Goal: Task Accomplishment & Management: Manage account settings

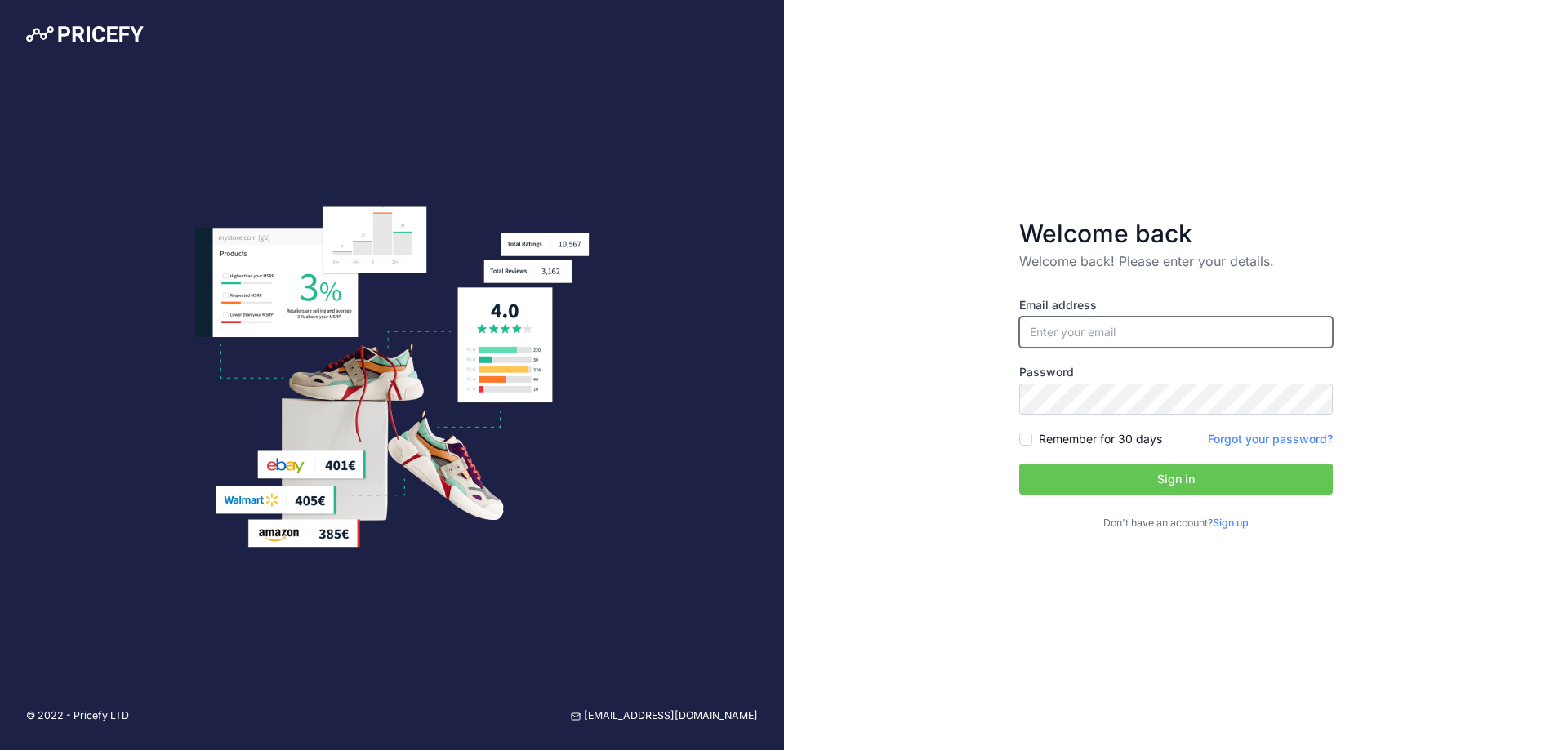
type input "[EMAIL_ADDRESS][DOMAIN_NAME]"
click at [1194, 482] on button "Sign in" at bounding box center [1175, 478] width 314 height 31
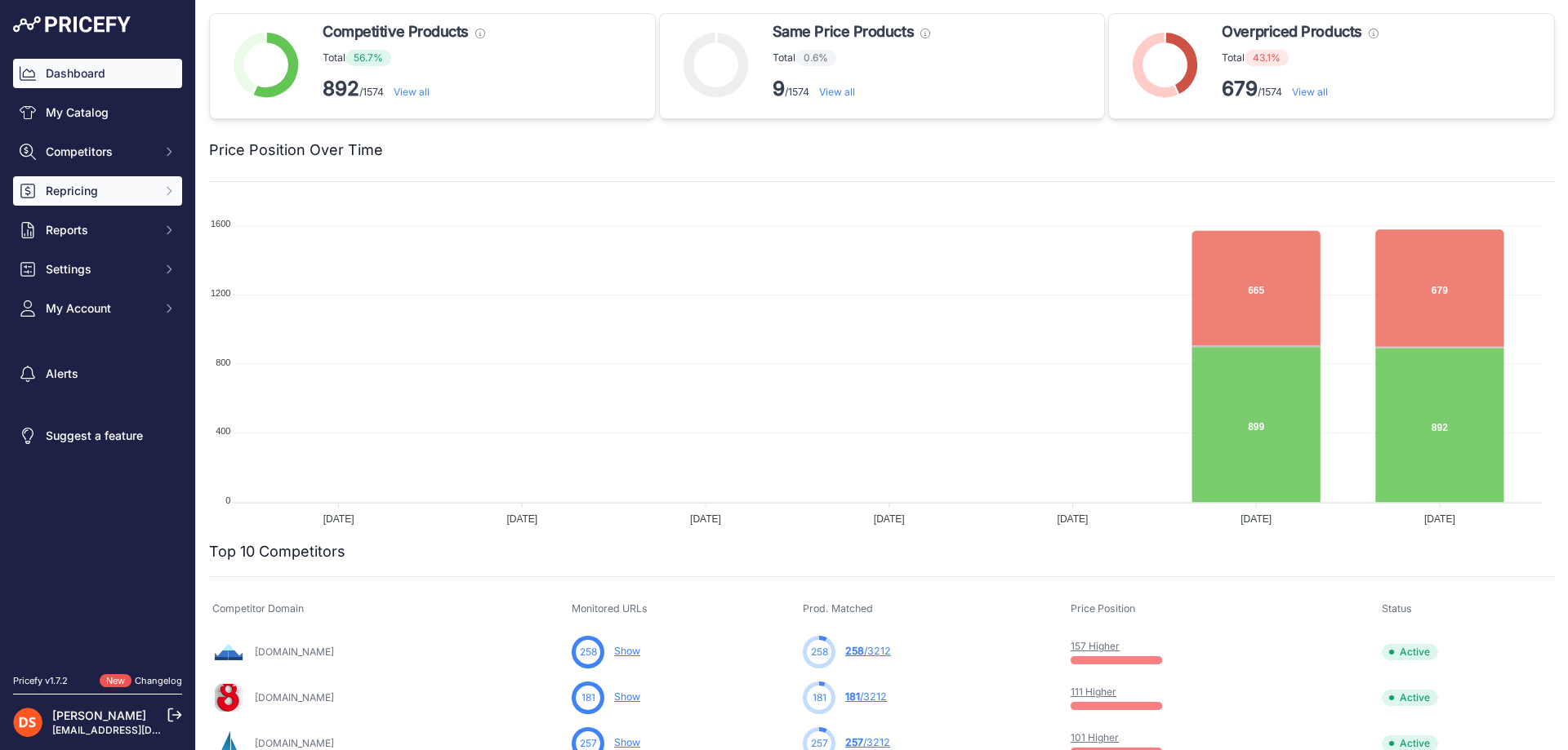
click at [62, 193] on span "Repricing" at bounding box center [99, 191] width 107 height 16
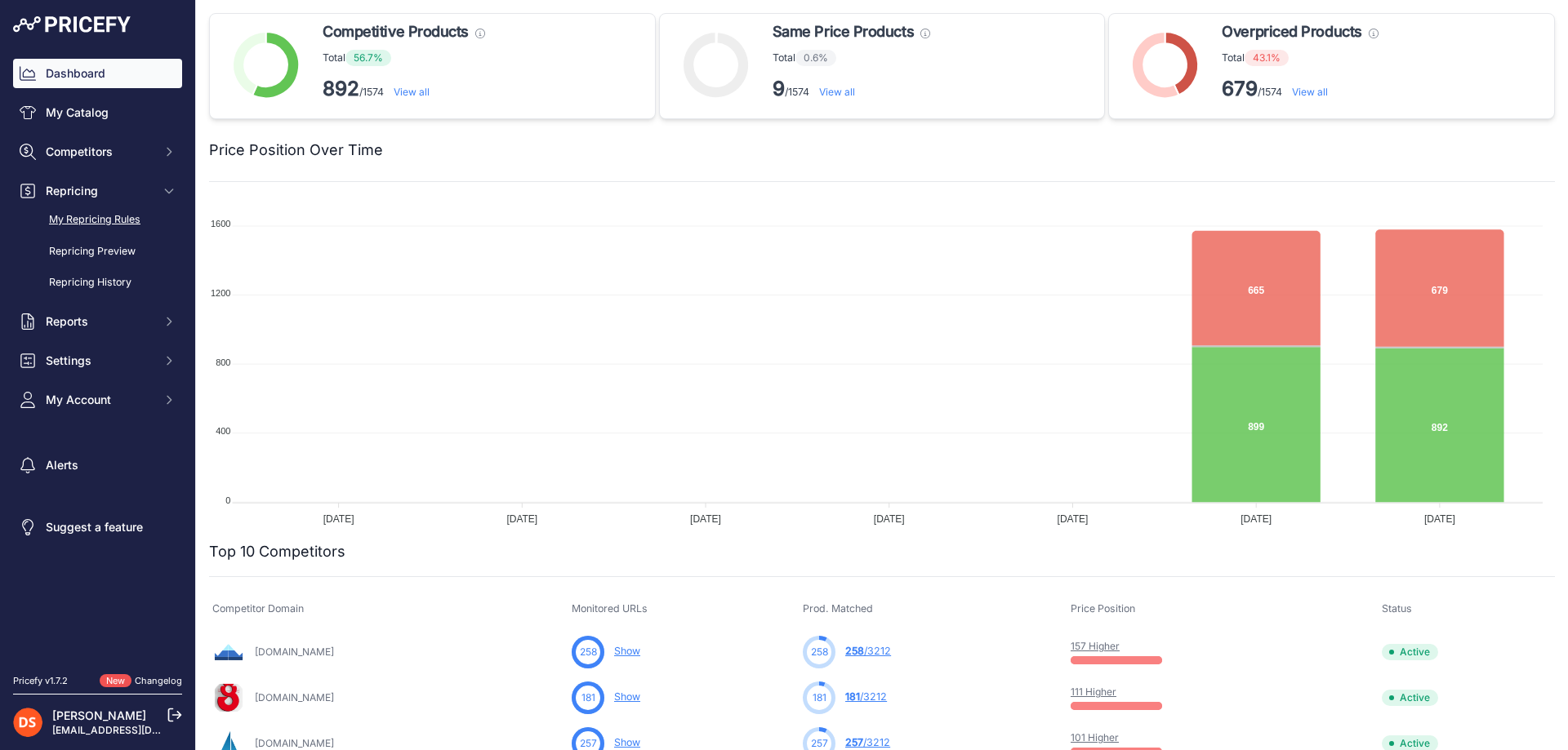
click at [79, 221] on link "My Repricing Rules" at bounding box center [97, 220] width 169 height 28
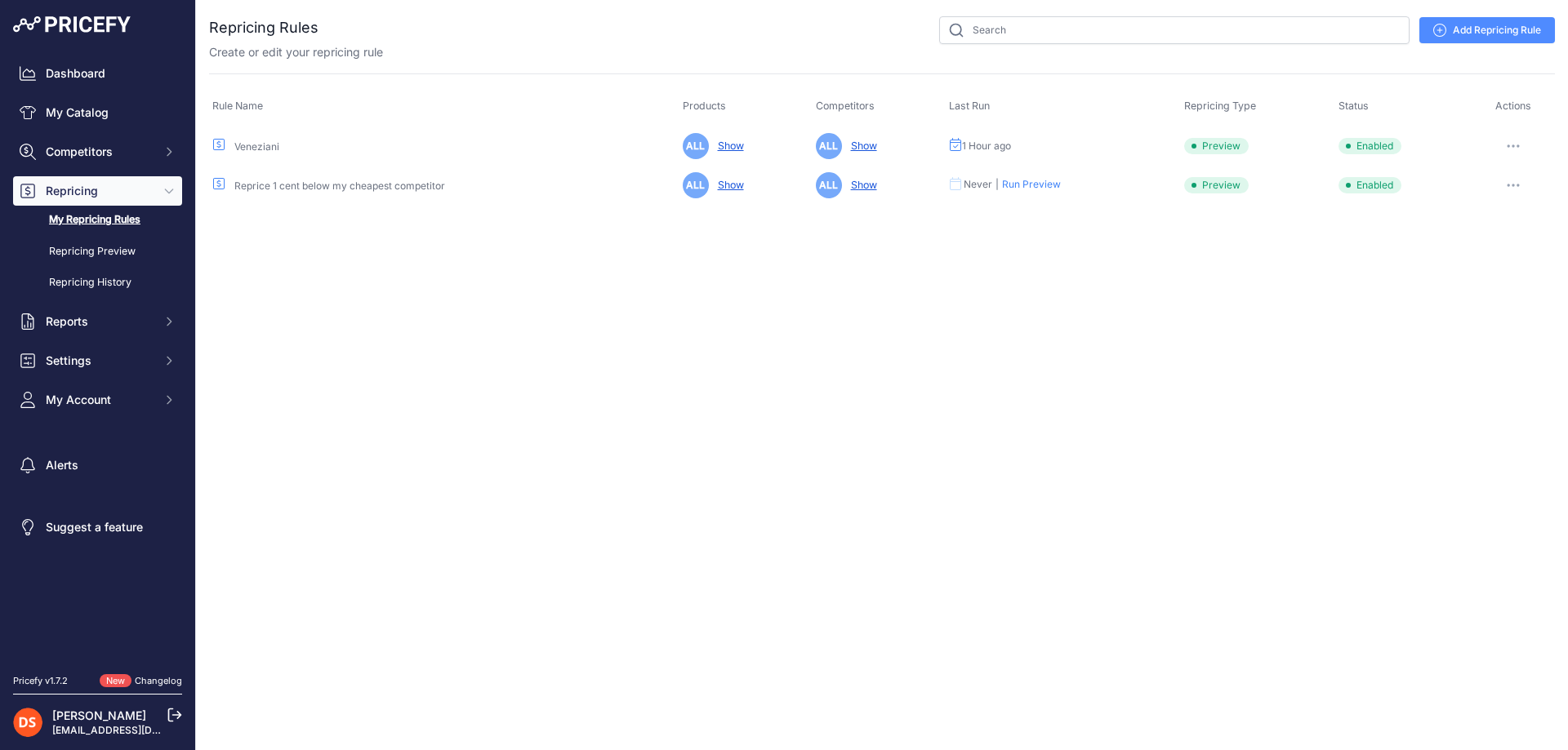
click at [1525, 143] on button "button" at bounding box center [1512, 146] width 33 height 23
click at [1500, 201] on button "Run Preview" at bounding box center [1499, 207] width 104 height 27
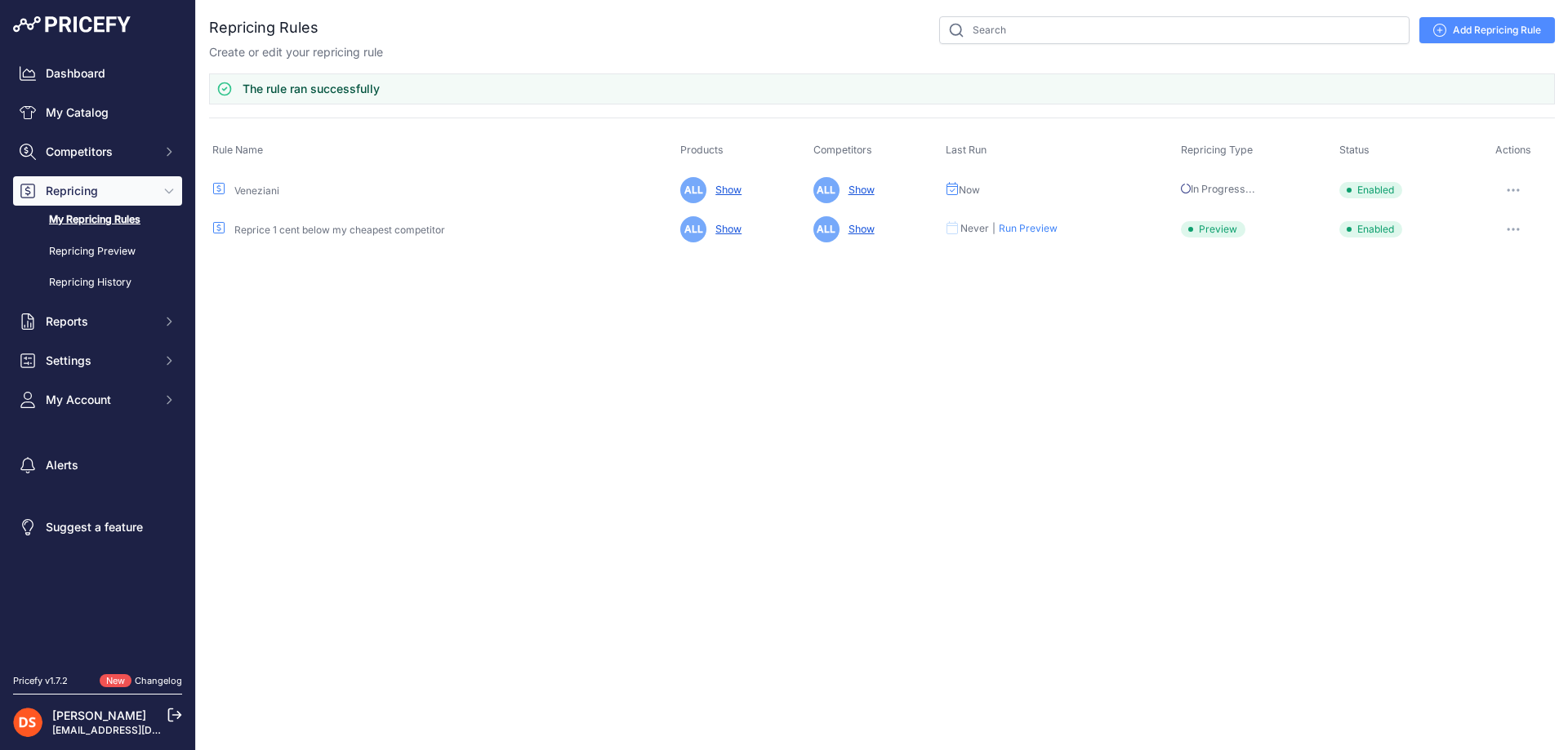
click at [1510, 226] on button "button" at bounding box center [1512, 230] width 33 height 23
click at [1473, 367] on button "Delete" at bounding box center [1499, 369] width 104 height 27
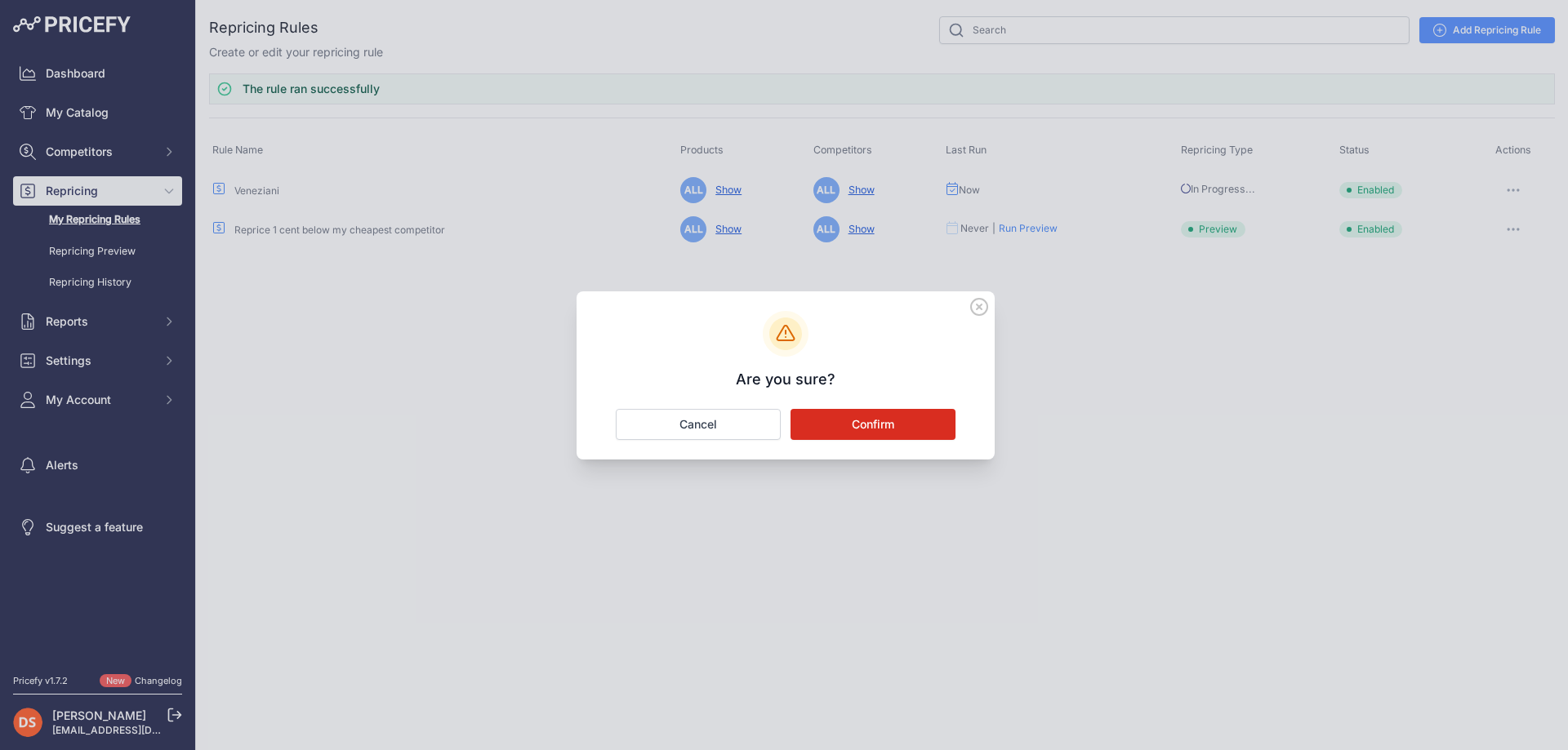
click at [844, 424] on button "Confirm" at bounding box center [873, 425] width 164 height 31
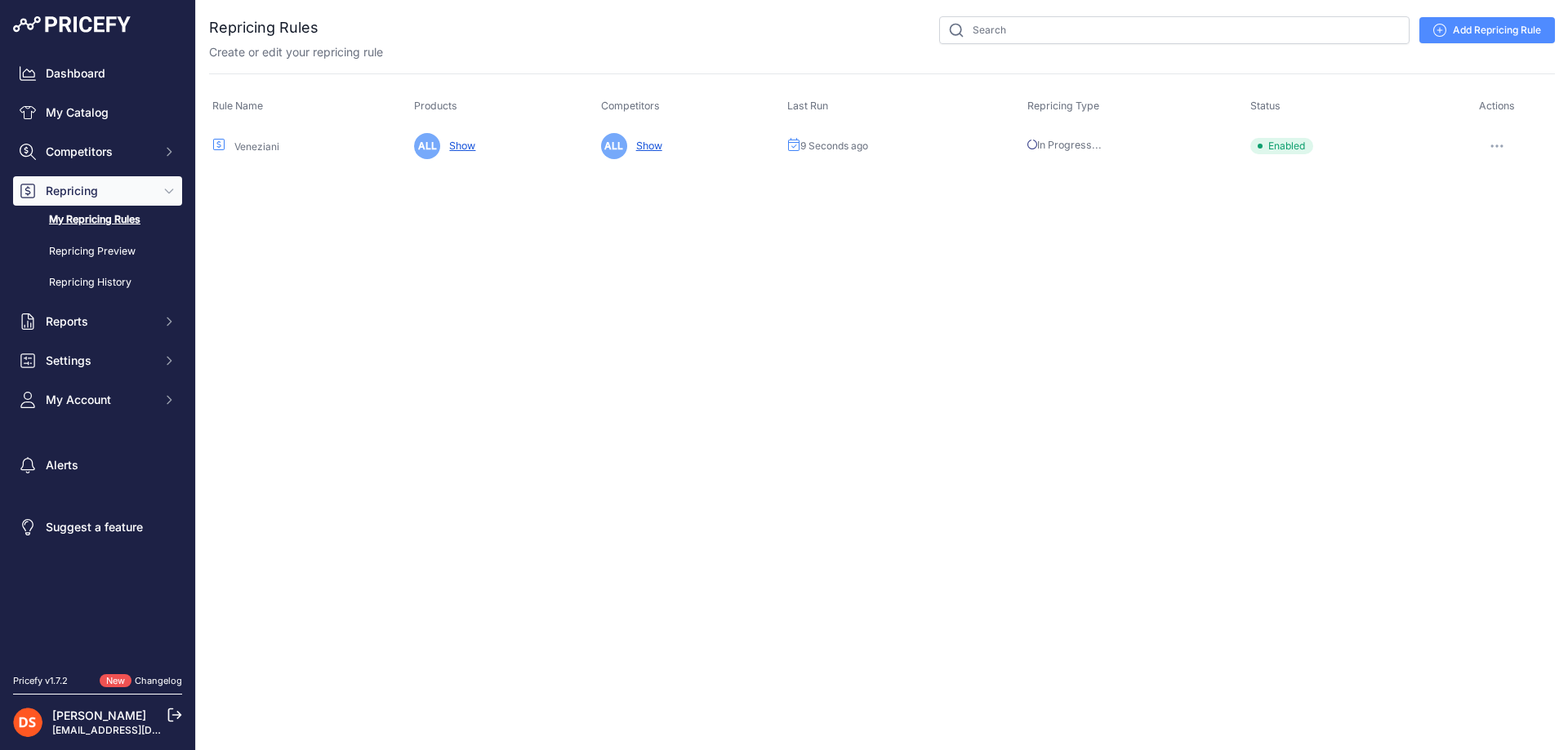
click at [97, 213] on link "My Repricing Rules" at bounding box center [97, 220] width 169 height 28
click at [112, 250] on link "Repricing Preview" at bounding box center [97, 252] width 169 height 28
click at [114, 254] on link "Repricing Preview" at bounding box center [97, 252] width 169 height 28
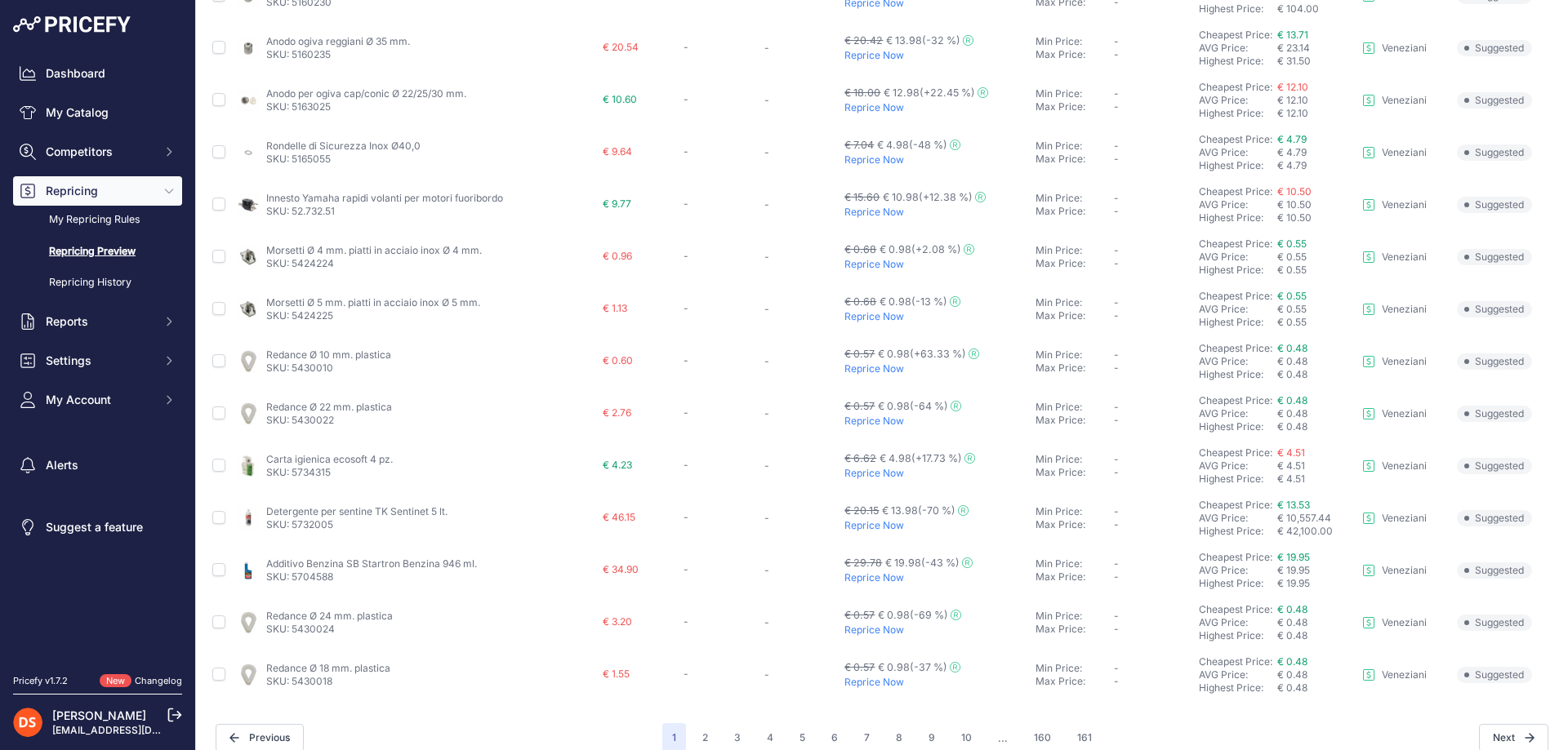
scroll to position [492, 0]
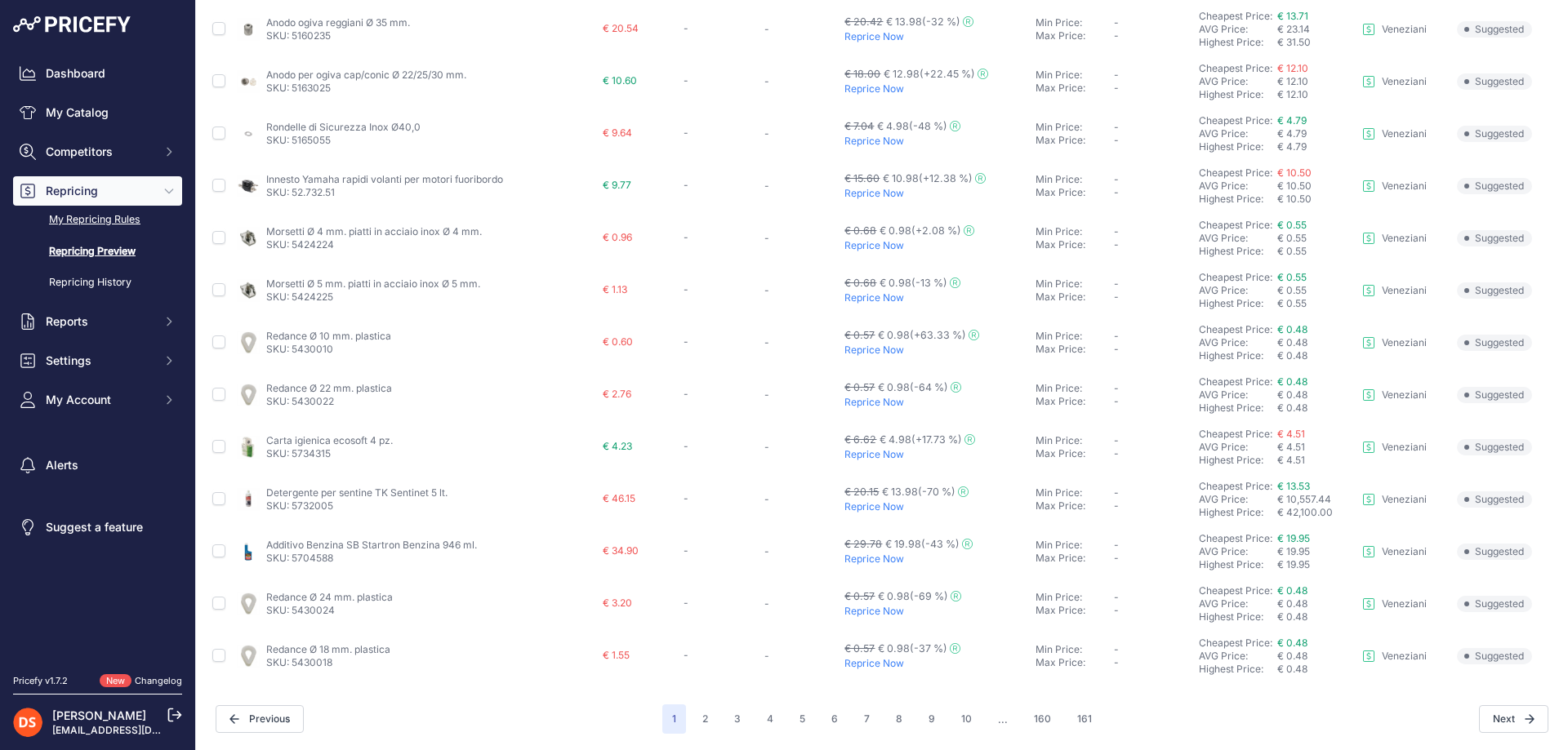
click at [95, 220] on link "My Repricing Rules" at bounding box center [97, 220] width 169 height 28
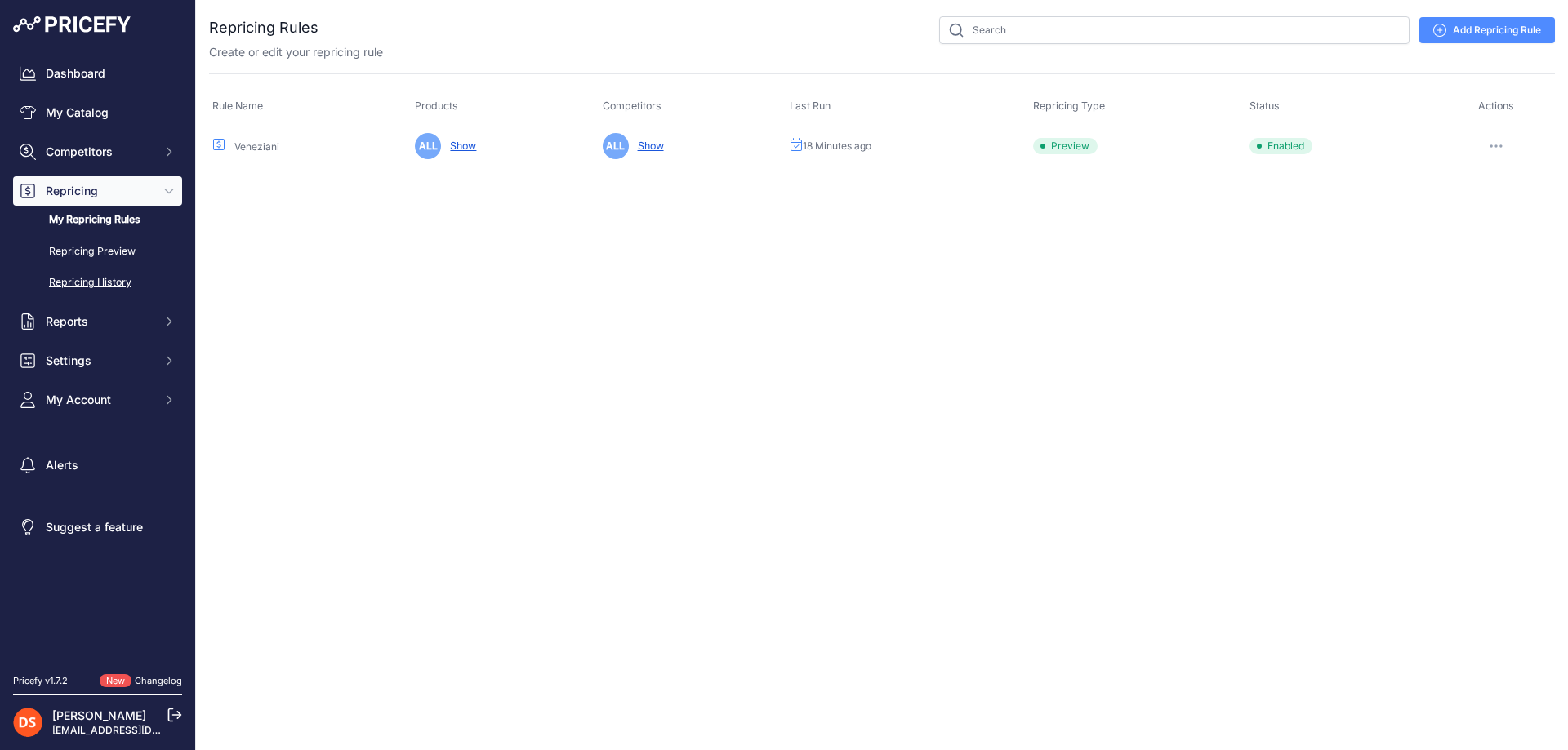
click at [82, 287] on link "Repricing History" at bounding box center [97, 283] width 169 height 28
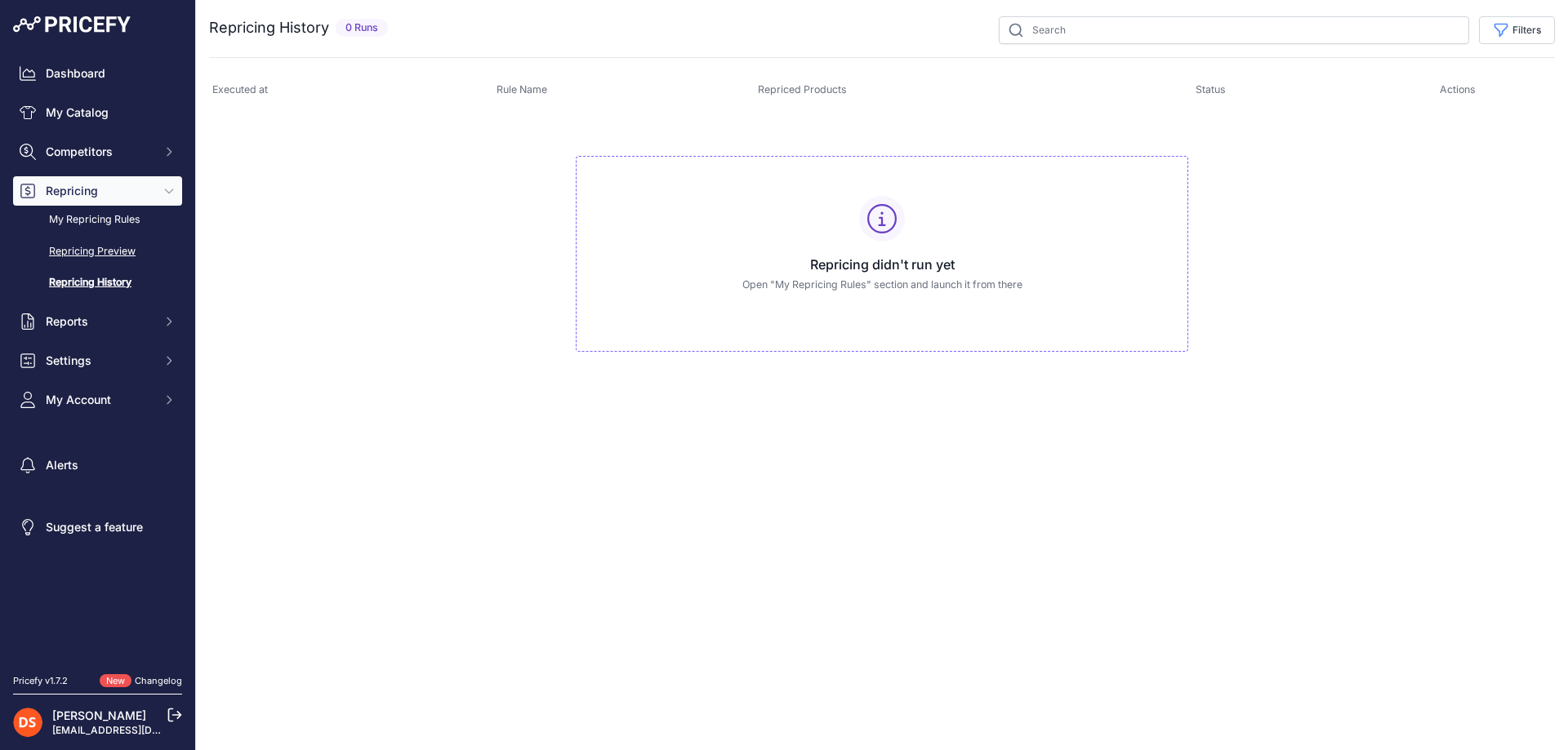
click at [90, 253] on link "Repricing Preview" at bounding box center [97, 252] width 169 height 28
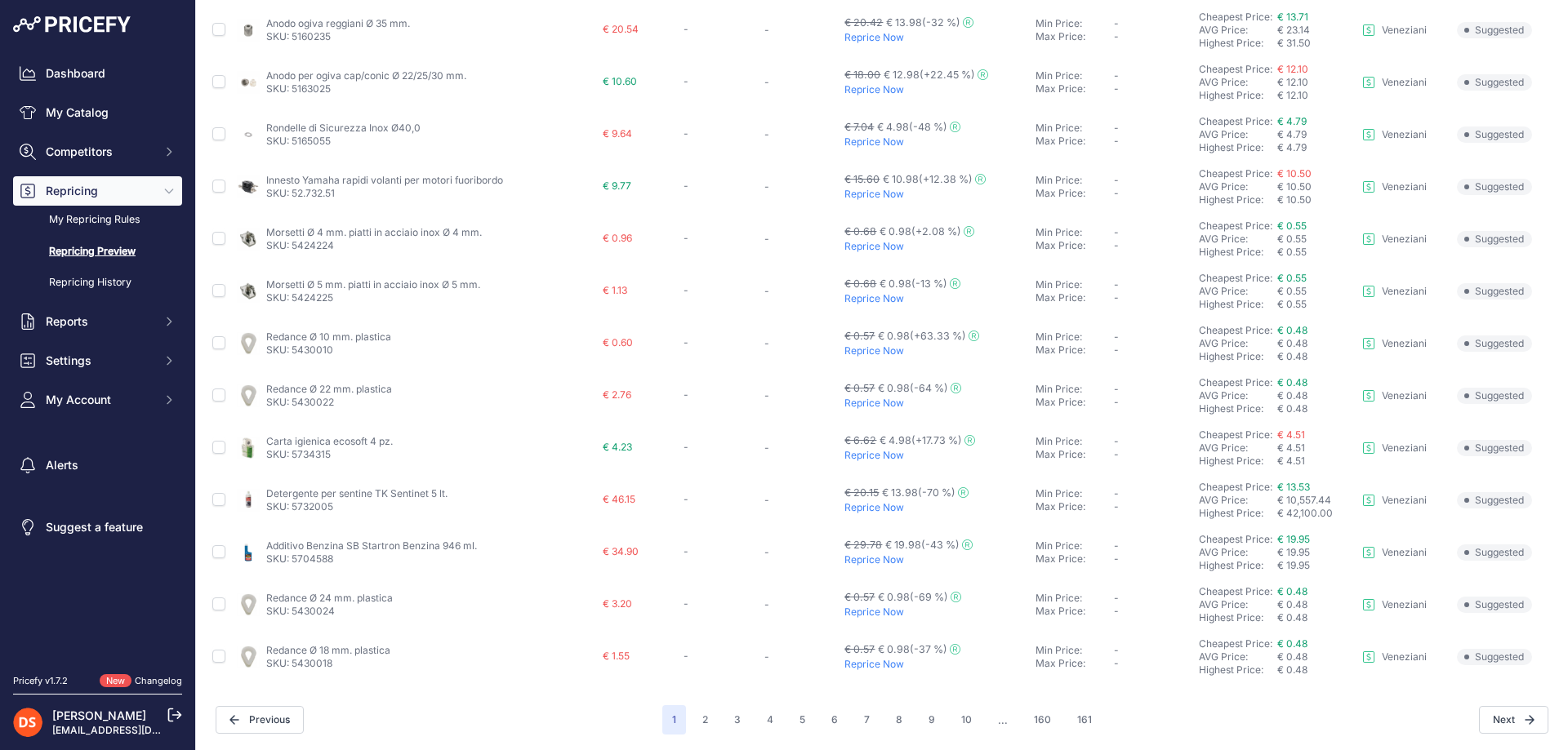
scroll to position [492, 0]
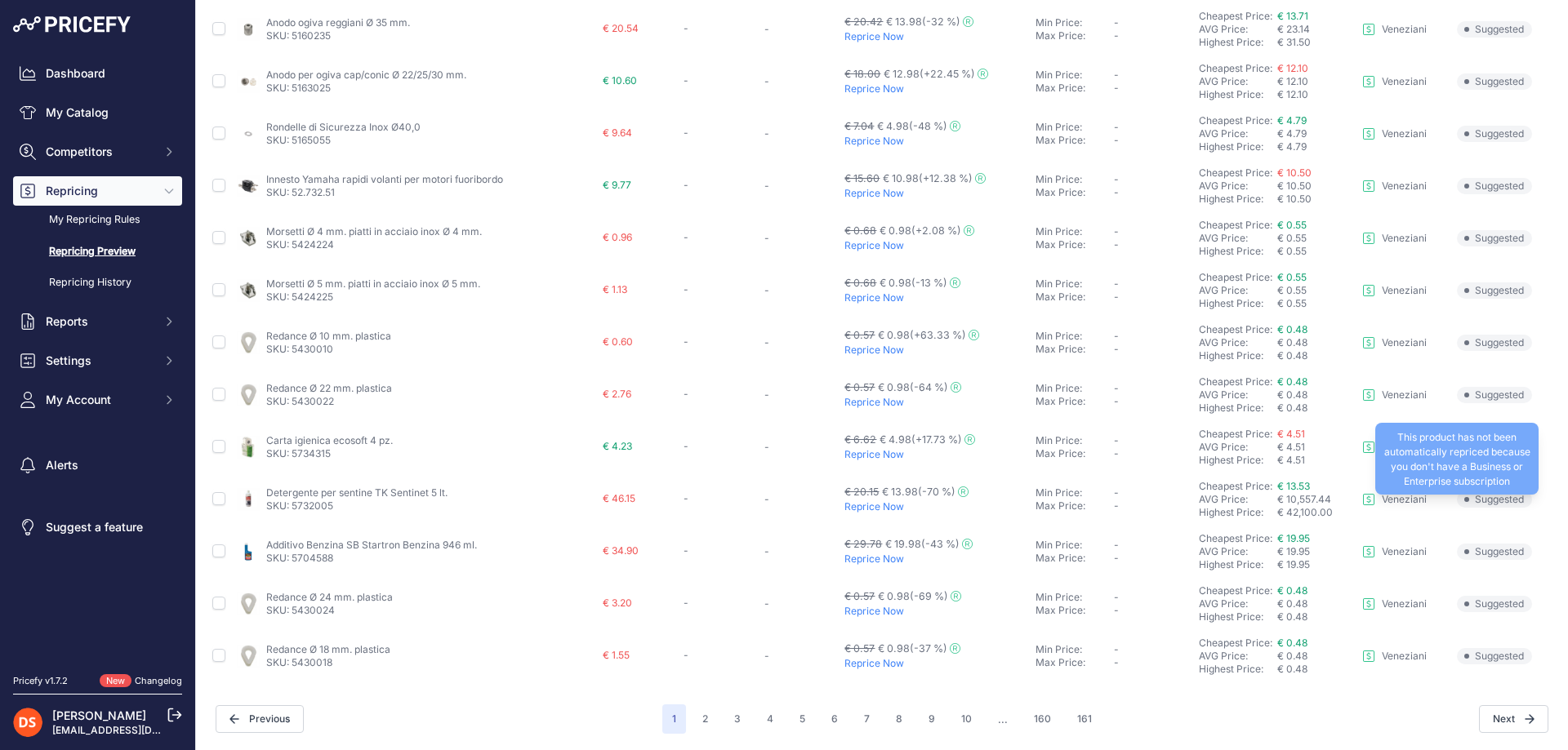
click at [1466, 498] on span "Suggested" at bounding box center [1494, 500] width 75 height 16
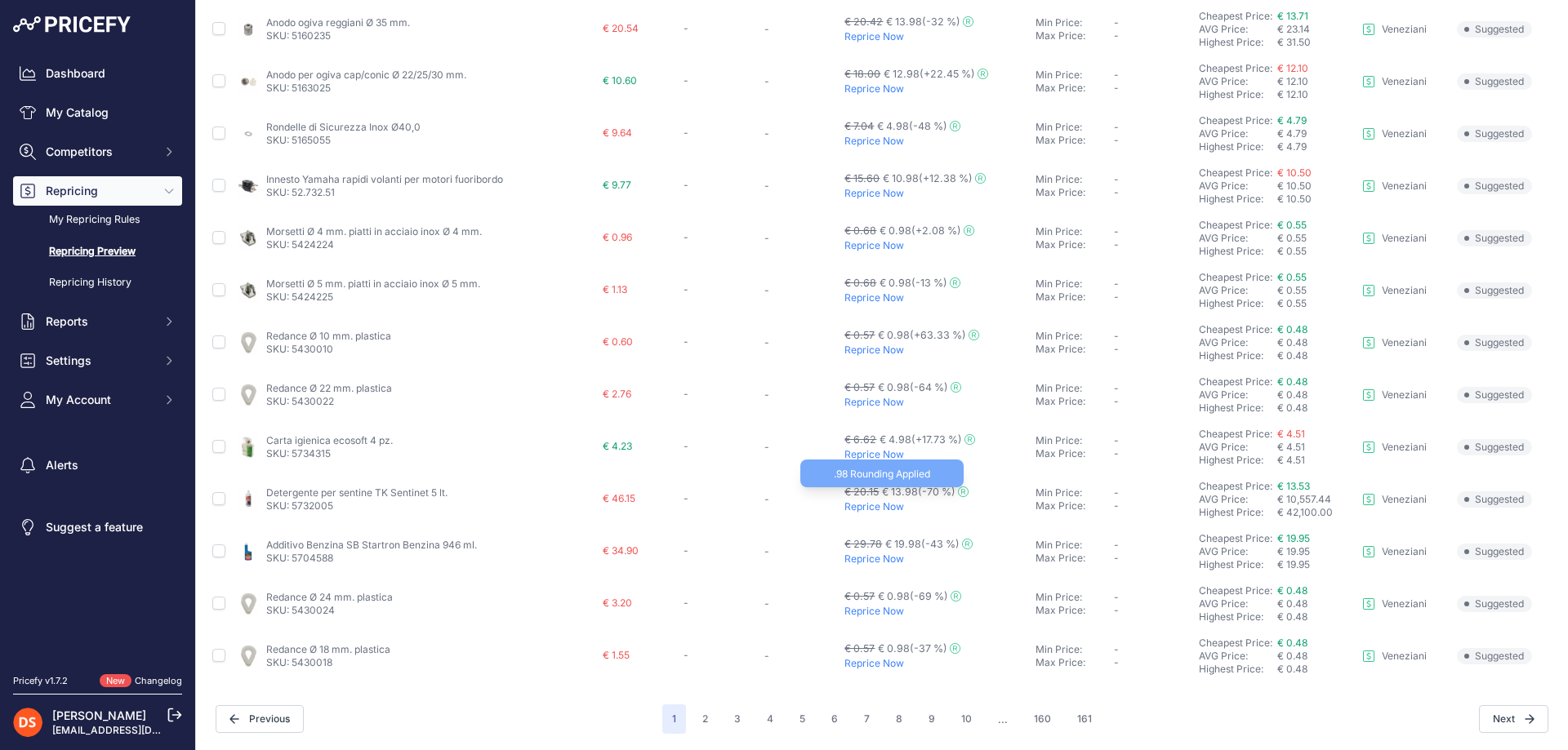
click at [941, 491] on span "(-70 %)" at bounding box center [937, 492] width 37 height 12
click at [958, 492] on icon at bounding box center [962, 491] width 10 height 10
click at [370, 486] on link "Detergente per sentine TK Sentinet 5 lt." at bounding box center [356, 493] width 181 height 12
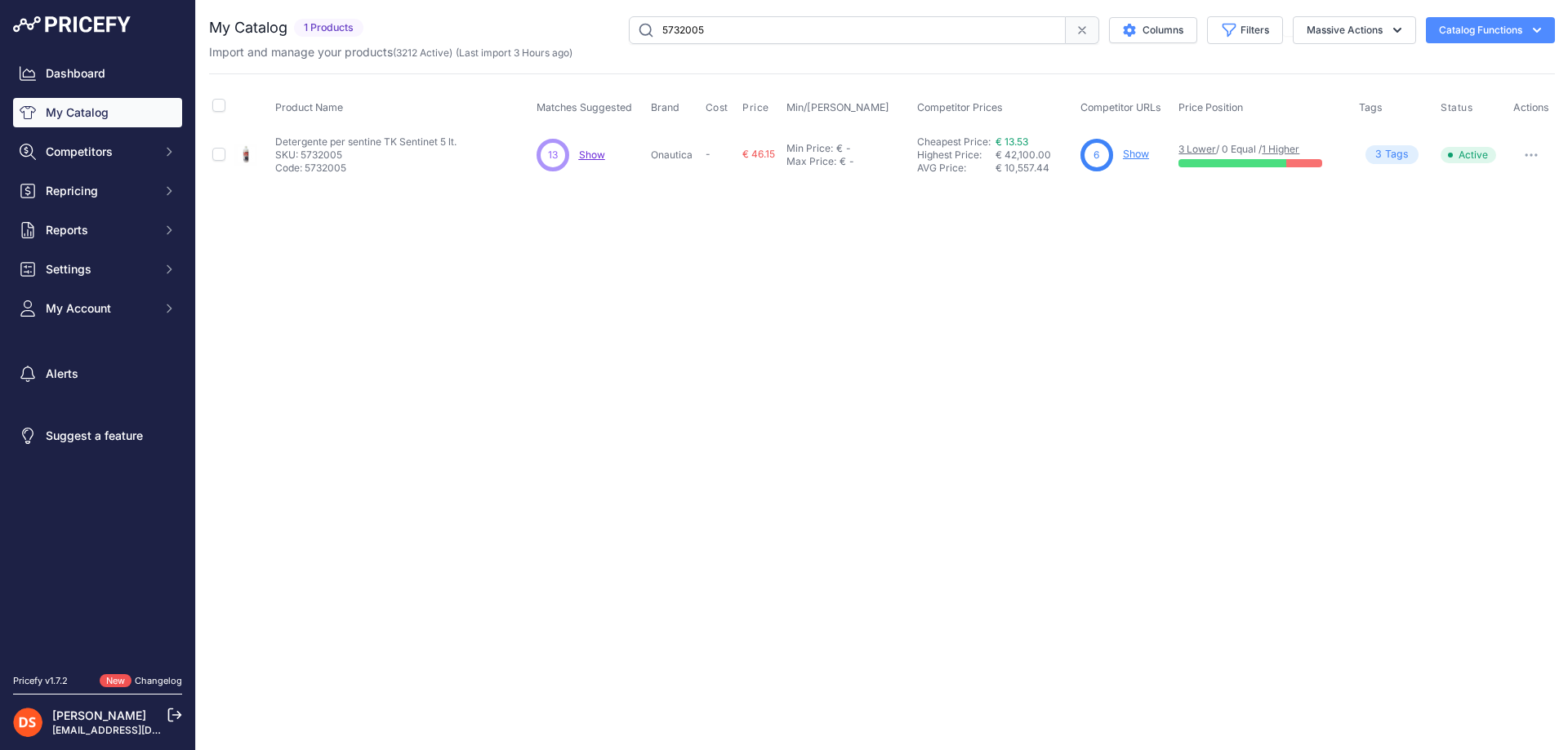
click at [1141, 153] on link "Show" at bounding box center [1136, 154] width 27 height 12
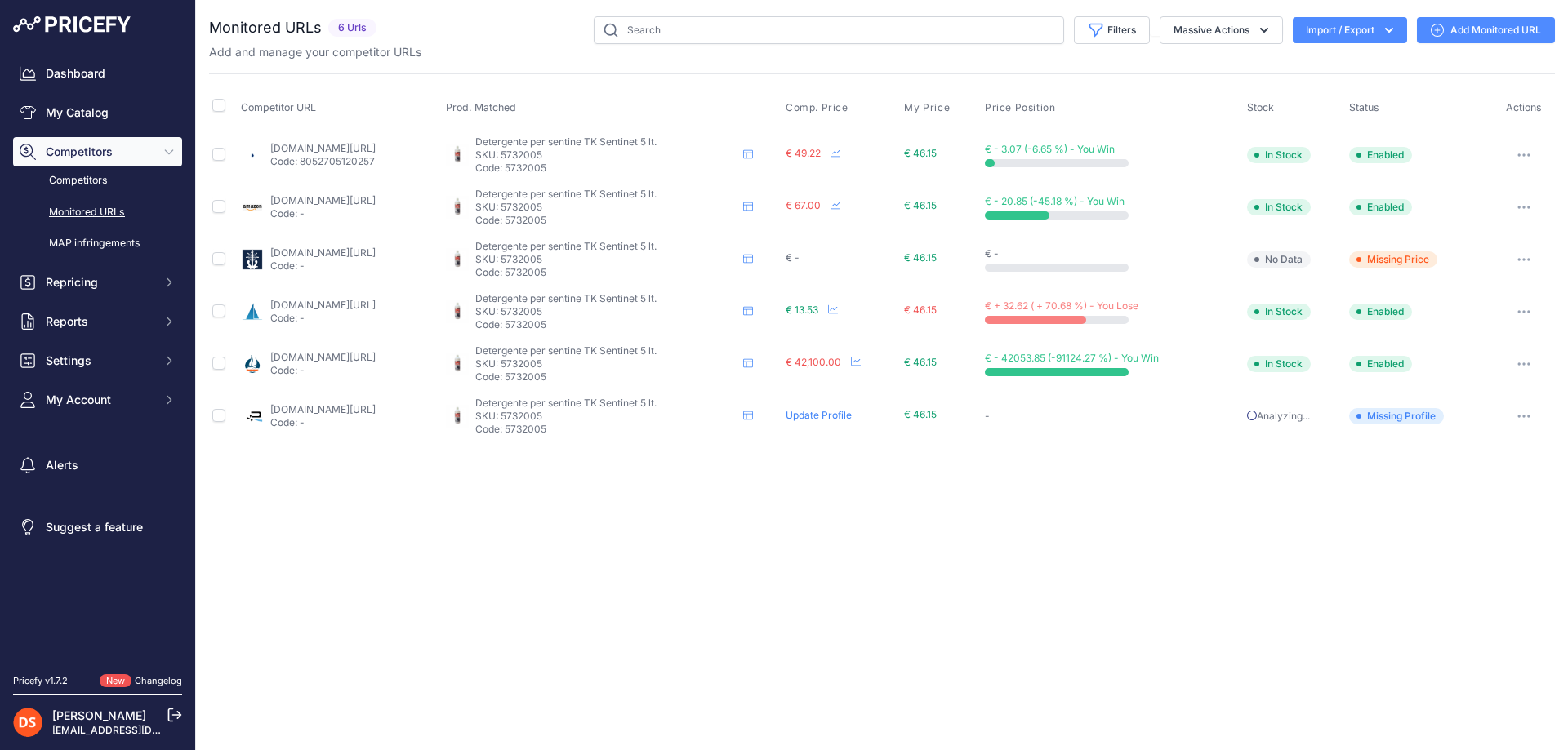
click at [1529, 311] on icon "button" at bounding box center [1528, 312] width 2 height 2
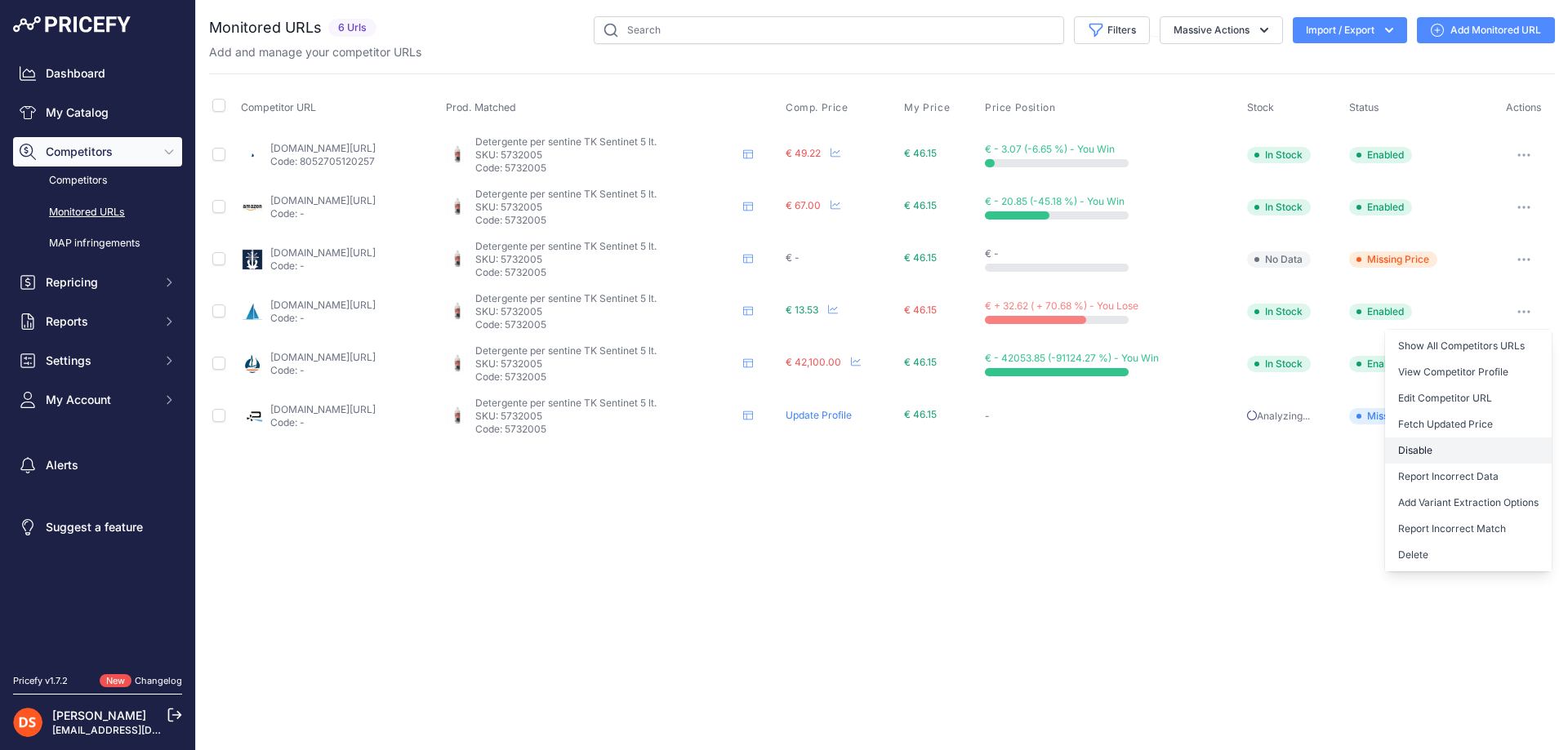
click at [1420, 452] on button "Disable" at bounding box center [1468, 451] width 166 height 27
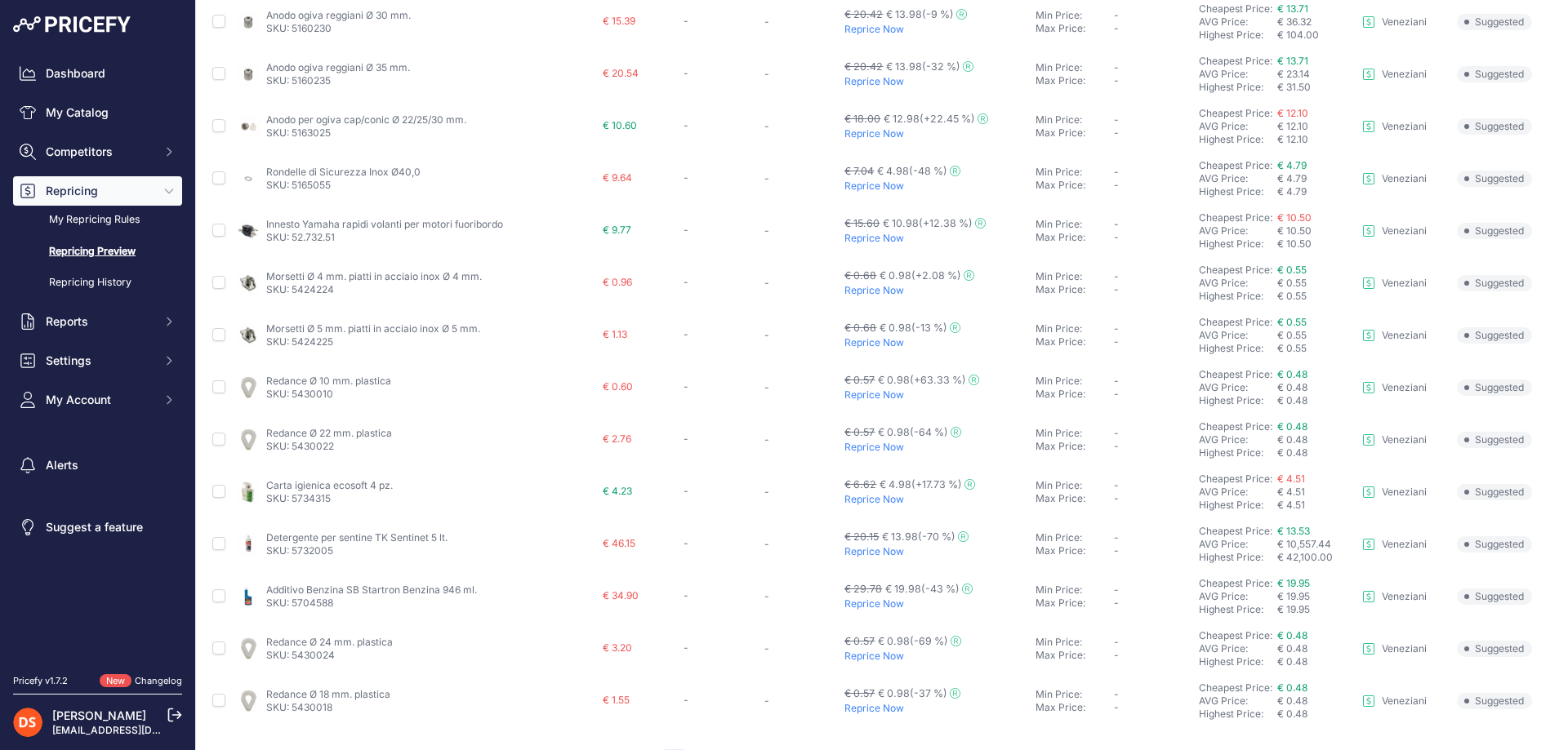
scroll to position [490, 0]
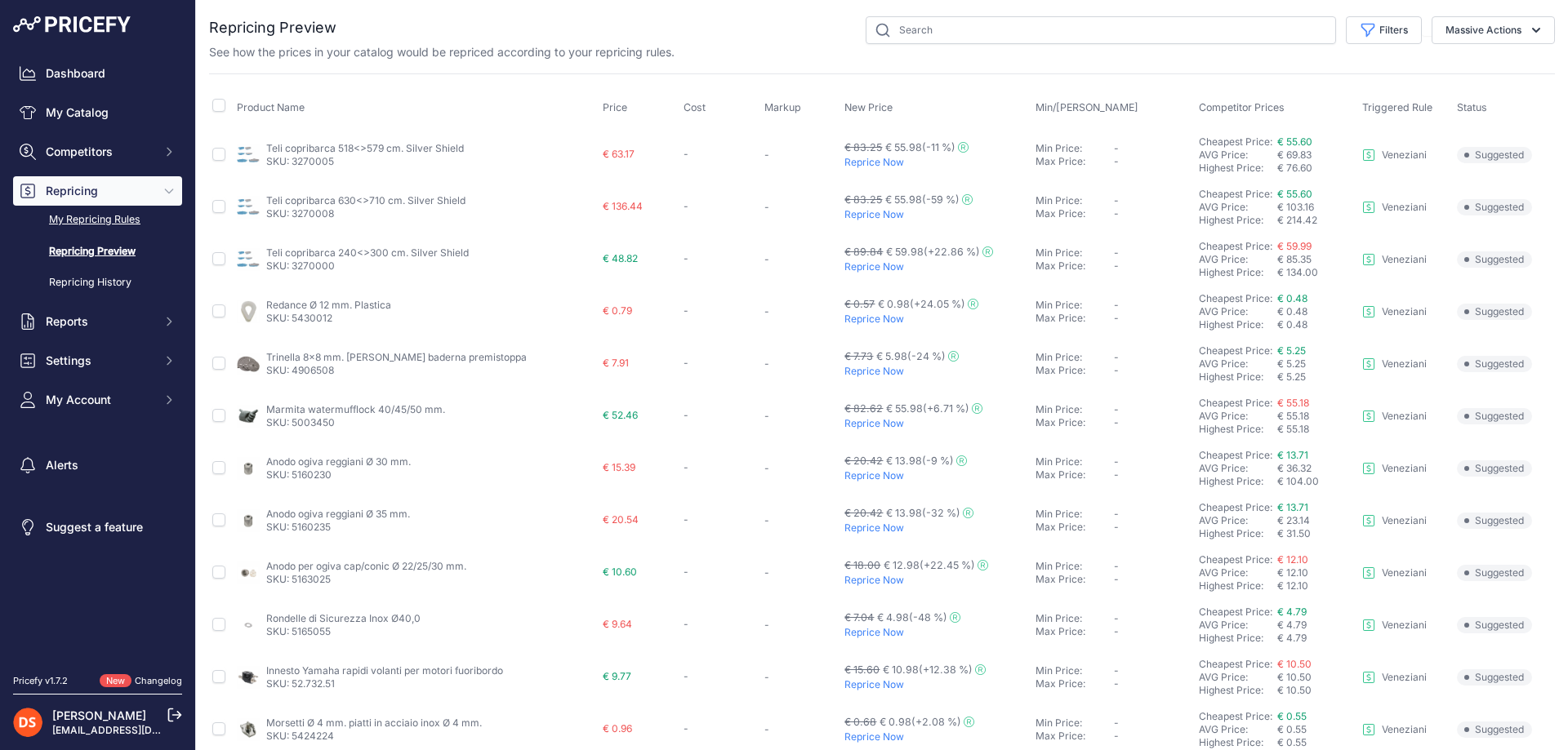
click at [87, 218] on link "My Repricing Rules" at bounding box center [97, 220] width 169 height 28
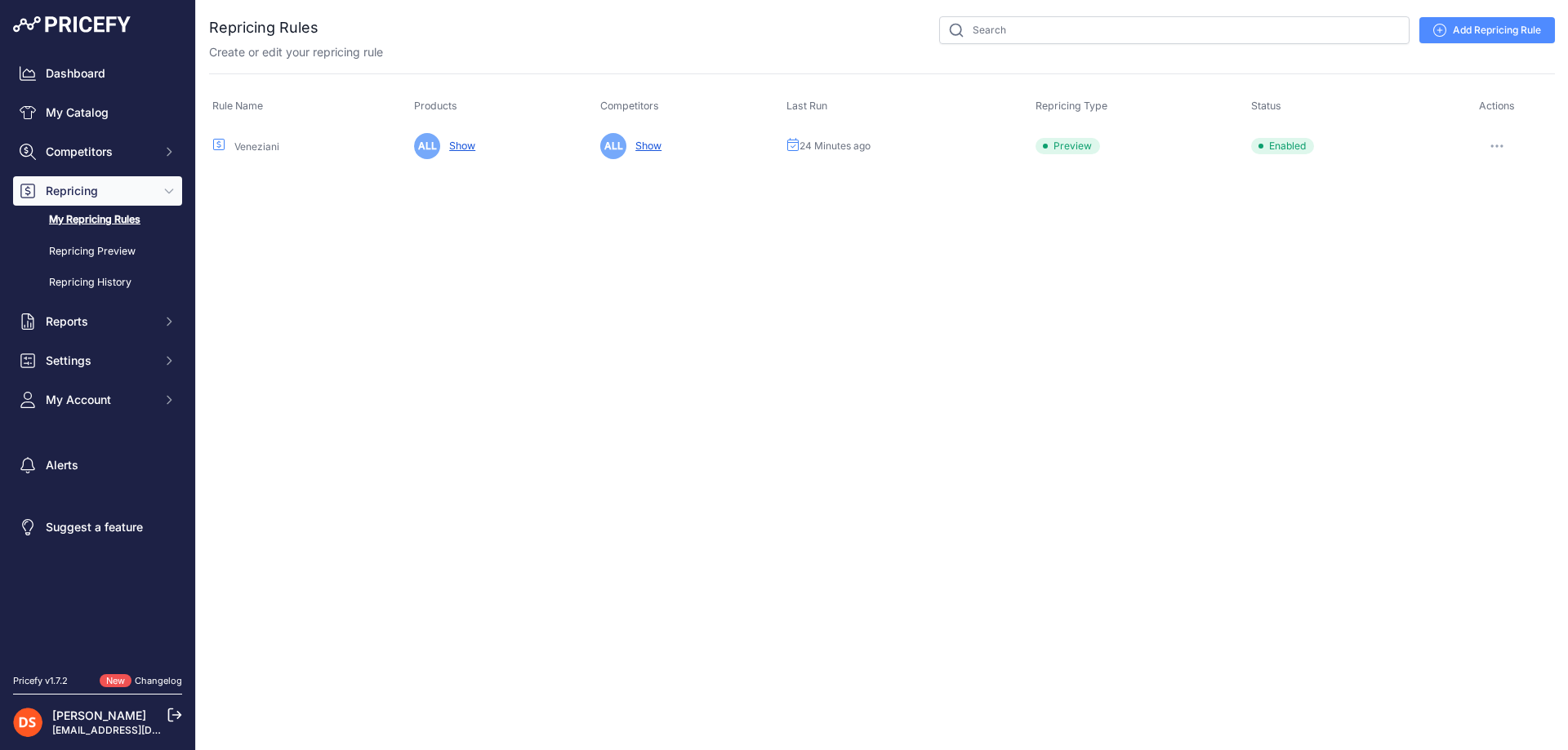
click at [1503, 142] on button "button" at bounding box center [1496, 146] width 33 height 23
click at [1411, 195] on div "Close You are not connected to the internet." at bounding box center [882, 375] width 1372 height 750
click at [1496, 145] on icon "button" at bounding box center [1496, 146] width 2 height 2
click at [1470, 180] on link "Edit" at bounding box center [1499, 180] width 104 height 27
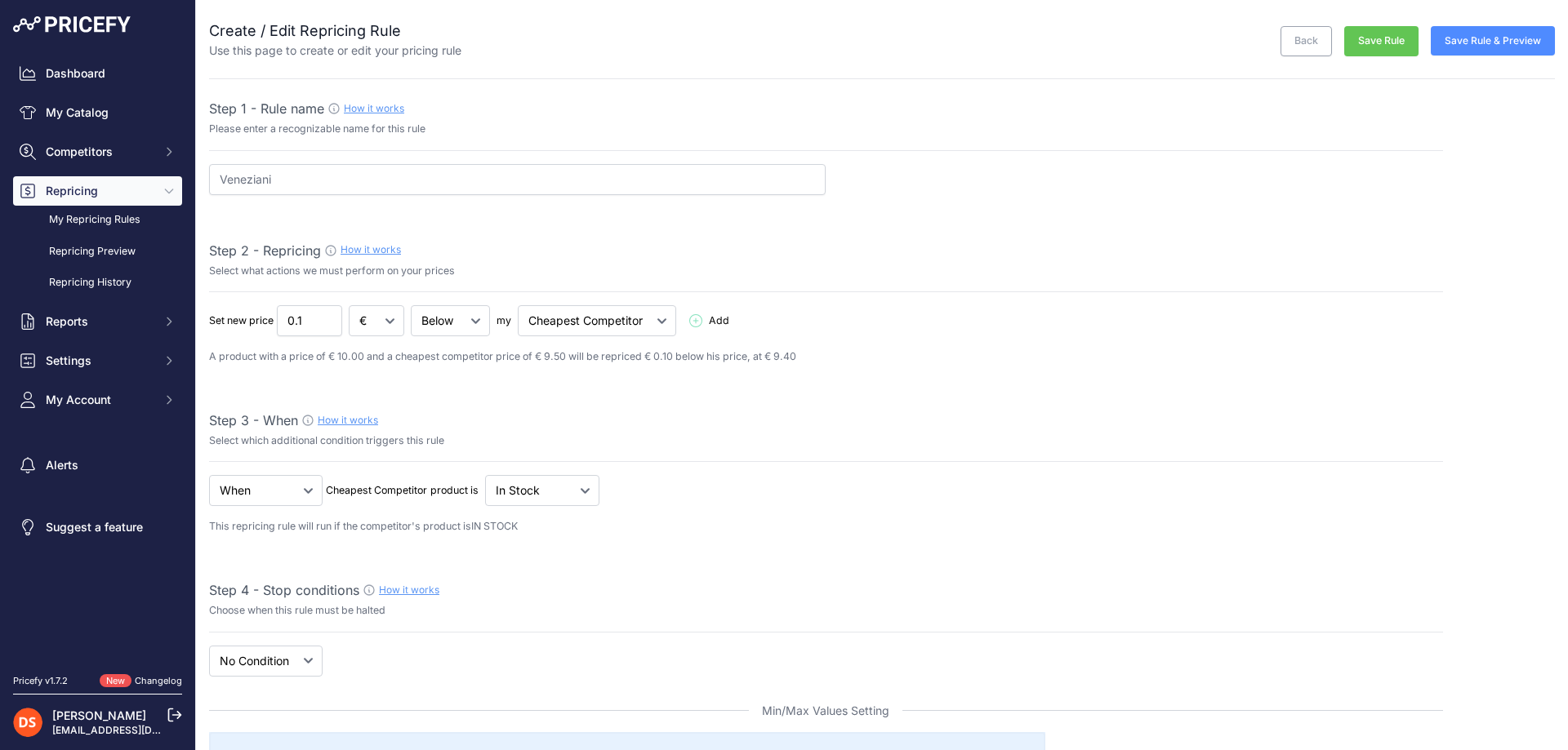
select select "7"
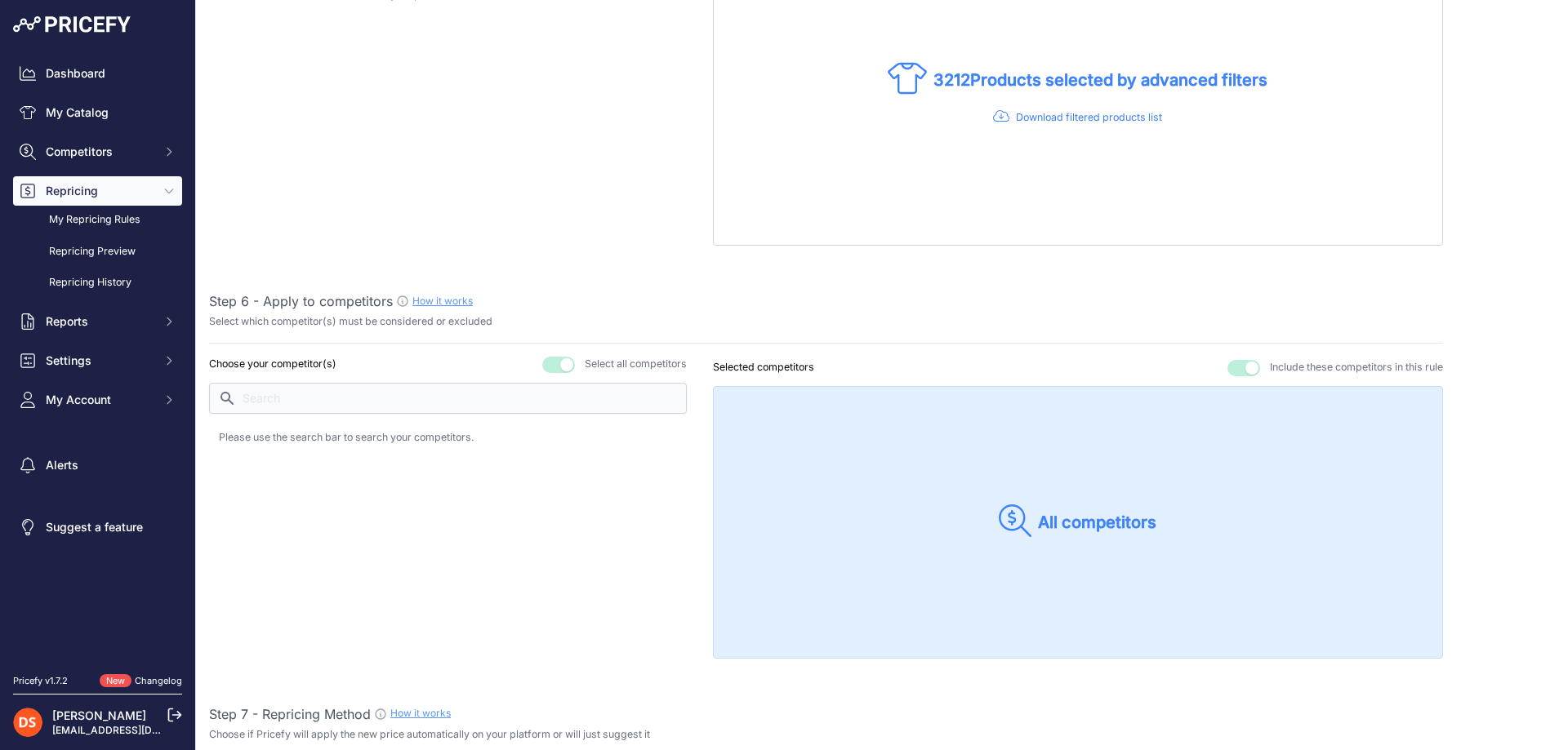
scroll to position [816, 0]
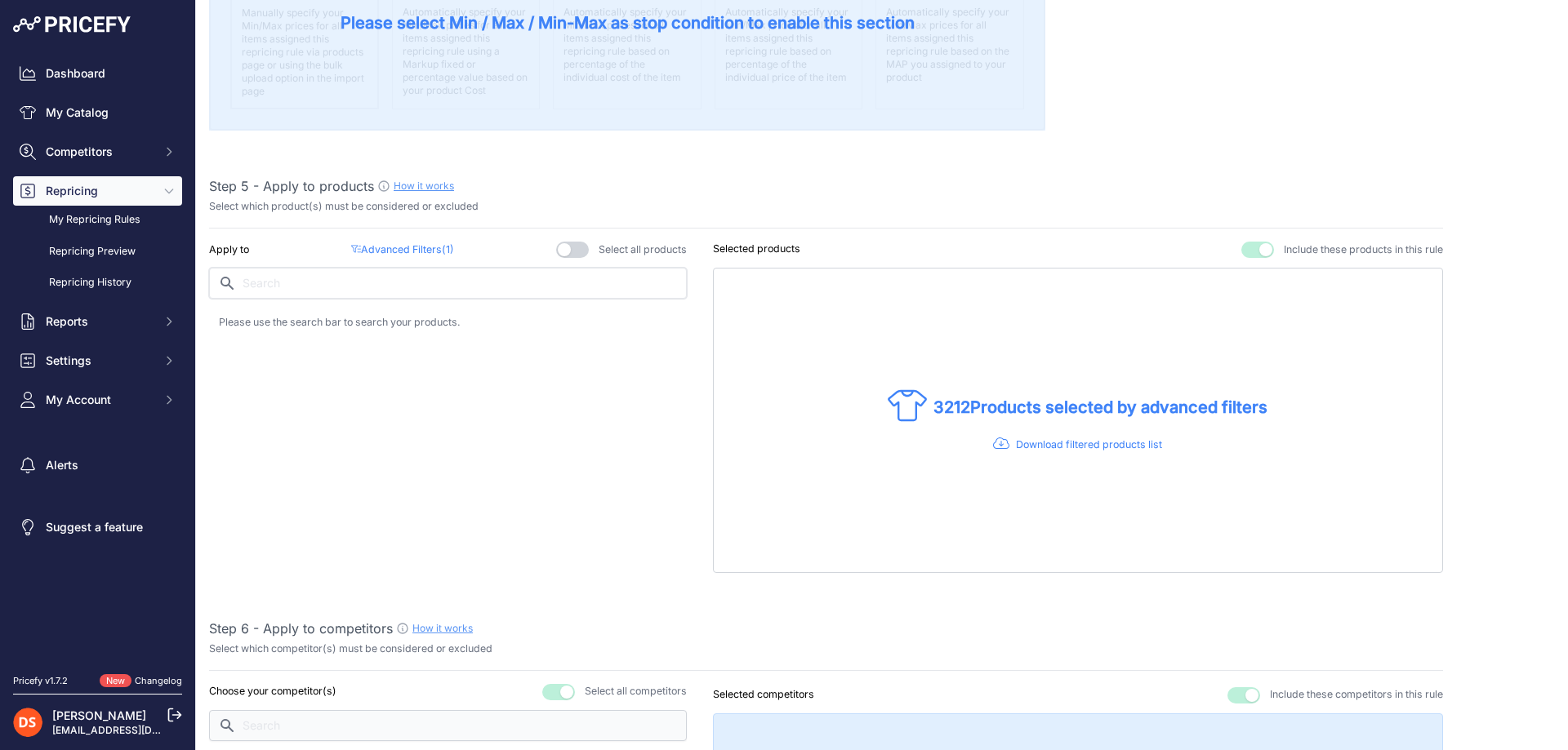
click at [383, 285] on input "text" at bounding box center [447, 283] width 478 height 31
click at [394, 251] on p "Advanced Filters ( 1 )" at bounding box center [402, 250] width 103 height 16
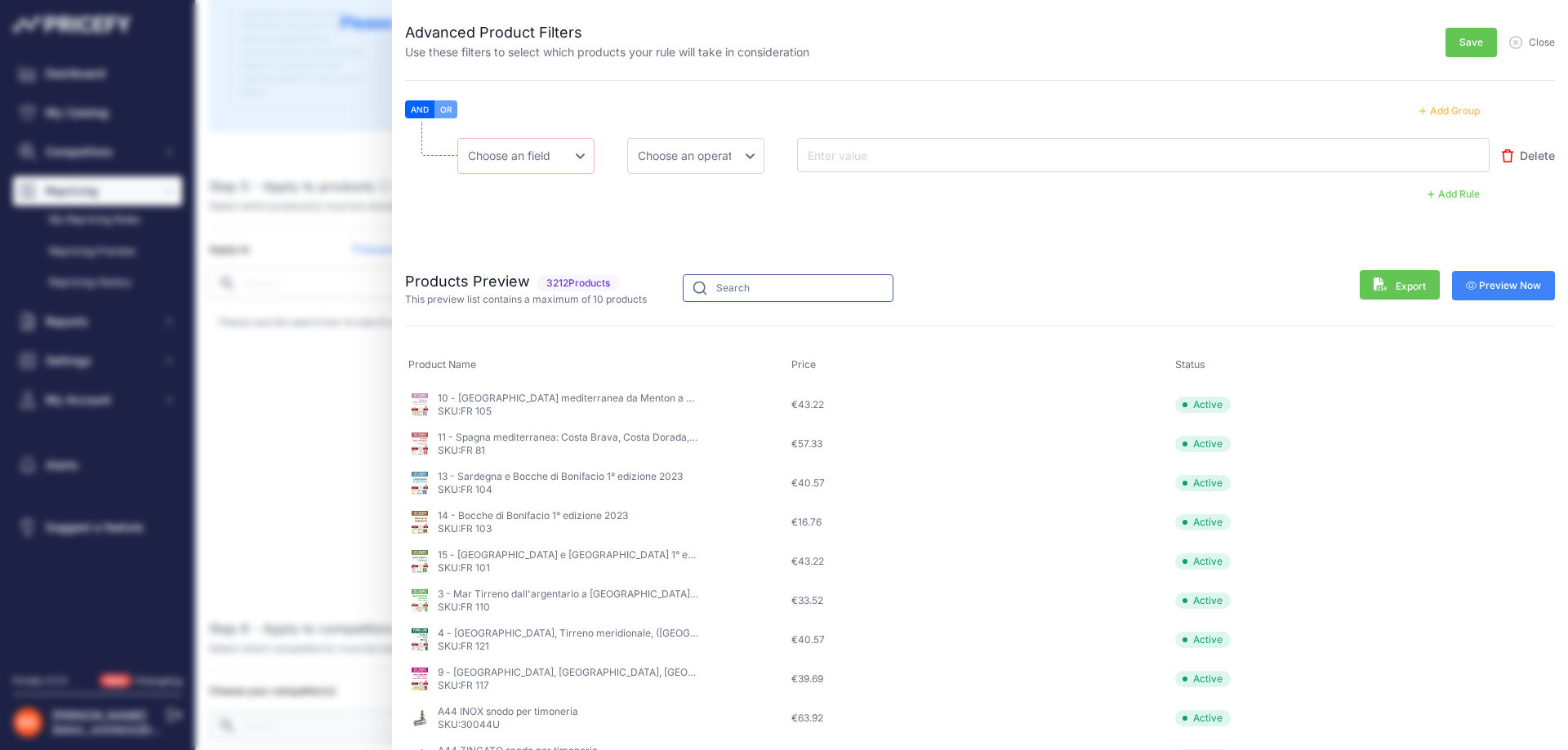
click at [755, 283] on input "text" at bounding box center [788, 287] width 210 height 27
type input "b"
type input "veneziani"
click at [1459, 39] on span "Save" at bounding box center [1471, 42] width 24 height 13
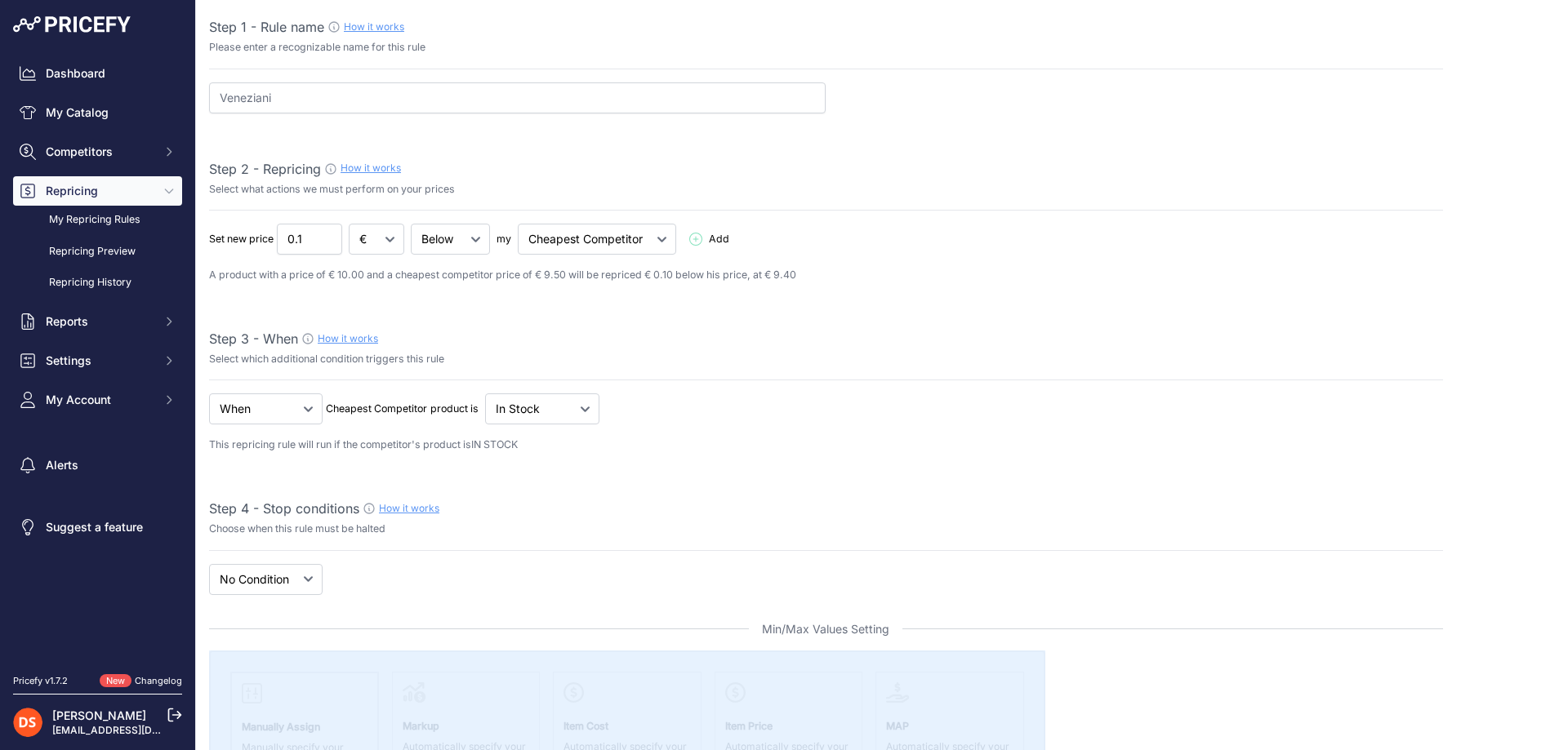
scroll to position [0, 0]
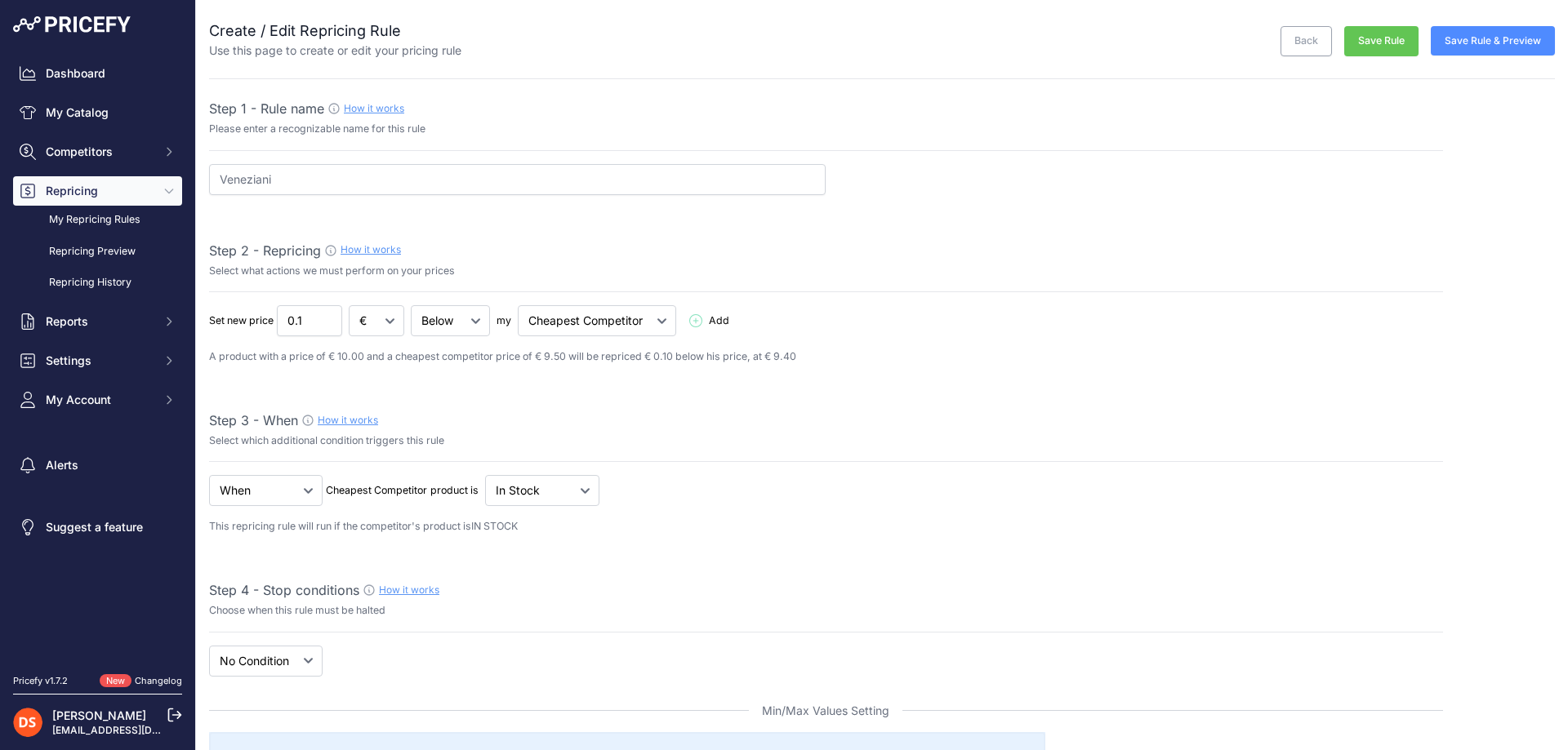
click at [1374, 36] on button "Save Rule" at bounding box center [1381, 42] width 74 height 30
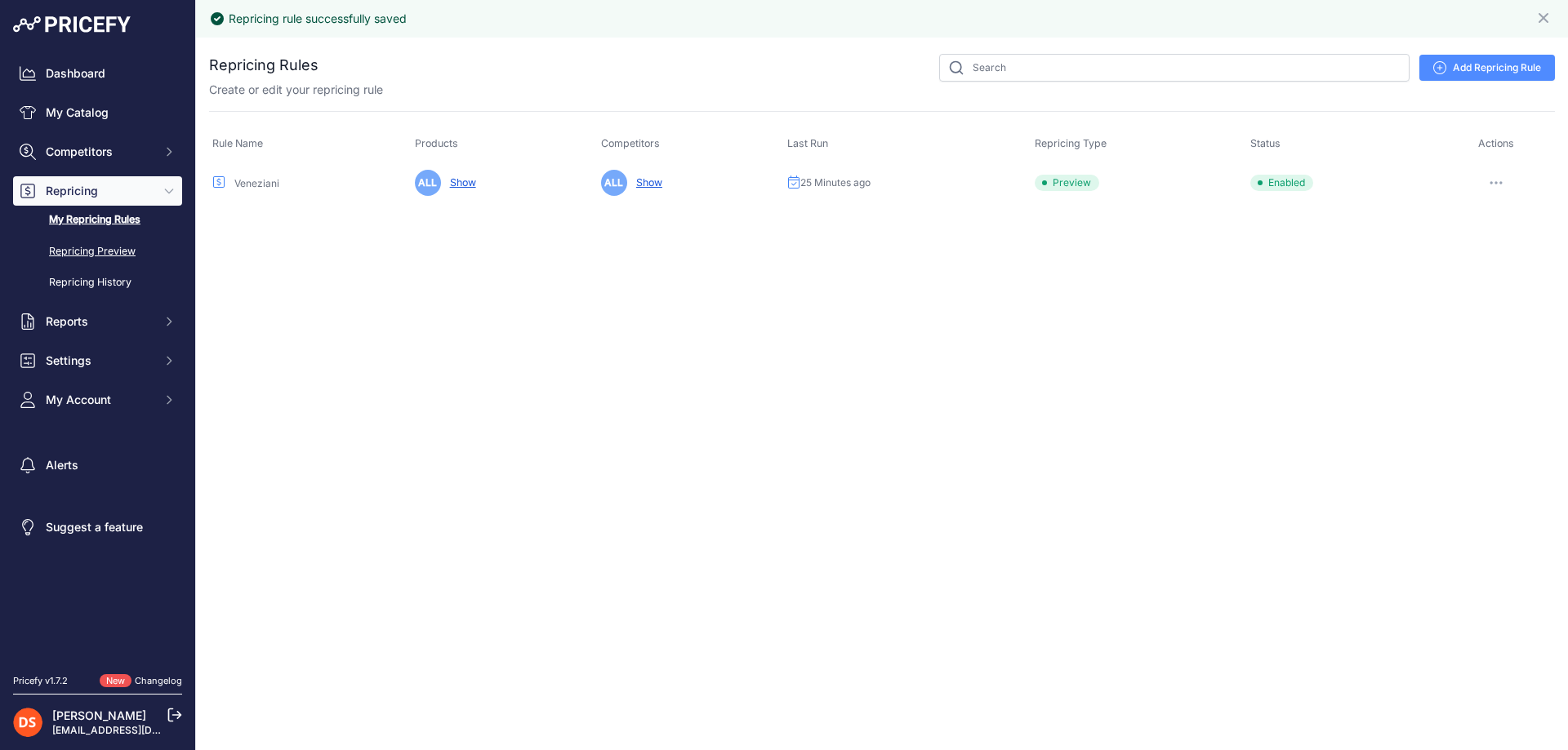
click at [88, 249] on link "Repricing Preview" at bounding box center [97, 252] width 169 height 28
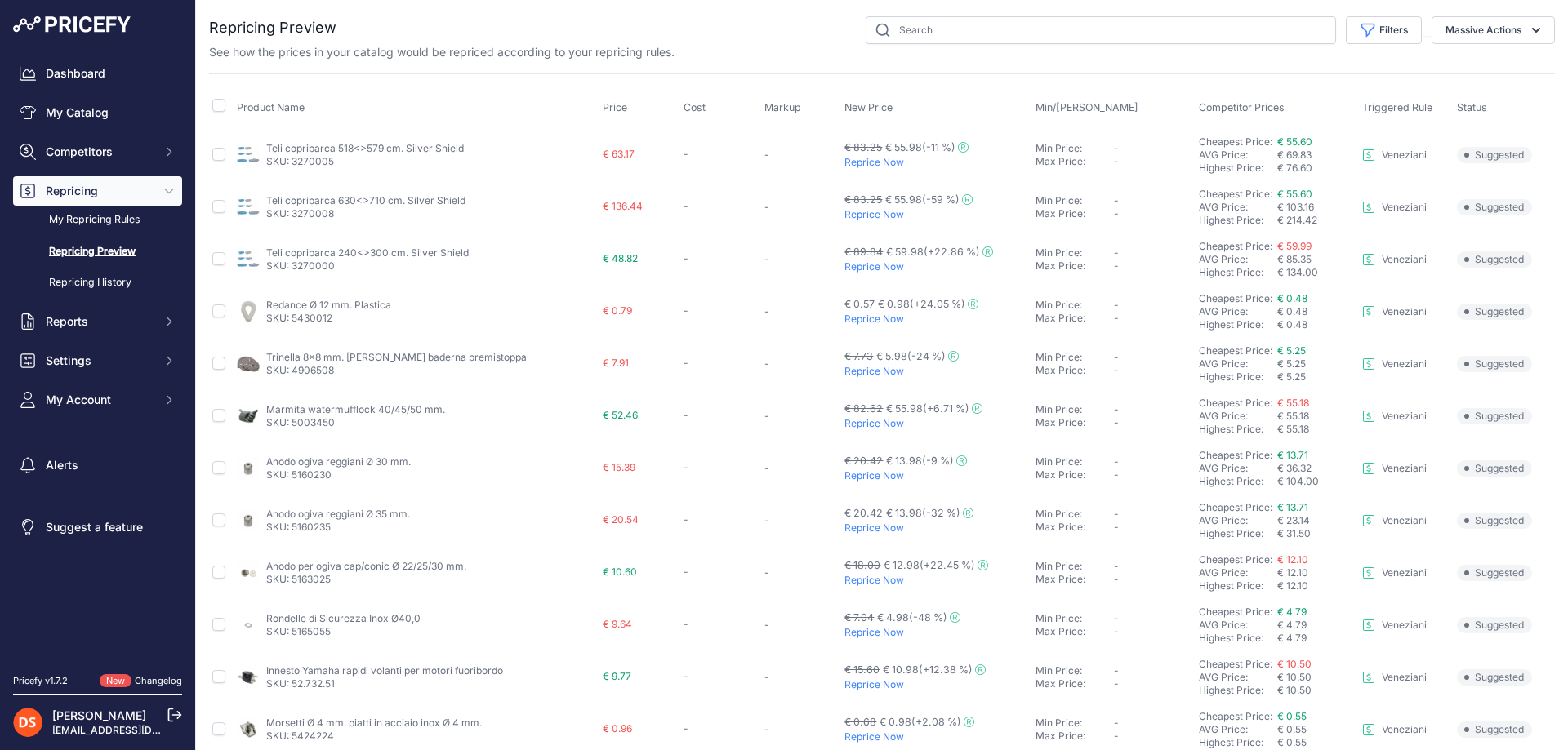
click at [91, 220] on link "My Repricing Rules" at bounding box center [97, 220] width 169 height 28
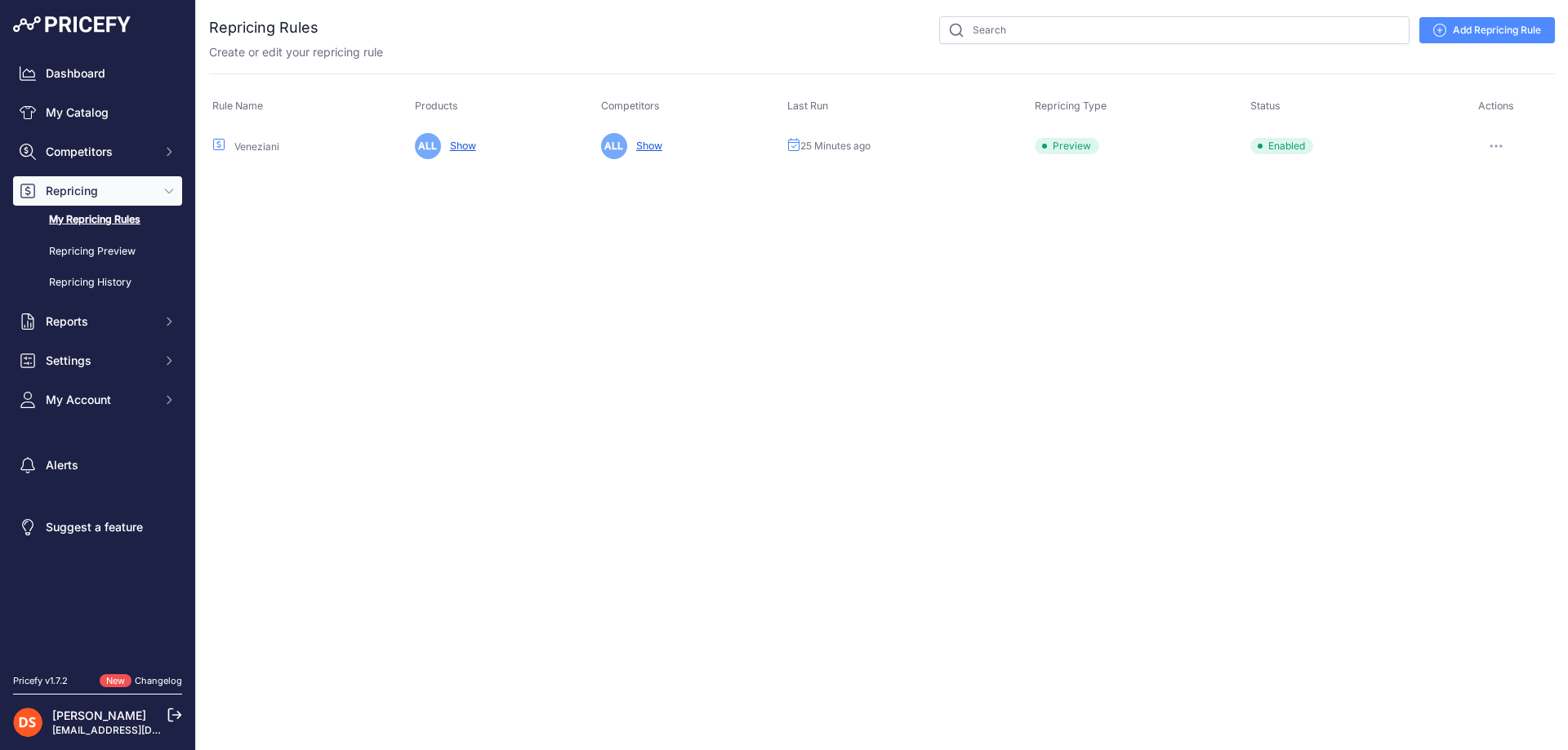
click at [1495, 142] on button "button" at bounding box center [1495, 146] width 33 height 23
click at [1478, 176] on link "Edit" at bounding box center [1499, 180] width 104 height 27
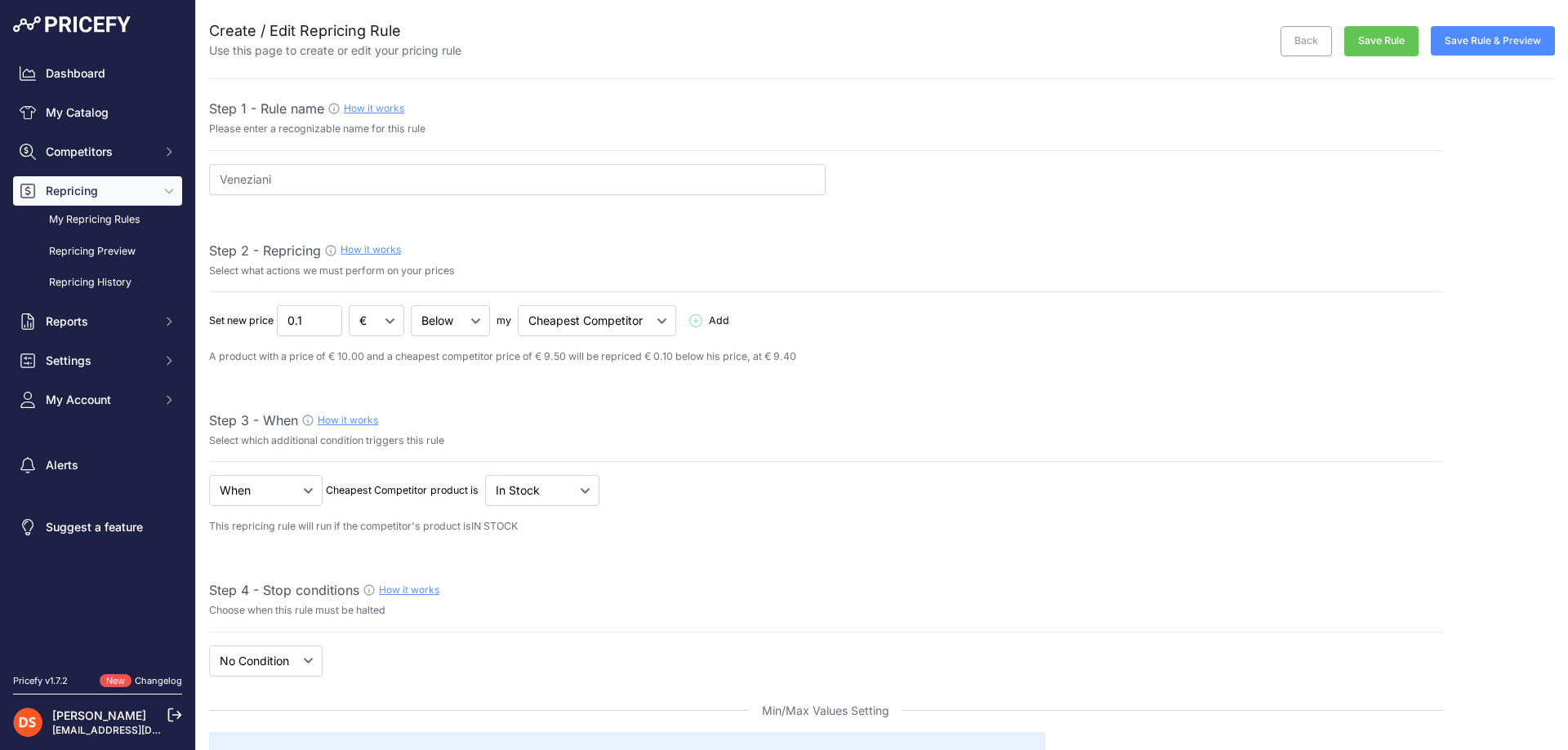
select select "7"
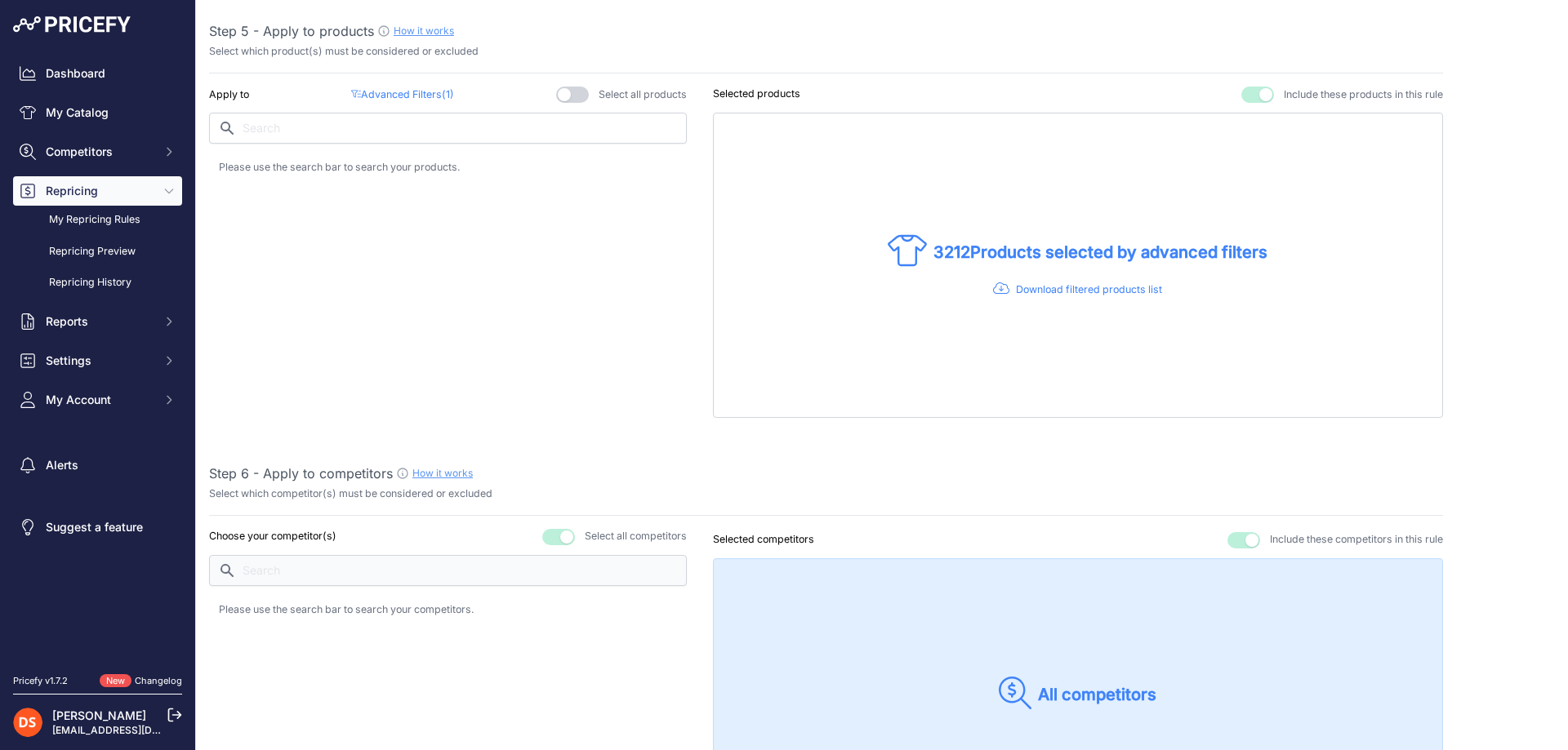
scroll to position [980, 0]
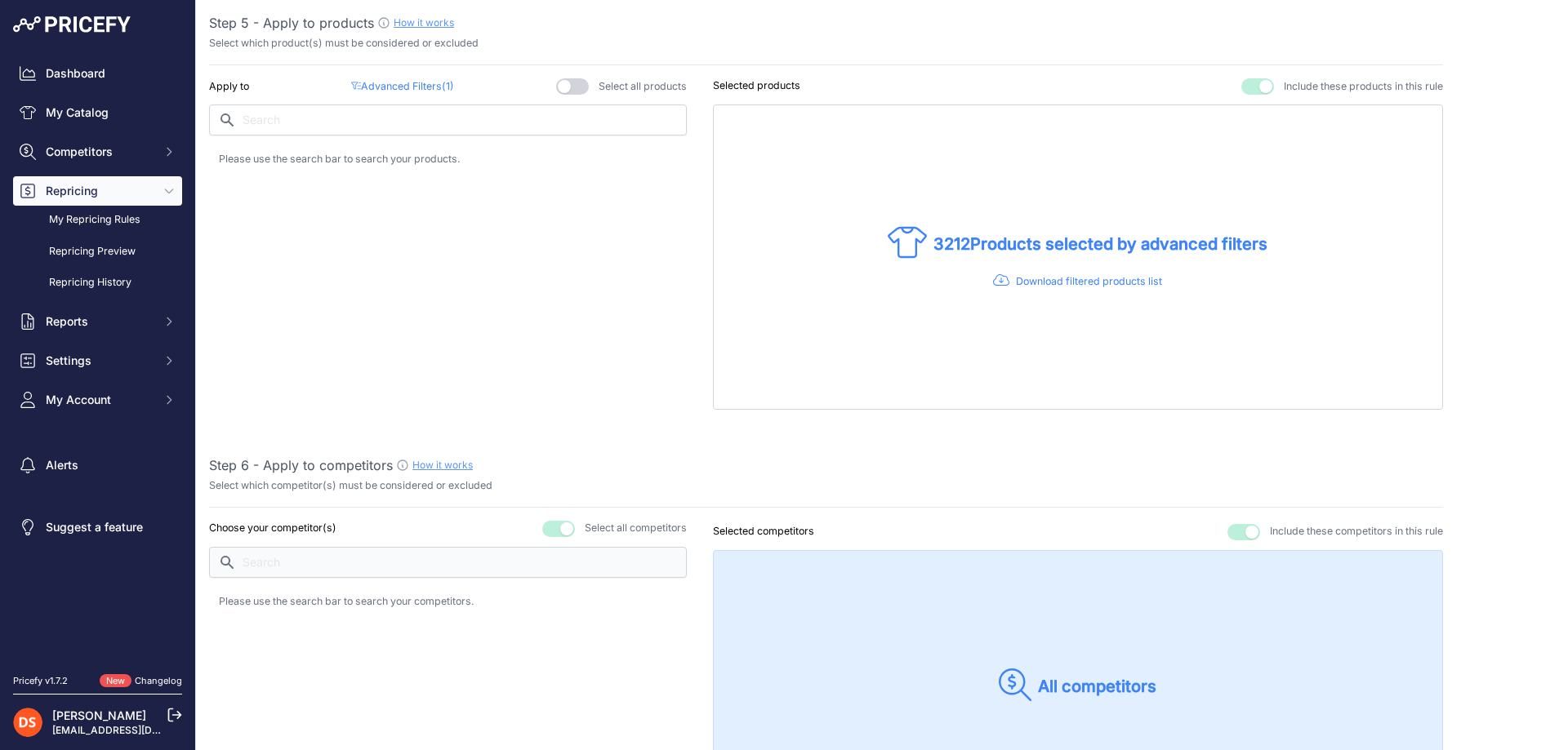
click at [402, 85] on p "Advanced Filters ( 1 )" at bounding box center [402, 88] width 103 height 16
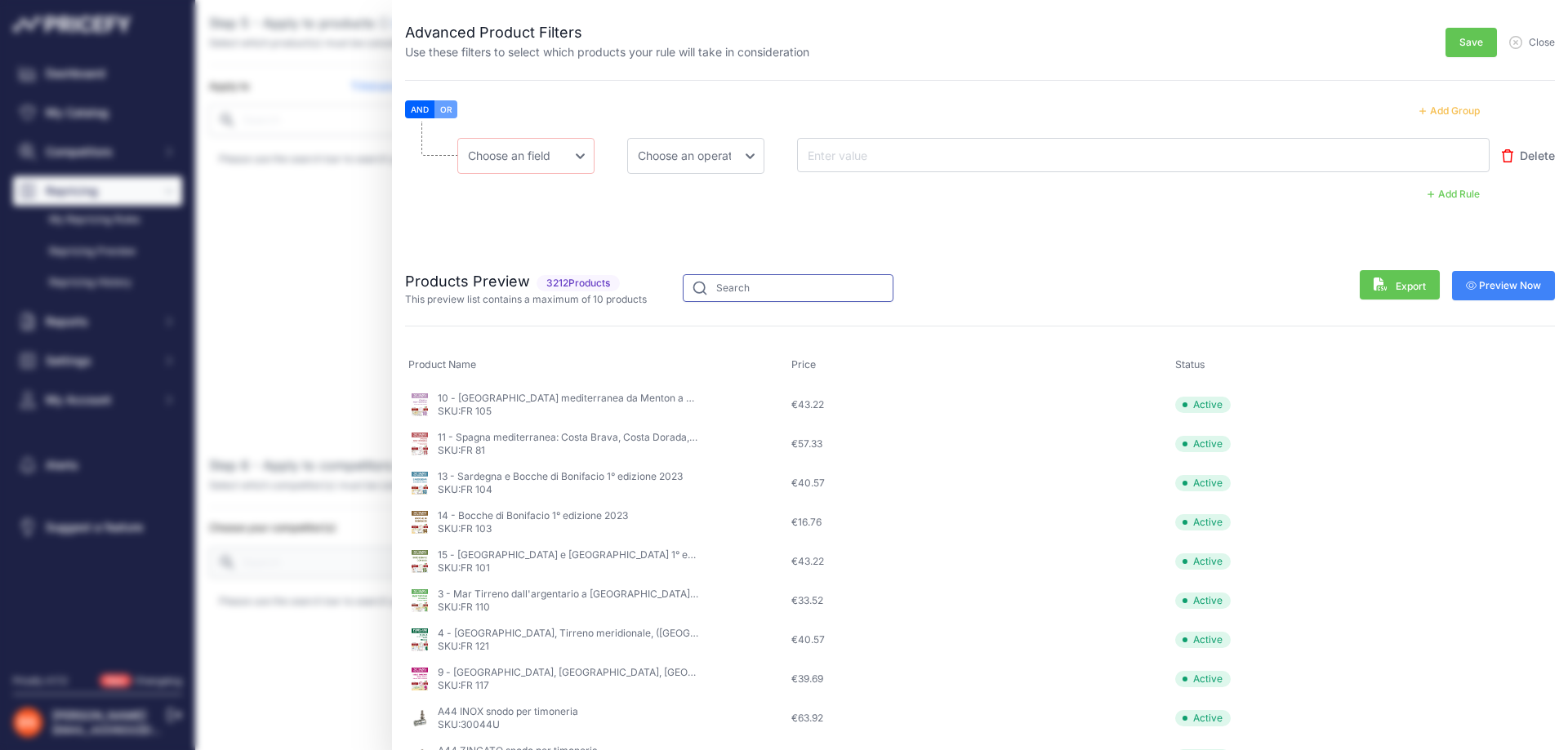
click at [783, 287] on input "text" at bounding box center [788, 287] width 210 height 27
type input "n"
type input "veneziani"
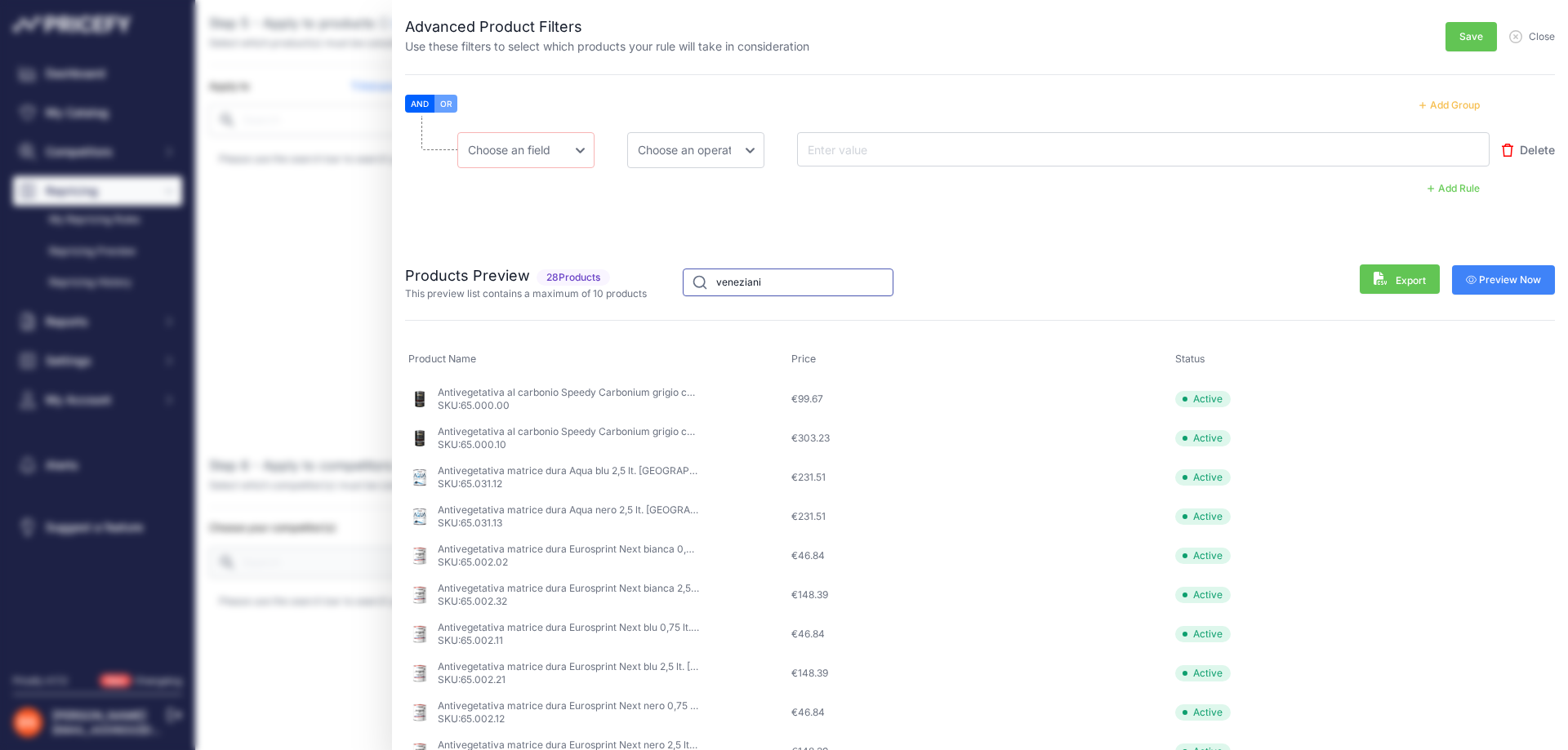
scroll to position [0, 0]
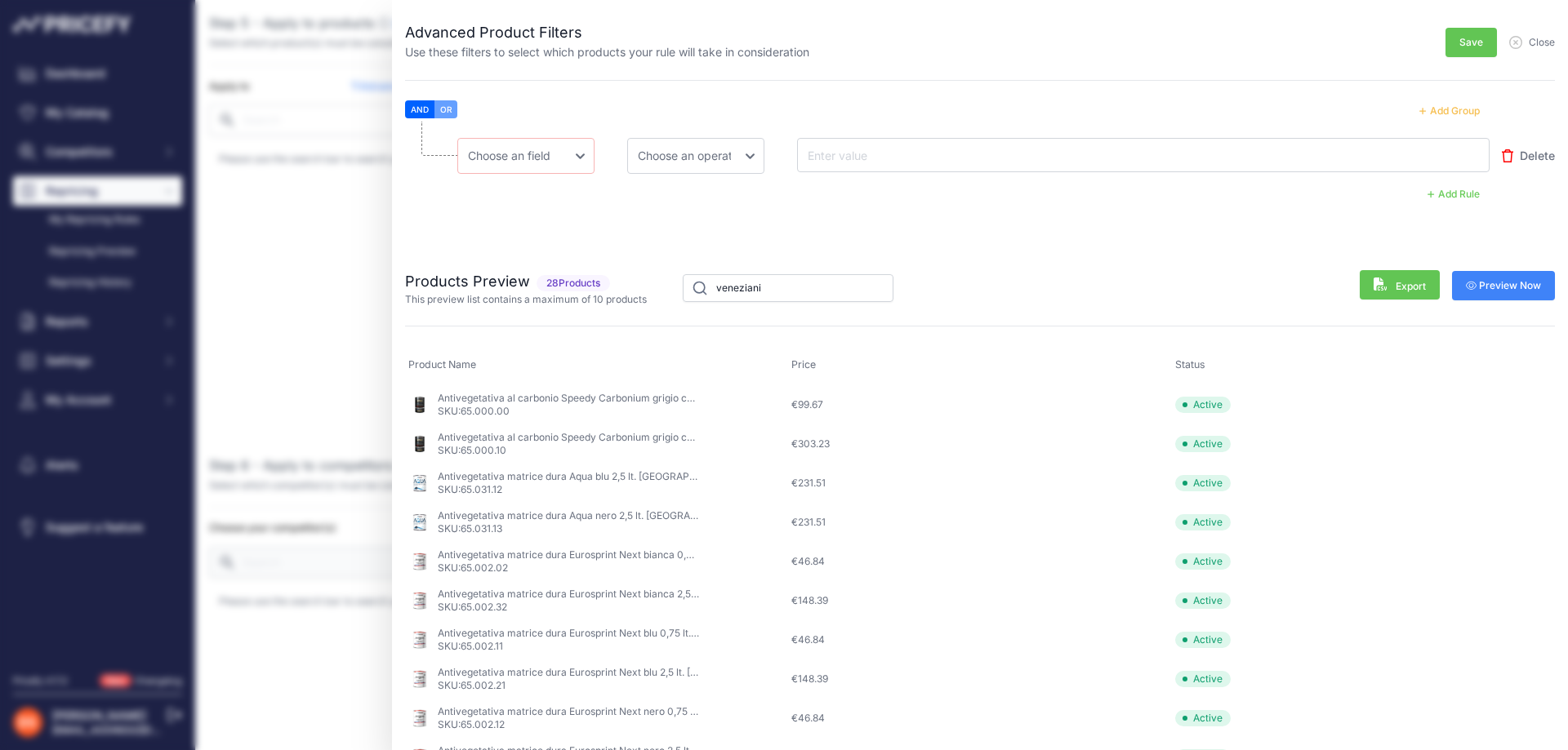
click at [1521, 155] on span "Delete" at bounding box center [1537, 156] width 35 height 16
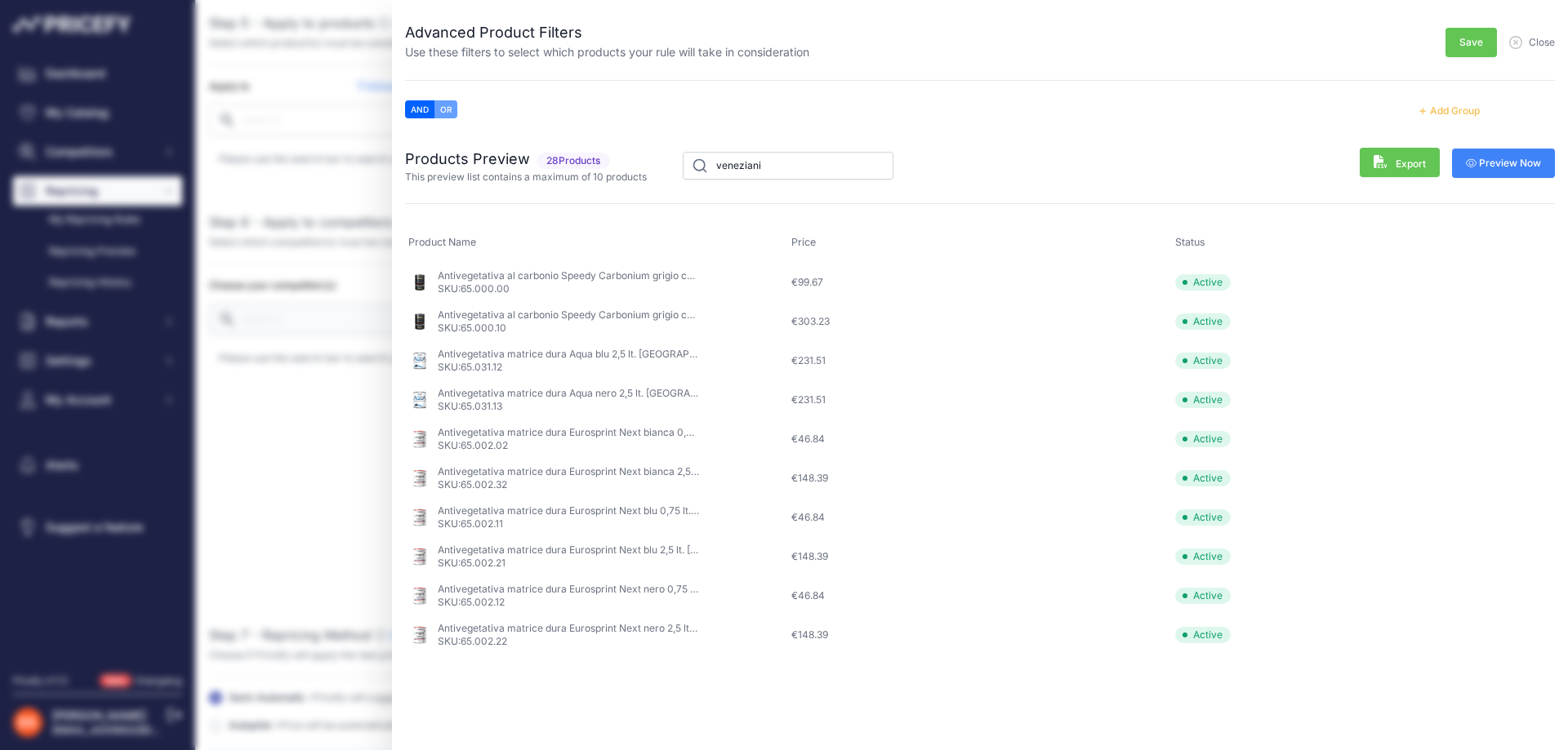
click at [1475, 39] on span "Save" at bounding box center [1471, 42] width 24 height 13
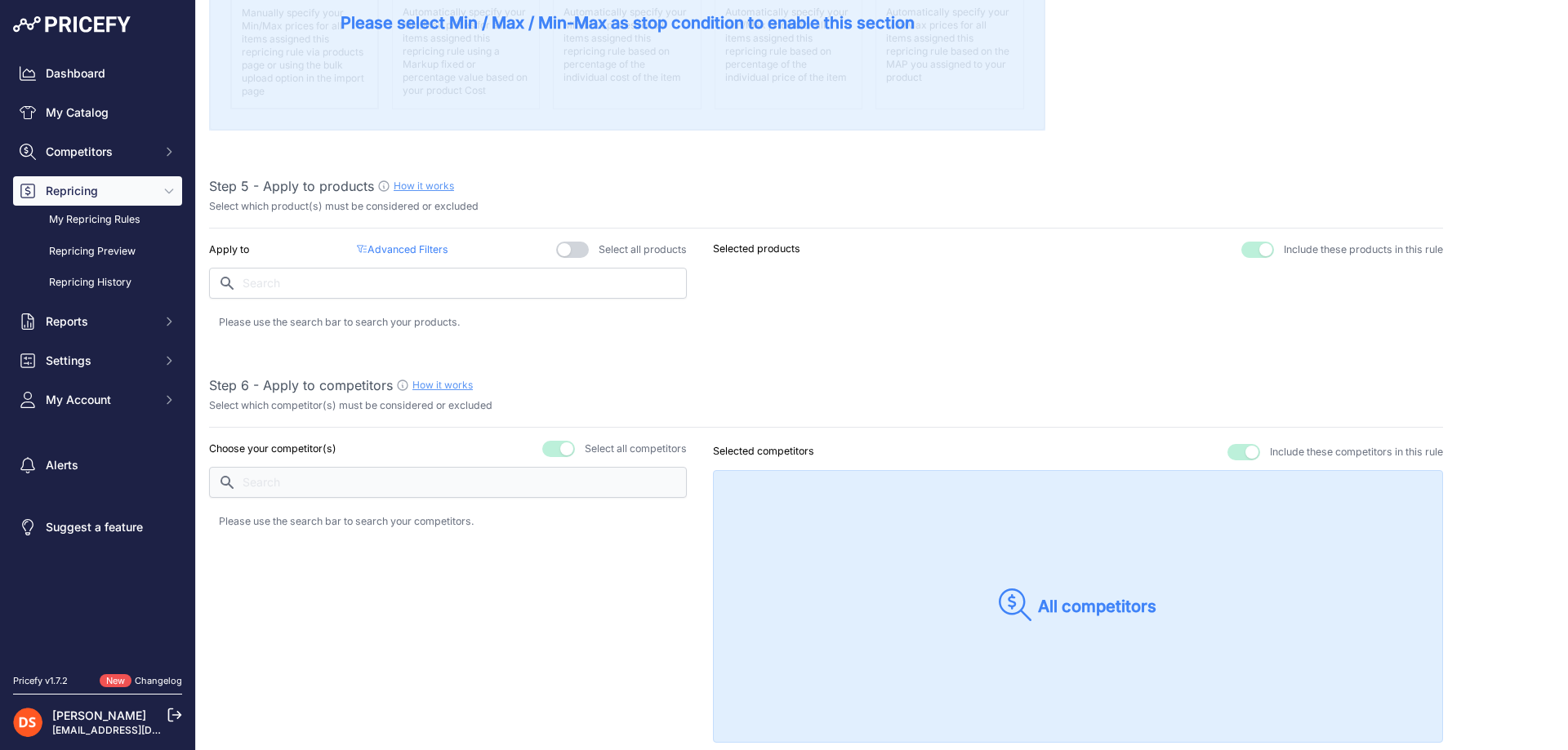
scroll to position [735, 0]
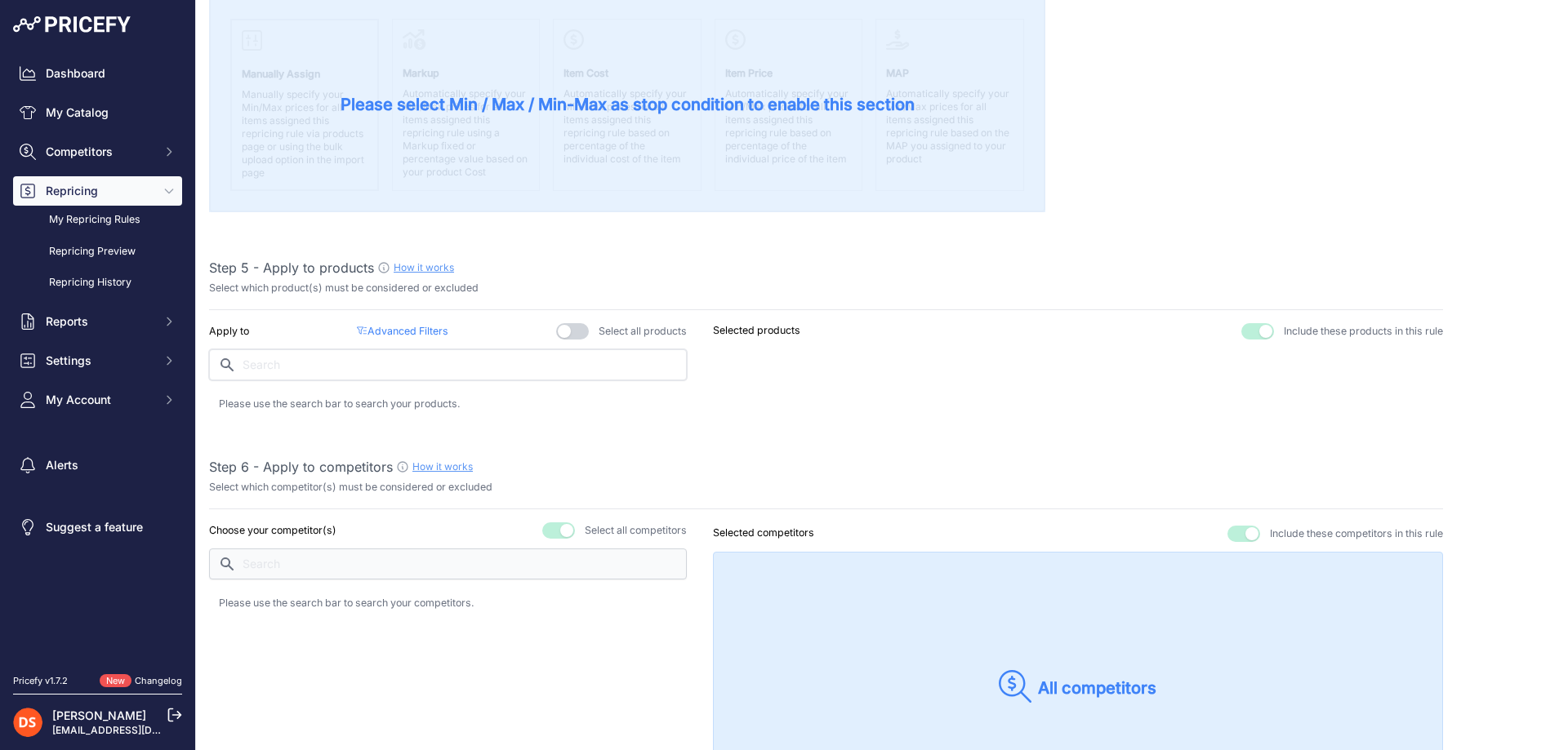
click at [373, 363] on input "text" at bounding box center [447, 364] width 478 height 31
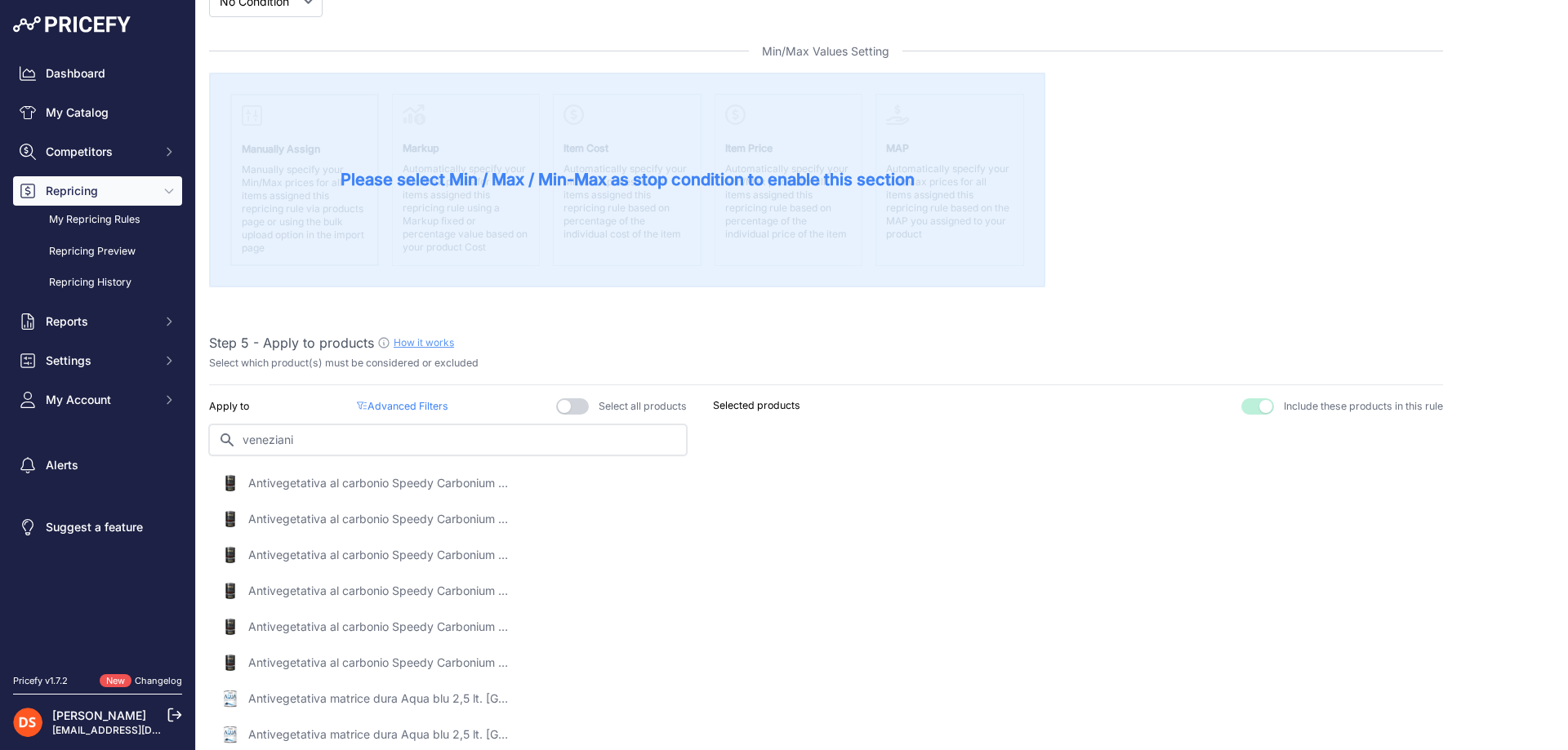
scroll to position [654, 0]
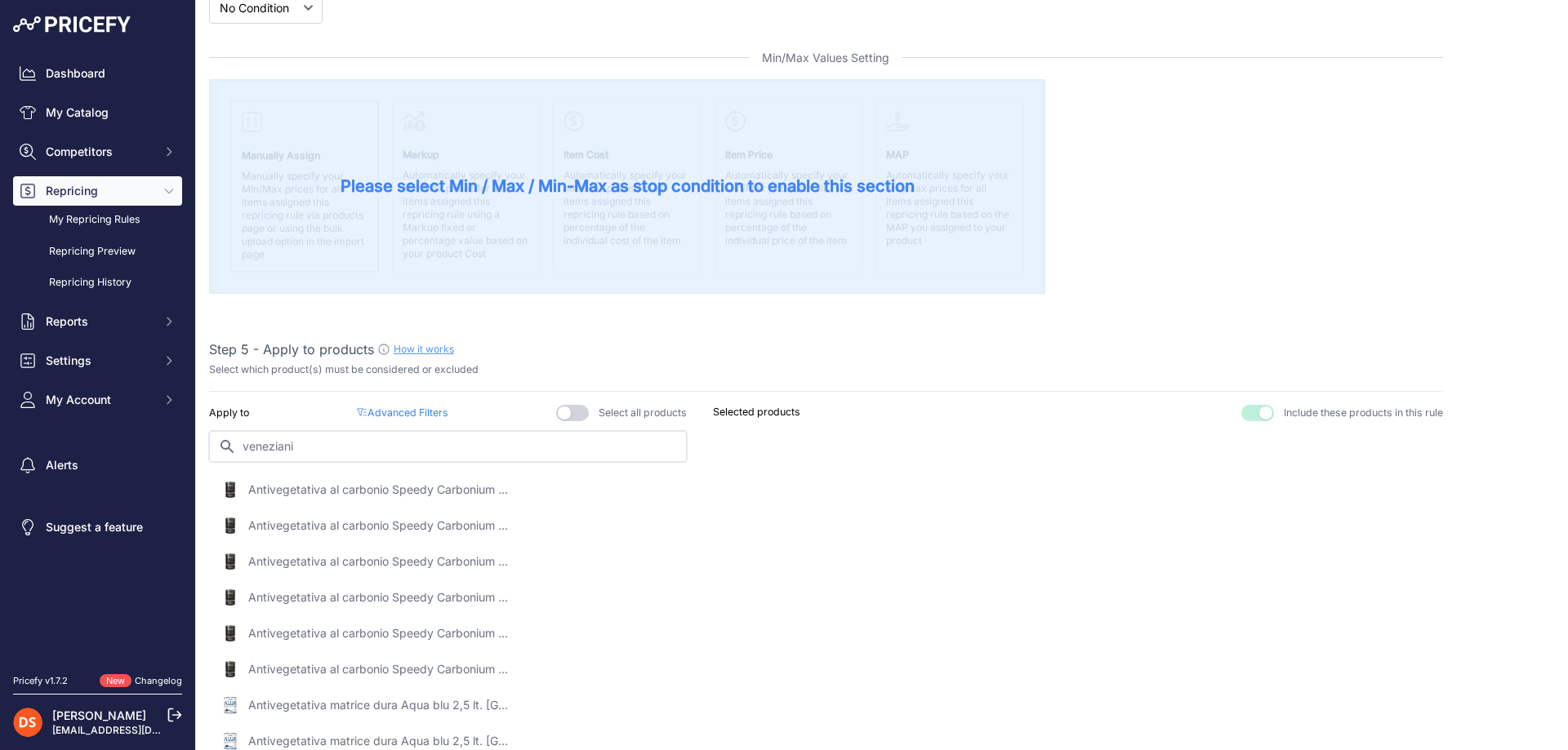
click at [555, 443] on input "veneziani" at bounding box center [447, 446] width 478 height 31
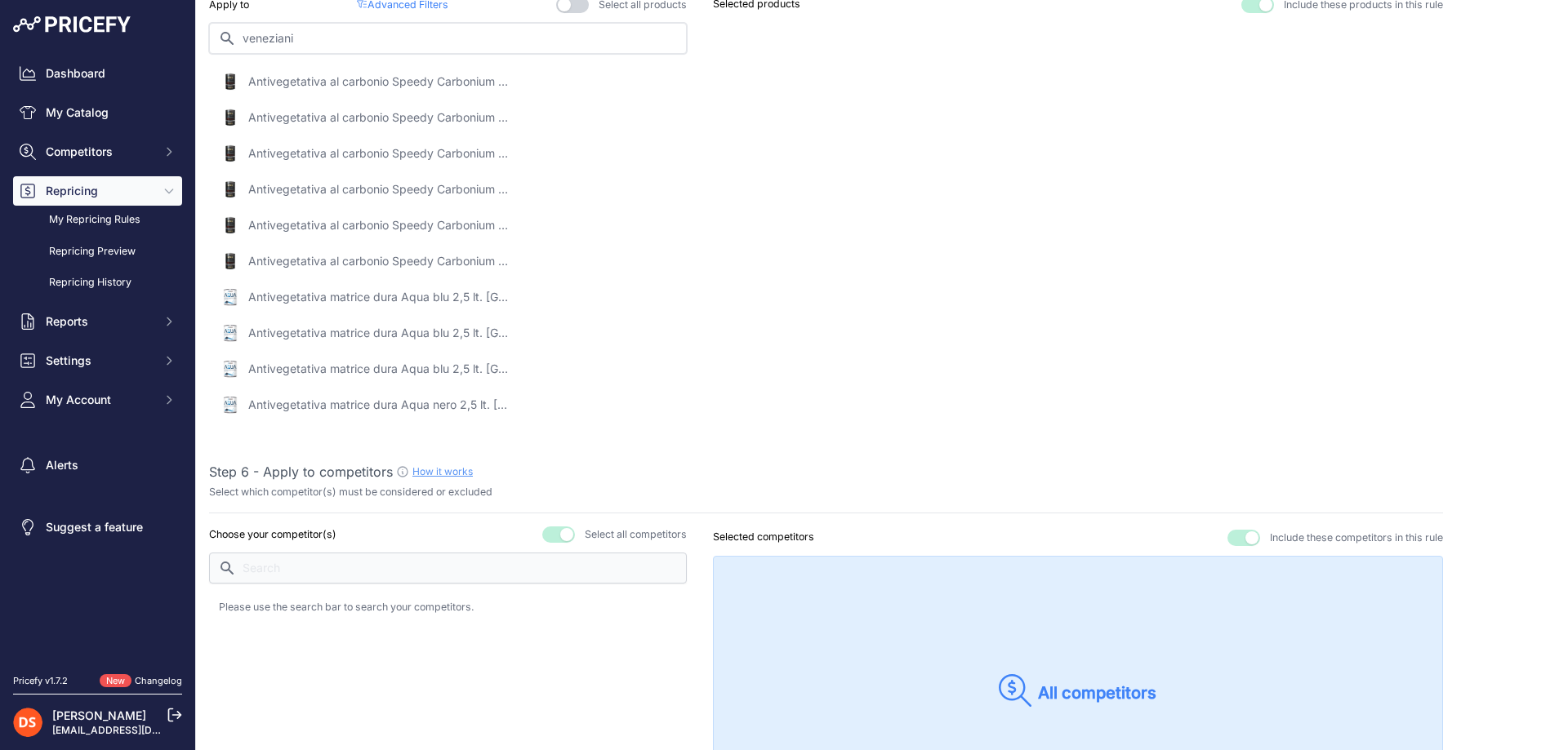
scroll to position [816, 0]
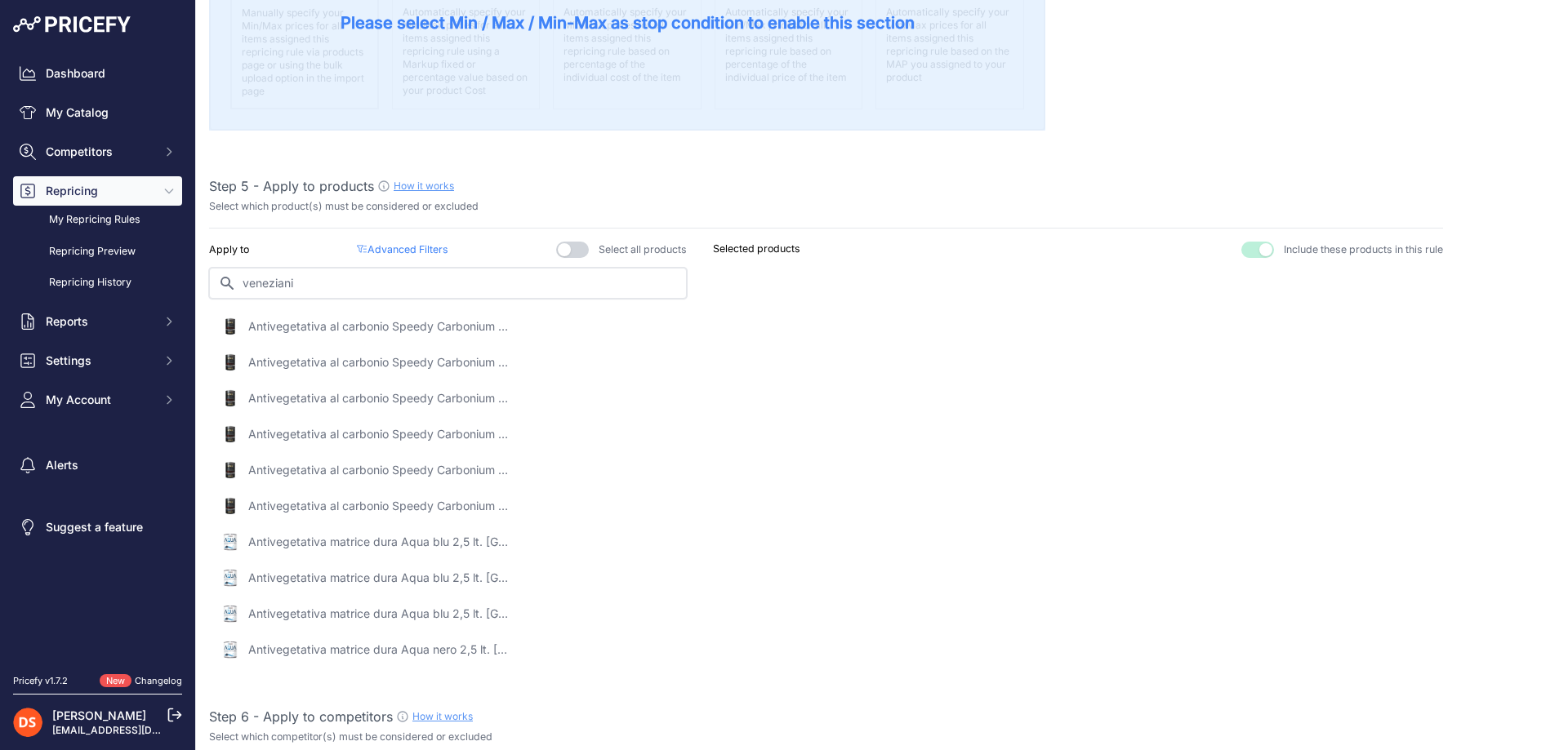
type input "veneziani"
click at [744, 251] on p "Selected products" at bounding box center [756, 249] width 88 height 16
click at [286, 280] on input "veneziani" at bounding box center [447, 283] width 478 height 31
click at [1243, 249] on button "button" at bounding box center [1257, 249] width 33 height 16
click at [1247, 247] on div "Exclude these products from this rule Include these products in this rule" at bounding box center [1333, 249] width 219 height 16
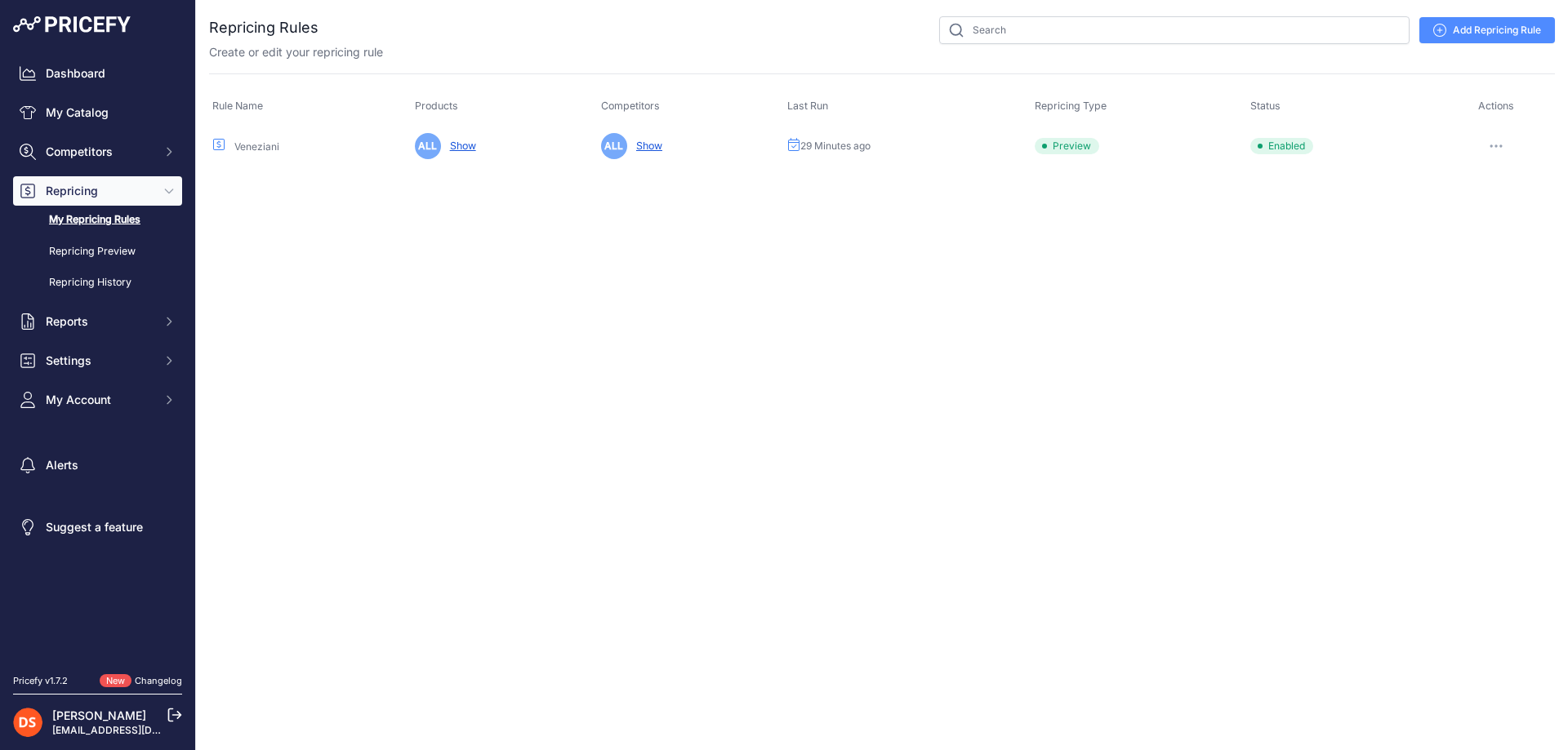
click at [1495, 147] on icon "button" at bounding box center [1495, 146] width 13 height 4
click at [1469, 185] on link "Edit" at bounding box center [1499, 180] width 104 height 27
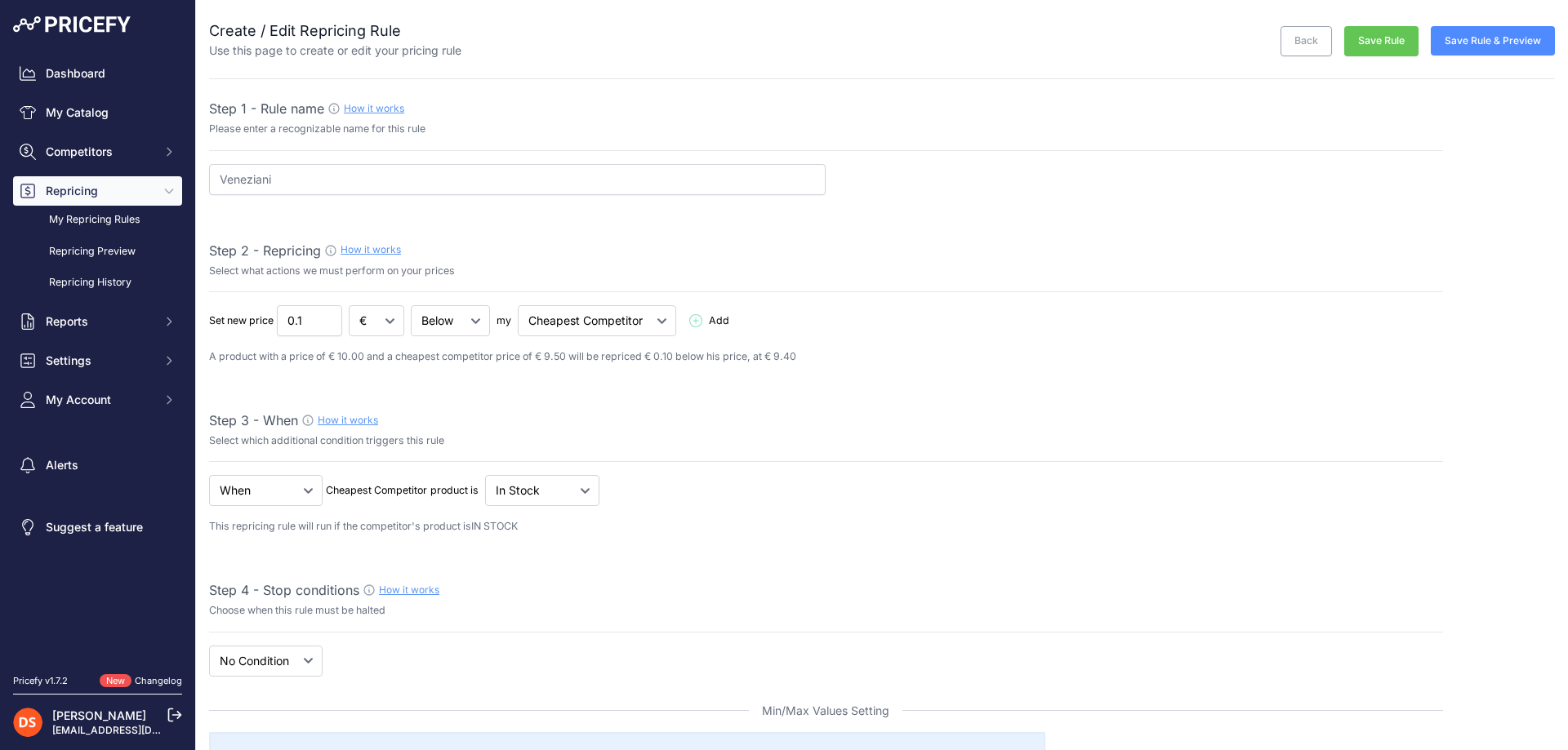
select select "7"
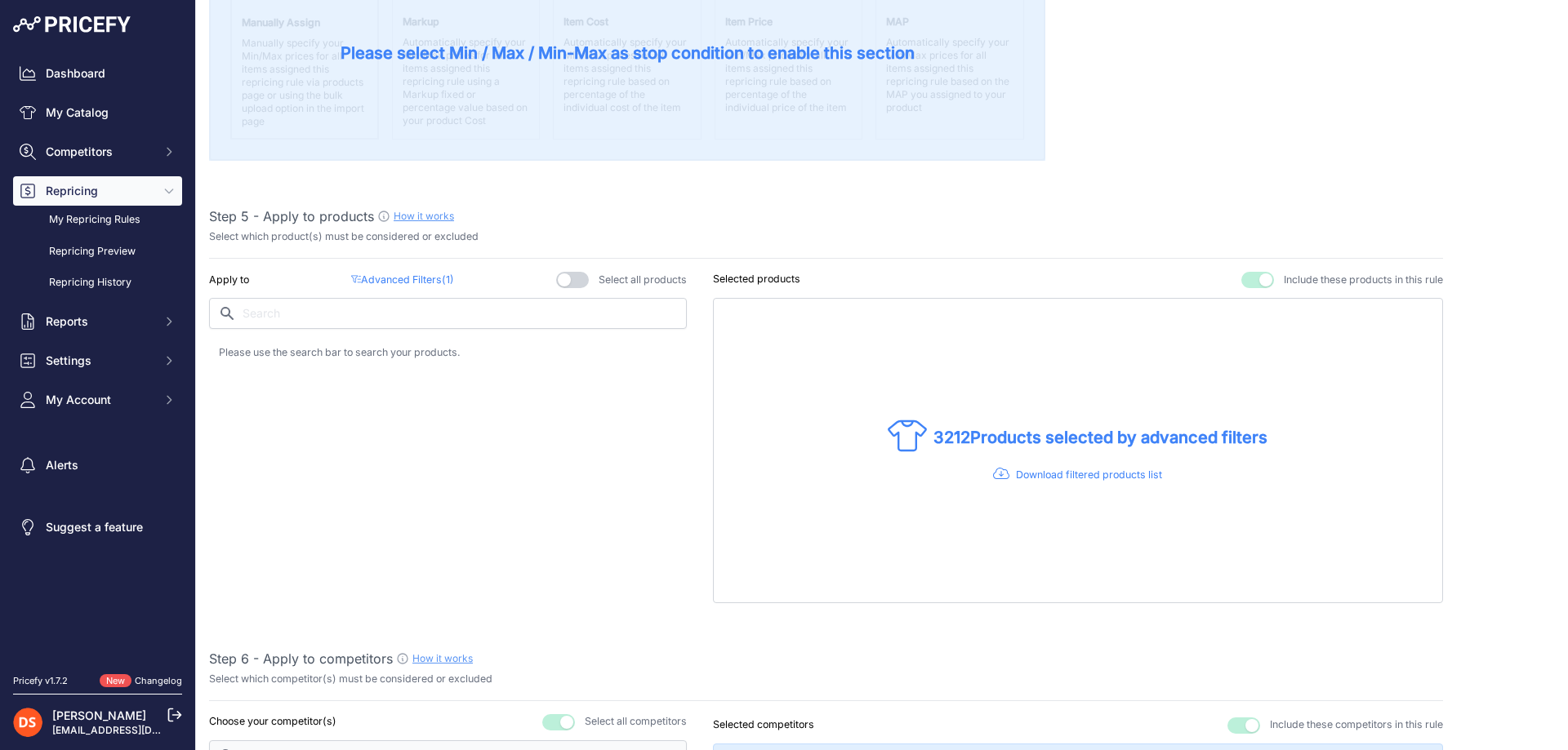
scroll to position [816, 0]
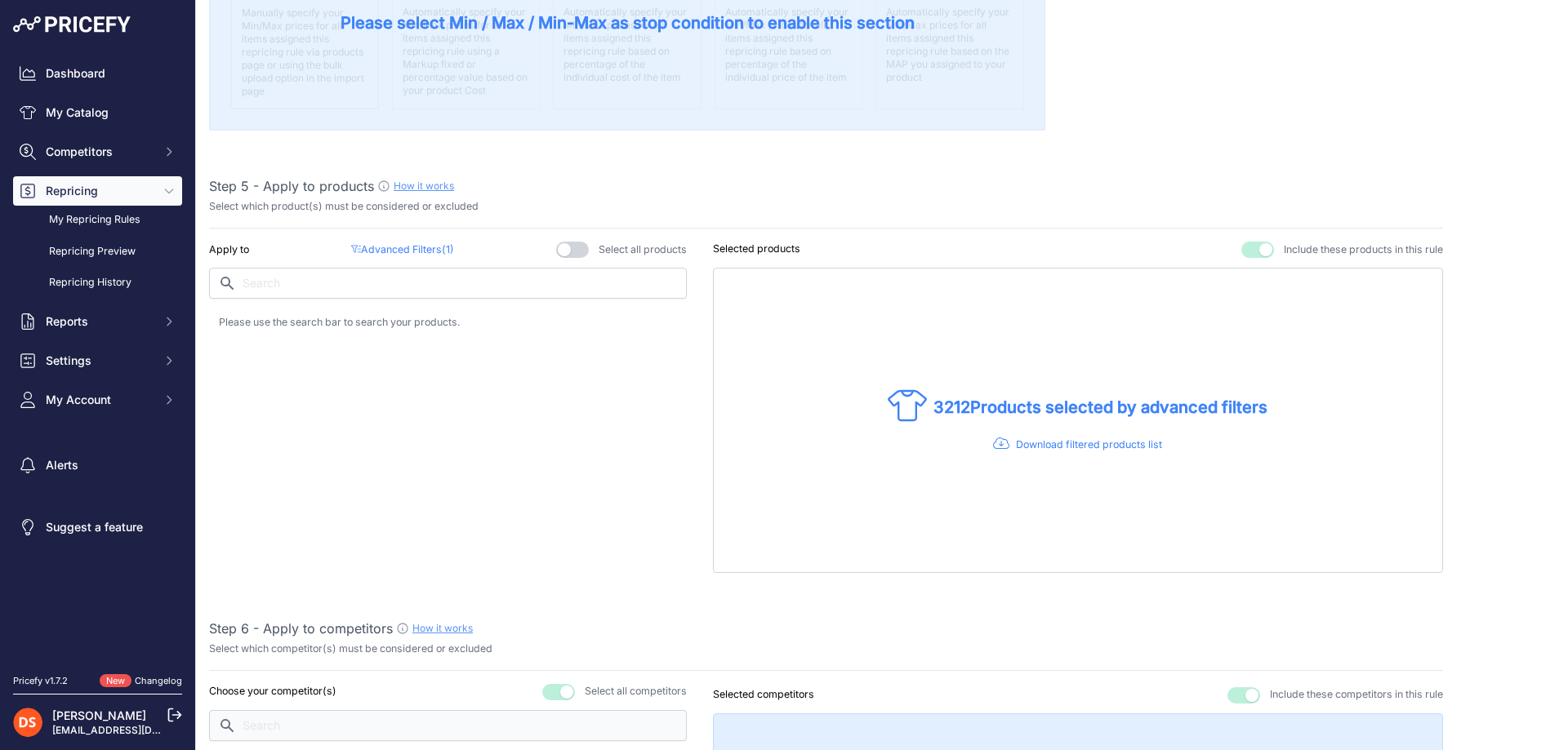
click at [363, 245] on p "Advanced Filters ( 1 )" at bounding box center [402, 250] width 103 height 16
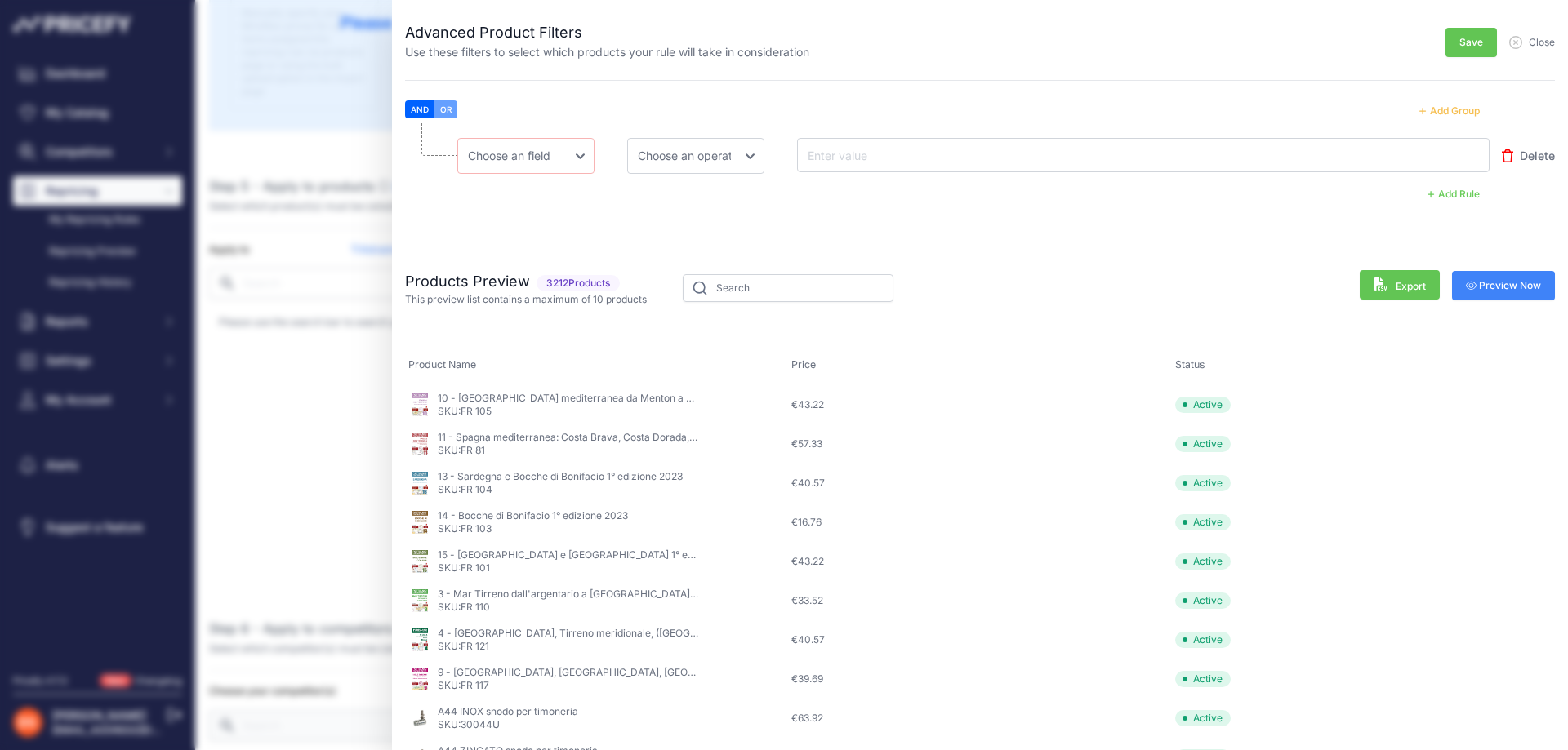
click at [1531, 152] on span "Delete" at bounding box center [1537, 156] width 35 height 16
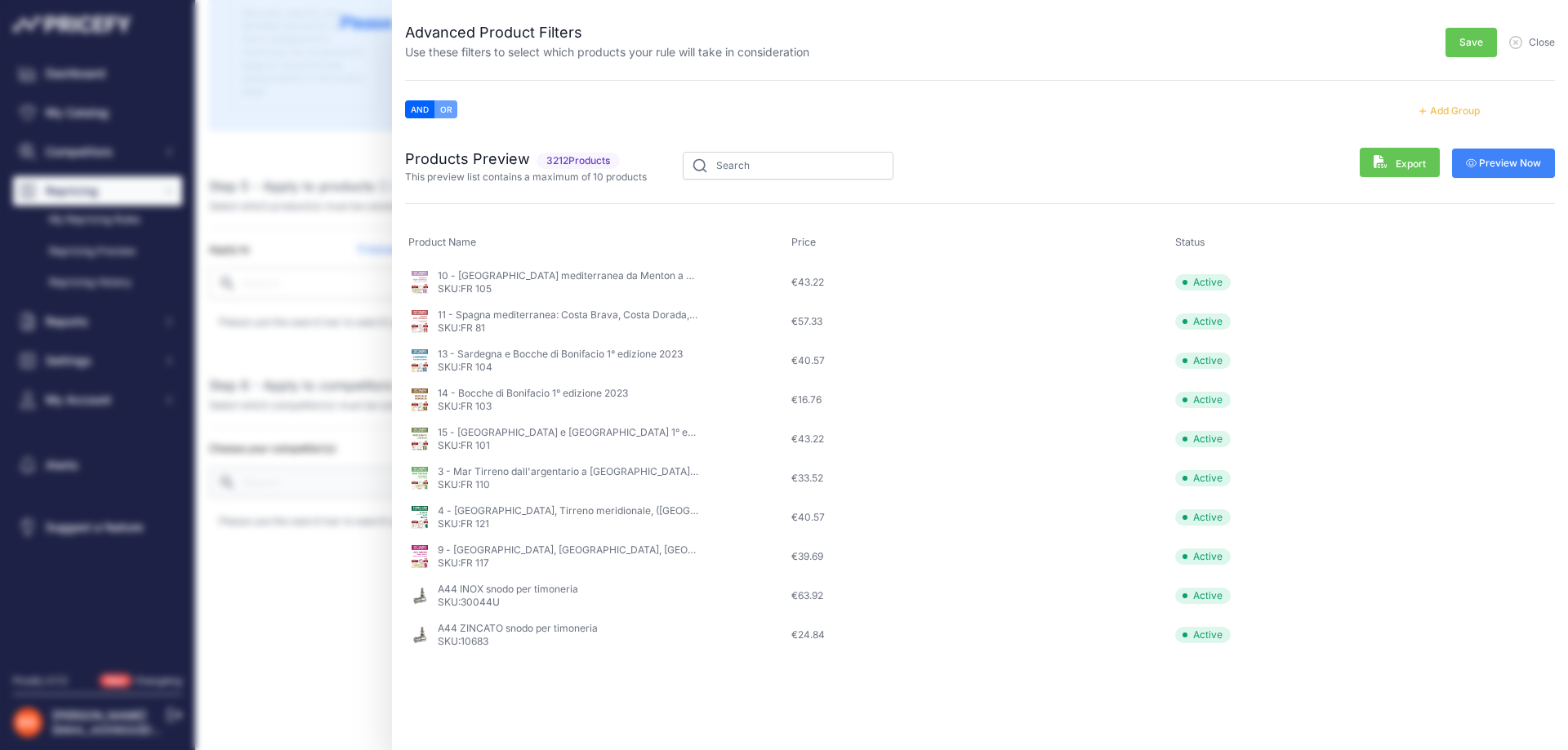
click at [1467, 54] on button "Save" at bounding box center [1471, 42] width 51 height 29
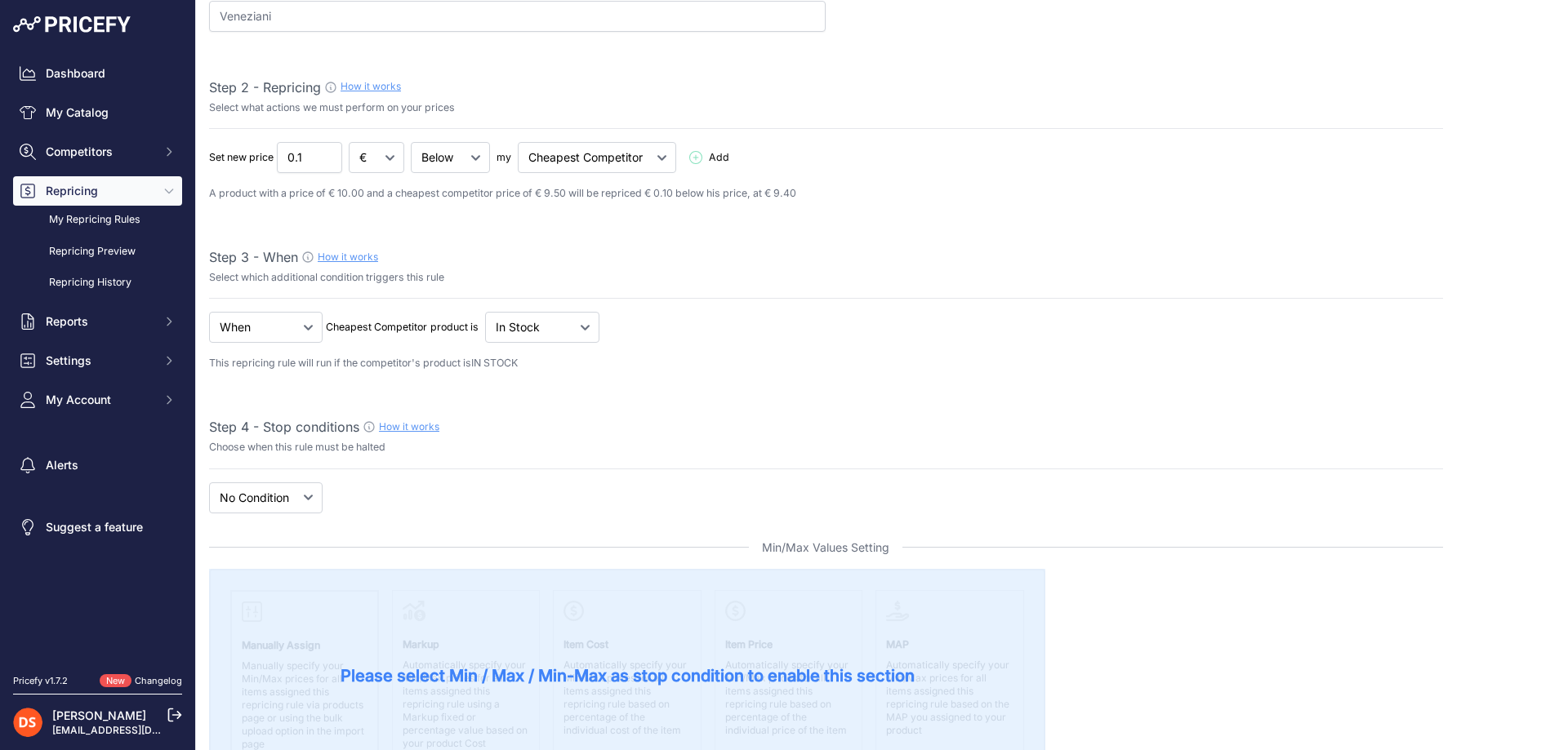
scroll to position [0, 0]
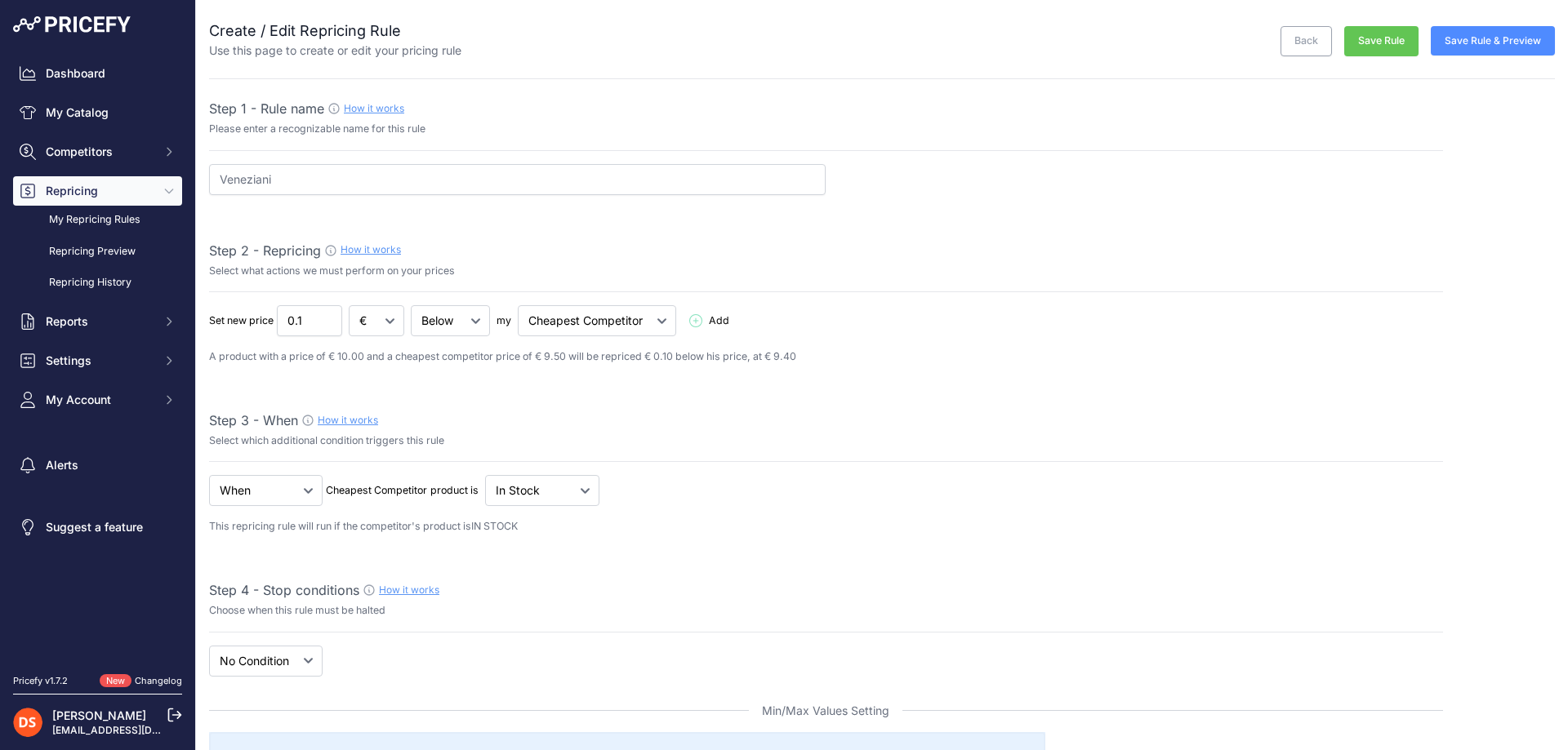
click at [1373, 44] on button "Save Rule" at bounding box center [1381, 42] width 74 height 30
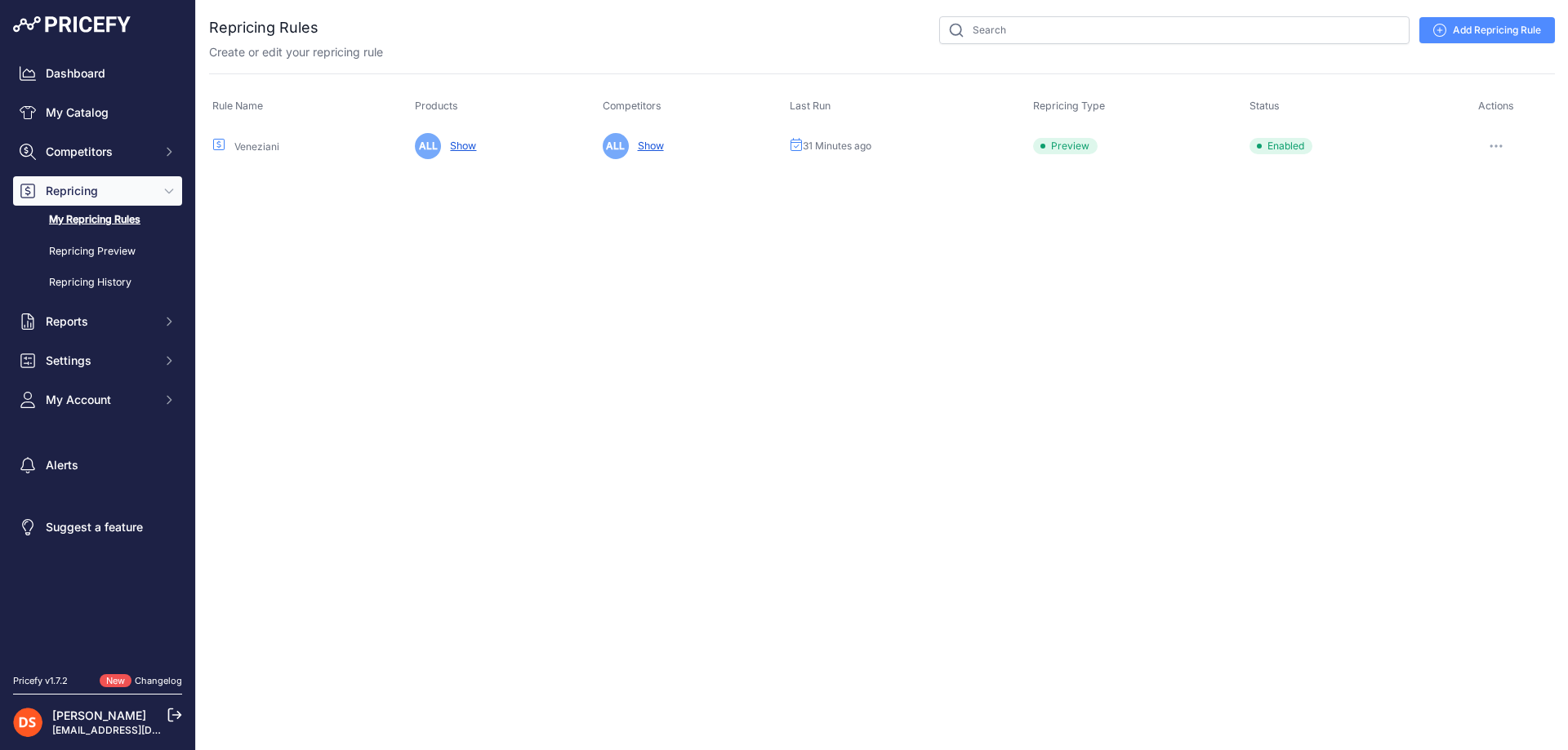
click at [1503, 145] on button "button" at bounding box center [1495, 146] width 33 height 23
click at [1480, 284] on button "Delete" at bounding box center [1499, 285] width 104 height 27
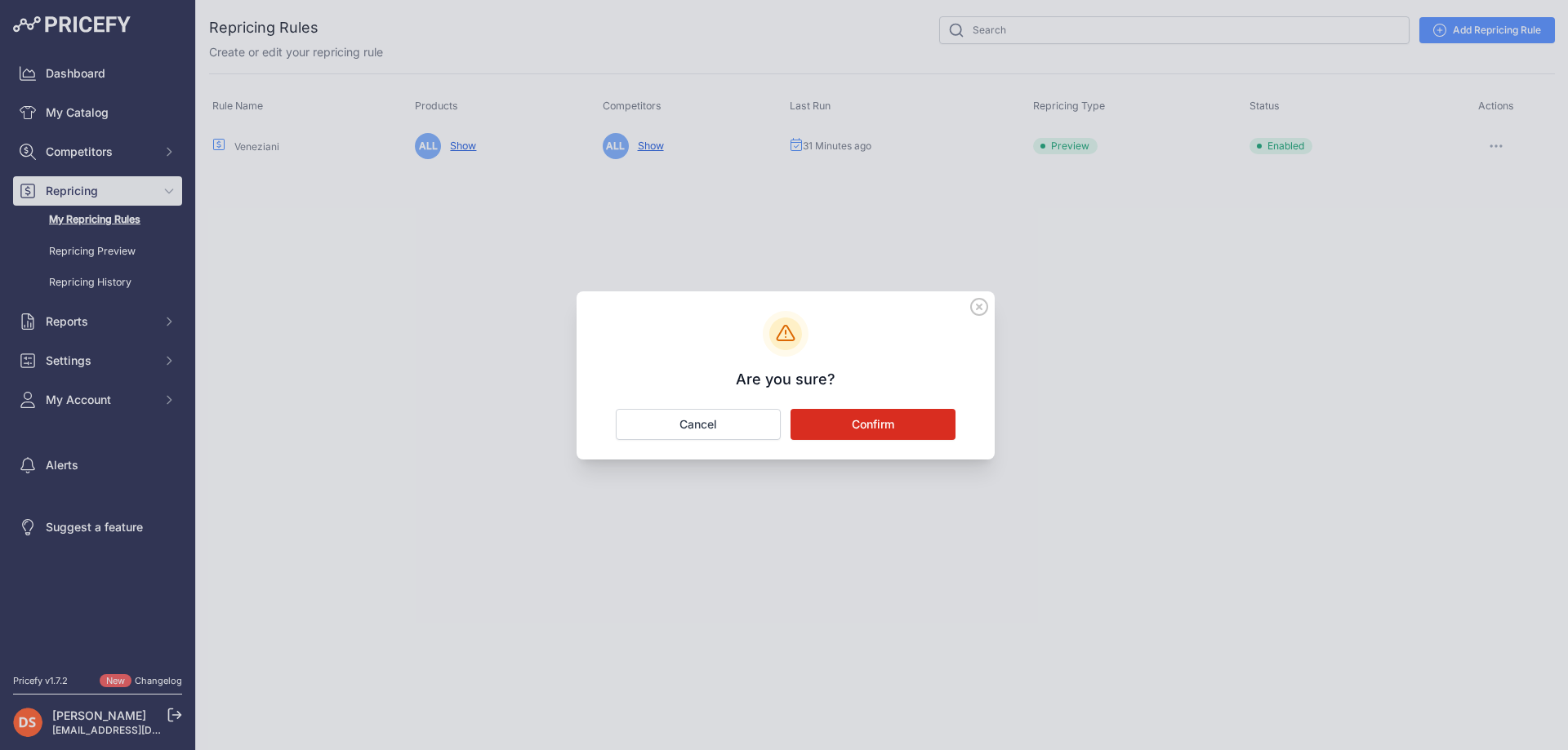
click at [858, 416] on button "Confirm" at bounding box center [873, 425] width 164 height 31
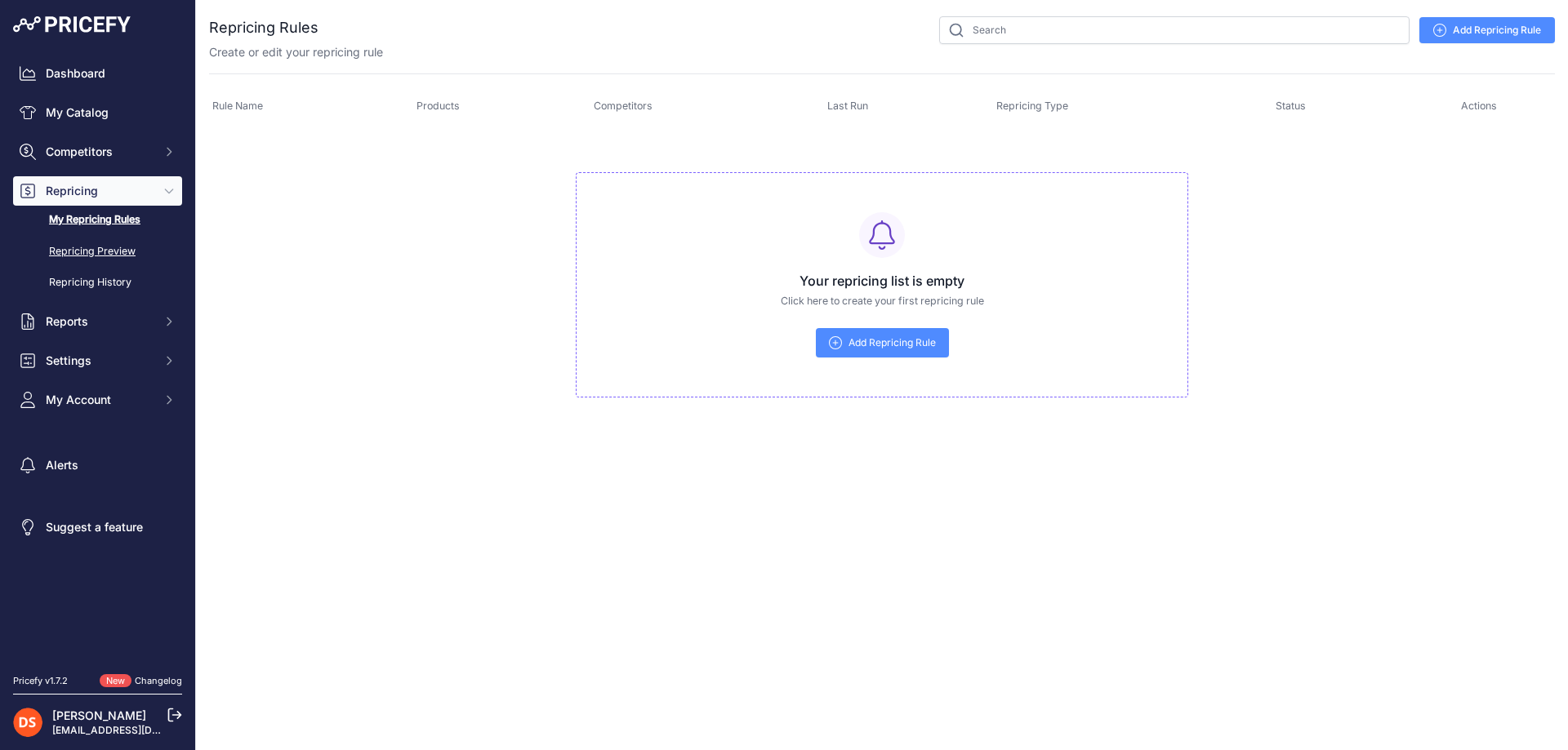
click at [104, 241] on link "Repricing Preview" at bounding box center [97, 252] width 169 height 28
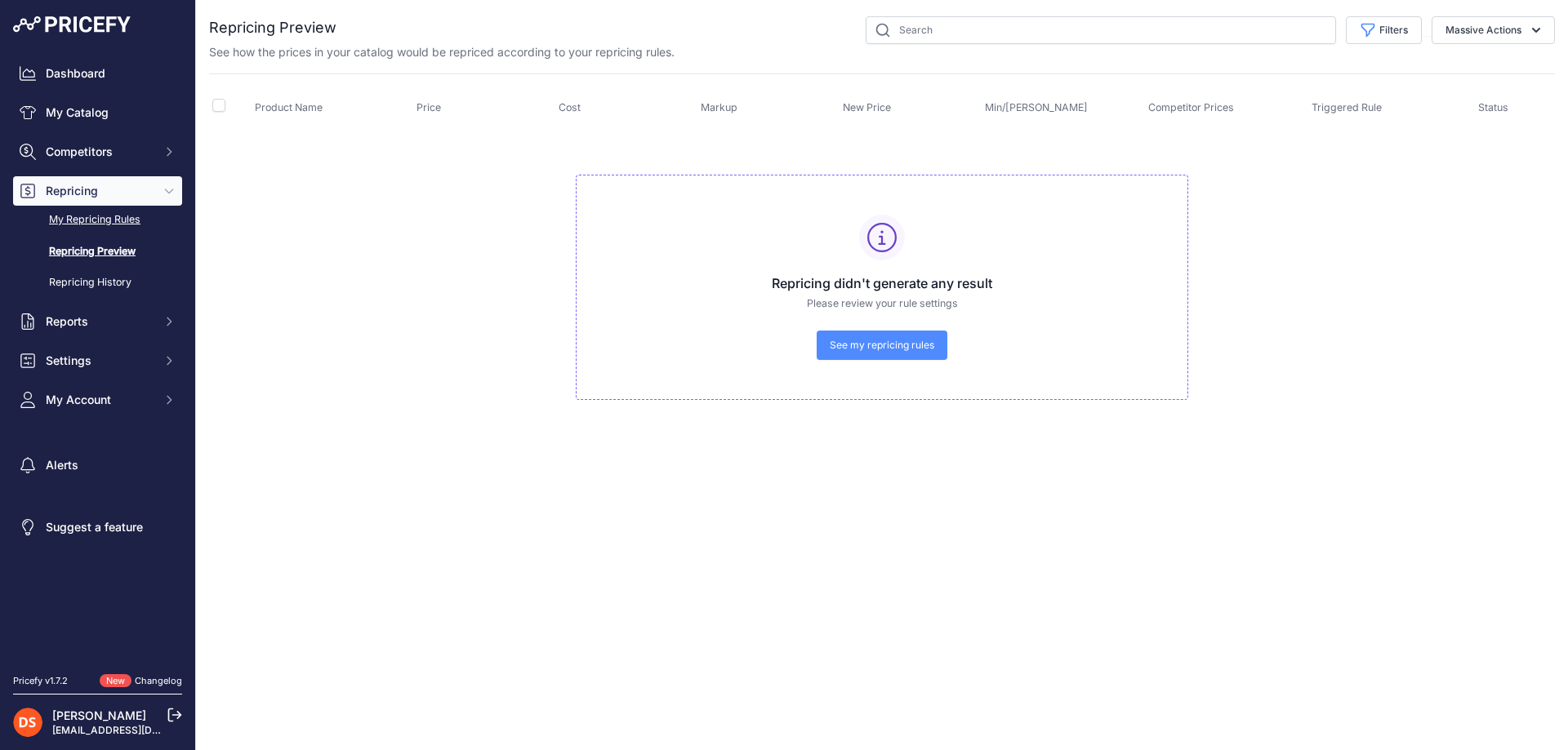
click at [113, 219] on link "My Repricing Rules" at bounding box center [97, 220] width 169 height 28
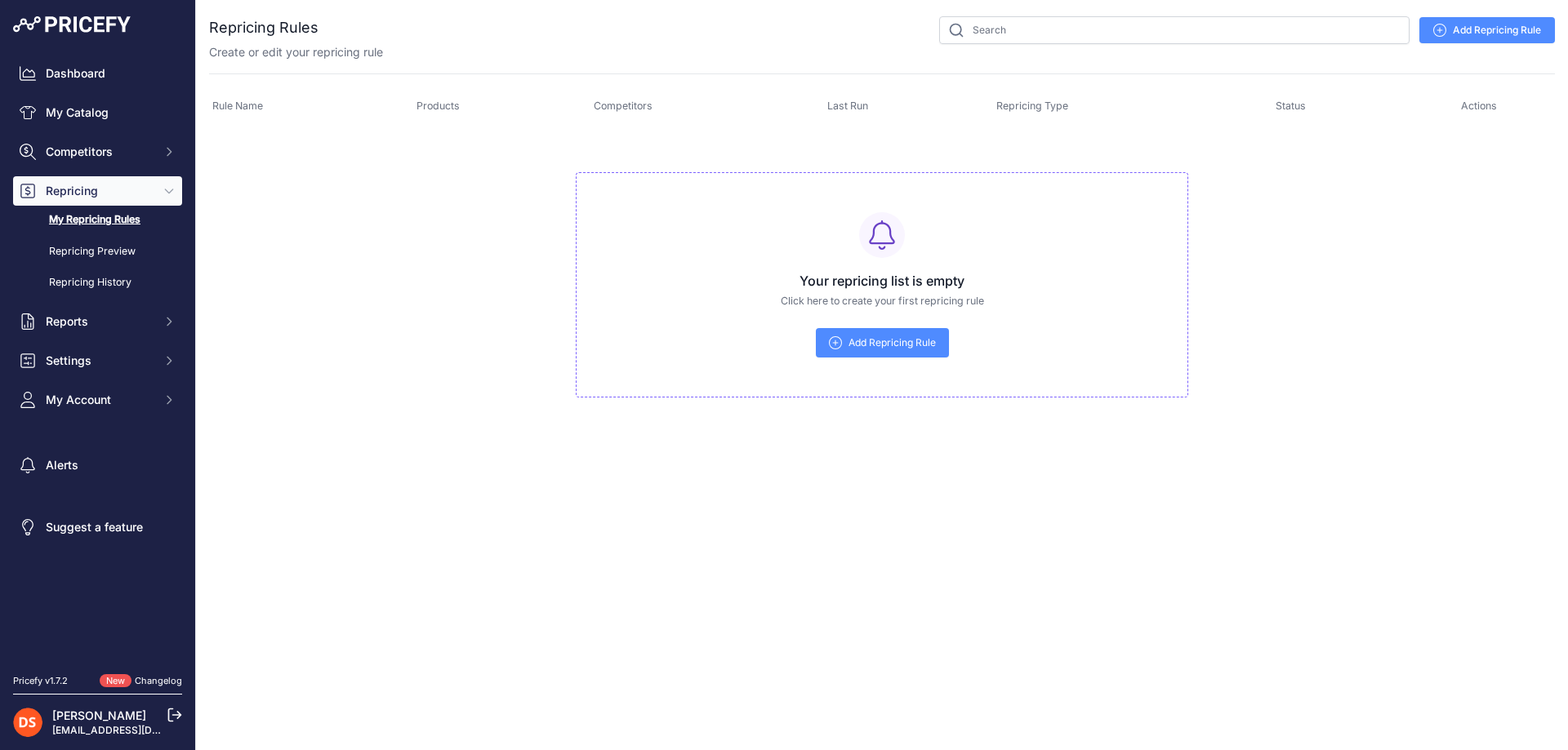
click at [917, 348] on span "Add Repricing Rule" at bounding box center [891, 342] width 88 height 13
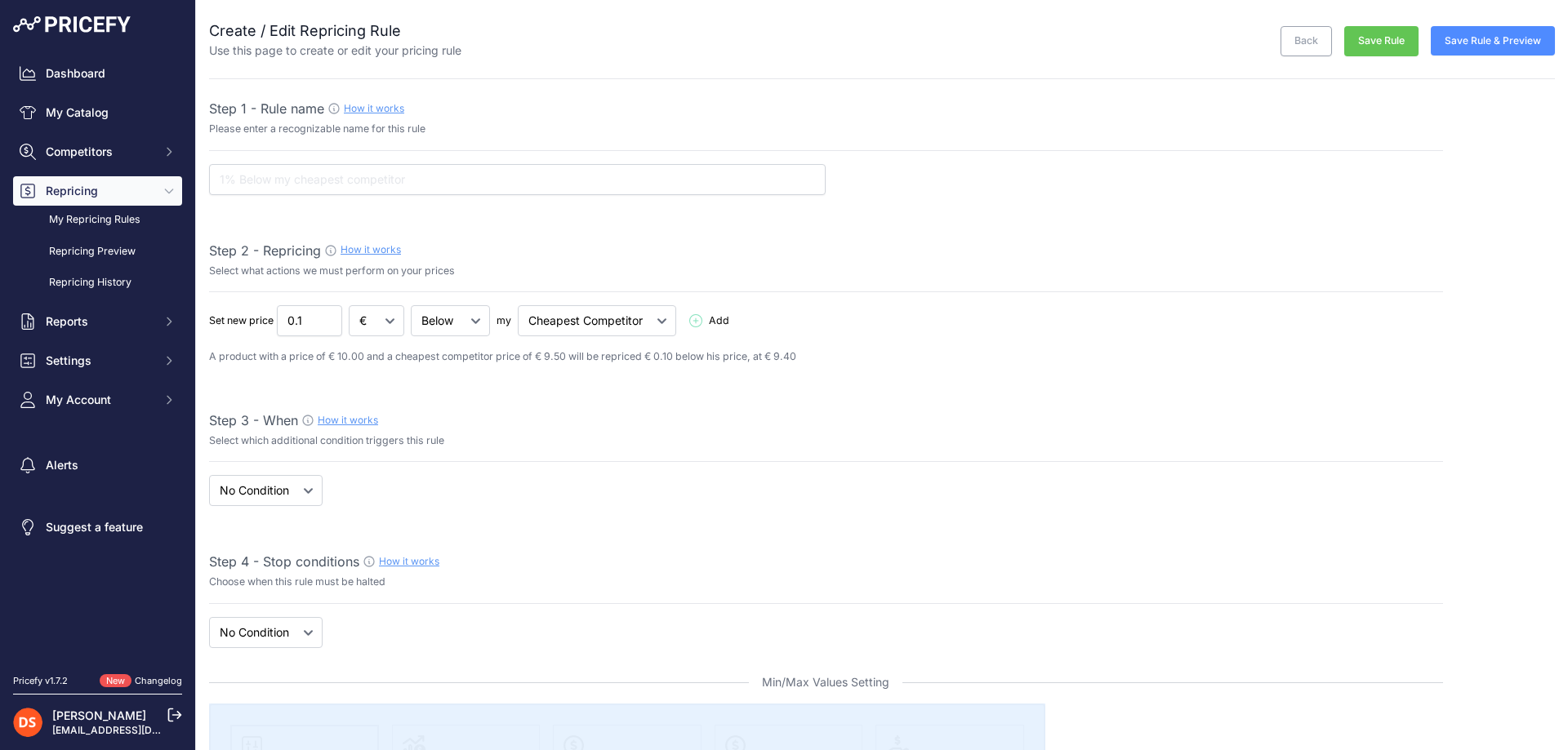
select select "7"
click at [396, 171] on input "text" at bounding box center [516, 180] width 616 height 31
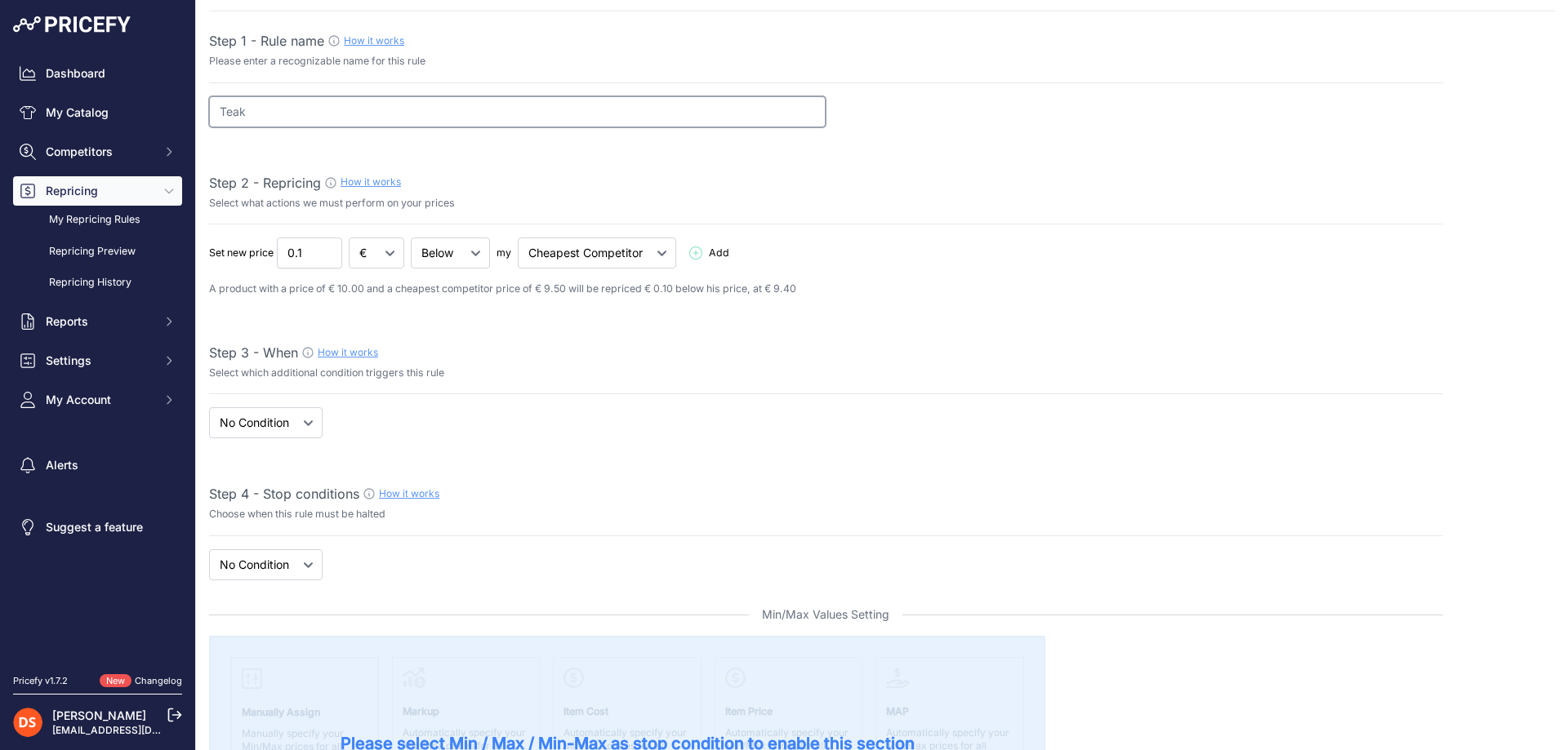
scroll to position [164, 0]
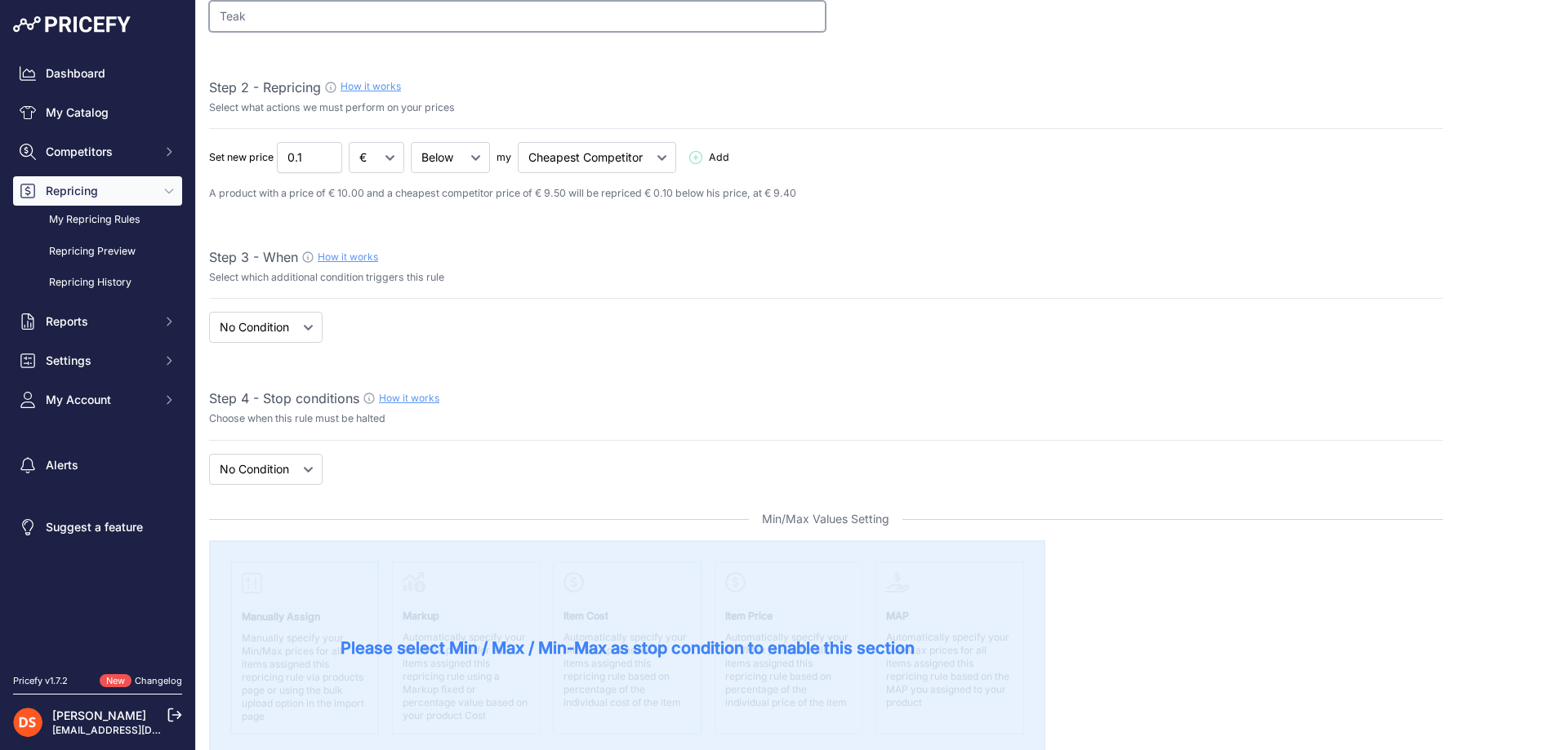
type input "Teak"
click at [268, 332] on select "When No Condition" at bounding box center [265, 327] width 113 height 31
select select "when"
click at [209, 312] on select "When No Condition" at bounding box center [265, 327] width 113 height 31
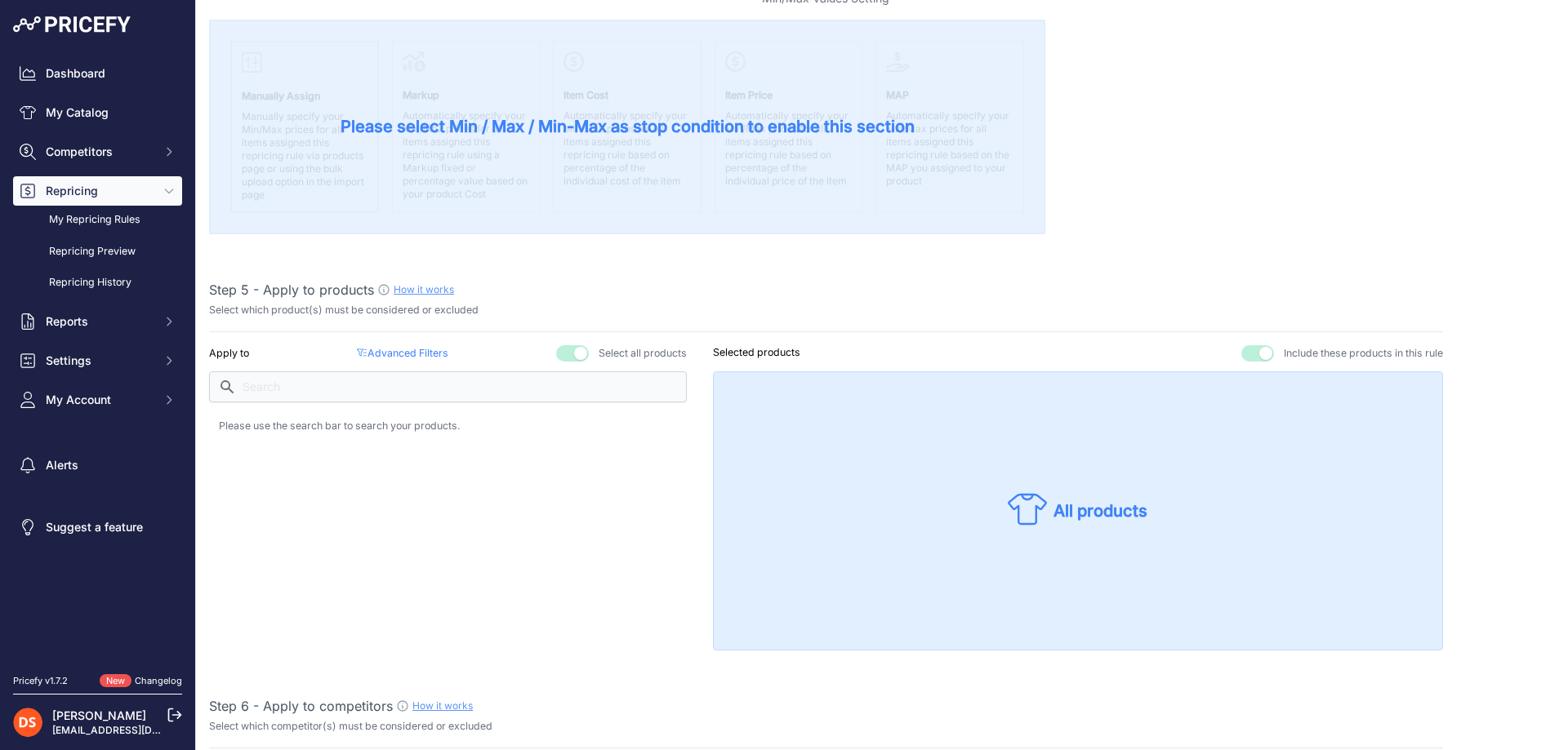
scroll to position [735, 0]
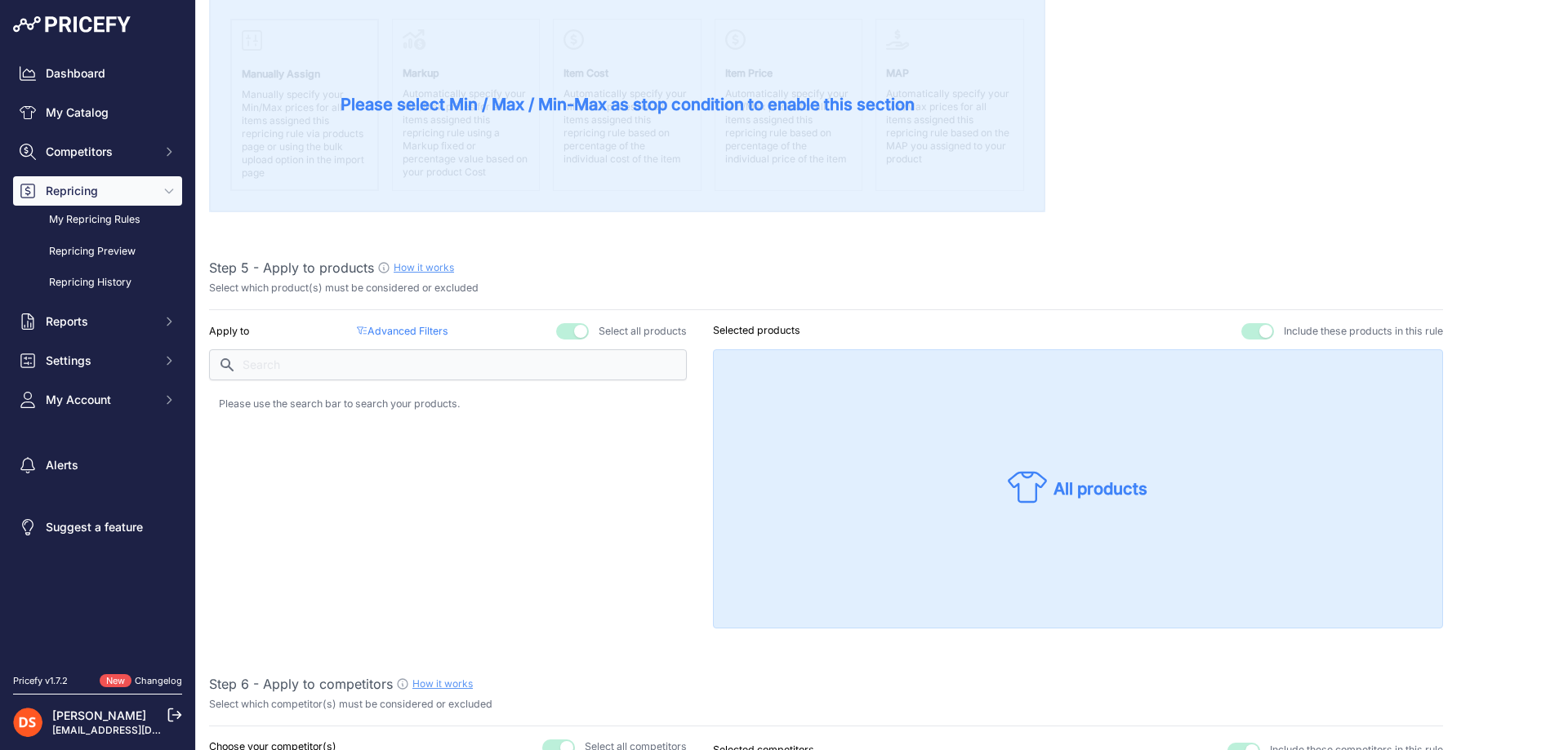
click at [565, 332] on button "button" at bounding box center [572, 332] width 33 height 16
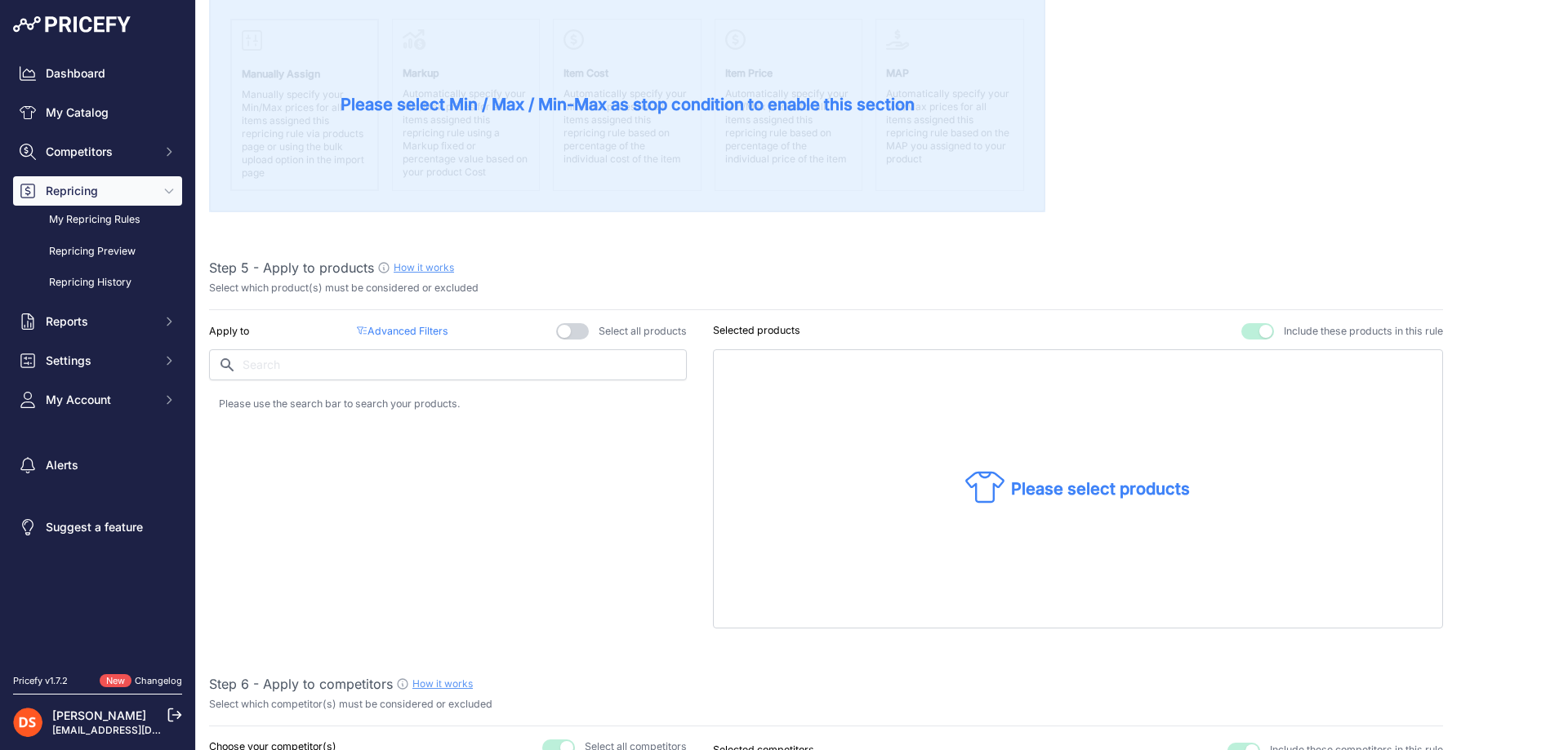
click at [1044, 494] on p "Please select products" at bounding box center [1100, 489] width 179 height 23
click at [984, 483] on icon at bounding box center [984, 487] width 39 height 39
click at [952, 494] on div "Please select products" at bounding box center [1077, 489] width 730 height 279
drag, startPoint x: 738, startPoint y: 436, endPoint x: 690, endPoint y: 427, distance: 48.8
click at [713, 431] on div "Please select products" at bounding box center [1077, 489] width 730 height 279
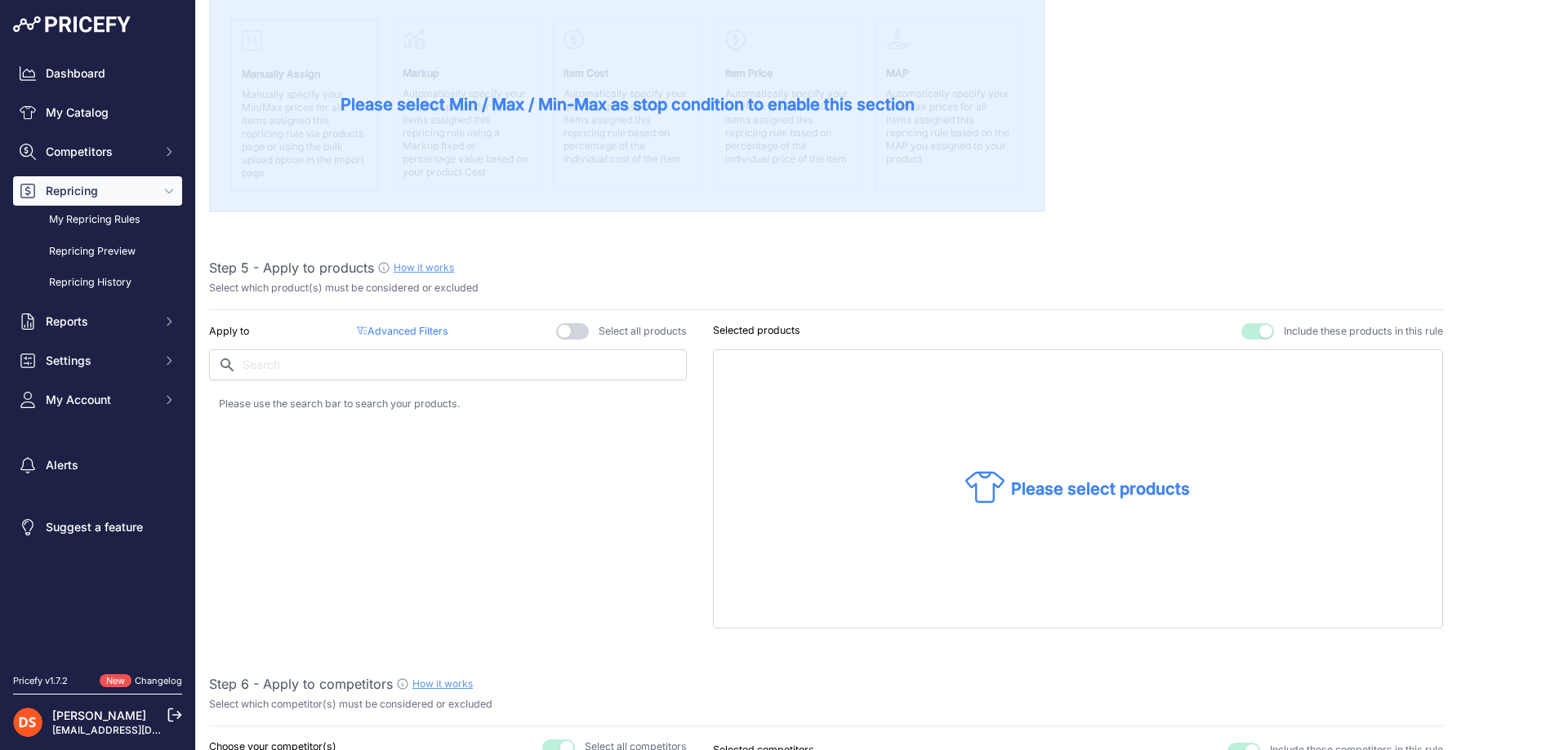
drag, startPoint x: 845, startPoint y: 393, endPoint x: 942, endPoint y: 399, distance: 97.2
click at [860, 393] on div "Please select products" at bounding box center [1077, 489] width 730 height 279
drag, startPoint x: 975, startPoint y: 413, endPoint x: 1003, endPoint y: 418, distance: 28.4
click at [981, 413] on div "Please select products" at bounding box center [1077, 489] width 730 height 279
drag, startPoint x: 1008, startPoint y: 425, endPoint x: 875, endPoint y: 417, distance: 133.2
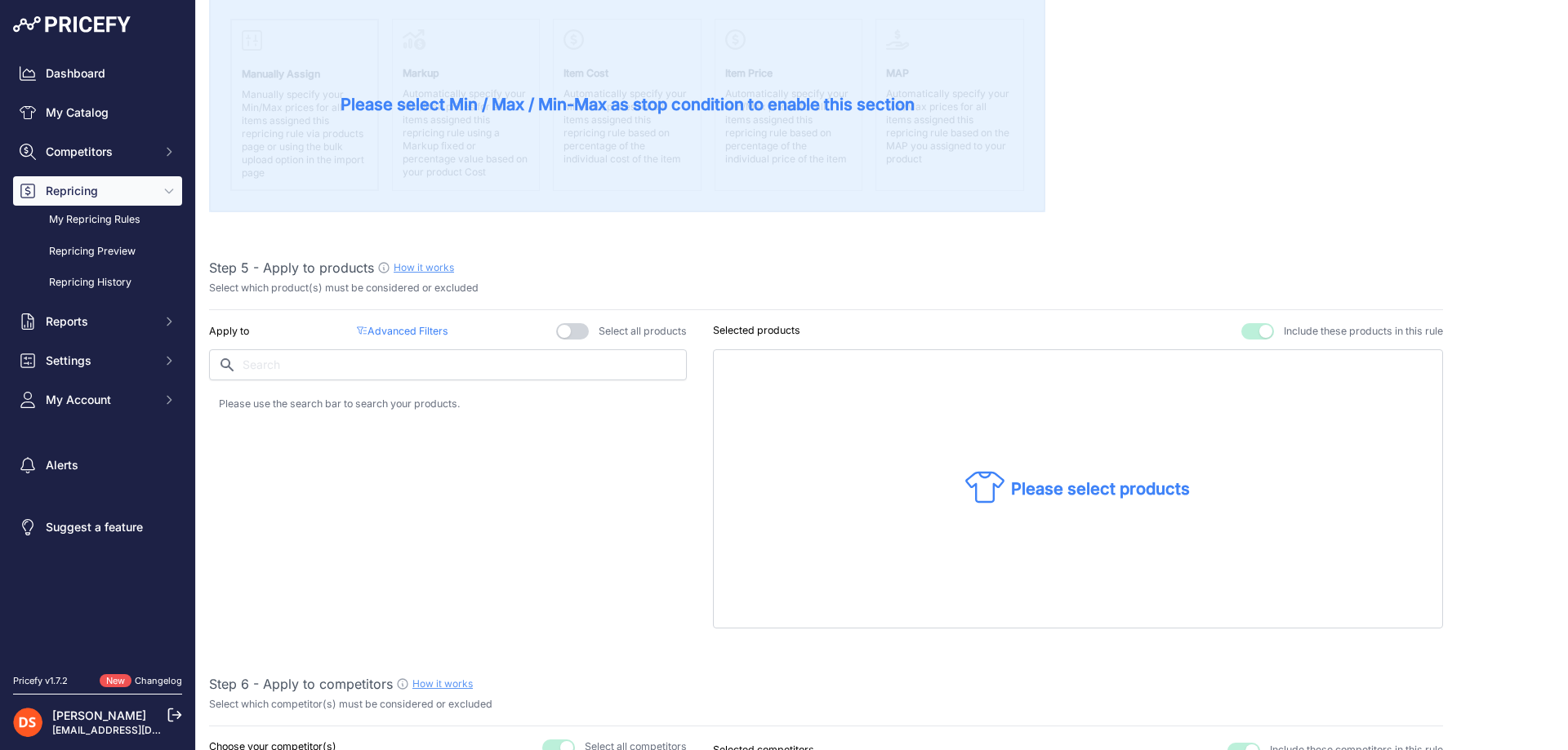
click at [875, 417] on div "Please select products" at bounding box center [1077, 489] width 730 height 279
drag, startPoint x: 1036, startPoint y: 478, endPoint x: 883, endPoint y: 477, distance: 153.0
click at [883, 477] on div "Please select products" at bounding box center [1077, 489] width 730 height 279
click at [386, 371] on input "text" at bounding box center [447, 364] width 478 height 31
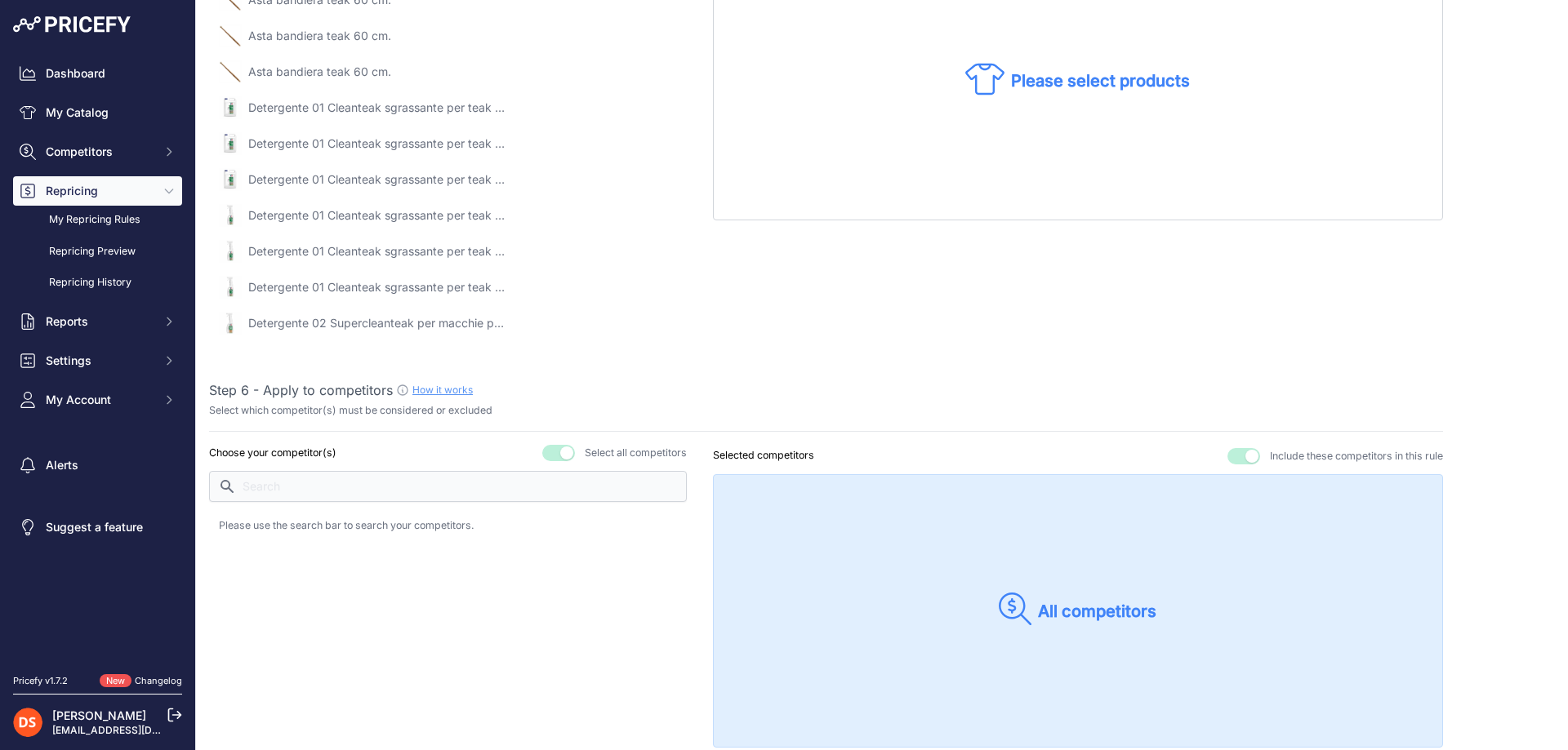
scroll to position [899, 0]
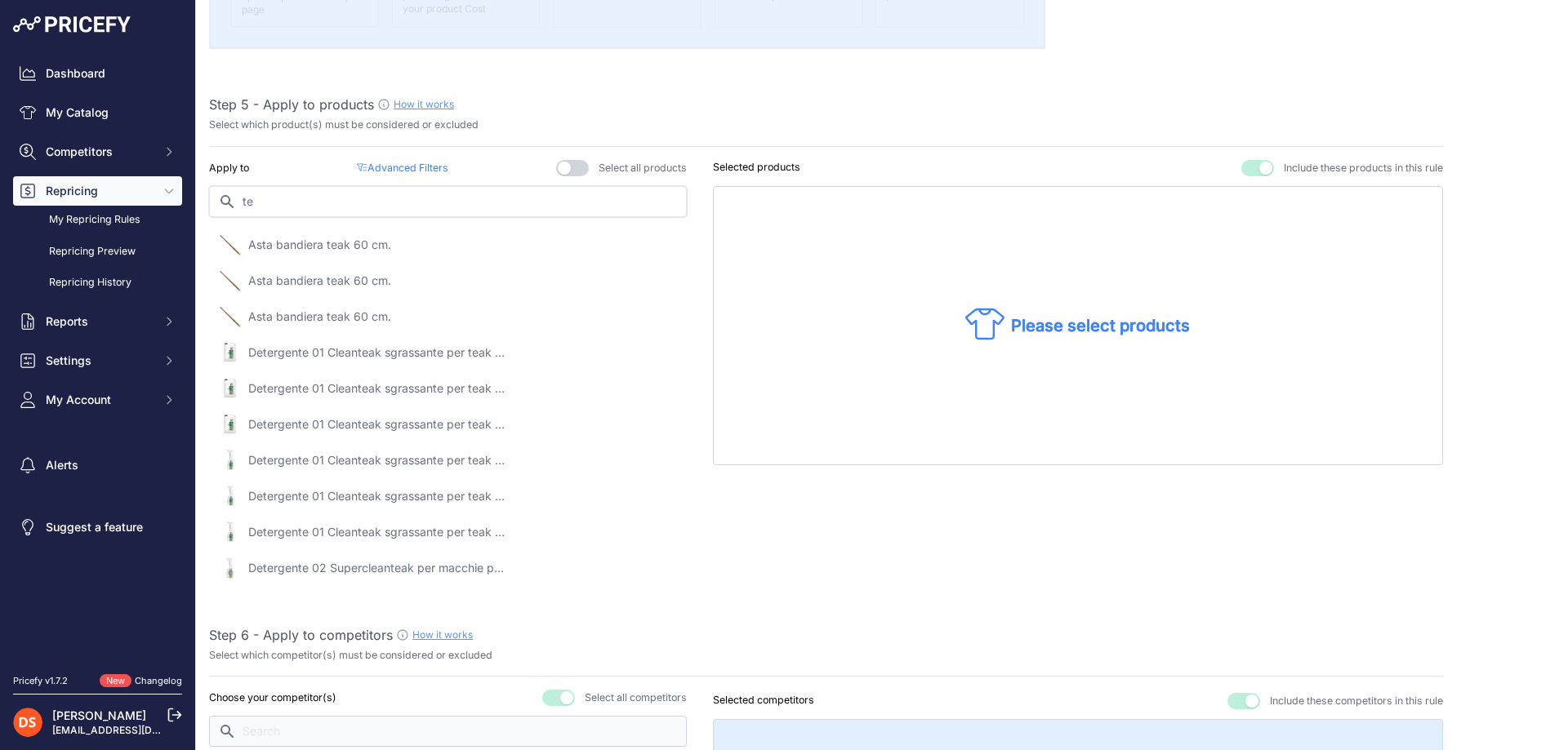
type input "t"
click at [384, 359] on p "Detergente 01 Cleanteak sgrassante per teak 5 lt." at bounding box center [379, 353] width 261 height 16
drag, startPoint x: 394, startPoint y: 566, endPoint x: 394, endPoint y: 501, distance: 65.0
click at [394, 566] on p "Detergente 02 Supercleanteak per macchie persistenti 750 ml." at bounding box center [379, 568] width 261 height 16
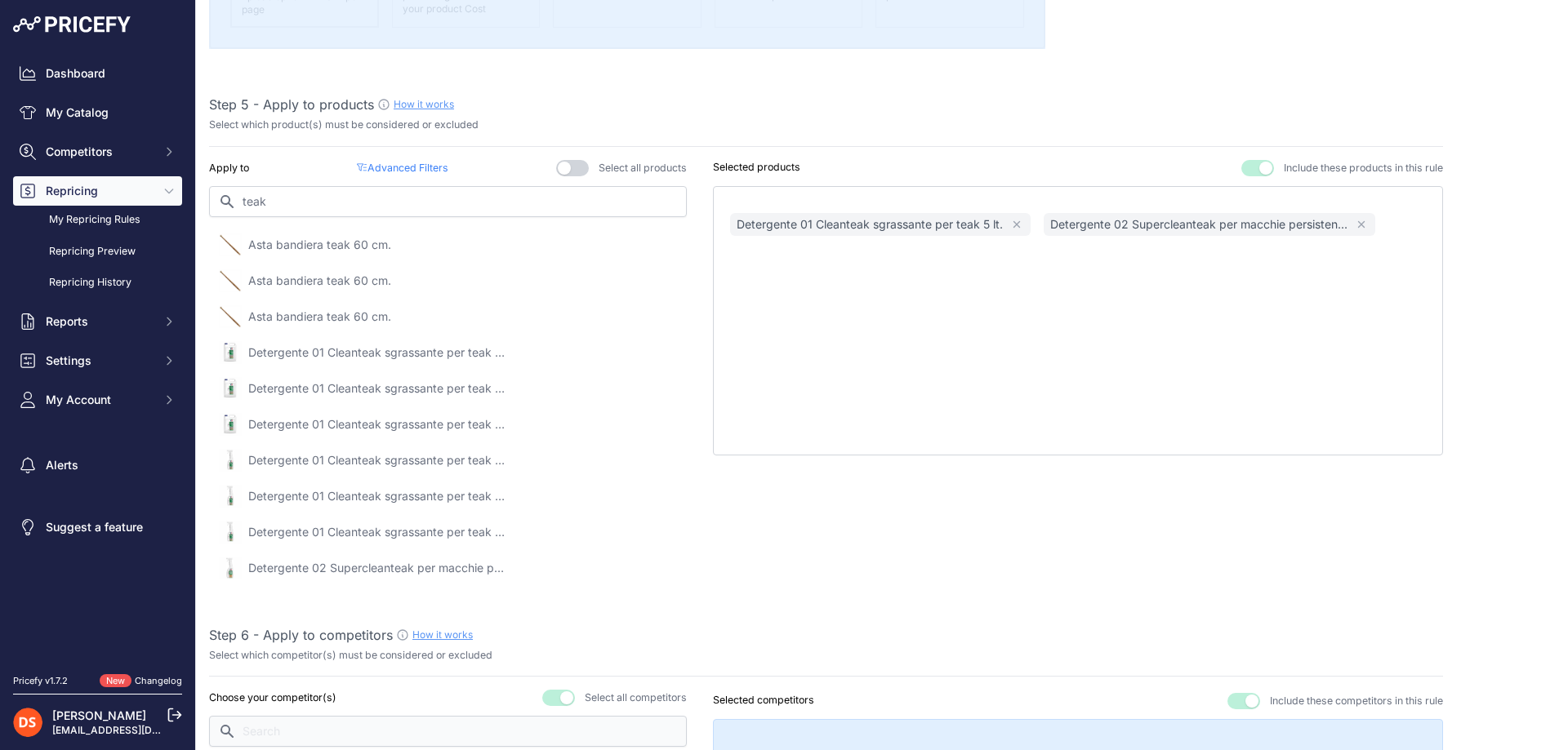
click at [349, 421] on p "Detergente 01 Cleanteak sgrassante per teak 5 lt." at bounding box center [379, 425] width 261 height 16
click at [358, 386] on p "Detergente 01 Cleanteak sgrassante per teak 5 lt." at bounding box center [379, 388] width 261 height 16
click at [359, 386] on p "Detergente 01 Cleanteak sgrassante per teak 5 lt." at bounding box center [379, 388] width 261 height 16
click at [371, 355] on p "Detergente 01 Cleanteak sgrassante per teak 5 lt." at bounding box center [379, 353] width 261 height 16
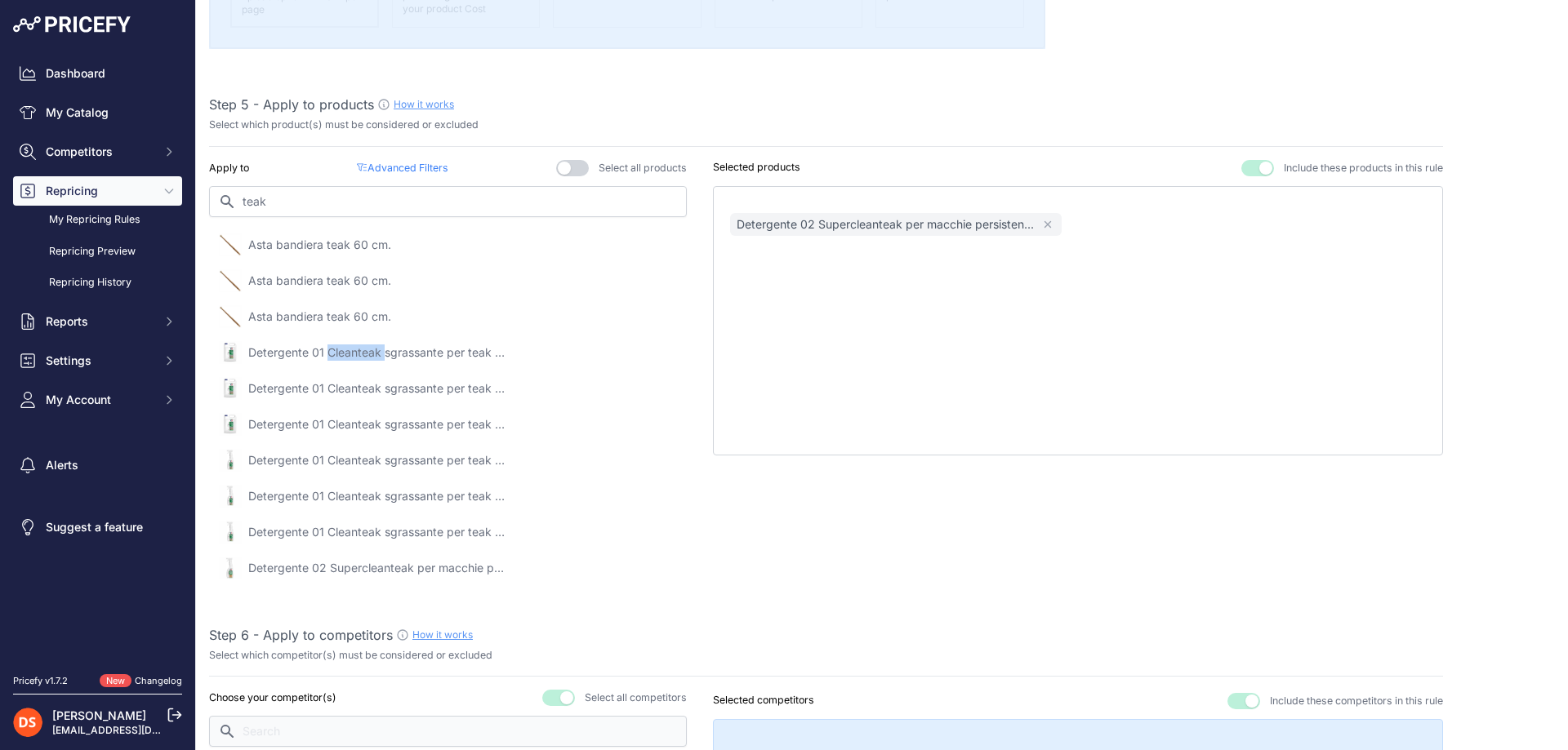
click at [371, 355] on p "Detergente 01 Cleanteak sgrassante per teak 5 lt." at bounding box center [379, 353] width 261 height 16
click at [386, 463] on p "Detergente 01 Cleanteak sgrassante per teak 750 ml." at bounding box center [379, 460] width 261 height 16
click at [301, 203] on input "teak" at bounding box center [447, 202] width 478 height 31
drag, startPoint x: 301, startPoint y: 203, endPoint x: 176, endPoint y: 205, distance: 125.0
click at [176, 205] on div "Dashboard My Catalog Competitors Competitors Monitored URLs MAP infringements R…" at bounding box center [784, 375] width 1568 height 750
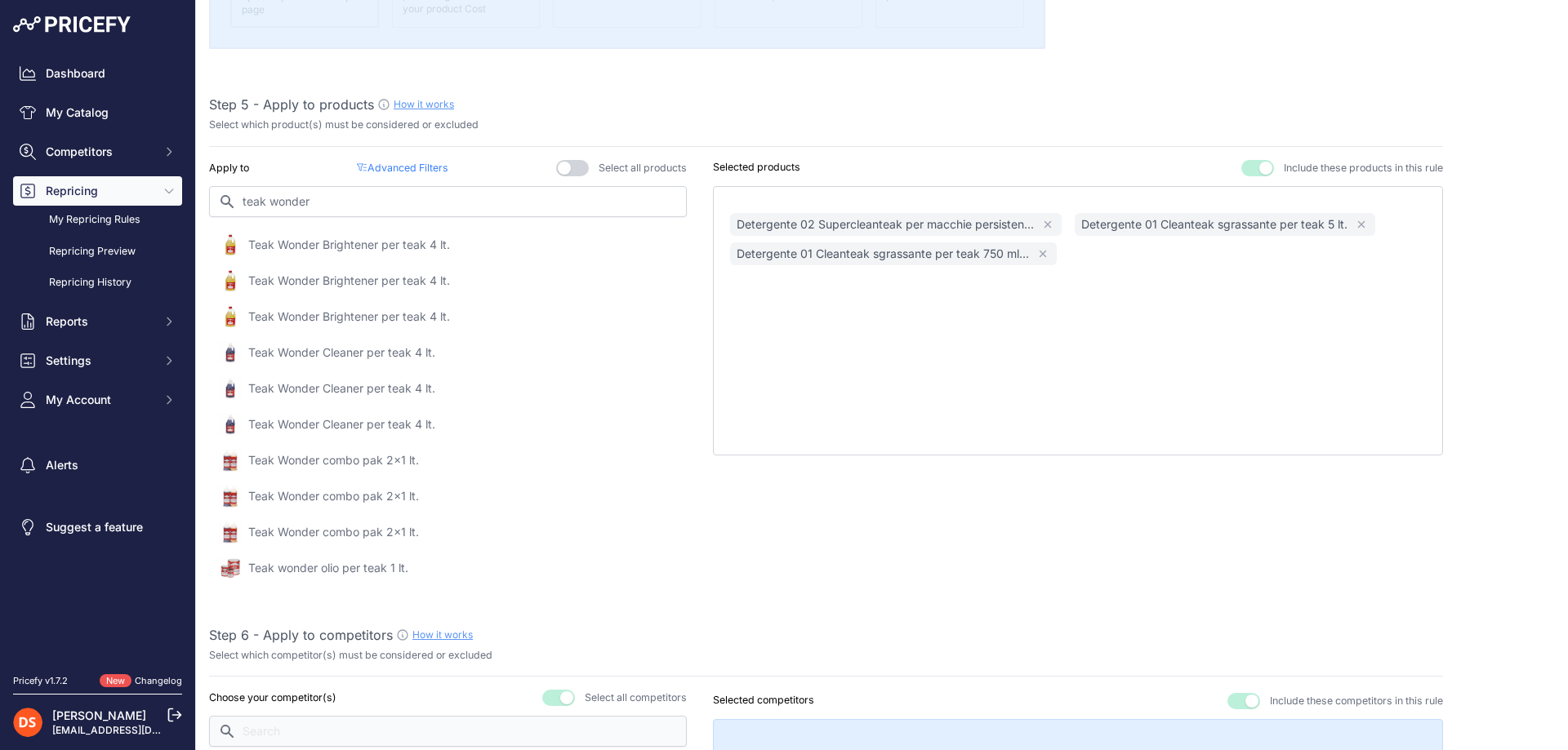
click at [368, 249] on p "Teak Wonder Brightener per teak 4 lt." at bounding box center [349, 245] width 202 height 16
click at [368, 356] on p "Teak Wonder Cleaner per teak 4 lt." at bounding box center [341, 353] width 187 height 16
click at [367, 462] on p "Teak Wonder combo pak 2x1 lt." at bounding box center [333, 460] width 171 height 16
click at [371, 570] on p "Teak wonder olio per teak 1 lt." at bounding box center [328, 568] width 160 height 16
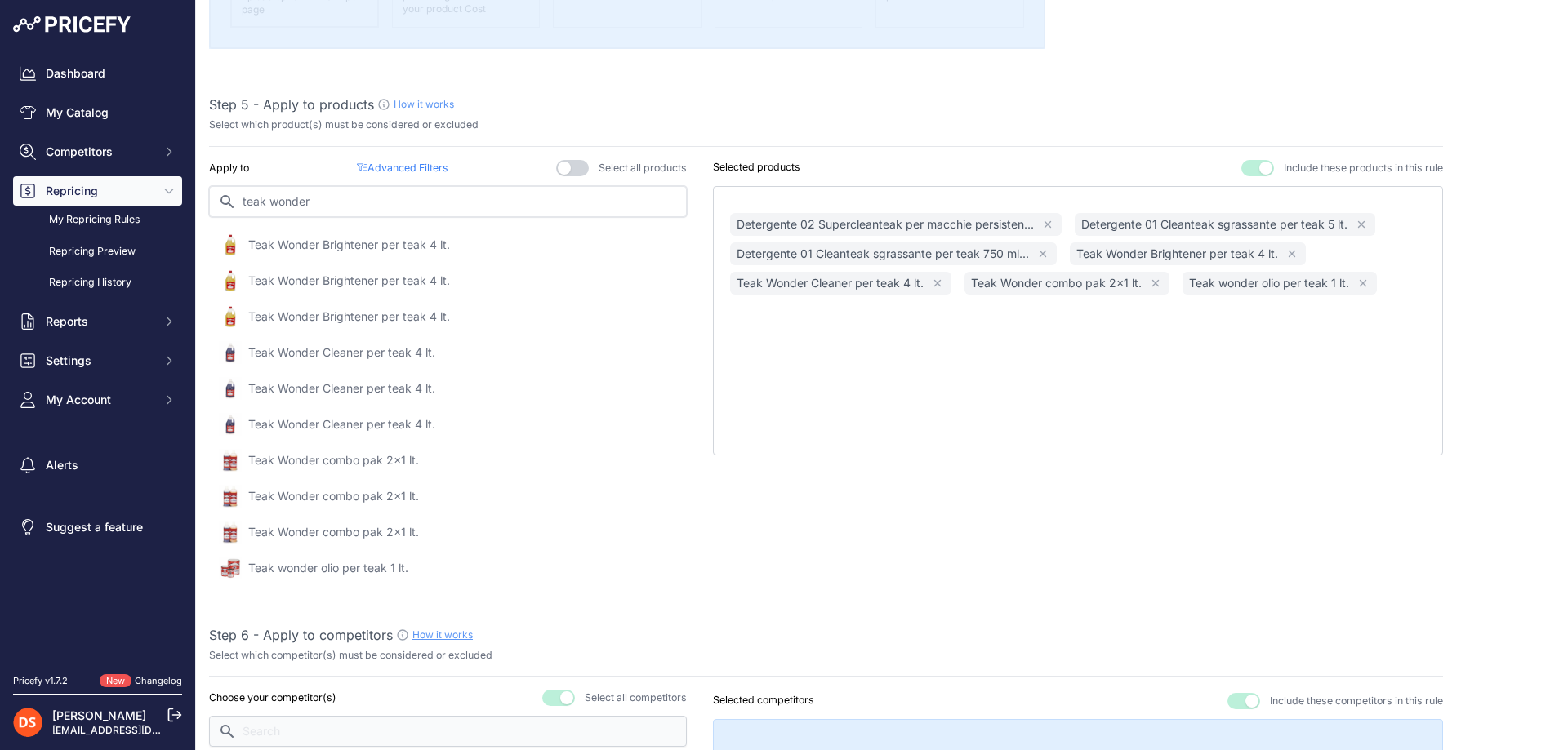
click at [330, 209] on input "teak wonder" at bounding box center [447, 202] width 478 height 31
type input "t"
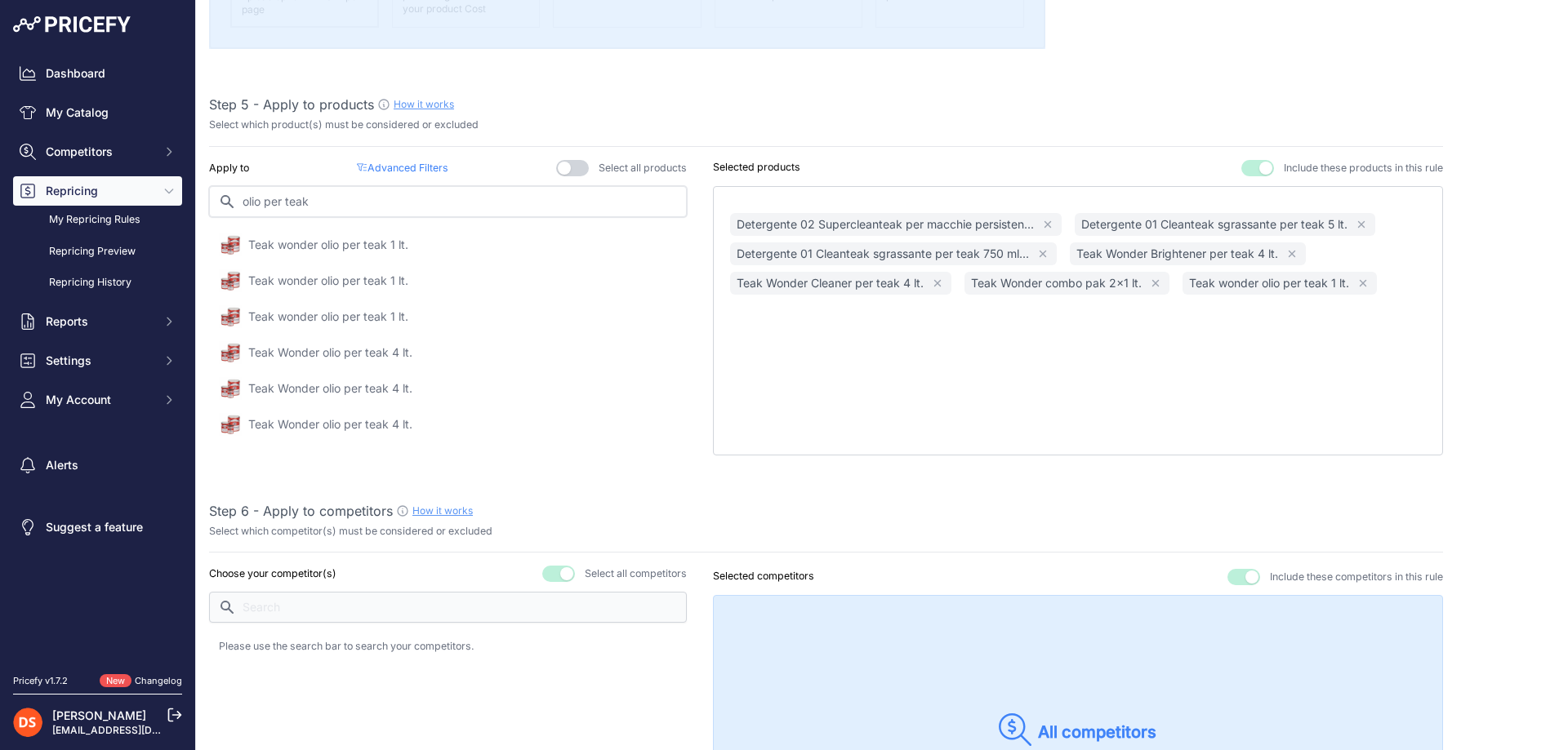
type input "olio per teak"
click at [361, 240] on p "Teak wonder olio per teak 1 lt." at bounding box center [328, 245] width 160 height 16
click at [356, 249] on p "Teak wonder olio per teak 1 lt." at bounding box center [328, 245] width 160 height 16
click at [373, 355] on p "Teak Wonder olio per teak 4 lt." at bounding box center [331, 353] width 164 height 16
drag, startPoint x: 339, startPoint y: 199, endPoint x: 179, endPoint y: 202, distance: 160.0
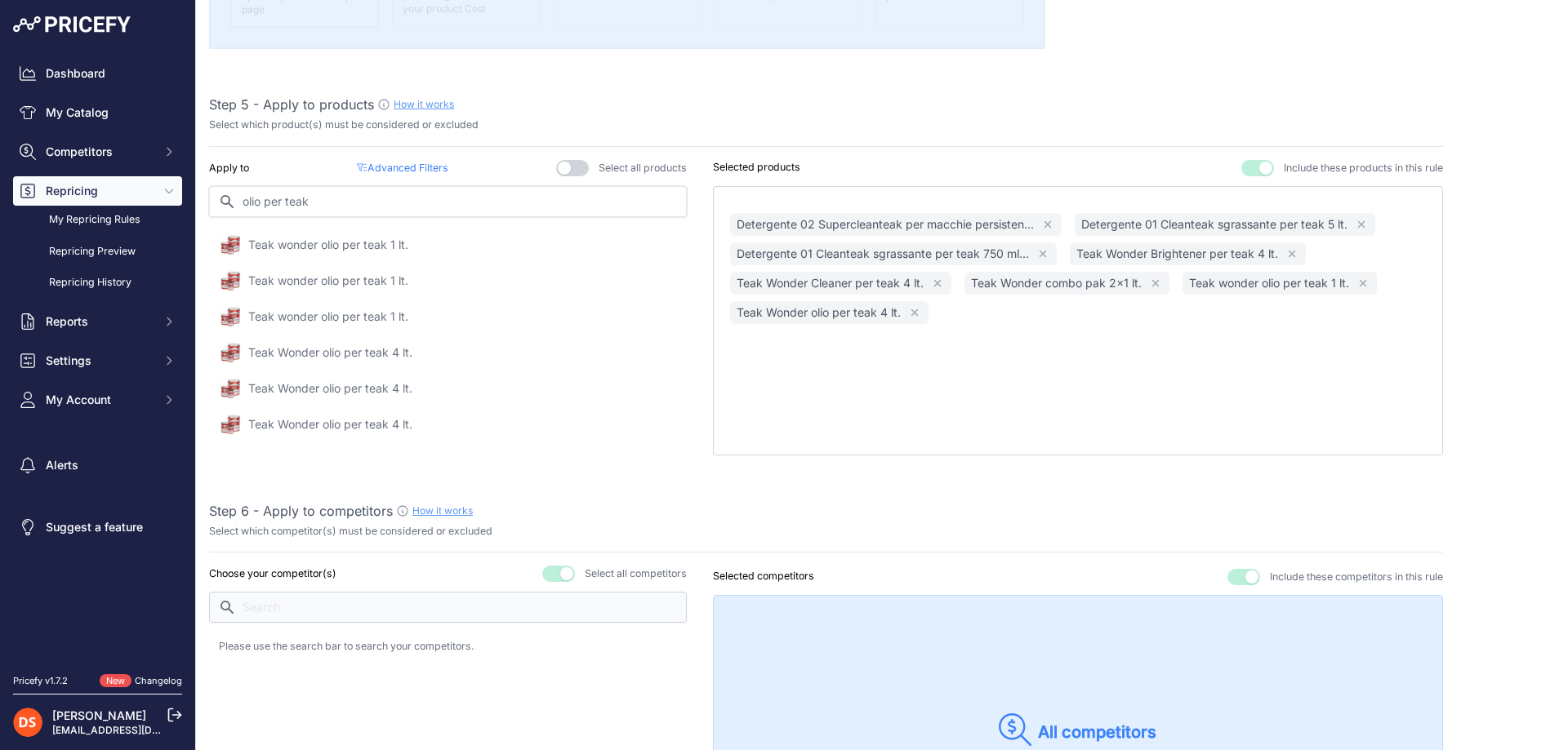
click at [179, 202] on div "Dashboard My Catalog Competitors Competitors Monitored URLs MAP infringements R…" at bounding box center [784, 375] width 1568 height 750
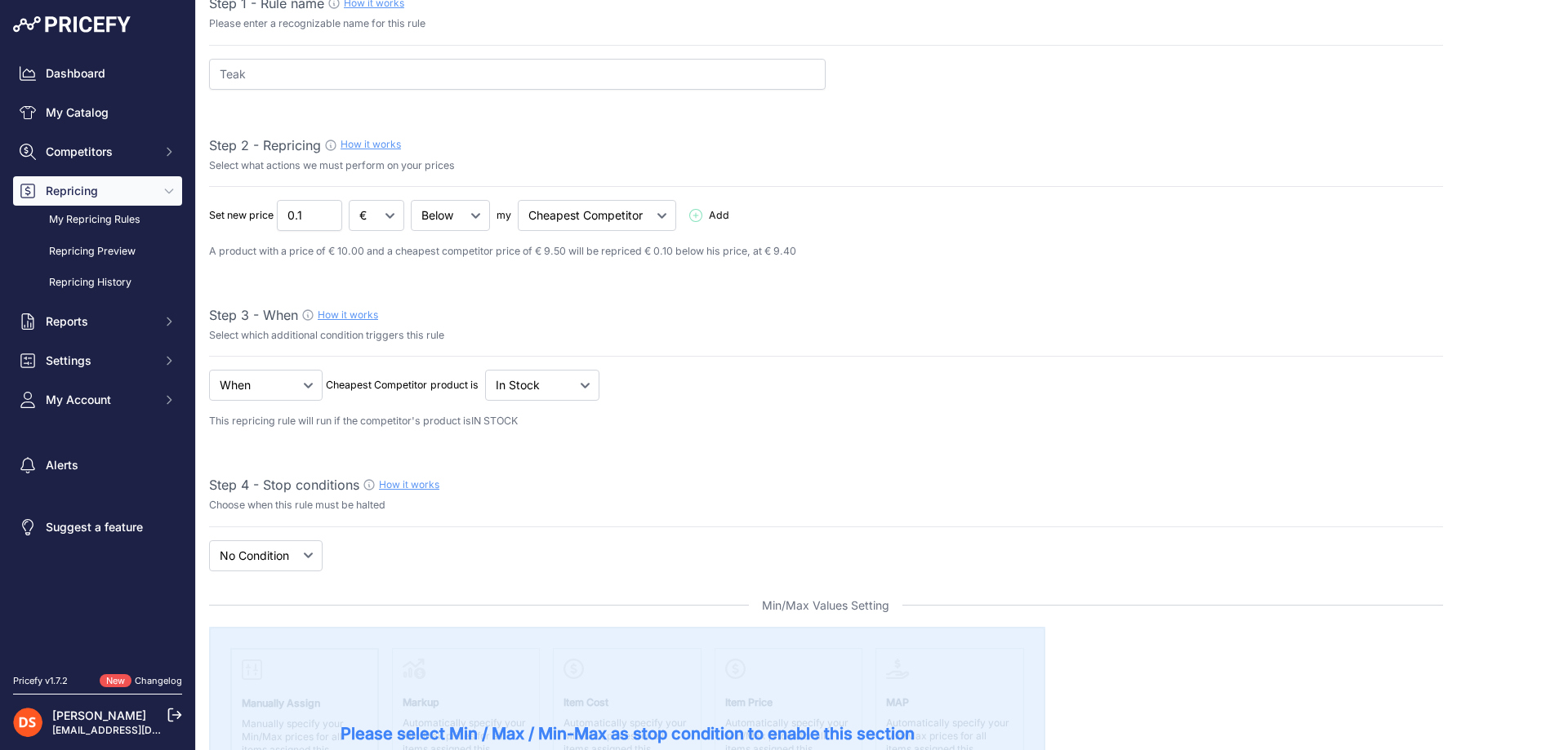
scroll to position [0, 0]
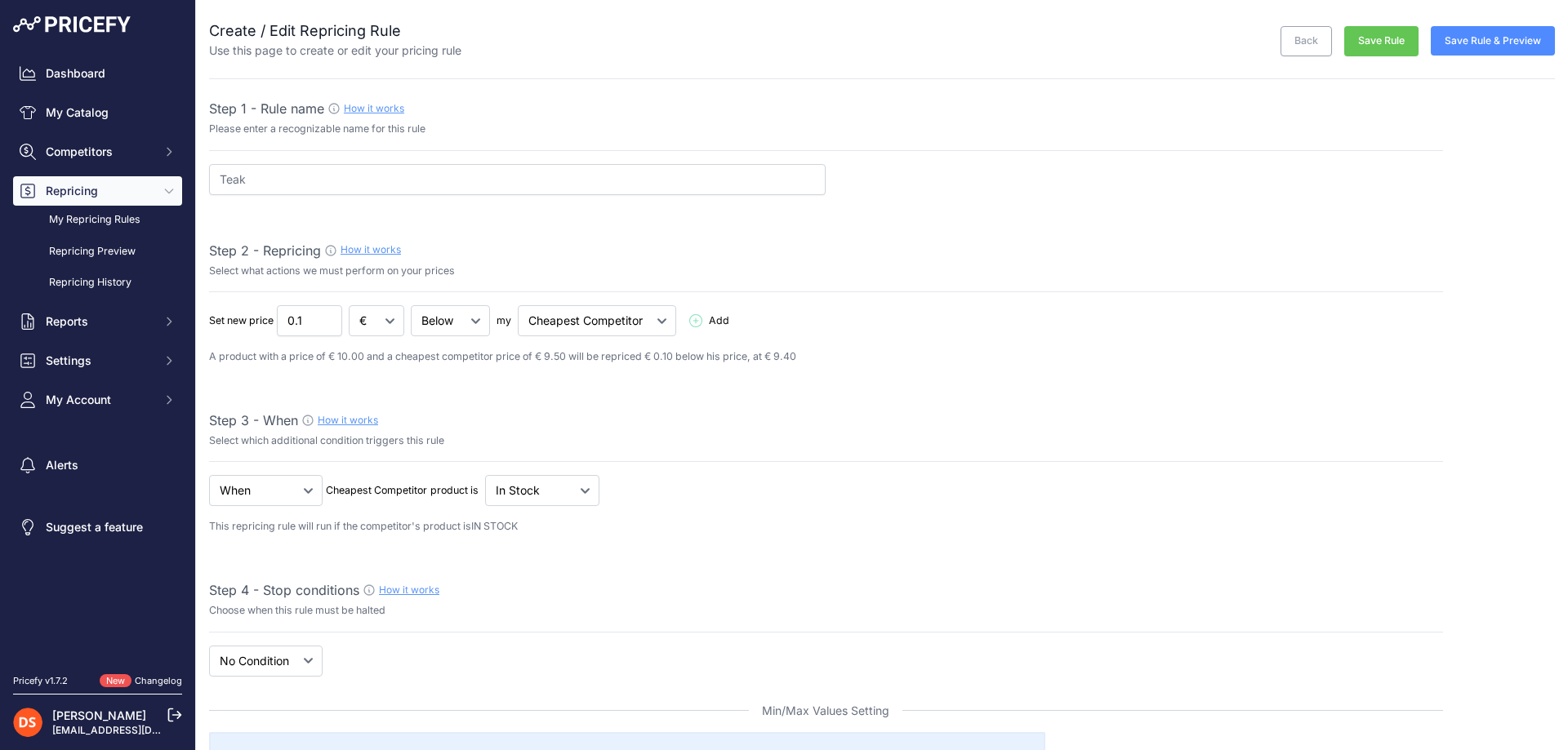
click at [1367, 39] on button "Save Rule" at bounding box center [1381, 42] width 74 height 30
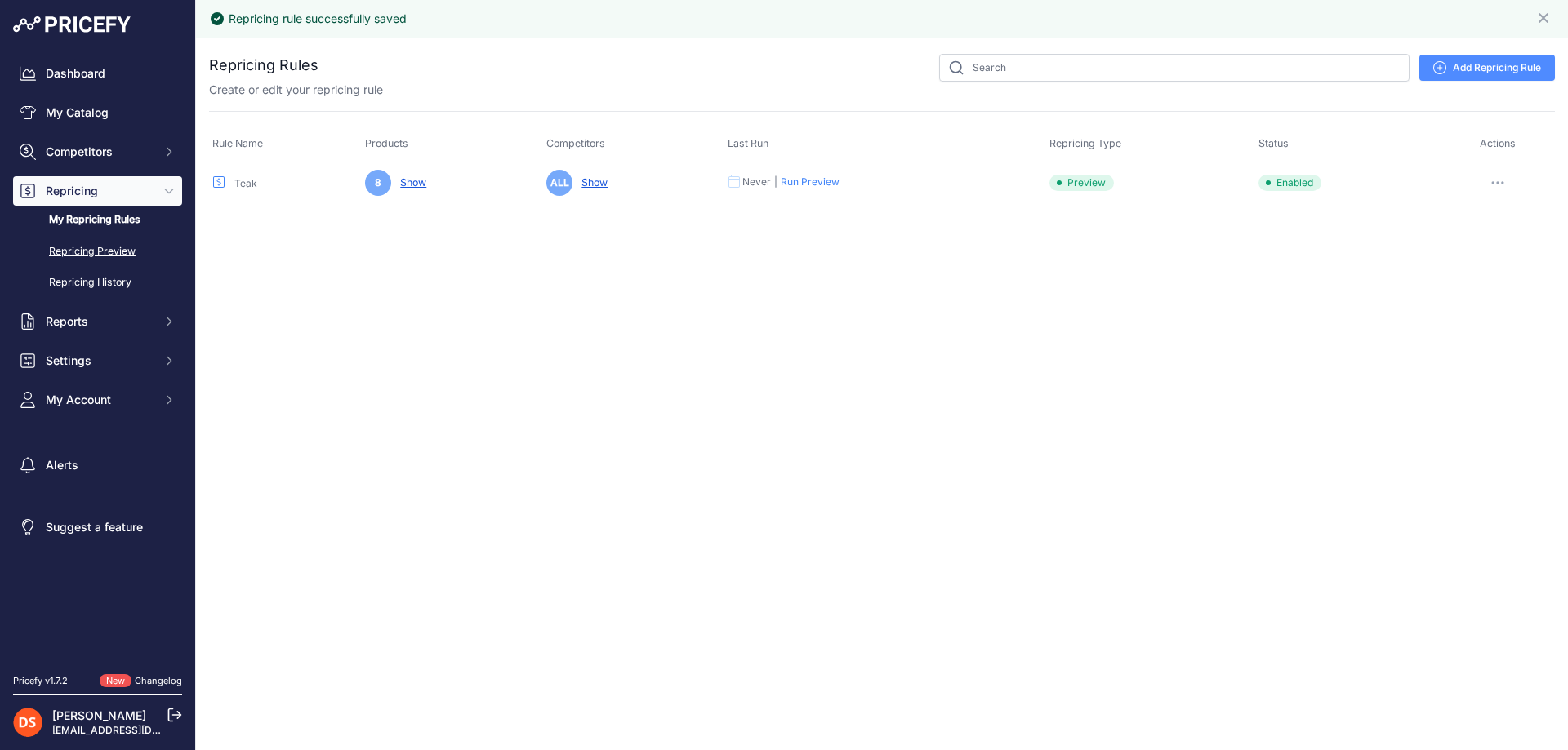
click at [62, 250] on link "Repricing Preview" at bounding box center [97, 252] width 169 height 28
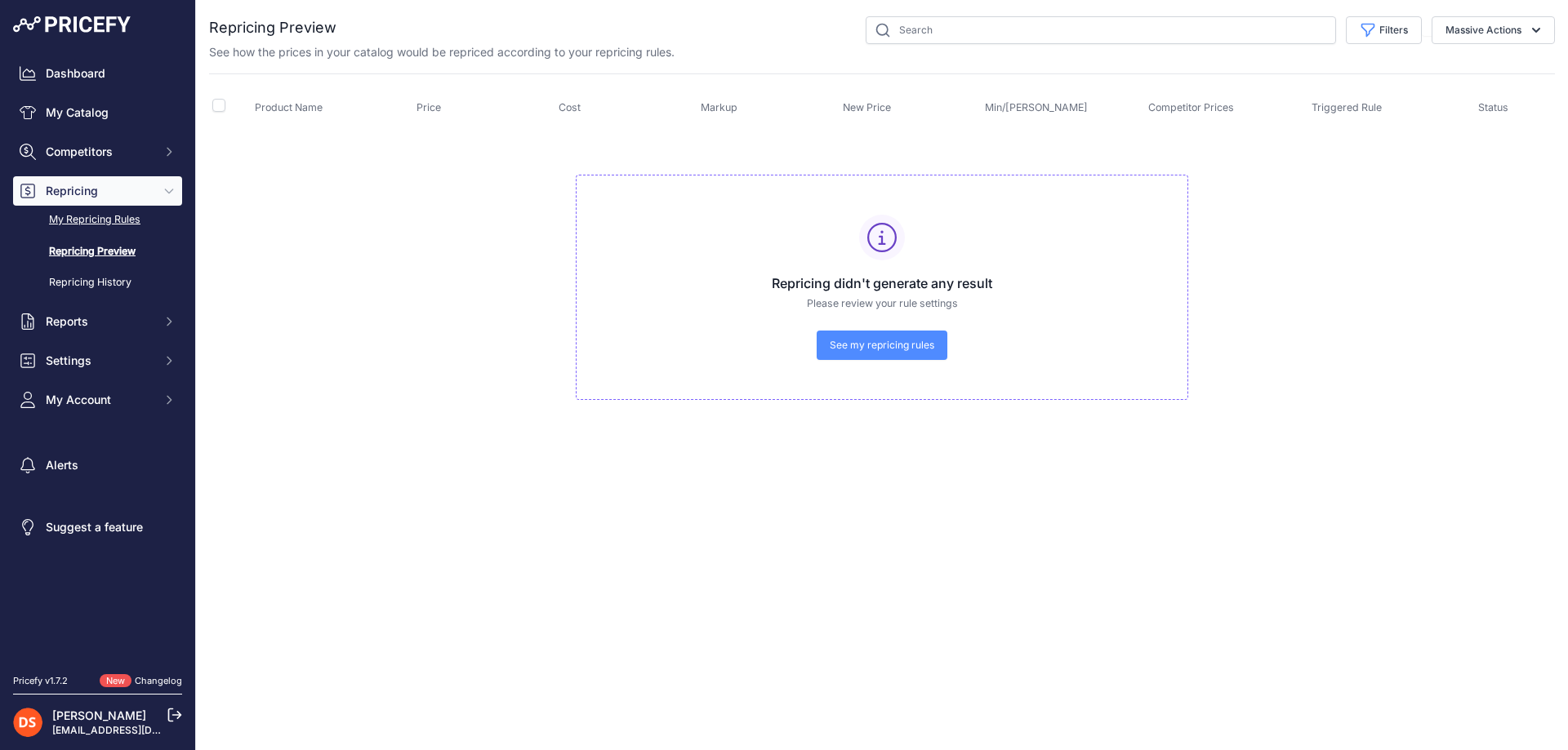
click at [123, 220] on link "My Repricing Rules" at bounding box center [97, 220] width 169 height 28
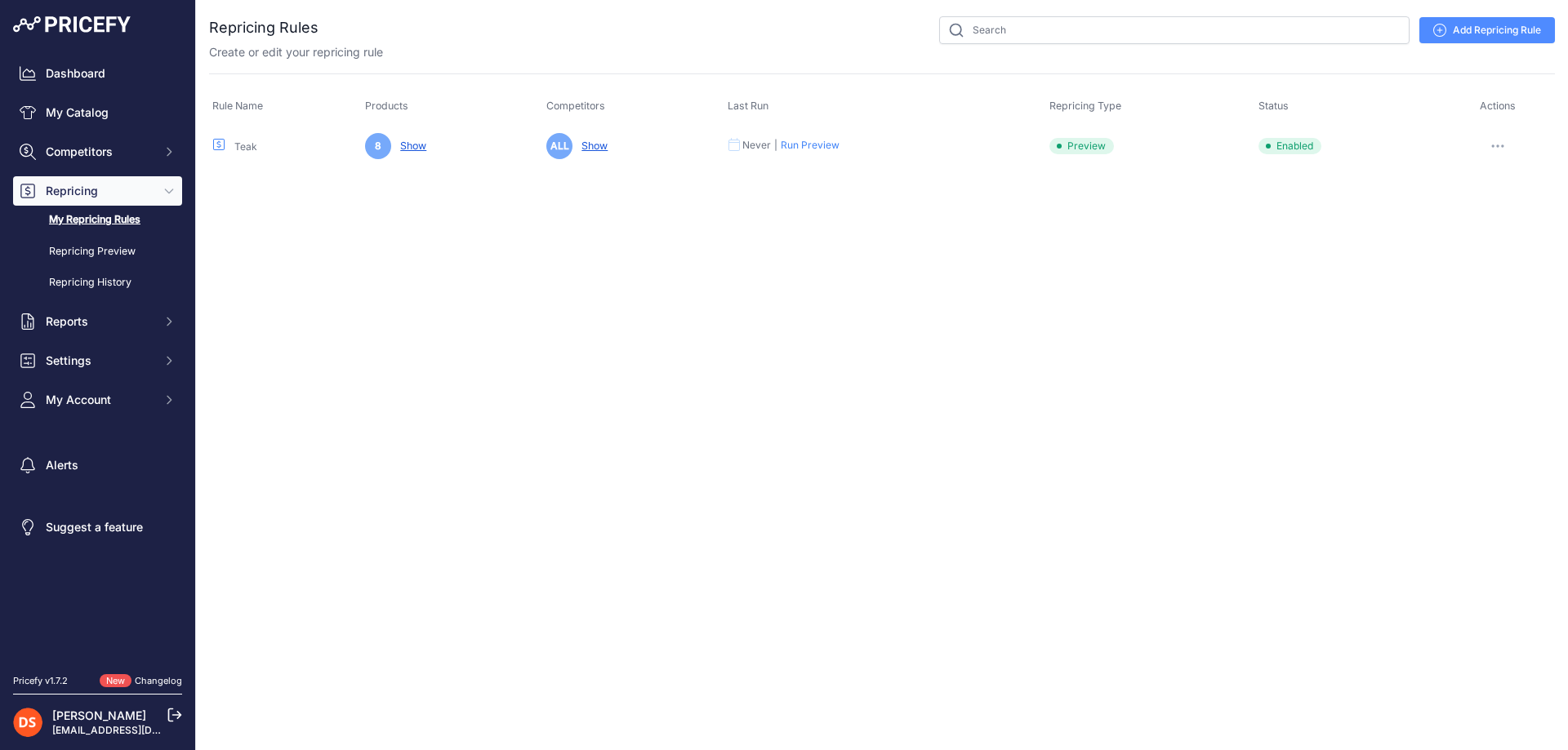
click at [825, 143] on button "Run Preview" at bounding box center [810, 145] width 58 height 13
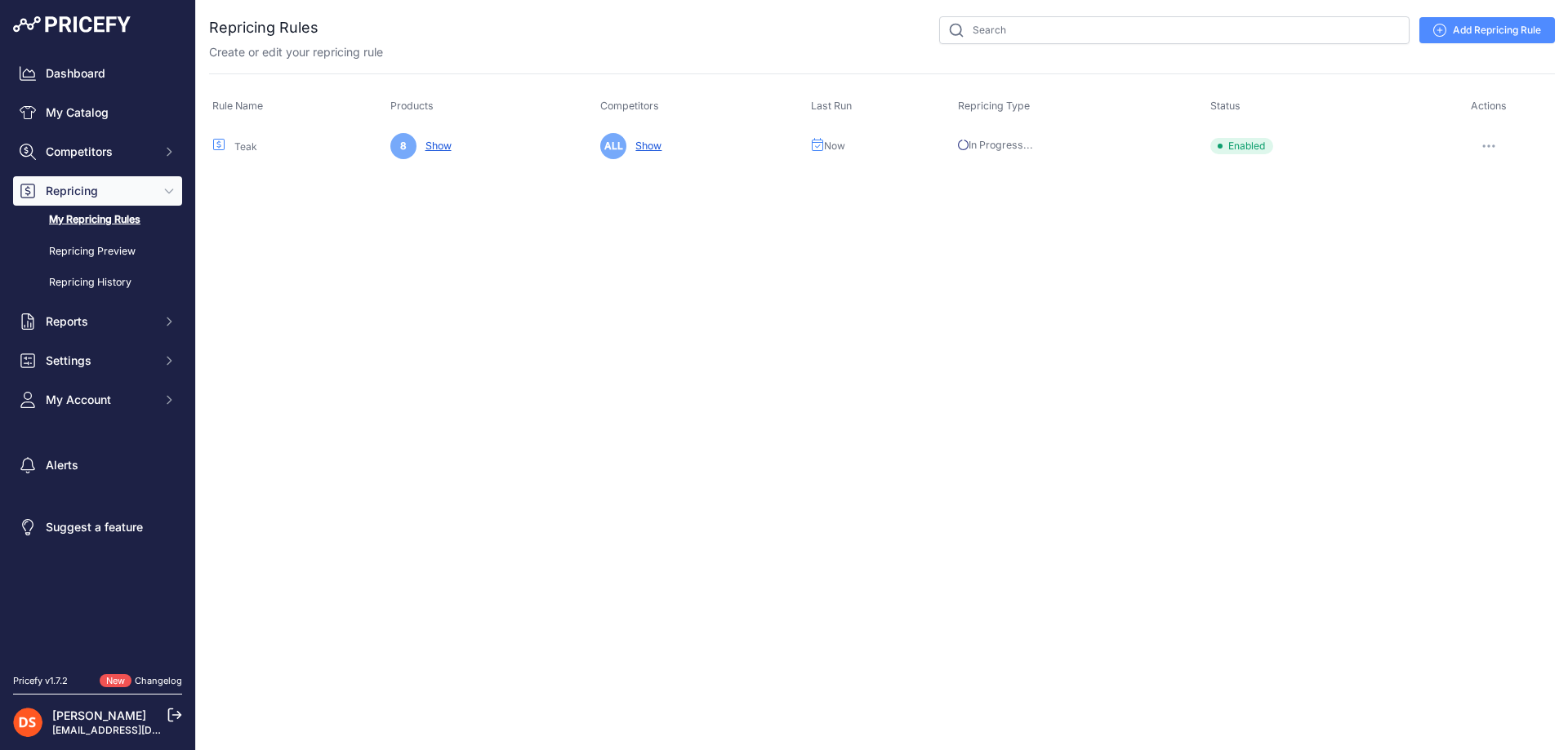
click at [76, 218] on link "My Repricing Rules" at bounding box center [97, 220] width 169 height 28
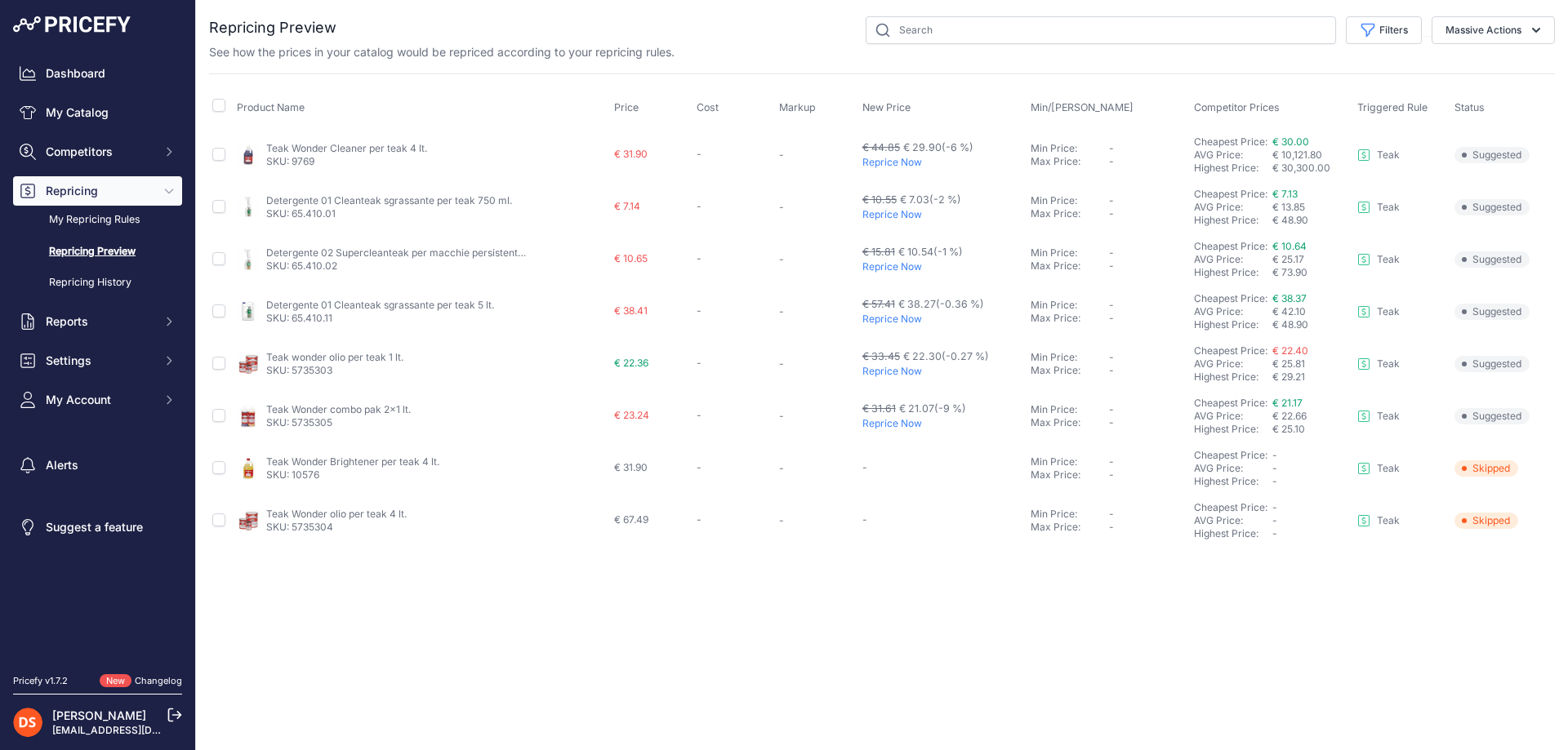
click at [885, 162] on p "Reprice Now" at bounding box center [944, 162] width 163 height 13
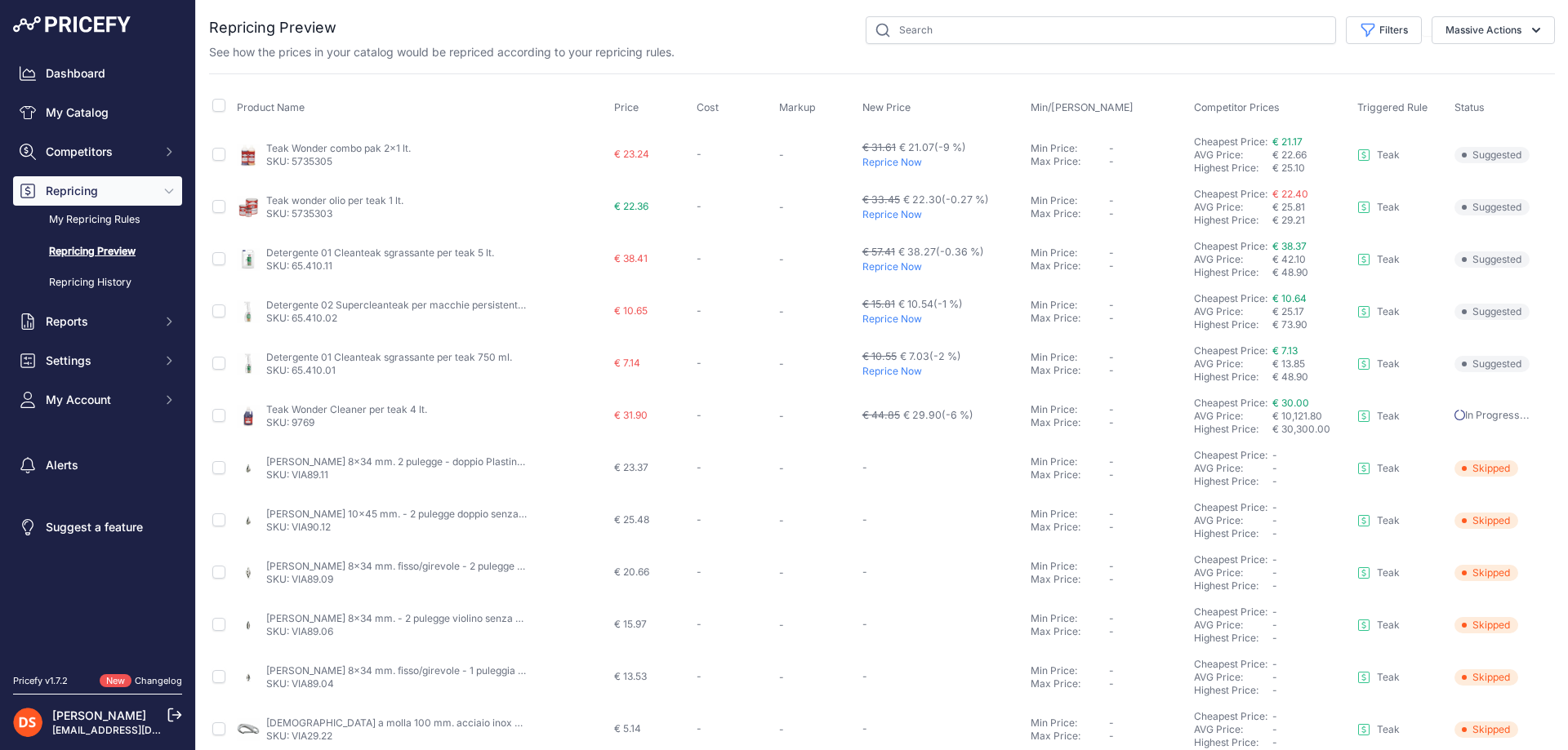
click at [882, 159] on p "Reprice Now" at bounding box center [944, 162] width 163 height 13
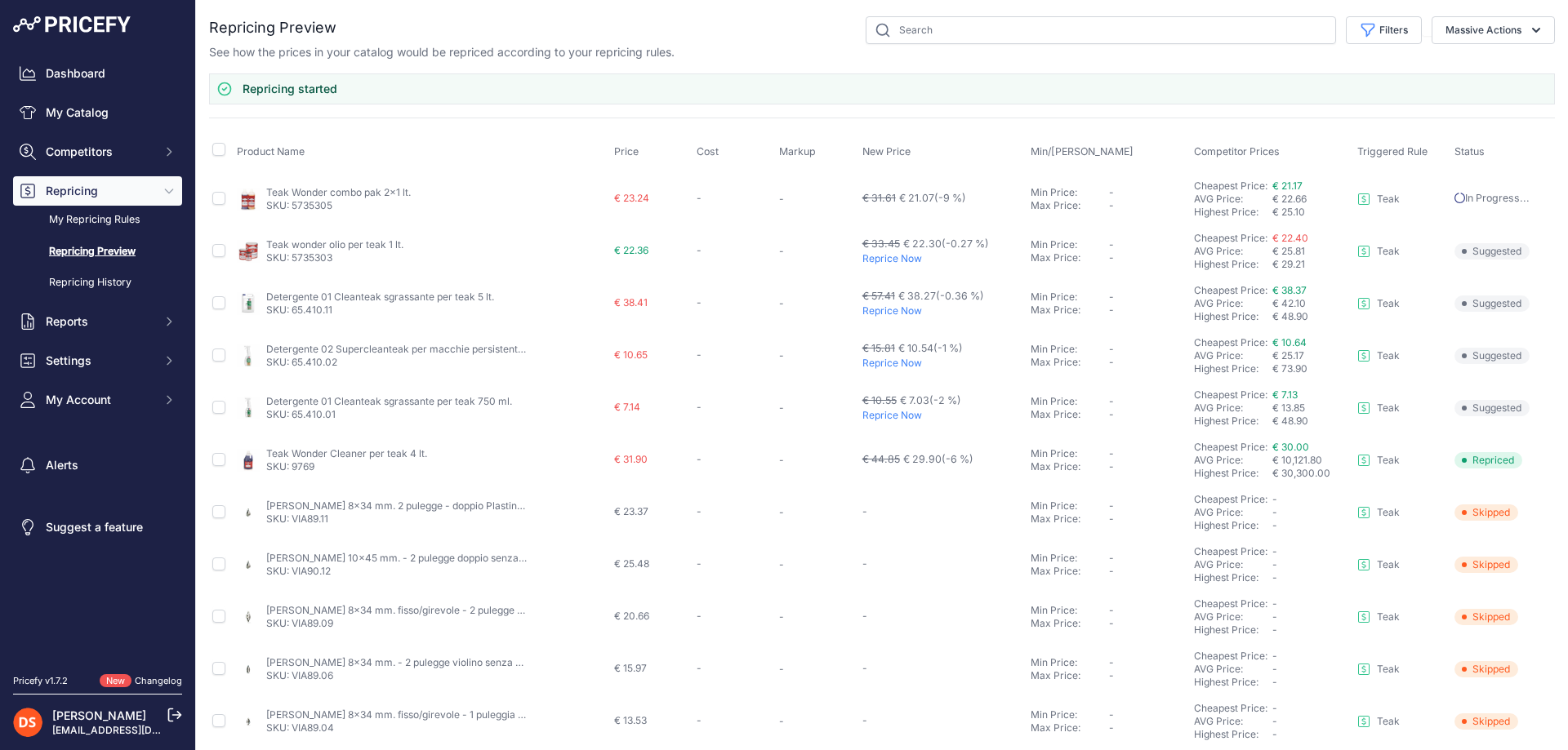
click at [889, 260] on p "Reprice Now" at bounding box center [944, 258] width 163 height 13
click at [889, 309] on p "Reprice Now" at bounding box center [944, 310] width 163 height 13
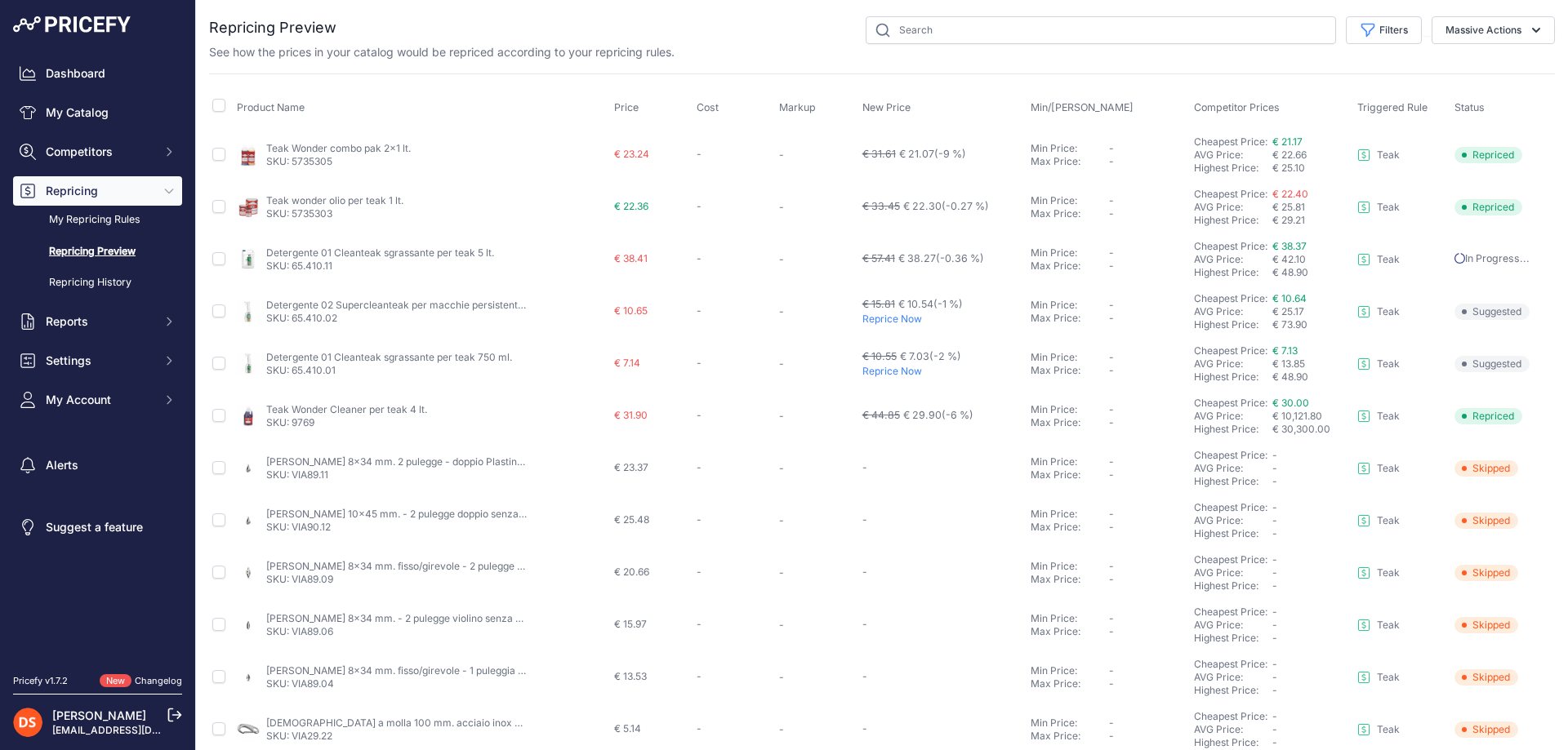
click at [888, 316] on p "Reprice Now" at bounding box center [944, 319] width 163 height 13
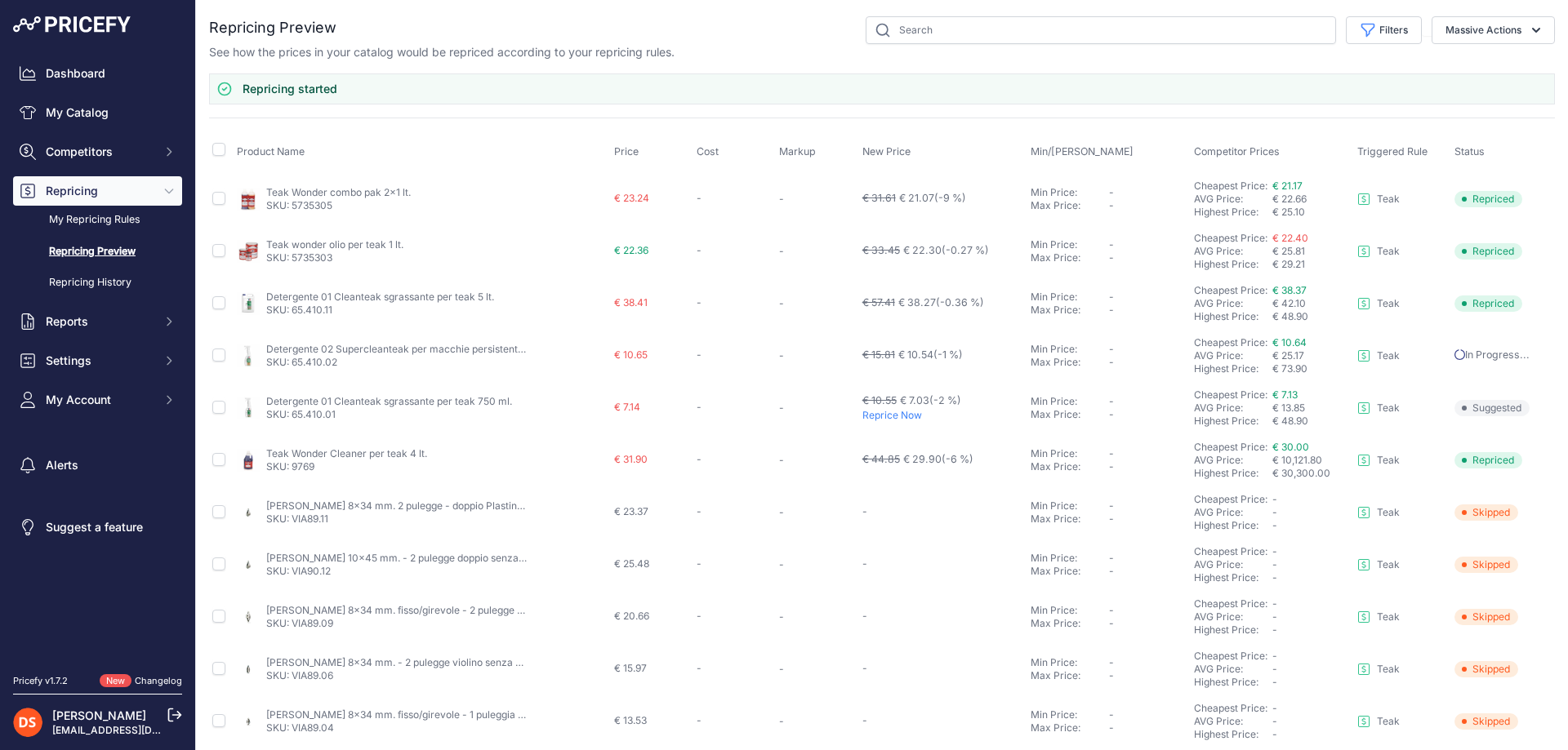
click at [888, 409] on p "Reprice Now" at bounding box center [944, 416] width 163 height 13
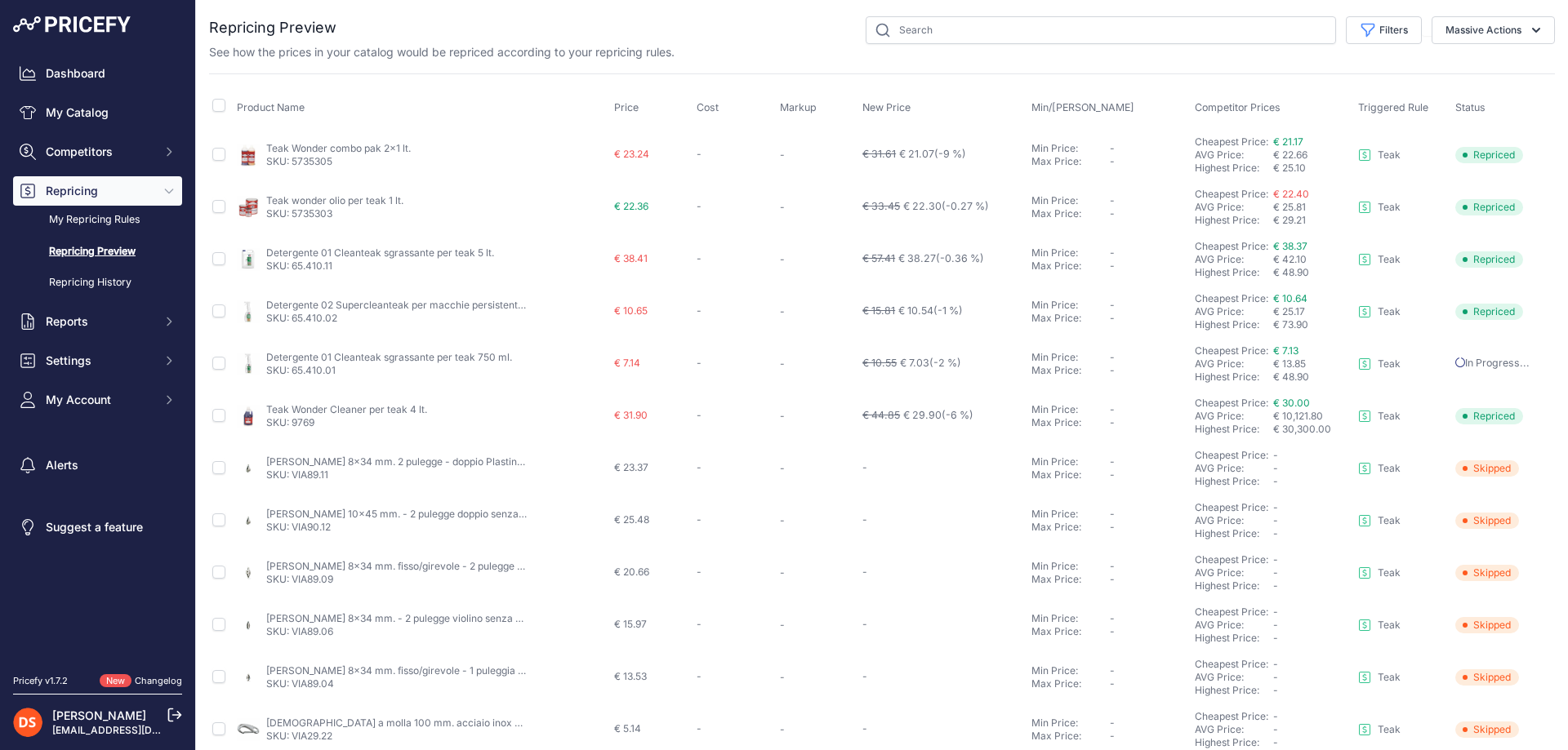
click at [91, 249] on link "Repricing Preview" at bounding box center [97, 252] width 169 height 28
click at [1369, 34] on button "Filters" at bounding box center [1384, 29] width 76 height 27
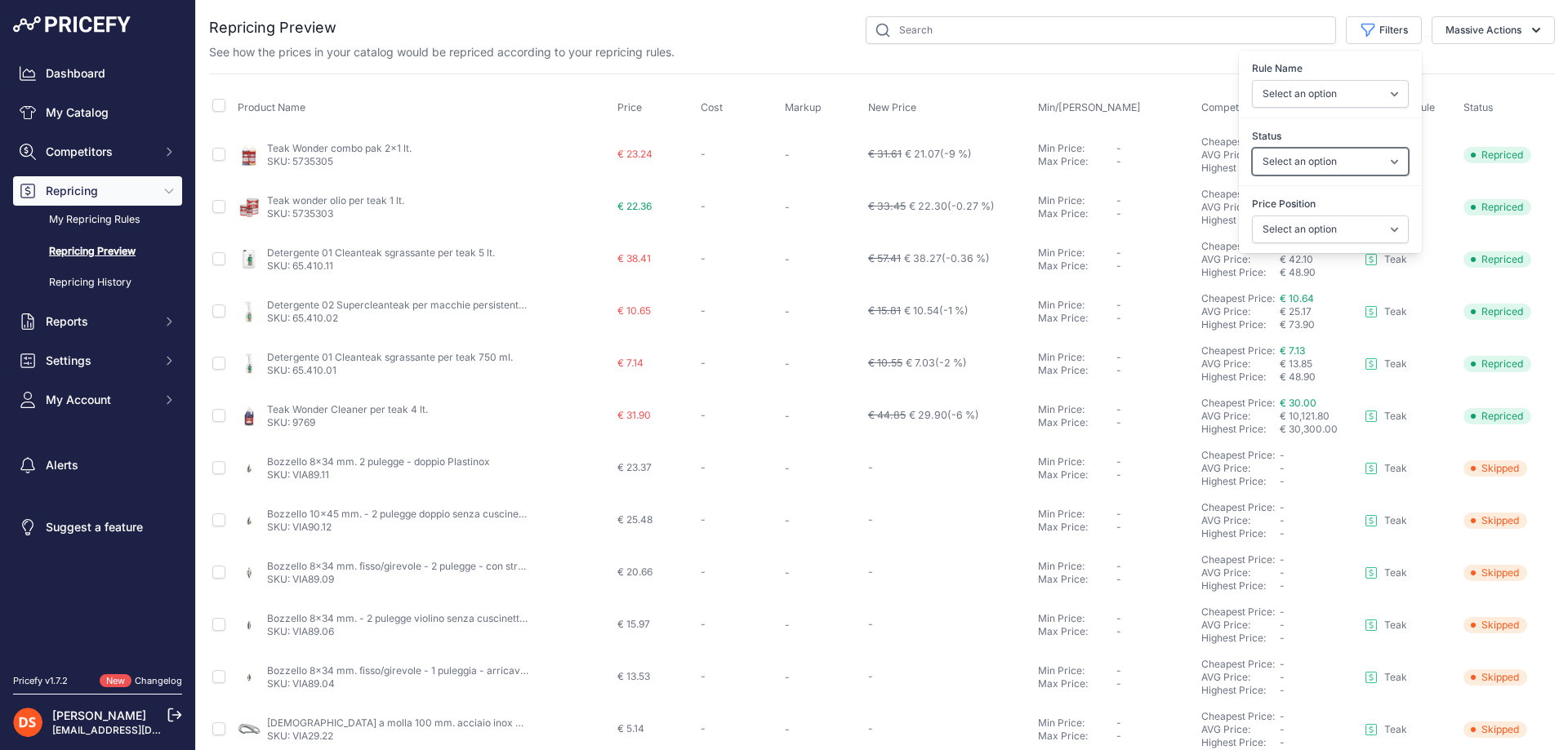
click at [1278, 164] on select "Select an option Skipped Repriced Suggested In Error" at bounding box center [1329, 161] width 157 height 27
select select "suggested"
click at [1251, 148] on select "Select an option Skipped Repriced Suggested In Error" at bounding box center [1329, 161] width 157 height 27
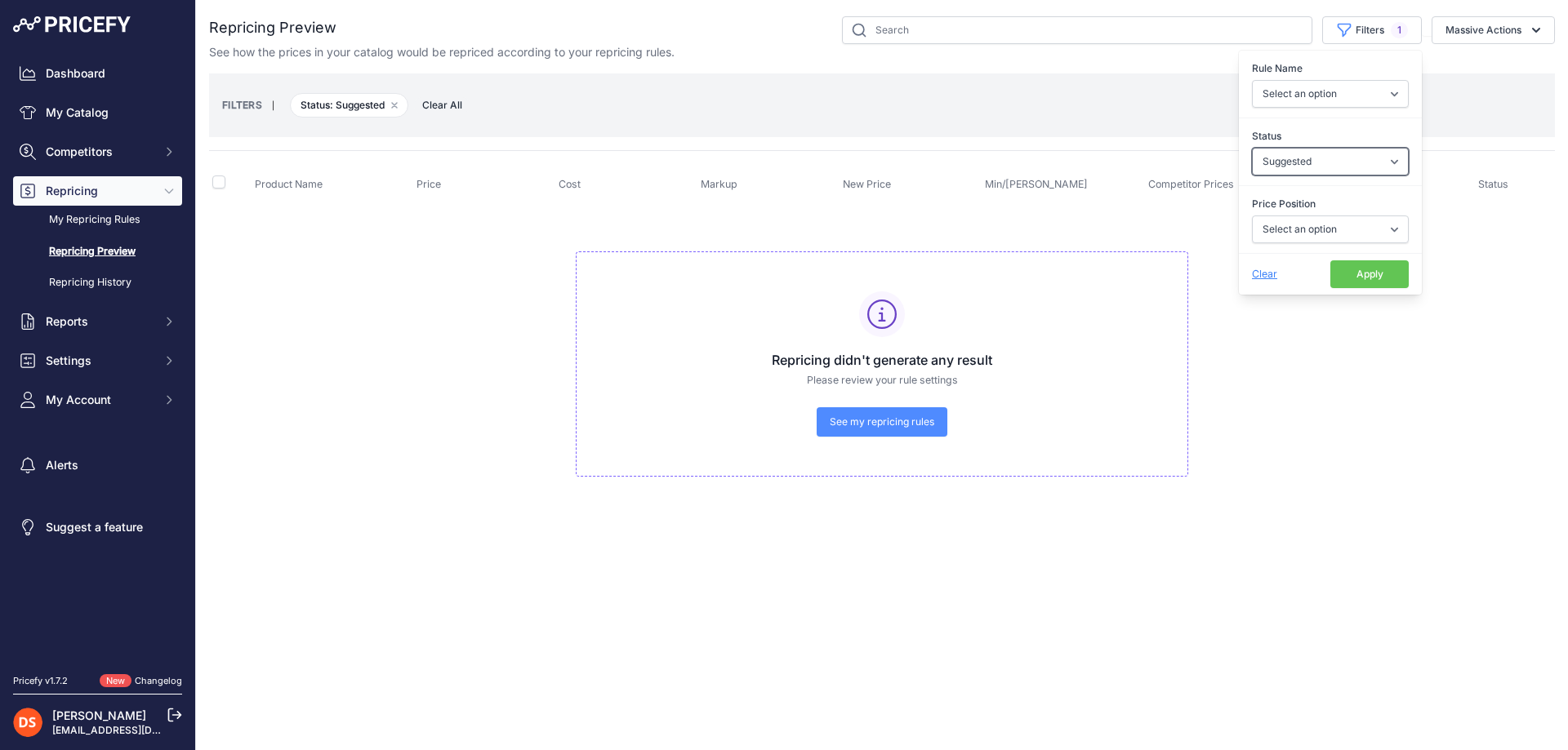
click at [1314, 159] on select "Select an option Skipped Repriced Suggested In Error" at bounding box center [1329, 161] width 157 height 27
select select "repriced"
click at [1251, 148] on select "Select an option Skipped Repriced Suggested In Error" at bounding box center [1329, 161] width 157 height 27
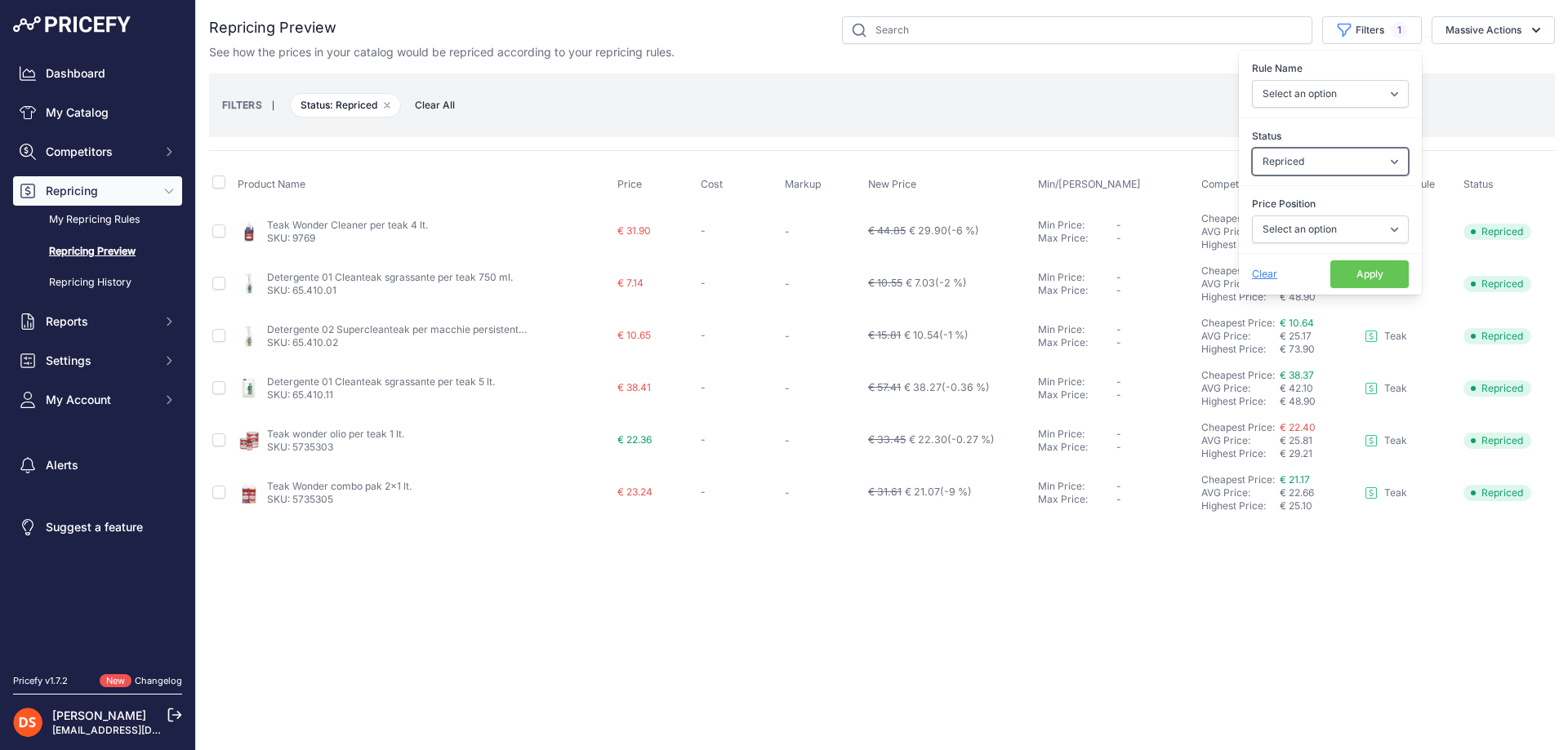
click at [1310, 160] on select "Select an option Skipped Repriced Suggested In Error" at bounding box center [1329, 161] width 157 height 27
select select "skipped"
click at [1251, 148] on select "Select an option Skipped Repriced Suggested In Error" at bounding box center [1329, 161] width 157 height 27
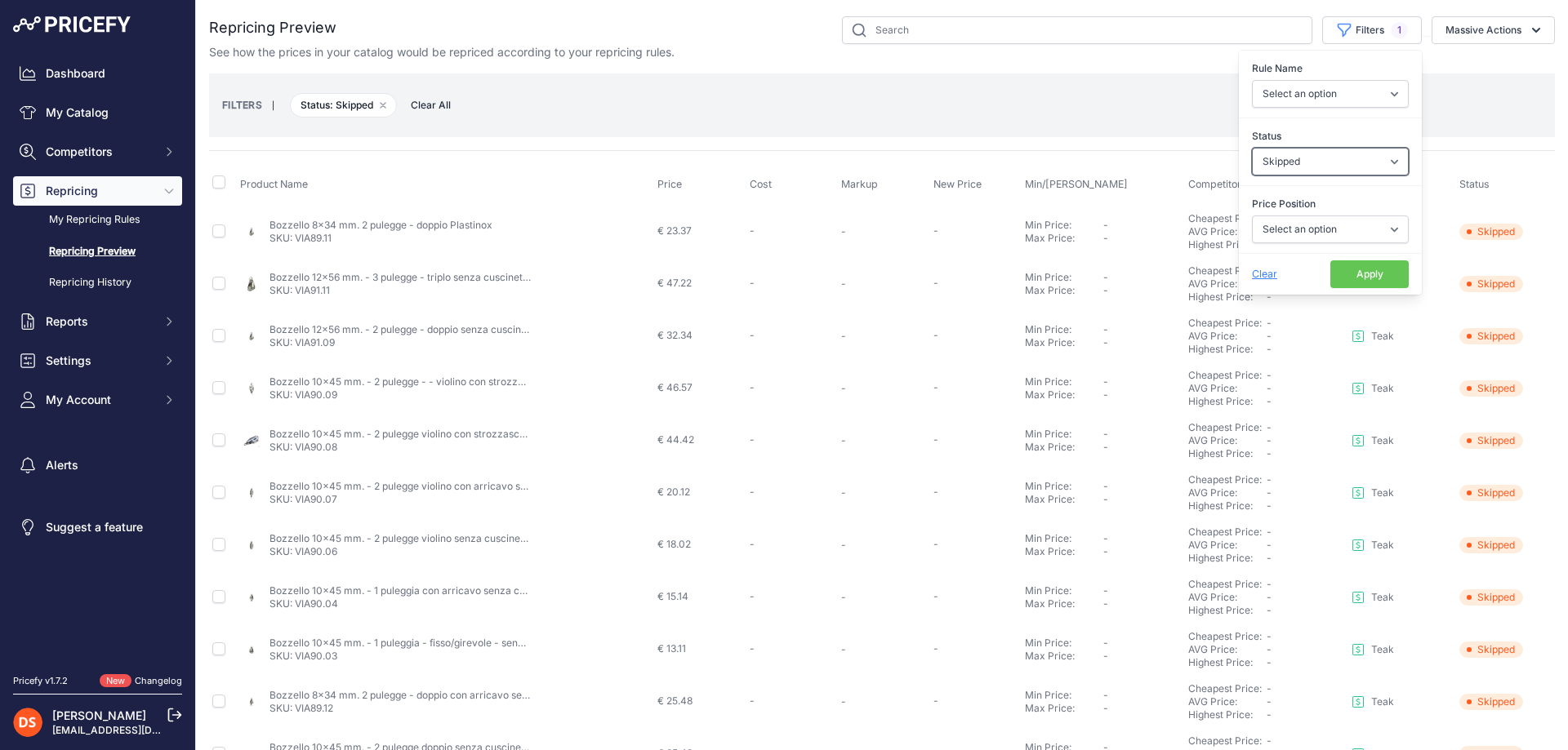
click at [1296, 159] on select "Select an option Skipped Repriced Suggested In Error" at bounding box center [1329, 161] width 157 height 27
select select
click at [1251, 148] on select "Select an option Skipped Repriced Suggested In Error" at bounding box center [1329, 161] width 157 height 27
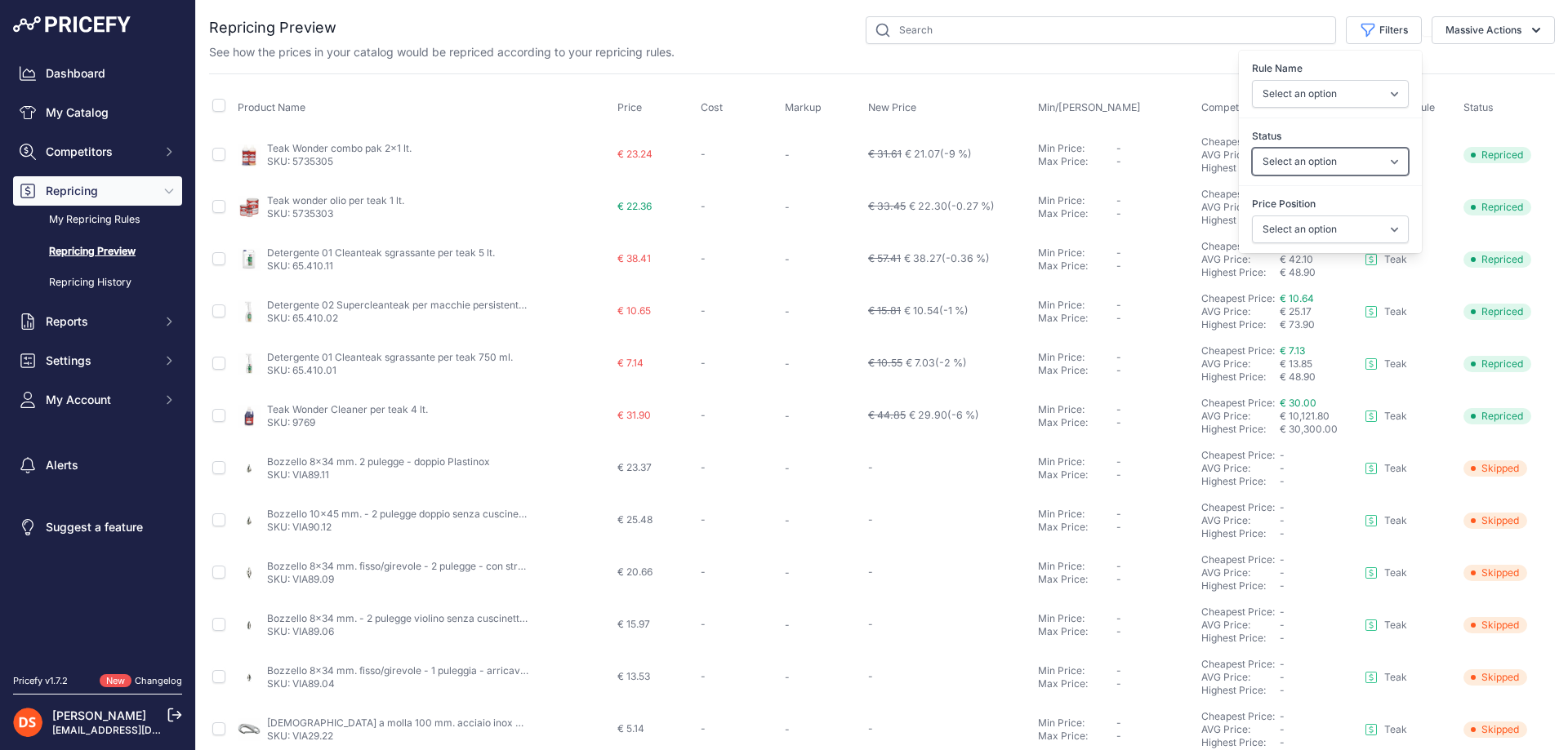
click at [1281, 158] on select "Select an option Skipped Repriced Suggested In Error" at bounding box center [1329, 161] width 157 height 27
select select "error"
click at [1251, 148] on select "Select an option Skipped Repriced Suggested In Error" at bounding box center [1329, 161] width 157 height 27
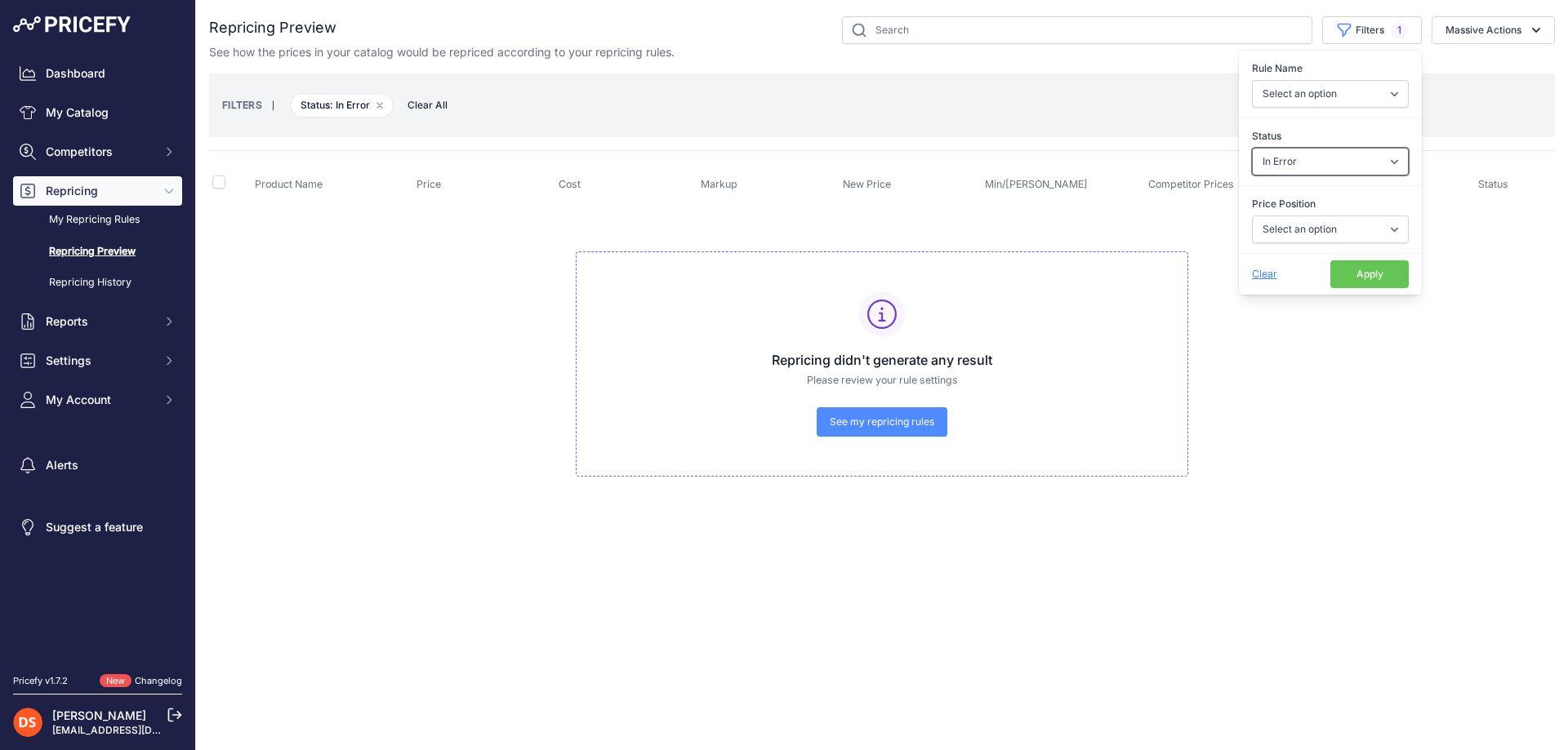
click at [1282, 152] on select "Select an option Skipped Repriced Suggested In Error" at bounding box center [1329, 161] width 157 height 27
select select
click at [1251, 148] on select "Select an option Skipped Repriced Suggested In Error" at bounding box center [1329, 161] width 157 height 27
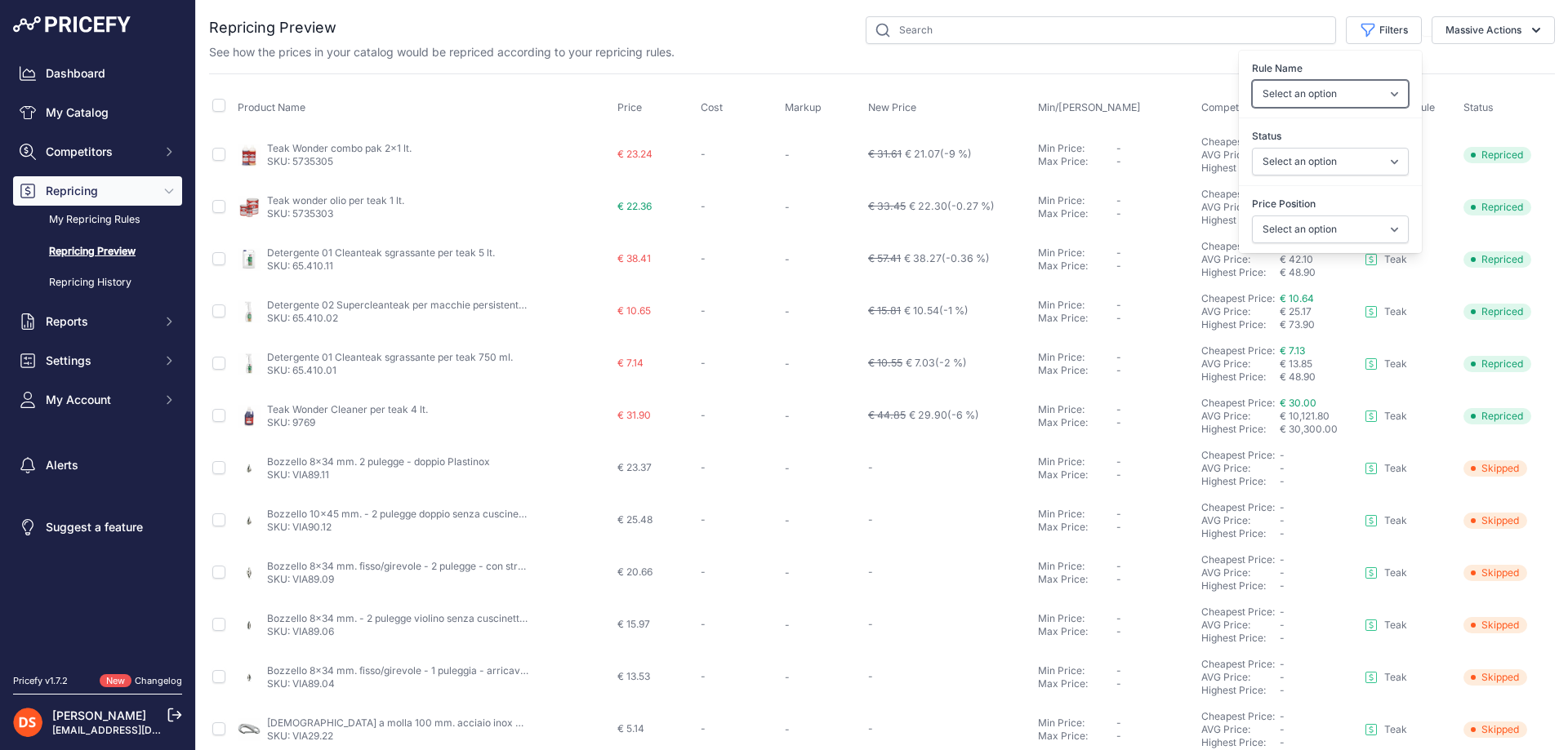
click at [1323, 92] on select "Select an option Teak" at bounding box center [1329, 93] width 157 height 27
select select "9820"
click at [1251, 80] on select "Select an option Teak" at bounding box center [1329, 93] width 157 height 27
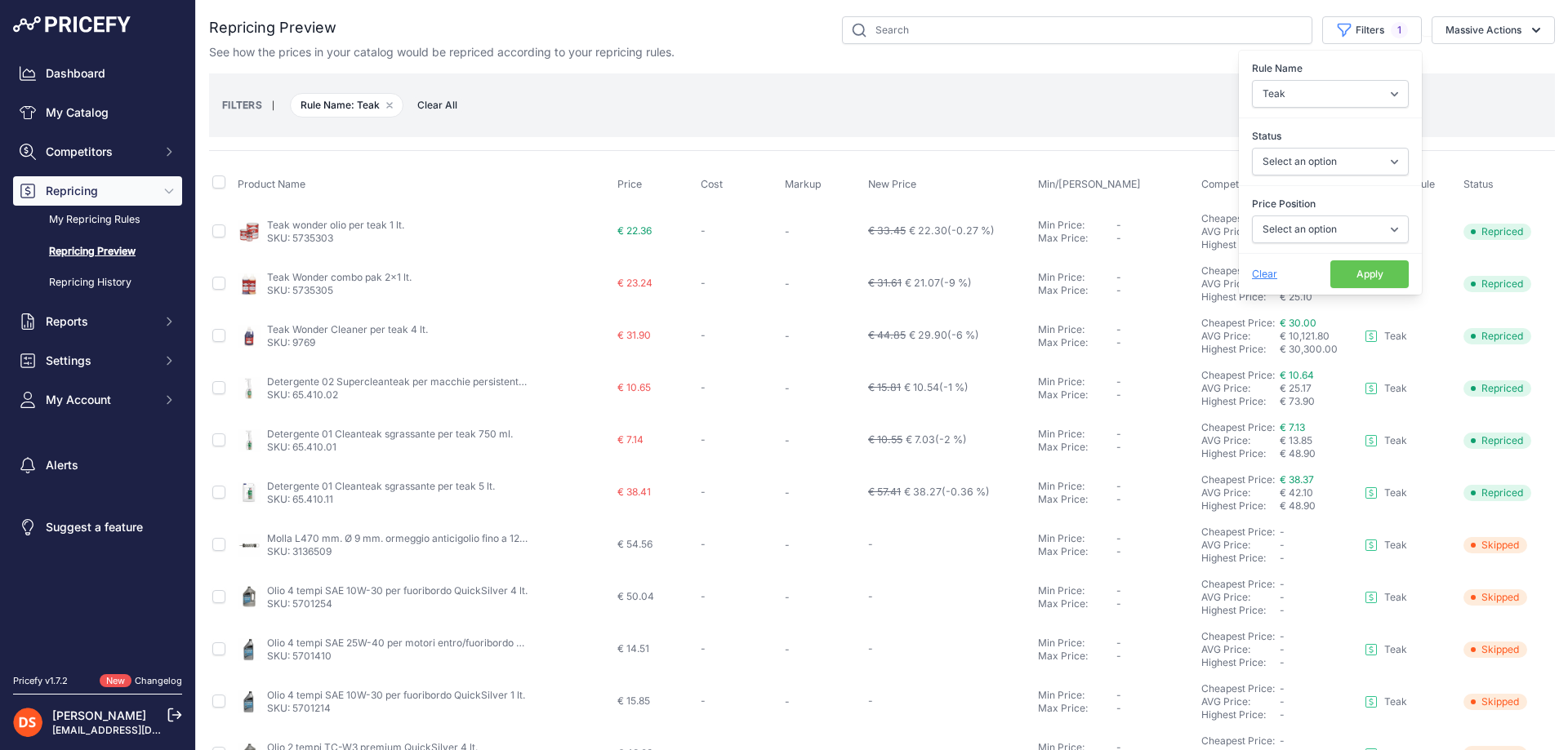
click at [1343, 271] on button "Apply" at bounding box center [1369, 274] width 79 height 27
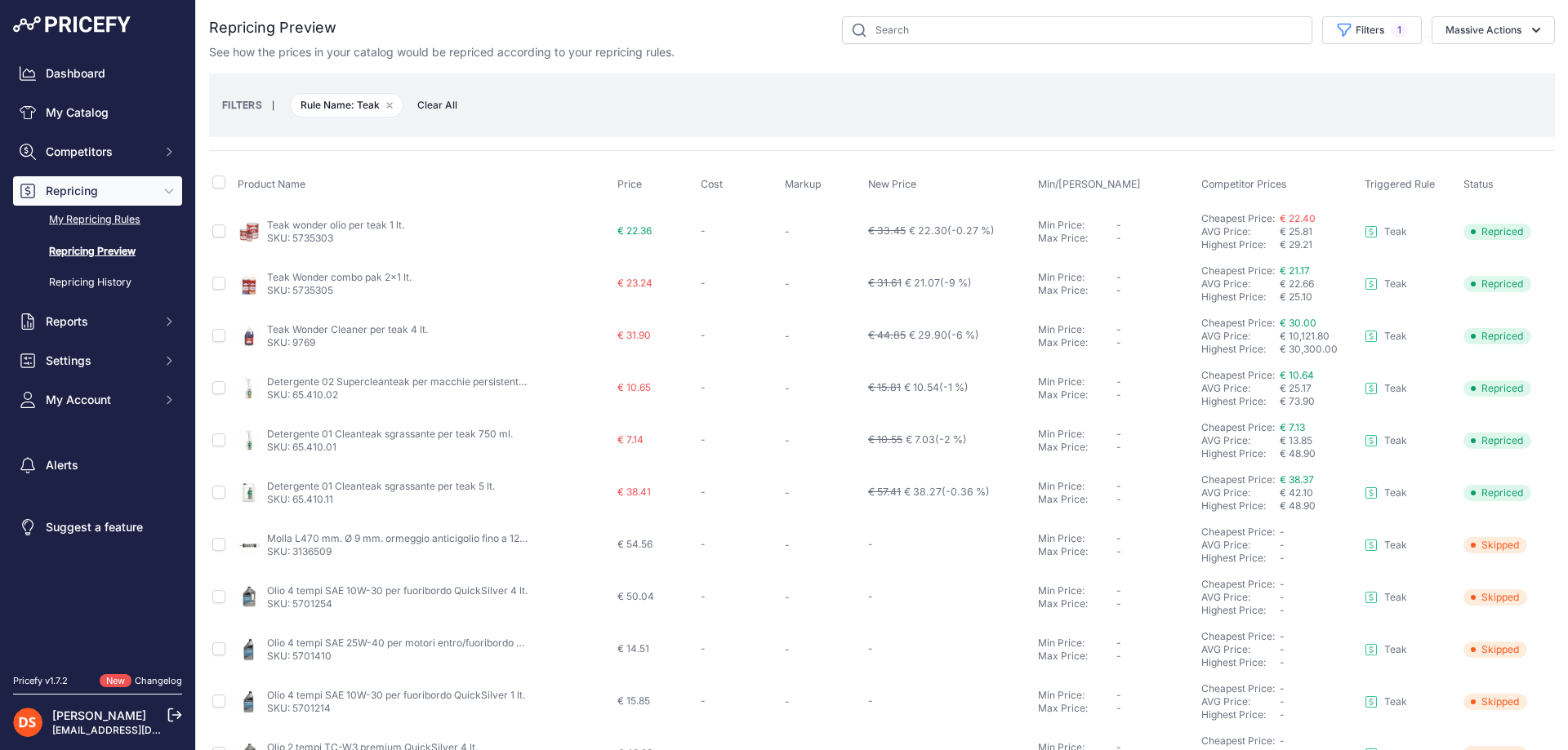
click at [104, 224] on link "My Repricing Rules" at bounding box center [97, 220] width 169 height 28
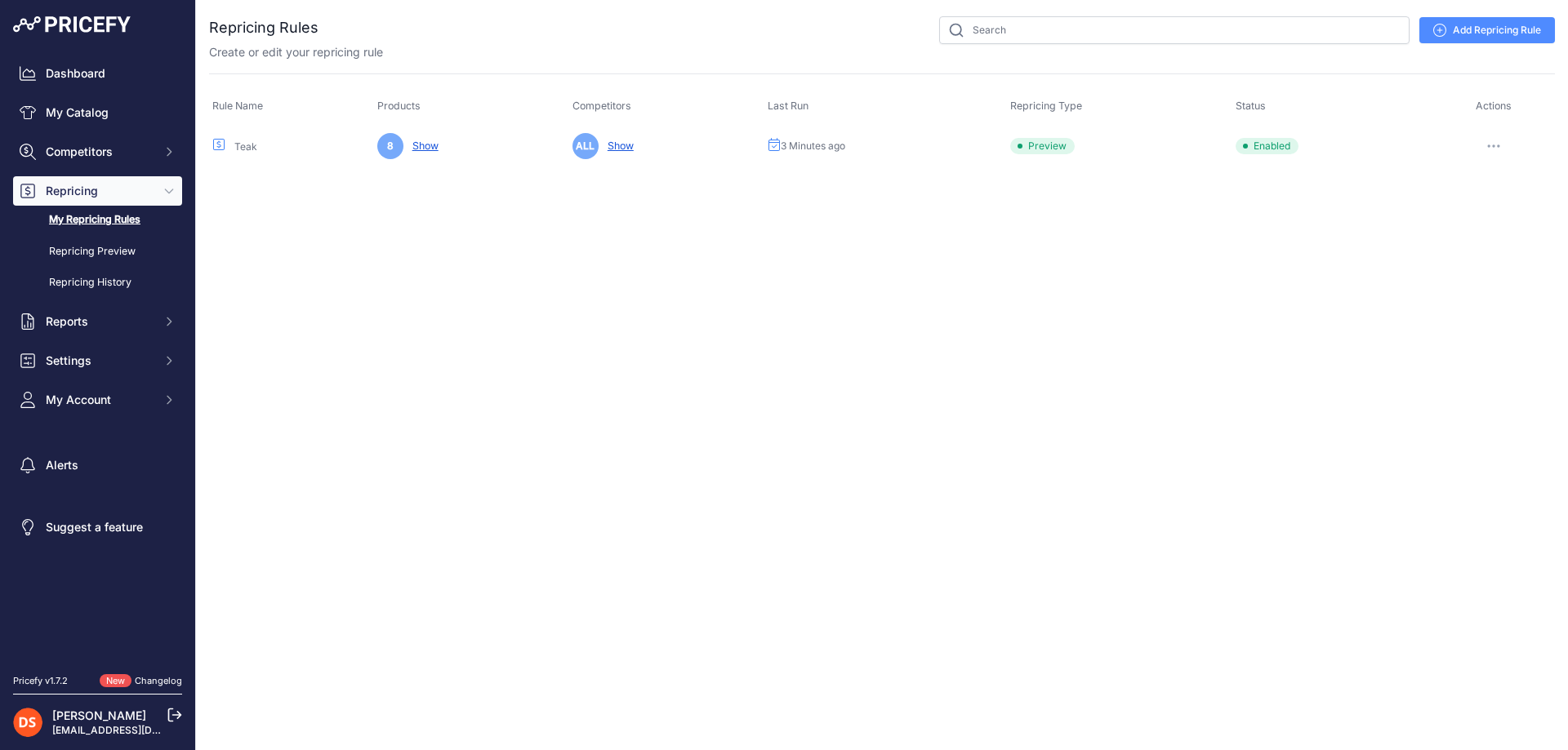
click at [1500, 33] on link "Add Repricing Rule" at bounding box center [1487, 30] width 135 height 27
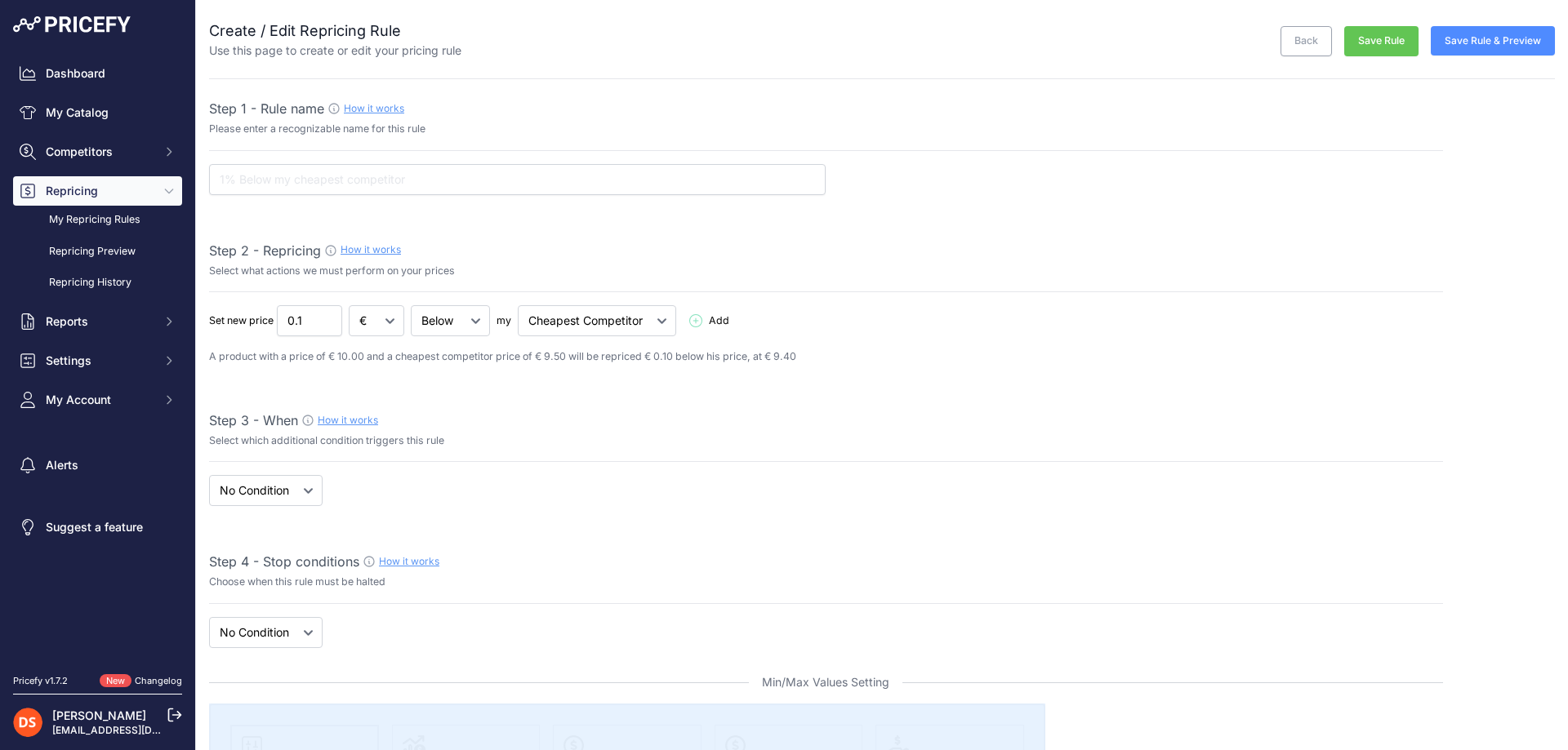
select select "7"
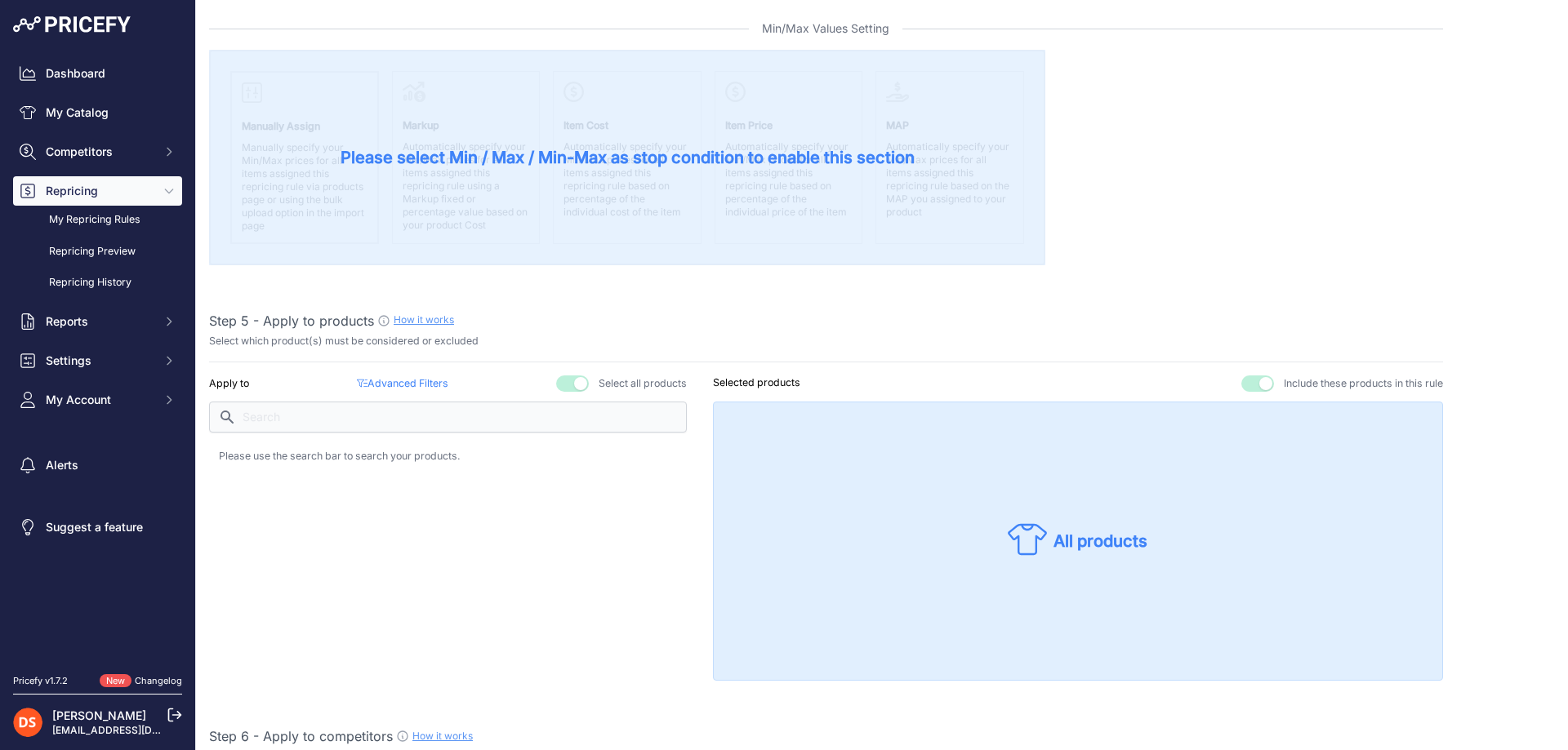
scroll to position [654, 0]
click at [577, 375] on div "Step 1 - Rule name How it works Please enter a recognizable name for this rule …" at bounding box center [825, 754] width 1234 height 2618
click at [576, 384] on button "button" at bounding box center [572, 385] width 33 height 16
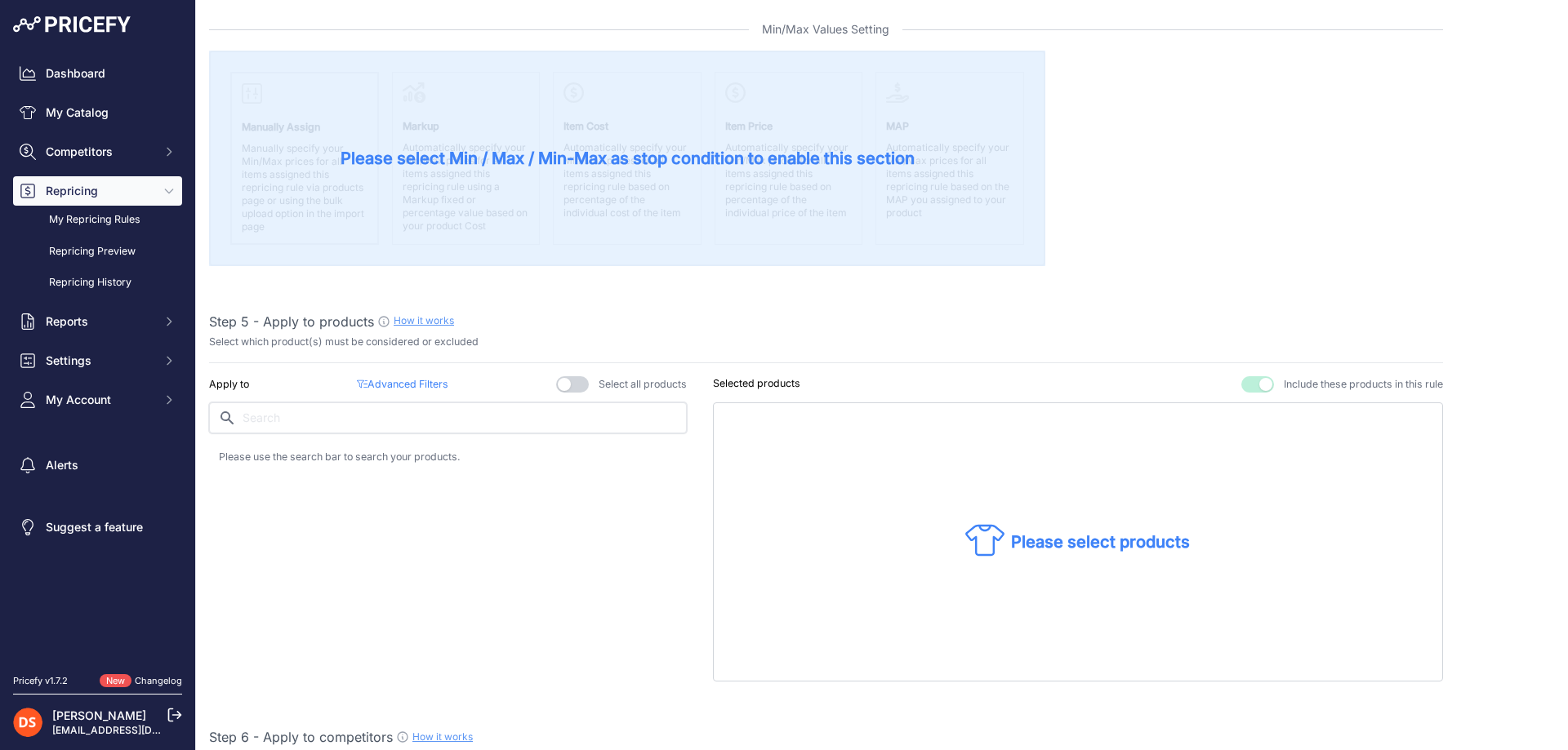
click at [482, 425] on input "text" at bounding box center [447, 417] width 478 height 31
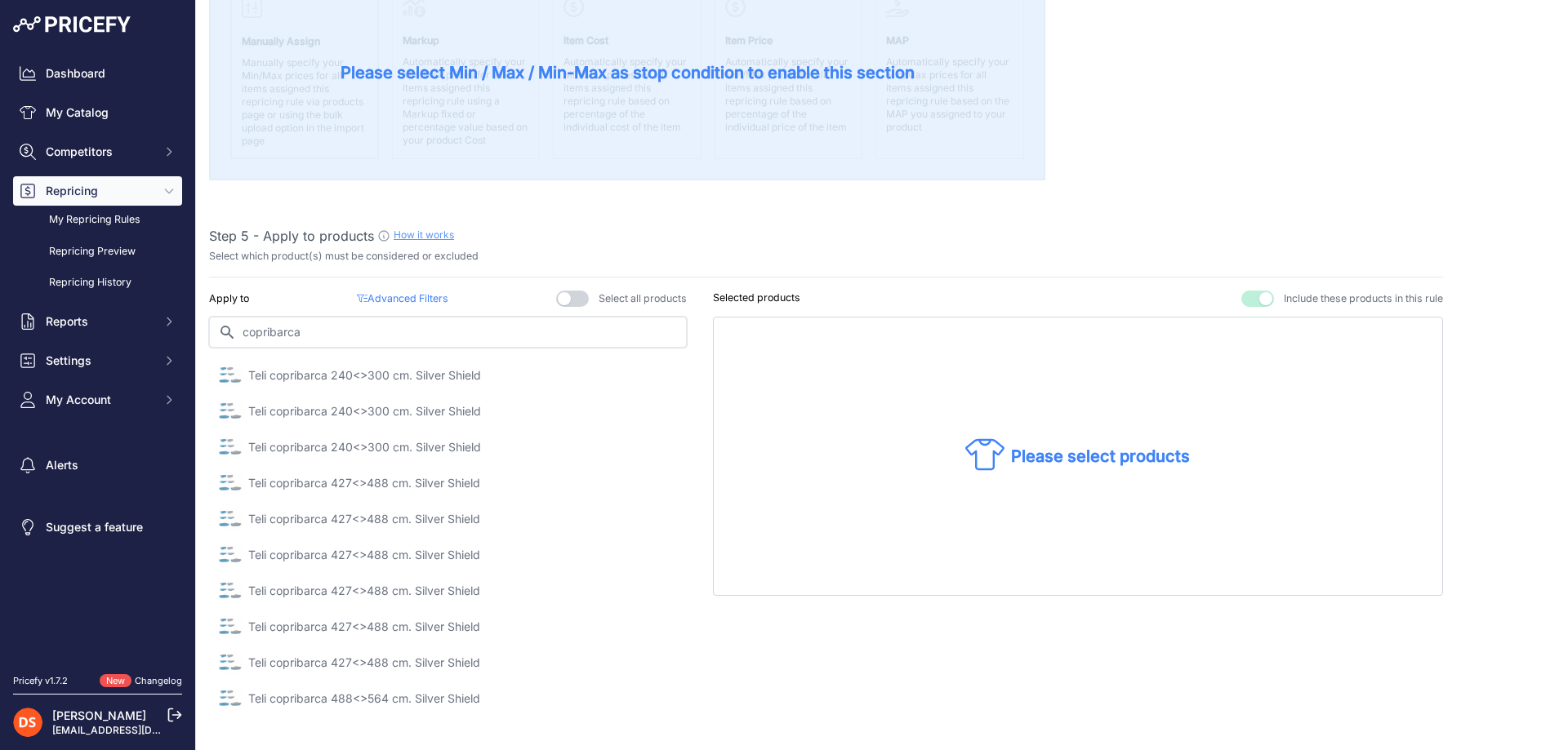
scroll to position [899, 0]
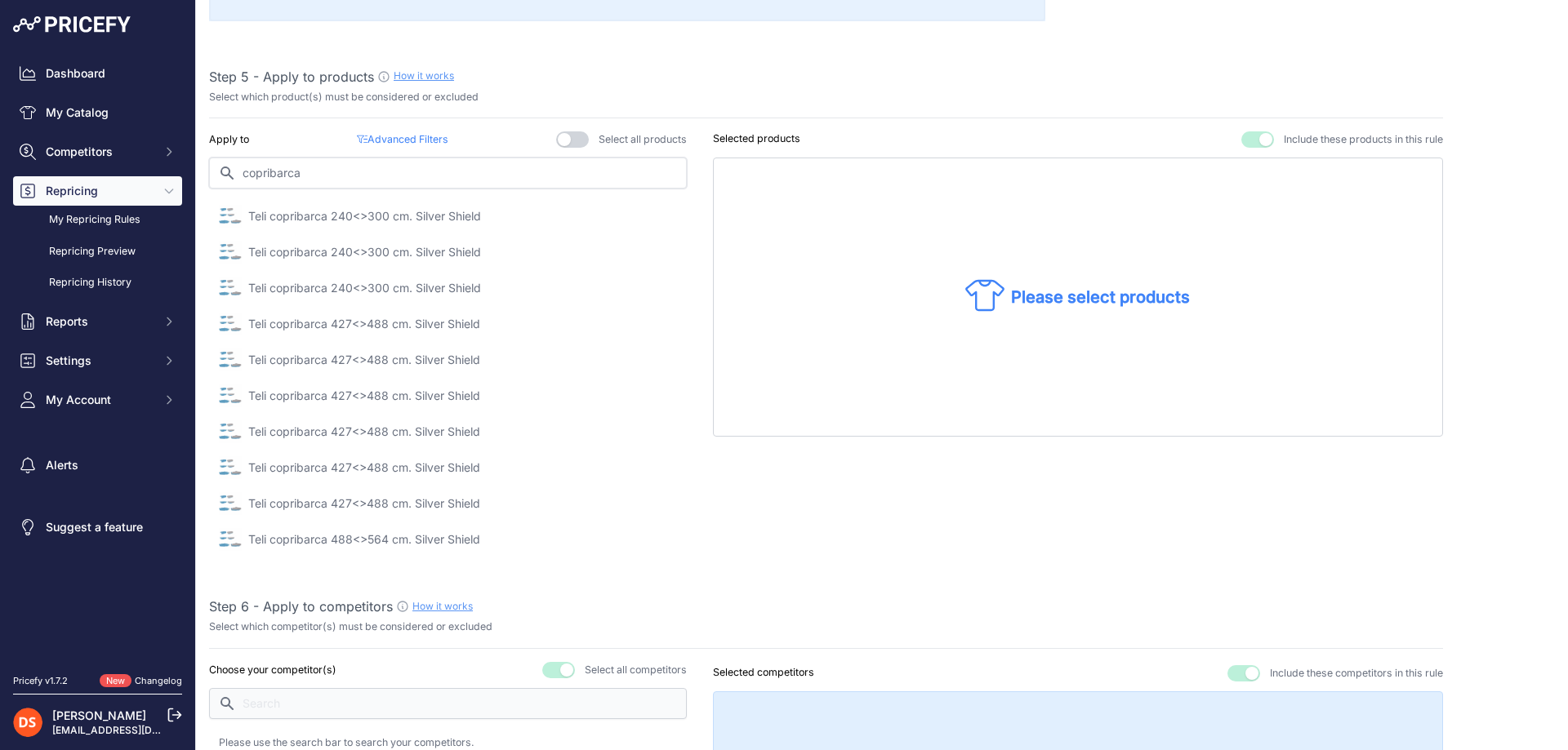
type input "copribarca"
click at [69, 67] on link "Dashboard" at bounding box center [97, 73] width 169 height 29
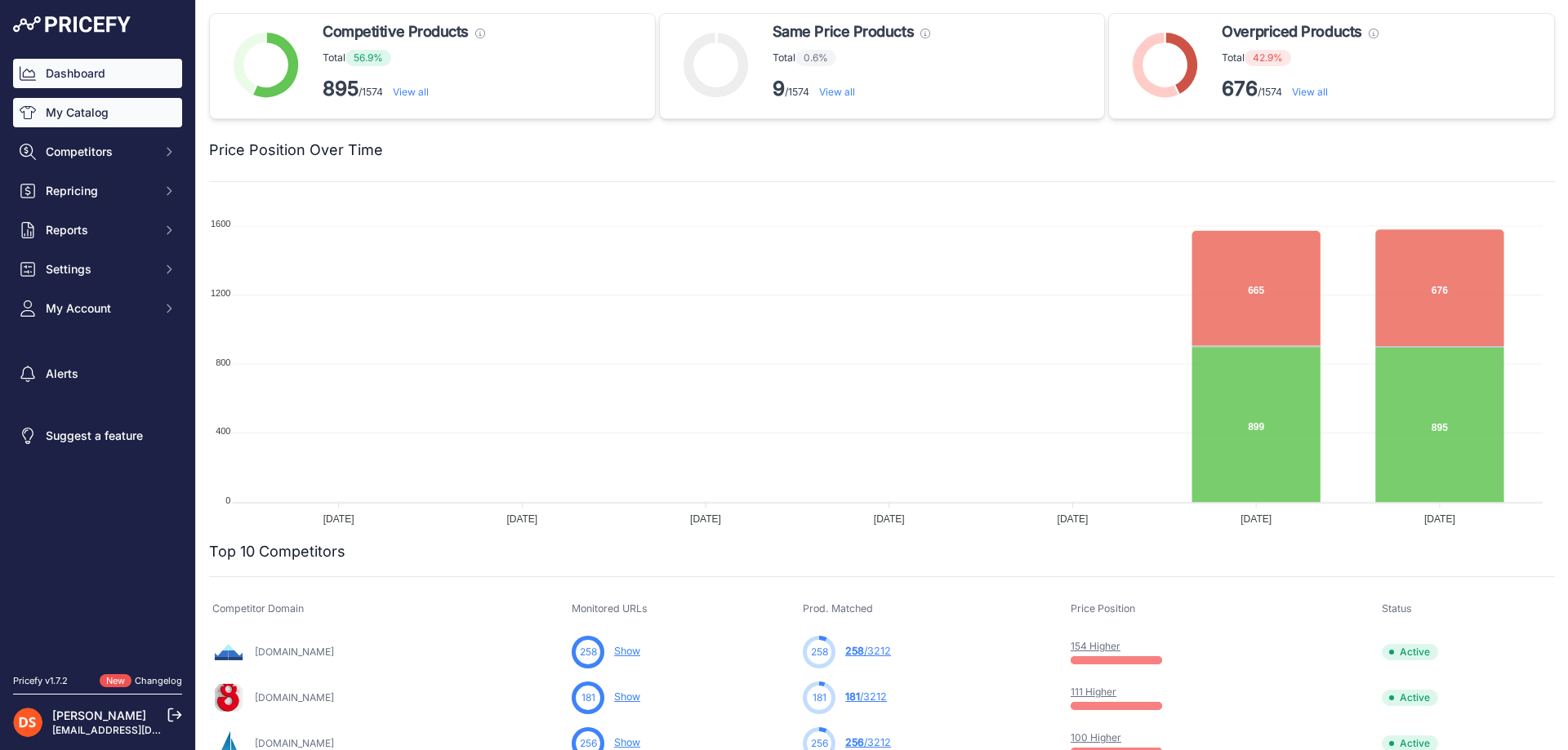
click at [68, 116] on link "My Catalog" at bounding box center [97, 112] width 169 height 29
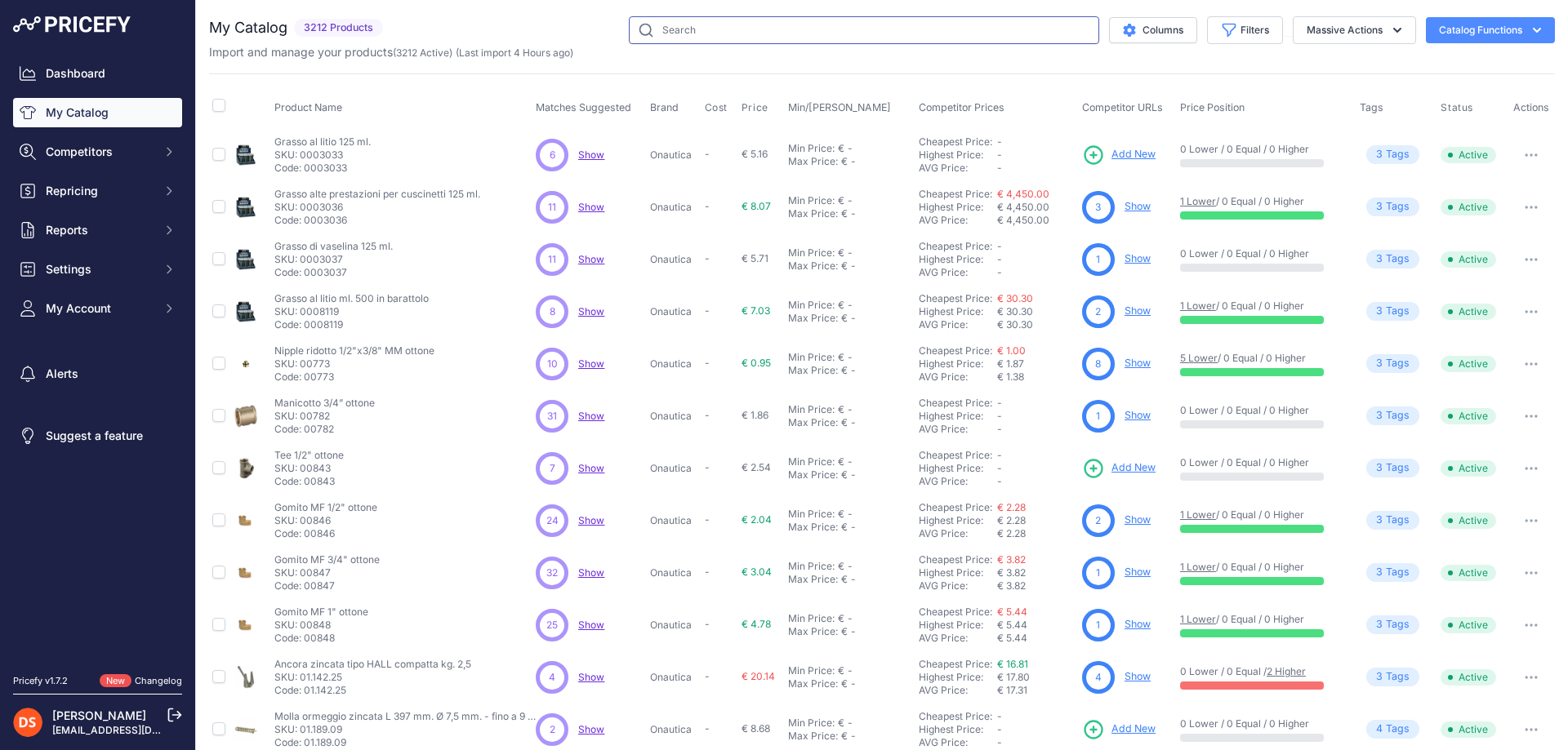
click at [709, 29] on input "text" at bounding box center [864, 29] width 470 height 27
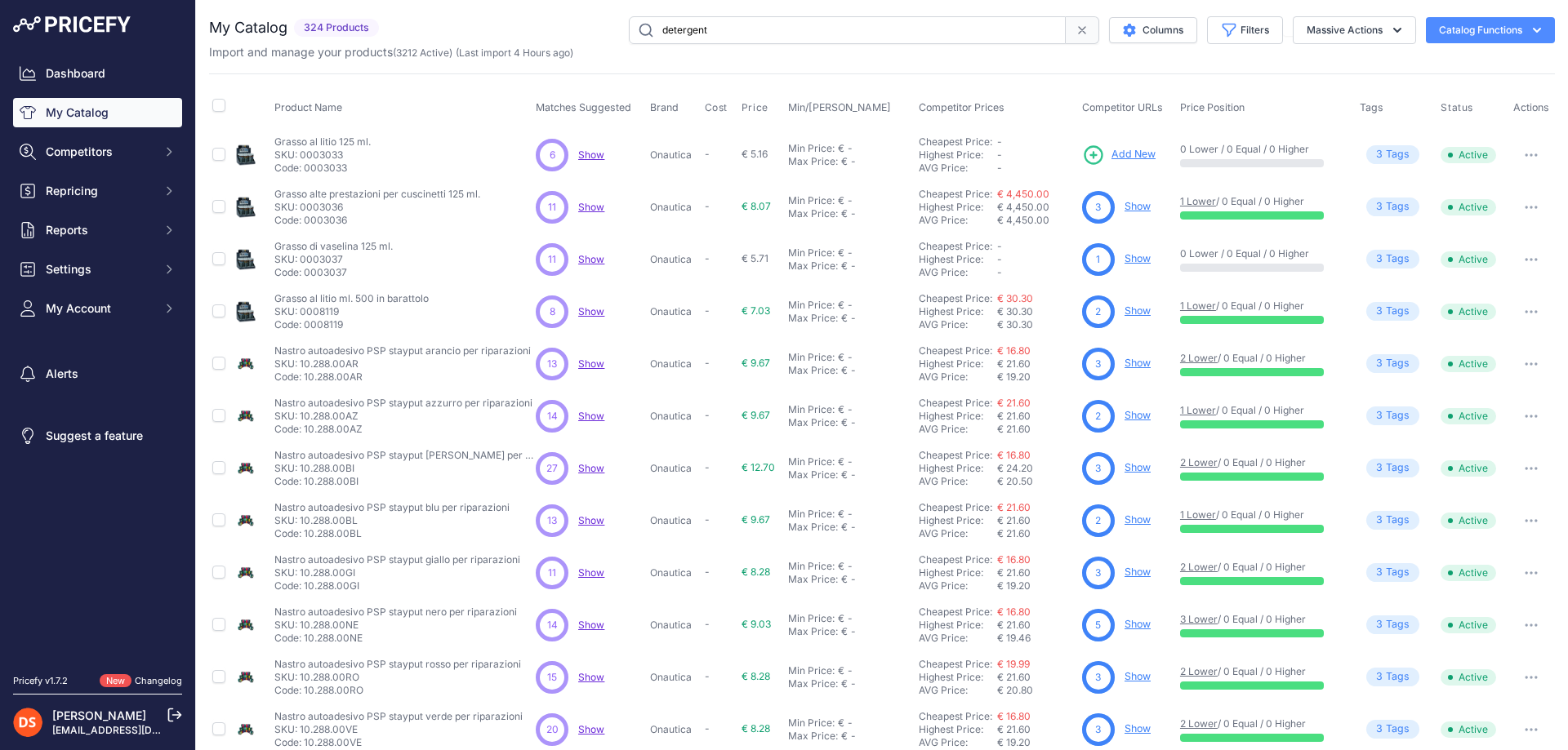
drag, startPoint x: 606, startPoint y: 39, endPoint x: 550, endPoint y: 45, distance: 56.3
click at [549, 42] on div "detergent Columns Filters Status All Status Only Enabled Only Disabled" at bounding box center [970, 29] width 1169 height 27
type input "tk"
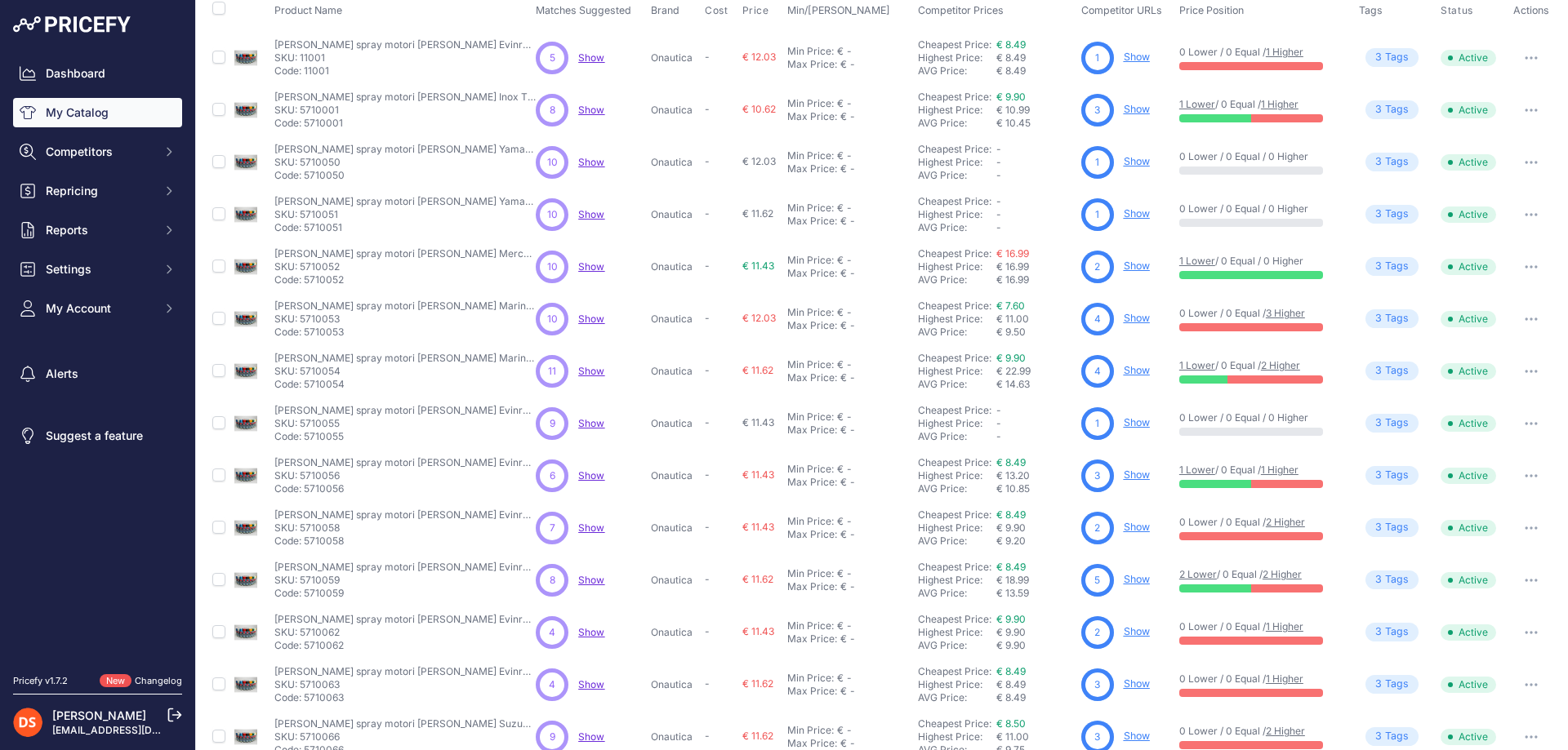
scroll to position [230, 0]
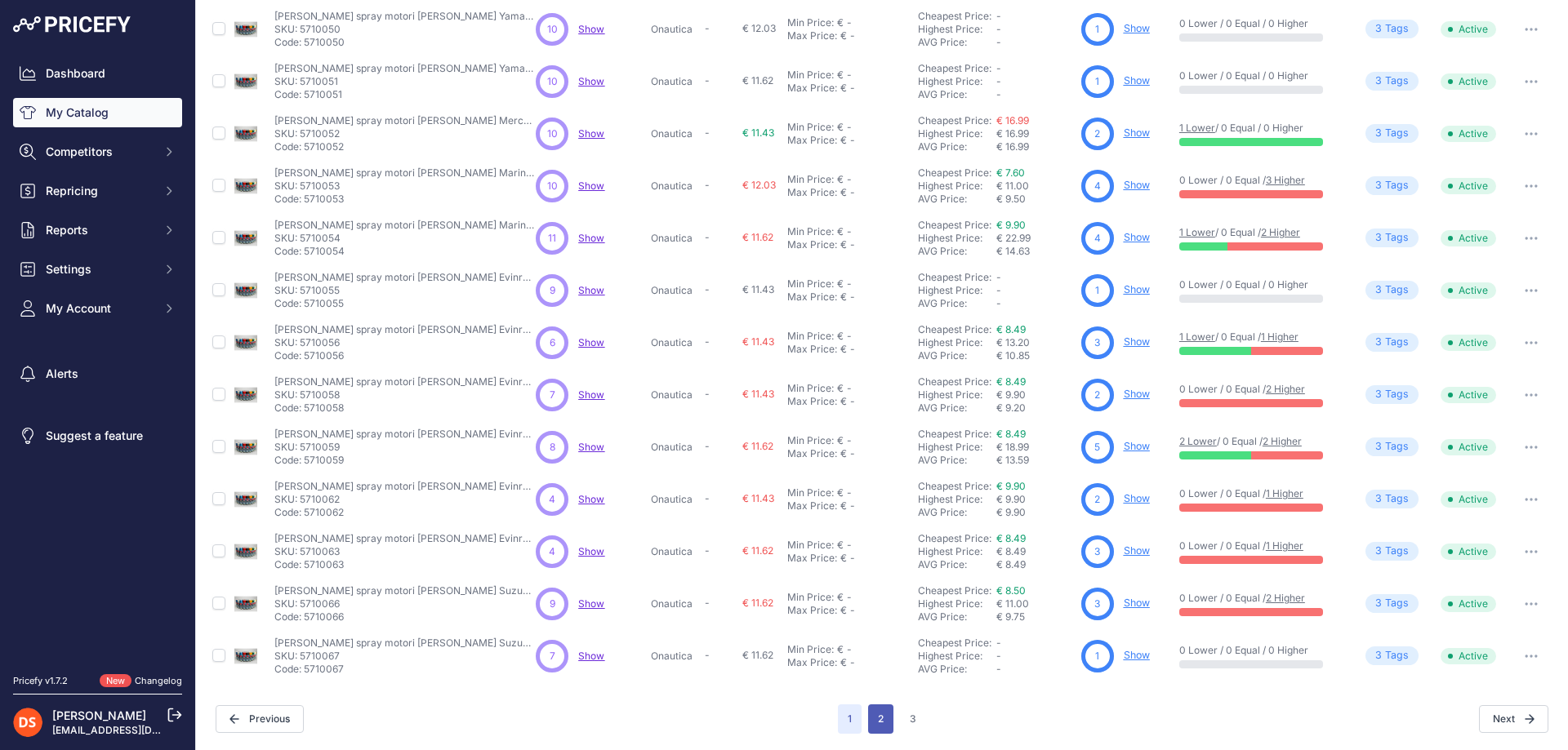
click at [873, 716] on button "2" at bounding box center [880, 719] width 26 height 29
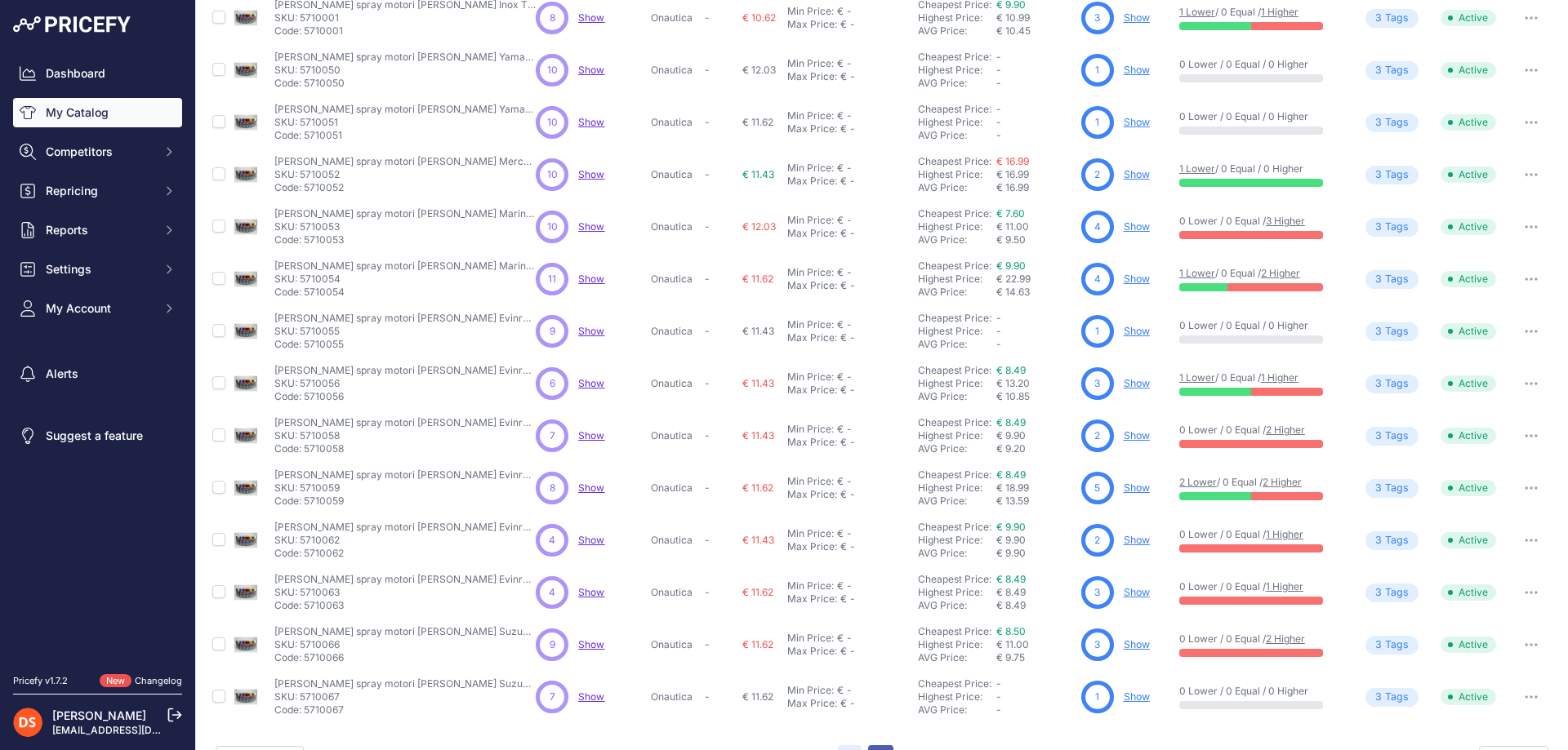
scroll to position [272, 0]
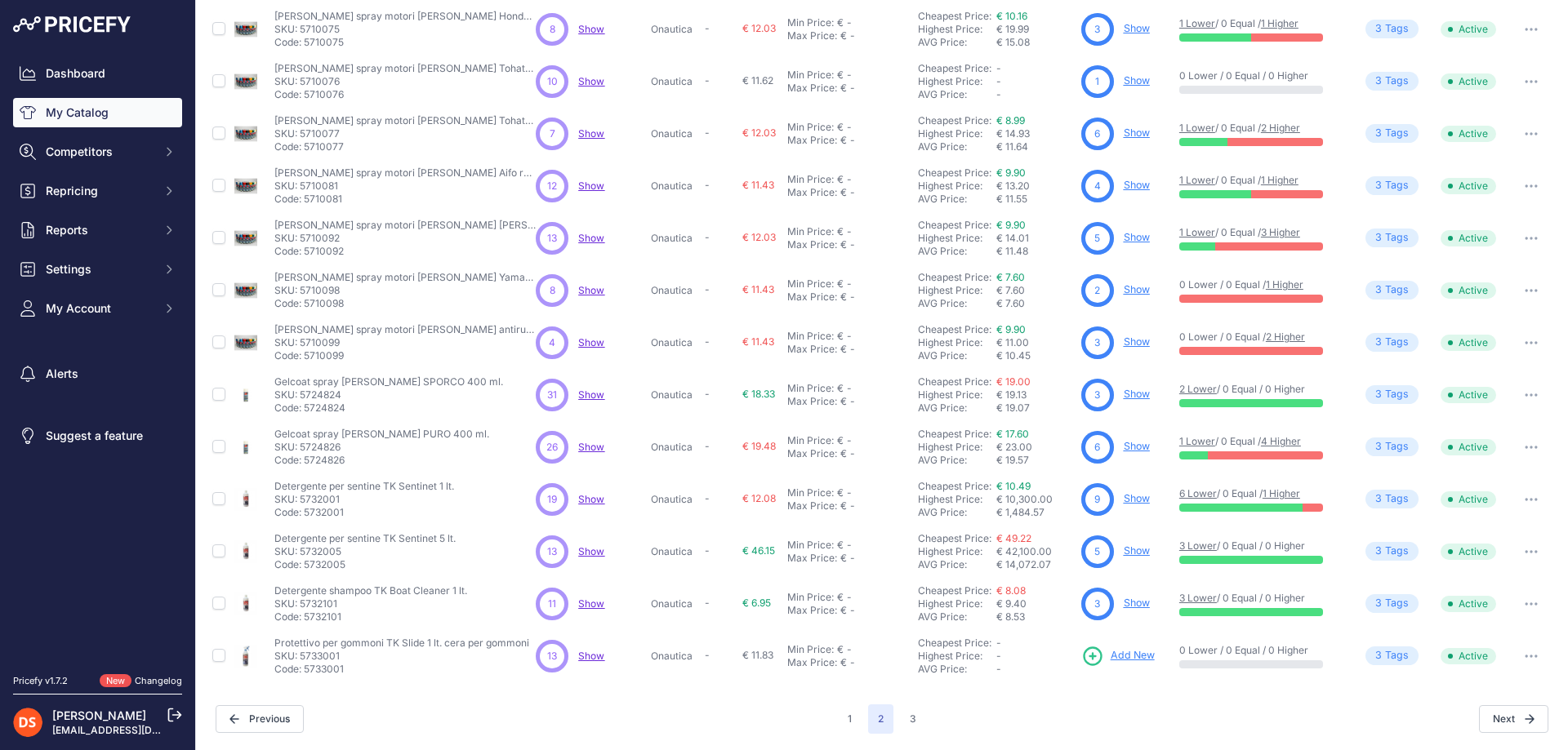
scroll to position [229, 0]
click at [215, 396] on input "checkbox" at bounding box center [218, 394] width 13 height 13
checkbox input "true"
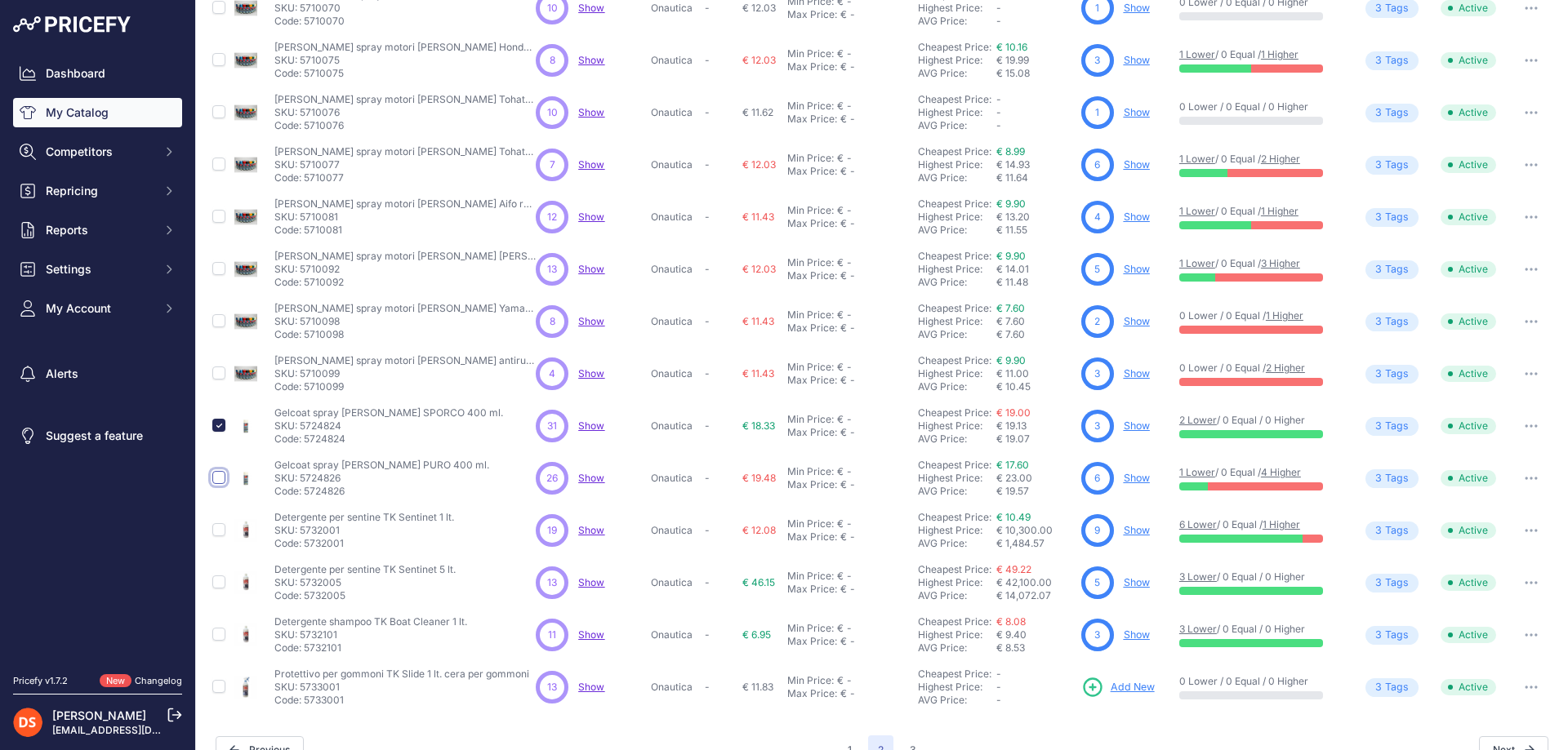
click at [216, 480] on input "checkbox" at bounding box center [218, 478] width 13 height 13
checkbox input "true"
click at [221, 531] on input "checkbox" at bounding box center [218, 530] width 13 height 13
checkbox input "true"
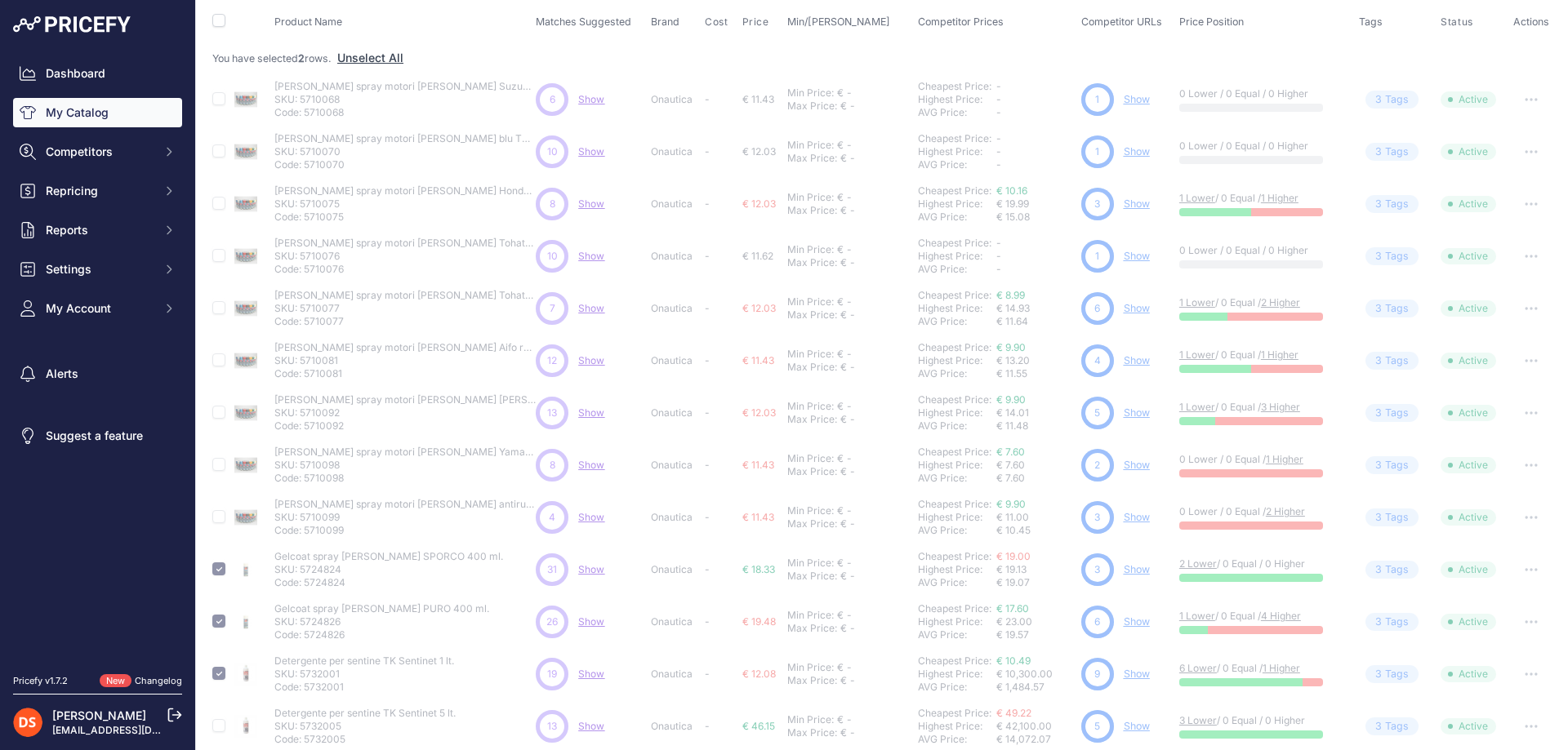
scroll to position [0, 0]
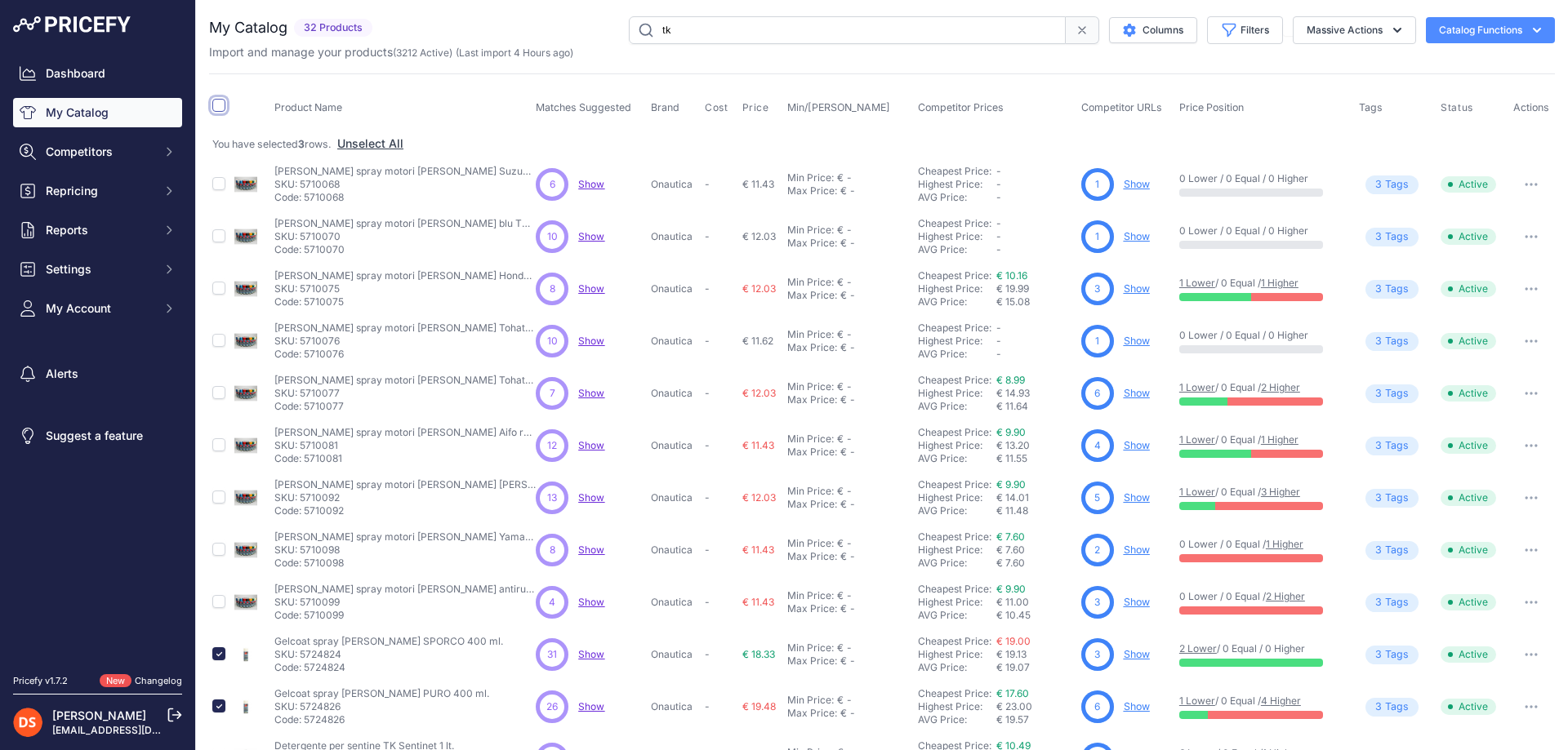
click at [224, 103] on input "checkbox" at bounding box center [218, 105] width 13 height 13
checkbox input "true"
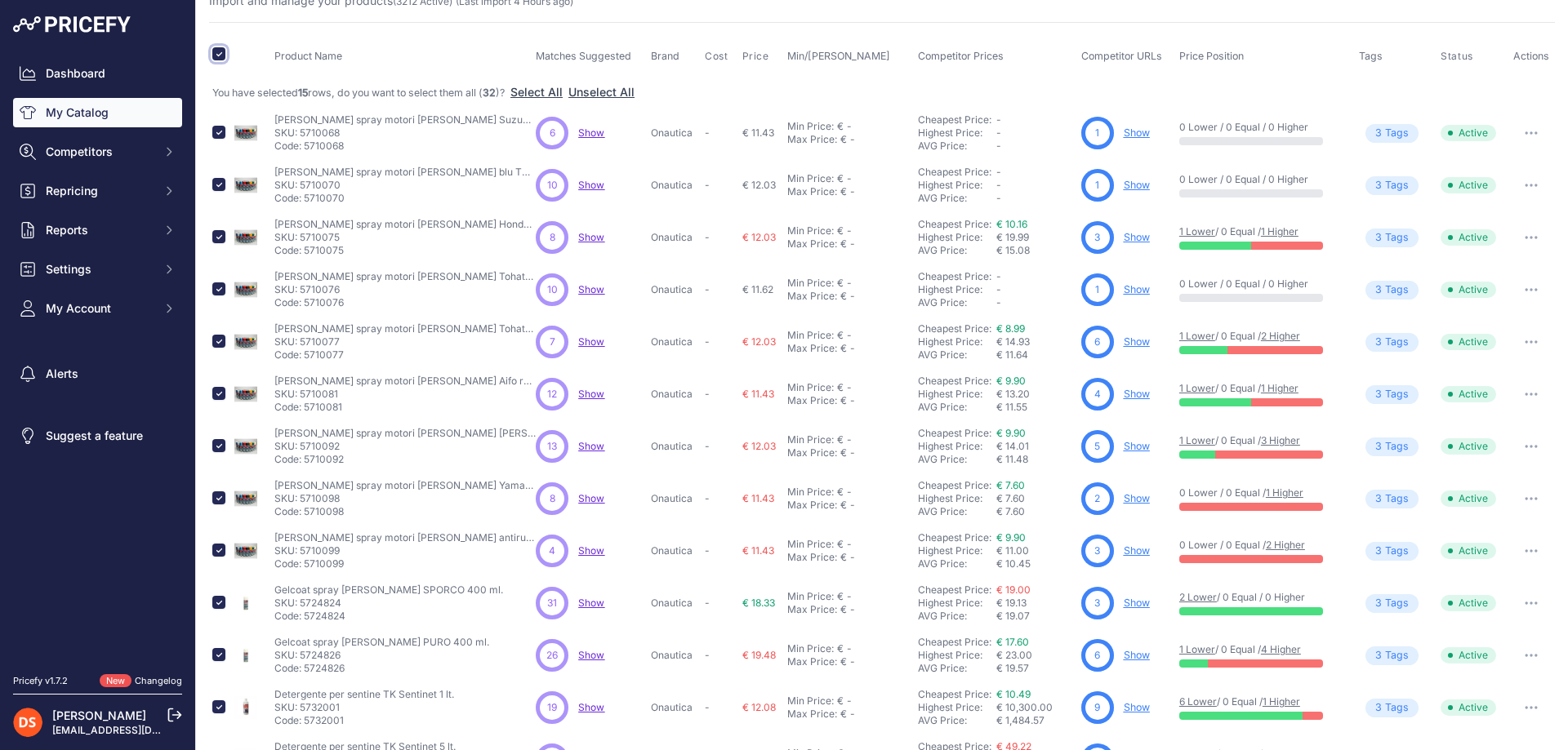
scroll to position [245, 0]
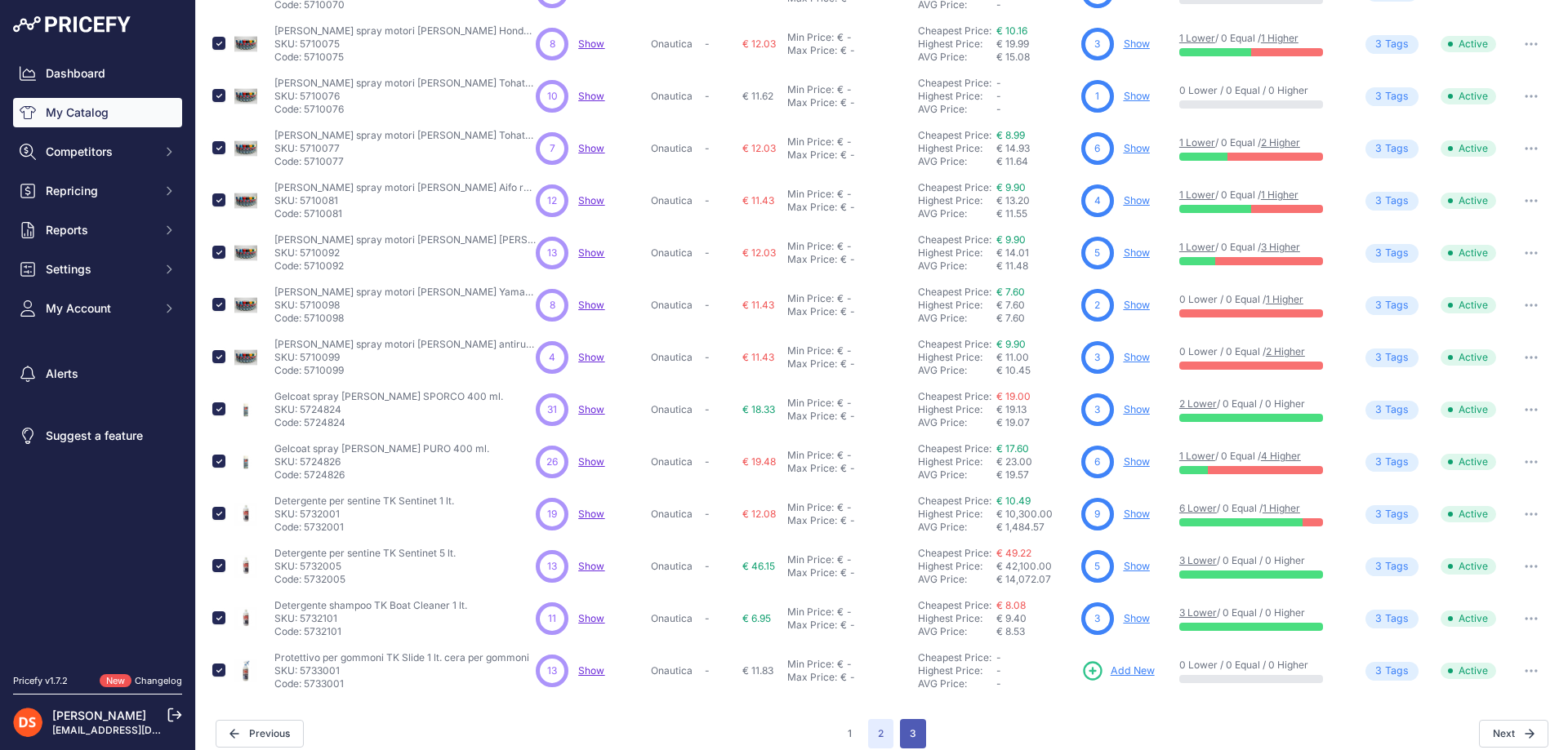
click at [910, 734] on button "3" at bounding box center [913, 733] width 27 height 29
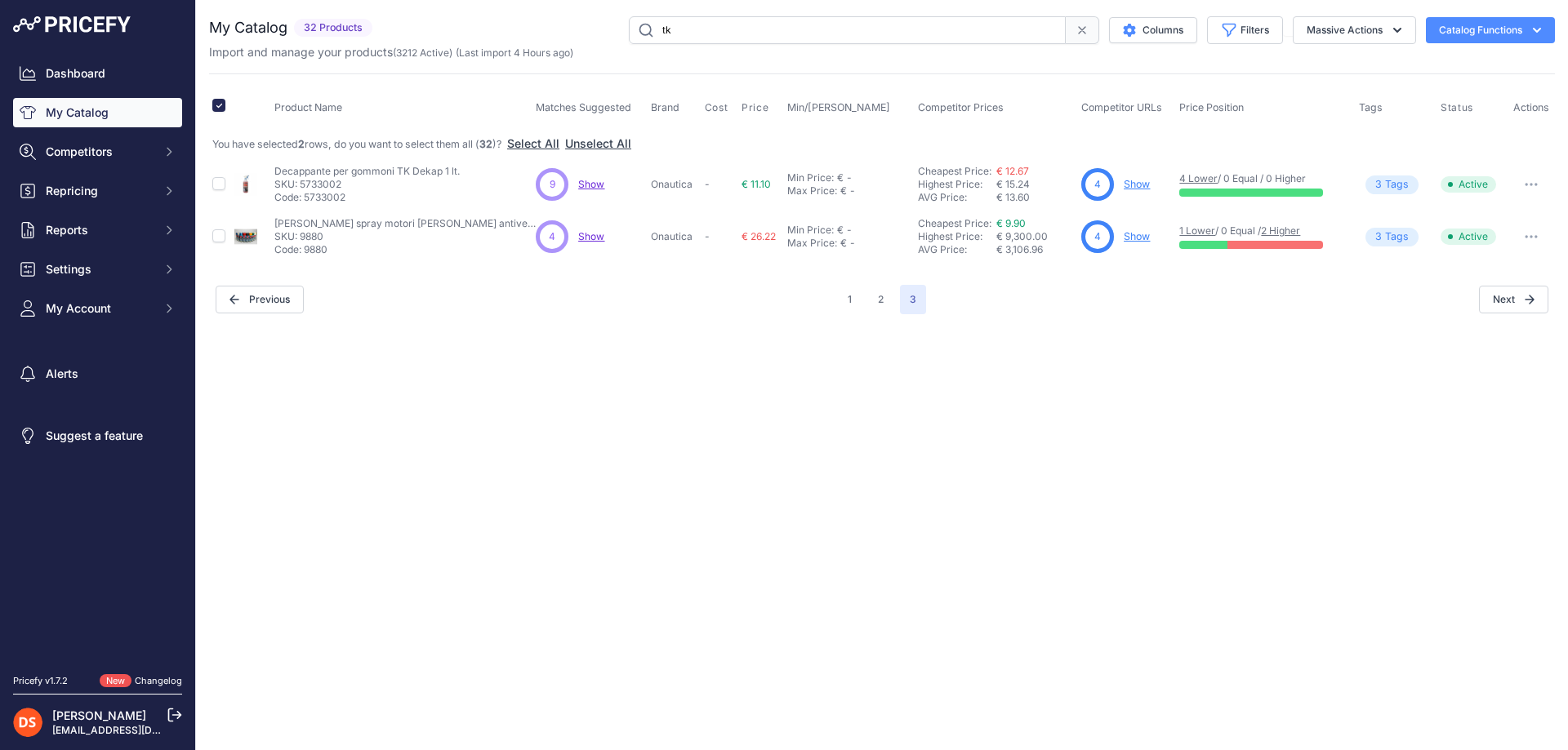
drag, startPoint x: 679, startPoint y: 27, endPoint x: 600, endPoint y: 37, distance: 79.6
click at [600, 37] on div "tk Columns Filters Status All Status Only Enabled Only Disabled Matched" at bounding box center [967, 29] width 1176 height 27
type input "sentinet"
click at [1485, 26] on button "Catalog Functions" at bounding box center [1490, 30] width 129 height 27
click at [226, 103] on th at bounding box center [219, 108] width 22 height 41
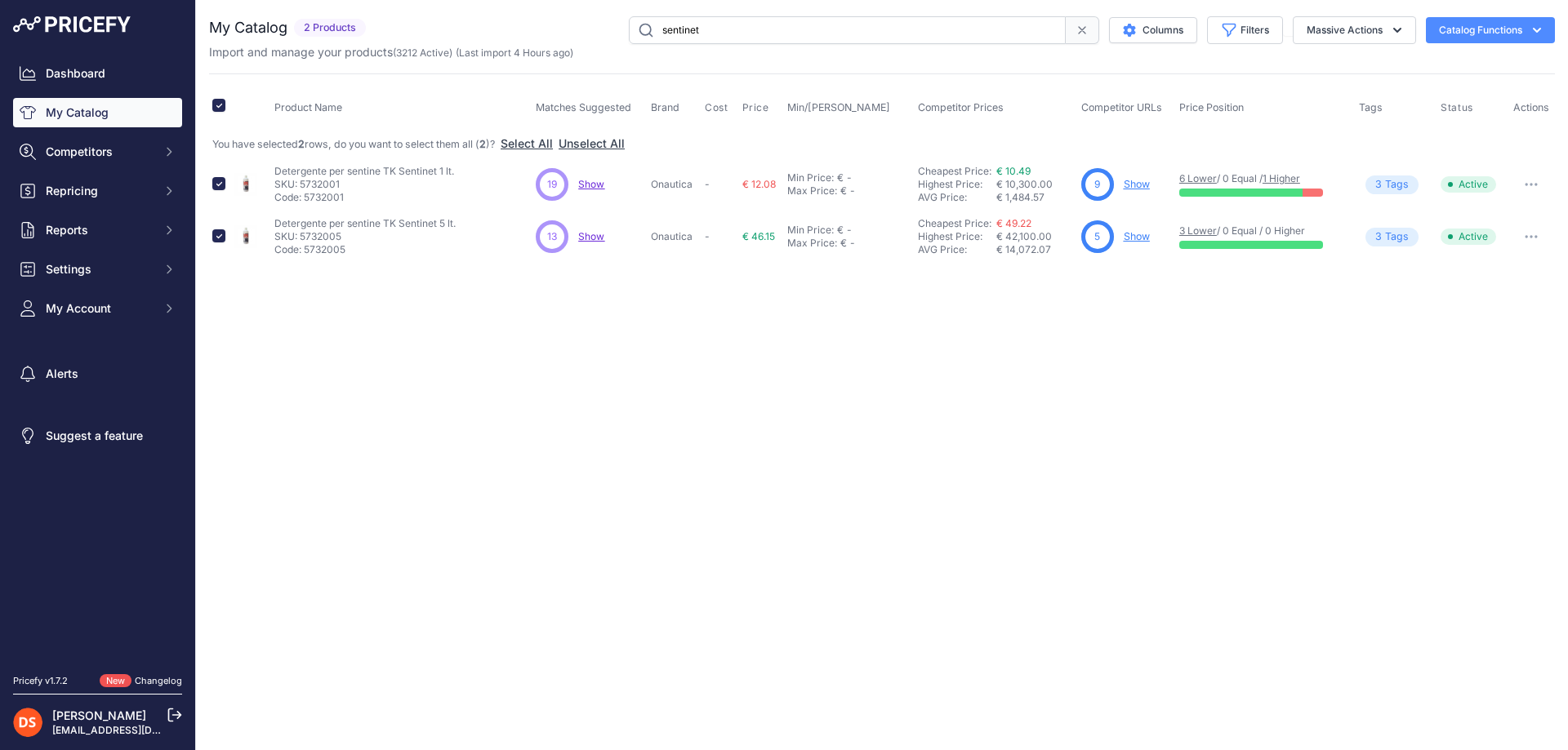
drag, startPoint x: 735, startPoint y: 25, endPoint x: 971, endPoint y: 26, distance: 236.0
click at [755, 26] on input "sentinet" at bounding box center [847, 29] width 437 height 27
click at [1082, 27] on icon at bounding box center [1082, 29] width 6 height 6
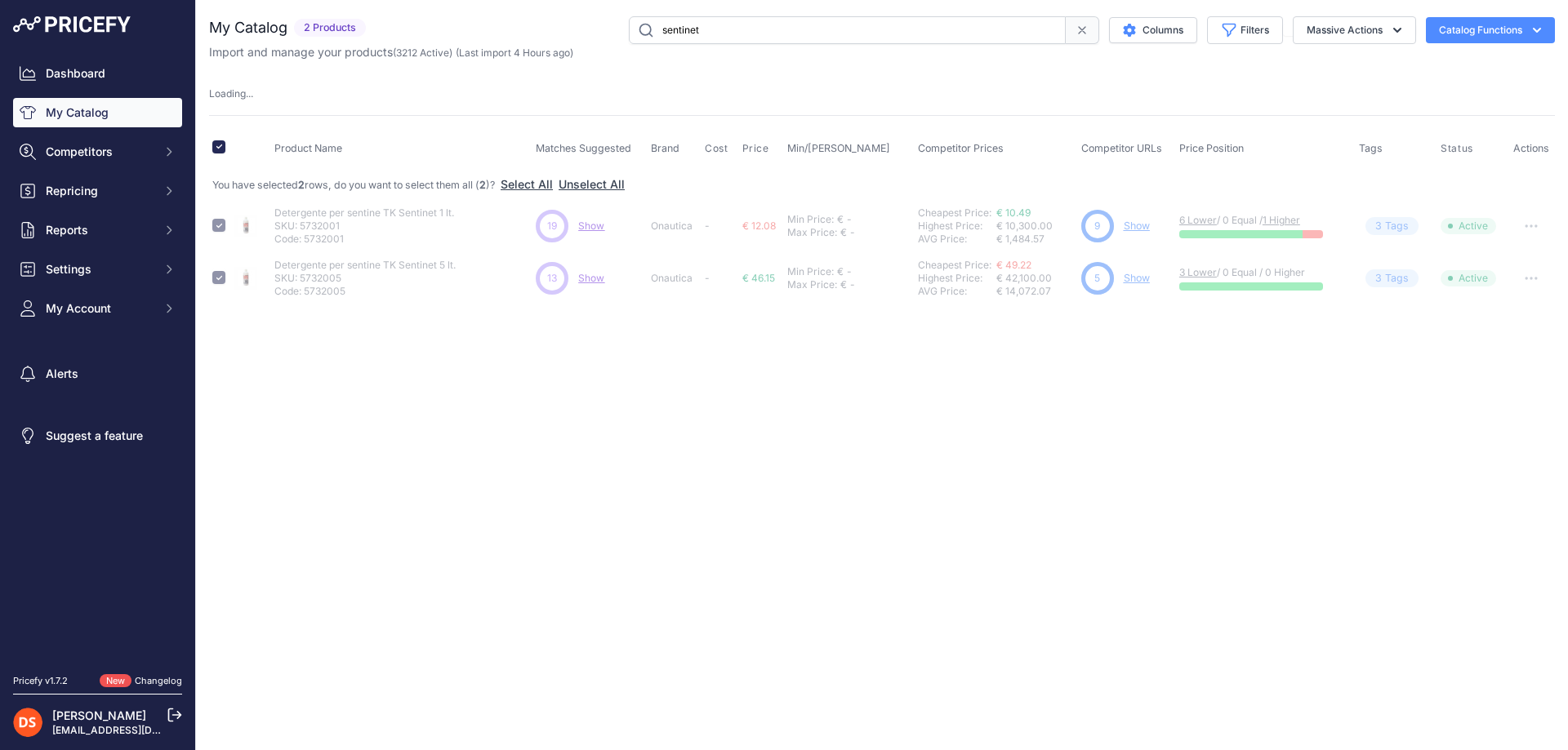
drag, startPoint x: 712, startPoint y: 31, endPoint x: 633, endPoint y: 29, distance: 79.0
click at [633, 29] on input "sentinet" at bounding box center [847, 29] width 437 height 27
type input "w"
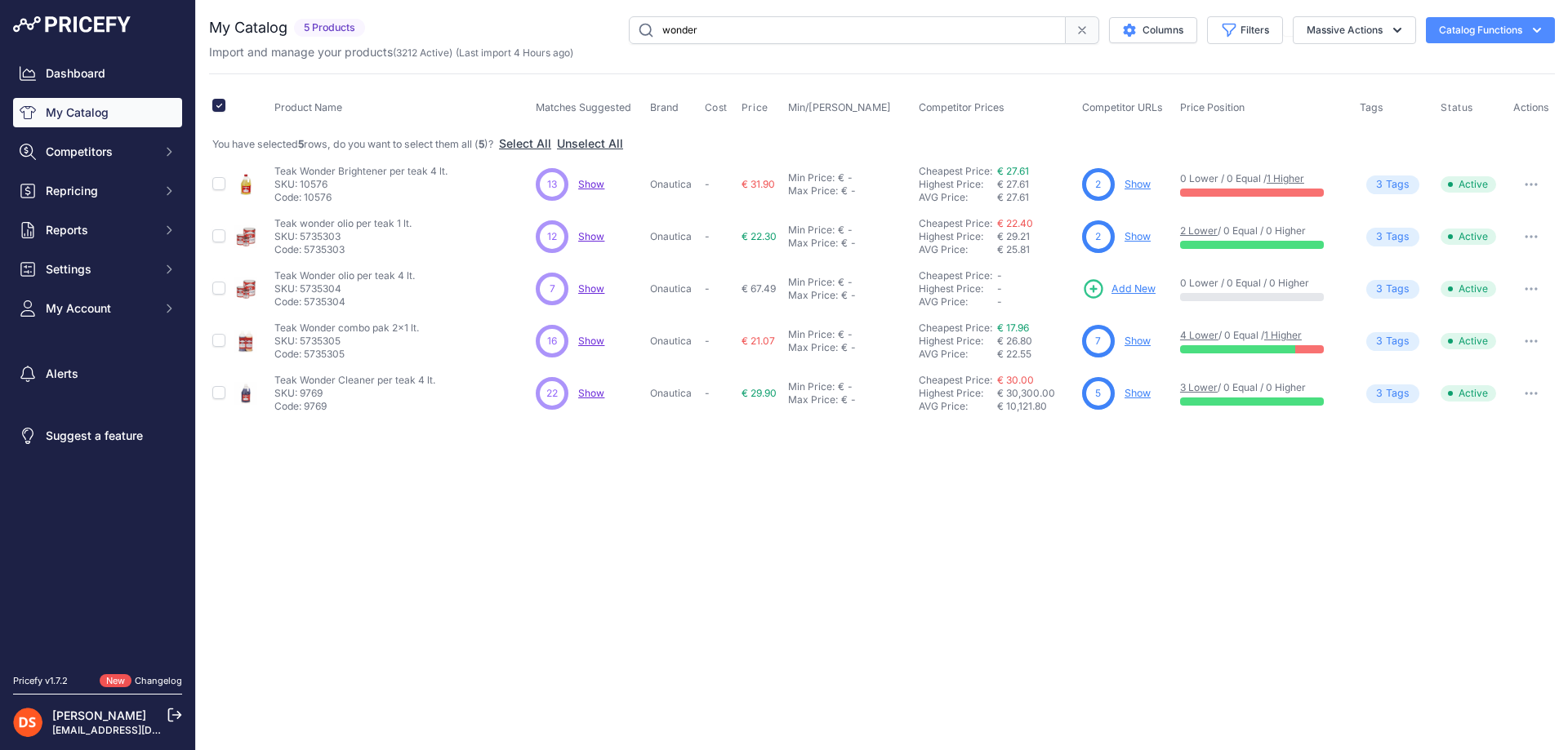
drag, startPoint x: 584, startPoint y: 339, endPoint x: 585, endPoint y: 312, distance: 27.0
drag, startPoint x: 584, startPoint y: 293, endPoint x: 590, endPoint y: 265, distance: 28.6
drag, startPoint x: 587, startPoint y: 236, endPoint x: 599, endPoint y: 197, distance: 40.8
drag, startPoint x: 696, startPoint y: 32, endPoint x: 620, endPoint y: 32, distance: 76.0
click at [620, 32] on div "wonder Columns Filters Status All Status Only Enabled Only Disabled" at bounding box center [963, 29] width 1183 height 27
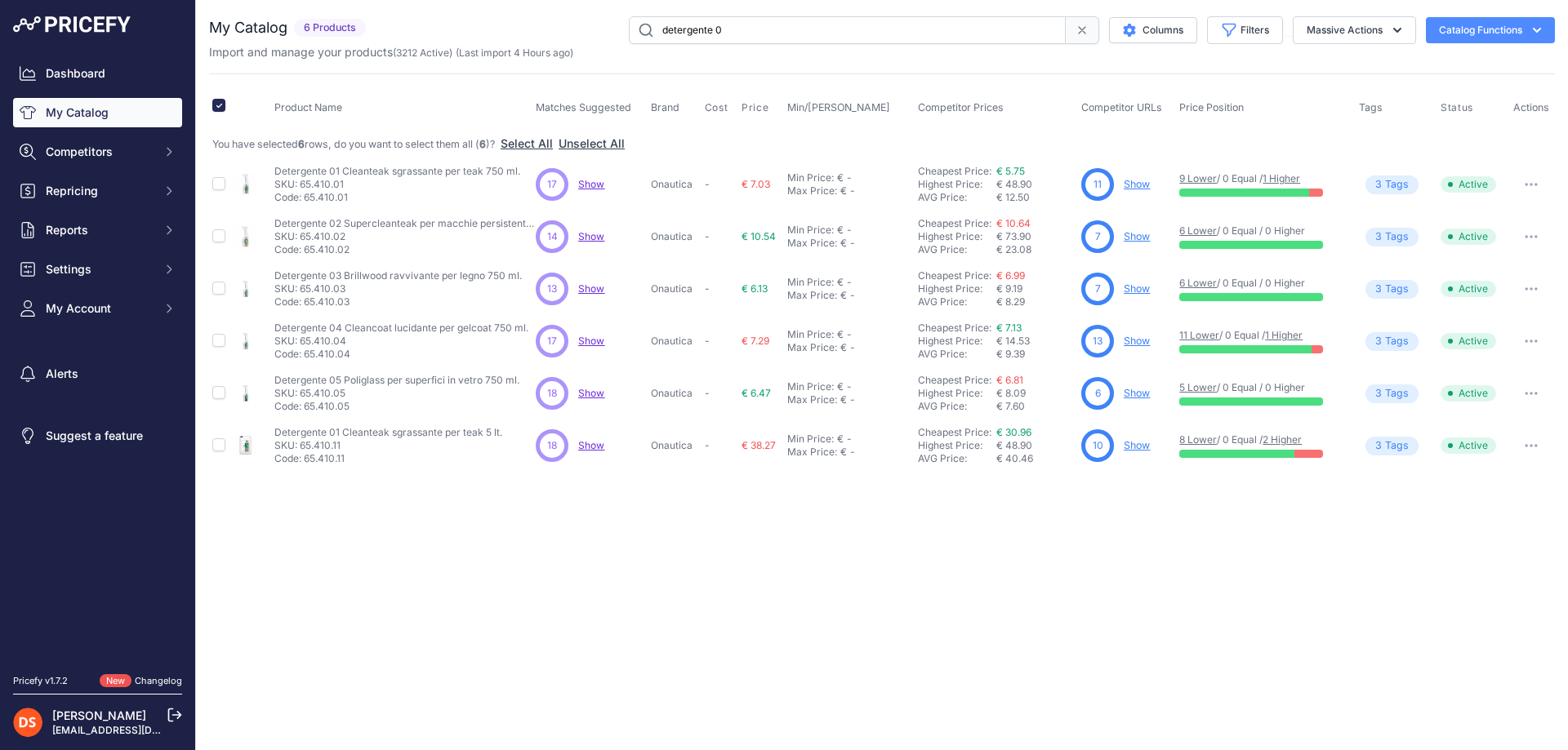
drag, startPoint x: 592, startPoint y: 237, endPoint x: 584, endPoint y: 201, distance: 36.9
drag, startPoint x: 561, startPoint y: 35, endPoint x: 420, endPoint y: 55, distance: 142.4
click at [422, 55] on div "My Catalog 6 Products" at bounding box center [882, 38] width 1346 height 44
type input "quick"
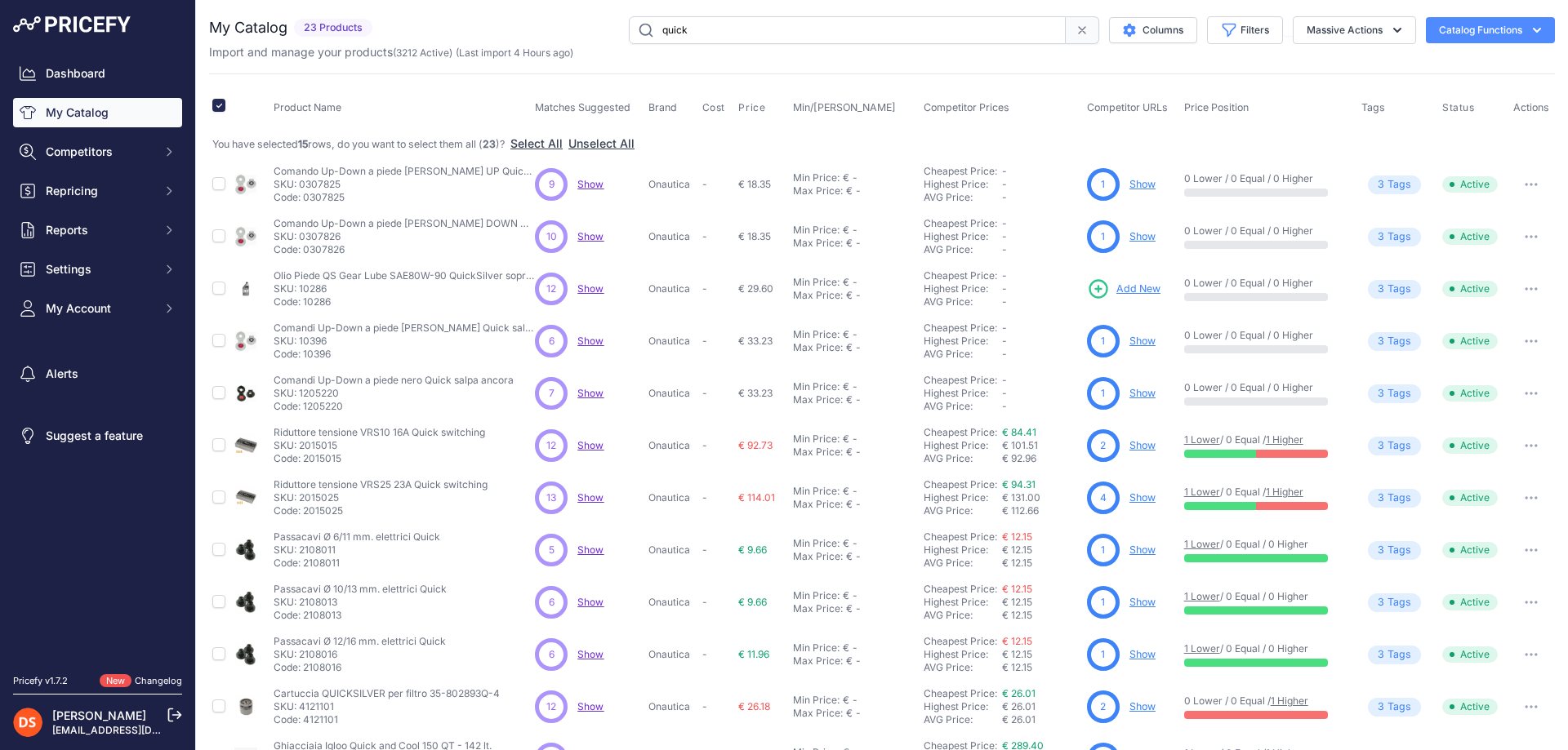
drag, startPoint x: 594, startPoint y: 186, endPoint x: 587, endPoint y: 224, distance: 38.6
drag, startPoint x: 585, startPoint y: 238, endPoint x: 588, endPoint y: 252, distance: 14.3
drag, startPoint x: 591, startPoint y: 389, endPoint x: 601, endPoint y: 394, distance: 11.2
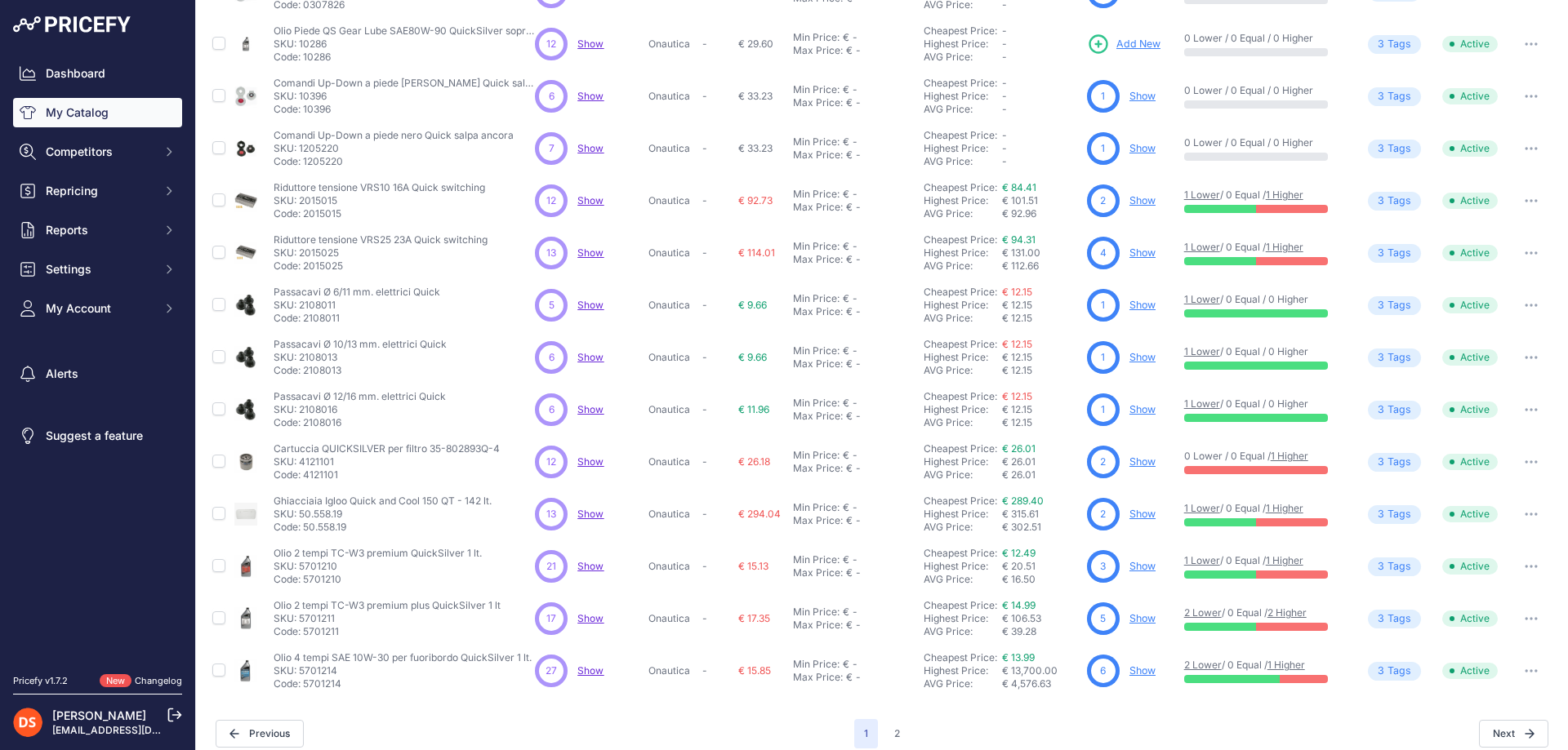
scroll to position [260, 0]
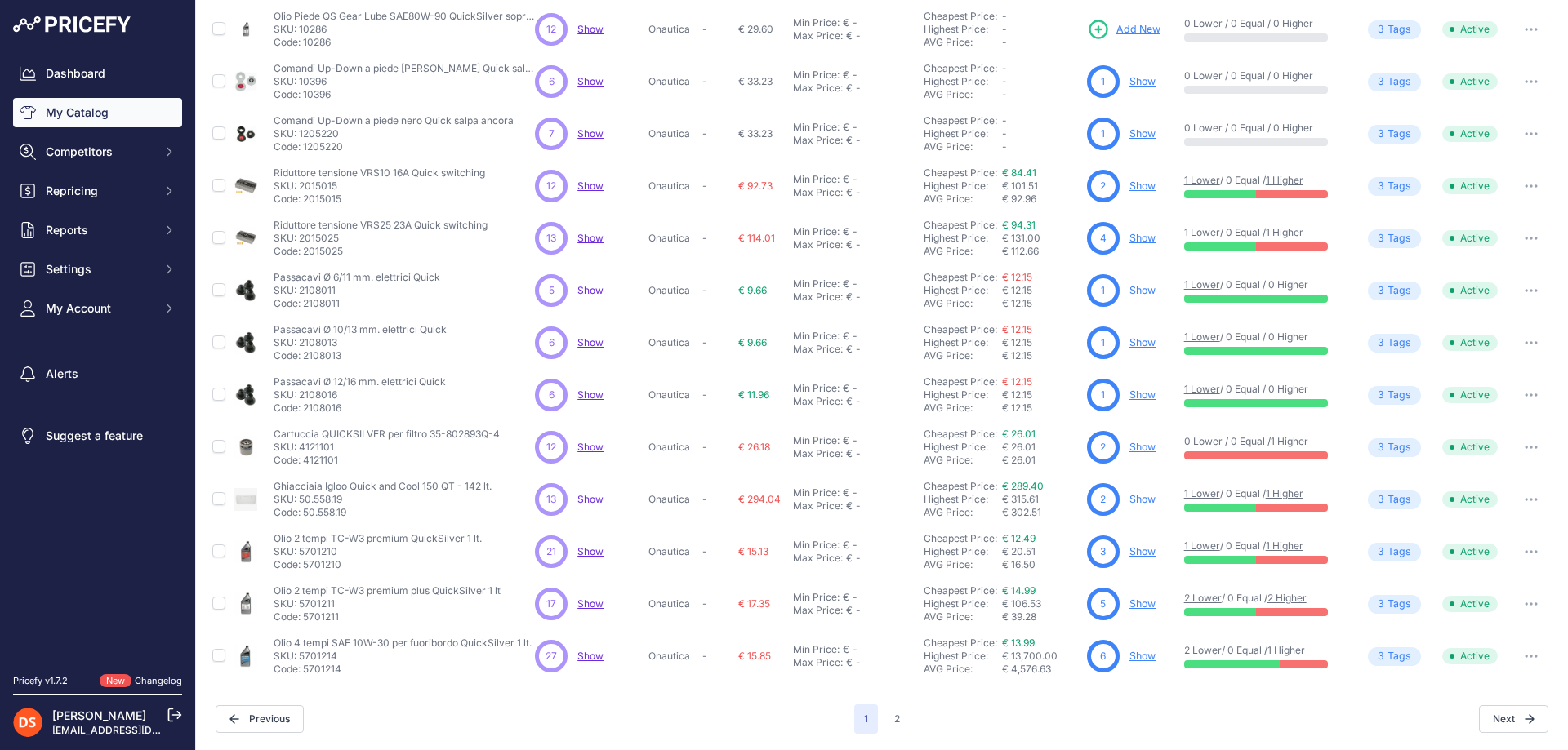
drag, startPoint x: 583, startPoint y: 552, endPoint x: 598, endPoint y: 588, distance: 39.0
click at [884, 718] on button "2" at bounding box center [897, 719] width 26 height 29
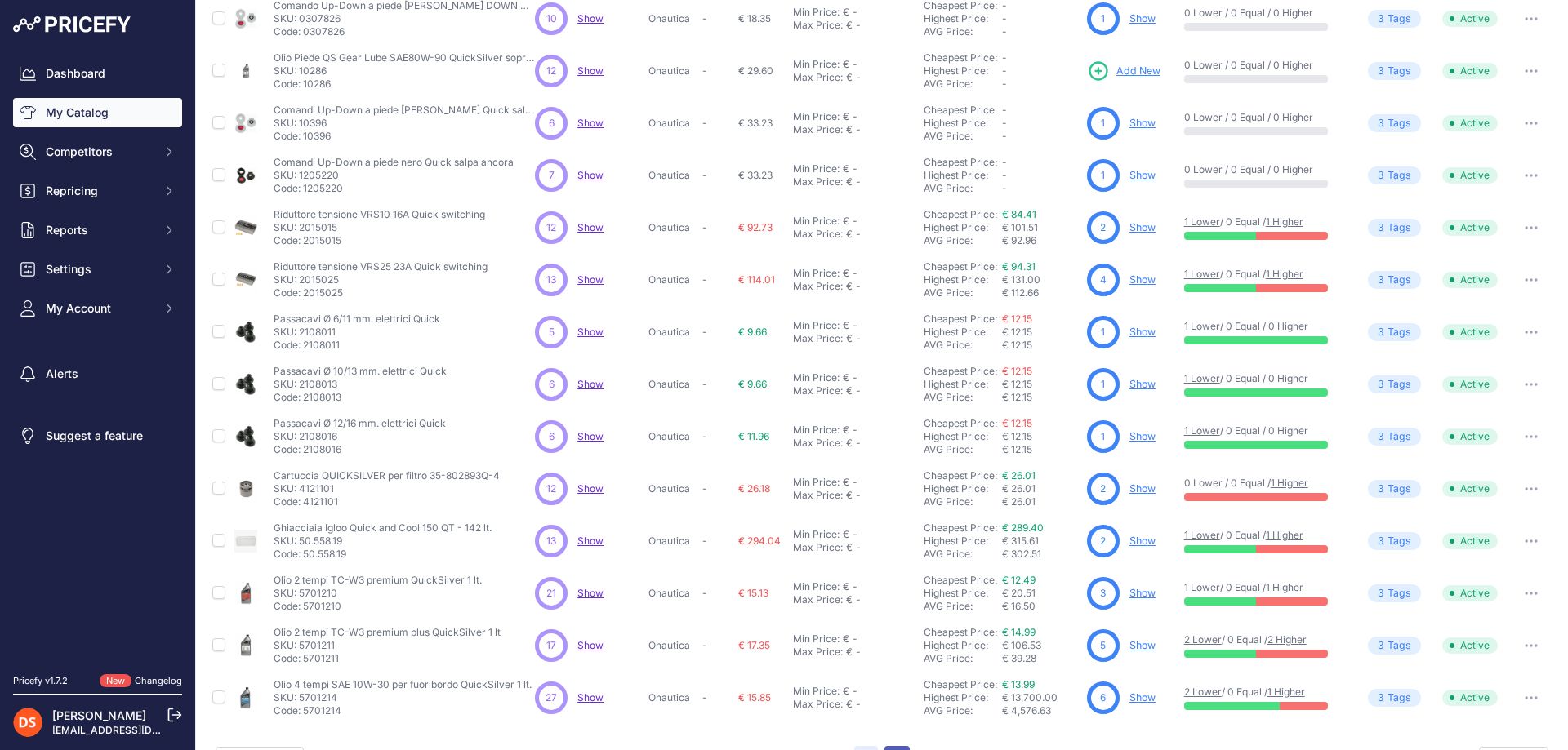
scroll to position [302, 0]
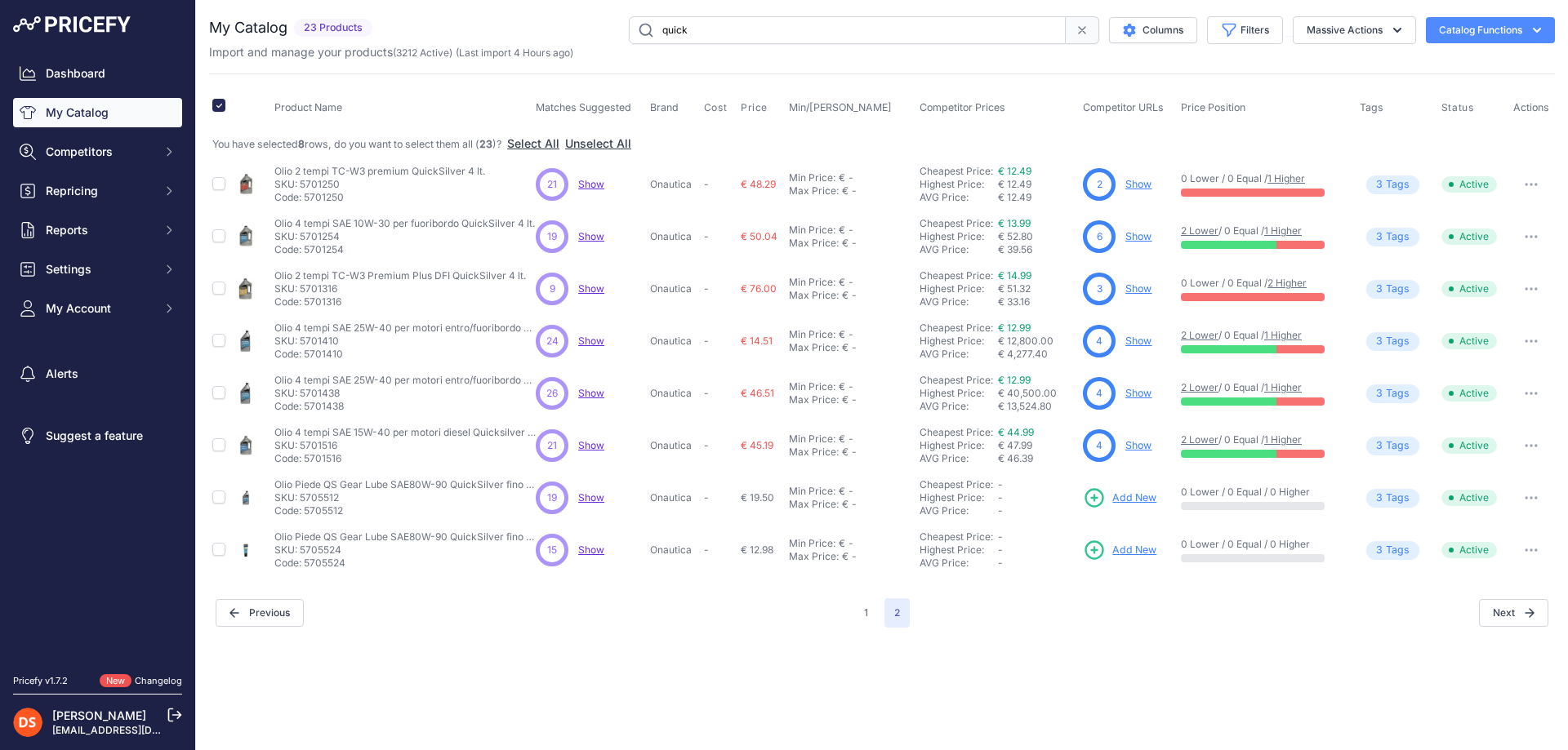
drag, startPoint x: 578, startPoint y: 187, endPoint x: 585, endPoint y: 220, distance: 33.7
drag, startPoint x: 585, startPoint y: 447, endPoint x: 593, endPoint y: 461, distance: 16.1
drag, startPoint x: 593, startPoint y: 497, endPoint x: 595, endPoint y: 507, distance: 10.2
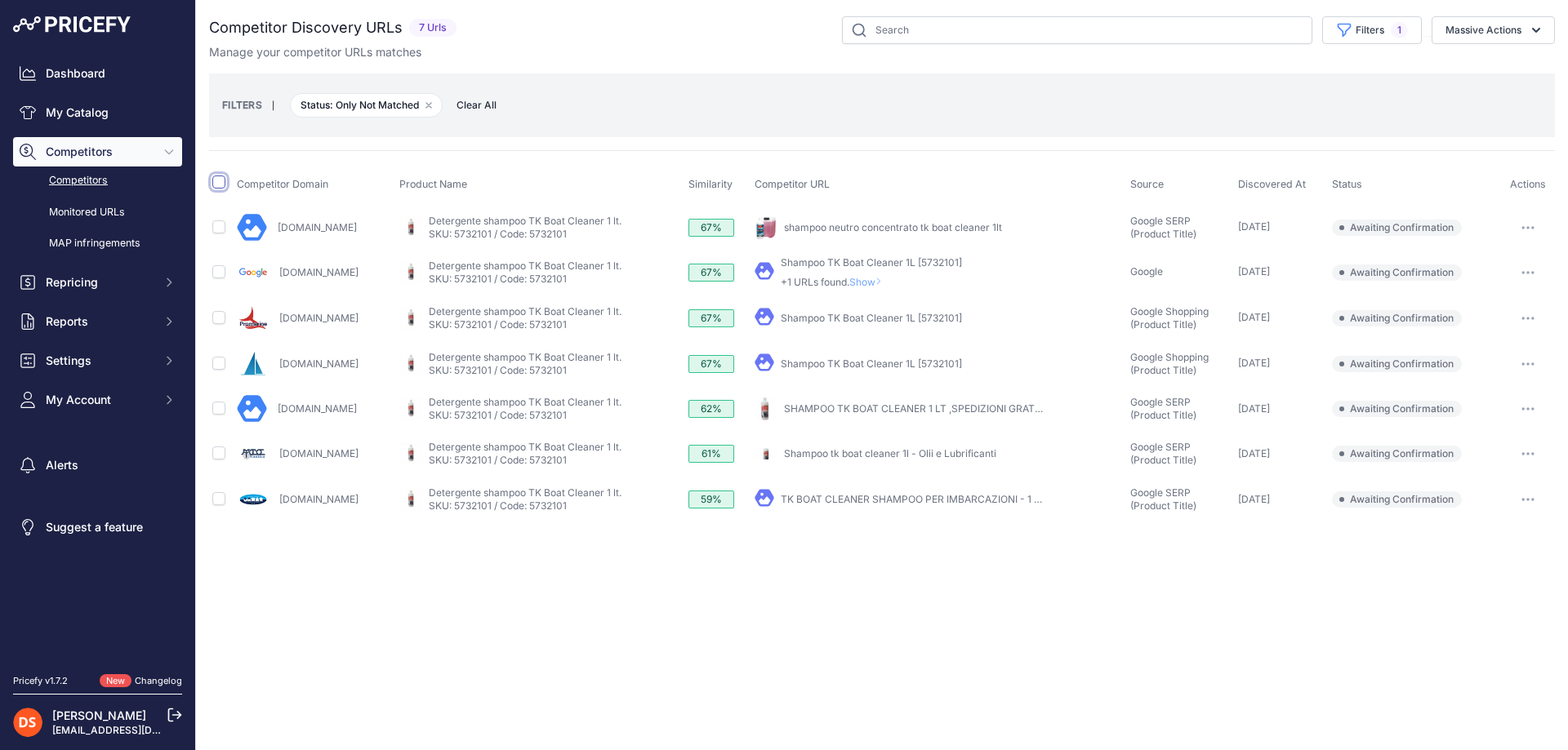
click at [217, 182] on input "checkbox" at bounding box center [218, 182] width 13 height 13
checkbox input "true"
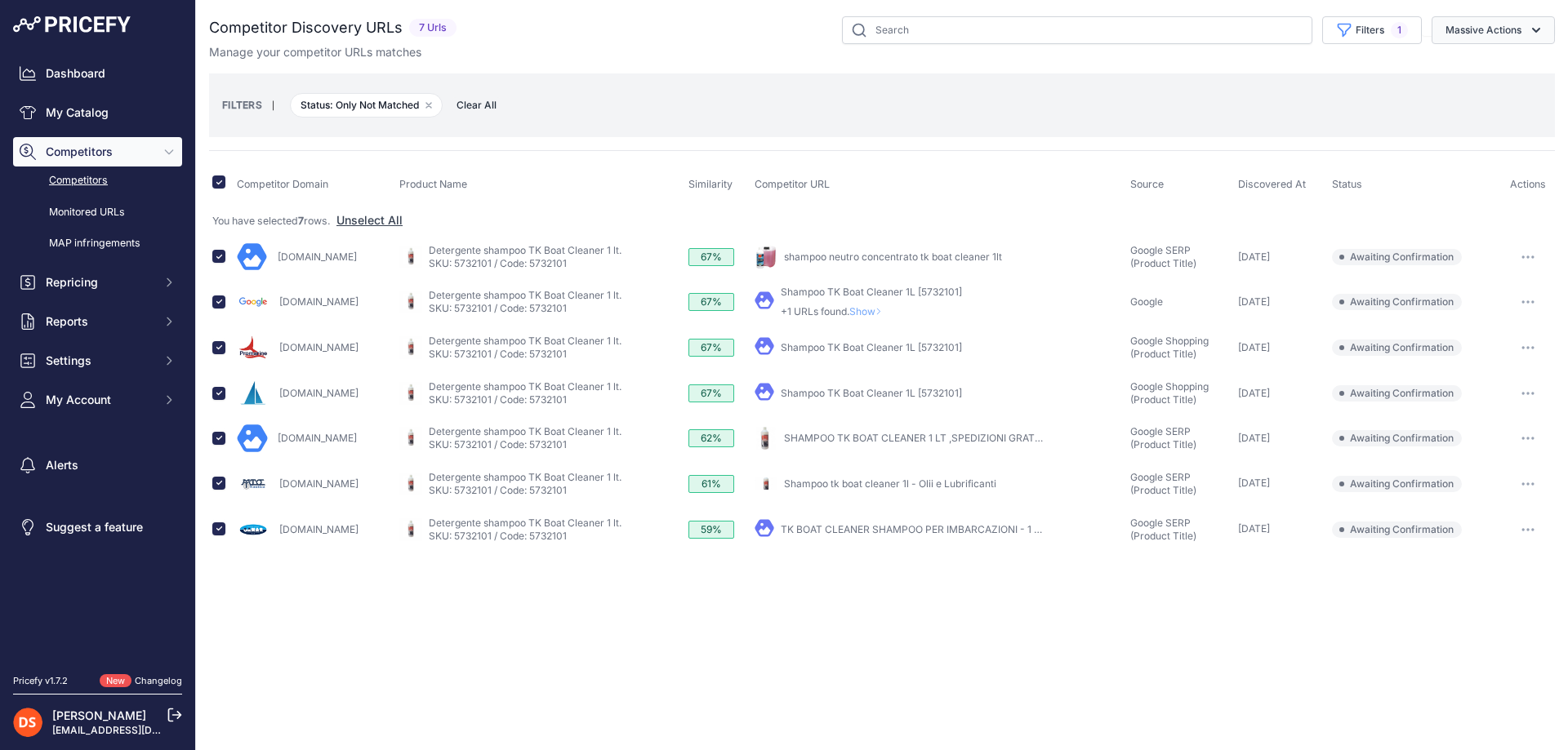
click at [1485, 26] on button "Massive Actions" at bounding box center [1492, 29] width 123 height 27
click at [1495, 69] on span "Confirm Match" at bounding box center [1477, 68] width 80 height 14
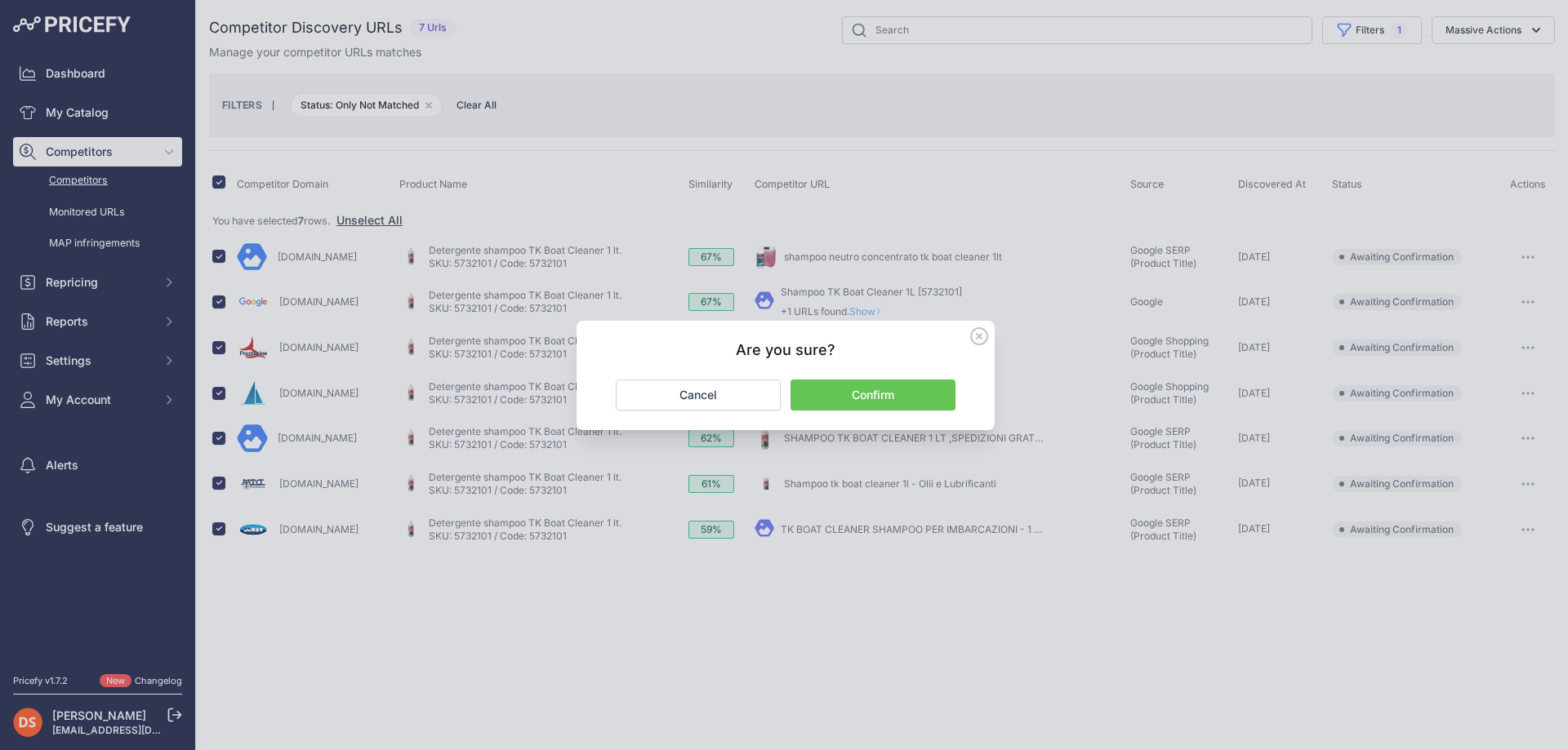
click at [870, 396] on button "Confirm" at bounding box center [873, 394] width 164 height 31
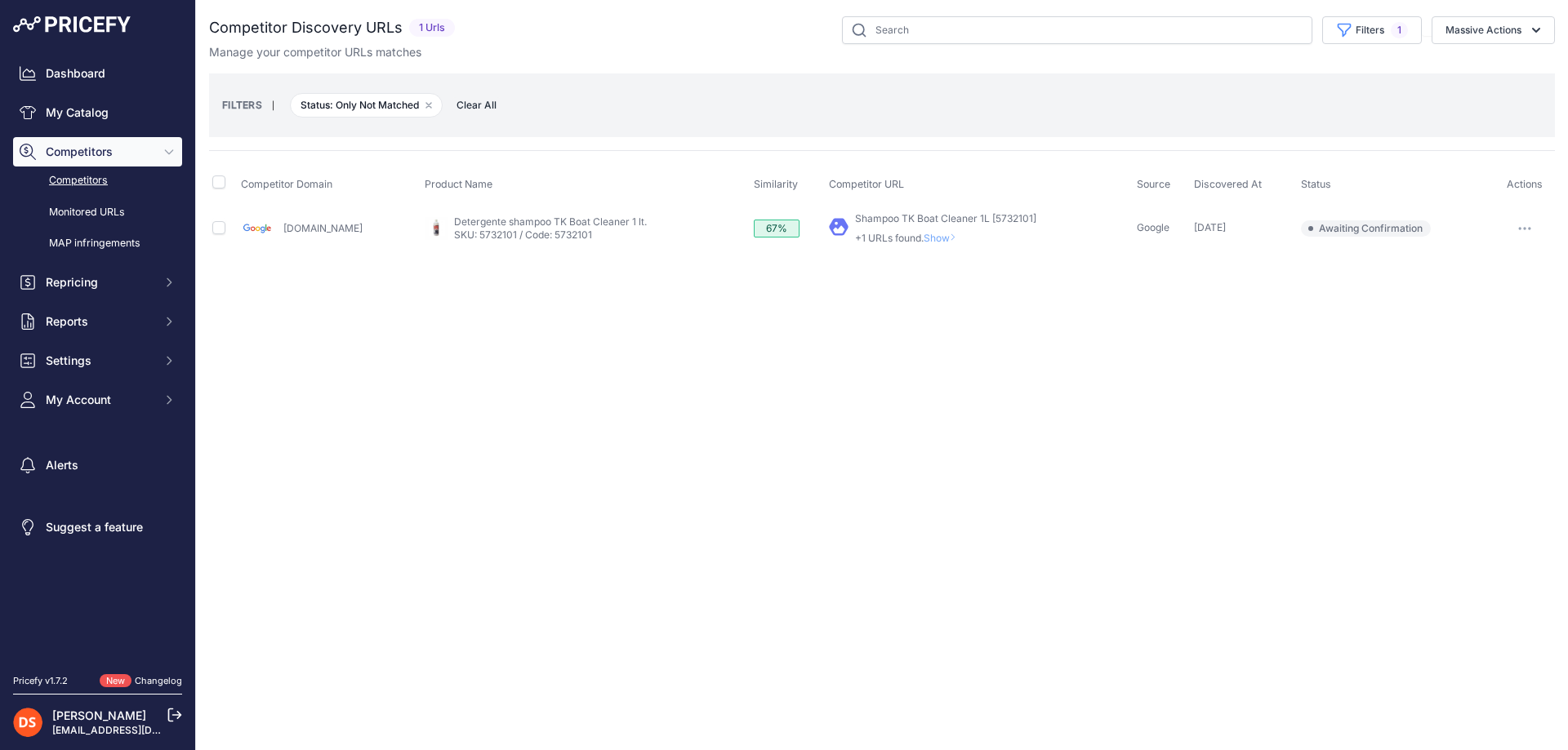
click at [923, 239] on span "Show" at bounding box center [943, 238] width 39 height 12
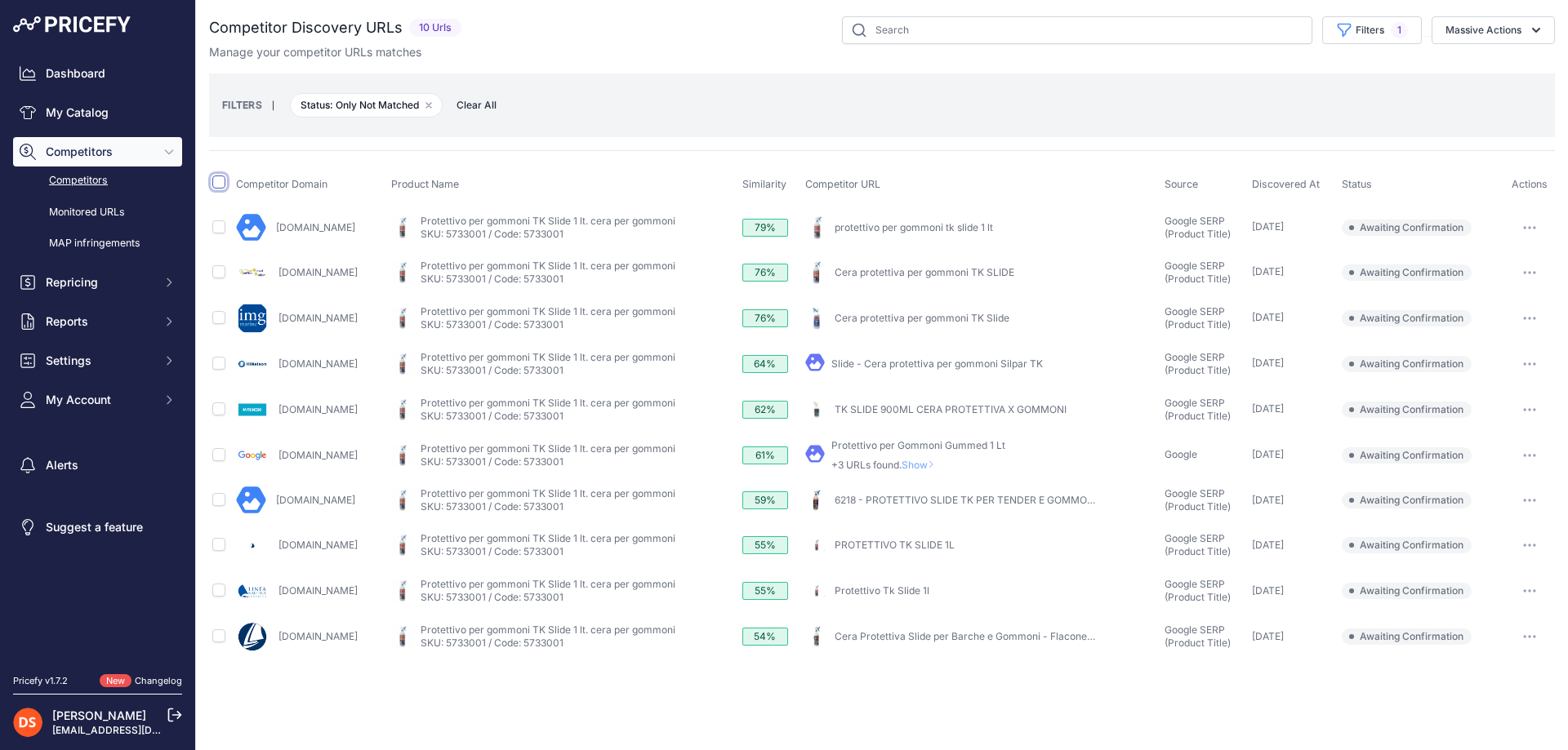
click at [220, 180] on input "checkbox" at bounding box center [218, 182] width 13 height 13
checkbox input "true"
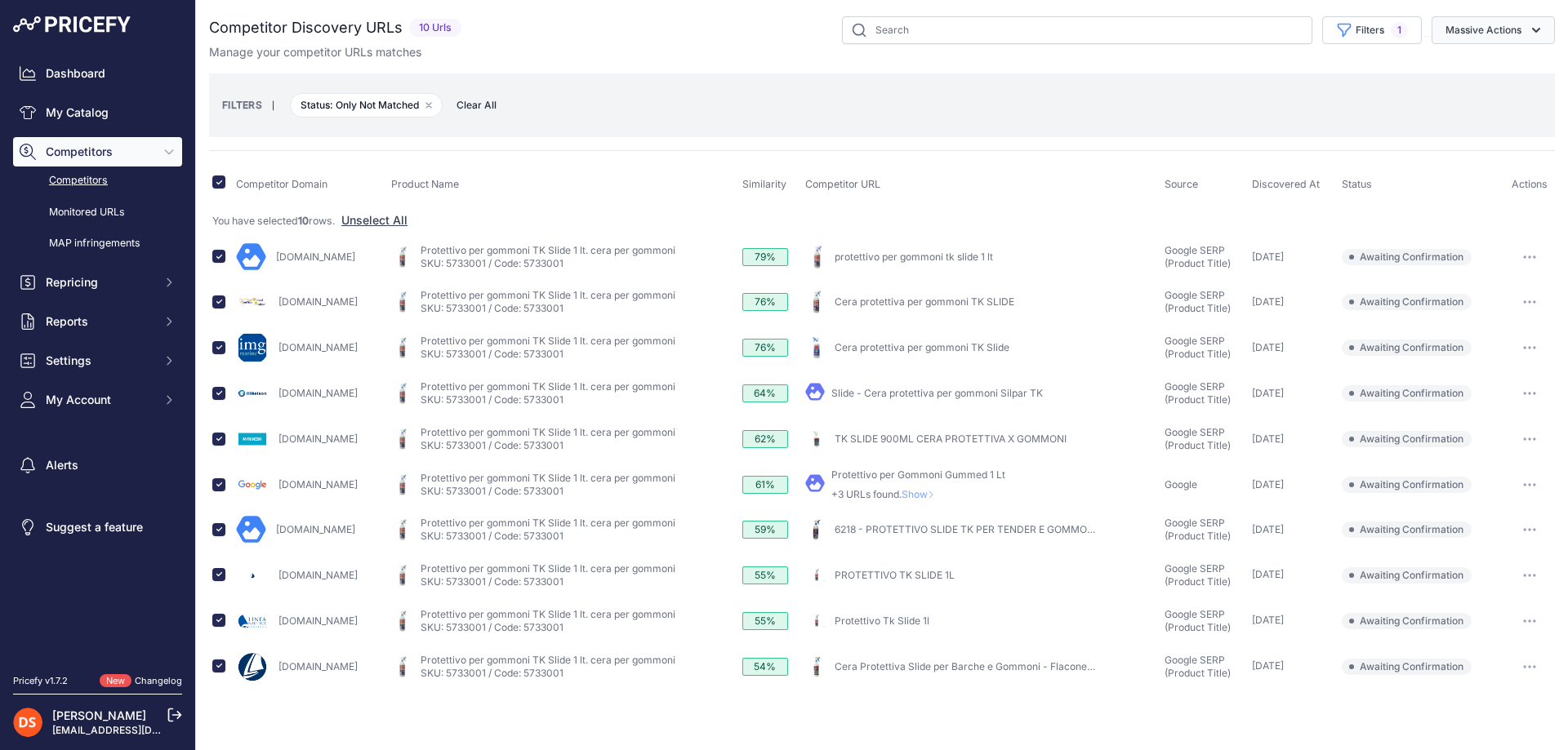
click at [1485, 26] on button "Massive Actions" at bounding box center [1492, 29] width 123 height 27
click at [1495, 69] on span "Confirm Match" at bounding box center [1477, 68] width 80 height 14
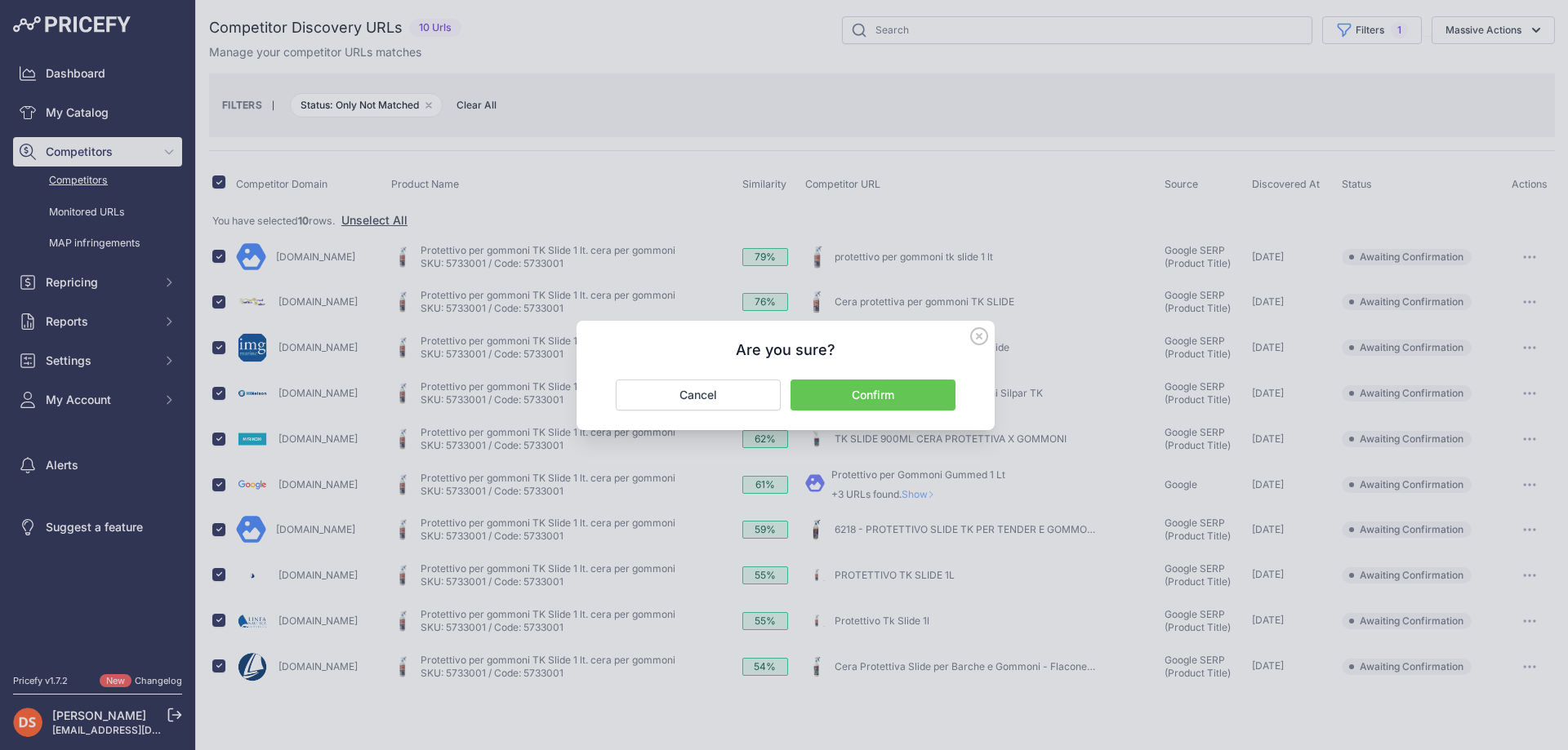
click at [870, 396] on button "Confirm" at bounding box center [873, 394] width 164 height 31
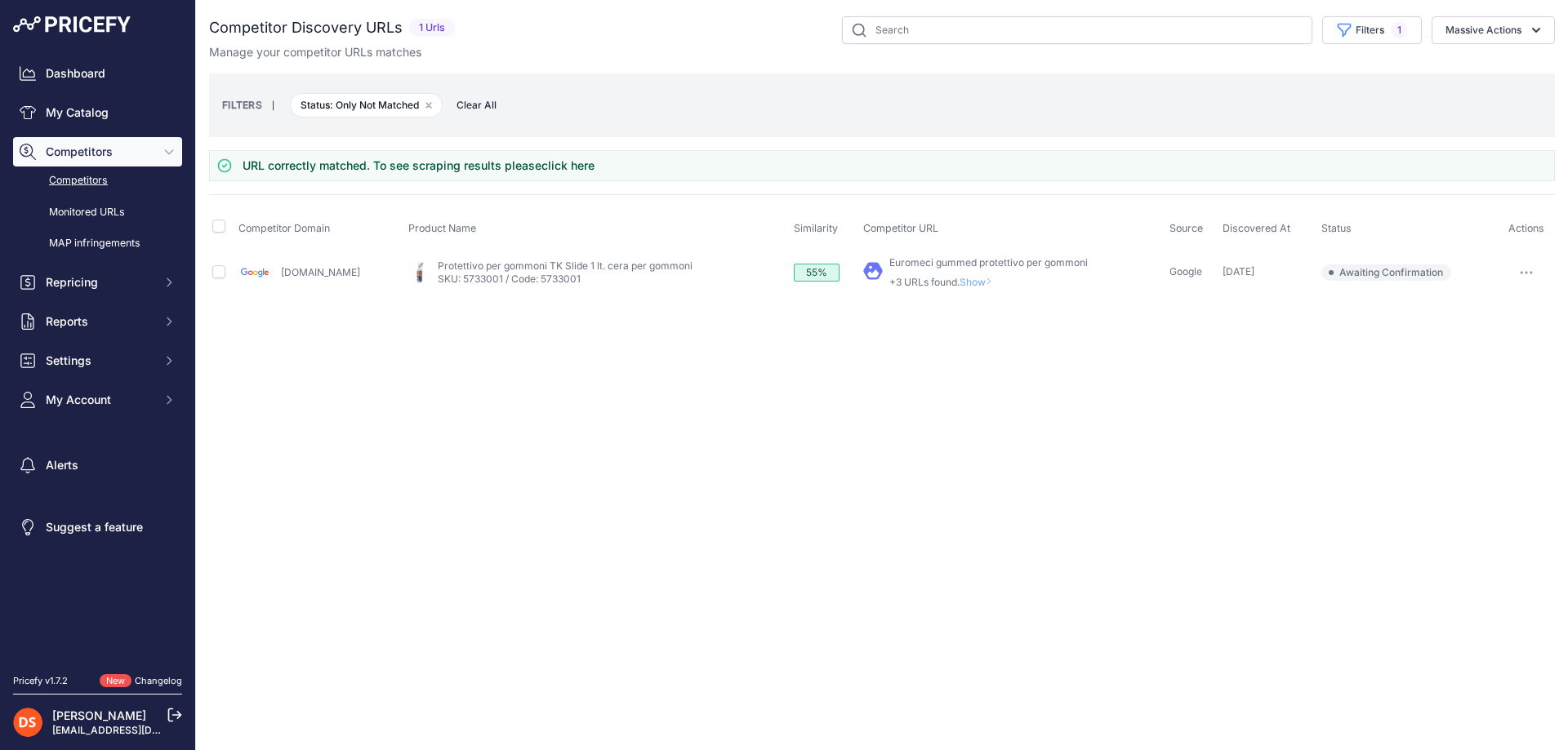
click at [962, 281] on span "Show" at bounding box center [979, 282] width 39 height 12
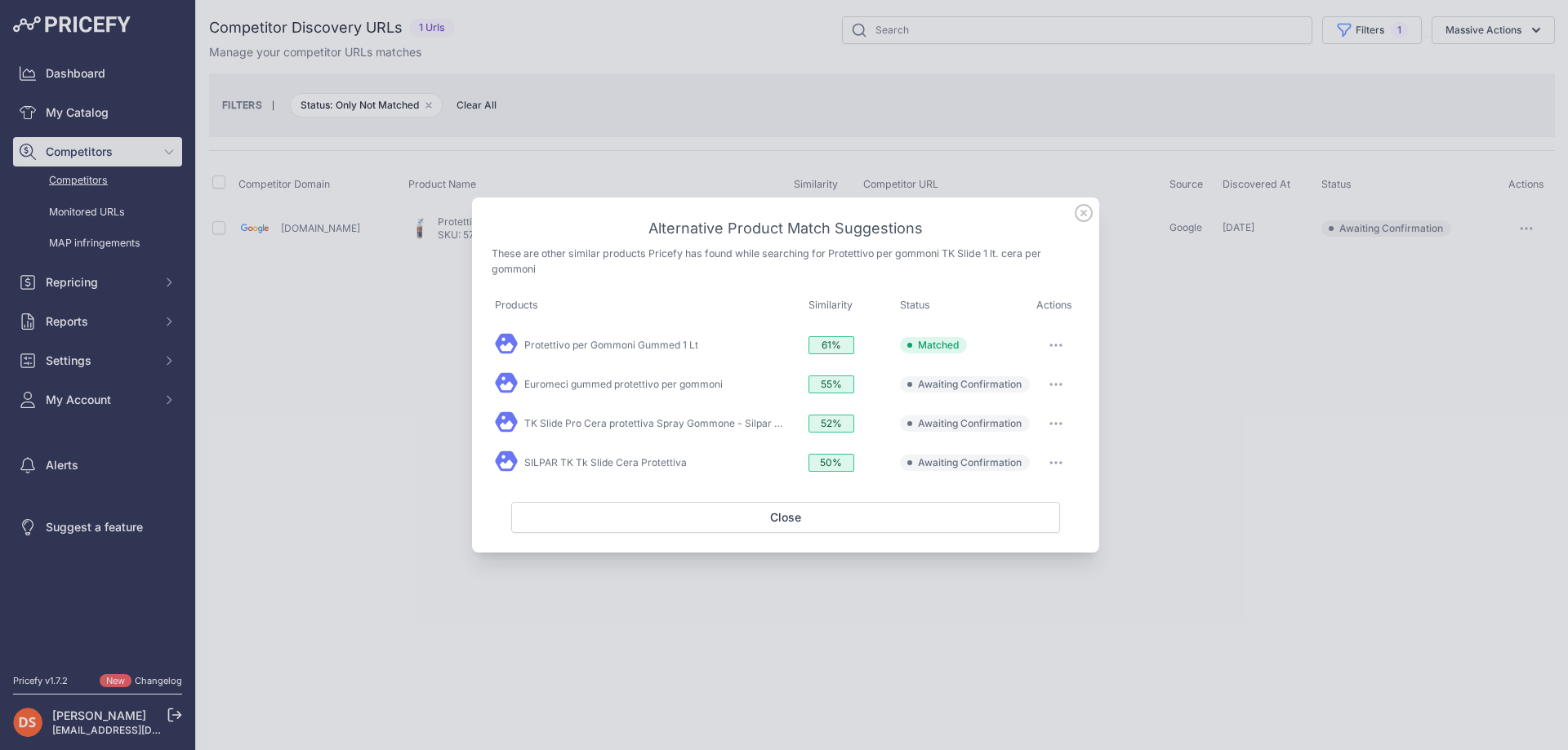
click at [1059, 425] on button "button" at bounding box center [1055, 424] width 33 height 23
click at [1020, 459] on span "Match This" at bounding box center [1010, 458] width 51 height 12
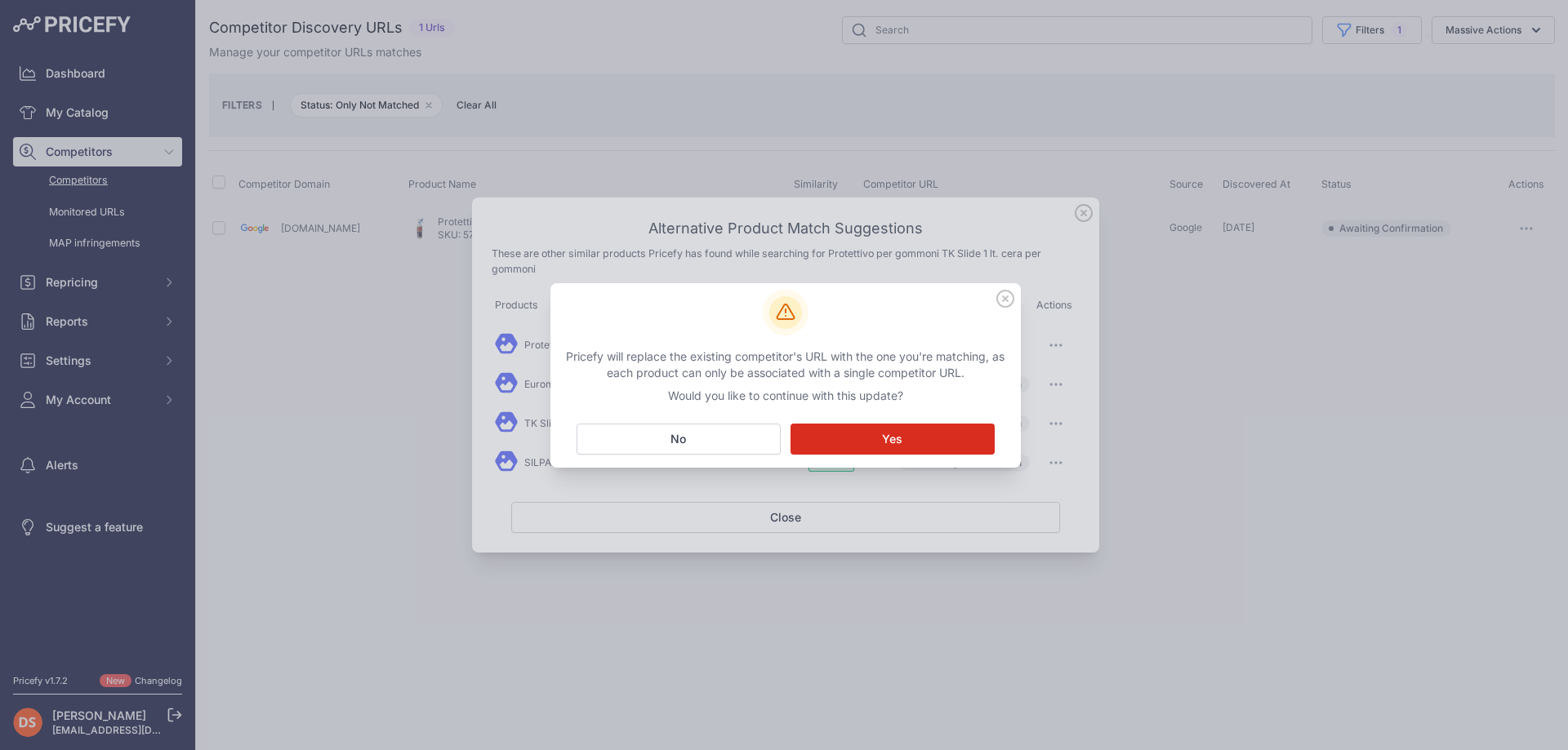
click at [867, 441] on button "Matching... Yes" at bounding box center [892, 439] width 204 height 31
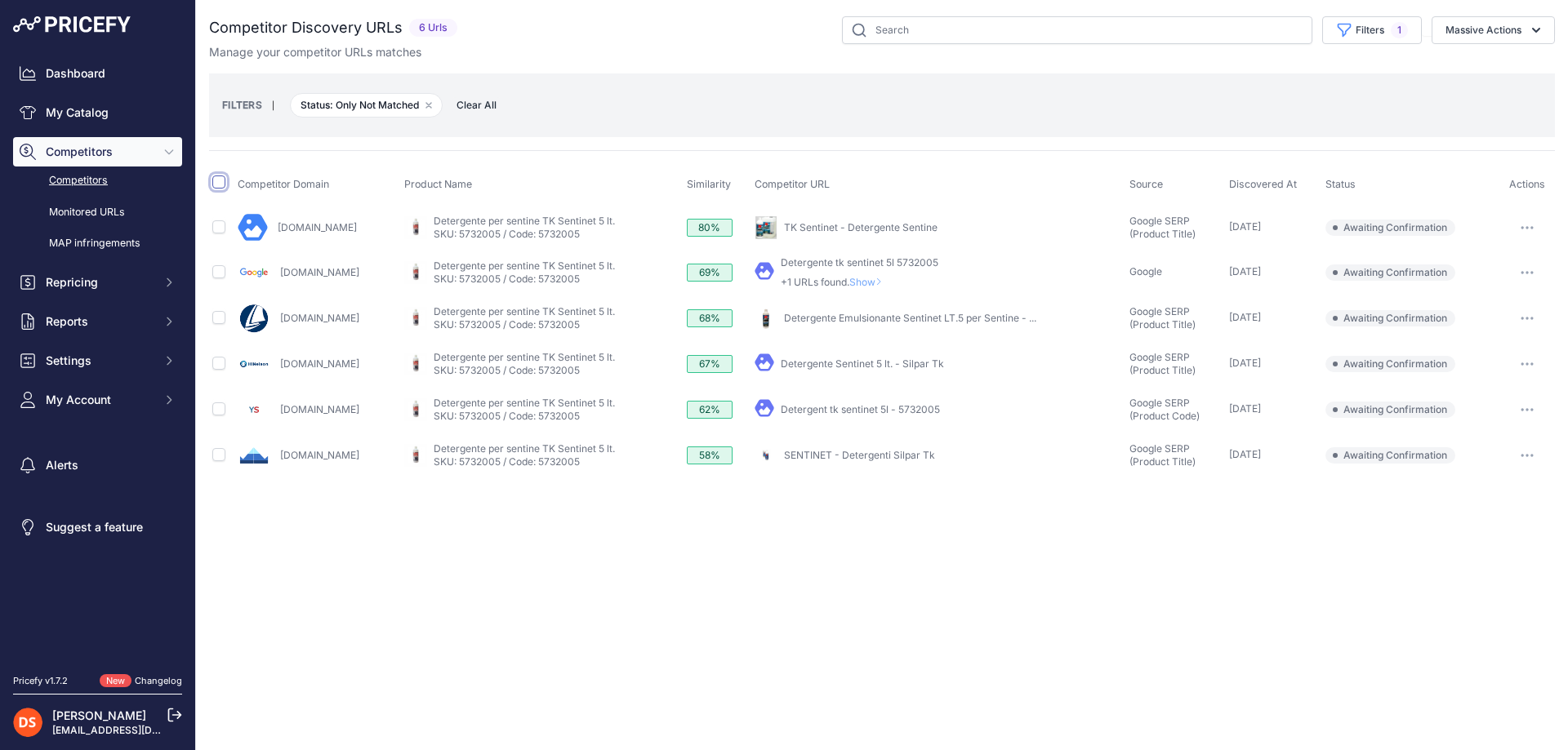
click at [217, 182] on input "checkbox" at bounding box center [218, 182] width 13 height 13
checkbox input "true"
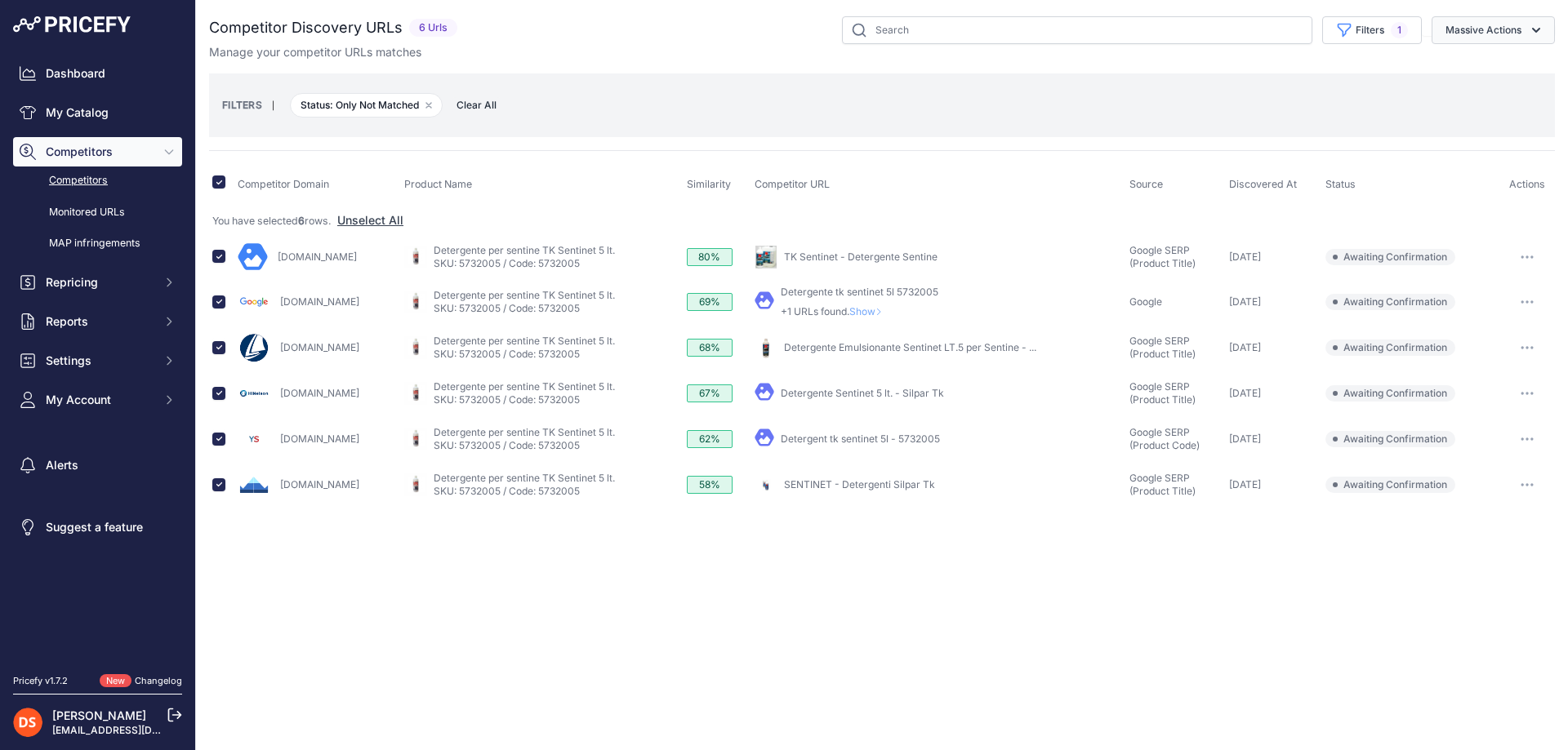
click at [1485, 26] on button "Massive Actions" at bounding box center [1492, 29] width 123 height 27
click at [1495, 69] on span "Confirm Match" at bounding box center [1477, 68] width 80 height 14
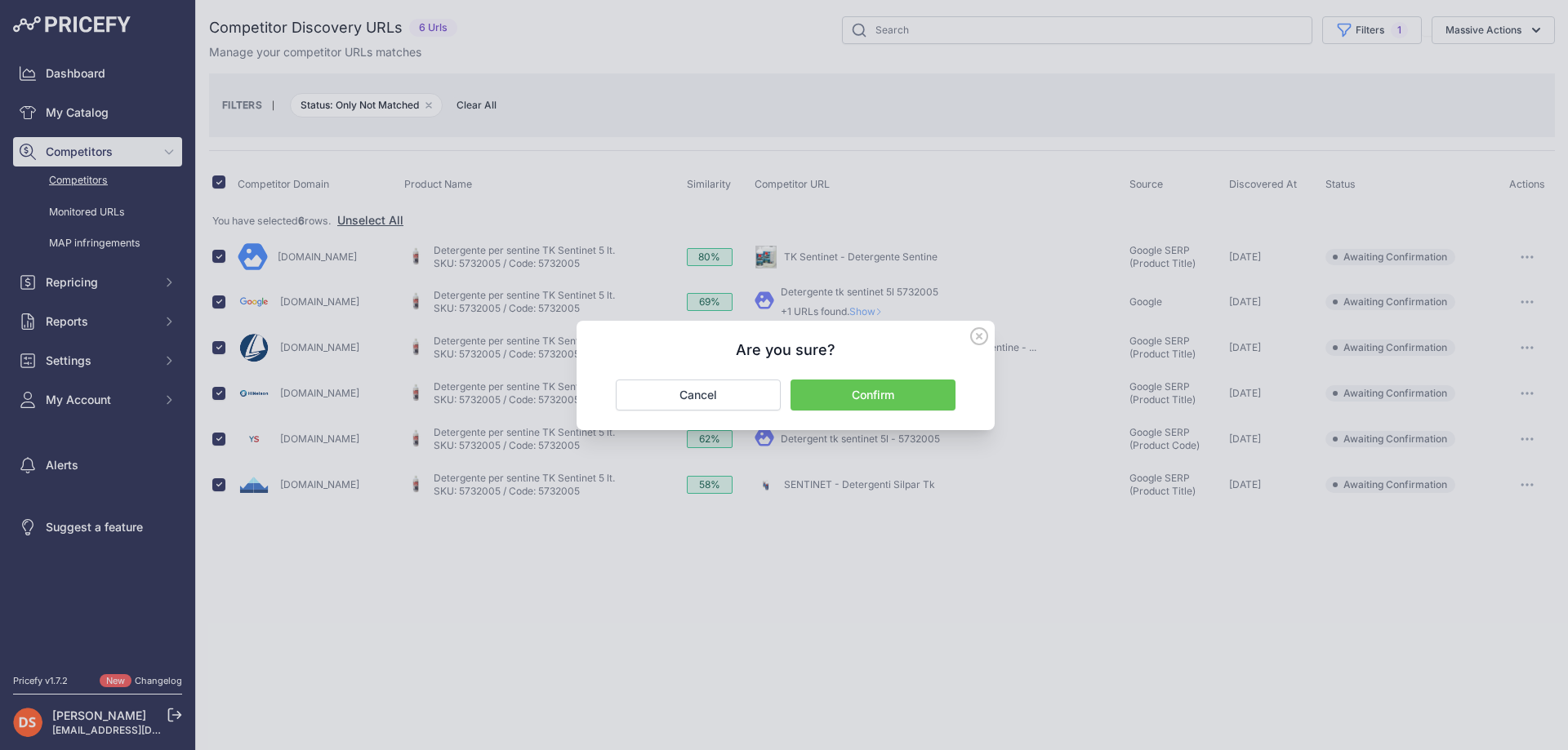
click at [870, 396] on button "Confirm" at bounding box center [873, 394] width 164 height 31
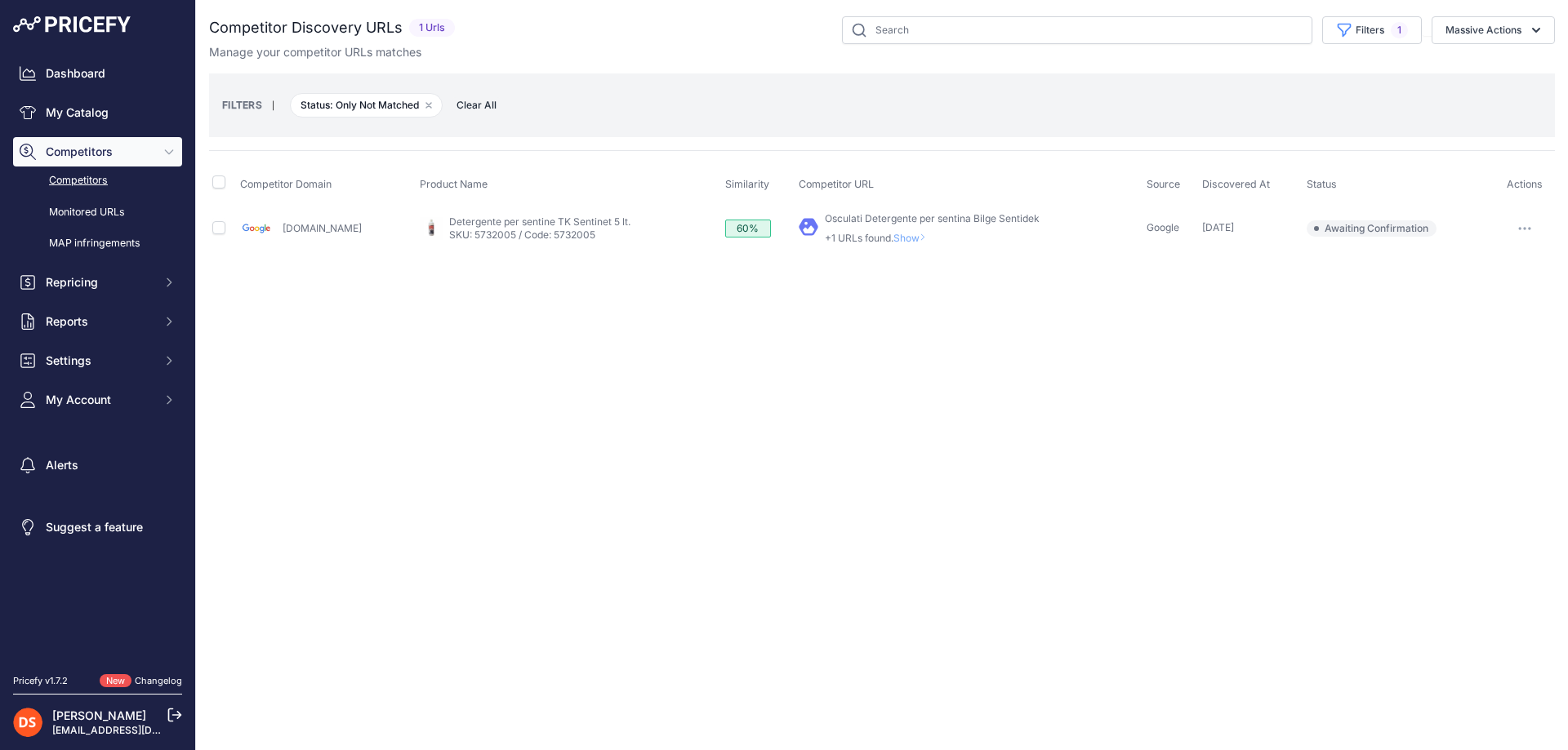
click at [893, 240] on span "Show" at bounding box center [913, 238] width 39 height 12
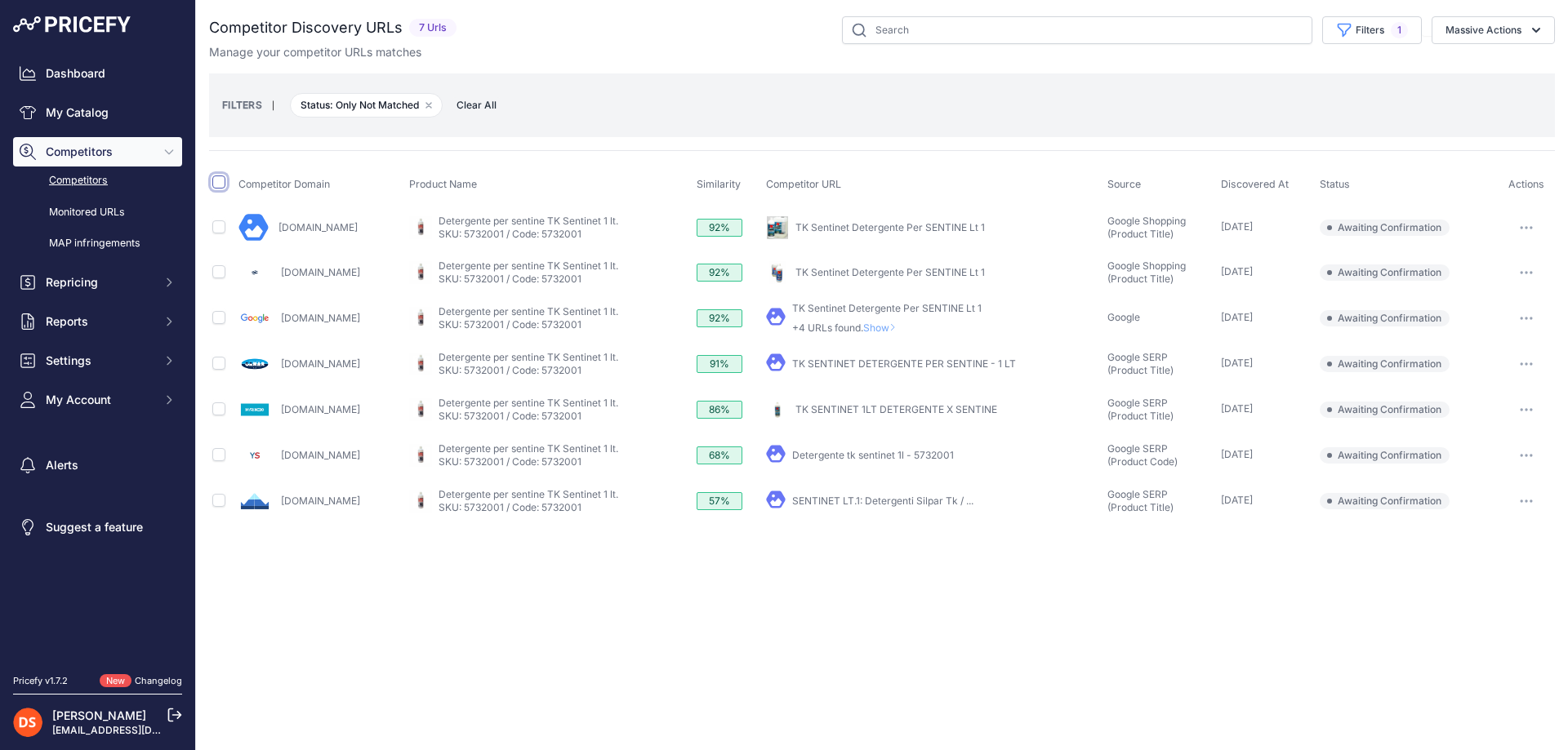
click at [217, 182] on input "checkbox" at bounding box center [218, 182] width 13 height 13
checkbox input "true"
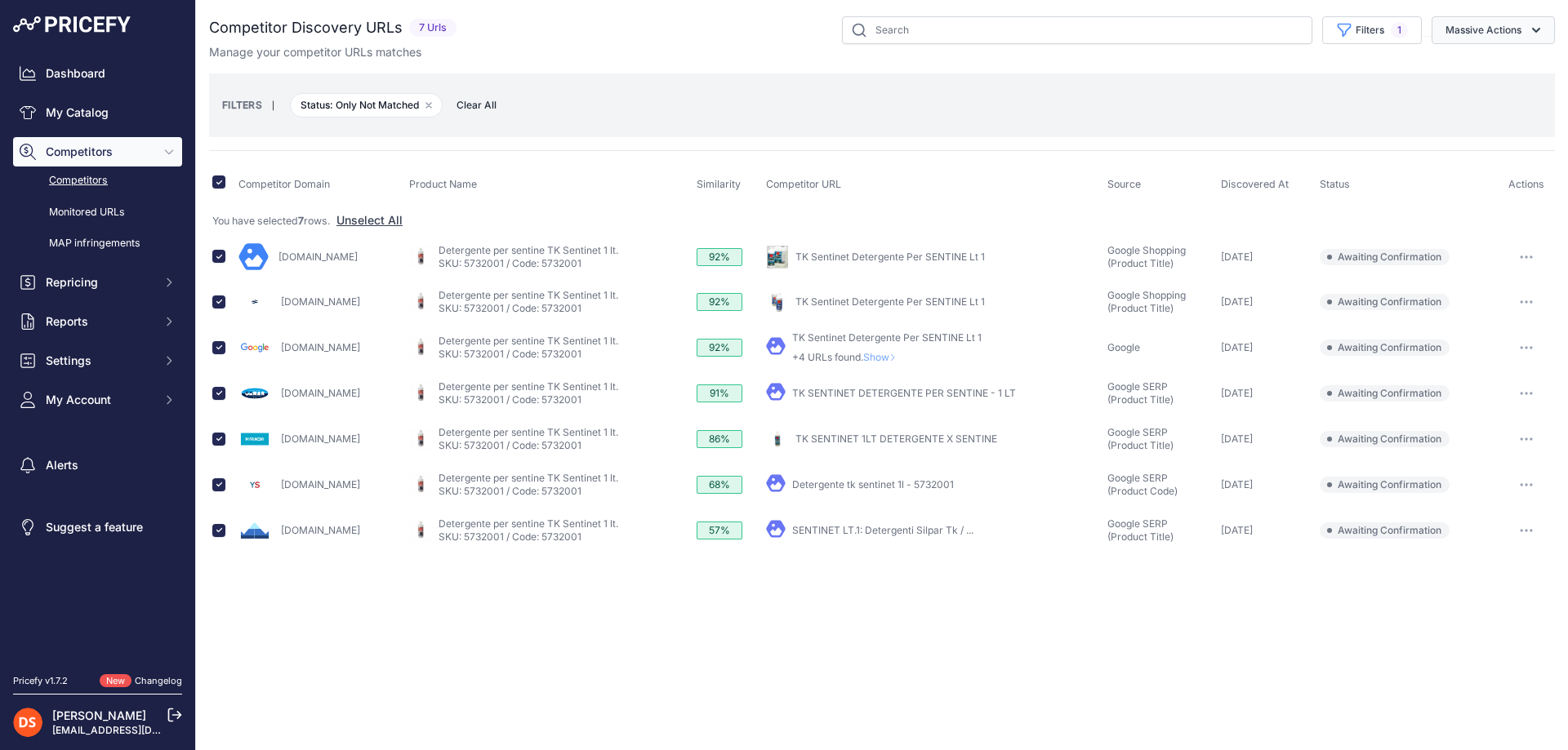
click at [1485, 26] on button "Massive Actions" at bounding box center [1492, 29] width 123 height 27
click at [1495, 69] on span "Confirm Match" at bounding box center [1477, 68] width 80 height 14
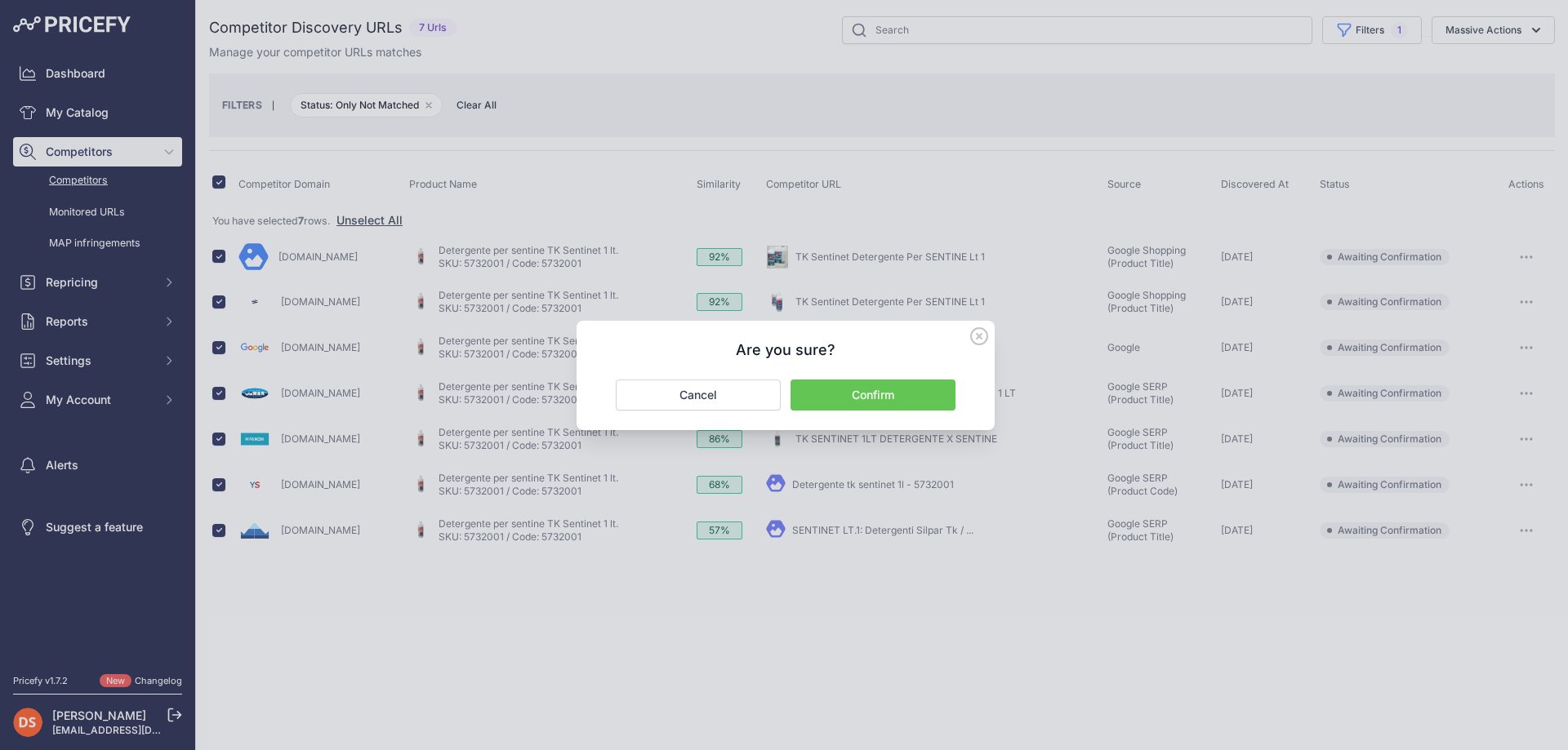
click at [870, 396] on button "Confirm" at bounding box center [873, 394] width 164 height 31
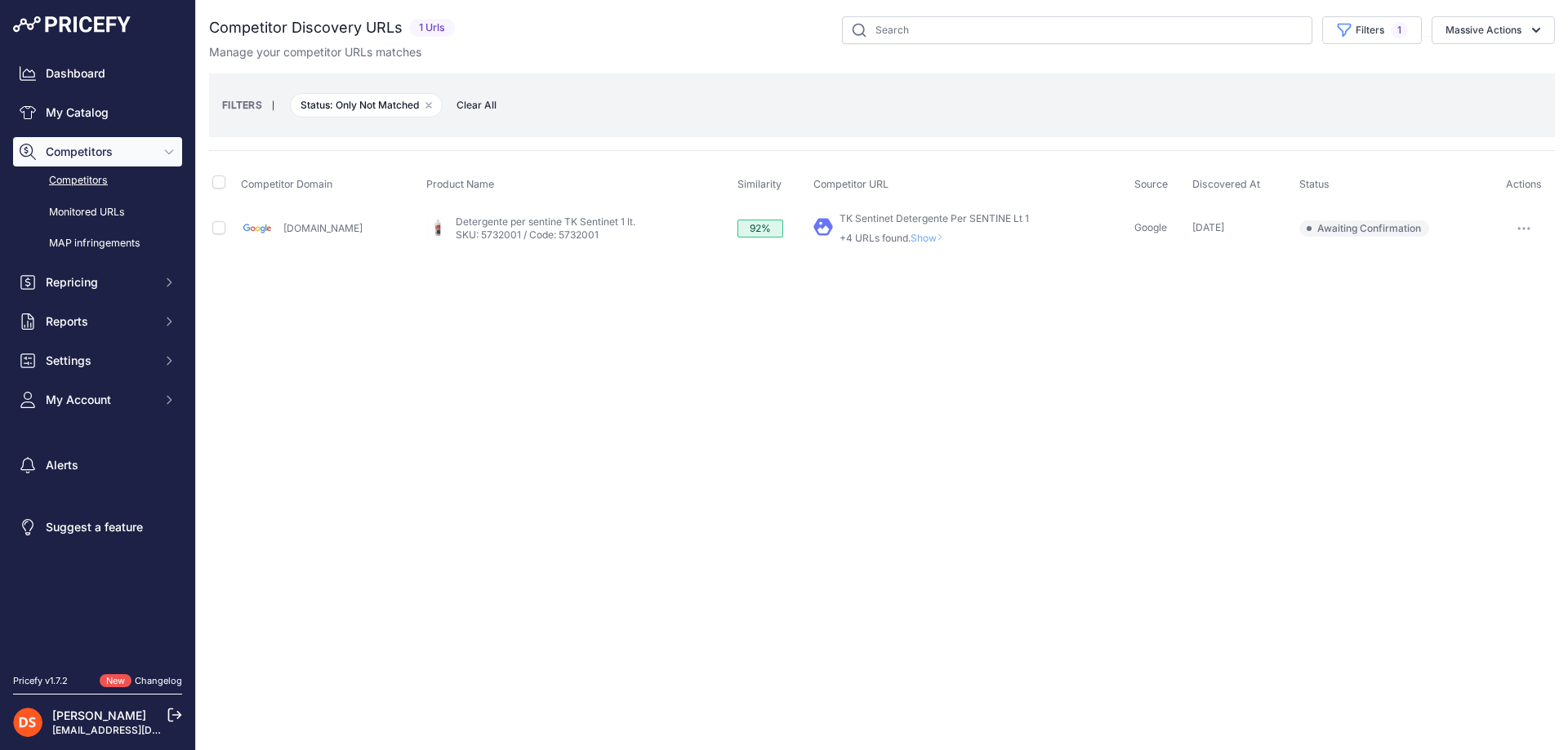
click at [910, 236] on span "Show" at bounding box center [929, 238] width 39 height 12
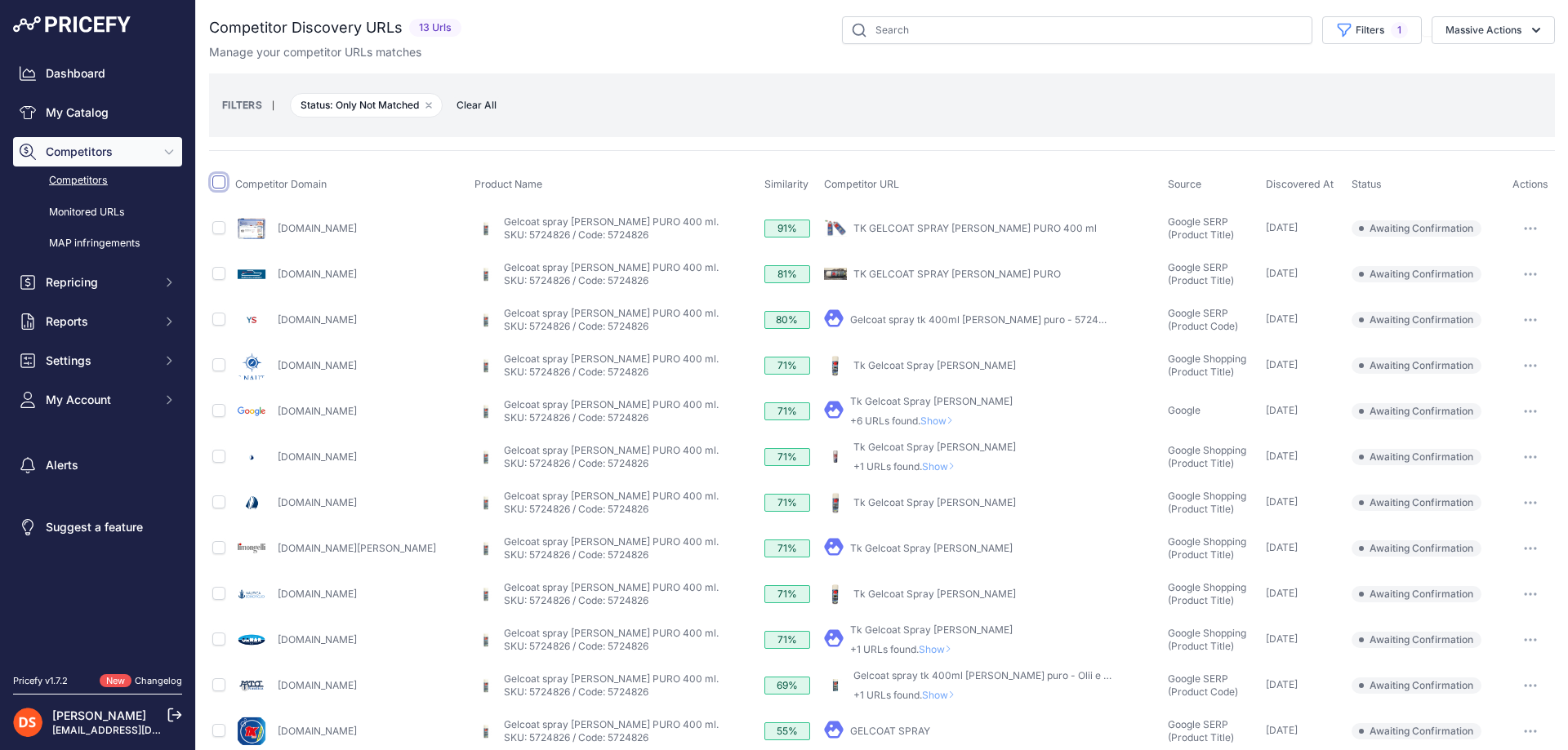
click at [217, 182] on input "checkbox" at bounding box center [218, 182] width 13 height 13
checkbox input "true"
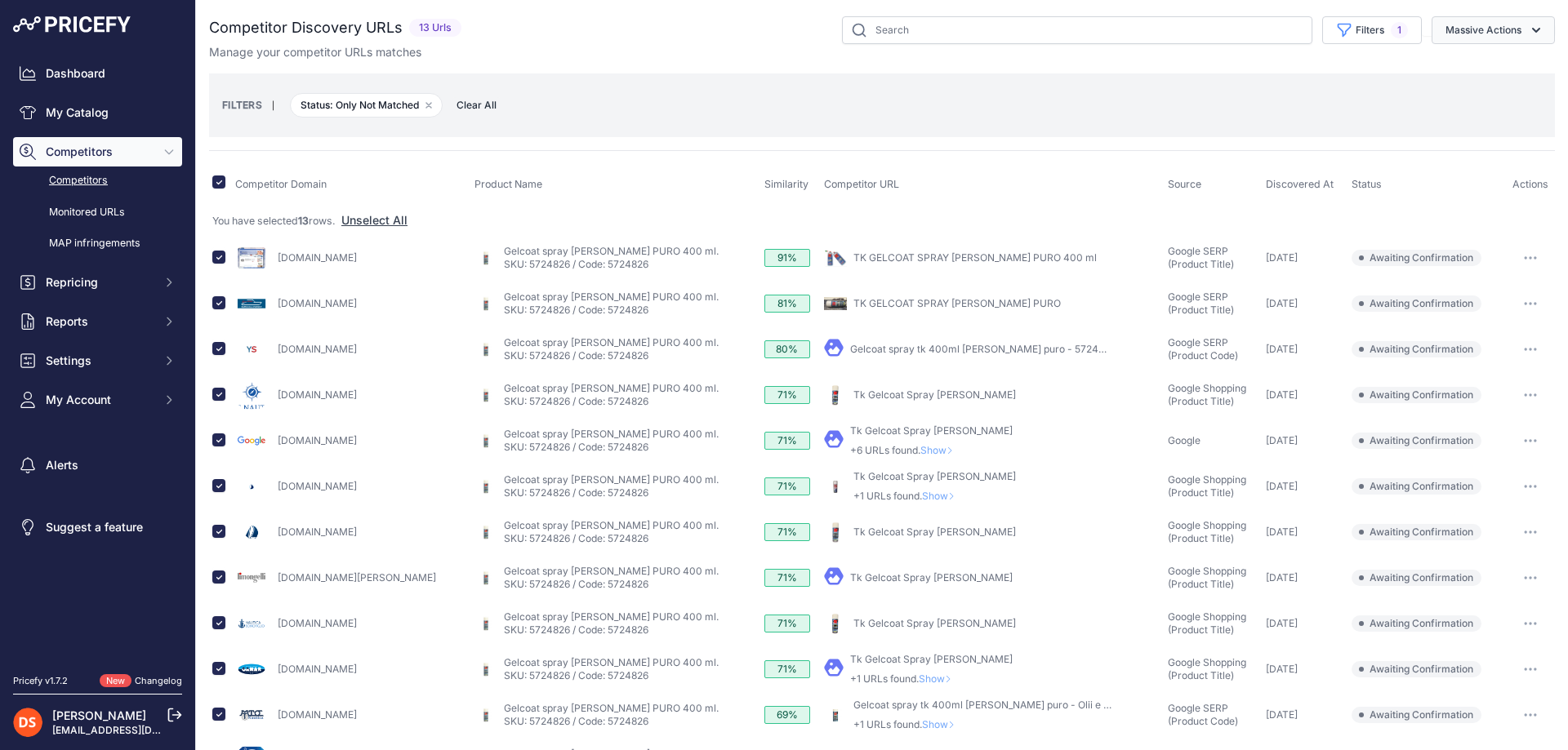
click at [1485, 26] on button "Massive Actions" at bounding box center [1492, 29] width 123 height 27
click at [1495, 69] on span "Confirm Match" at bounding box center [1477, 68] width 80 height 14
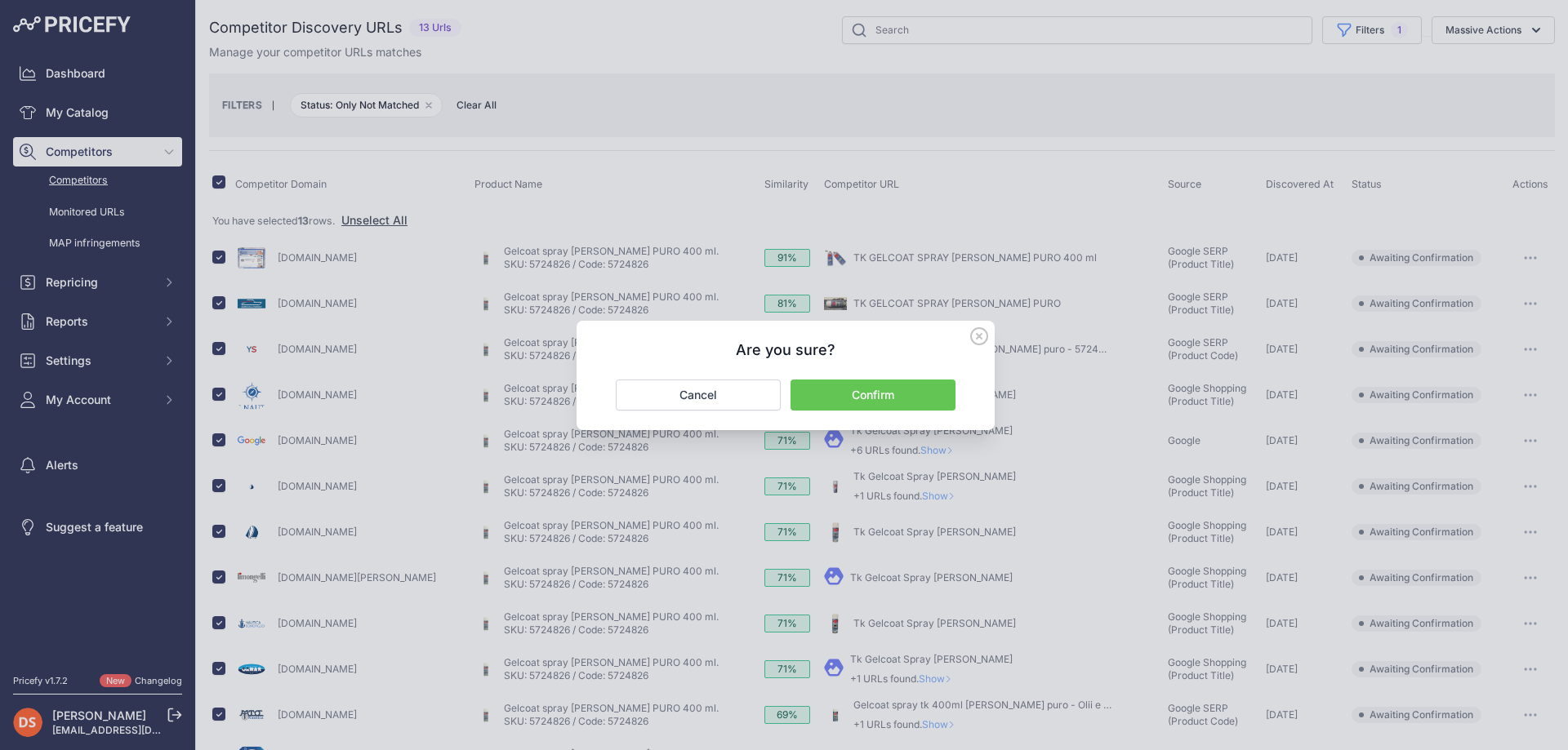
click at [870, 396] on button "Confirm" at bounding box center [873, 394] width 164 height 31
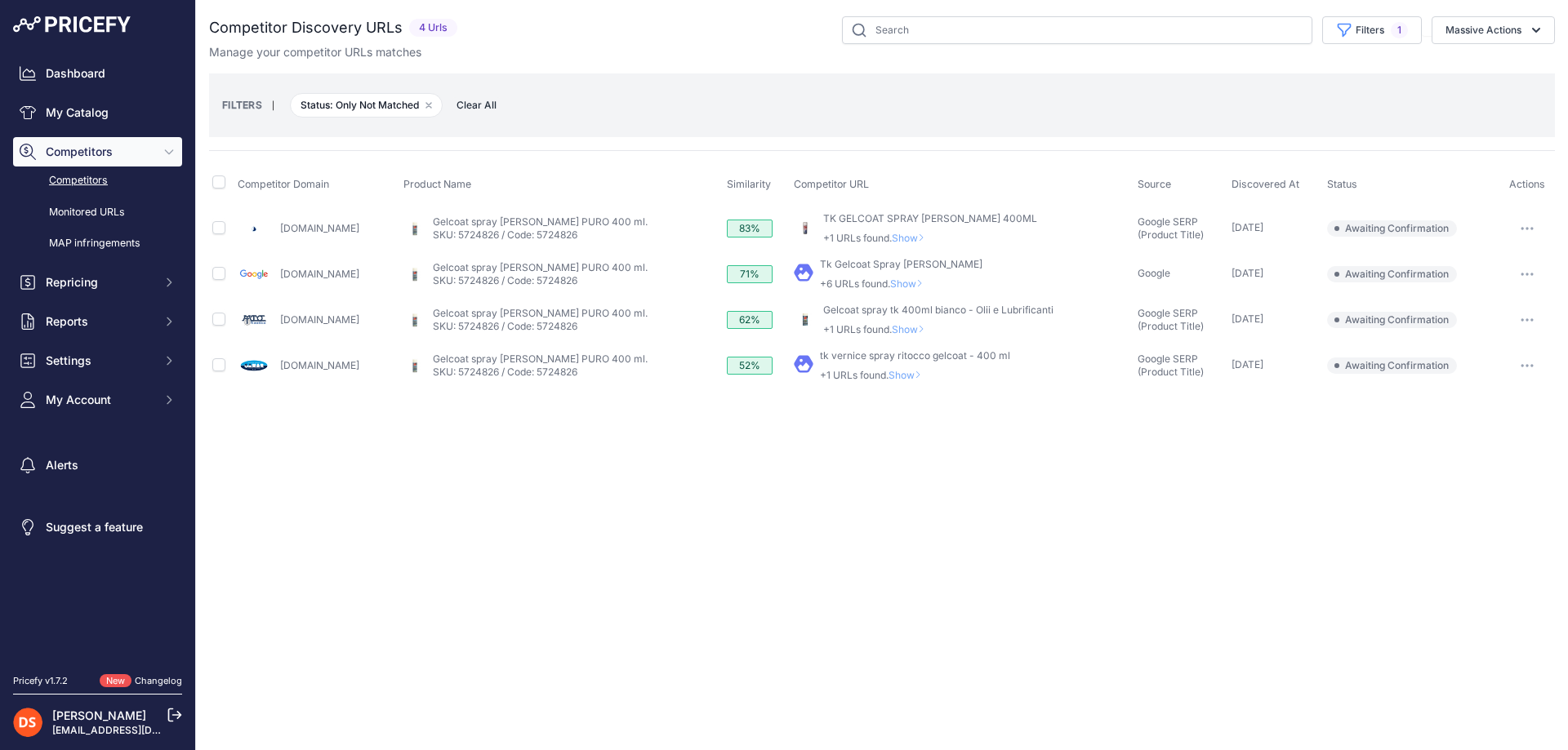
click at [891, 238] on span "Show" at bounding box center [911, 238] width 39 height 12
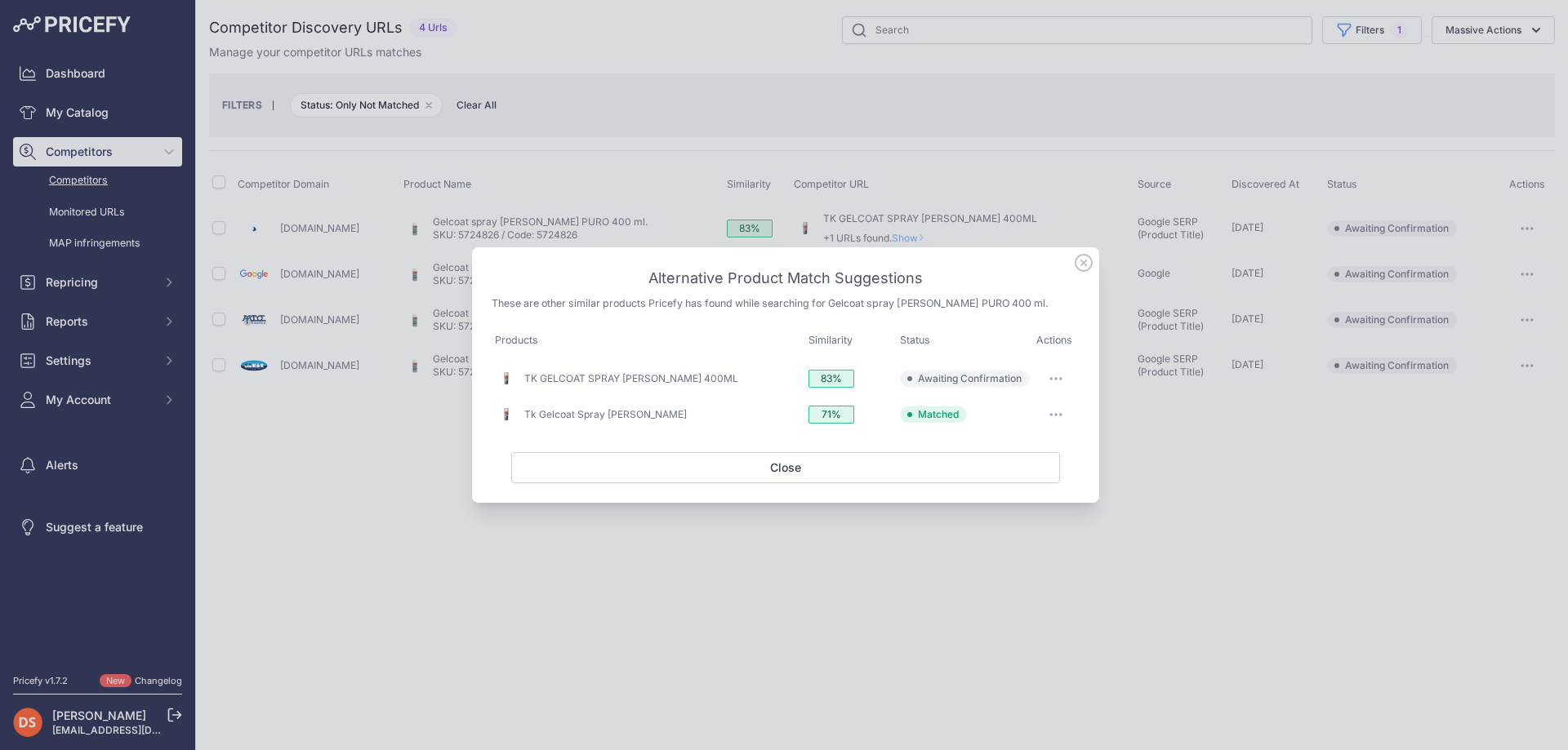
click at [1076, 262] on icon at bounding box center [1083, 263] width 18 height 18
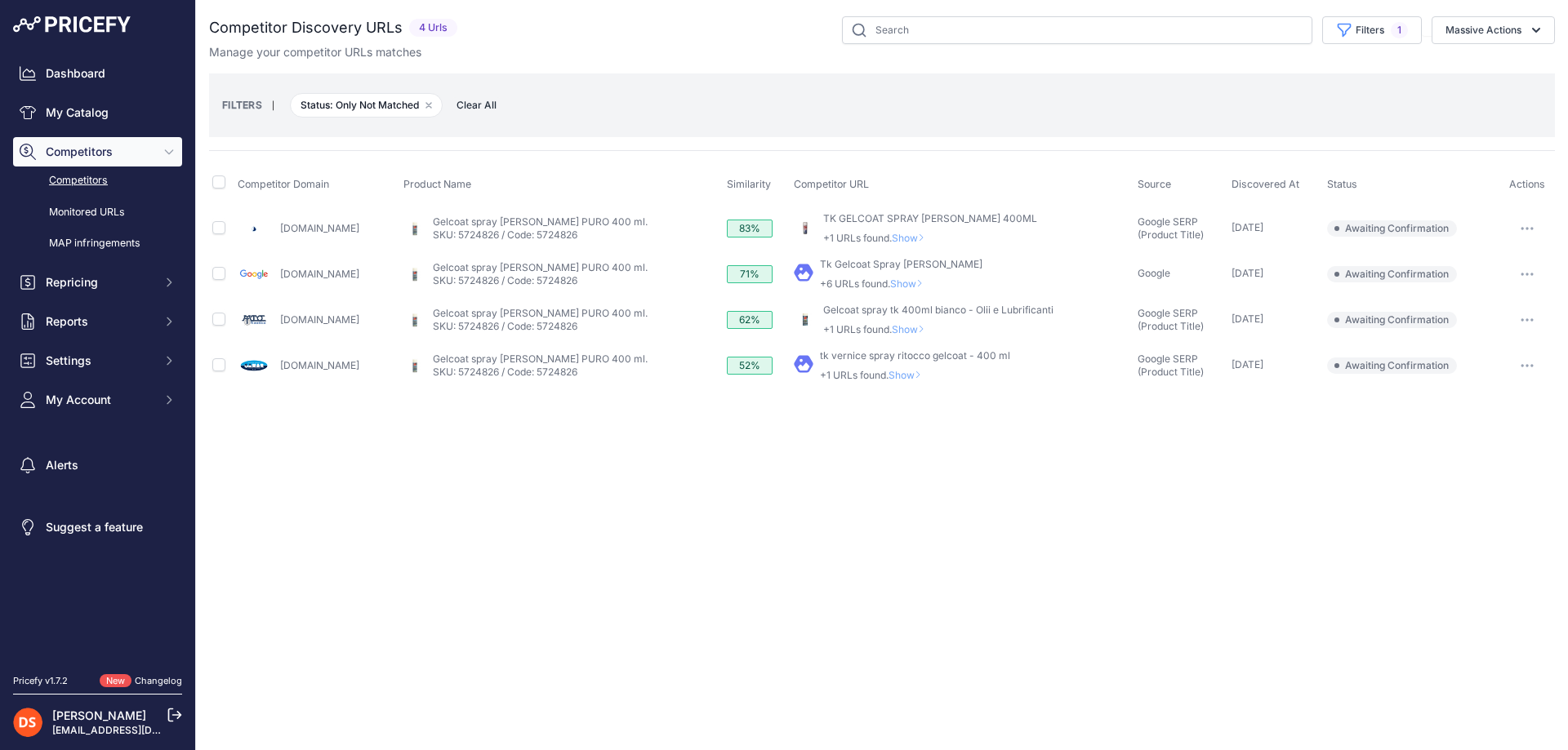
click at [891, 375] on span "Show" at bounding box center [908, 375] width 39 height 12
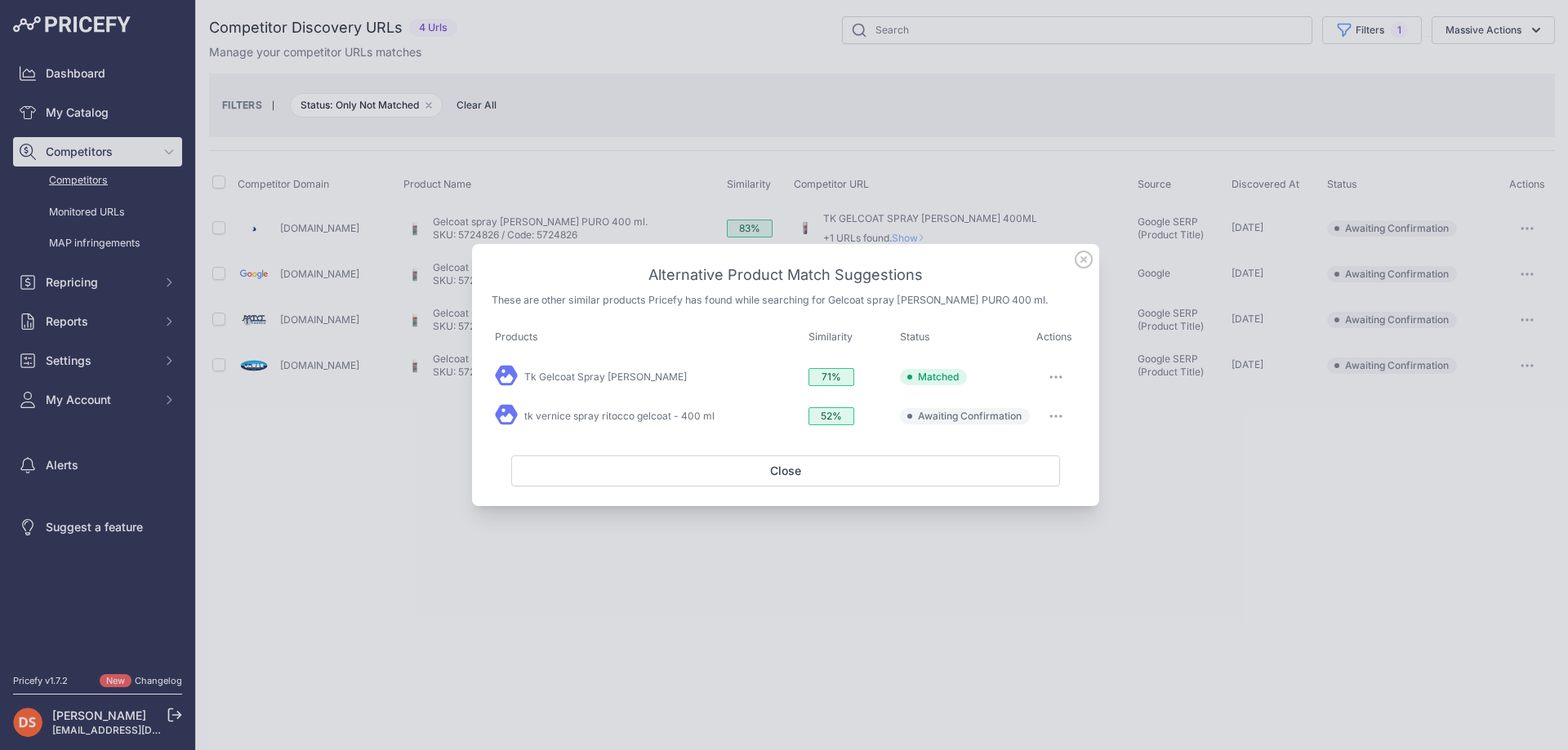
drag, startPoint x: 1082, startPoint y: 256, endPoint x: 987, endPoint y: 308, distance: 108.3
click at [1080, 257] on icon at bounding box center [1083, 259] width 18 height 18
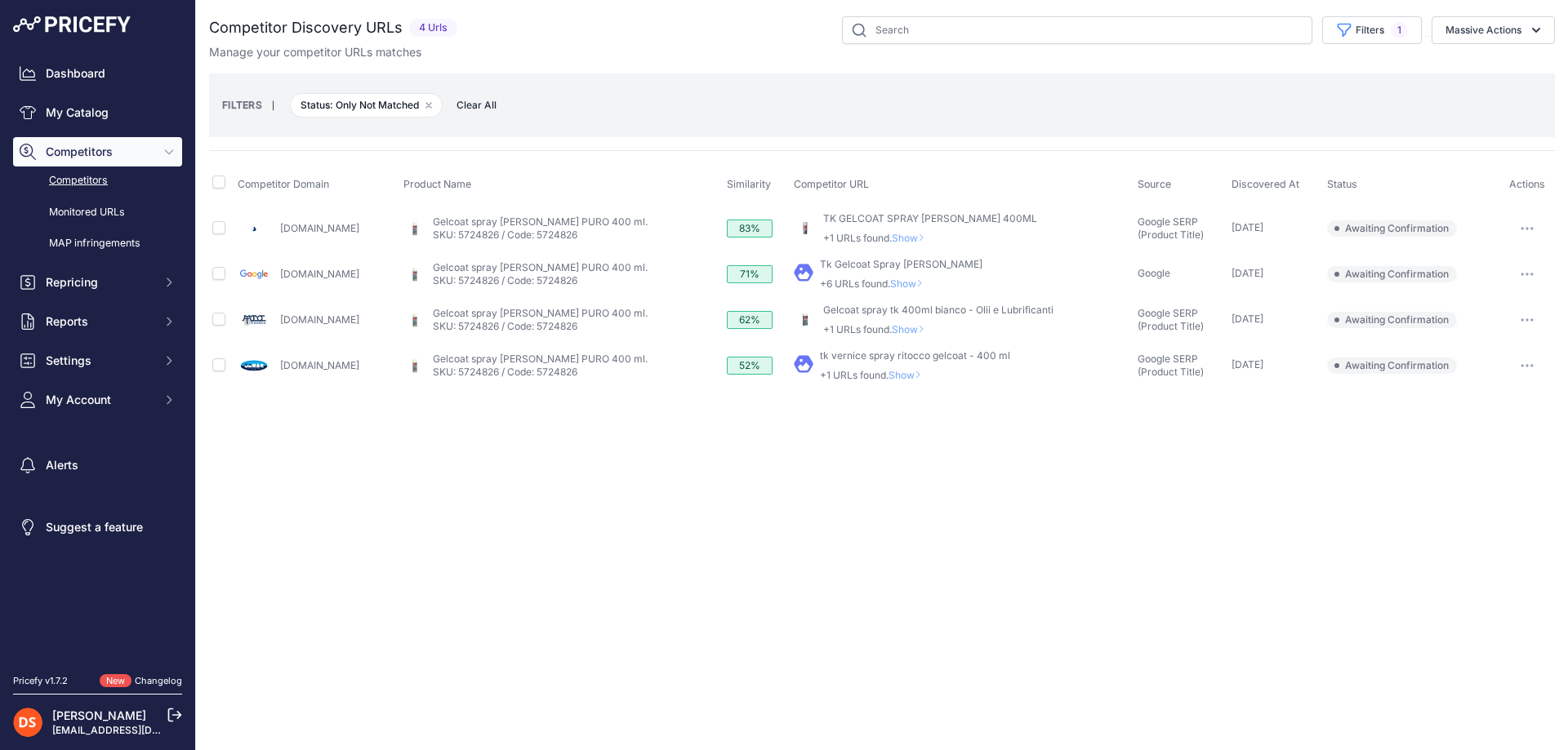
drag, startPoint x: 896, startPoint y: 328, endPoint x: 904, endPoint y: 327, distance: 8.1
click at [897, 328] on span "Show" at bounding box center [911, 330] width 39 height 12
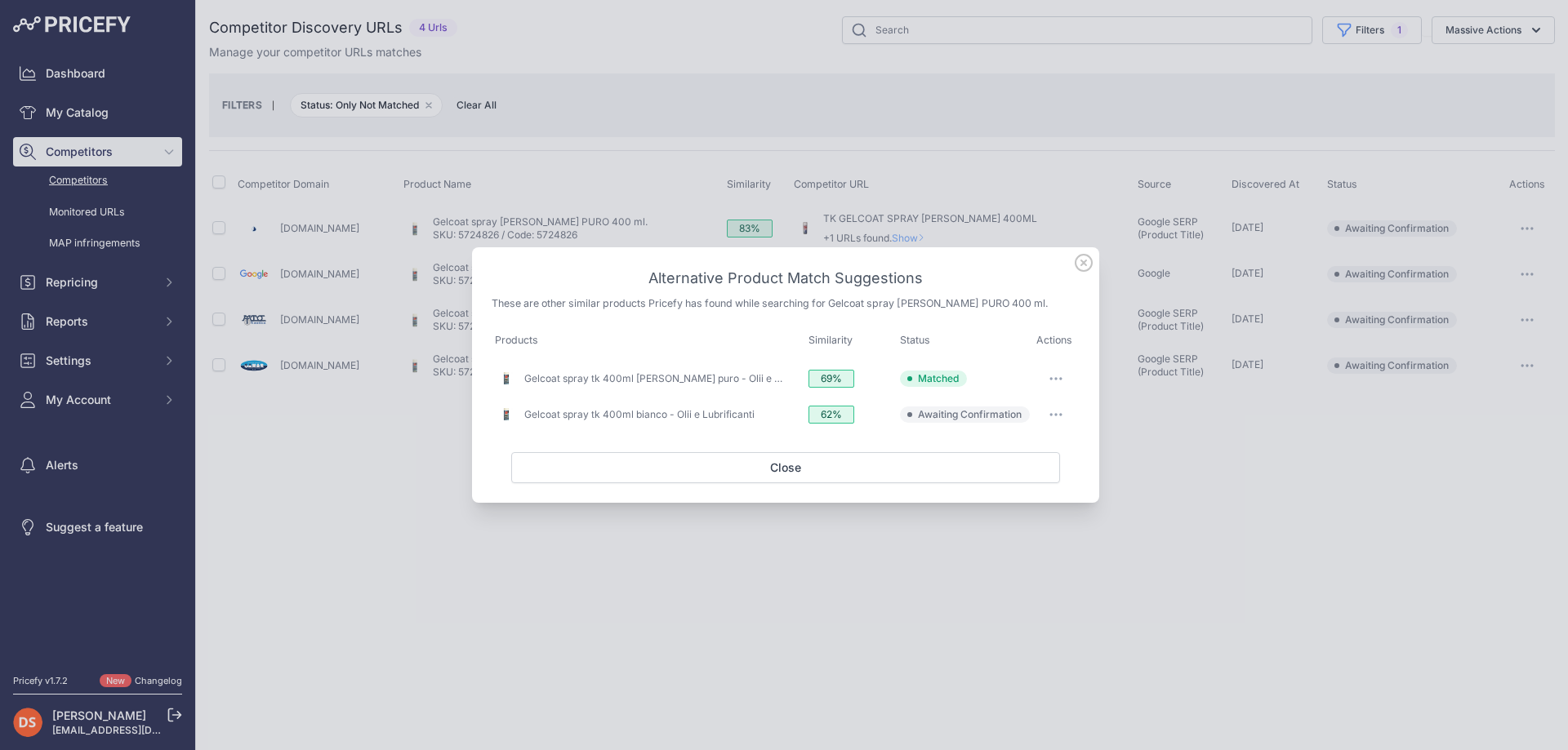
click at [1087, 261] on icon at bounding box center [1083, 263] width 18 height 18
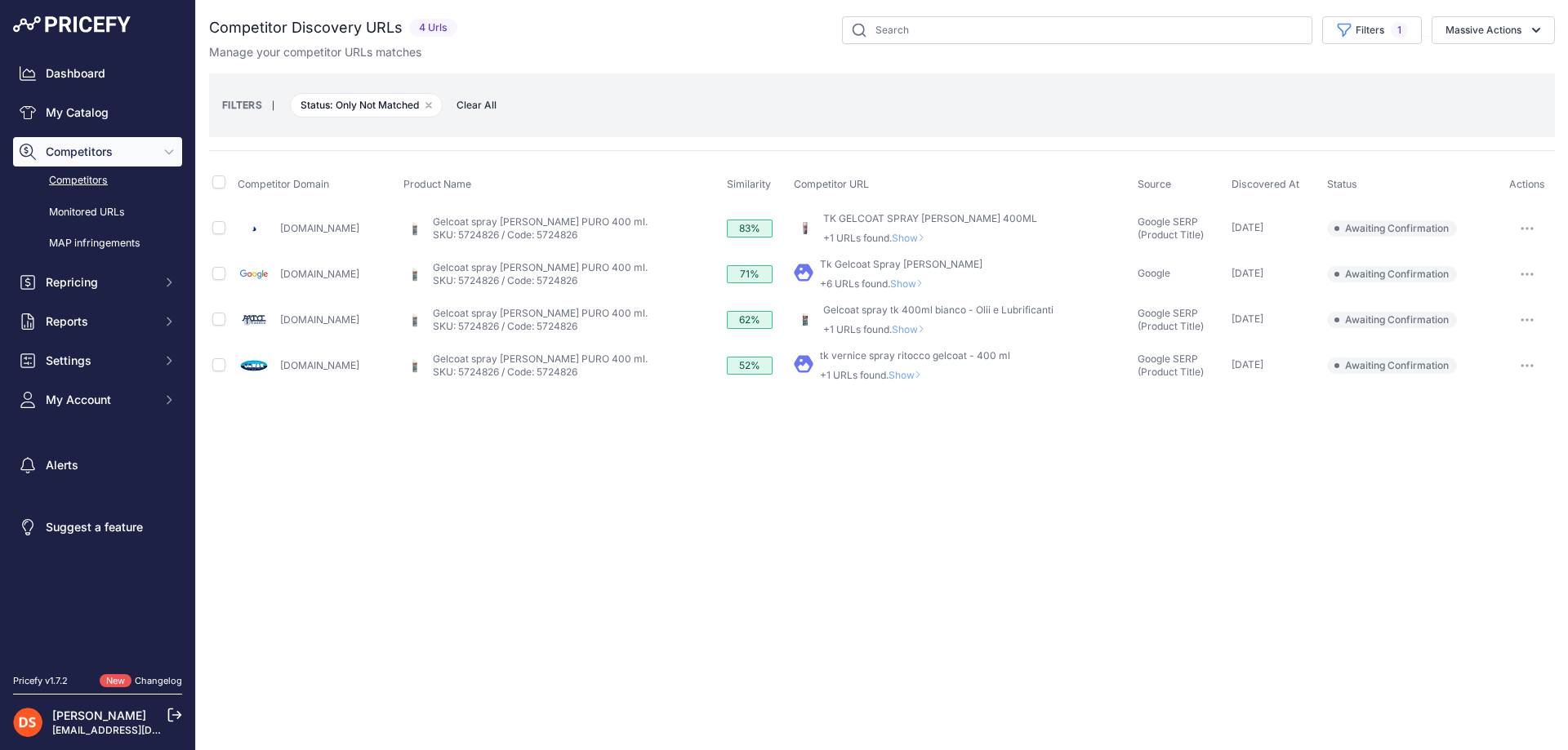
click at [891, 281] on span "Show" at bounding box center [909, 284] width 39 height 12
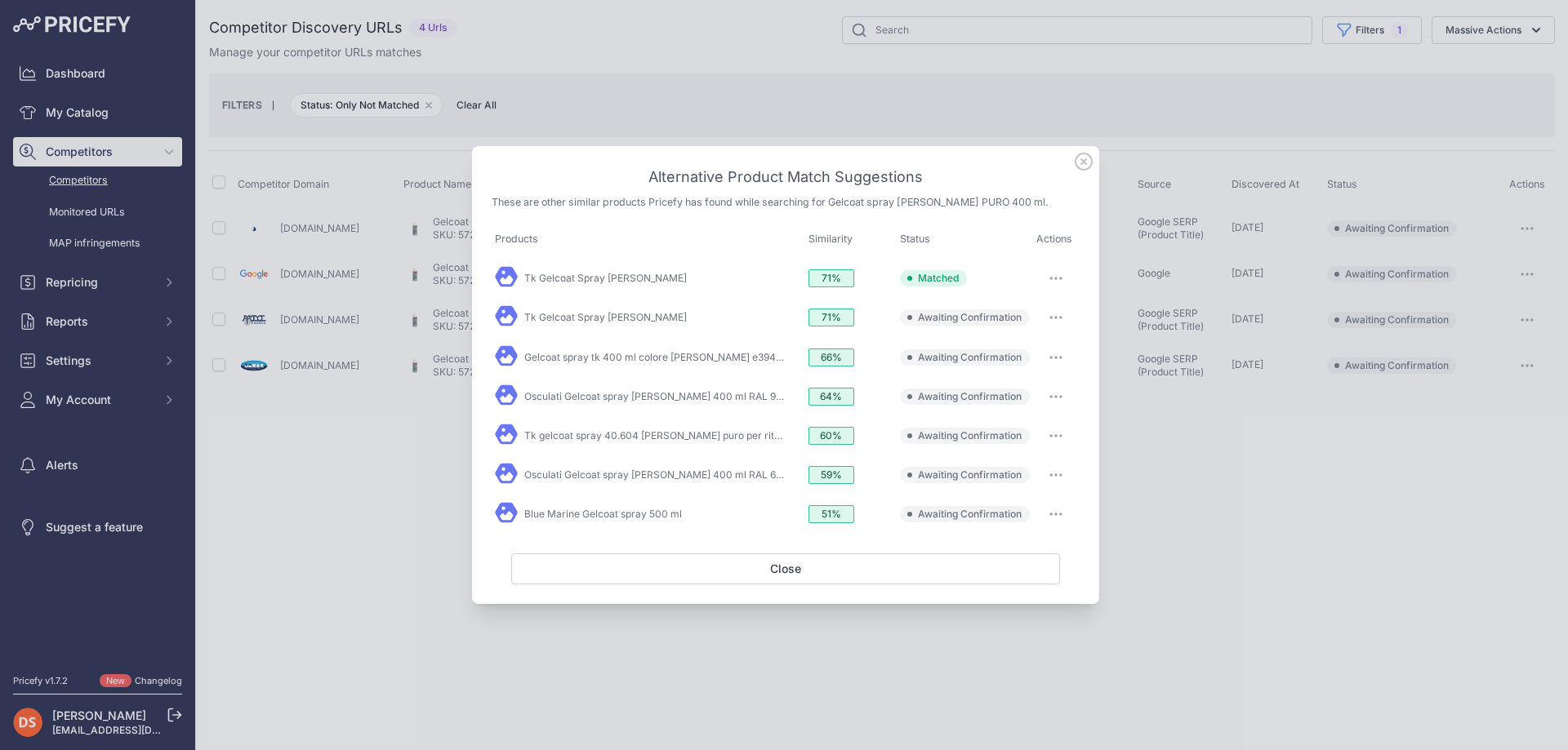
click at [1082, 159] on icon at bounding box center [1083, 162] width 18 height 18
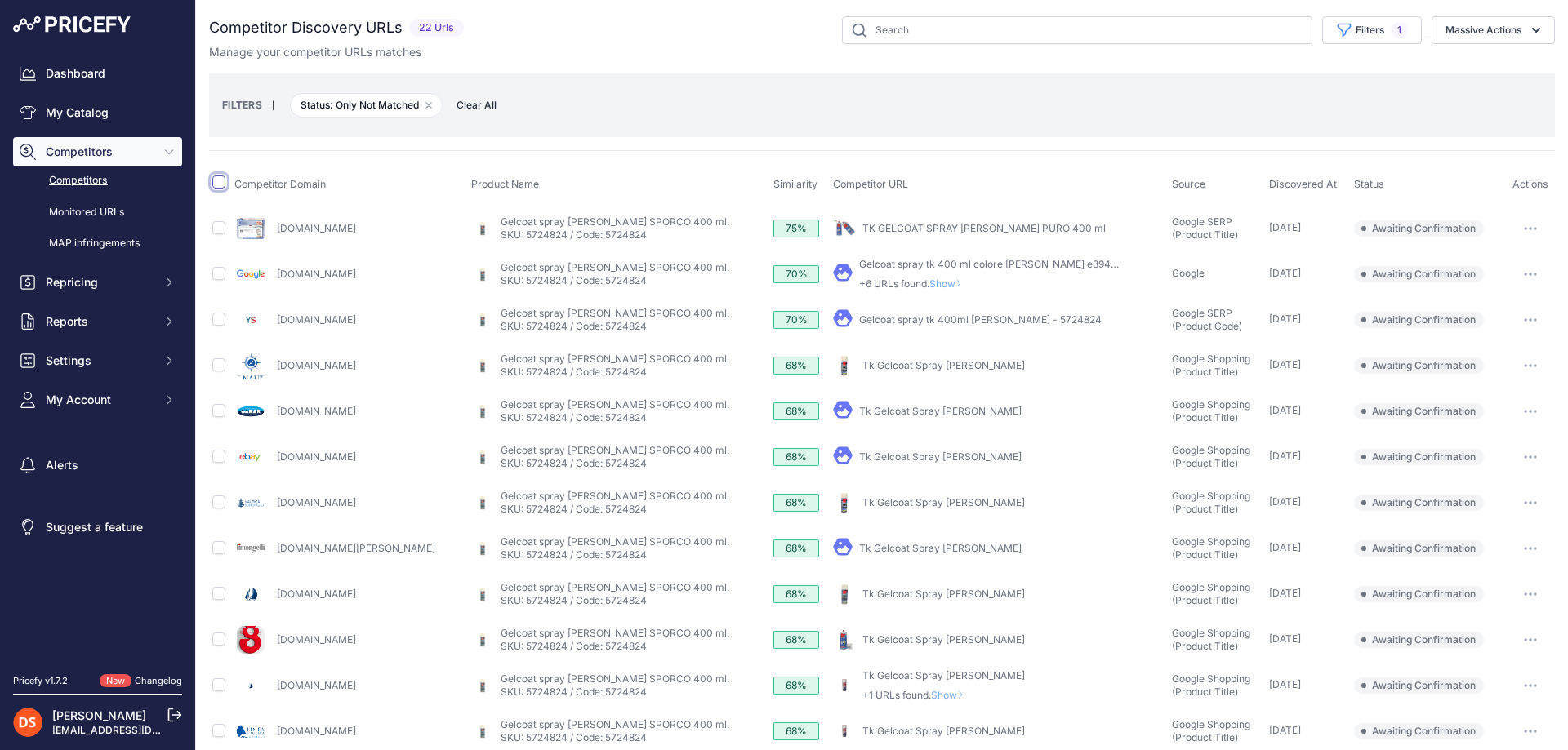
click at [217, 182] on input "checkbox" at bounding box center [218, 182] width 13 height 13
checkbox input "true"
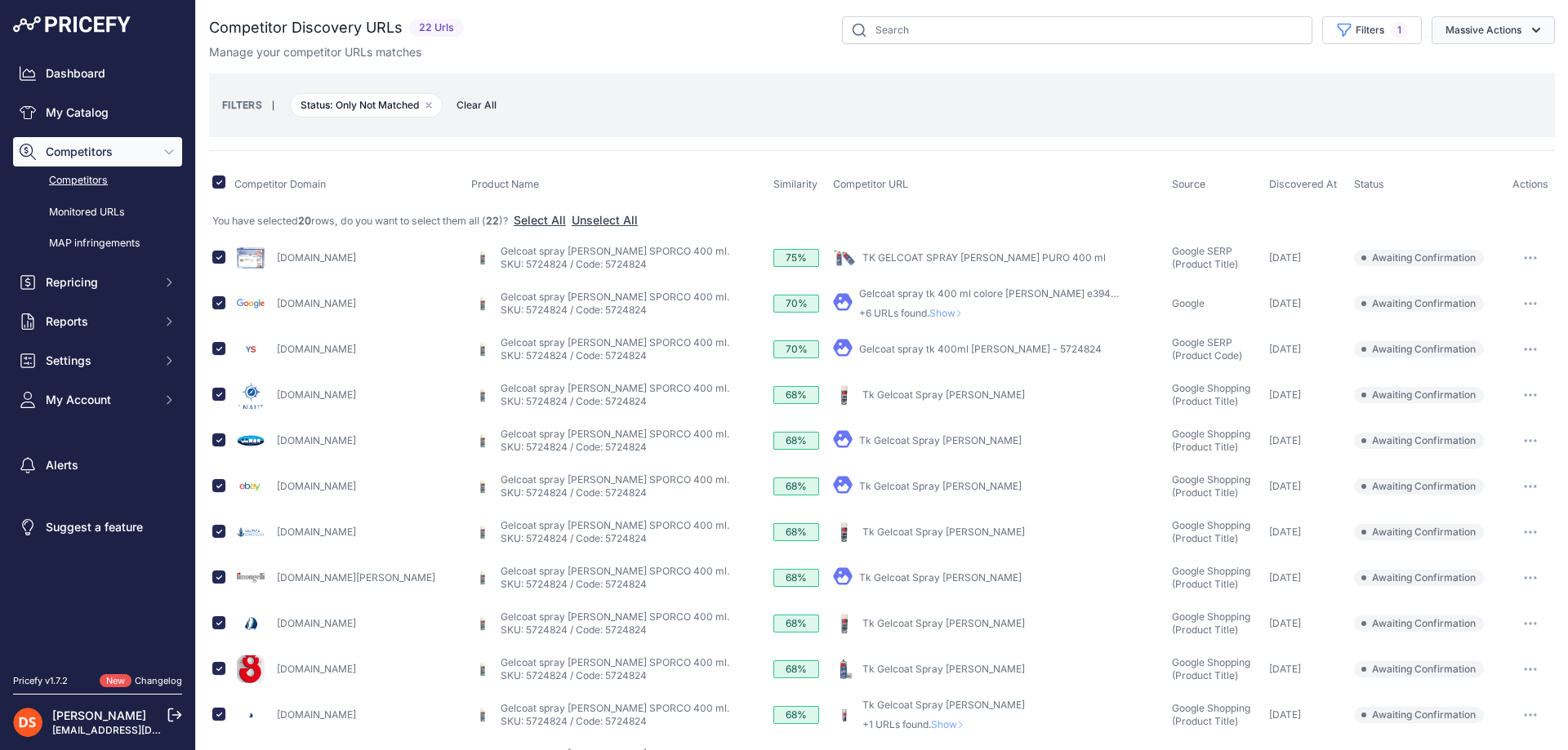
click at [1485, 26] on button "Massive Actions" at bounding box center [1492, 29] width 123 height 27
click at [1495, 69] on span "Confirm Match" at bounding box center [1477, 68] width 80 height 14
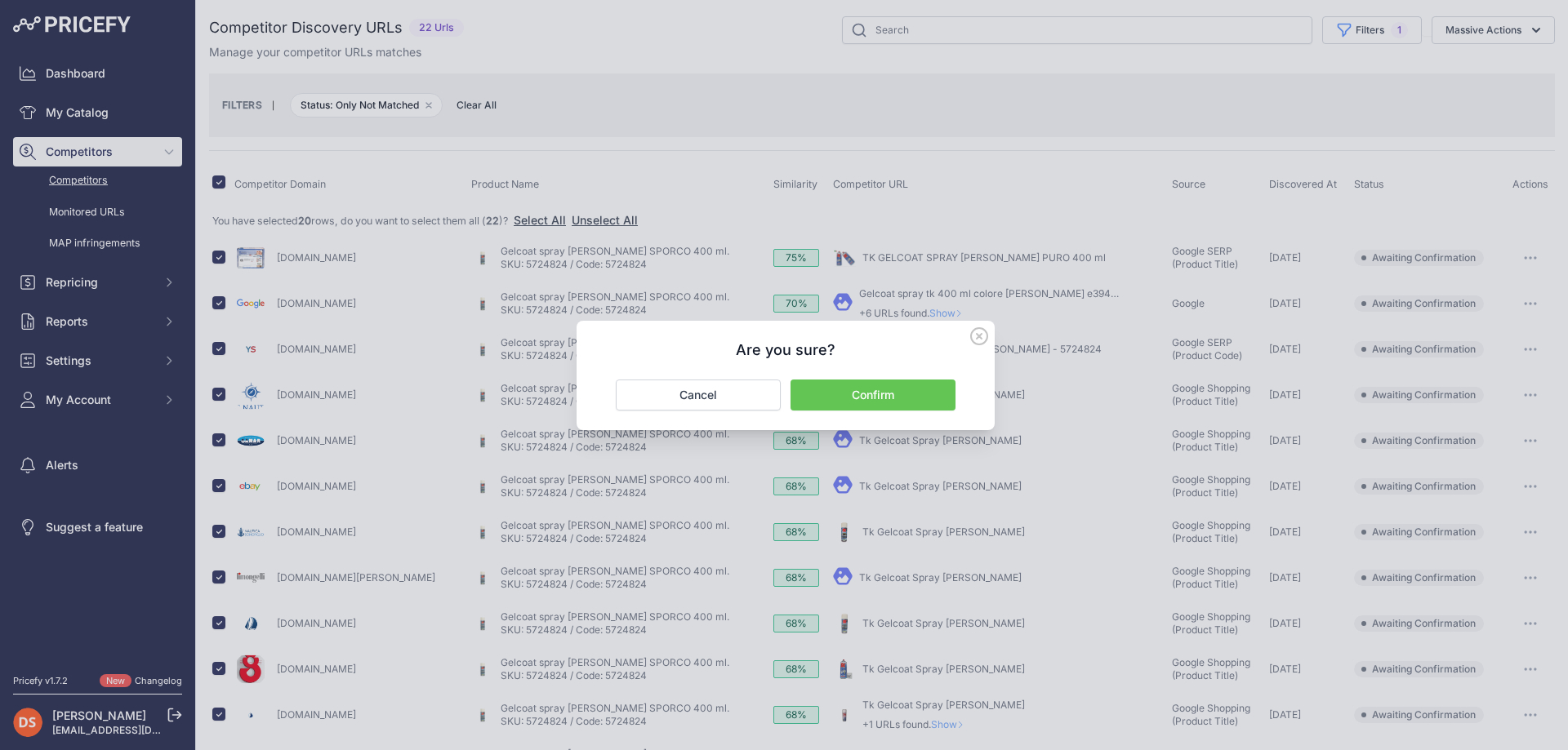
click at [871, 396] on button "Confirm" at bounding box center [873, 394] width 164 height 31
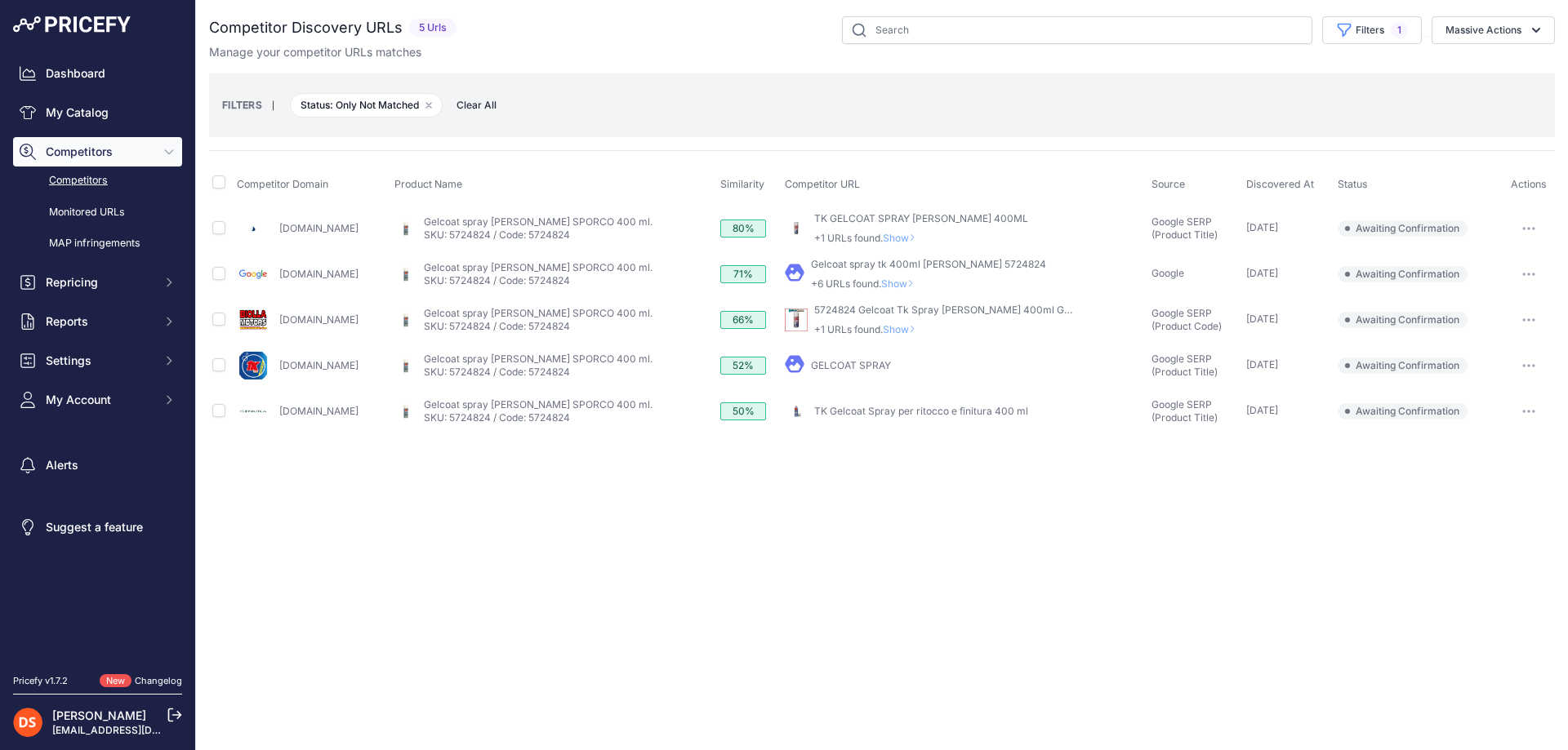
click at [886, 328] on span "Show" at bounding box center [902, 330] width 39 height 12
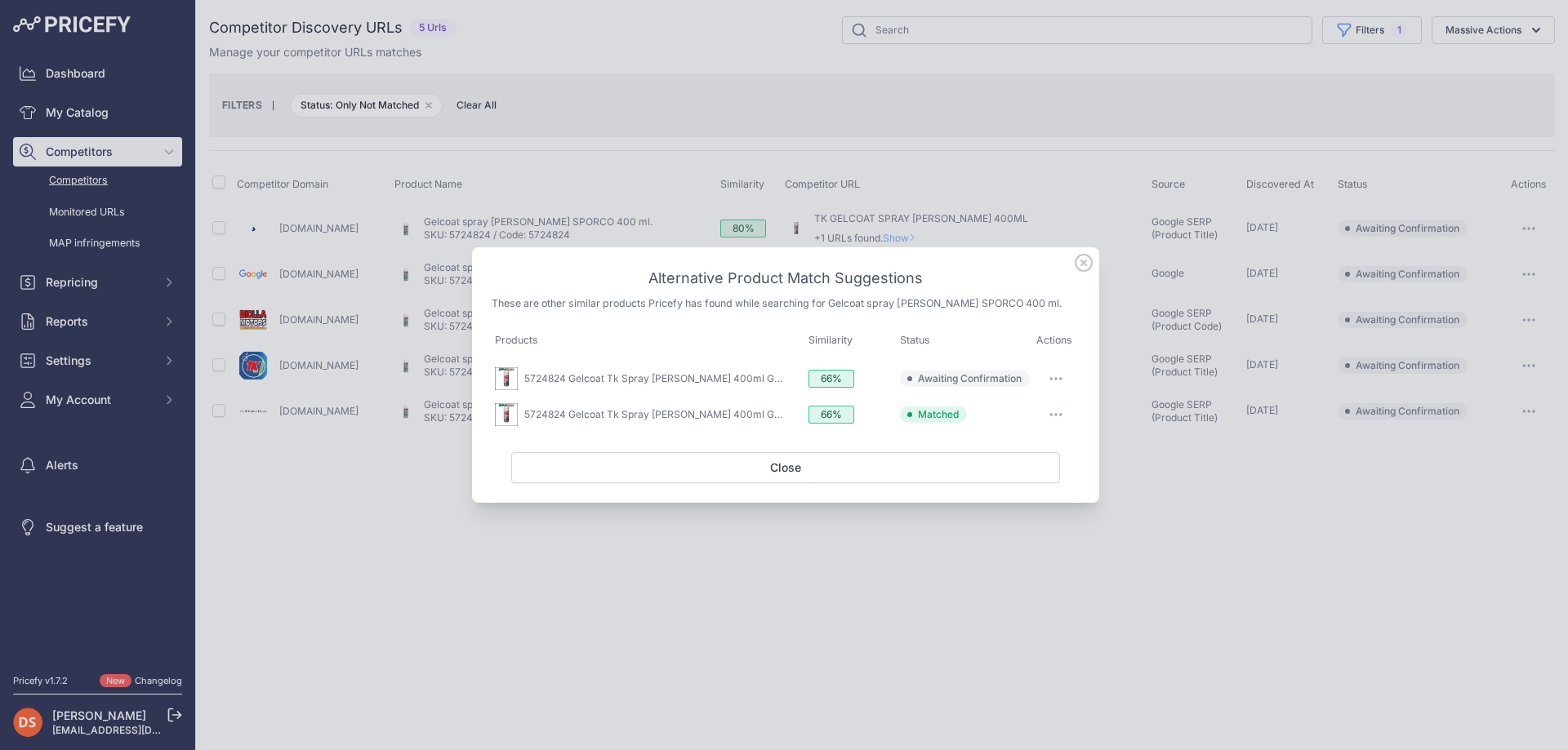
click at [1081, 264] on icon at bounding box center [1083, 263] width 16 height 16
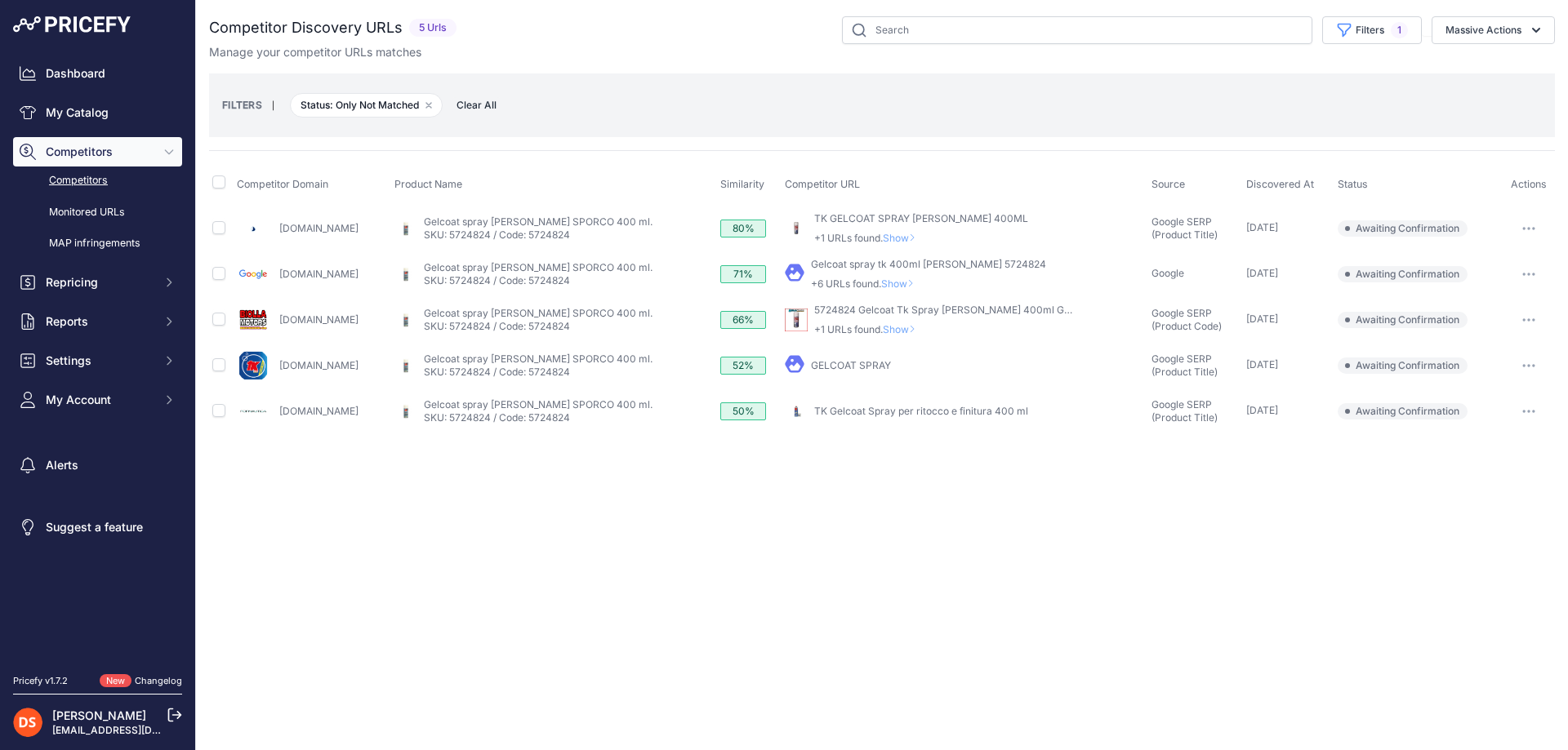
click at [894, 282] on span "Show" at bounding box center [900, 284] width 39 height 12
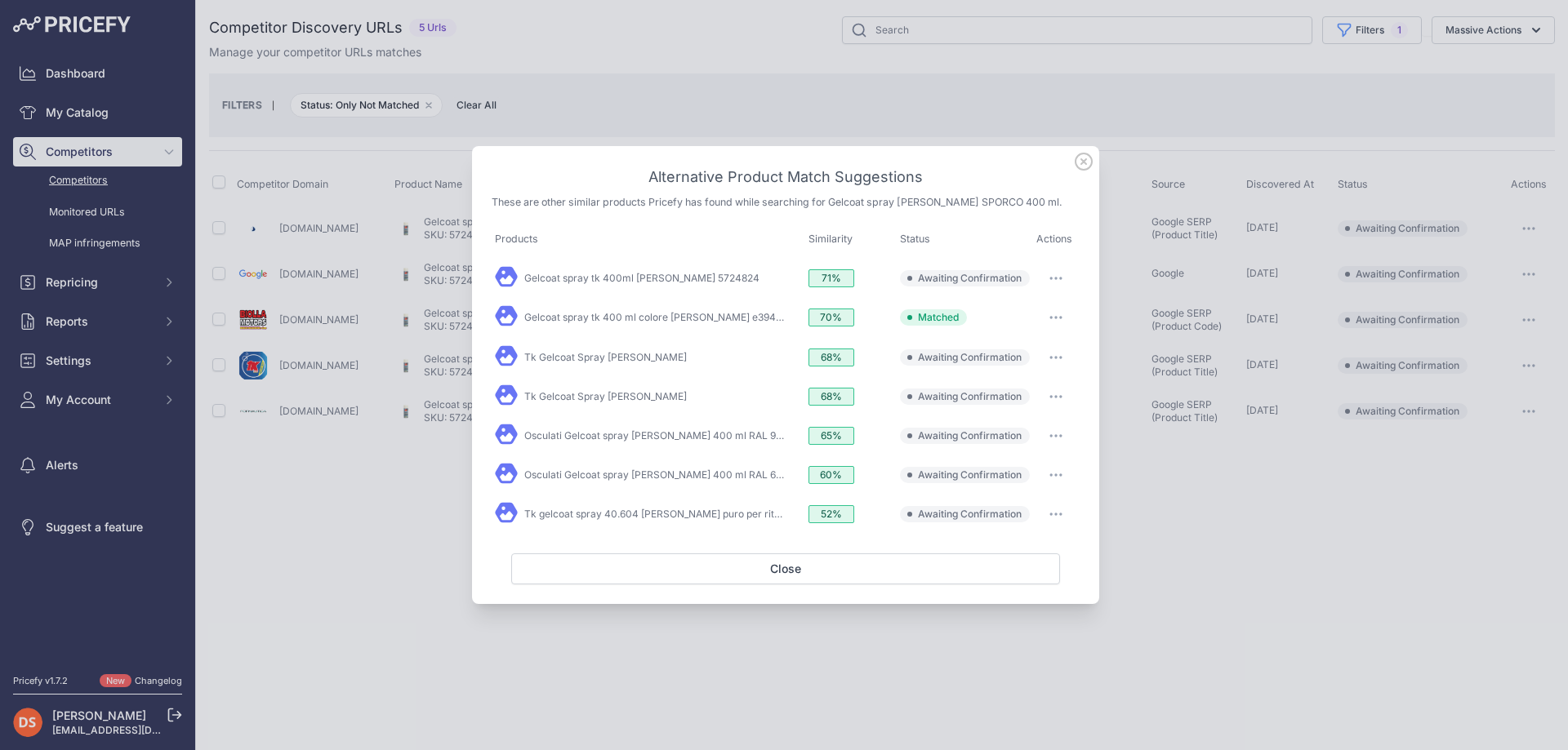
click at [1082, 165] on icon at bounding box center [1083, 162] width 16 height 16
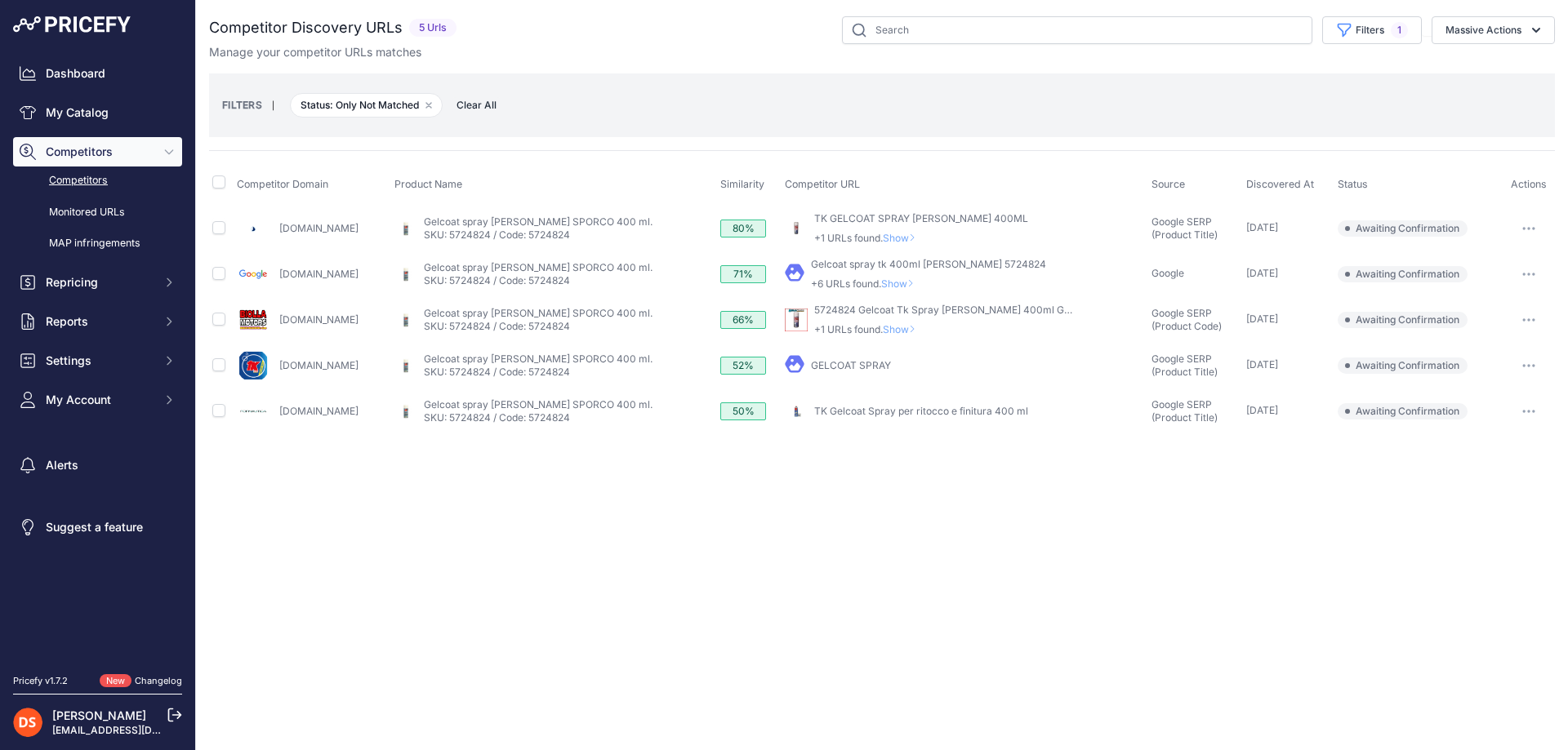
click at [886, 240] on span "Show" at bounding box center [902, 238] width 39 height 12
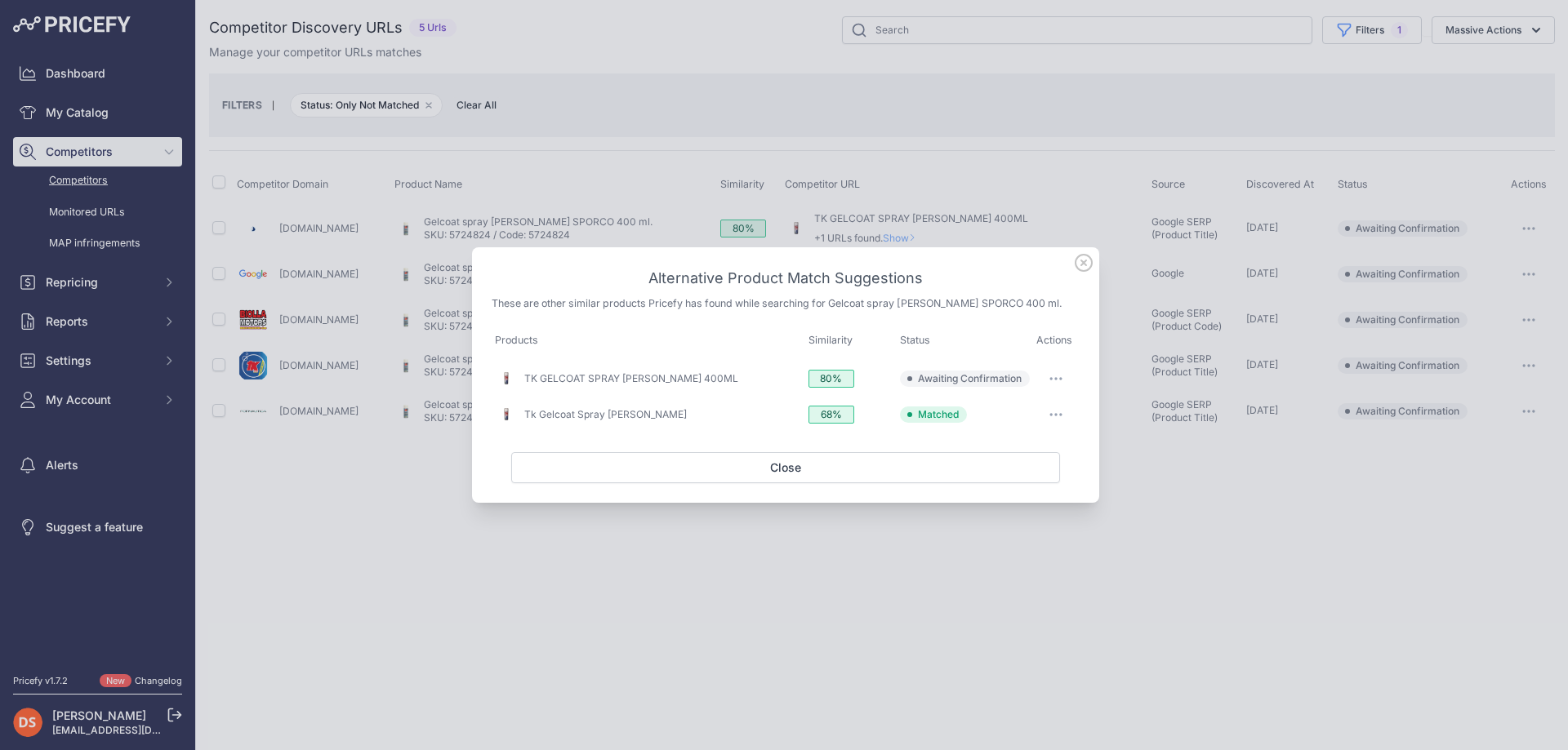
click at [1083, 258] on icon at bounding box center [1083, 263] width 18 height 18
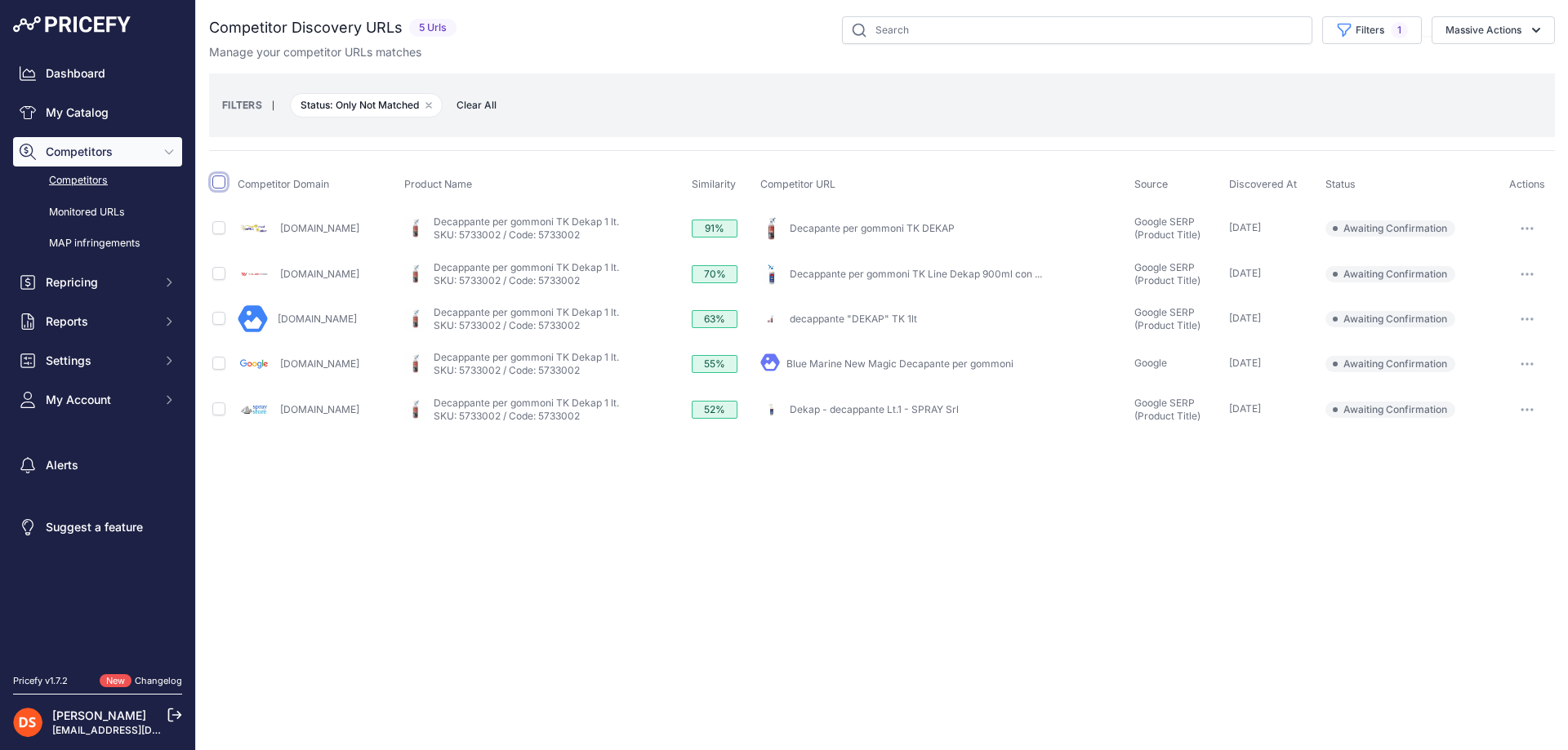
click at [217, 182] on input "checkbox" at bounding box center [218, 182] width 13 height 13
checkbox input "true"
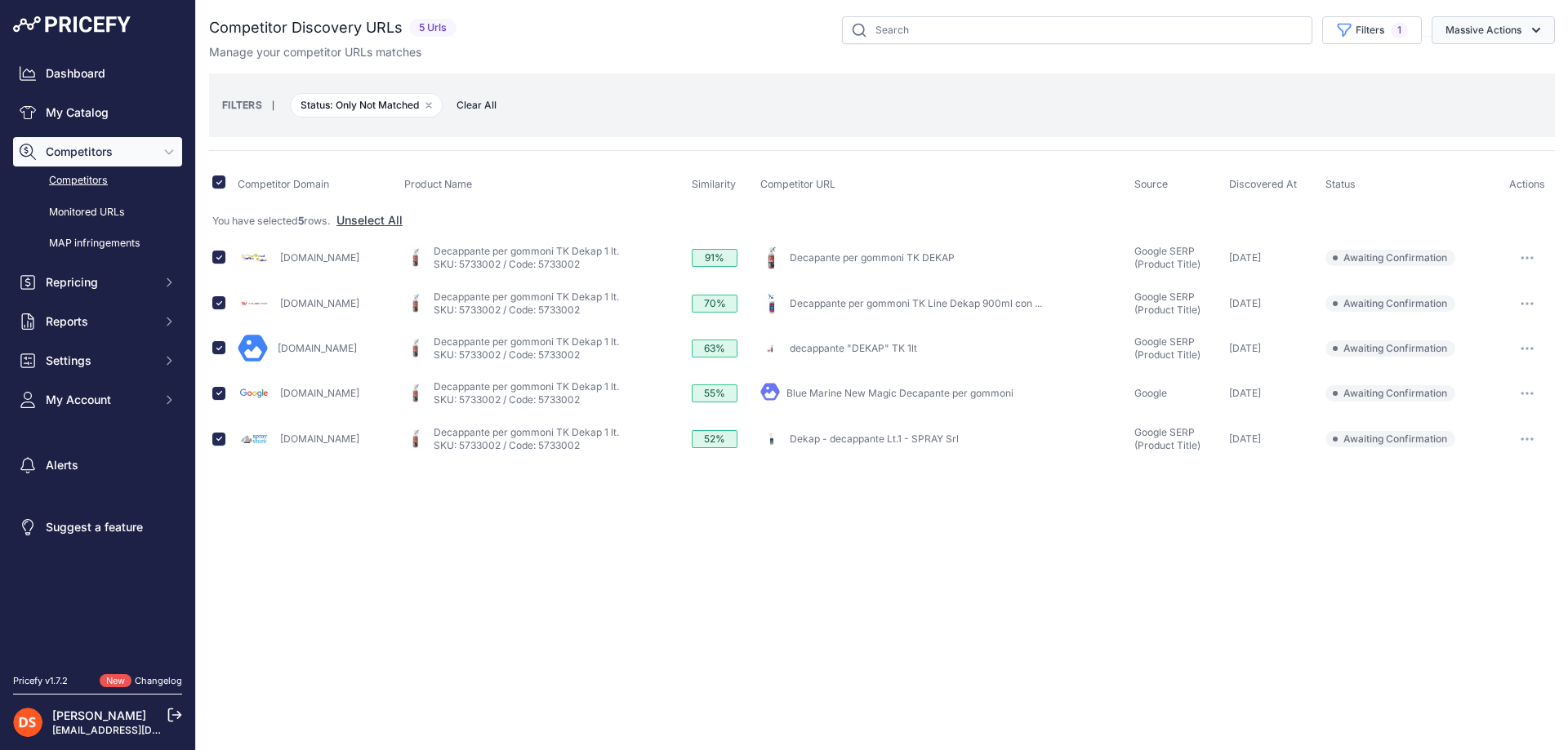
click at [1485, 26] on button "Massive Actions" at bounding box center [1492, 29] width 123 height 27
click at [1495, 69] on span "Confirm Match" at bounding box center [1477, 68] width 80 height 14
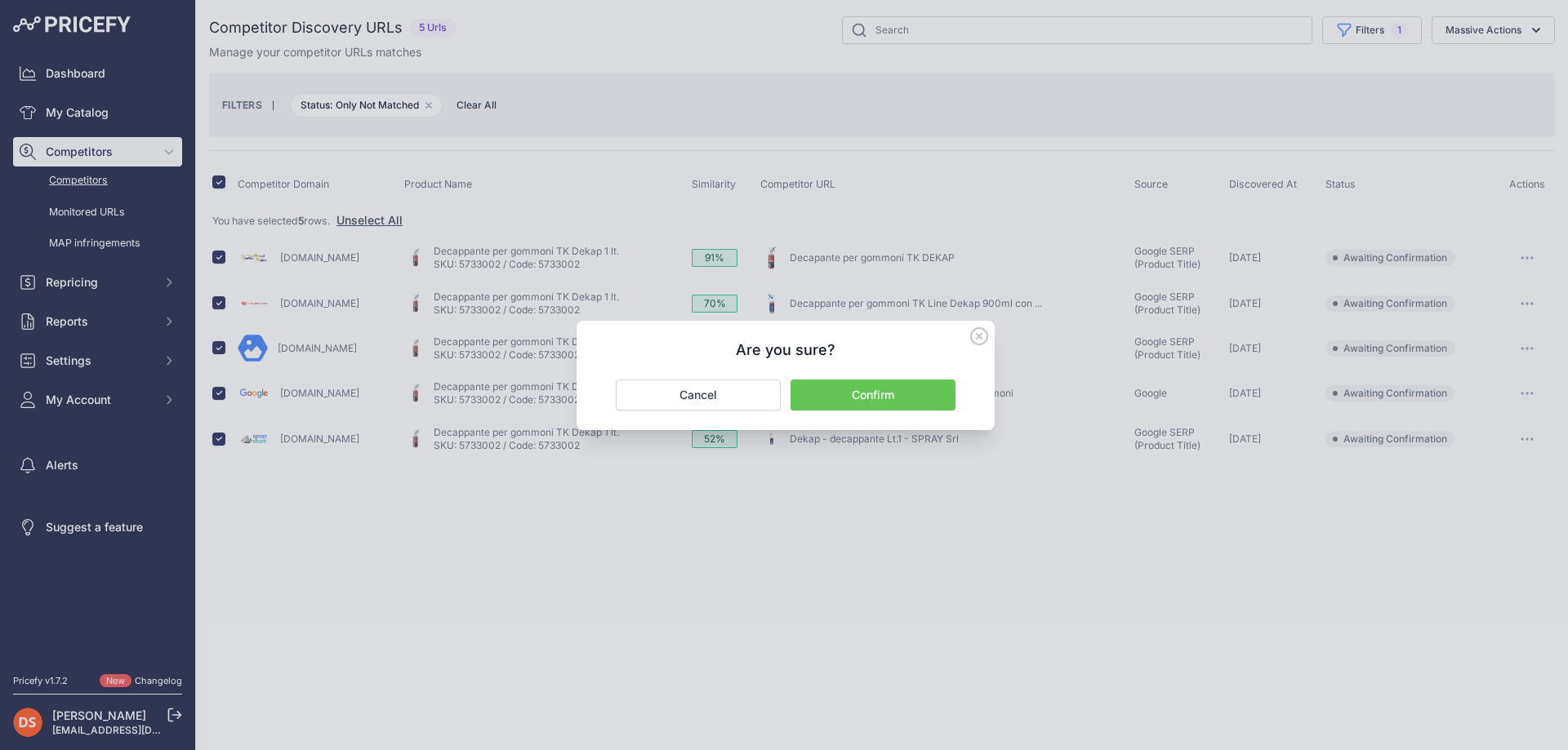
click at [871, 396] on button "Confirm" at bounding box center [873, 394] width 164 height 31
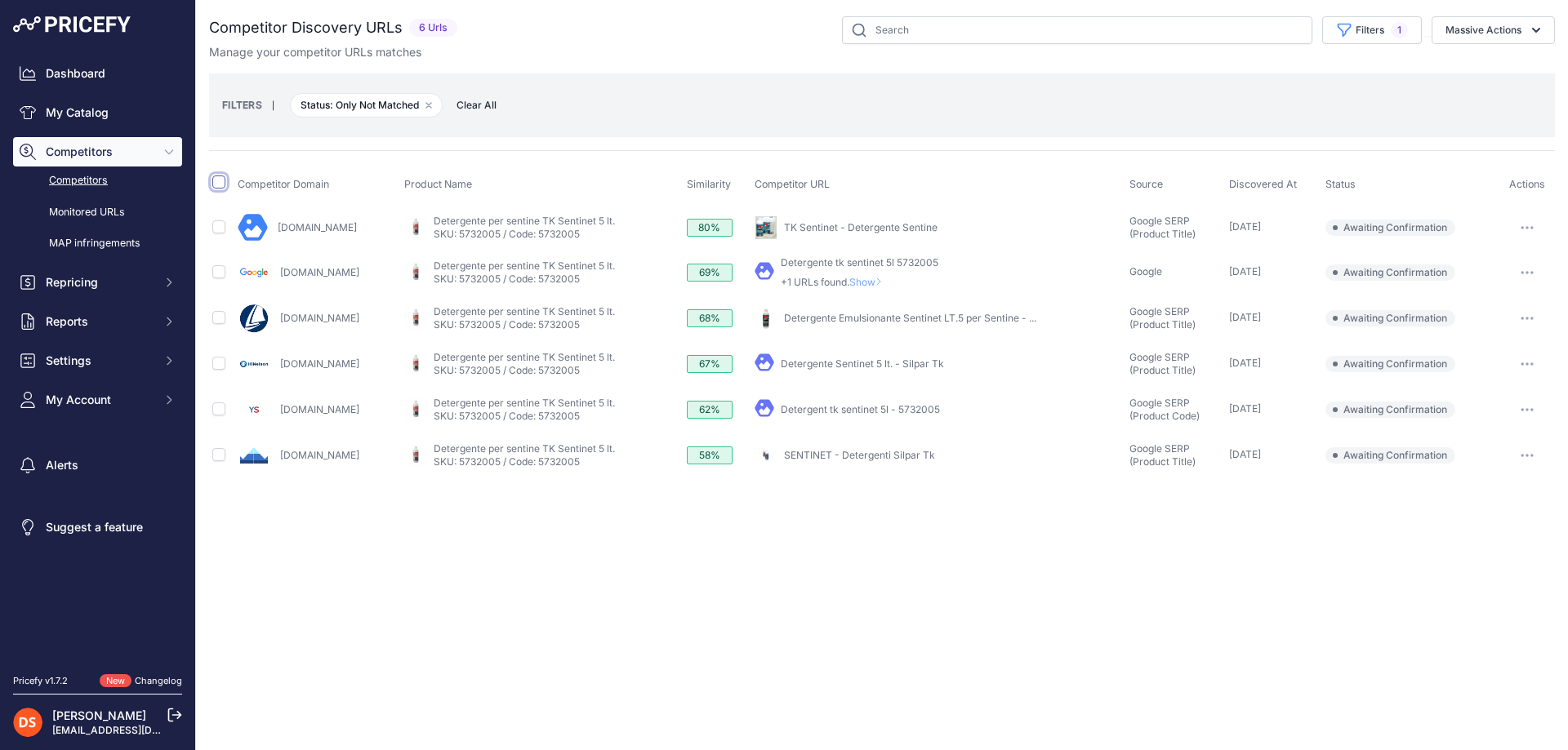
click at [217, 182] on input "checkbox" at bounding box center [218, 182] width 13 height 13
checkbox input "true"
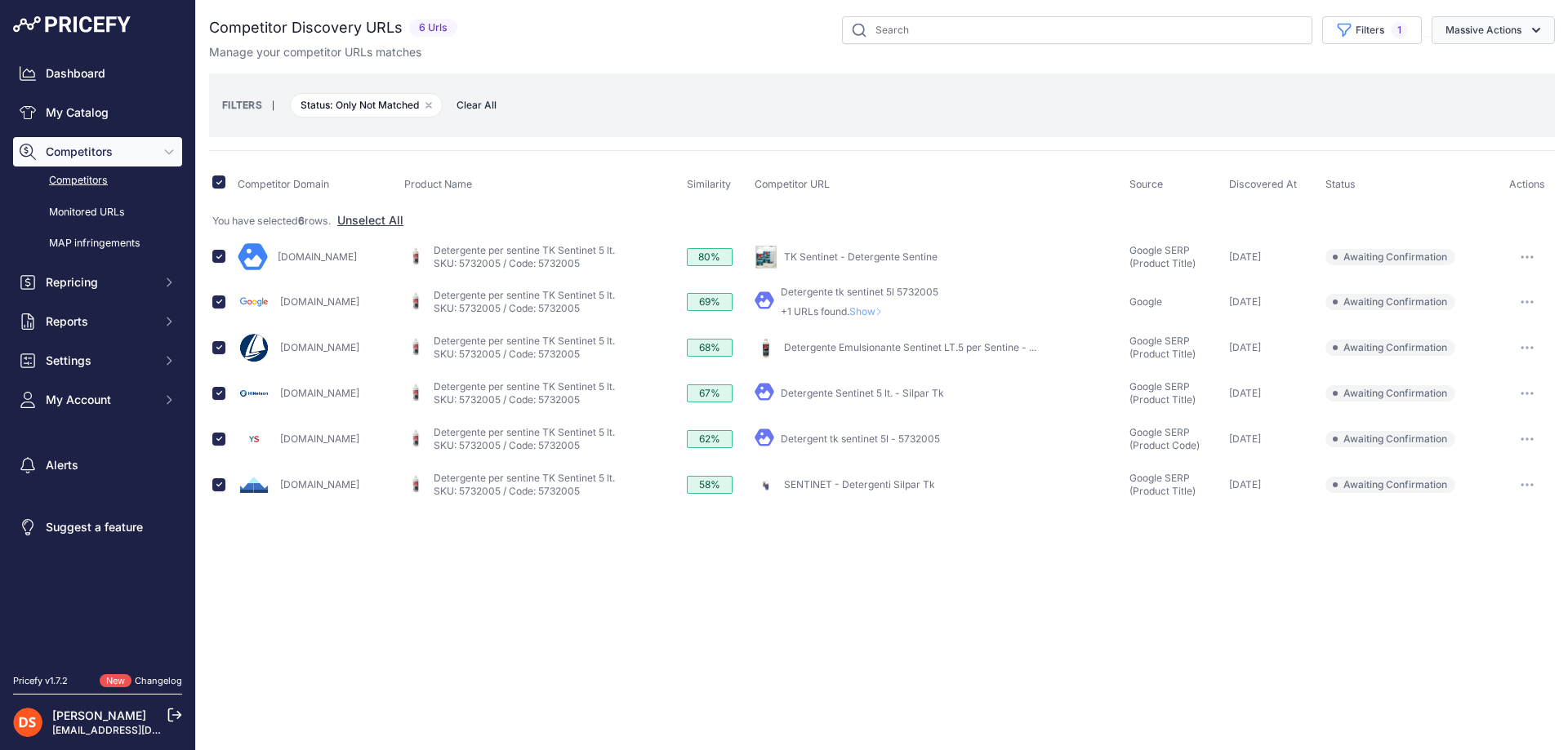
click at [1485, 26] on button "Massive Actions" at bounding box center [1492, 29] width 123 height 27
click at [1495, 69] on span "Confirm Match" at bounding box center [1477, 68] width 80 height 14
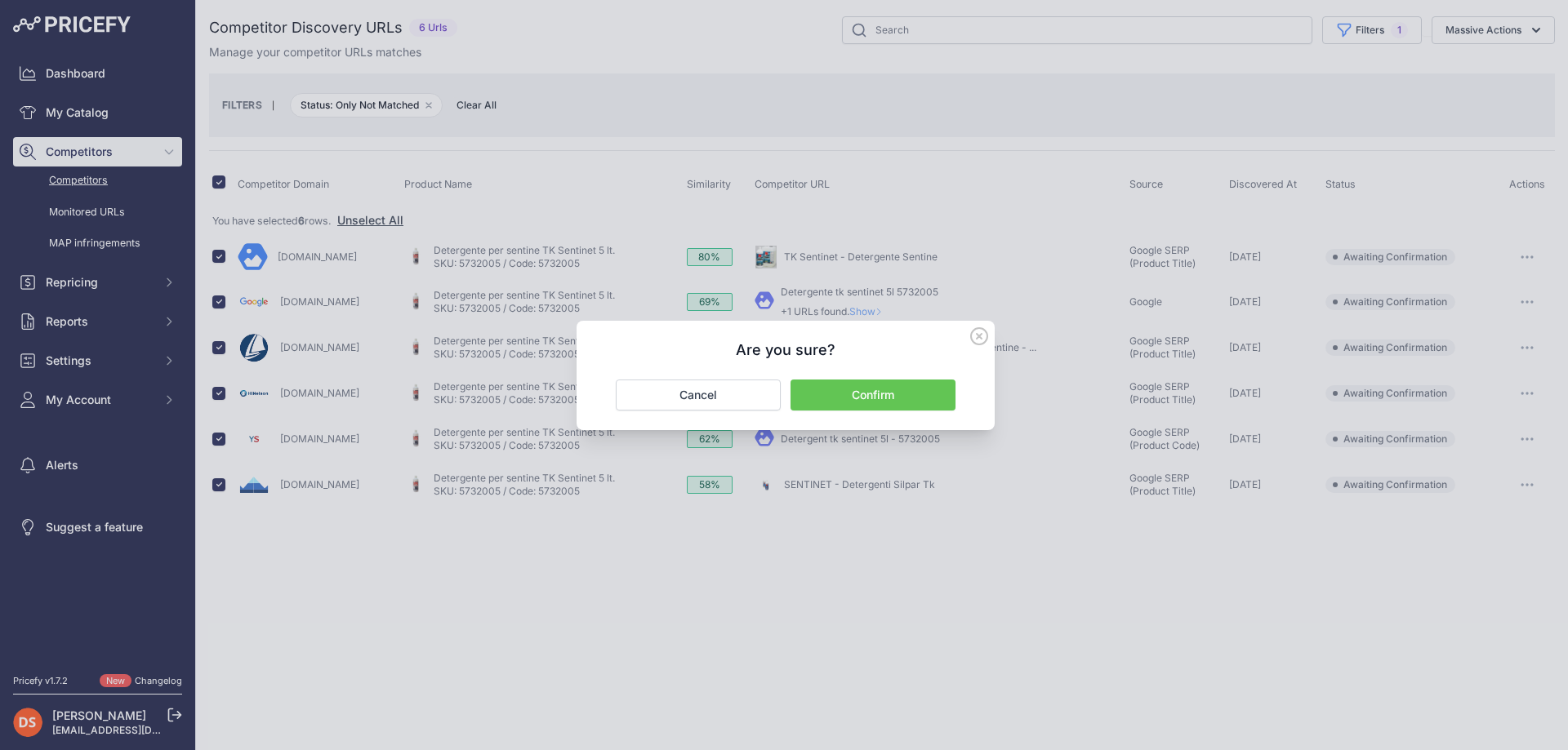
click at [871, 396] on button "Confirm" at bounding box center [873, 394] width 164 height 31
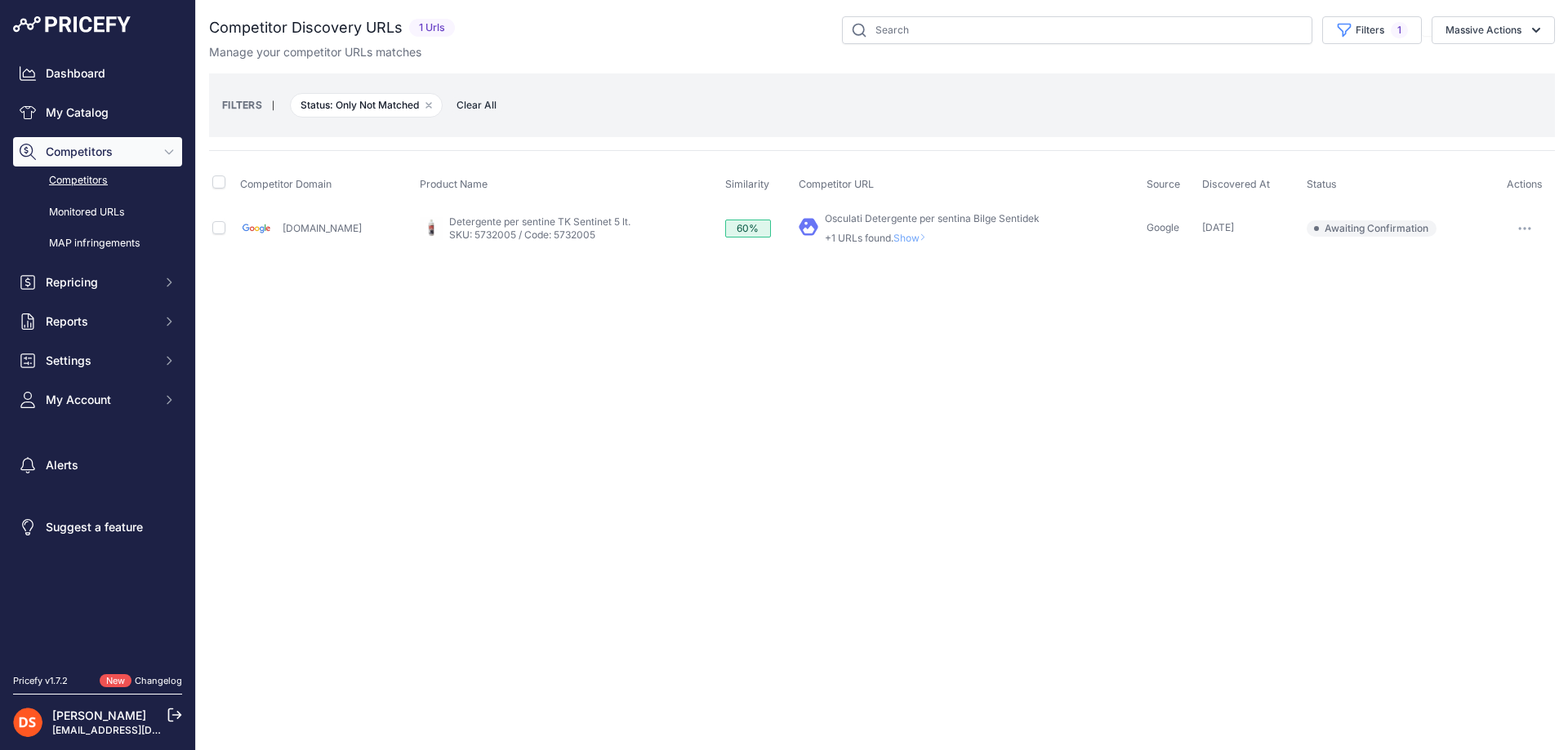
click at [893, 234] on span "Show" at bounding box center [913, 238] width 39 height 12
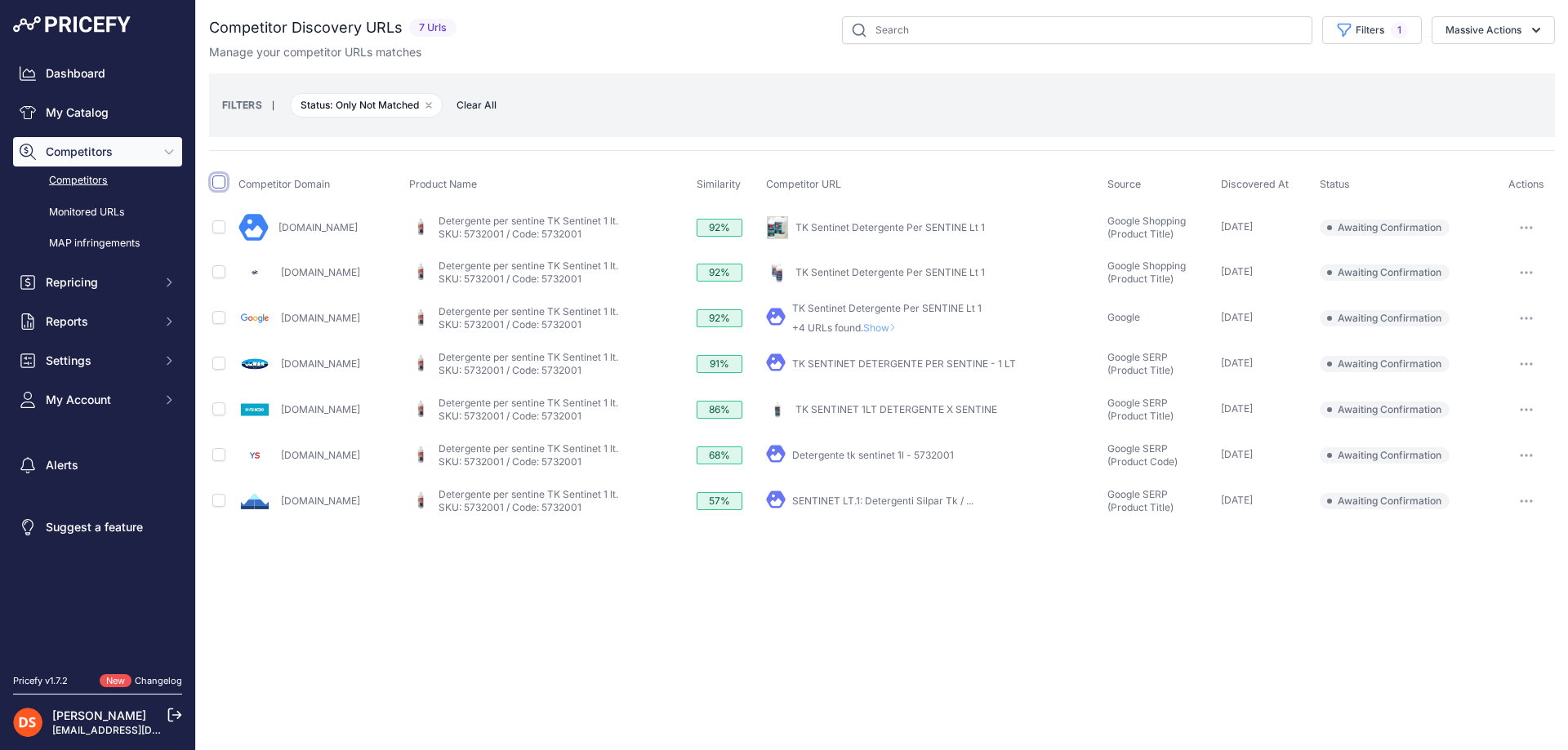
click at [217, 182] on input "checkbox" at bounding box center [218, 182] width 13 height 13
checkbox input "true"
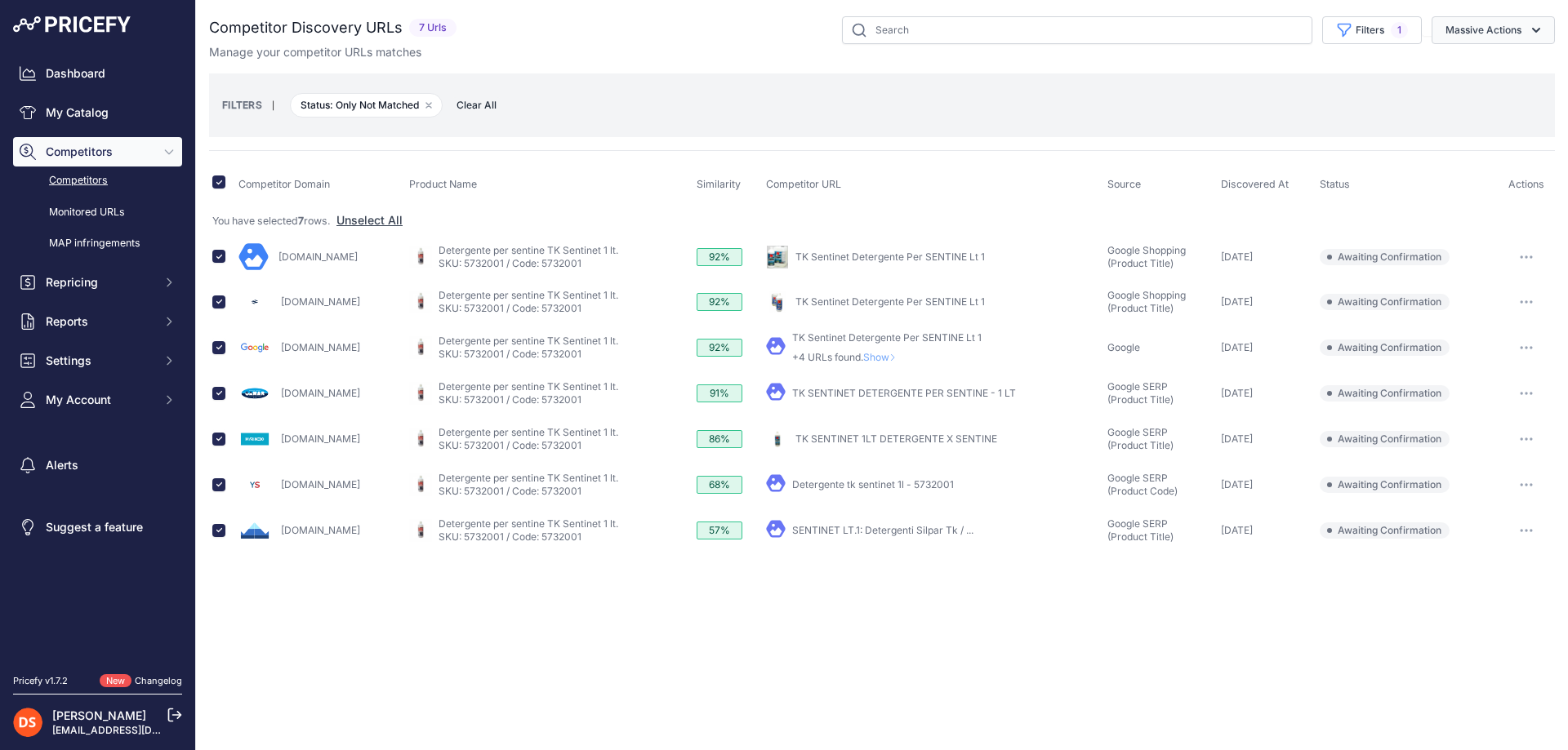
click at [1485, 26] on button "Massive Actions" at bounding box center [1492, 29] width 123 height 27
click at [1495, 69] on span "Confirm Match" at bounding box center [1477, 68] width 80 height 14
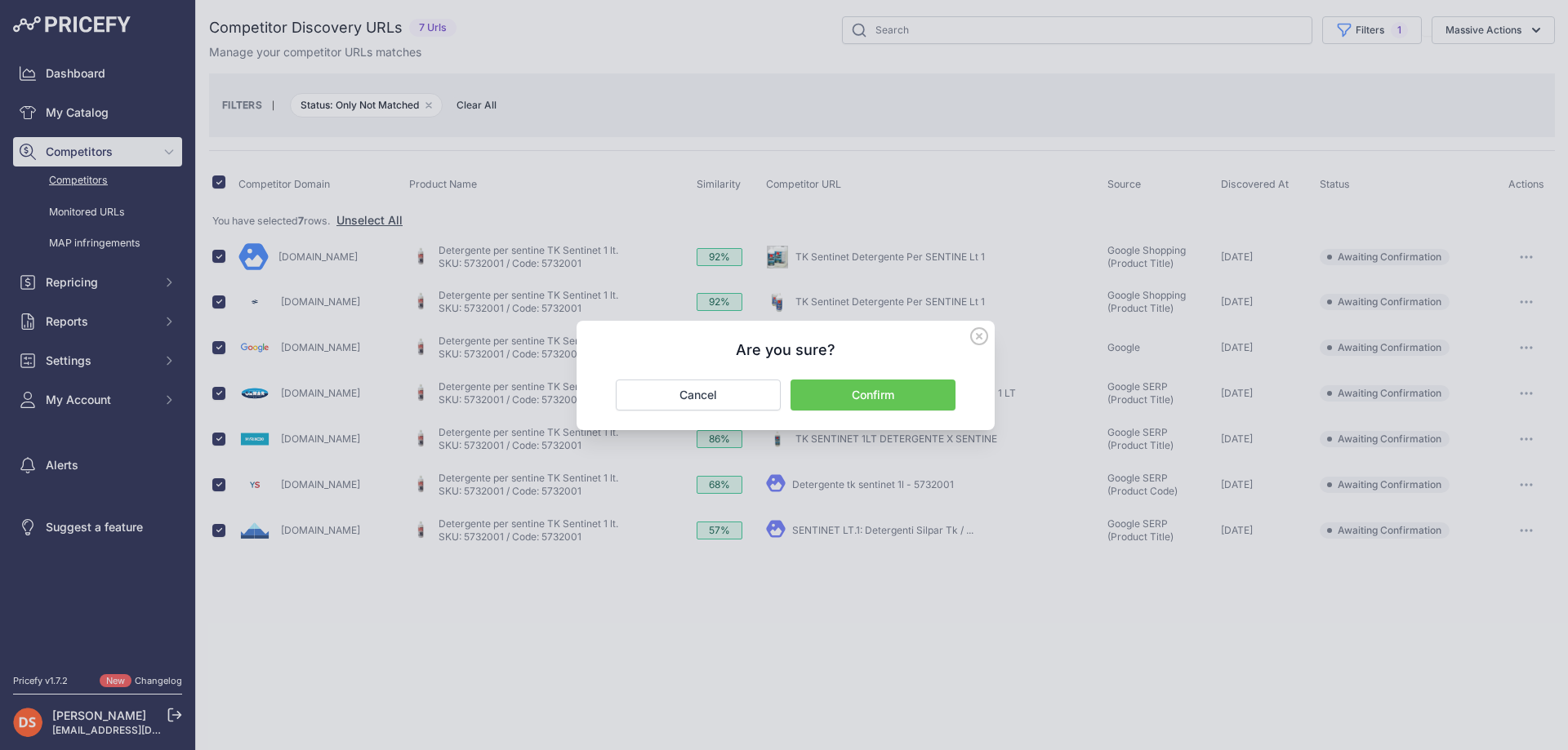
click at [871, 396] on button "Confirm" at bounding box center [873, 394] width 164 height 31
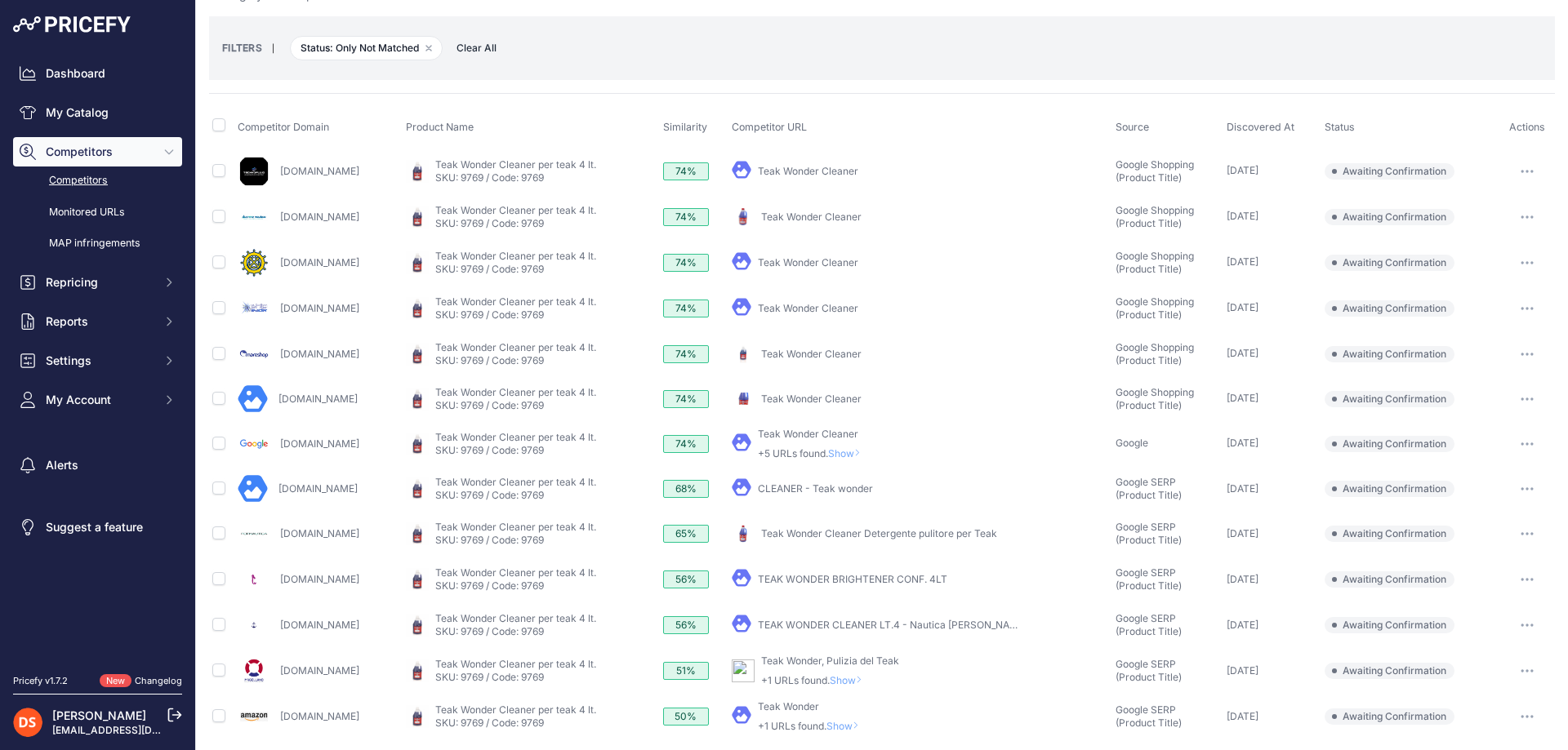
scroll to position [63, 0]
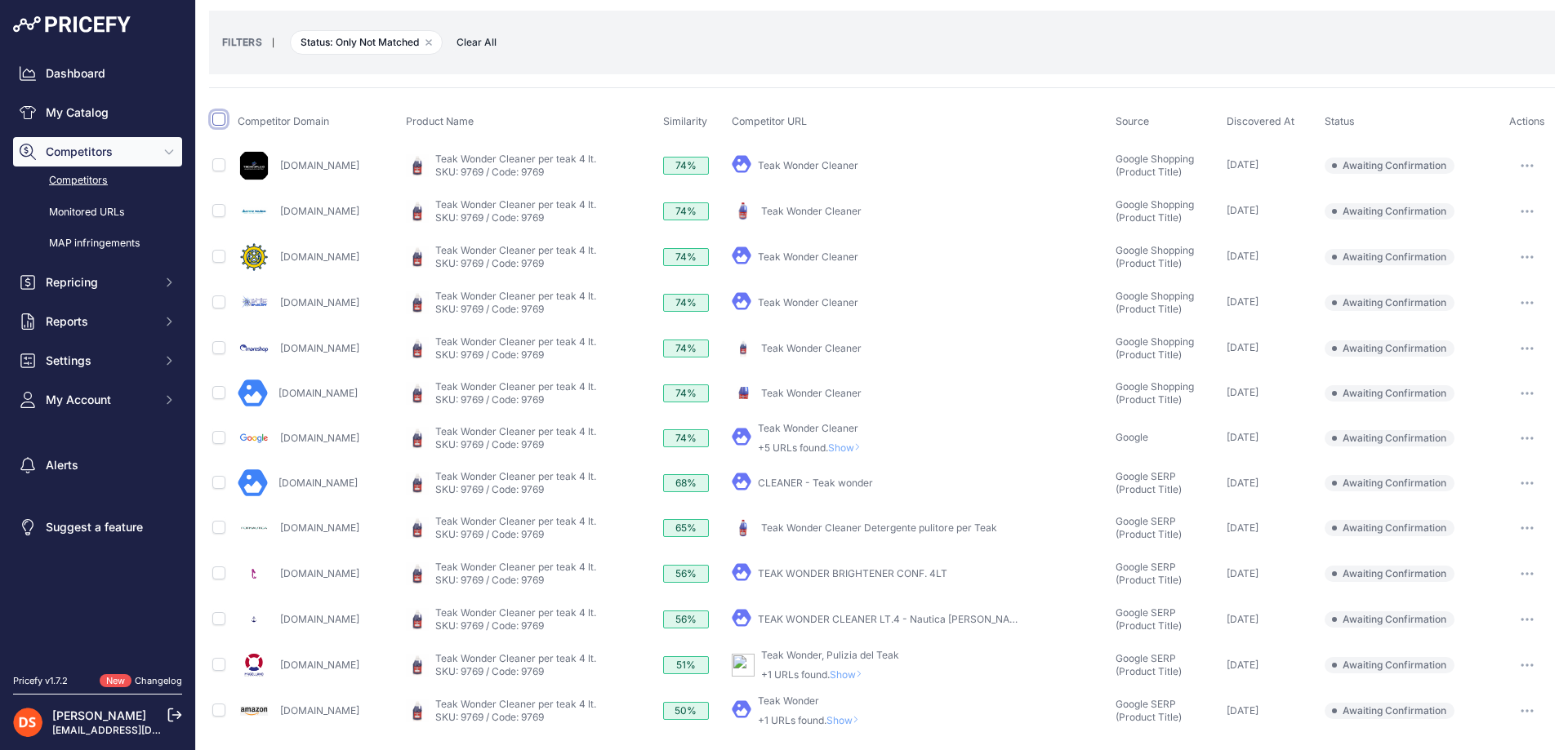
click at [220, 116] on input "checkbox" at bounding box center [218, 119] width 13 height 13
checkbox input "true"
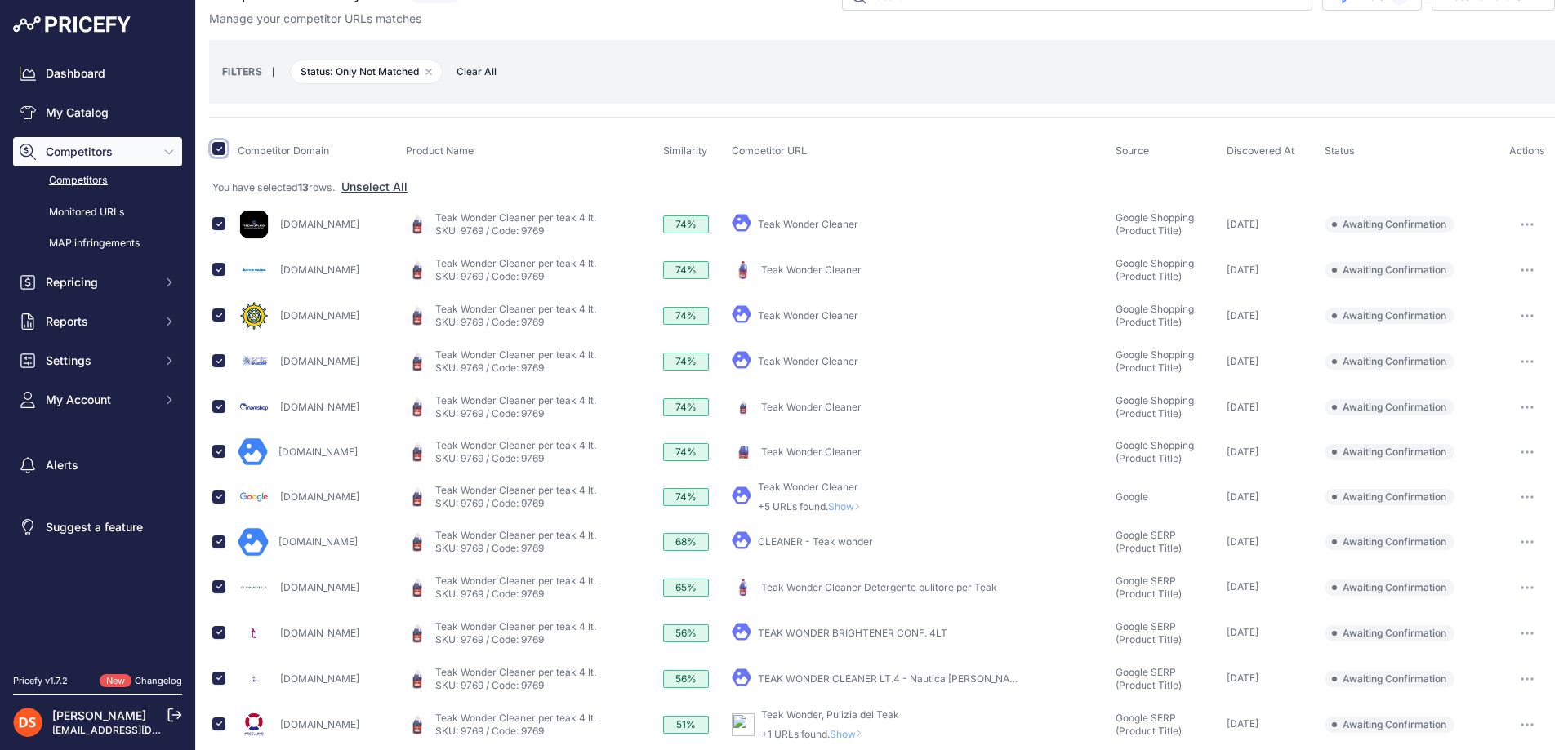
scroll to position [0, 0]
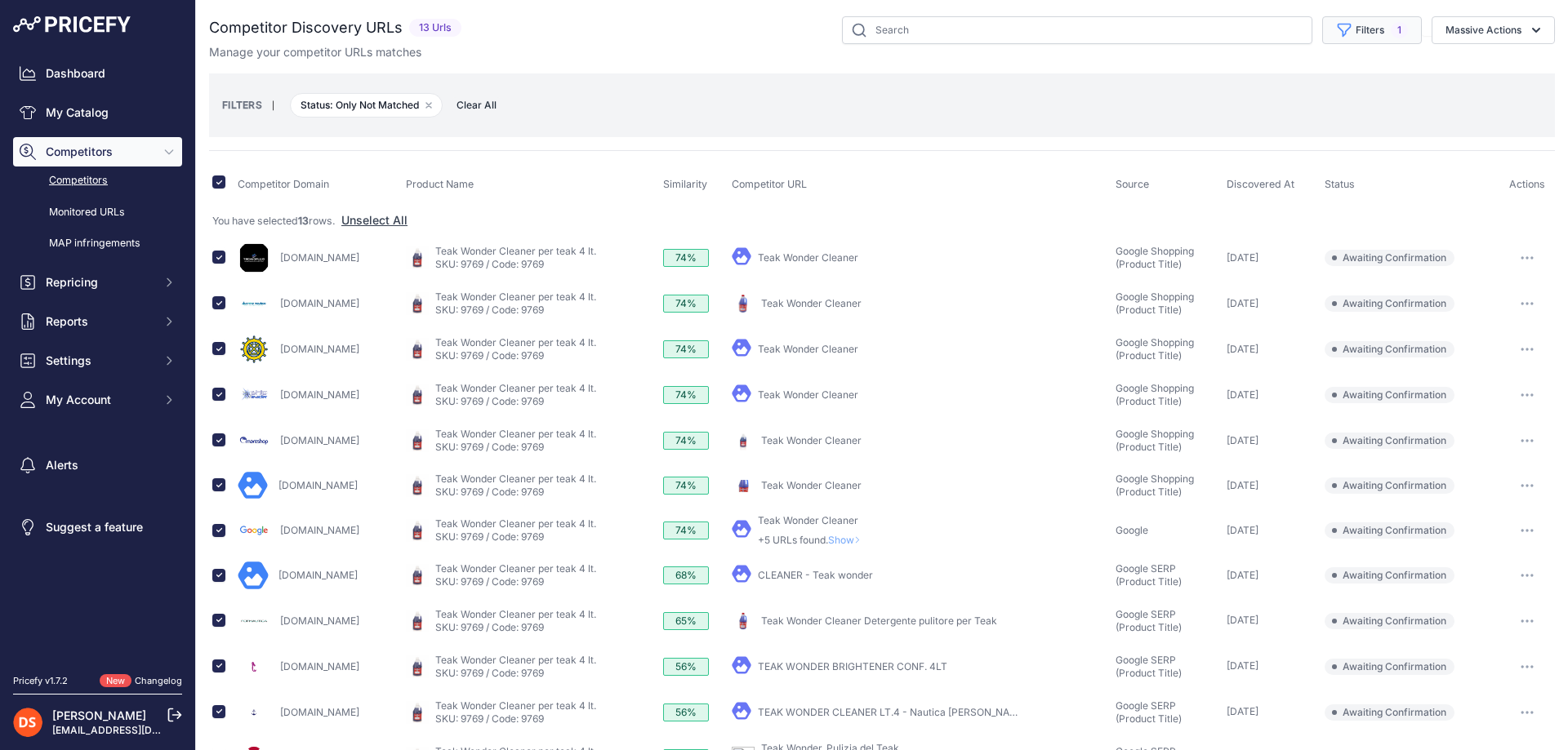
click at [1357, 31] on button "Filters 1" at bounding box center [1372, 29] width 100 height 27
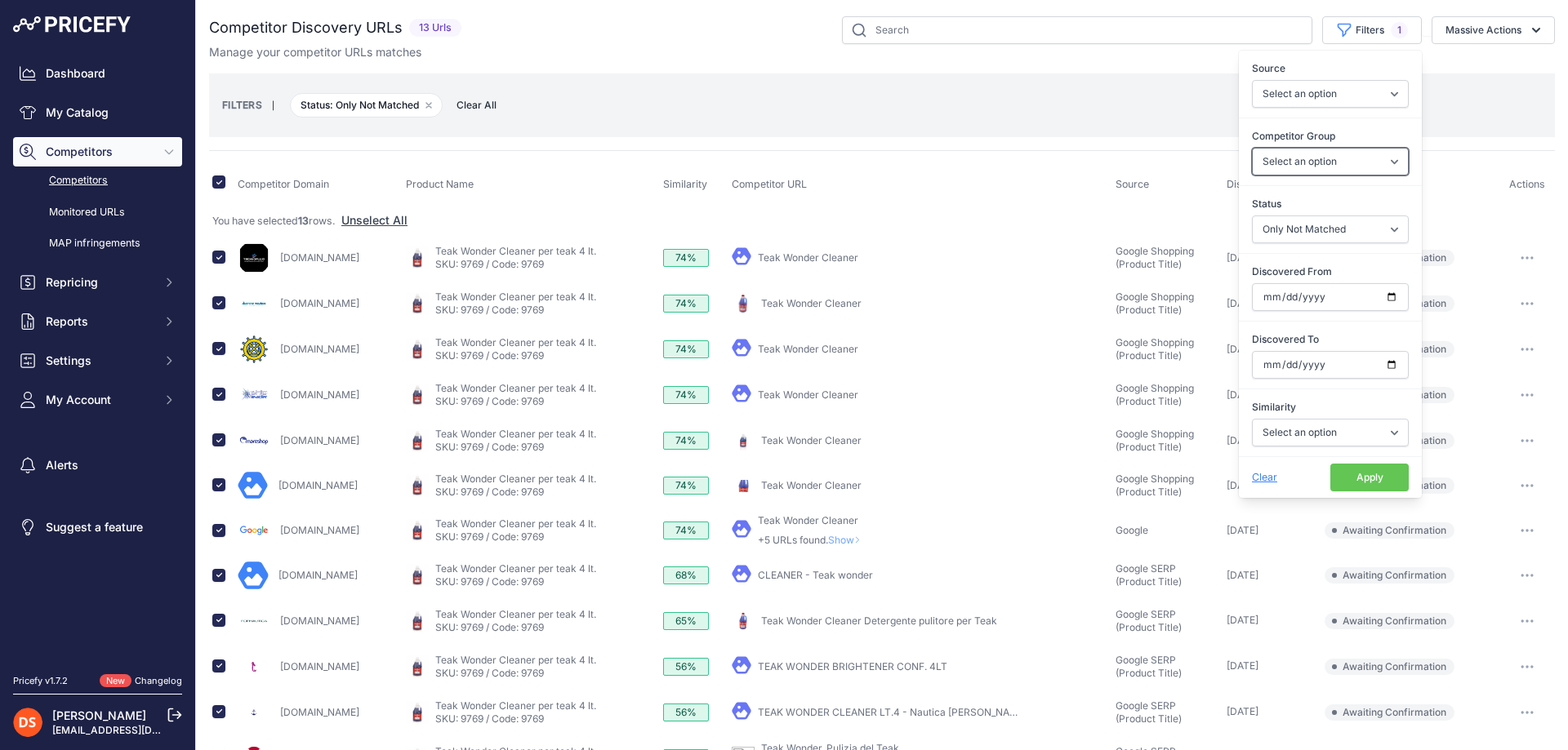
click at [1296, 165] on select "Select an option General Website Ecommerce Foreign Country Website Automatch" at bounding box center [1329, 161] width 157 height 27
drag, startPoint x: 1296, startPoint y: 165, endPoint x: 1302, endPoint y: 154, distance: 12.5
click at [1296, 165] on select "Select an option General Website Ecommerce Foreign Country Website Automatch" at bounding box center [1329, 161] width 157 height 27
click at [1085, 154] on div "Competitor Domain Product Name Similarity Competitor URL Source" at bounding box center [882, 488] width 1346 height 677
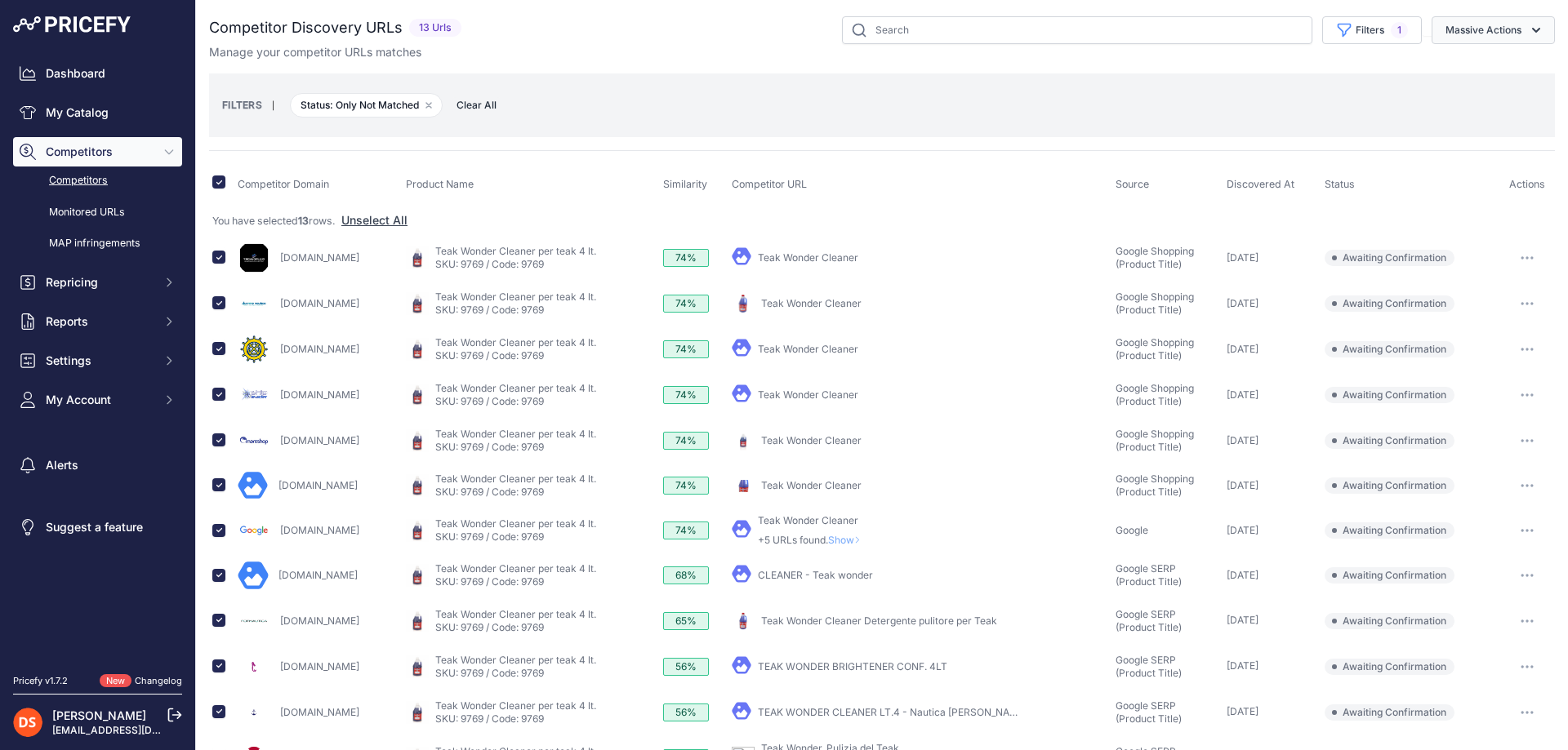
click at [1481, 27] on button "Massive Actions" at bounding box center [1492, 29] width 123 height 27
click at [1494, 73] on span "Confirm Match" at bounding box center [1477, 68] width 80 height 14
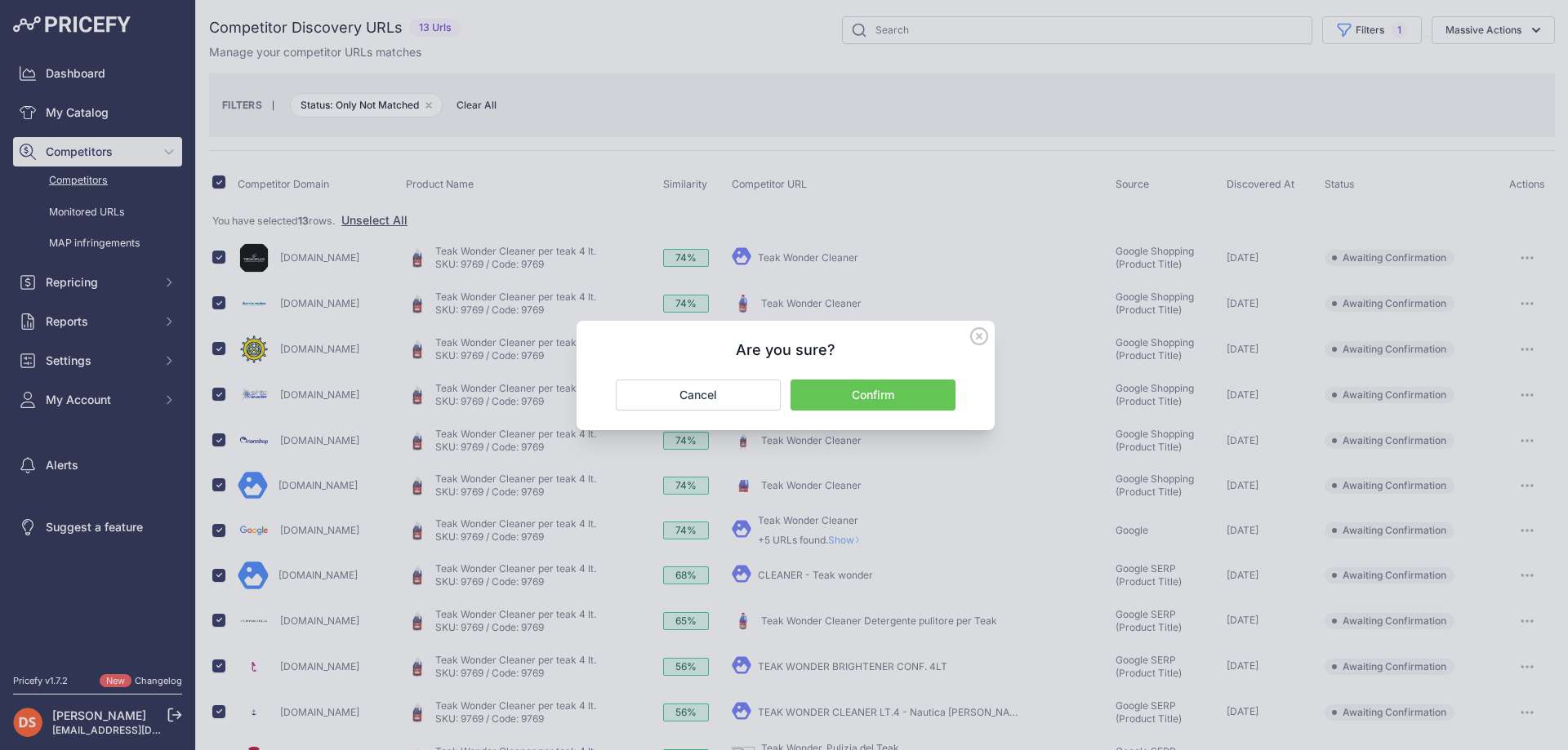
click at [867, 404] on button "Confirm" at bounding box center [873, 394] width 164 height 31
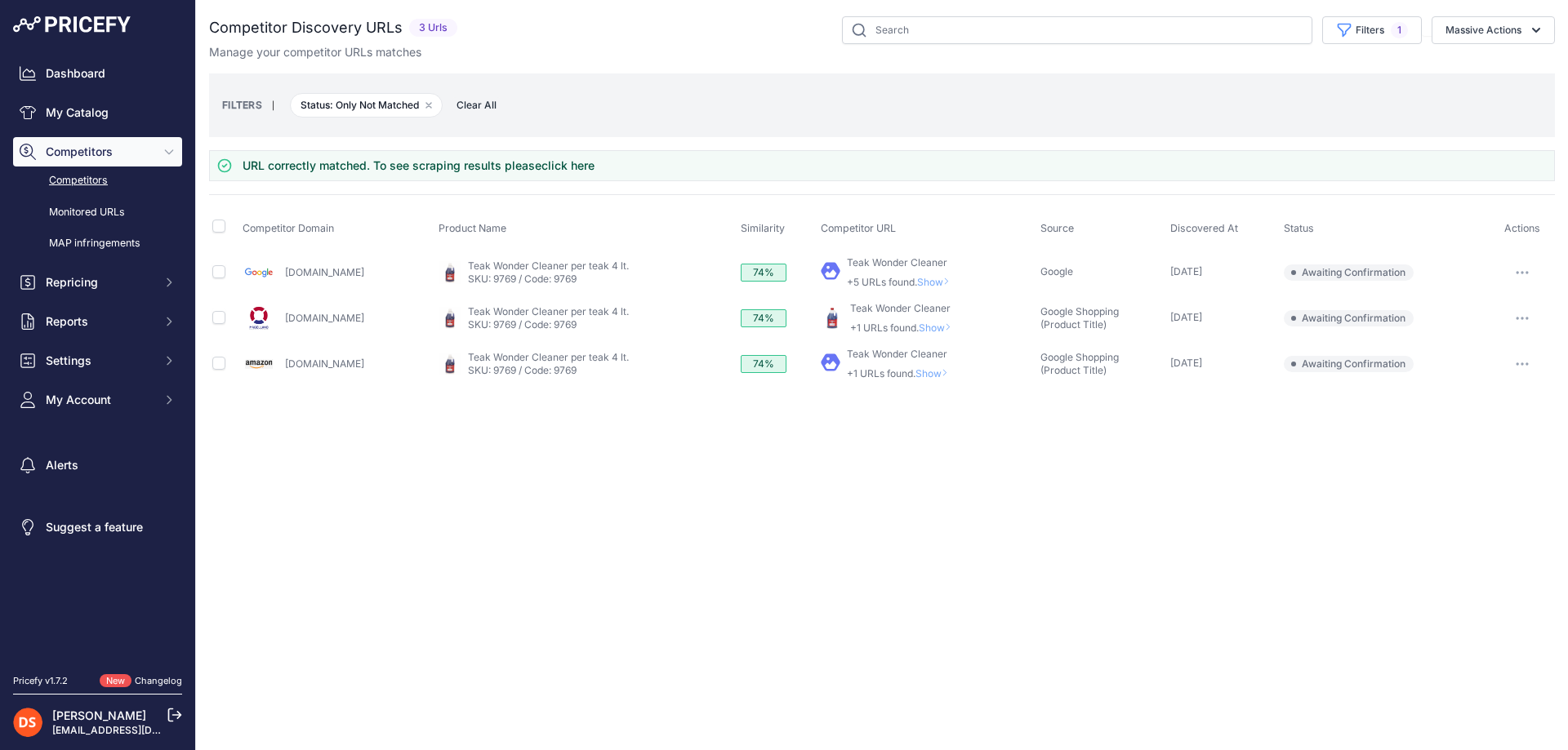
click at [923, 374] on span "Show" at bounding box center [935, 373] width 39 height 12
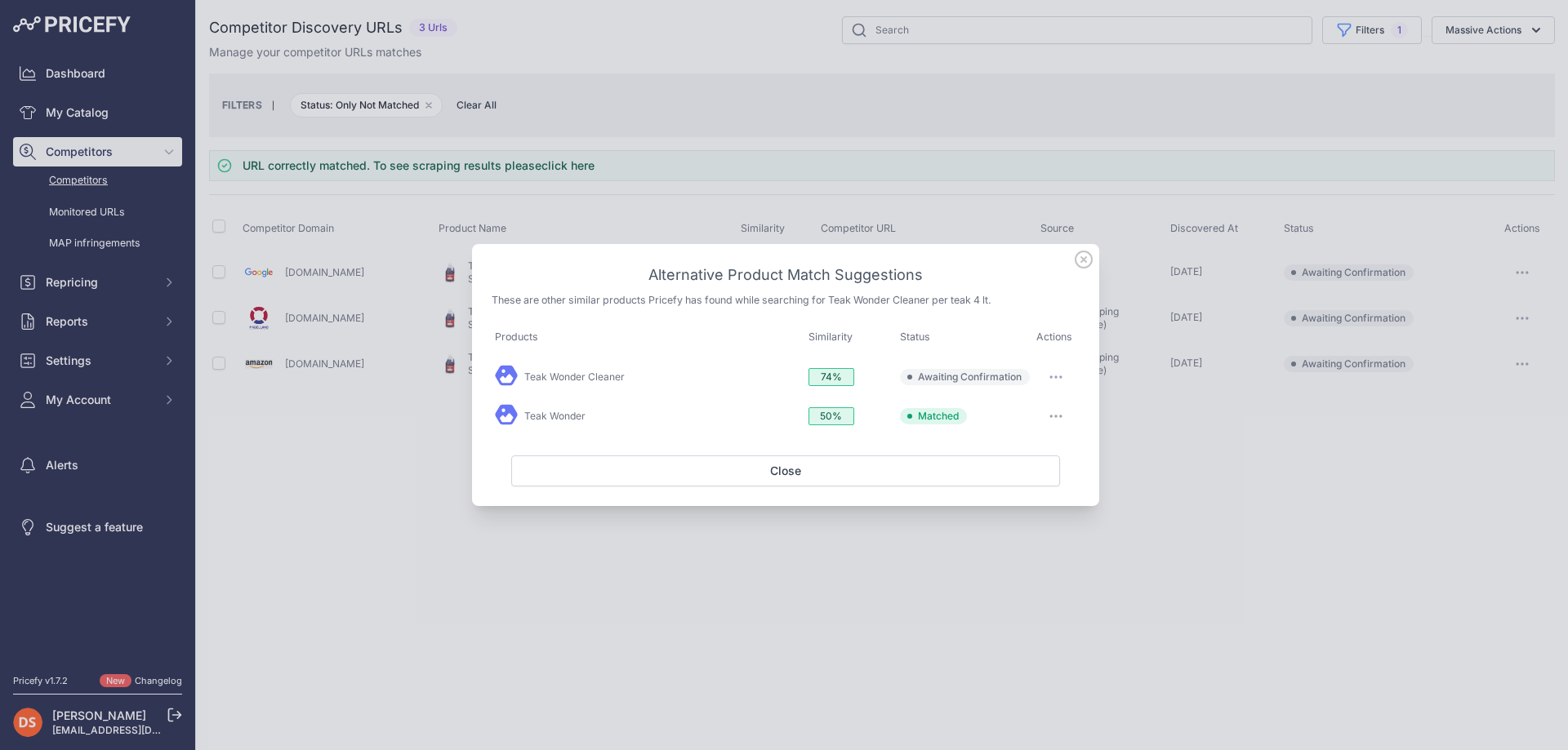
click at [1162, 431] on div at bounding box center [784, 375] width 1568 height 750
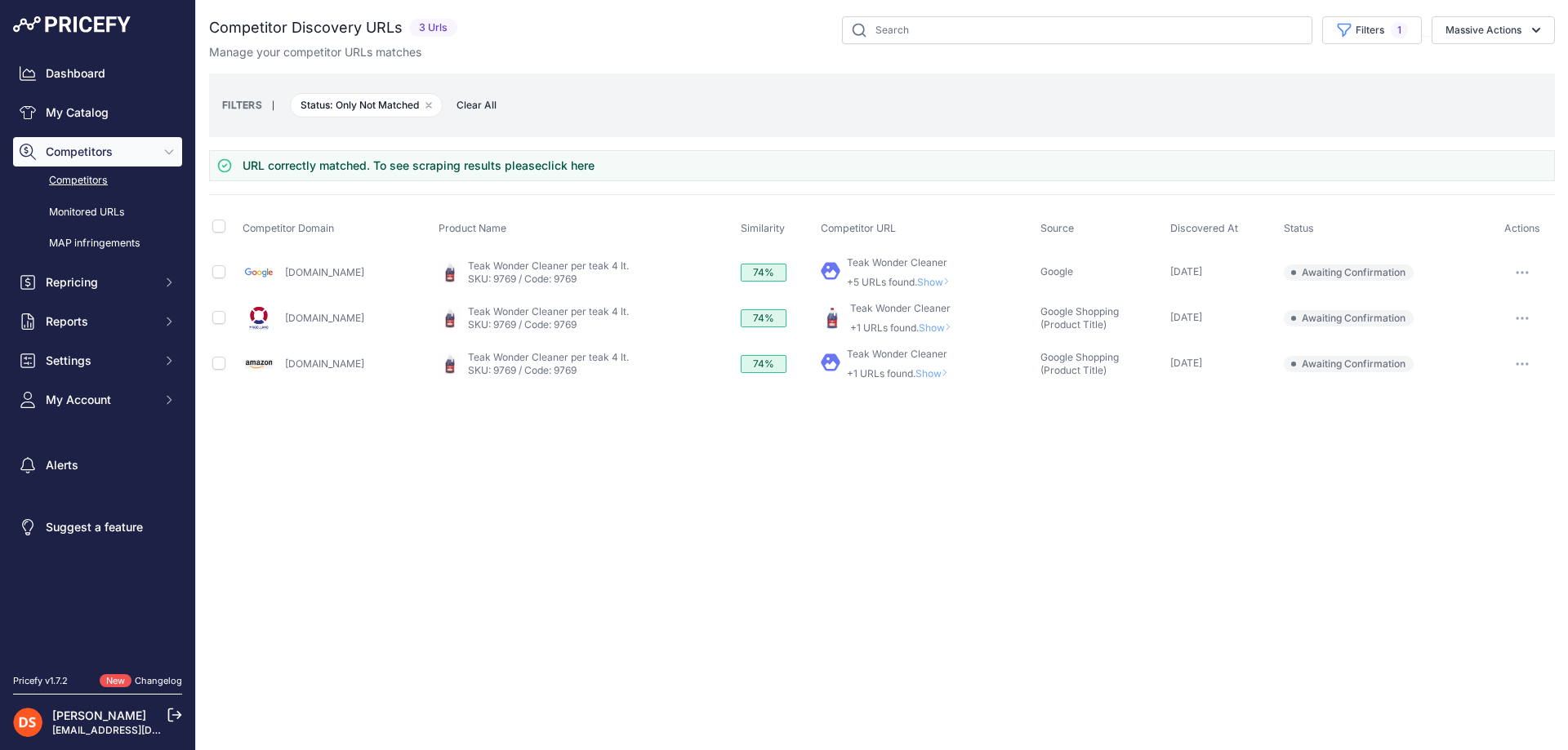
click at [926, 373] on span "Show" at bounding box center [935, 373] width 39 height 12
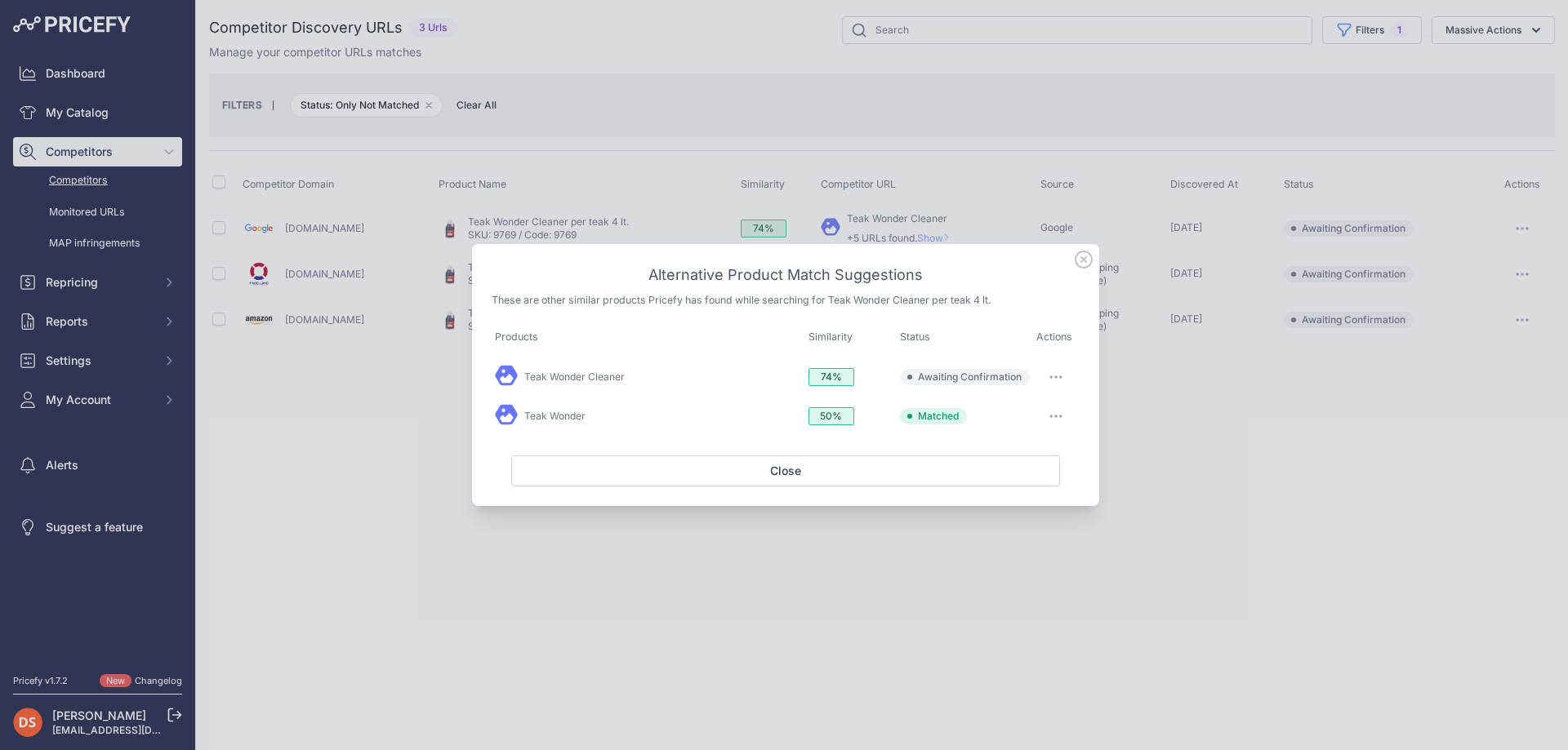
drag, startPoint x: 1053, startPoint y: 374, endPoint x: 1063, endPoint y: 393, distance: 21.5
click at [1054, 375] on button "button" at bounding box center [1055, 378] width 33 height 23
click at [1022, 438] on span "Exclude match" at bounding box center [1019, 444] width 69 height 12
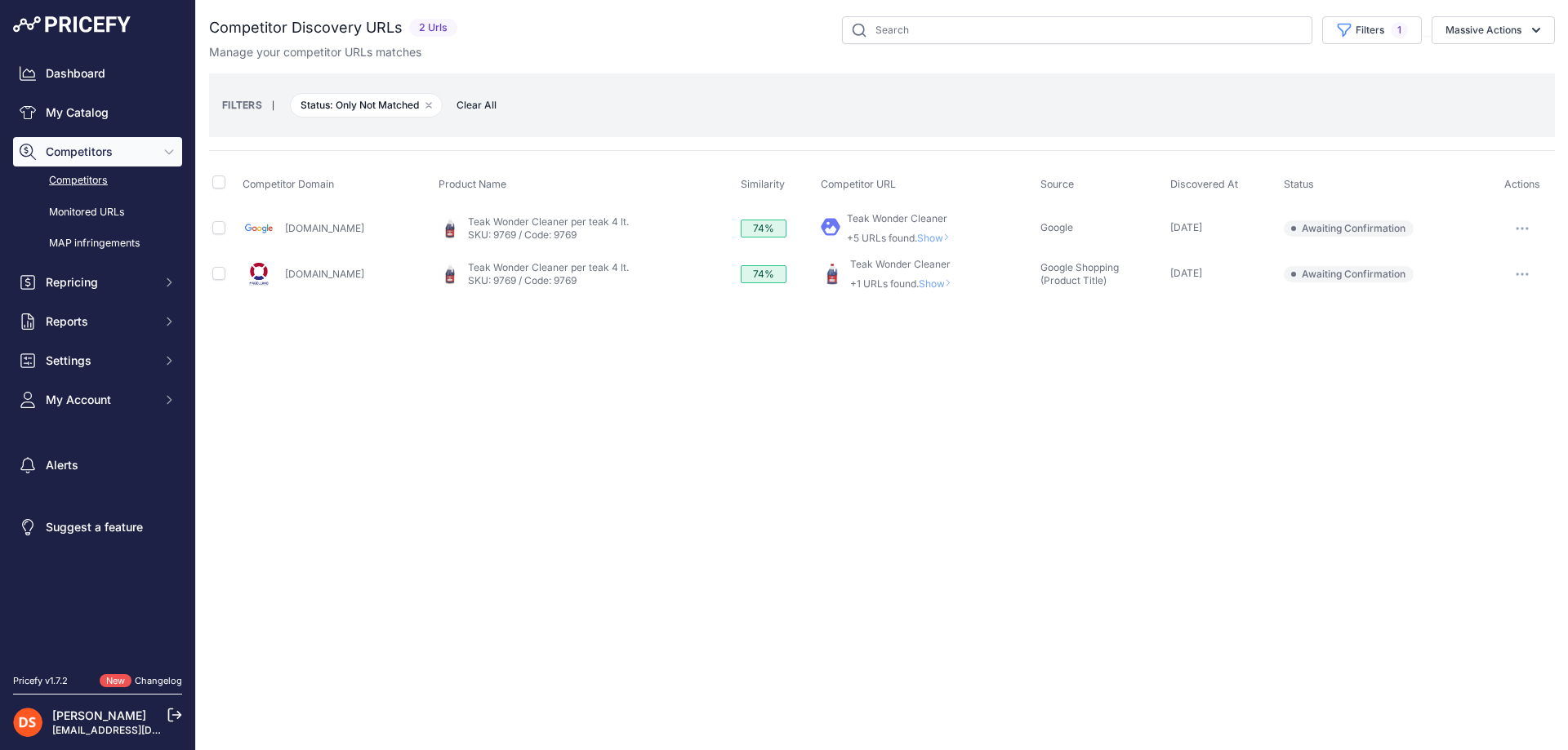
click at [925, 282] on span "Show" at bounding box center [938, 284] width 39 height 12
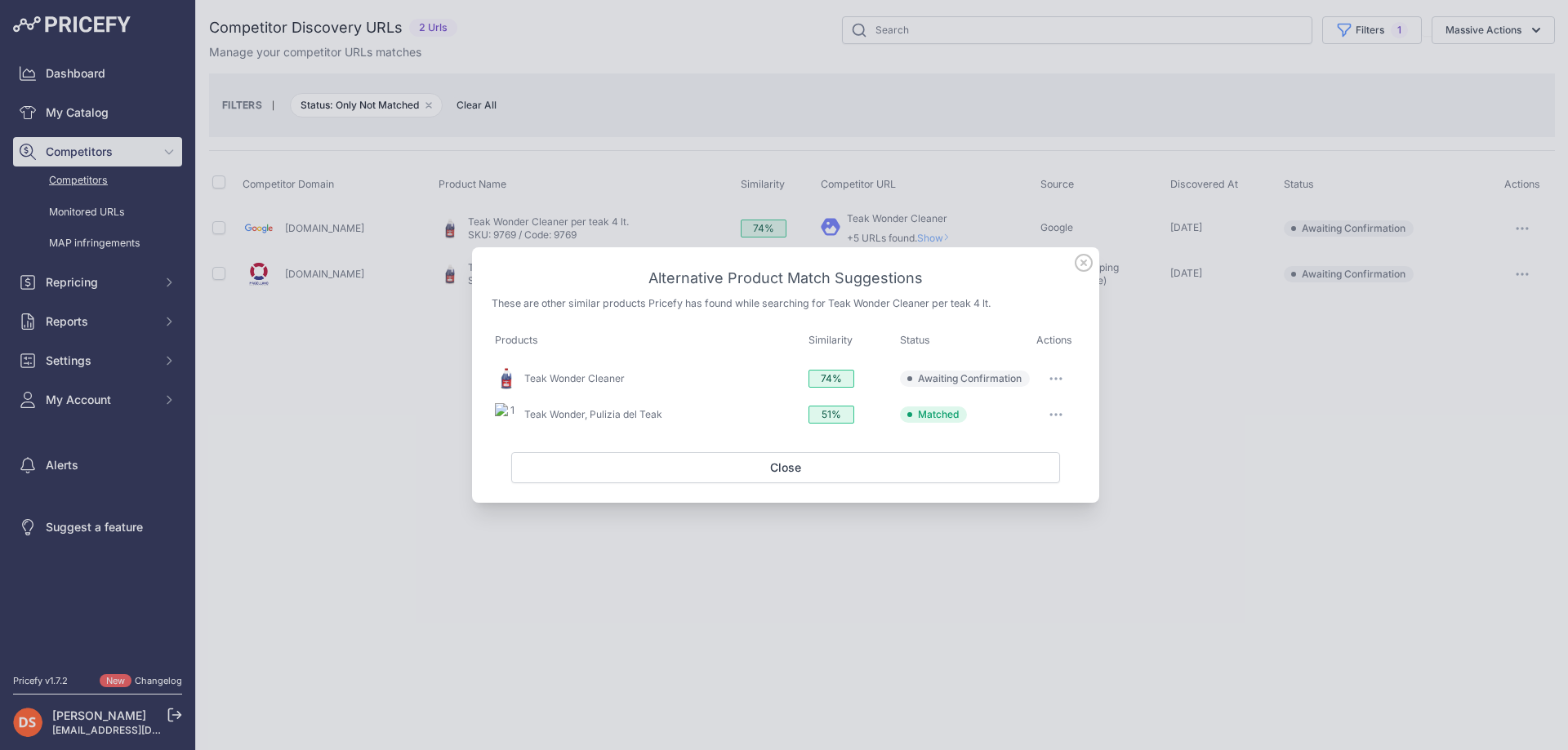
click at [1174, 386] on div at bounding box center [784, 375] width 1568 height 750
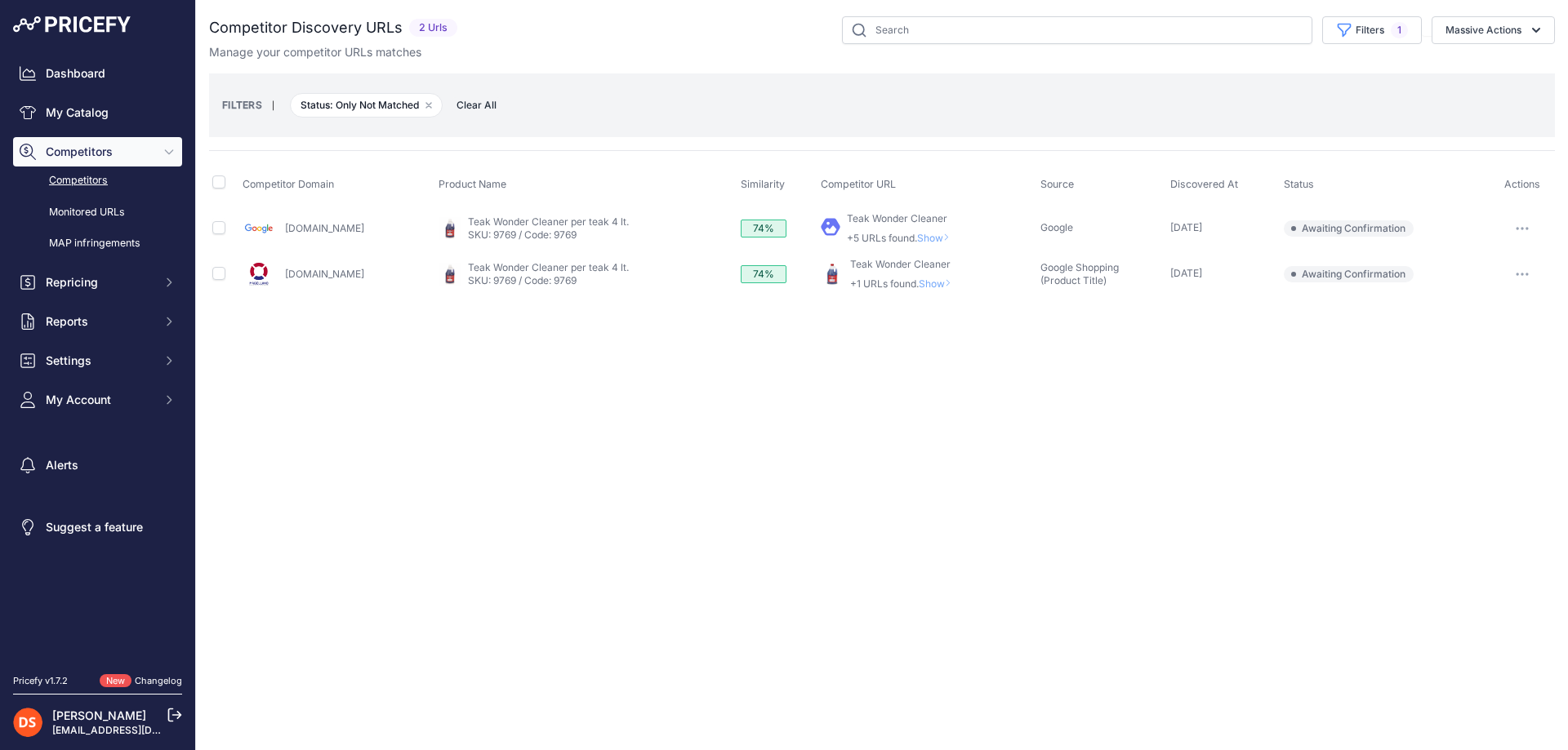
click at [932, 238] on span "Show" at bounding box center [937, 238] width 39 height 12
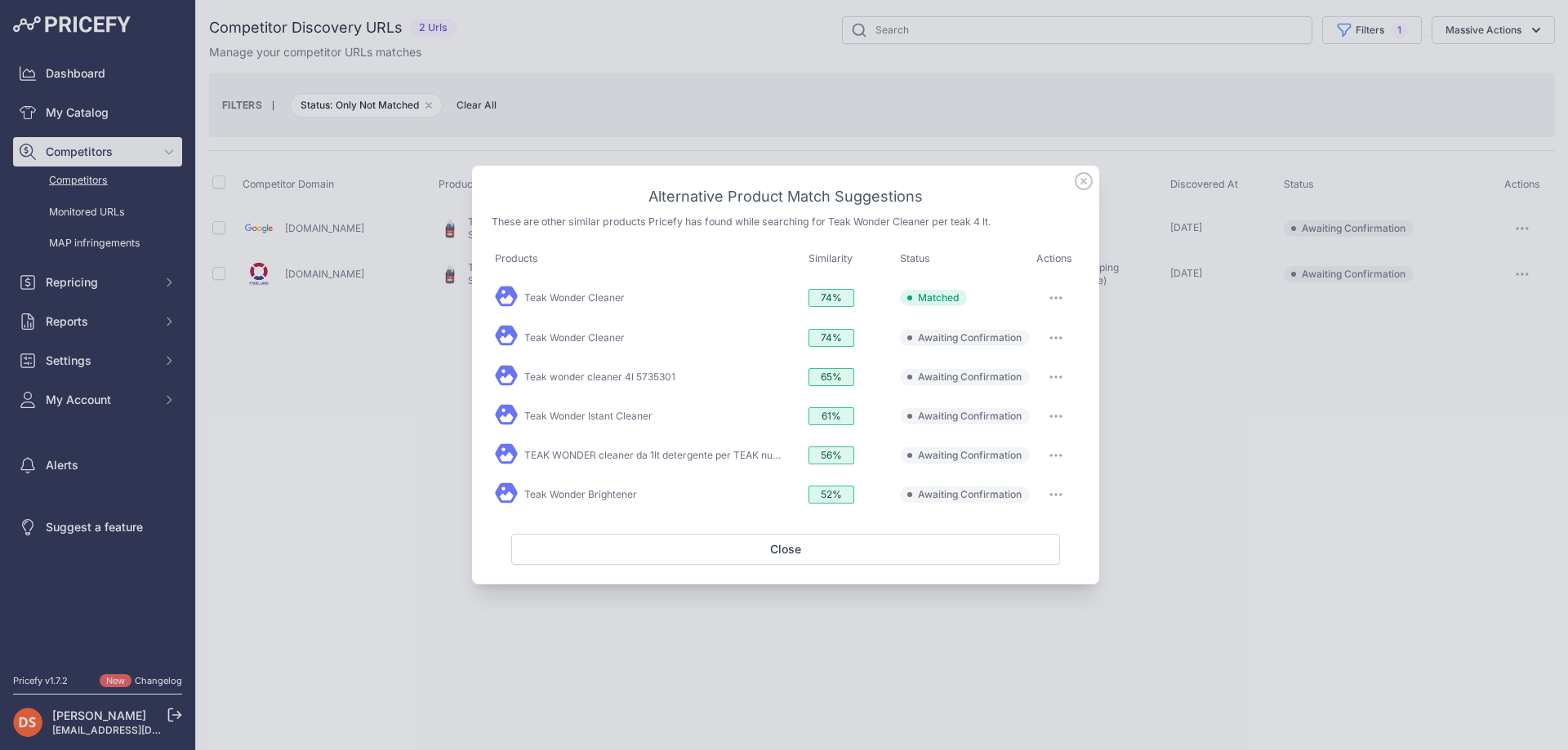
click at [1191, 331] on div at bounding box center [784, 375] width 1568 height 750
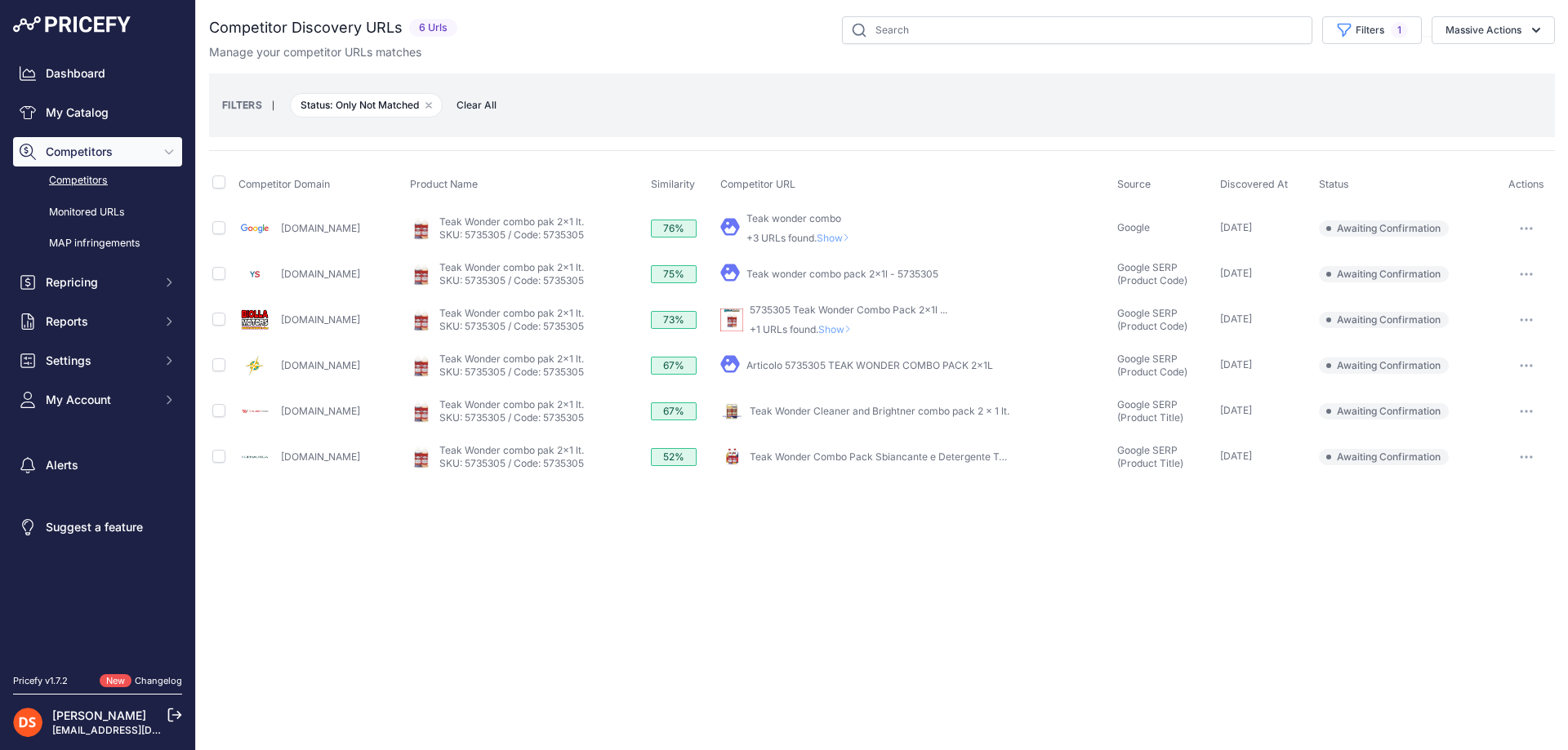
click at [226, 179] on th at bounding box center [222, 185] width 27 height 41
click at [219, 185] on input "checkbox" at bounding box center [218, 182] width 13 height 13
checkbox input "true"
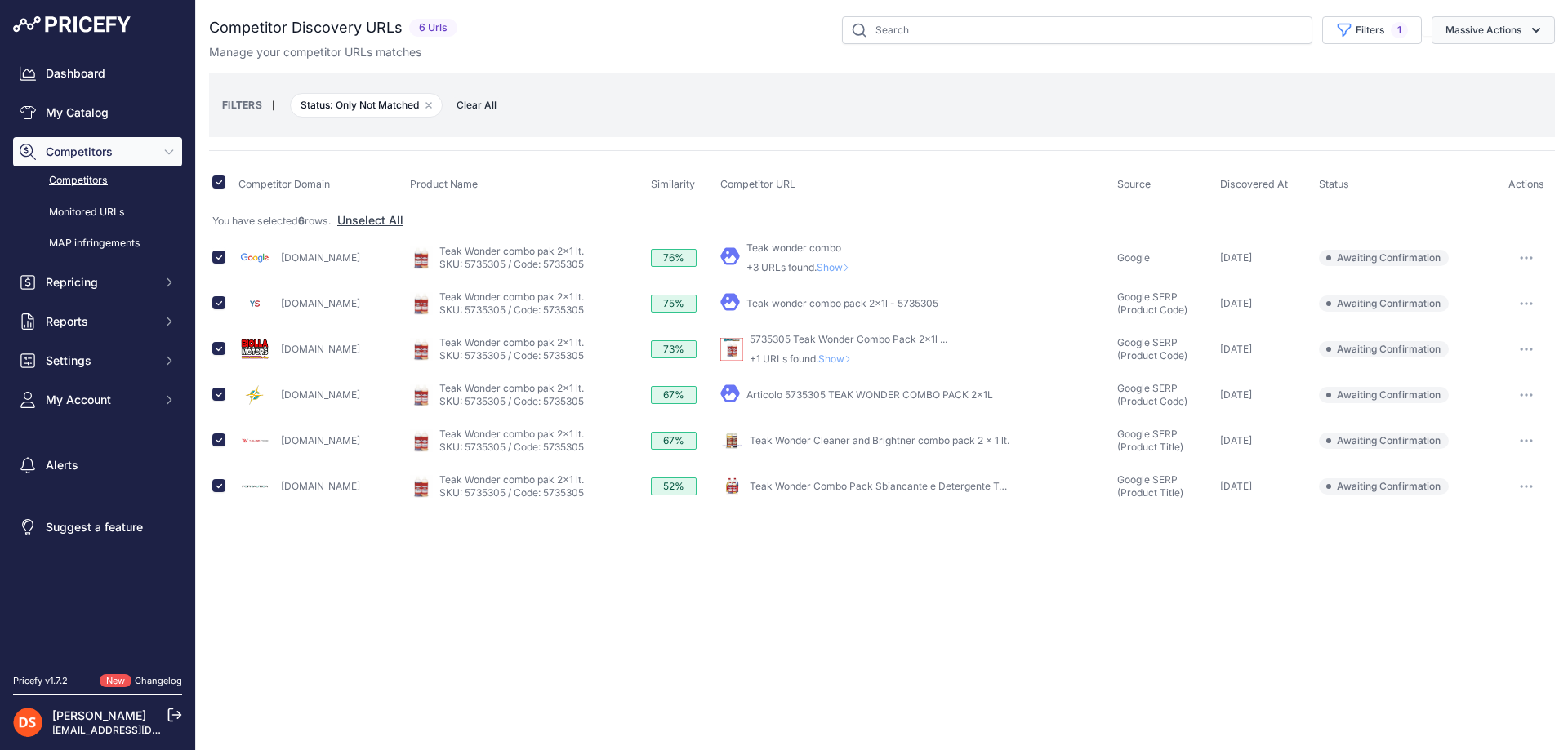
click at [1481, 27] on button "Massive Actions" at bounding box center [1492, 29] width 123 height 27
click at [1494, 73] on span "Confirm Match" at bounding box center [1477, 68] width 80 height 14
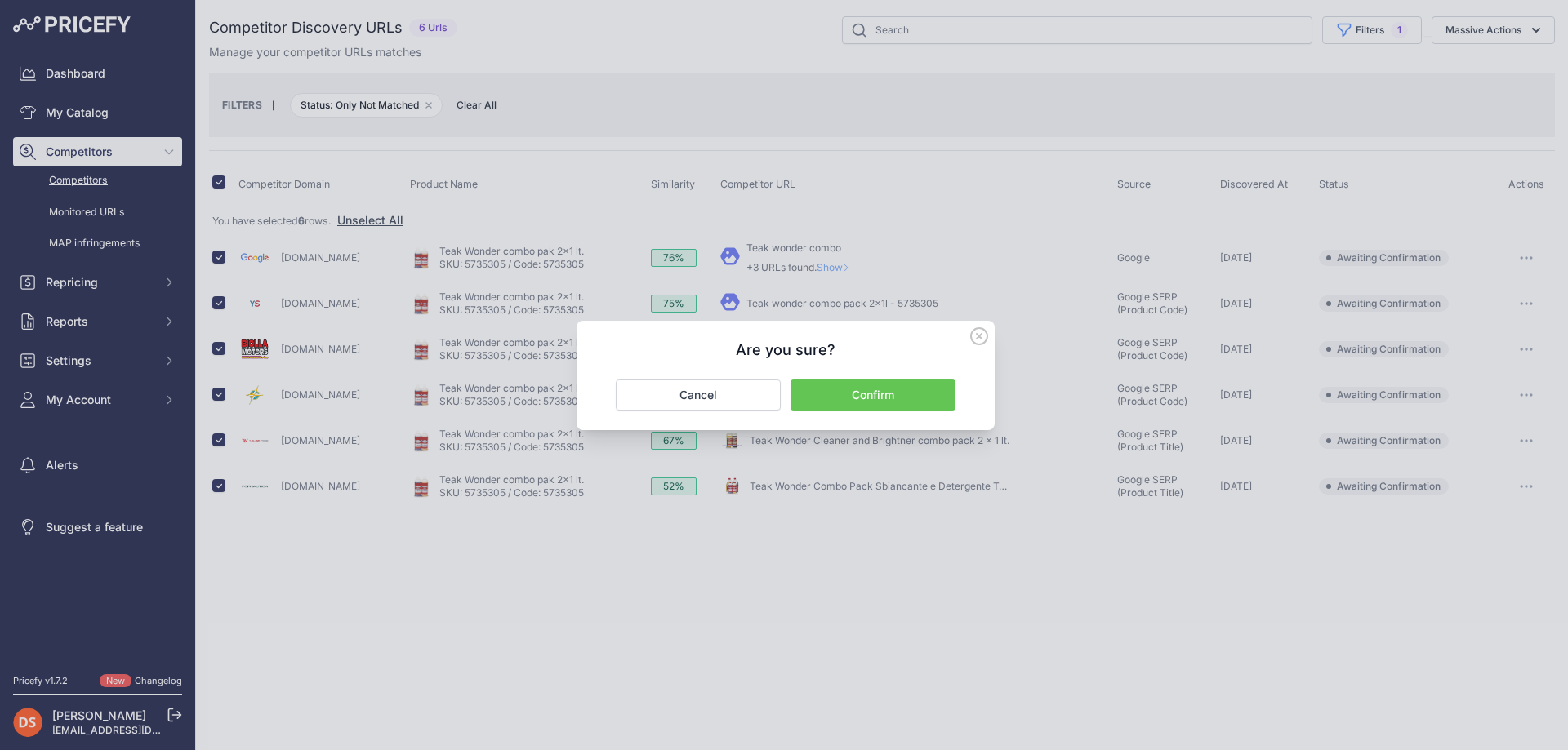
click at [870, 400] on button "Confirm" at bounding box center [873, 394] width 164 height 31
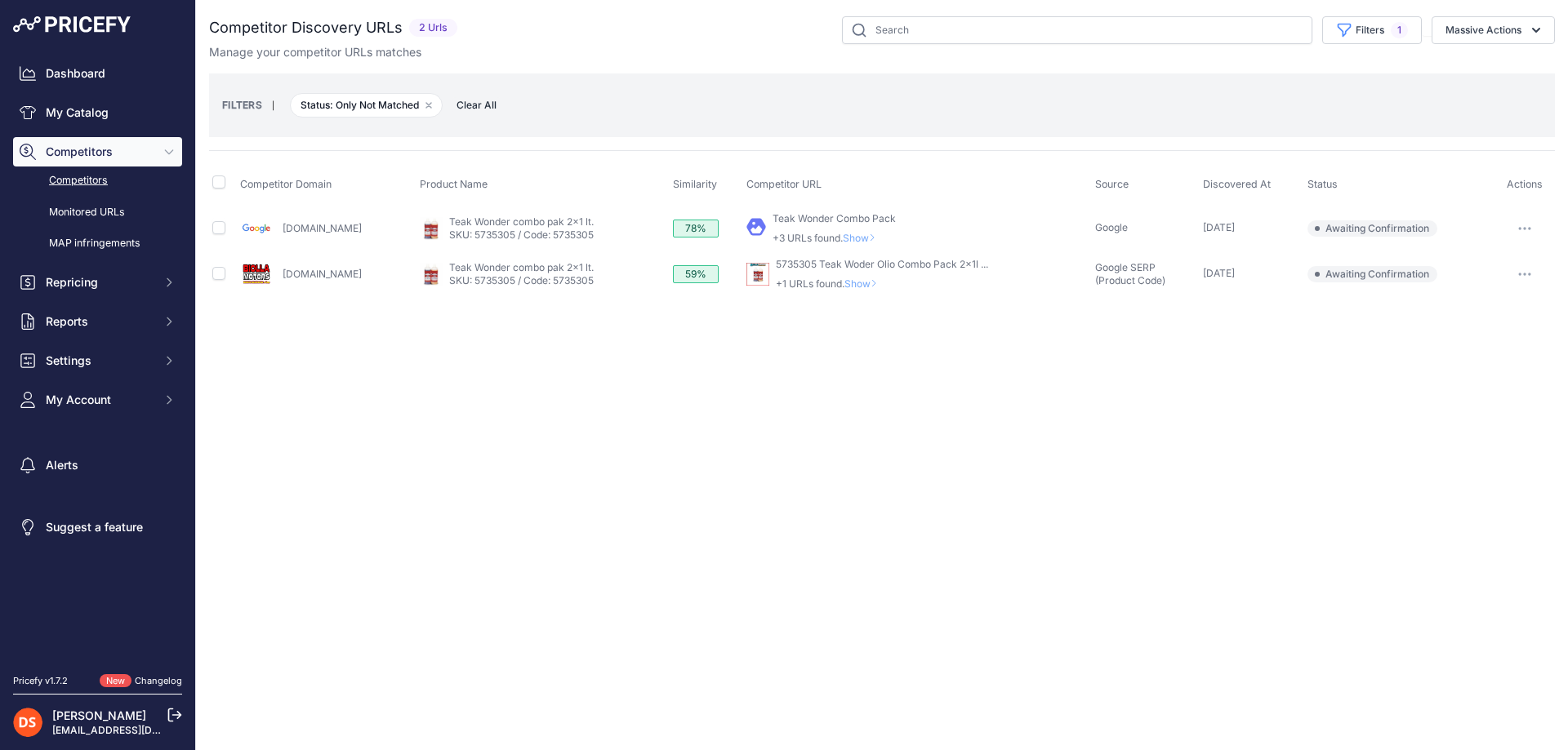
click at [874, 282] on span "Show" at bounding box center [864, 284] width 39 height 12
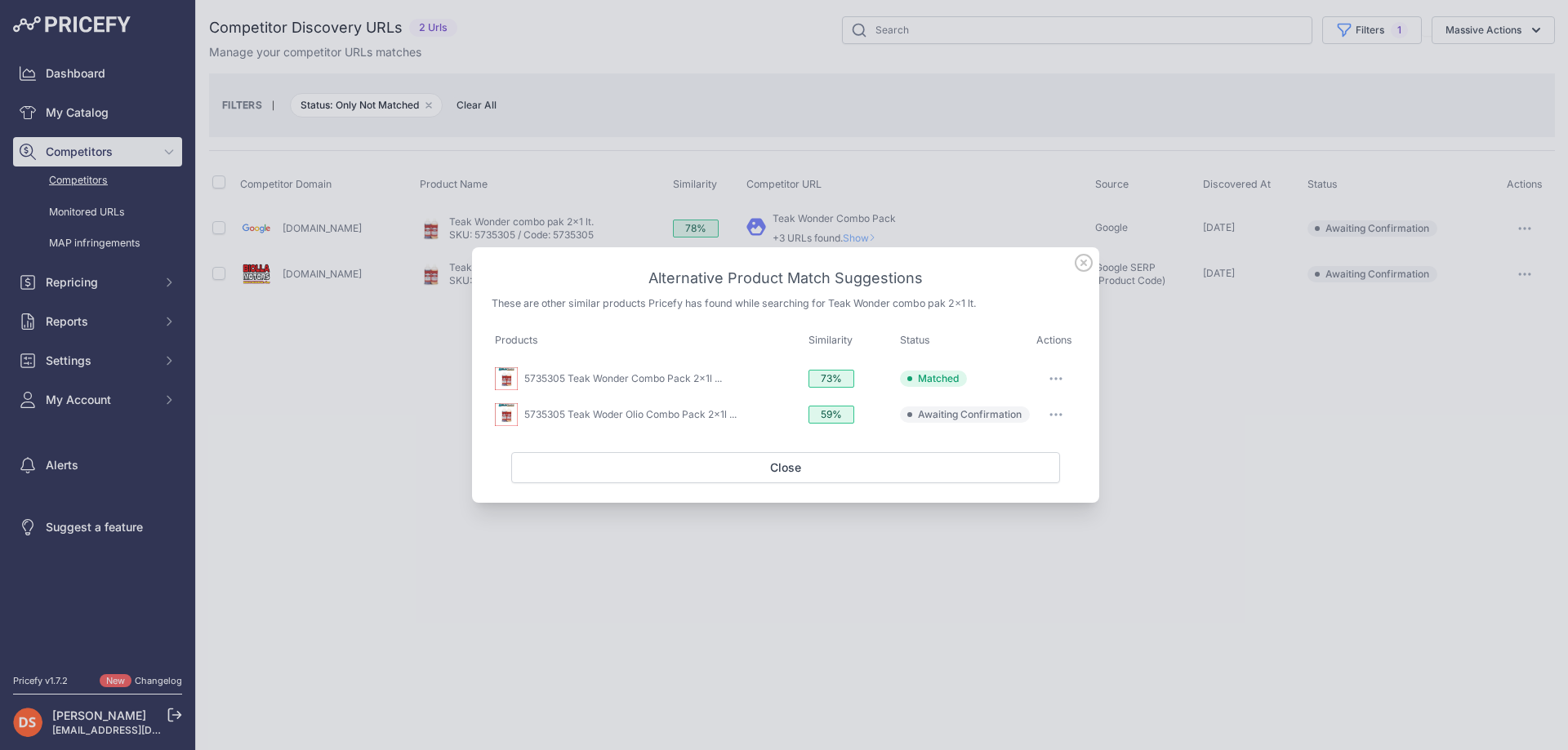
click at [1179, 369] on div at bounding box center [784, 375] width 1568 height 750
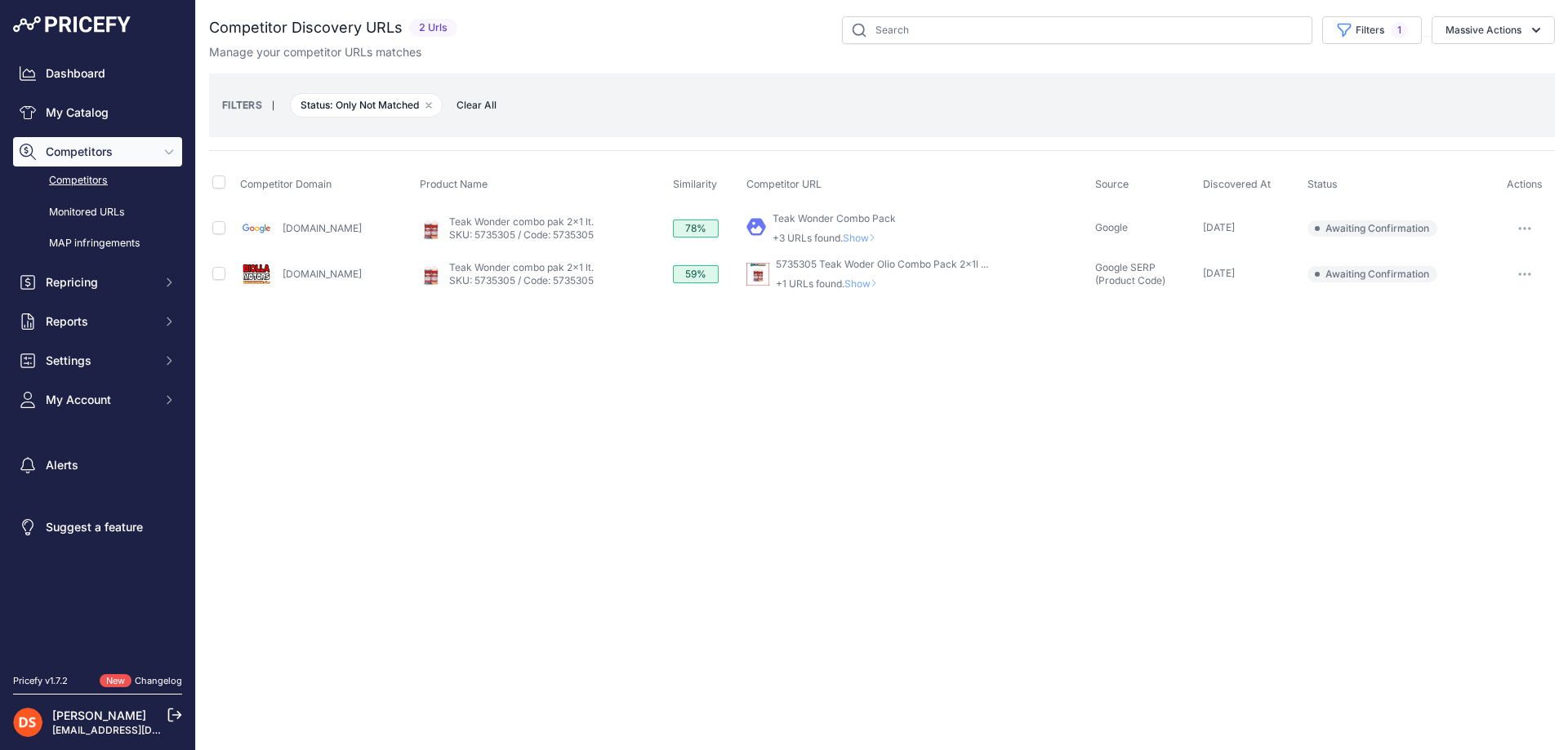
click at [868, 233] on span "Show" at bounding box center [862, 238] width 39 height 12
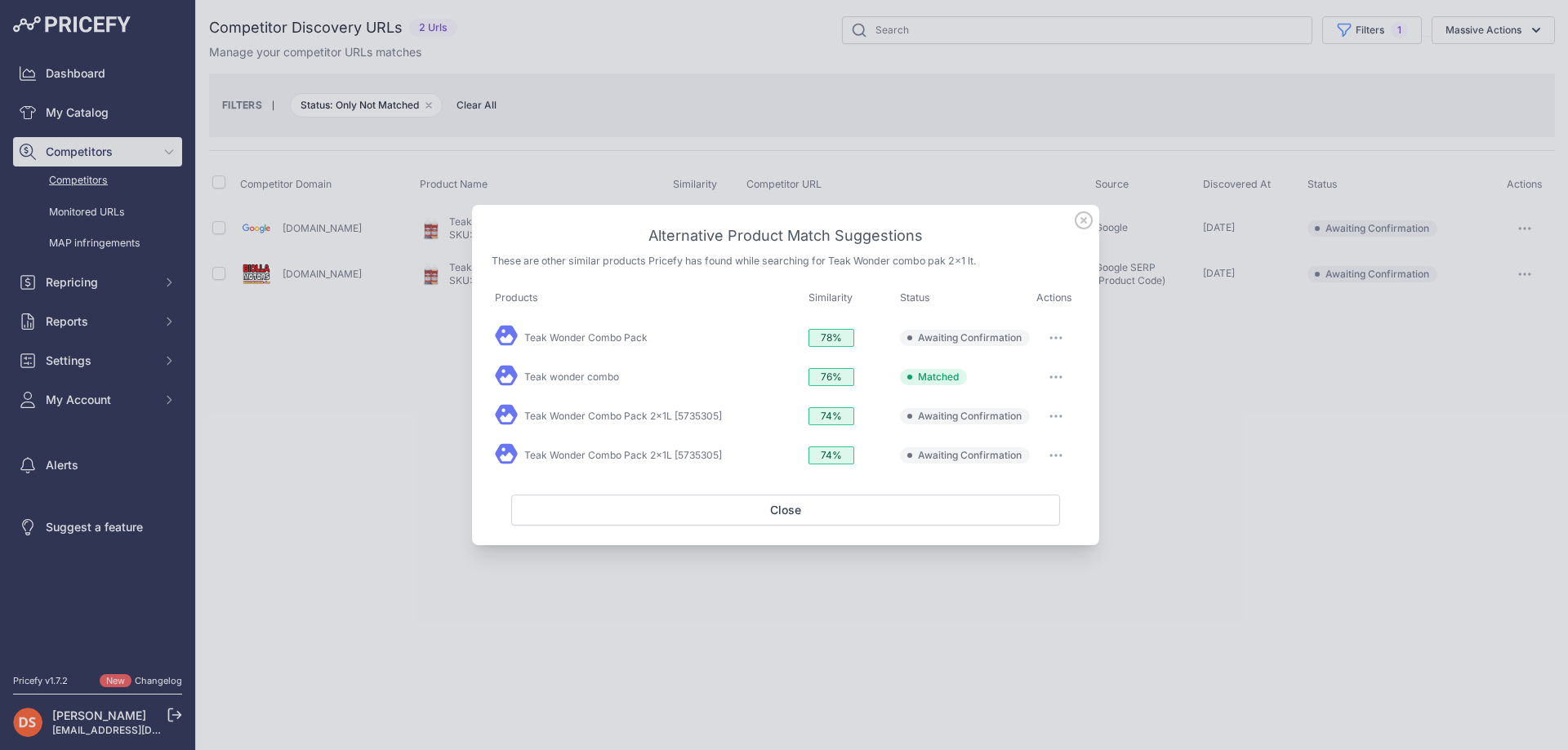
click at [1057, 333] on button "button" at bounding box center [1055, 338] width 33 height 23
click at [1027, 371] on span "Match This" at bounding box center [1010, 372] width 51 height 12
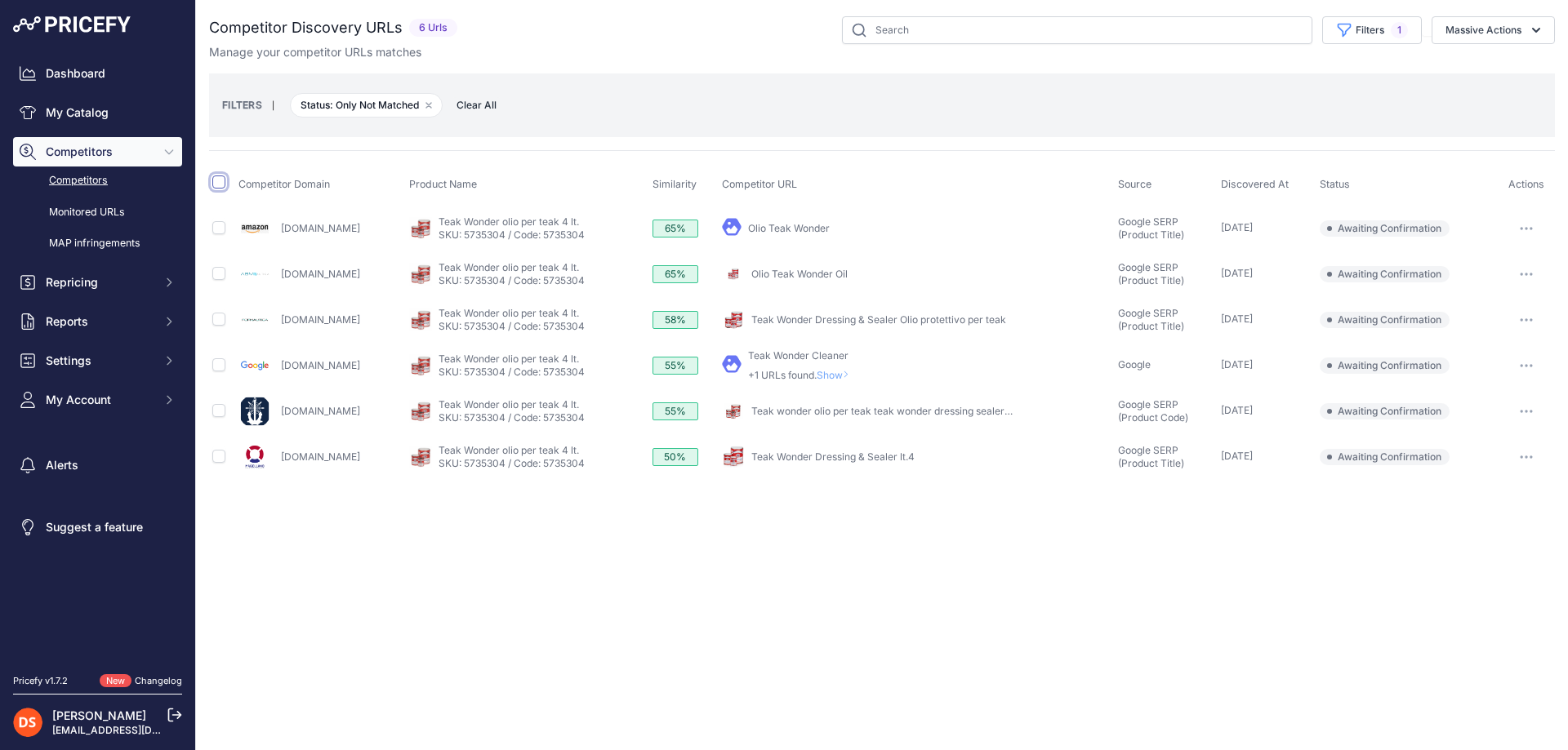
click at [218, 185] on input "checkbox" at bounding box center [218, 182] width 13 height 13
checkbox input "true"
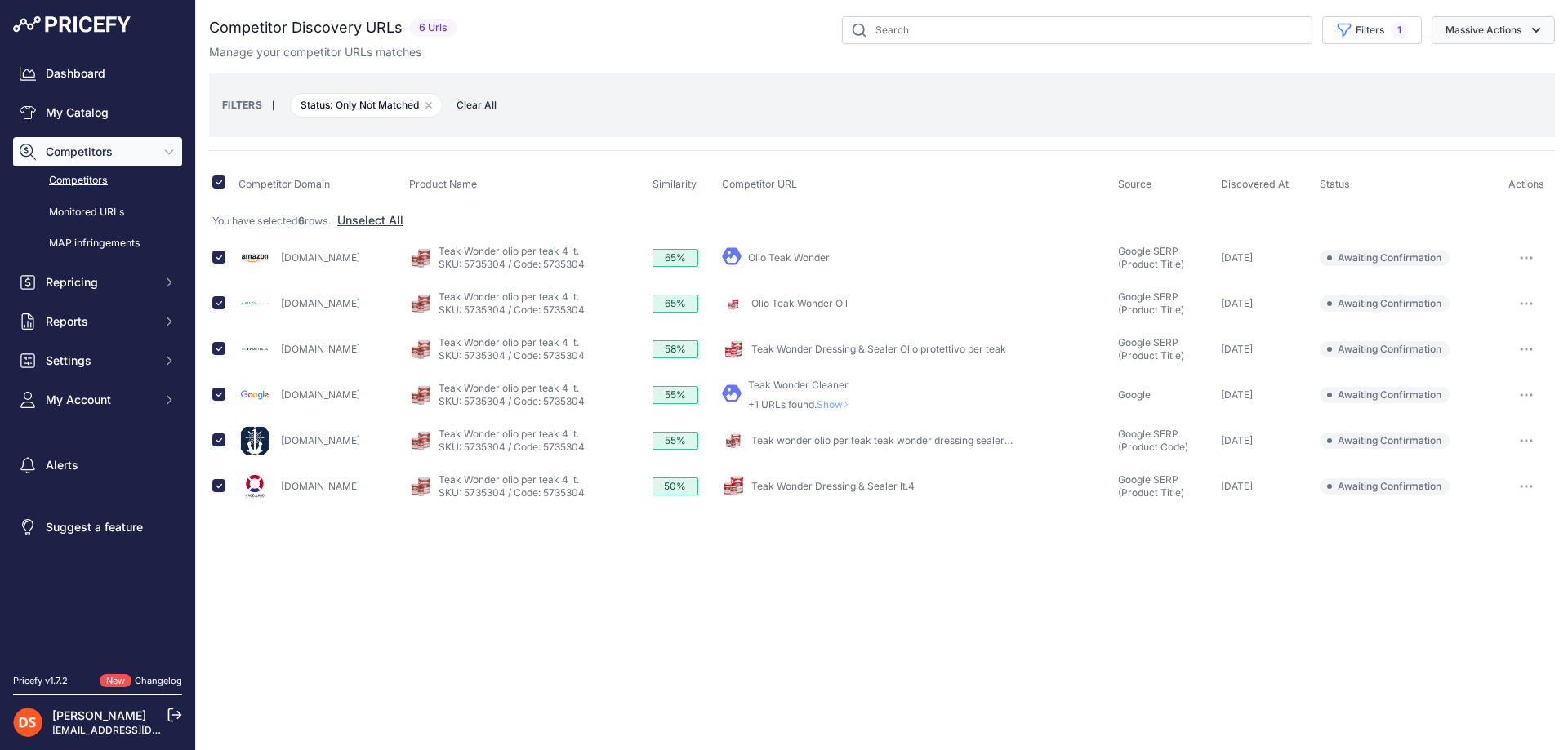
click at [1481, 27] on button "Massive Actions" at bounding box center [1492, 29] width 123 height 27
click at [1494, 73] on span "Confirm Match" at bounding box center [1477, 68] width 80 height 14
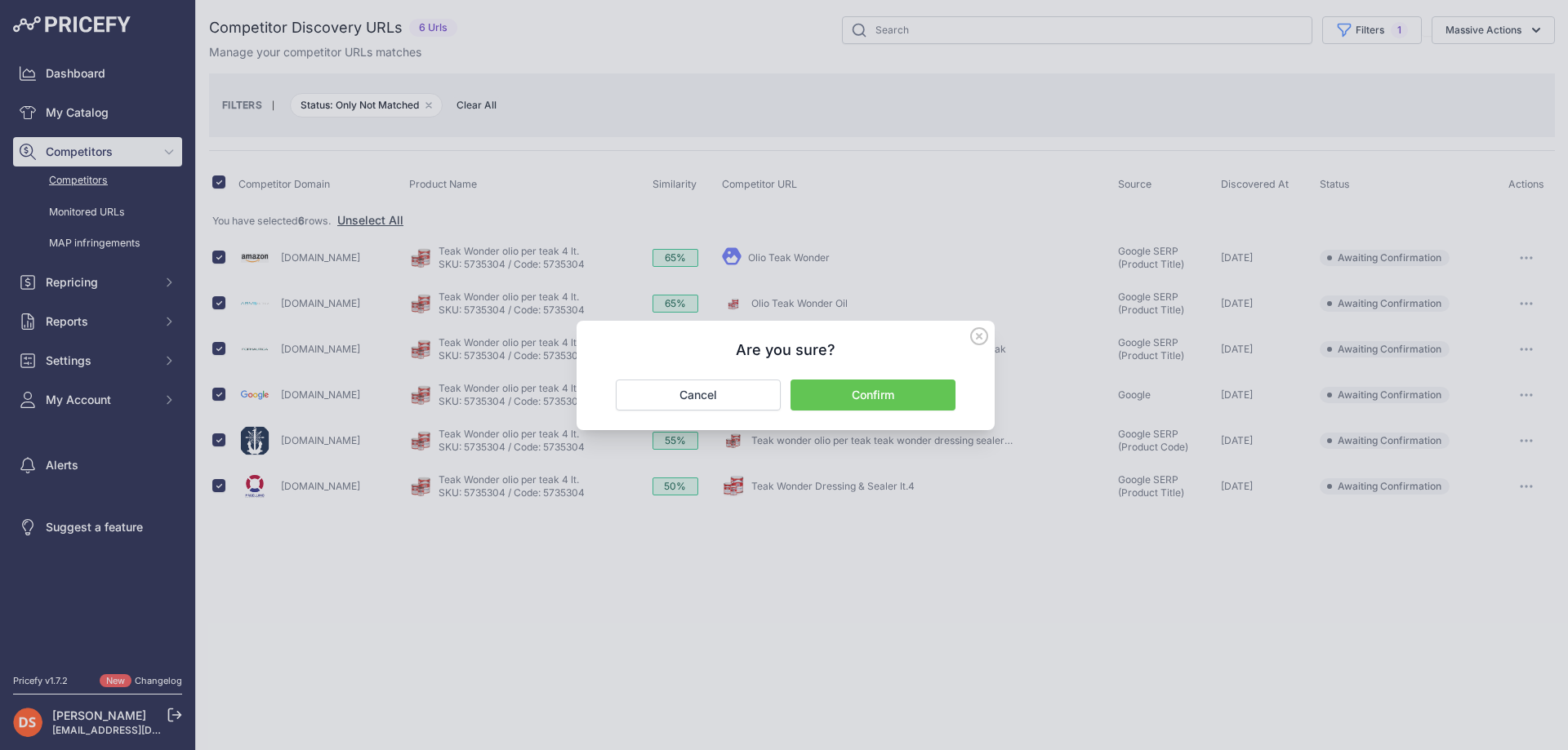
click at [870, 399] on button "Confirm" at bounding box center [873, 394] width 164 height 31
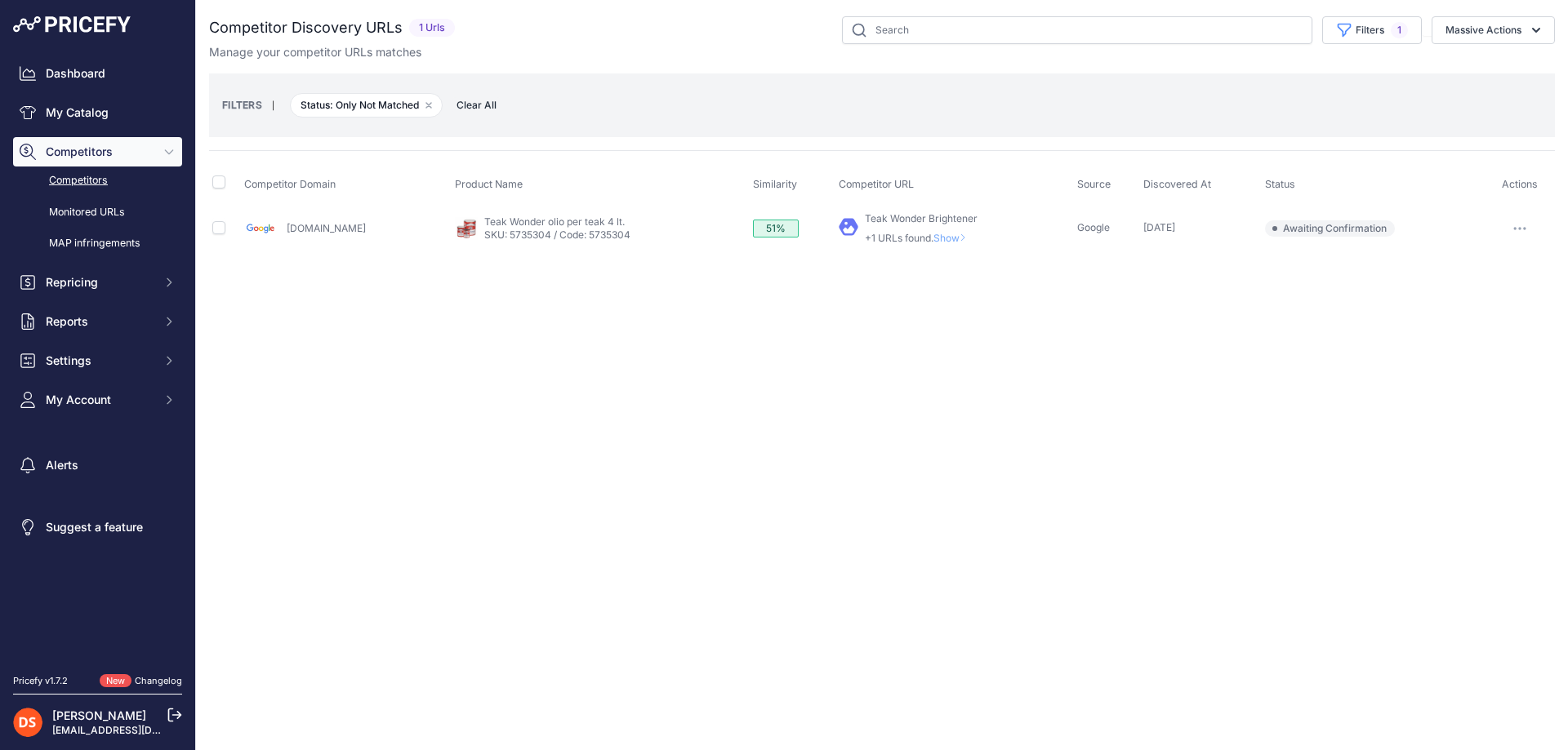
click at [933, 237] on span "Show" at bounding box center [952, 238] width 39 height 12
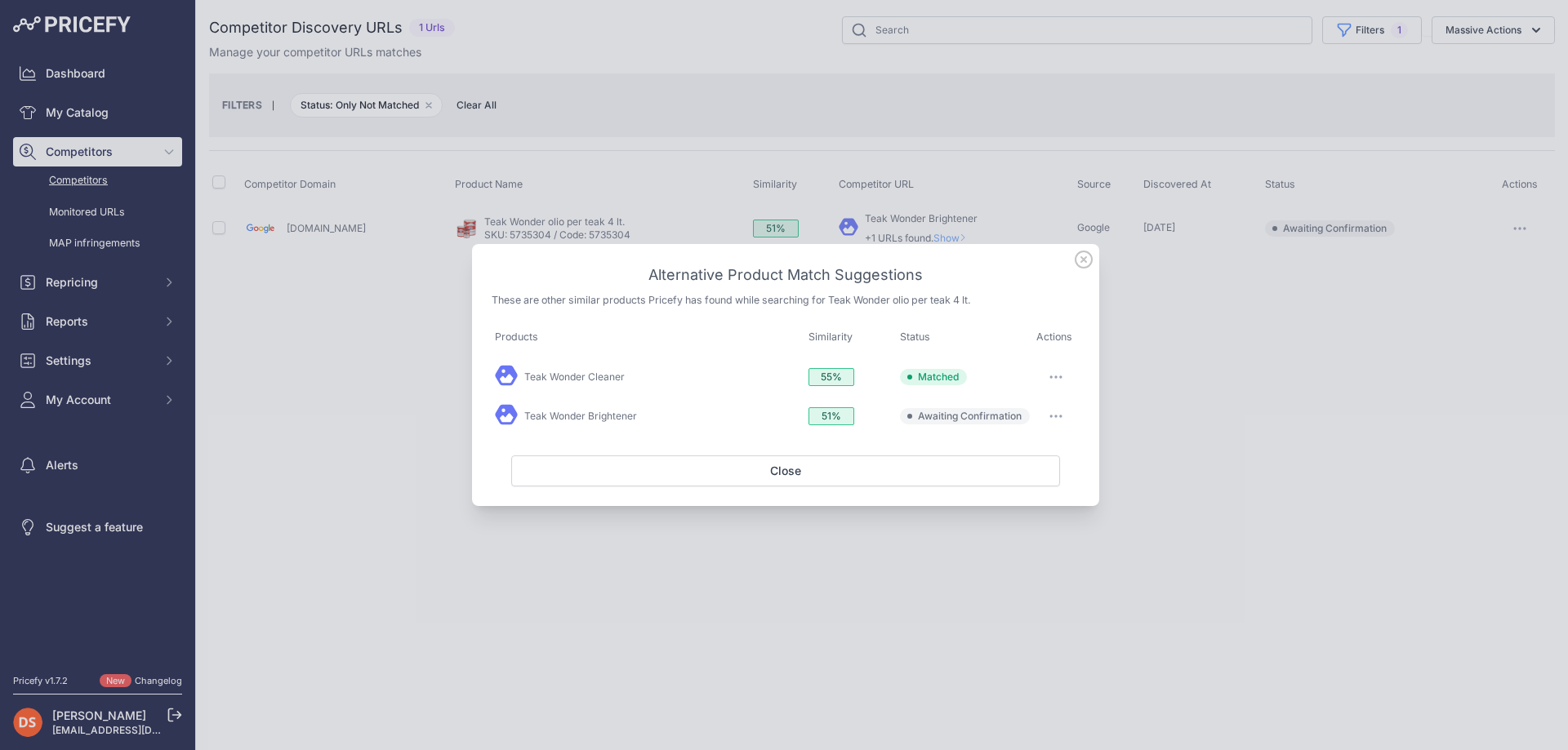
click at [1055, 372] on button "button" at bounding box center [1055, 378] width 33 height 23
click at [1007, 472] on span "Exclude match" at bounding box center [1019, 477] width 69 height 12
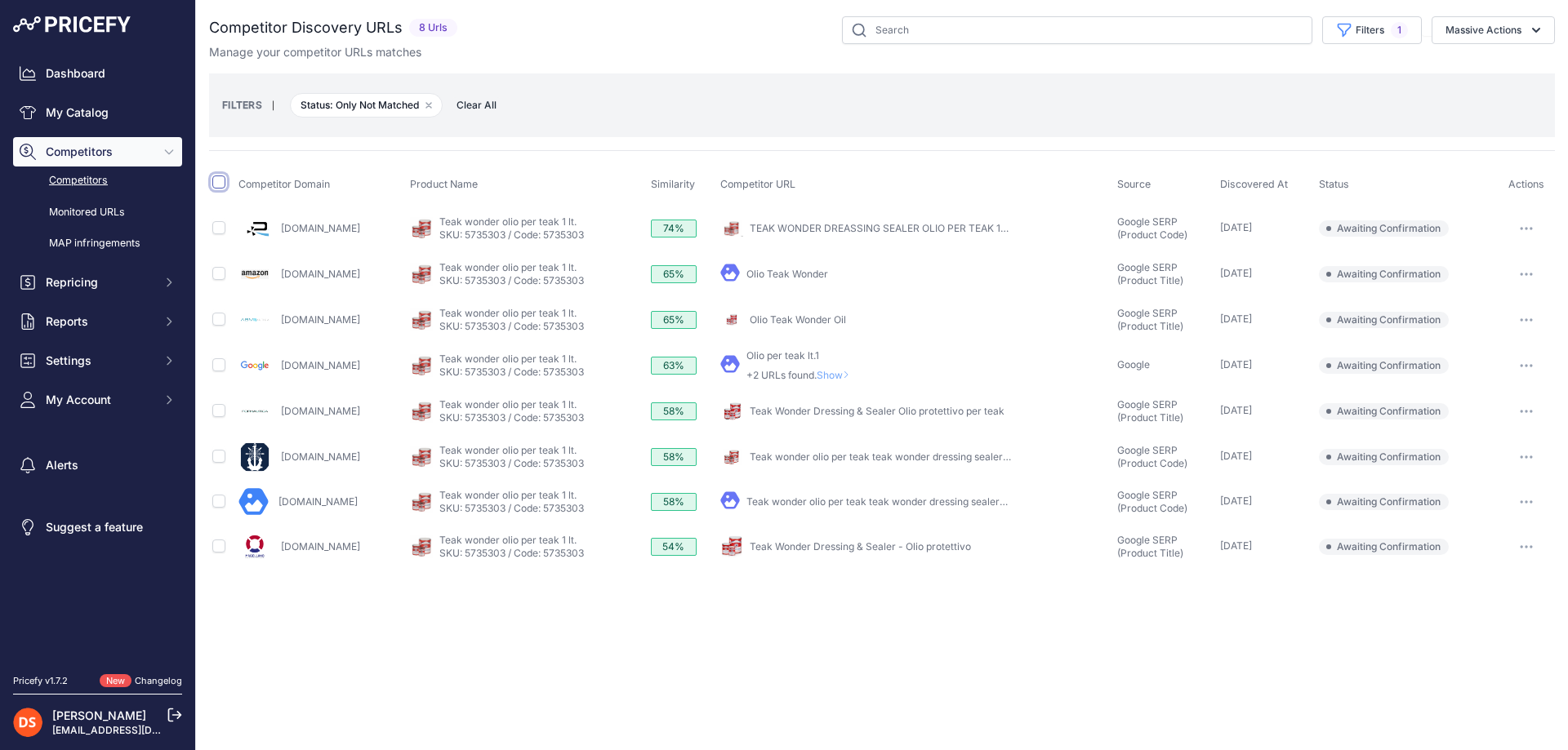
click at [218, 185] on input "checkbox" at bounding box center [218, 182] width 13 height 13
checkbox input "true"
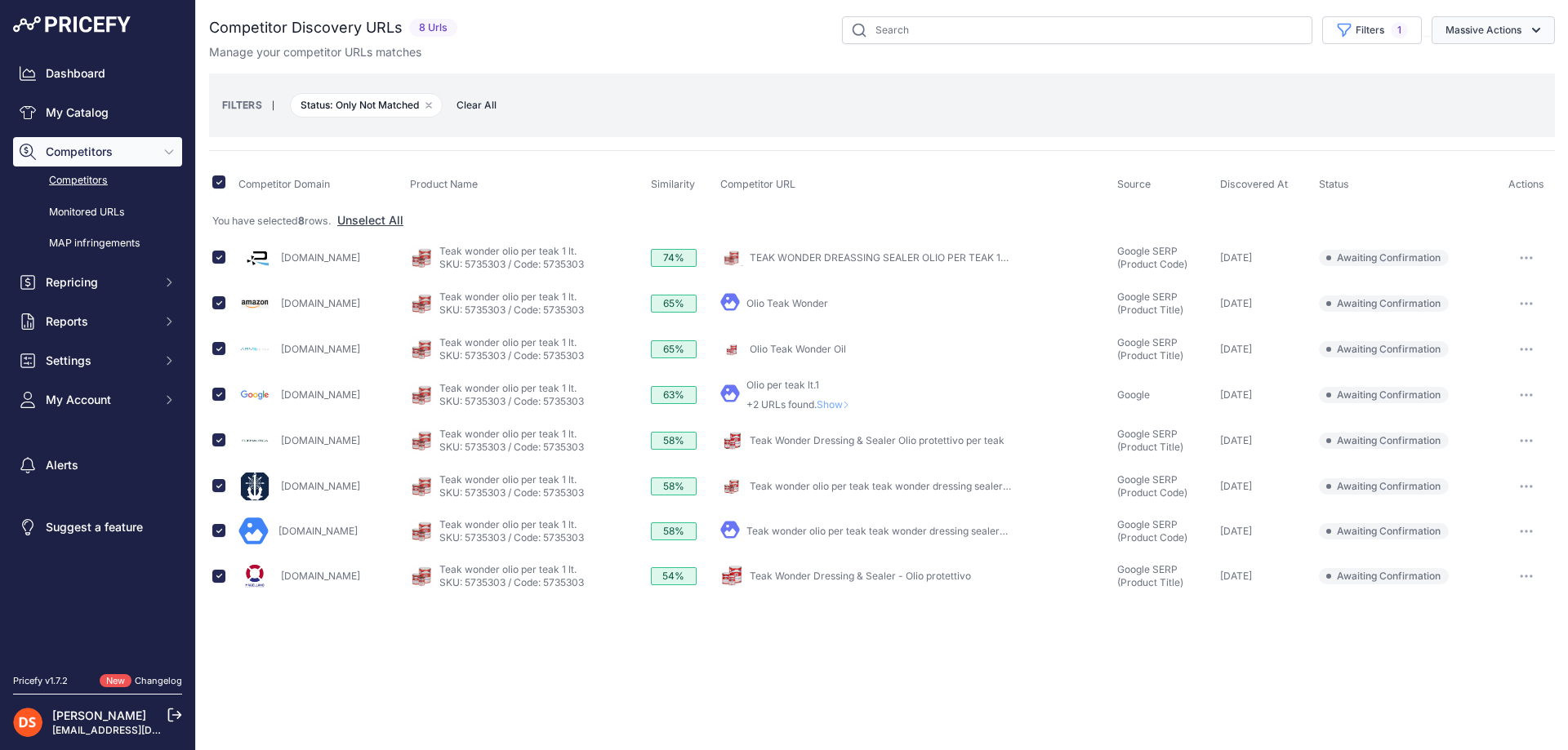
click at [1481, 27] on button "Massive Actions" at bounding box center [1492, 29] width 123 height 27
click at [1494, 73] on span "Confirm Match" at bounding box center [1477, 68] width 80 height 14
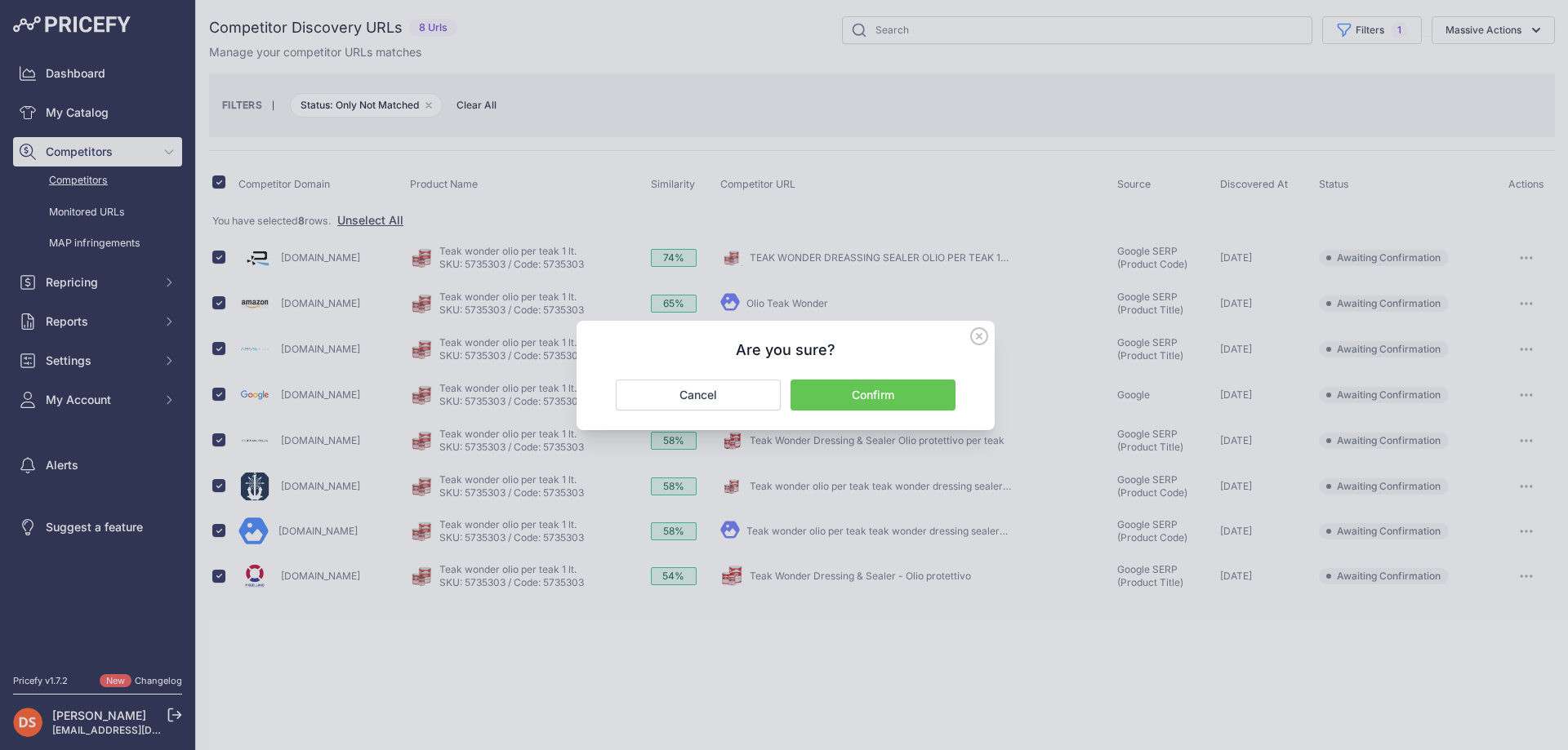
click at [871, 397] on button "Confirm" at bounding box center [873, 394] width 164 height 31
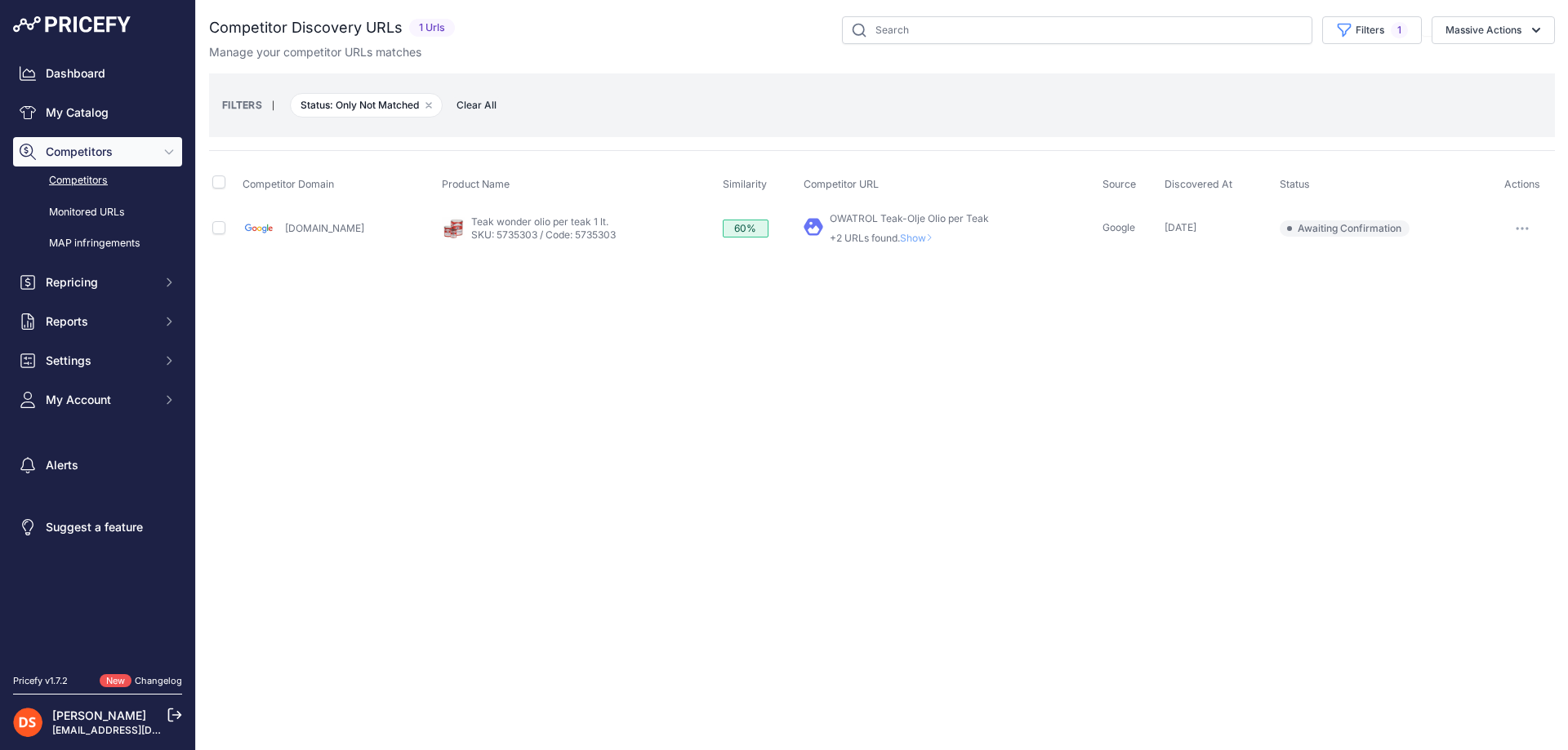
click at [899, 236] on span "Show" at bounding box center [919, 238] width 39 height 12
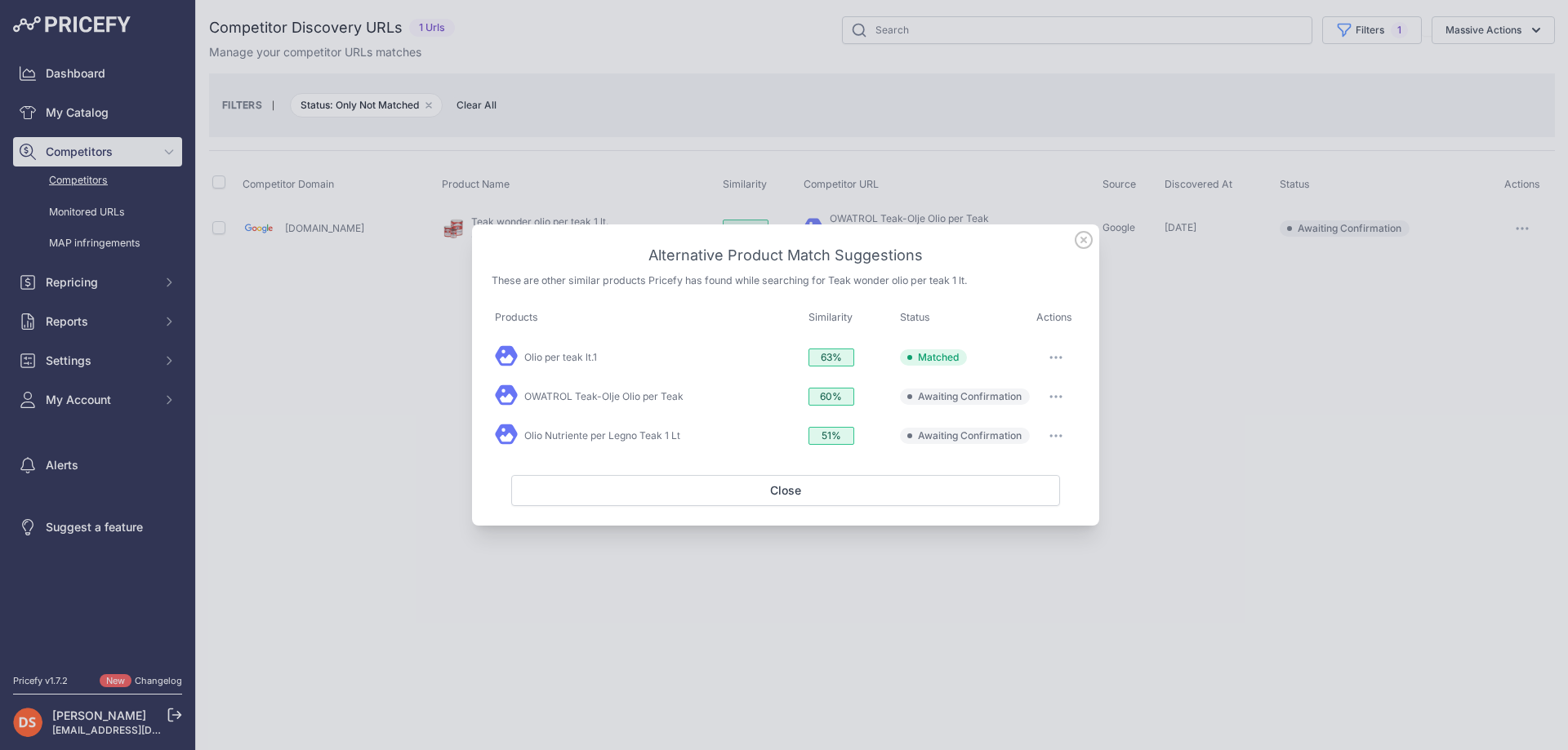
click at [1064, 356] on button "button" at bounding box center [1055, 357] width 33 height 23
click at [1021, 457] on span "Exclude match" at bounding box center [1019, 457] width 69 height 12
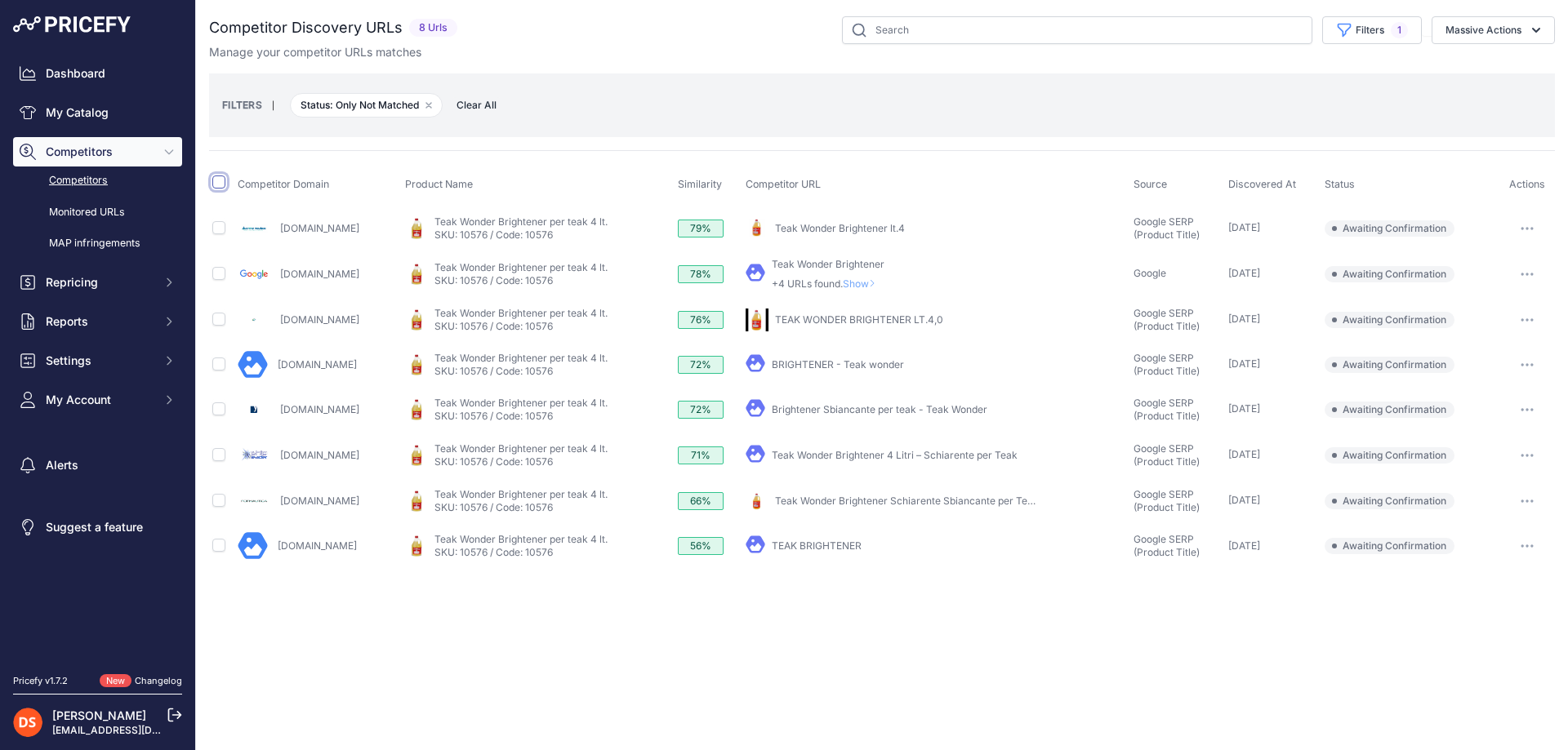
click at [218, 185] on input "checkbox" at bounding box center [218, 182] width 13 height 13
checkbox input "true"
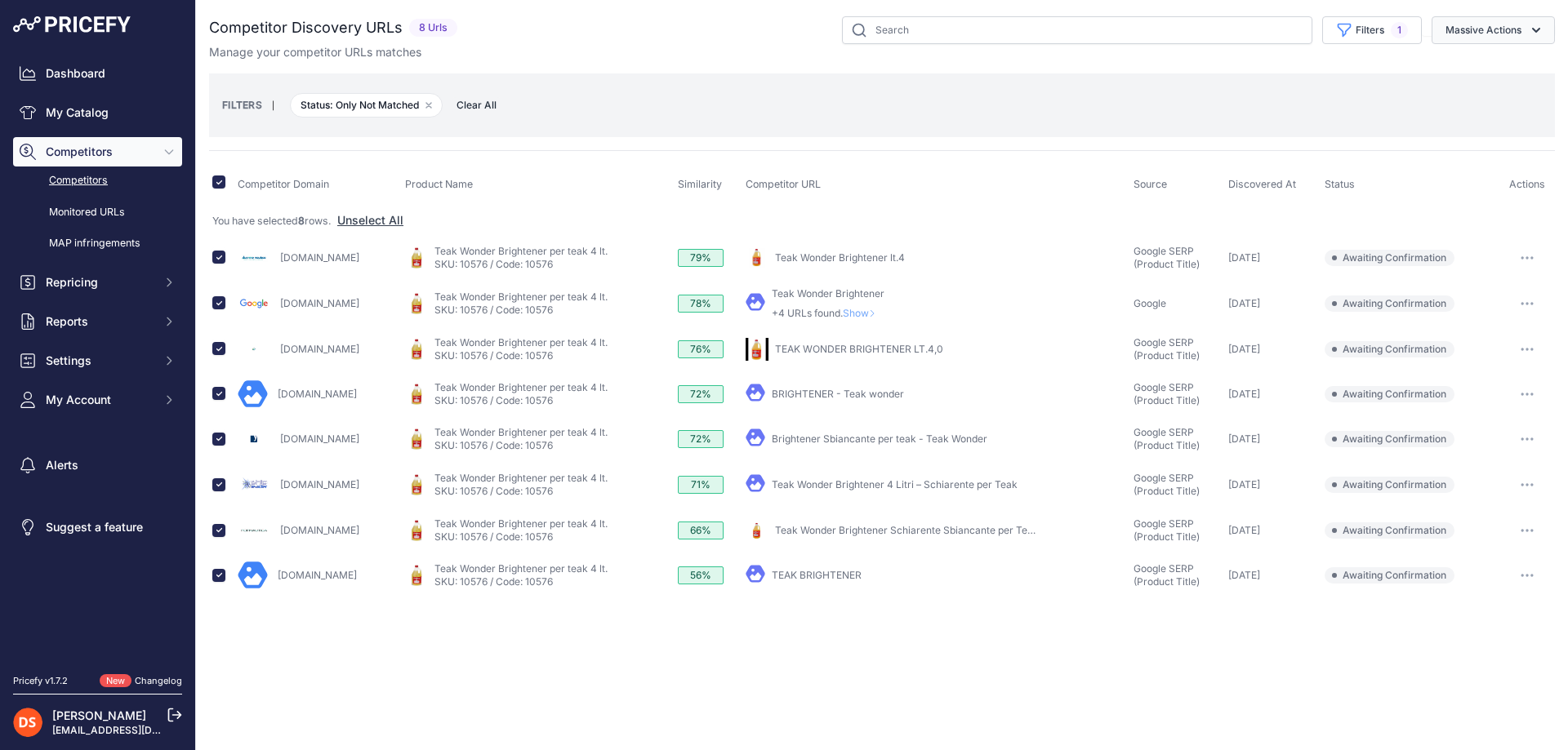
click at [1481, 27] on button "Massive Actions" at bounding box center [1492, 29] width 123 height 27
click at [1494, 73] on span "Confirm Match" at bounding box center [1477, 68] width 80 height 14
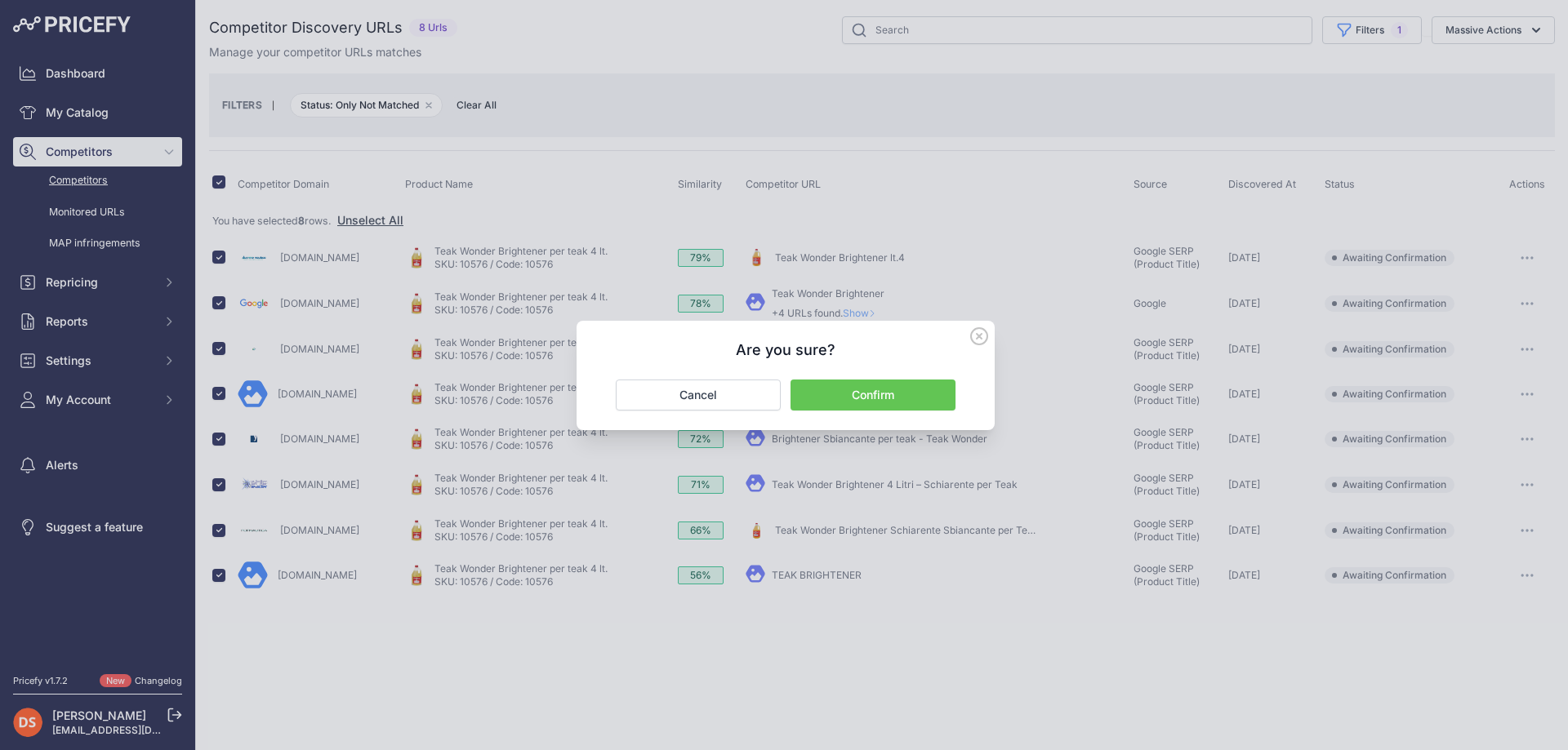
click at [871, 397] on button "Confirm" at bounding box center [873, 394] width 164 height 31
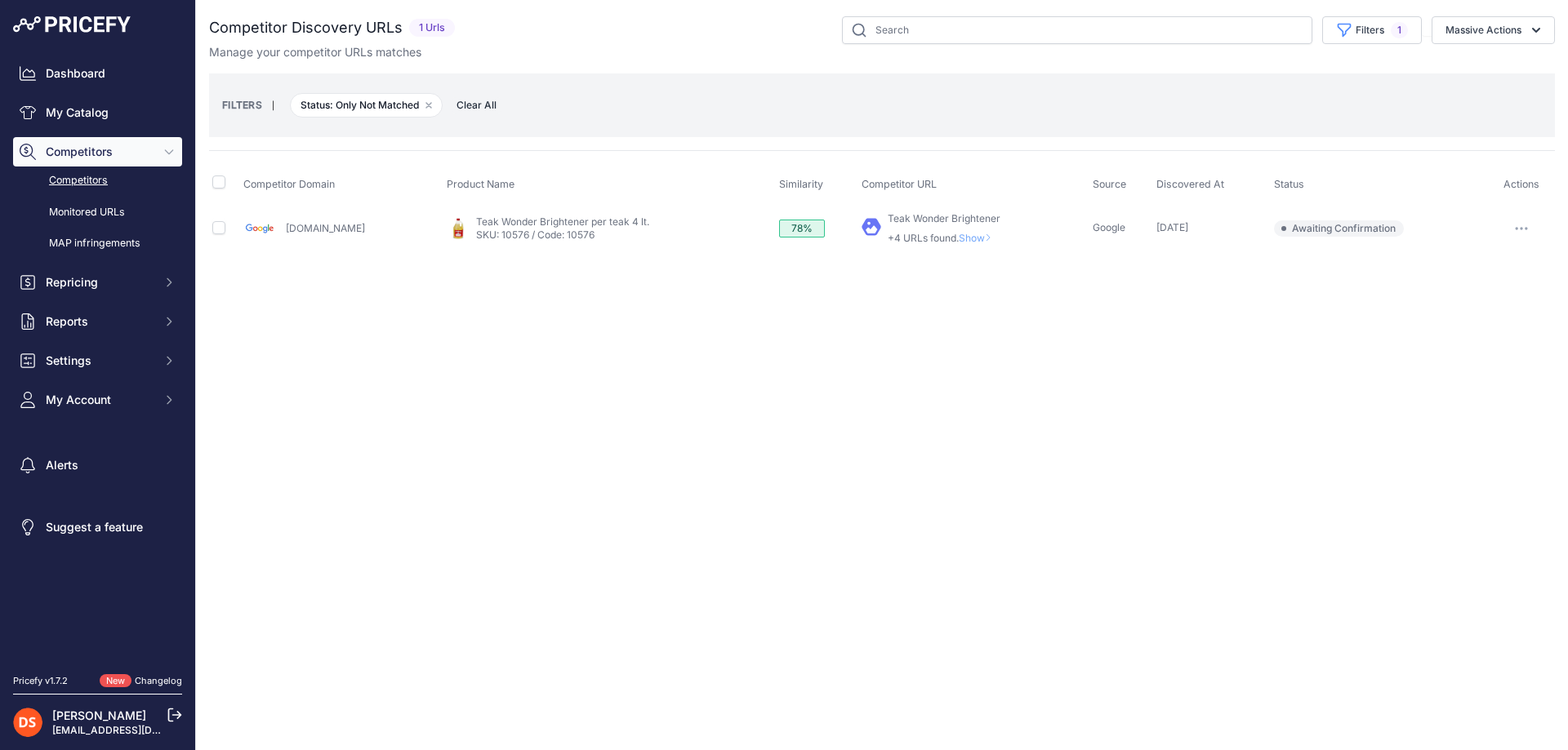
click at [959, 234] on span "Show" at bounding box center [978, 238] width 39 height 12
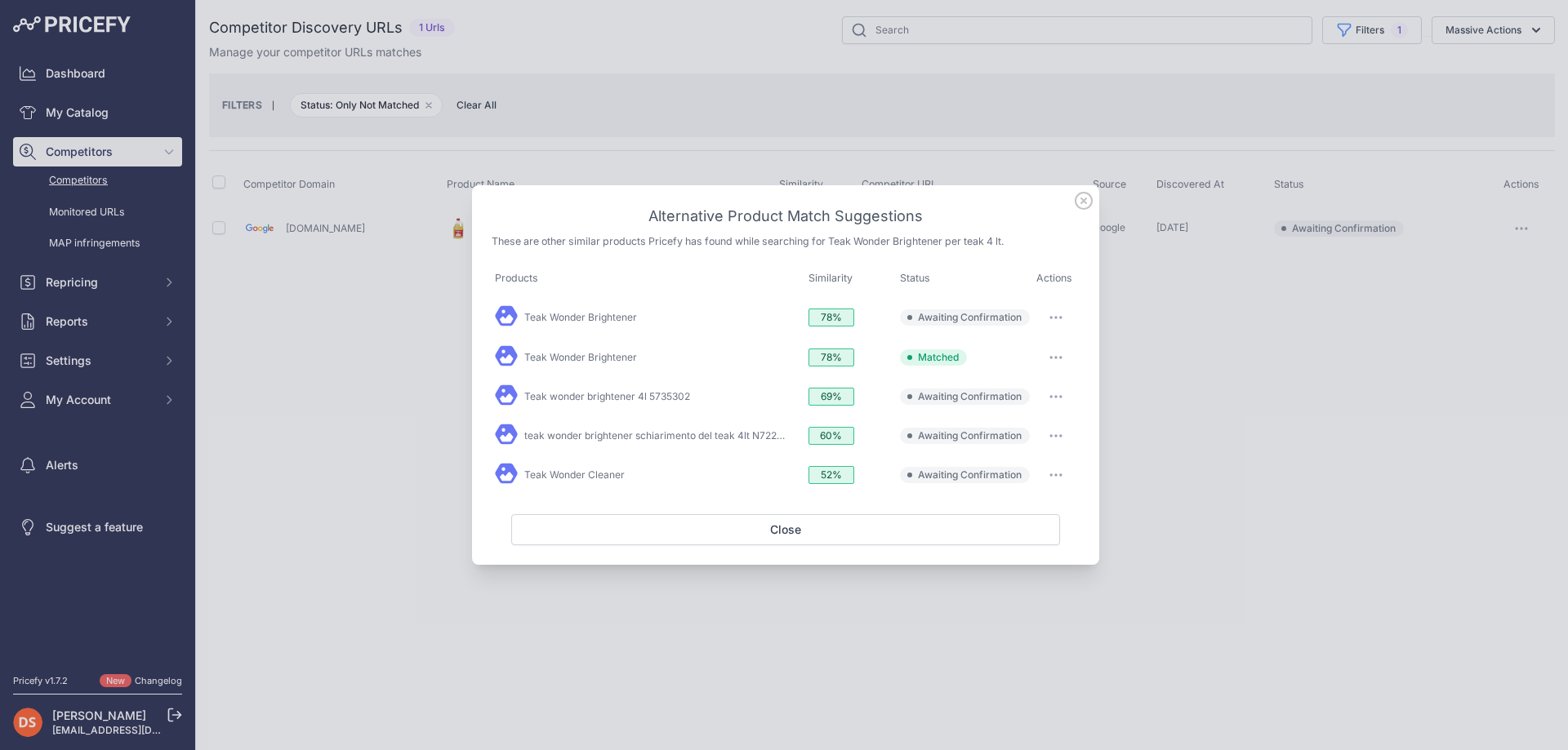
click at [1178, 329] on div at bounding box center [784, 375] width 1568 height 750
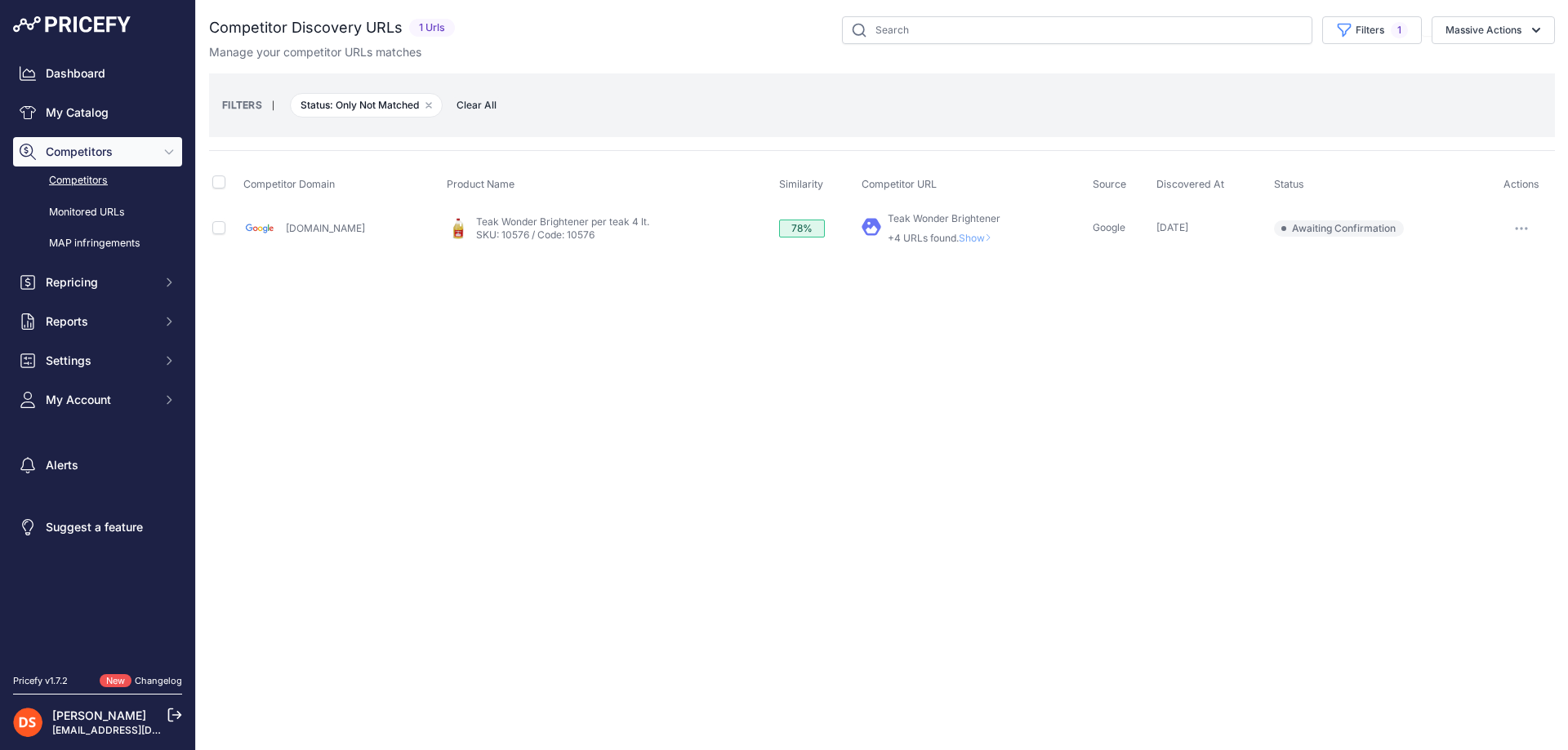
click at [959, 238] on span "Show" at bounding box center [978, 238] width 39 height 12
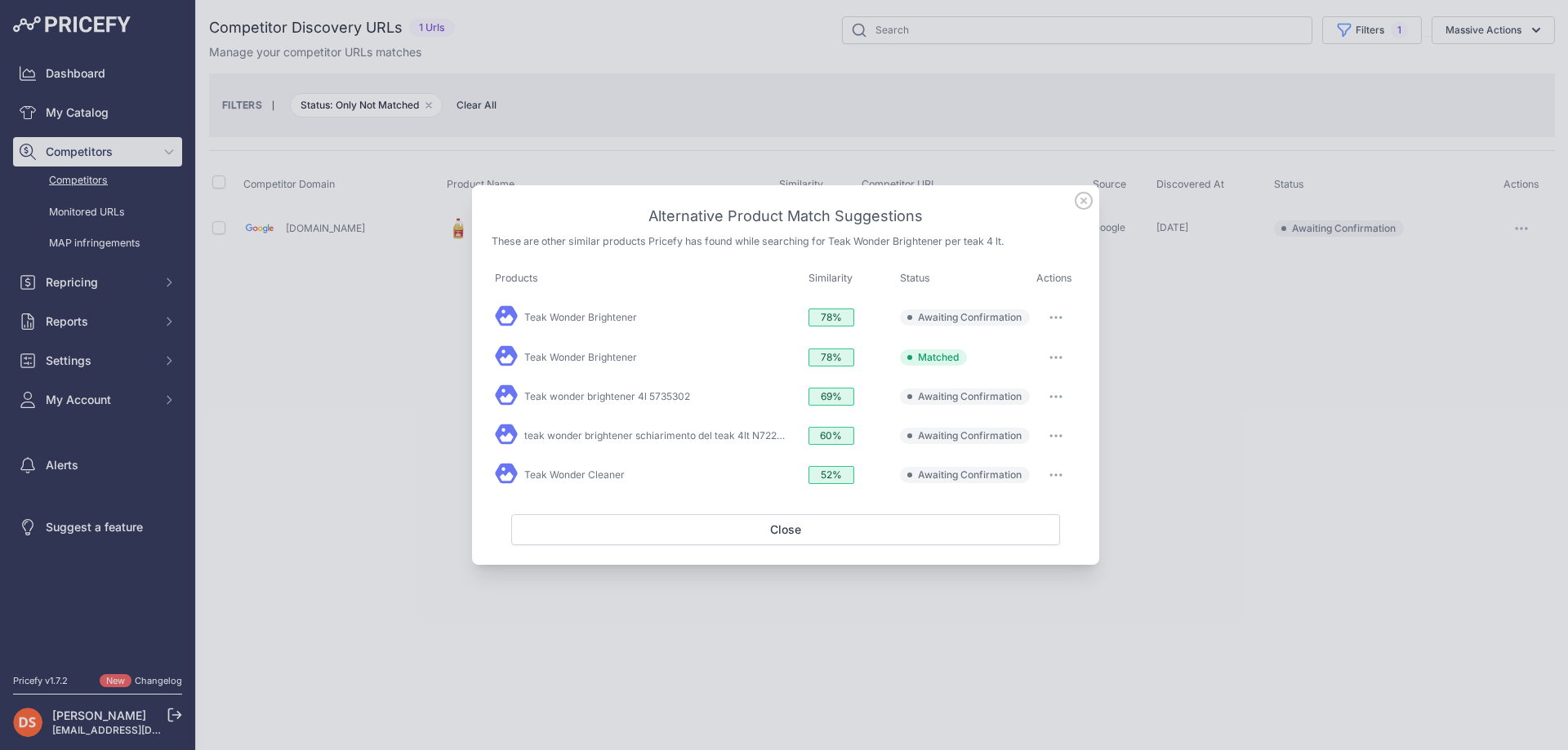
click at [1056, 315] on button "button" at bounding box center [1055, 318] width 33 height 23
drag, startPoint x: 1000, startPoint y: 348, endPoint x: 1036, endPoint y: 353, distance: 36.3
click at [1001, 348] on span "Match This" at bounding box center [1010, 352] width 51 height 12
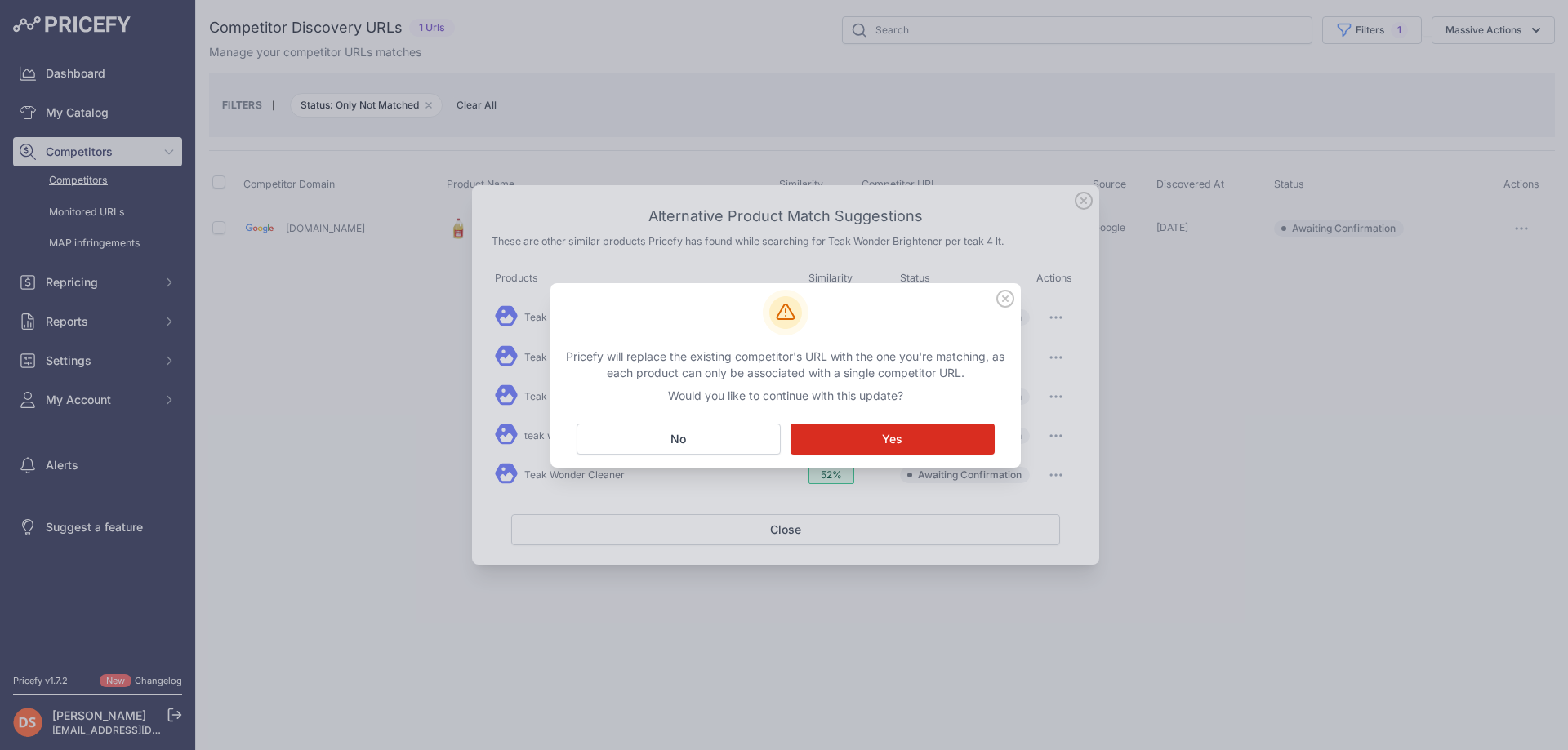
click at [952, 440] on button "Matching... Yes" at bounding box center [892, 439] width 204 height 31
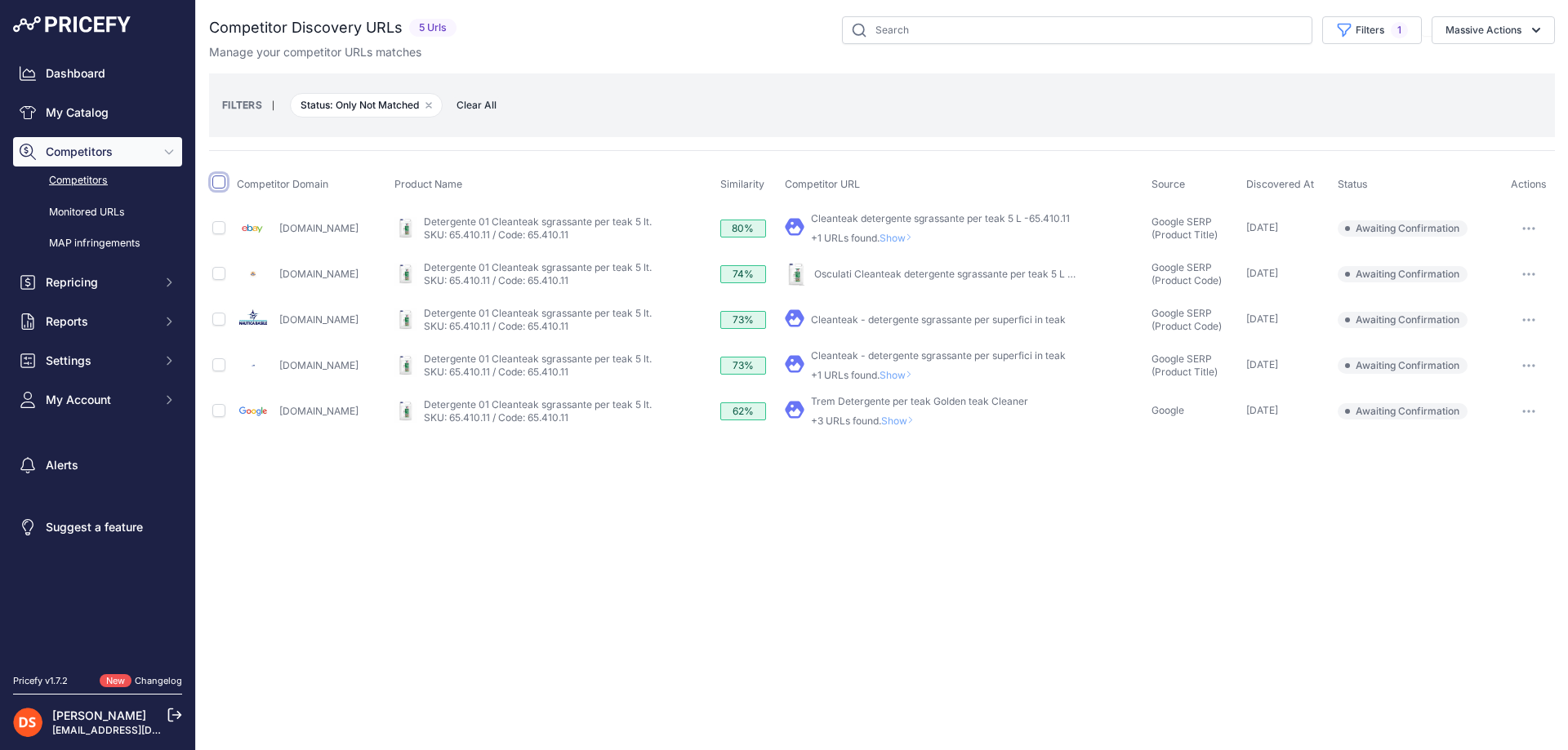
click at [216, 180] on input "checkbox" at bounding box center [218, 182] width 13 height 13
checkbox input "true"
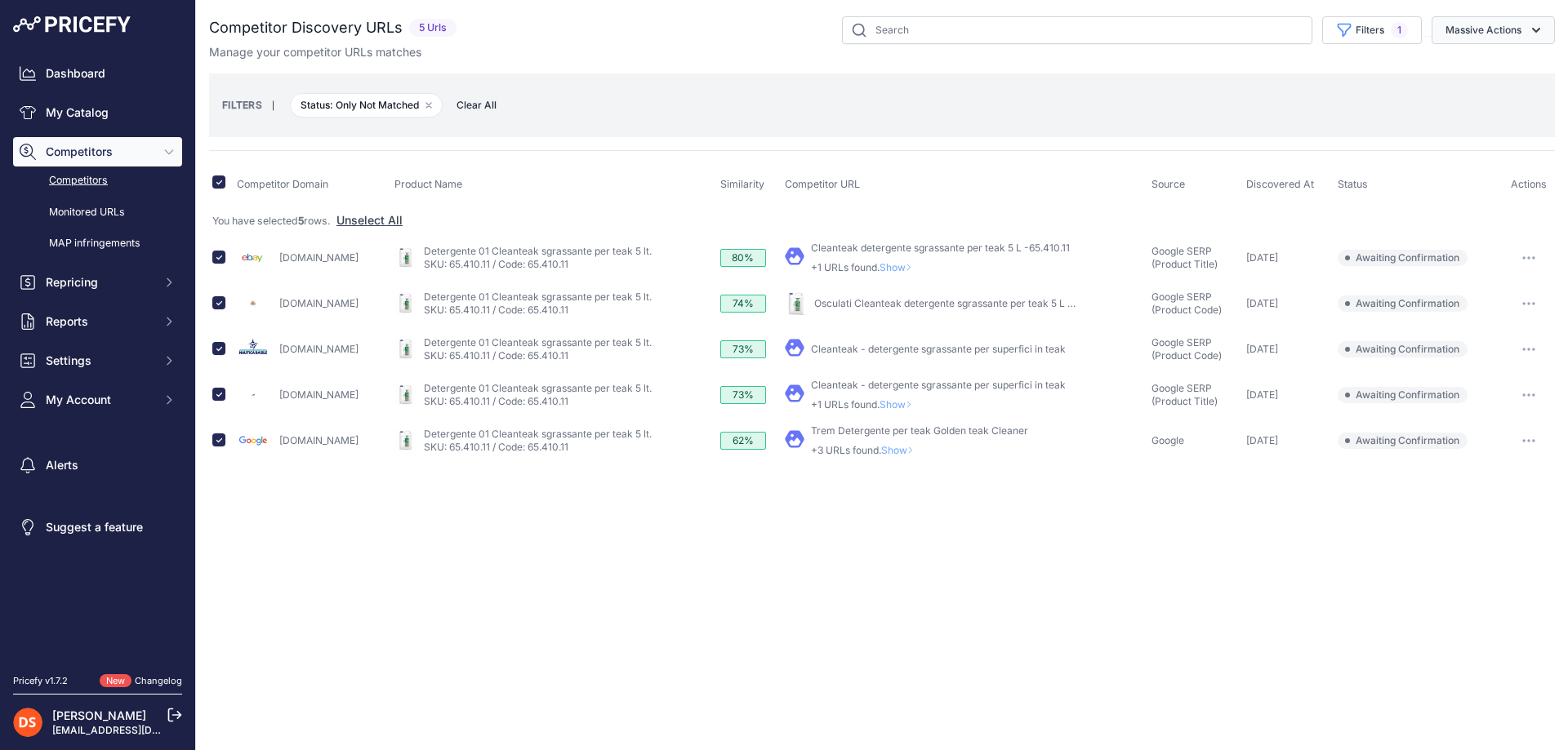
click at [1506, 34] on button "Massive Actions" at bounding box center [1492, 29] width 123 height 27
click at [1504, 73] on span "Confirm Match" at bounding box center [1477, 68] width 80 height 14
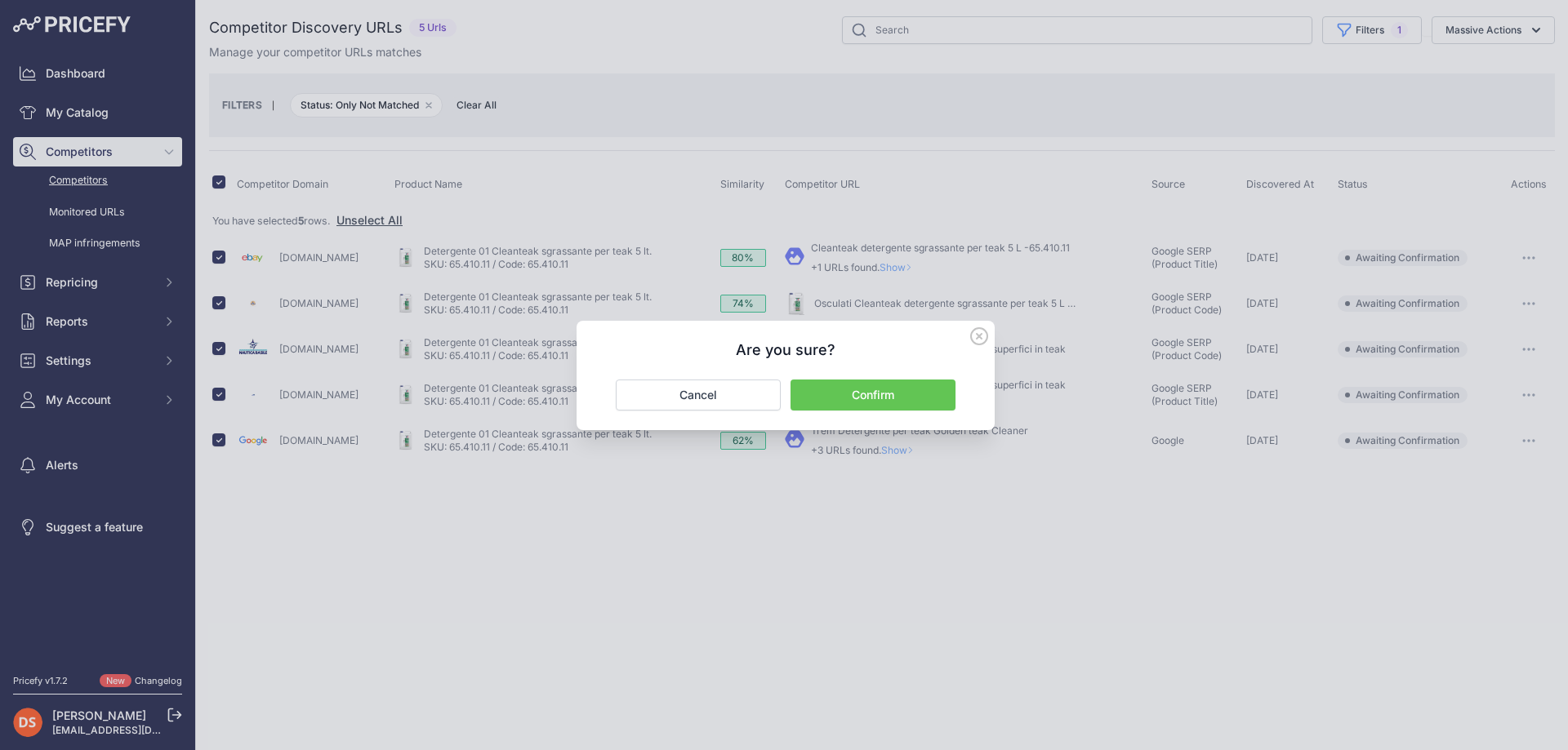
click at [862, 398] on button "Confirm" at bounding box center [873, 394] width 164 height 31
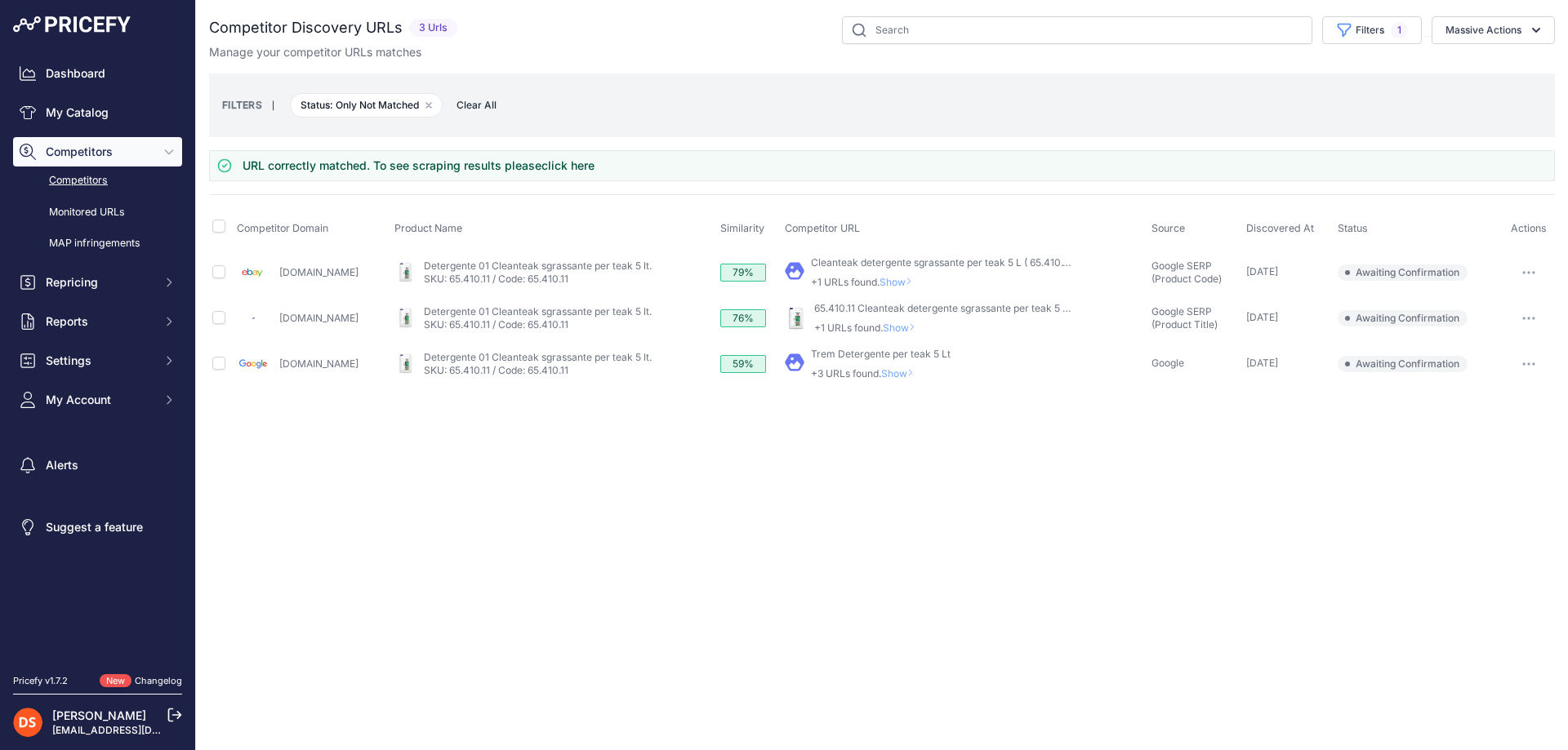
click at [881, 371] on span "Show" at bounding box center [900, 373] width 39 height 12
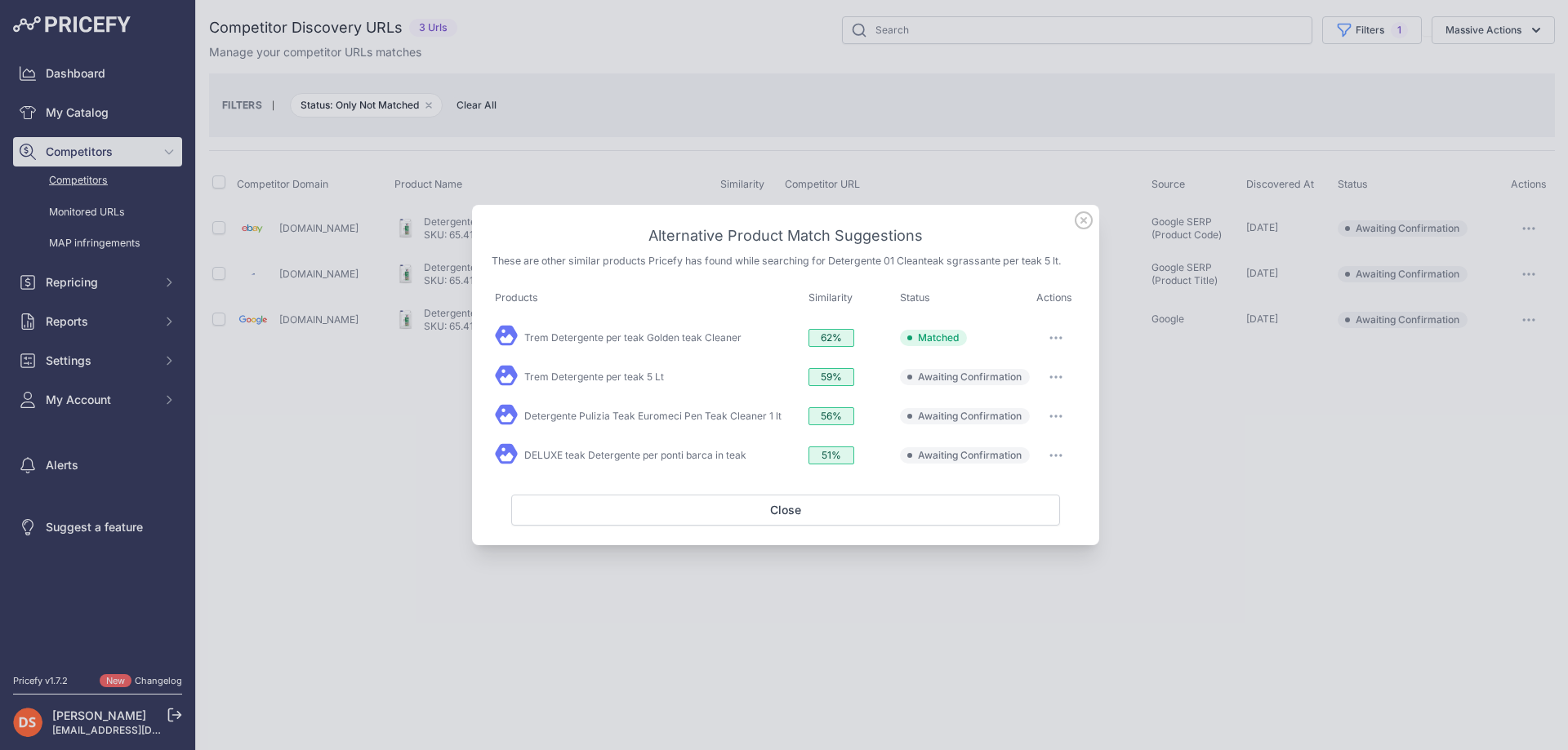
click at [1058, 333] on button "button" at bounding box center [1055, 338] width 33 height 23
click at [1025, 436] on span "Exclude match" at bounding box center [1019, 437] width 69 height 12
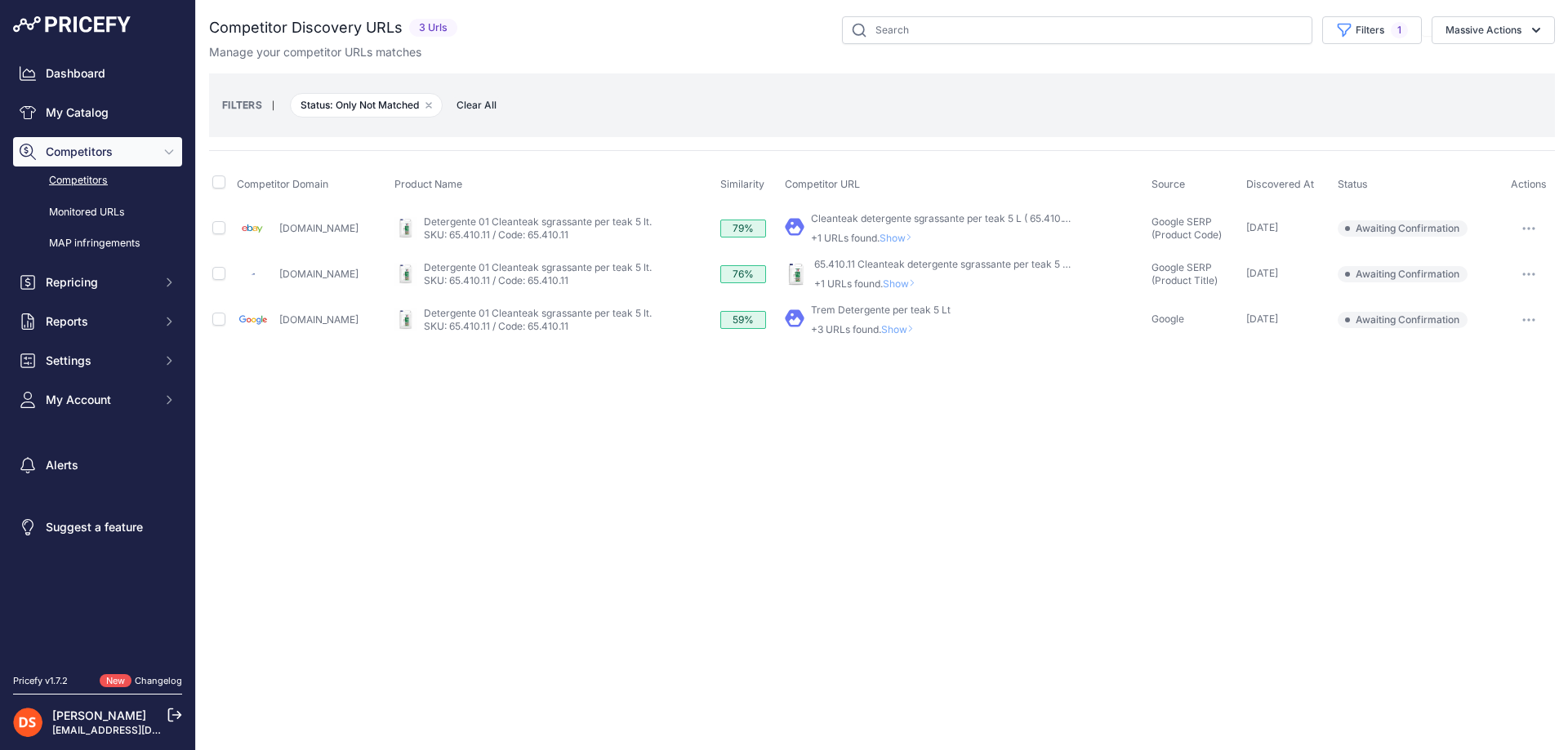
click at [879, 237] on span "Show" at bounding box center [899, 238] width 39 height 12
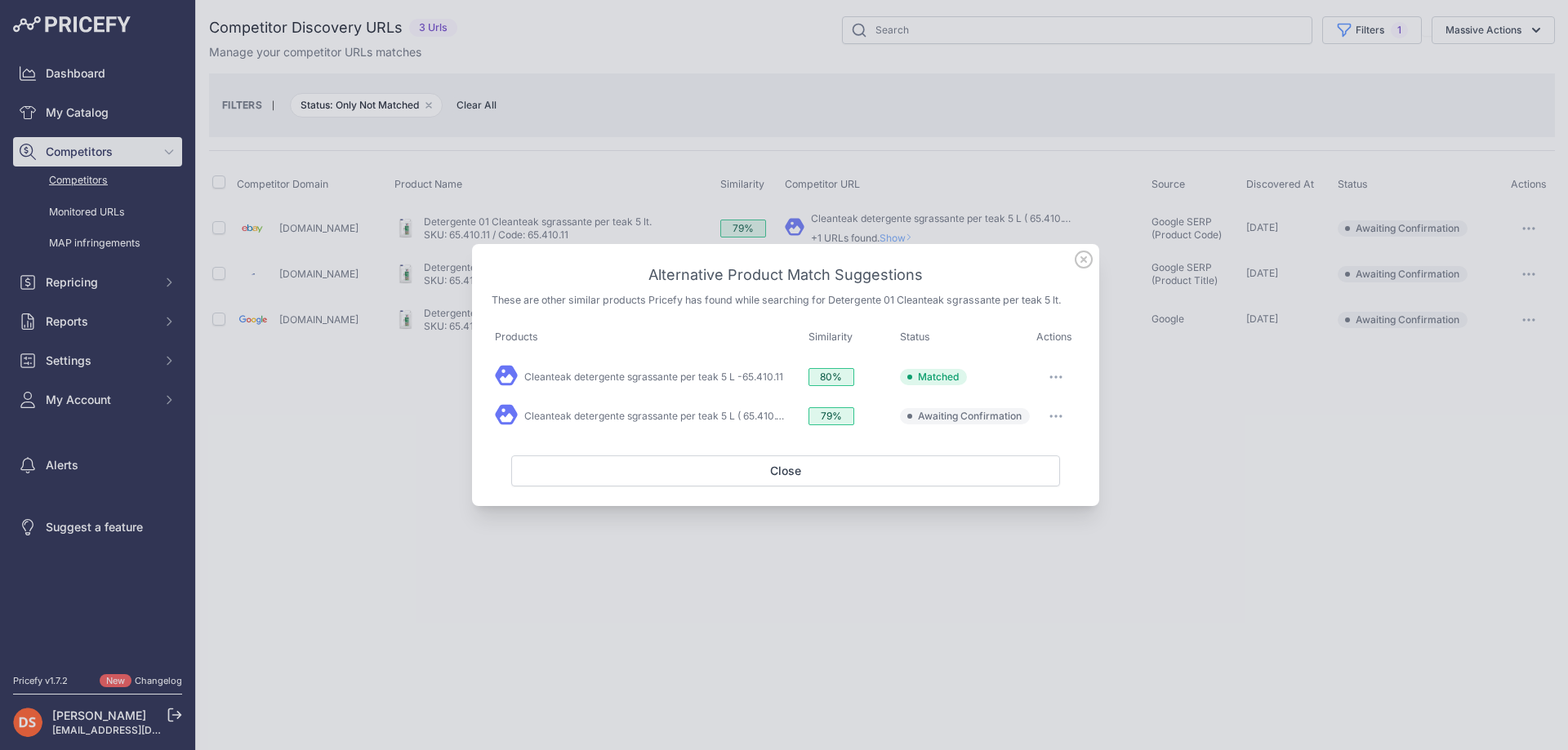
click at [904, 195] on div at bounding box center [784, 375] width 1568 height 750
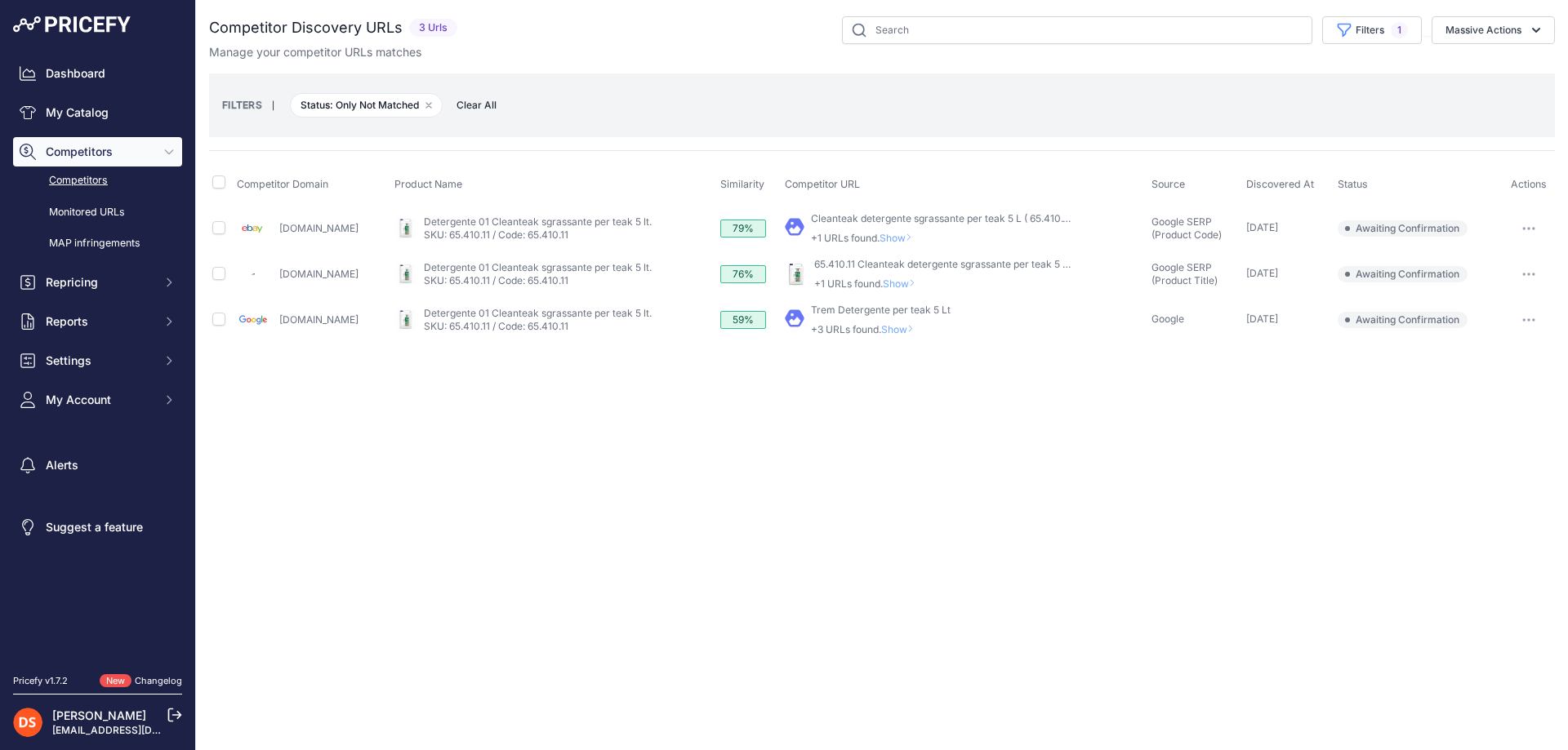
click at [883, 280] on span "Show" at bounding box center [902, 284] width 39 height 12
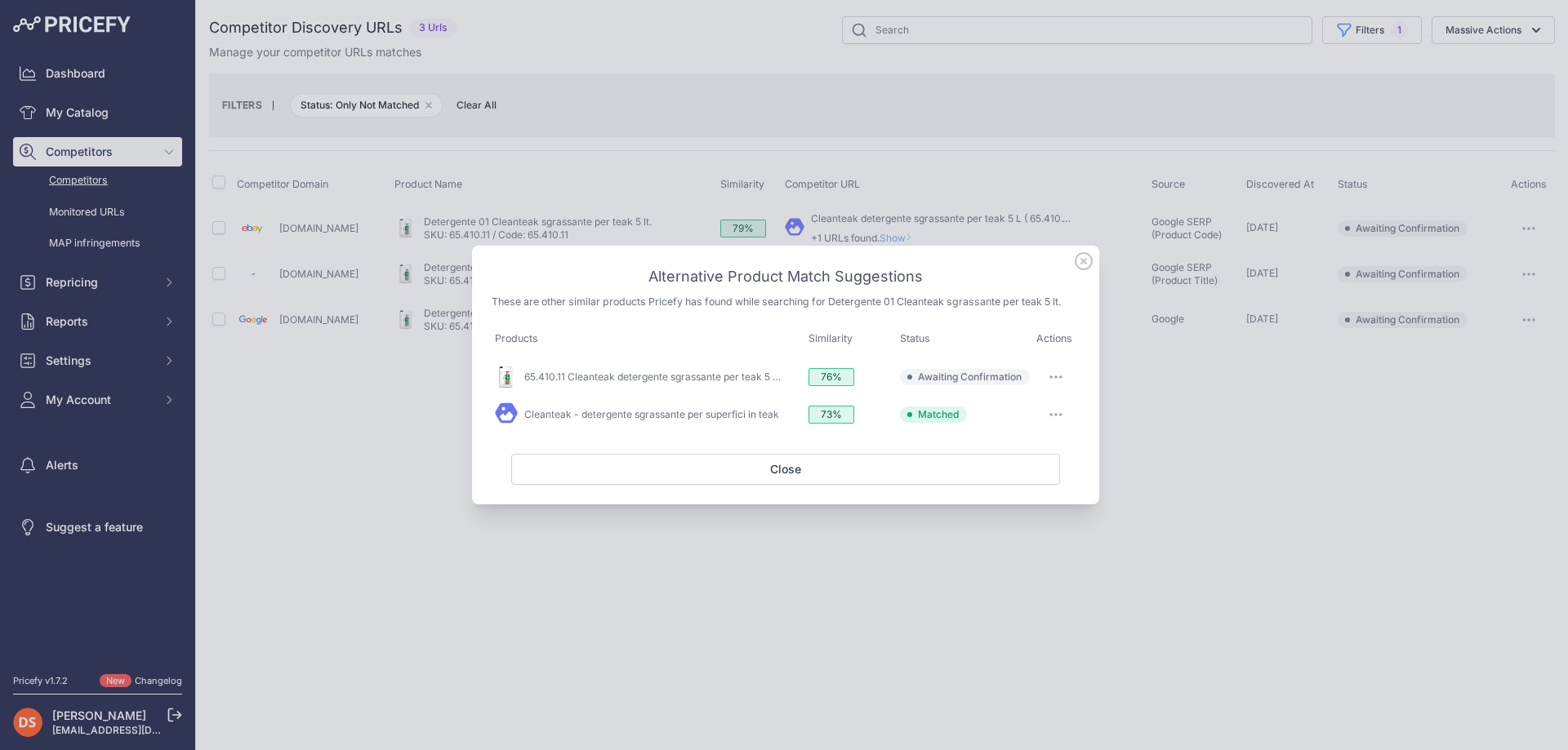
click at [886, 203] on div at bounding box center [784, 375] width 1568 height 750
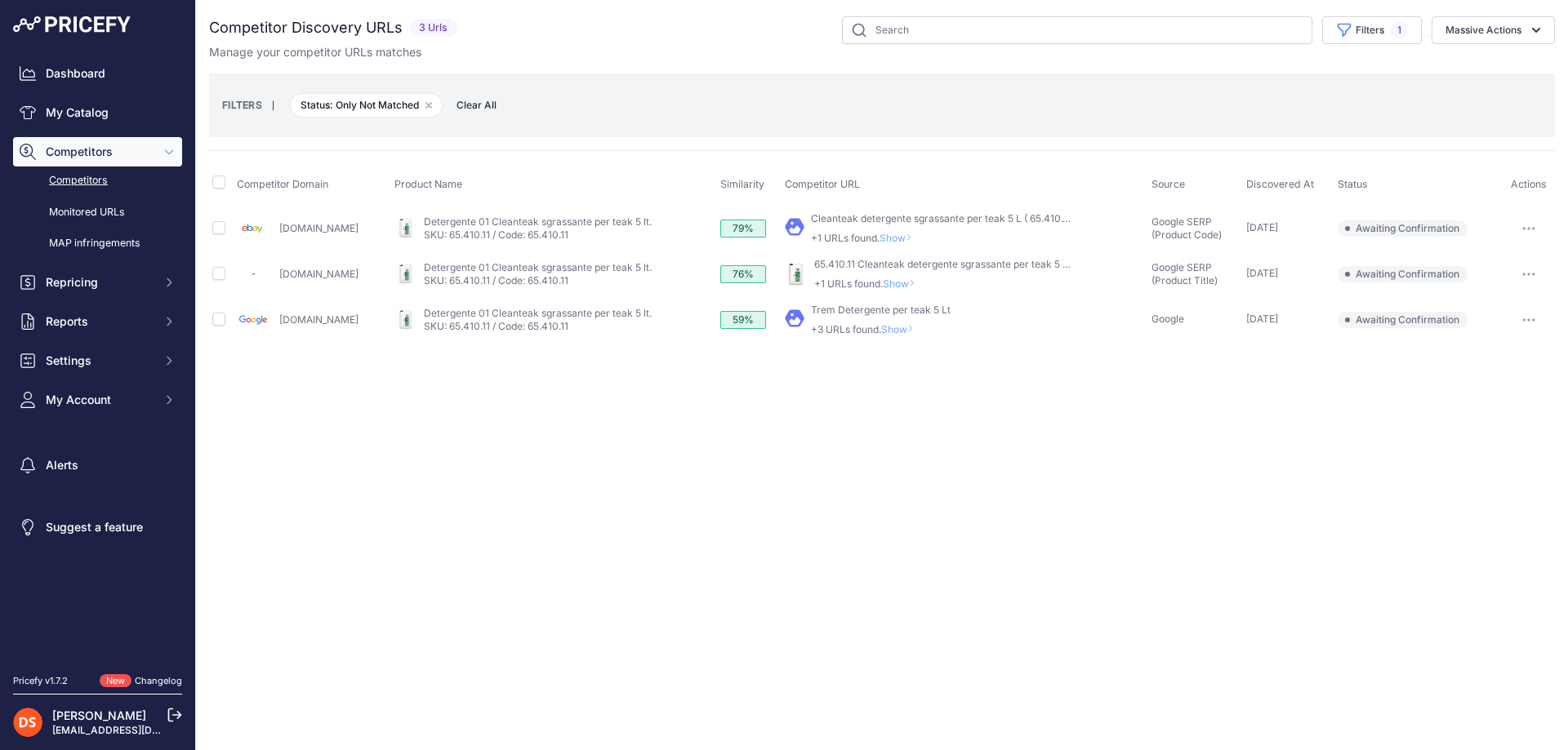
click at [883, 282] on span "Show" at bounding box center [902, 284] width 39 height 12
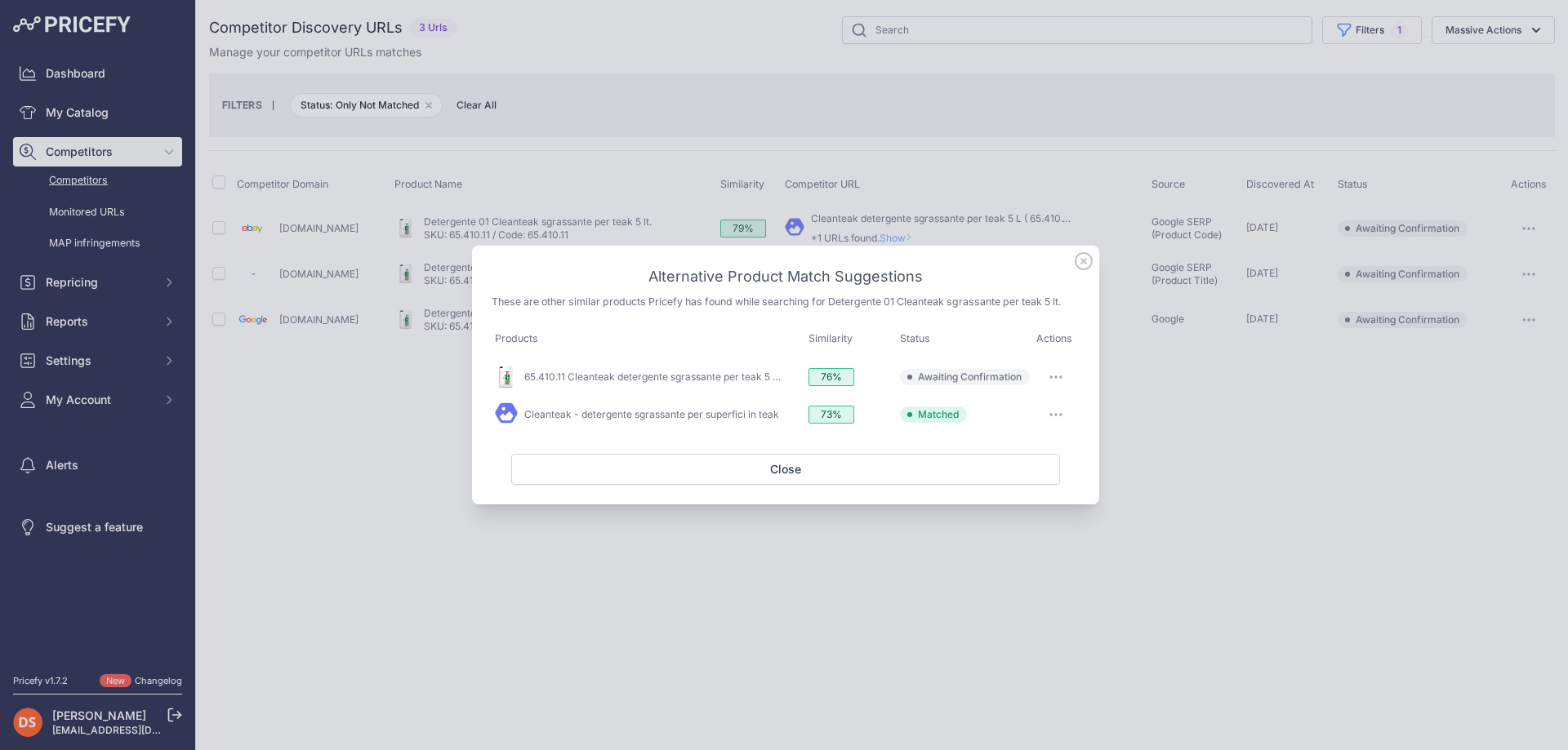
drag, startPoint x: 1062, startPoint y: 371, endPoint x: 1051, endPoint y: 378, distance: 13.0
click at [1062, 370] on button "button" at bounding box center [1055, 378] width 33 height 23
click at [1014, 409] on span "Match This" at bounding box center [1010, 411] width 51 height 12
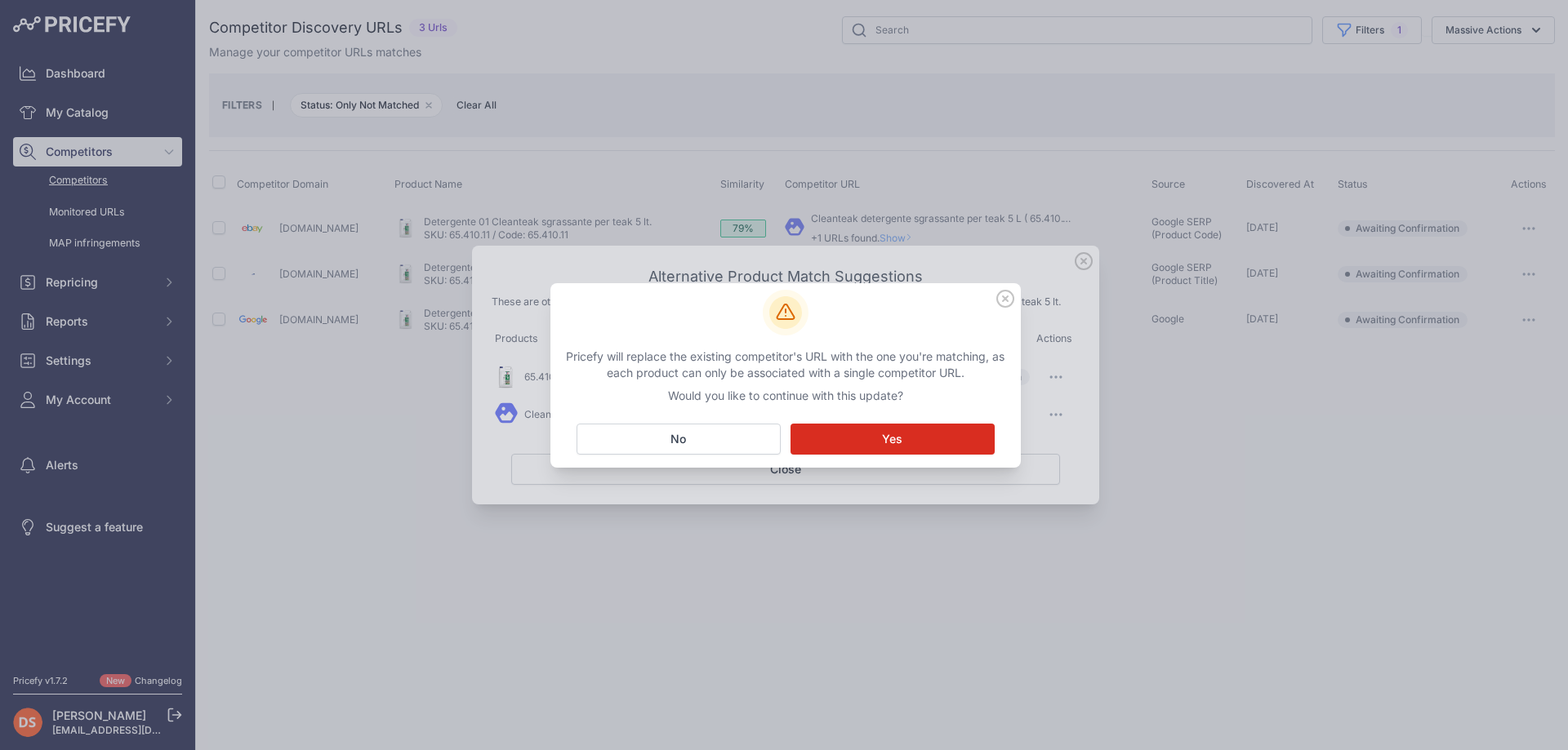
click at [1178, 402] on div at bounding box center [784, 375] width 1568 height 750
click at [931, 431] on button "Matching... Yes" at bounding box center [892, 439] width 204 height 31
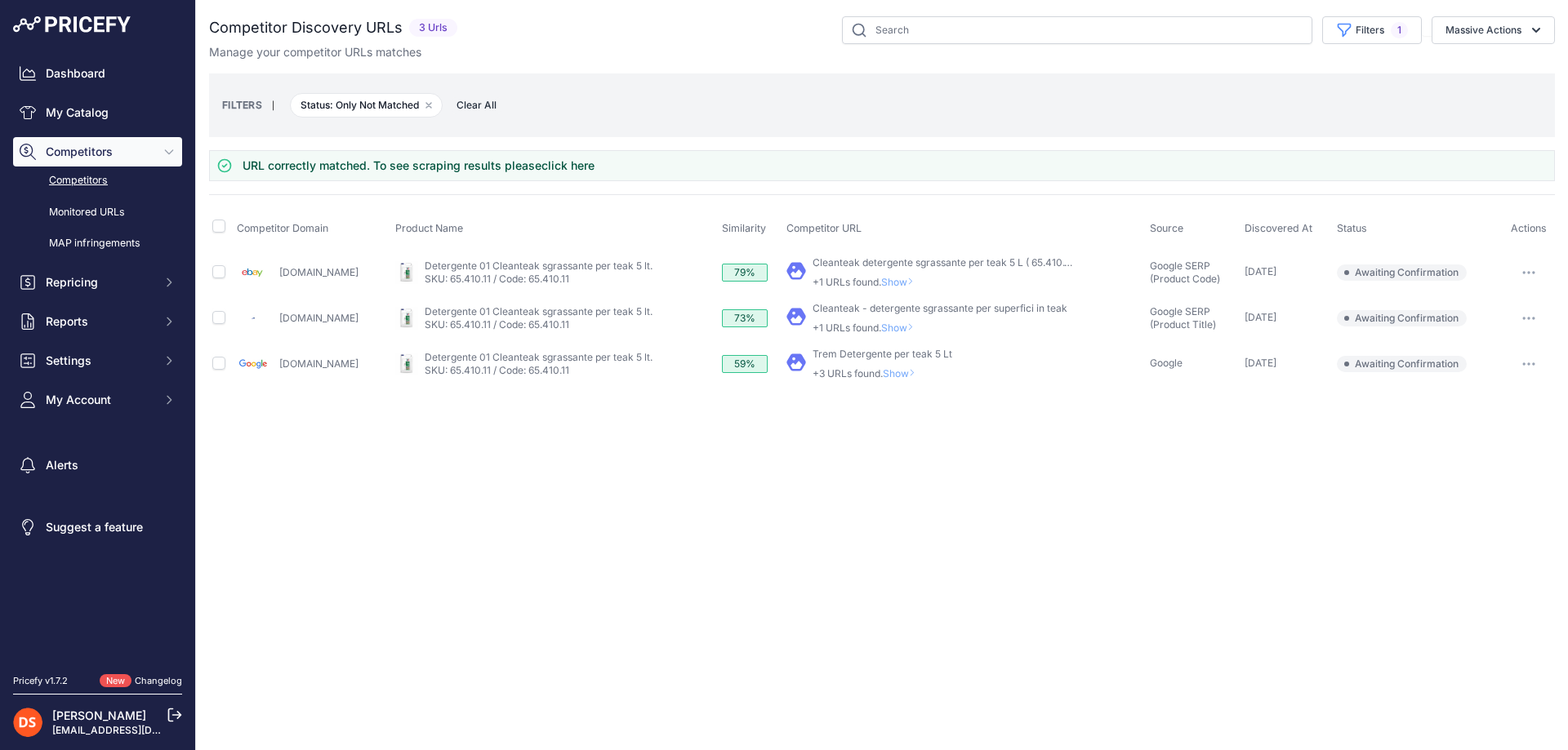
click at [883, 370] on span "Show" at bounding box center [902, 373] width 39 height 12
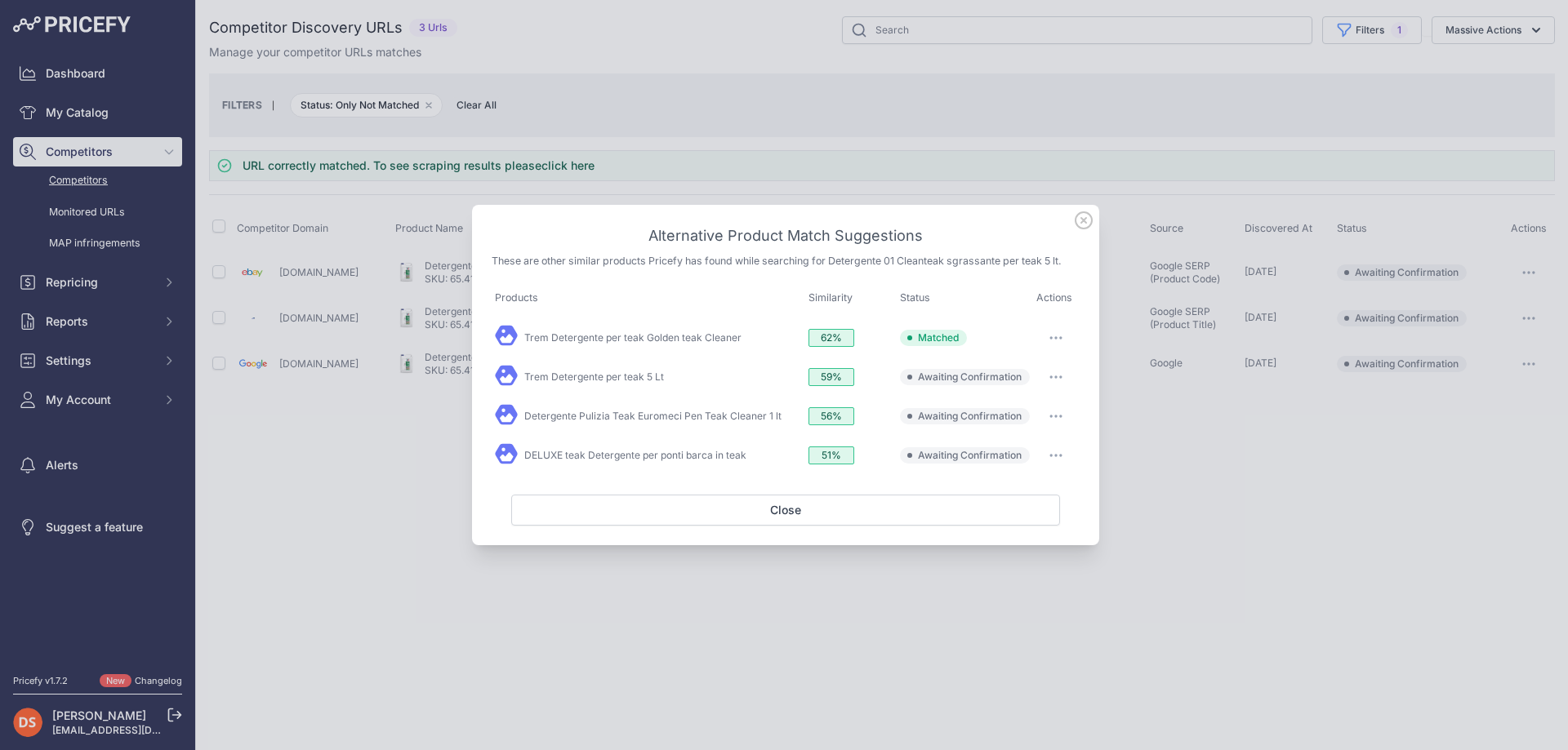
click at [1122, 383] on div at bounding box center [784, 375] width 1568 height 750
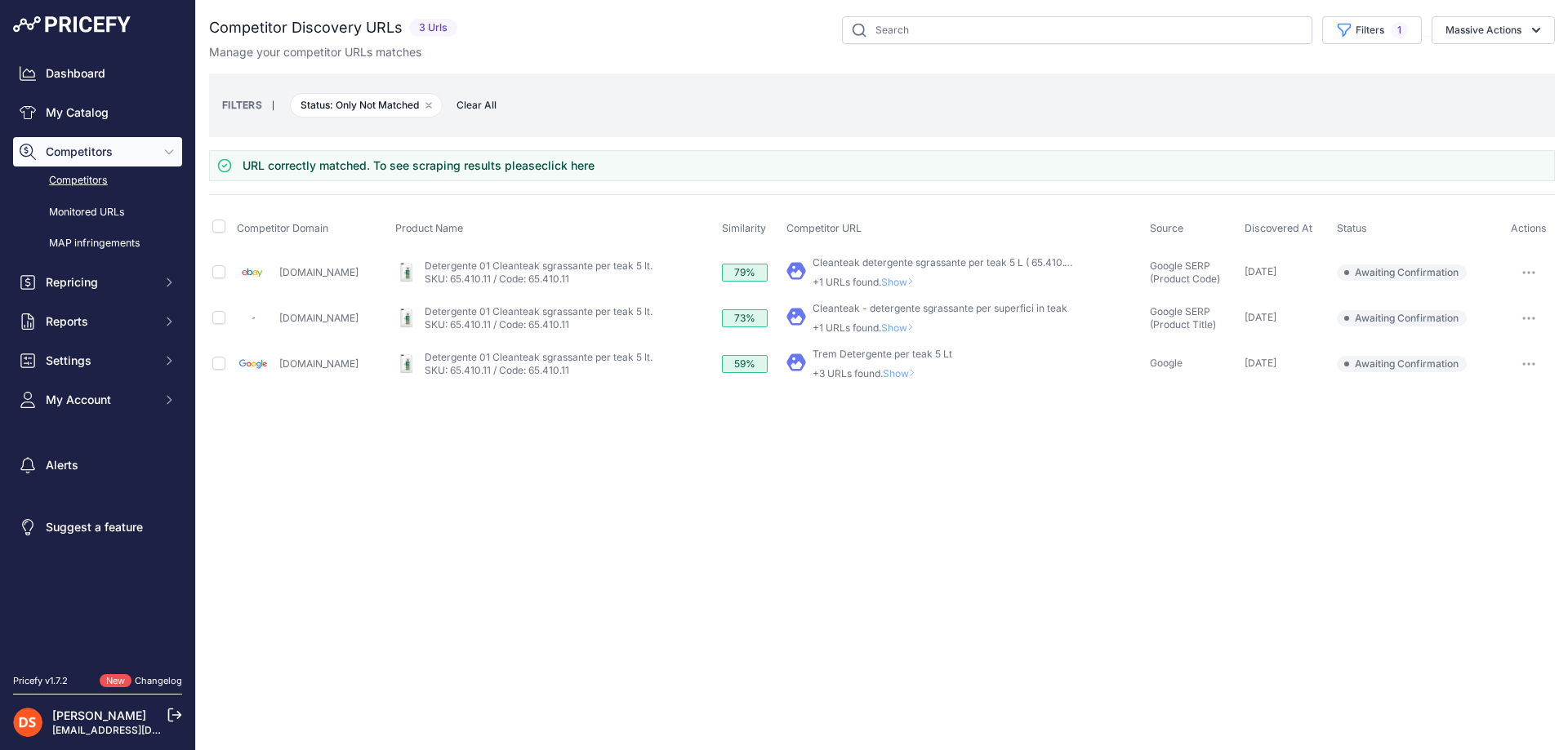
click at [883, 372] on span "Show" at bounding box center [902, 373] width 39 height 12
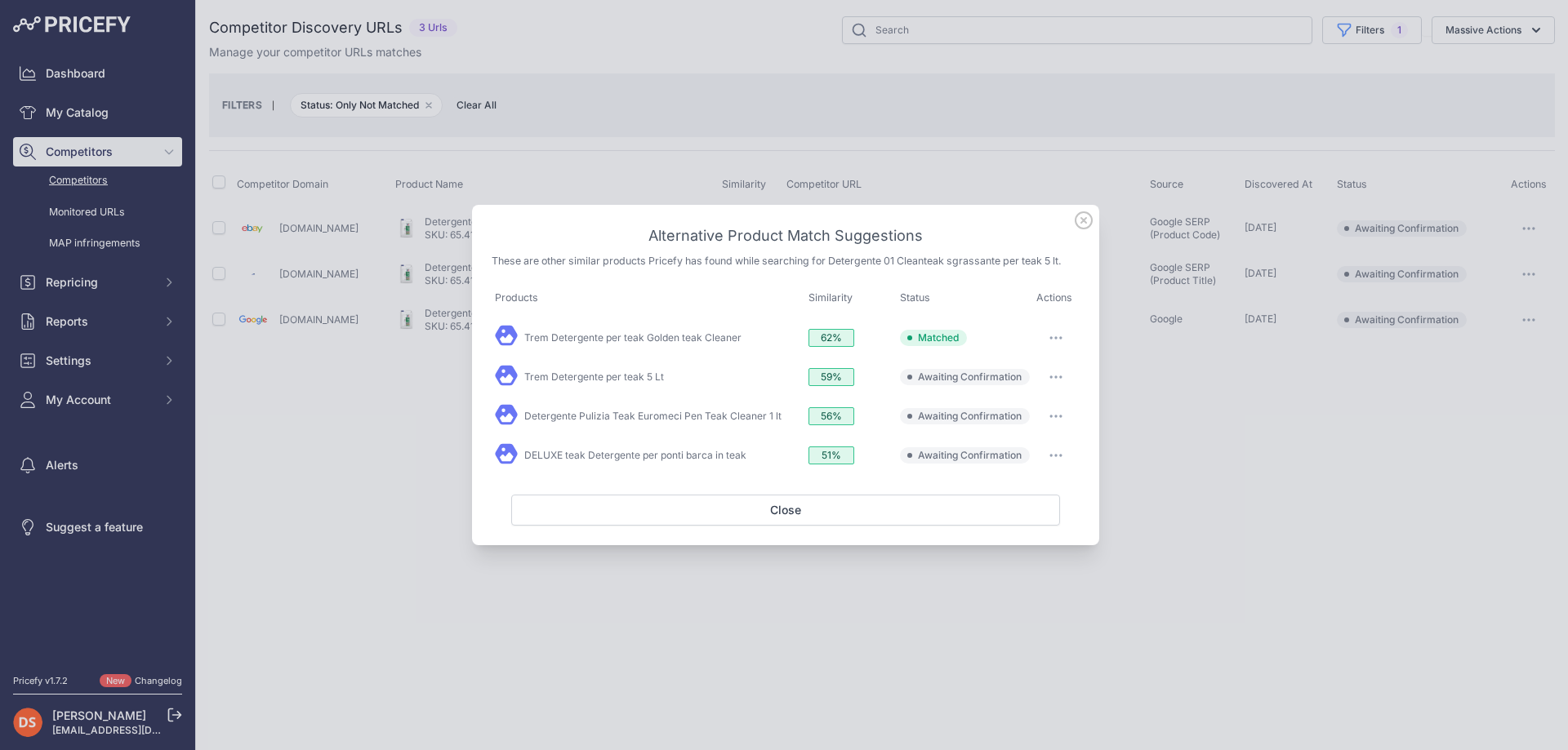
click at [1052, 334] on button "button" at bounding box center [1055, 338] width 33 height 23
click at [1015, 433] on span "Exclude match" at bounding box center [1019, 437] width 69 height 12
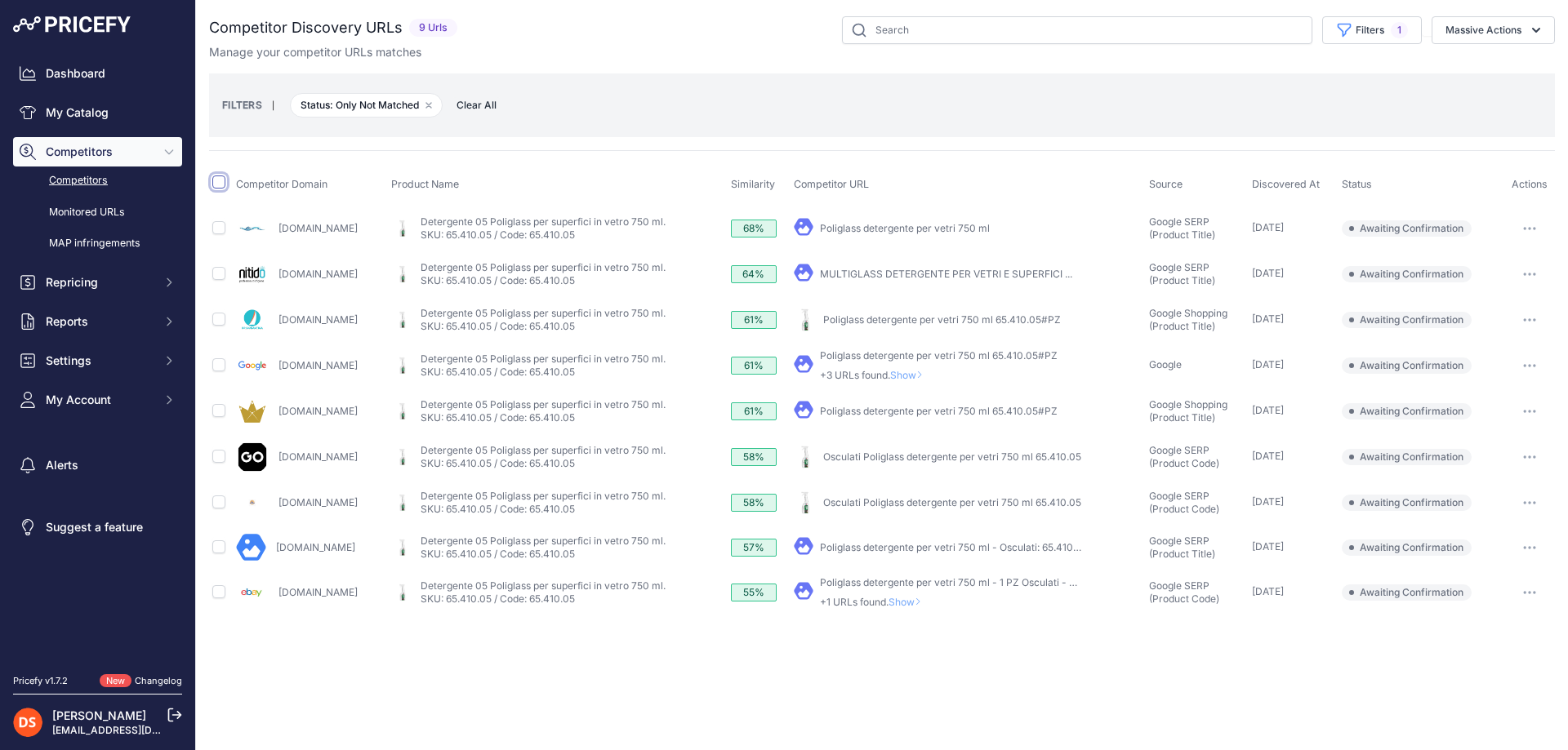
click at [218, 181] on input "checkbox" at bounding box center [218, 182] width 13 height 13
checkbox input "true"
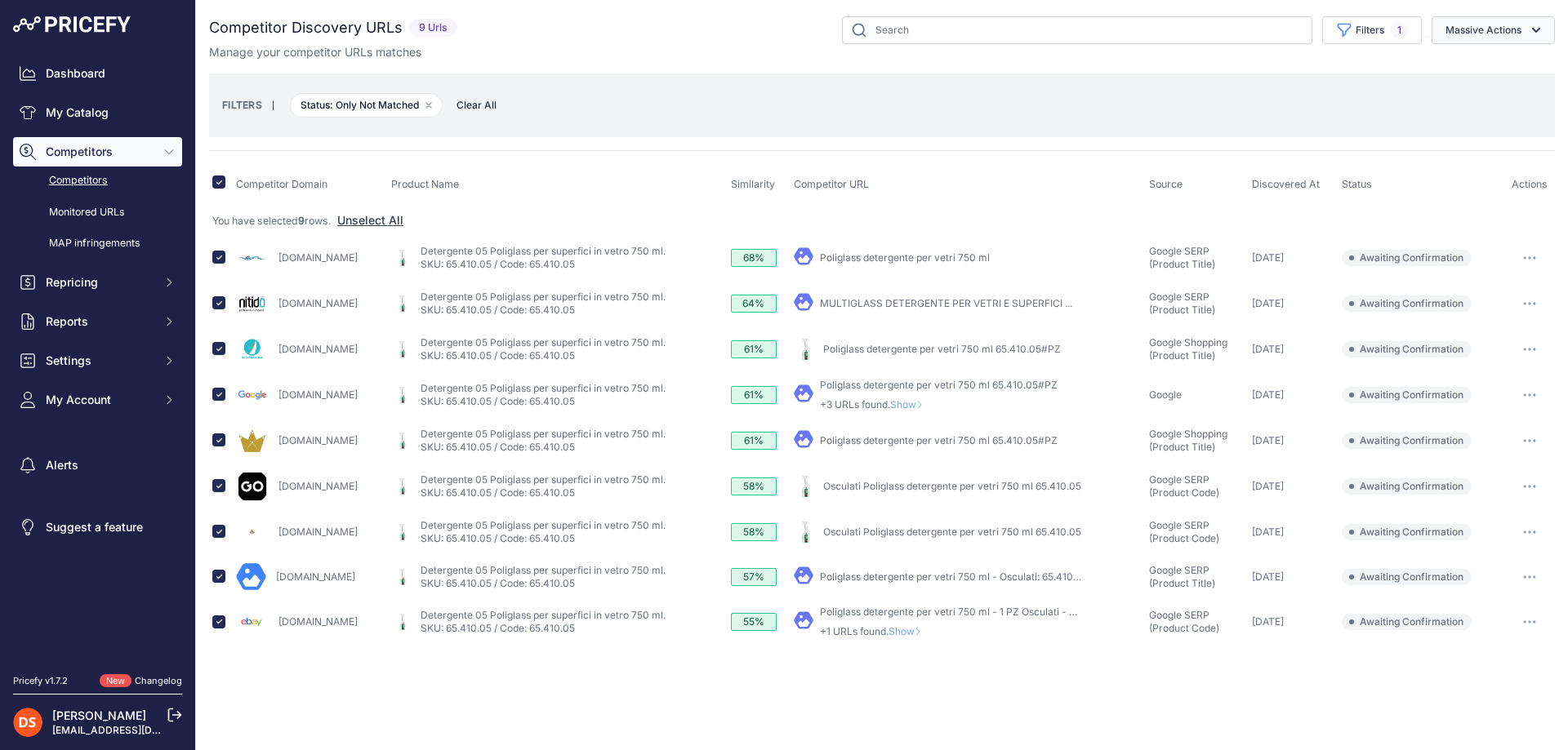
click at [1506, 30] on button "Massive Actions" at bounding box center [1492, 29] width 123 height 27
click at [1504, 73] on span "Confirm Match" at bounding box center [1477, 68] width 80 height 14
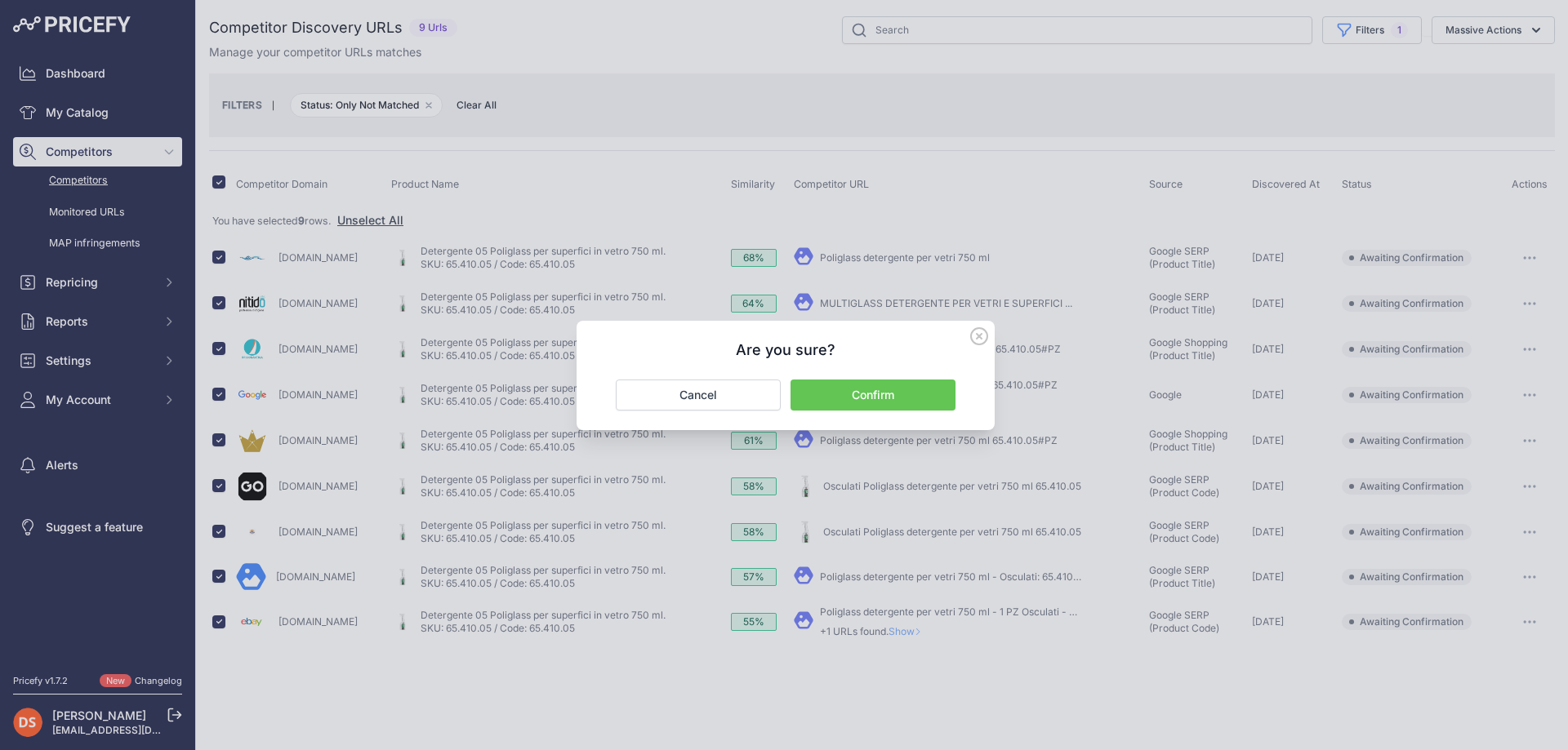
click at [862, 398] on button "Confirm" at bounding box center [873, 394] width 164 height 31
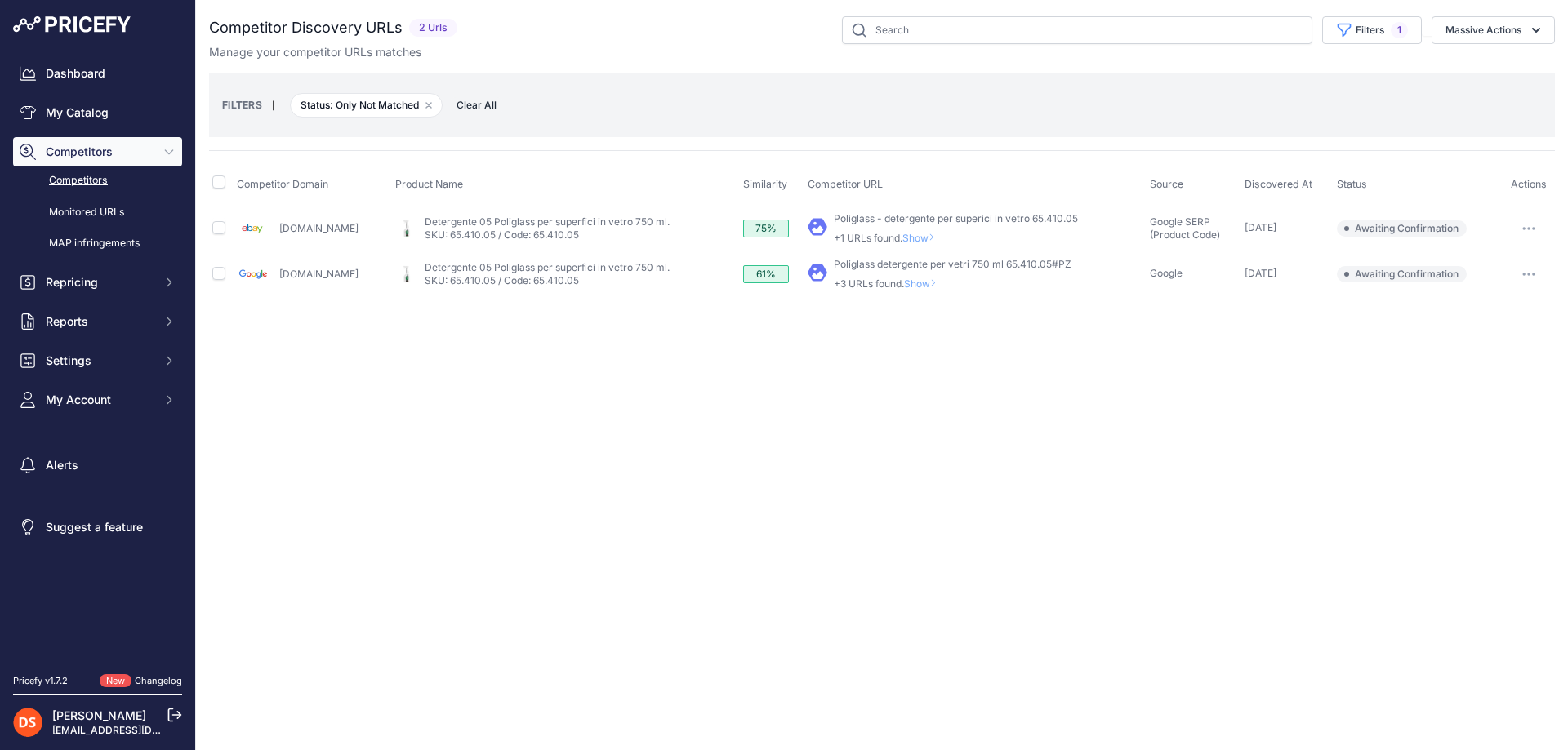
click at [906, 282] on span "Show" at bounding box center [923, 284] width 39 height 12
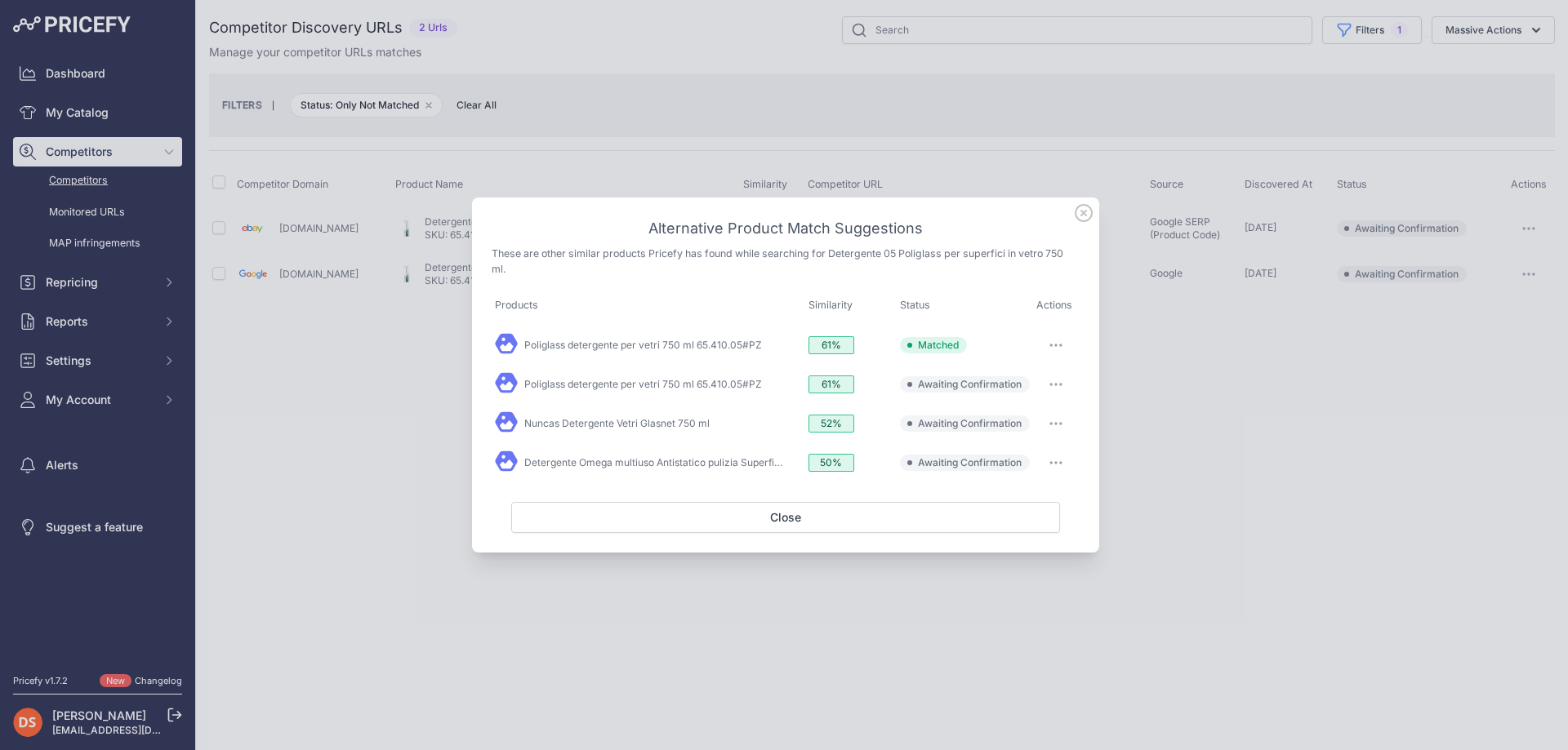
drag, startPoint x: 1215, startPoint y: 339, endPoint x: 977, endPoint y: 268, distance: 248.4
click at [1215, 338] on div at bounding box center [784, 375] width 1568 height 750
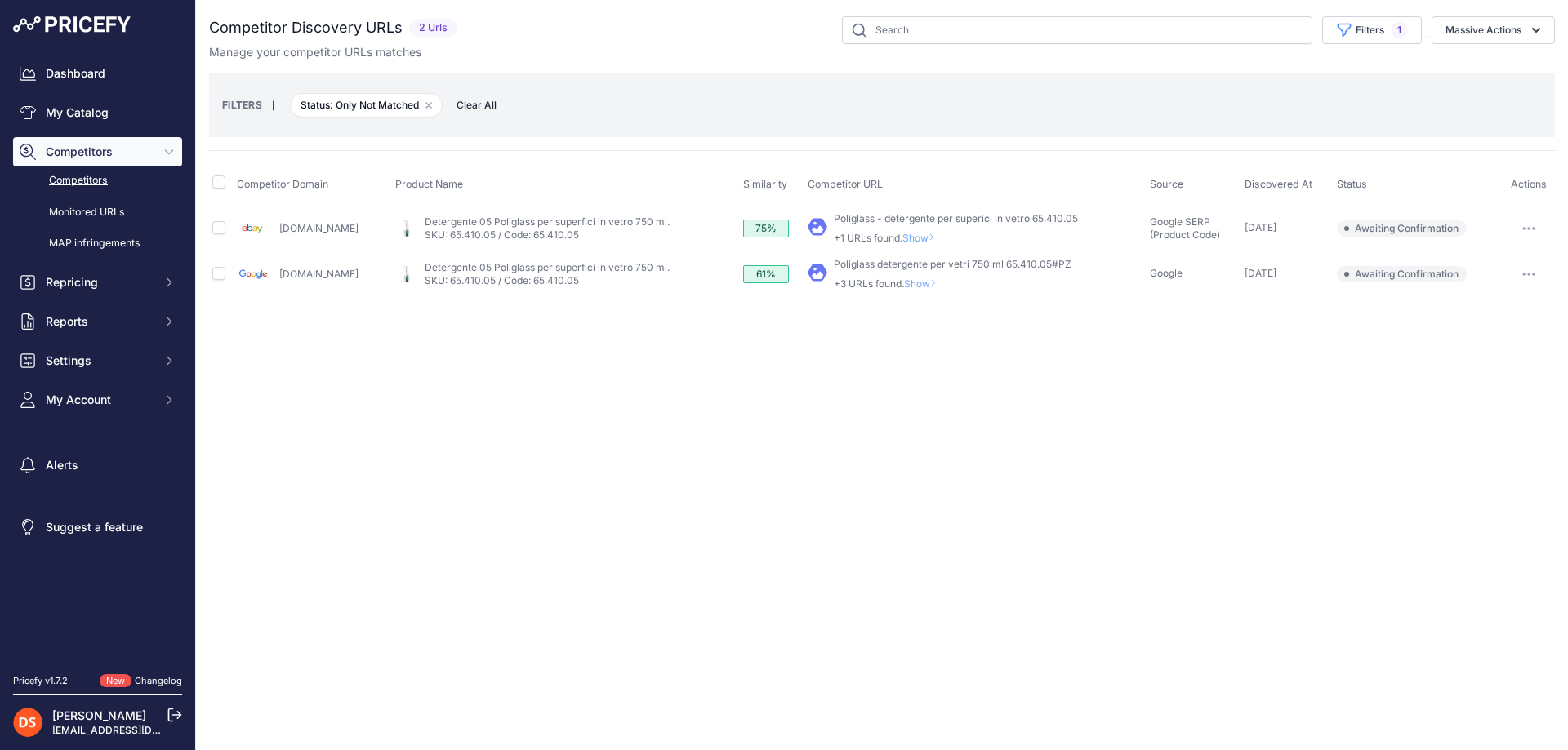
click at [902, 236] on span "Show" at bounding box center [922, 238] width 39 height 12
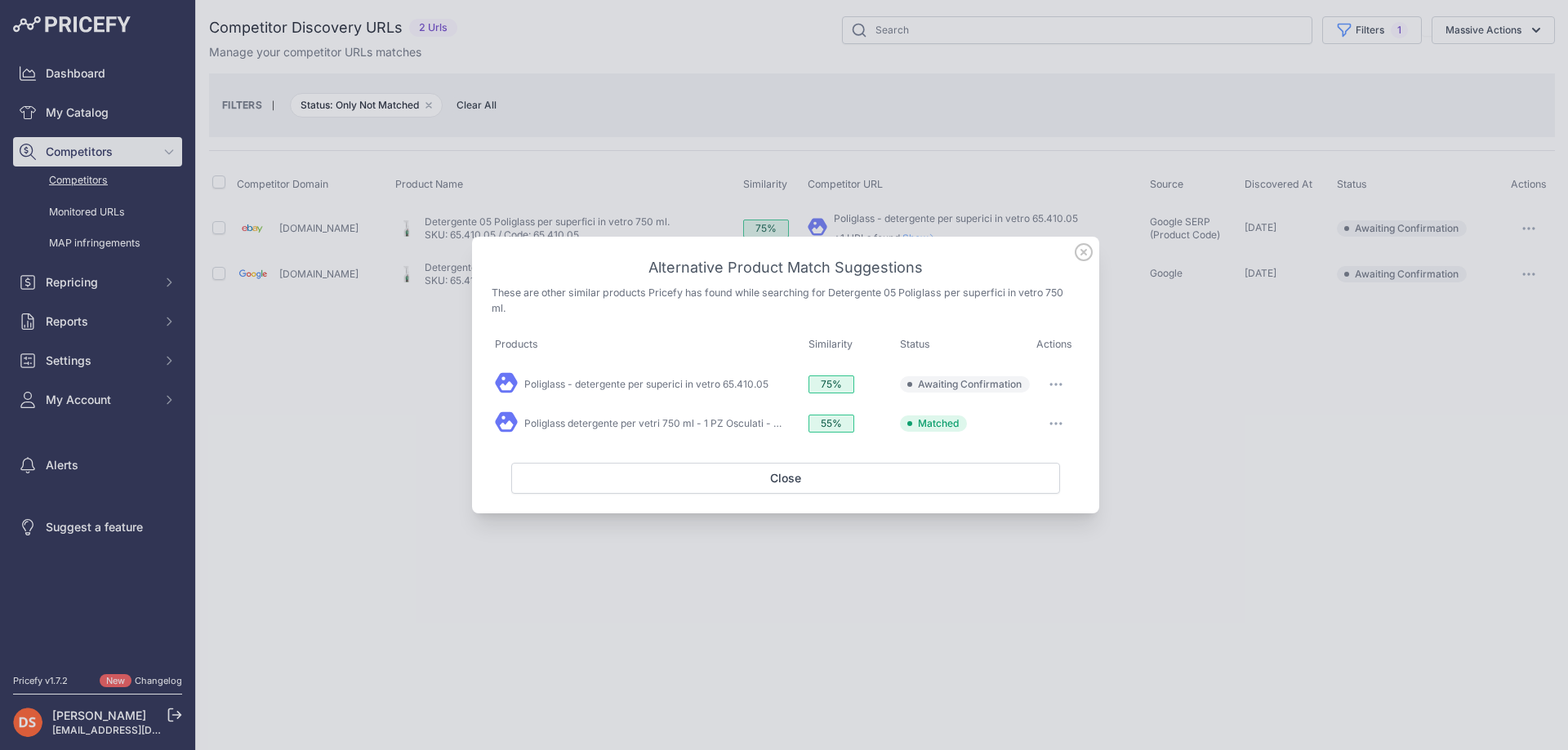
click at [1052, 422] on icon "button" at bounding box center [1055, 424] width 13 height 4
click at [1021, 485] on span "Match This" at bounding box center [1010, 490] width 51 height 12
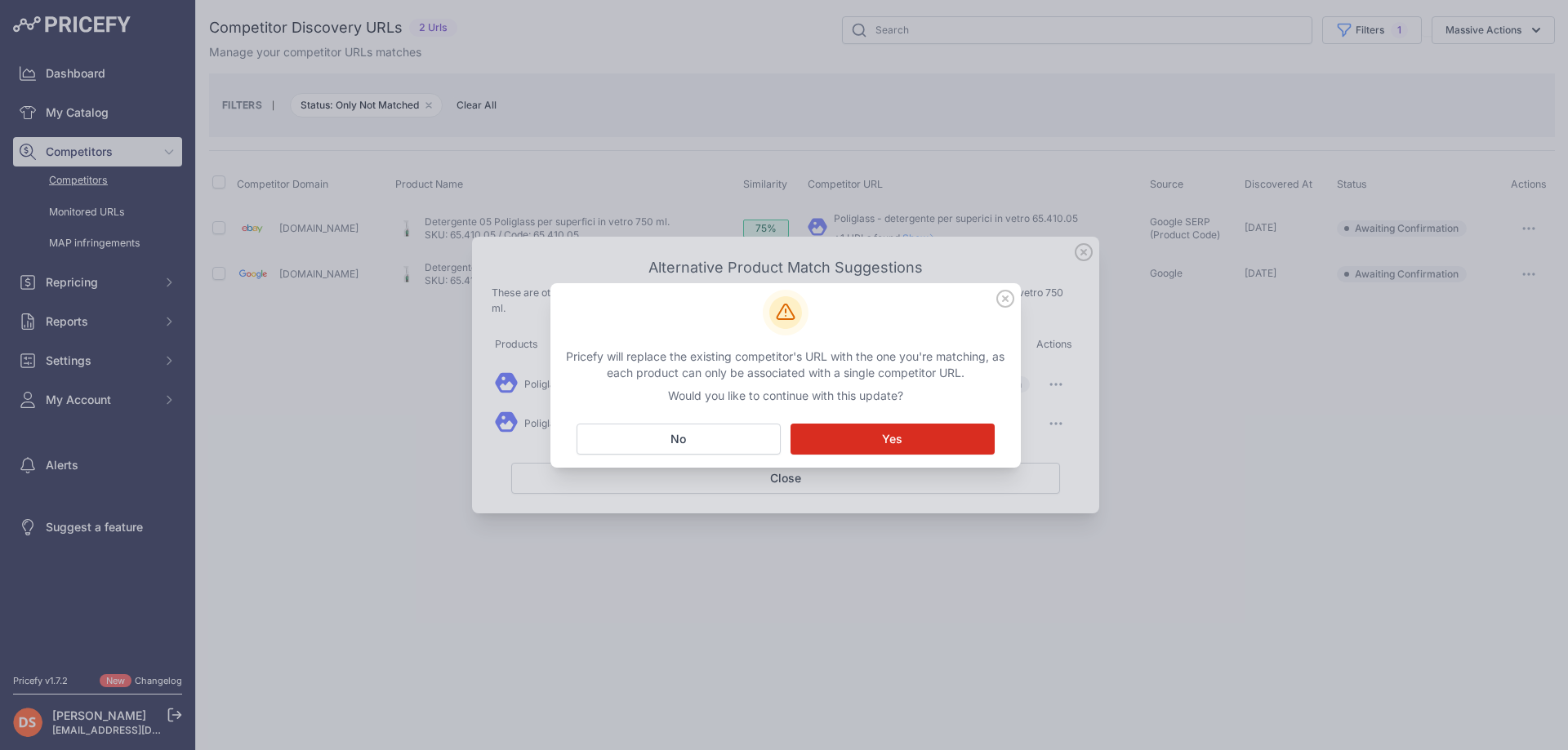
drag, startPoint x: 1006, startPoint y: 296, endPoint x: 997, endPoint y: 322, distance: 27.5
click at [1005, 298] on icon at bounding box center [1005, 299] width 18 height 18
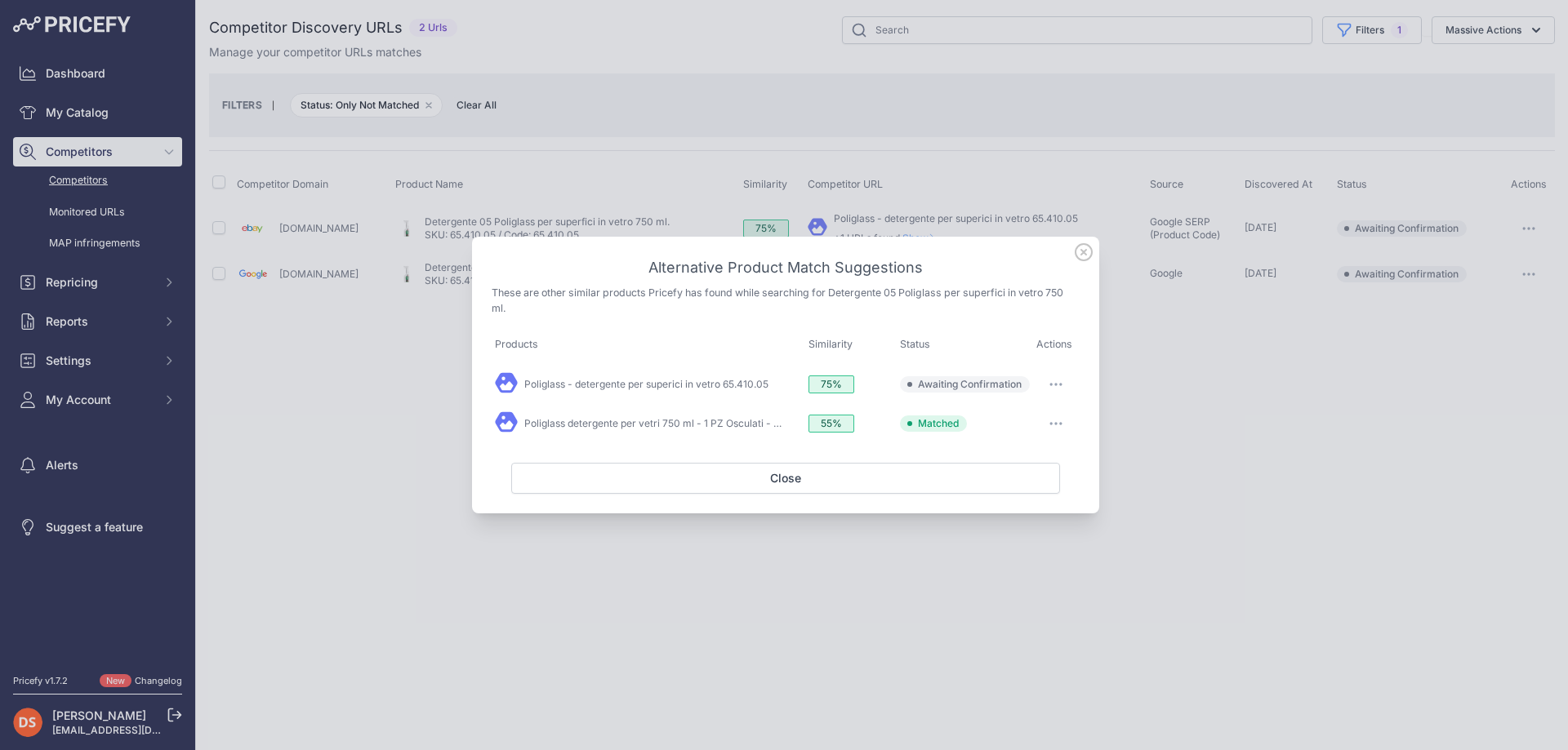
click at [1057, 427] on button "button" at bounding box center [1055, 424] width 33 height 23
click at [1014, 492] on span "Match This" at bounding box center [1010, 490] width 51 height 12
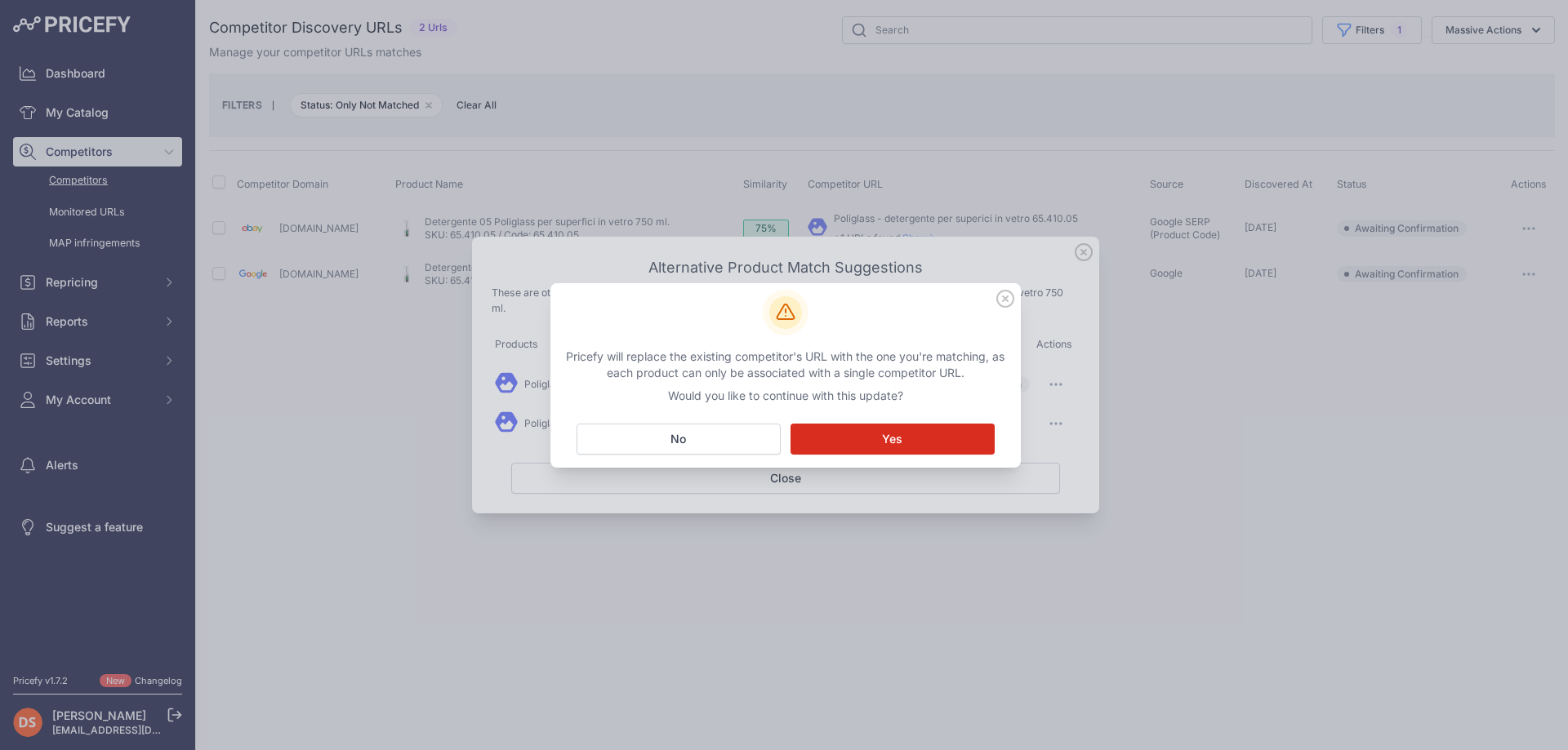
drag, startPoint x: 857, startPoint y: 439, endPoint x: 920, endPoint y: 442, distance: 63.1
click at [859, 439] on button "Matching... Yes" at bounding box center [892, 439] width 204 height 31
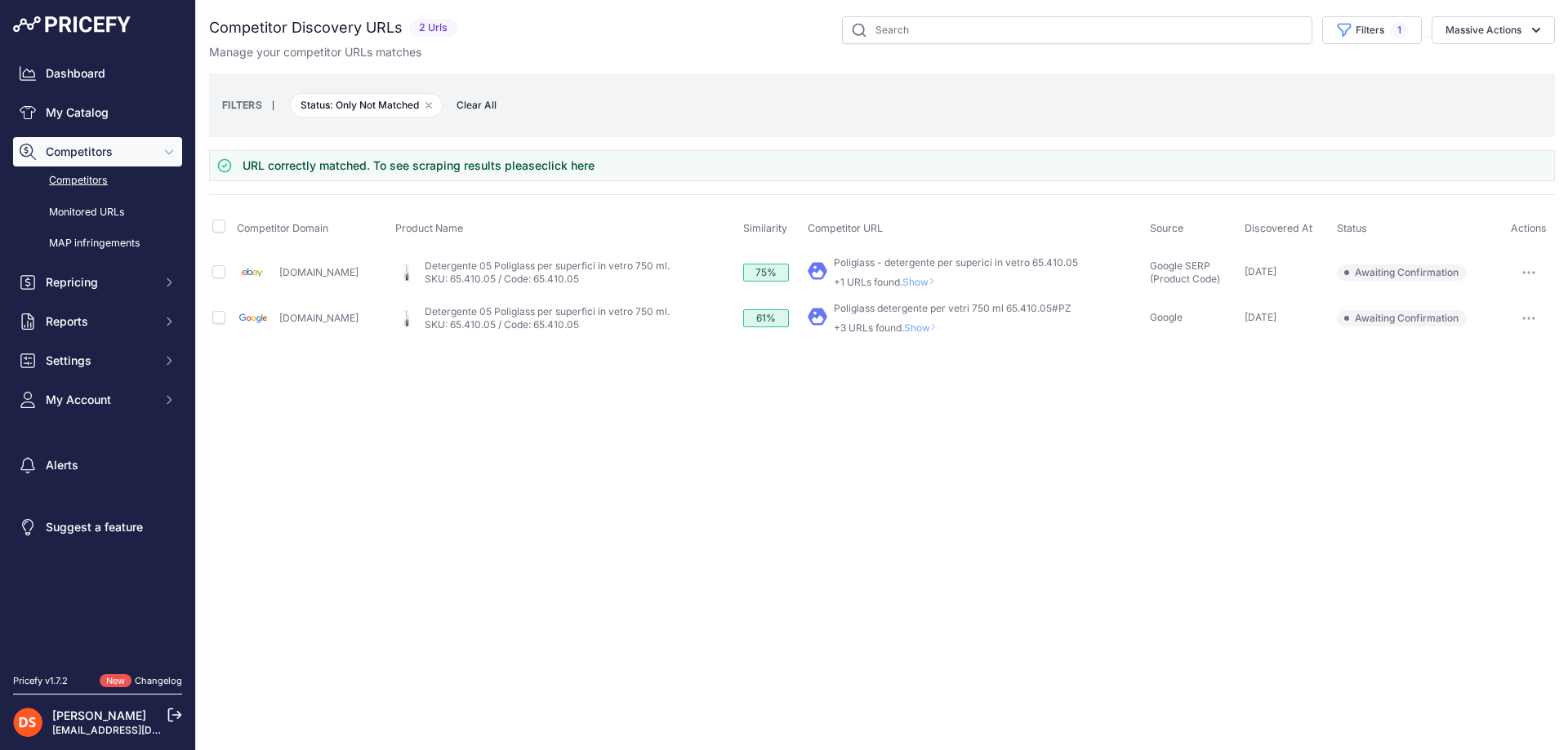
click at [904, 329] on span "Show" at bounding box center [923, 328] width 39 height 12
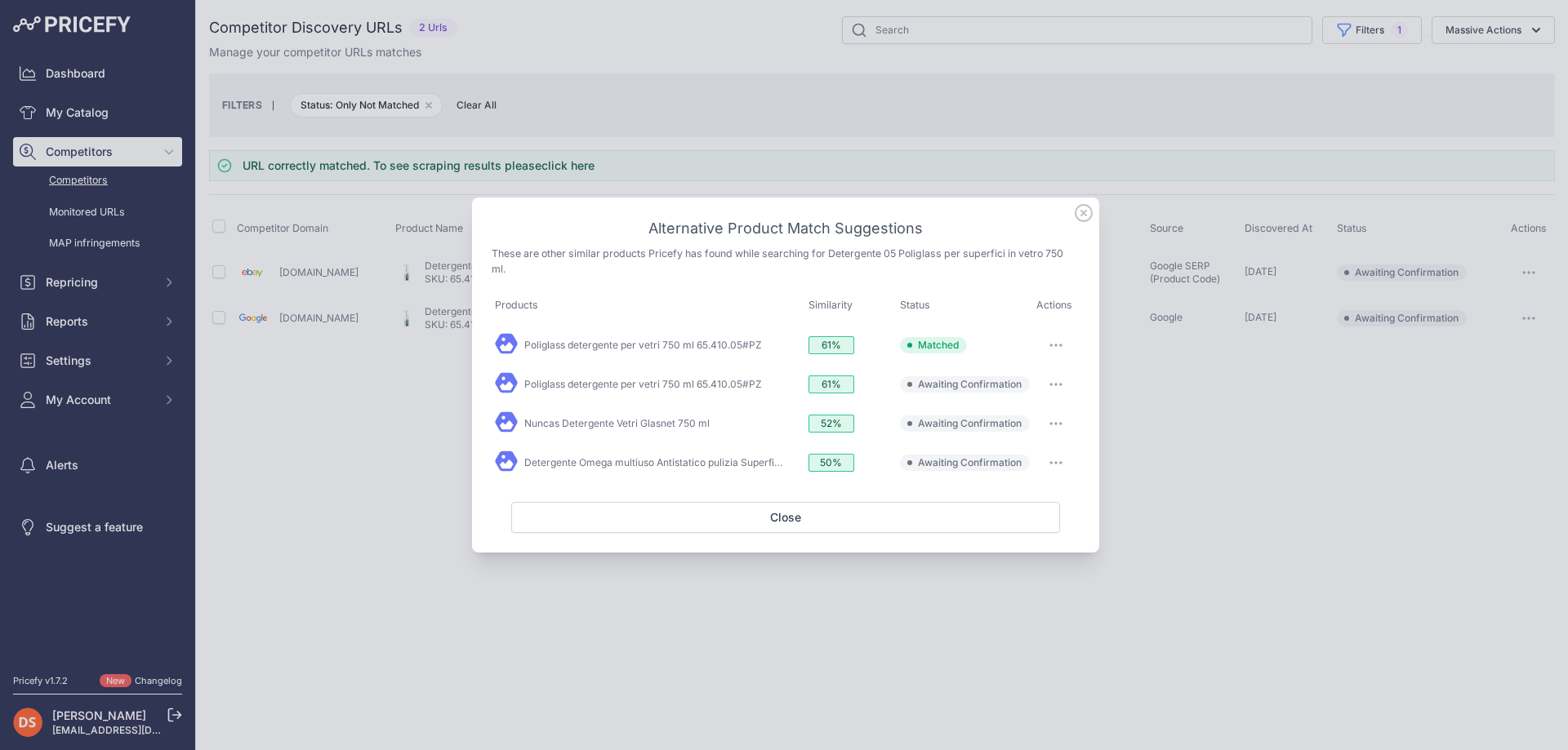
drag, startPoint x: 1174, startPoint y: 398, endPoint x: 1092, endPoint y: 336, distance: 102.8
click at [1174, 394] on div at bounding box center [784, 375] width 1568 height 750
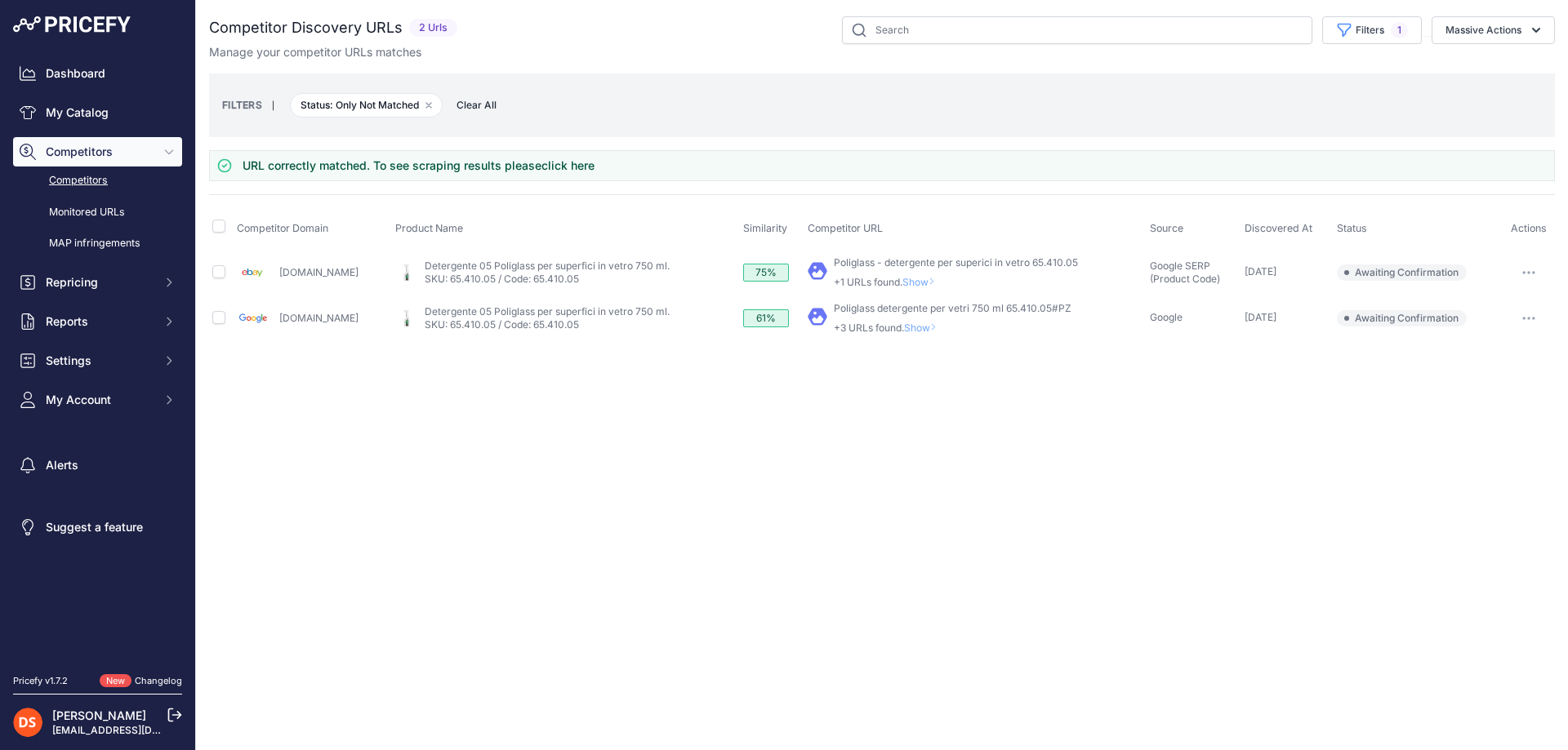
click at [906, 277] on span "Show" at bounding box center [922, 282] width 39 height 12
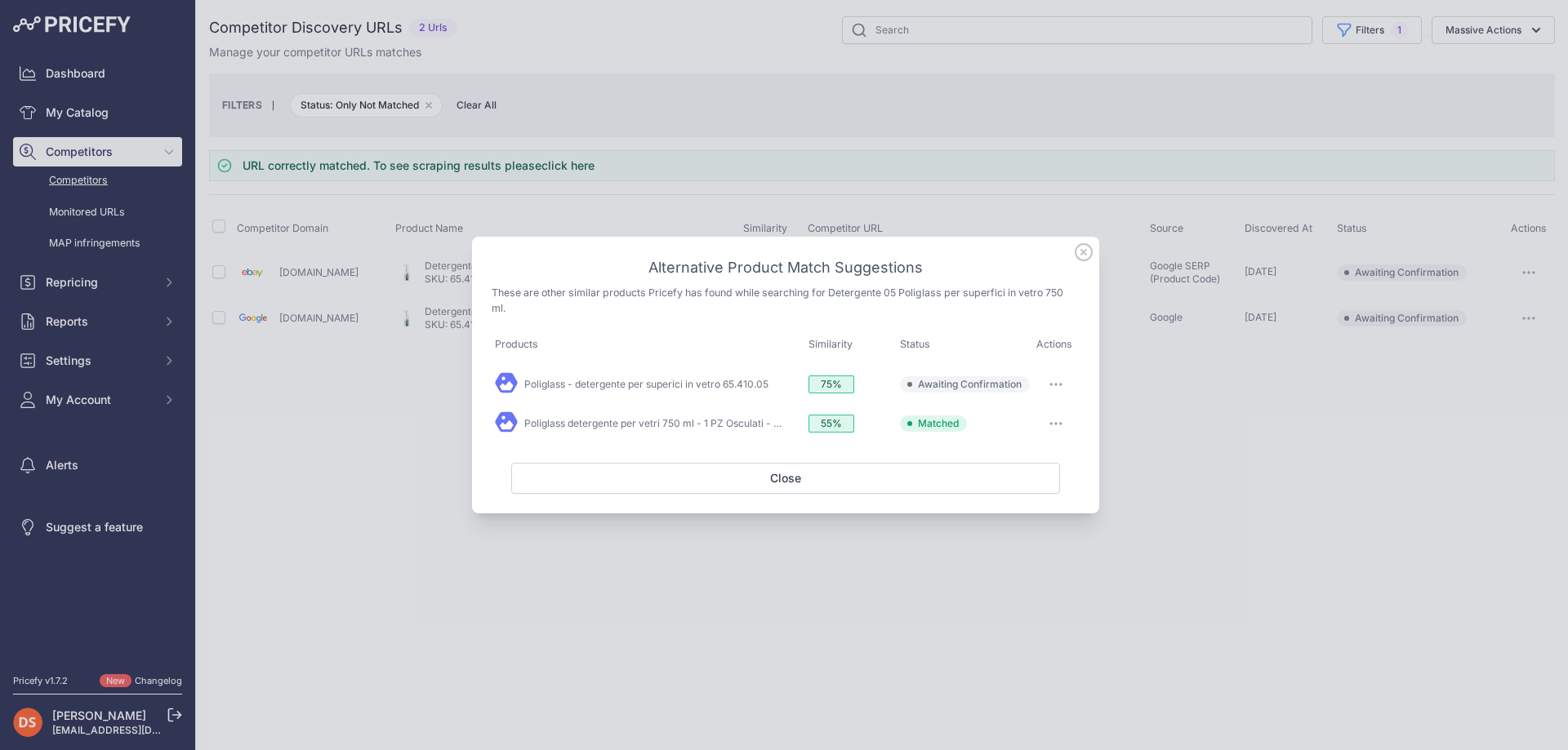
click at [1212, 439] on div at bounding box center [784, 375] width 1568 height 750
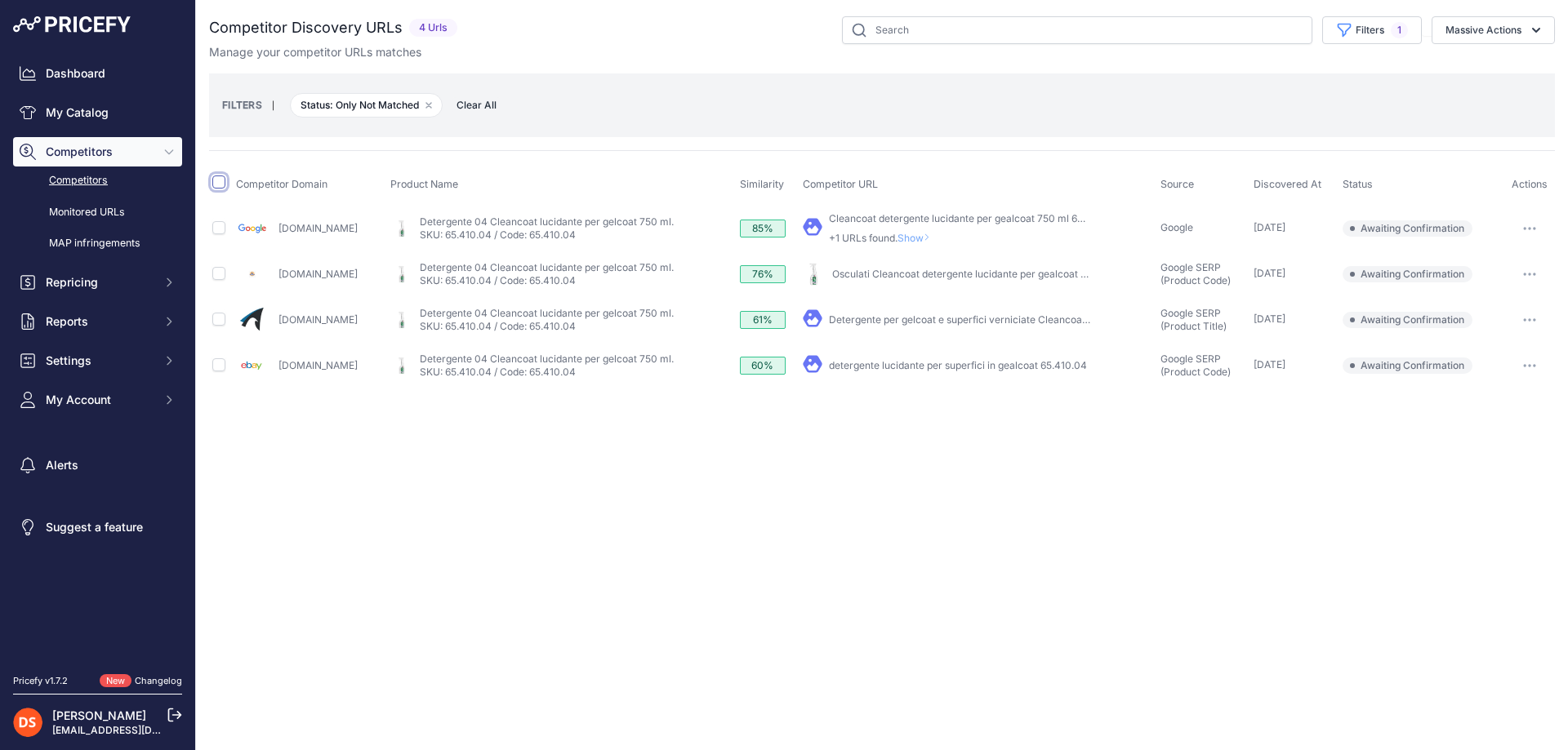
drag, startPoint x: 0, startPoint y: 0, endPoint x: 218, endPoint y: 183, distance: 284.6
click at [218, 183] on input "checkbox" at bounding box center [218, 182] width 13 height 13
checkbox input "true"
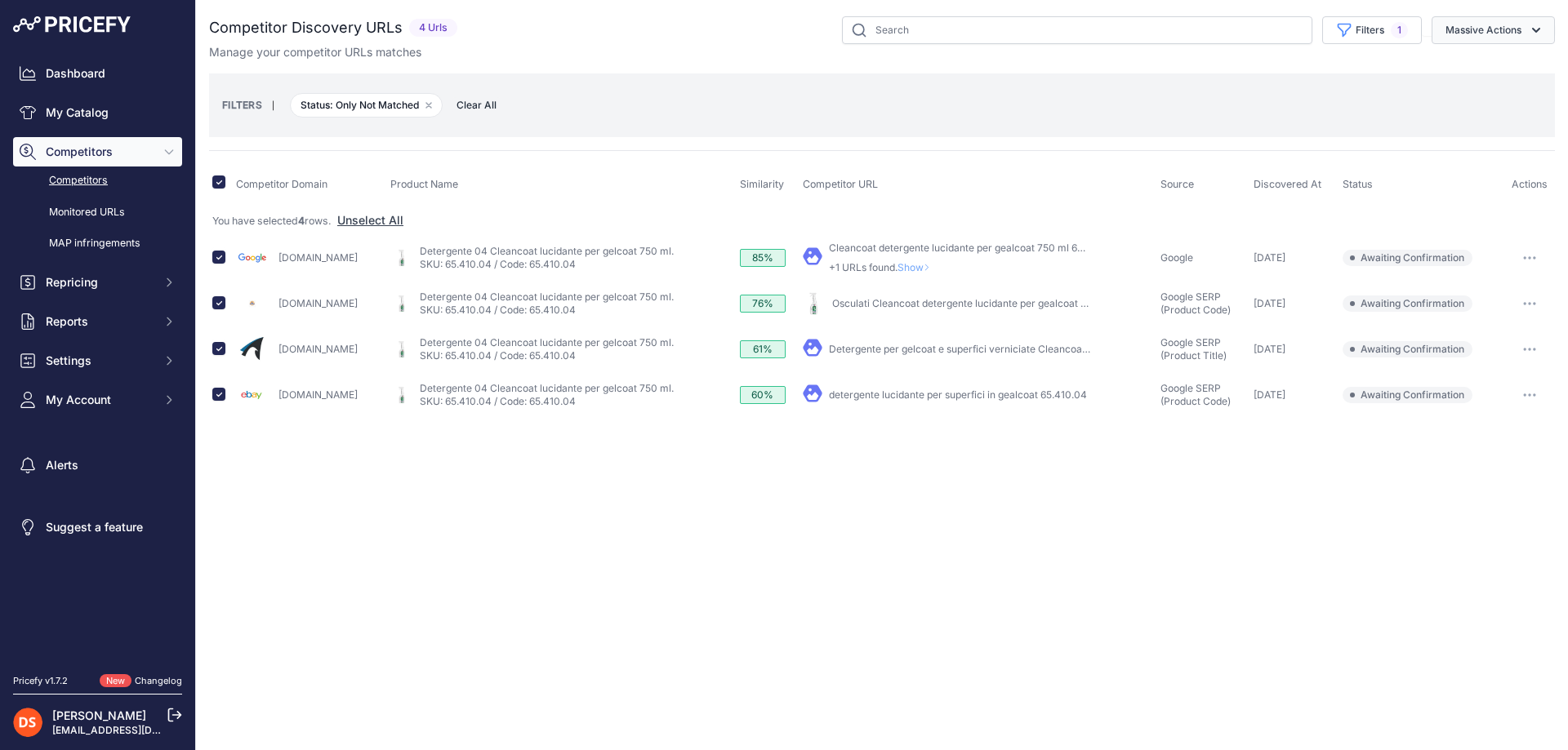
click at [1506, 30] on button "Massive Actions" at bounding box center [1492, 29] width 123 height 27
click at [1504, 73] on span "Confirm Match" at bounding box center [1477, 68] width 80 height 14
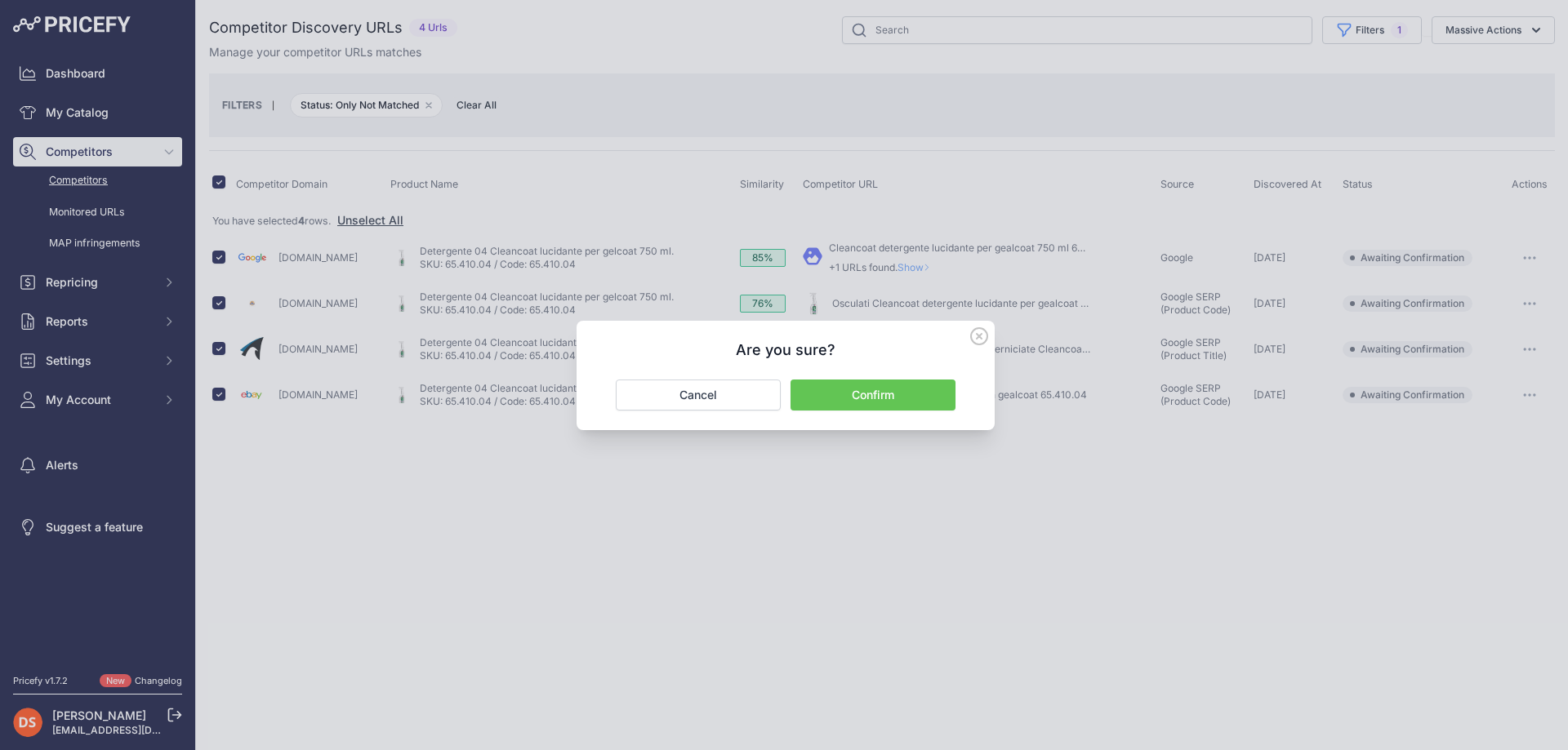
click at [862, 398] on button "Confirm" at bounding box center [873, 394] width 164 height 31
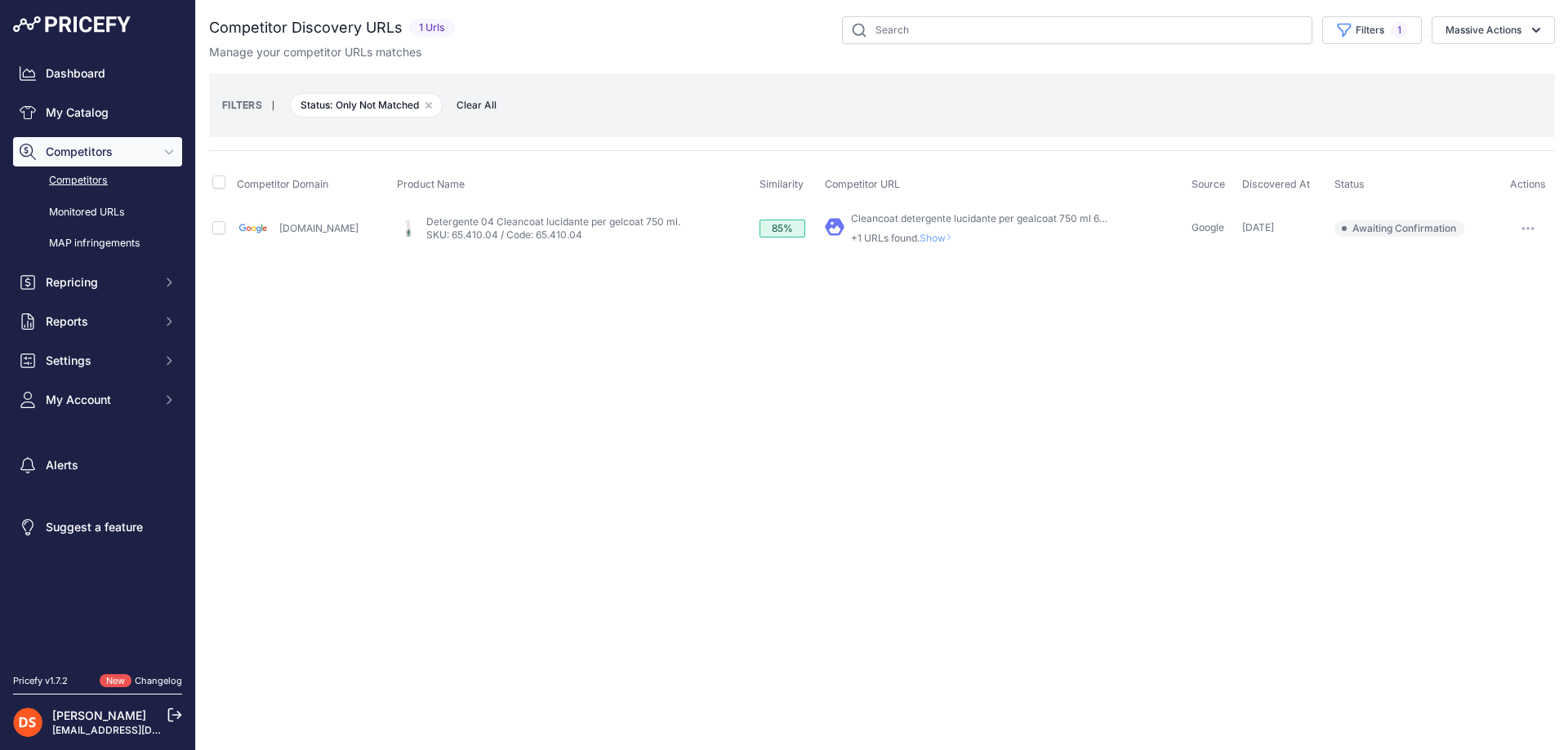
click at [920, 238] on span "Show" at bounding box center [939, 238] width 39 height 12
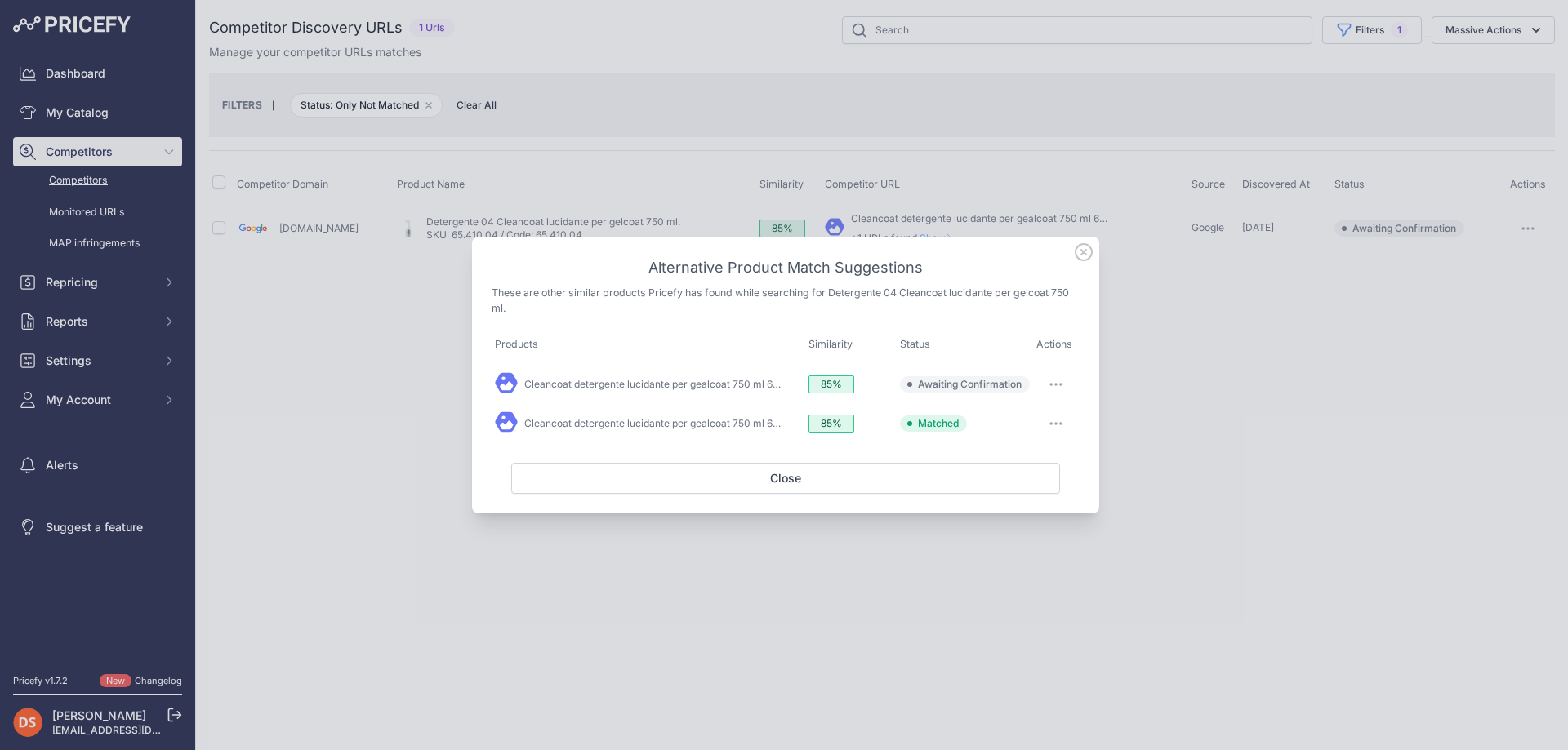
click at [917, 221] on div at bounding box center [784, 375] width 1568 height 750
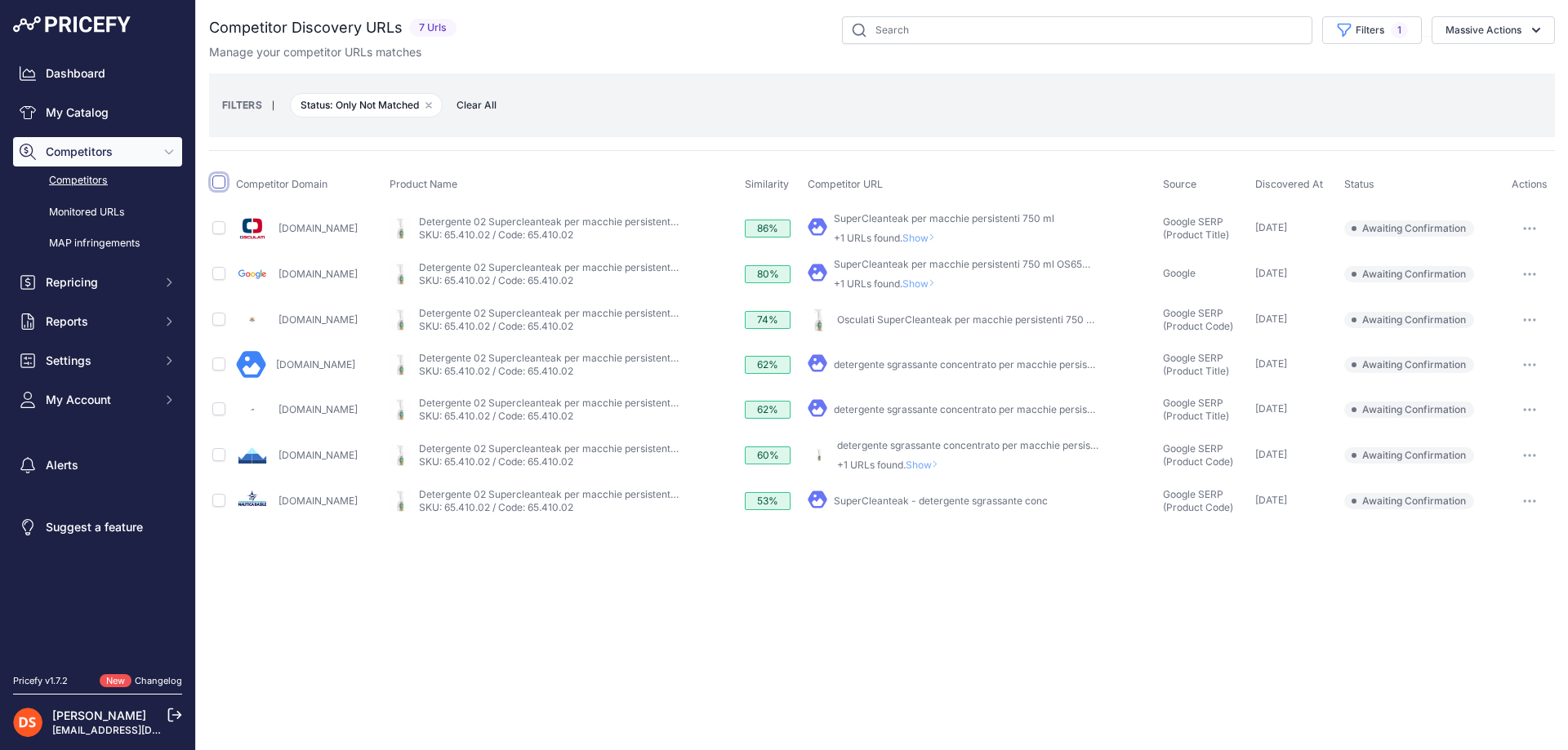
click at [218, 183] on input "checkbox" at bounding box center [218, 182] width 13 height 13
checkbox input "true"
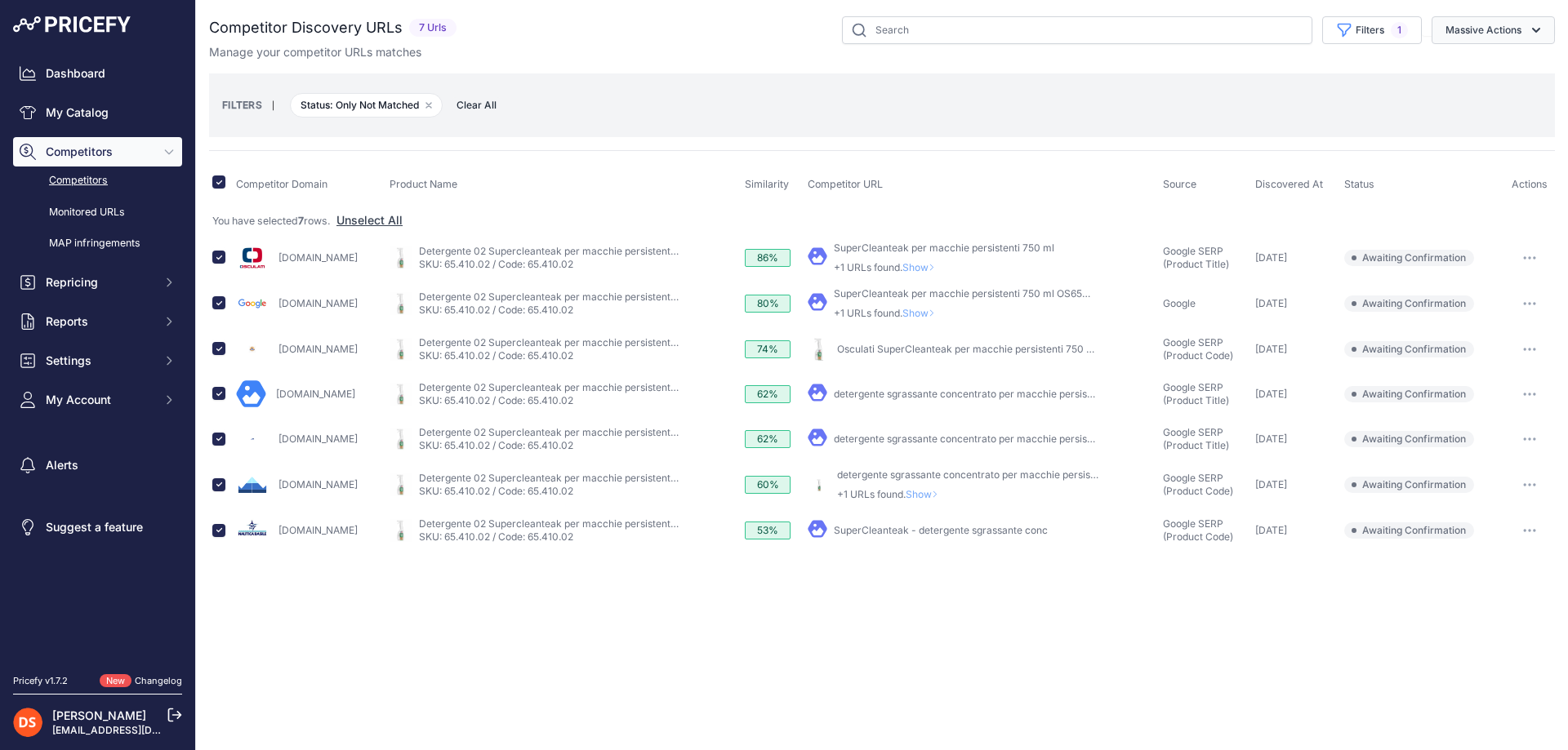
click at [1506, 30] on button "Massive Actions" at bounding box center [1492, 29] width 123 height 27
click at [1504, 69] on span "Confirm Match" at bounding box center [1477, 68] width 80 height 14
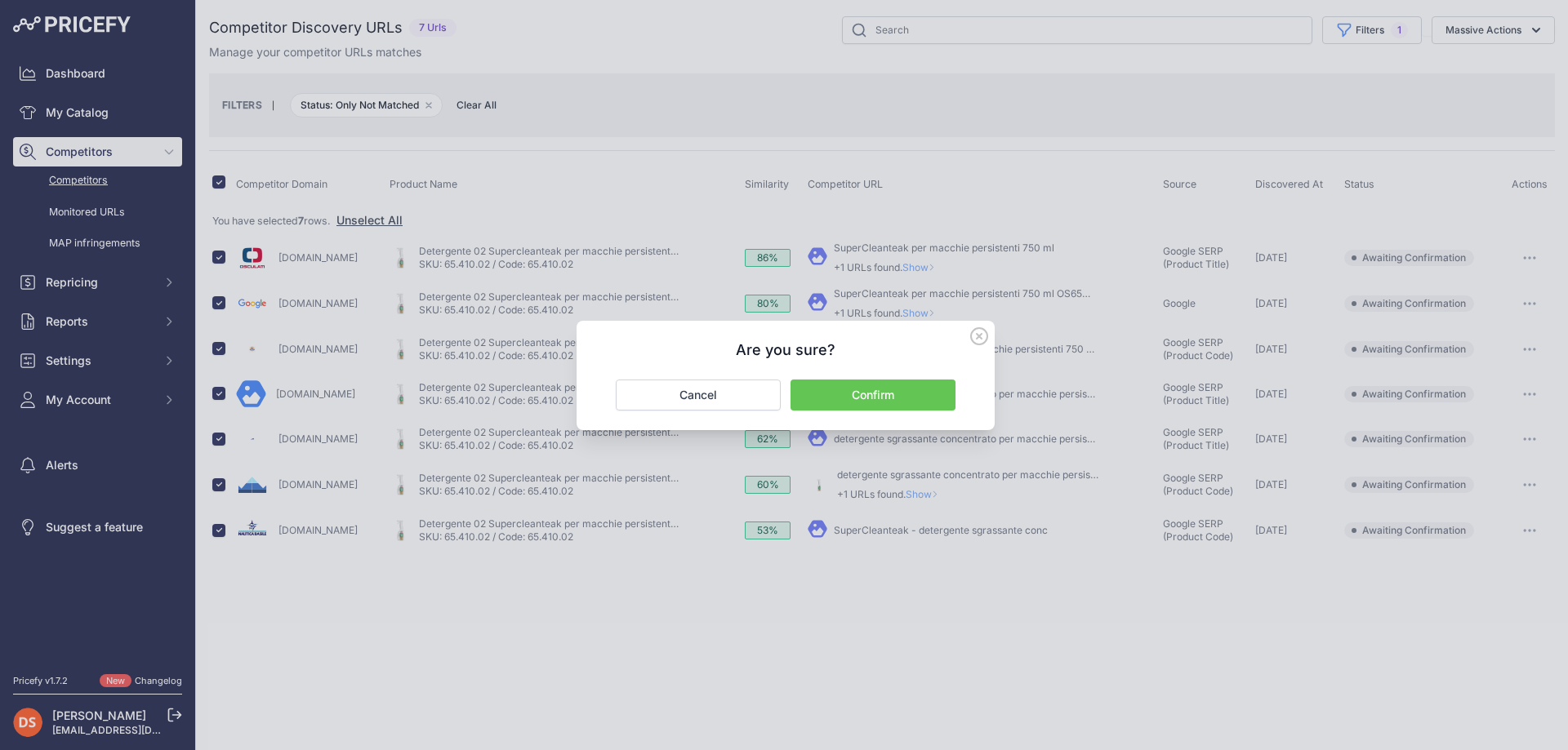
click at [862, 398] on button "Confirm" at bounding box center [873, 394] width 164 height 31
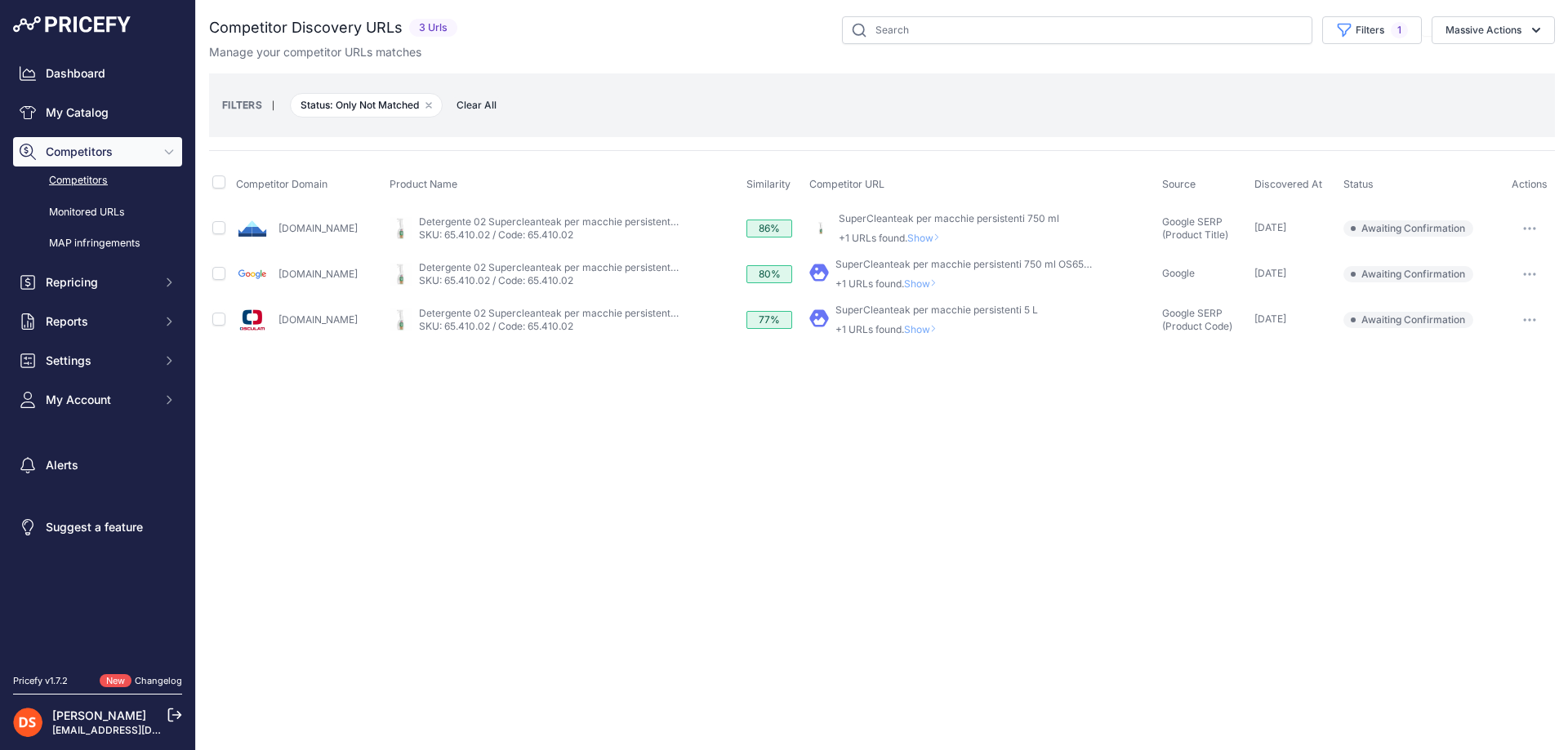
click at [928, 329] on span "Show" at bounding box center [923, 330] width 39 height 12
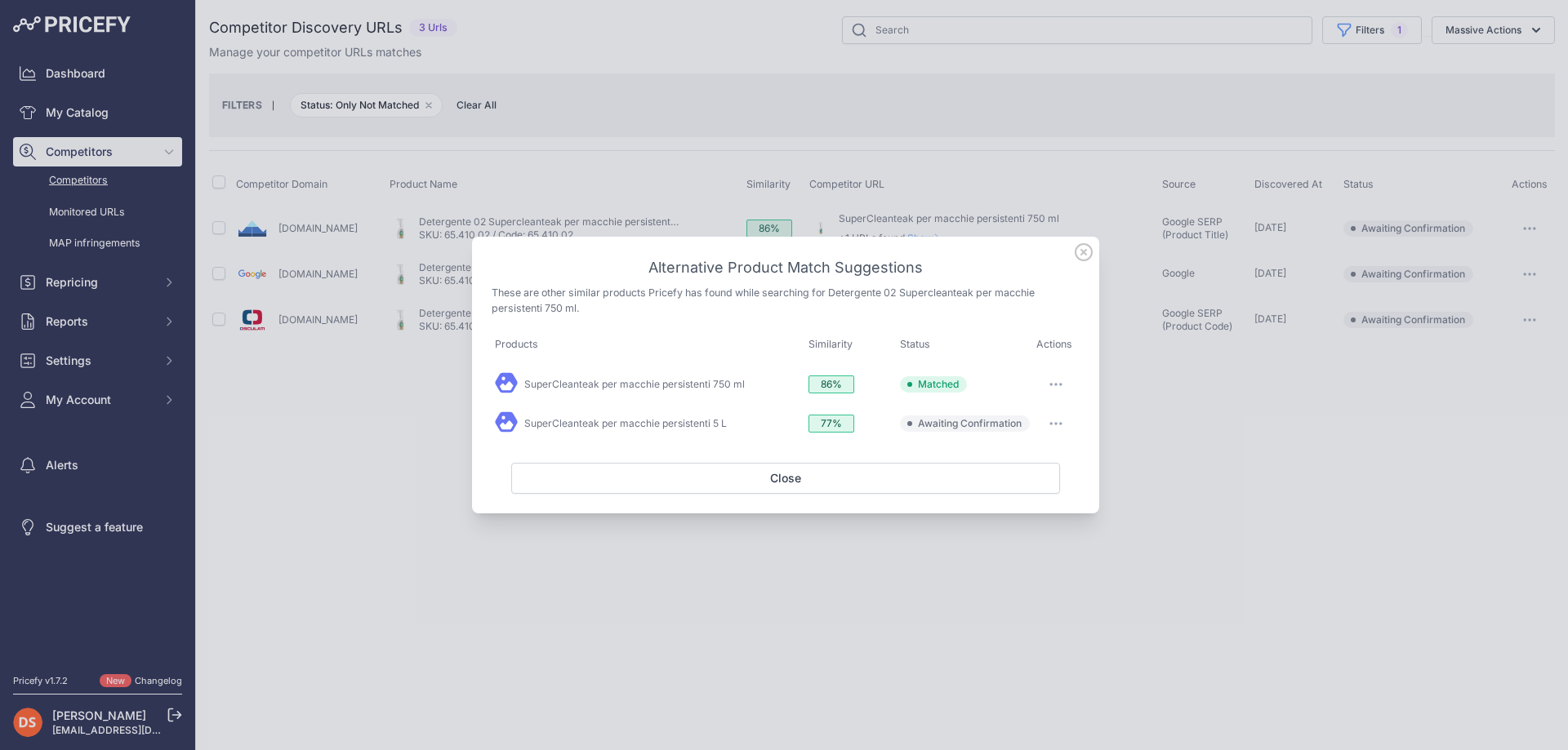
click at [1198, 384] on div at bounding box center [784, 375] width 1568 height 750
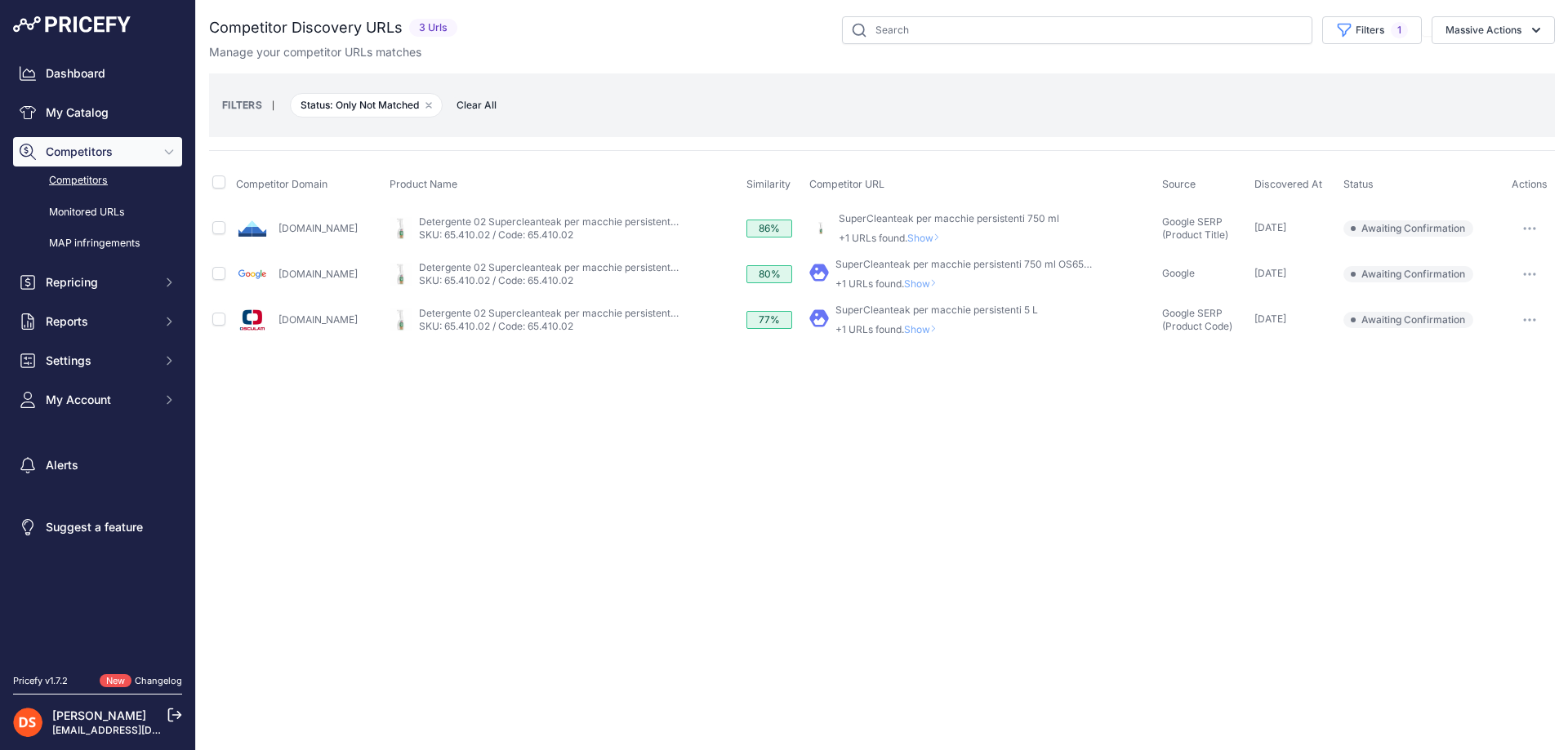
click at [940, 280] on span "Show" at bounding box center [923, 284] width 39 height 12
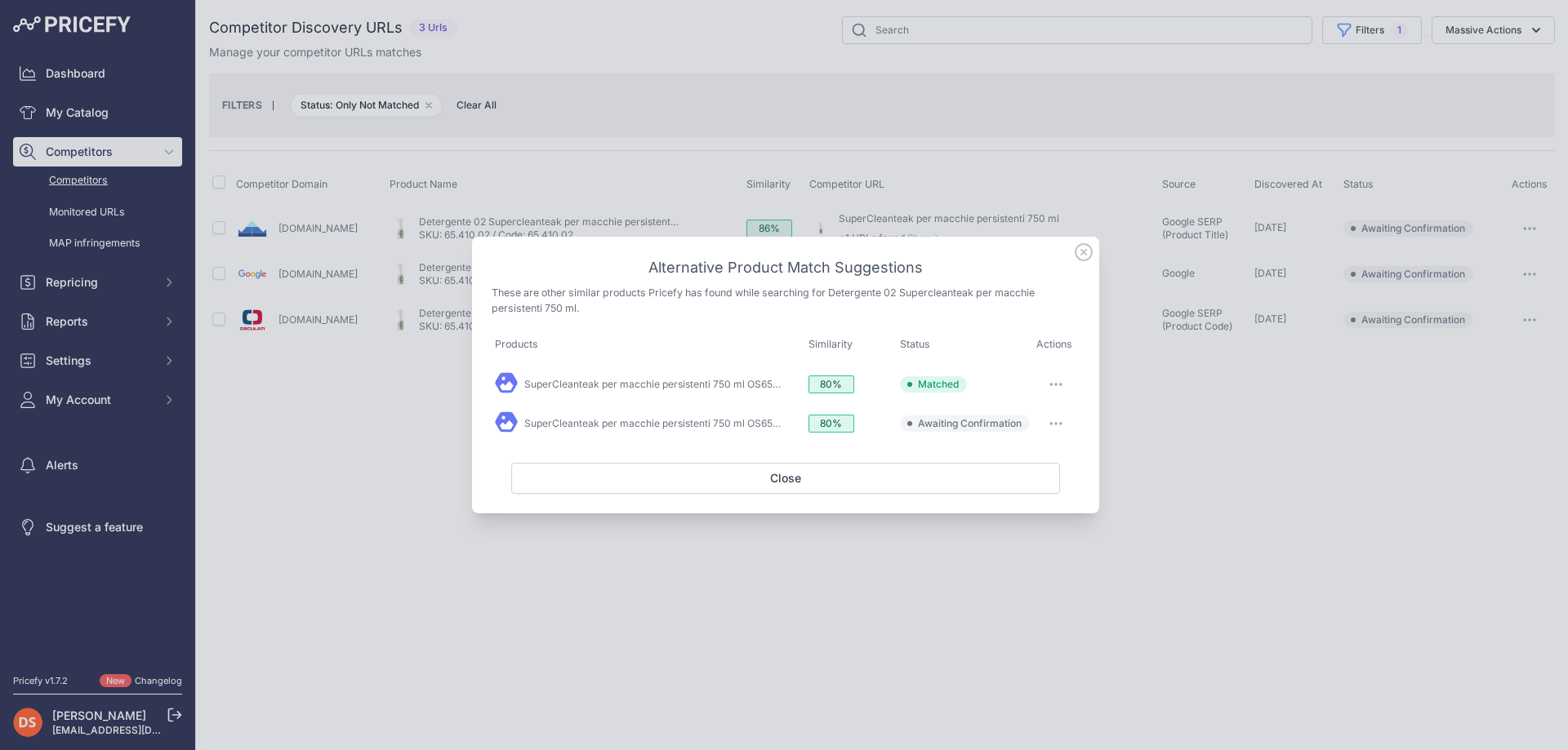
drag, startPoint x: 1177, startPoint y: 346, endPoint x: 1015, endPoint y: 301, distance: 168.1
click at [1176, 345] on div at bounding box center [784, 375] width 1568 height 750
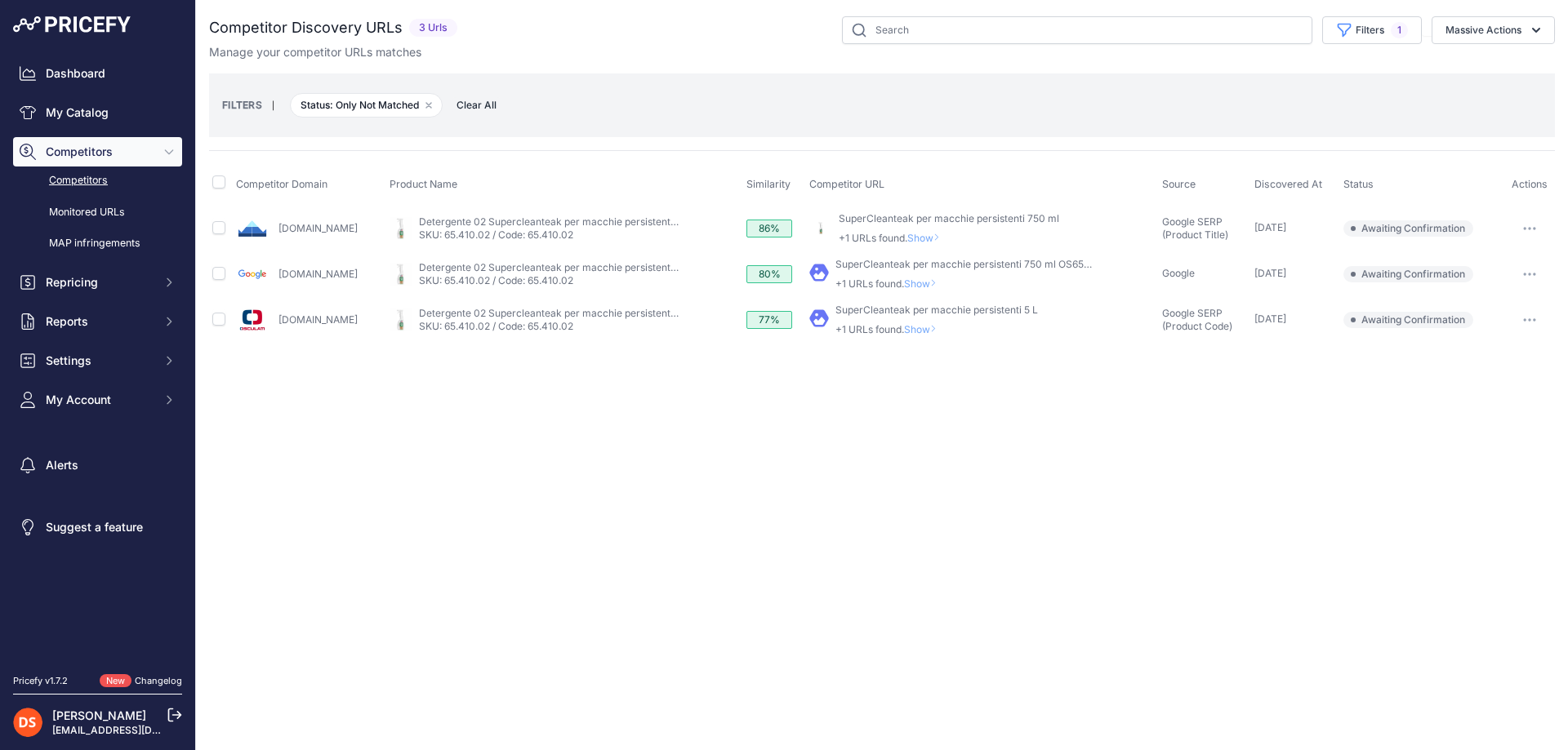
click at [937, 237] on span "Show" at bounding box center [927, 238] width 39 height 12
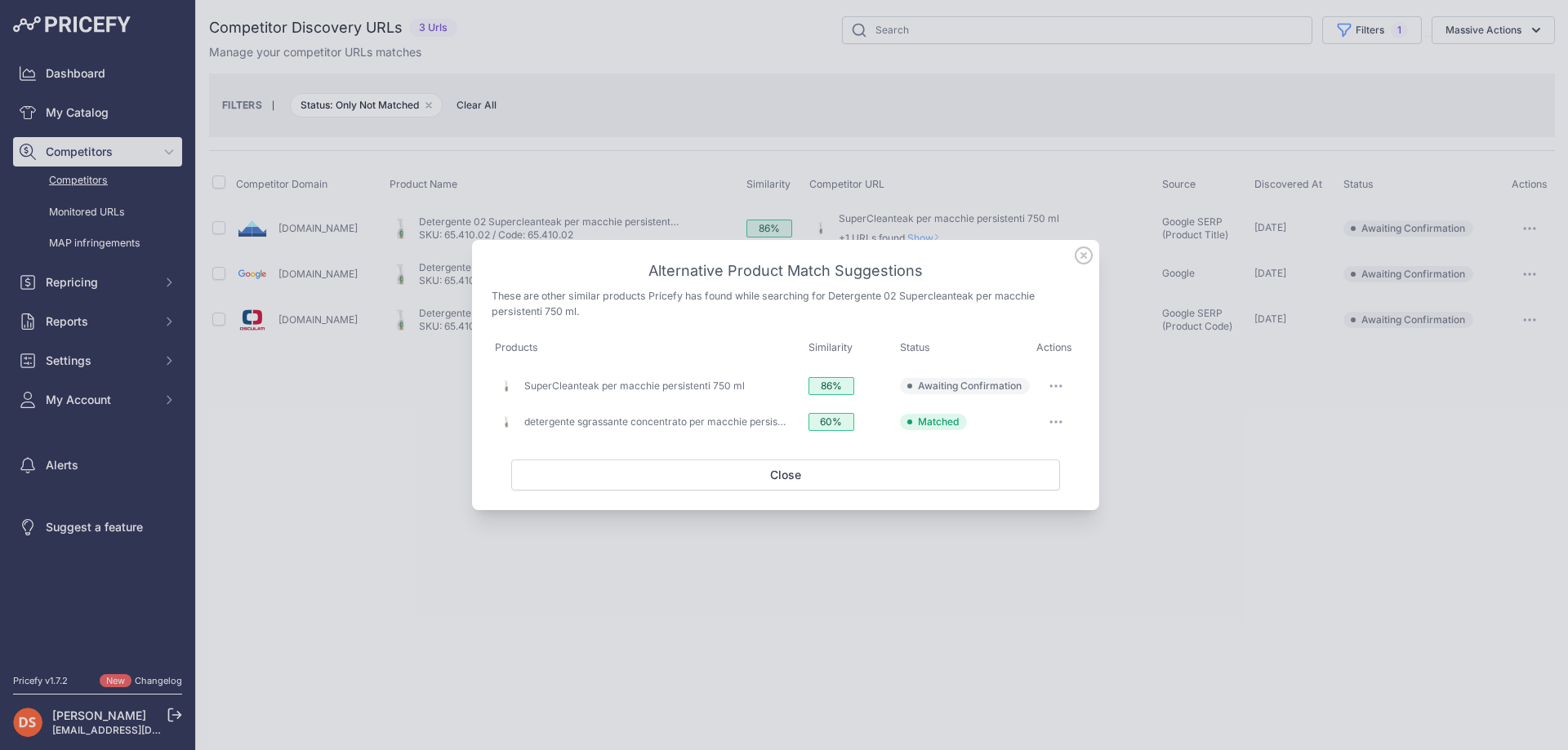
click at [1053, 422] on icon "button" at bounding box center [1055, 422] width 13 height 4
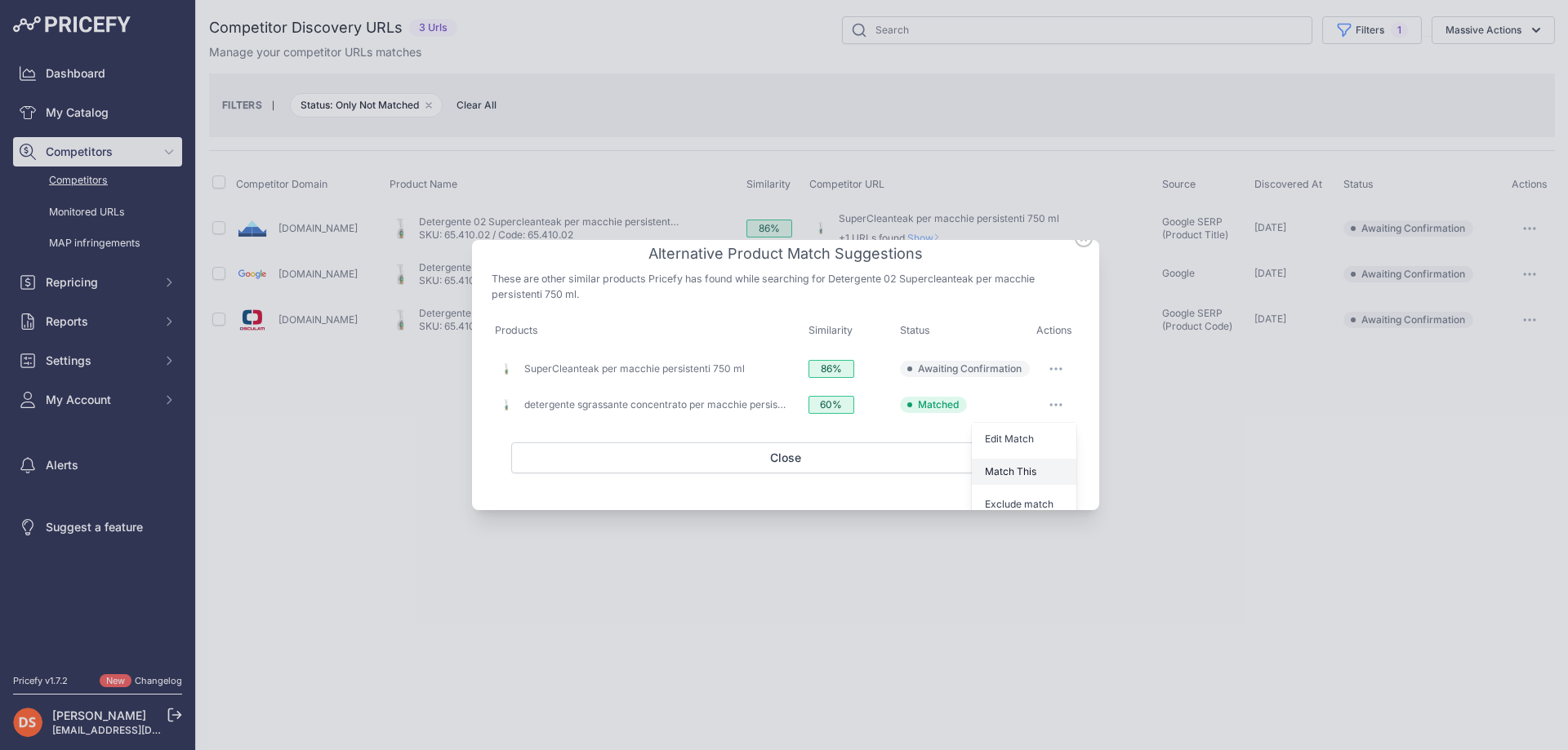
scroll to position [50, 0]
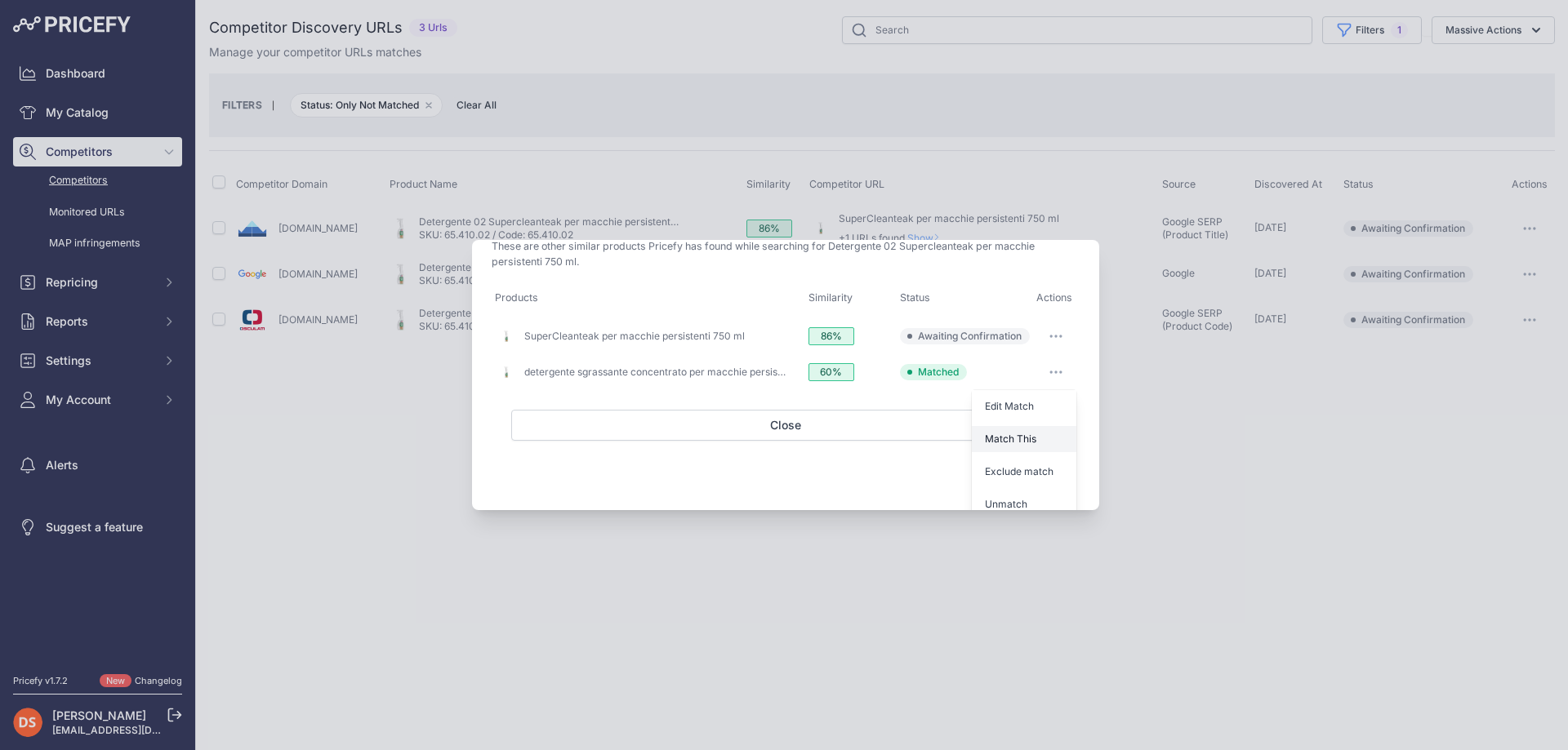
click at [972, 459] on button "Exclude match" at bounding box center [1024, 472] width 104 height 27
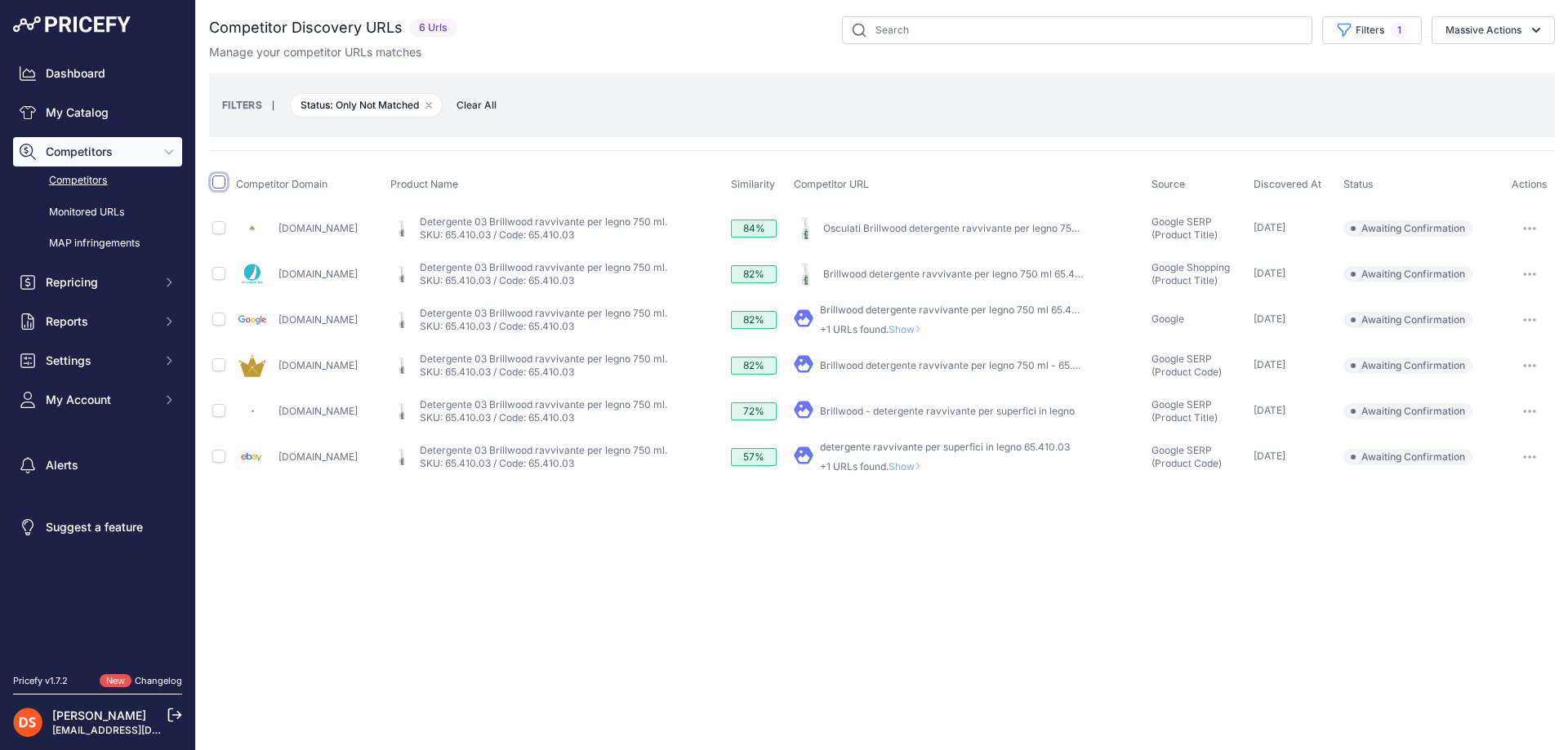
drag, startPoint x: 0, startPoint y: 0, endPoint x: 218, endPoint y: 183, distance: 284.6
click at [218, 183] on input "checkbox" at bounding box center [218, 182] width 13 height 13
checkbox input "true"
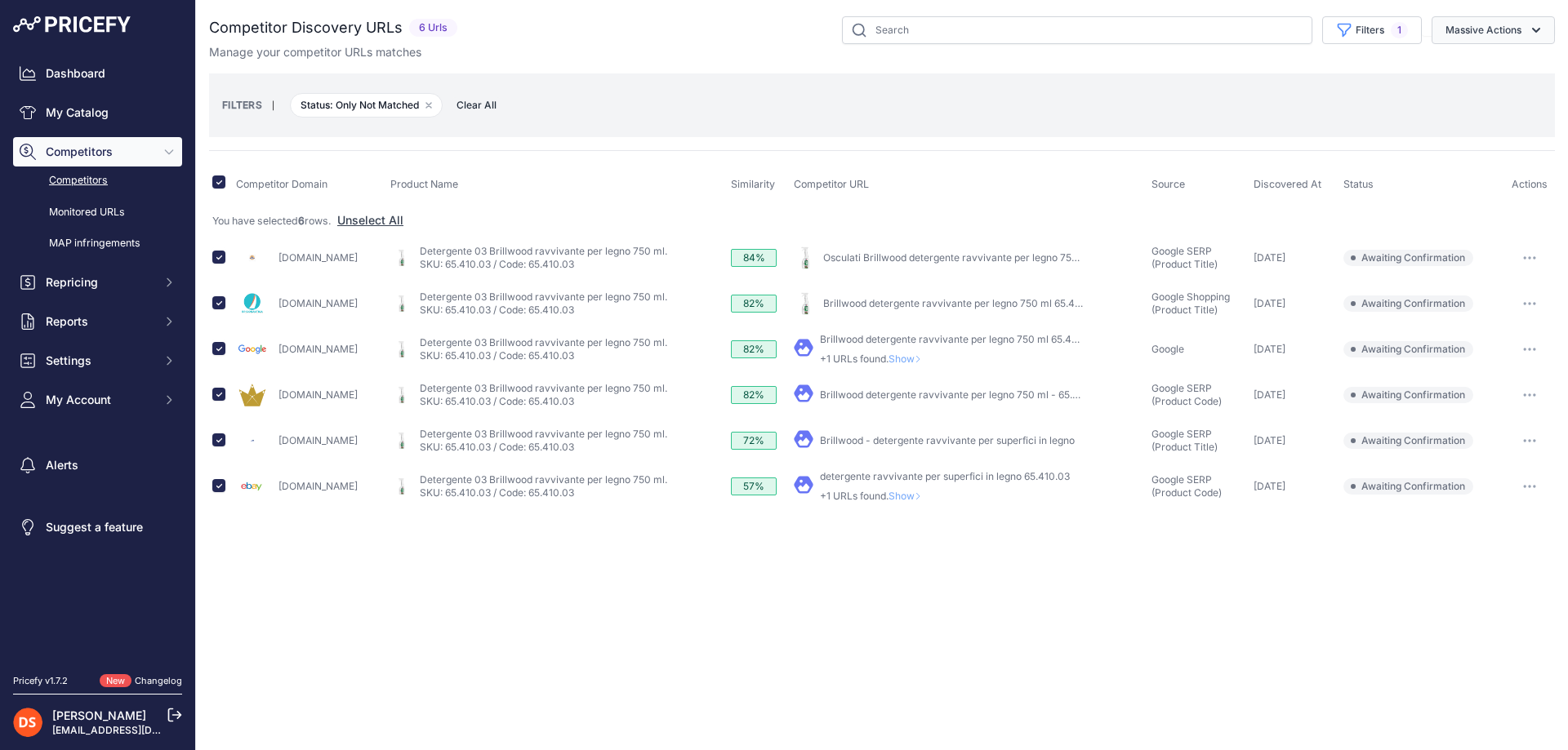
click at [1506, 30] on button "Massive Actions" at bounding box center [1492, 29] width 123 height 27
click at [1504, 69] on span "Confirm Match" at bounding box center [1477, 68] width 80 height 14
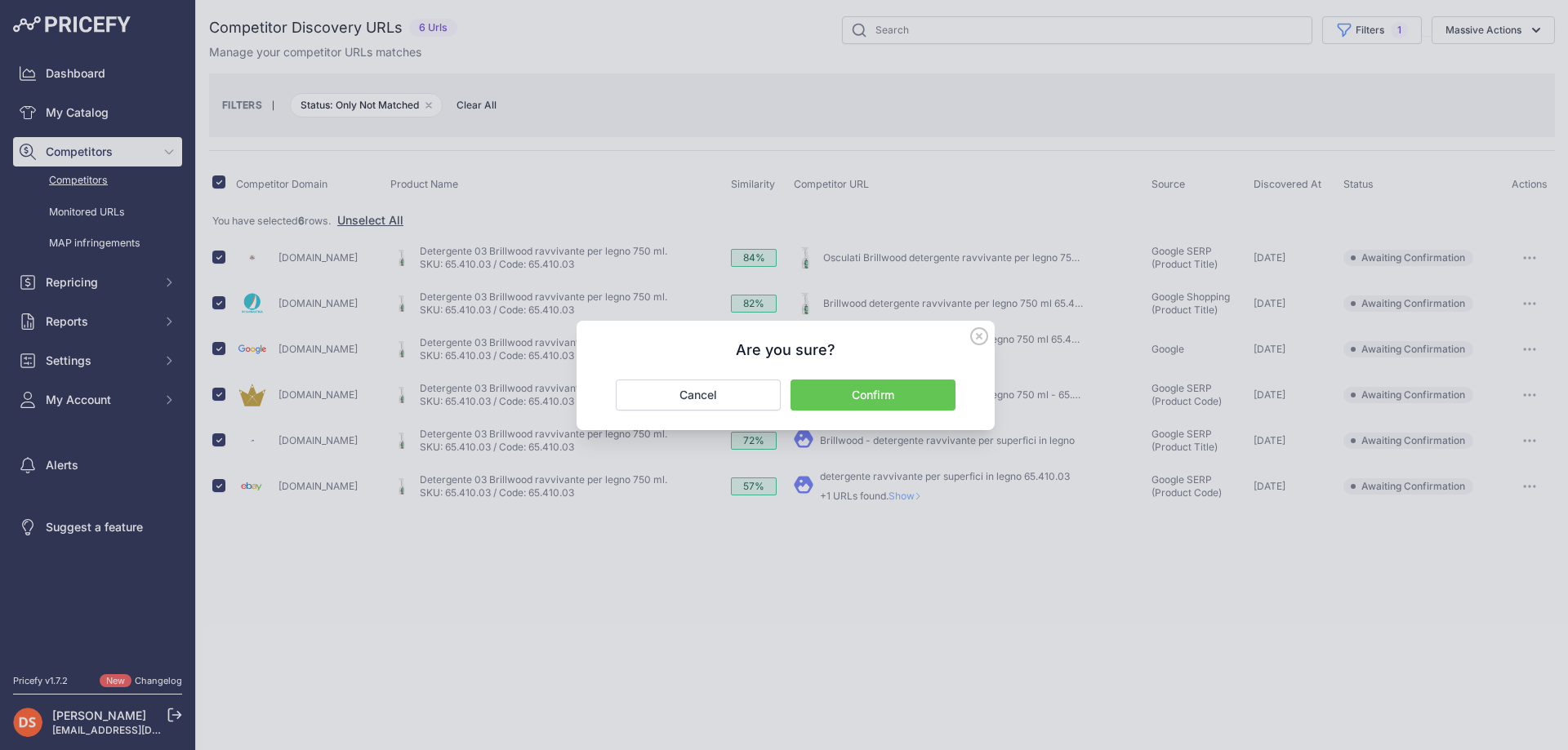
click at [862, 398] on button "Confirm" at bounding box center [873, 394] width 164 height 31
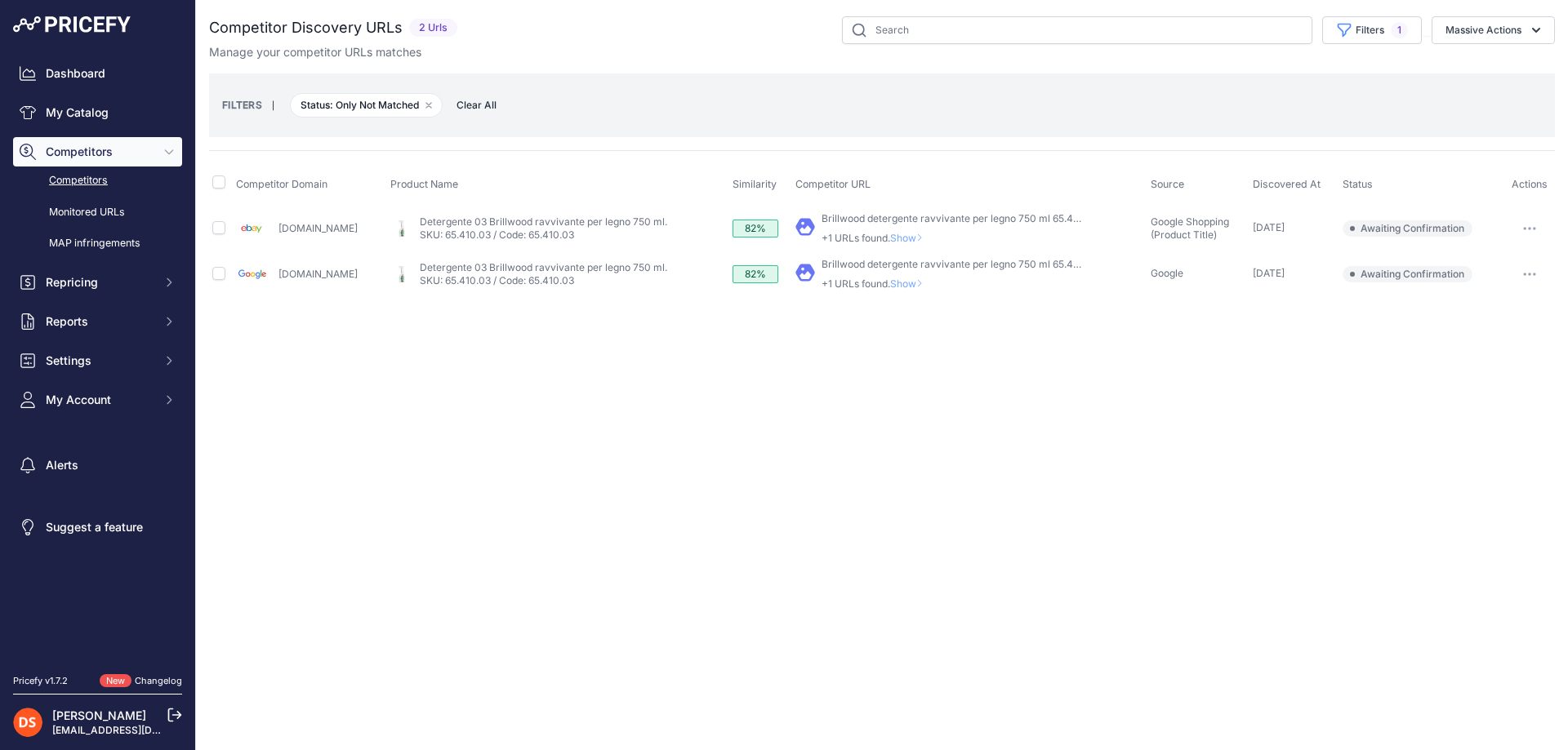
click at [891, 281] on span "Show" at bounding box center [909, 284] width 39 height 12
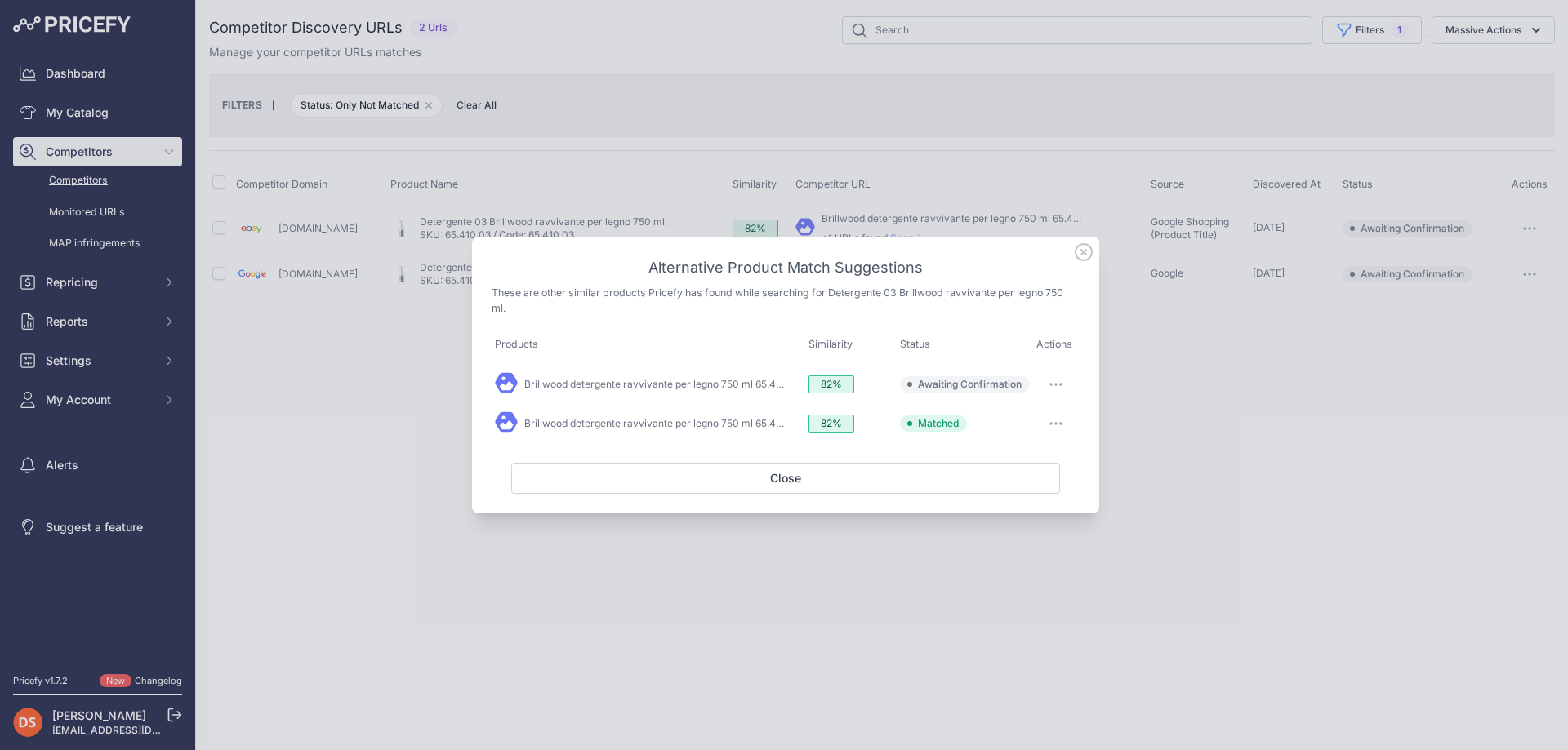
drag, startPoint x: 1182, startPoint y: 380, endPoint x: 1114, endPoint y: 366, distance: 69.4
click at [1178, 379] on div at bounding box center [784, 375] width 1568 height 750
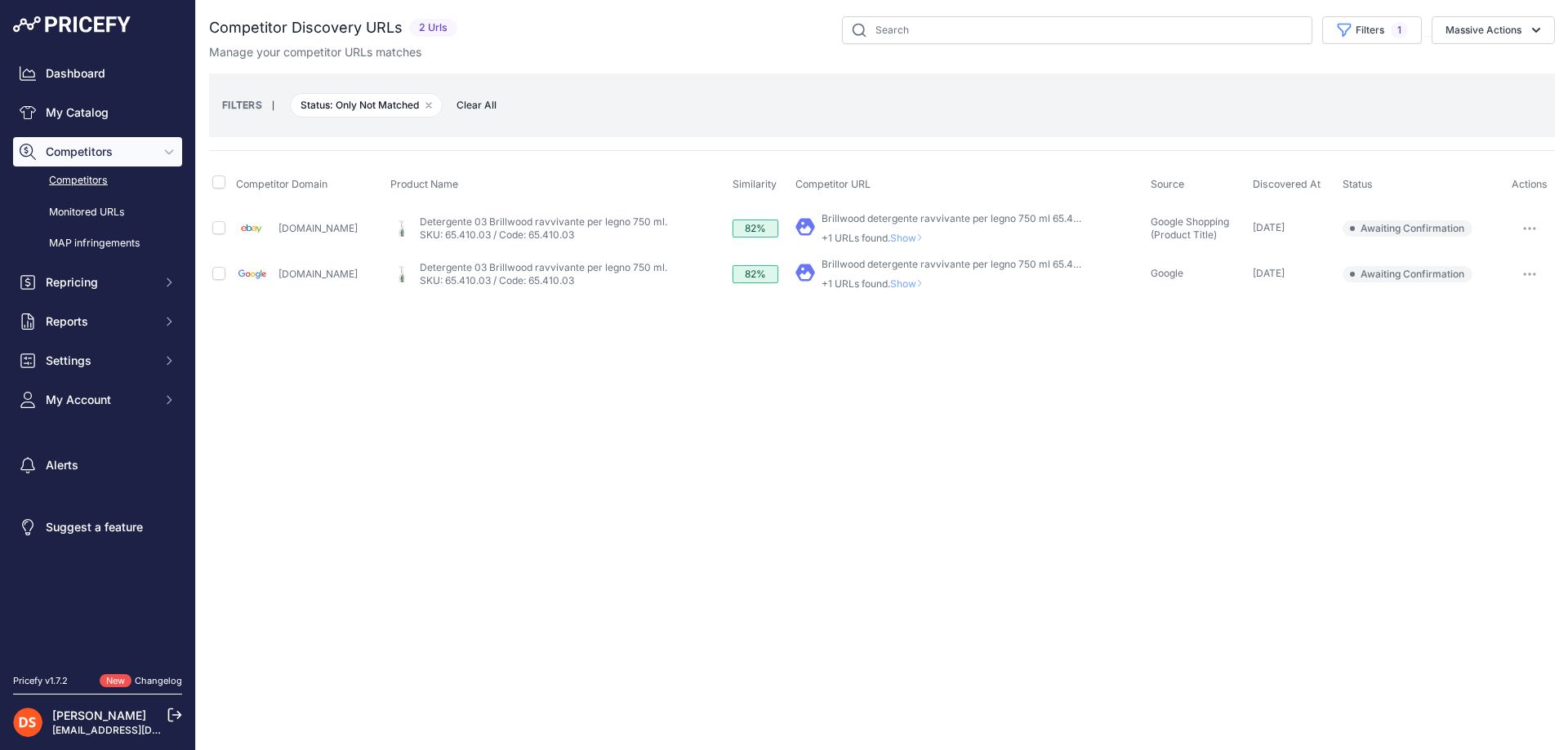
click at [890, 237] on span "Show" at bounding box center [909, 238] width 39 height 12
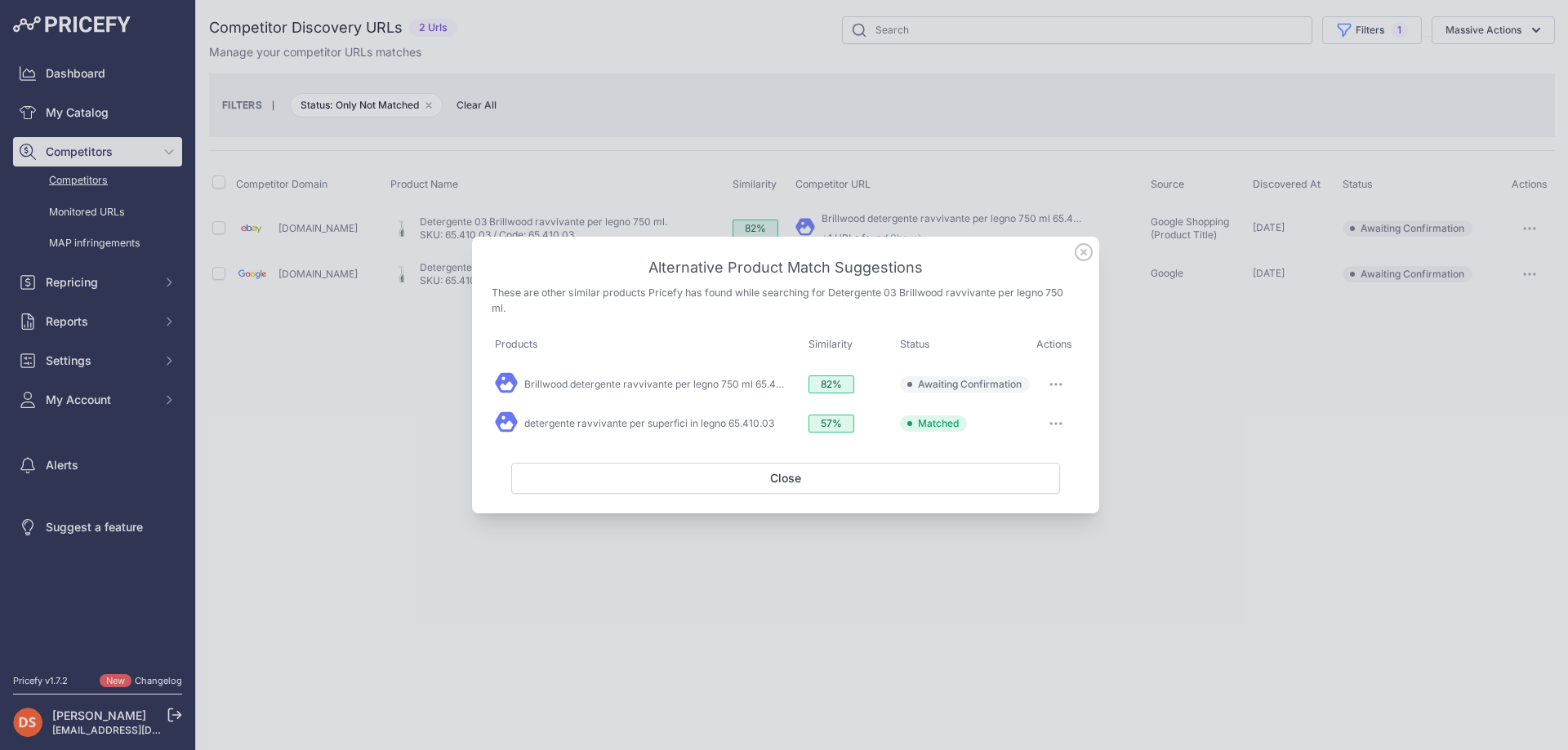
click at [1056, 378] on button "button" at bounding box center [1055, 385] width 33 height 23
click at [996, 424] on span "Match This" at bounding box center [1010, 418] width 51 height 12
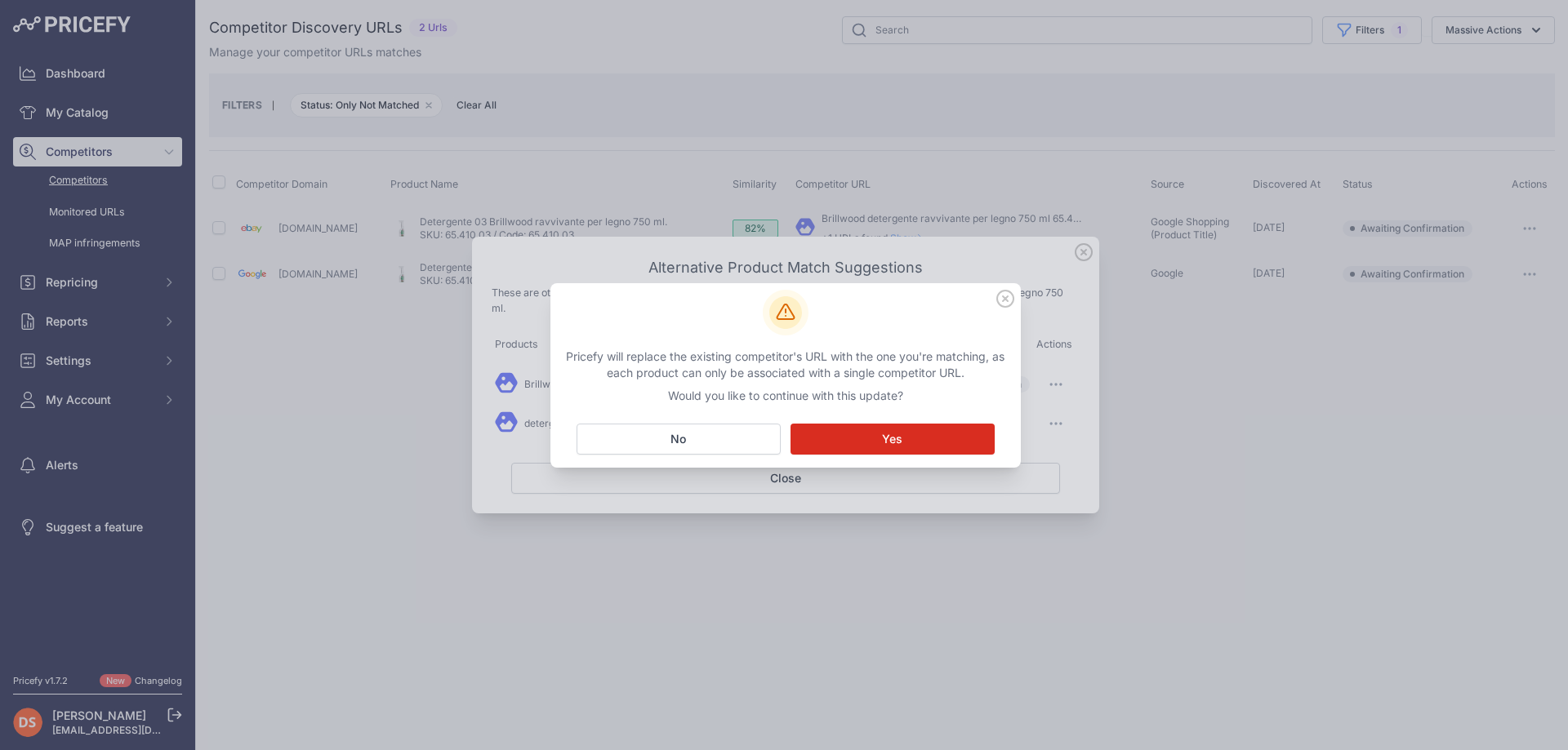
click at [935, 441] on button "Matching... Yes" at bounding box center [892, 439] width 204 height 31
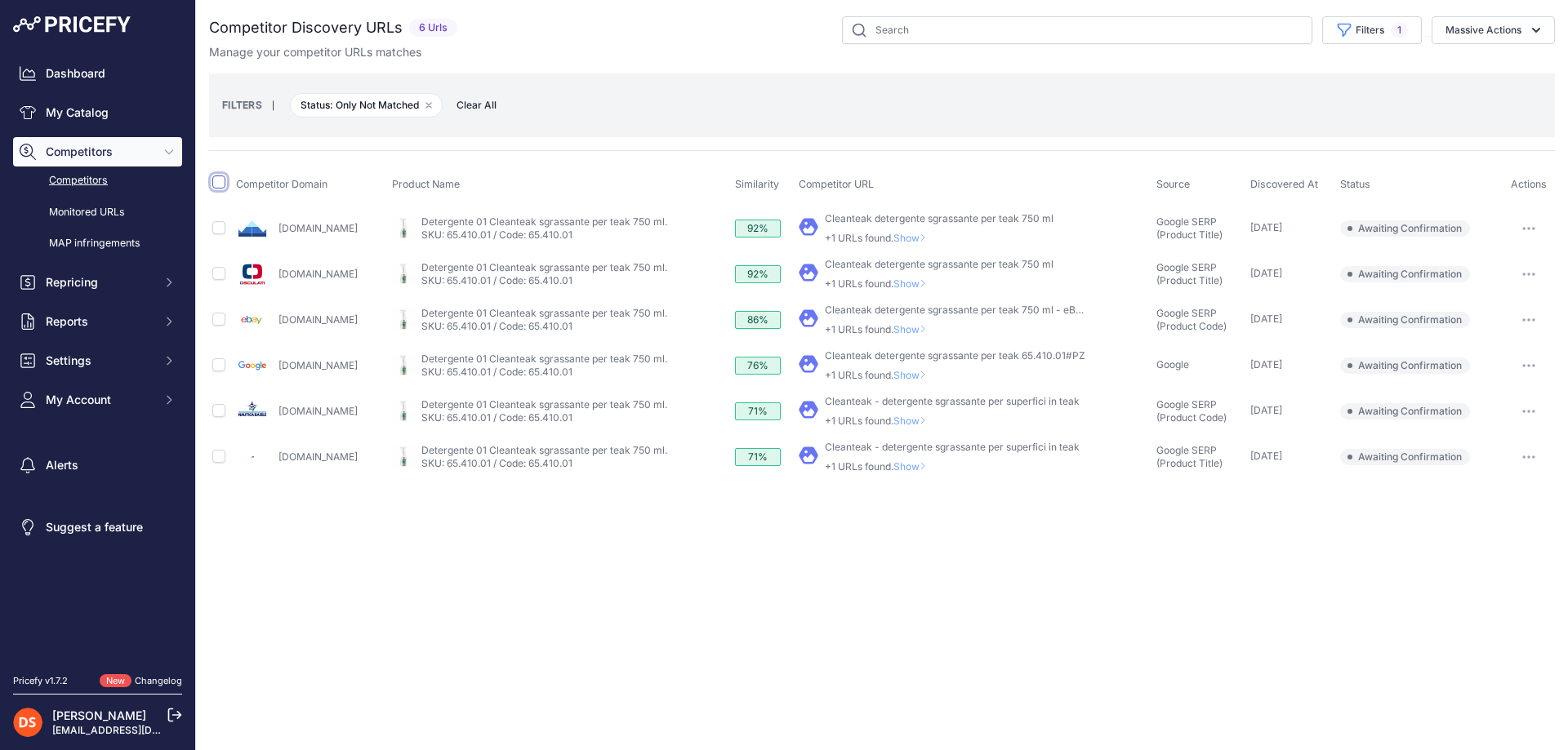
click at [218, 183] on input "checkbox" at bounding box center [218, 182] width 13 height 13
checkbox input "true"
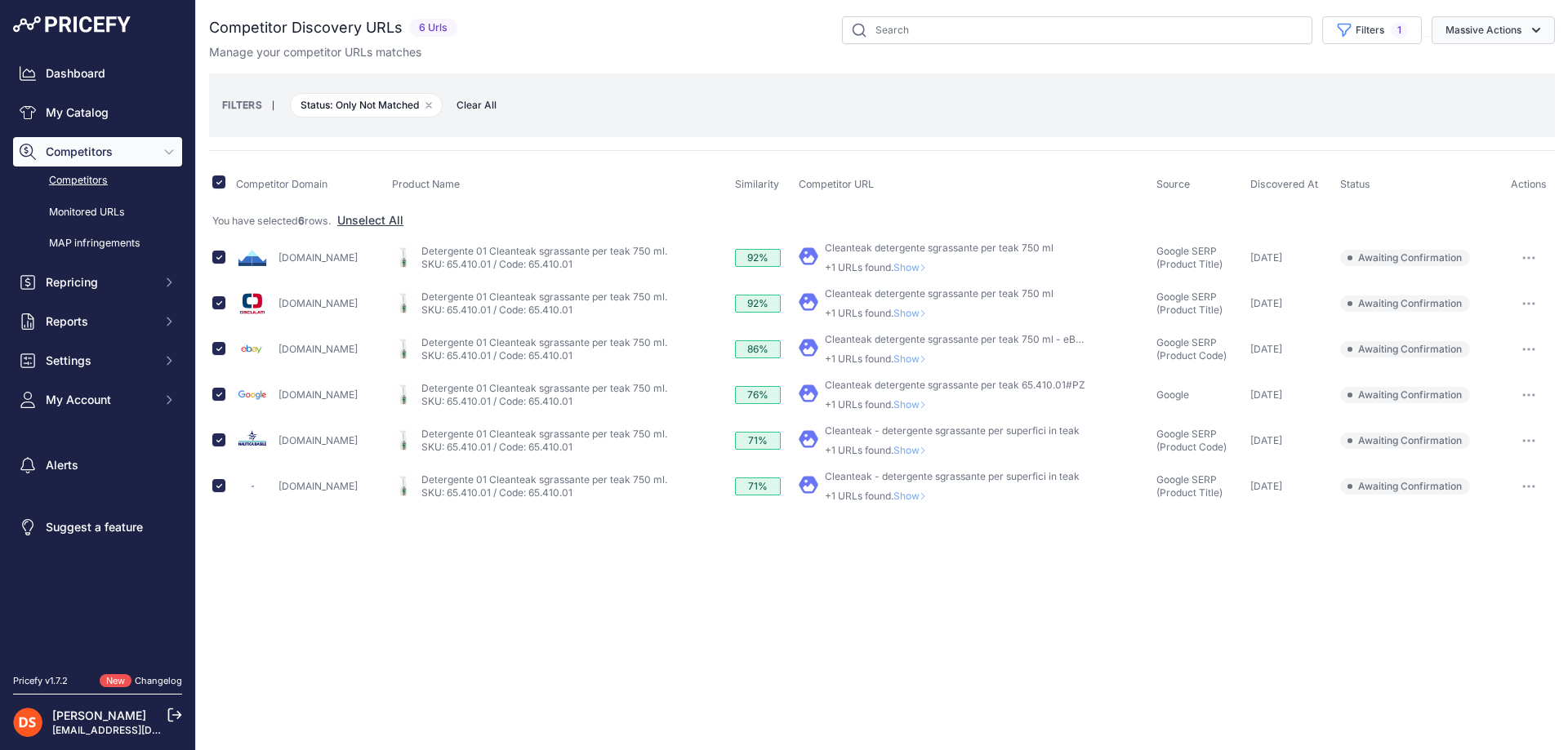
click at [1506, 30] on button "Massive Actions" at bounding box center [1492, 29] width 123 height 27
click at [1504, 69] on span "Confirm Match" at bounding box center [1477, 68] width 80 height 14
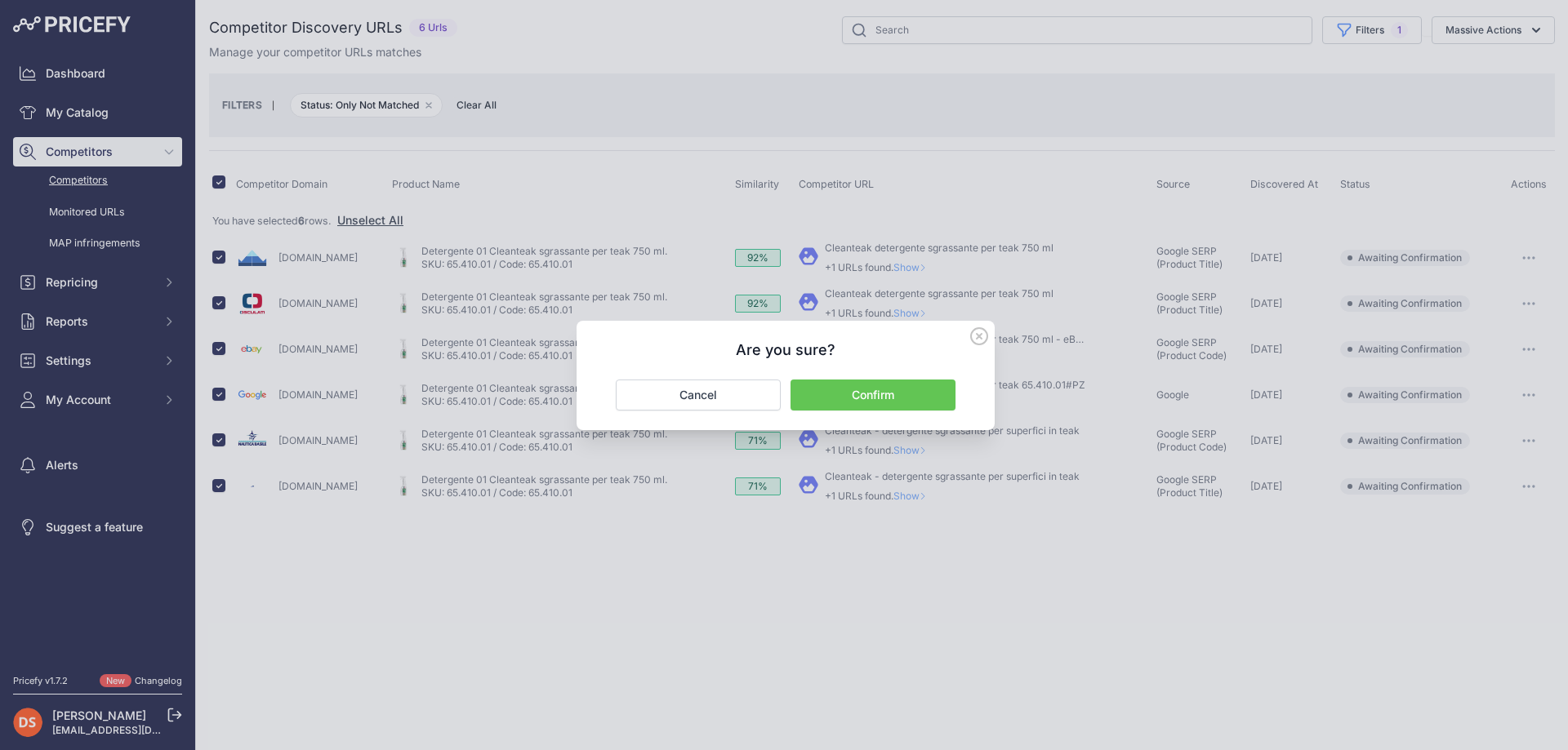
click at [864, 396] on button "Confirm" at bounding box center [873, 394] width 164 height 31
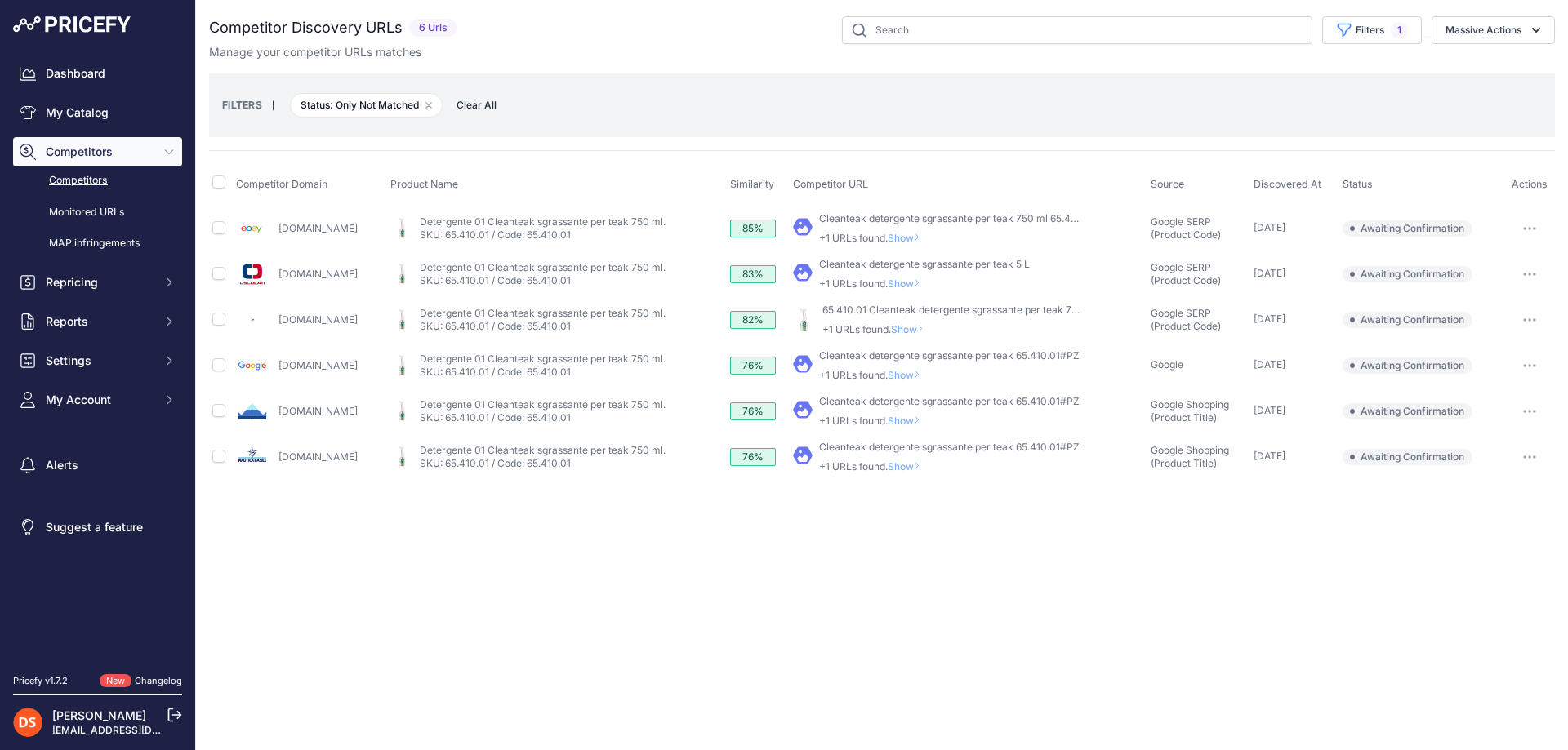
click at [916, 469] on span "Show" at bounding box center [907, 467] width 39 height 12
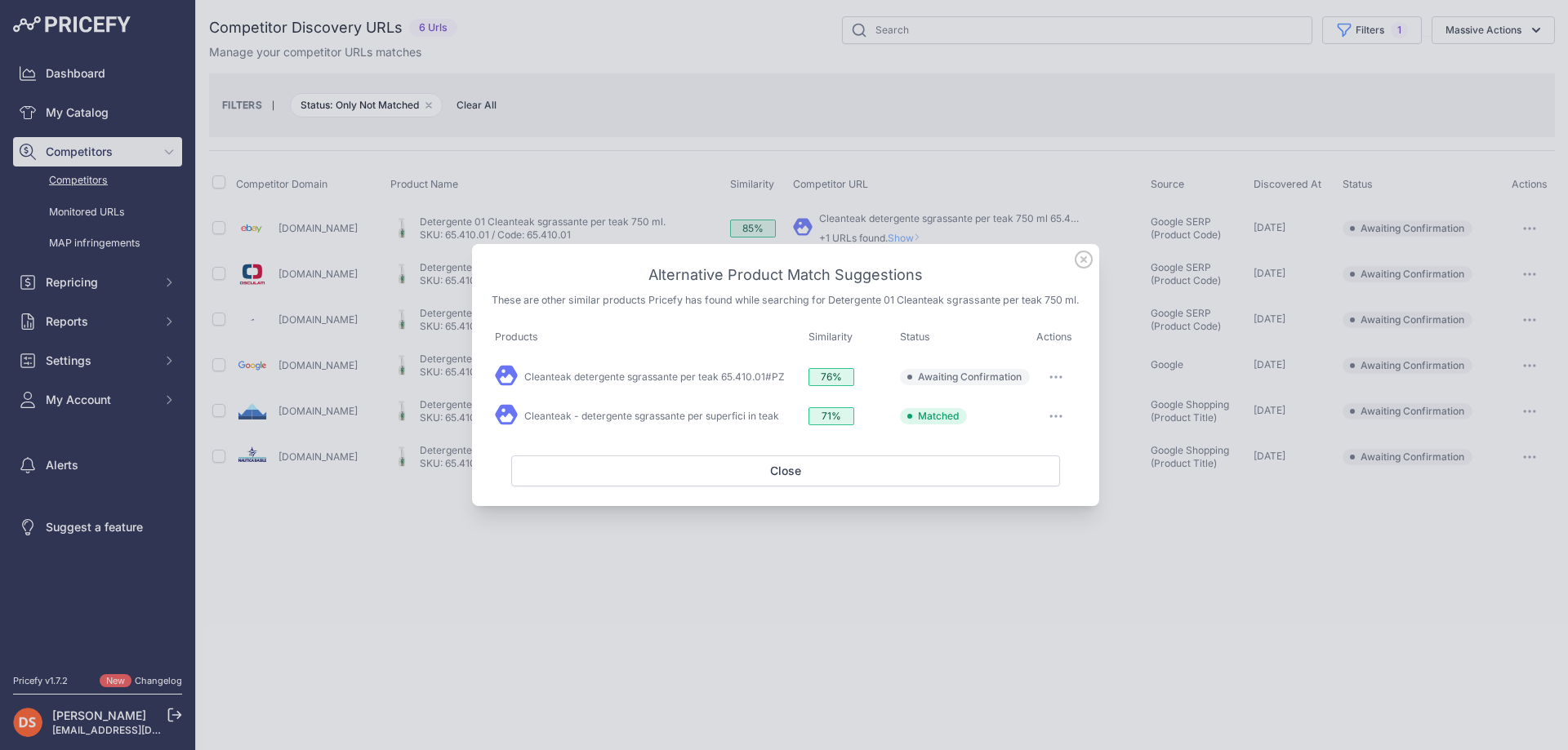
click at [1058, 379] on icon "button" at bounding box center [1055, 378] width 13 height 4
click at [1018, 417] on span "Match This" at bounding box center [1010, 411] width 51 height 12
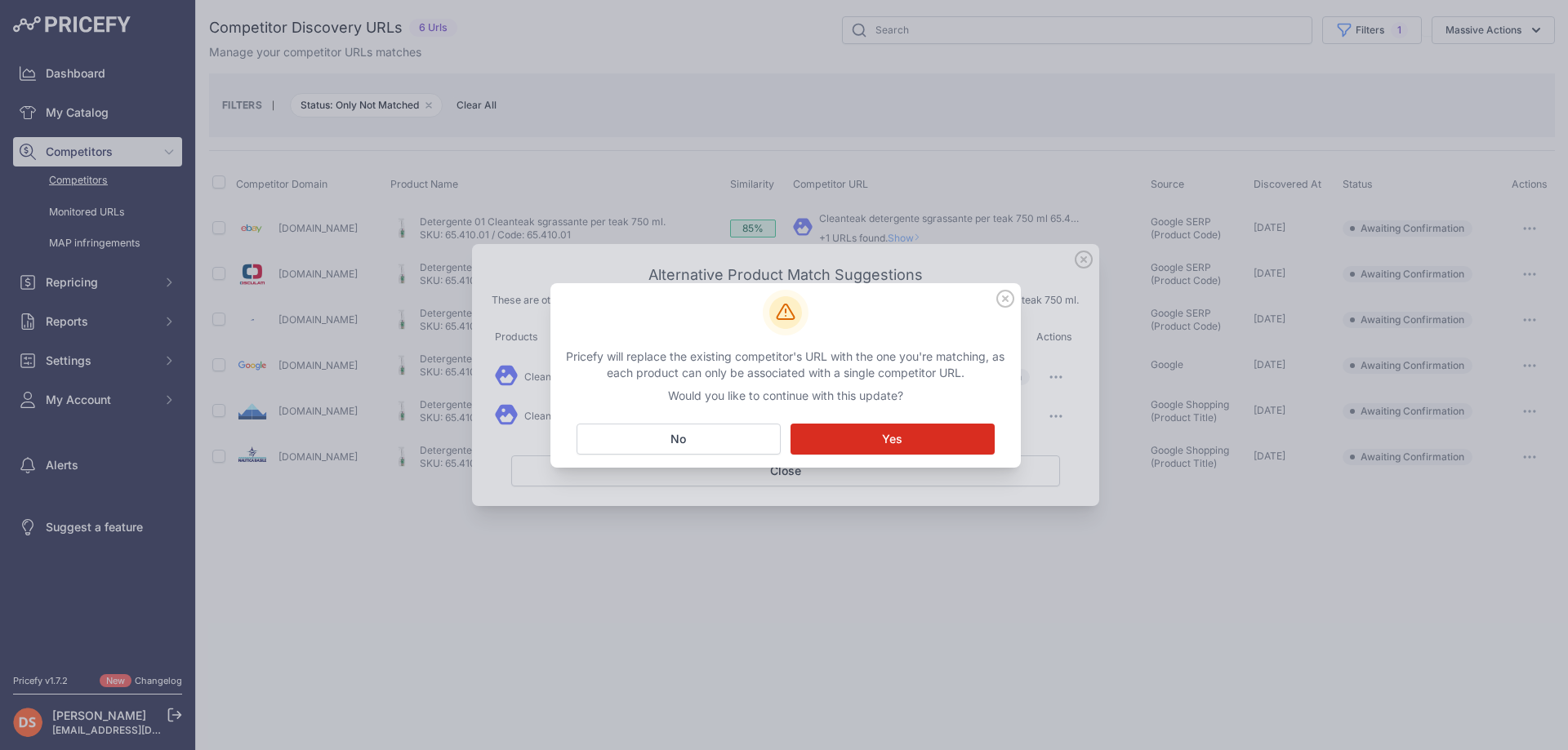
click at [913, 428] on button "Matching... Yes" at bounding box center [892, 439] width 204 height 31
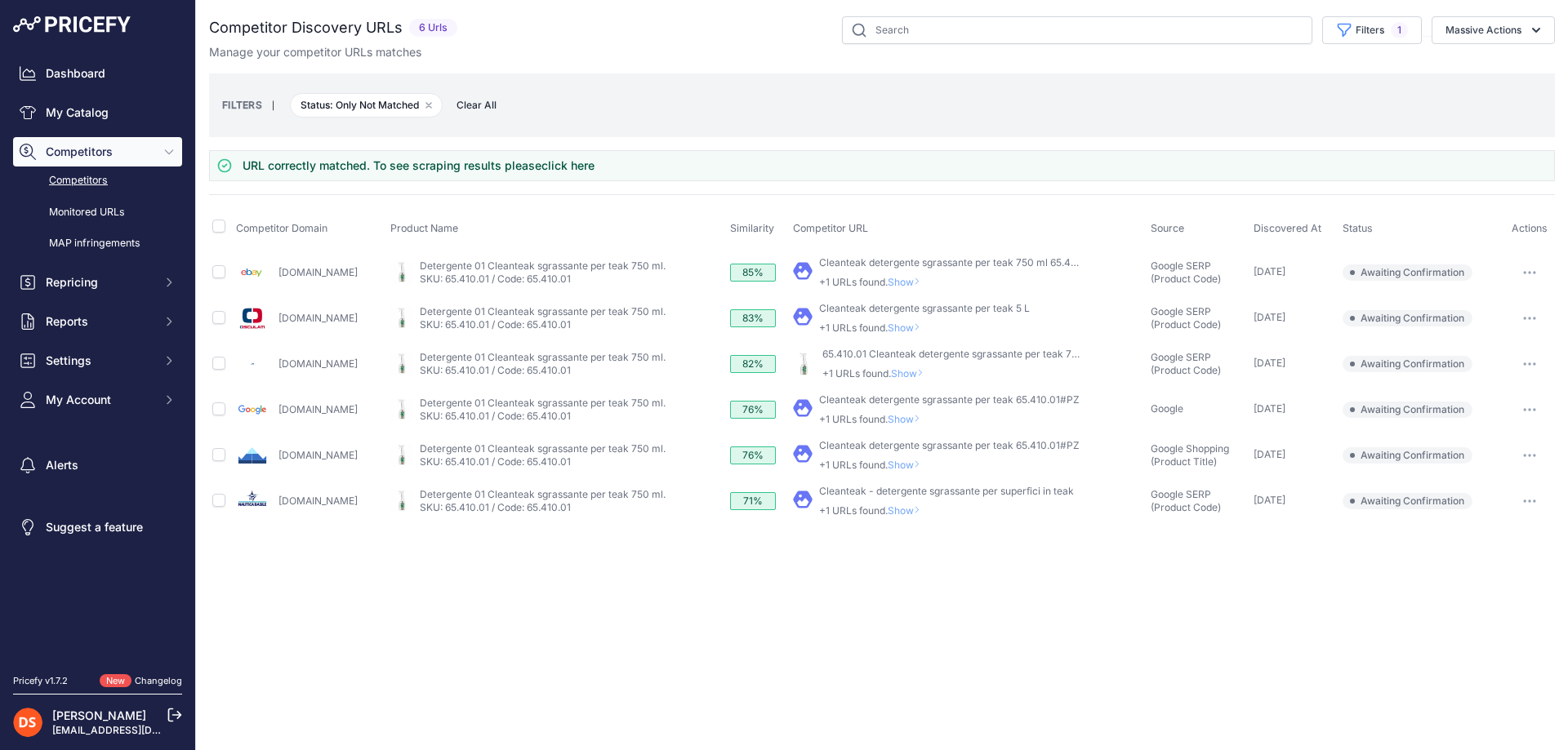
click at [919, 463] on span "Show" at bounding box center [907, 465] width 39 height 12
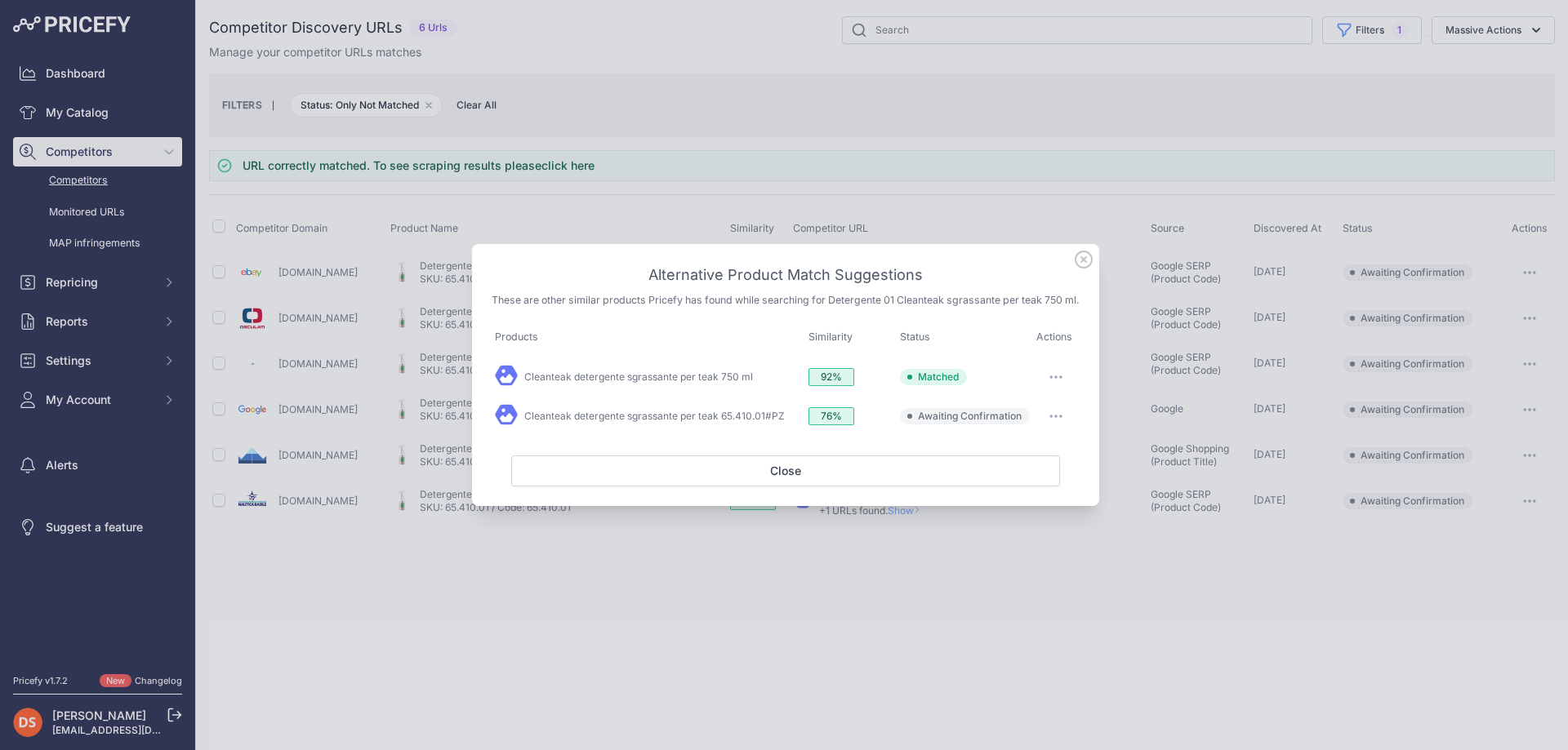
drag, startPoint x: 1144, startPoint y: 394, endPoint x: 1109, endPoint y: 420, distance: 43.6
click at [1145, 394] on div at bounding box center [784, 375] width 1568 height 750
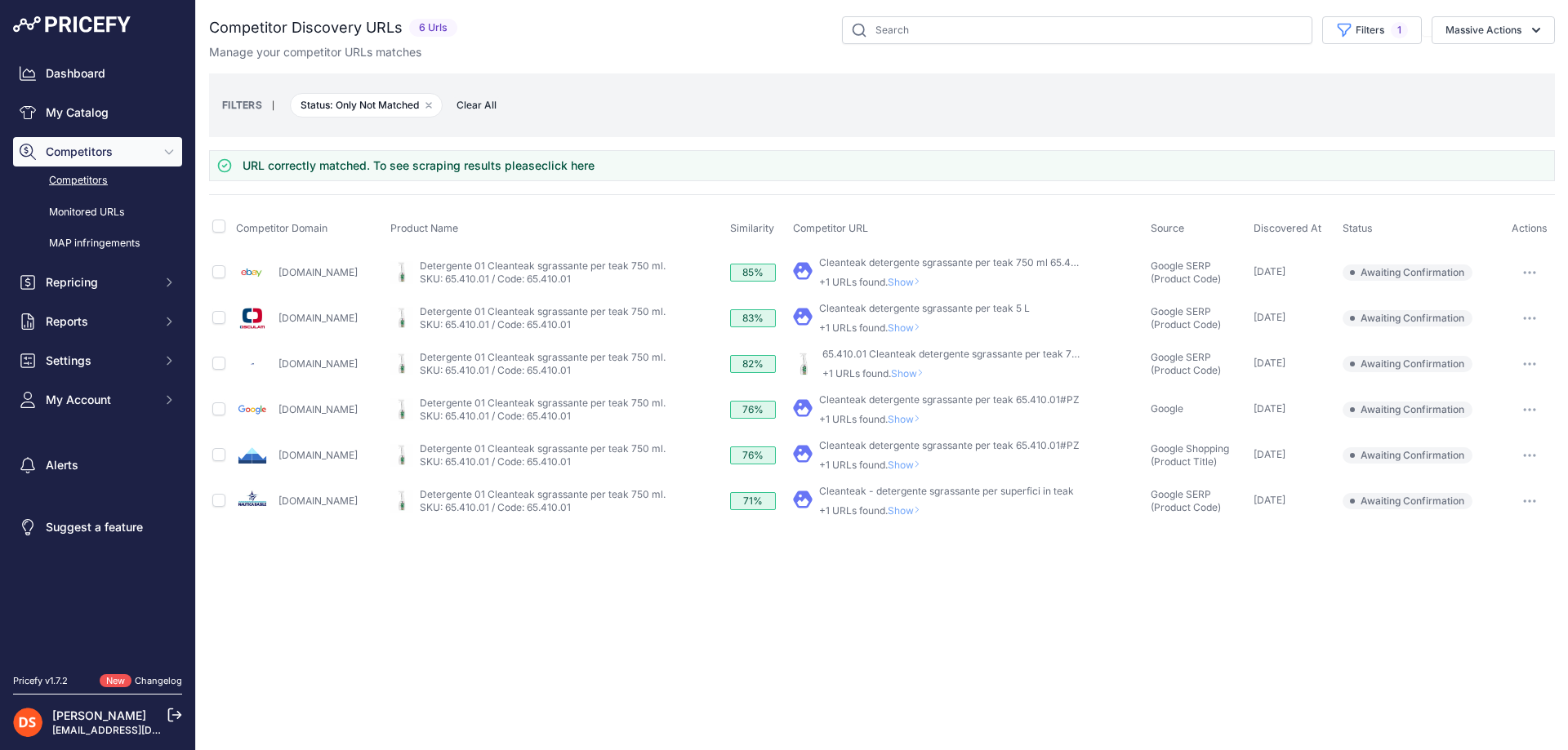
click at [905, 418] on span "Show" at bounding box center [907, 419] width 39 height 12
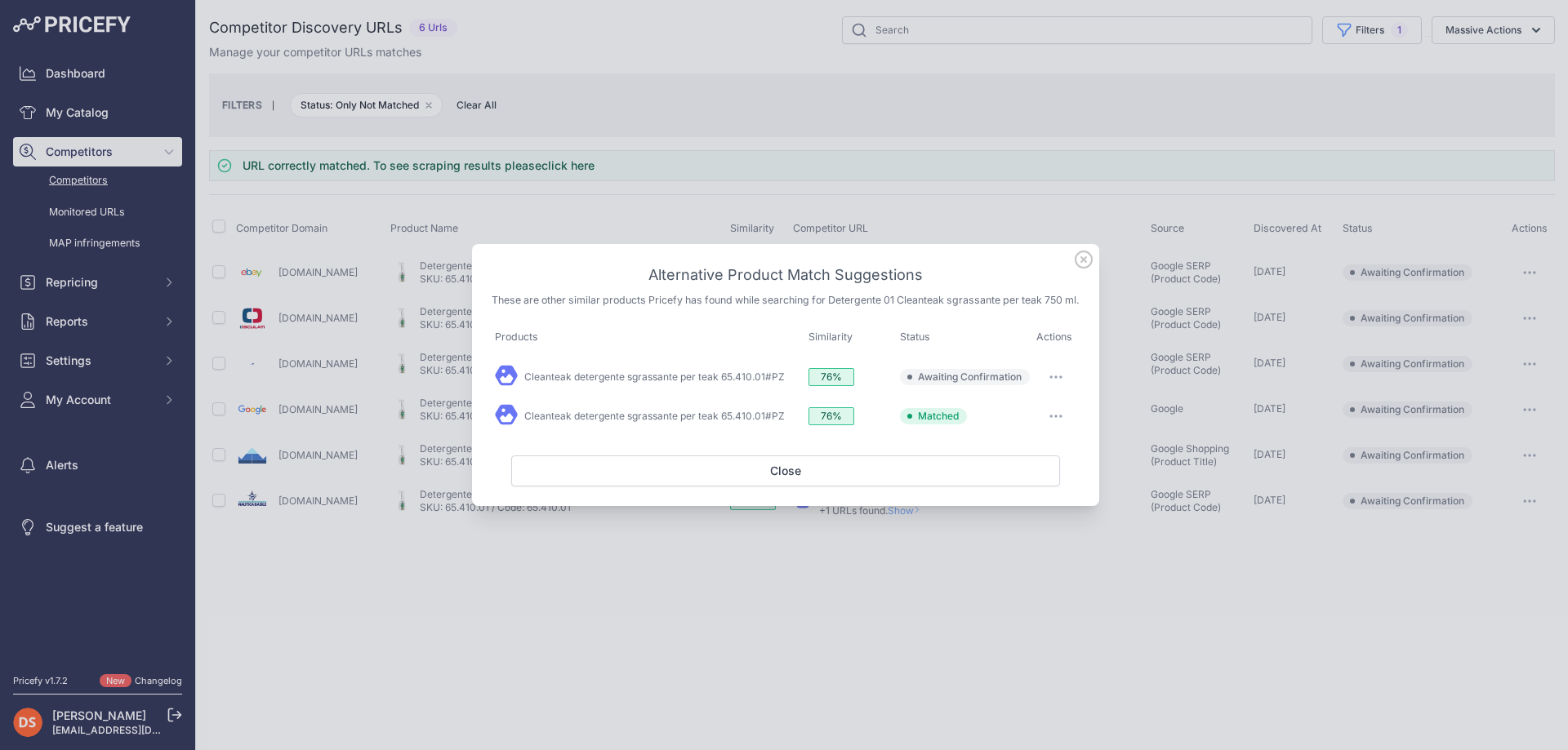
click at [1161, 421] on div at bounding box center [784, 375] width 1568 height 750
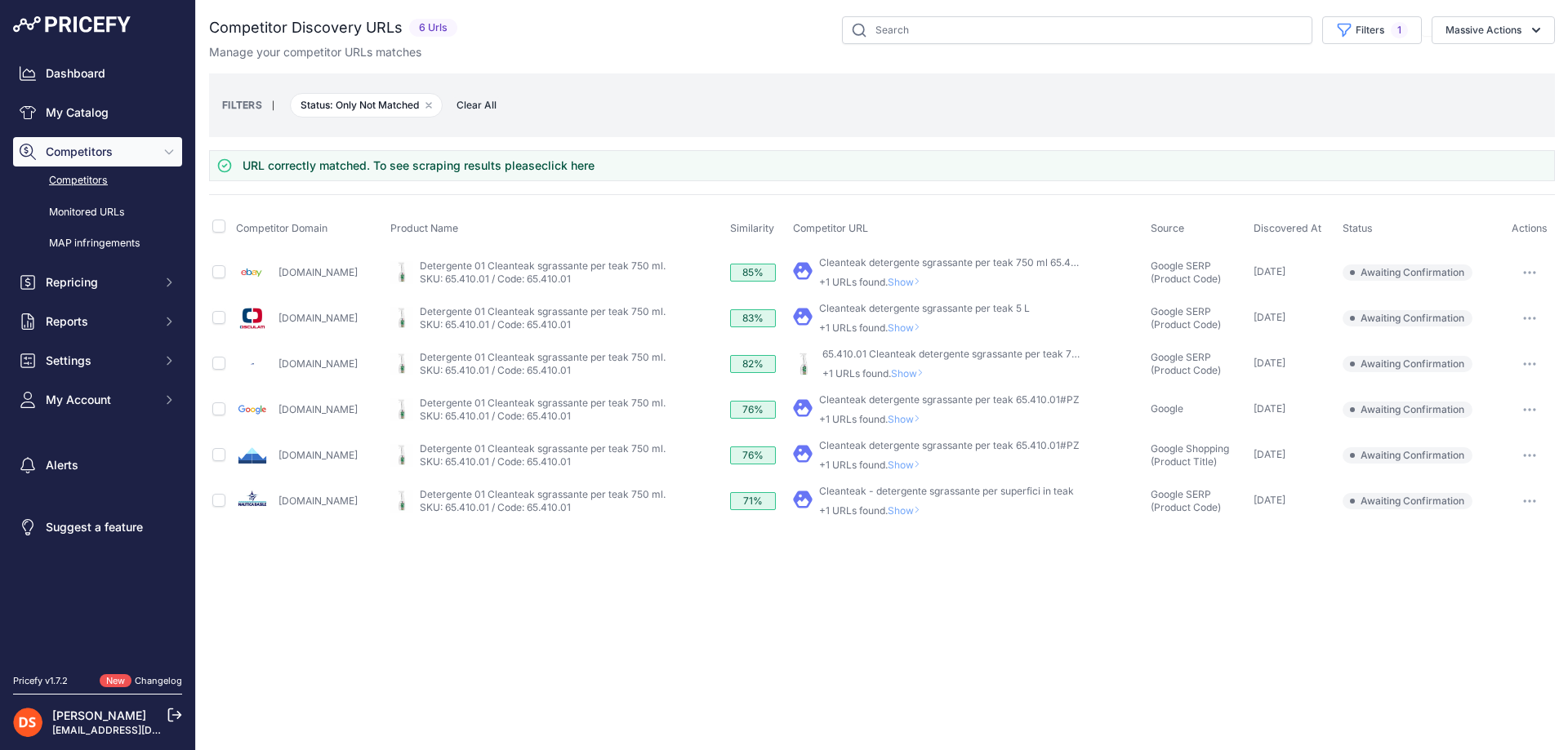
click at [918, 371] on span "Show" at bounding box center [910, 373] width 39 height 12
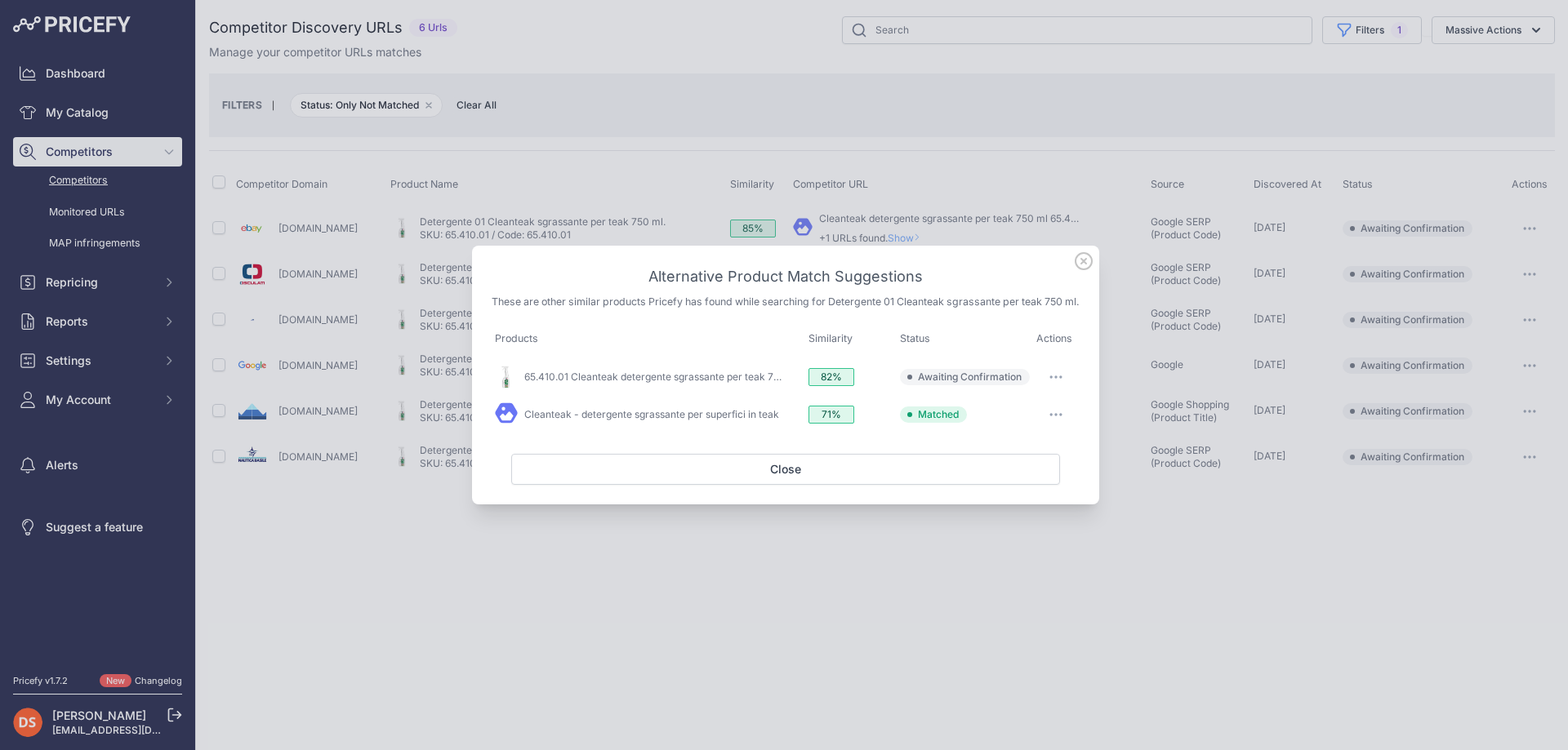
drag, startPoint x: 1050, startPoint y: 382, endPoint x: 1052, endPoint y: 390, distance: 8.2
click at [1052, 379] on icon "button" at bounding box center [1055, 378] width 13 height 4
drag, startPoint x: 1016, startPoint y: 416, endPoint x: 1113, endPoint y: 411, distance: 97.1
click at [1020, 416] on span "Match This" at bounding box center [1010, 411] width 51 height 12
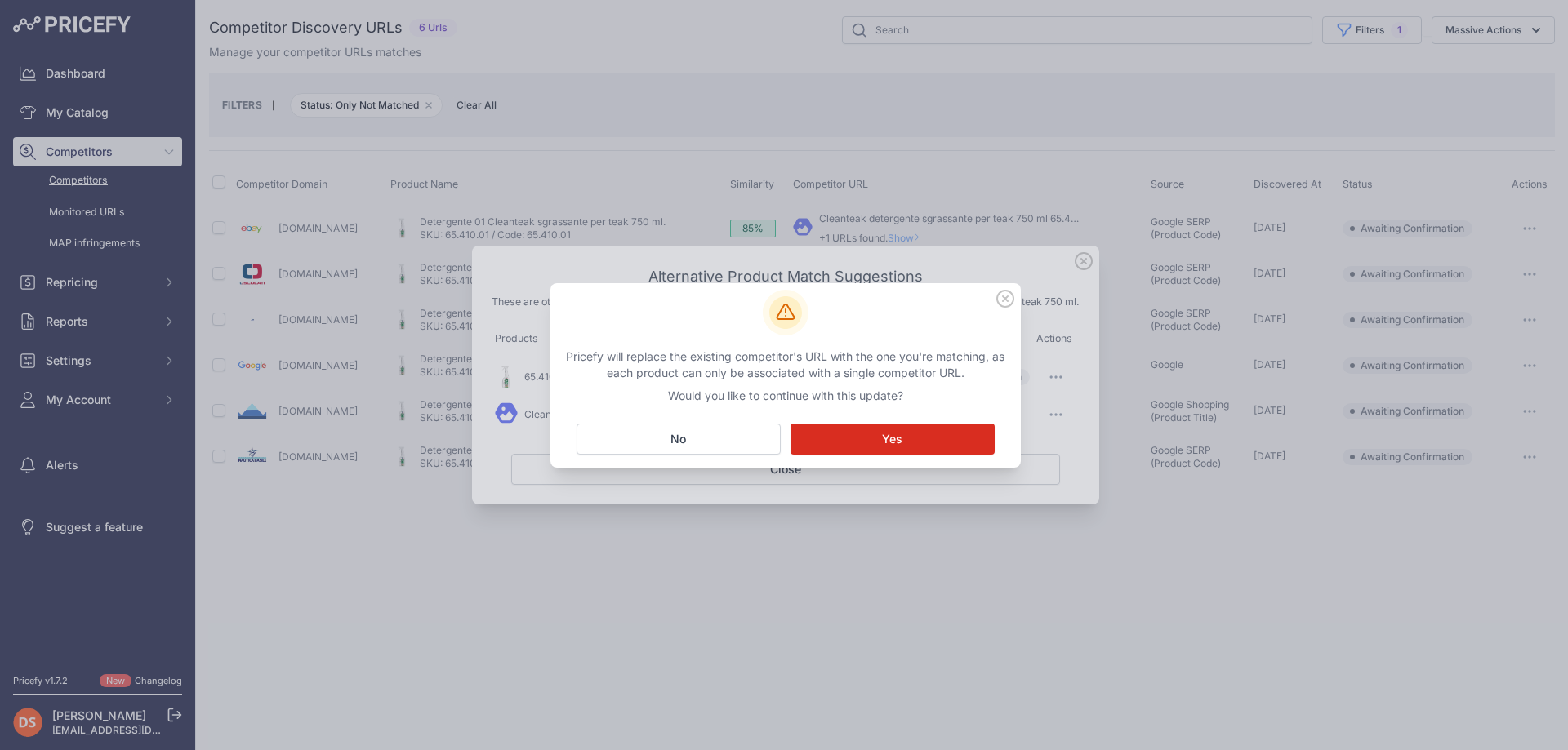
click at [982, 430] on button "Matching... Yes" at bounding box center [892, 439] width 204 height 31
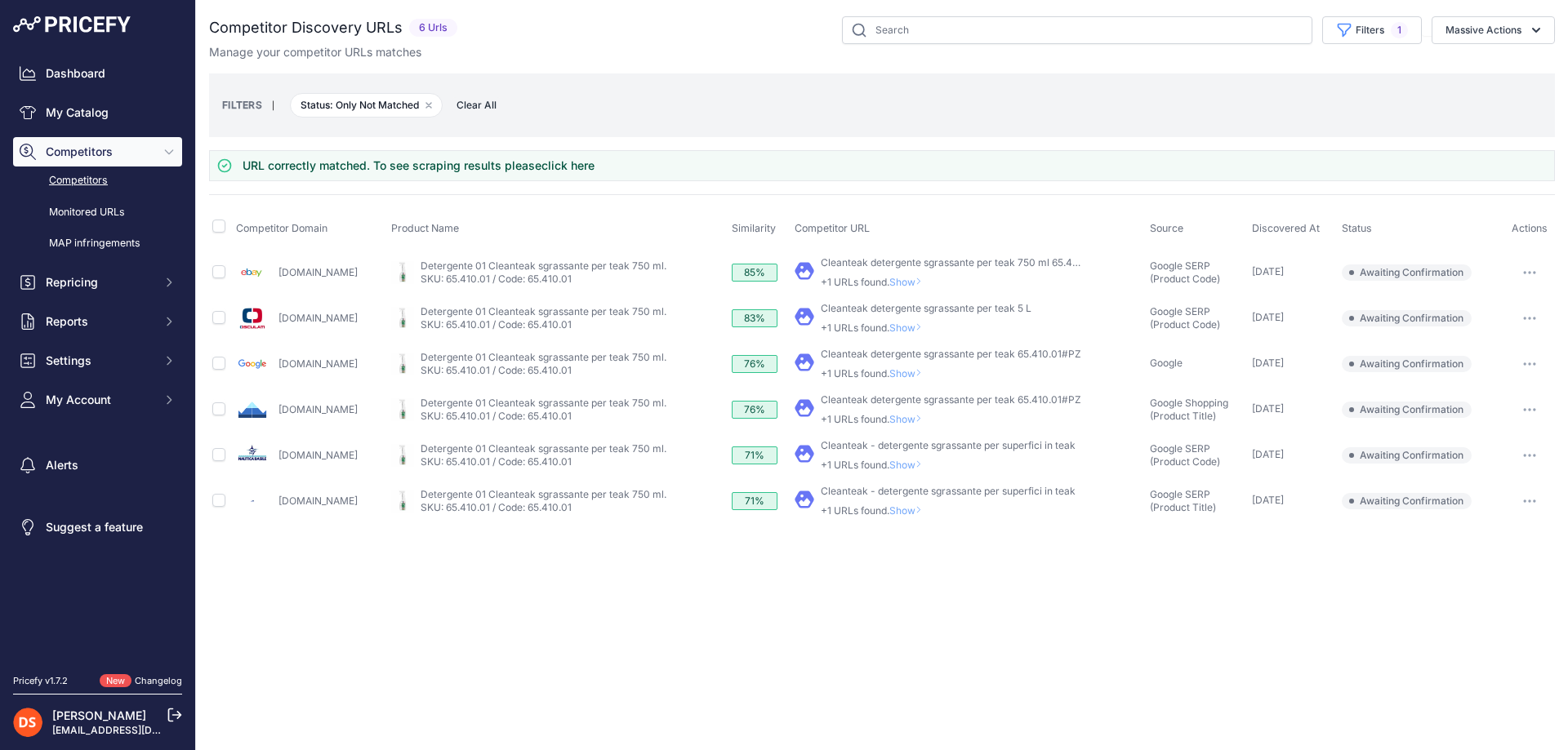
click at [921, 325] on span "Show" at bounding box center [908, 328] width 39 height 12
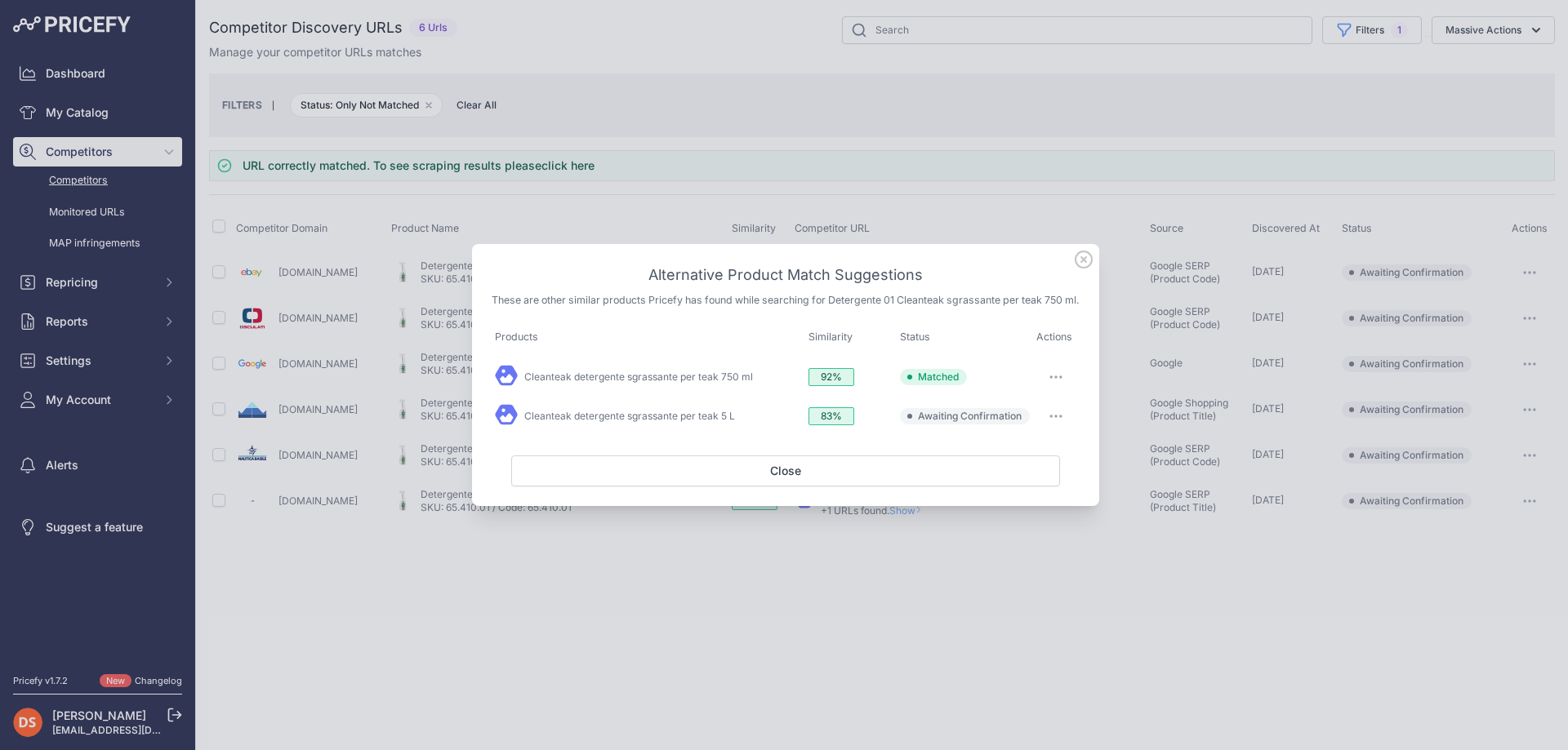
click at [1150, 397] on div at bounding box center [784, 375] width 1568 height 750
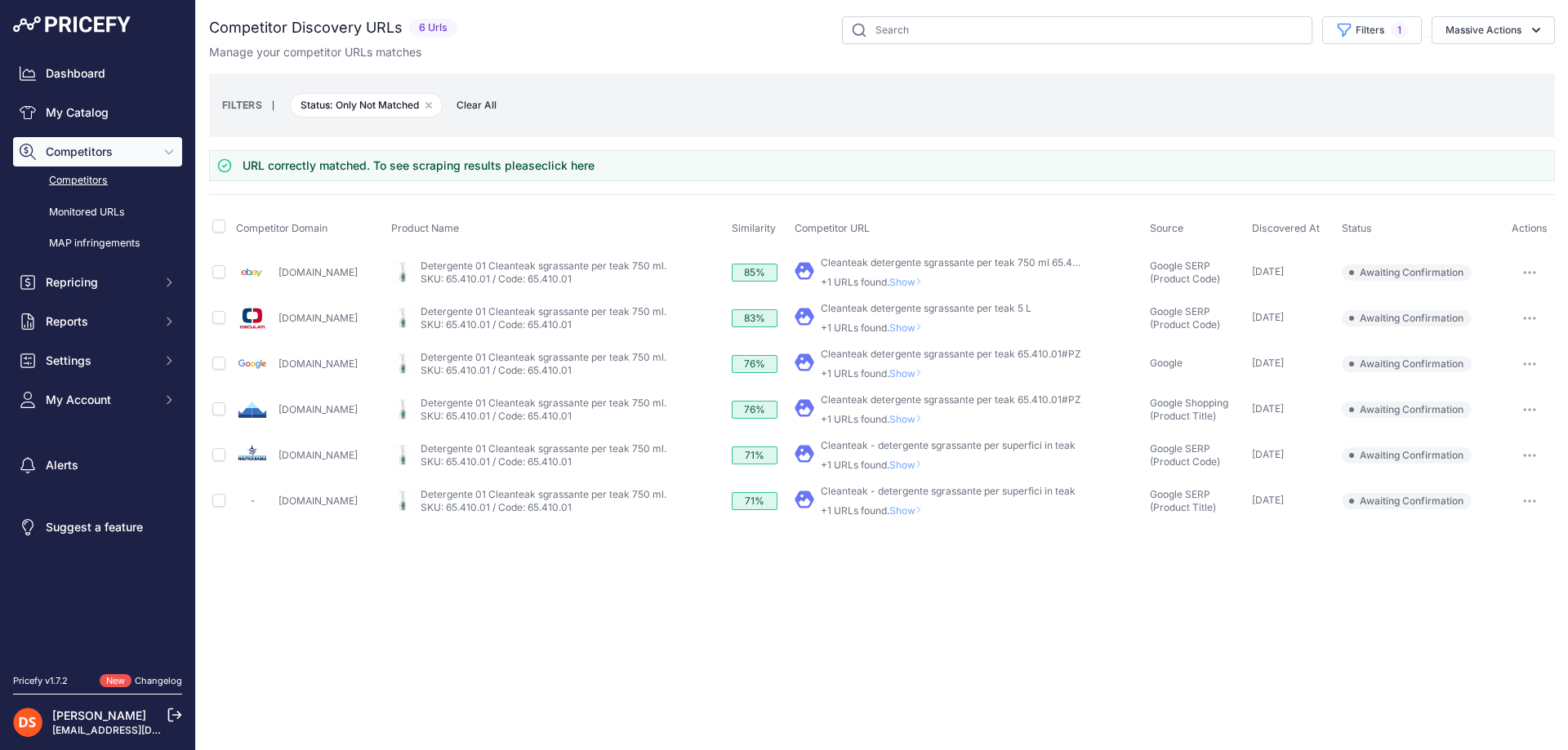
click at [921, 280] on span "Show" at bounding box center [908, 282] width 39 height 12
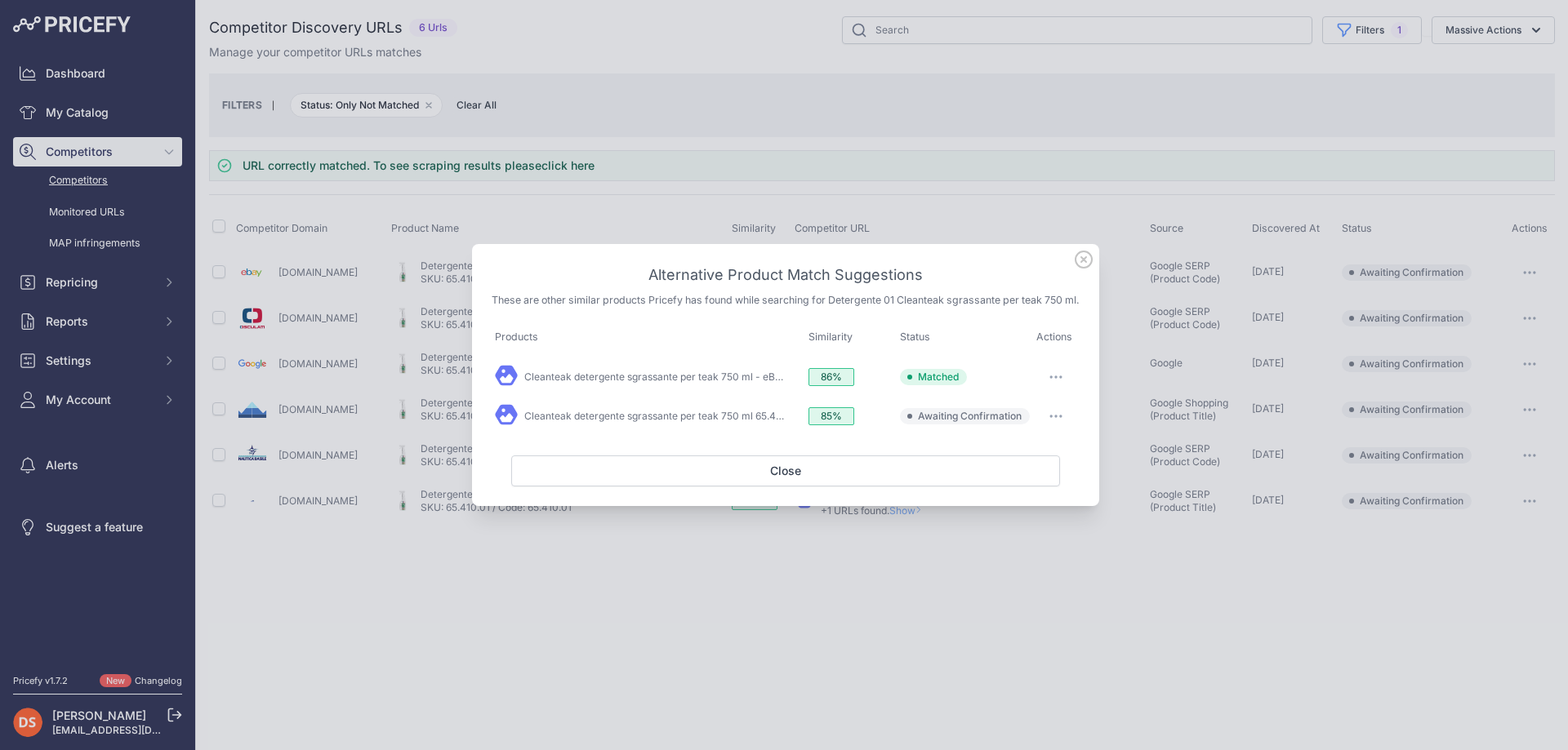
click at [1137, 356] on div at bounding box center [784, 375] width 1568 height 750
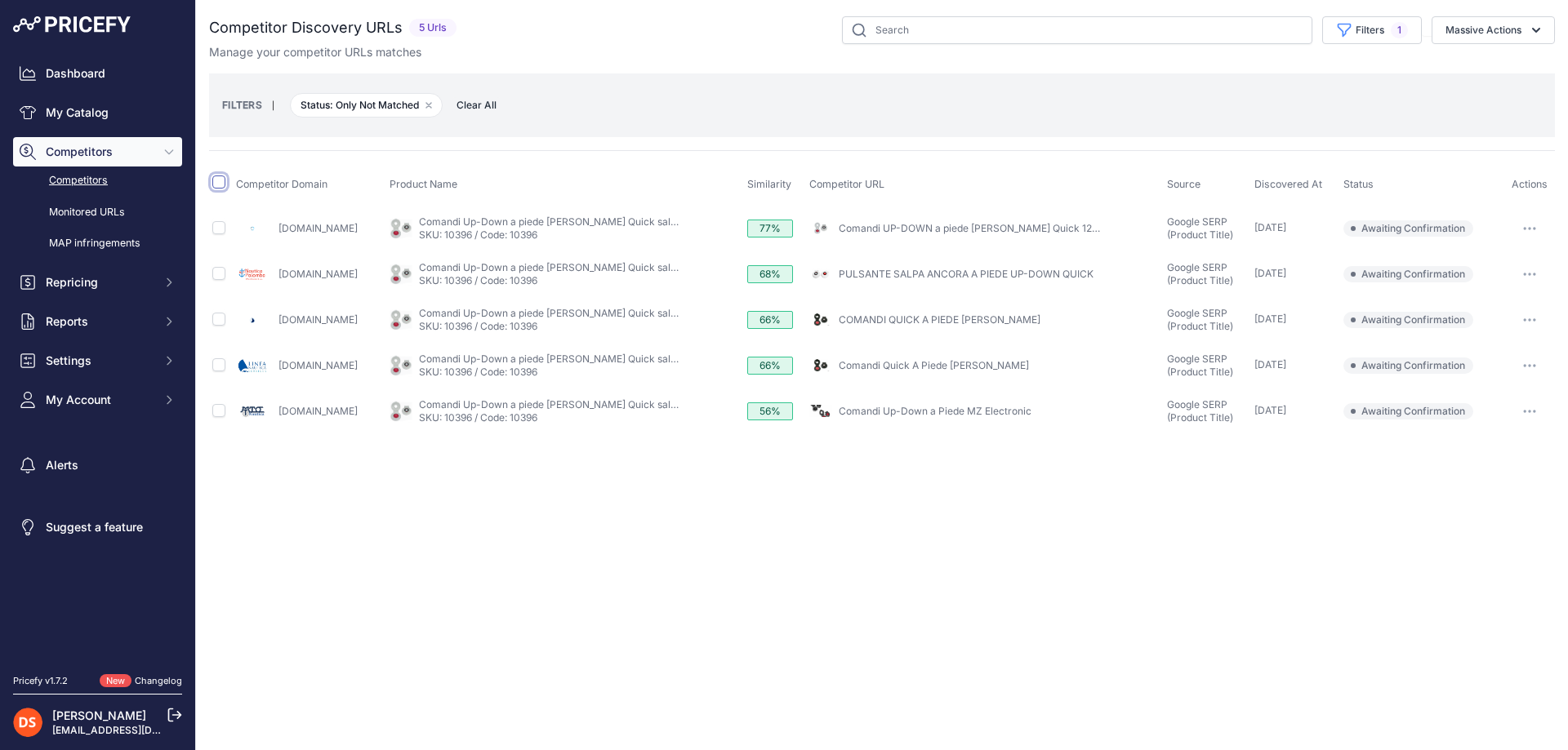
click at [218, 185] on input "checkbox" at bounding box center [218, 182] width 13 height 13
checkbox input "true"
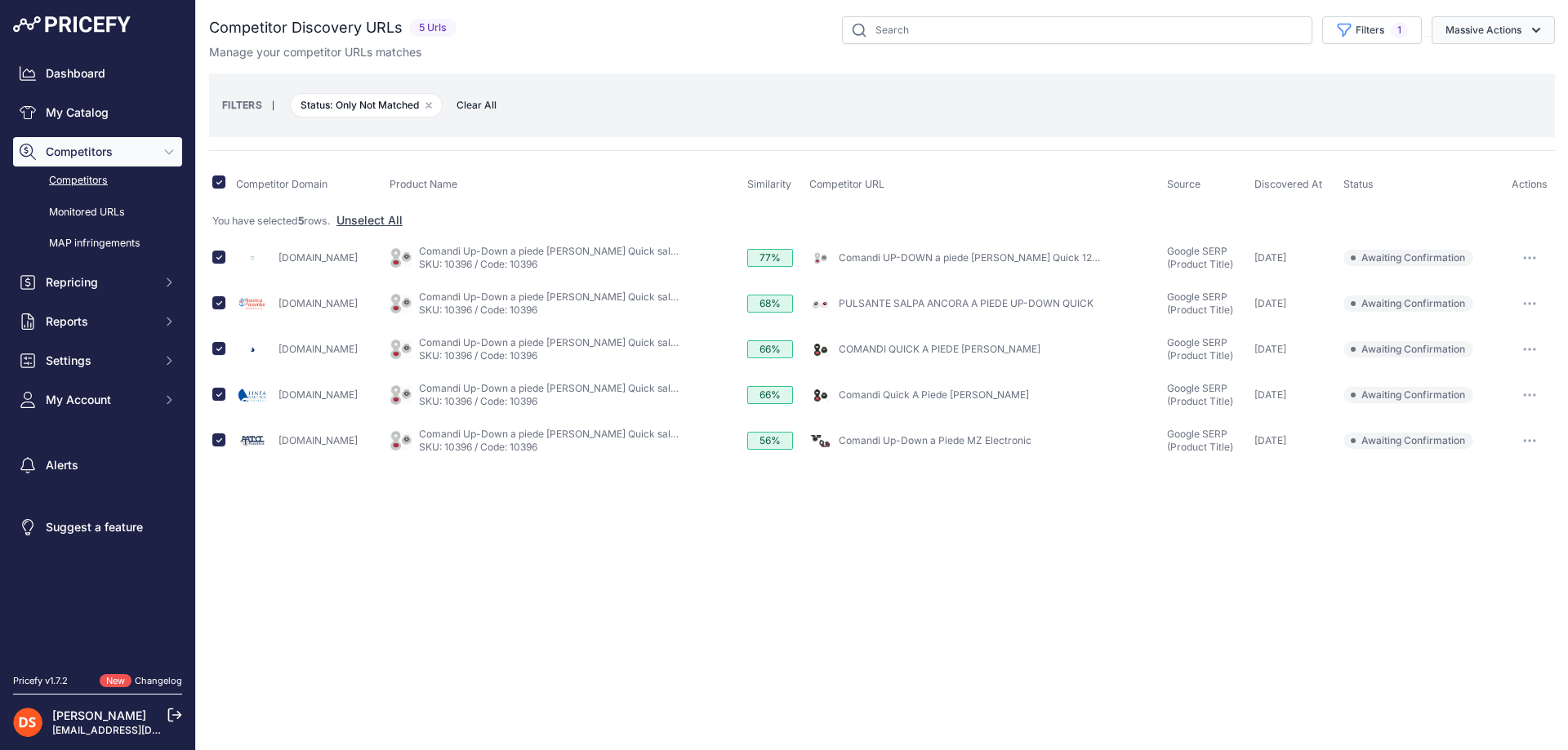
click at [1493, 26] on button "Massive Actions" at bounding box center [1492, 29] width 123 height 27
click at [1464, 69] on span "Confirm Match" at bounding box center [1477, 68] width 80 height 14
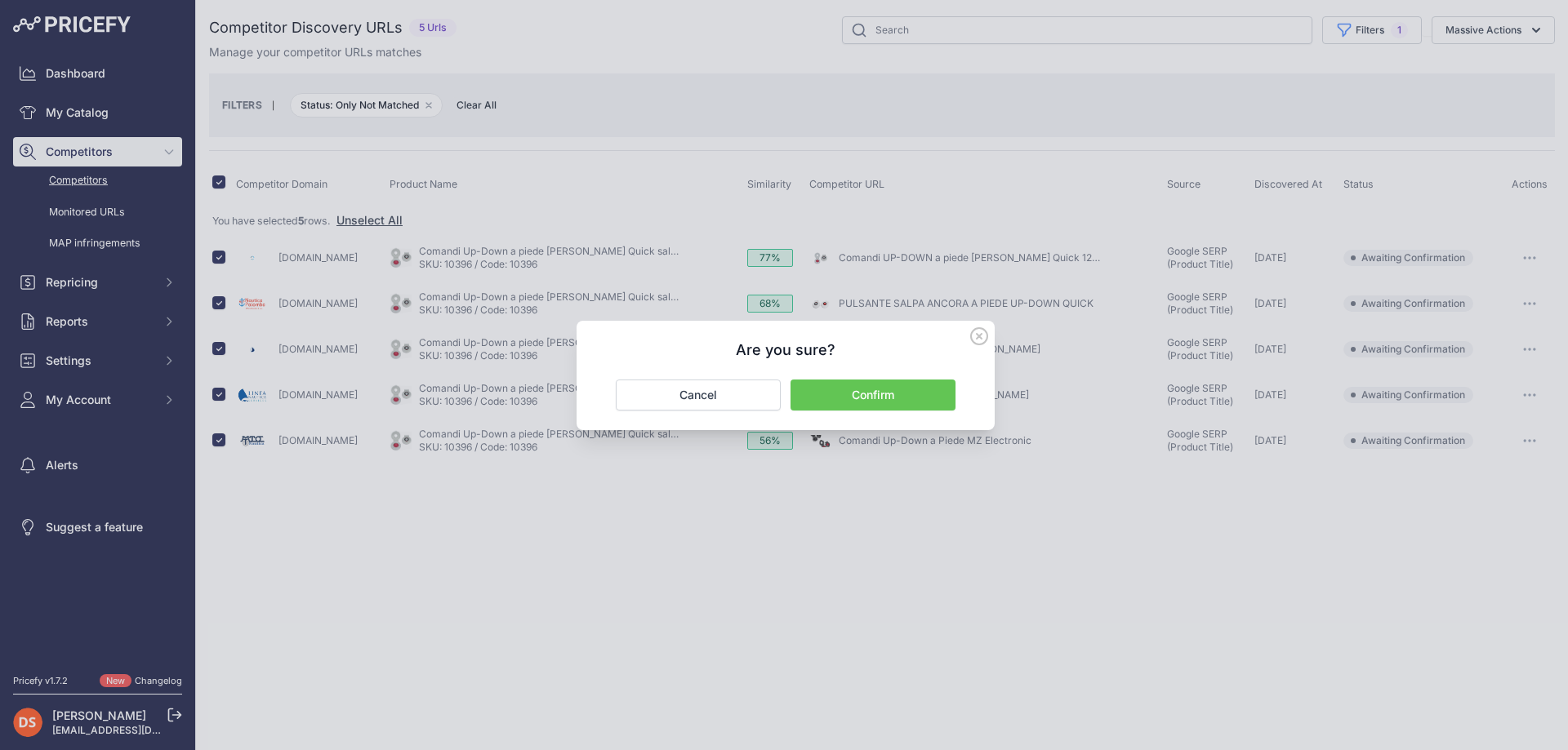
click at [868, 399] on button "Confirm" at bounding box center [873, 394] width 164 height 31
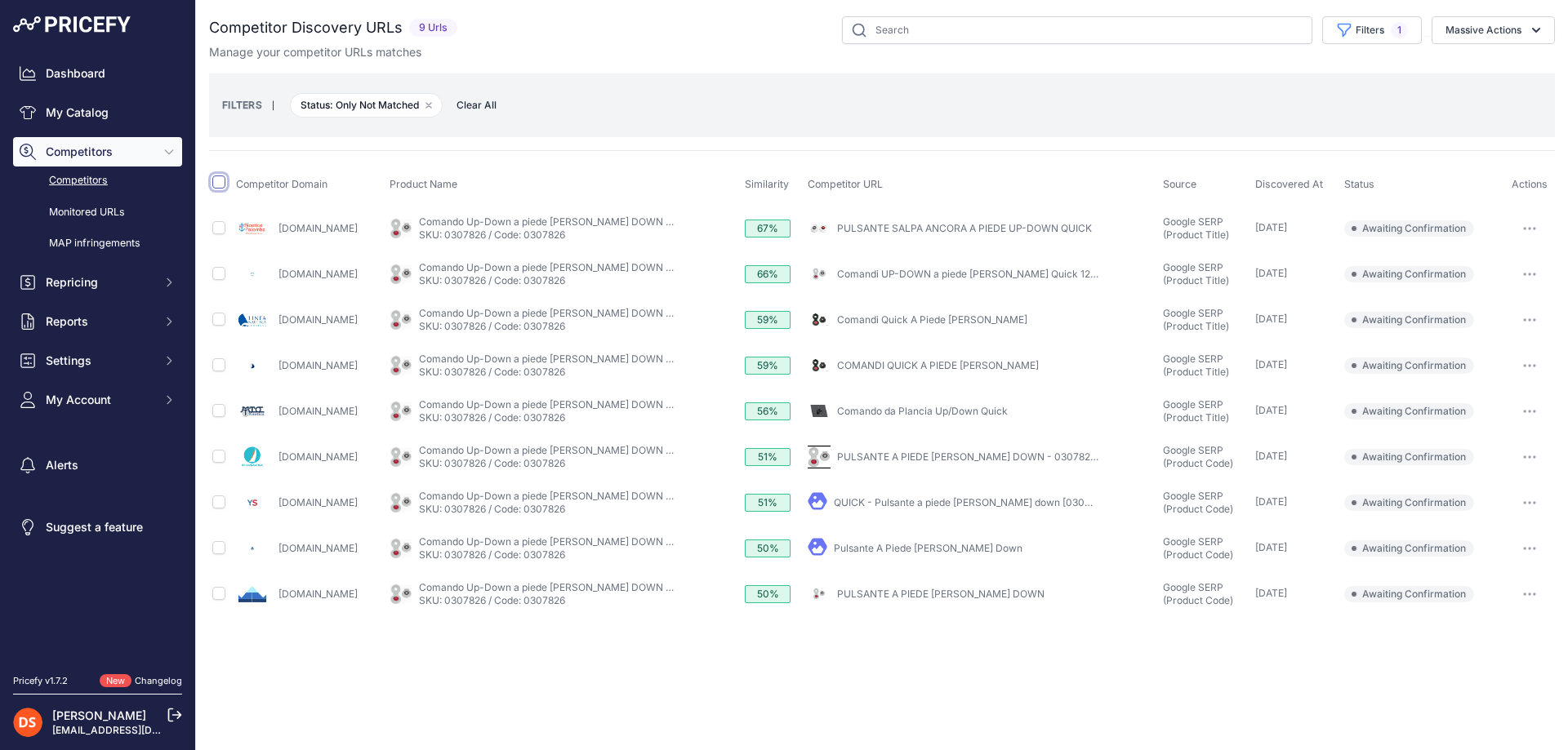
click at [217, 180] on input "checkbox" at bounding box center [218, 182] width 13 height 13
checkbox input "true"
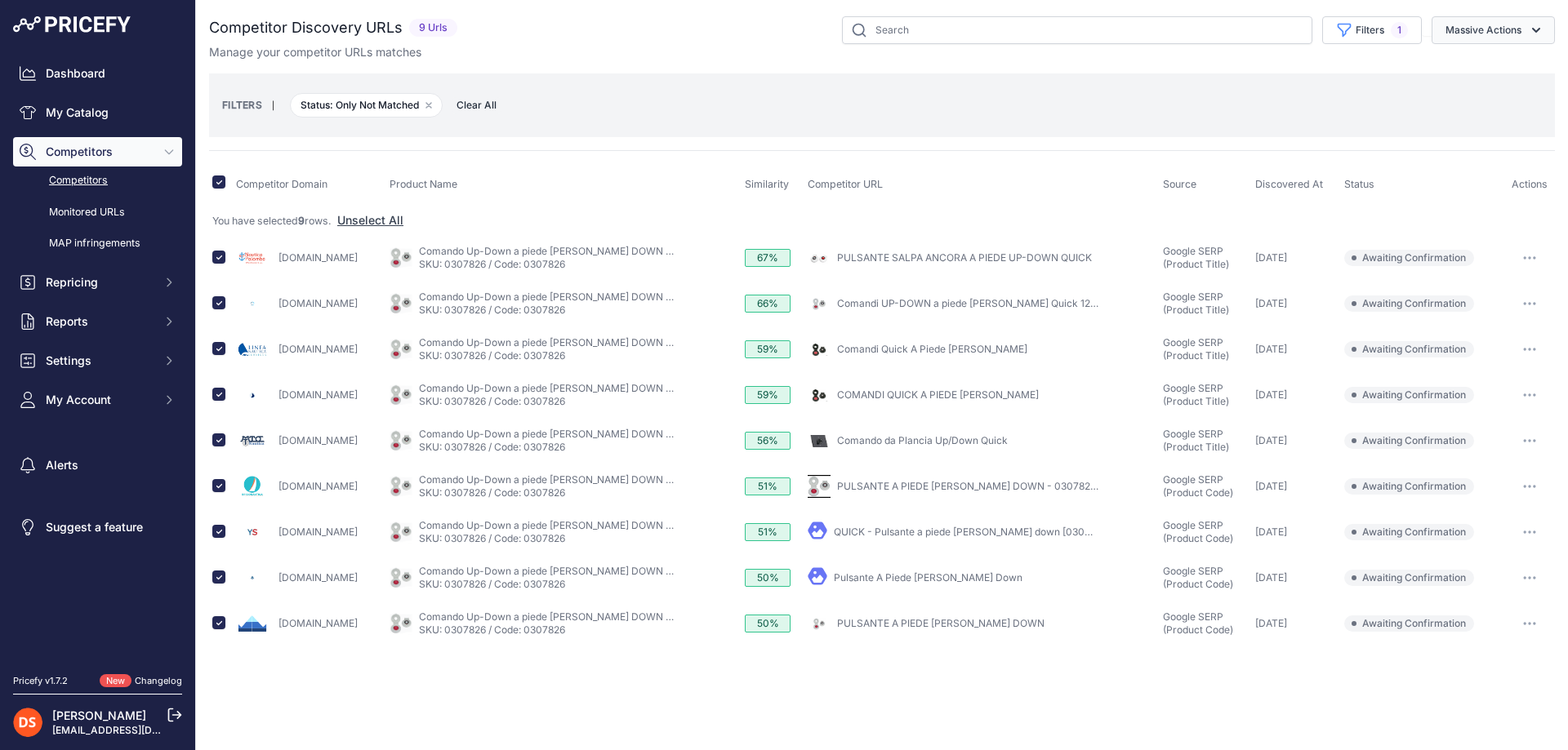
click at [1493, 26] on button "Massive Actions" at bounding box center [1492, 29] width 123 height 27
click at [1464, 69] on span "Confirm Match" at bounding box center [1477, 68] width 80 height 14
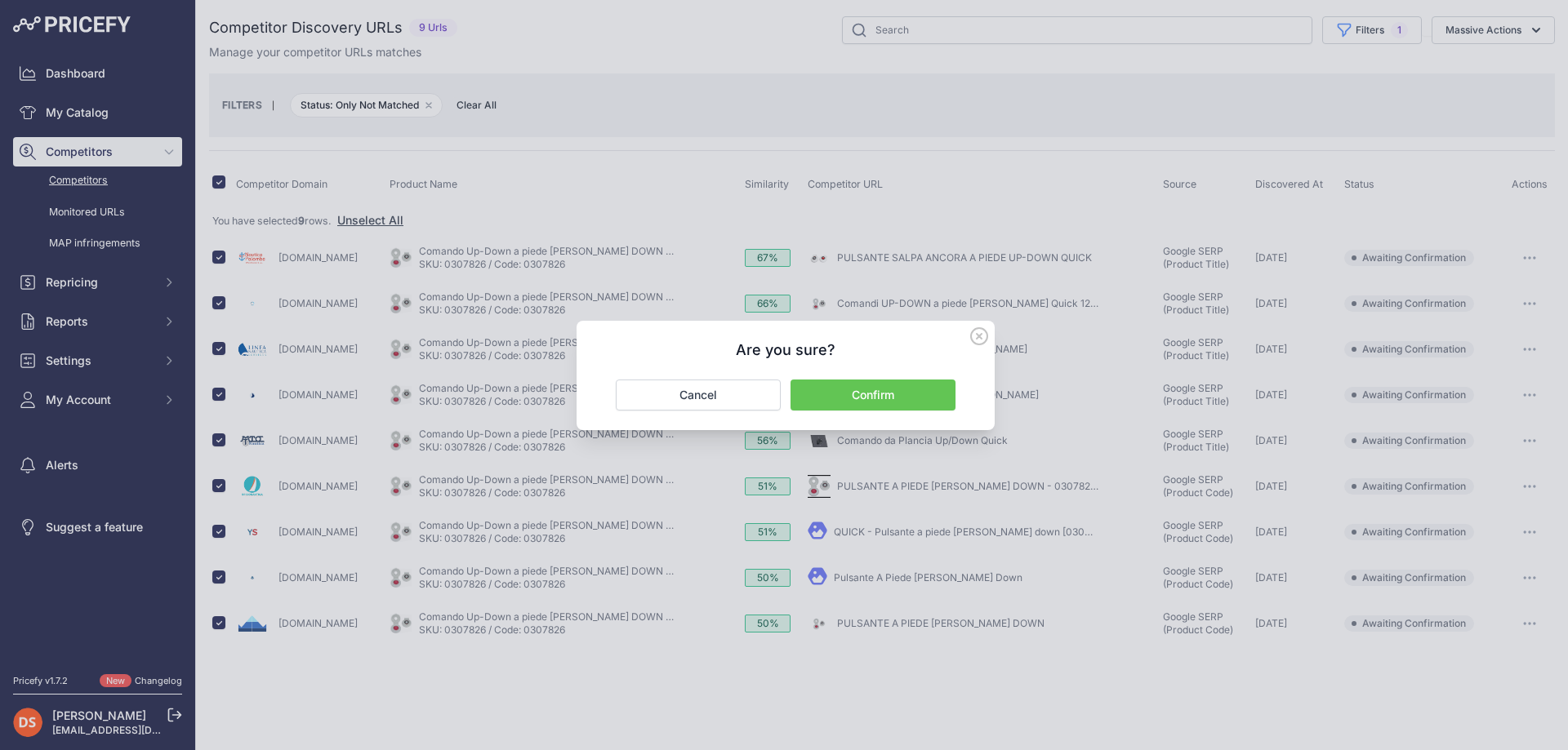
click at [868, 401] on button "Confirm" at bounding box center [873, 394] width 164 height 31
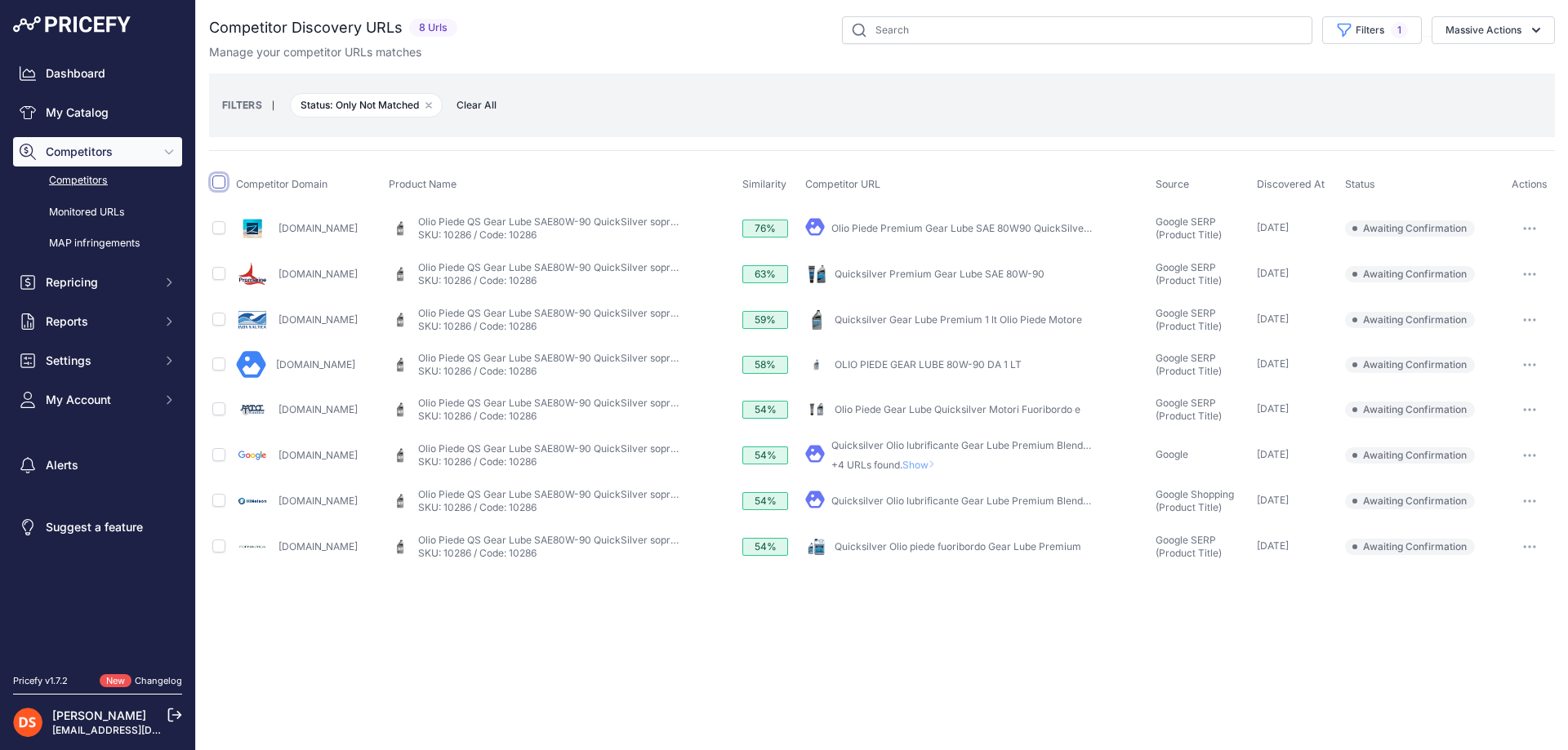
click at [218, 185] on input "checkbox" at bounding box center [218, 182] width 13 height 13
checkbox input "true"
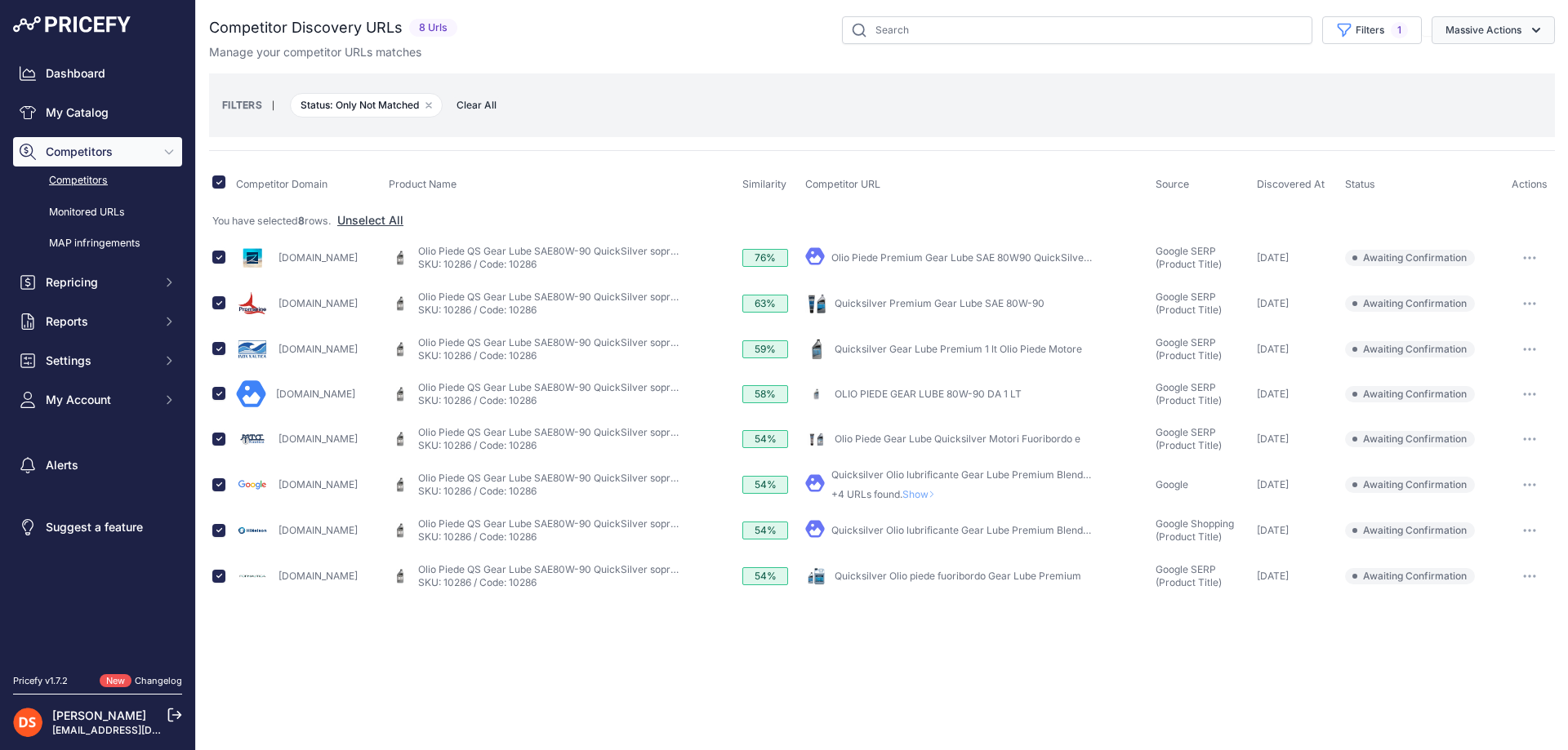
click at [1493, 26] on button "Massive Actions" at bounding box center [1492, 29] width 123 height 27
click at [1464, 69] on span "Confirm Match" at bounding box center [1477, 68] width 80 height 14
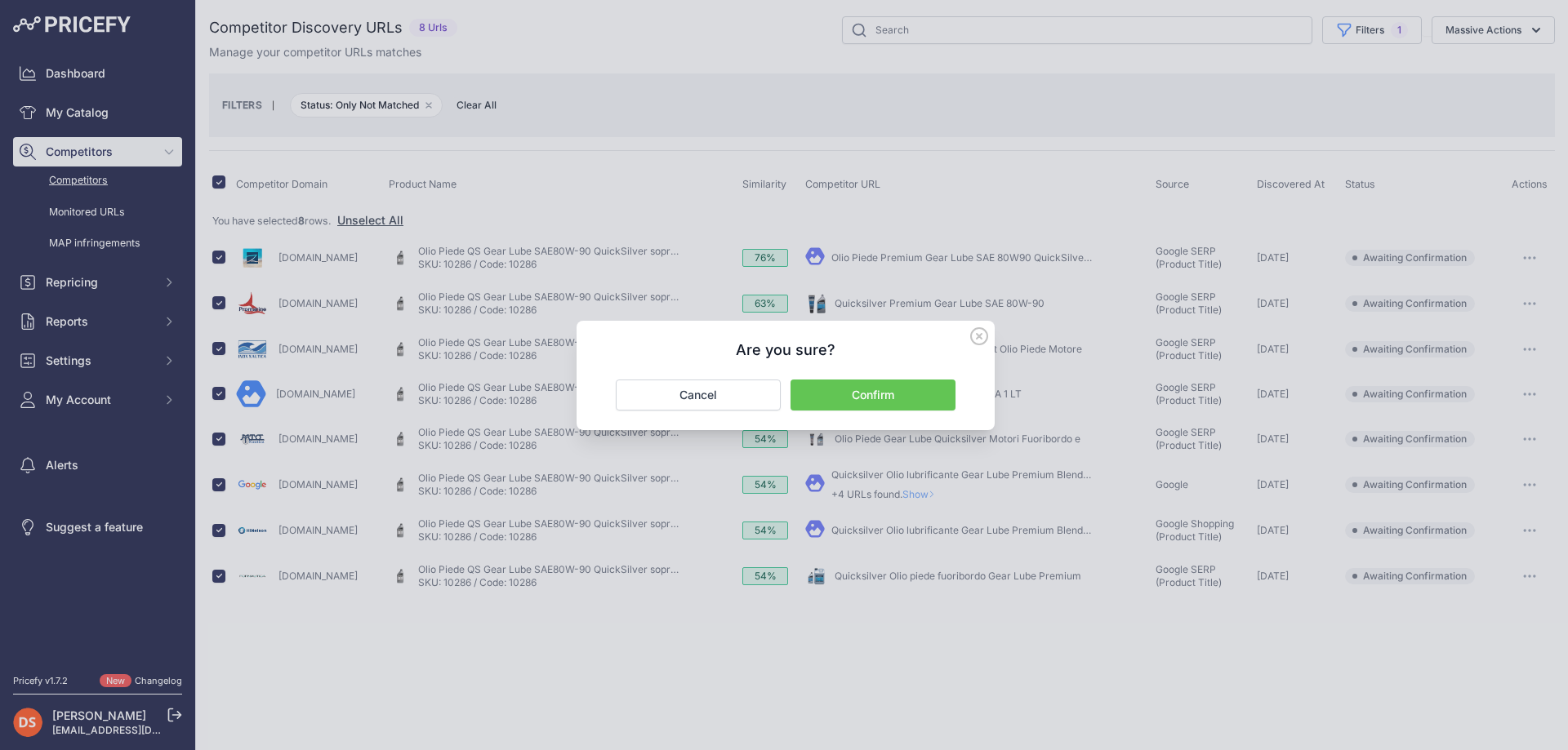
click at [868, 400] on button "Confirm" at bounding box center [873, 394] width 164 height 31
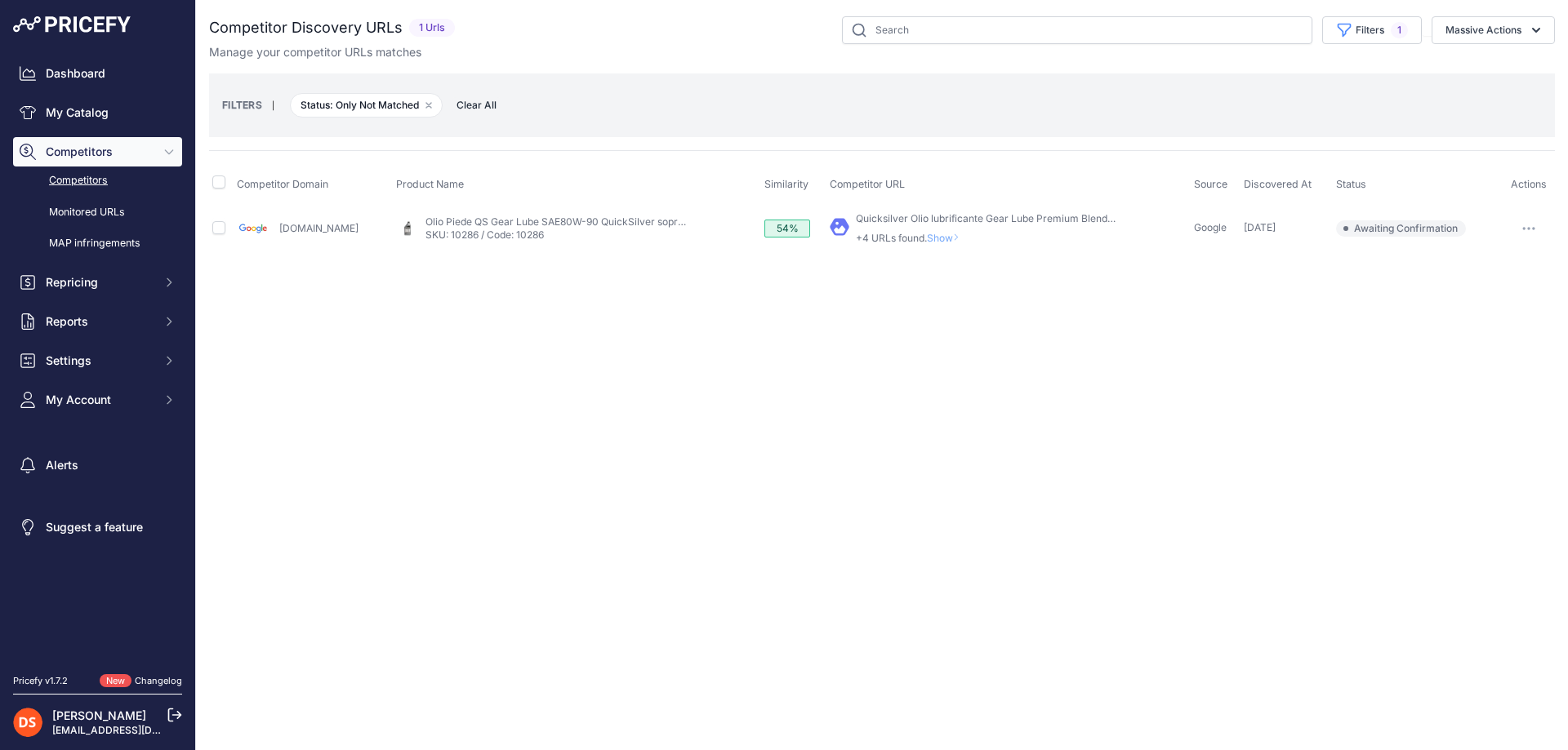
click at [927, 237] on span "Show" at bounding box center [946, 238] width 39 height 12
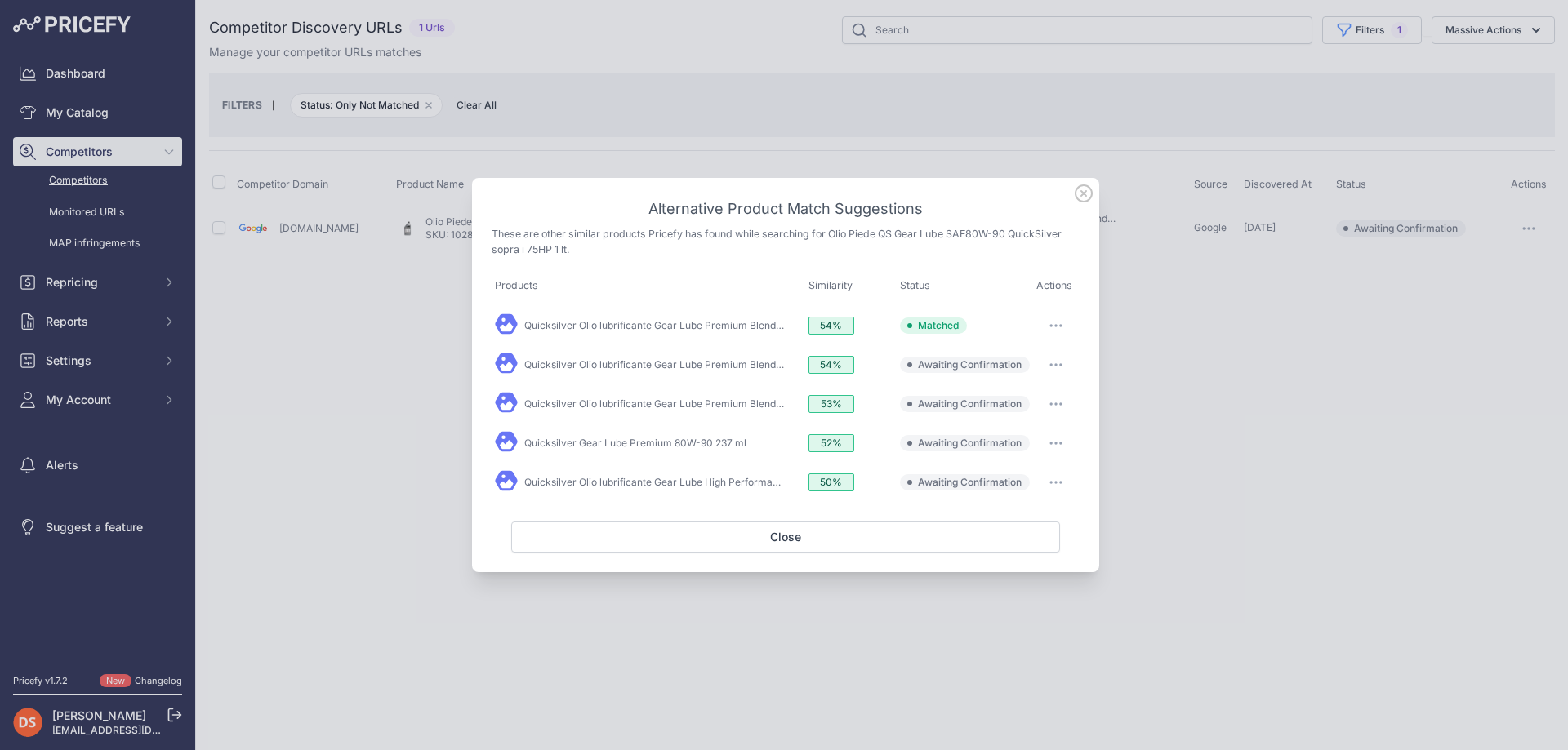
click at [438, 337] on div at bounding box center [784, 375] width 1568 height 750
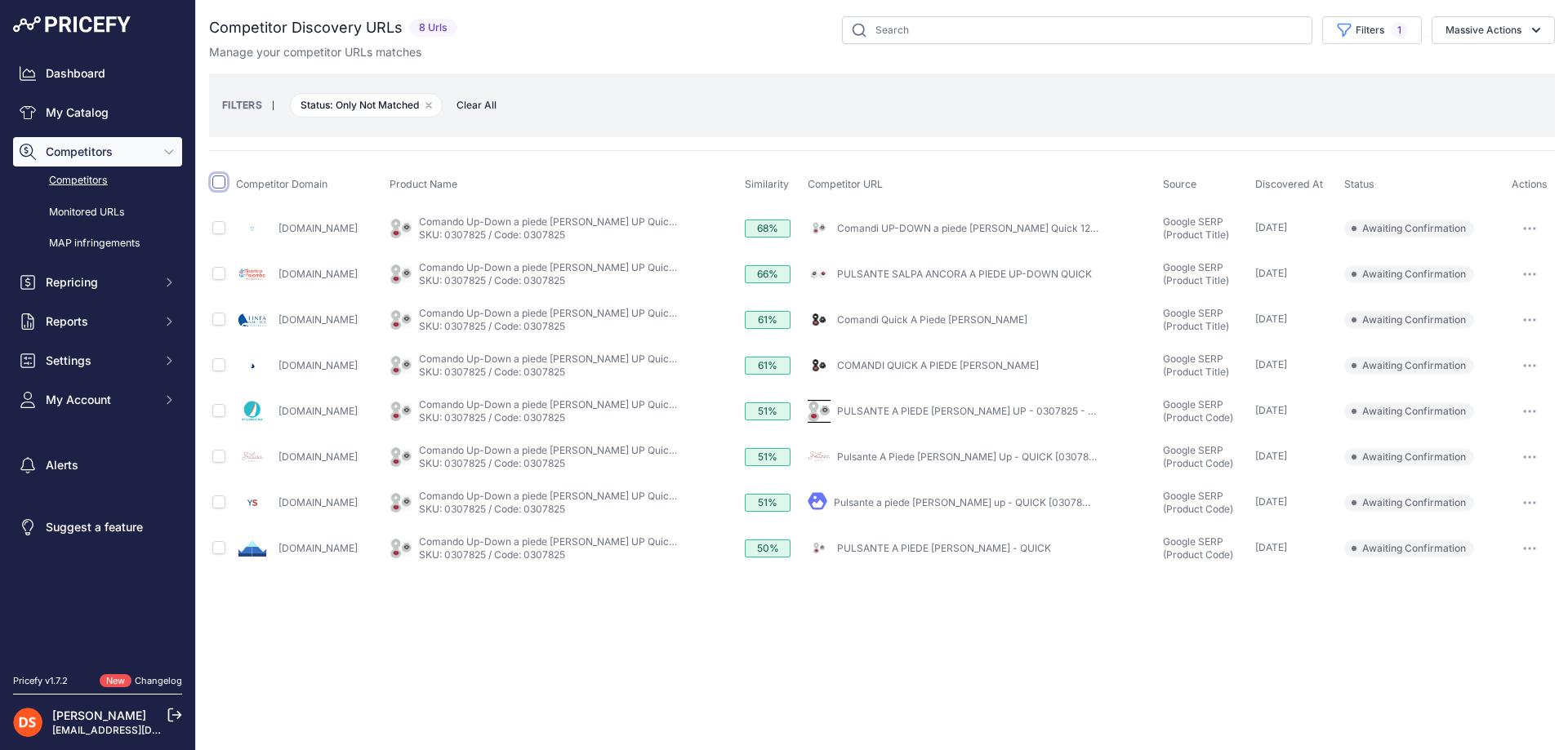
click at [217, 180] on input "checkbox" at bounding box center [218, 182] width 13 height 13
checkbox input "true"
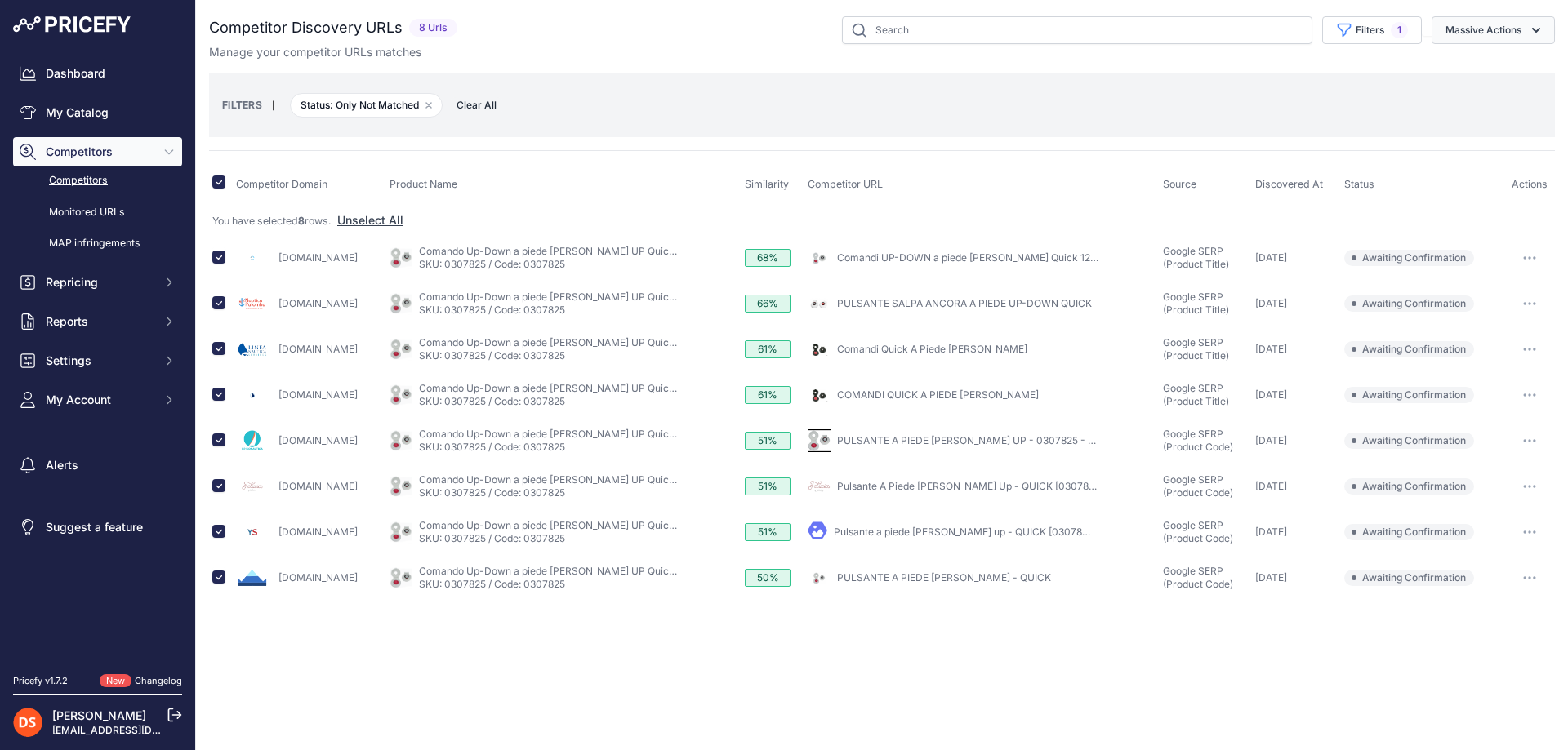
click at [1493, 26] on button "Massive Actions" at bounding box center [1492, 29] width 123 height 27
click at [1464, 69] on span "Confirm Match" at bounding box center [1477, 68] width 80 height 14
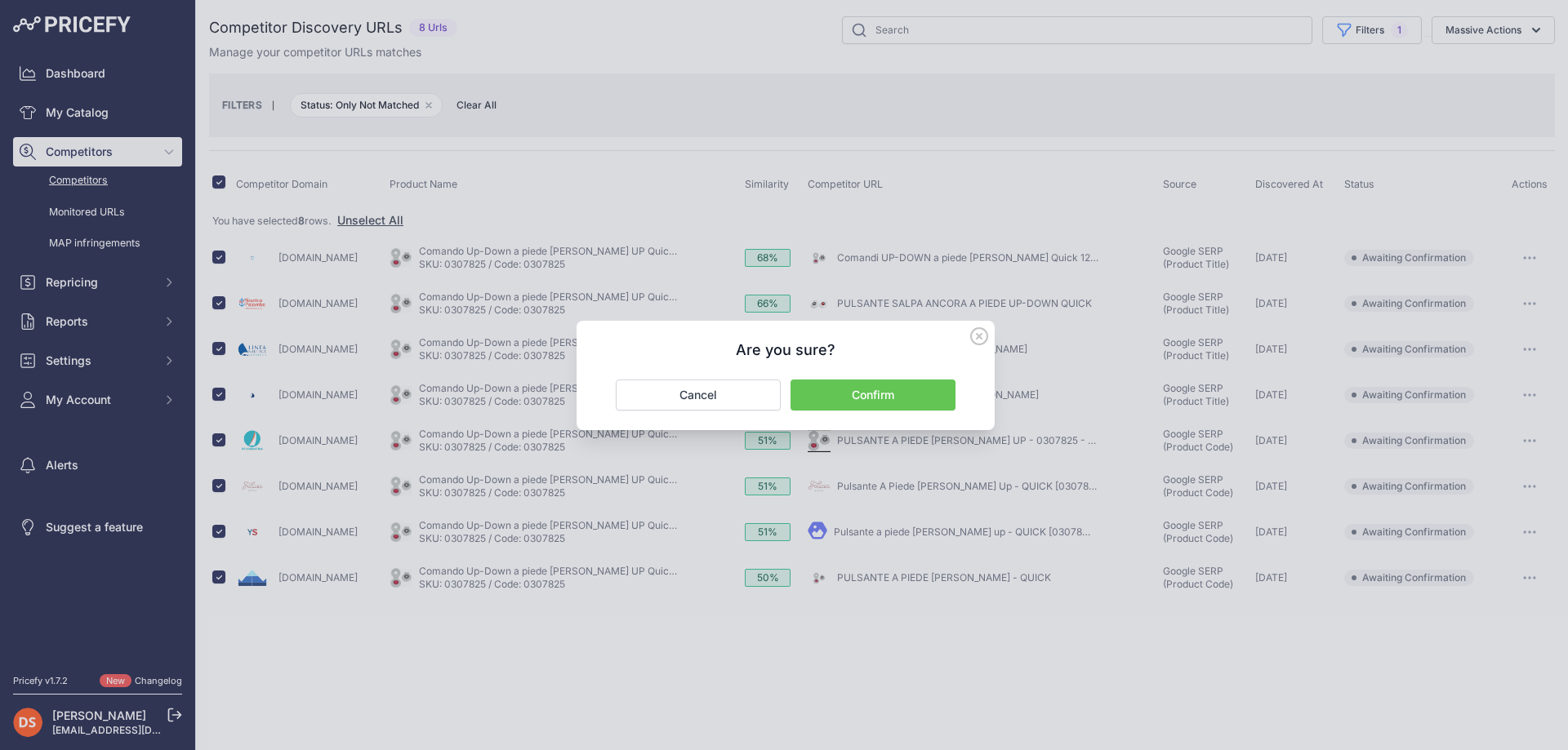
click at [868, 401] on button "Confirm" at bounding box center [873, 394] width 164 height 31
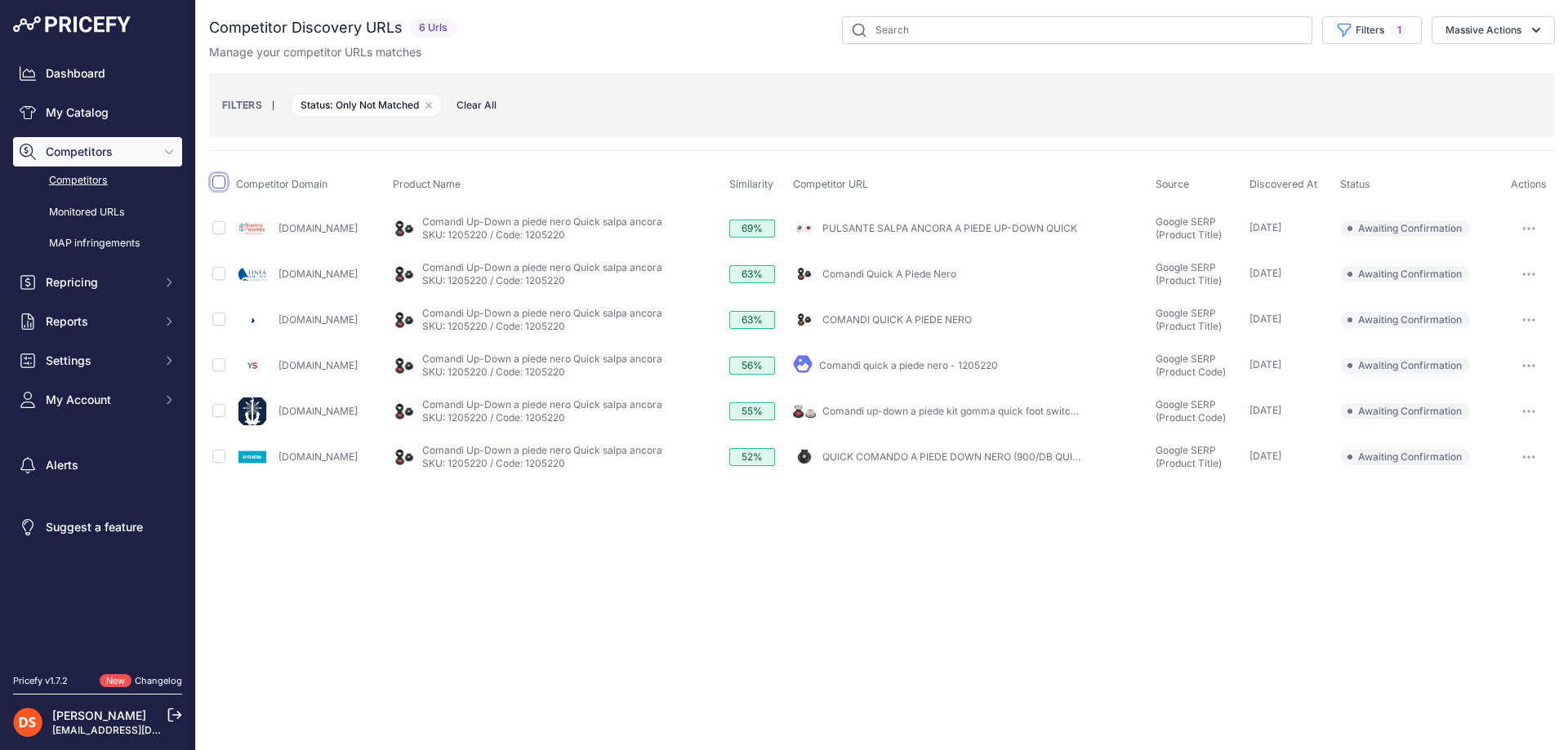
click at [218, 185] on input "checkbox" at bounding box center [218, 182] width 13 height 13
checkbox input "true"
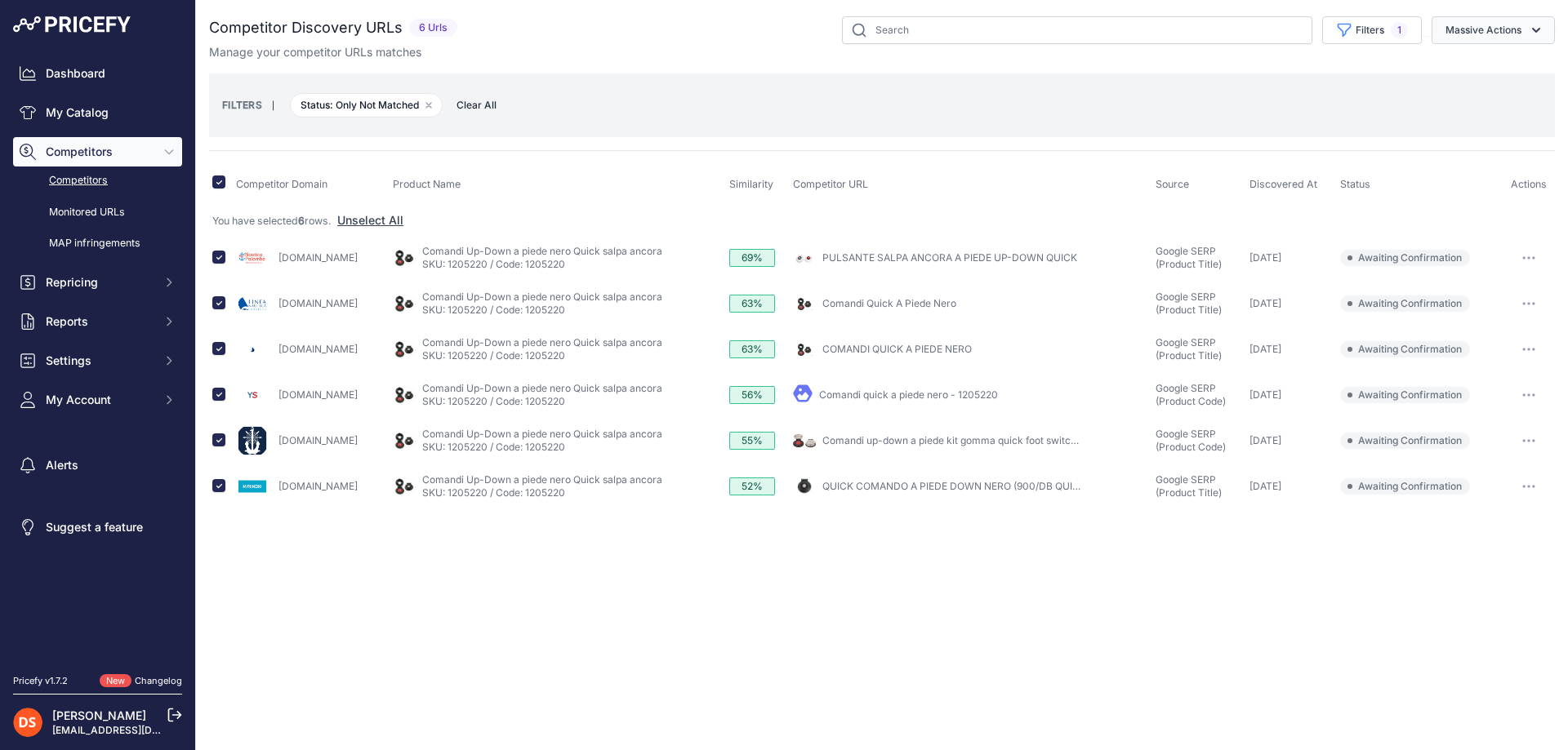
click at [1493, 26] on button "Massive Actions" at bounding box center [1492, 29] width 123 height 27
click at [1464, 69] on span "Confirm Match" at bounding box center [1477, 68] width 80 height 14
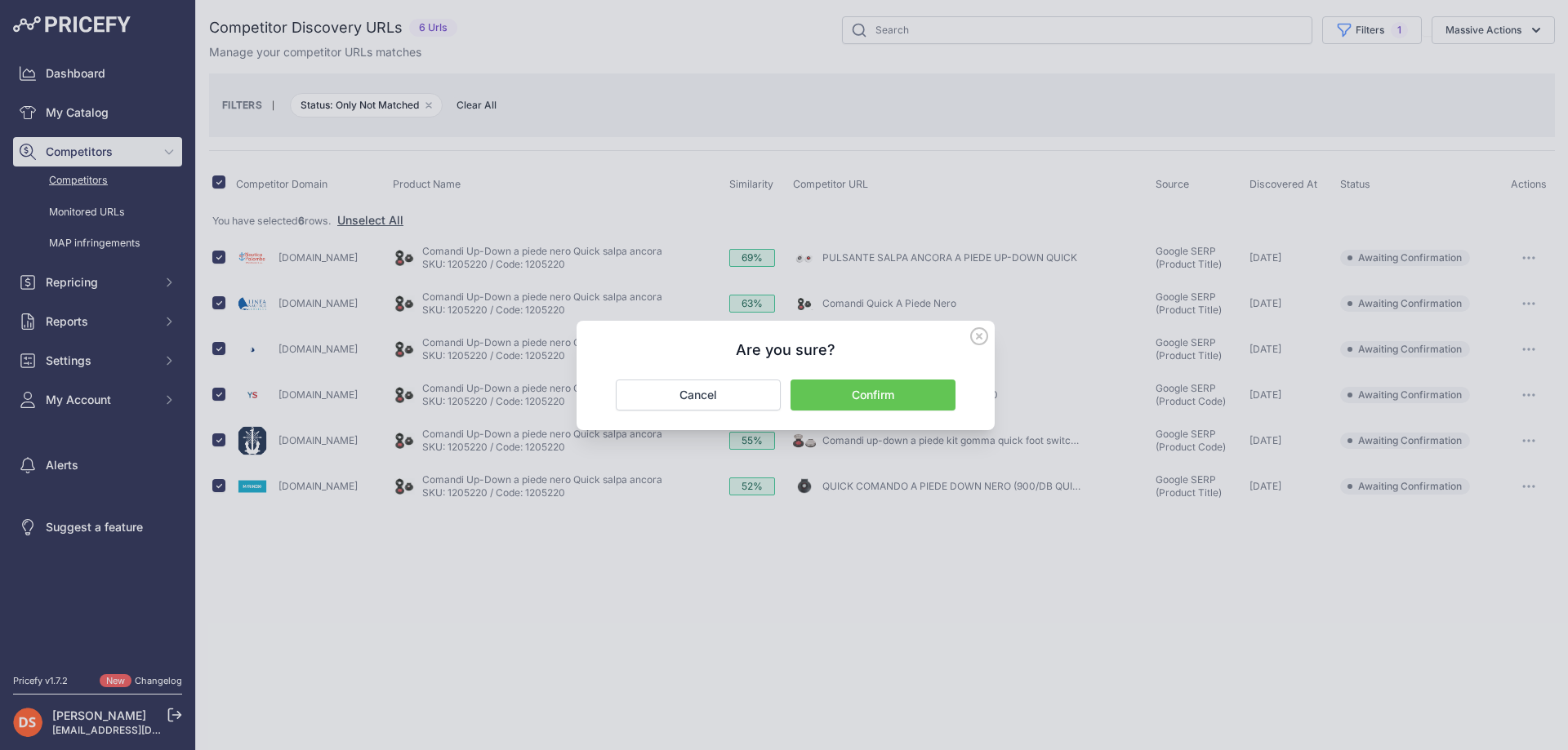
click at [870, 397] on button "Confirm" at bounding box center [873, 394] width 164 height 31
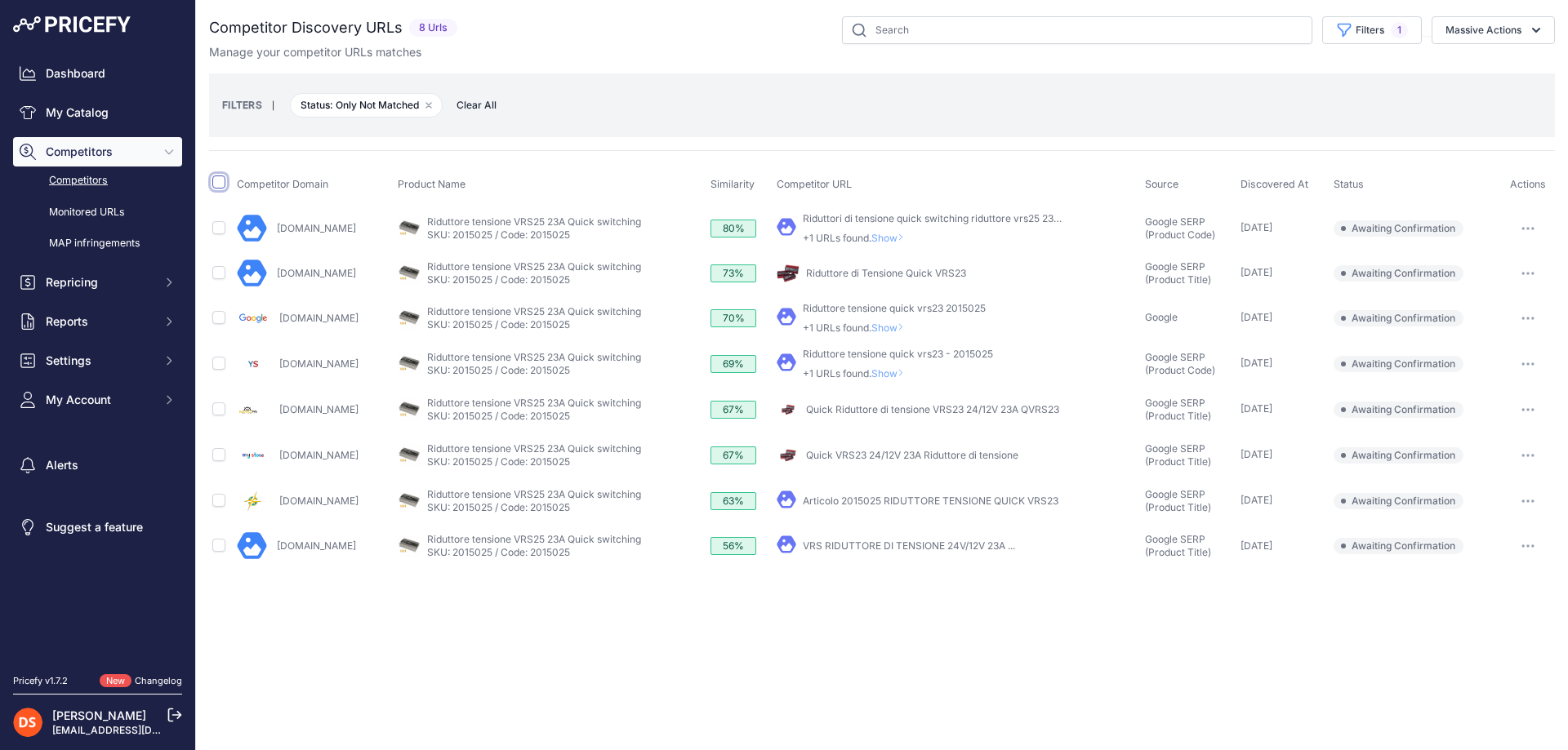
click at [218, 185] on input "checkbox" at bounding box center [218, 182] width 13 height 13
checkbox input "true"
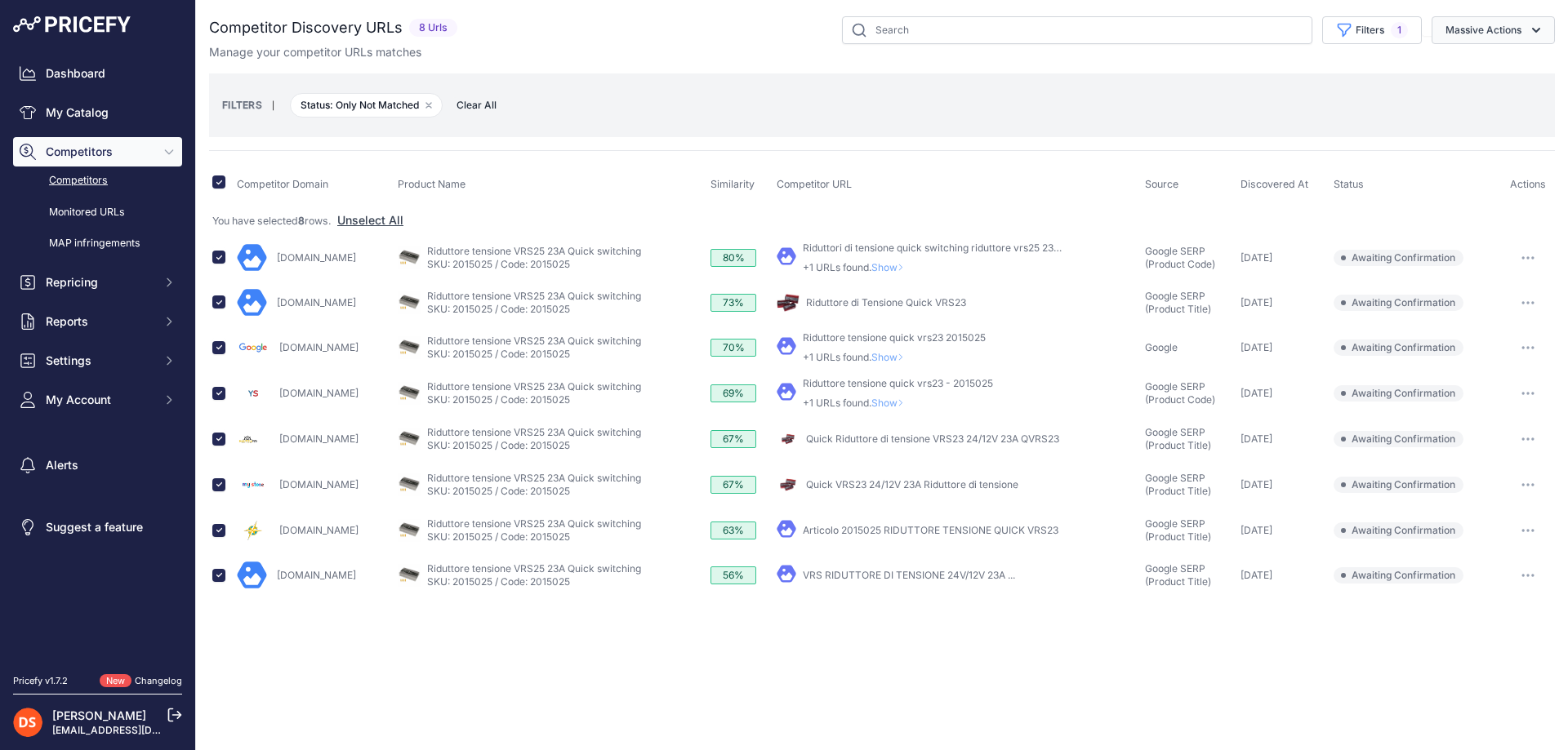
click at [1493, 26] on button "Massive Actions" at bounding box center [1492, 29] width 123 height 27
click at [1464, 69] on span "Confirm Match" at bounding box center [1477, 68] width 80 height 14
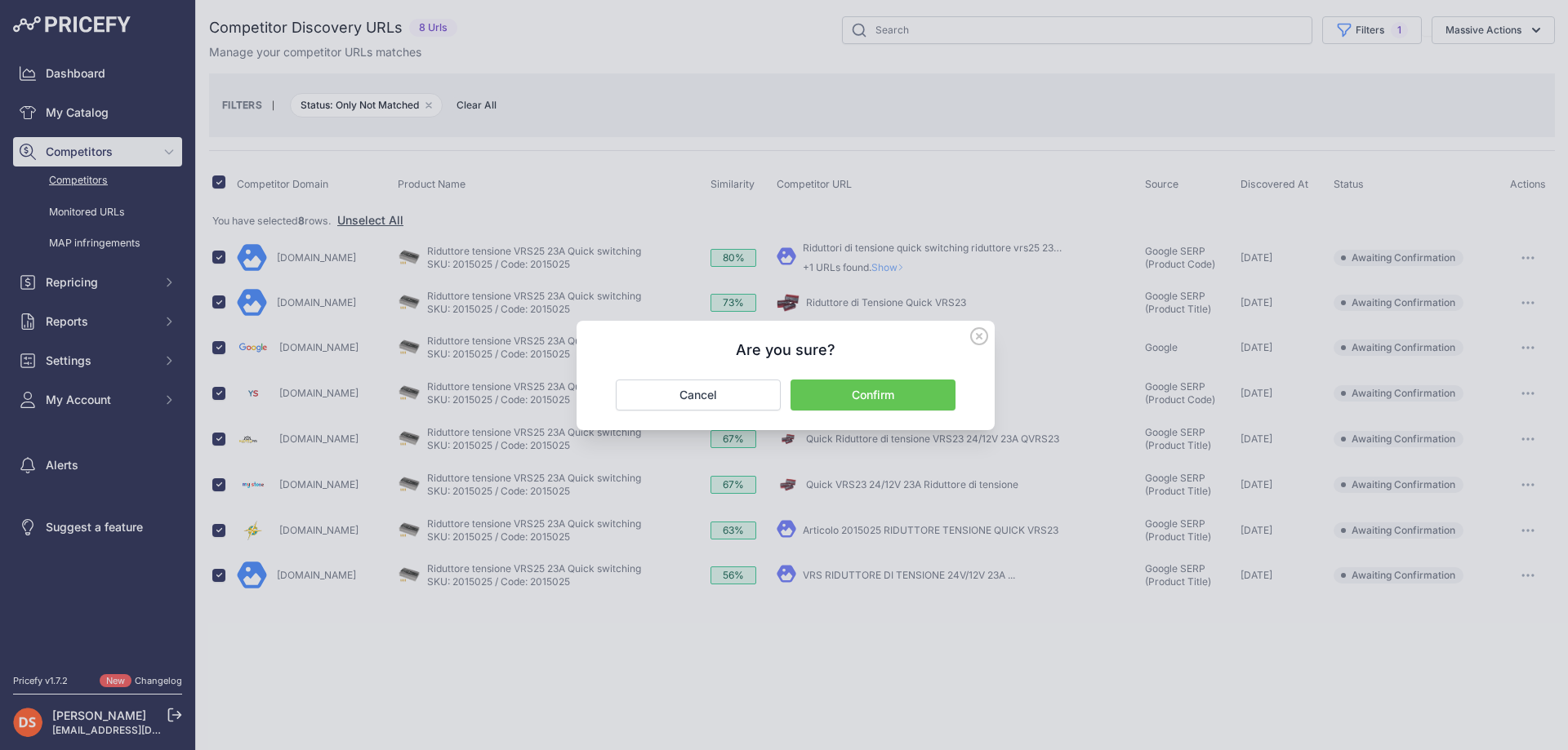
click at [871, 396] on button "Confirm" at bounding box center [873, 394] width 164 height 31
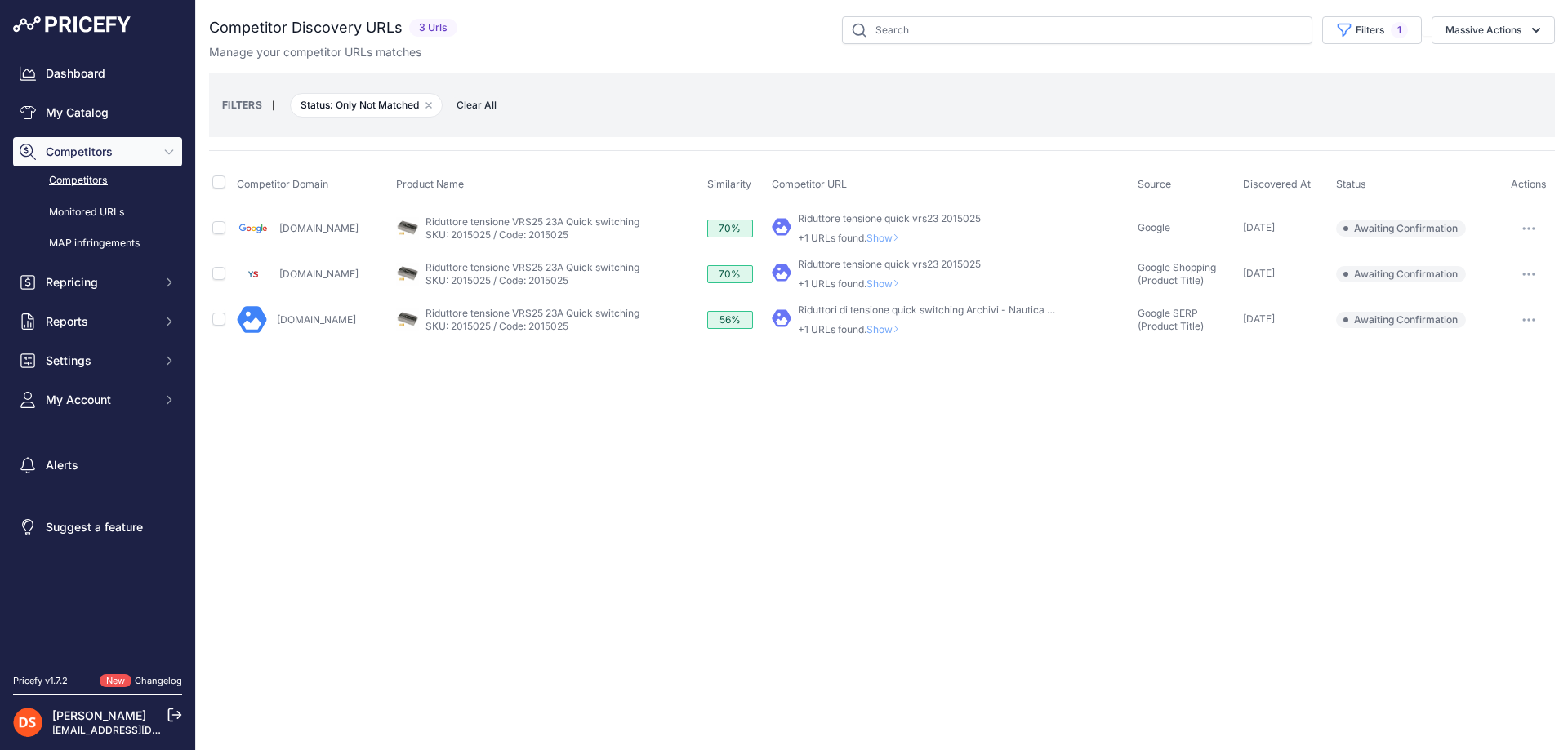
click at [900, 330] on span "Show" at bounding box center [886, 330] width 39 height 12
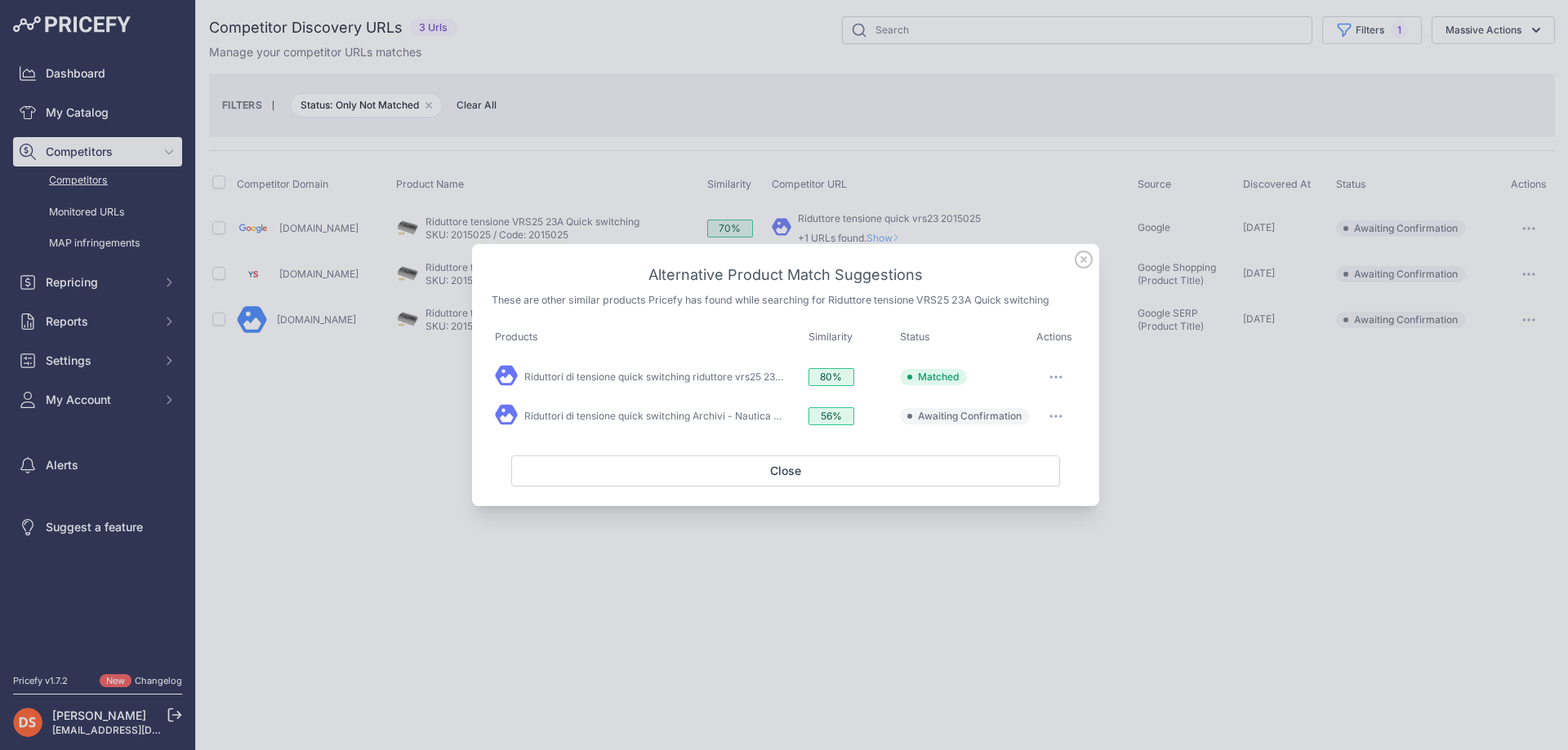
click at [1144, 387] on div at bounding box center [784, 375] width 1568 height 750
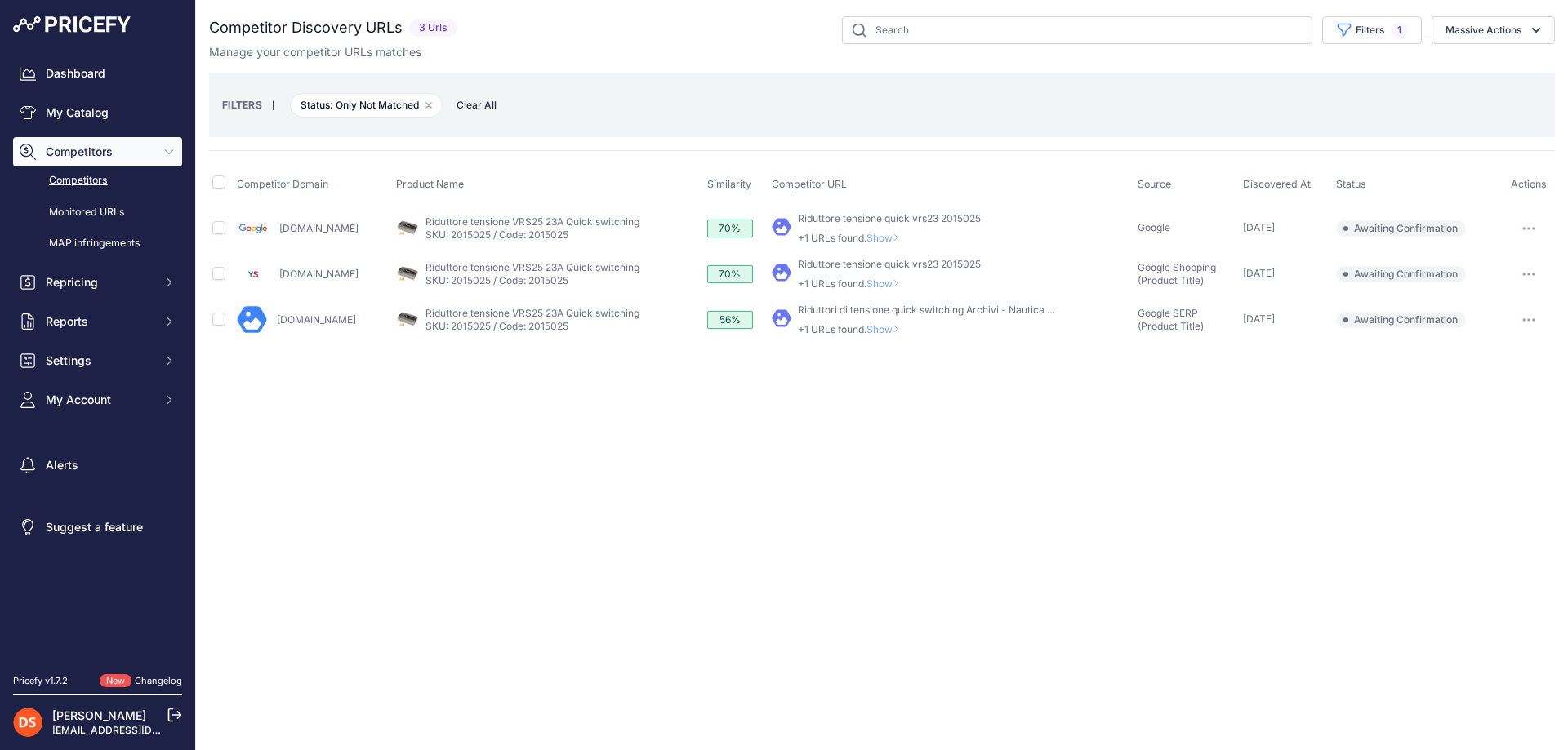
click at [896, 284] on span "Show" at bounding box center [886, 284] width 39 height 12
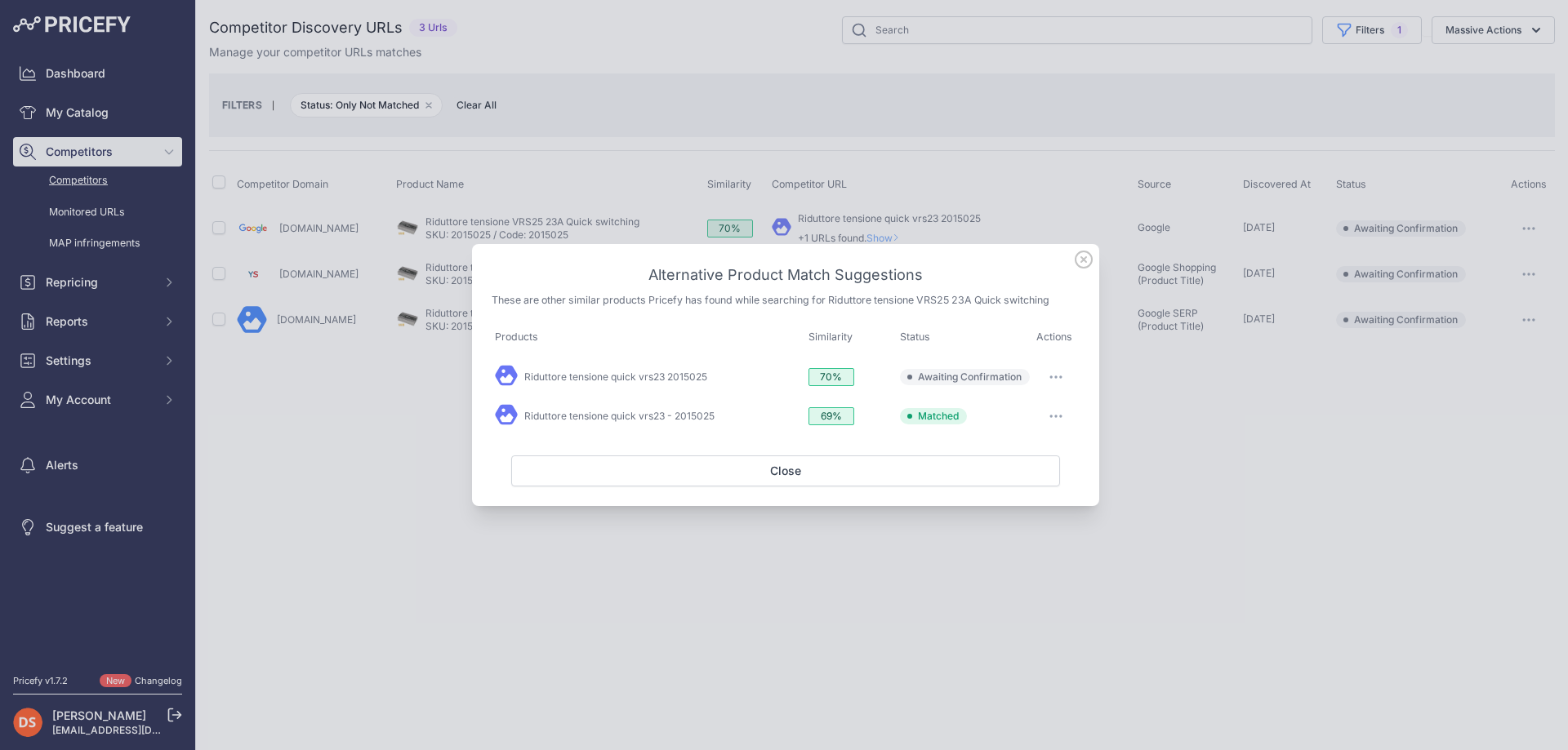
click at [1162, 411] on div at bounding box center [784, 375] width 1568 height 750
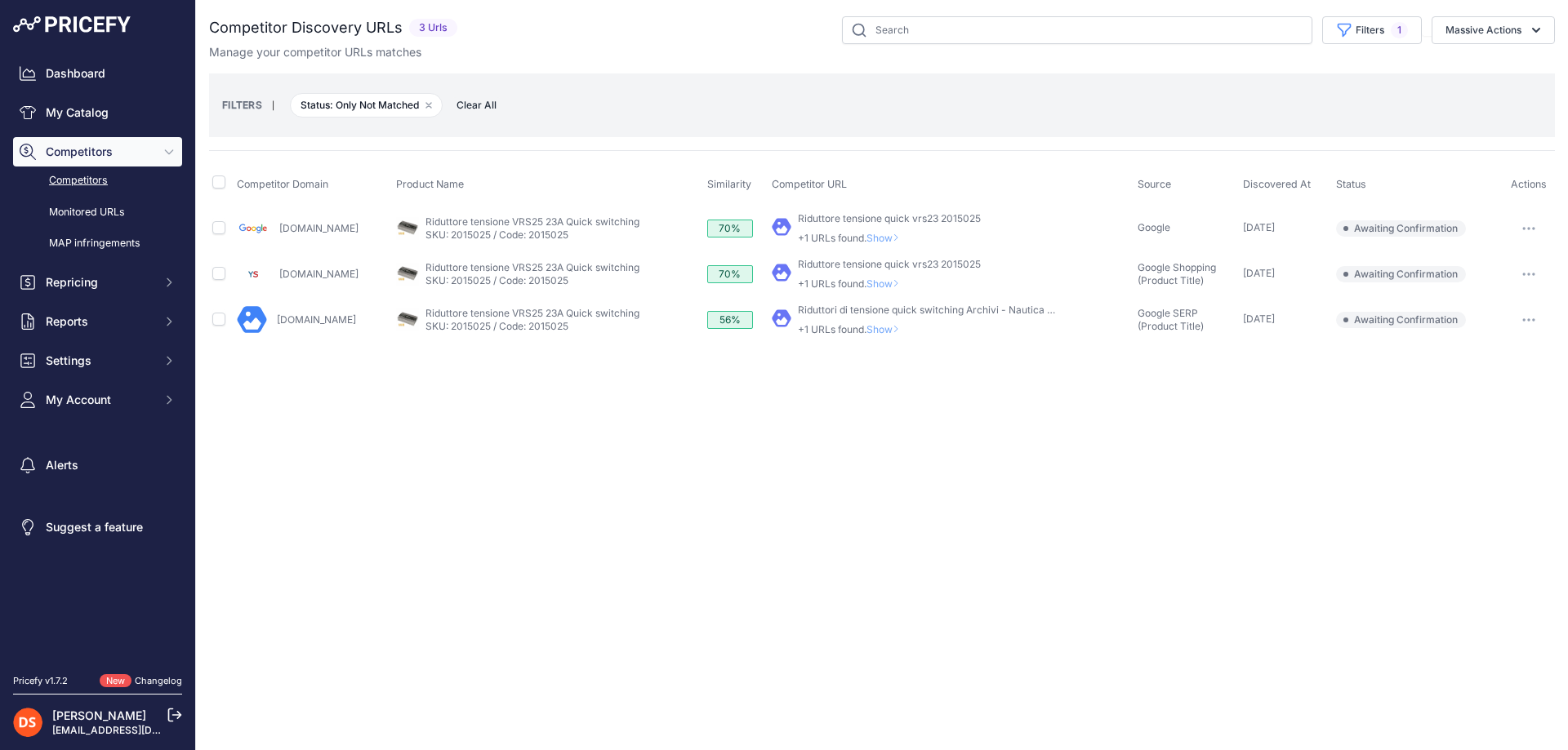
click at [903, 240] on span "Show" at bounding box center [886, 238] width 39 height 12
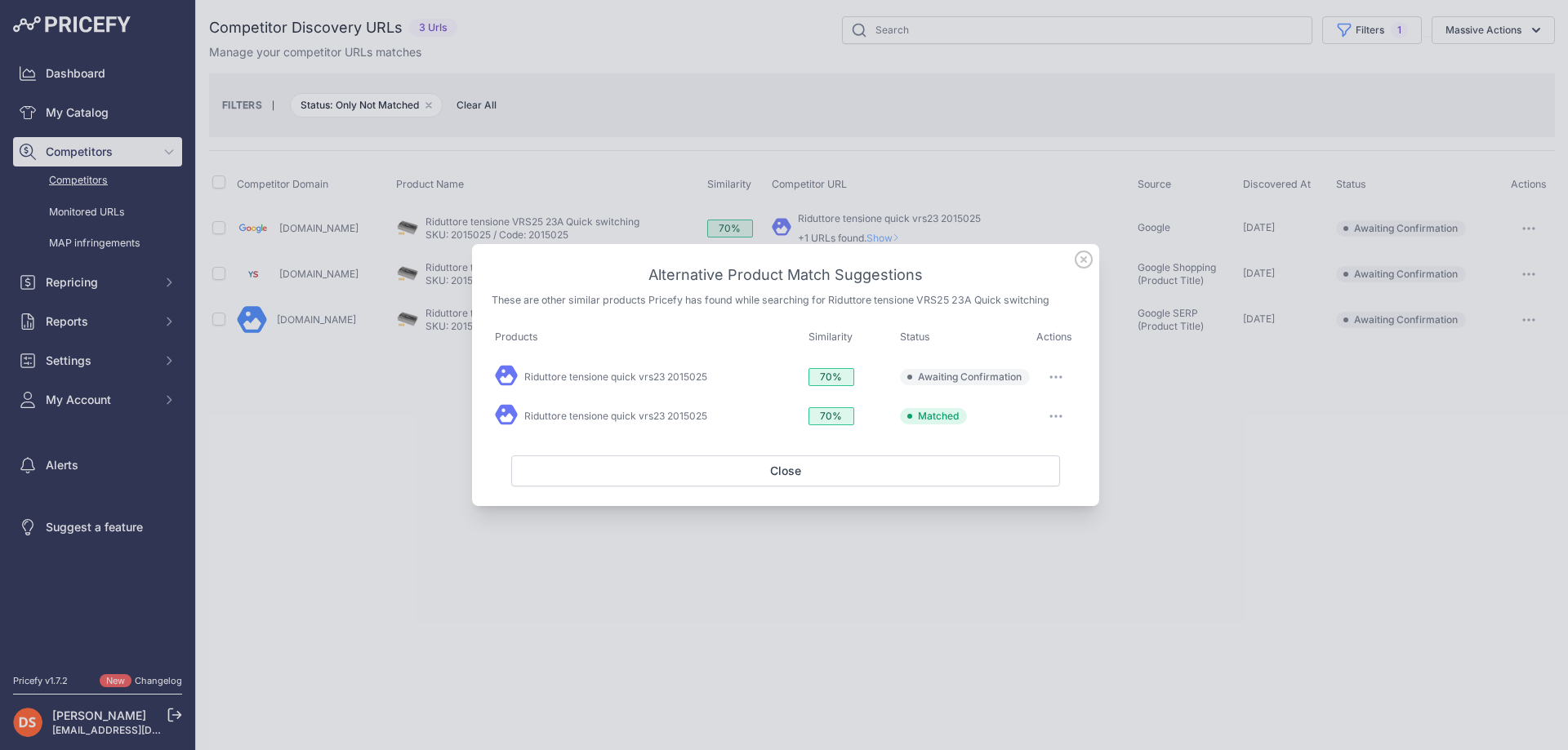
click at [1140, 382] on div at bounding box center [784, 375] width 1568 height 750
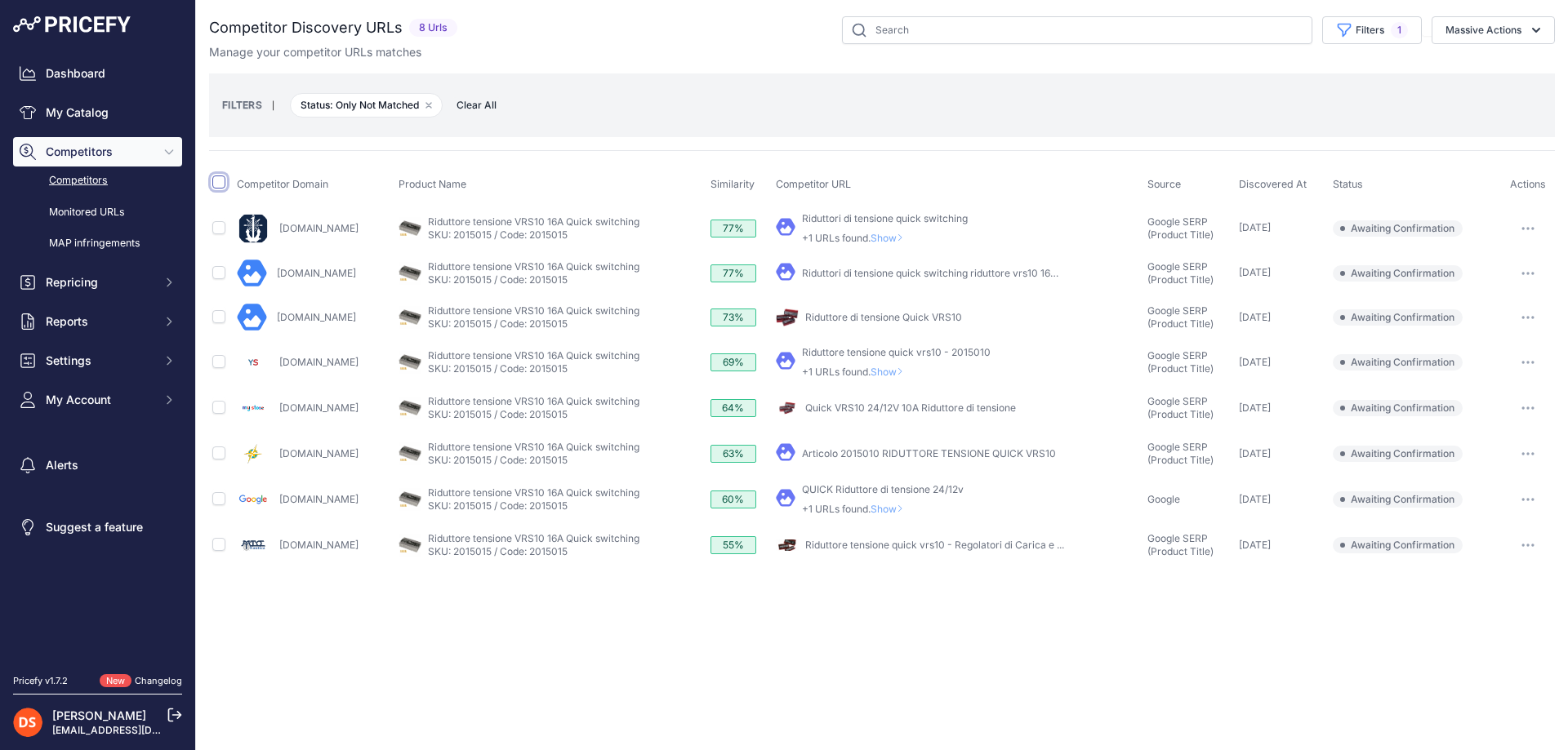
click at [218, 185] on input "checkbox" at bounding box center [218, 182] width 13 height 13
checkbox input "true"
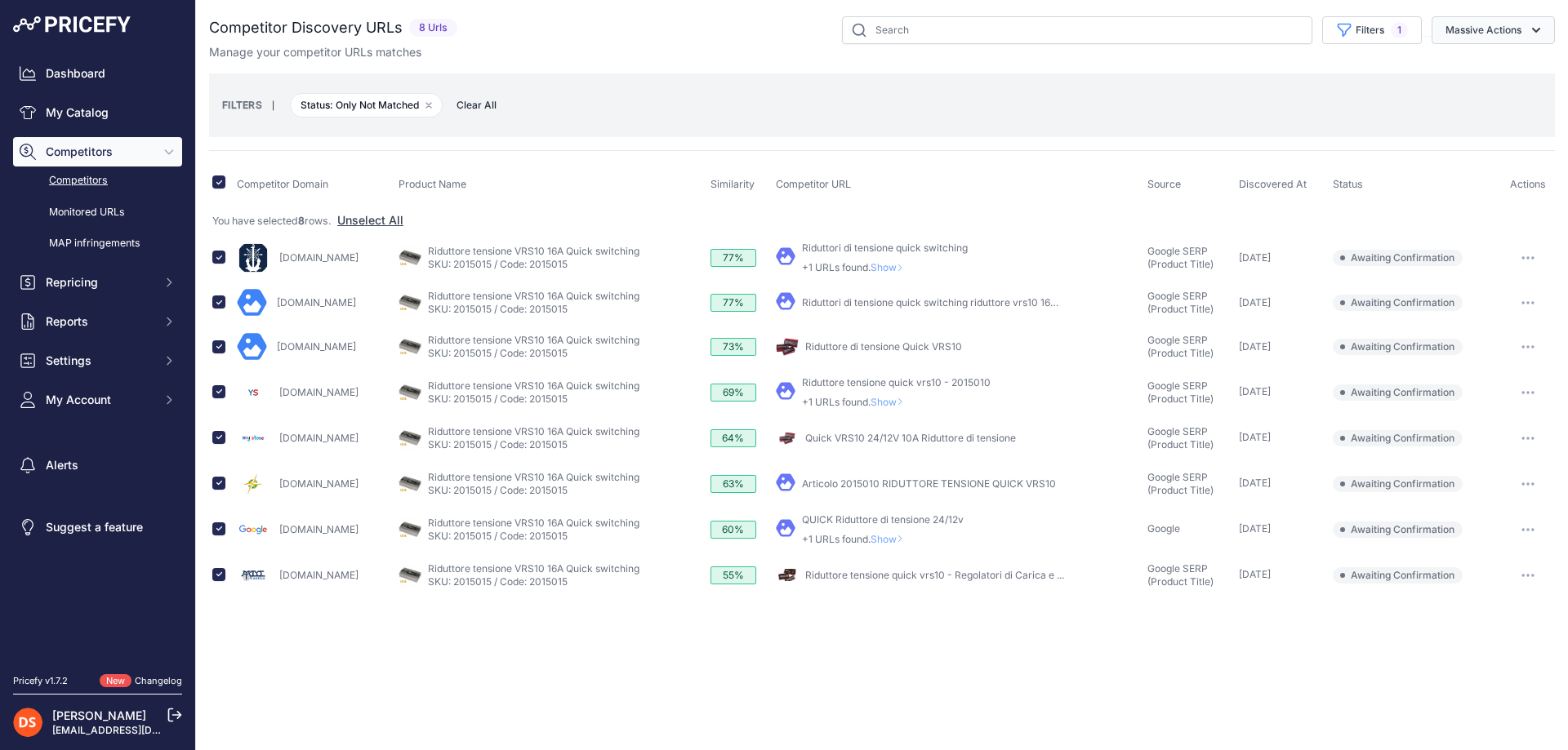
click at [1493, 26] on button "Massive Actions" at bounding box center [1492, 29] width 123 height 27
click at [1464, 69] on span "Confirm Match" at bounding box center [1477, 68] width 80 height 14
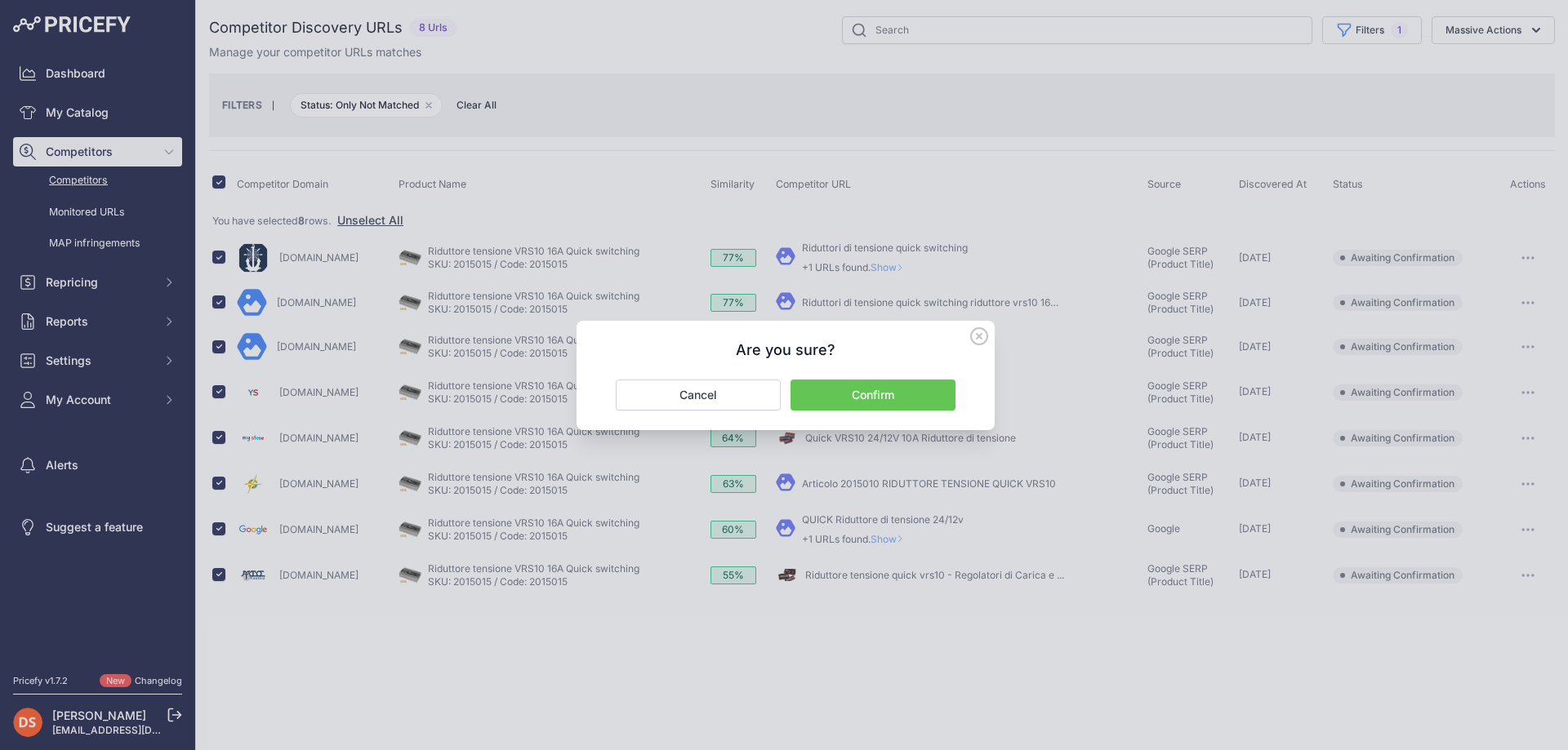
click at [870, 397] on button "Confirm" at bounding box center [873, 394] width 164 height 31
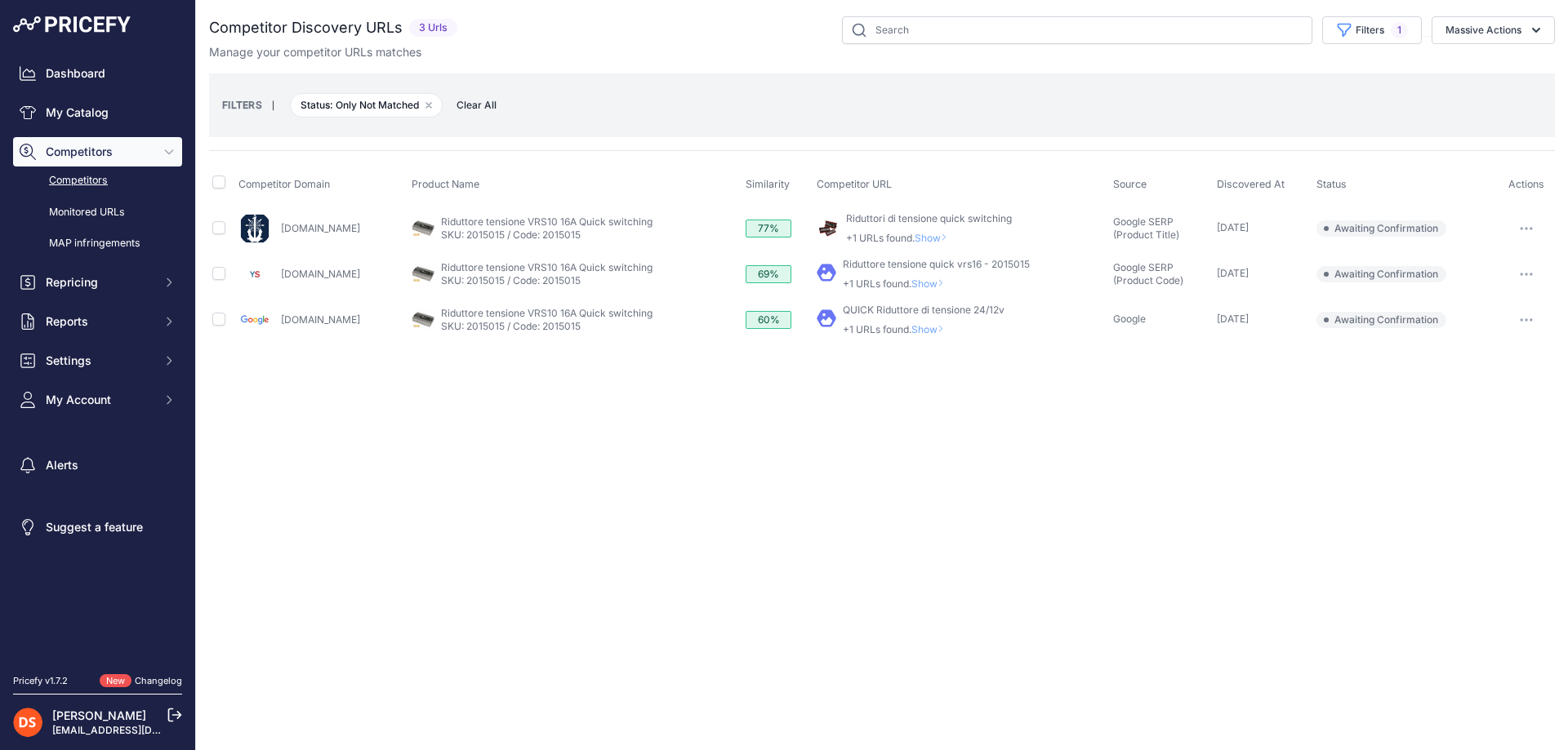
click at [914, 331] on span "Show" at bounding box center [930, 330] width 39 height 12
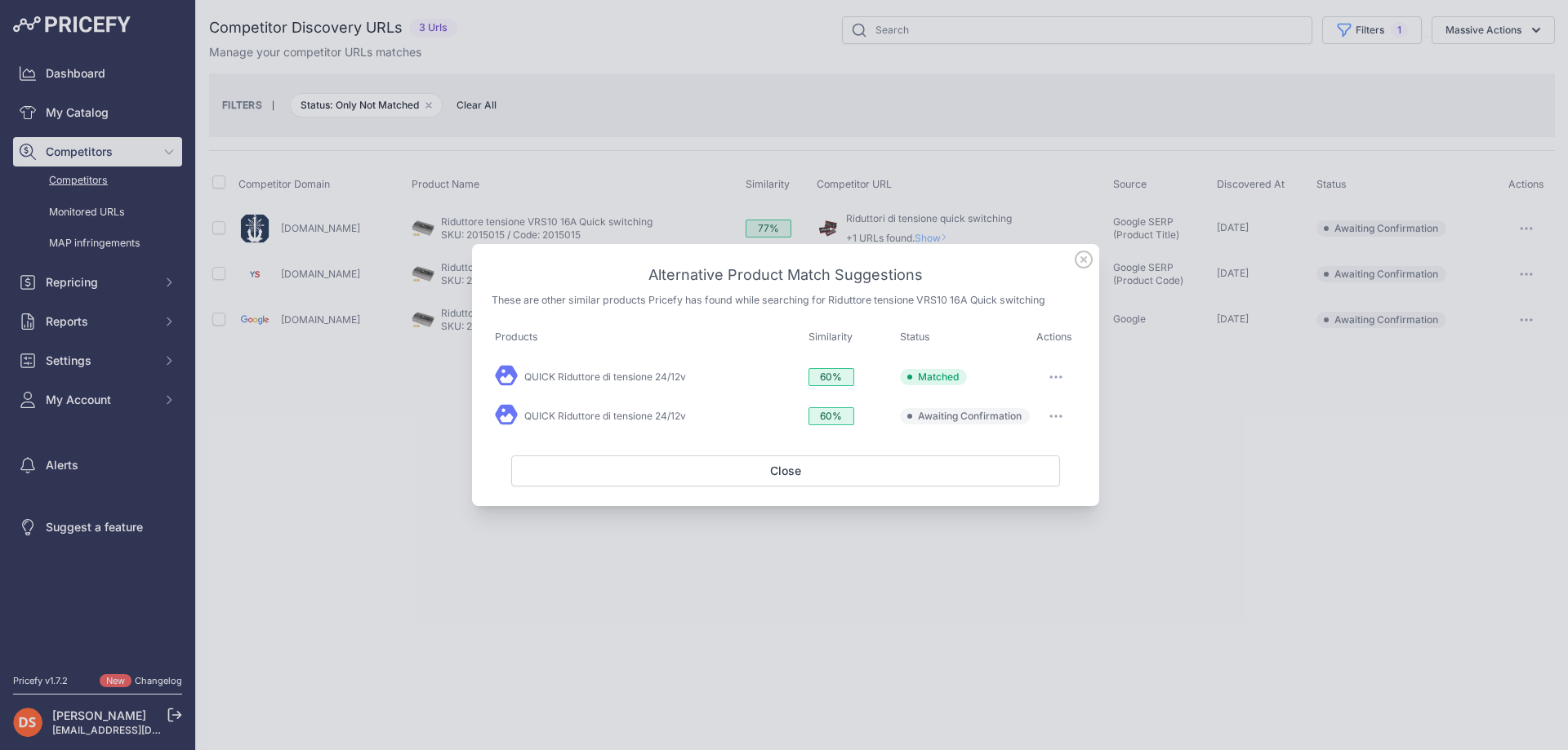
click at [1054, 379] on button "button" at bounding box center [1055, 378] width 33 height 23
click at [1023, 466] on button "Exclude match" at bounding box center [1024, 477] width 104 height 27
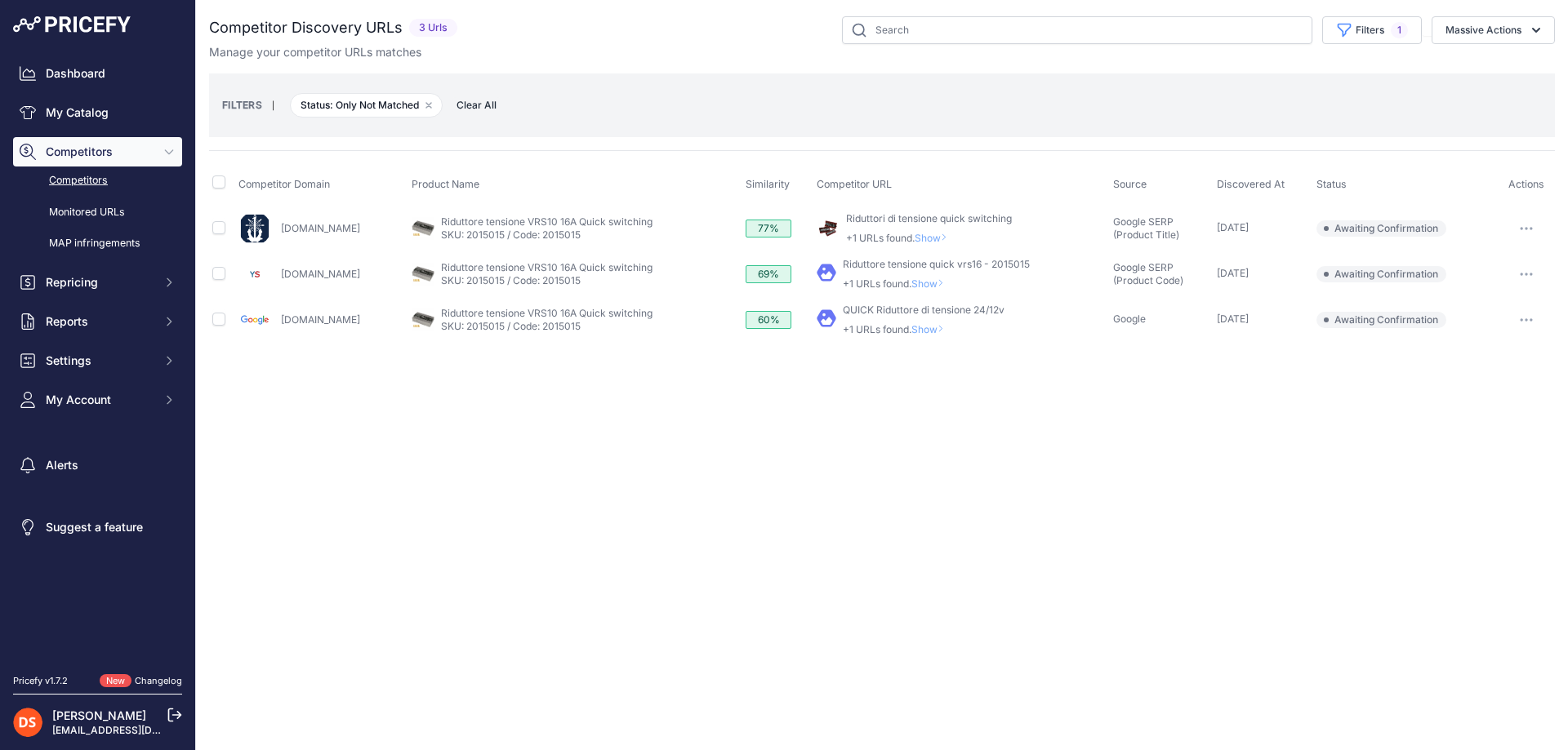
click at [911, 280] on span "Show" at bounding box center [930, 284] width 39 height 12
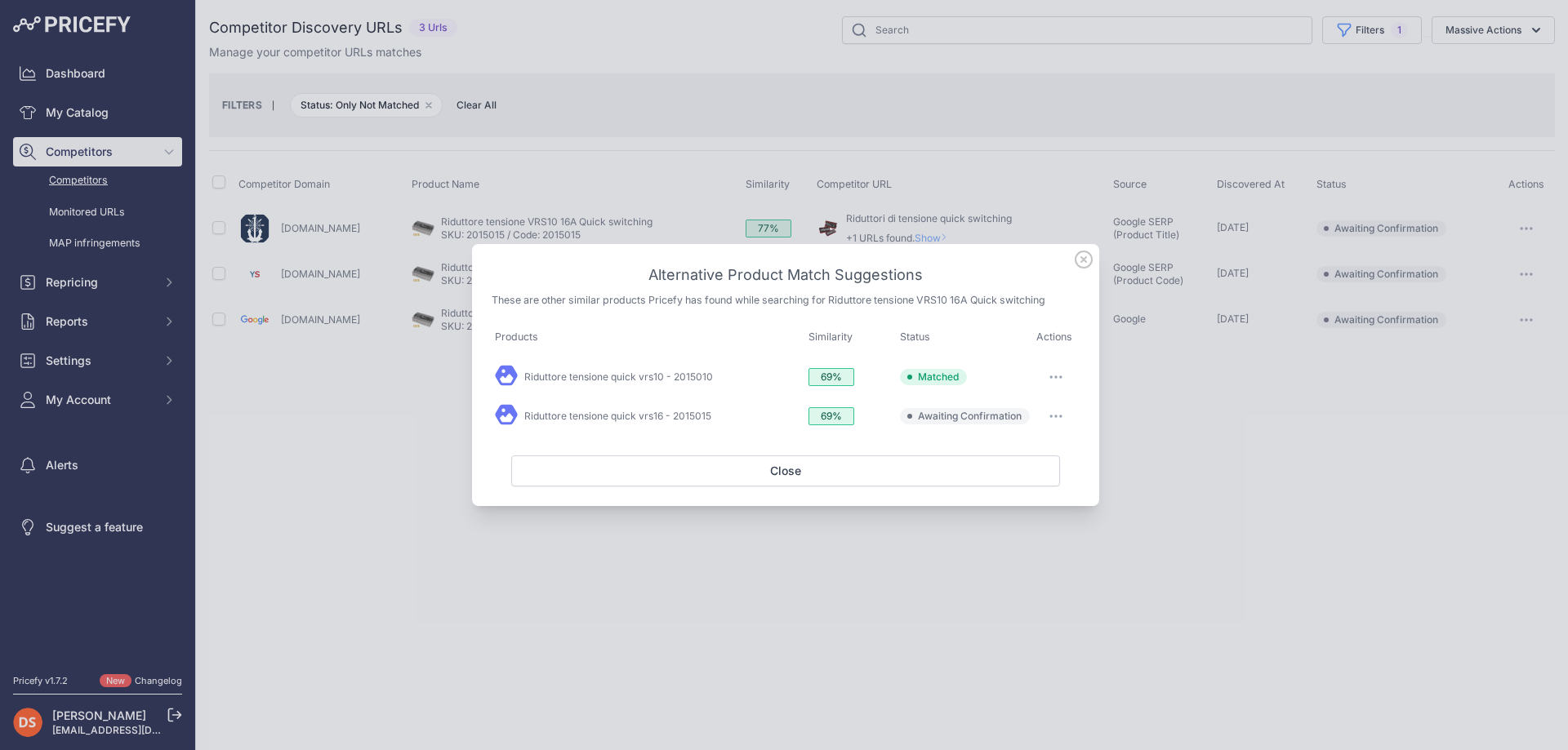
click at [1059, 369] on button "button" at bounding box center [1055, 378] width 33 height 23
click at [921, 432] on td "Matched Disabled Excluded Awaiting Confirmation" at bounding box center [965, 417] width 136 height 39
click at [1058, 416] on icon "button" at bounding box center [1055, 417] width 13 height 4
click at [1029, 445] on span "Match This" at bounding box center [1010, 450] width 51 height 12
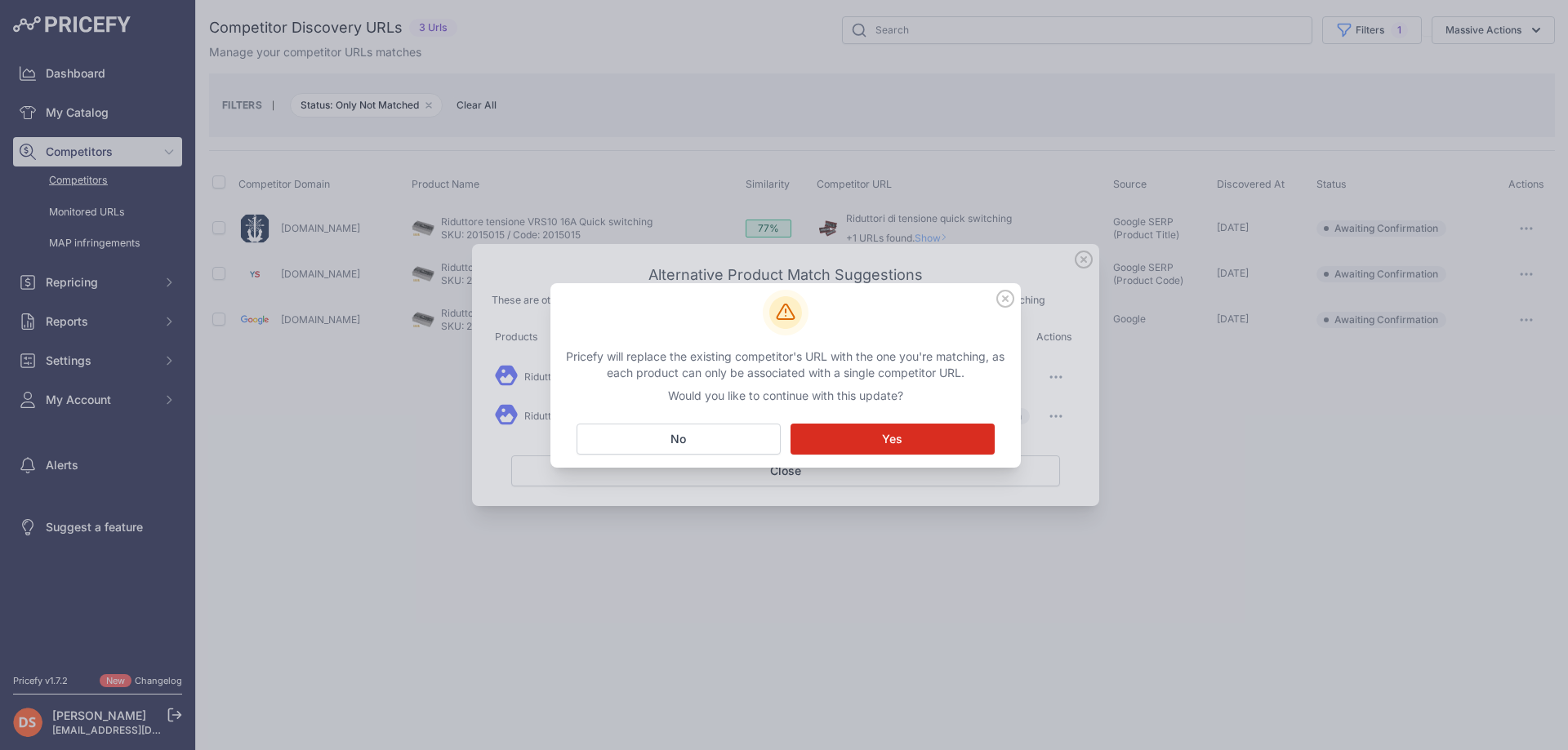
click at [1151, 401] on div at bounding box center [784, 375] width 1568 height 750
drag, startPoint x: 878, startPoint y: 431, endPoint x: 1004, endPoint y: 433, distance: 126.0
click at [879, 432] on button "Matching... Yes" at bounding box center [892, 439] width 204 height 31
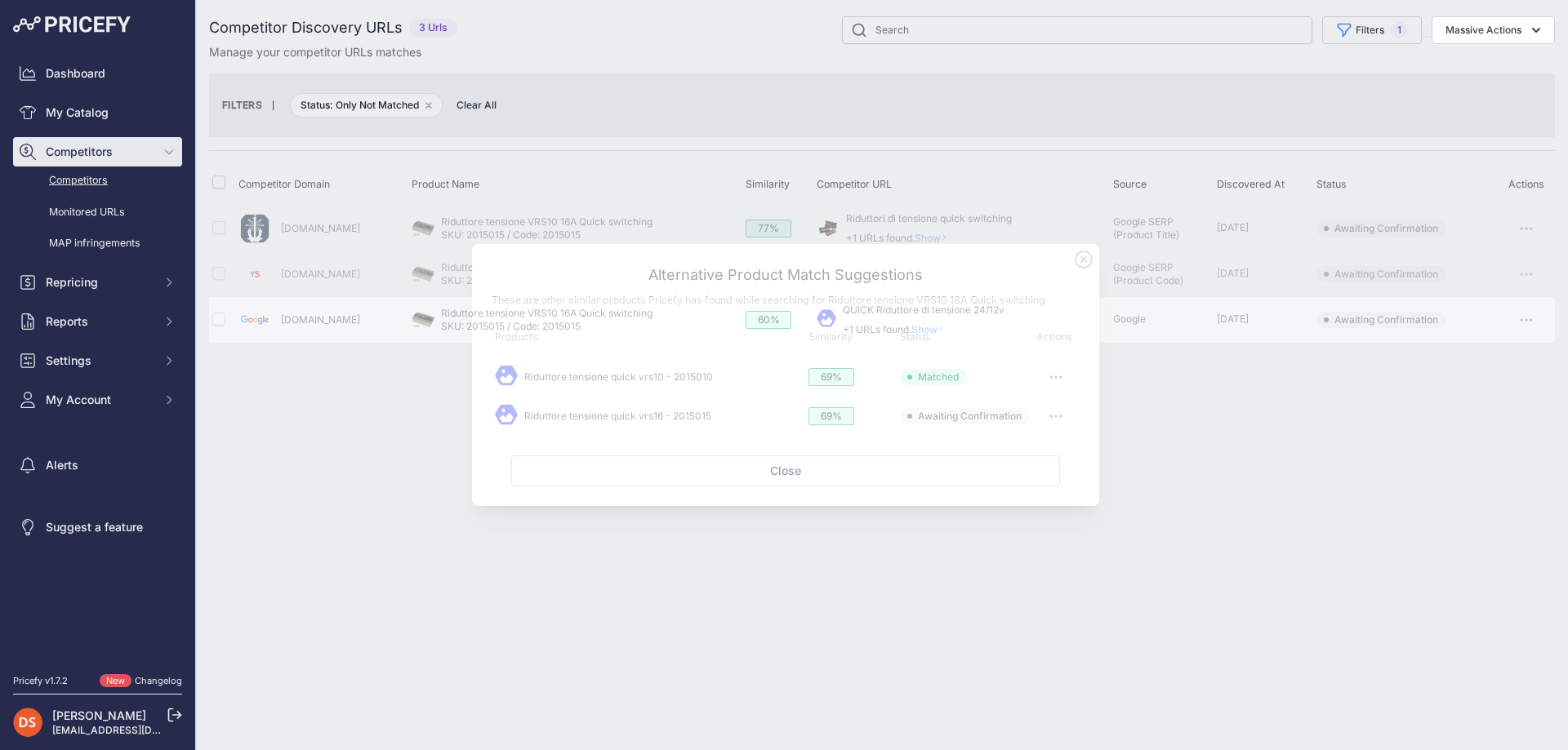
drag, startPoint x: 1209, startPoint y: 394, endPoint x: 1199, endPoint y: 394, distance: 10.0
click at [1206, 394] on div at bounding box center [784, 375] width 1568 height 750
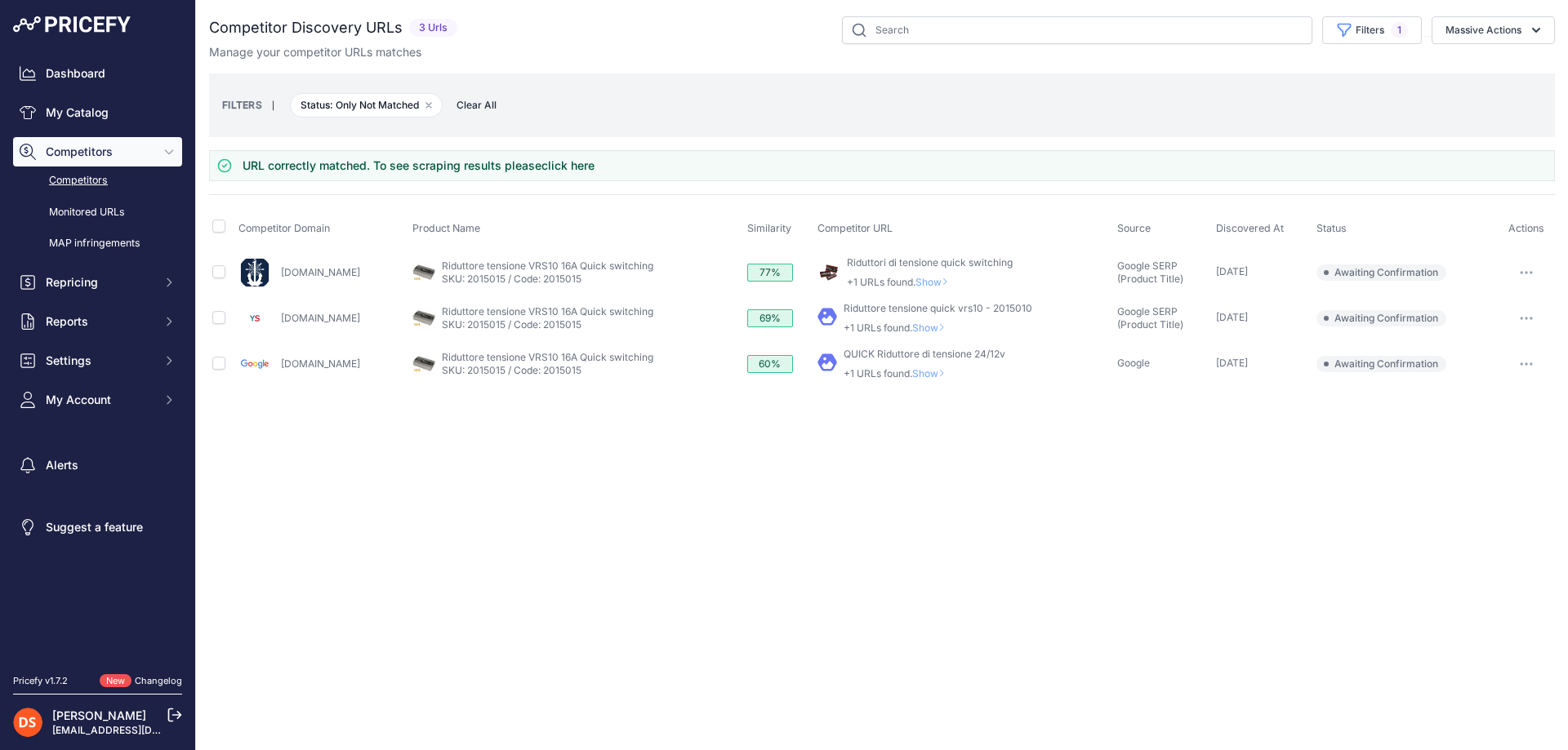
click at [913, 368] on span "Show" at bounding box center [931, 373] width 39 height 12
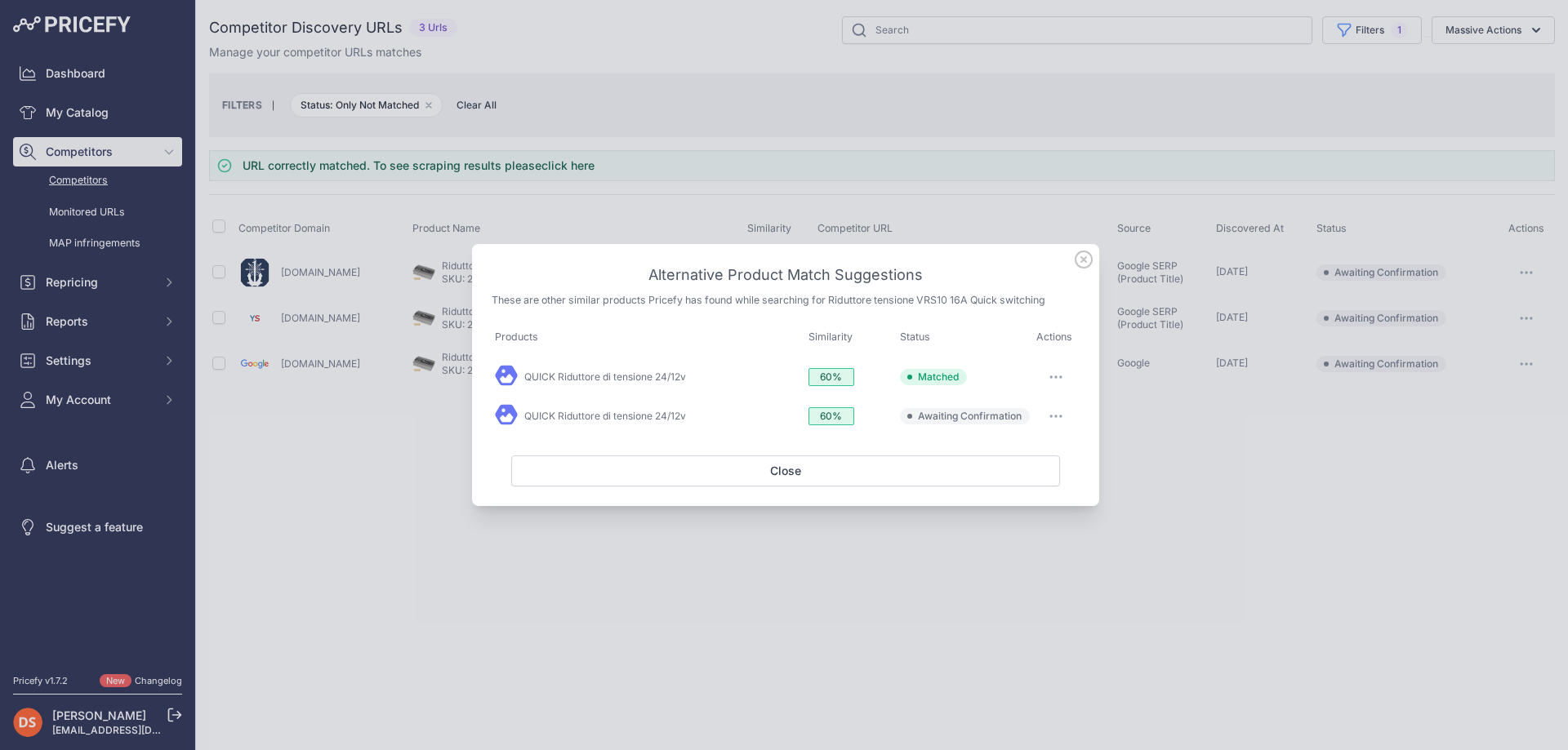
drag, startPoint x: 1052, startPoint y: 371, endPoint x: 1057, endPoint y: 396, distance: 25.5
click at [1052, 373] on button "button" at bounding box center [1055, 378] width 33 height 23
click at [1029, 467] on button "Exclude match" at bounding box center [1024, 477] width 104 height 27
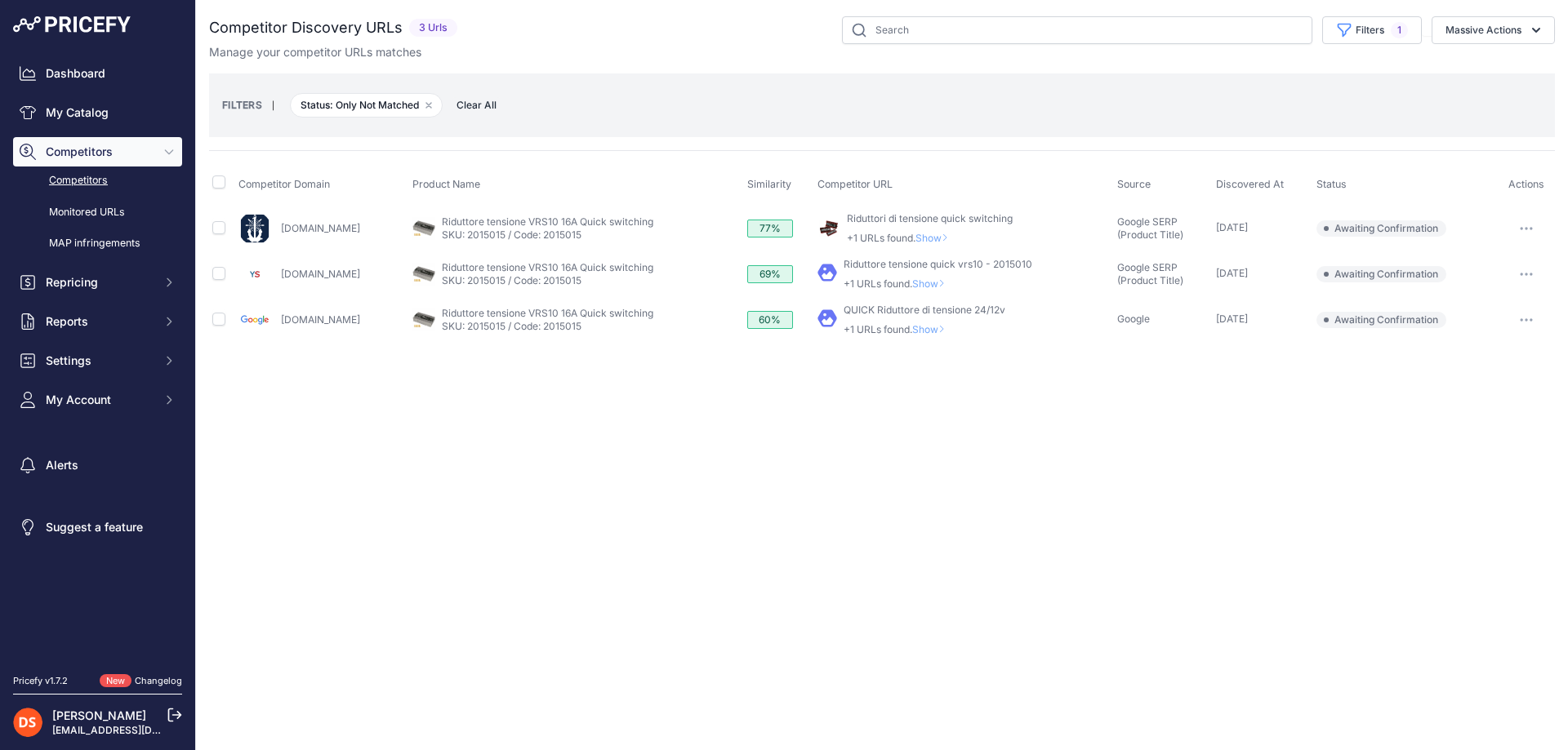
click at [916, 238] on span "Show" at bounding box center [935, 238] width 39 height 12
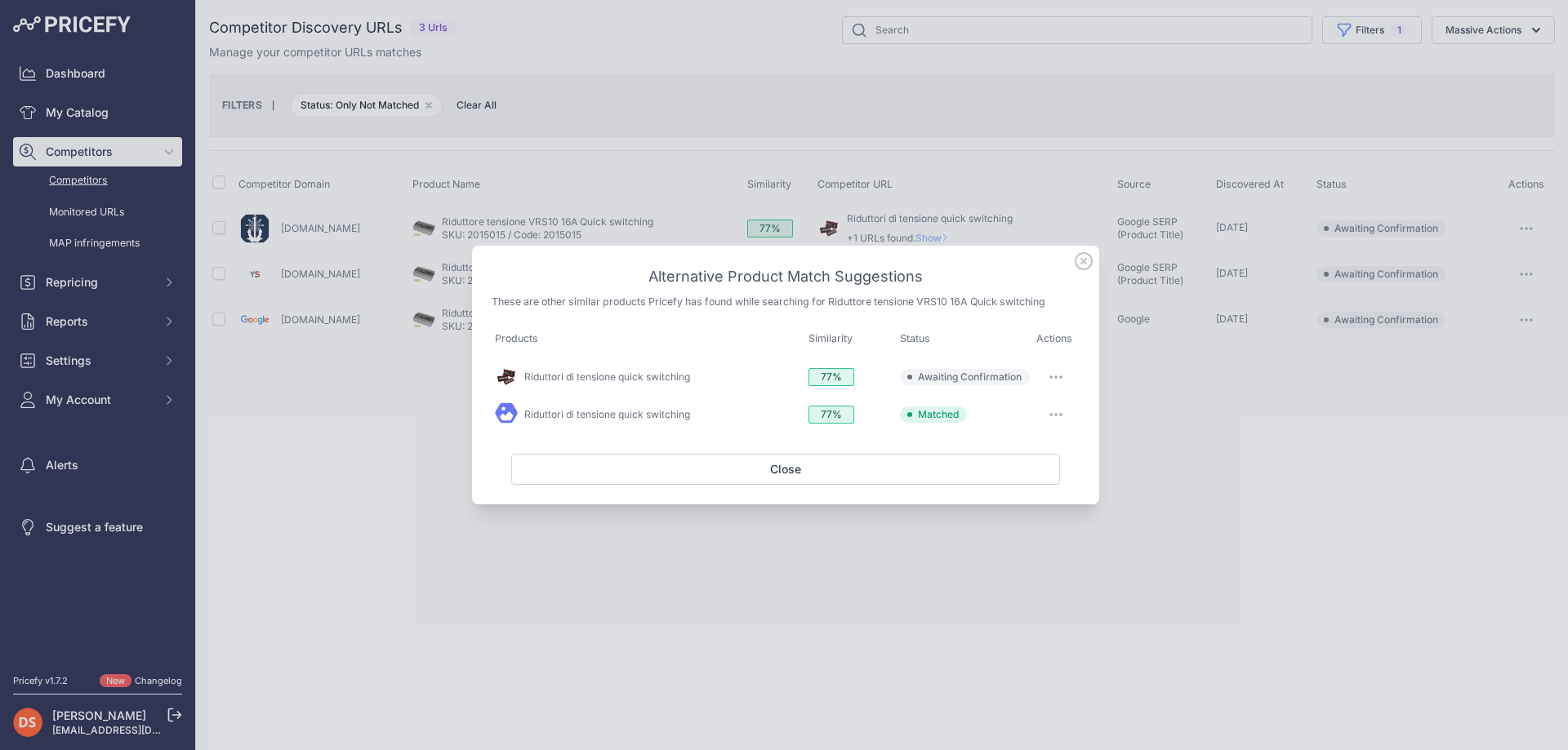
click at [1059, 415] on icon "button" at bounding box center [1055, 415] width 13 height 4
click at [1015, 452] on span "Edit Match" at bounding box center [1008, 448] width 49 height 12
click at [1054, 413] on icon "button" at bounding box center [1055, 415] width 13 height 4
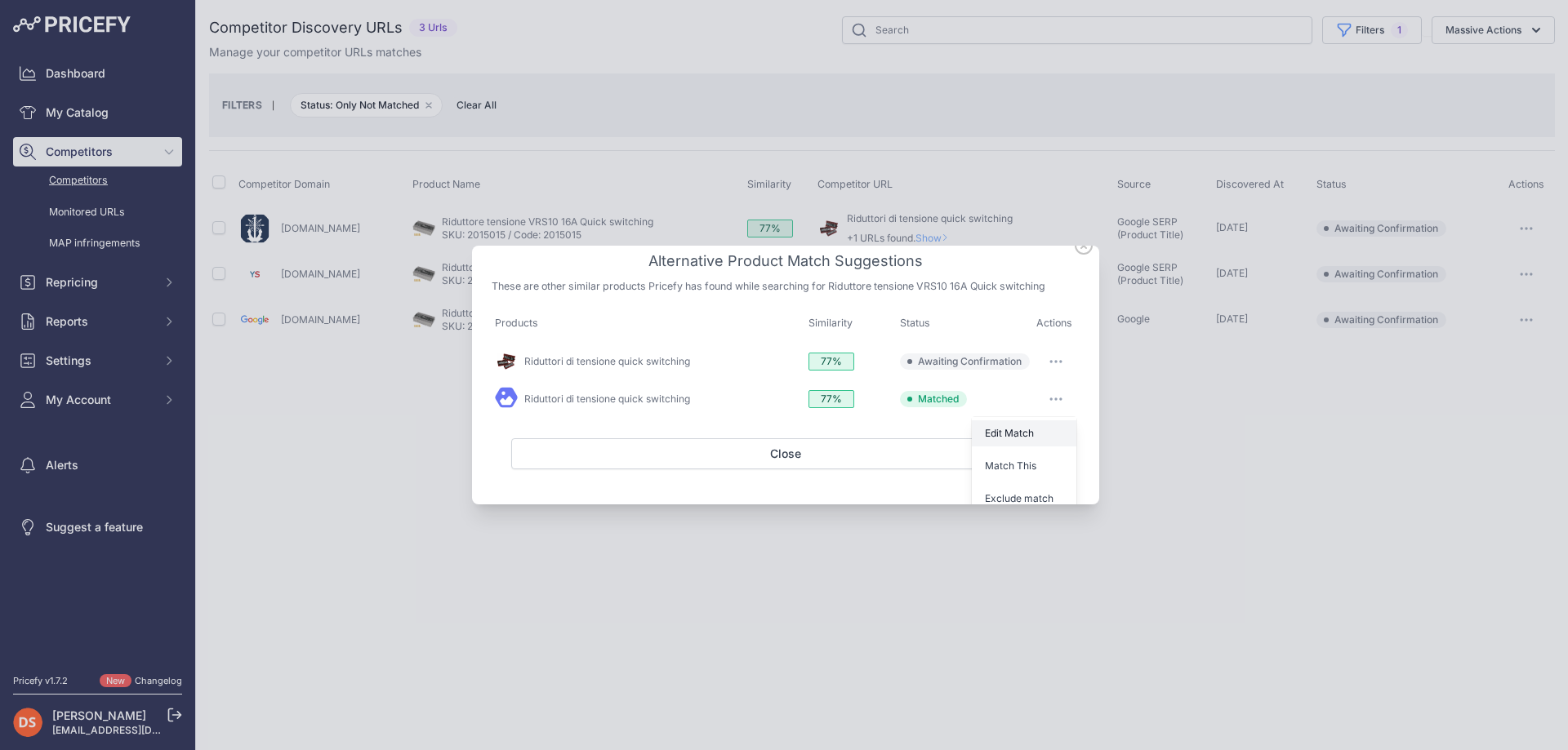
scroll to position [48, 0]
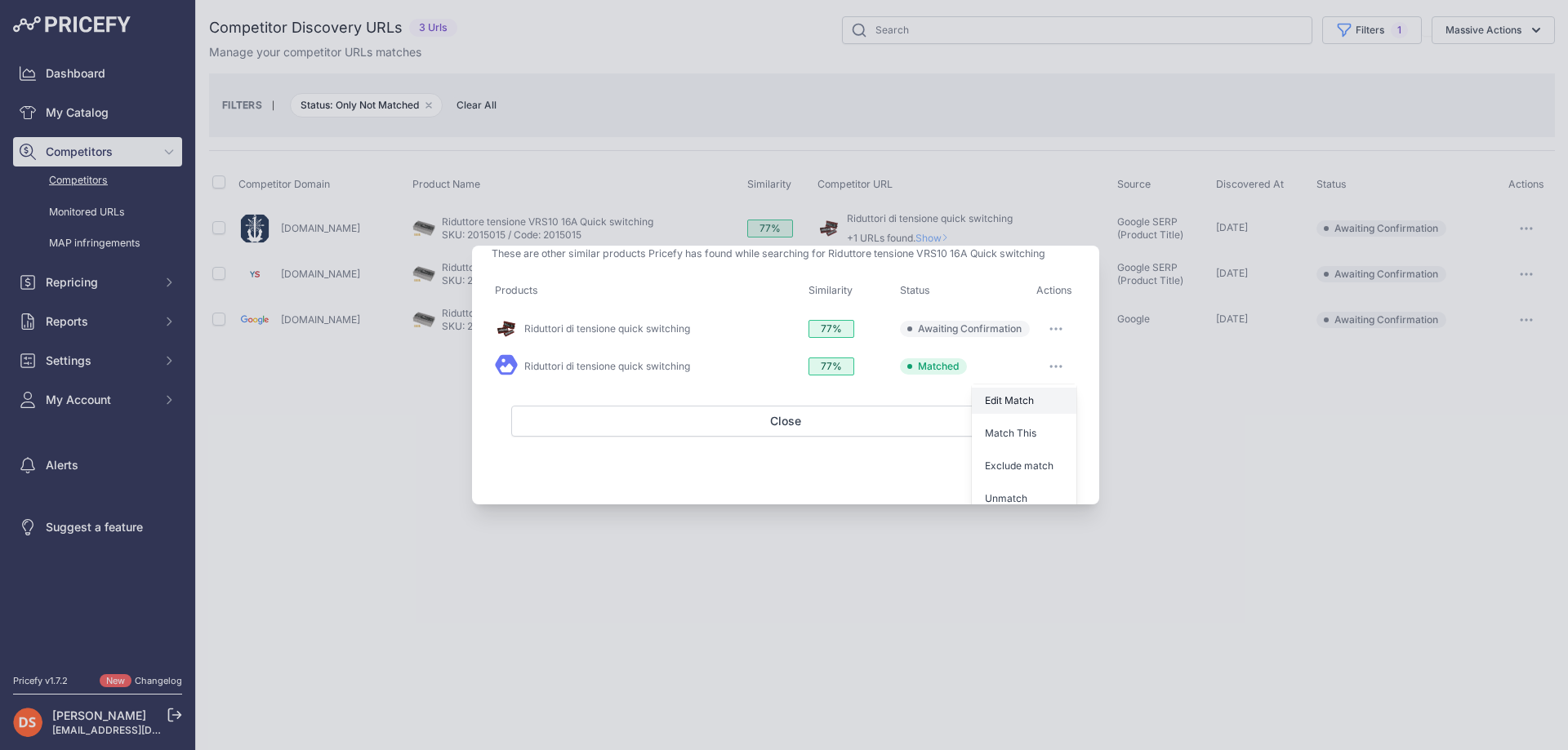
click at [972, 453] on button "Exclude match" at bounding box center [1024, 466] width 104 height 27
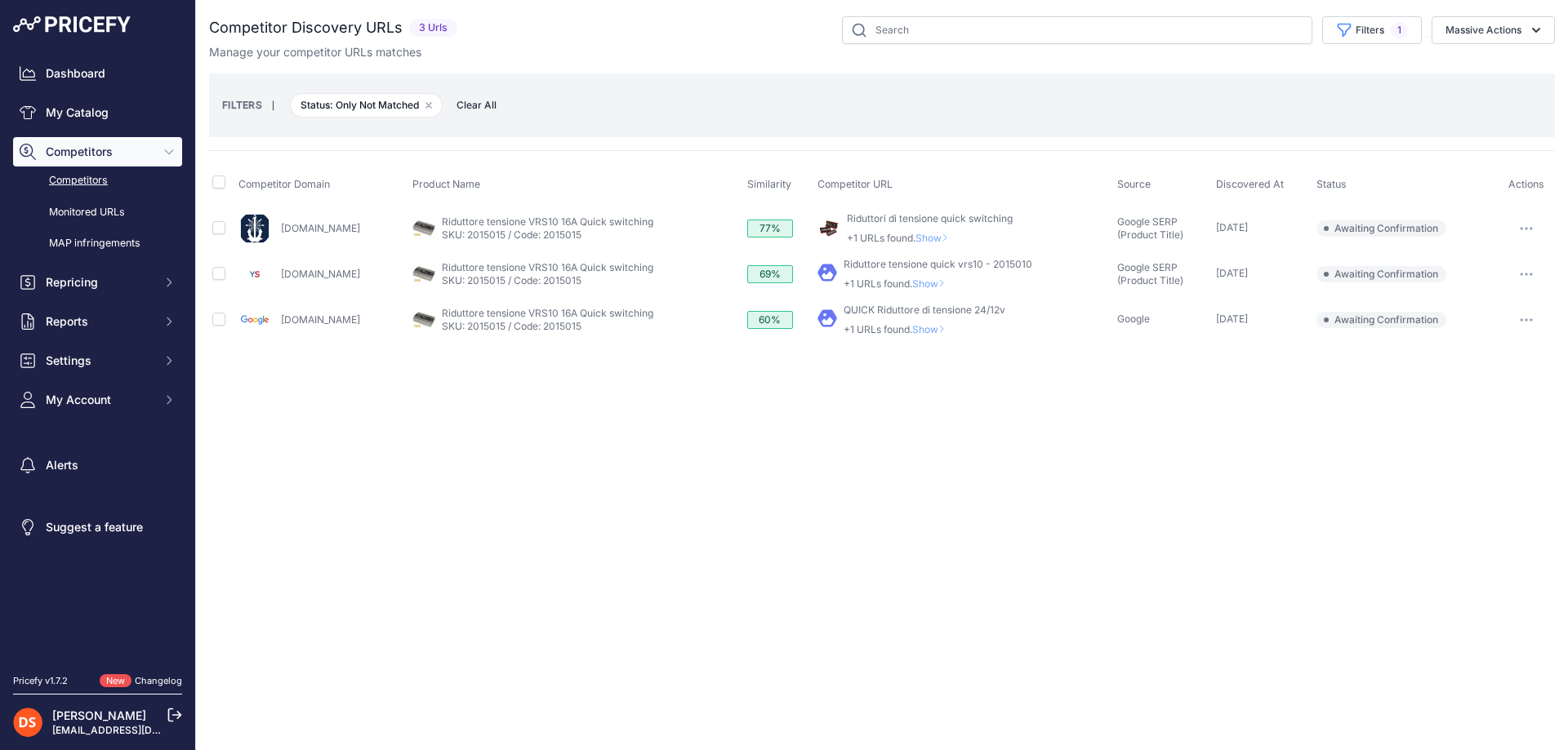
click at [927, 240] on span "Show" at bounding box center [935, 238] width 39 height 12
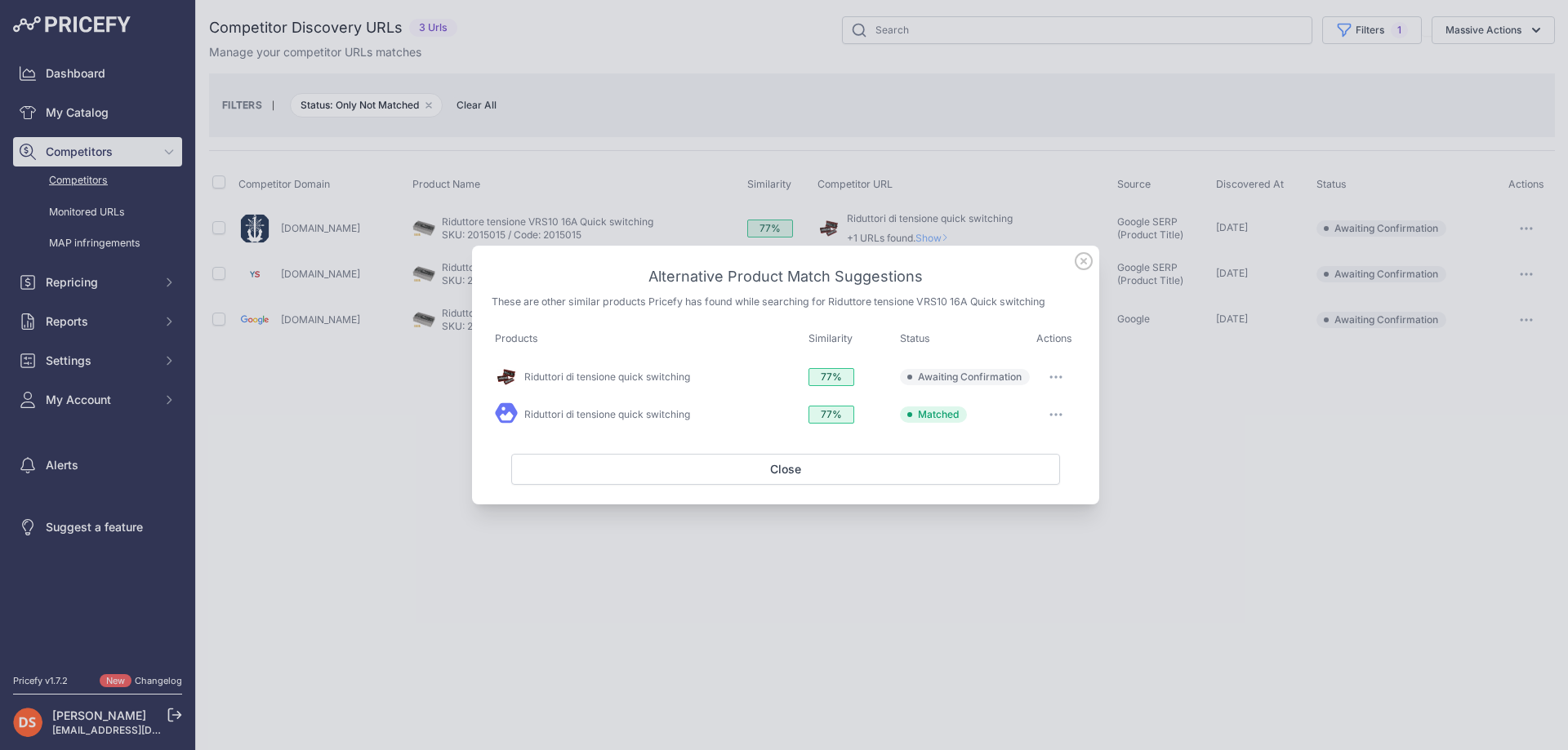
click at [1055, 410] on button "button" at bounding box center [1055, 415] width 33 height 23
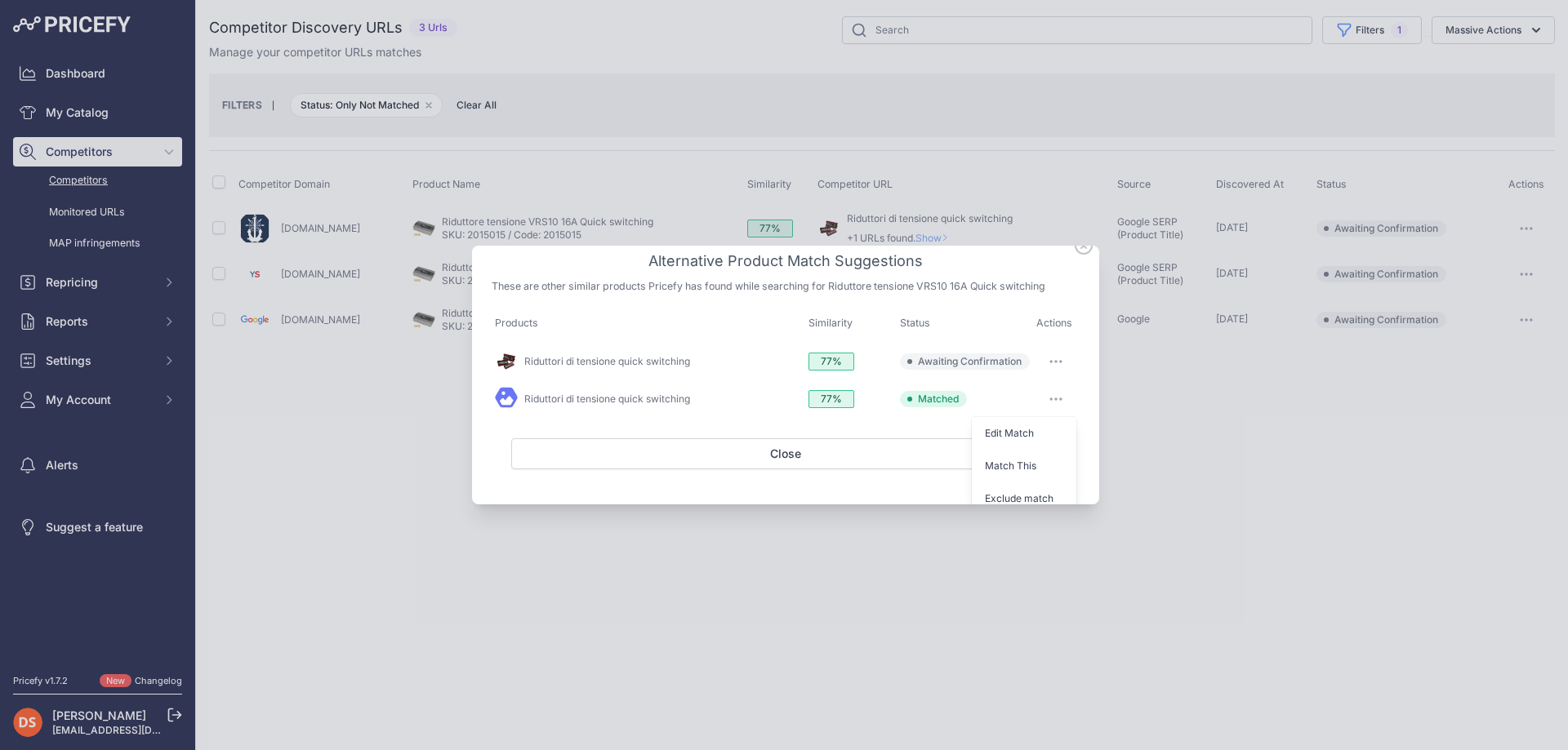
scroll to position [48, 0]
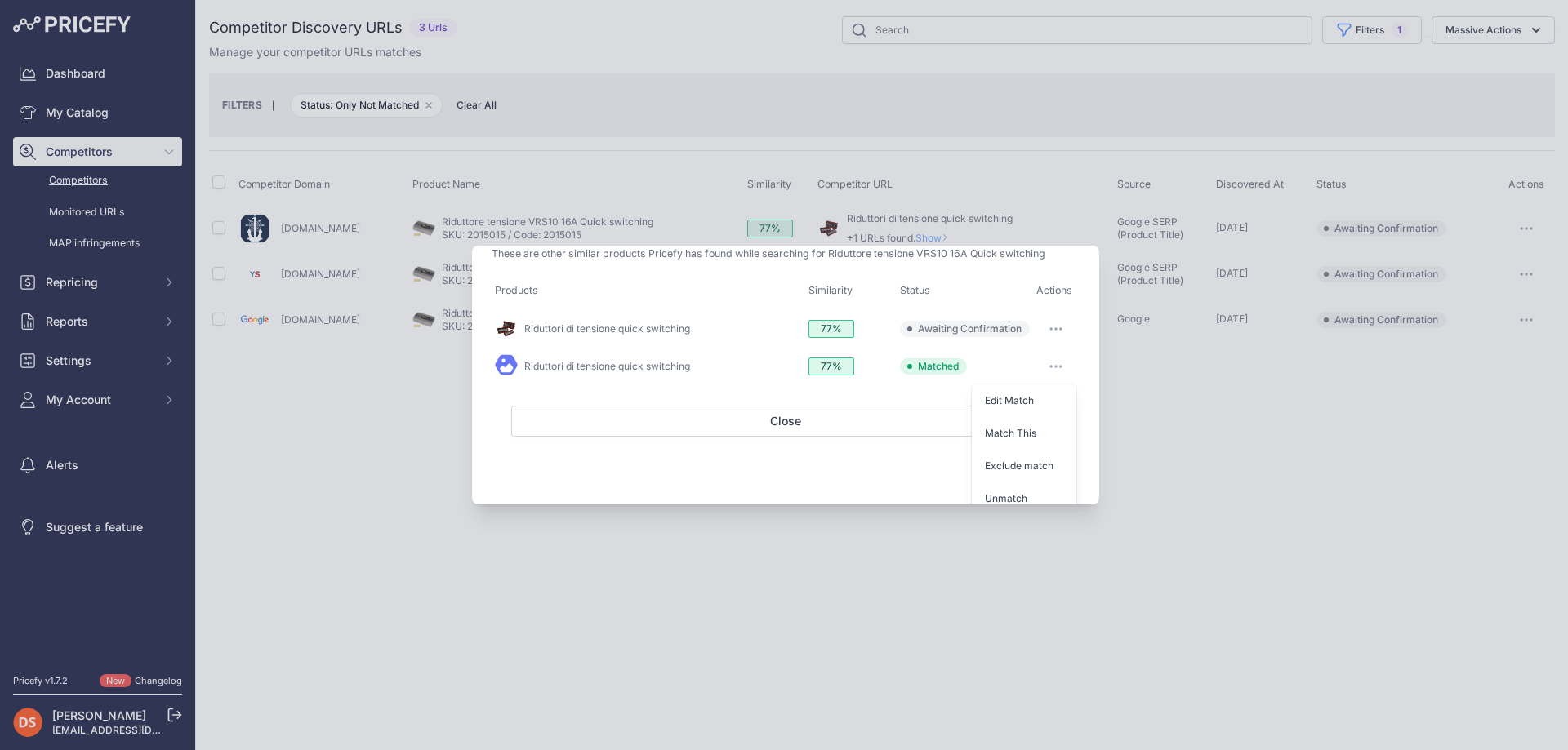
click at [972, 486] on button "Unmatch" at bounding box center [1024, 499] width 104 height 27
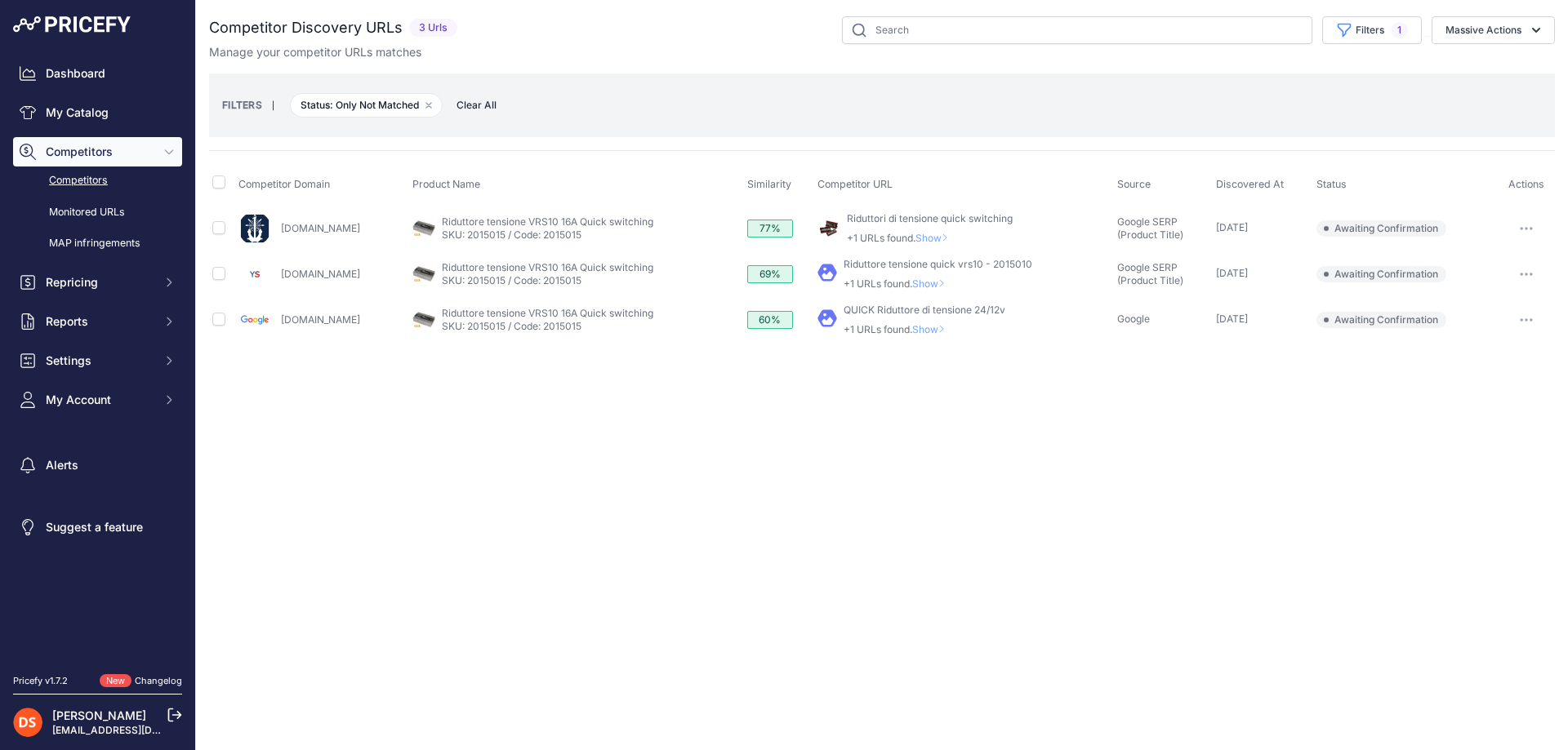
click at [915, 241] on span "Show" at bounding box center [935, 238] width 39 height 12
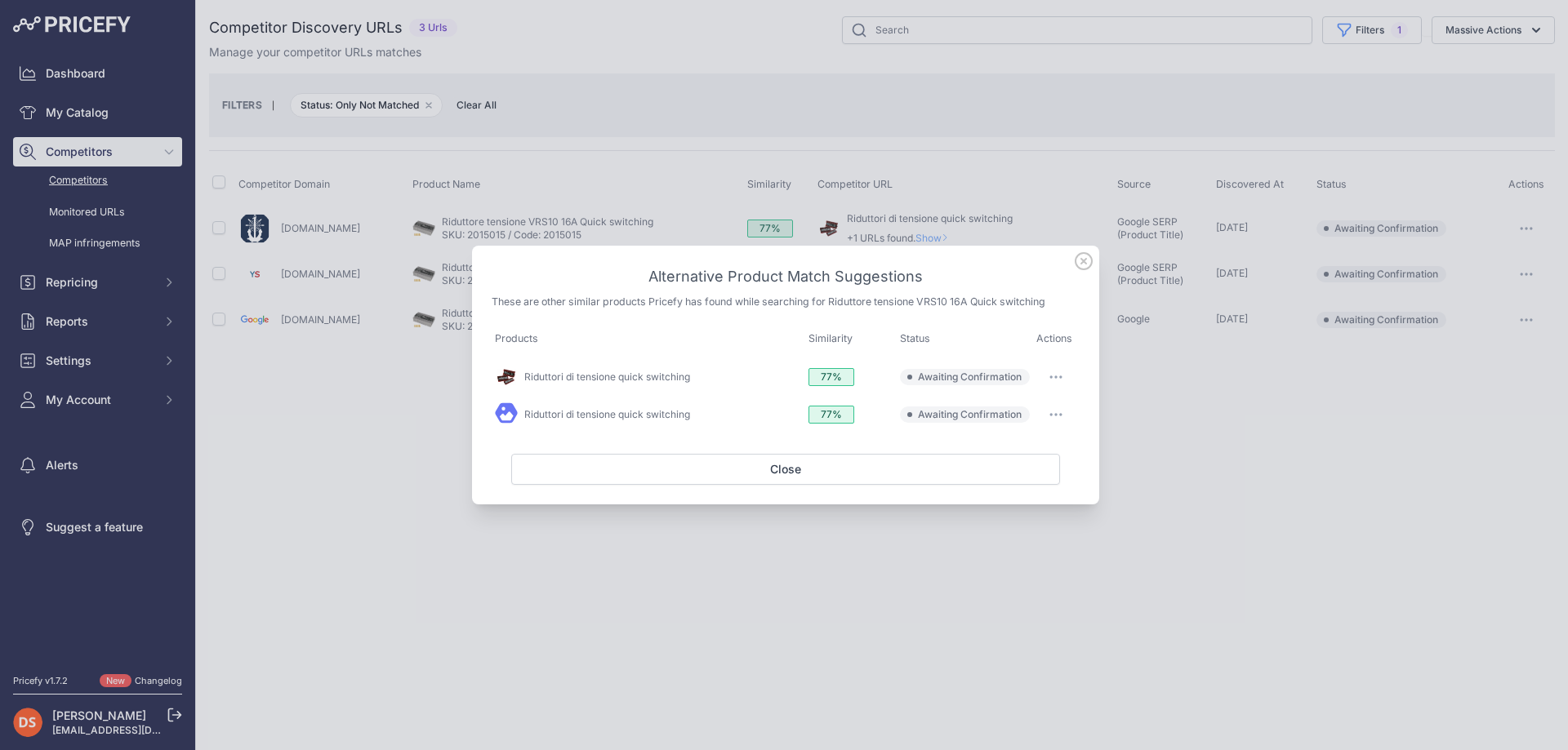
click at [1222, 465] on div at bounding box center [784, 375] width 1568 height 750
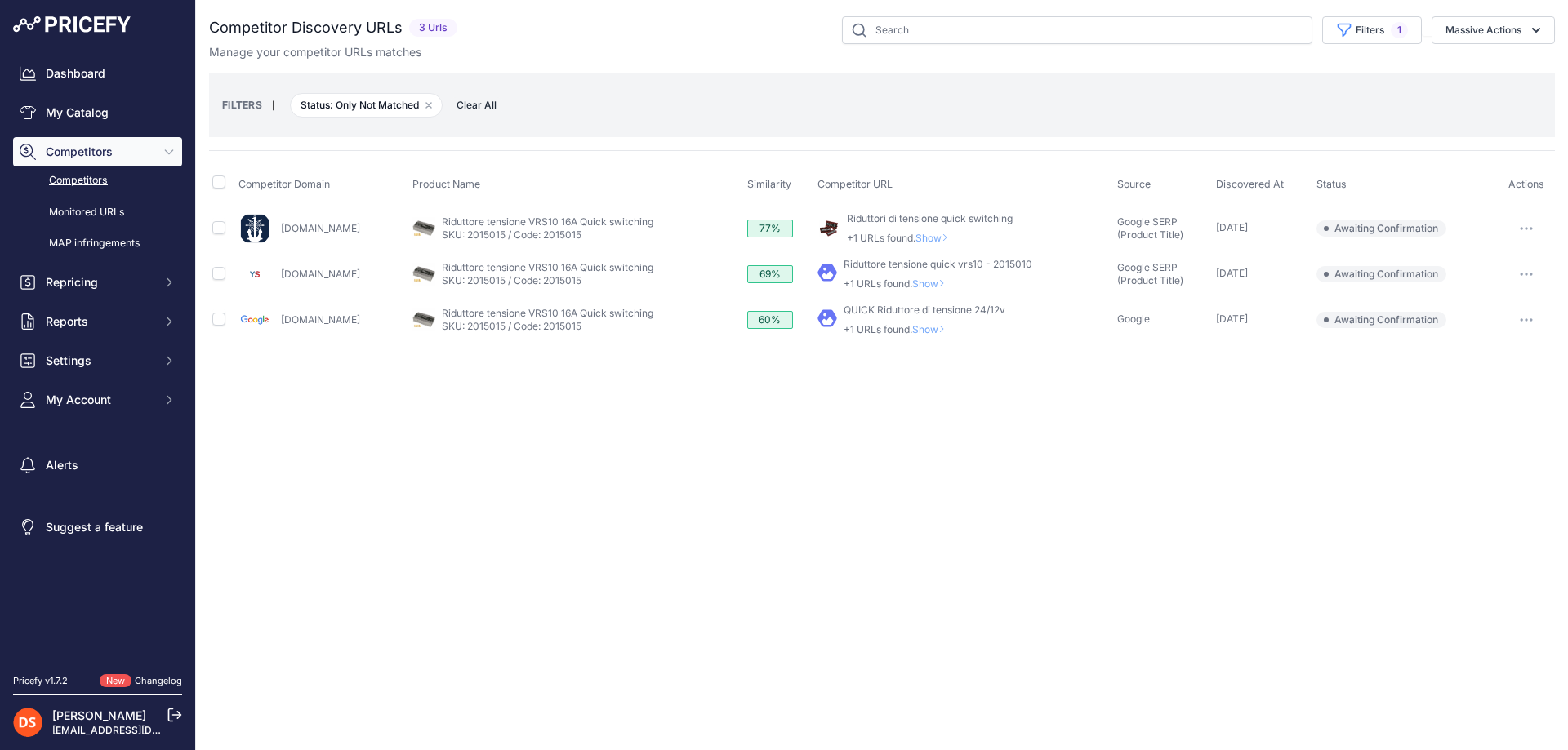
click at [914, 283] on span "Show" at bounding box center [931, 284] width 39 height 12
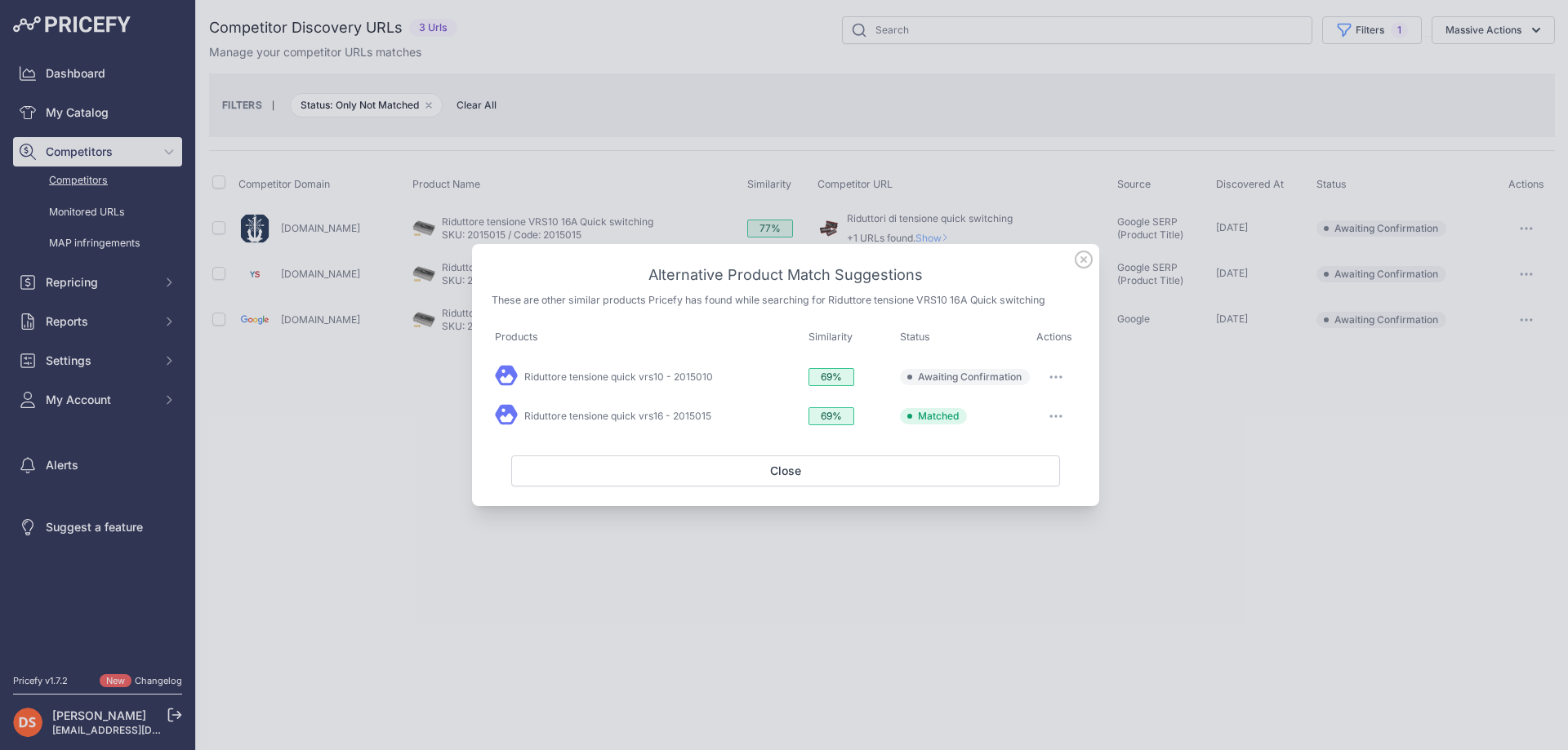
click at [1059, 415] on icon "button" at bounding box center [1055, 417] width 13 height 4
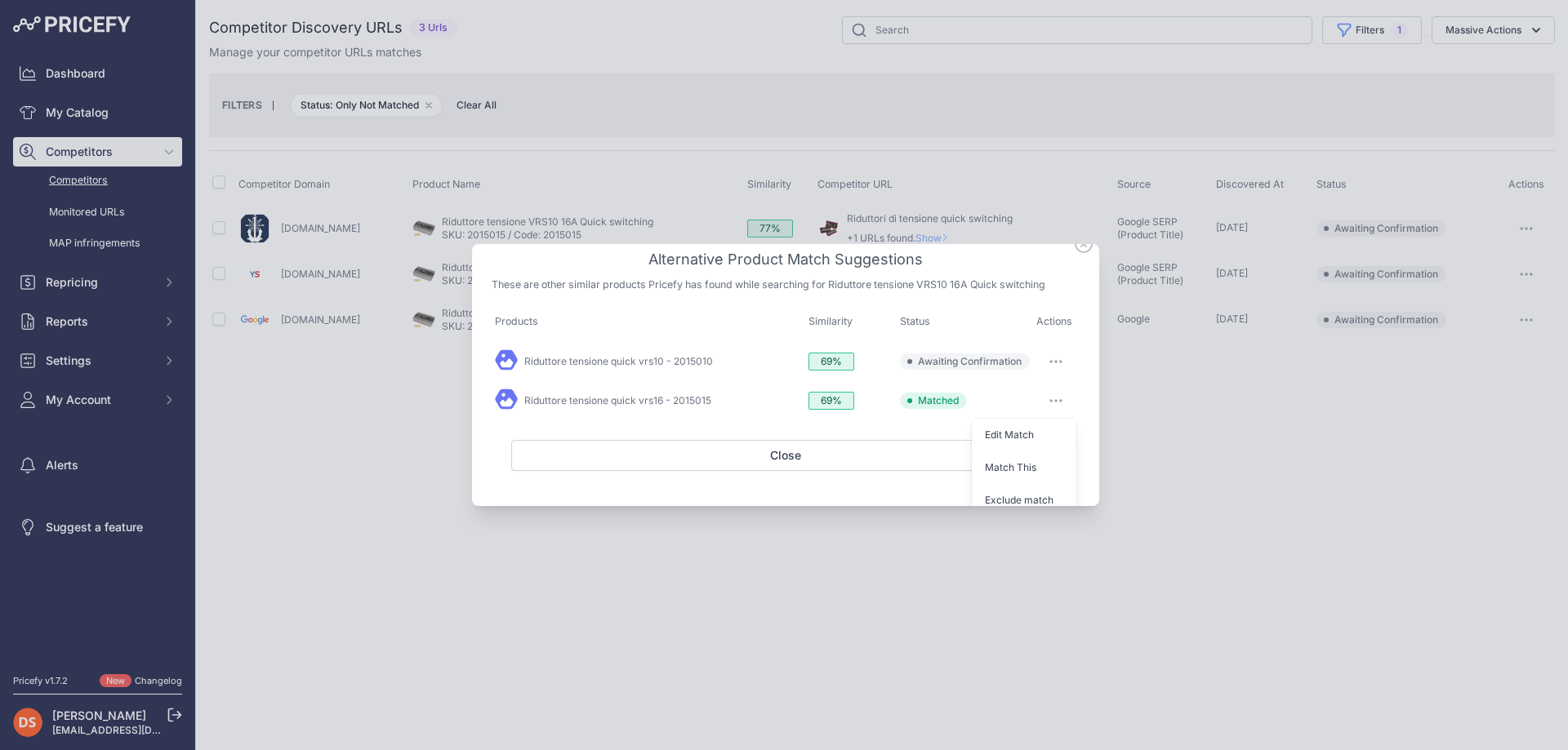
scroll to position [48, 0]
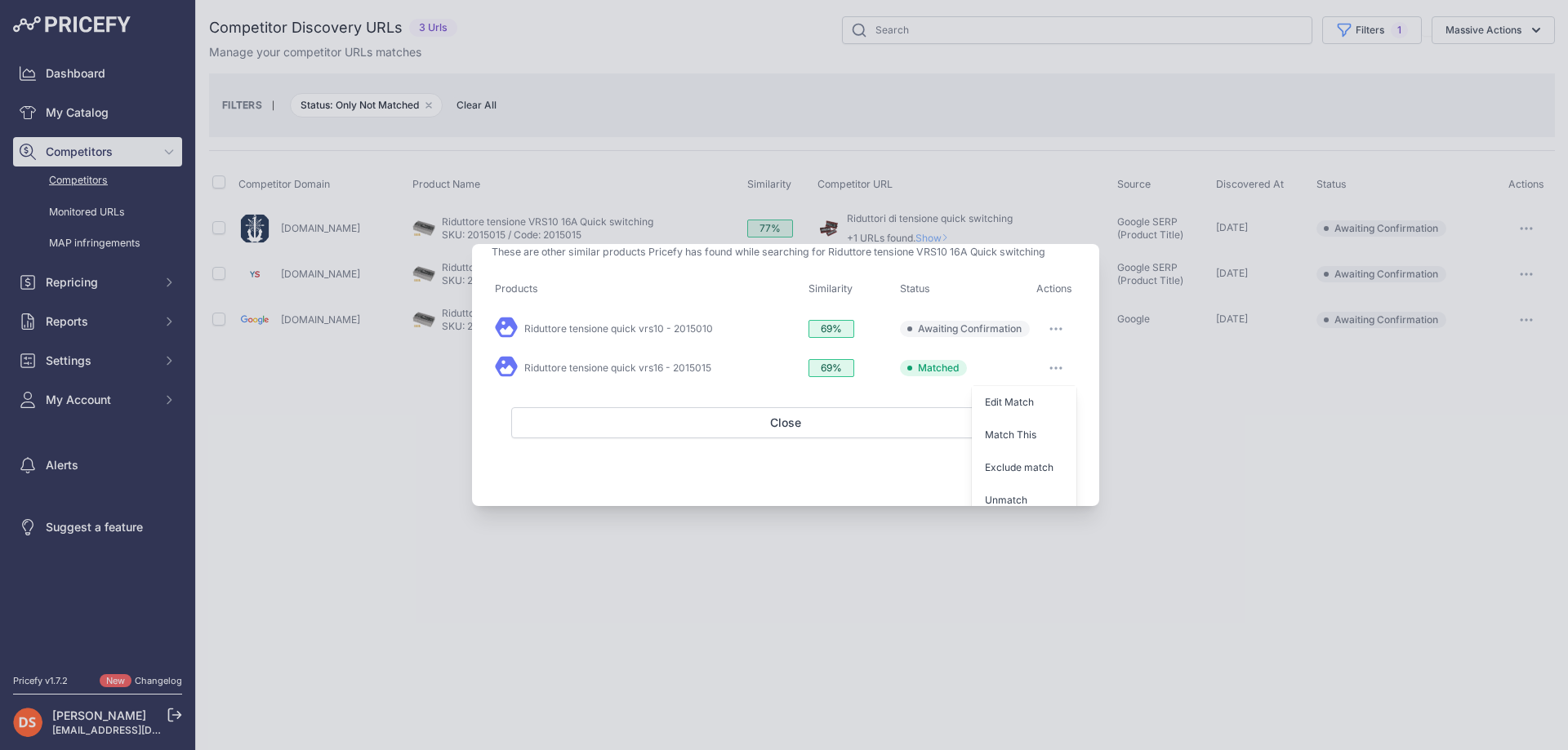
click at [972, 487] on button "Unmatch" at bounding box center [1024, 501] width 104 height 27
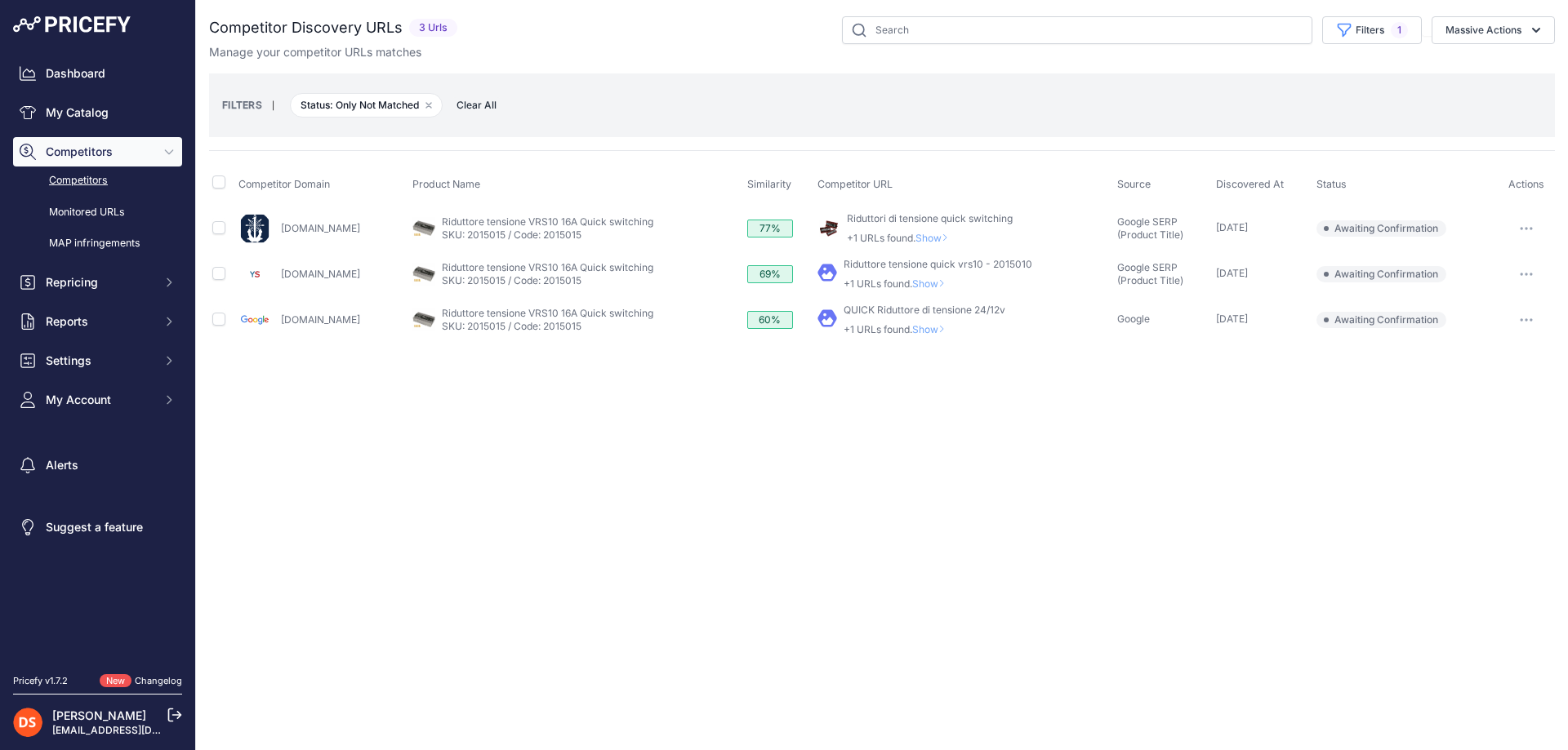
click at [912, 326] on span "Show" at bounding box center [931, 330] width 39 height 12
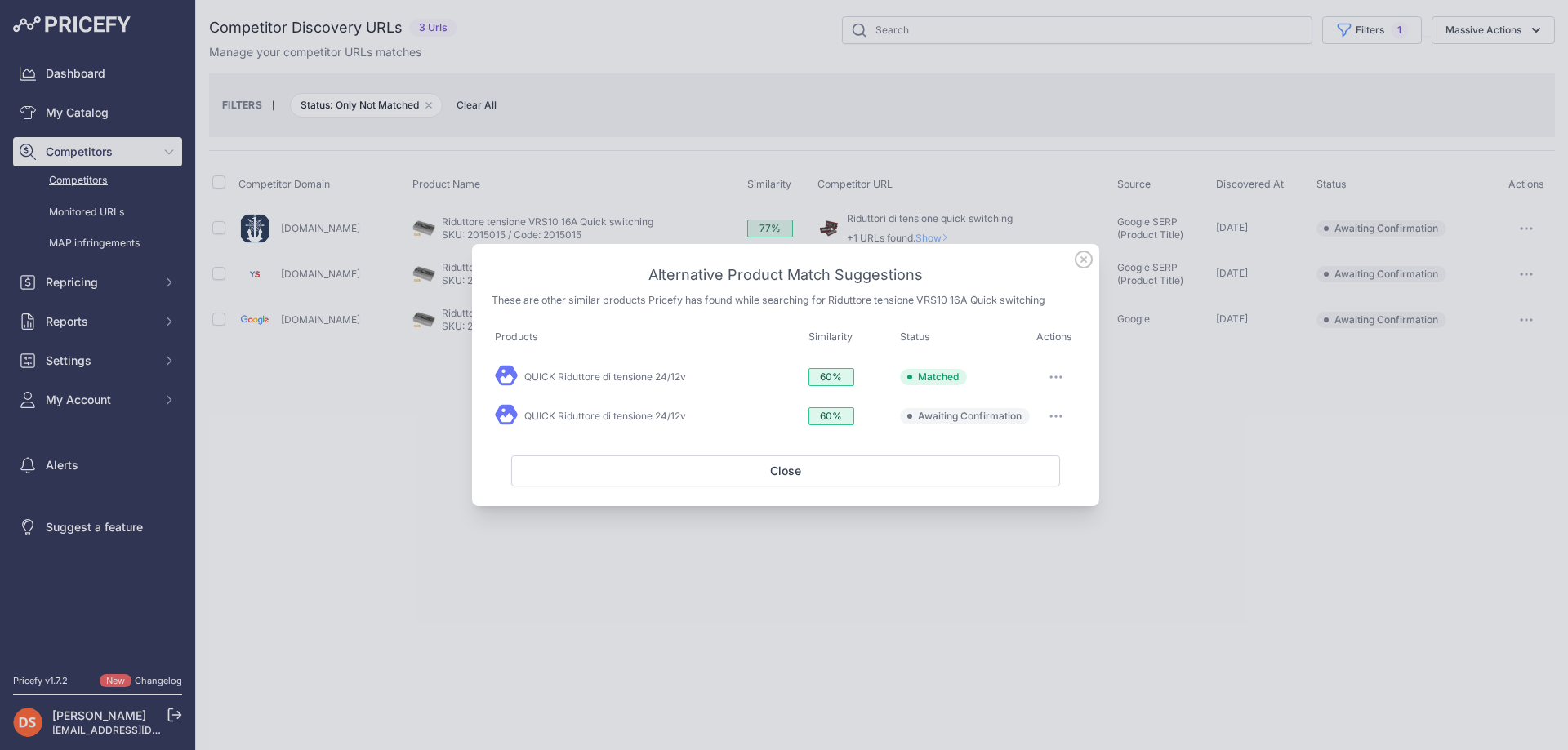
click at [1059, 379] on button "button" at bounding box center [1055, 378] width 33 height 23
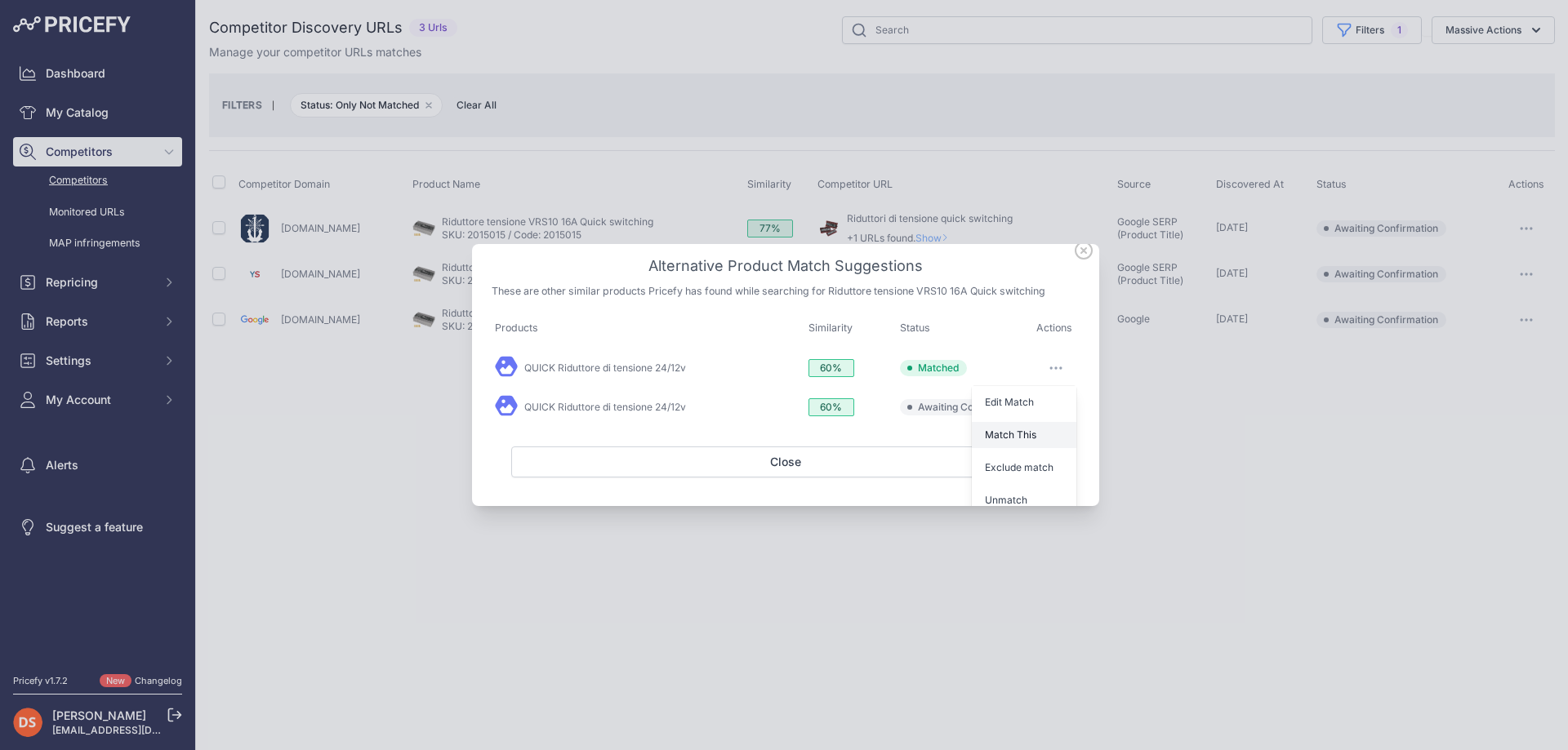
click at [972, 487] on button "Unmatch" at bounding box center [1024, 501] width 104 height 27
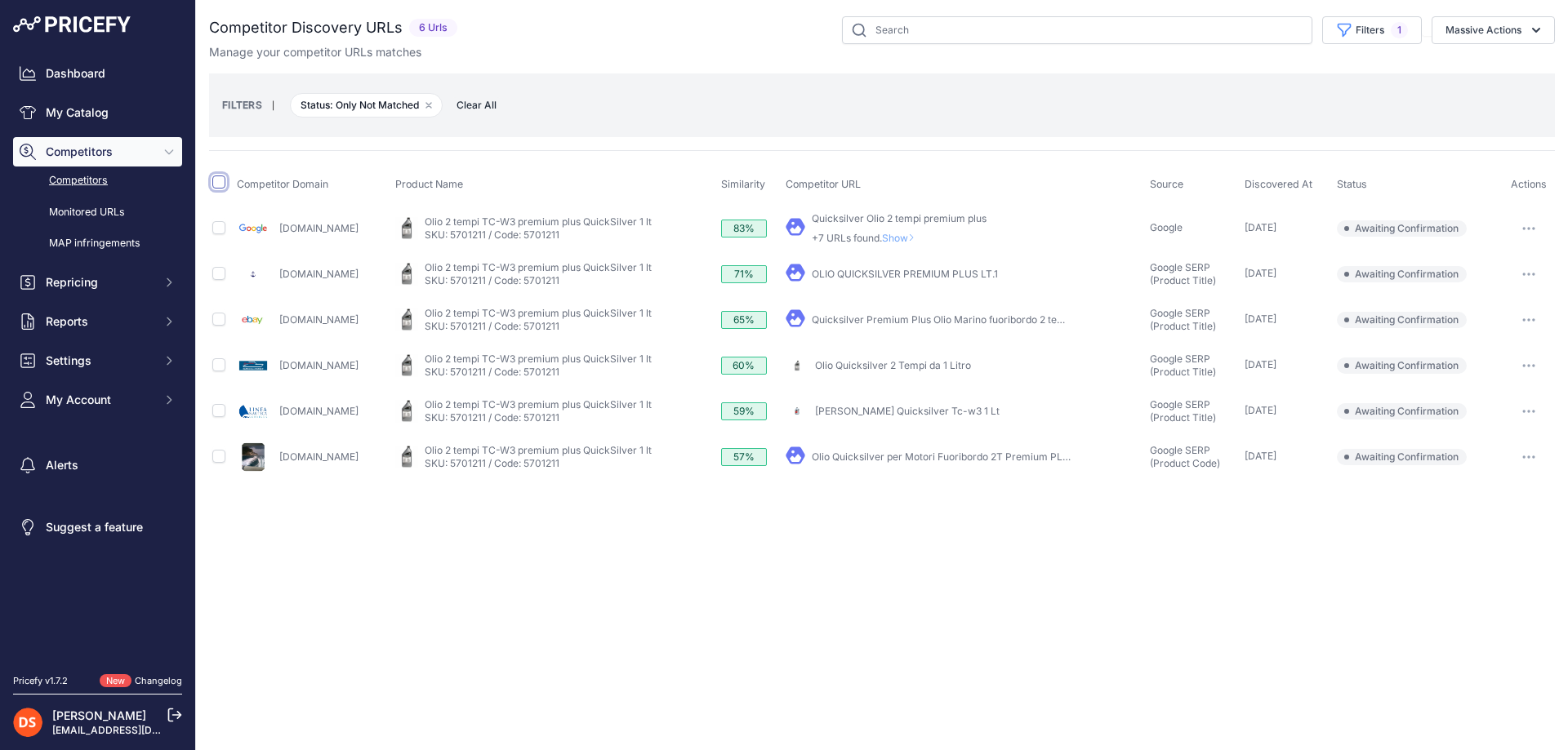
click at [218, 185] on input "checkbox" at bounding box center [218, 182] width 13 height 13
checkbox input "true"
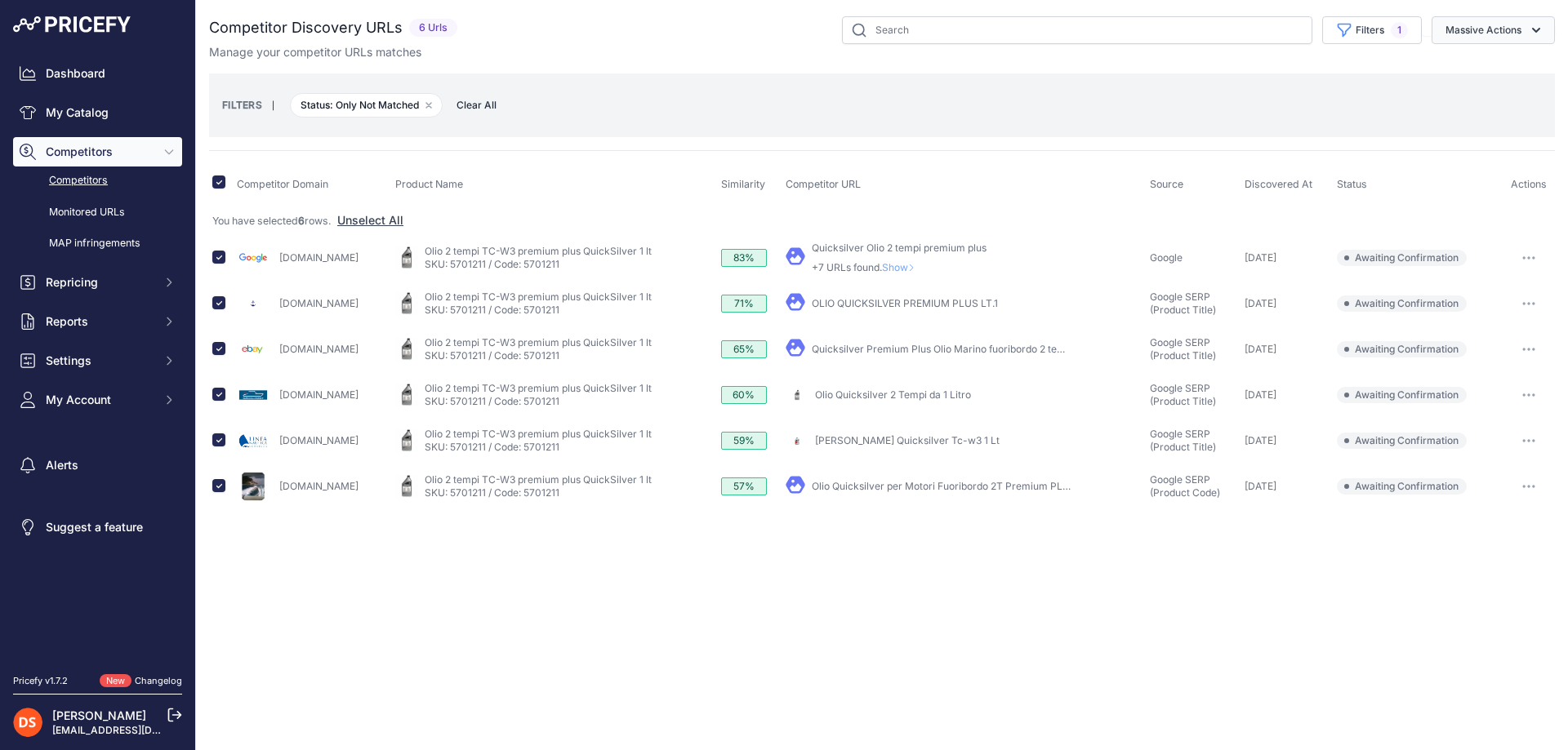
click at [1493, 26] on button "Massive Actions" at bounding box center [1492, 29] width 123 height 27
click at [1464, 69] on span "Confirm Match" at bounding box center [1477, 68] width 80 height 14
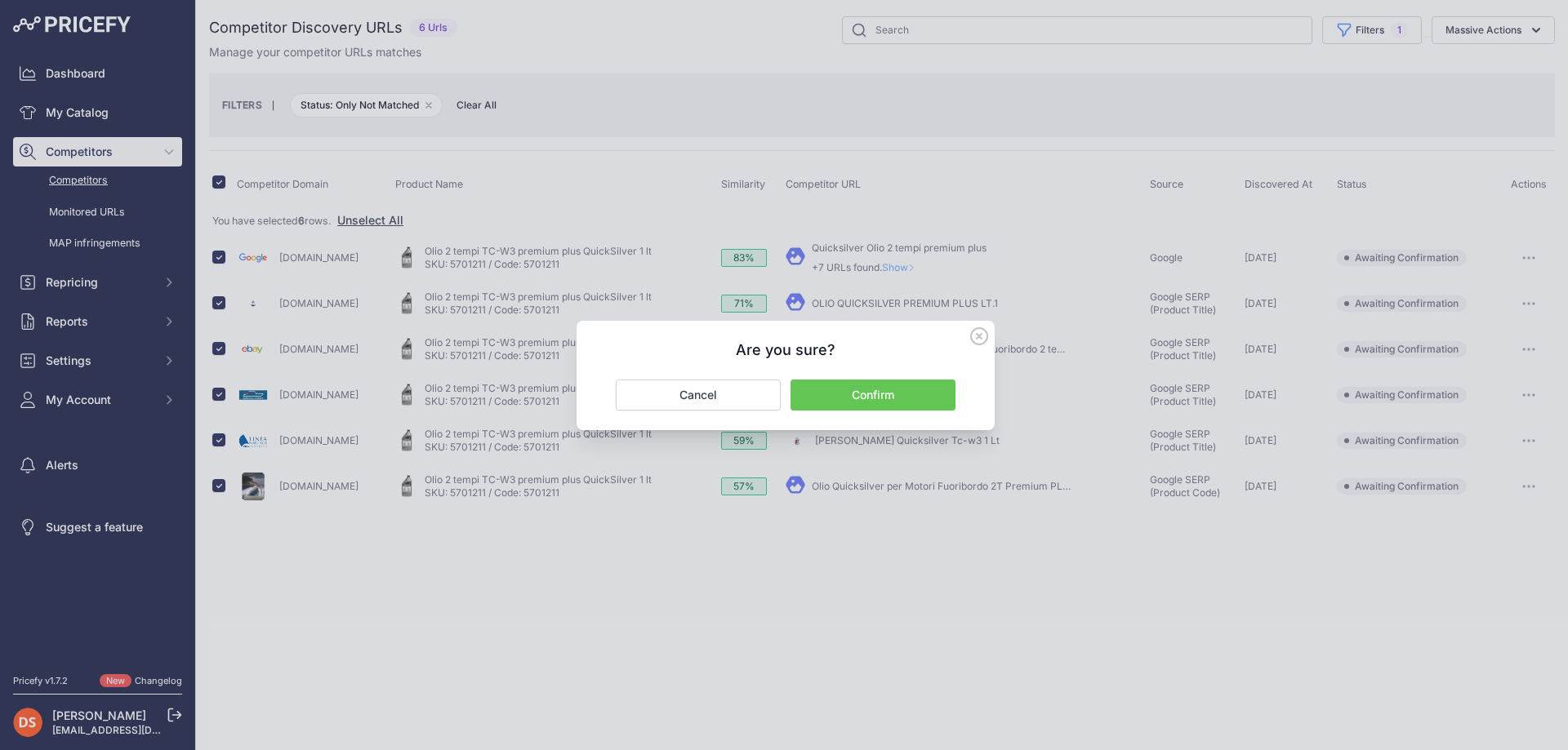
click at [872, 394] on button "Confirm" at bounding box center [873, 394] width 164 height 31
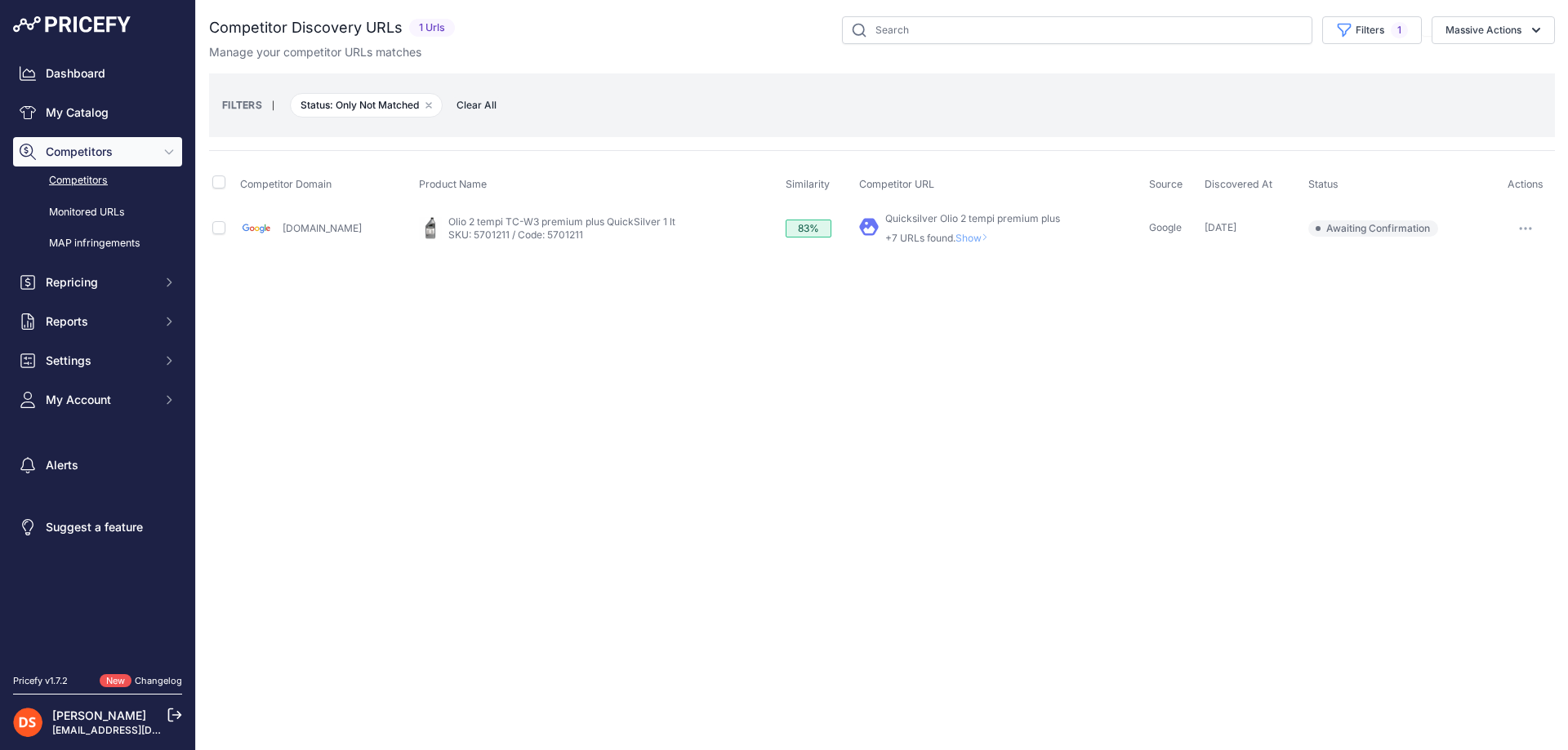
click at [955, 238] on span "Show" at bounding box center [975, 238] width 39 height 12
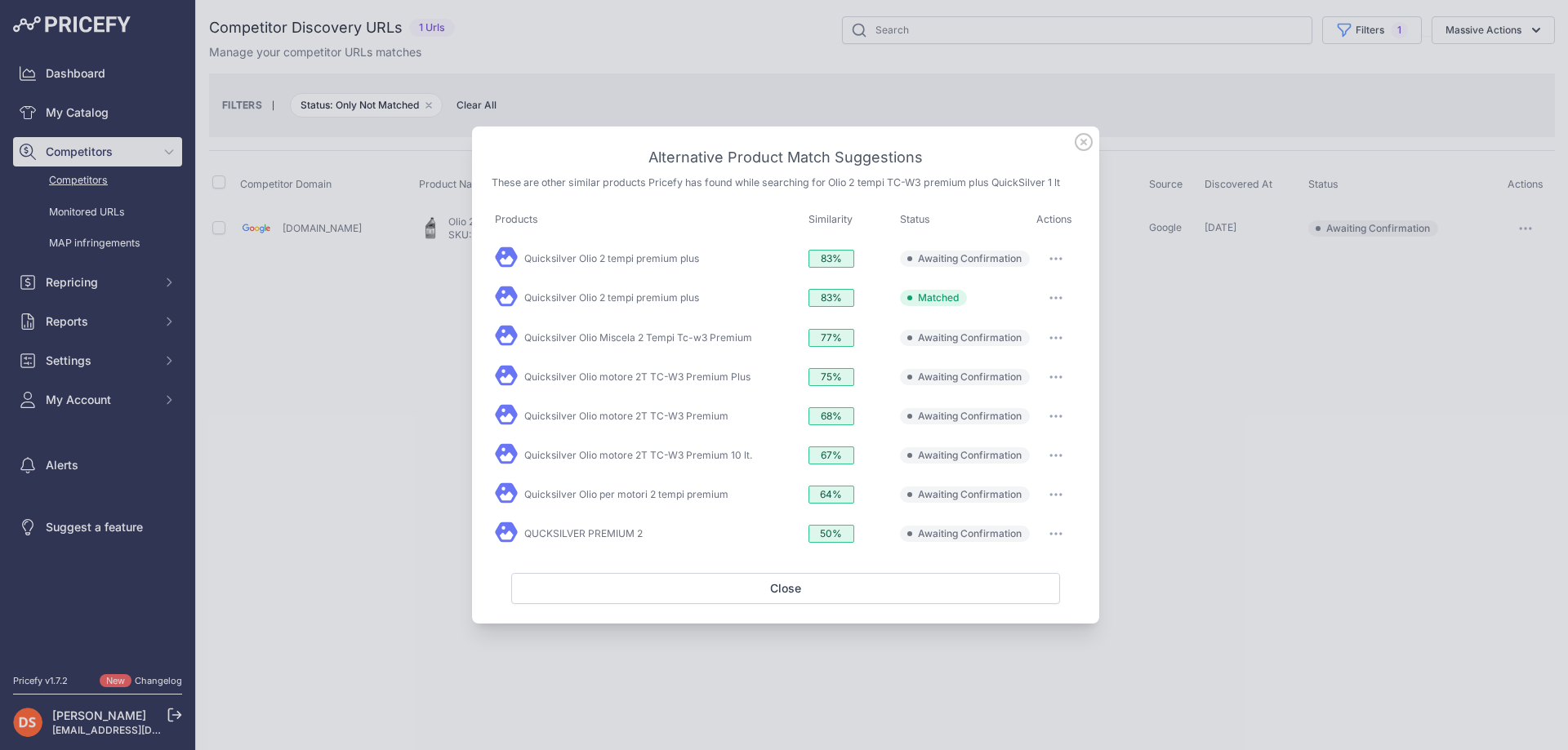
click at [1143, 303] on div at bounding box center [784, 375] width 1568 height 750
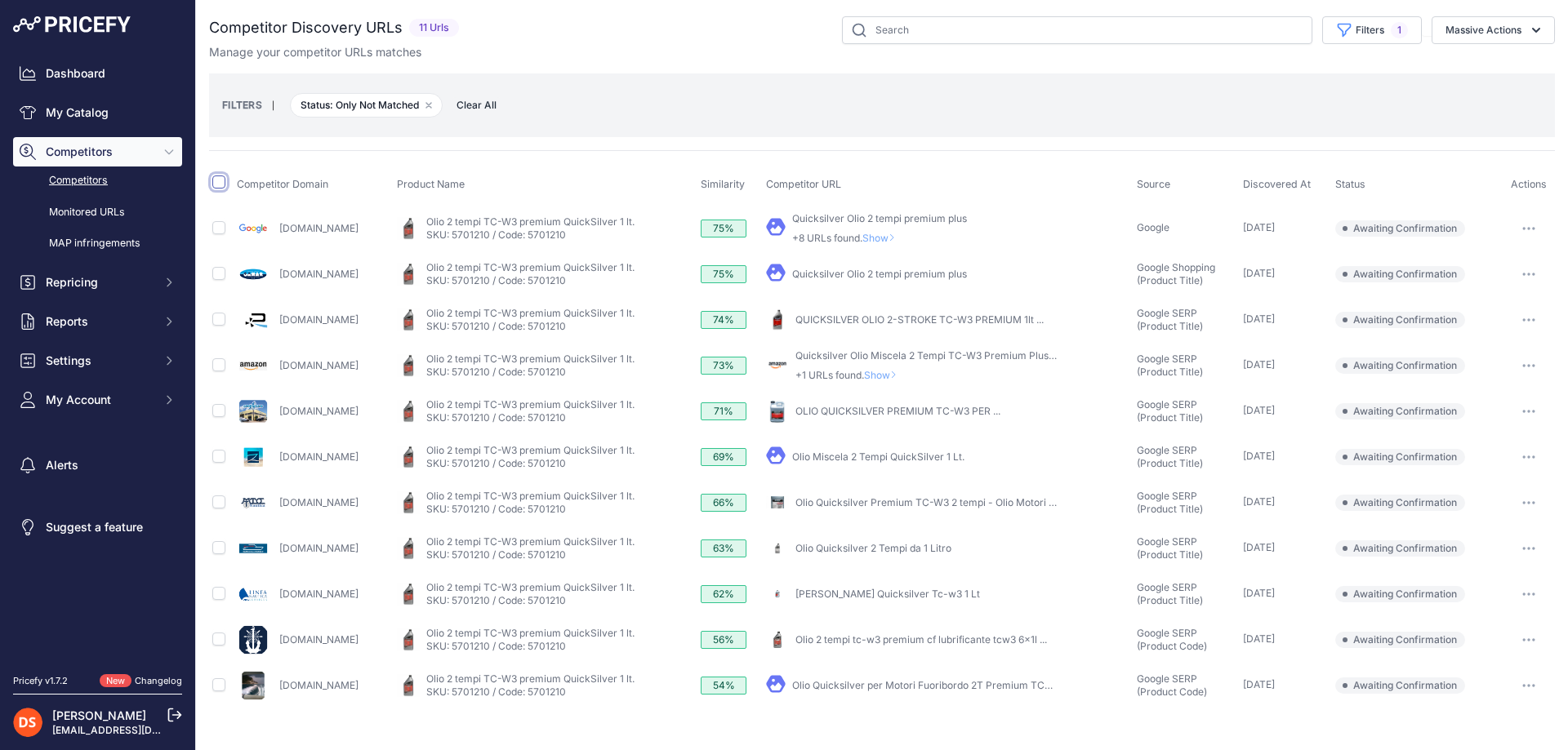
click at [218, 185] on input "checkbox" at bounding box center [218, 182] width 13 height 13
checkbox input "true"
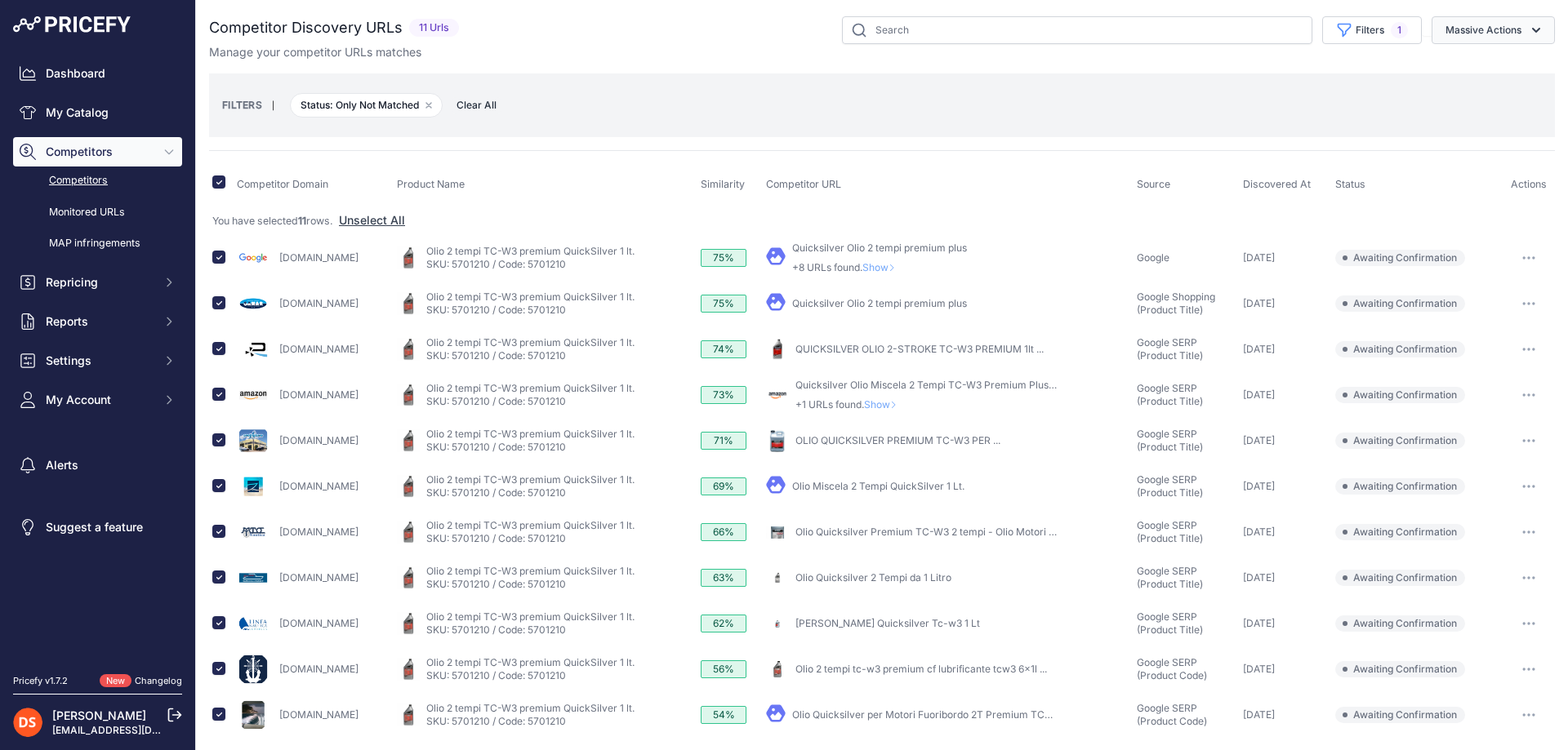
click at [1493, 26] on button "Massive Actions" at bounding box center [1492, 29] width 123 height 27
click at [1464, 69] on span "Confirm Match" at bounding box center [1477, 68] width 80 height 14
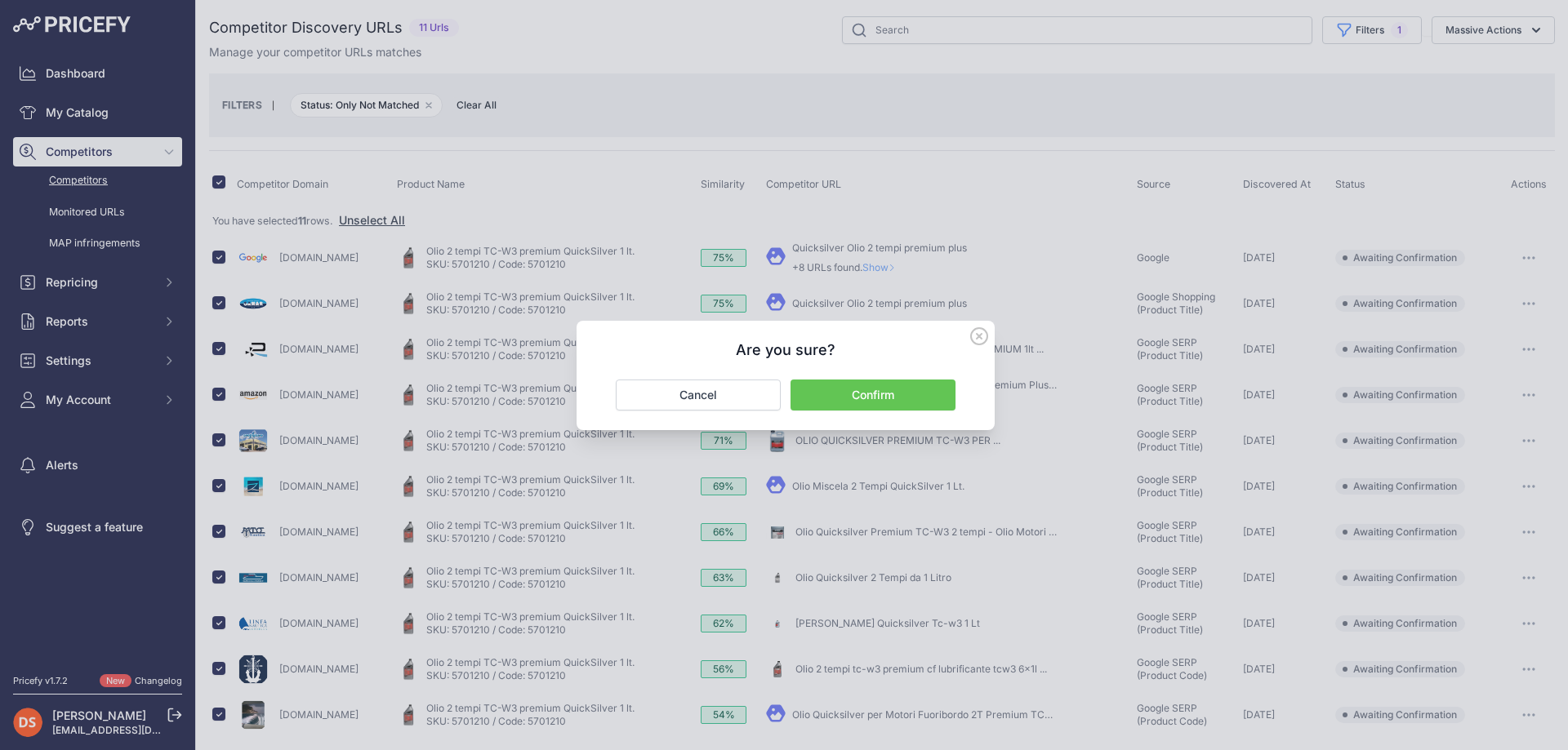
click at [871, 396] on button "Confirm" at bounding box center [873, 394] width 164 height 31
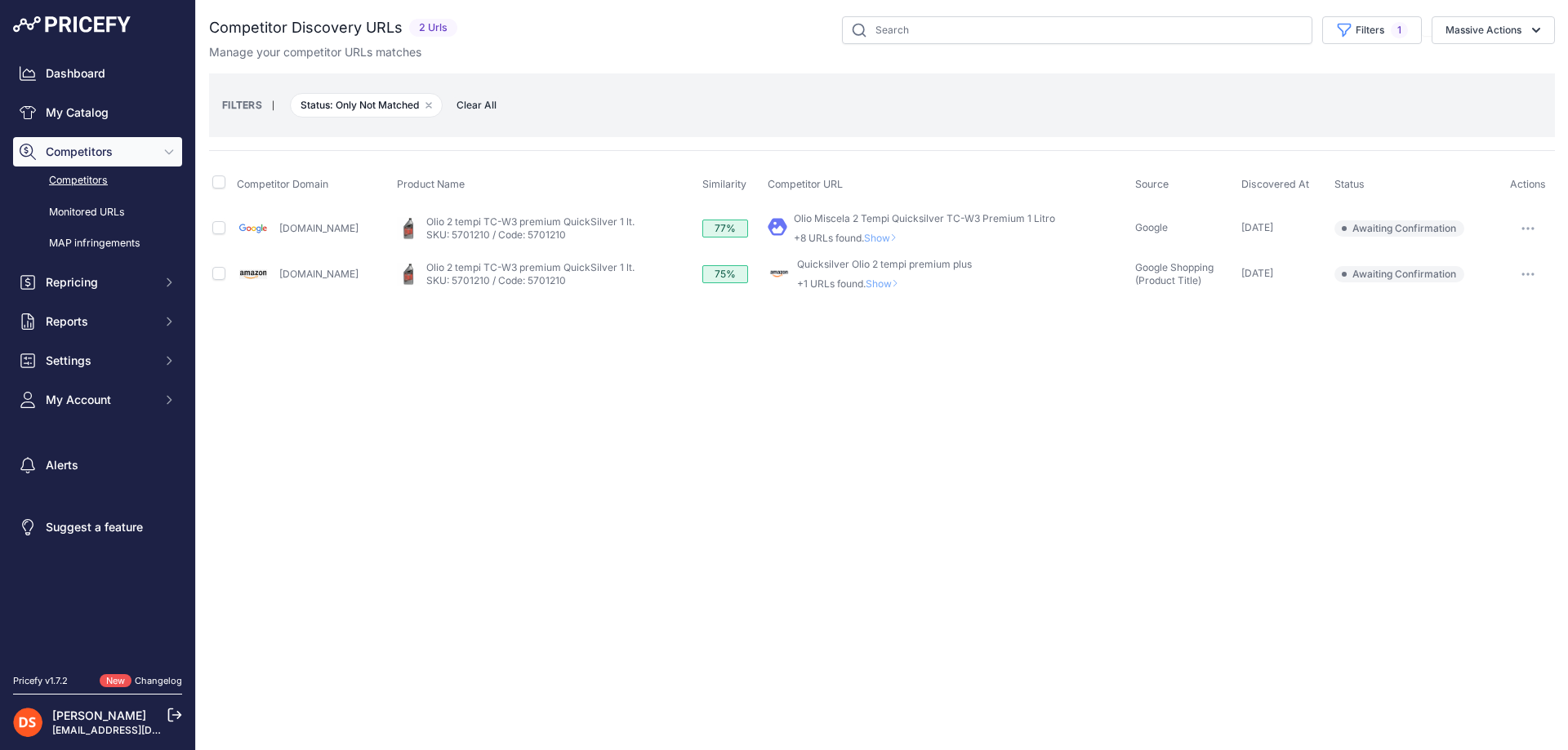
click at [866, 282] on span "Show" at bounding box center [885, 284] width 39 height 12
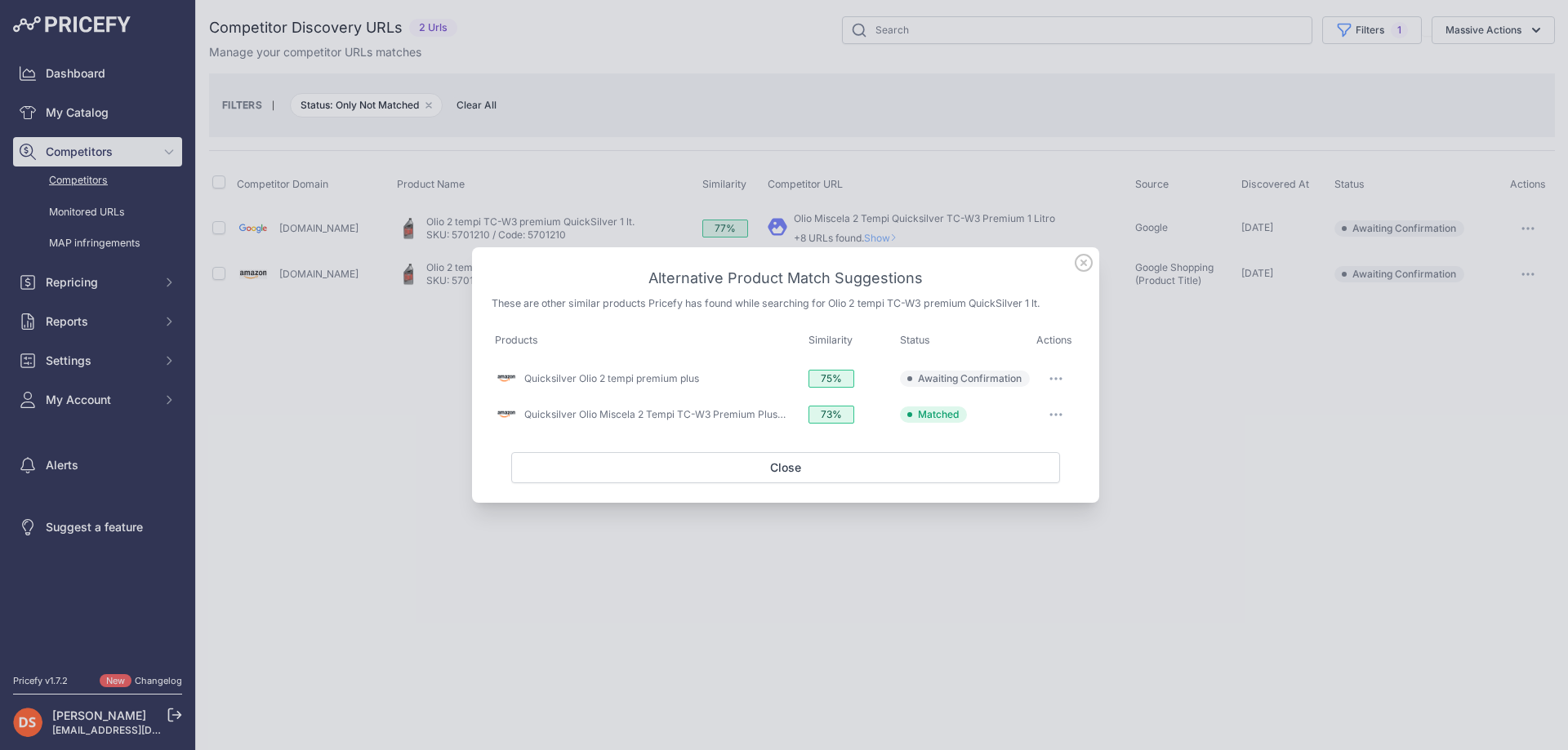
click at [866, 229] on div at bounding box center [784, 375] width 1568 height 750
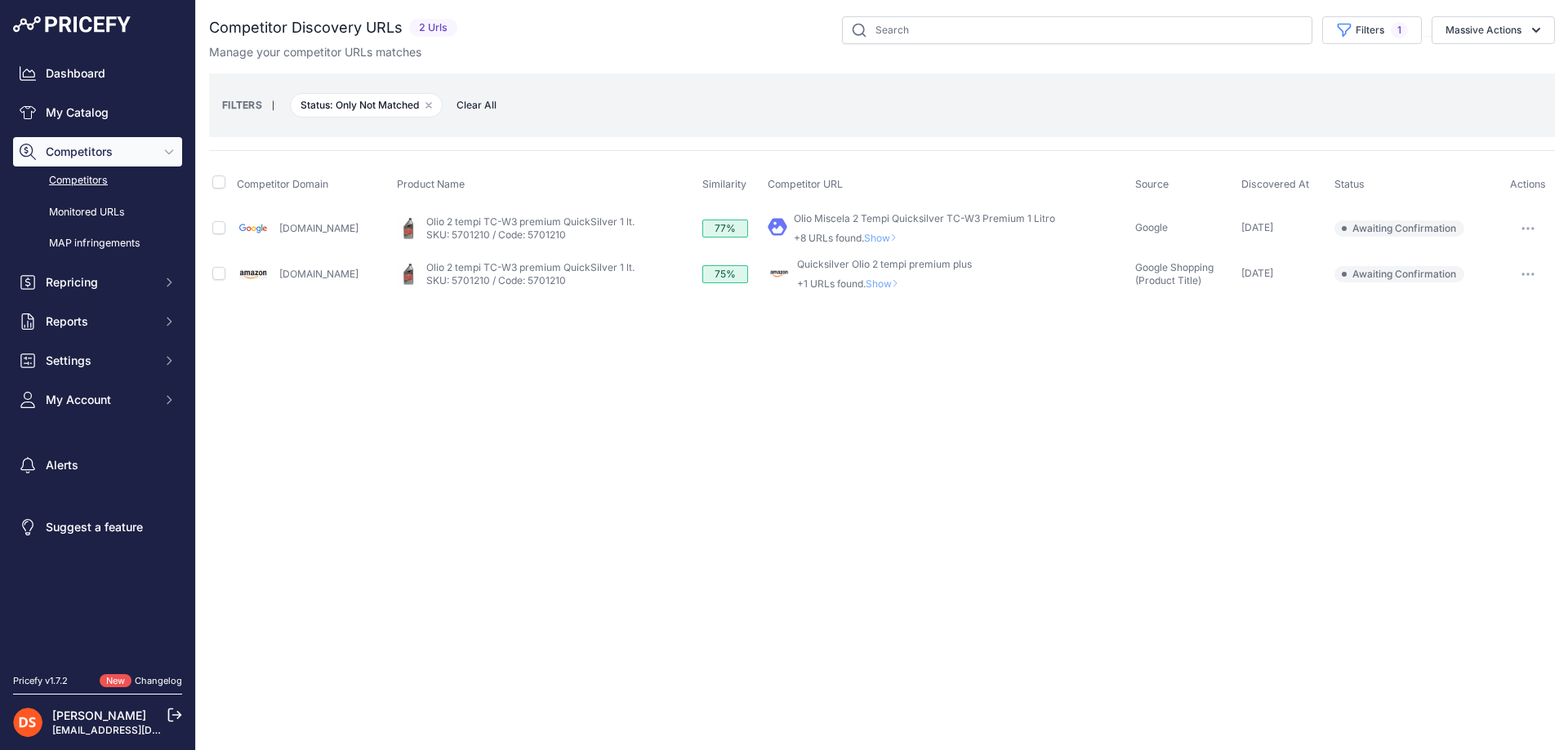
click at [864, 238] on span "Show" at bounding box center [883, 238] width 39 height 12
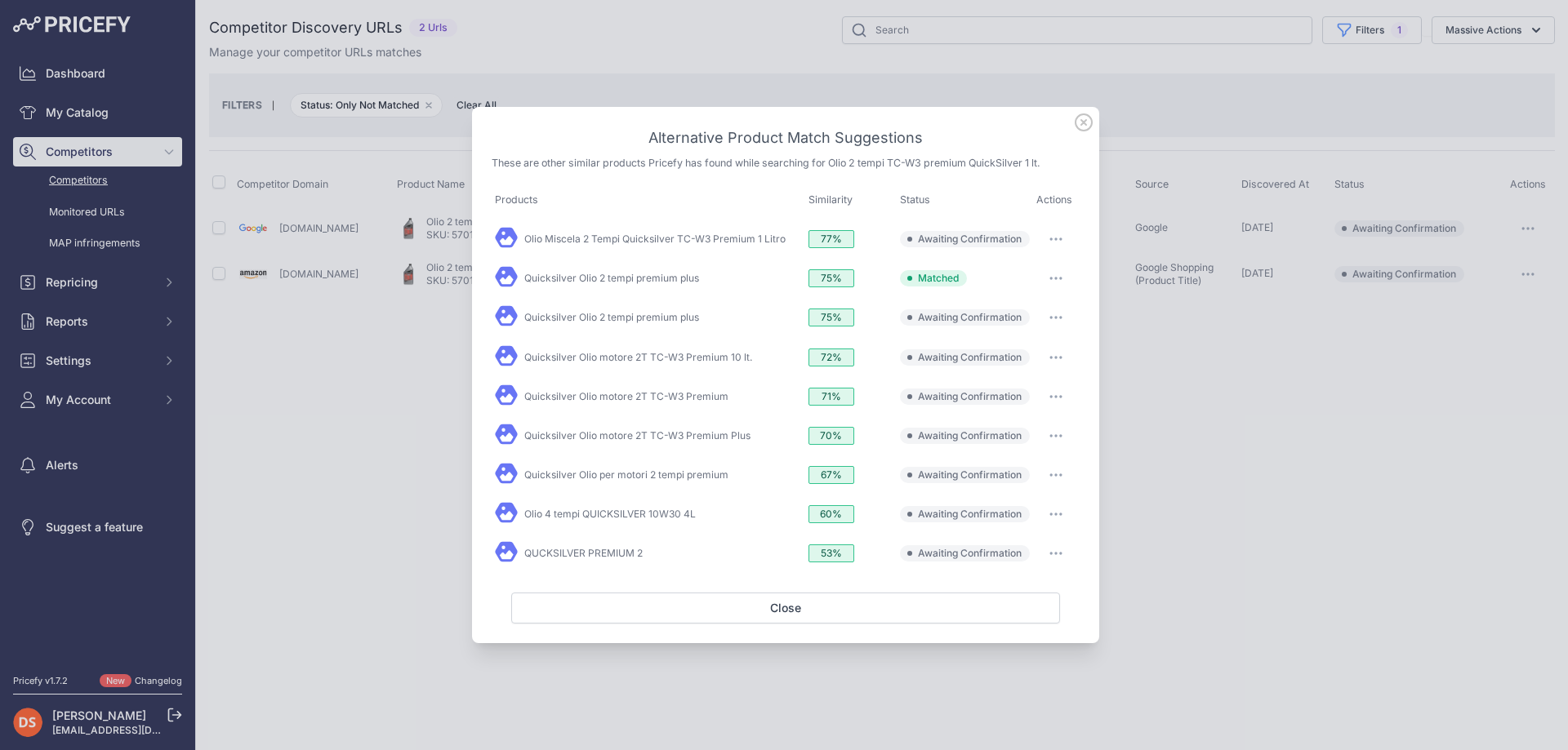
click at [1054, 239] on icon "button" at bounding box center [1055, 240] width 13 height 4
click at [1029, 267] on span "Match This" at bounding box center [1010, 273] width 51 height 12
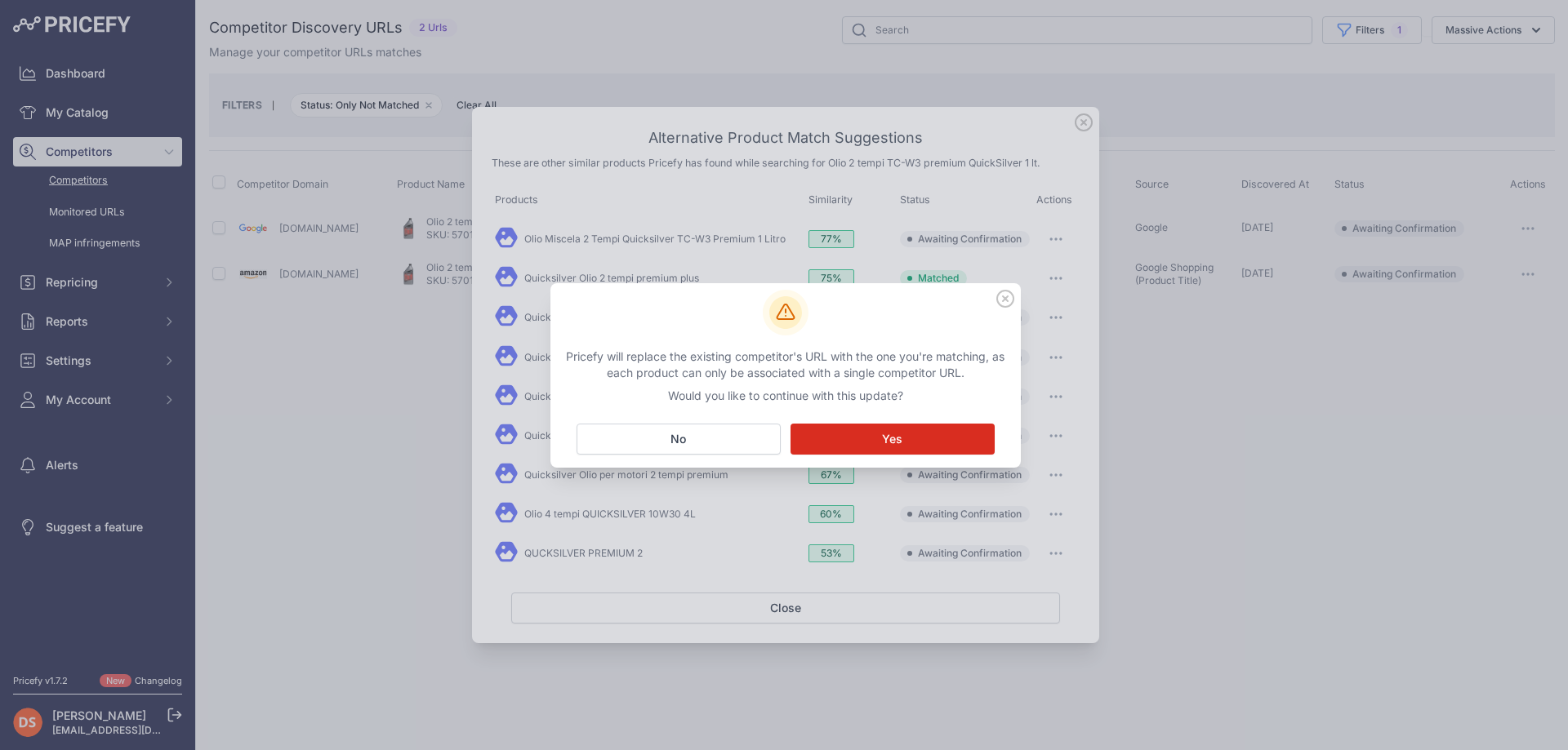
click at [887, 434] on span "Yes" at bounding box center [891, 439] width 20 height 16
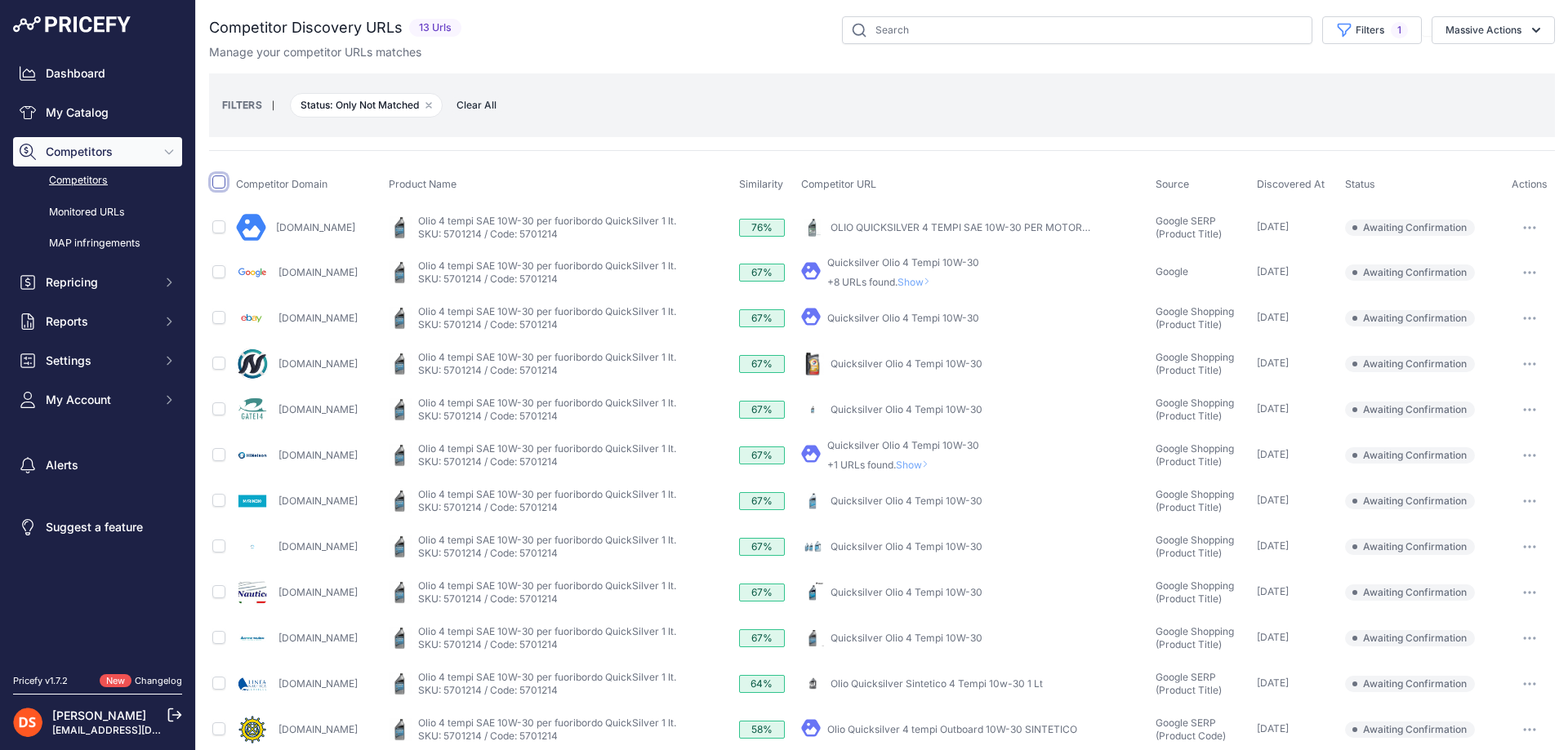
click at [218, 185] on input "checkbox" at bounding box center [218, 182] width 13 height 13
checkbox input "true"
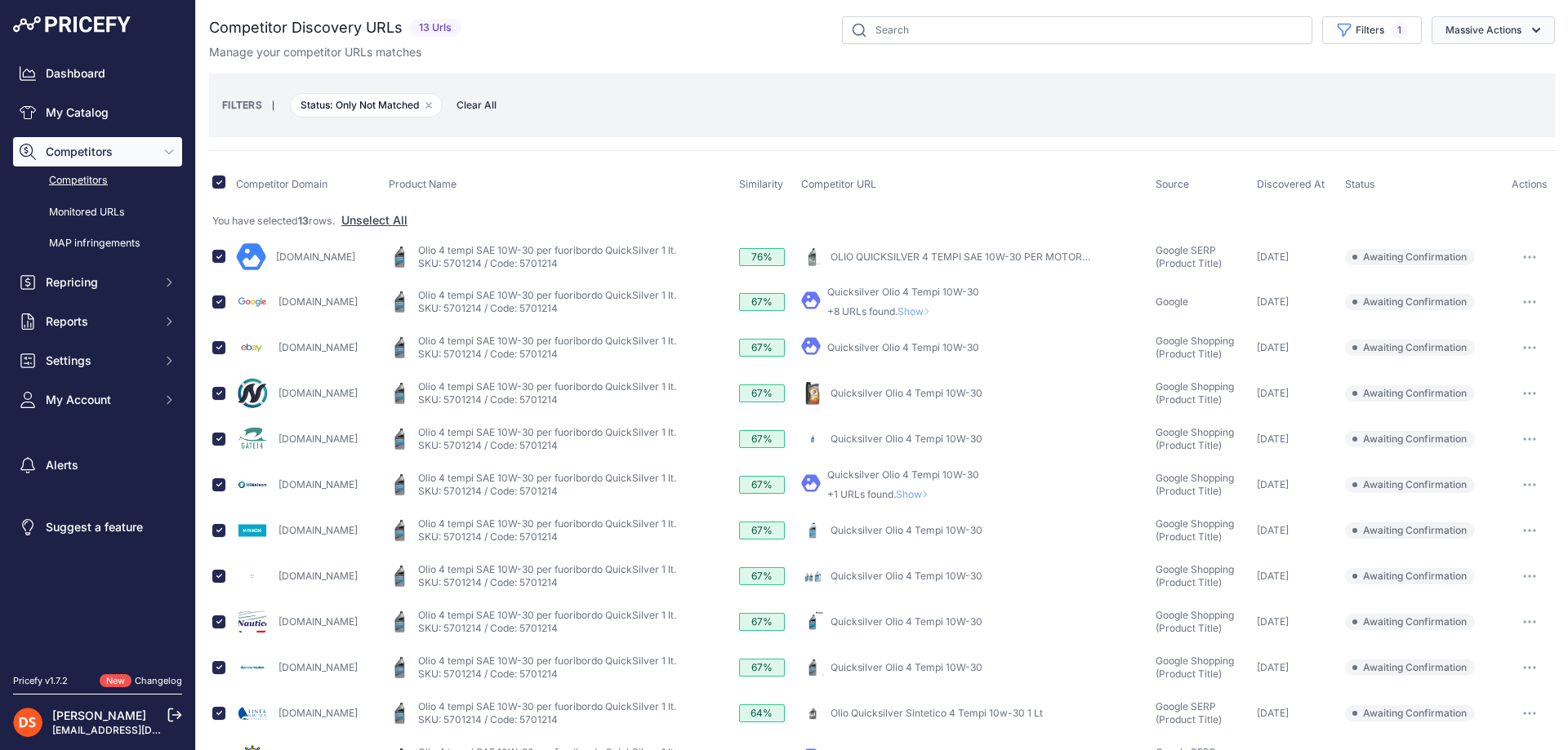
click at [1493, 26] on button "Massive Actions" at bounding box center [1492, 29] width 123 height 27
click at [1464, 69] on span "Confirm Match" at bounding box center [1477, 68] width 80 height 14
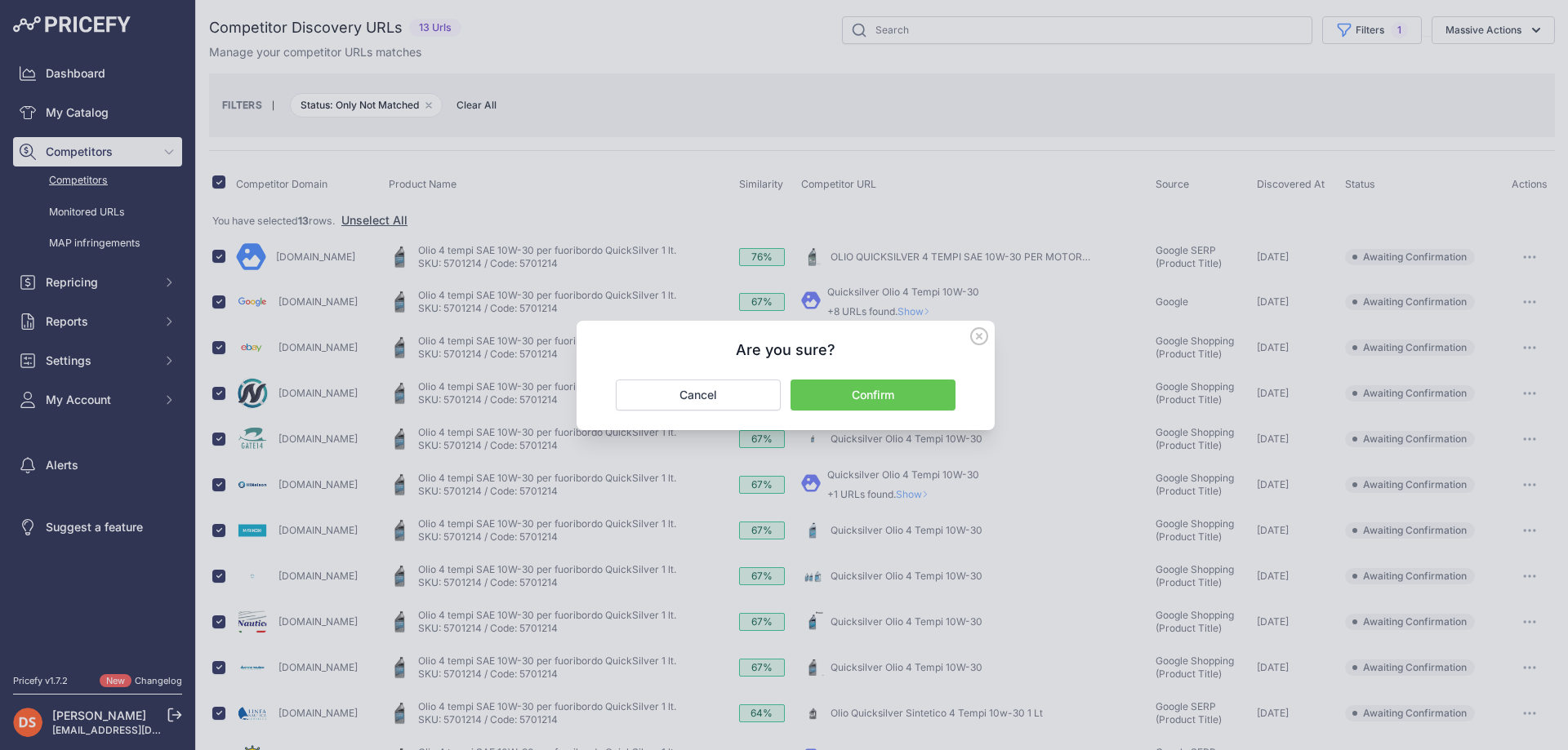
click at [873, 393] on button "Confirm" at bounding box center [873, 394] width 164 height 31
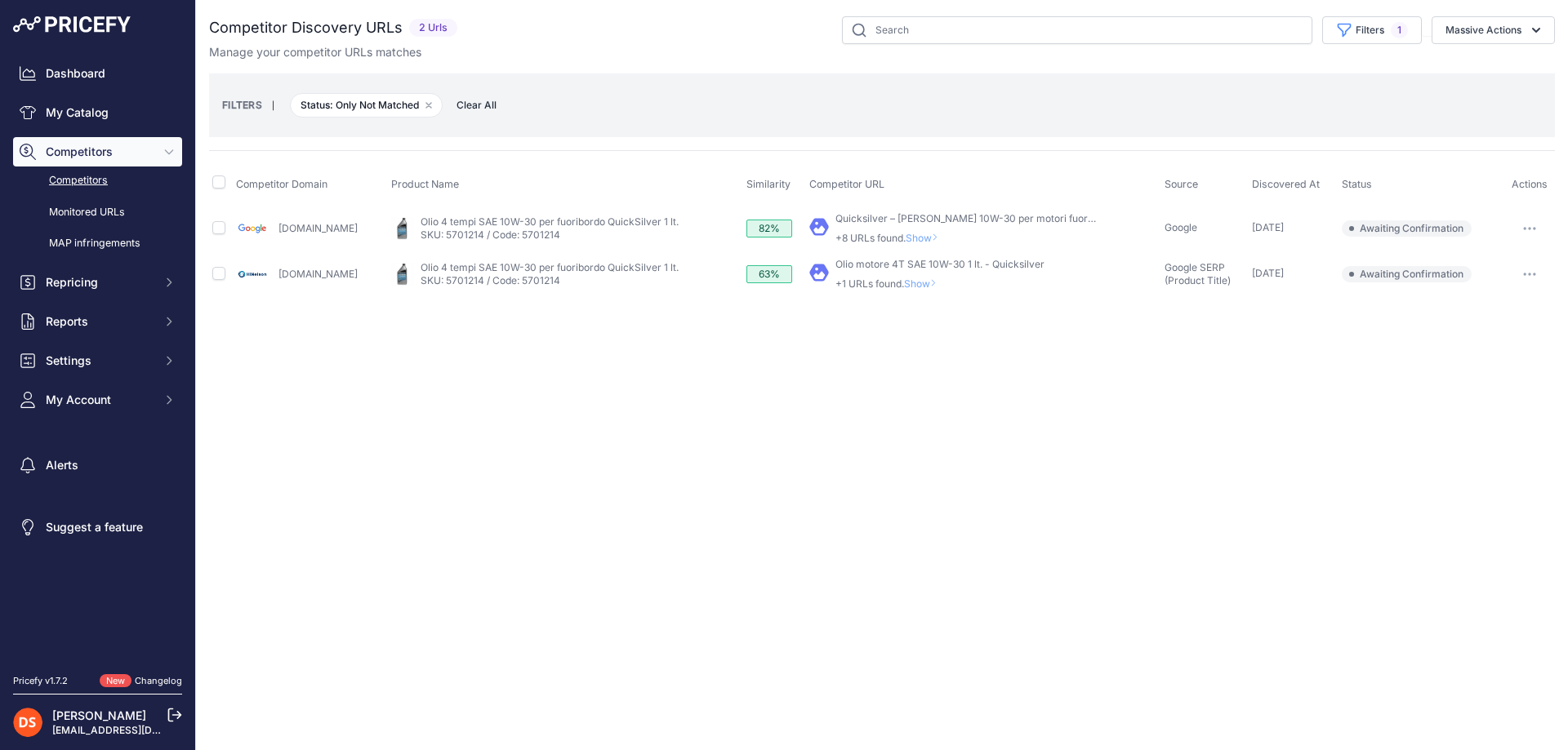
click at [921, 282] on span "Show" at bounding box center [923, 284] width 39 height 12
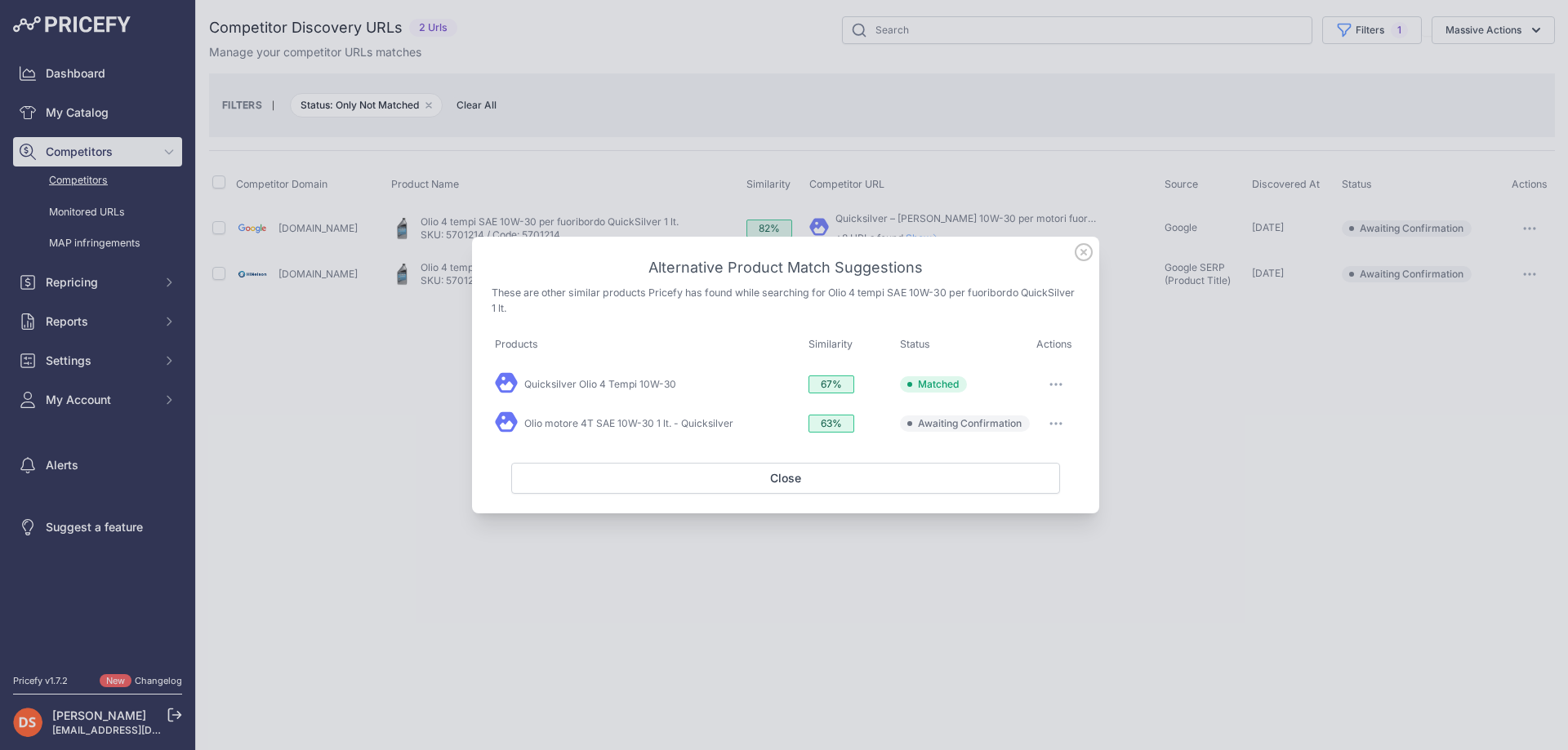
click at [886, 207] on div at bounding box center [784, 375] width 1568 height 750
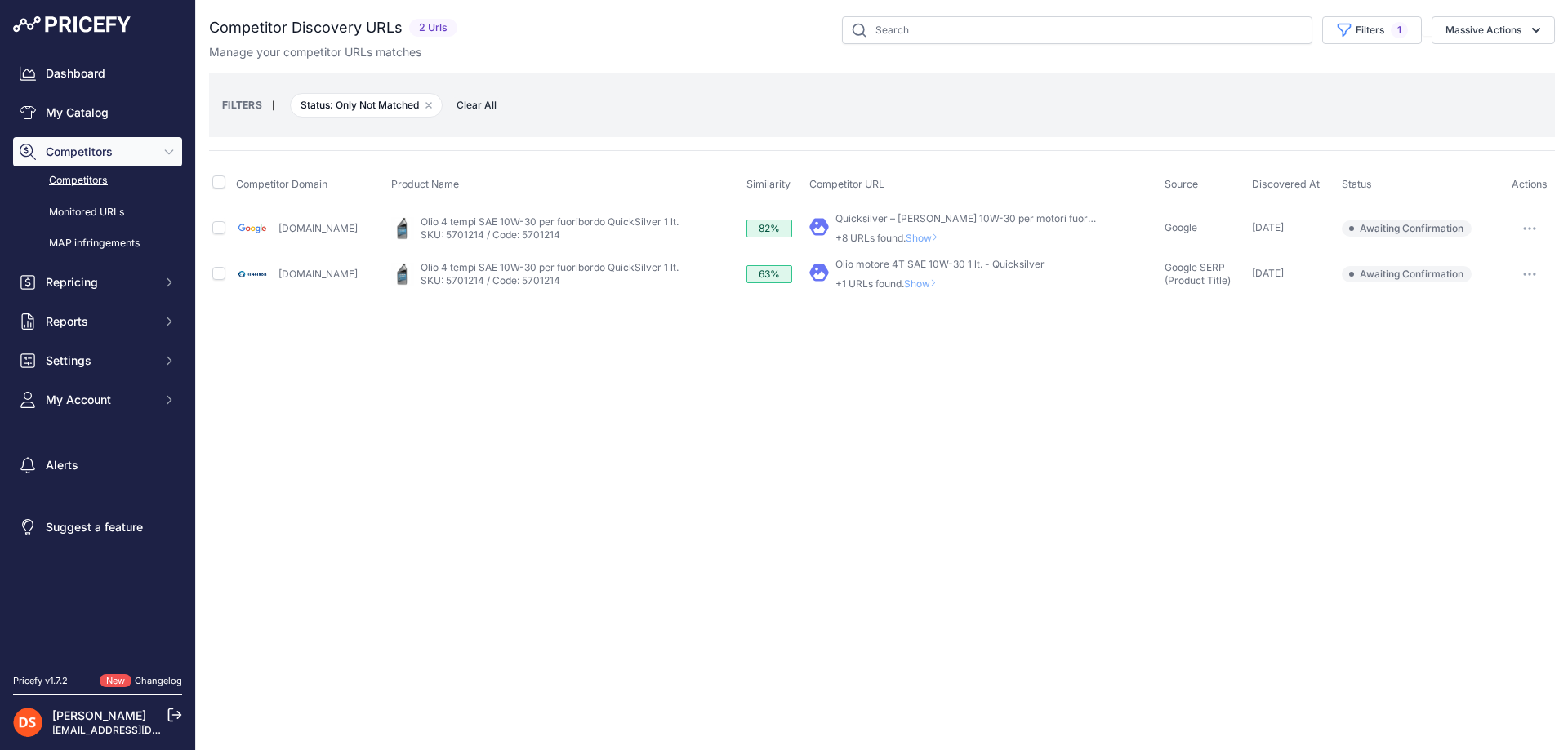
click at [908, 236] on span "Show" at bounding box center [925, 238] width 39 height 12
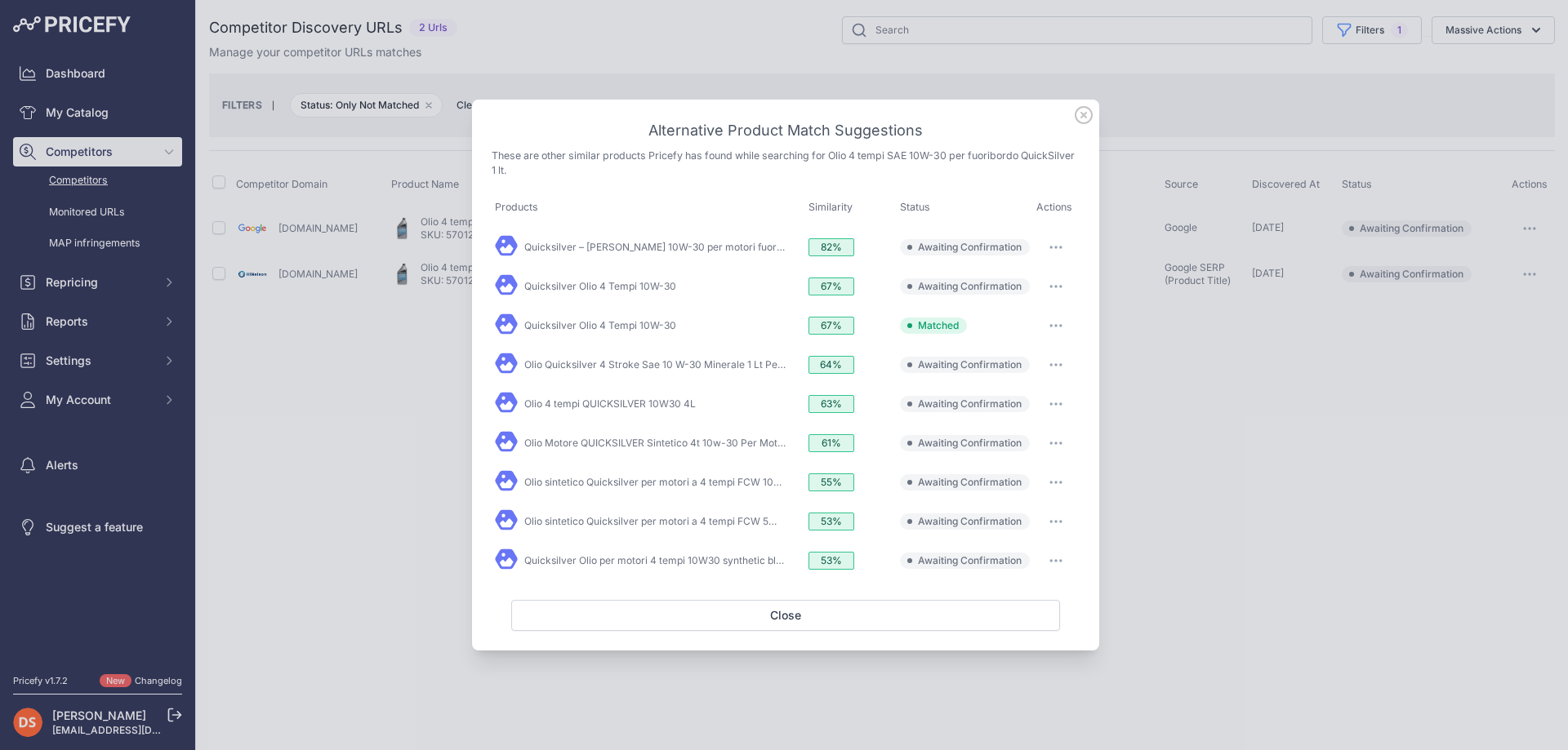
click at [1057, 240] on button "button" at bounding box center [1055, 248] width 33 height 23
click at [1035, 275] on span "Match This" at bounding box center [1010, 281] width 51 height 12
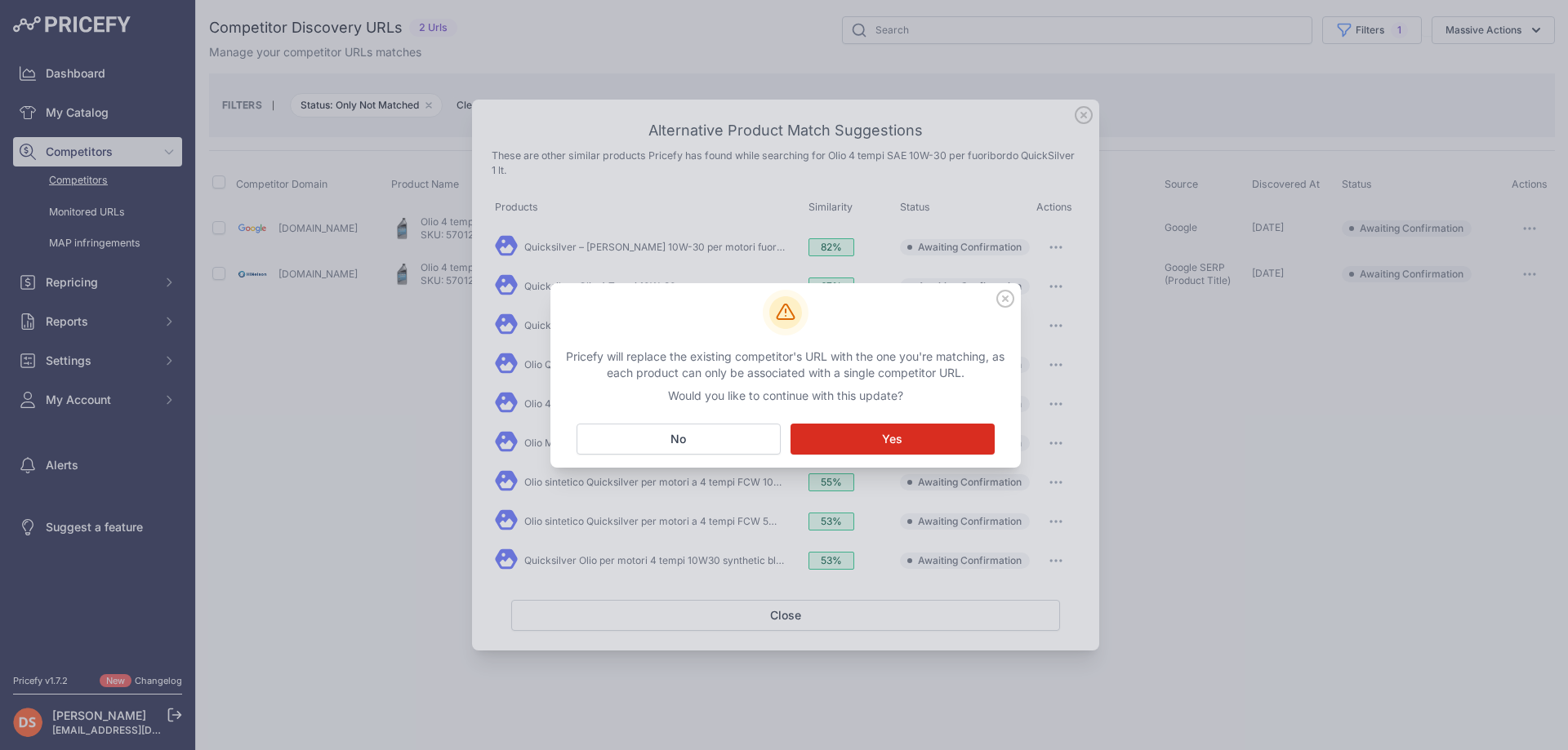
click at [915, 432] on button "Matching... Yes" at bounding box center [892, 439] width 204 height 31
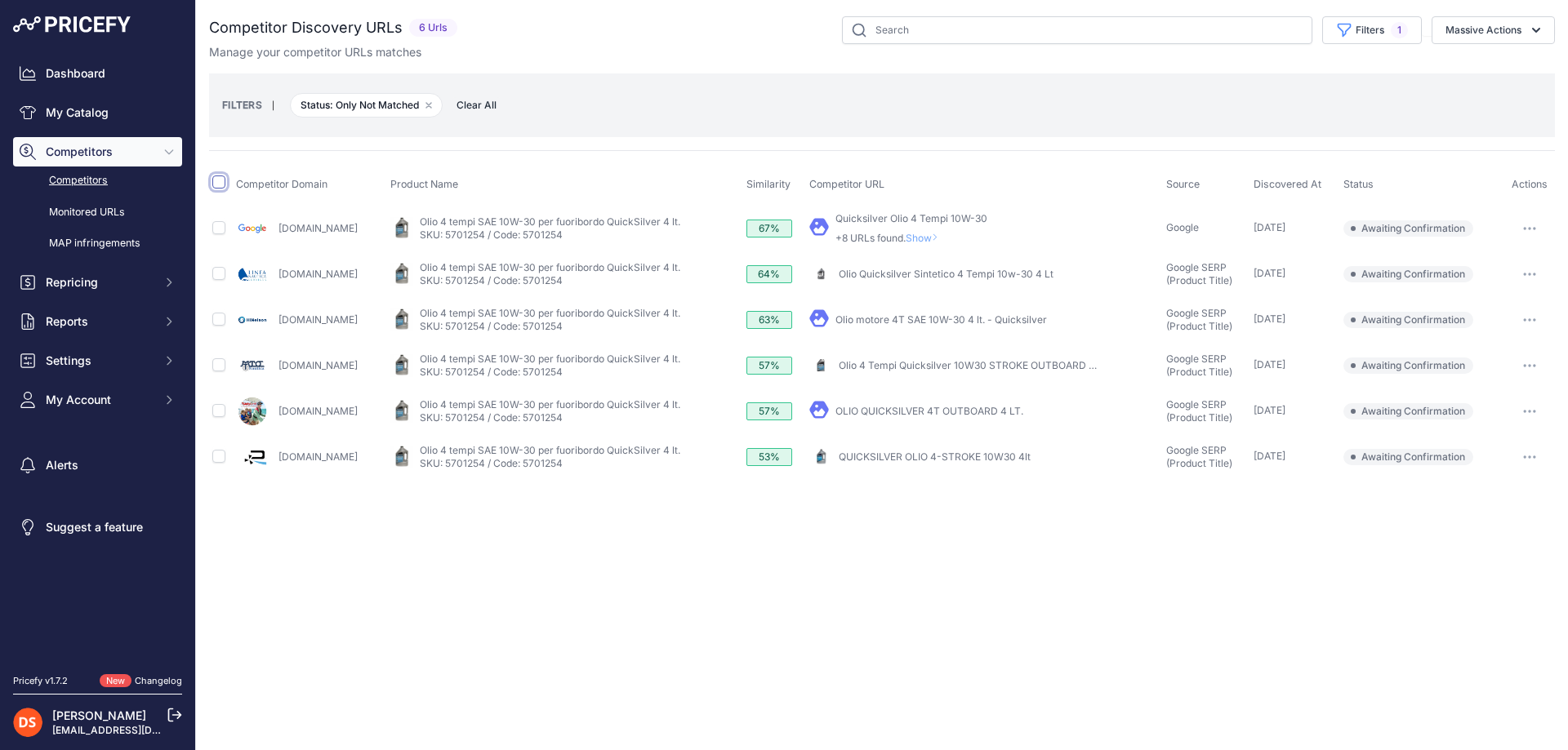
click at [218, 185] on input "checkbox" at bounding box center [218, 182] width 13 height 13
checkbox input "true"
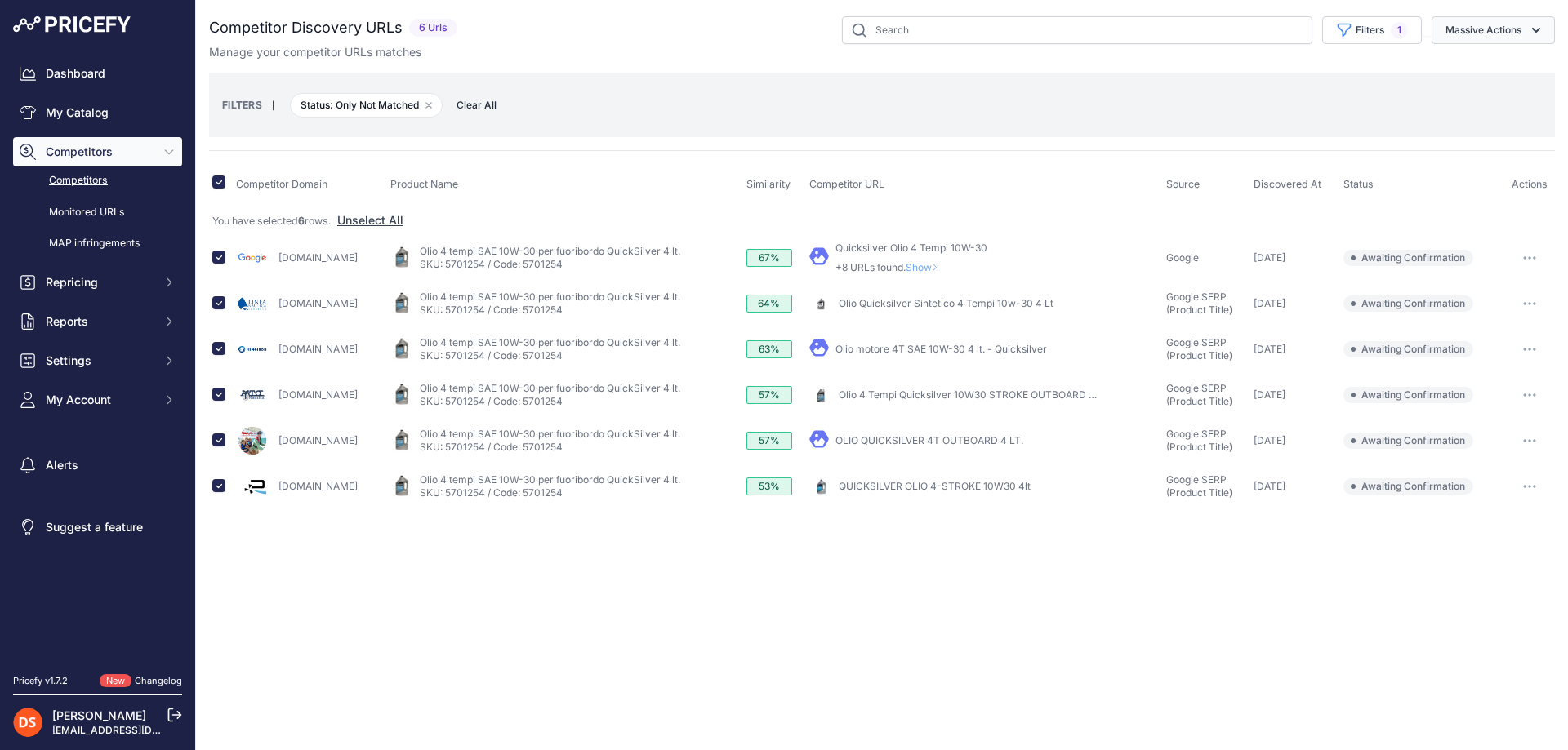
click at [1493, 26] on button "Massive Actions" at bounding box center [1492, 29] width 123 height 27
click at [1464, 69] on span "Confirm Match" at bounding box center [1477, 68] width 80 height 14
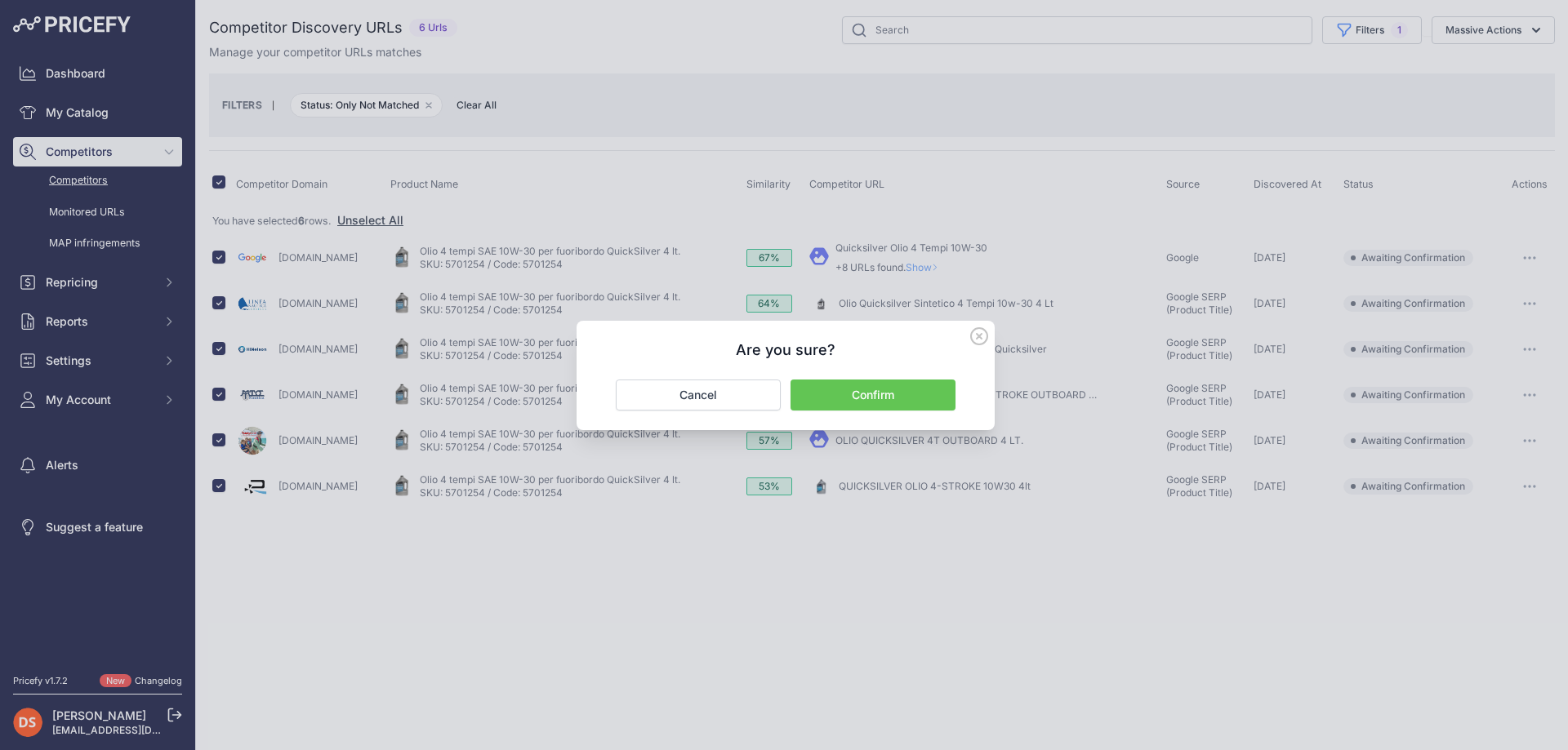
click at [873, 392] on button "Confirm" at bounding box center [873, 394] width 164 height 31
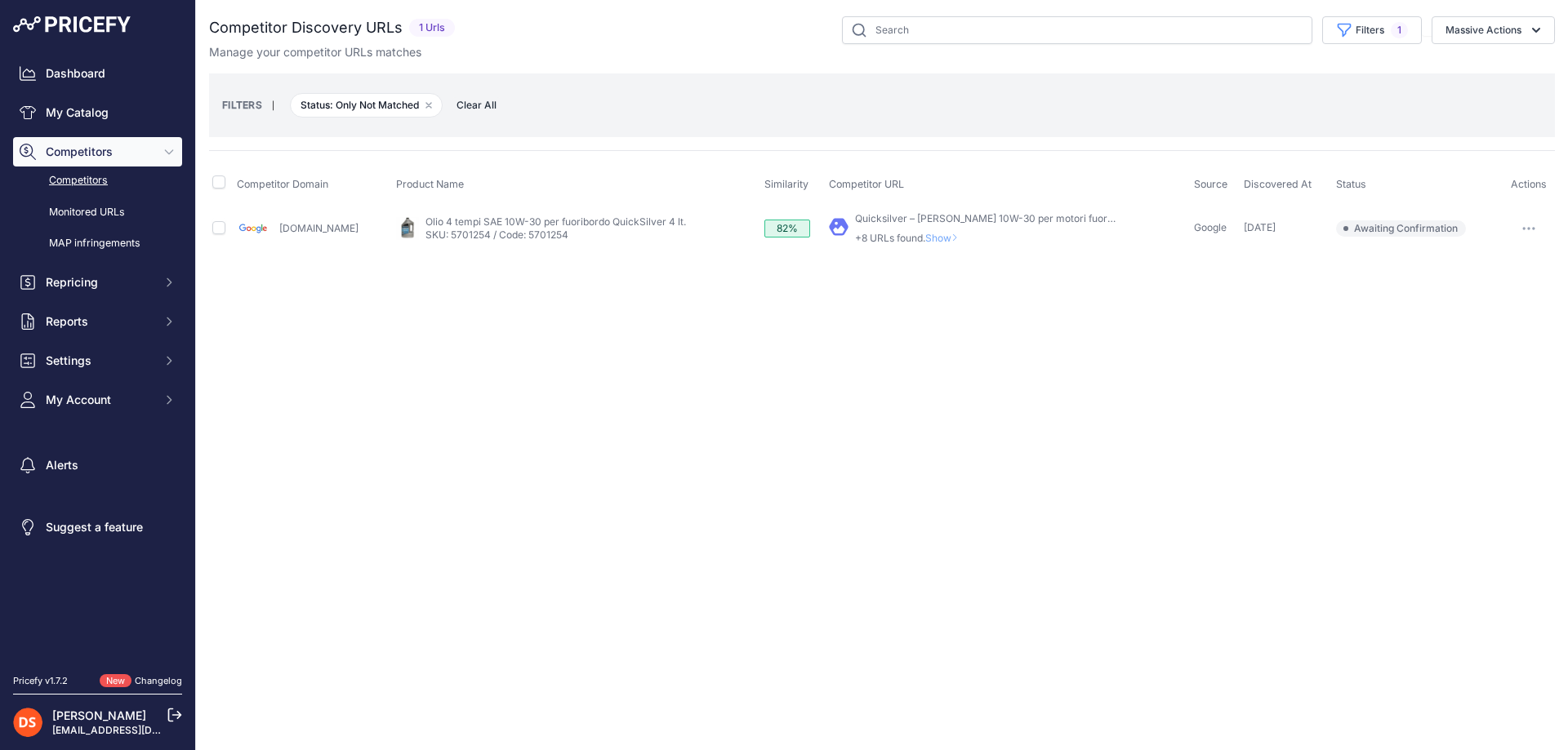
click at [926, 237] on span "Show" at bounding box center [945, 238] width 39 height 12
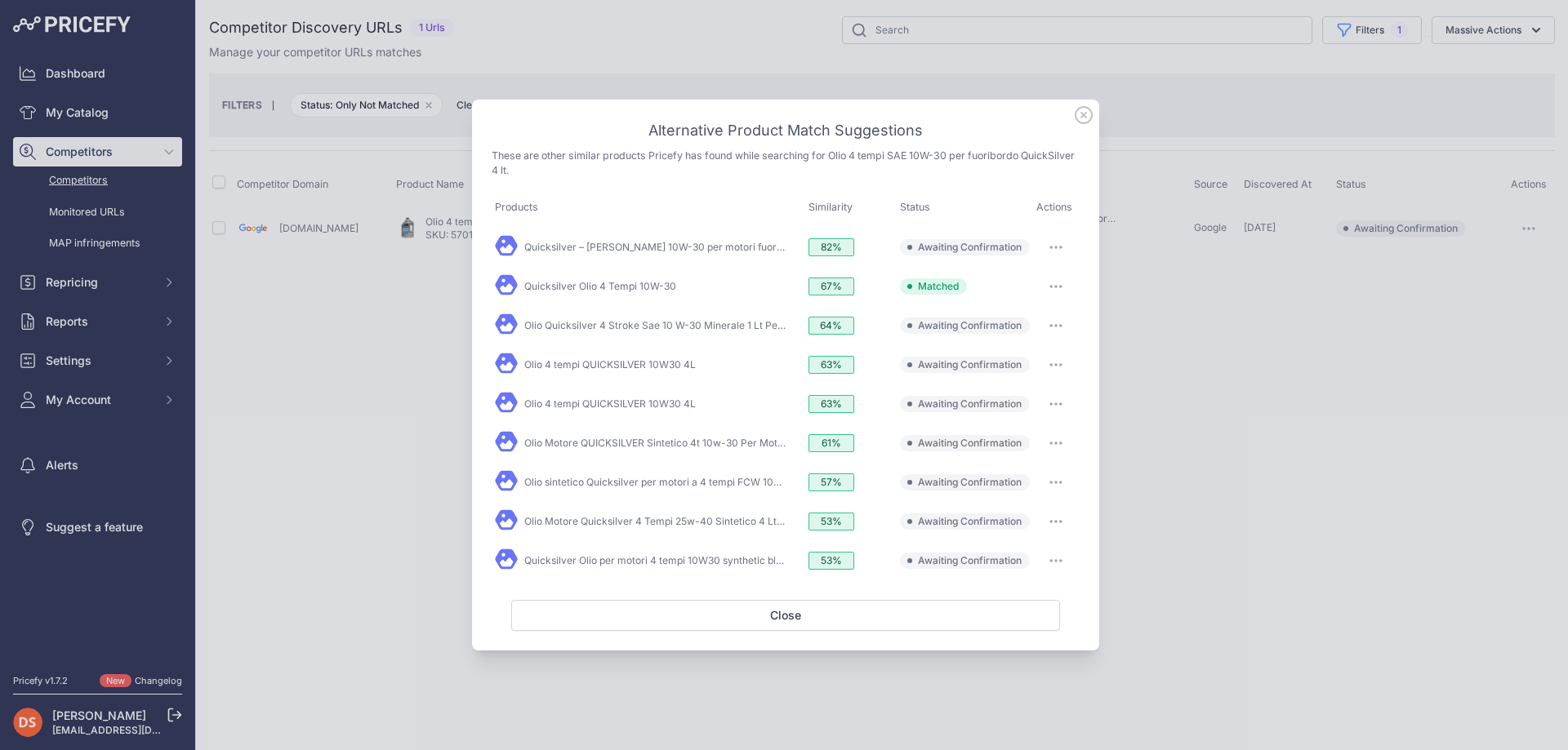
click at [1049, 250] on button "button" at bounding box center [1055, 248] width 33 height 23
click at [1027, 272] on button "Match This" at bounding box center [1024, 282] width 104 height 27
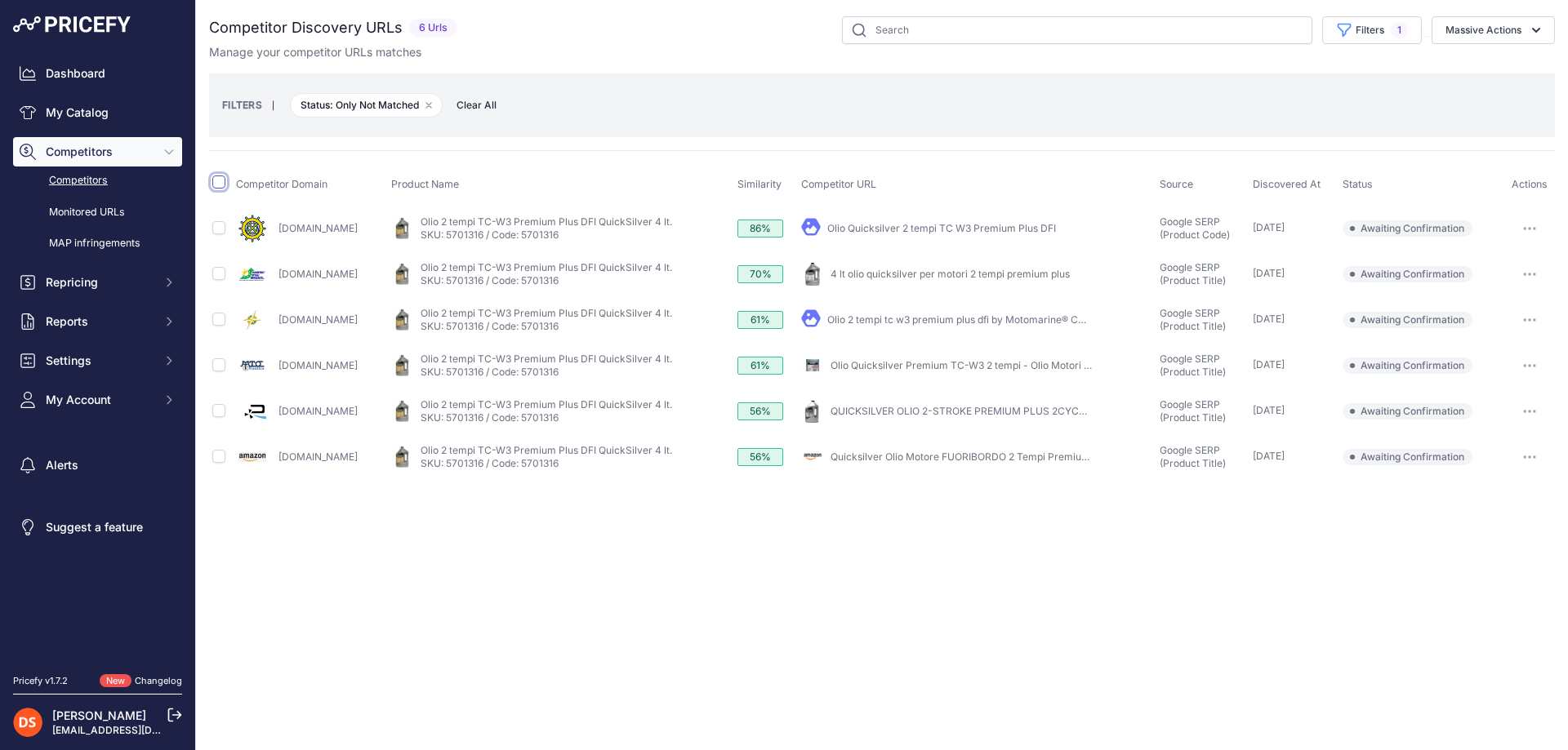
click at [218, 185] on input "checkbox" at bounding box center [218, 182] width 13 height 13
checkbox input "true"
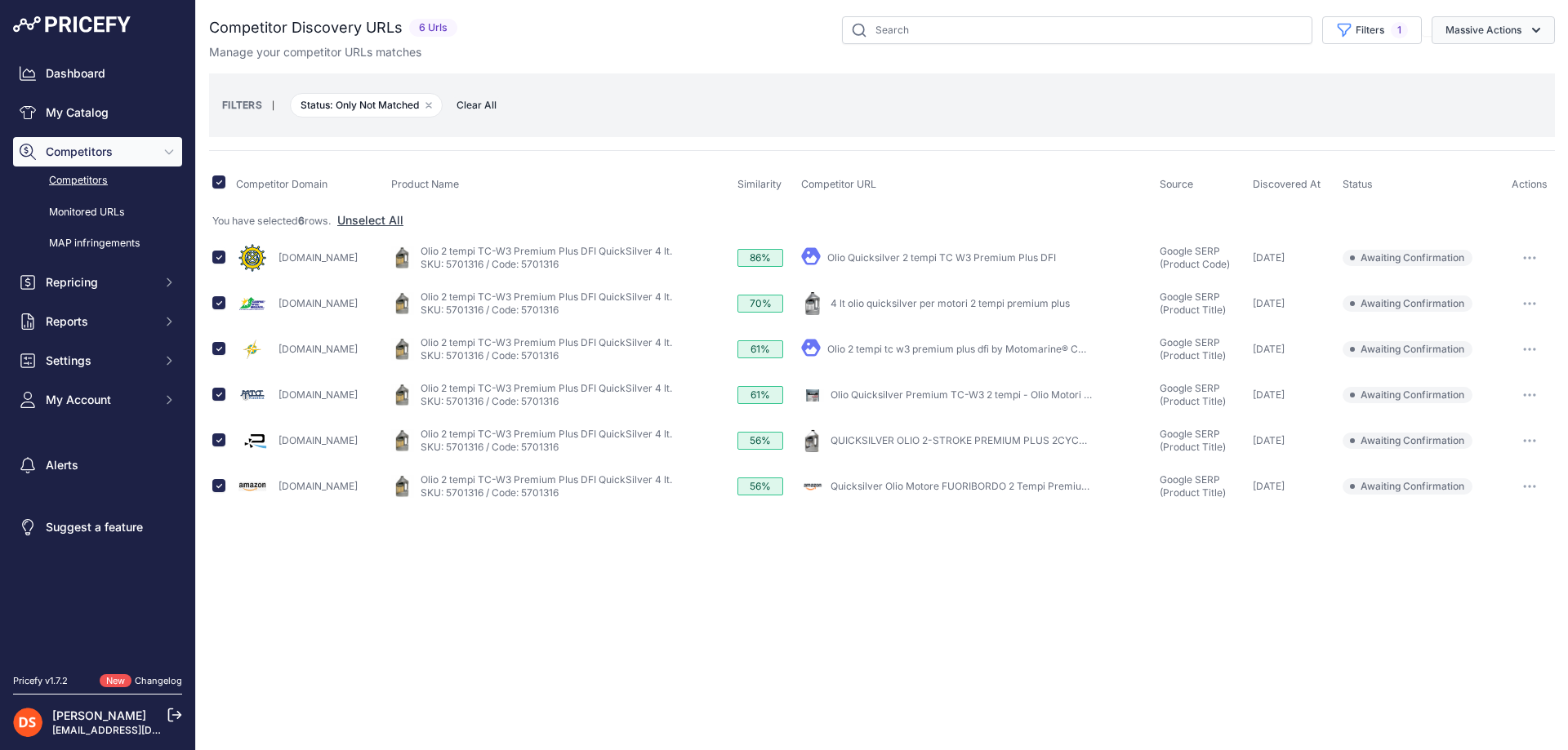
click at [1493, 26] on button "Massive Actions" at bounding box center [1492, 29] width 123 height 27
click at [1464, 69] on span "Confirm Match" at bounding box center [1477, 68] width 80 height 14
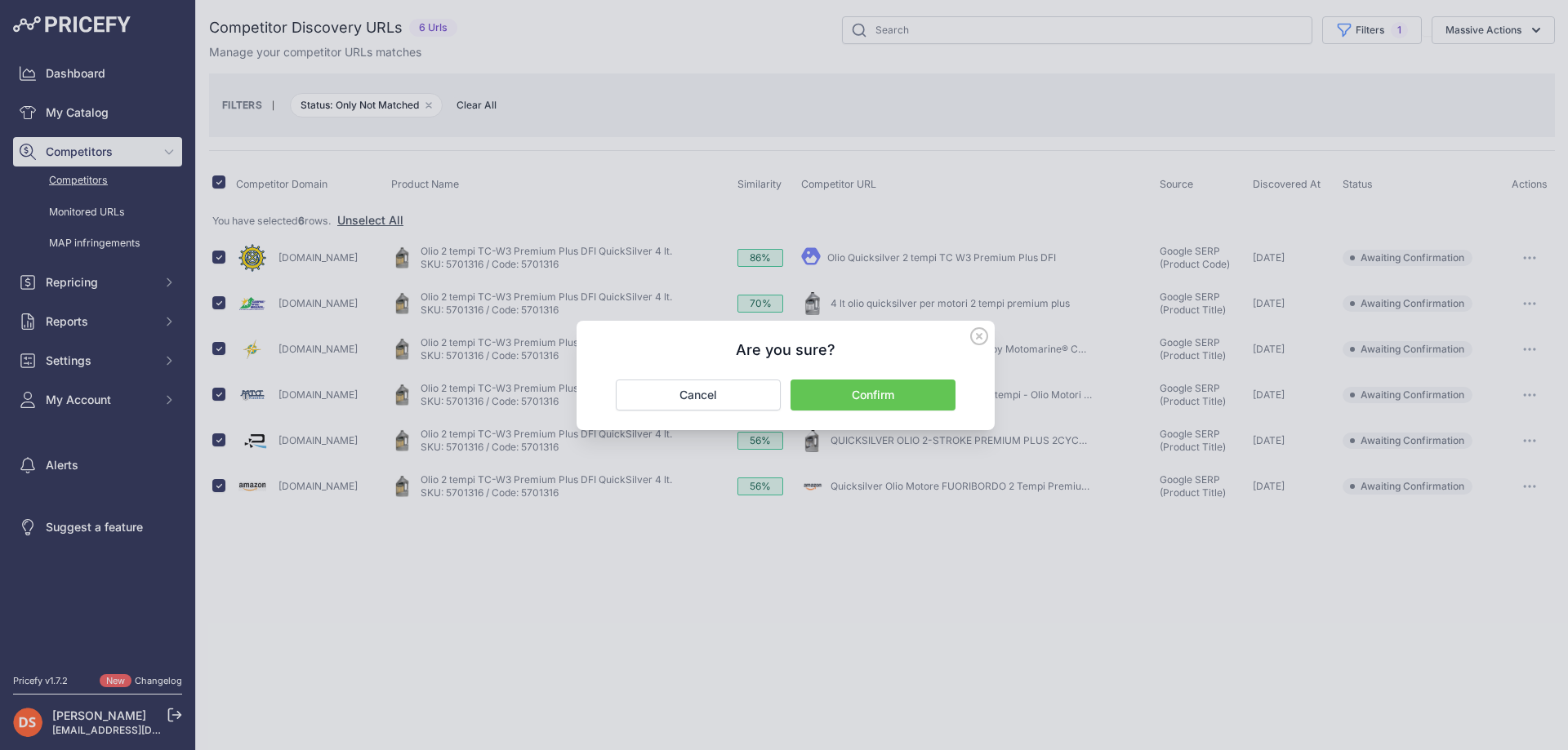
click at [873, 392] on button "Confirm" at bounding box center [873, 394] width 164 height 31
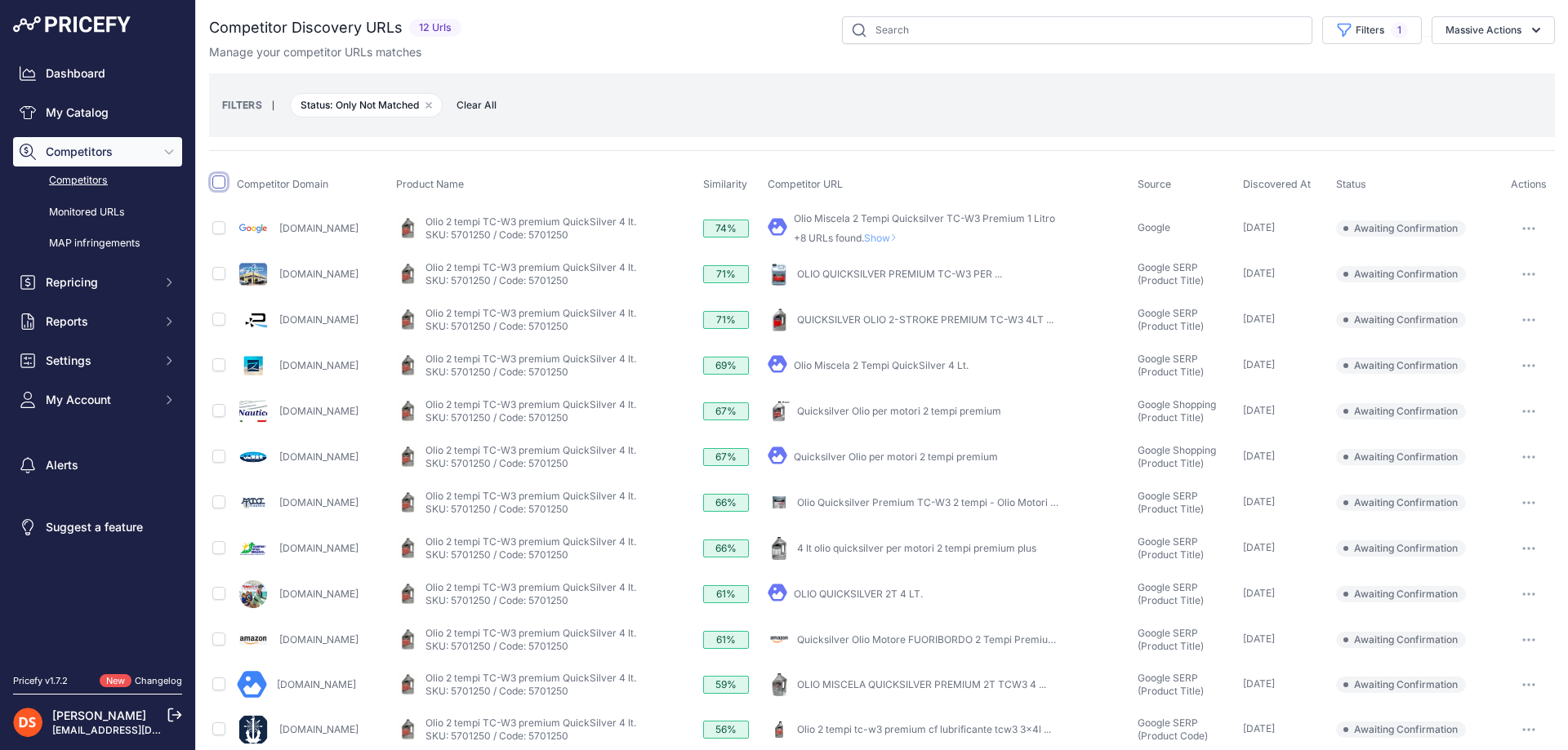
click at [218, 185] on input "checkbox" at bounding box center [218, 182] width 13 height 13
checkbox input "true"
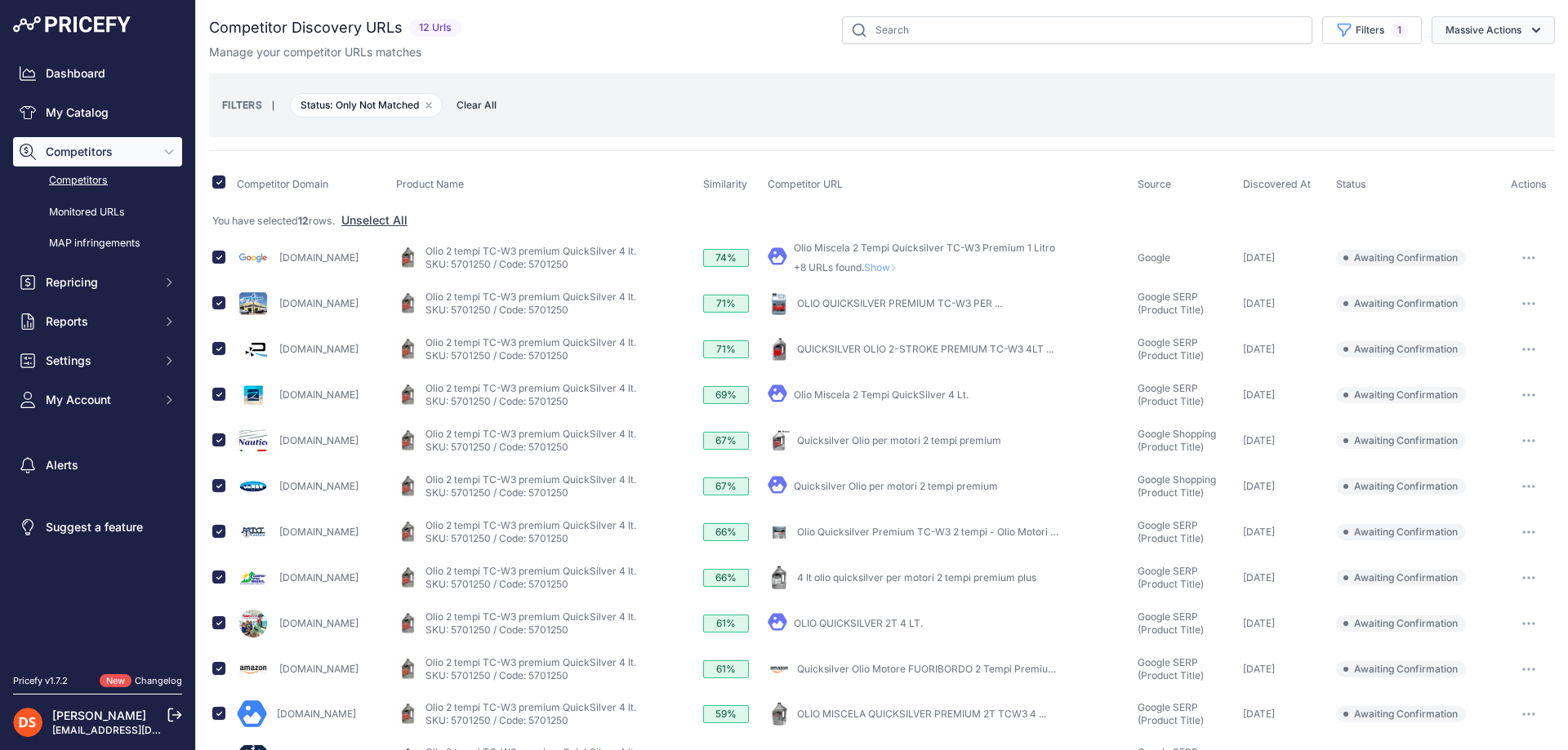
click at [1493, 26] on button "Massive Actions" at bounding box center [1492, 29] width 123 height 27
click at [1464, 69] on span "Confirm Match" at bounding box center [1477, 68] width 80 height 14
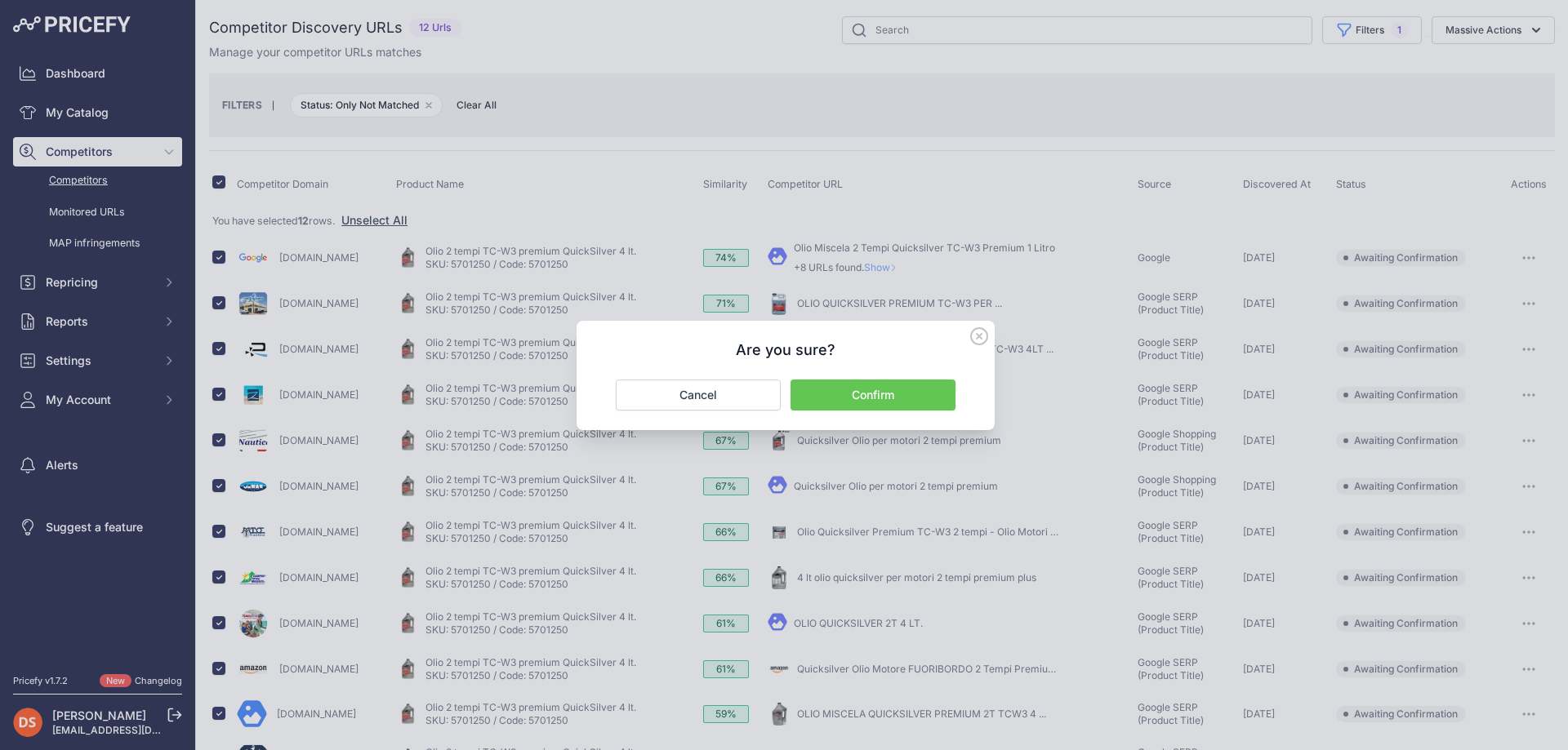
click at [873, 392] on button "Confirm" at bounding box center [873, 394] width 164 height 31
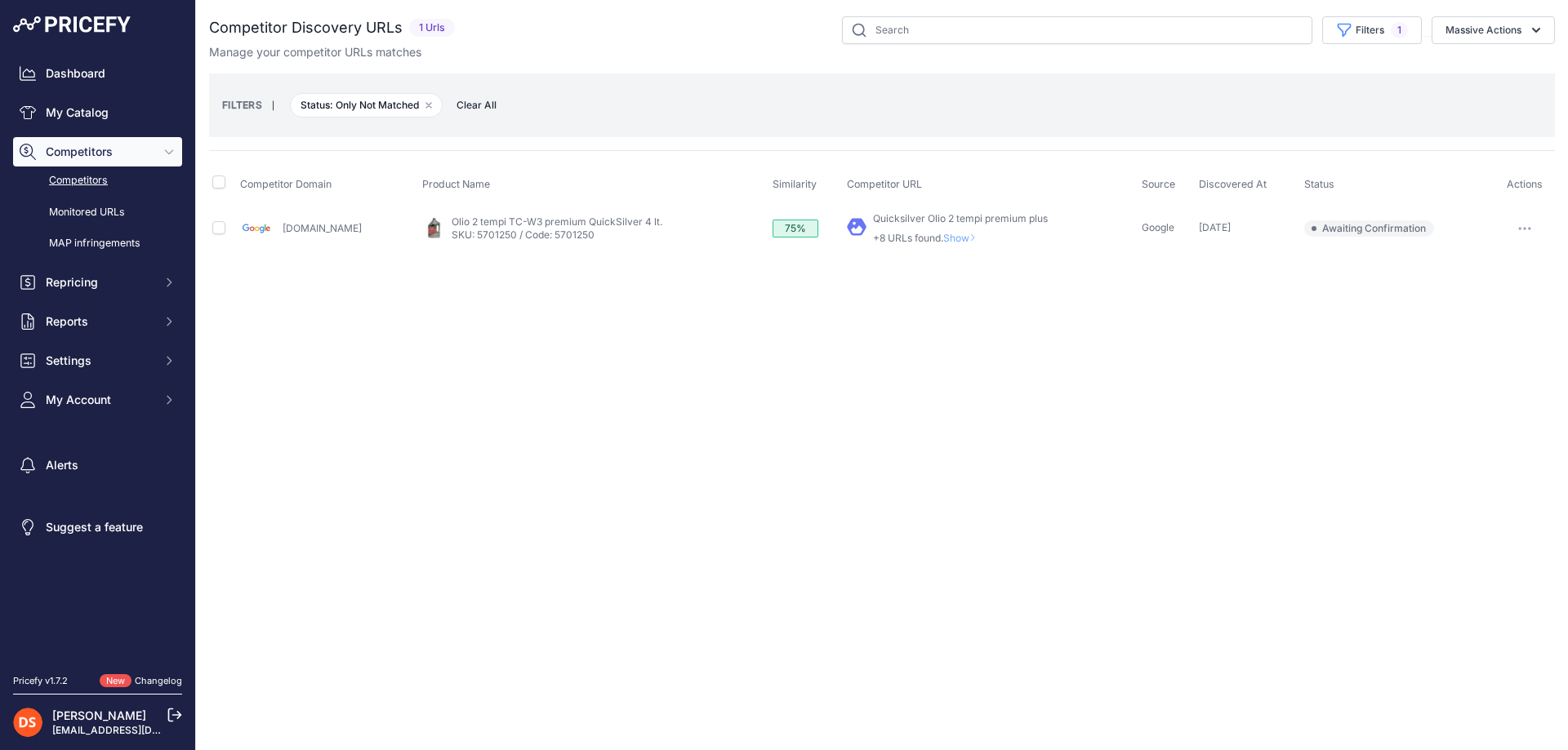
click at [943, 237] on span "Show" at bounding box center [962, 238] width 39 height 12
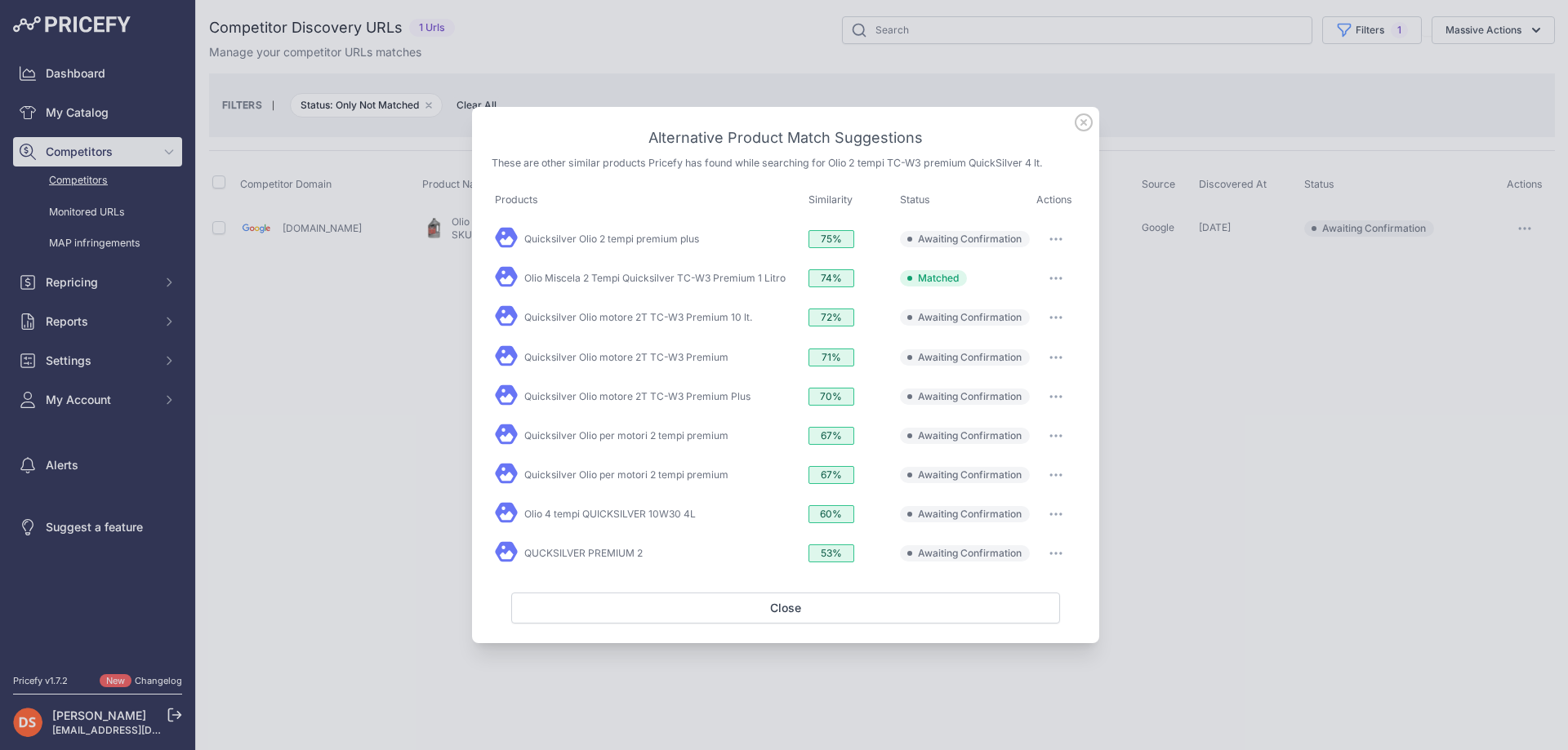
click at [1150, 296] on div at bounding box center [784, 375] width 1568 height 750
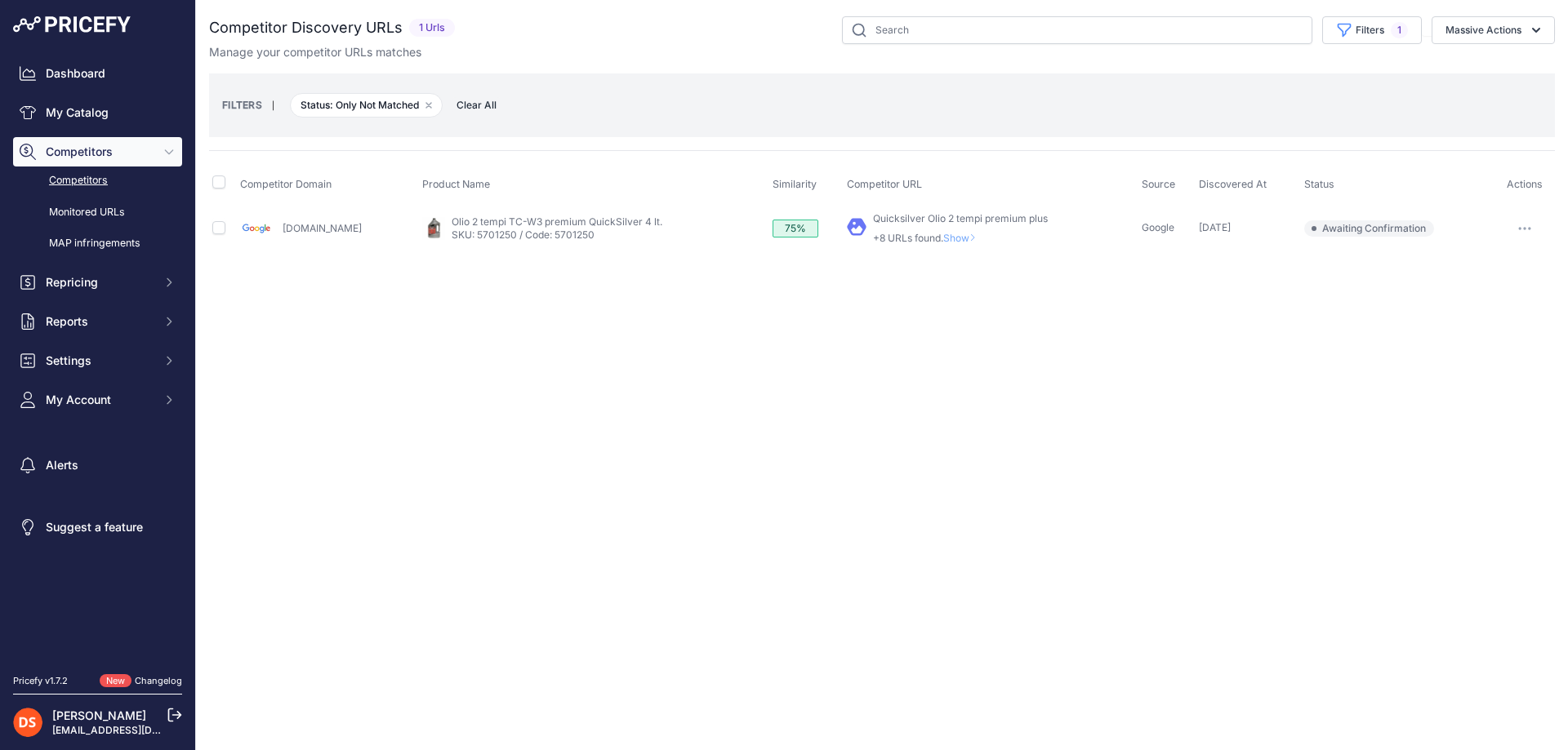
click at [943, 240] on span "Show" at bounding box center [962, 238] width 39 height 12
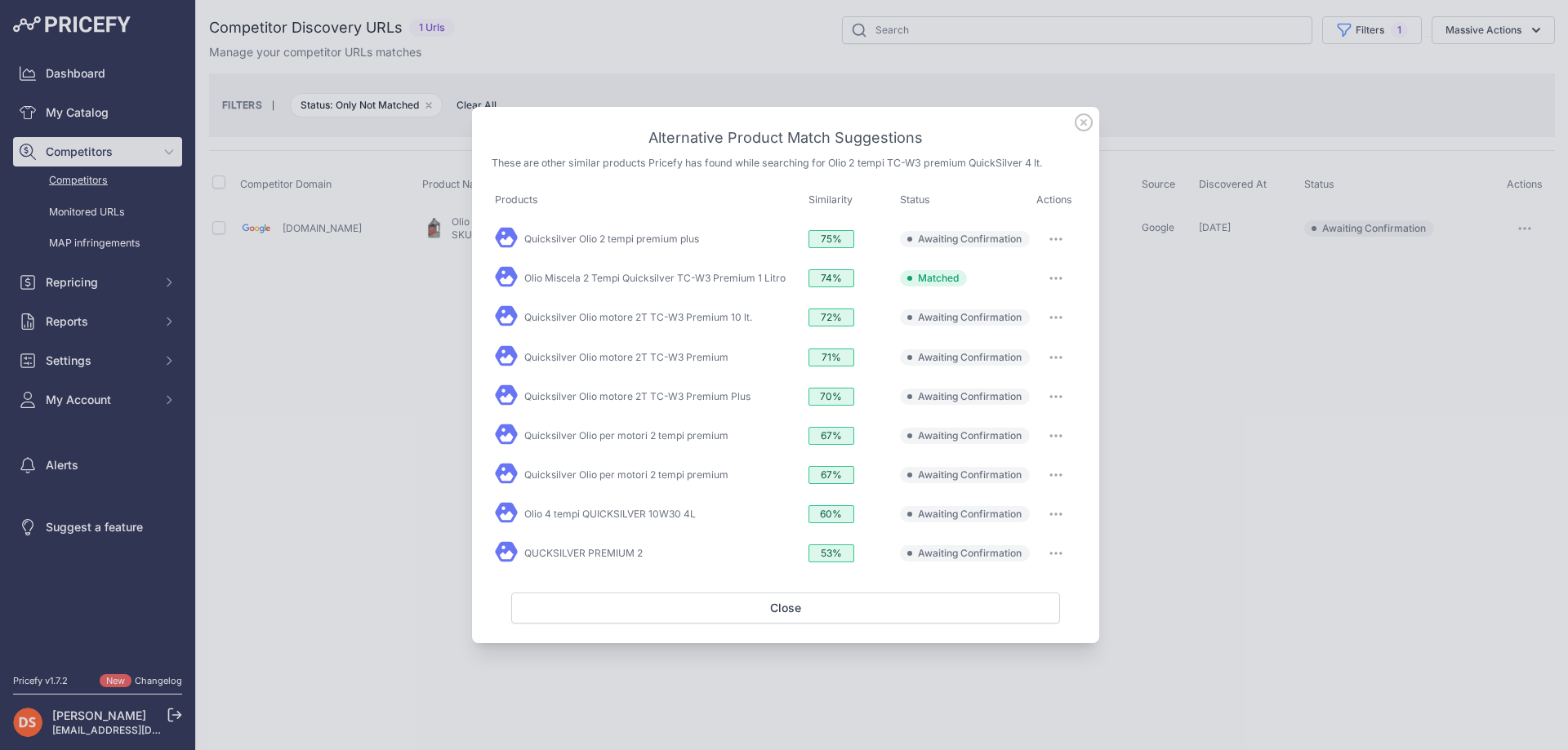
click at [1168, 277] on div at bounding box center [784, 375] width 1568 height 750
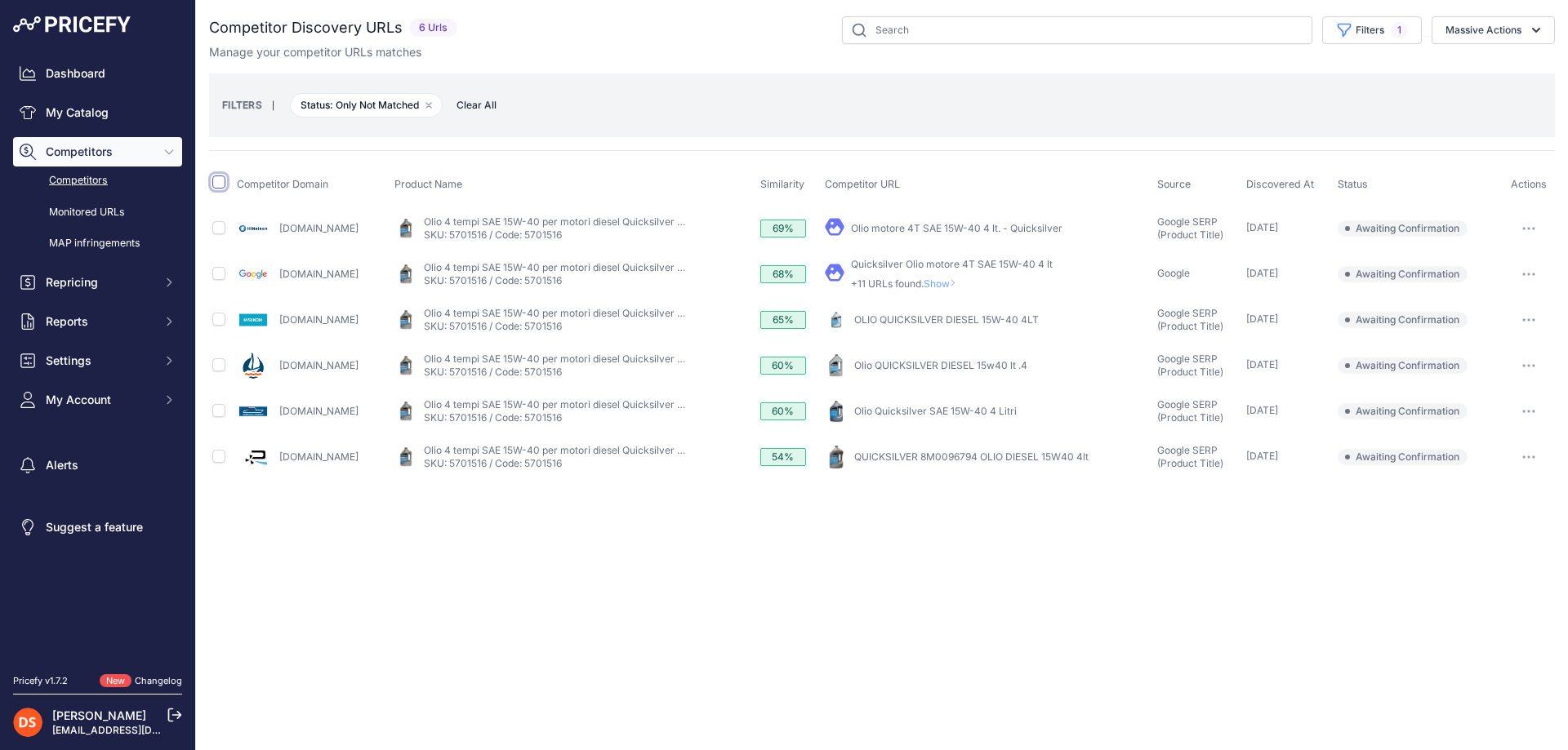
click at [218, 185] on input "checkbox" at bounding box center [218, 182] width 13 height 13
checkbox input "true"
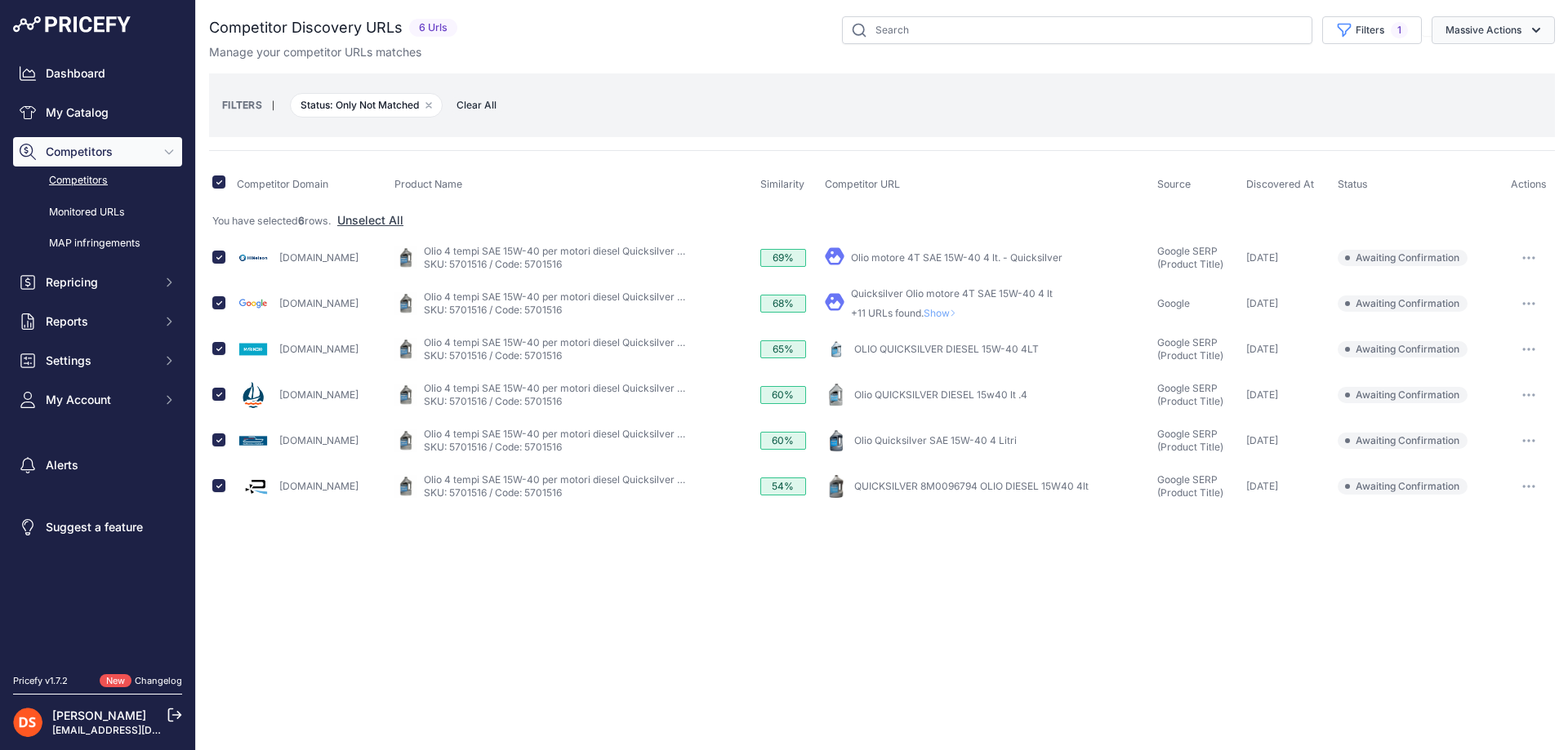
click at [1493, 26] on button "Massive Actions" at bounding box center [1492, 29] width 123 height 27
click at [1464, 69] on span "Confirm Match" at bounding box center [1477, 68] width 80 height 14
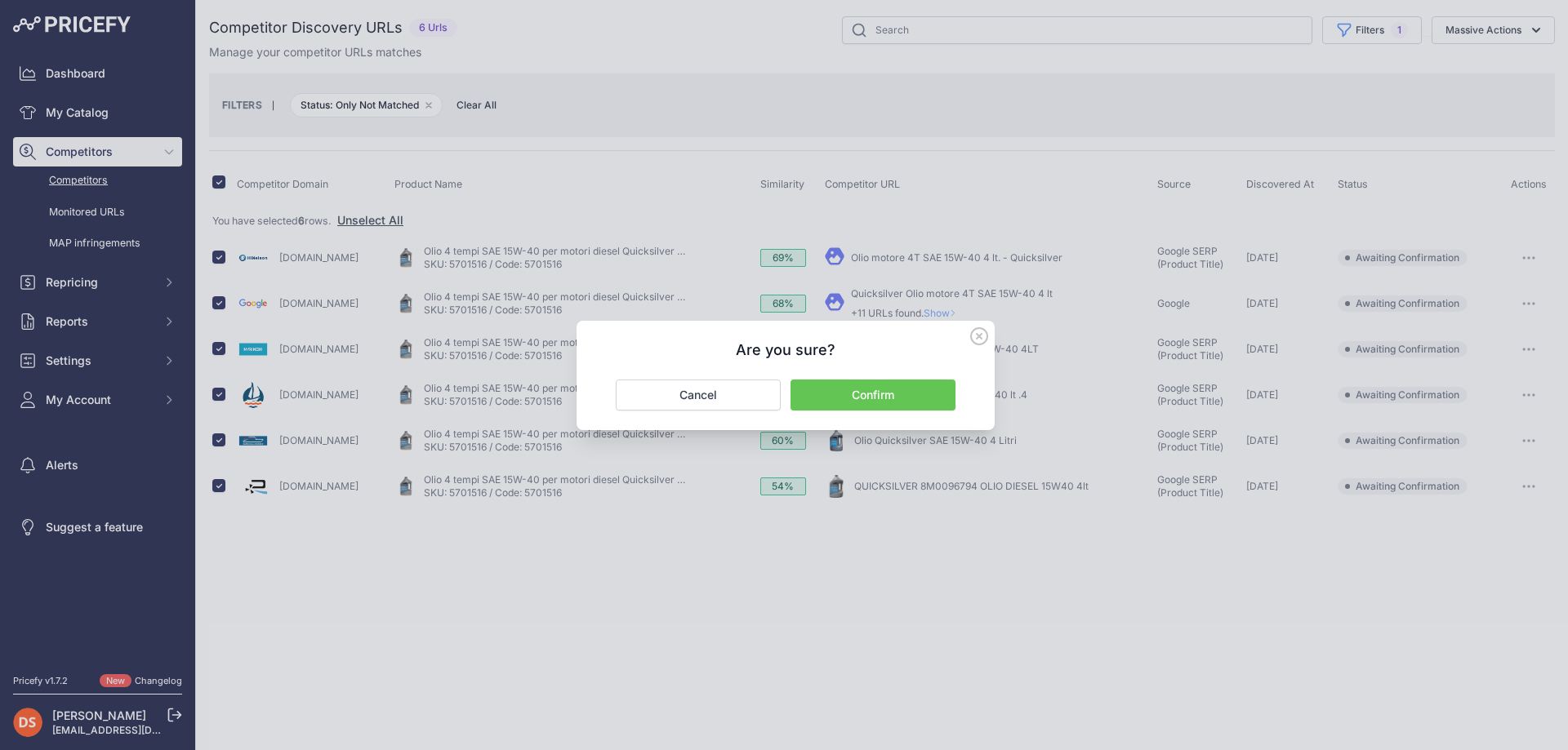
click at [874, 392] on button "Confirm" at bounding box center [873, 394] width 164 height 31
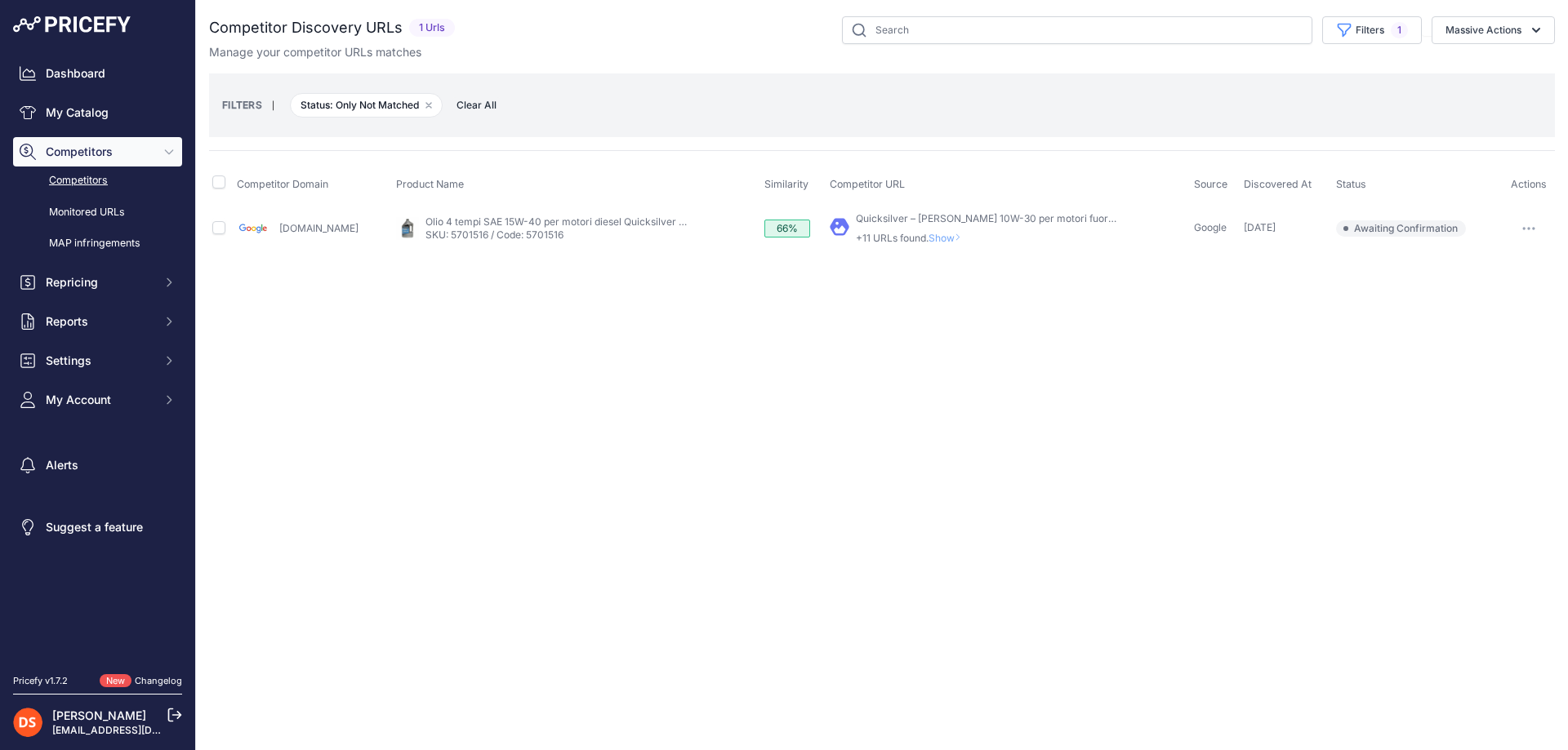
click at [929, 236] on span "Show" at bounding box center [948, 238] width 39 height 12
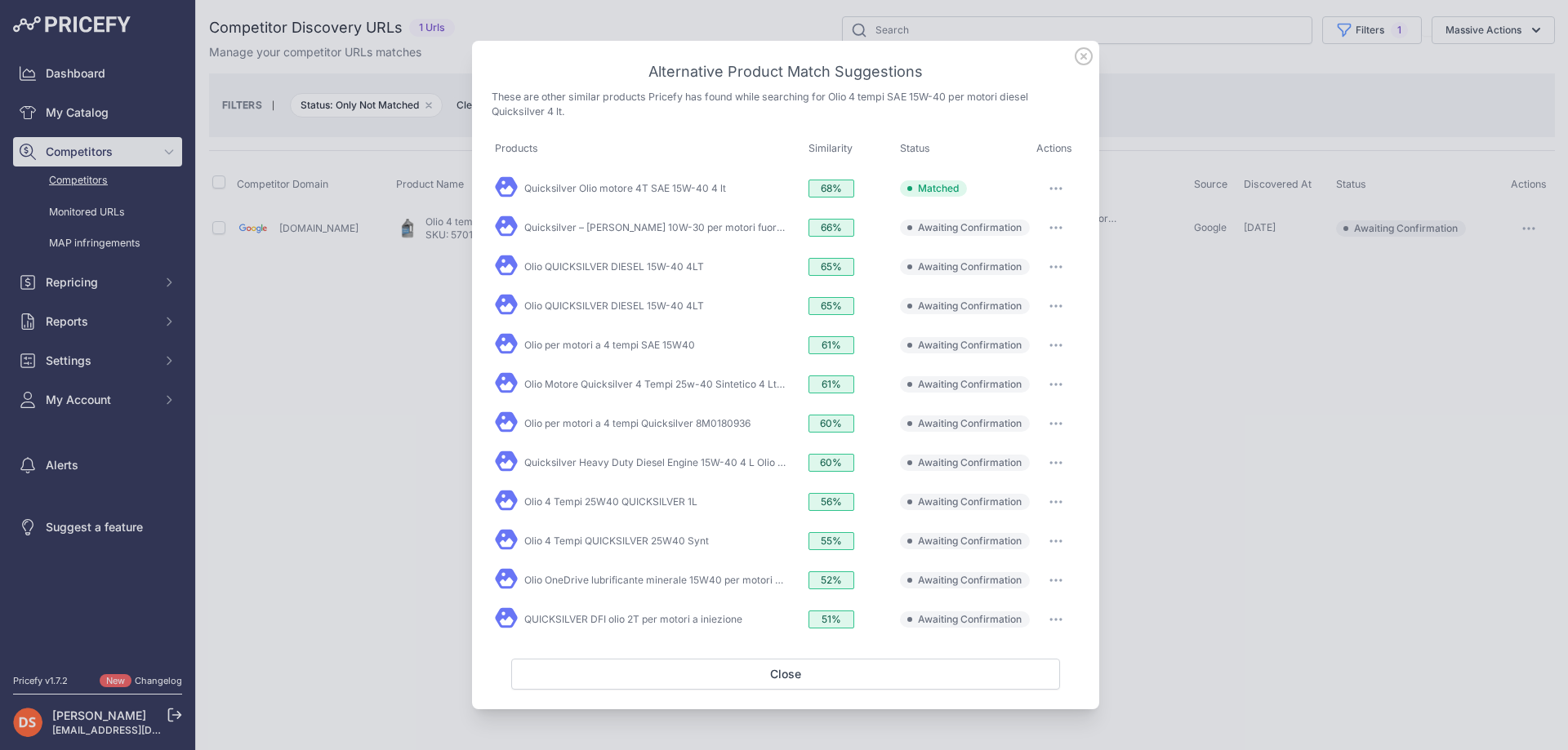
click at [1204, 310] on div at bounding box center [784, 375] width 1568 height 750
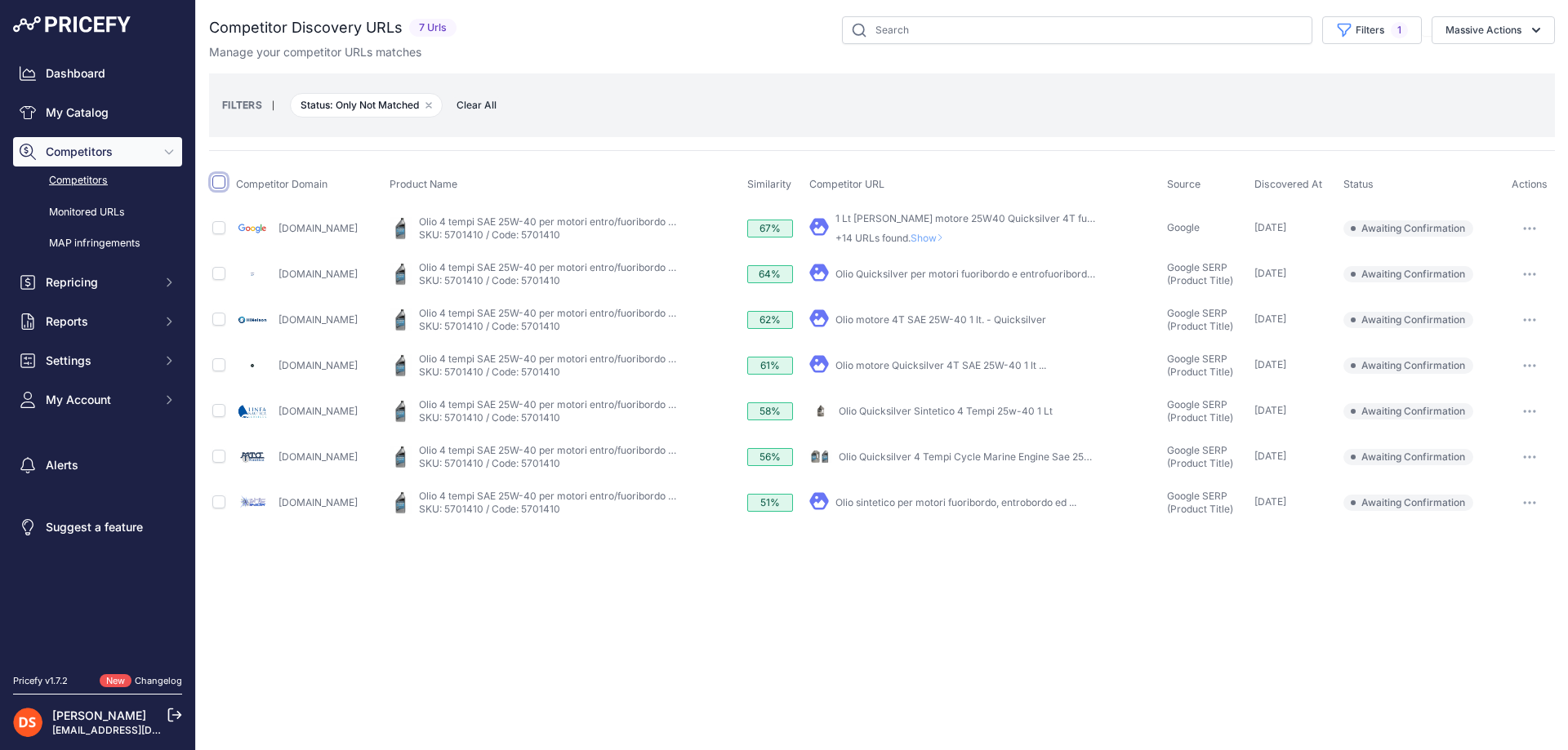
click at [218, 185] on input "checkbox" at bounding box center [218, 182] width 13 height 13
checkbox input "true"
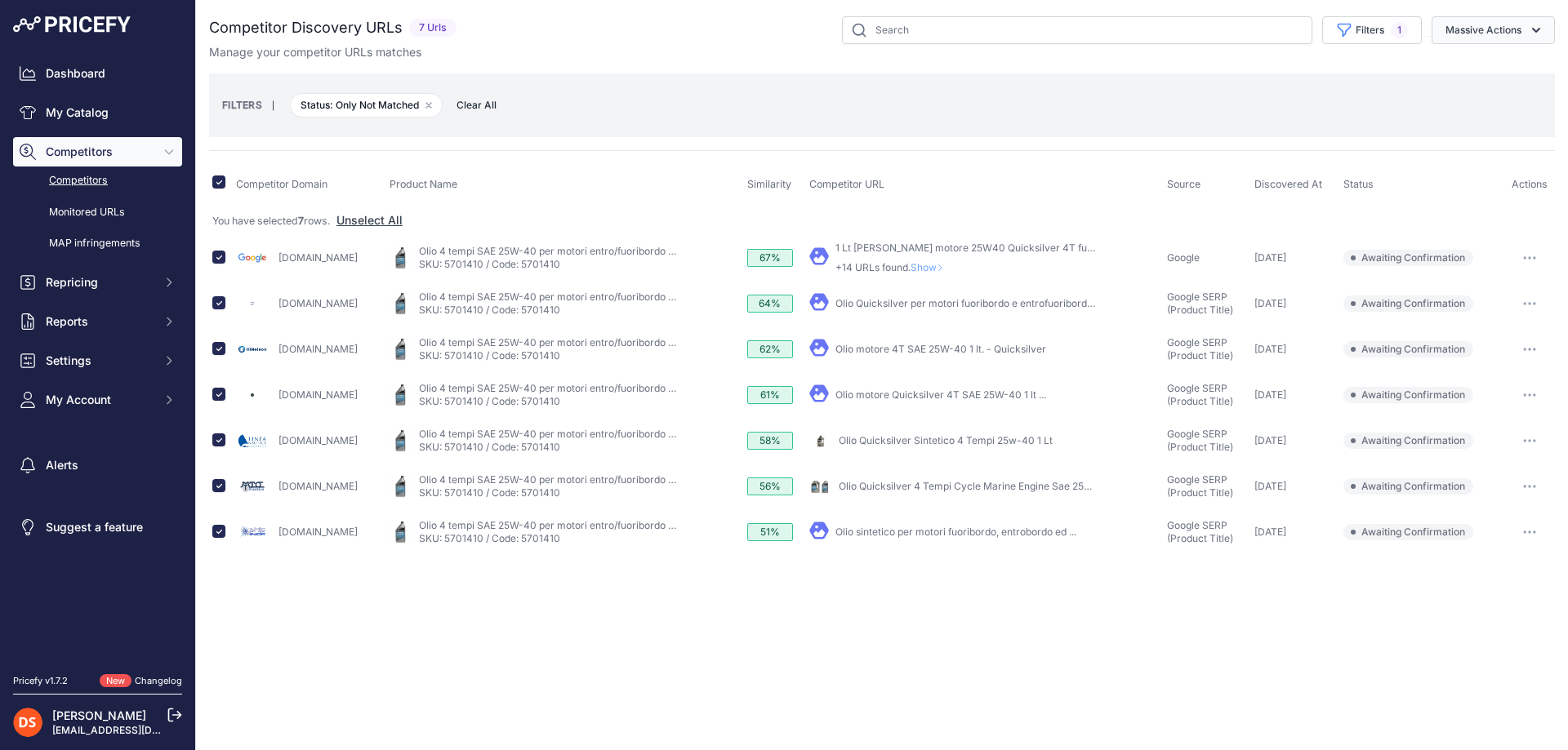
click at [1493, 26] on button "Massive Actions" at bounding box center [1492, 29] width 123 height 27
click at [1464, 69] on span "Confirm Match" at bounding box center [1477, 68] width 80 height 14
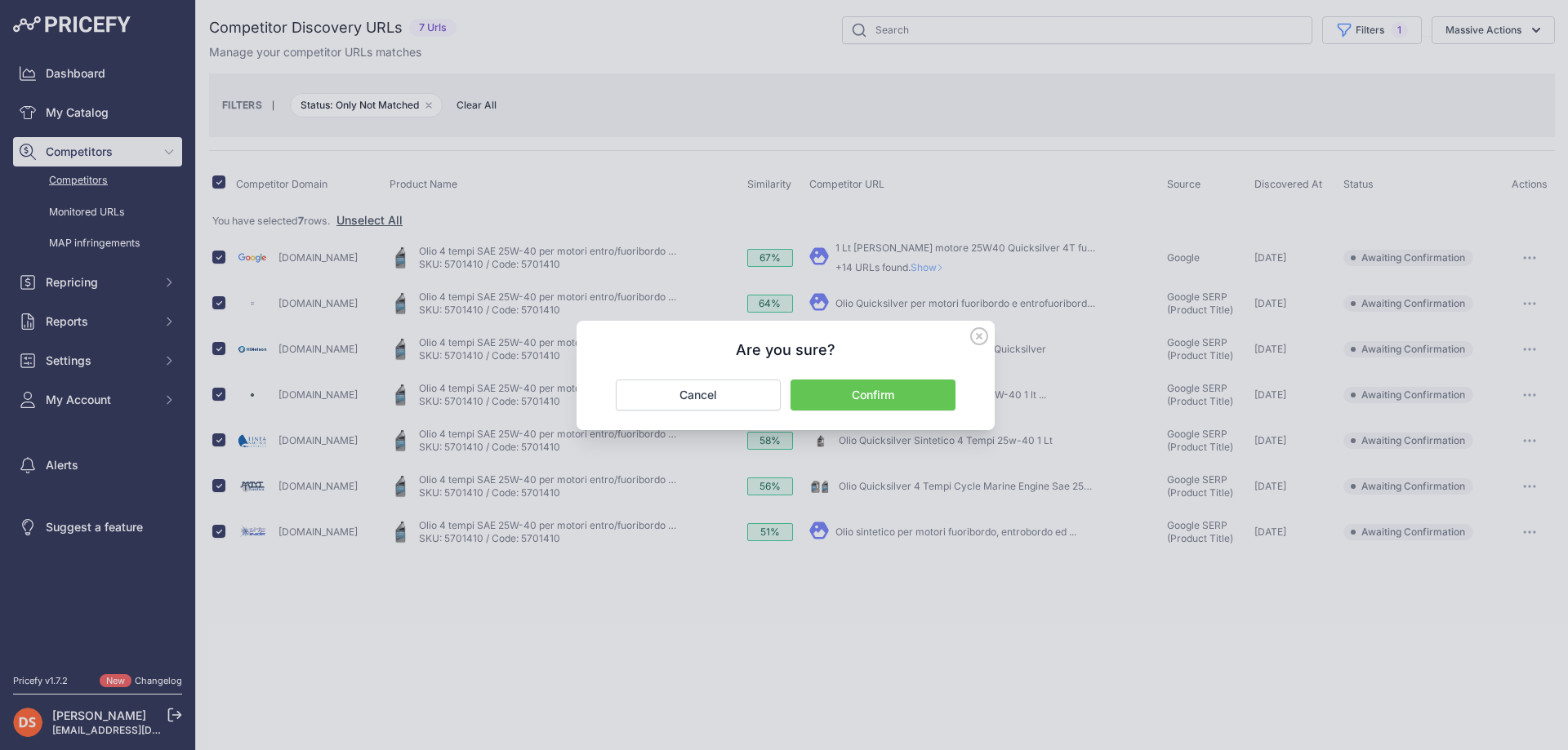
click at [874, 392] on button "Confirm" at bounding box center [873, 394] width 164 height 31
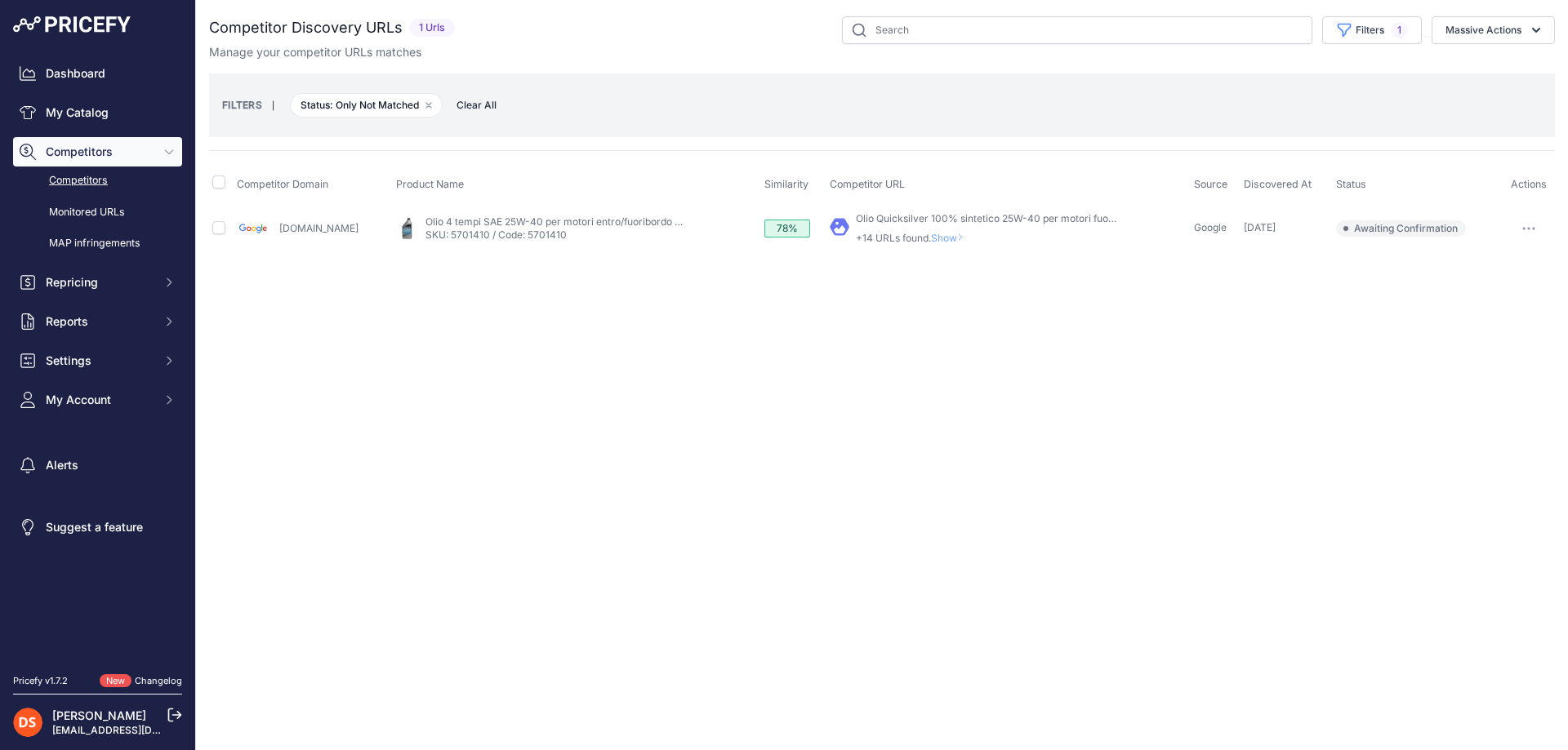
click at [931, 237] on span "Show" at bounding box center [951, 238] width 39 height 12
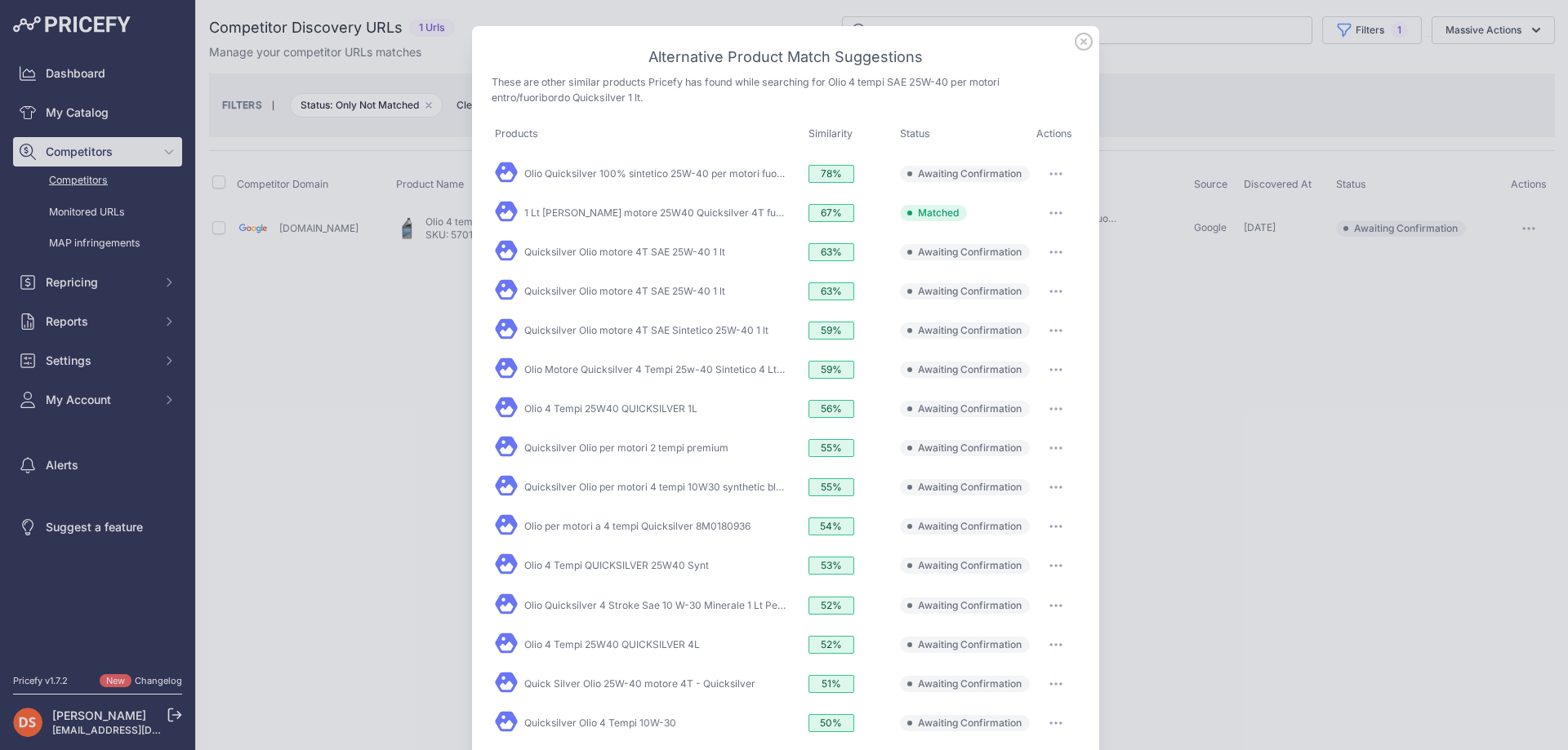
click at [1048, 176] on button "button" at bounding box center [1055, 174] width 33 height 23
click at [1016, 203] on span "Match This" at bounding box center [1010, 208] width 51 height 12
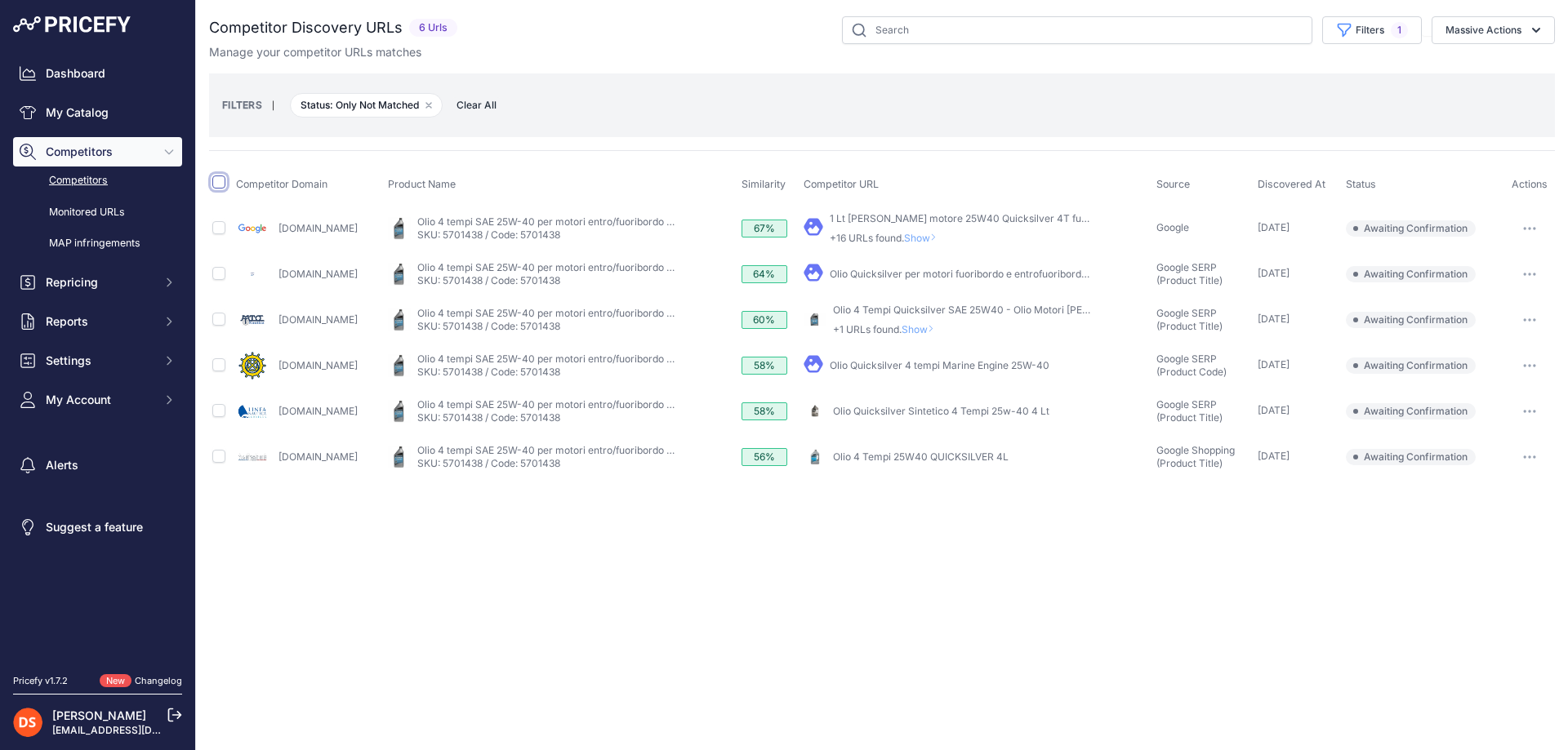
click at [218, 185] on input "checkbox" at bounding box center [218, 182] width 13 height 13
checkbox input "true"
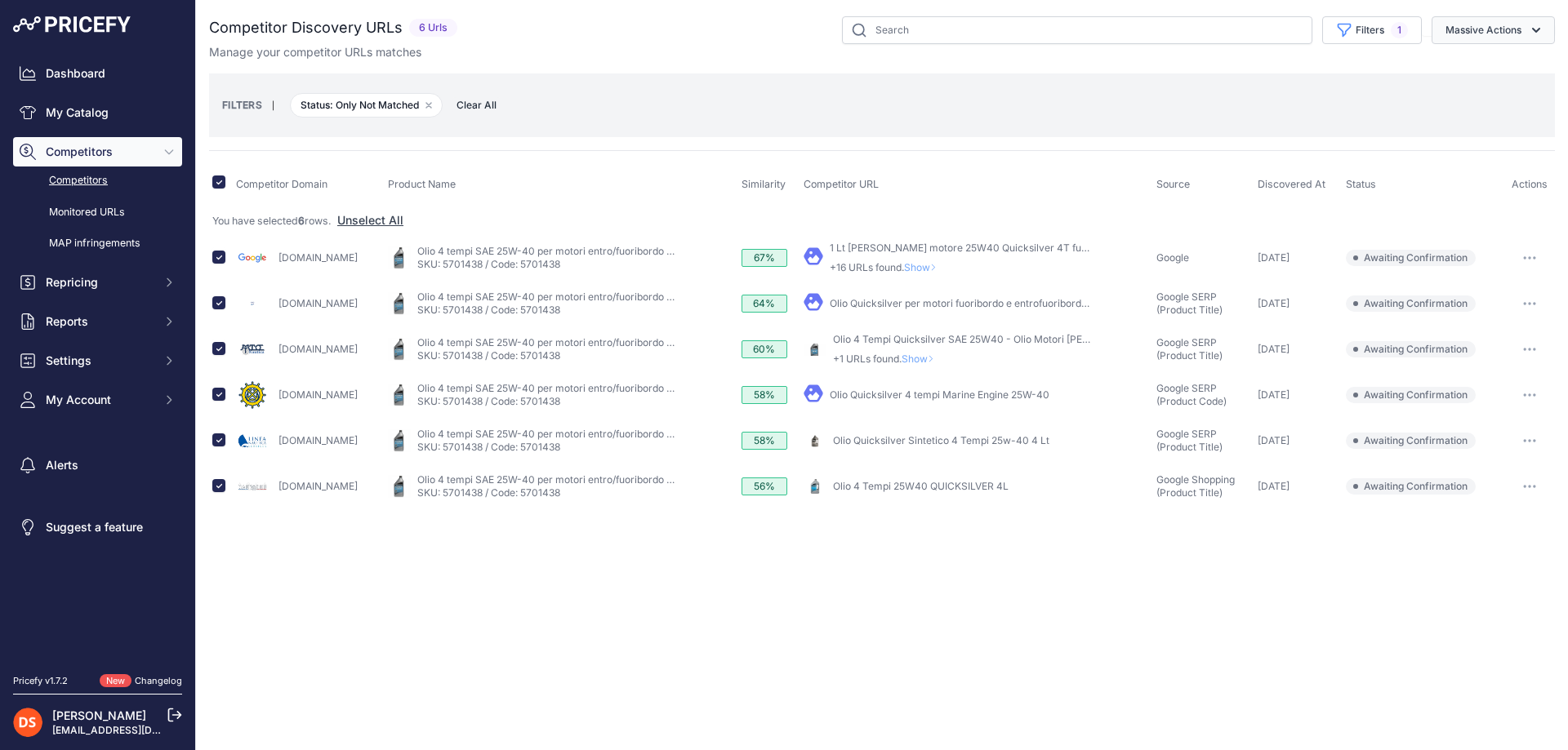
click at [1493, 26] on button "Massive Actions" at bounding box center [1492, 29] width 123 height 27
click at [1464, 69] on span "Confirm Match" at bounding box center [1477, 68] width 80 height 14
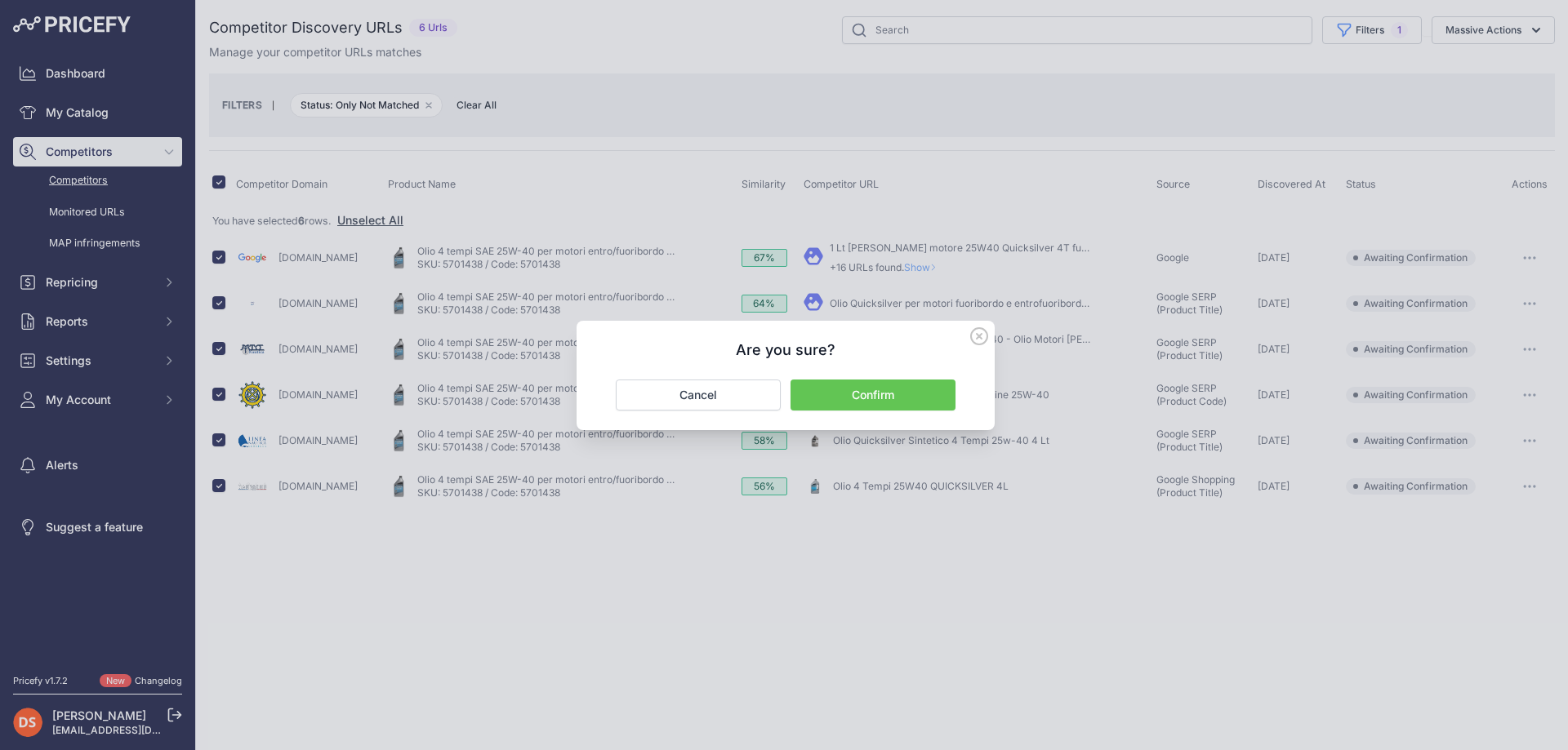
click at [874, 392] on button "Confirm" at bounding box center [873, 394] width 164 height 31
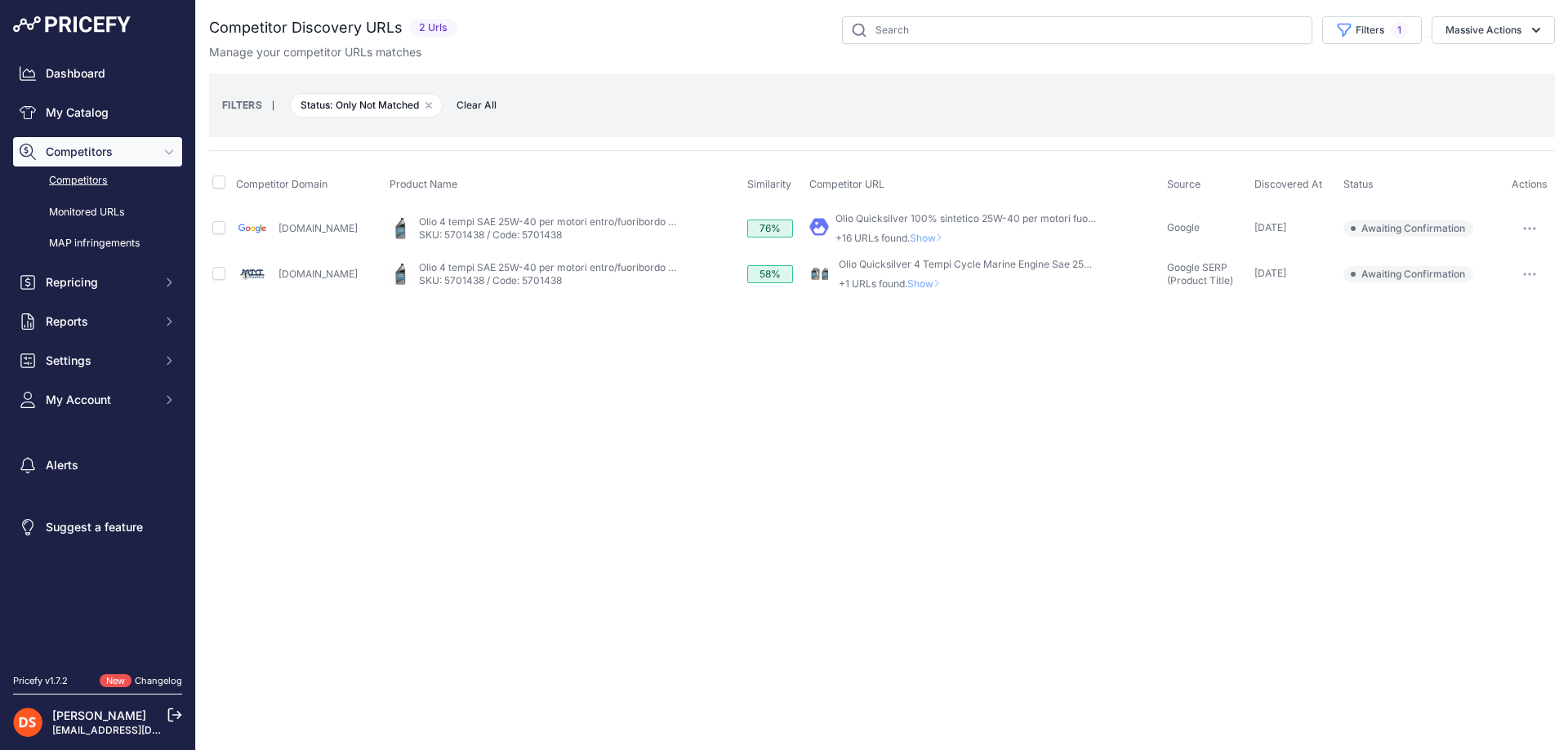
click at [928, 281] on span "Show" at bounding box center [927, 284] width 39 height 12
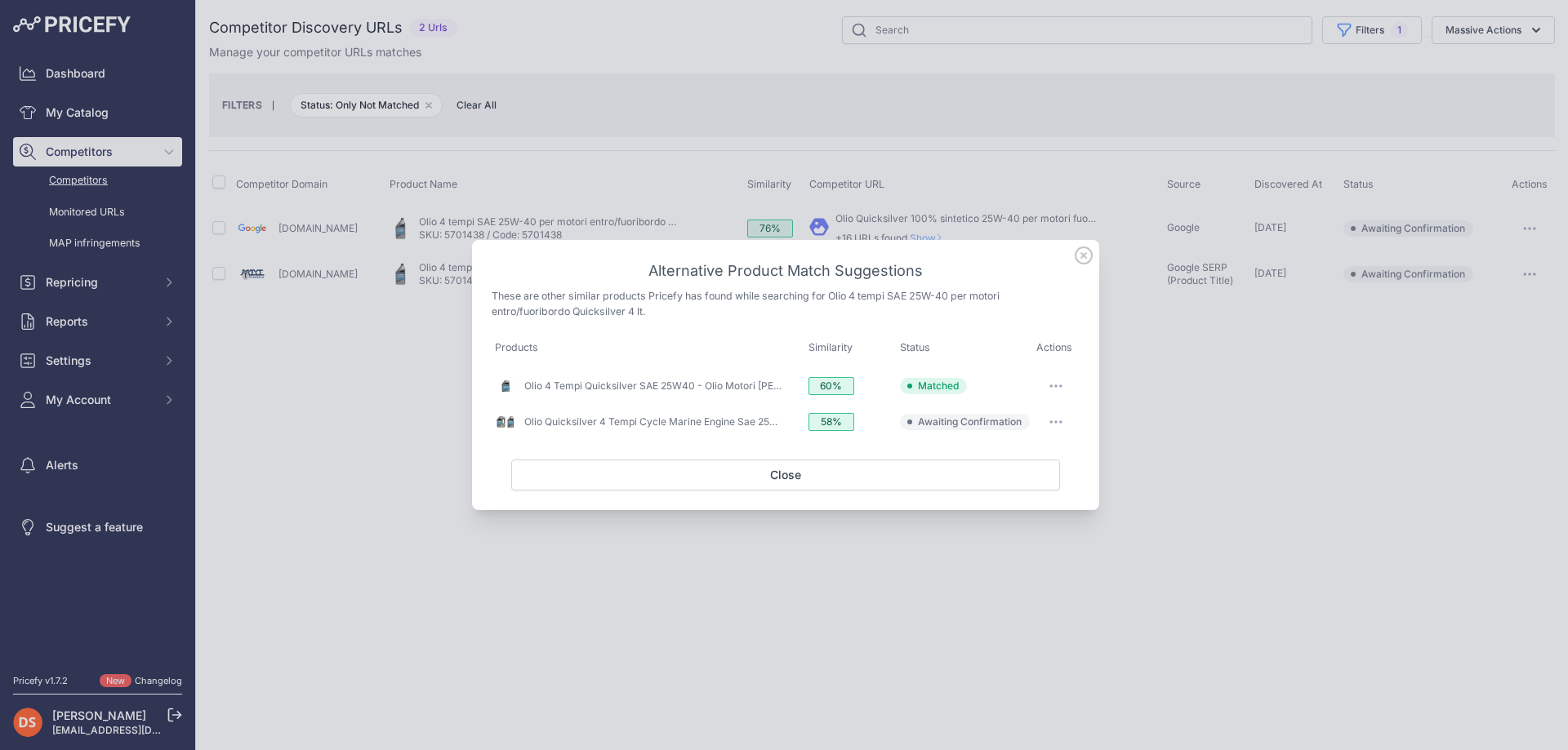
click at [1189, 381] on div at bounding box center [784, 375] width 1568 height 750
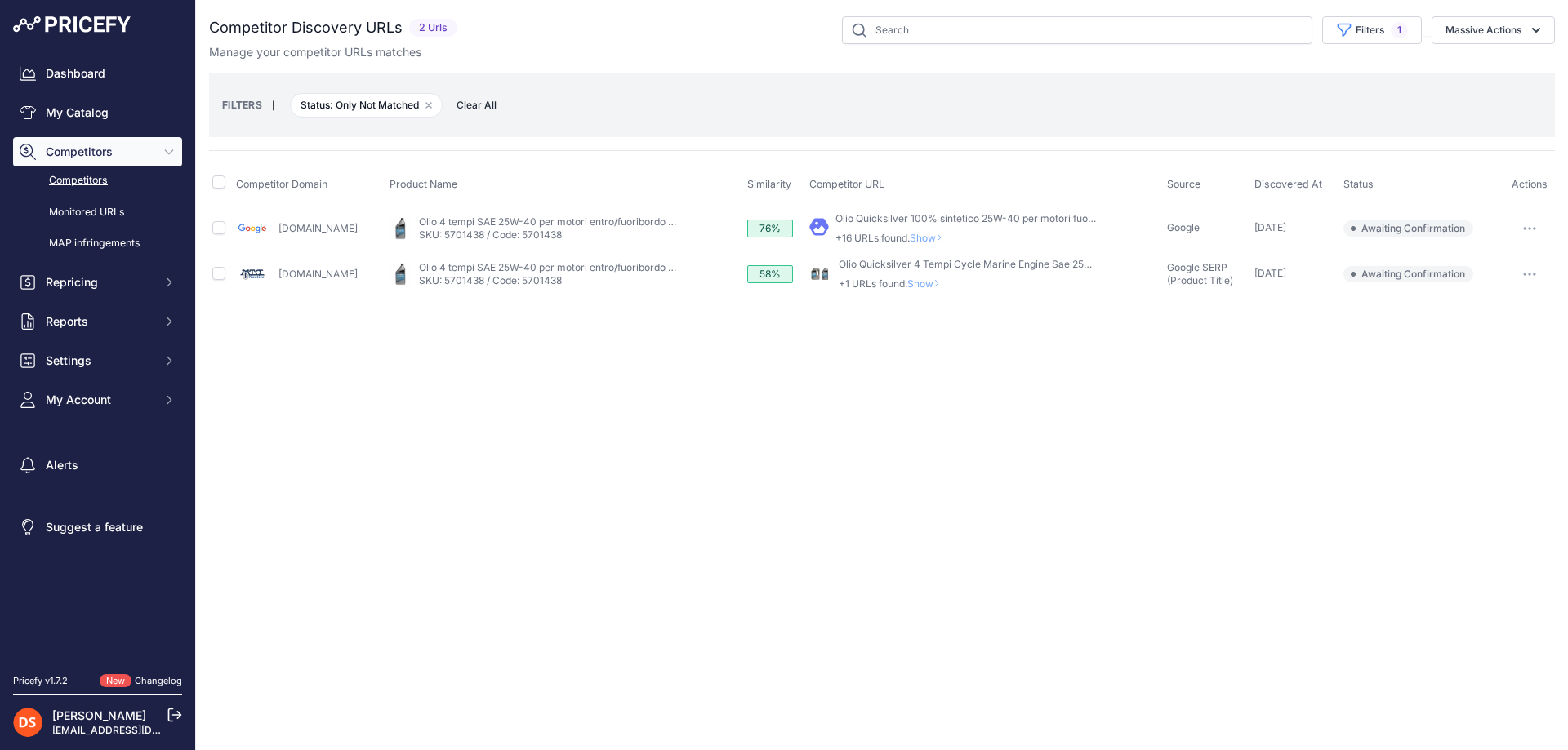
click at [931, 236] on span "Show" at bounding box center [929, 238] width 39 height 12
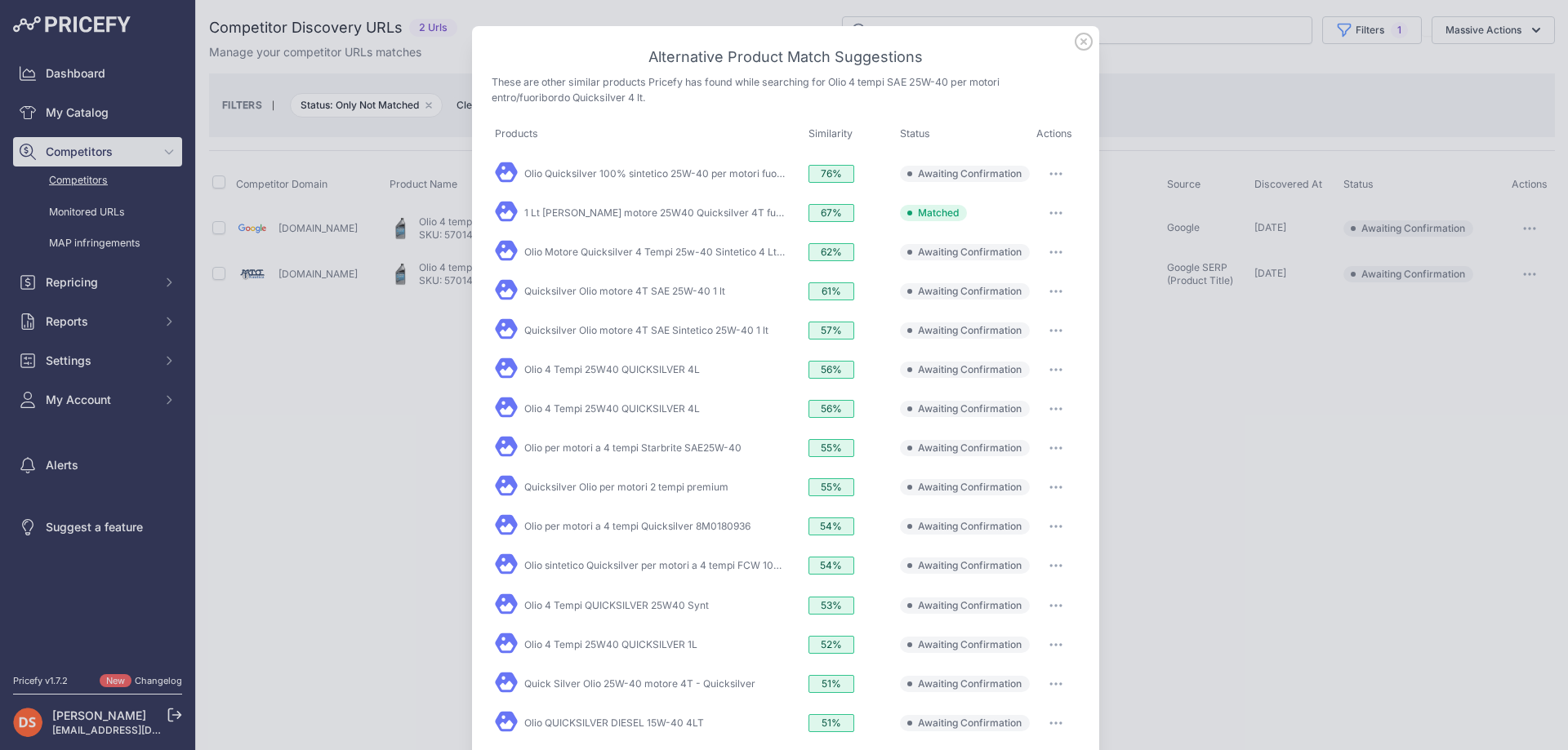
click at [1049, 172] on icon "button" at bounding box center [1055, 174] width 13 height 4
click at [1135, 253] on div at bounding box center [784, 375] width 1568 height 750
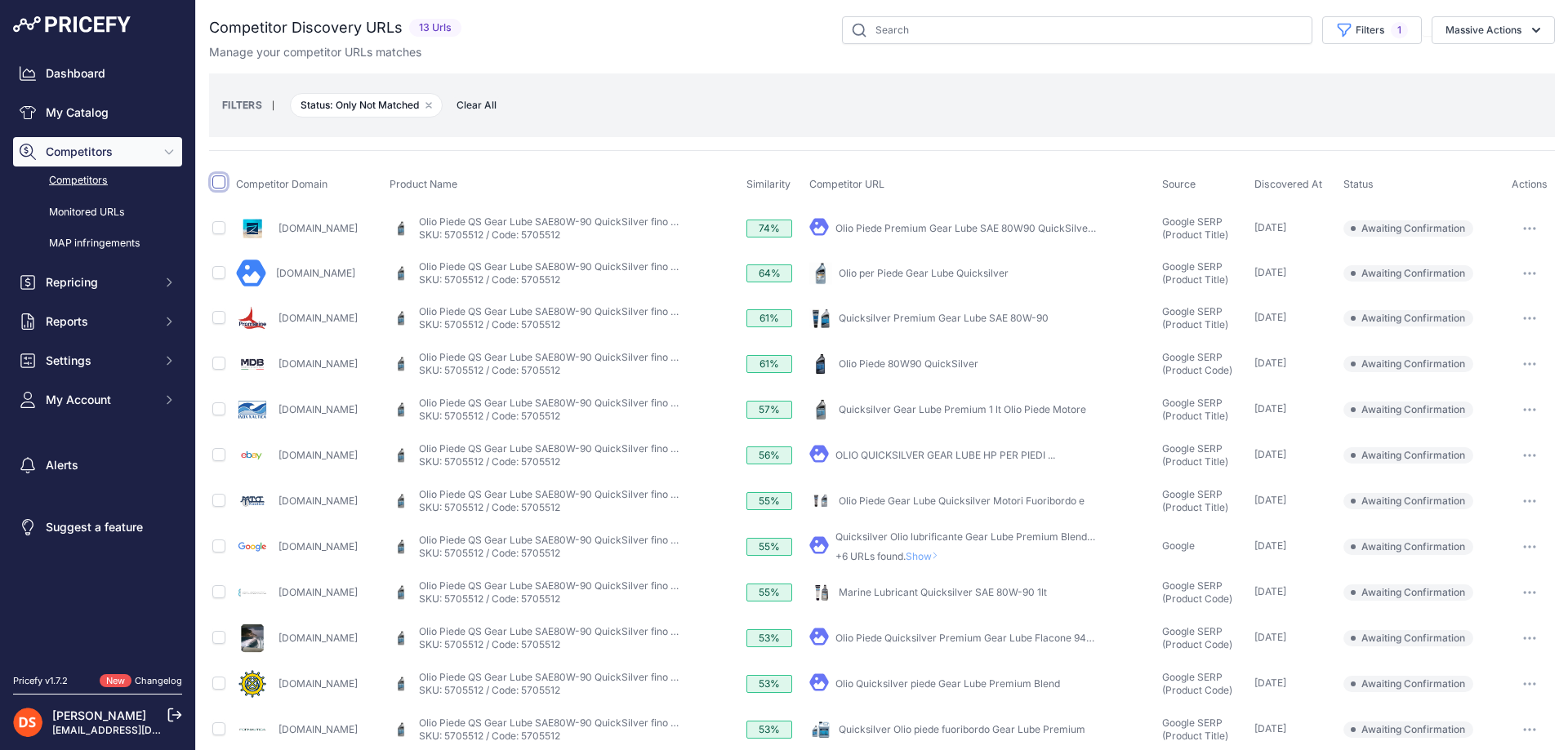
click at [218, 185] on input "checkbox" at bounding box center [218, 182] width 13 height 13
checkbox input "true"
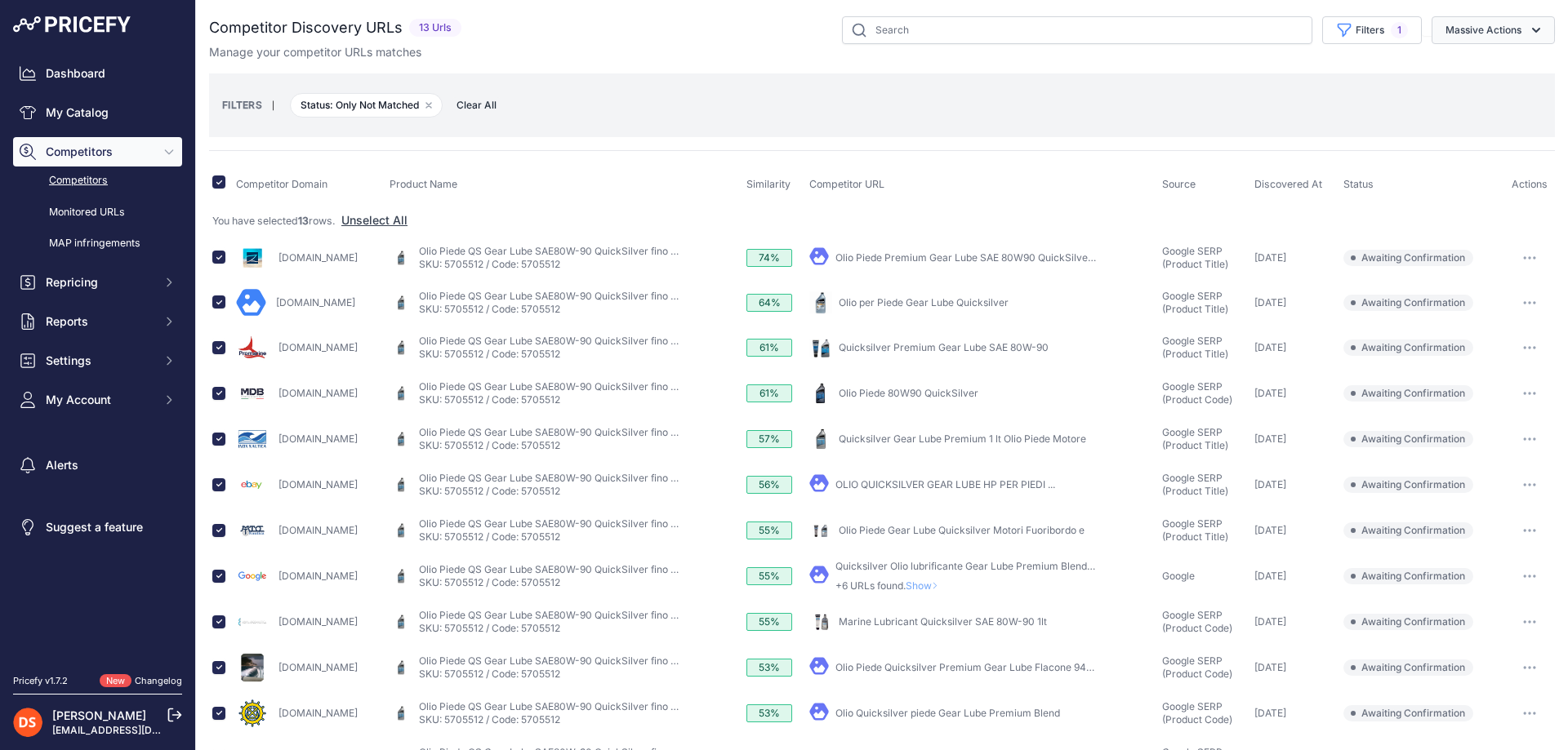
click at [1493, 26] on button "Massive Actions" at bounding box center [1492, 29] width 123 height 27
click at [1464, 69] on span "Confirm Match" at bounding box center [1477, 68] width 80 height 14
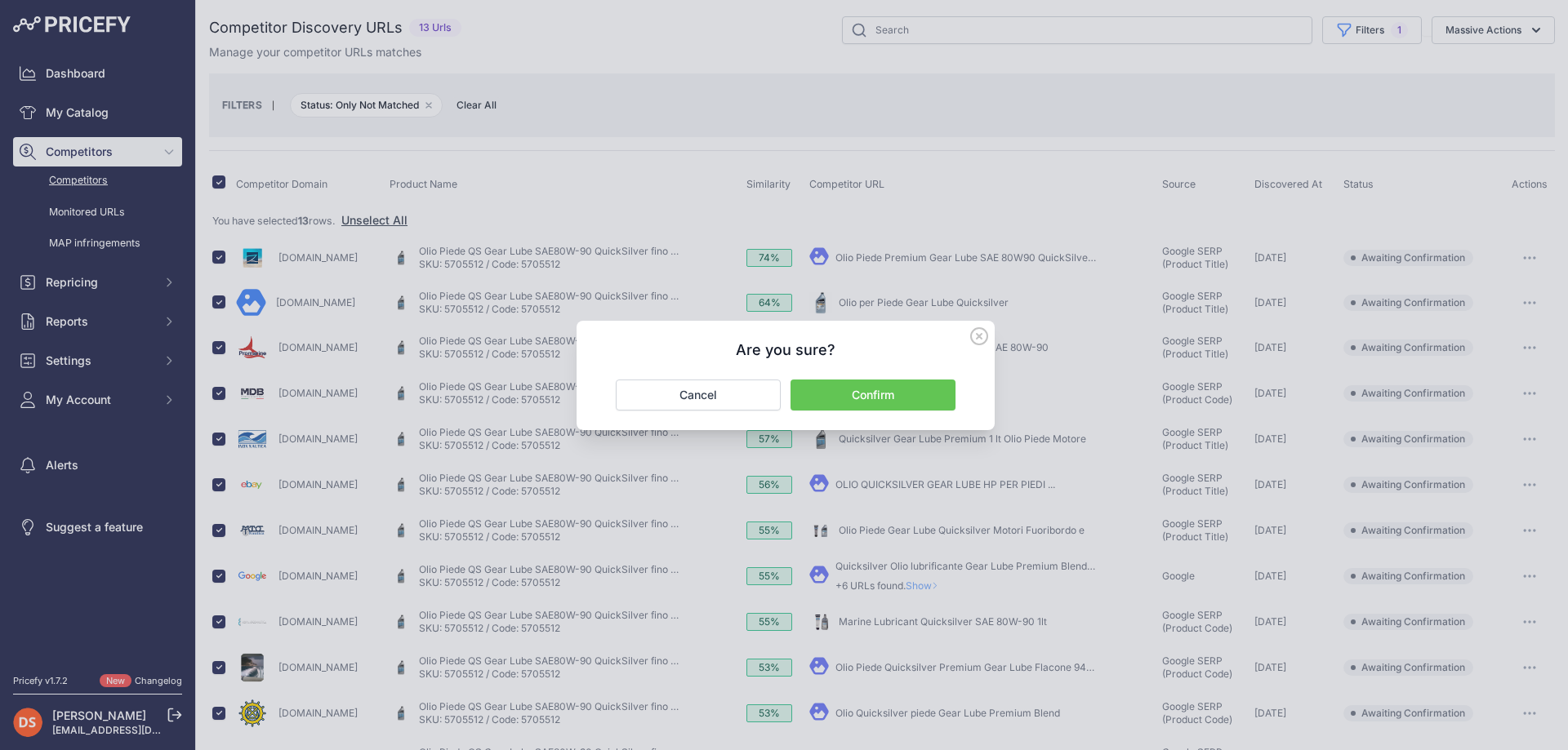
click at [874, 392] on button "Confirm" at bounding box center [873, 394] width 164 height 31
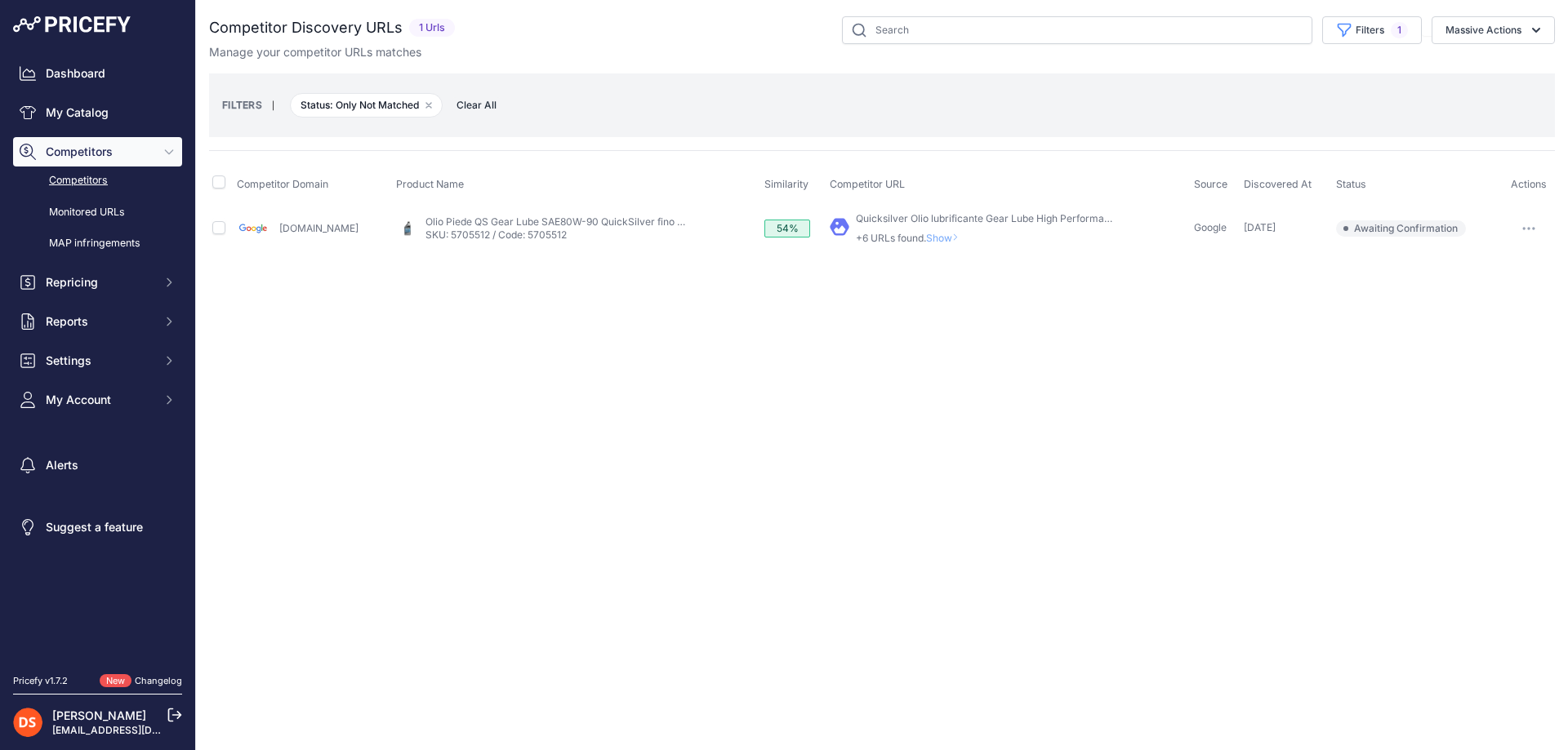
click at [926, 239] on span "Show" at bounding box center [945, 238] width 39 height 12
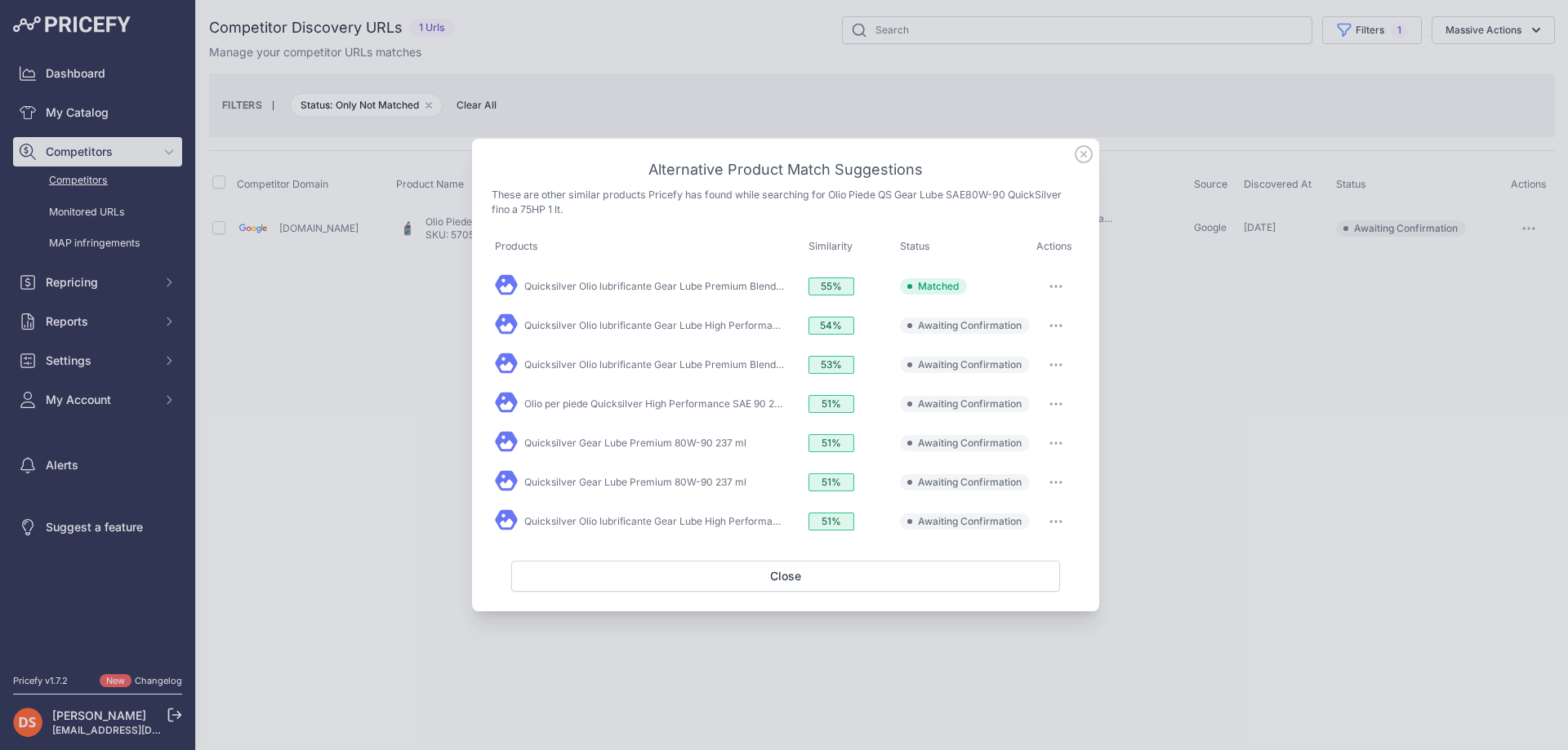
click at [1049, 280] on button "button" at bounding box center [1055, 287] width 33 height 23
click at [1002, 416] on span "Unmatch" at bounding box center [1006, 418] width 42 height 12
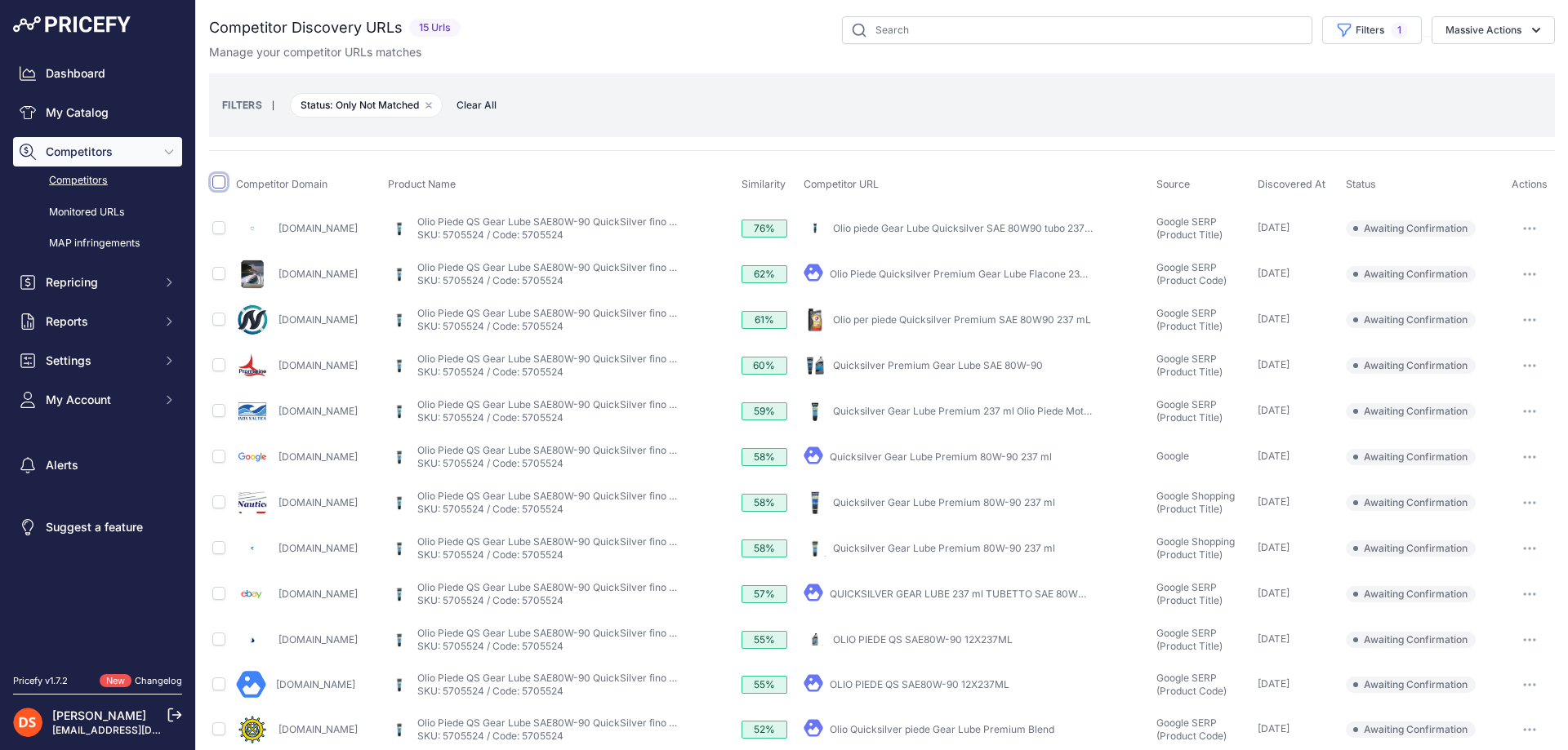
click at [218, 185] on input "checkbox" at bounding box center [218, 182] width 13 height 13
checkbox input "true"
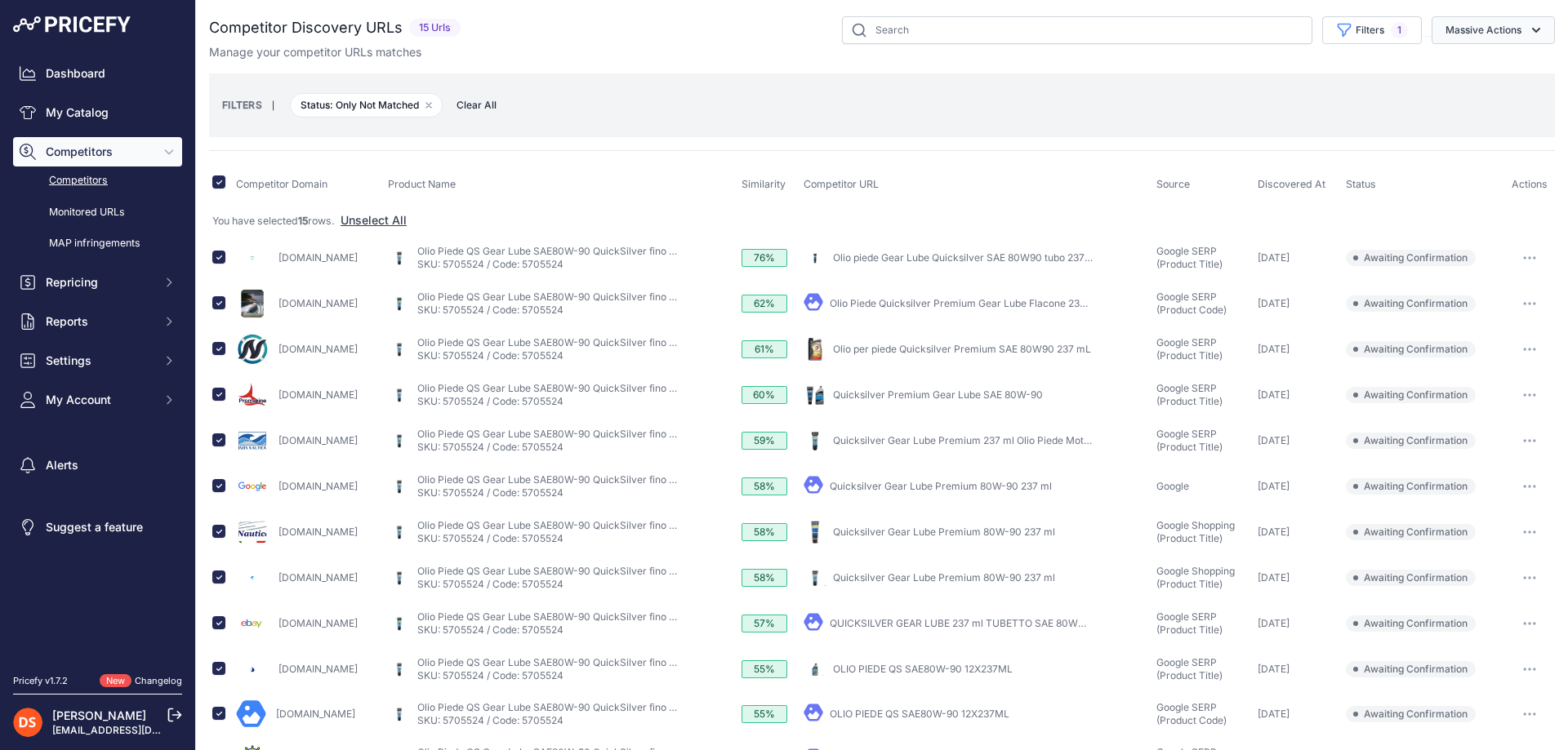
click at [1493, 26] on button "Massive Actions" at bounding box center [1492, 29] width 123 height 27
click at [1464, 69] on span "Confirm Match" at bounding box center [1477, 68] width 80 height 14
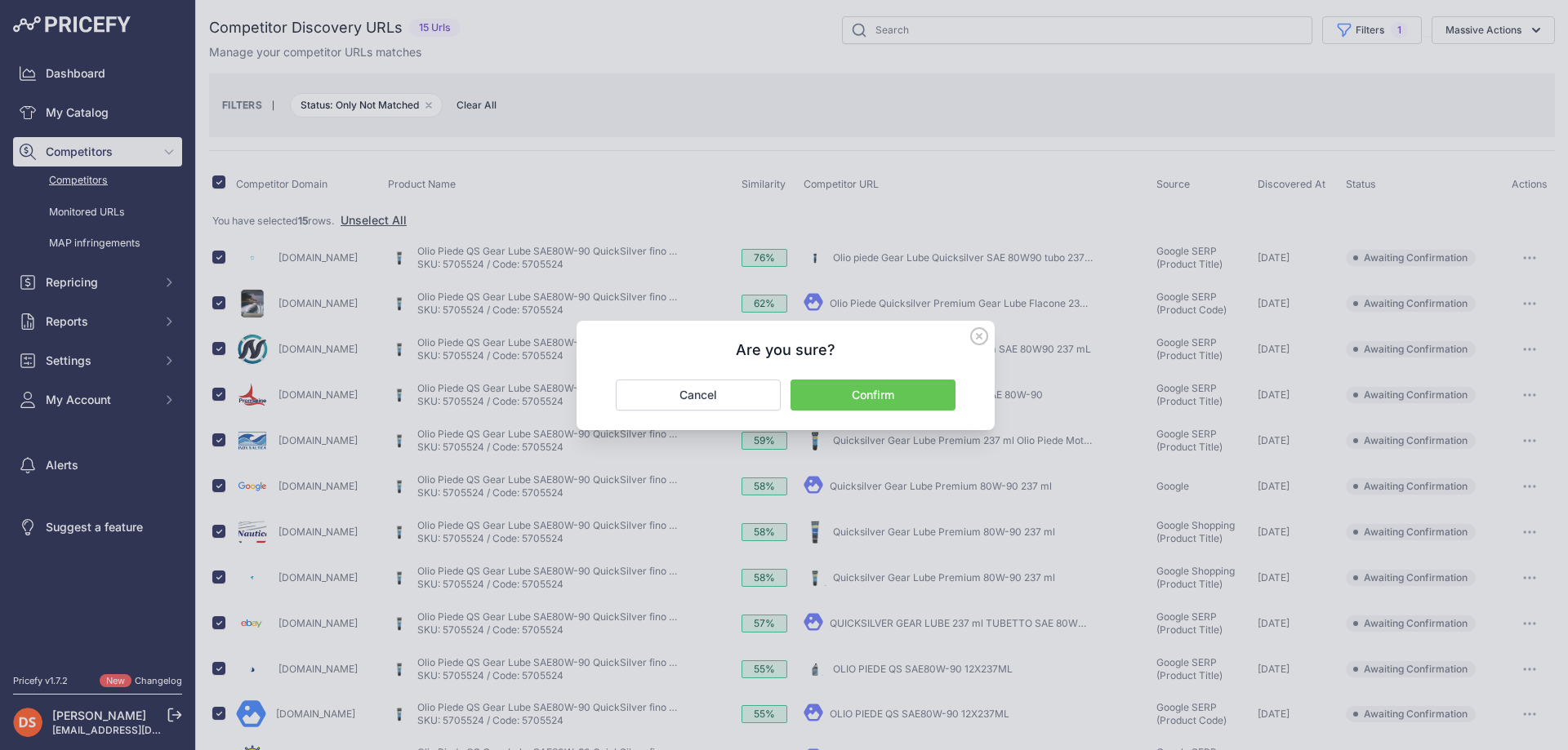
click at [874, 391] on button "Confirm" at bounding box center [873, 394] width 164 height 31
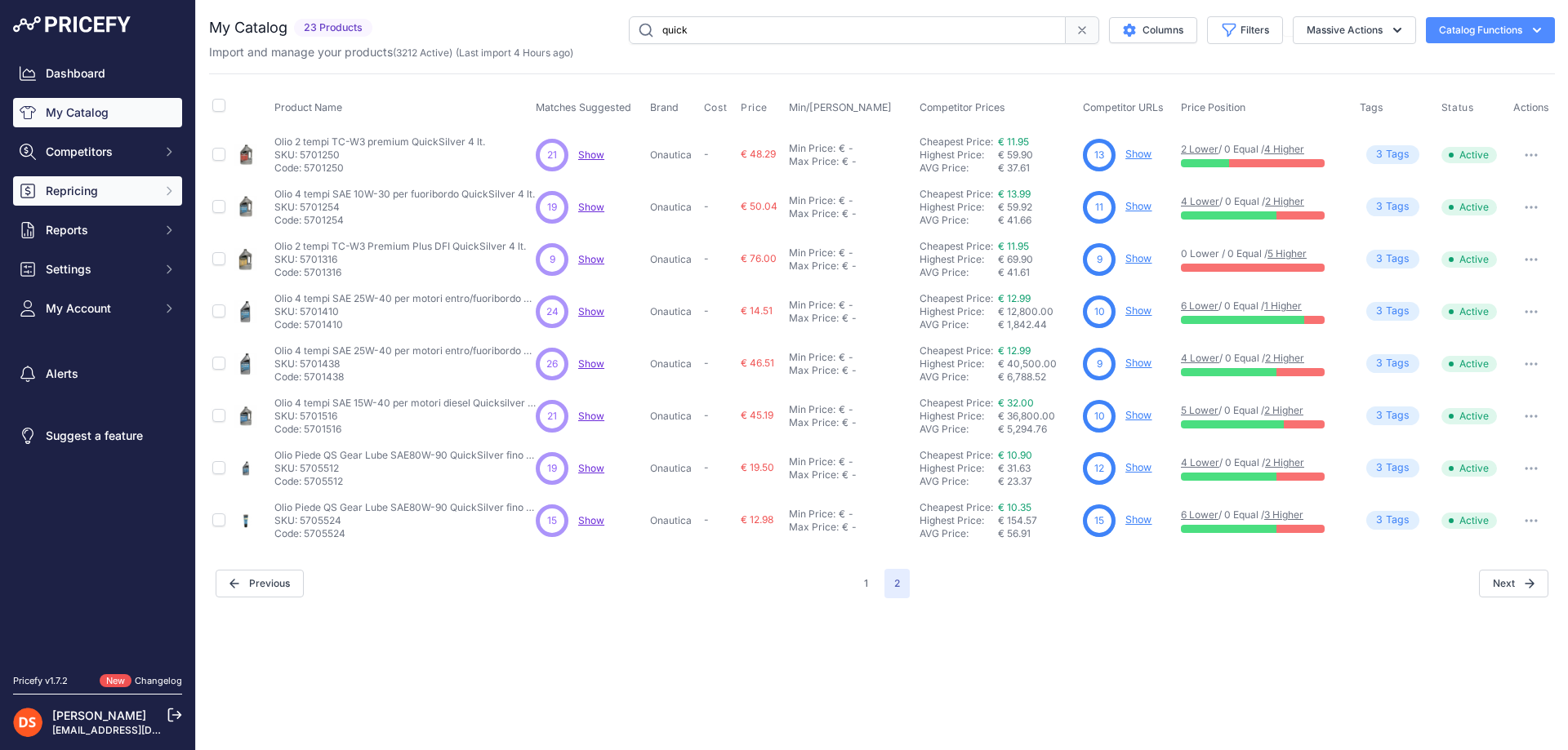
click at [80, 188] on span "Repricing" at bounding box center [99, 191] width 107 height 16
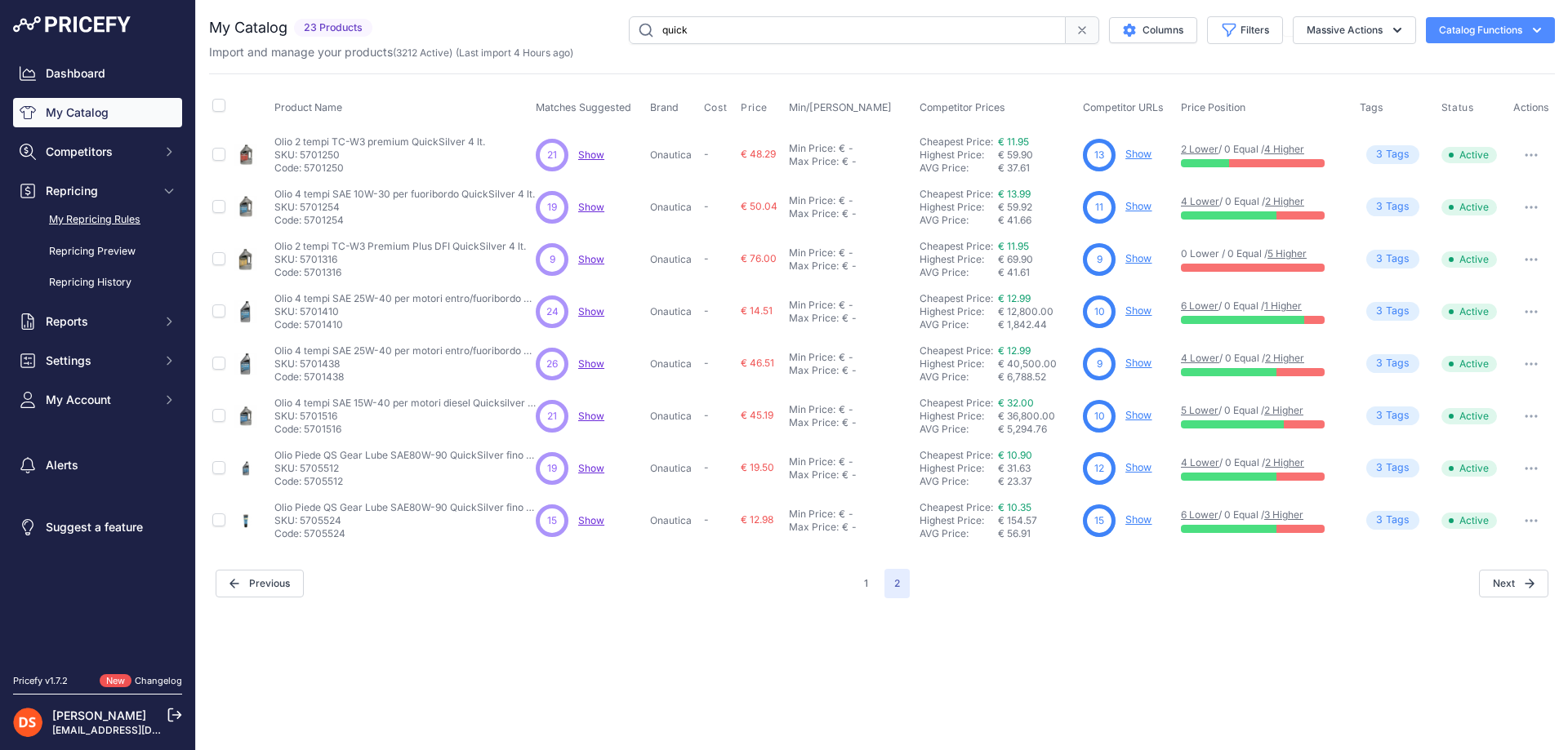
click at [87, 221] on link "My Repricing Rules" at bounding box center [97, 220] width 169 height 28
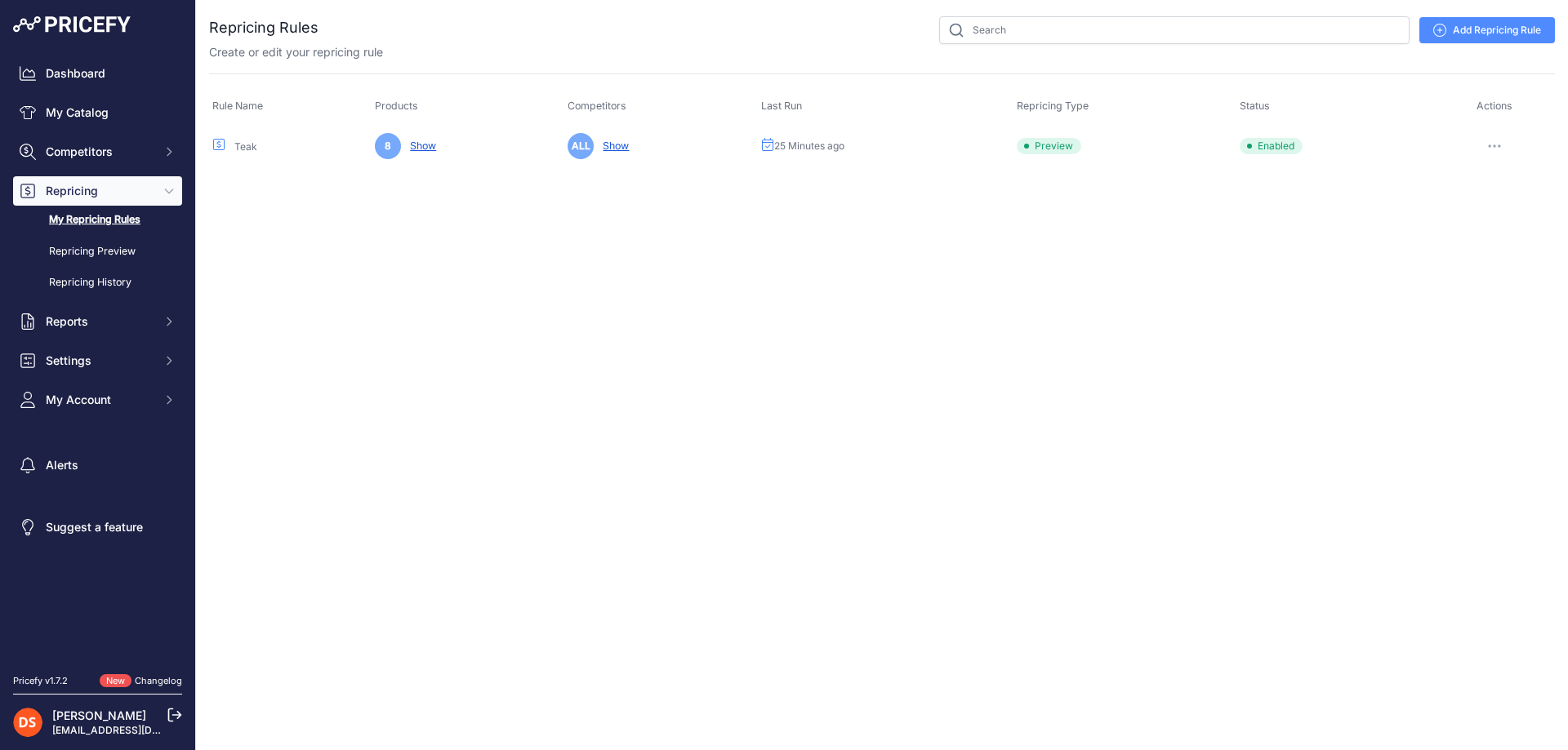
click at [1492, 27] on link "Add Repricing Rule" at bounding box center [1487, 30] width 135 height 27
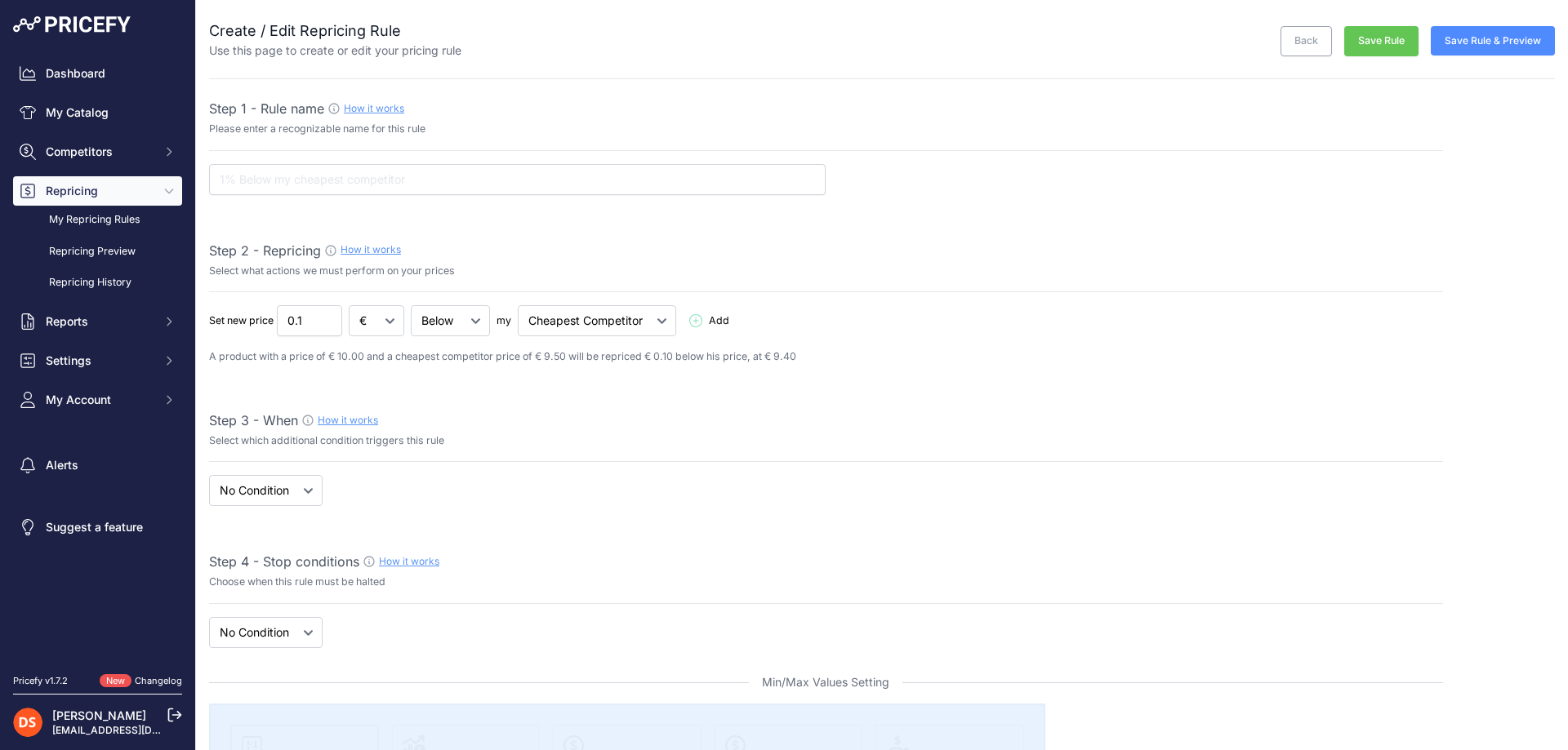
select select "7"
drag, startPoint x: 302, startPoint y: 170, endPoint x: 310, endPoint y: 174, distance: 8.9
click at [304, 170] on input "text" at bounding box center [516, 180] width 616 height 31
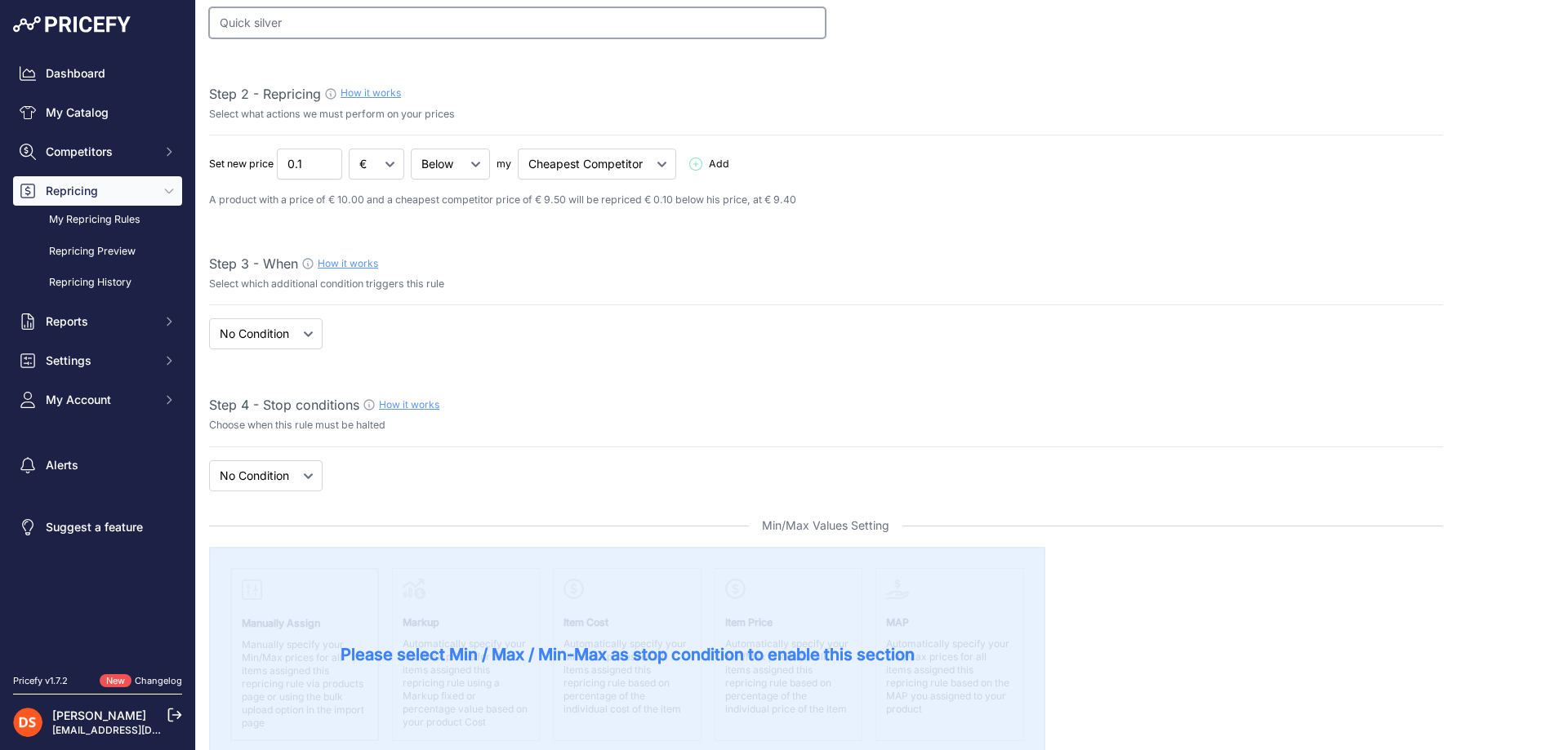
scroll to position [164, 0]
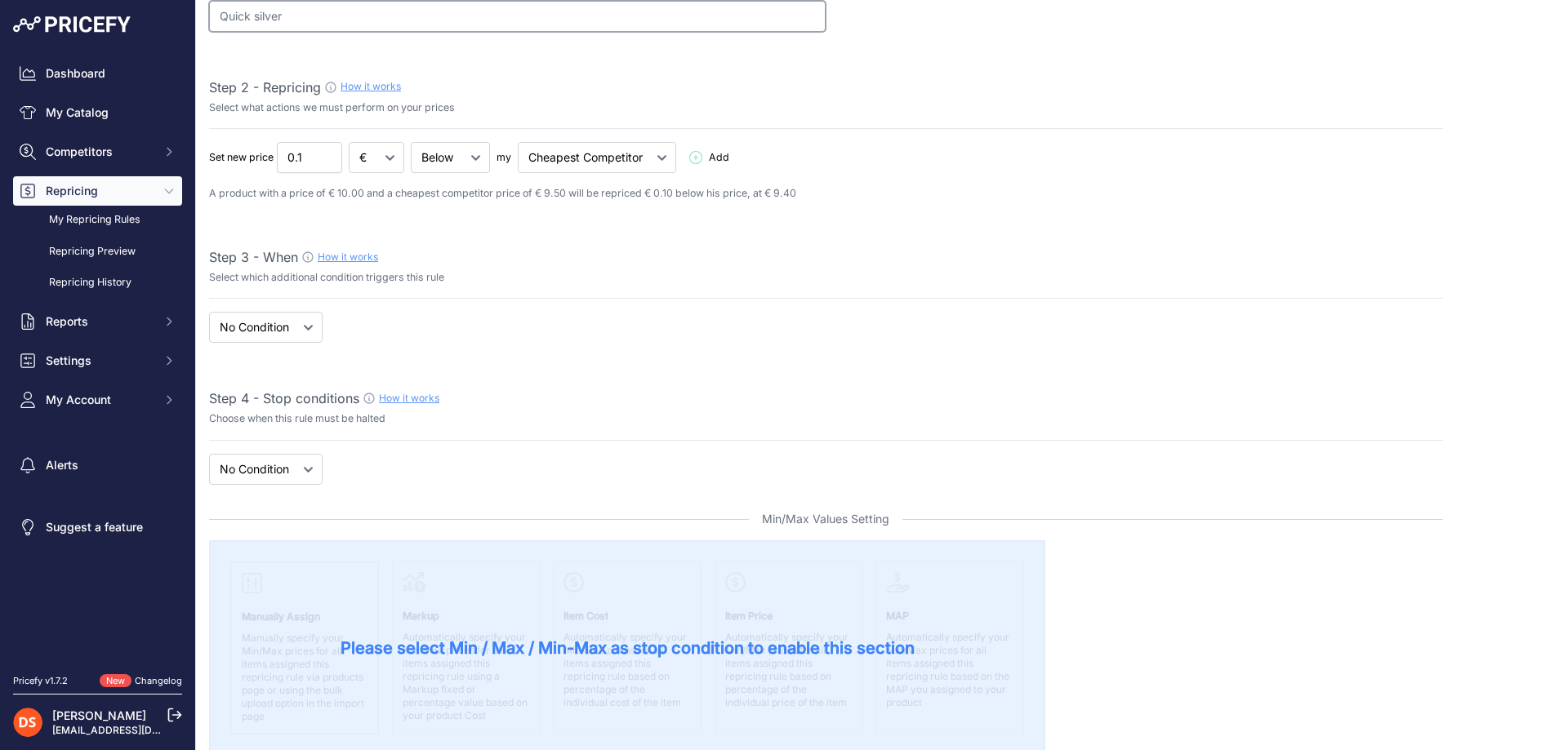
type input "Quick silver"
click at [288, 333] on select "When No Condition" at bounding box center [265, 327] width 113 height 31
select select "when"
click at [209, 312] on select "When No Condition" at bounding box center [265, 327] width 113 height 31
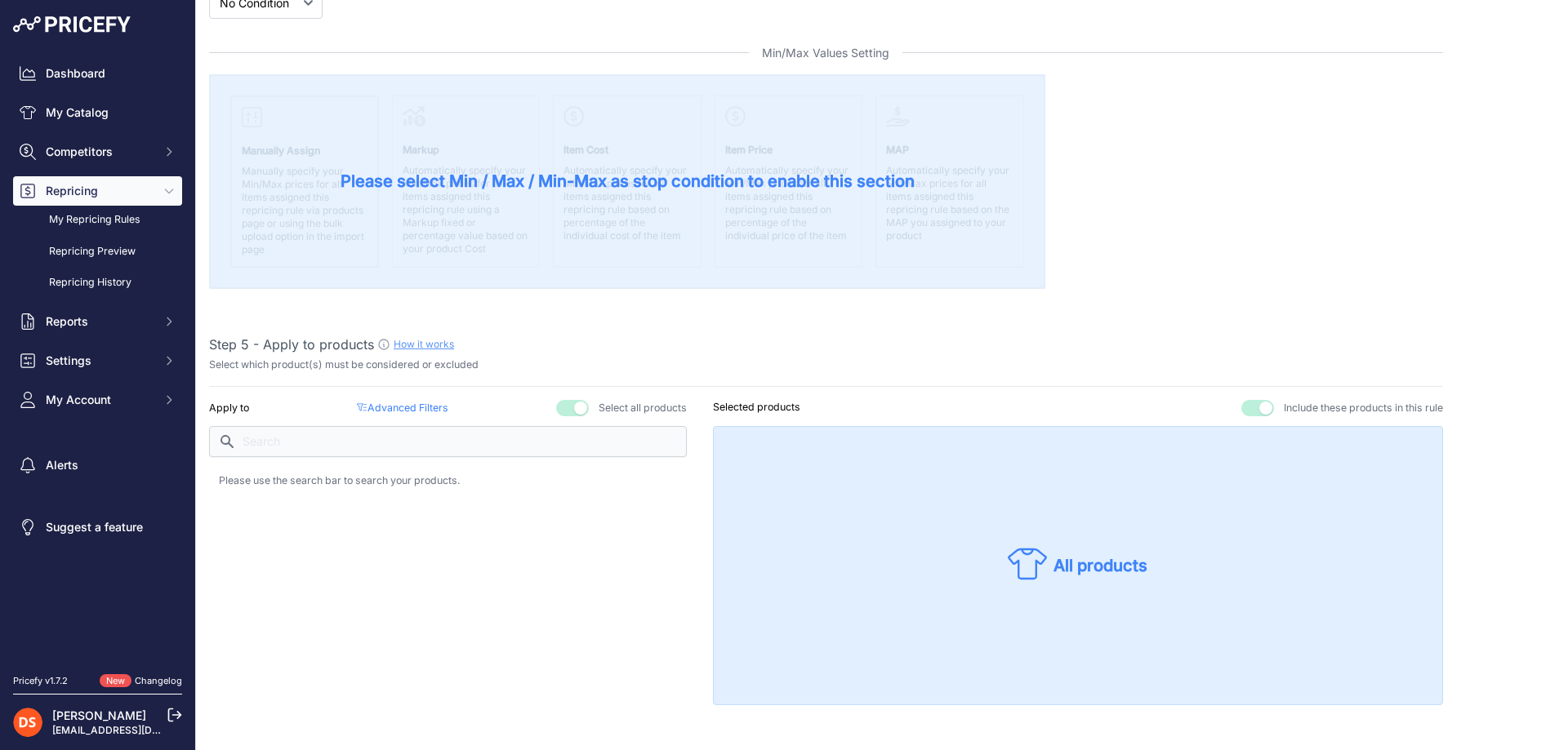
scroll to position [735, 0]
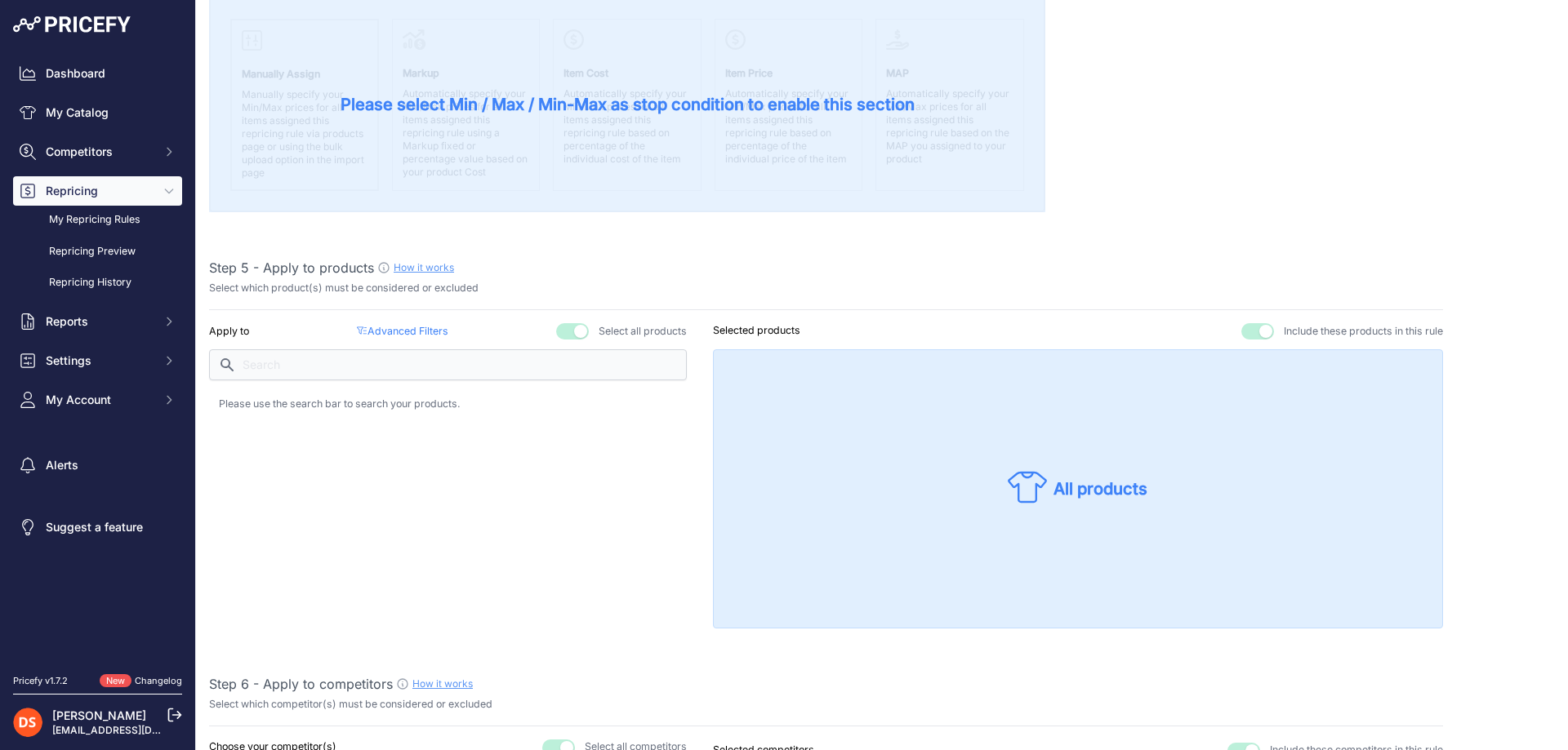
click at [580, 328] on button "button" at bounding box center [572, 332] width 33 height 16
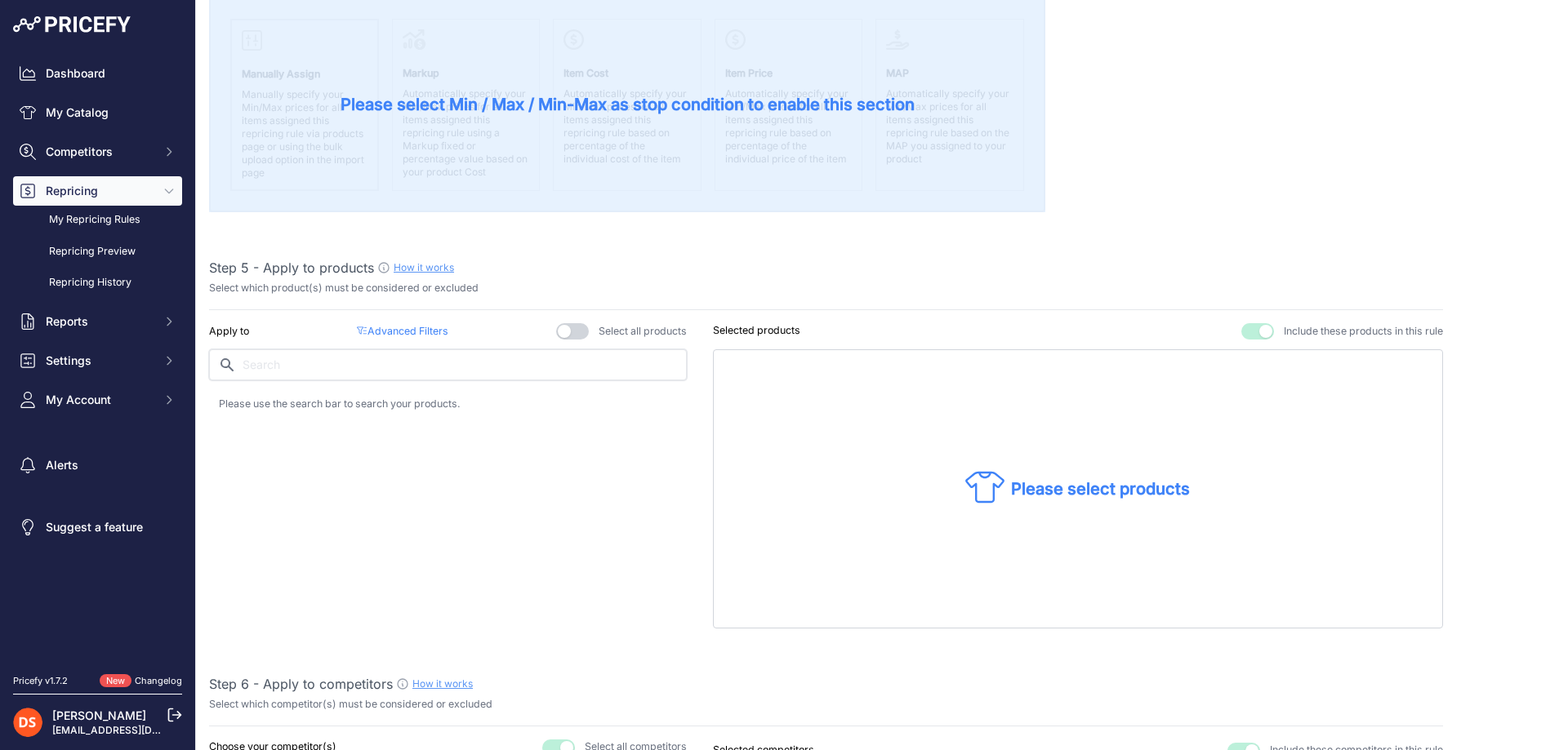
click at [516, 368] on input "text" at bounding box center [447, 364] width 478 height 31
type input "quicksilver"
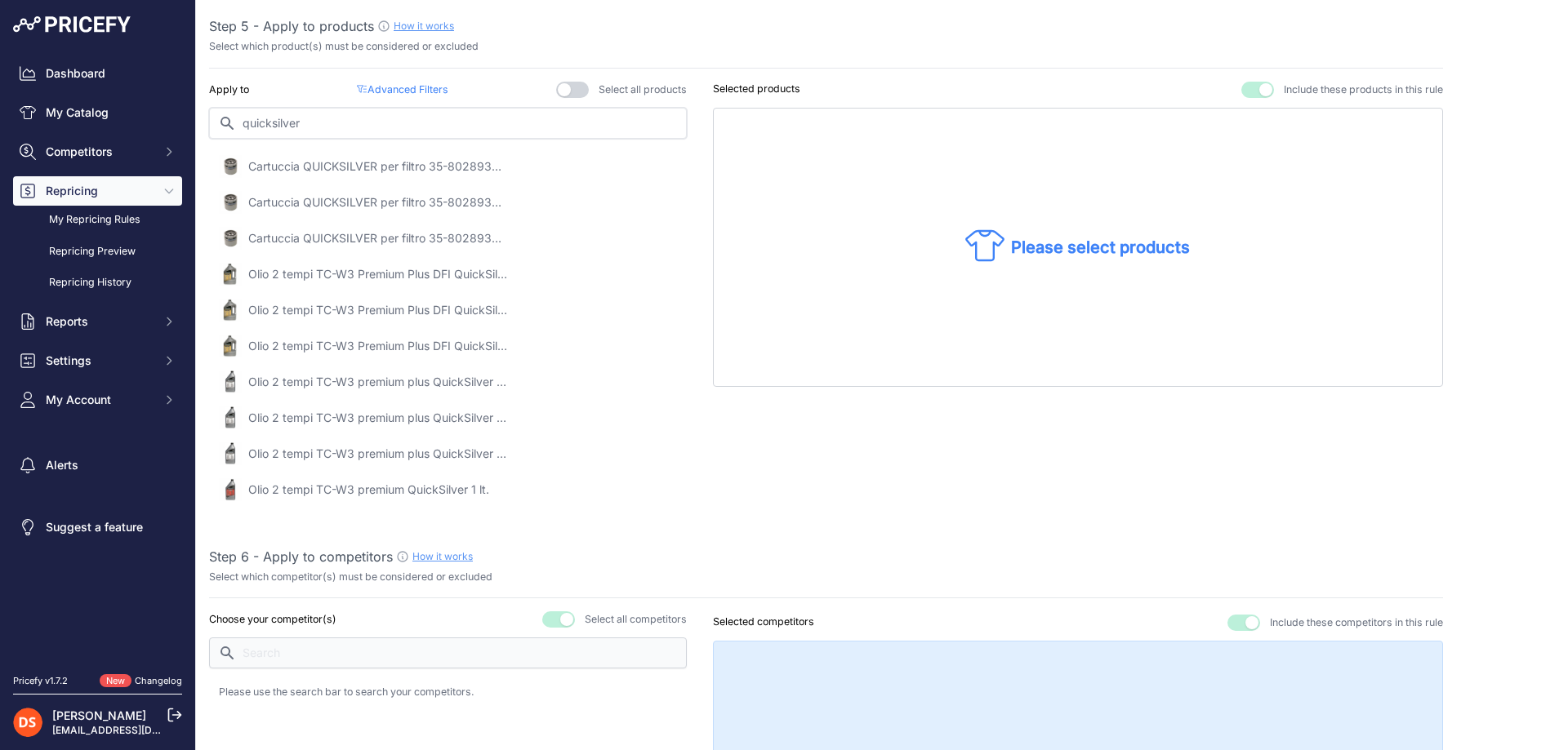
scroll to position [980, 0]
click at [417, 266] on p "Olio 2 tempi TC-W3 Premium Plus DFI QuickSilver 4 lt." at bounding box center [379, 271] width 261 height 16
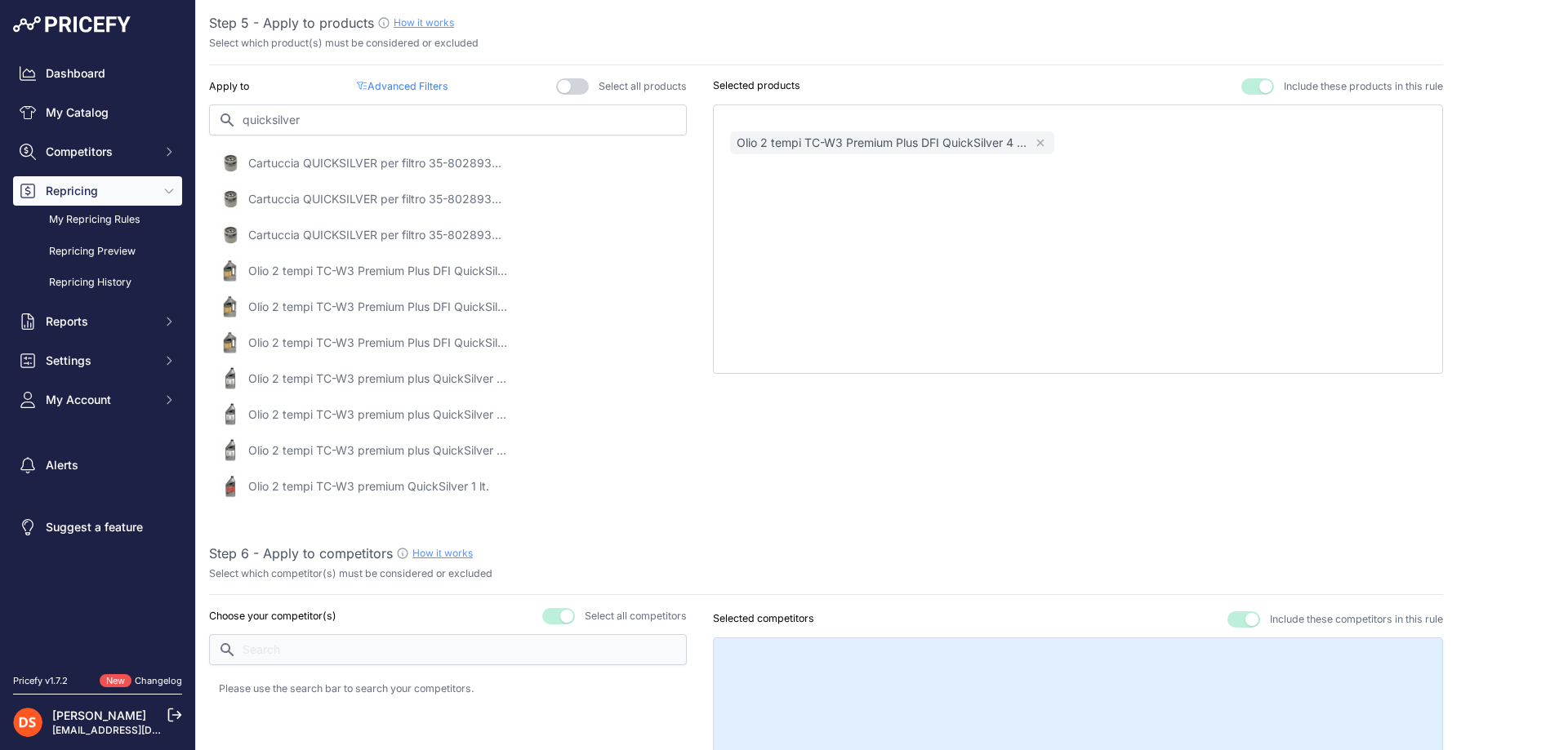
click at [403, 372] on p "Olio 2 tempi TC-W3 premium plus QuickSilver 1 lt" at bounding box center [379, 379] width 261 height 16
click at [432, 407] on p "Olio 2 tempi TC-W3 premium plus QuickSilver 1 lt" at bounding box center [379, 415] width 261 height 16
drag, startPoint x: 437, startPoint y: 379, endPoint x: 441, endPoint y: 399, distance: 20.4
click at [440, 385] on p "Olio 2 tempi TC-W3 premium plus QuickSilver 1 lt" at bounding box center [379, 379] width 261 height 16
click at [452, 454] on p "Olio 2 tempi TC-W3 premium plus QuickSilver 1 lt" at bounding box center [379, 450] width 261 height 16
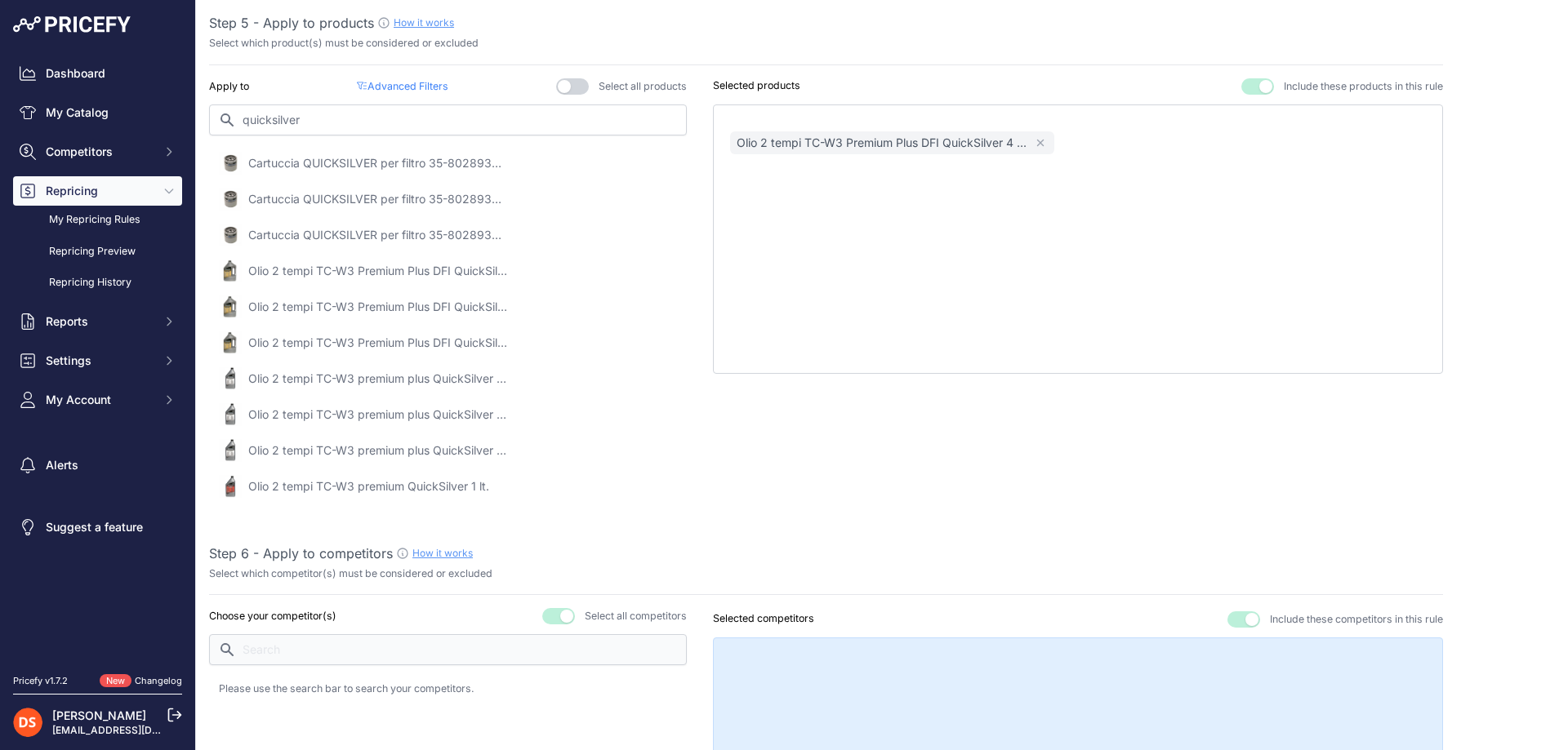
click at [449, 449] on p "Olio 2 tempi TC-W3 premium plus QuickSilver 1 lt" at bounding box center [379, 450] width 261 height 16
click at [440, 486] on p "Olio 2 tempi TC-W3 premium QuickSilver 1 lt." at bounding box center [369, 486] width 241 height 16
click at [353, 126] on input "quicksilver" at bounding box center [447, 119] width 478 height 31
click at [871, 250] on div "Olio 2 tempi TC-W3 Premium Plus DFI QuickSilver 4 ... Remove Olio 2 tempi TC-W3…" at bounding box center [1077, 239] width 730 height 270
drag, startPoint x: 1058, startPoint y: 184, endPoint x: 1046, endPoint y: 197, distance: 17.7
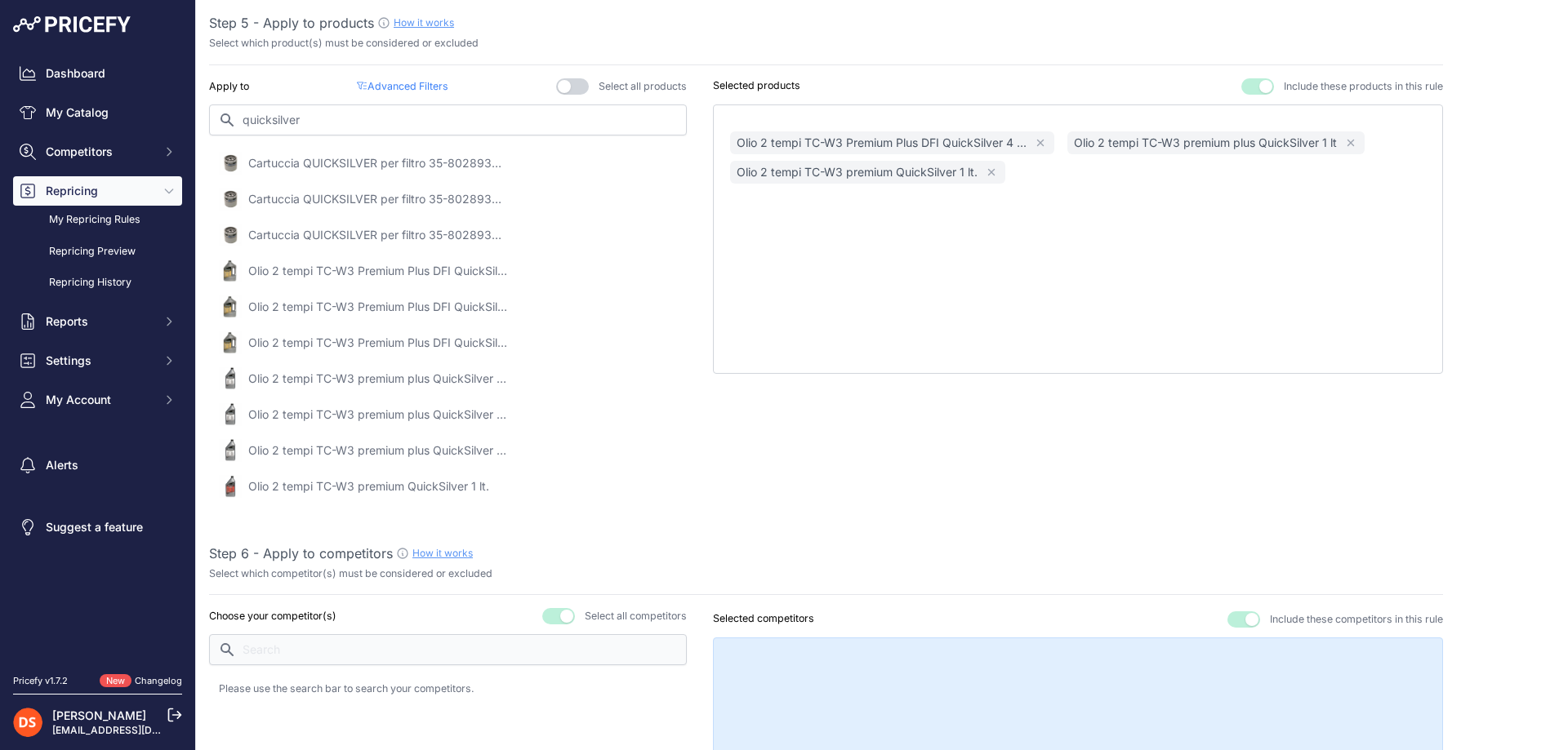
click at [1057, 187] on div "Olio 2 tempi TC-W3 Premium Plus DFI QuickSilver 4 ... Remove Olio 2 tempi TC-W3…" at bounding box center [1077, 239] width 730 height 270
click at [462, 121] on input "quicksilver" at bounding box center [447, 119] width 478 height 31
type input "q"
click at [393, 88] on p "Advanced Filters ( false )" at bounding box center [402, 88] width 90 height 16
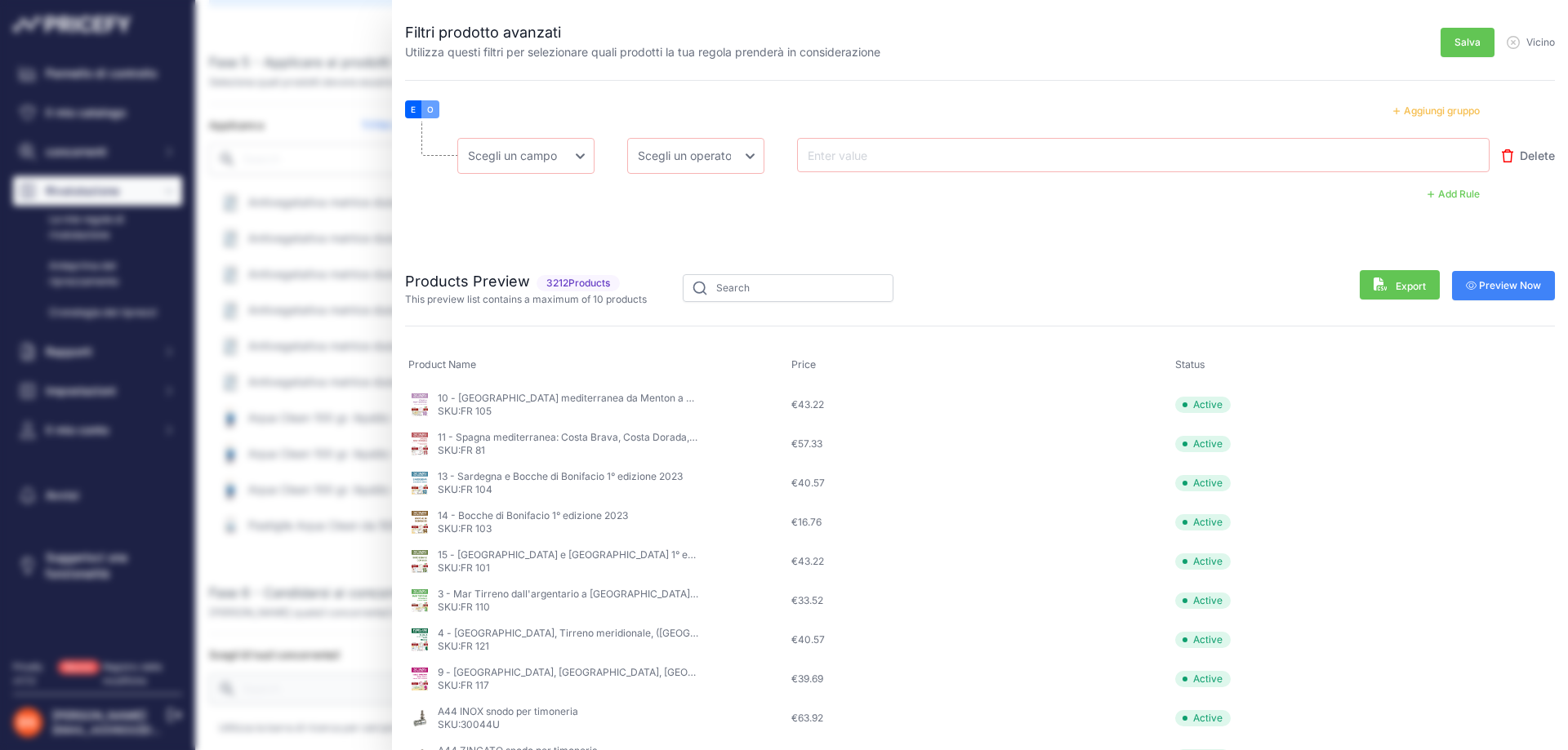
scroll to position [1019, 0]
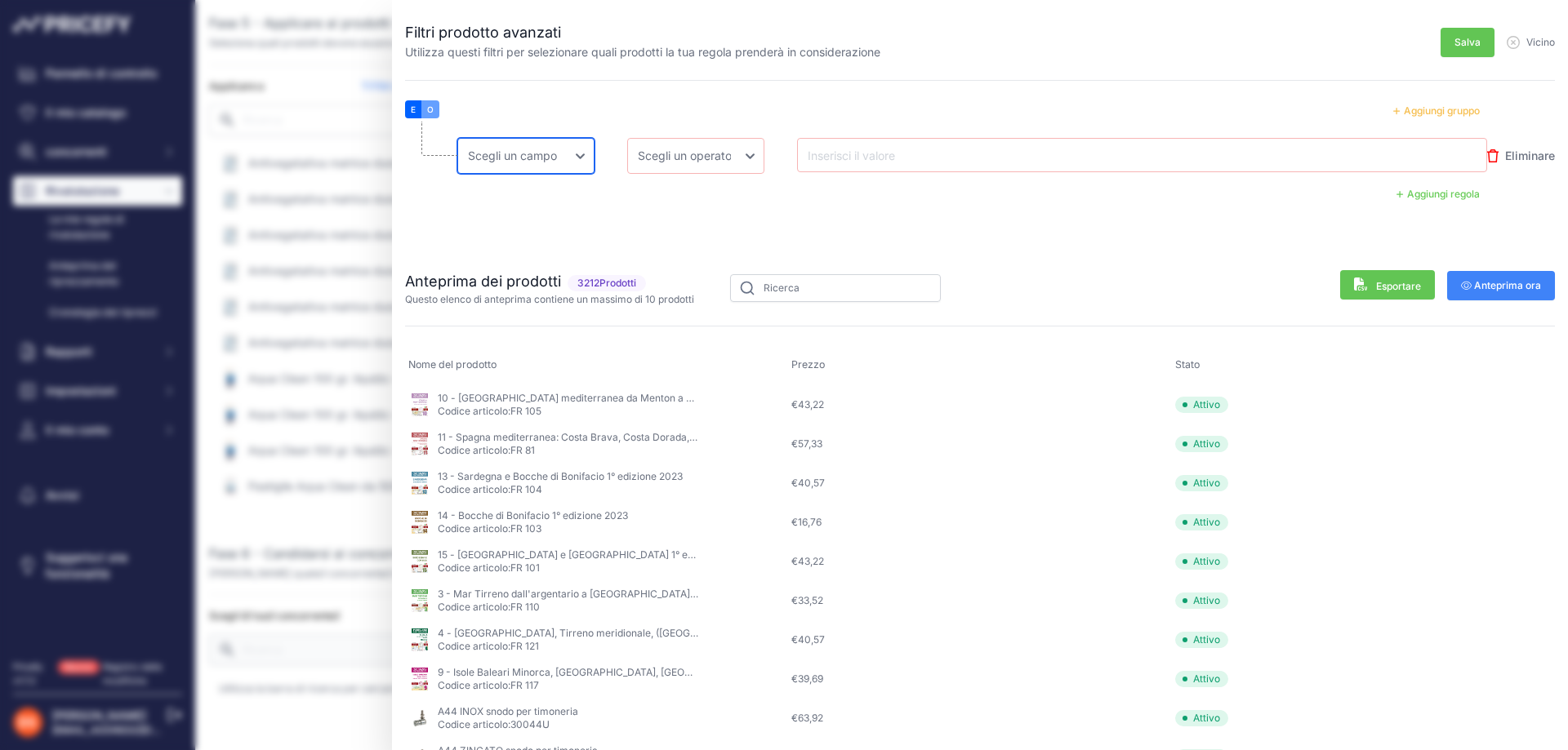
click at [567, 165] on select "Scegli un campo Nome Prezzo Costo MAPPA Marca Prezzo minimo Prezzo massimo Codi…" at bounding box center [525, 156] width 137 height 36
select select "mp.name"
click at [457, 138] on select "Scegli un campo Nome Prezzo Costo MAPPA Marca Prezzo minimo Prezzo massimo Codi…" at bounding box center [525, 156] width 137 height 36
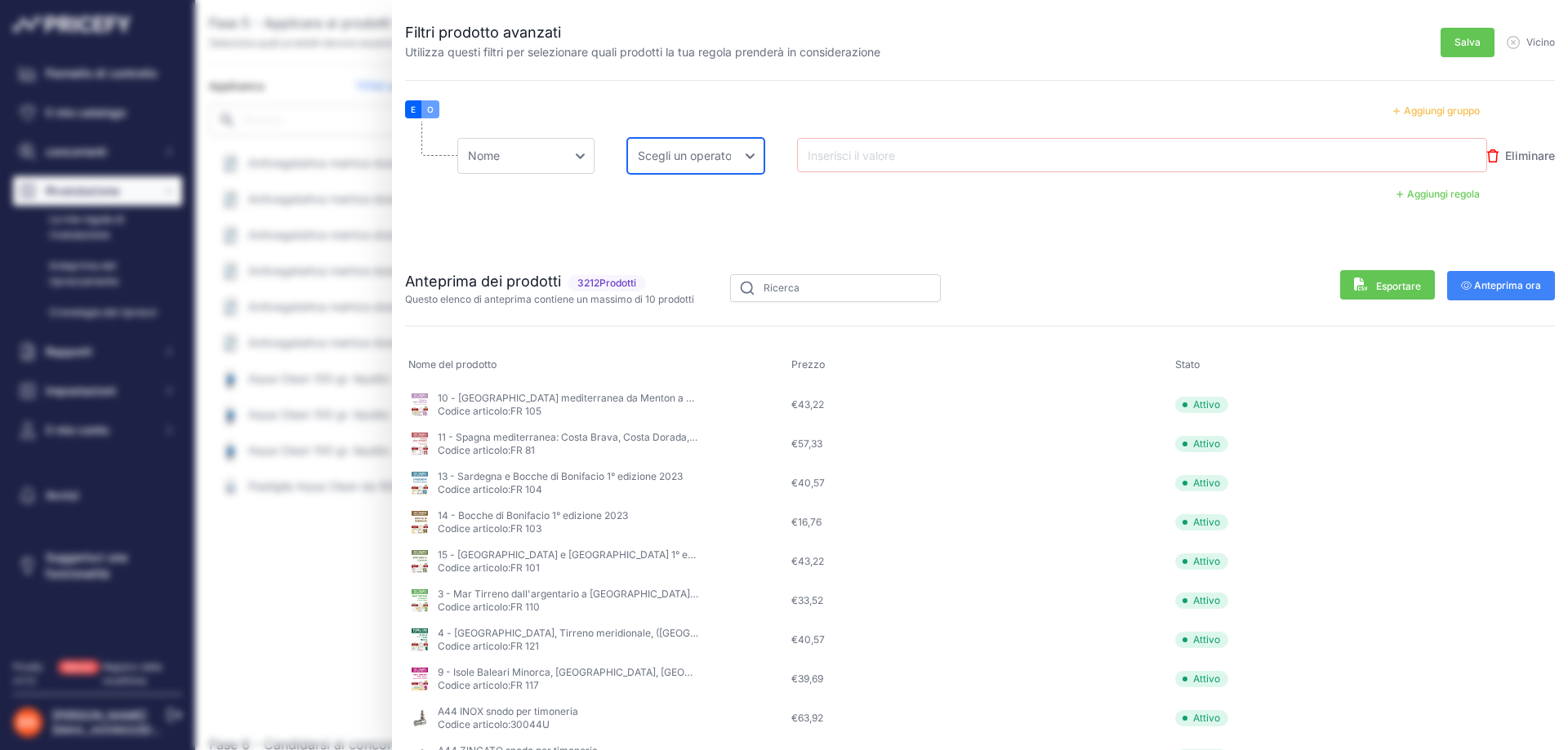
click at [661, 154] on select "Scegli un operatore Pari Non uguale In Non in Meno Meno o uguale Maggiore Maggi…" at bounding box center [695, 156] width 137 height 36
select select "less_or_equal"
click at [627, 138] on select "Scegli un operatore Pari Non uguale In Non in Meno Meno o uguale Maggiore Maggi…" at bounding box center [695, 156] width 137 height 36
click at [846, 146] on input "text" at bounding box center [869, 155] width 131 height 19
type input "0,01"
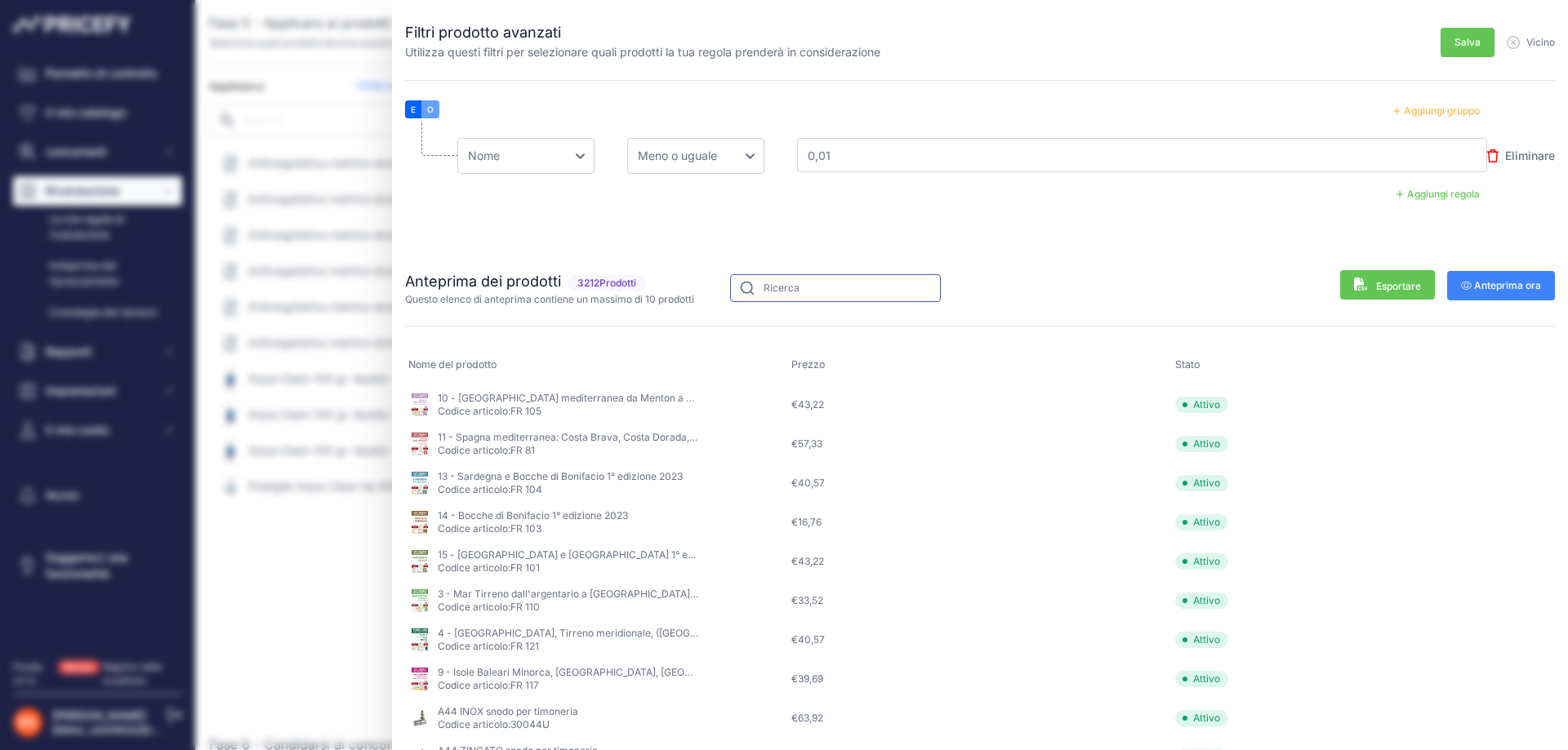
click at [795, 282] on input "text" at bounding box center [835, 287] width 210 height 27
type input "q"
type input "quicksilver"
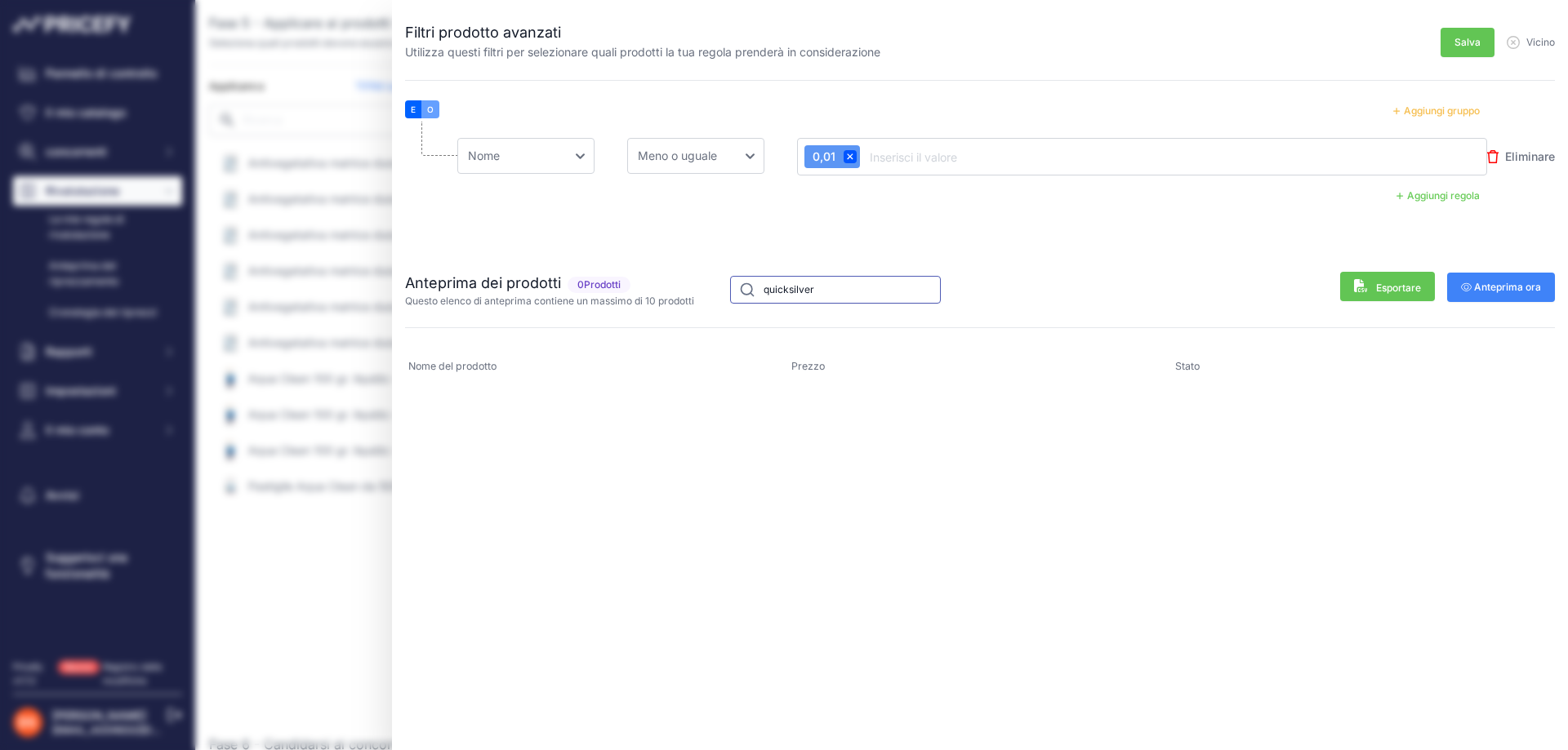
click at [791, 288] on input "quicksilver" at bounding box center [835, 289] width 210 height 27
type input "quick silver"
type input "r"
type input "olio"
click at [846, 157] on icon at bounding box center [849, 157] width 6 height 6
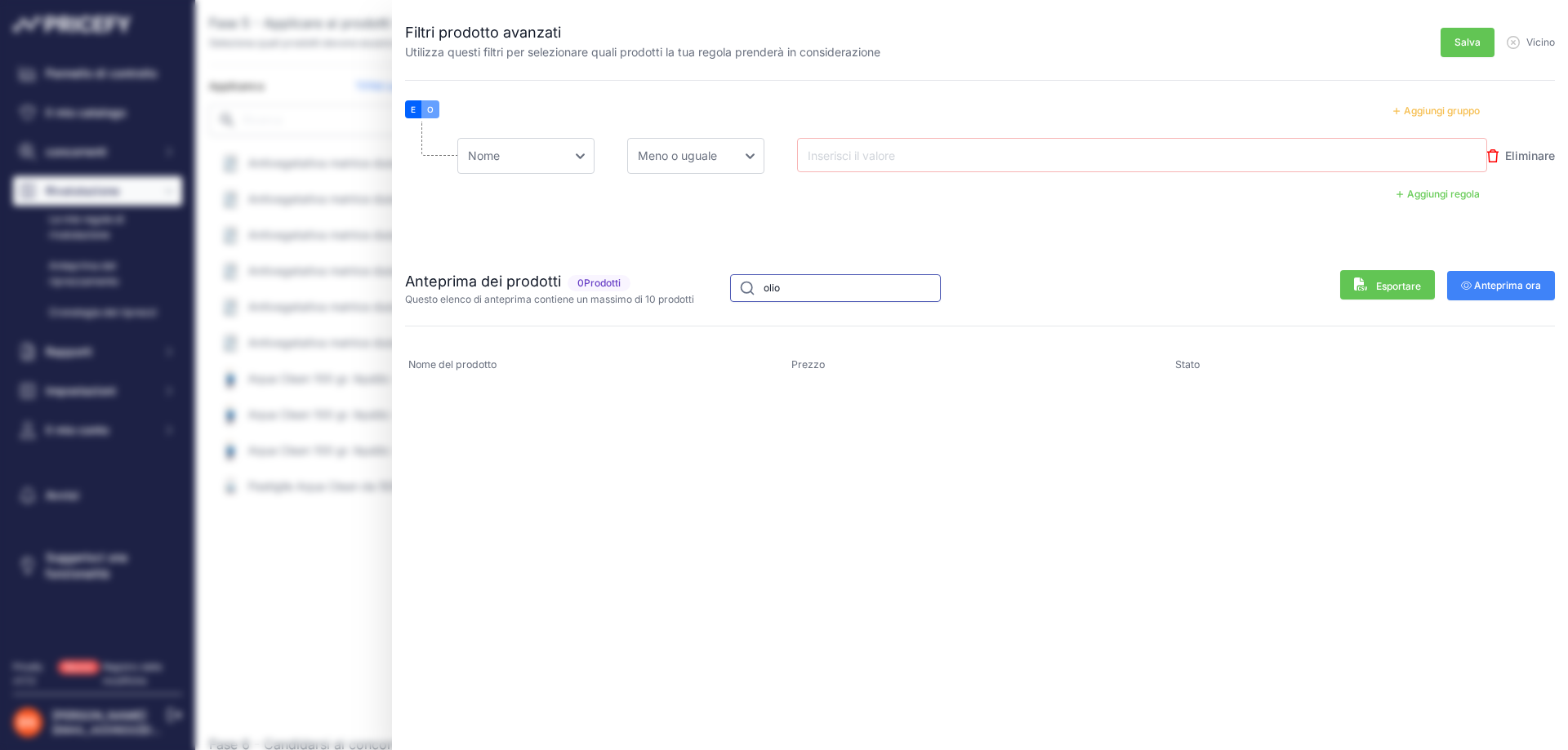
click at [823, 278] on input "olio" at bounding box center [835, 287] width 210 height 27
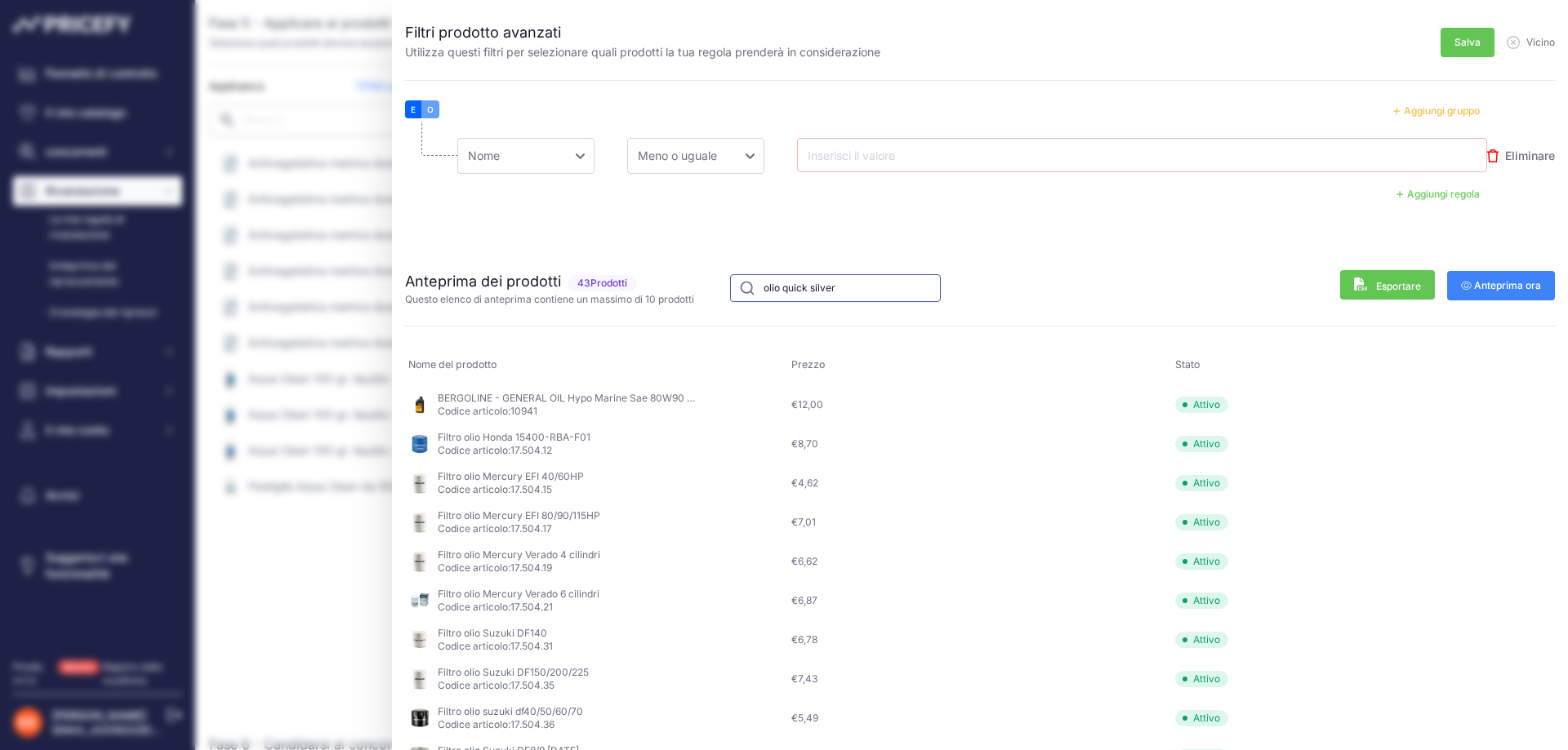
type input "olio quick silver"
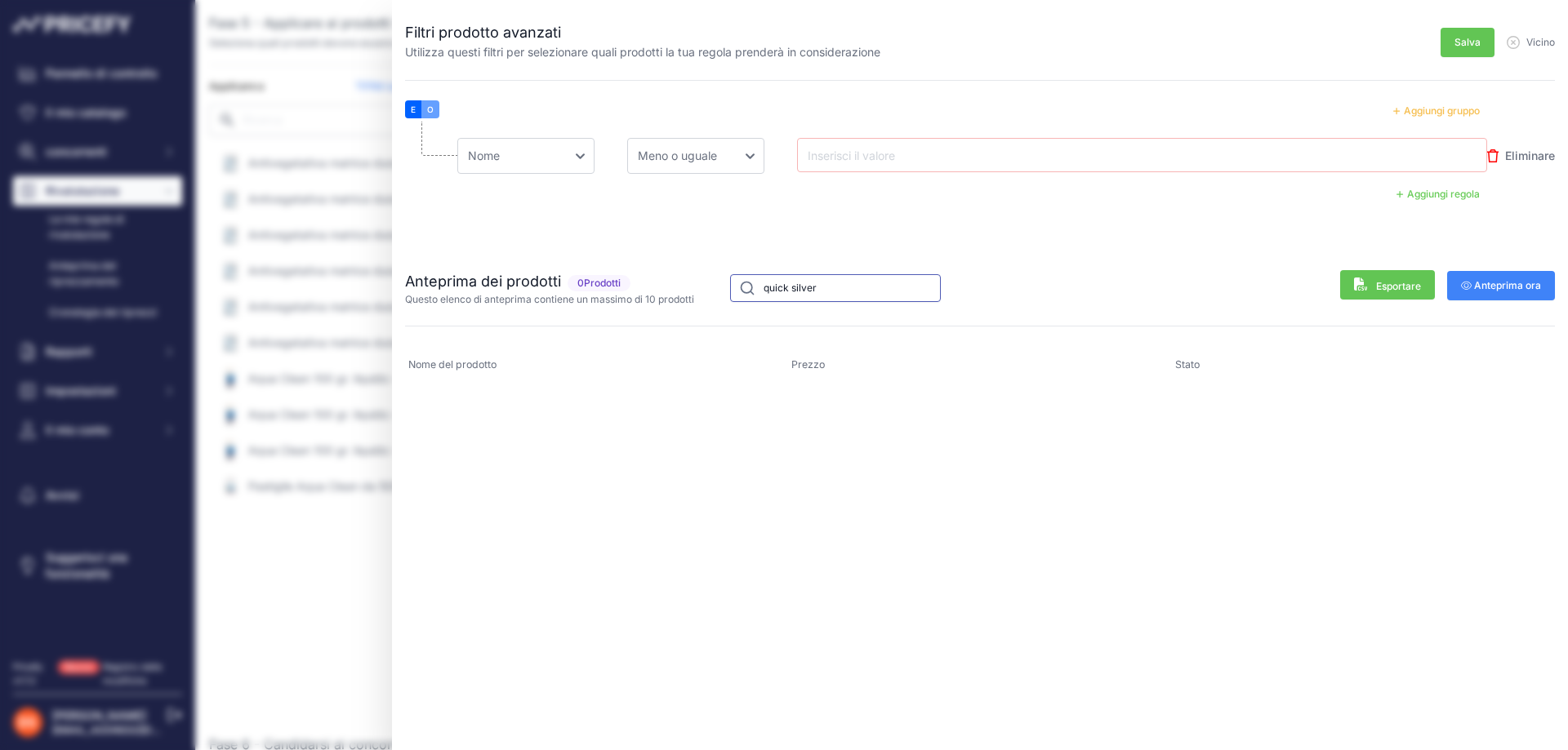
type input "quick silver"
type input "quicksilver"
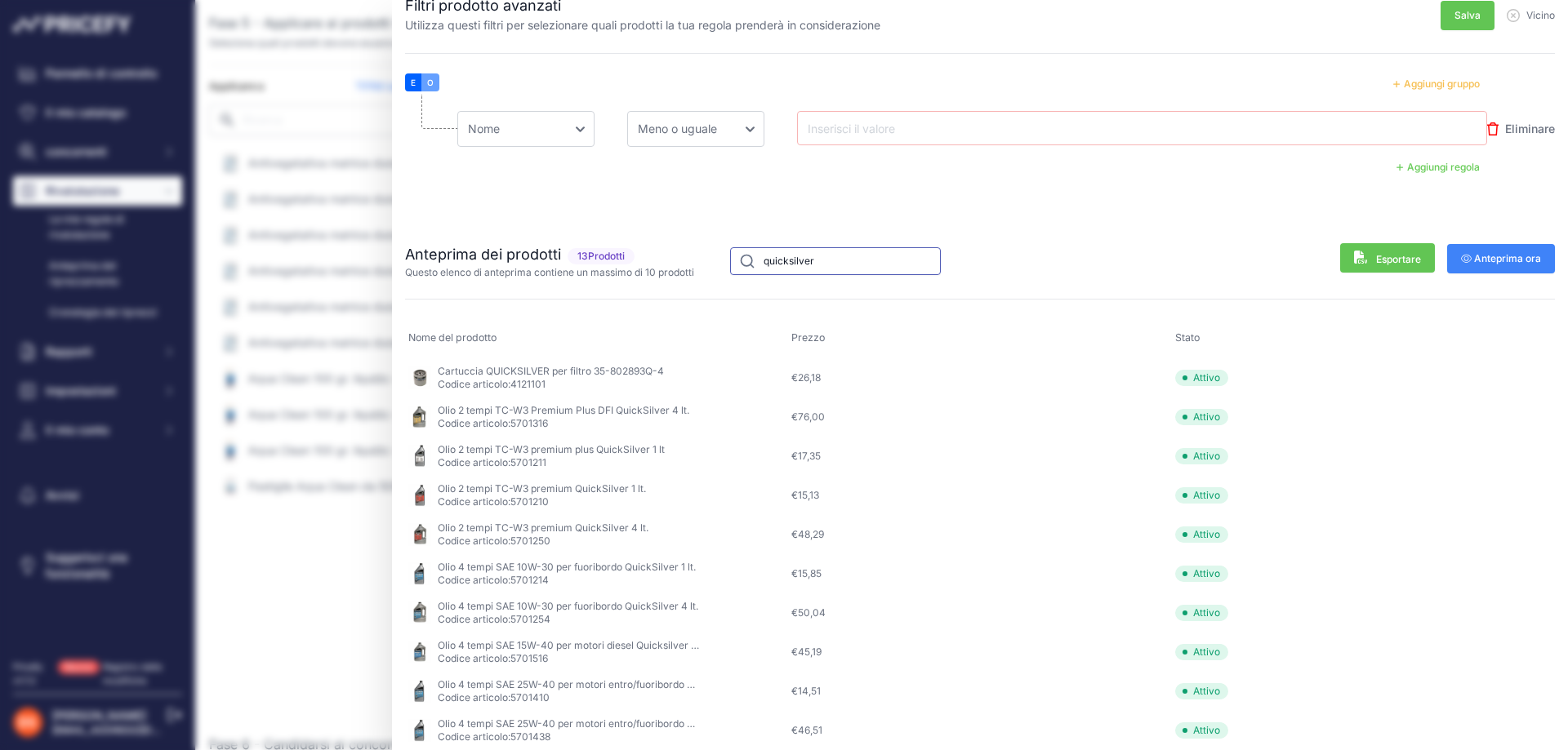
scroll to position [0, 0]
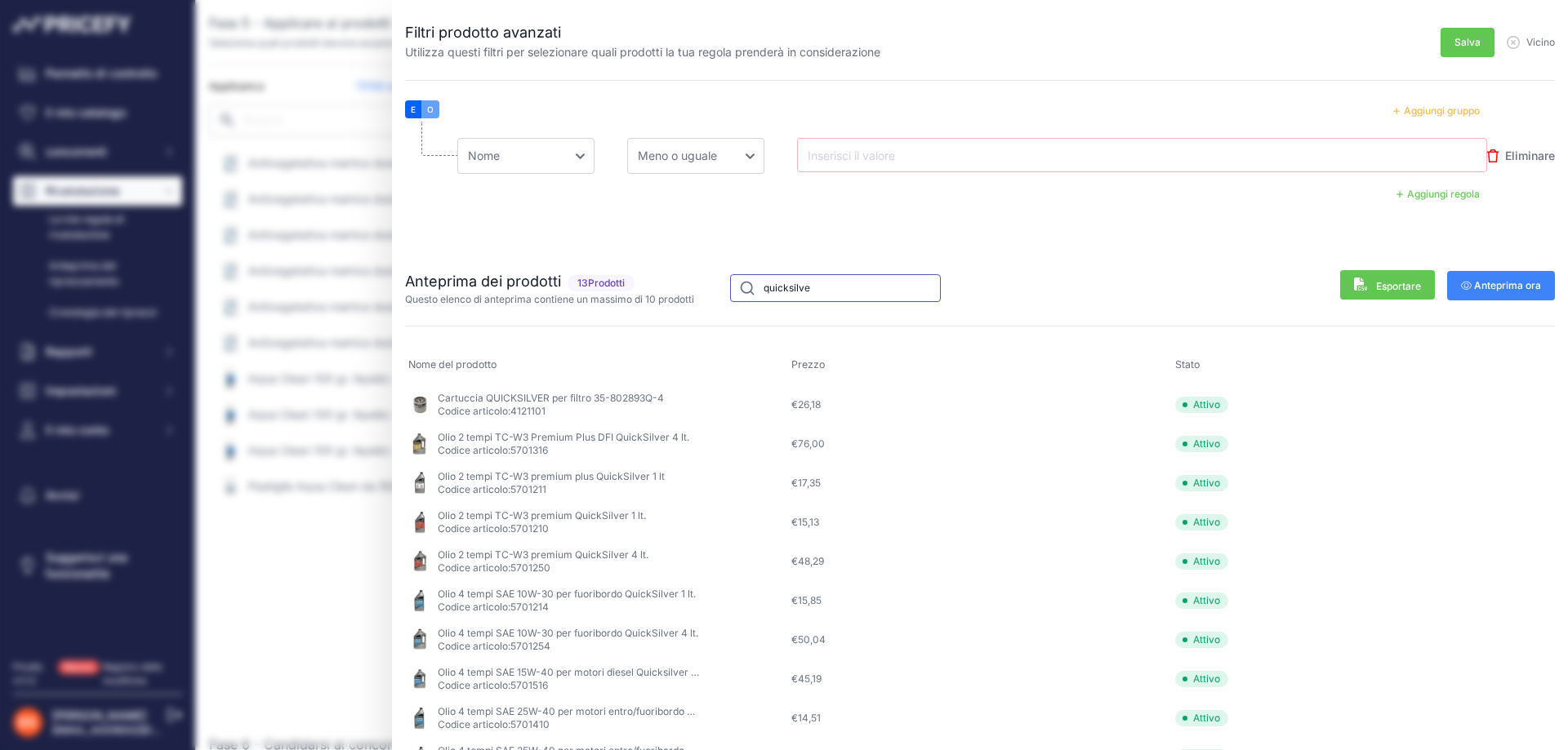
type input "quicksilver"
click at [518, 154] on select "Scegli un campo Nome Prezzo Costo MAPPA Marca Prezzo minimo Prezzo massimo Codi…" at bounding box center [525, 156] width 137 height 36
select select "mp.price"
click at [457, 138] on select "Scegli un campo Nome Prezzo Costo MAPPA Marca Prezzo minimo Prezzo massimo Codi…" at bounding box center [525, 156] width 137 height 36
click at [868, 157] on input "text" at bounding box center [869, 155] width 131 height 19
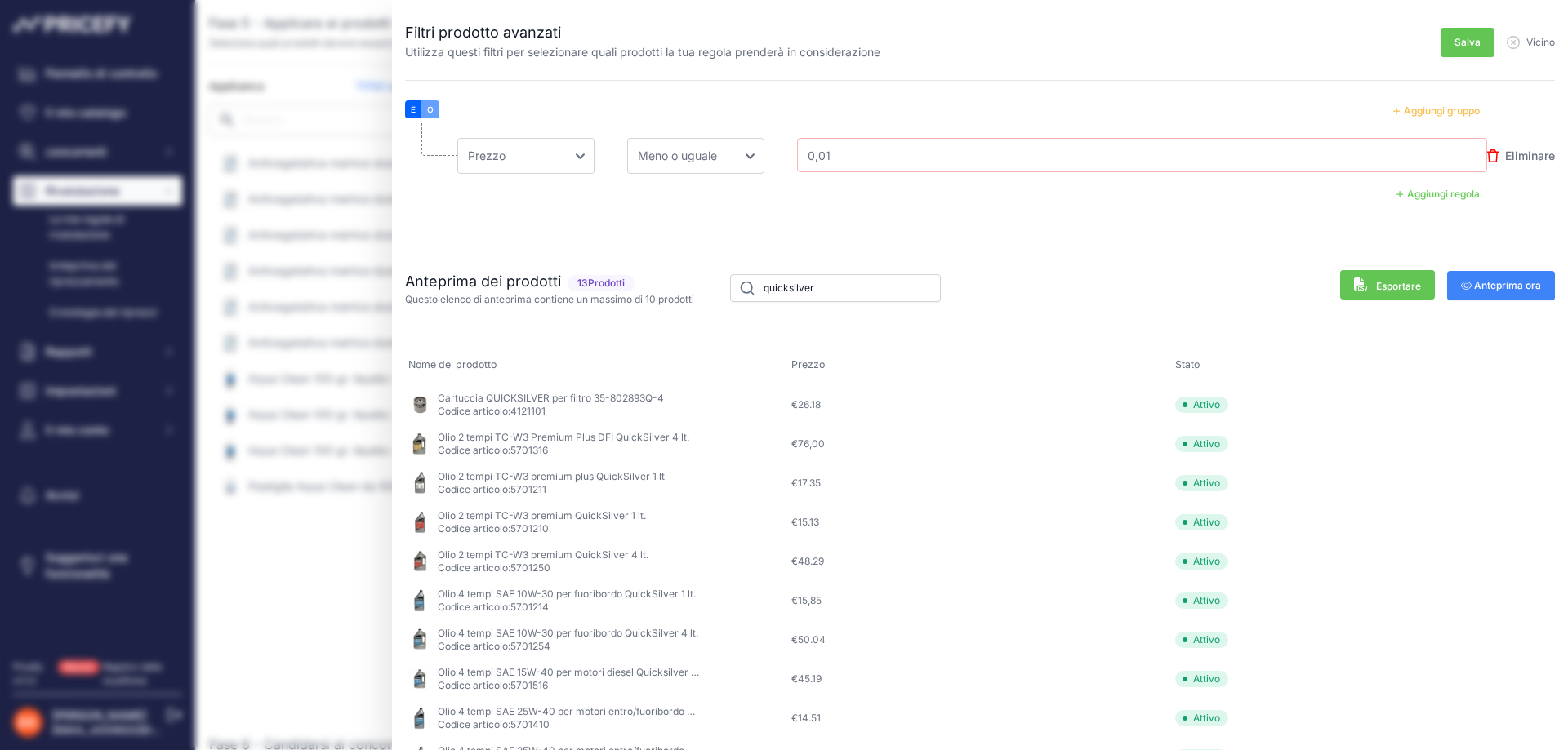
type input "0,01"
click at [1463, 30] on button "Salva" at bounding box center [1467, 42] width 54 height 29
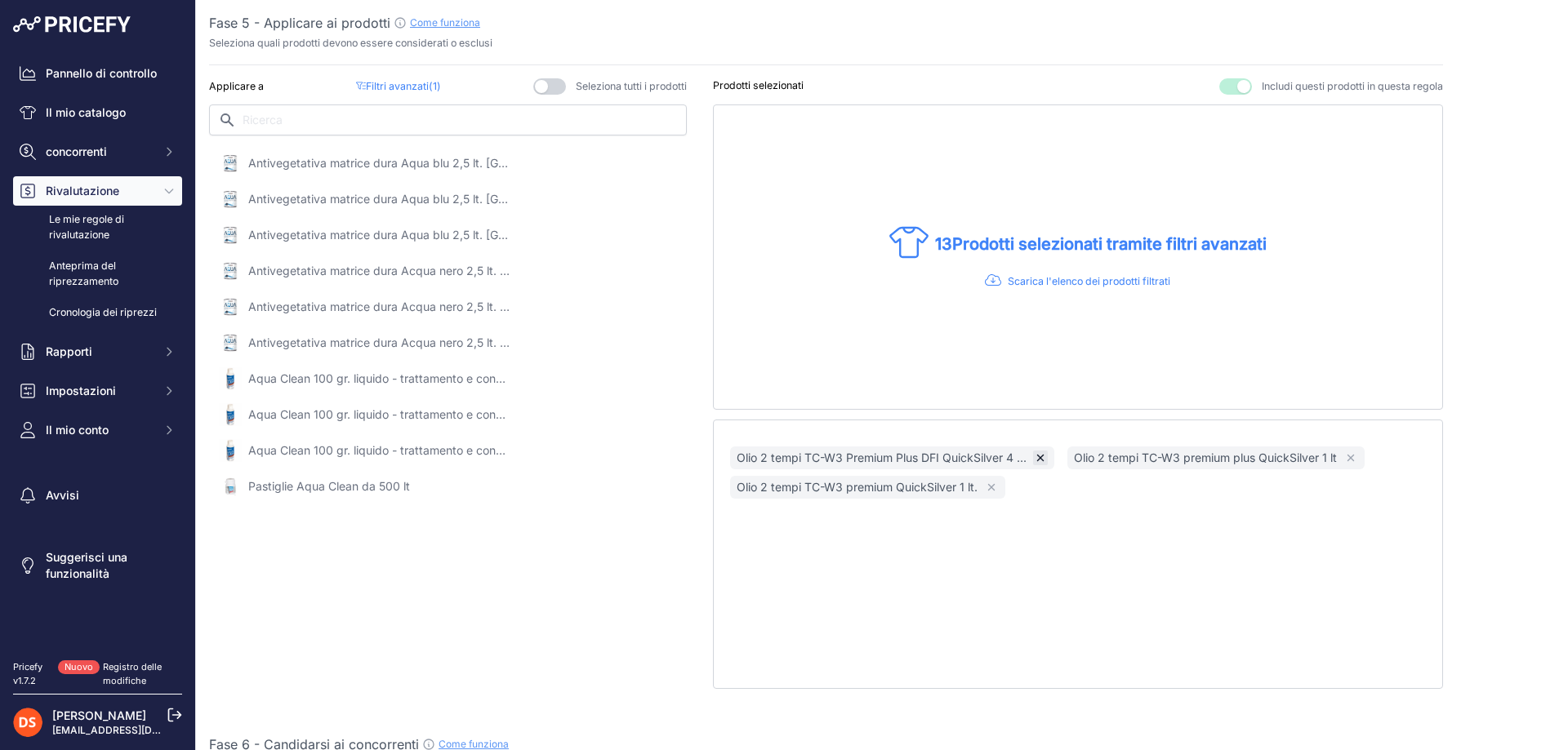
click at [1038, 462] on icon "button" at bounding box center [1040, 457] width 11 height 11
click at [1013, 457] on icon "button" at bounding box center [1013, 457] width 11 height 11
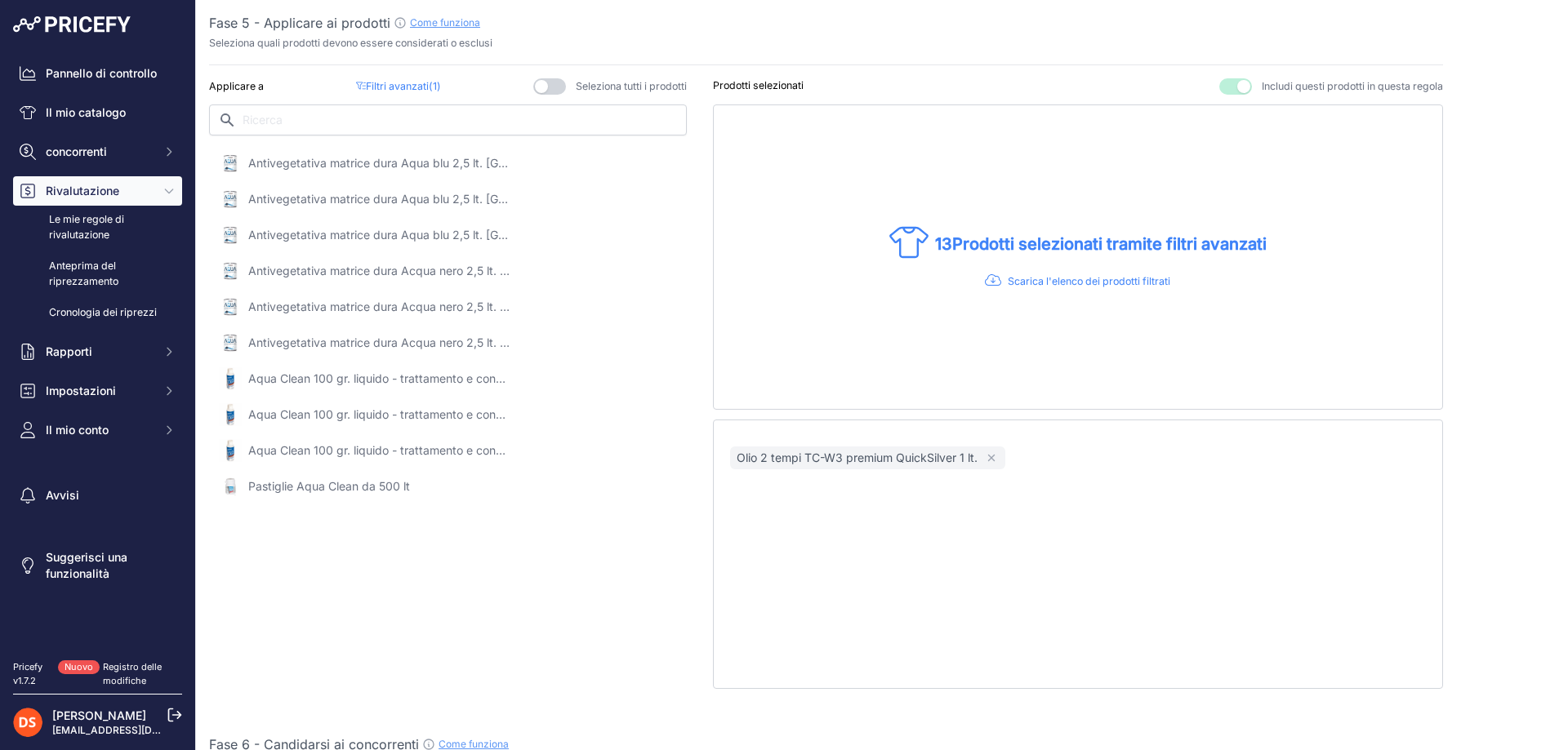
click at [993, 460] on button "Rimuovere" at bounding box center [991, 458] width 15 height 15
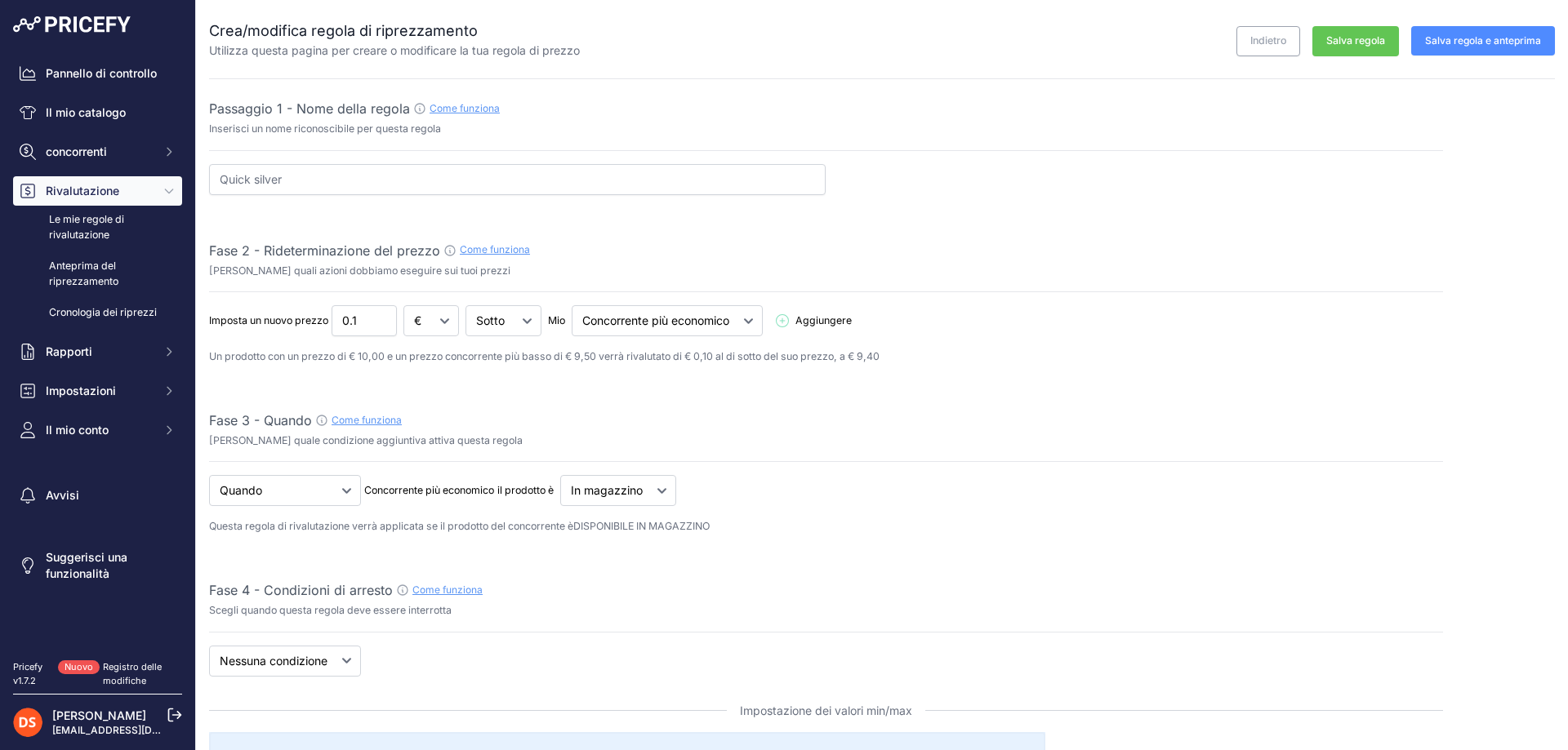
click at [1359, 44] on font "Salva regola" at bounding box center [1355, 41] width 58 height 12
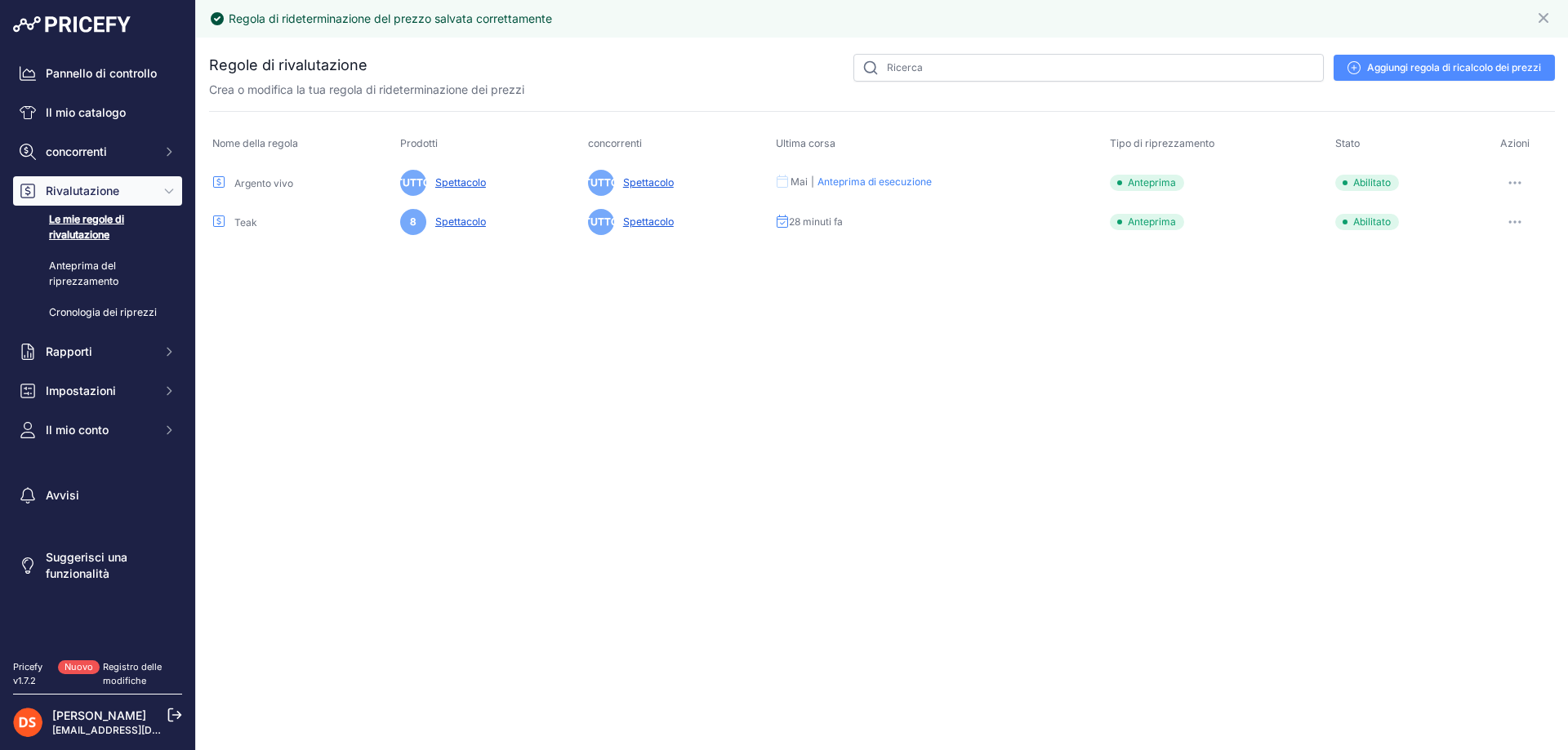
click at [863, 180] on font "Anteprima di esecuzione" at bounding box center [874, 182] width 114 height 12
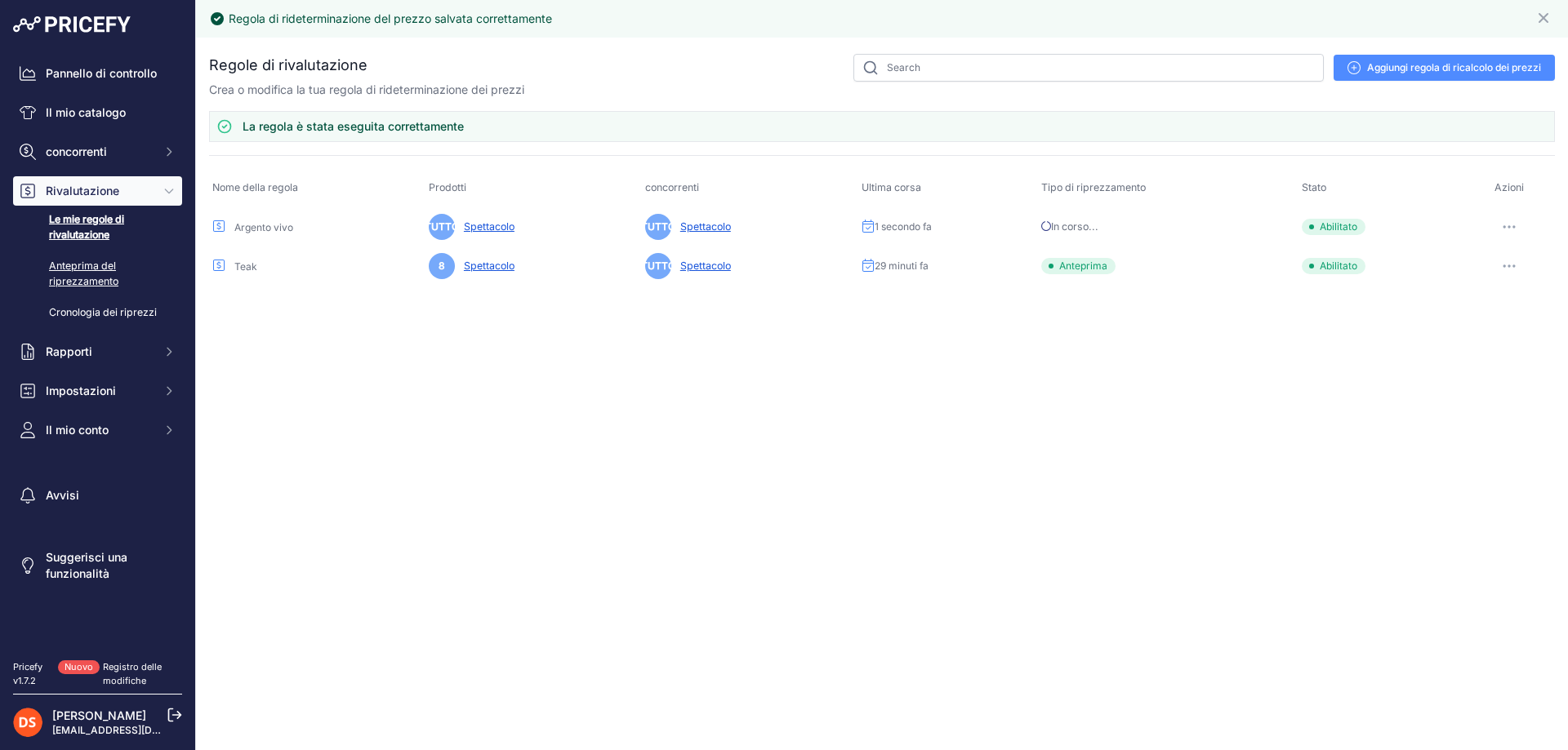
click at [83, 268] on font "Anteprima del riprezzamento" at bounding box center [83, 273] width 69 height 27
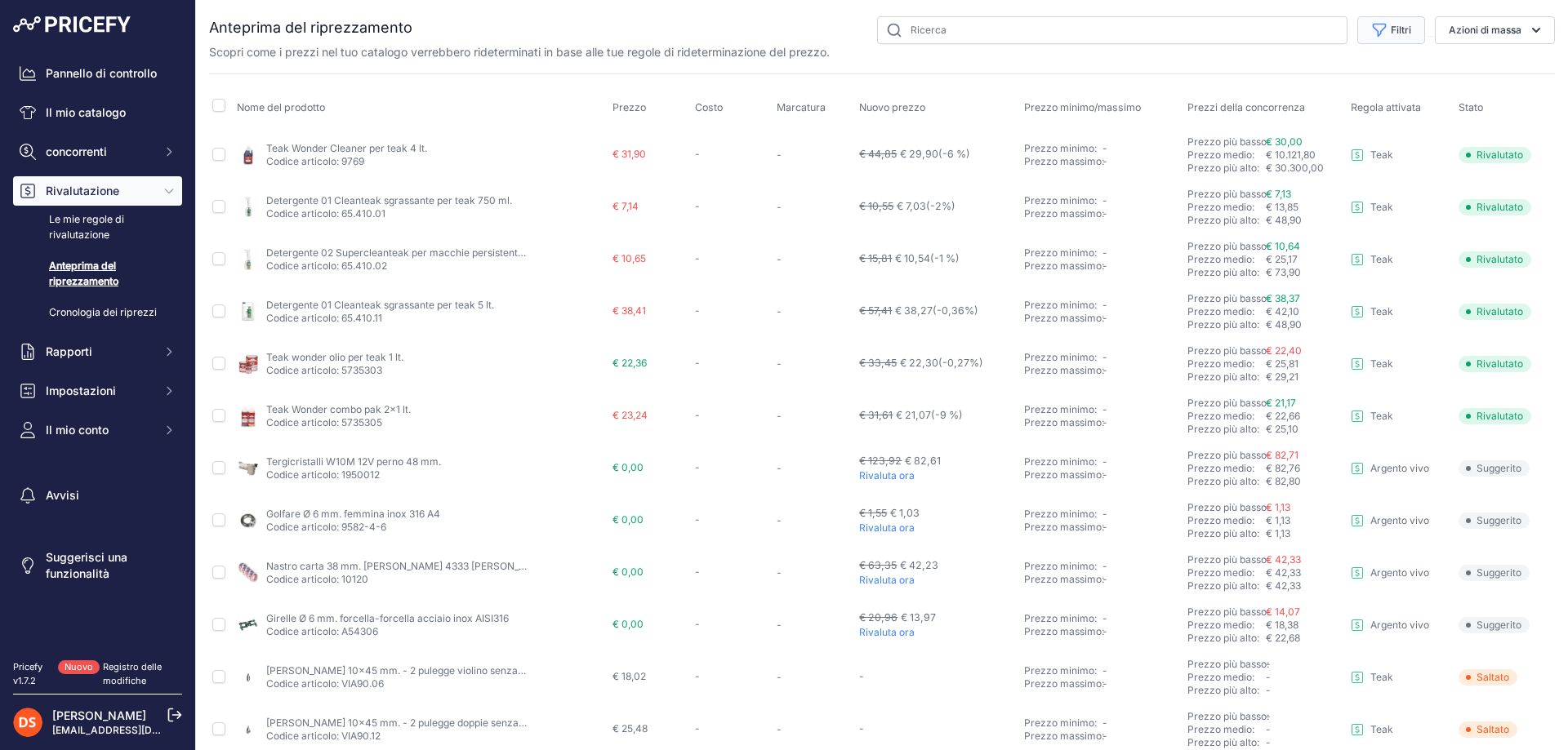
click at [1373, 27] on icon "button" at bounding box center [1380, 31] width 12 height 12
click at [1306, 157] on select "[PERSON_NAME] un'opzione Saltato Rivalutato Suggerito In errore" at bounding box center [1333, 161] width 157 height 27
select select "suggested"
click at [1255, 148] on select "Seleziona un'opzione Saltato Rivalutato Suggerito In errore" at bounding box center [1333, 161] width 157 height 27
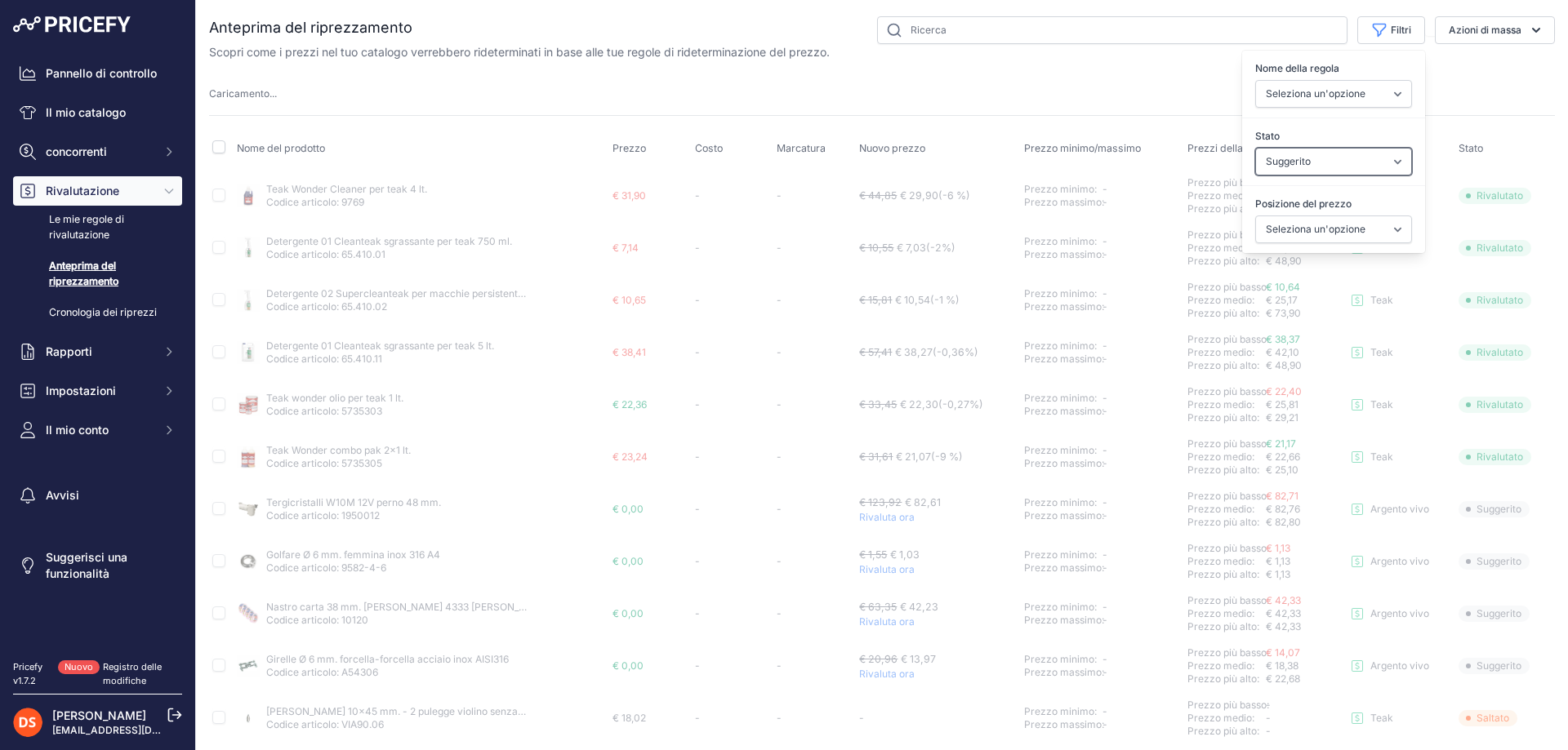
select select
select select "suggested"
select select
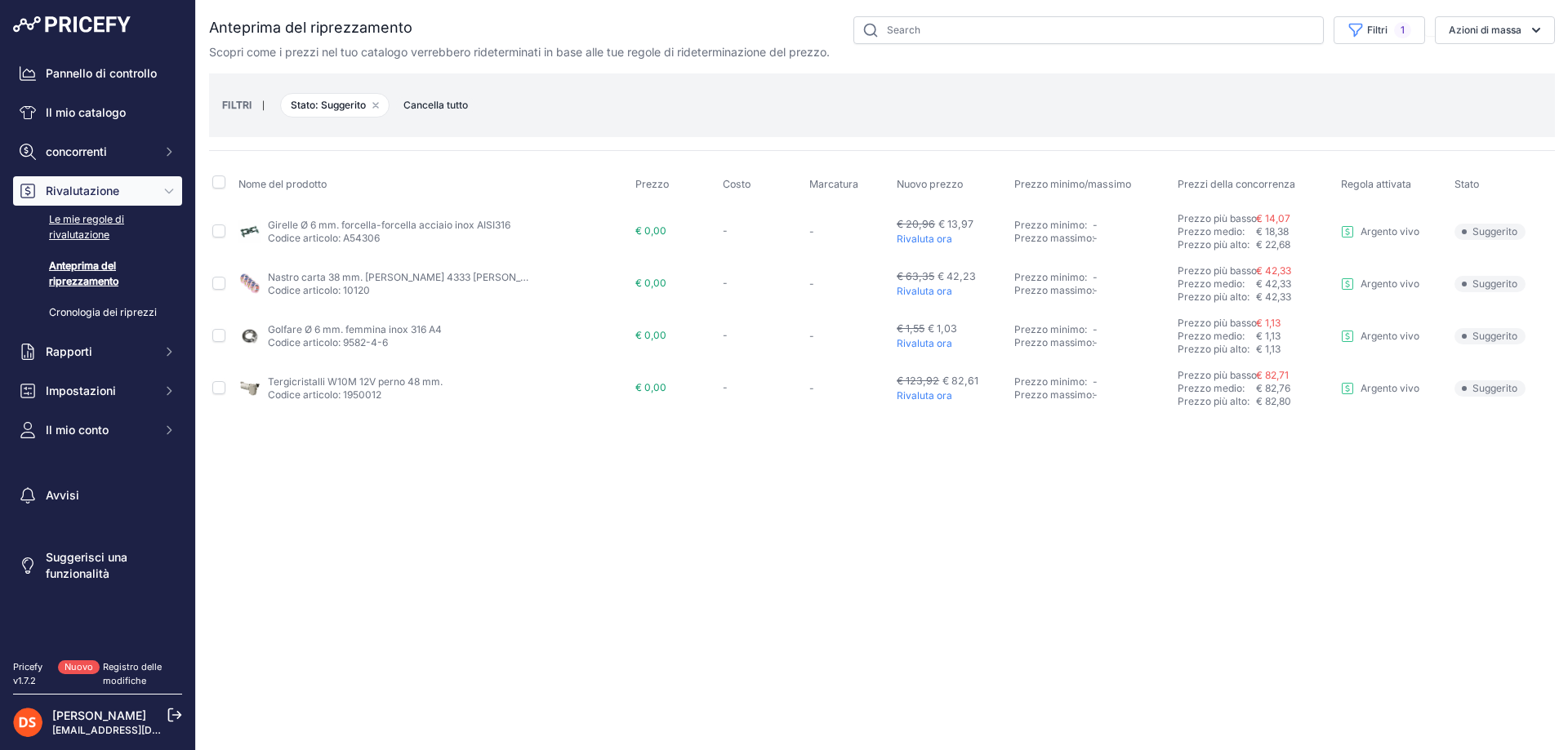
click at [80, 226] on font "Le mie regole di rivalutazione" at bounding box center [111, 227] width 126 height 30
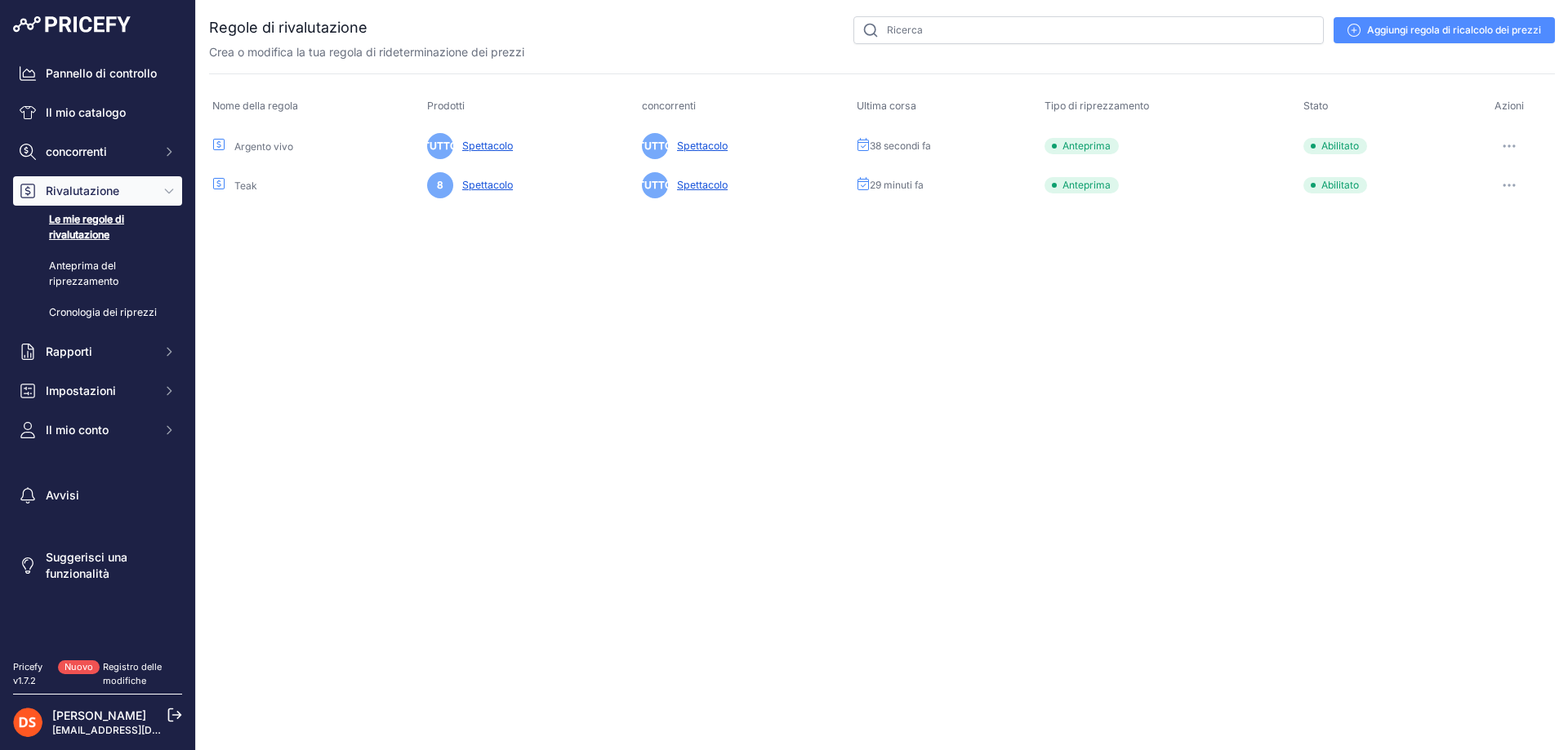
click at [508, 145] on font "Spettacolo" at bounding box center [487, 146] width 50 height 12
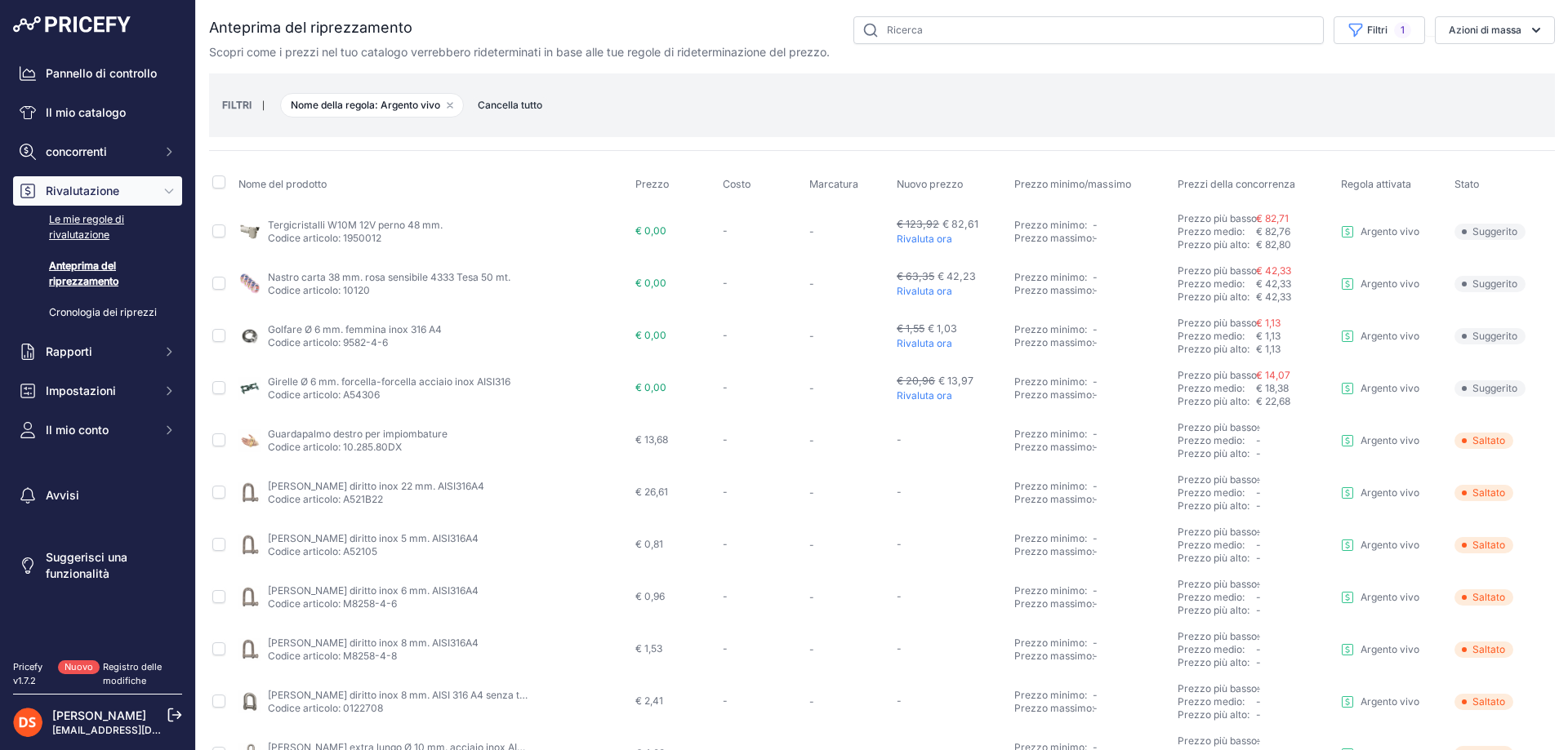
click at [70, 218] on font "Le mie regole di rivalutazione" at bounding box center [86, 226] width 75 height 27
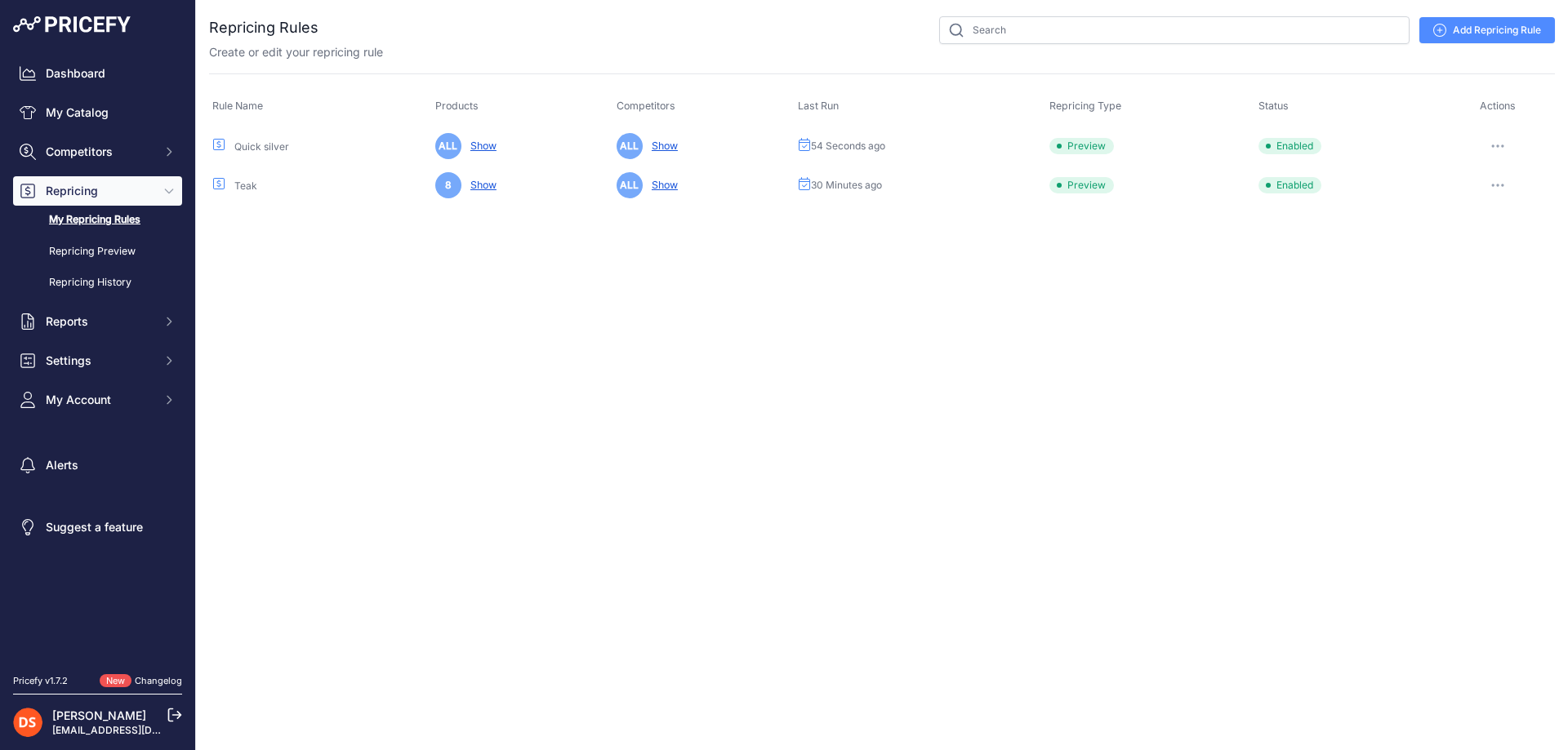
click at [1495, 143] on button "button" at bounding box center [1497, 146] width 33 height 23
click at [1480, 176] on link "Edit" at bounding box center [1499, 180] width 104 height 27
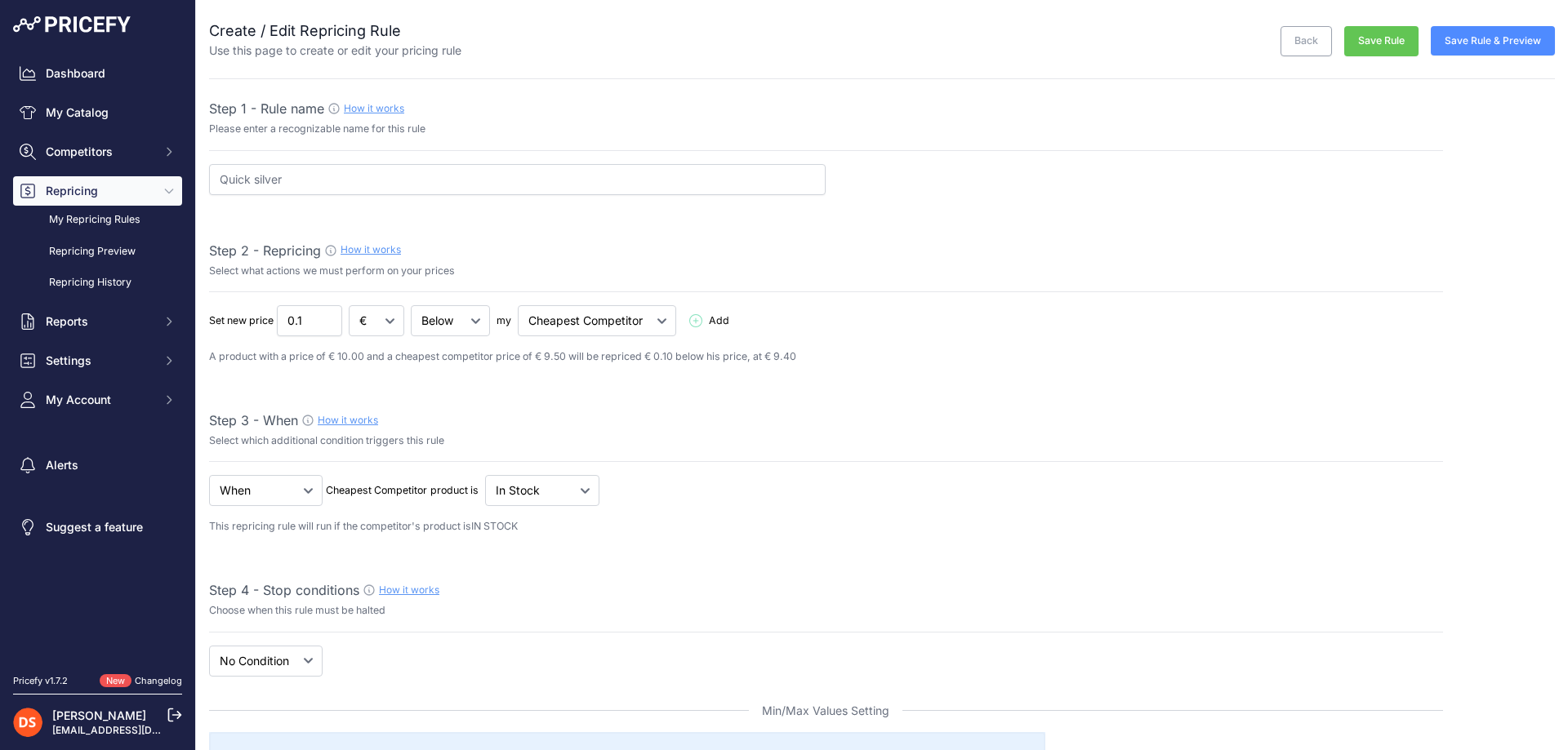
select select "7"
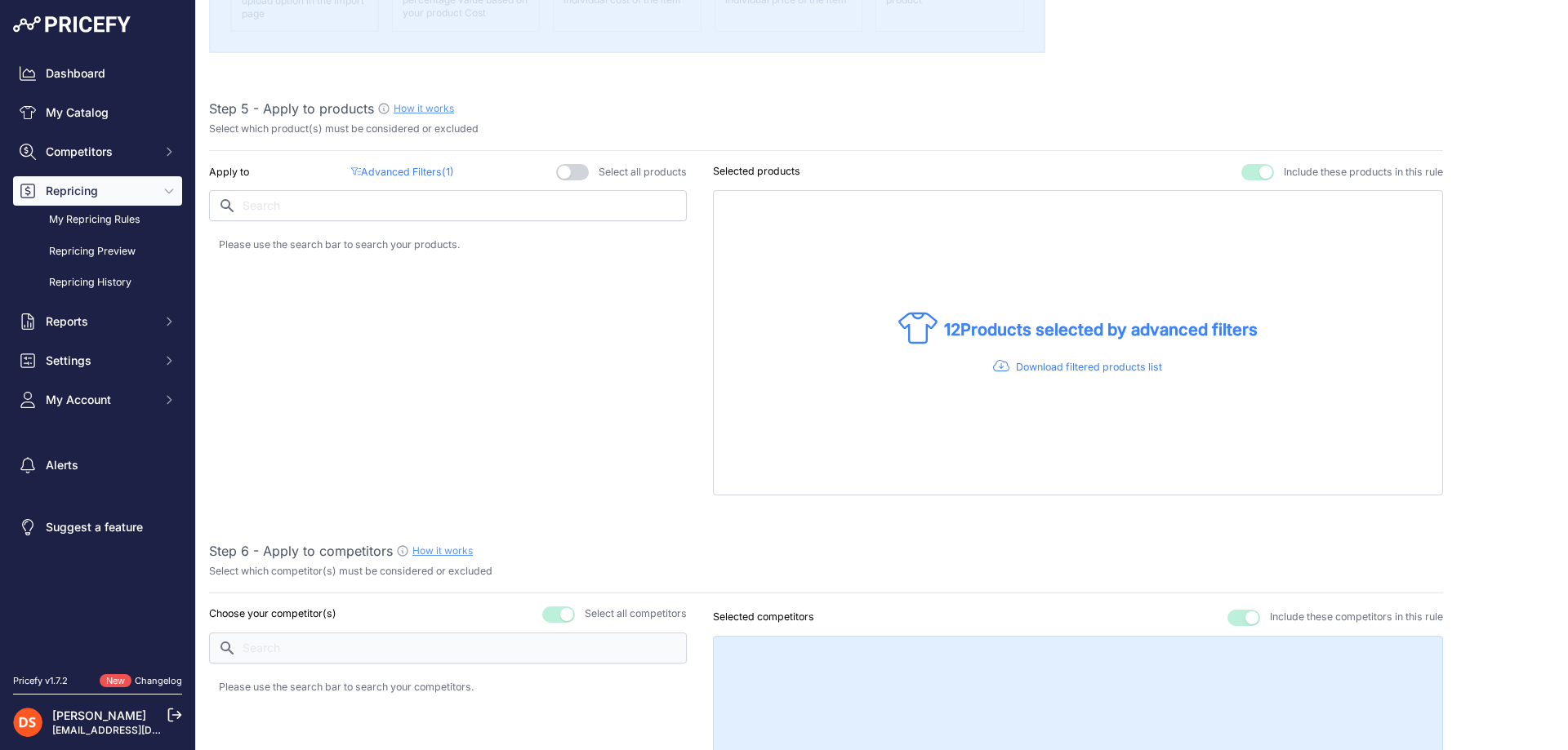
scroll to position [899, 0]
click at [390, 204] on input "text" at bounding box center [447, 202] width 478 height 31
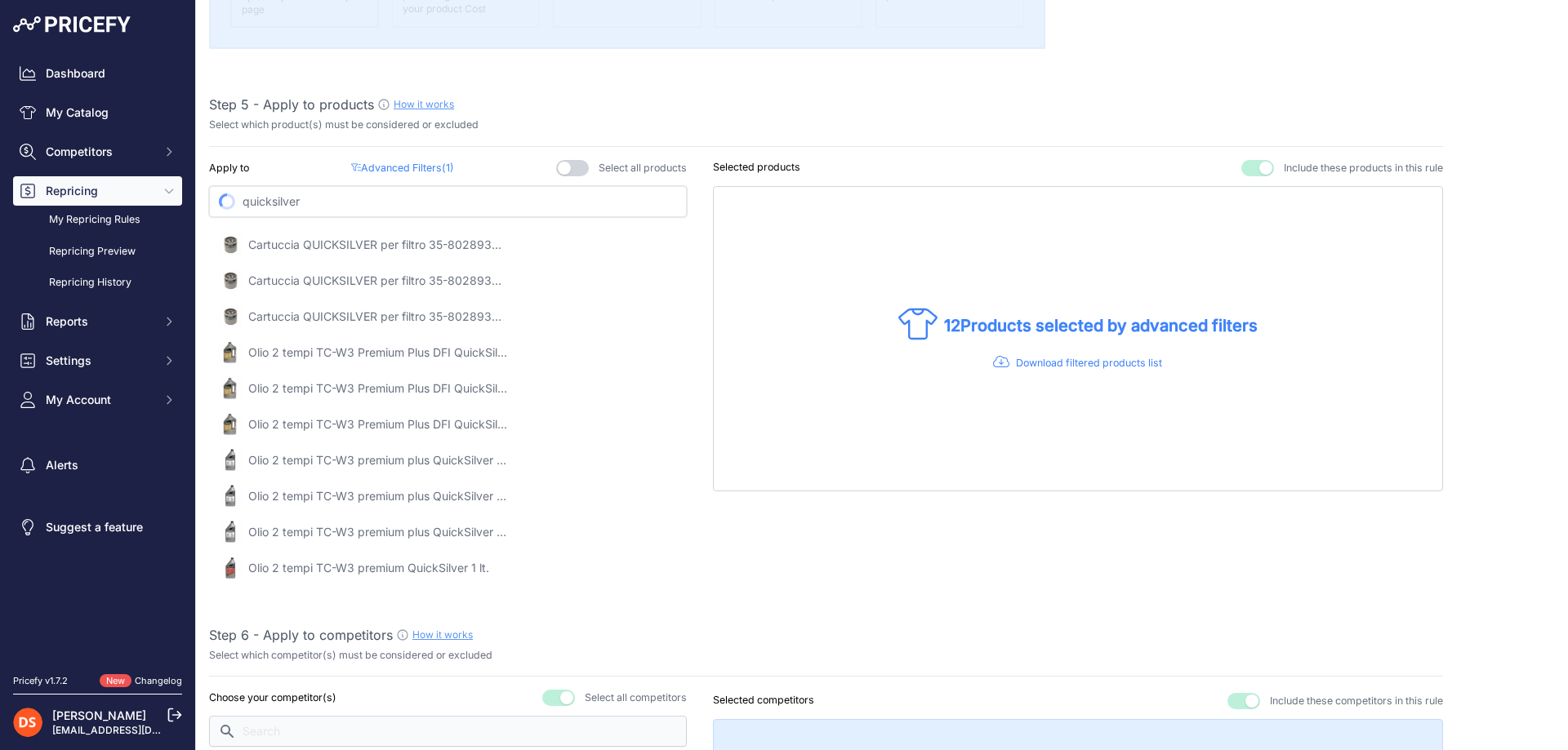
type input "quicksilver"
click at [903, 324] on icon at bounding box center [918, 324] width 39 height 39
click at [1095, 366] on p "Download filtered products list" at bounding box center [1089, 364] width 146 height 16
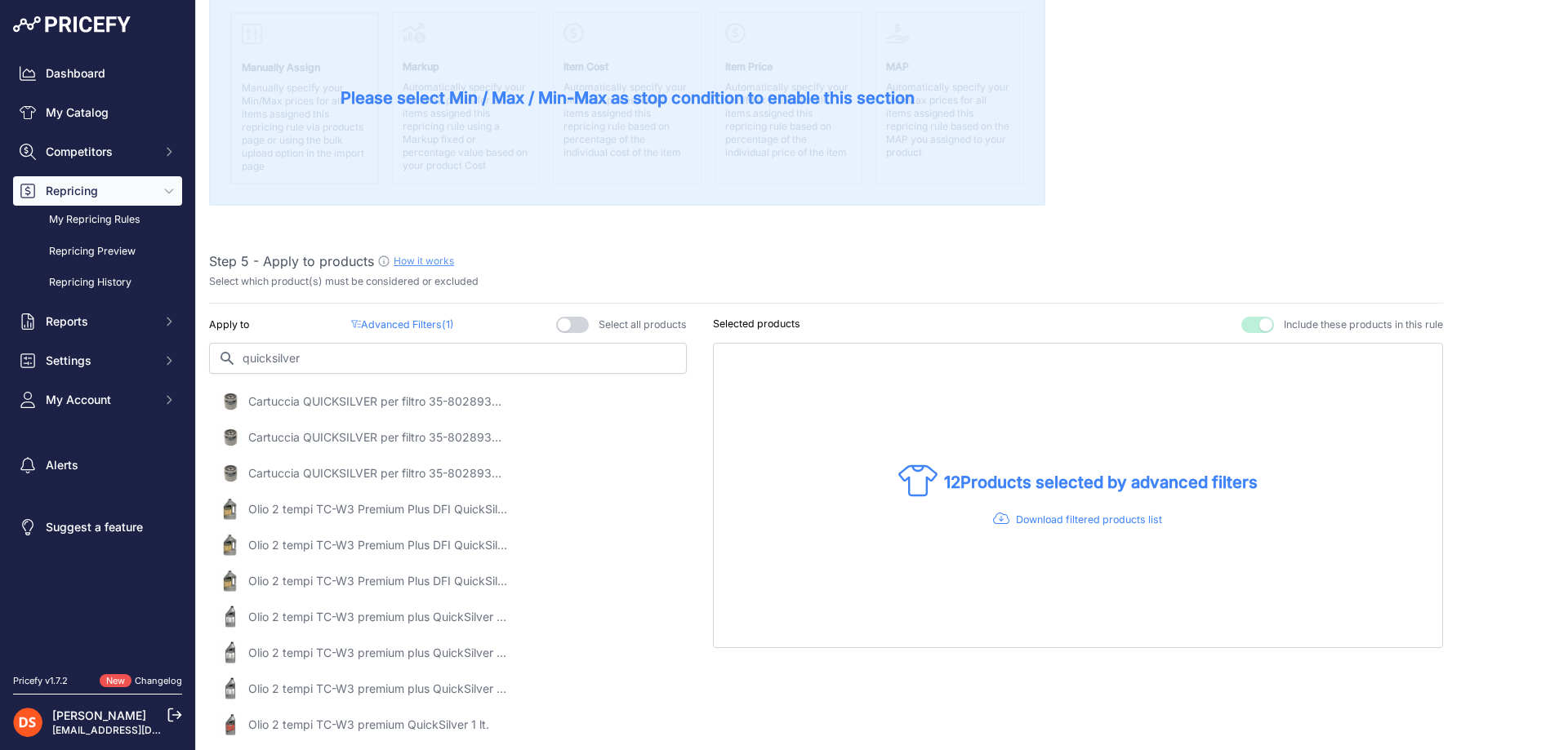
scroll to position [735, 0]
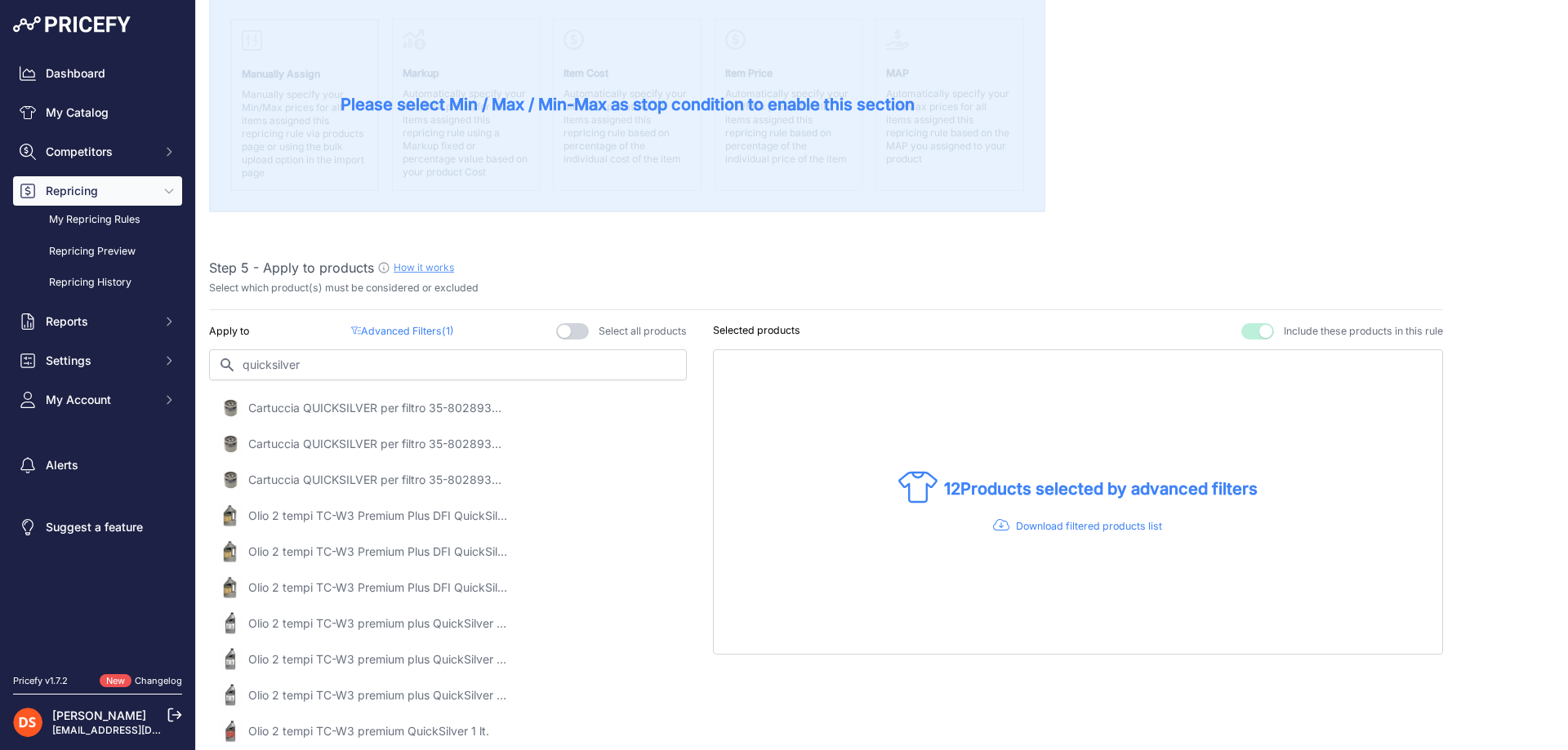
click at [425, 264] on link "How it works" at bounding box center [424, 267] width 60 height 12
click at [91, 211] on link "My Repricing Rules" at bounding box center [97, 220] width 169 height 28
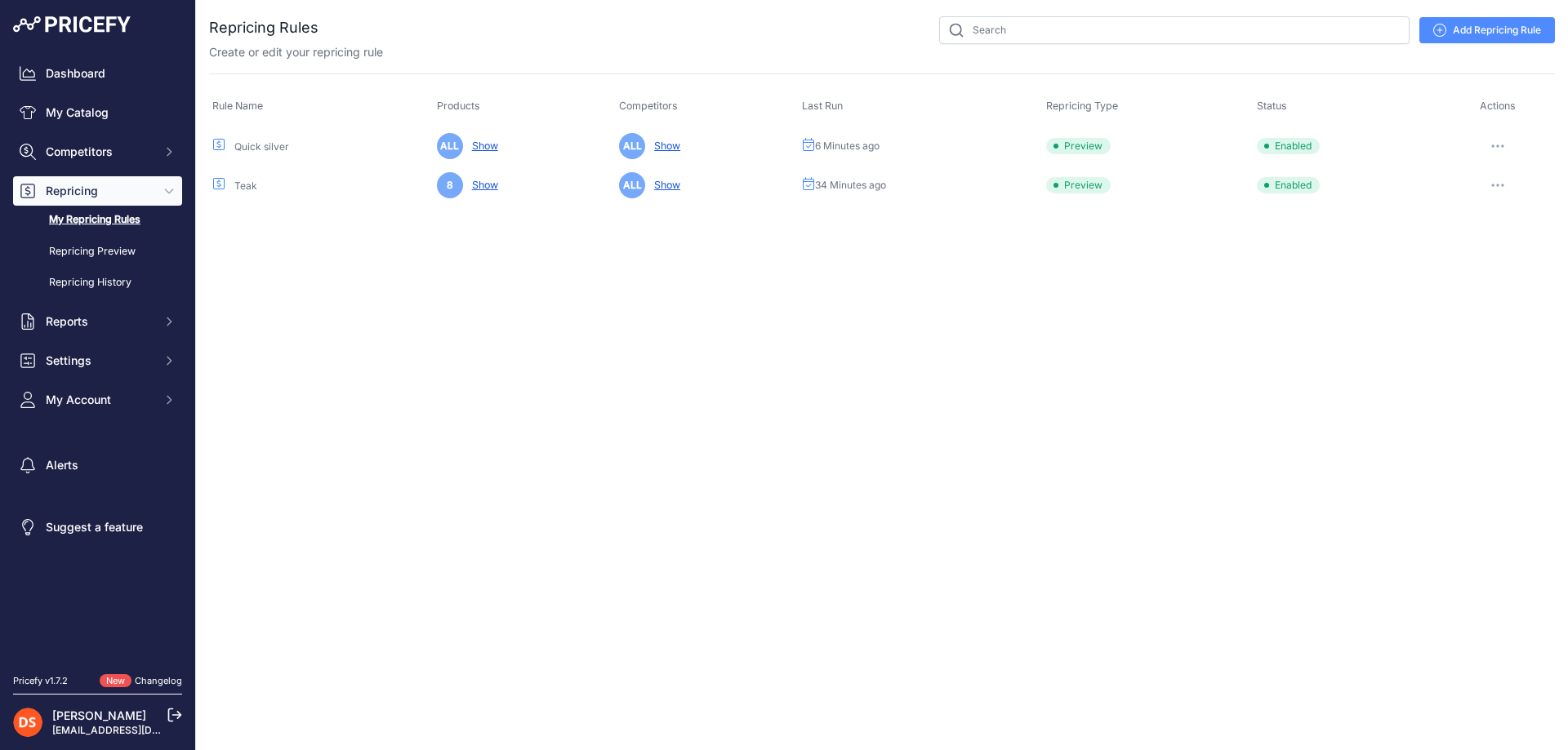
click at [1494, 143] on button "button" at bounding box center [1497, 146] width 33 height 23
click at [1482, 282] on button "Delete" at bounding box center [1499, 285] width 104 height 27
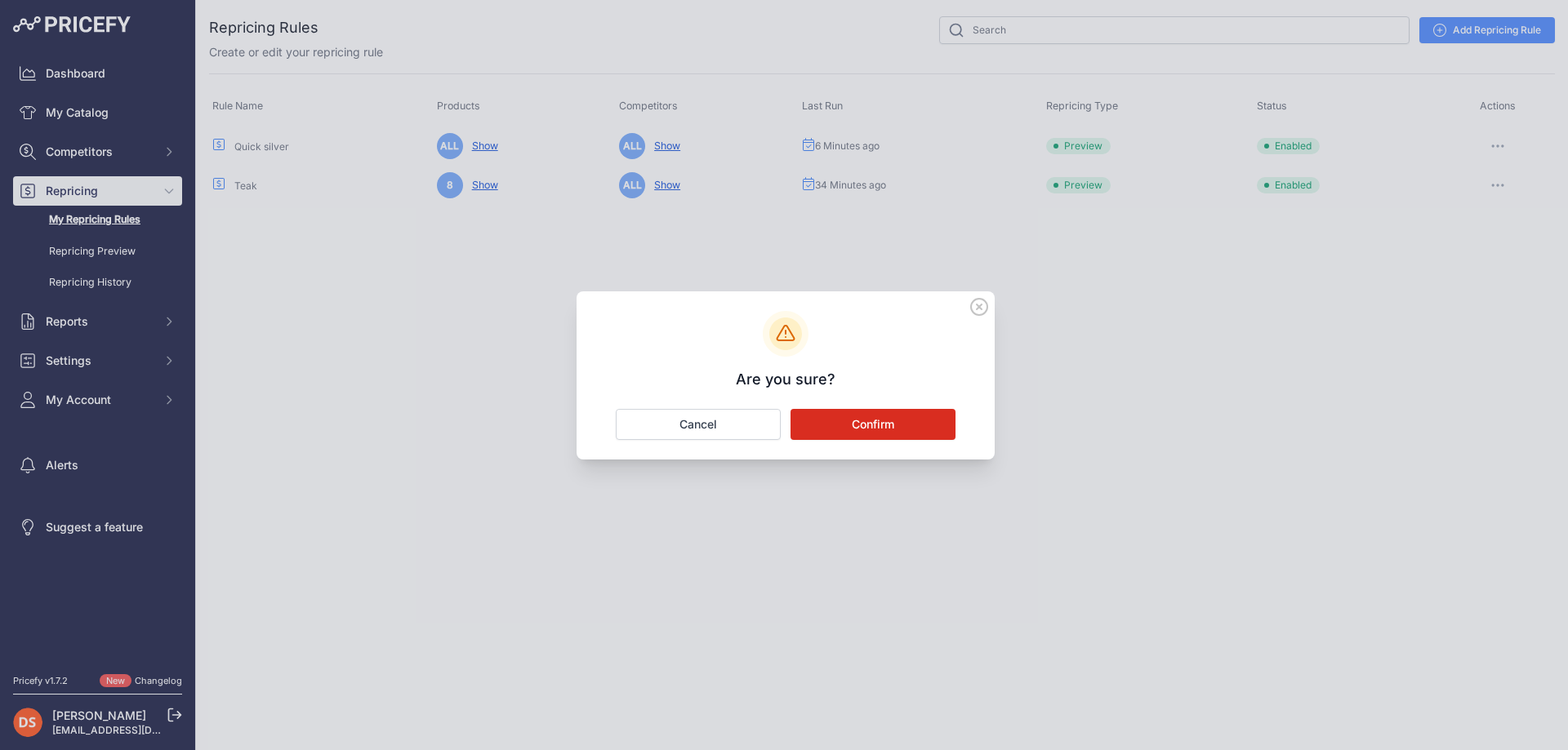
click at [849, 430] on button "Confirm" at bounding box center [873, 425] width 164 height 31
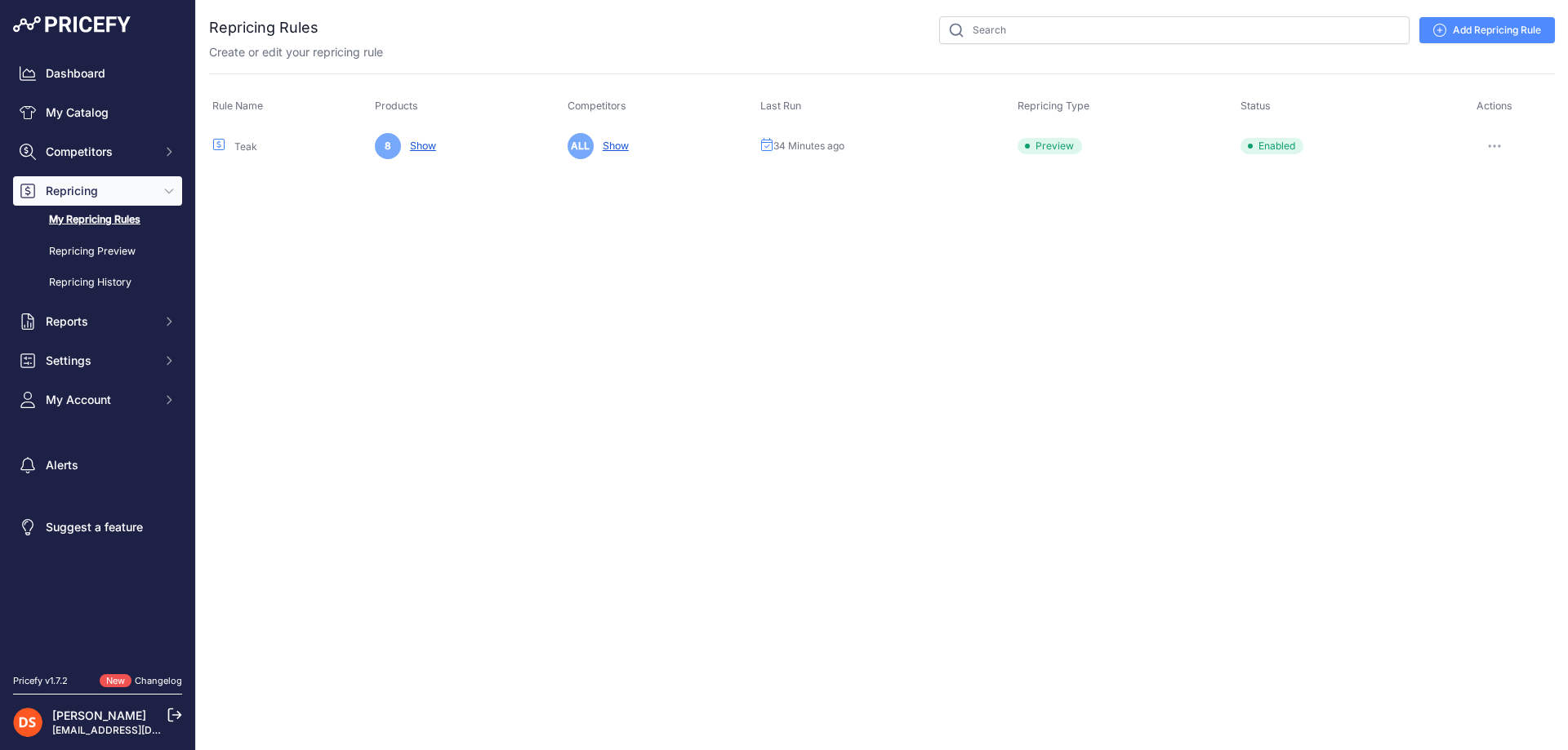
click at [1494, 138] on button "button" at bounding box center [1494, 146] width 33 height 23
click at [1479, 180] on link "Edit" at bounding box center [1499, 180] width 104 height 27
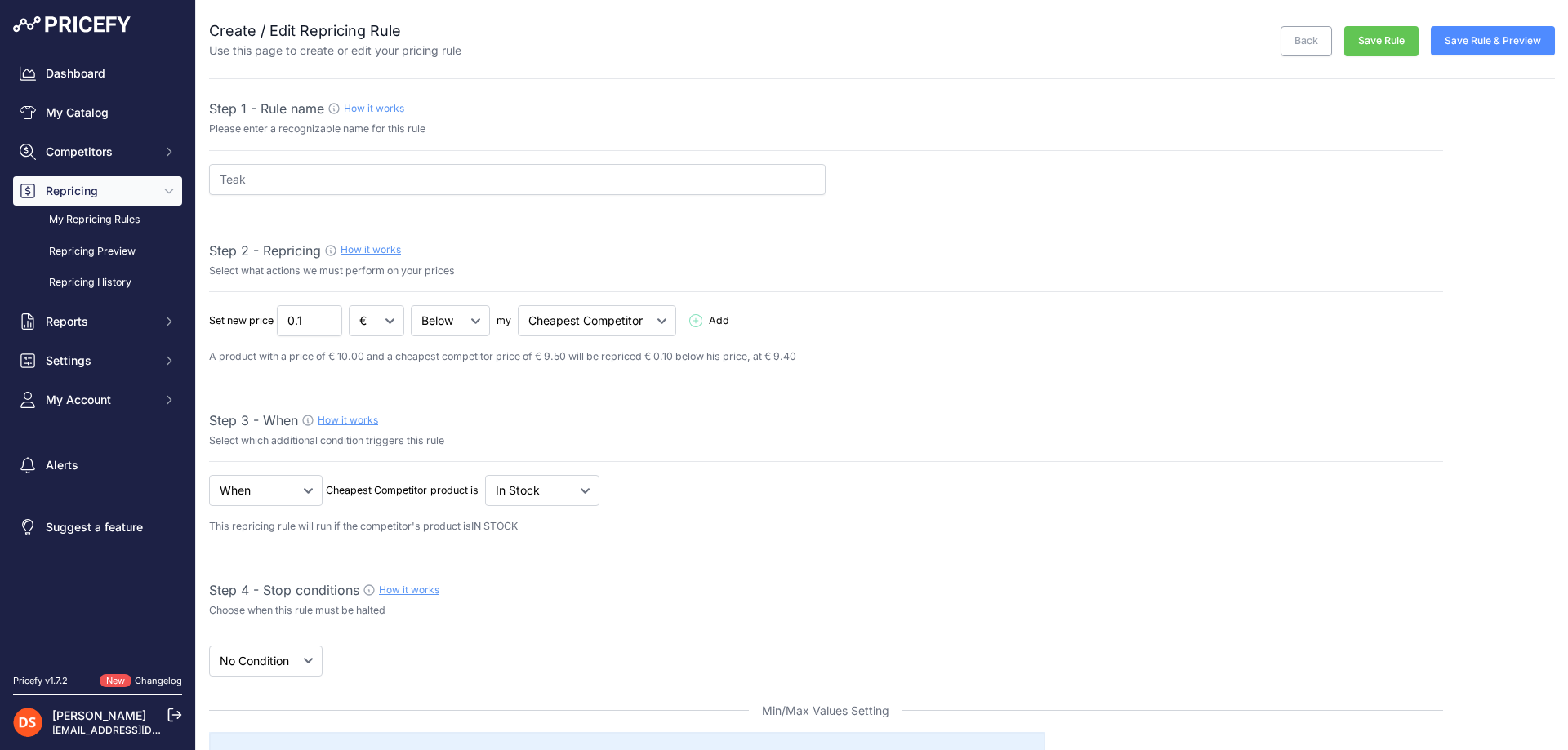
select select "7"
drag, startPoint x: 241, startPoint y: 175, endPoint x: 178, endPoint y: 179, distance: 63.1
click at [178, 179] on div "Dashboard My Catalog Competitors Competitors Monitored URLs MAP infringements R…" at bounding box center [784, 375] width 1568 height 750
type input "Repricing"
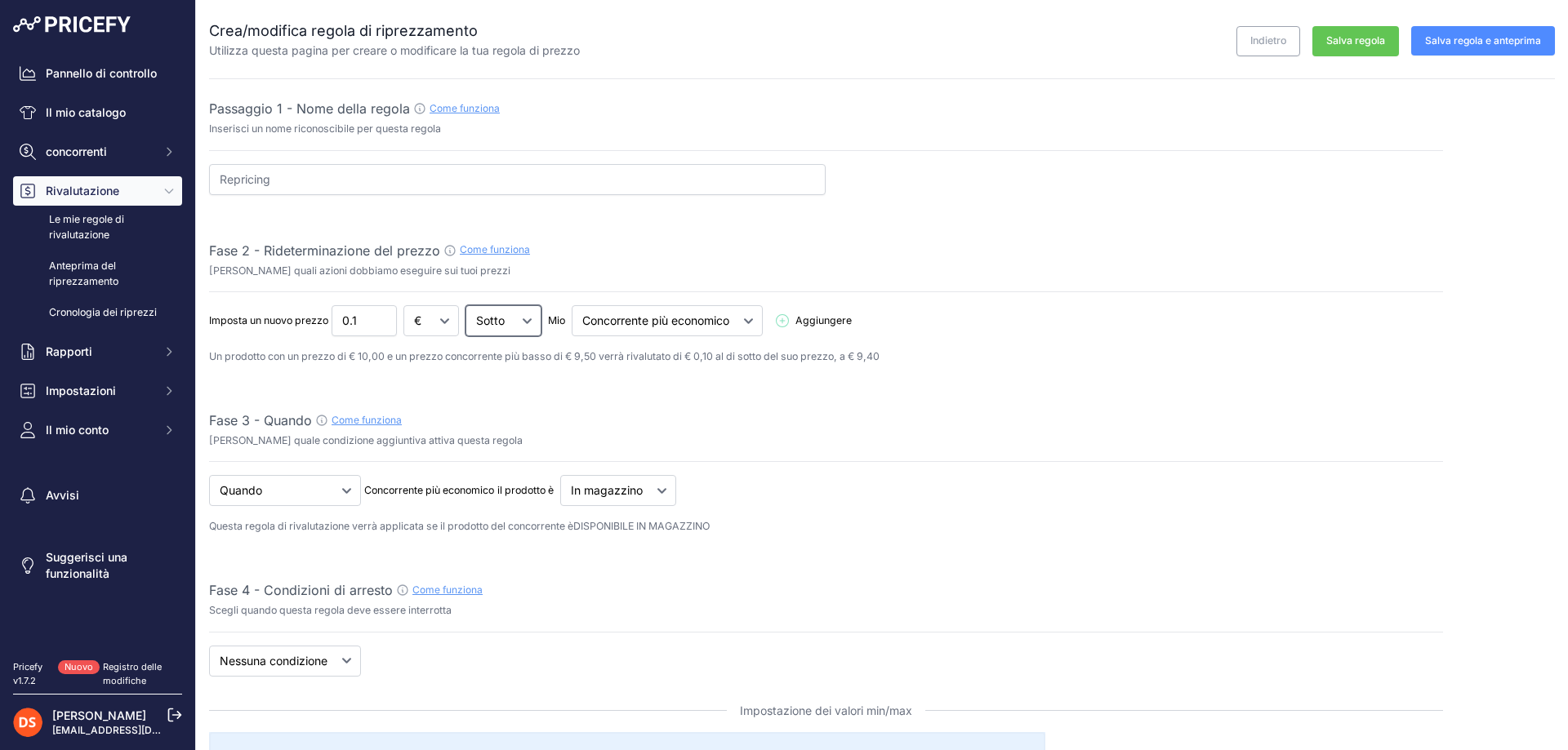
click at [505, 318] on select "Sotto Sopra Pari" at bounding box center [503, 320] width 76 height 31
click at [506, 322] on select "Sotto Sopra Pari" at bounding box center [503, 320] width 76 height 31
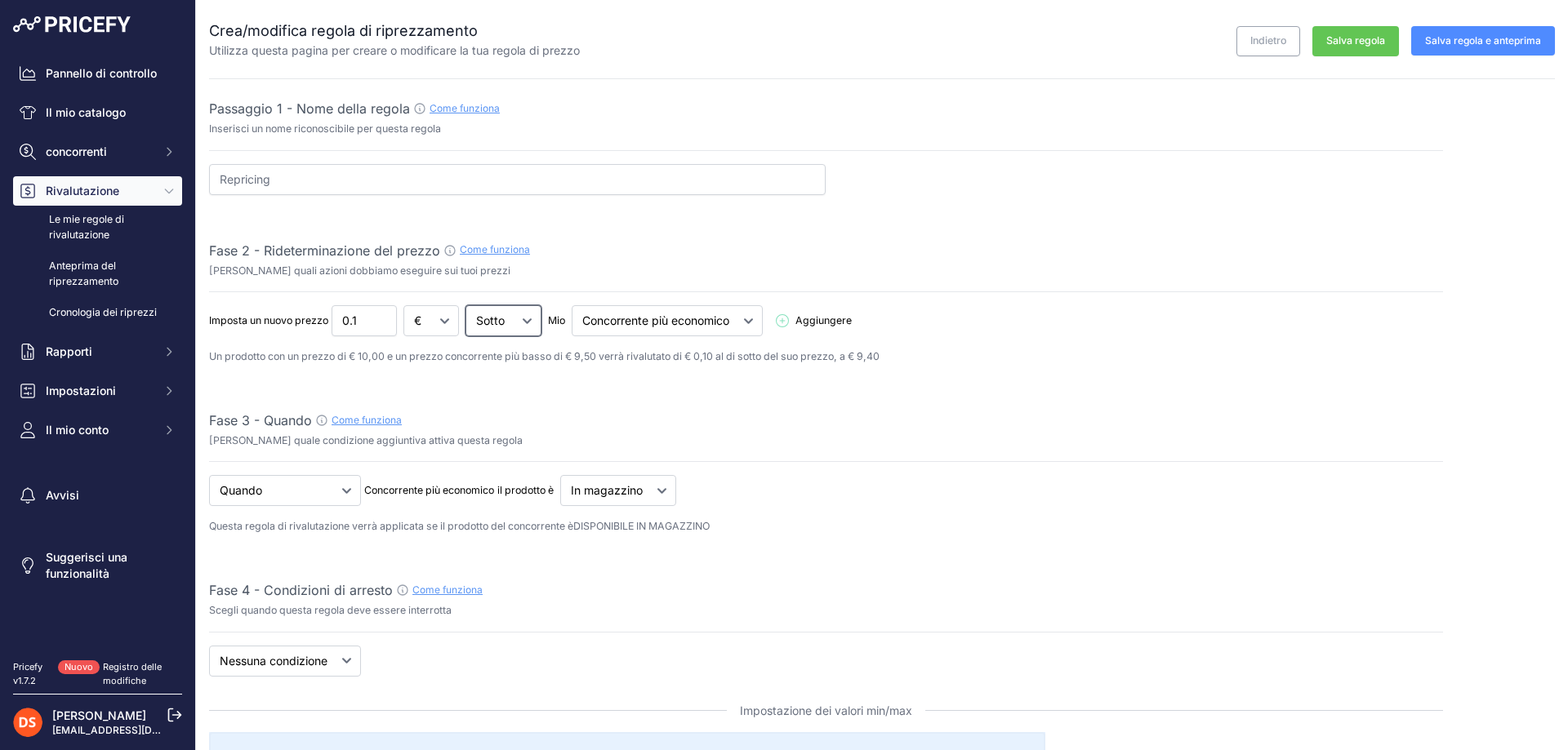
click at [506, 322] on select "Sotto Sopra Pari" at bounding box center [503, 320] width 76 height 31
click at [430, 325] on select "€ %" at bounding box center [431, 320] width 56 height 31
click at [433, 321] on select "€ %" at bounding box center [431, 320] width 56 height 31
select select "percentage"
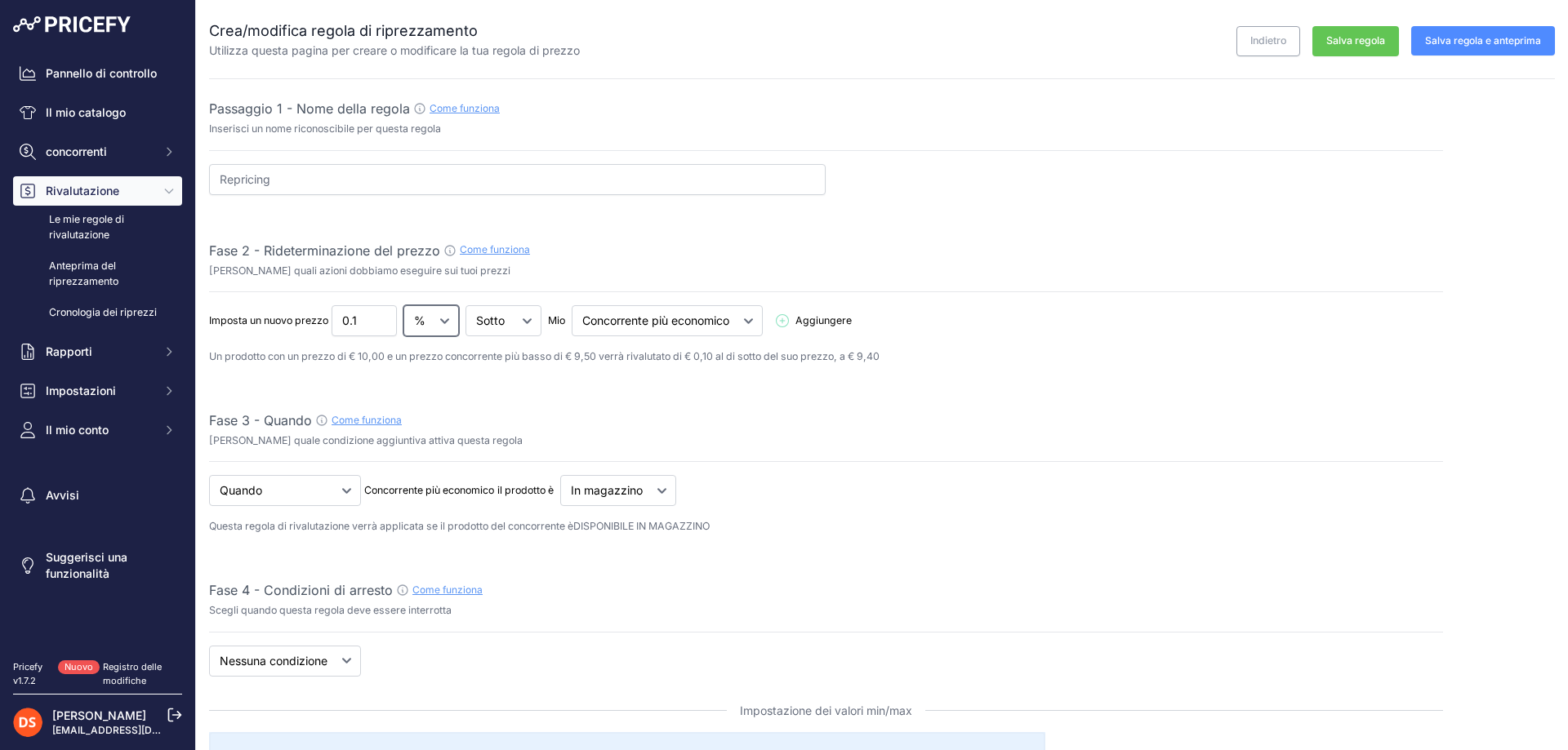
click at [405, 305] on select "€ %" at bounding box center [431, 320] width 56 height 31
drag, startPoint x: 364, startPoint y: 323, endPoint x: 339, endPoint y: 323, distance: 25.0
click at [339, 323] on input "0.1" at bounding box center [364, 320] width 65 height 31
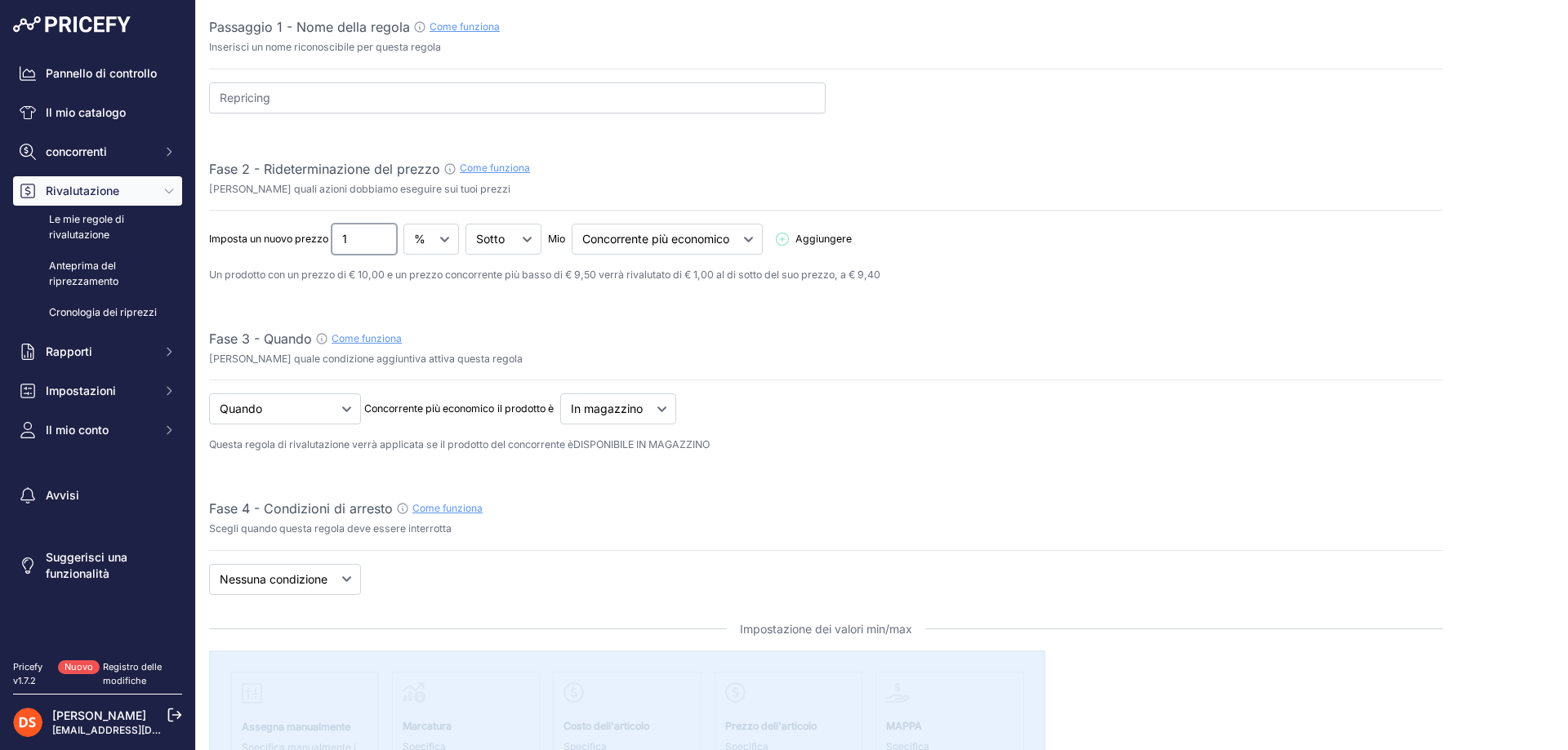
type input "1"
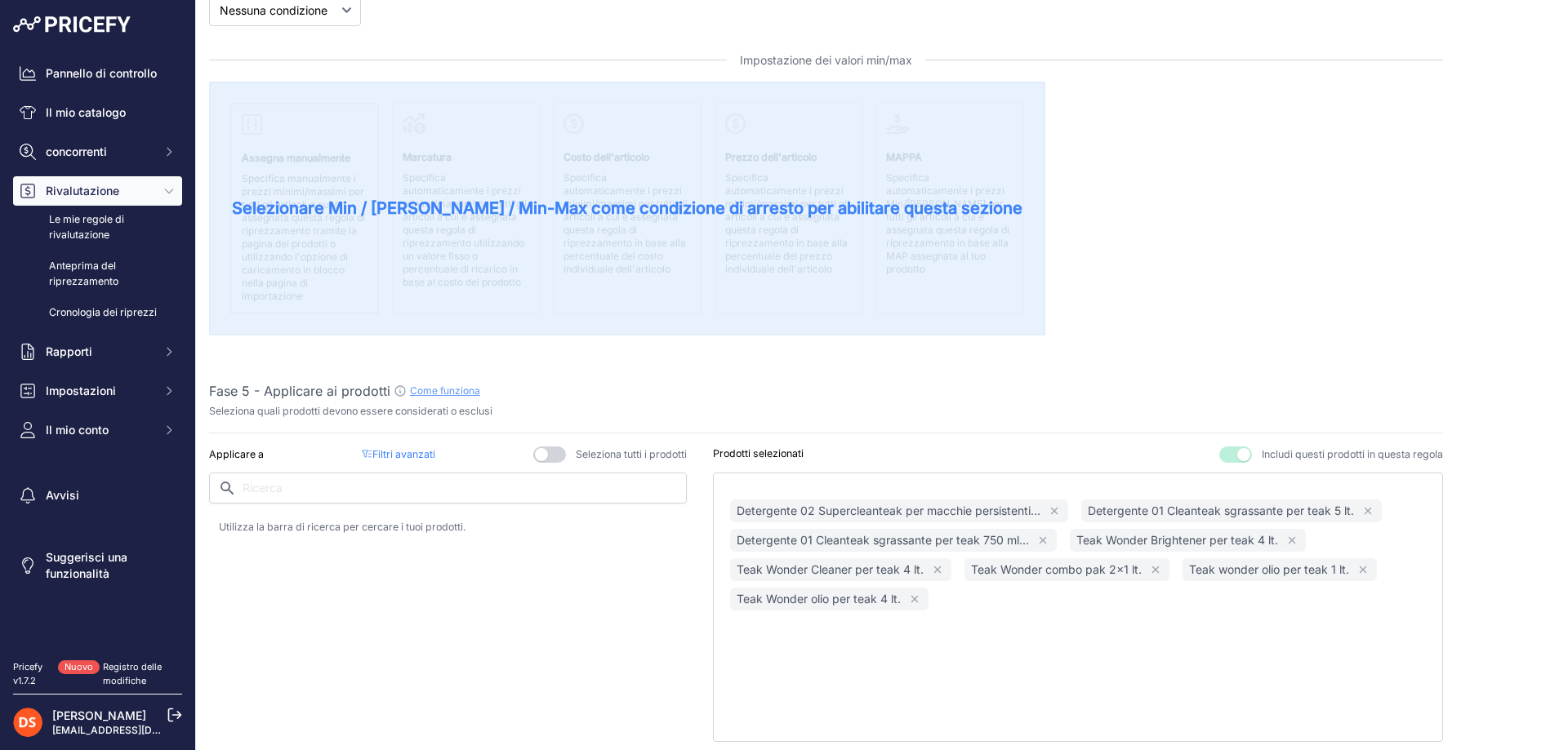
scroll to position [654, 0]
click at [537, 452] on button "button" at bounding box center [549, 452] width 33 height 16
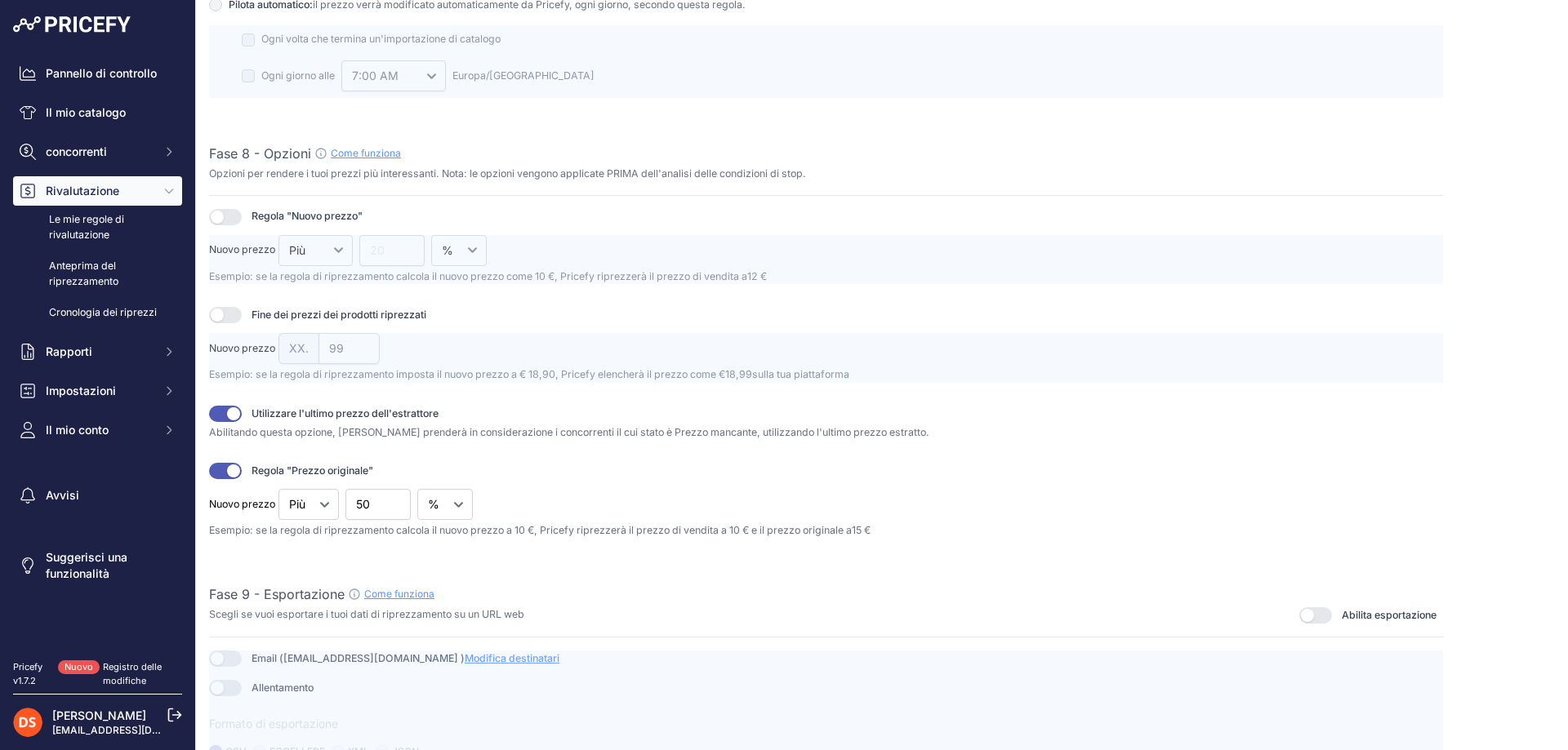
scroll to position [1960, 0]
click at [217, 313] on button "button" at bounding box center [225, 312] width 33 height 16
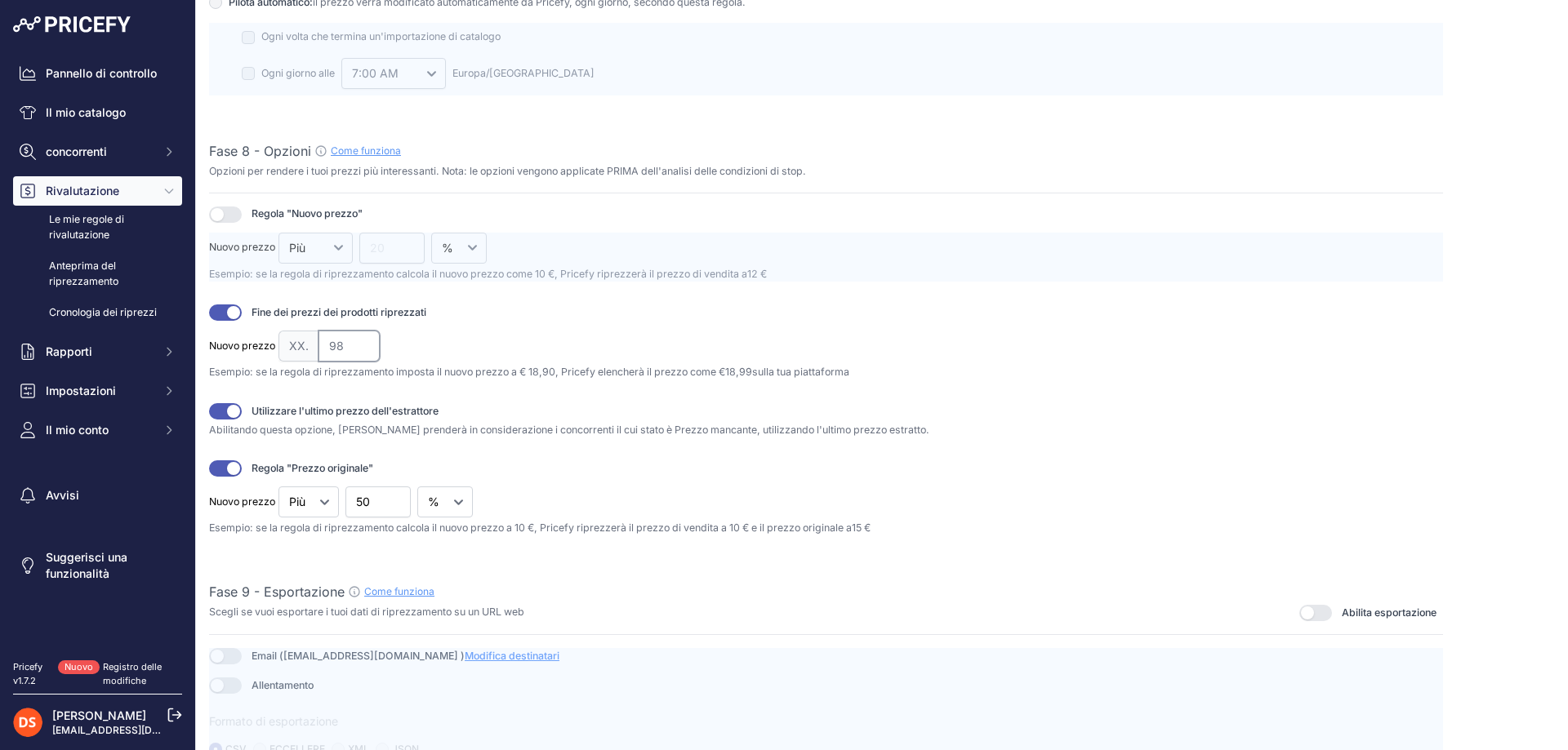
type input "98"
click at [363, 350] on input "98" at bounding box center [348, 346] width 61 height 31
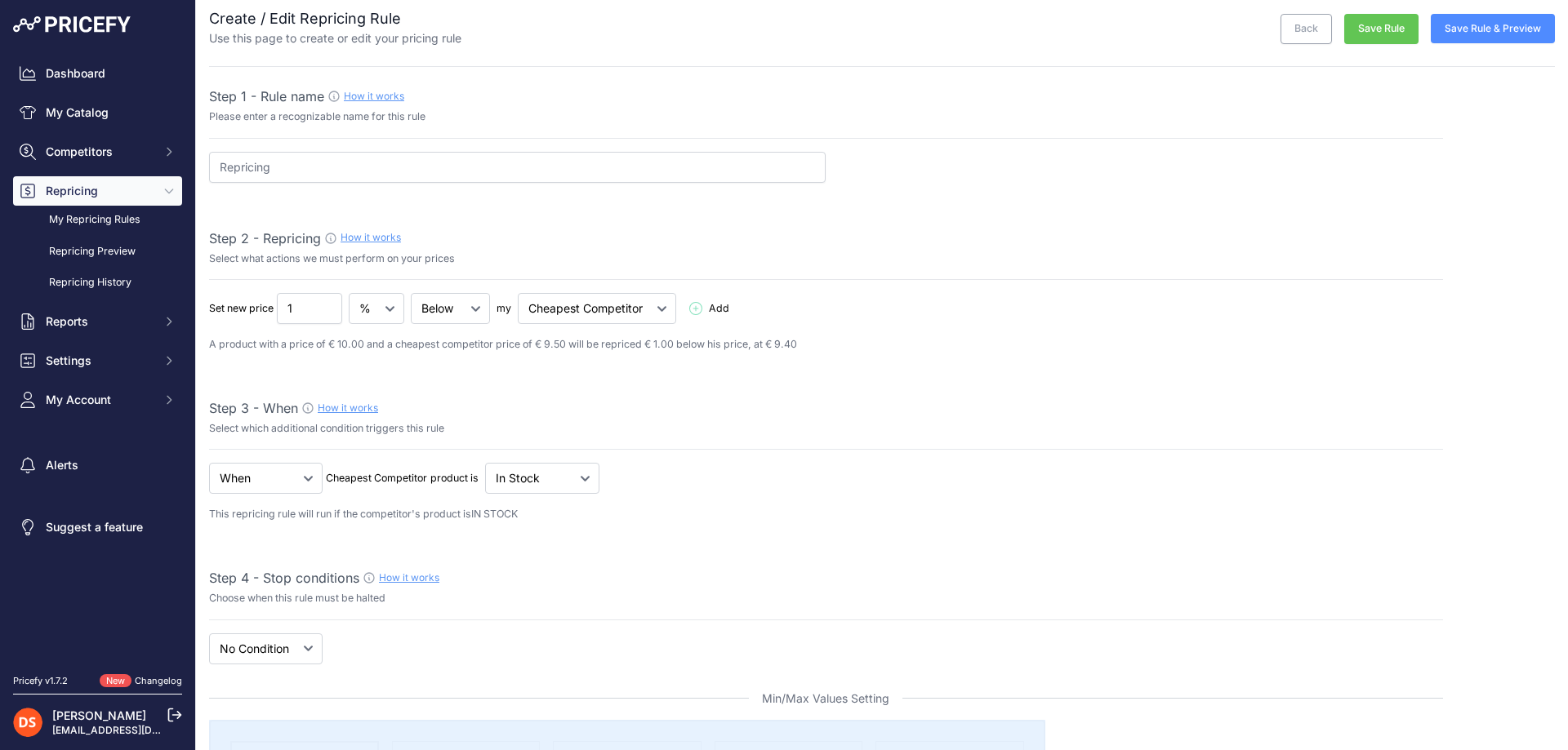
scroll to position [0, 0]
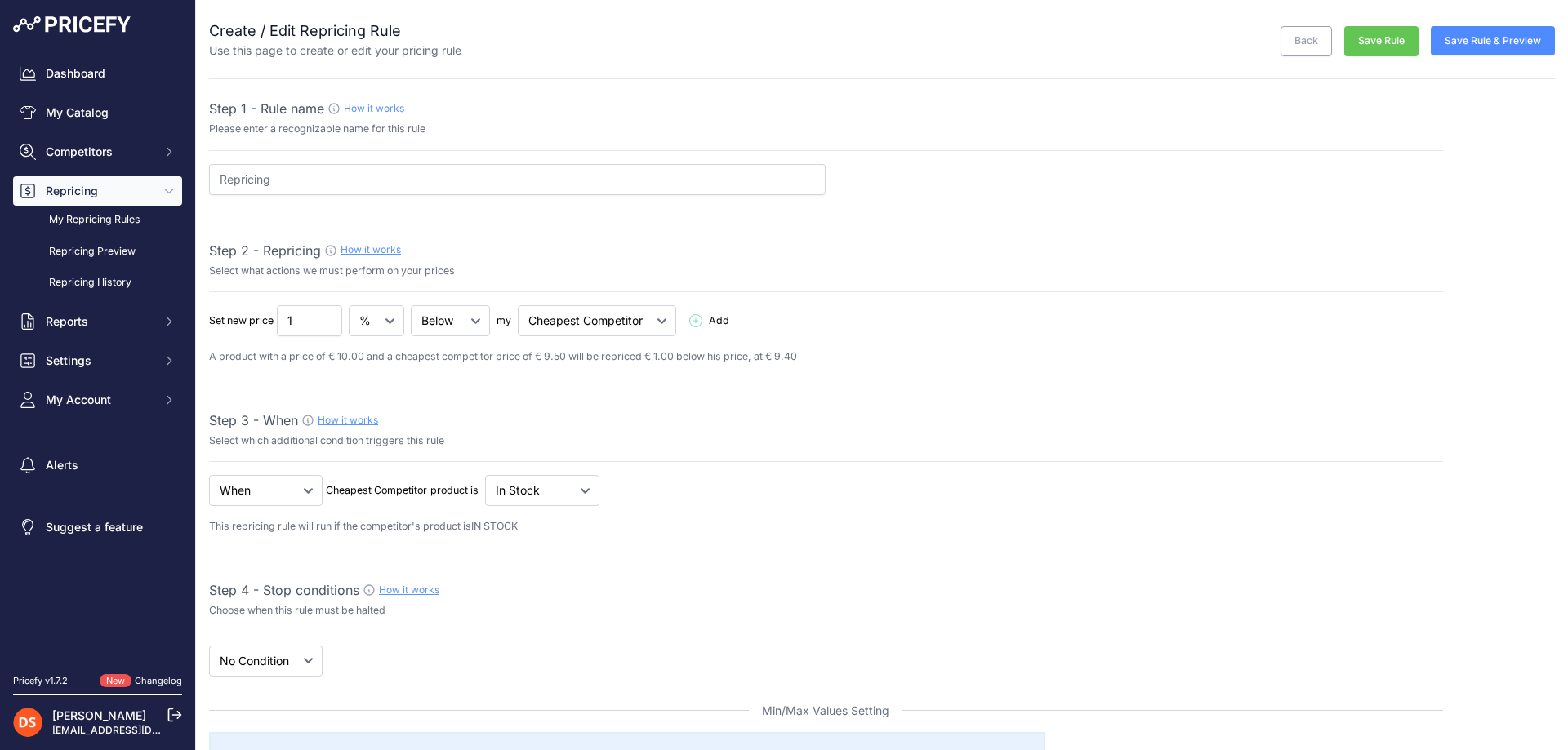
click at [1375, 42] on button "Save Rule" at bounding box center [1381, 42] width 74 height 30
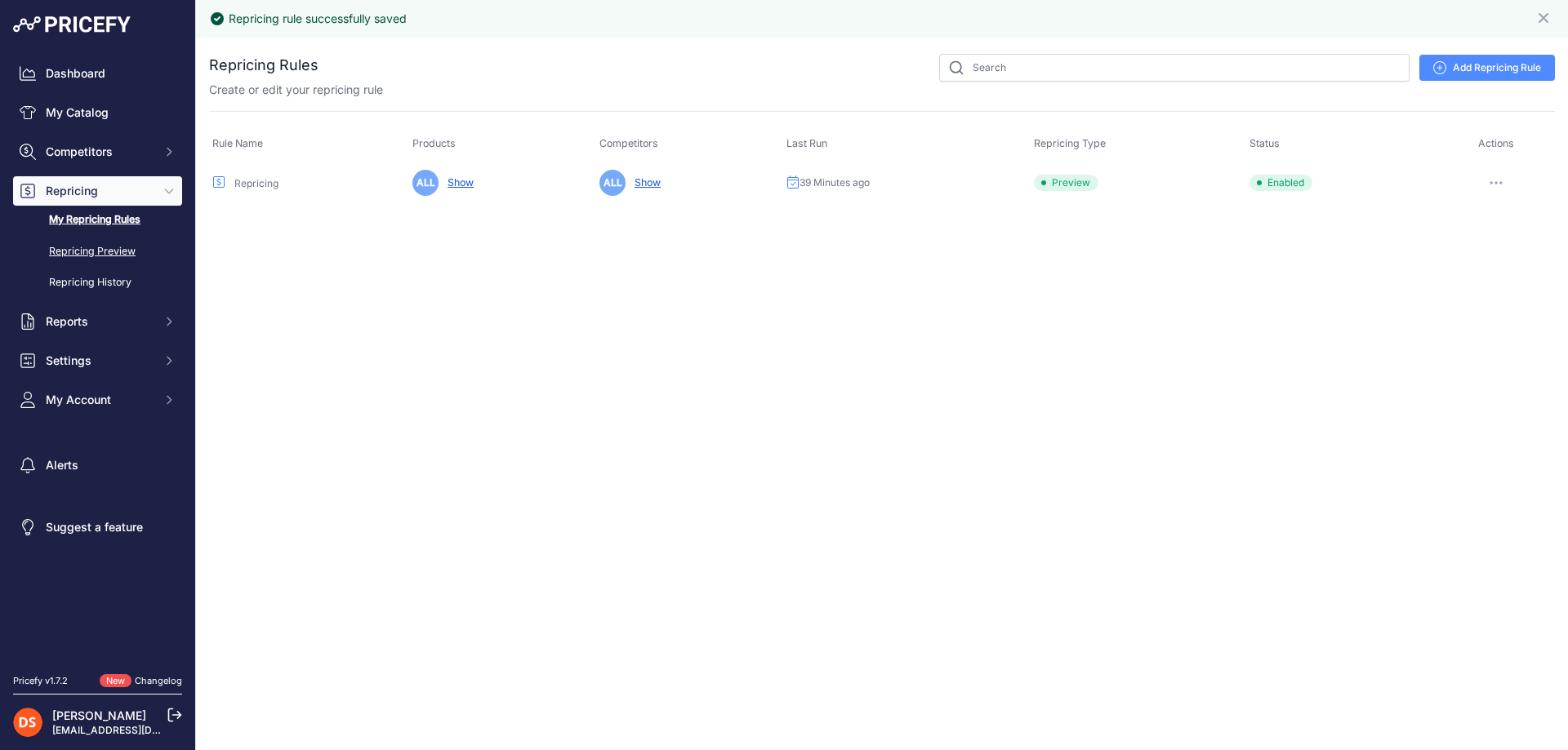
click at [93, 247] on link "Repricing Preview" at bounding box center [97, 252] width 169 height 28
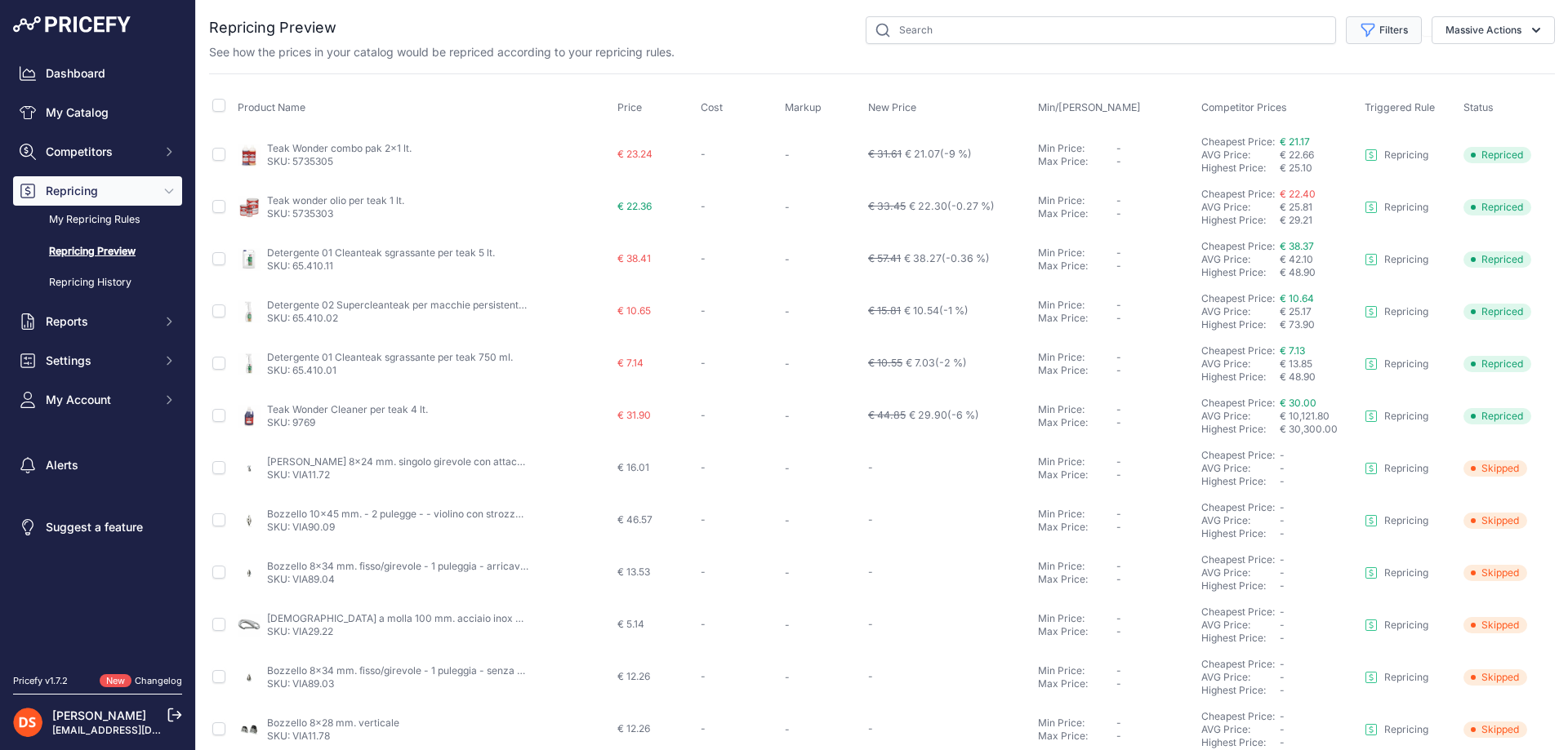
click at [1381, 28] on button "Filters" at bounding box center [1384, 29] width 76 height 27
click at [996, 12] on div "You are not connected to the internet. Repricing Preview" at bounding box center [882, 621] width 1346 height 1242
click at [891, 32] on input "text" at bounding box center [1101, 29] width 470 height 27
type input "quick"
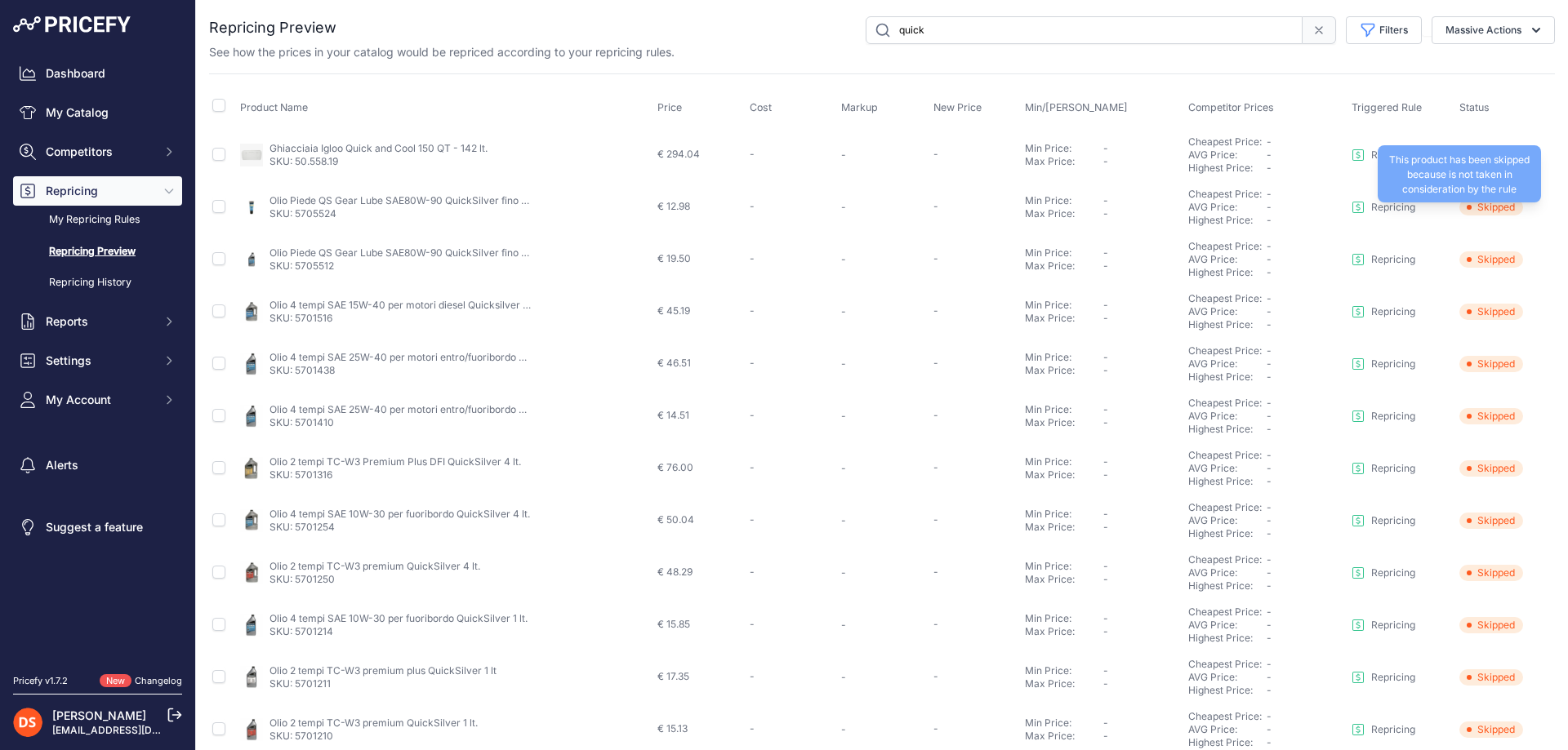
click at [1470, 204] on span "Skipped" at bounding box center [1491, 207] width 64 height 16
click at [1373, 208] on p "Repricing" at bounding box center [1393, 207] width 44 height 13
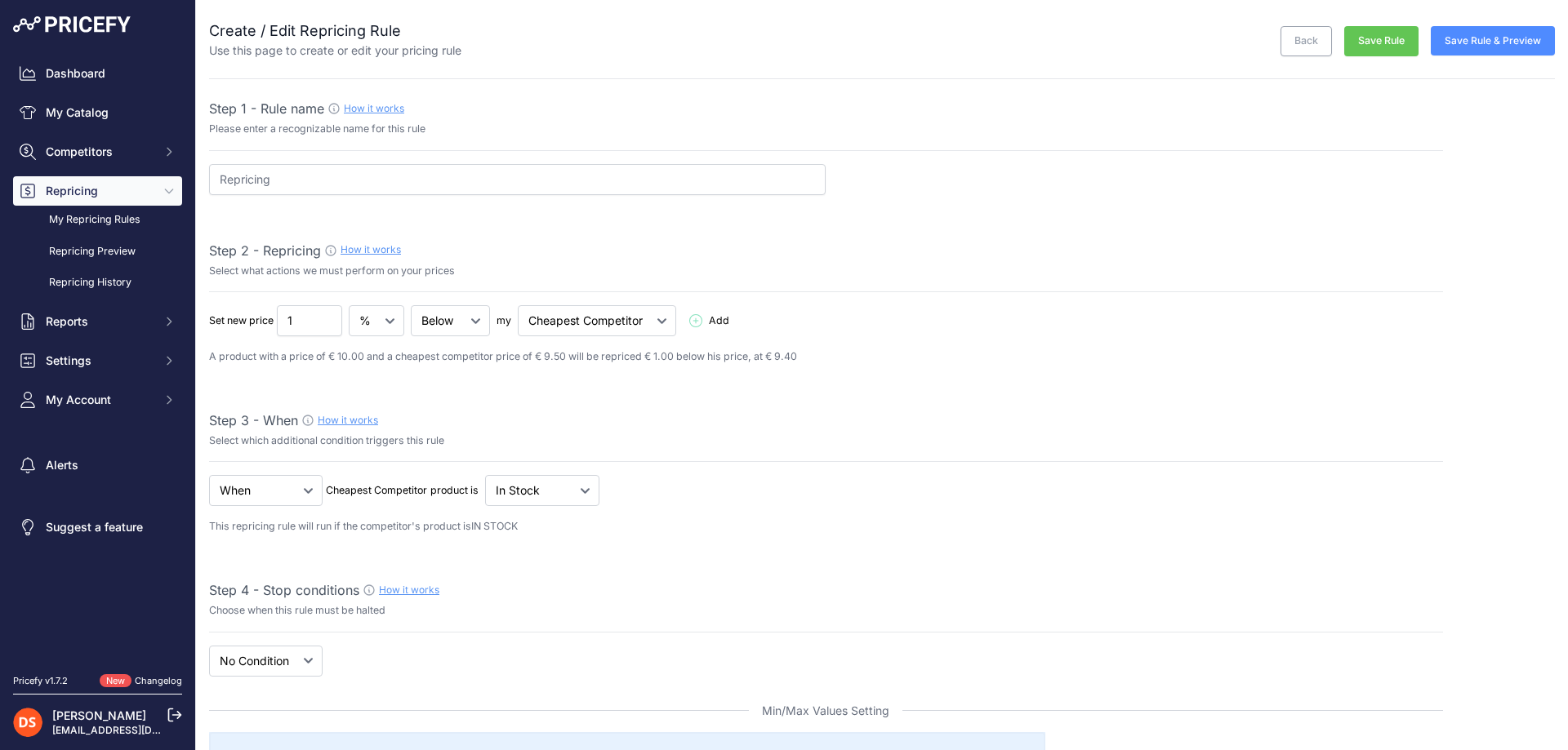
select select "7"
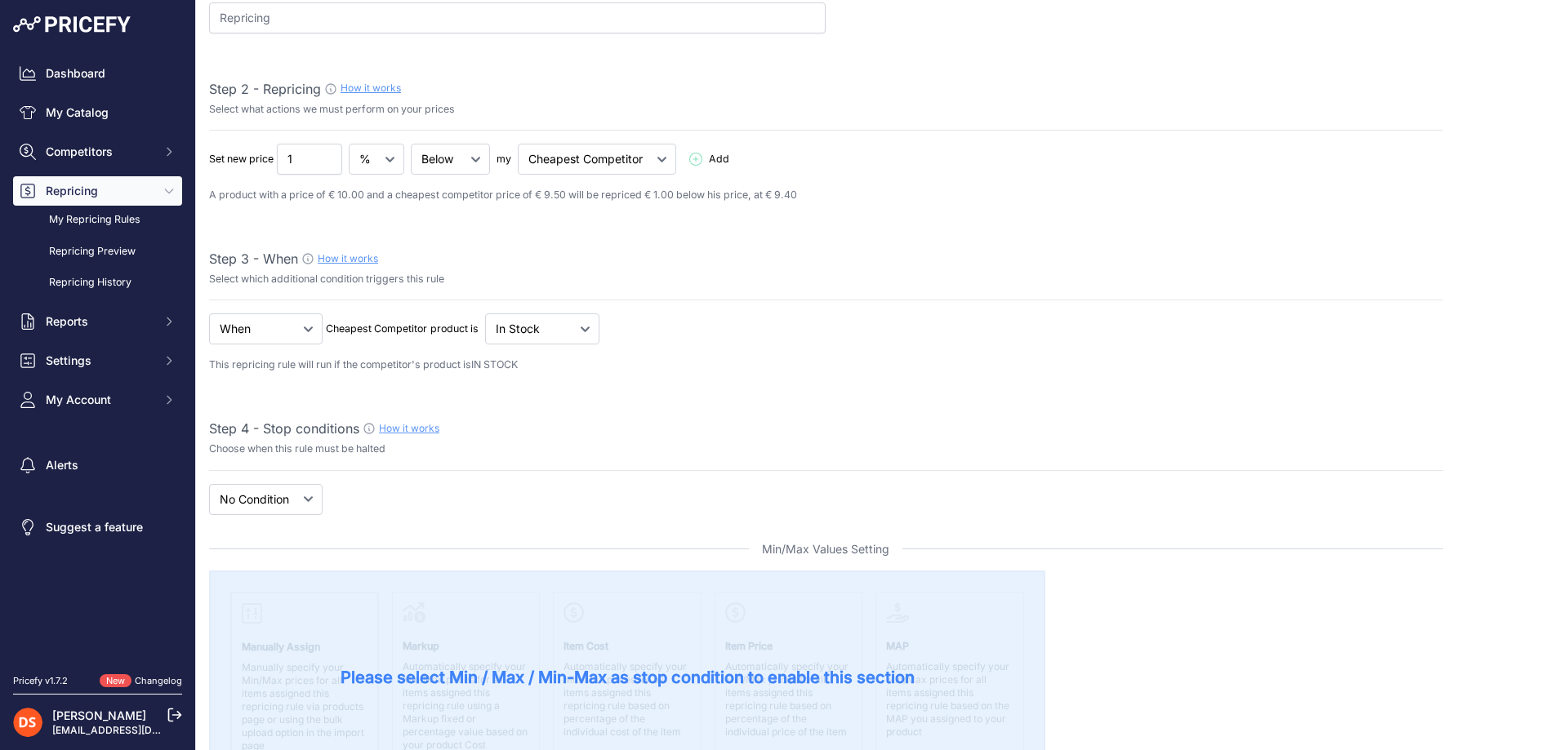
scroll to position [490, 0]
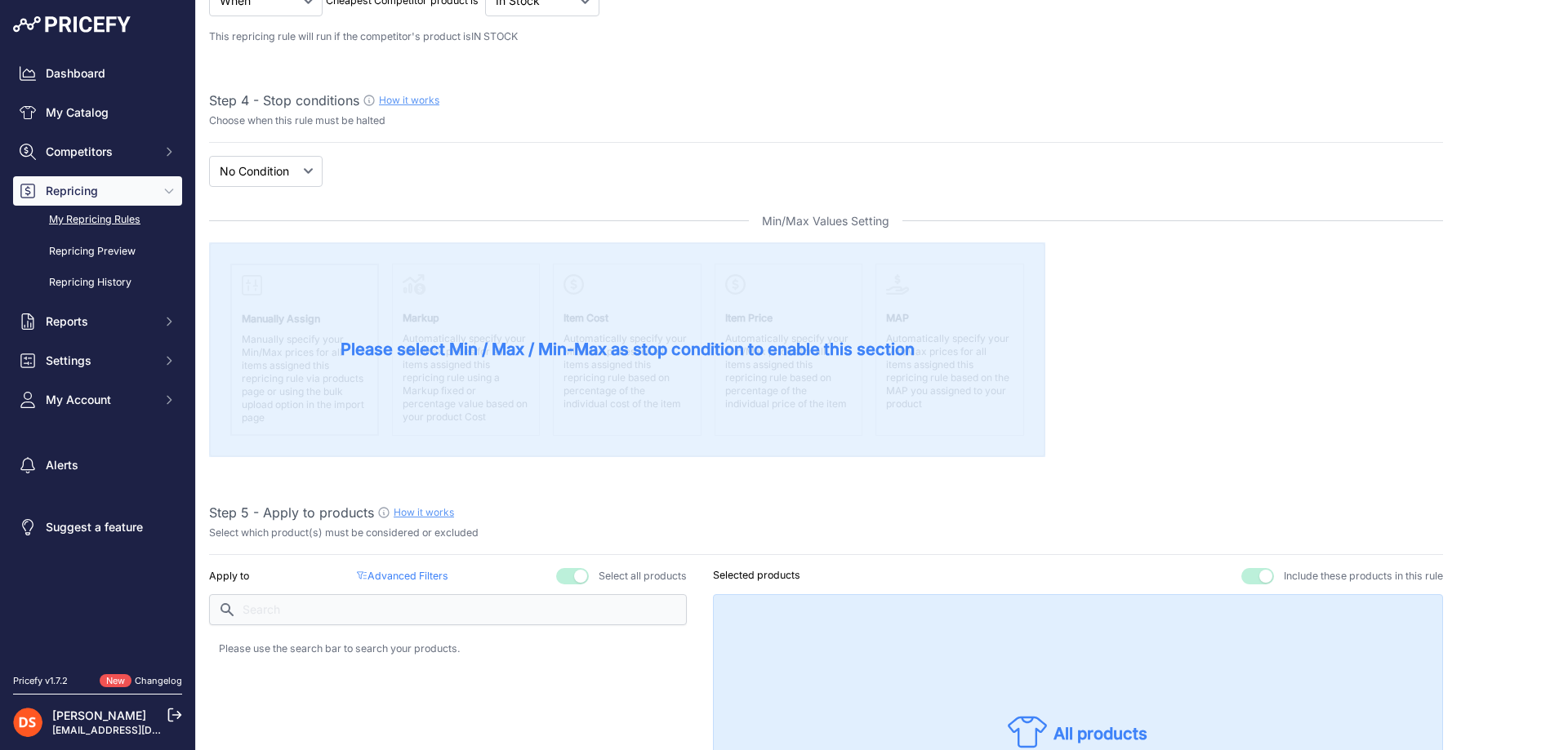
click at [101, 218] on link "My Repricing Rules" at bounding box center [97, 220] width 169 height 28
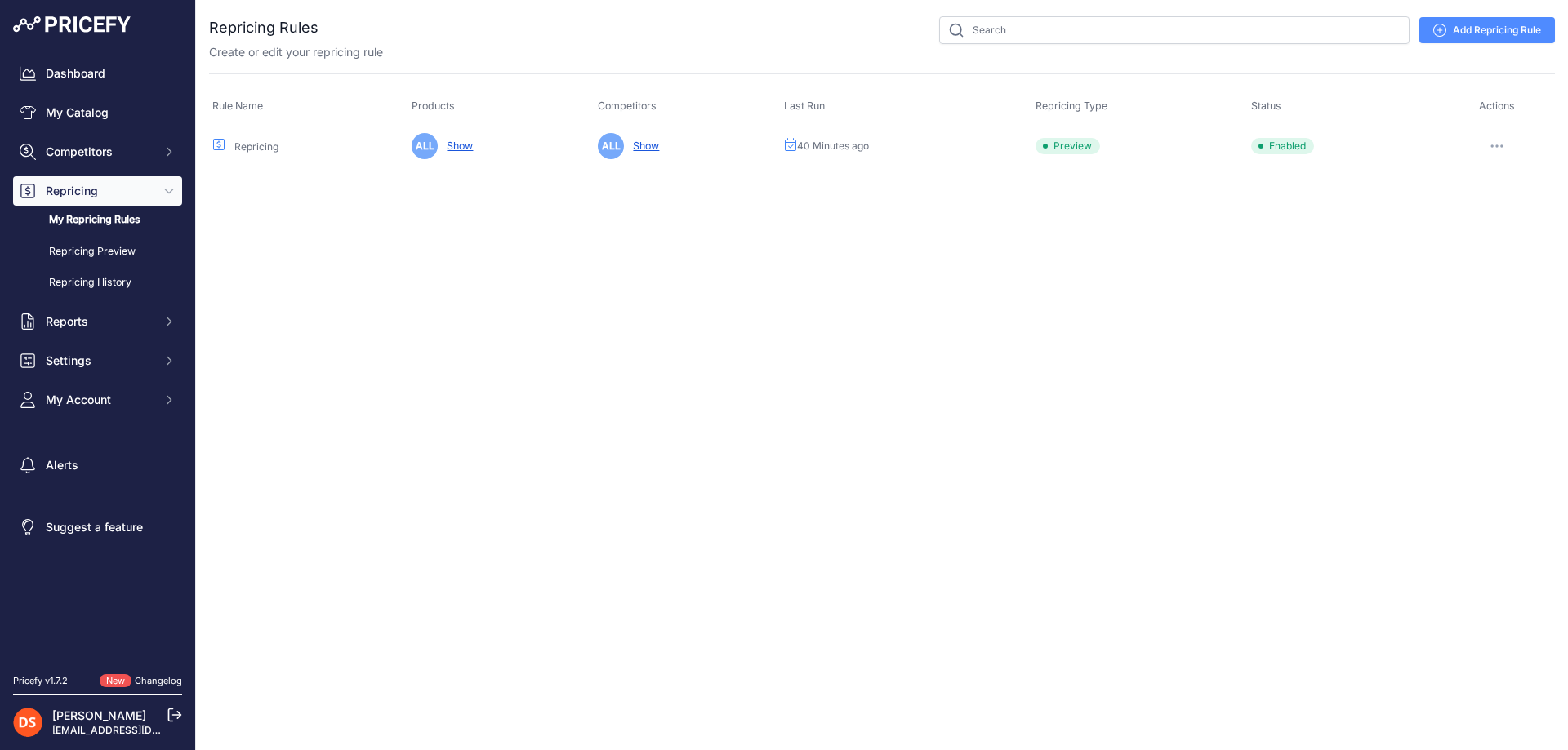
click at [1486, 147] on button "button" at bounding box center [1496, 146] width 33 height 23
click at [1477, 204] on button "Run Preview" at bounding box center [1499, 207] width 104 height 27
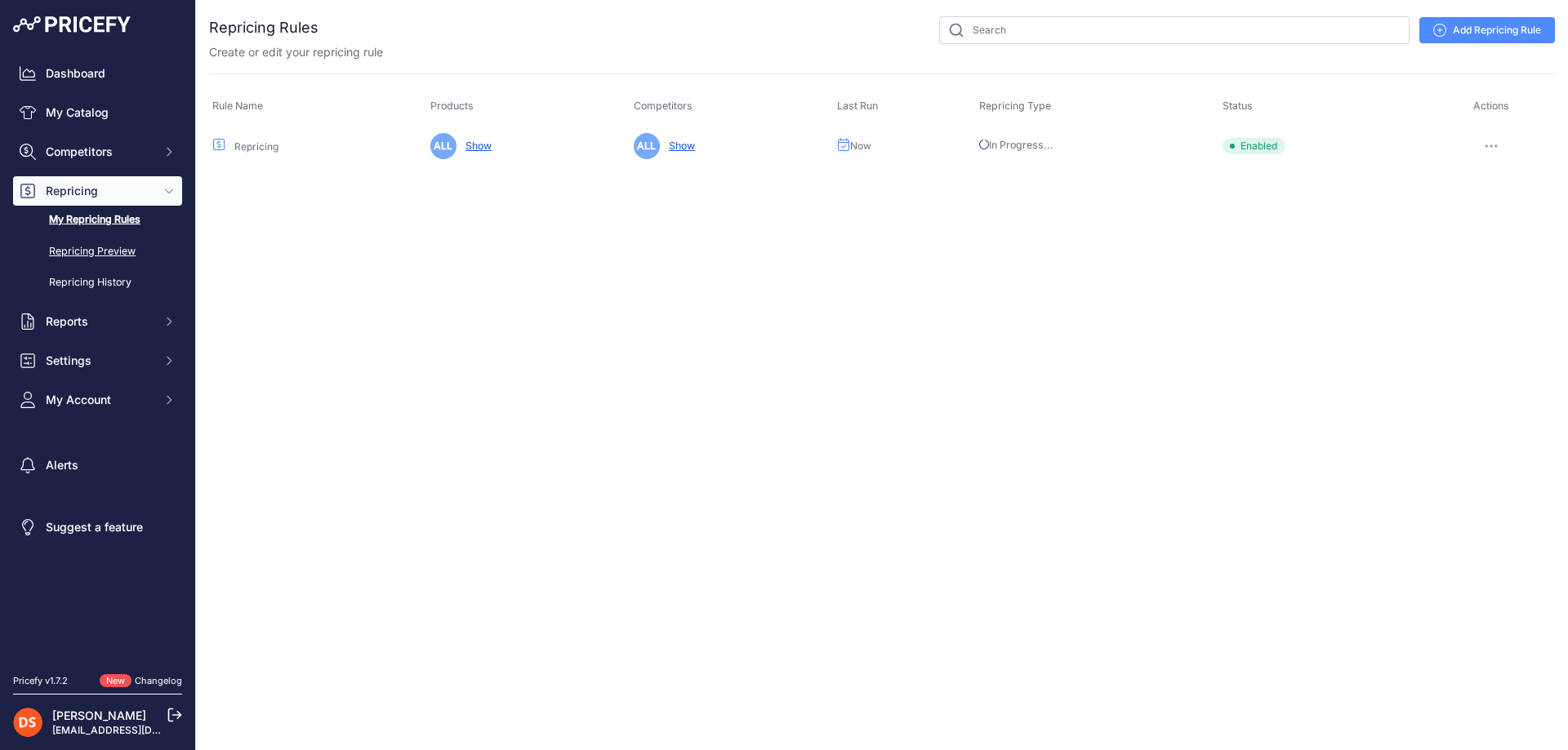
click at [102, 250] on link "Repricing Preview" at bounding box center [97, 252] width 169 height 28
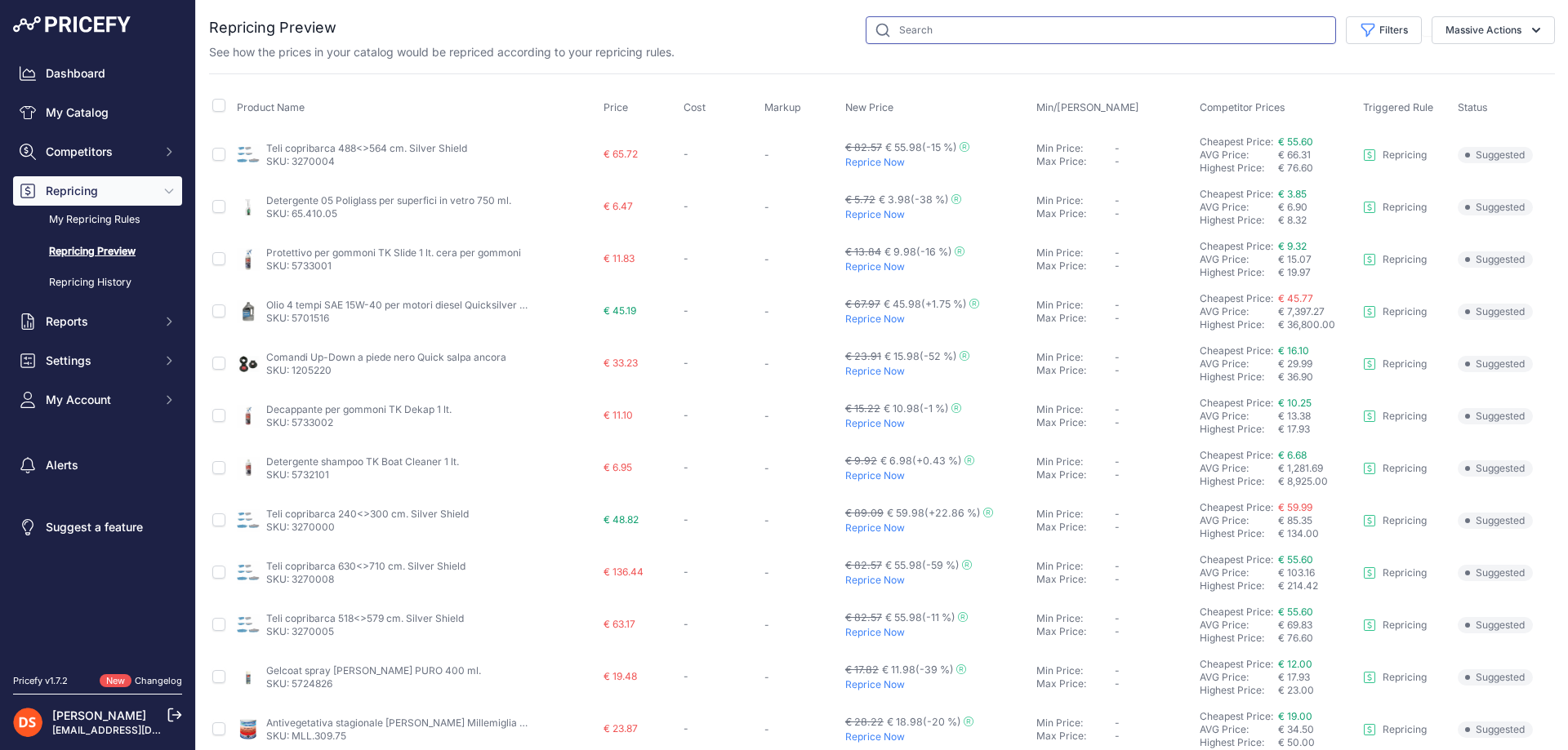
click at [883, 28] on input "text" at bounding box center [1101, 29] width 470 height 27
type input "copribarca"
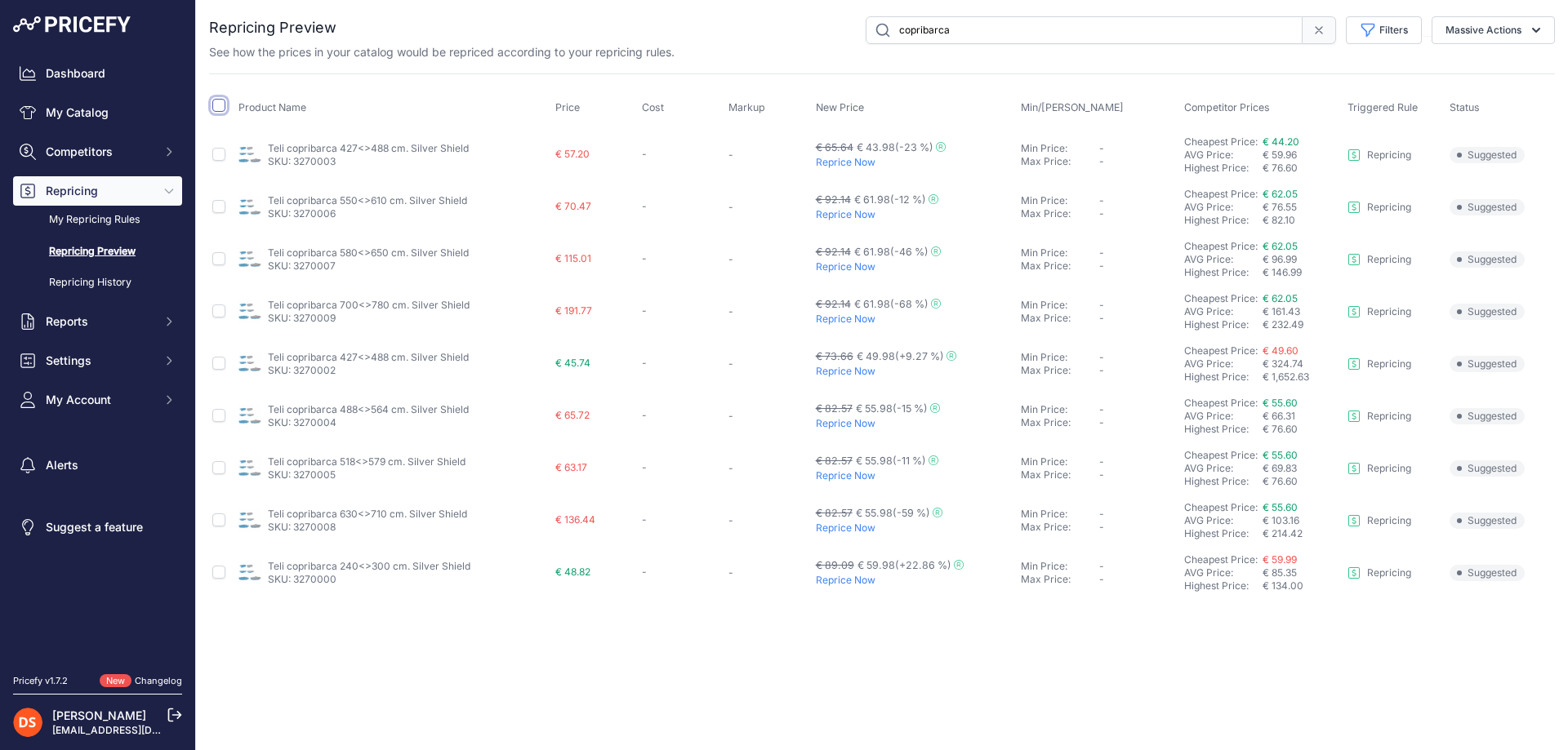
click at [218, 102] on input "checkbox" at bounding box center [218, 105] width 13 height 13
checkbox input "true"
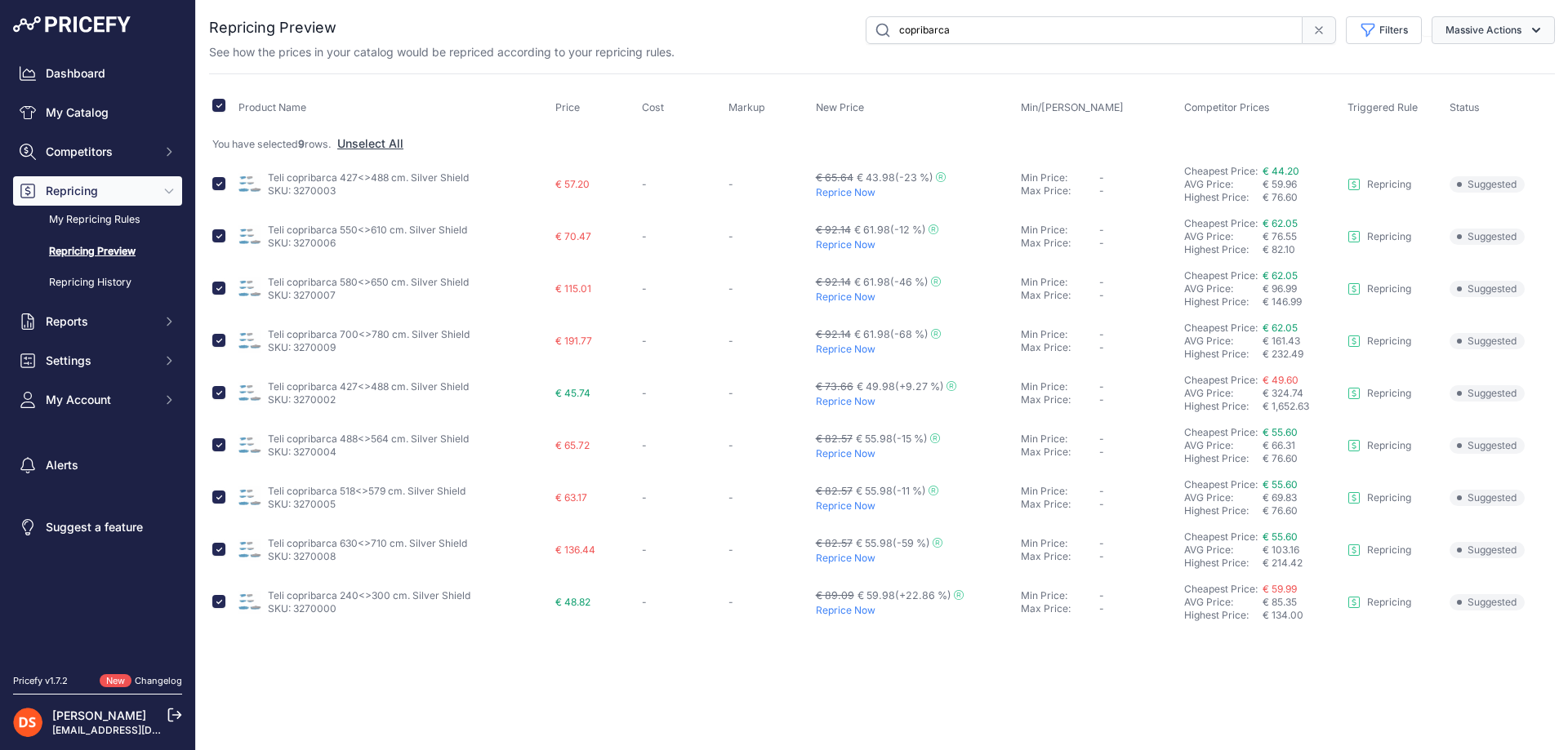
click at [1463, 35] on button "Massive Actions" at bounding box center [1492, 29] width 123 height 27
click at [1464, 69] on span "Reprice Now" at bounding box center [1472, 68] width 69 height 14
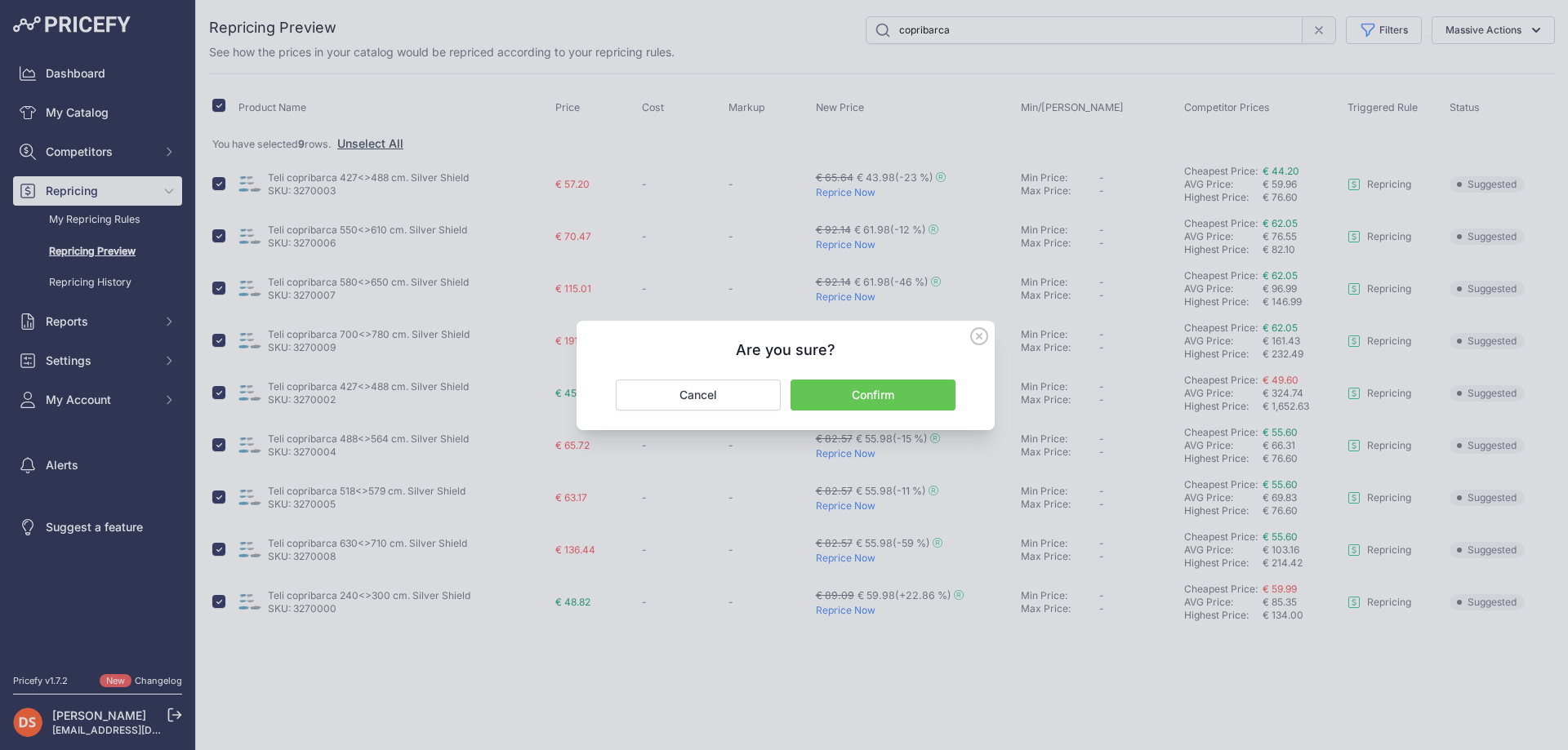
click at [868, 394] on button "Confirm" at bounding box center [873, 394] width 164 height 31
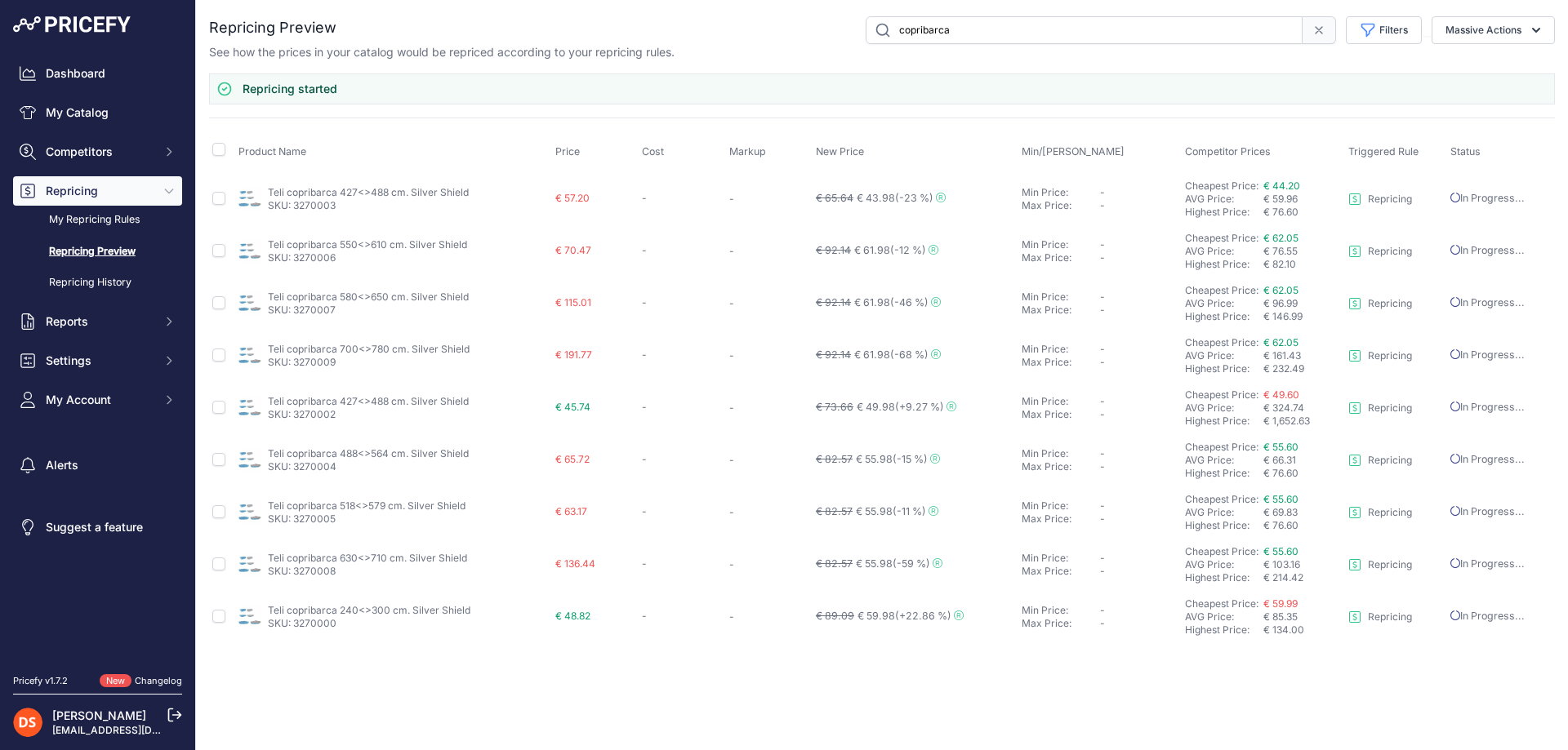
click at [930, 34] on input "copribarca" at bounding box center [1084, 29] width 437 height 27
click at [1007, 35] on input "copribarca" at bounding box center [1084, 29] width 437 height 27
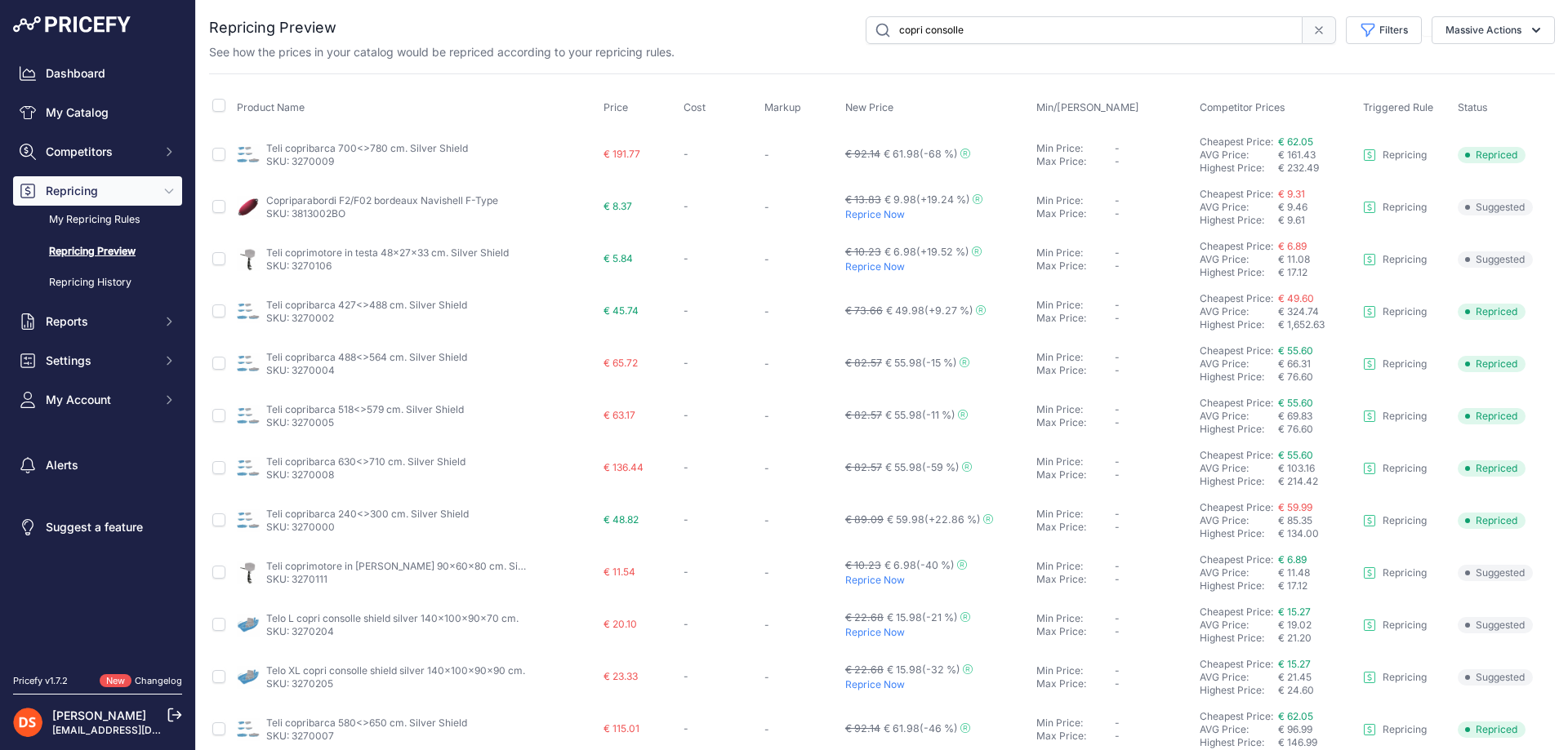
type input "copri consolle"
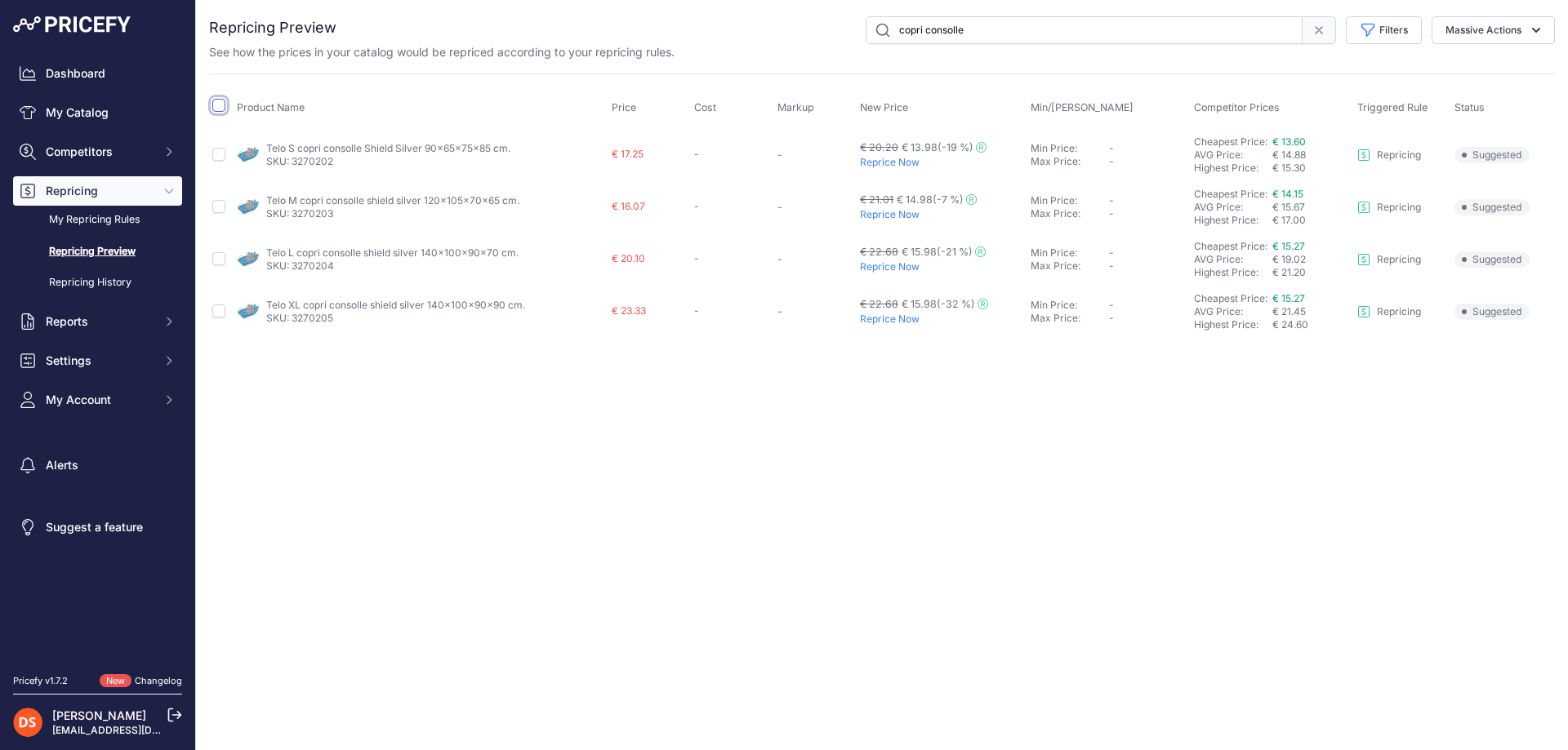
click at [222, 101] on input "checkbox" at bounding box center [218, 105] width 13 height 13
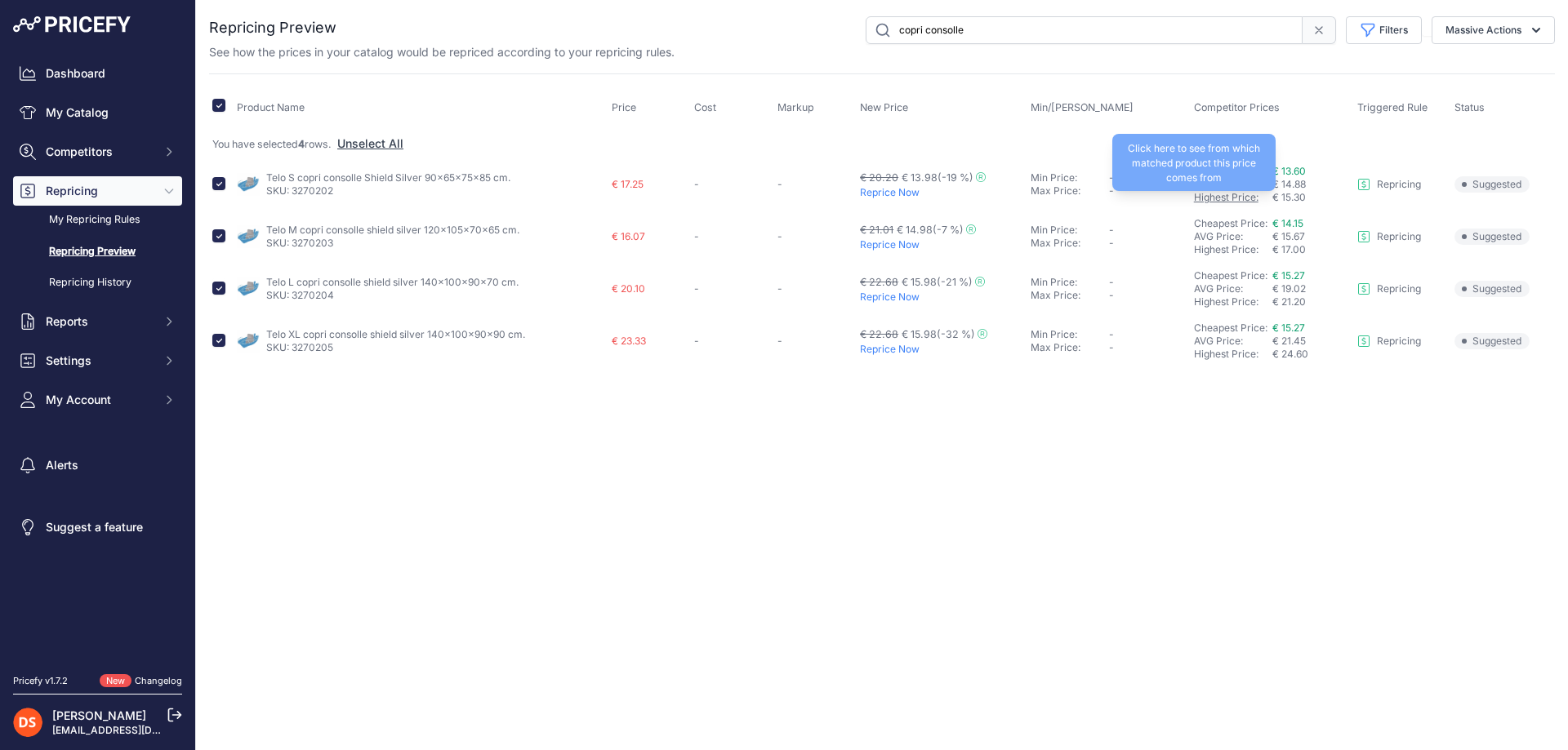
click at [1229, 195] on link "Highest Price:" at bounding box center [1226, 197] width 65 height 12
click at [890, 191] on p "Reprice Now" at bounding box center [942, 193] width 164 height 13
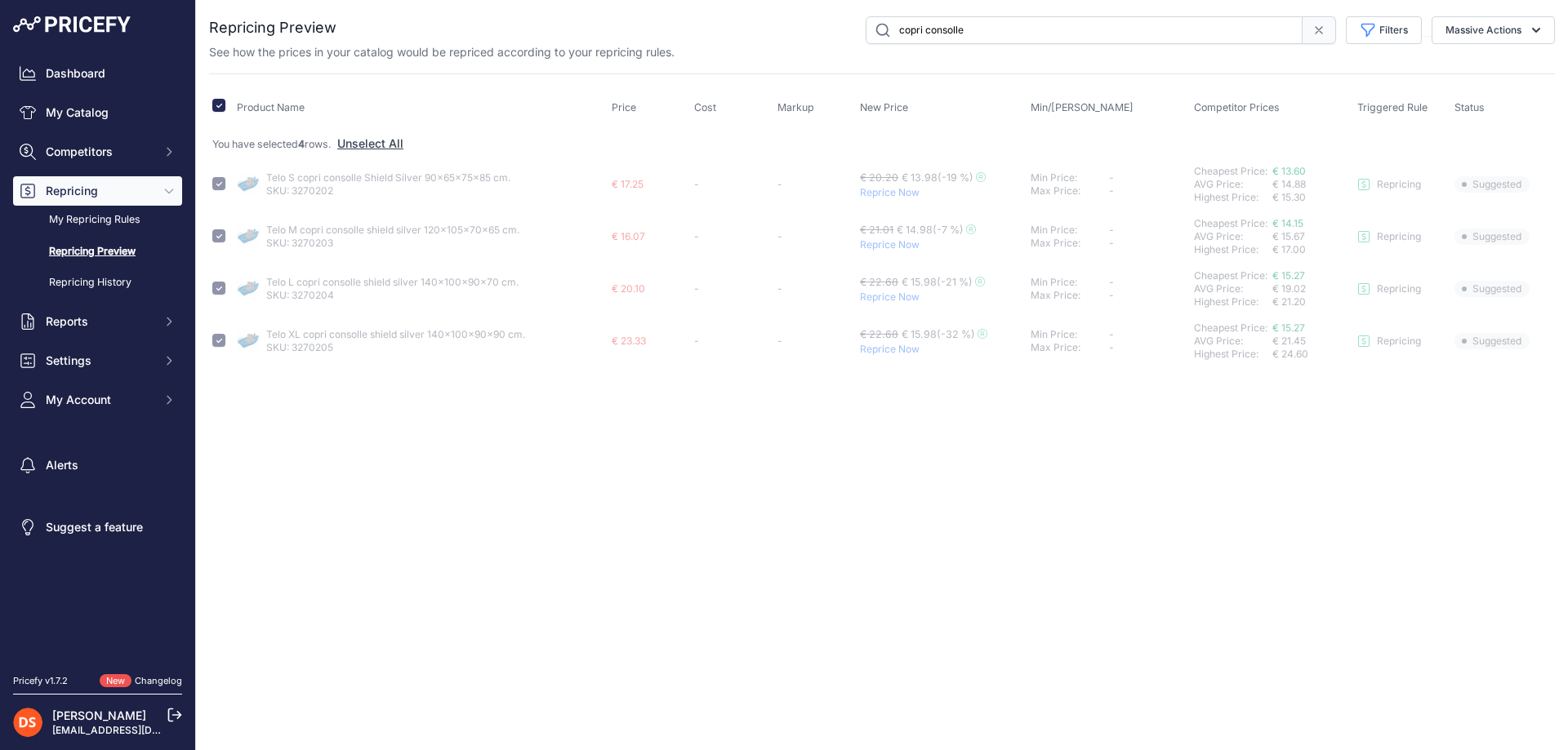
checkbox input "false"
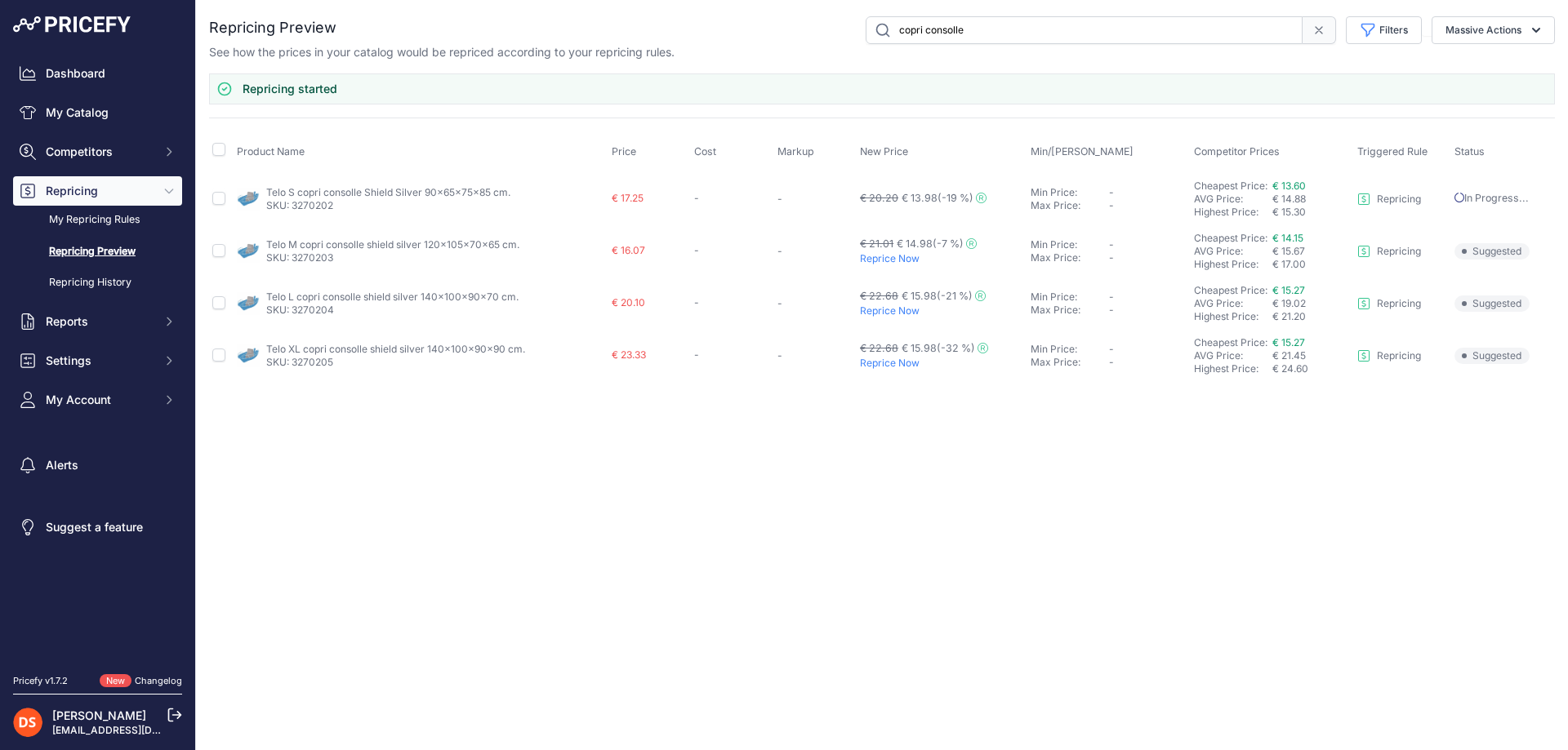
click at [900, 260] on p "Reprice Now" at bounding box center [942, 258] width 164 height 13
click at [892, 312] on p "Reprice Now" at bounding box center [942, 310] width 164 height 13
click at [890, 362] on p "Reprice Now" at bounding box center [942, 363] width 164 height 13
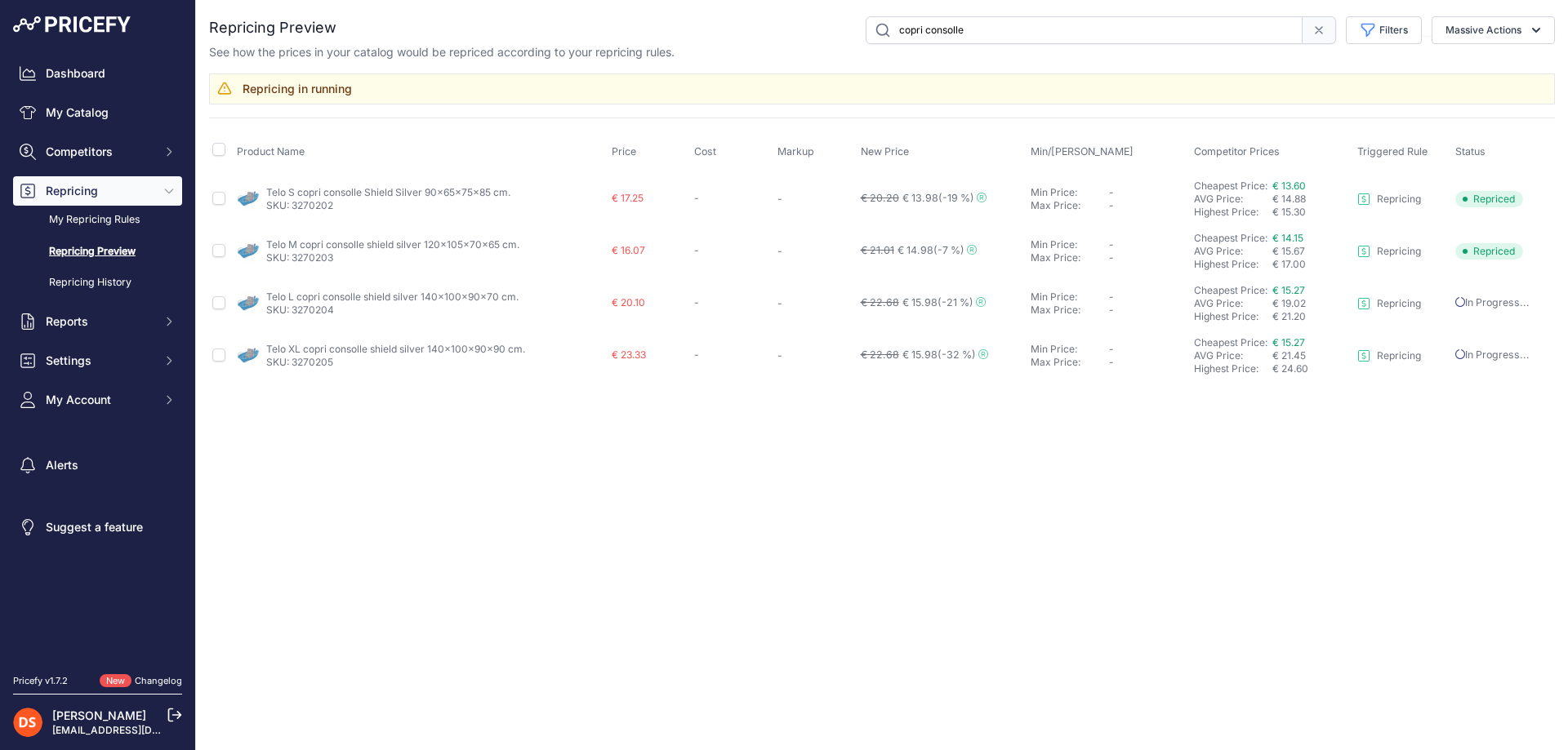
drag, startPoint x: 924, startPoint y: 28, endPoint x: 1036, endPoint y: 34, distance: 112.2
click at [1035, 34] on input "copri consolle" at bounding box center [1084, 29] width 437 height 27
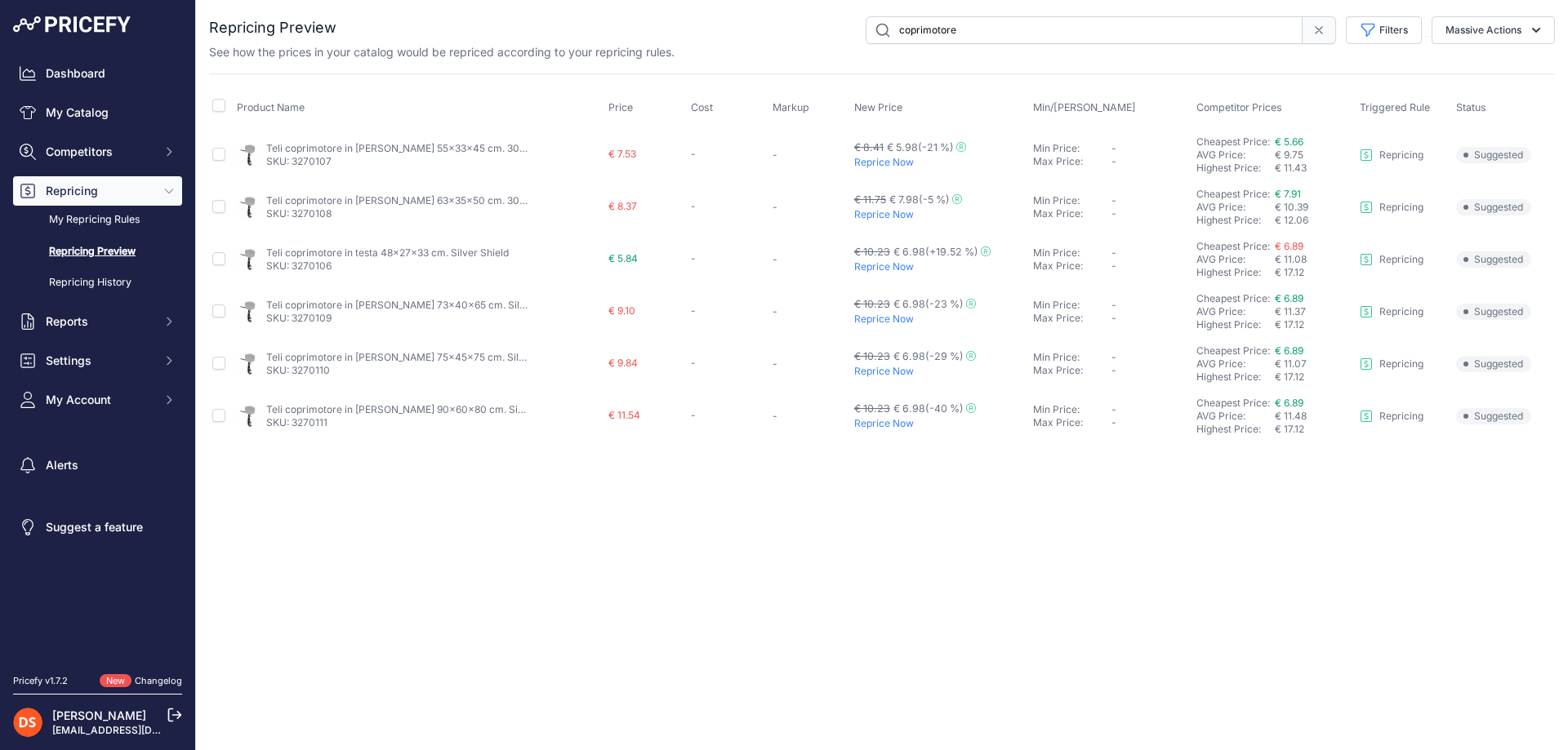
click at [876, 162] on p "Reprice Now" at bounding box center [940, 162] width 172 height 13
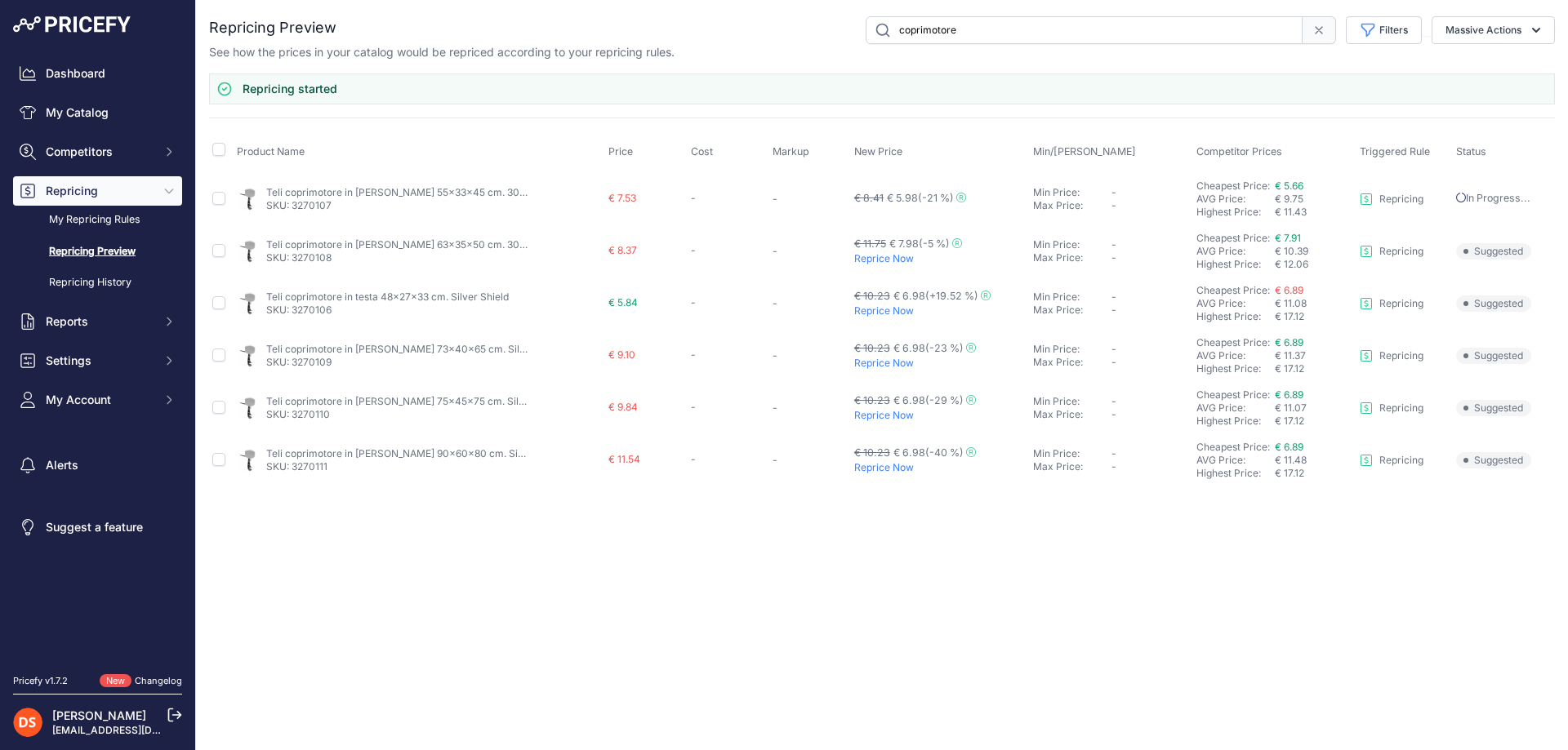
drag, startPoint x: 878, startPoint y: 251, endPoint x: 885, endPoint y: 281, distance: 30.8
click at [878, 252] on p "Reprice Now" at bounding box center [940, 258] width 172 height 13
click at [887, 307] on p "Reprice Now" at bounding box center [940, 310] width 172 height 13
click at [877, 359] on p "Reprice Now" at bounding box center [940, 363] width 172 height 13
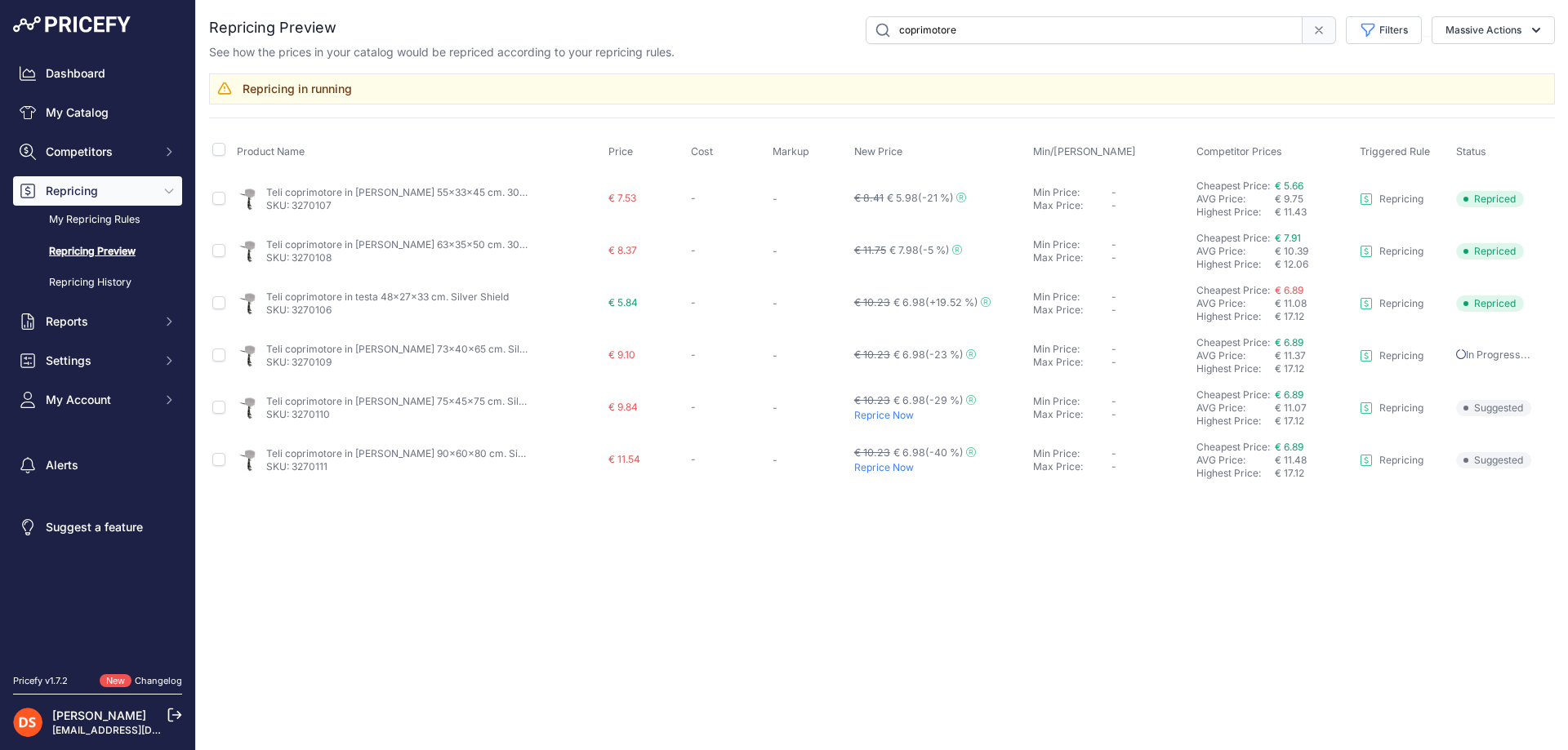
click at [878, 414] on p "Reprice Now" at bounding box center [940, 416] width 172 height 13
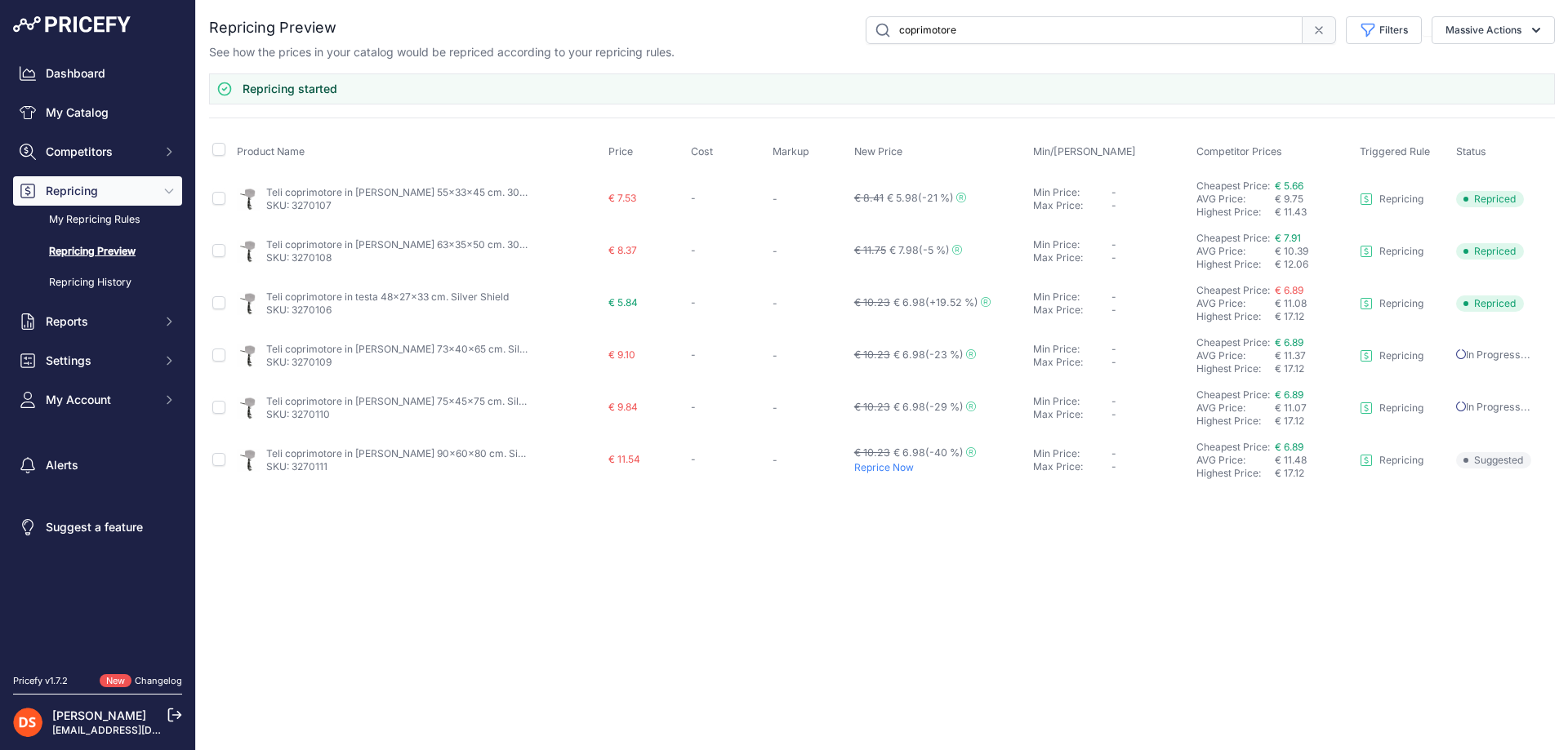
click at [887, 464] on p "Reprice Now" at bounding box center [940, 468] width 172 height 13
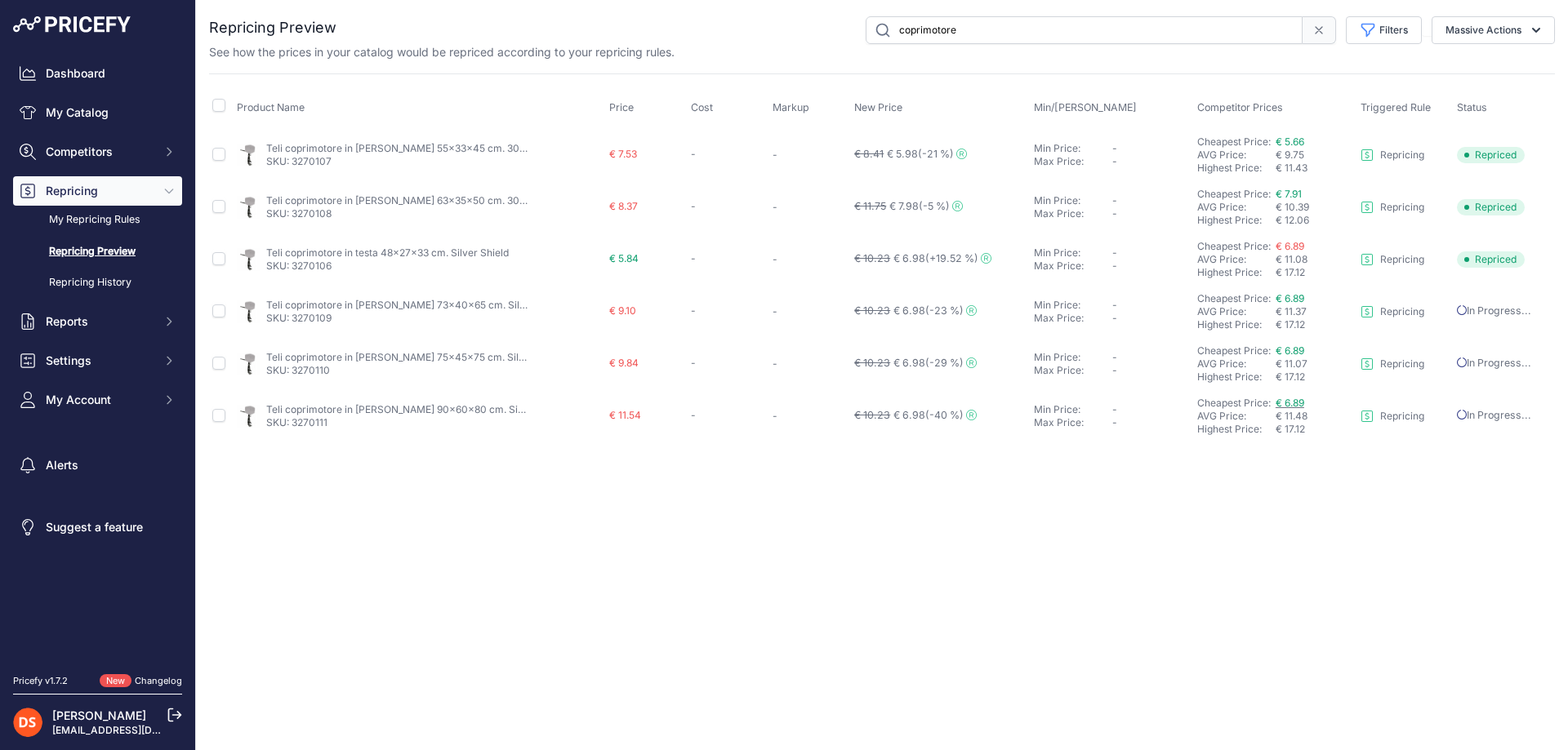
click at [1293, 399] on span "€ 6.89" at bounding box center [1289, 403] width 28 height 12
click at [984, 26] on input "coprimotore" at bounding box center [1084, 29] width 437 height 27
drag, startPoint x: 983, startPoint y: 34, endPoint x: 714, endPoint y: 34, distance: 269.0
click at [714, 34] on div "coprimotore Filters Rule Name Select an option Repricing Select an option" at bounding box center [945, 29] width 1219 height 27
type input "teak"
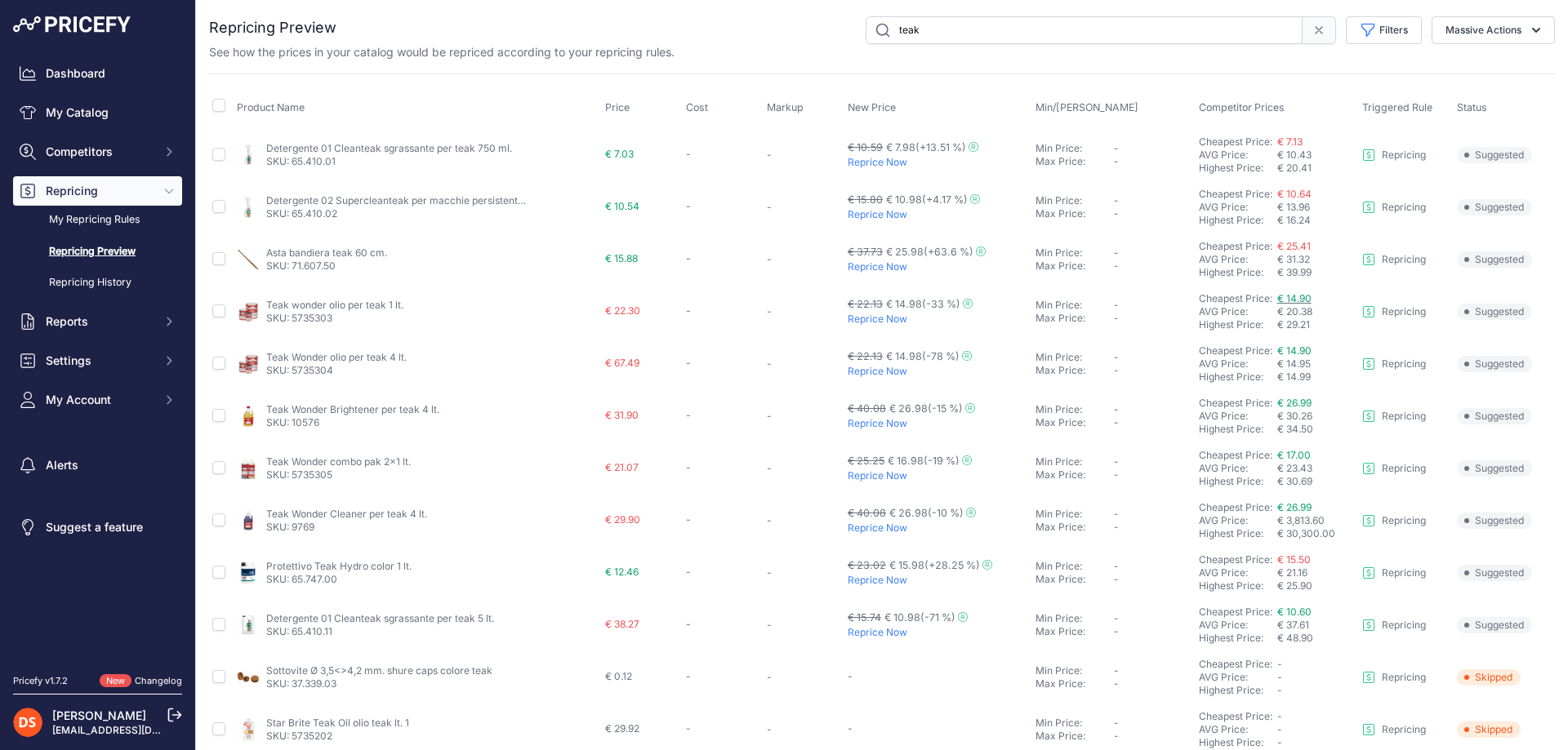
click at [1296, 295] on span "€ 14.90" at bounding box center [1294, 299] width 34 height 12
click at [870, 159] on p "Reprice Now" at bounding box center [937, 162] width 181 height 13
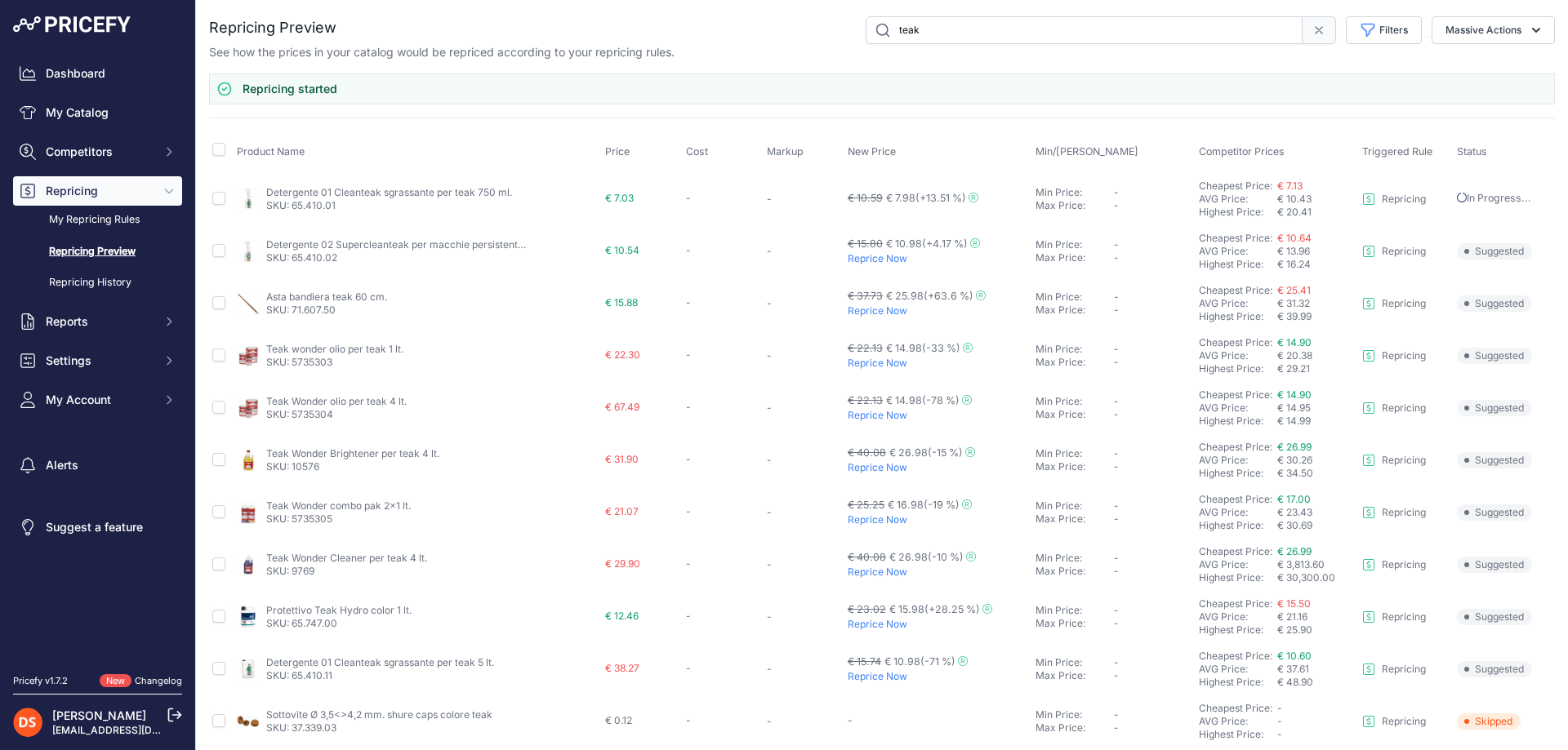
click at [864, 250] on div "€ 15.80" at bounding box center [865, 245] width 35 height 16
click at [866, 261] on p "Reprice Now" at bounding box center [937, 258] width 181 height 13
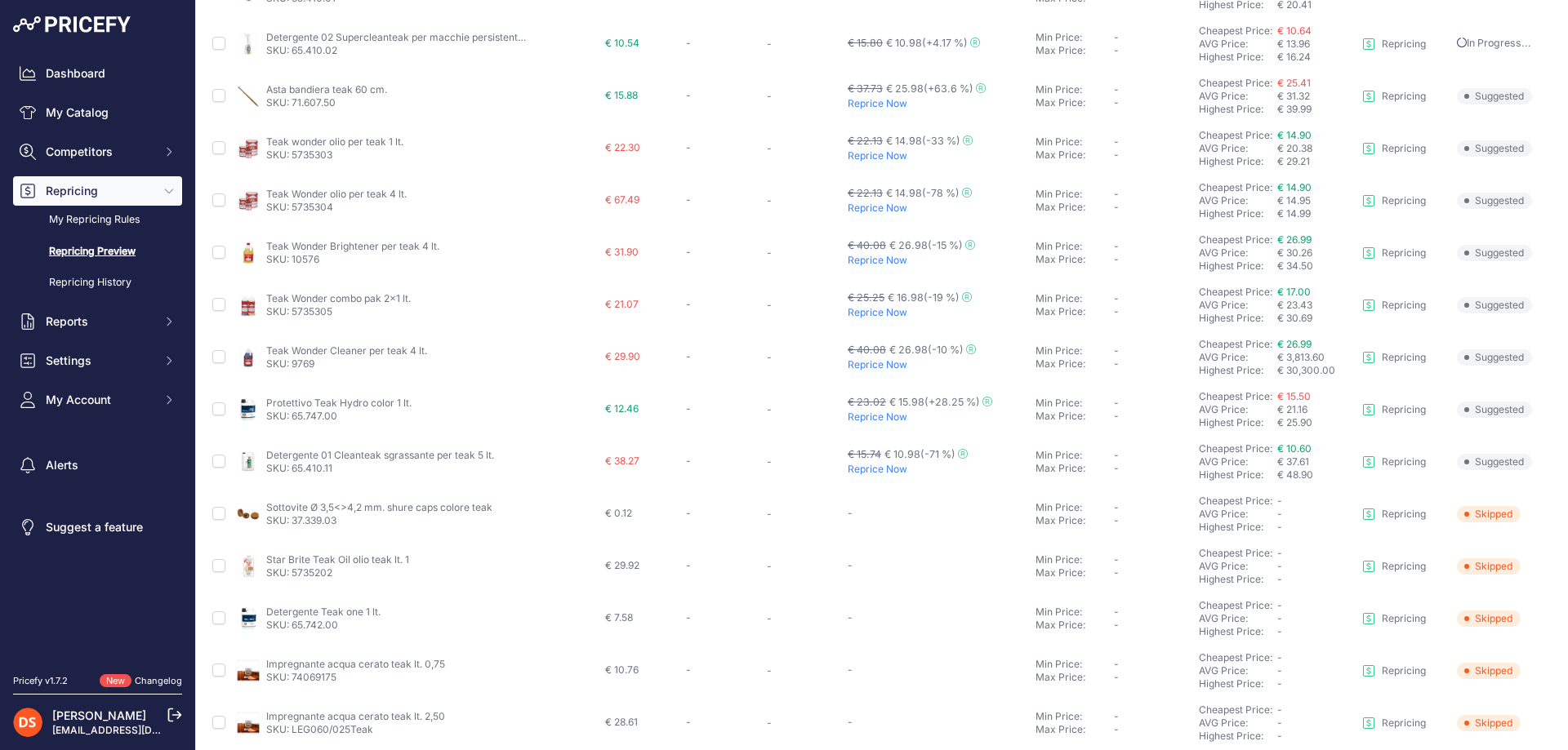
scroll to position [119, 0]
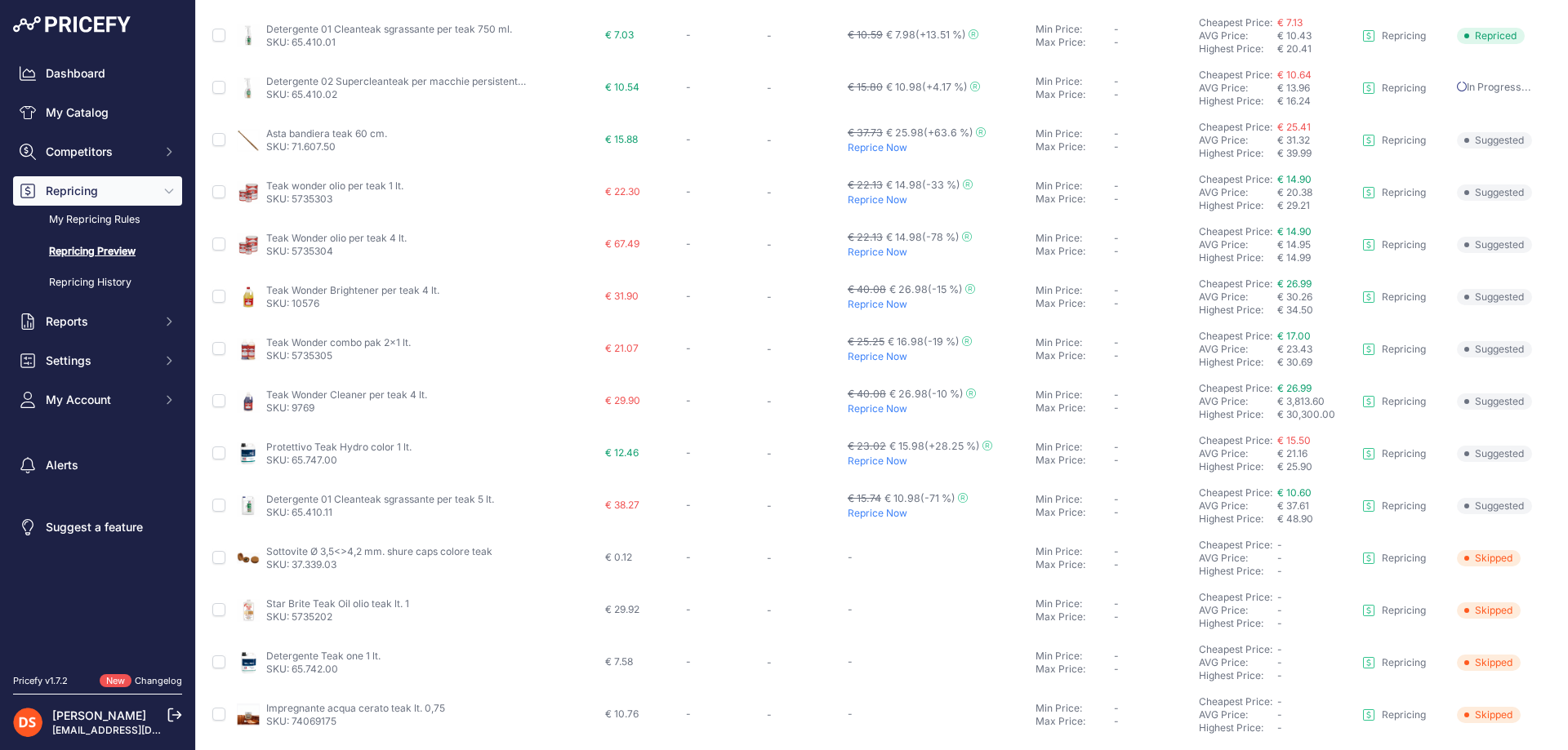
click at [882, 460] on p "Reprice Now" at bounding box center [937, 461] width 181 height 13
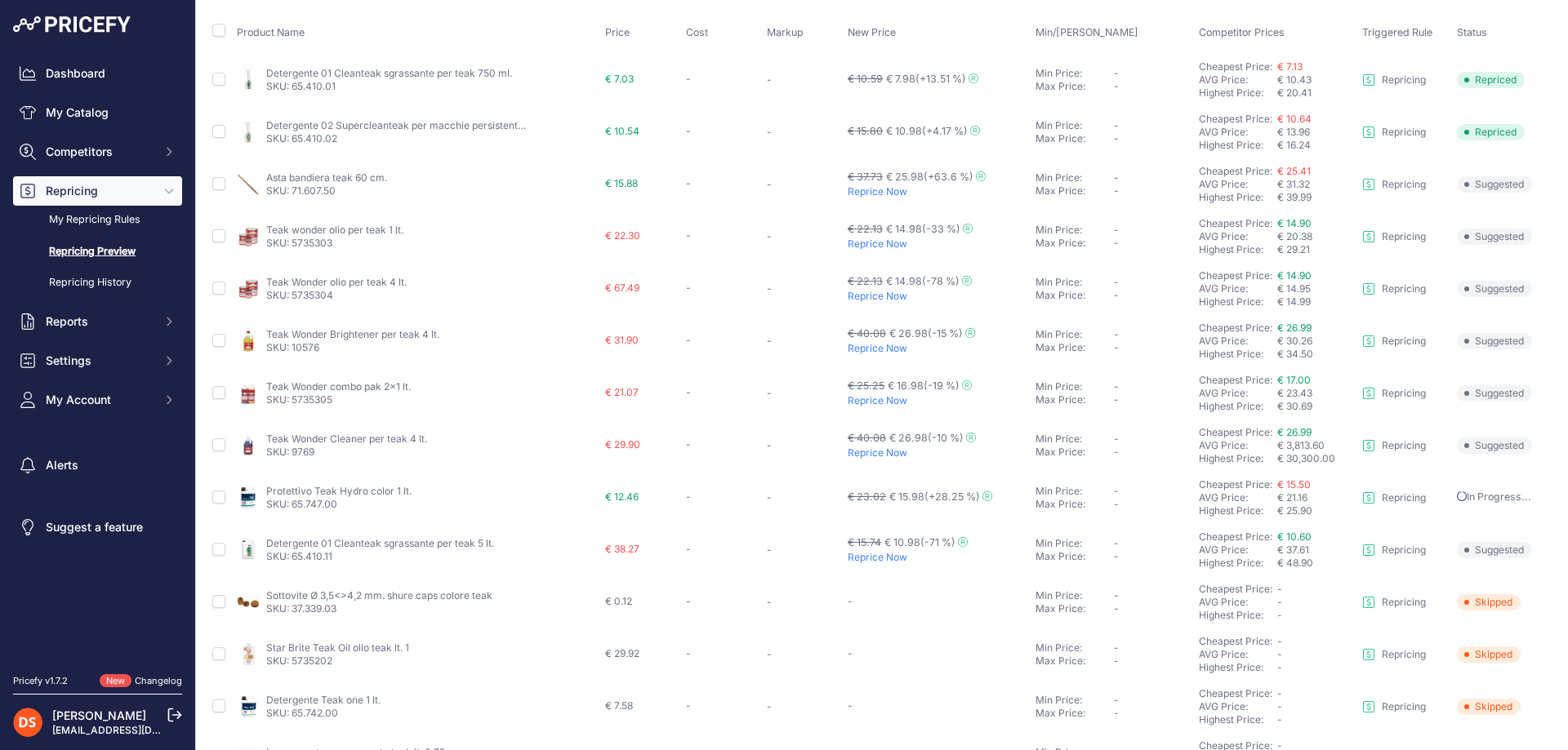
scroll to position [164, 0]
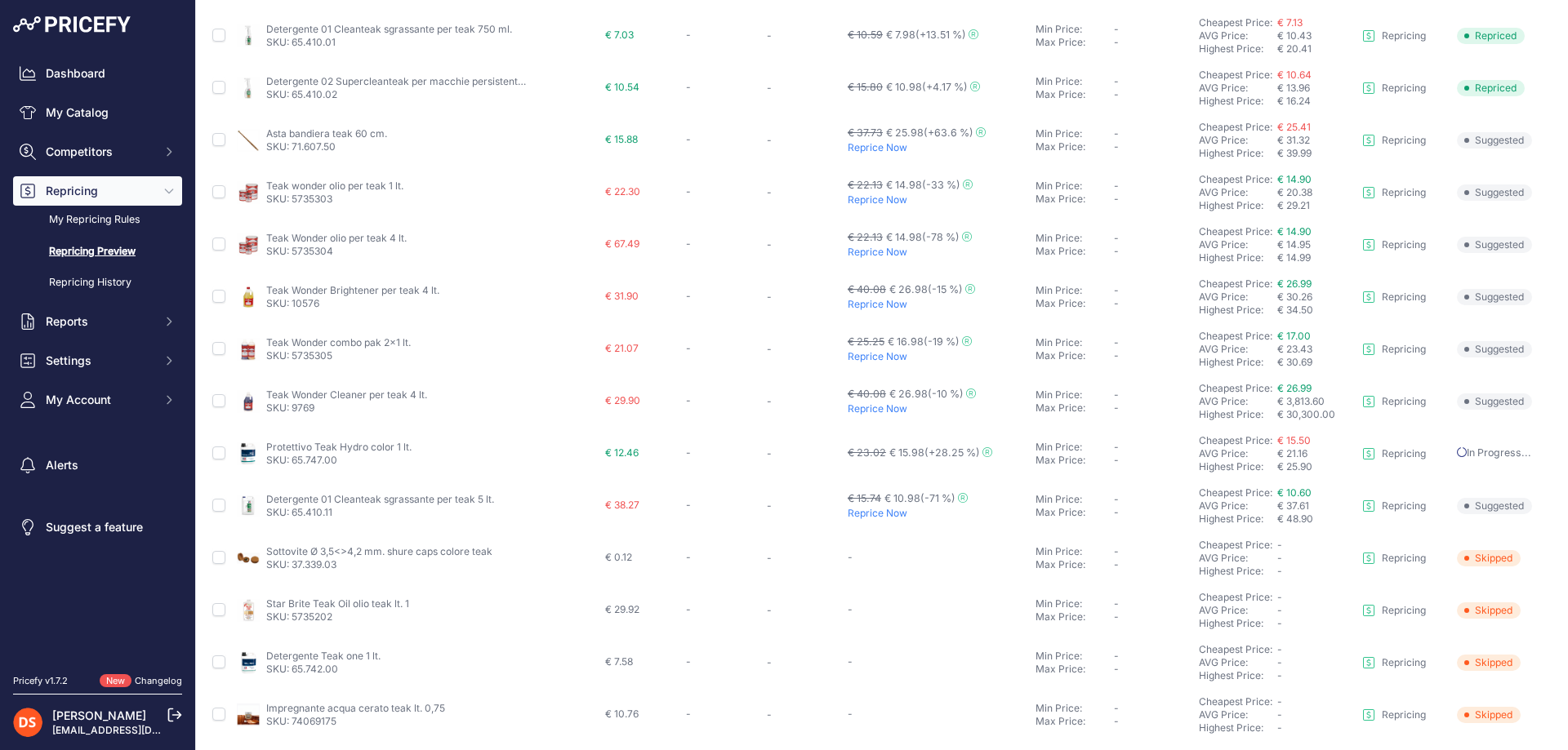
click at [875, 516] on p "Reprice Now" at bounding box center [937, 513] width 181 height 13
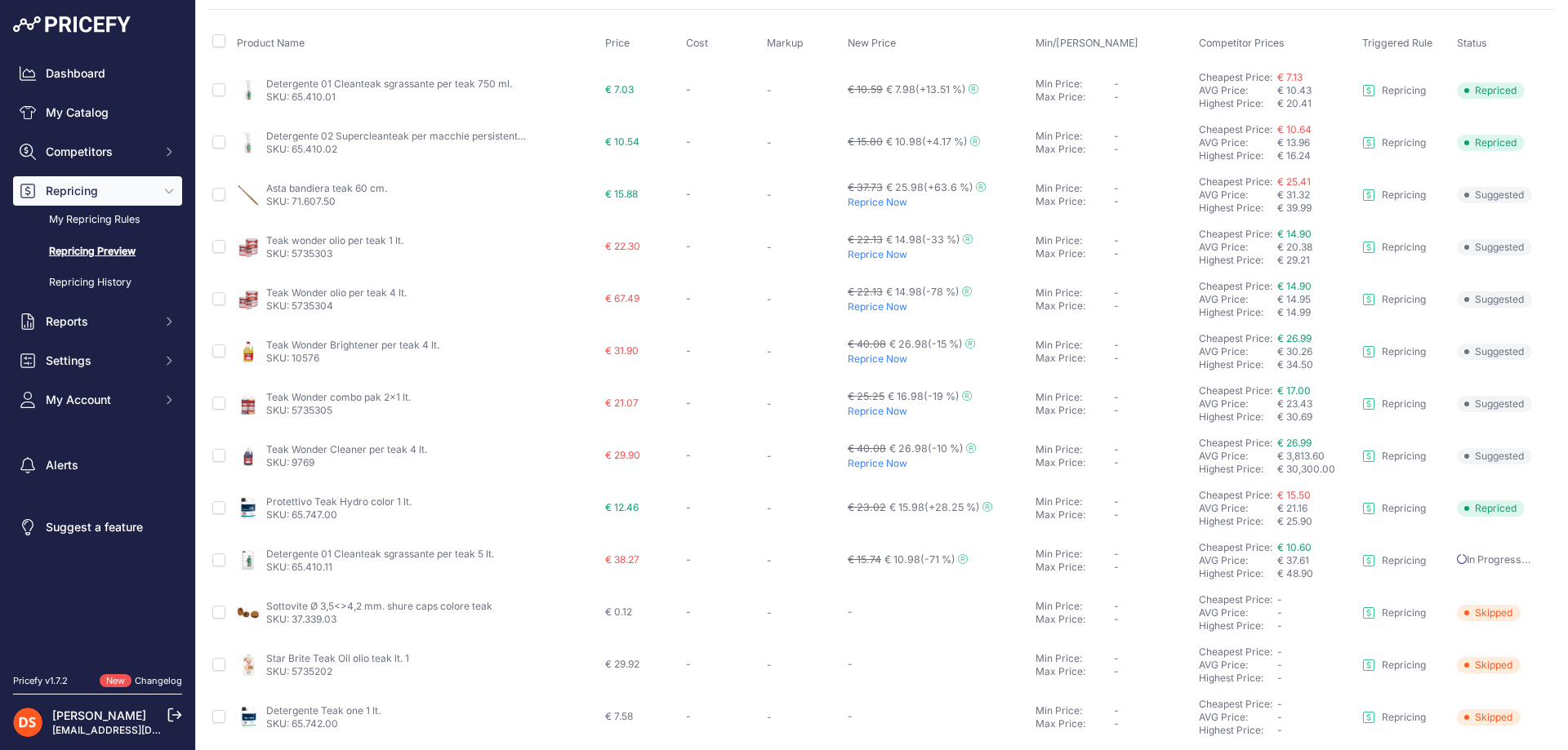
scroll to position [37, 0]
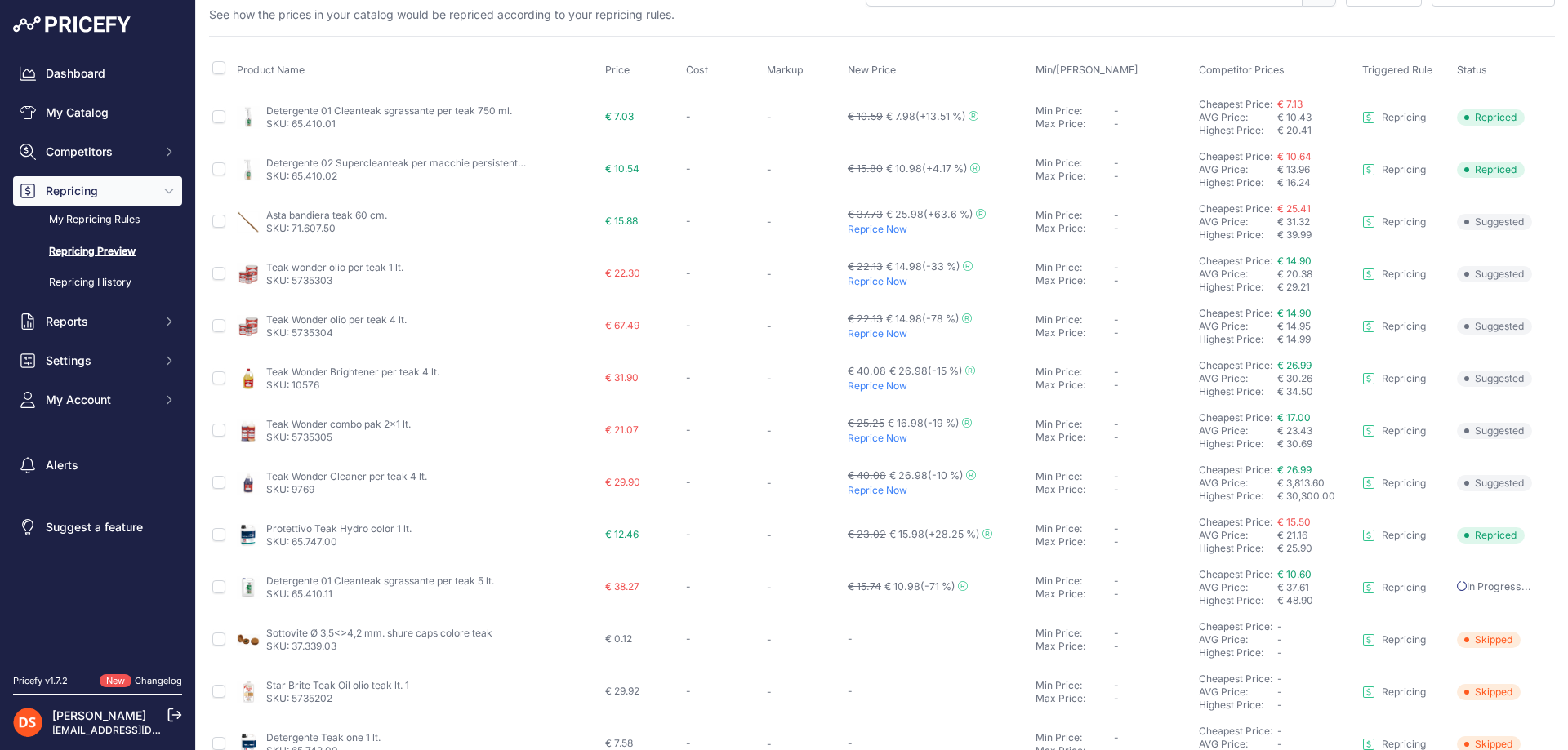
click at [222, 280] on td at bounding box center [221, 274] width 25 height 52
click at [220, 276] on input "checkbox" at bounding box center [218, 273] width 13 height 13
checkbox input "true"
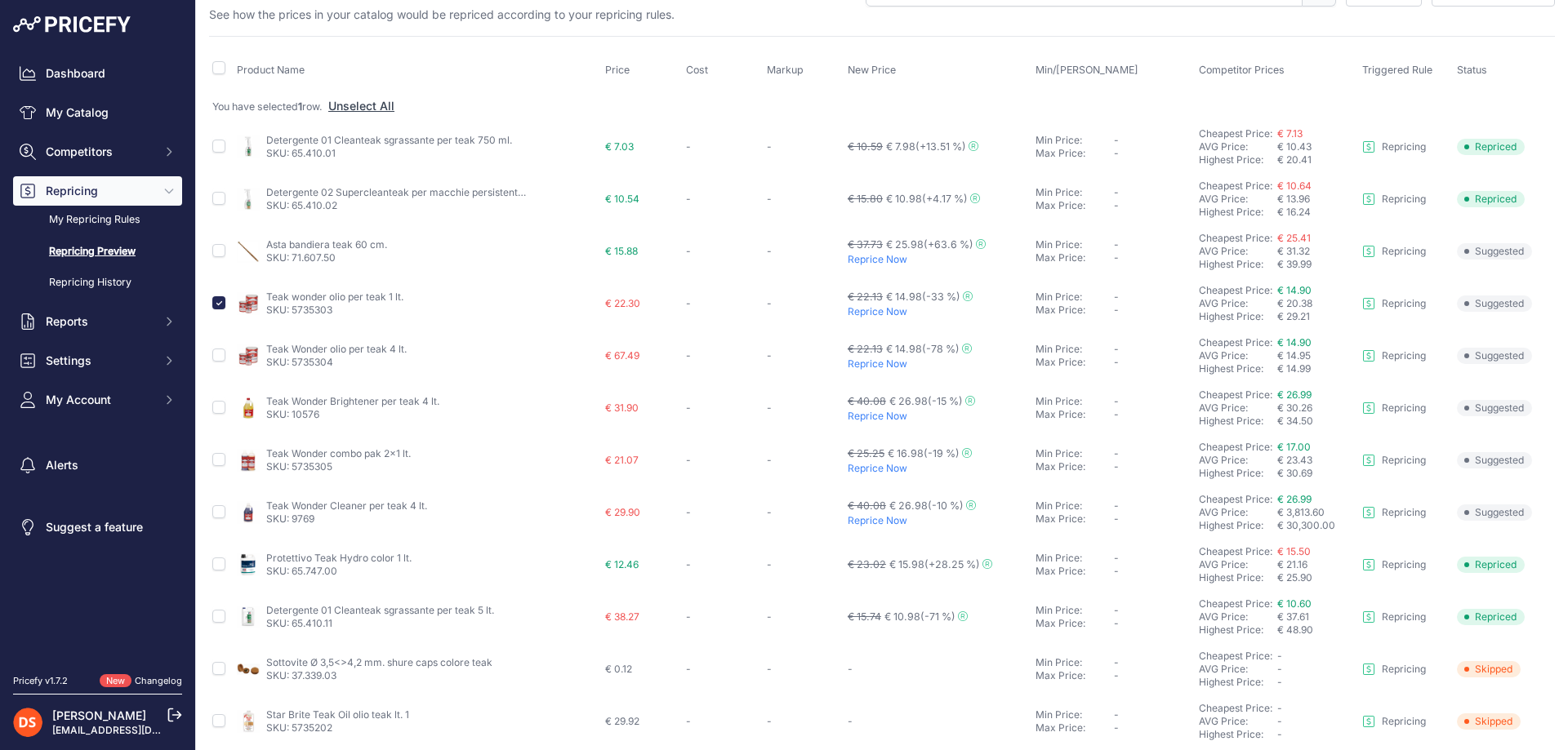
click at [870, 307] on p "Reprice Now" at bounding box center [937, 311] width 181 height 13
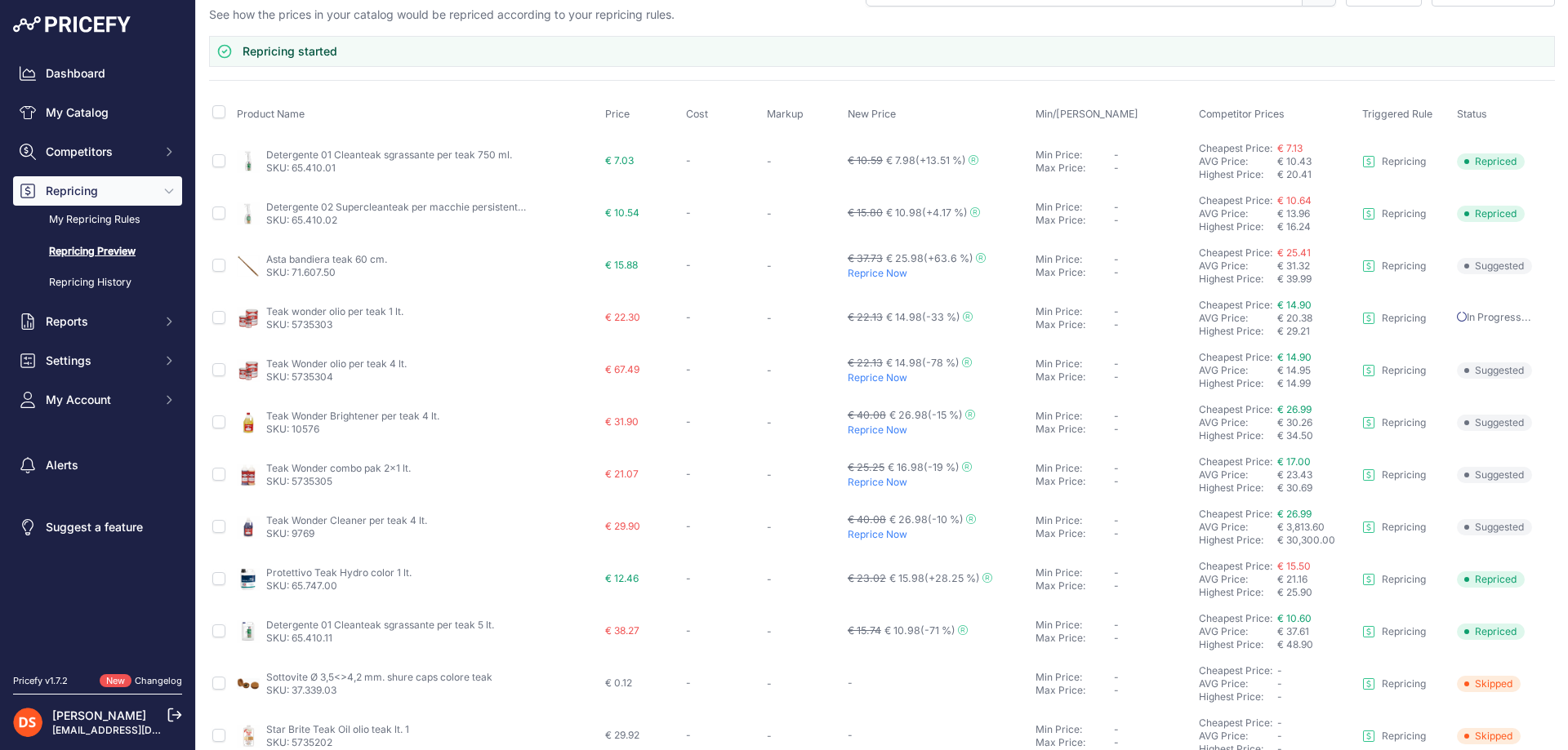
click at [873, 272] on p "Reprice Now" at bounding box center [937, 273] width 181 height 13
click at [869, 378] on p "Reprice Now" at bounding box center [937, 378] width 181 height 13
click at [870, 428] on p "Reprice Now" at bounding box center [937, 430] width 181 height 13
click at [876, 482] on p "Reprice Now" at bounding box center [937, 482] width 181 height 13
click at [867, 532] on p "Reprice Now" at bounding box center [937, 534] width 181 height 13
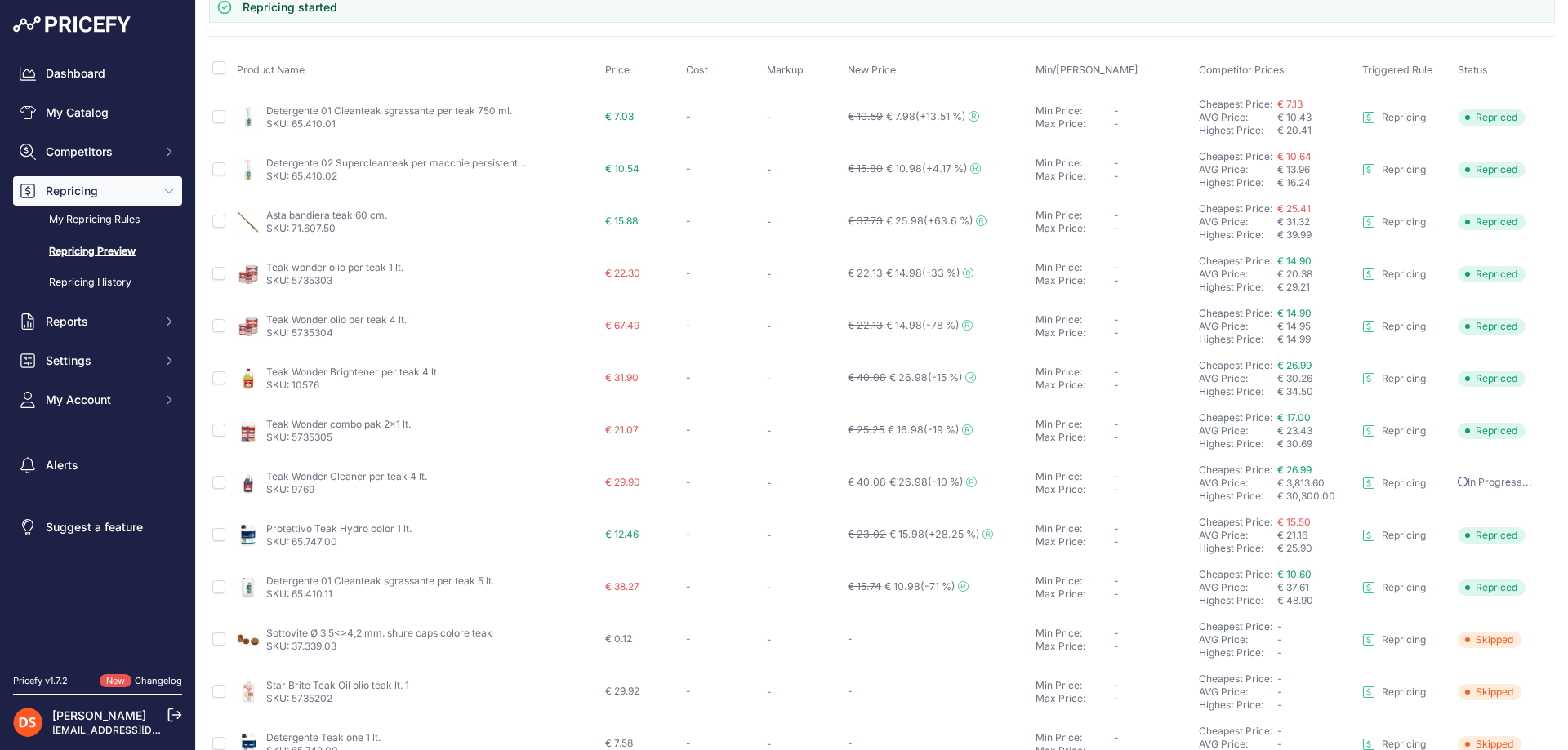
scroll to position [0, 0]
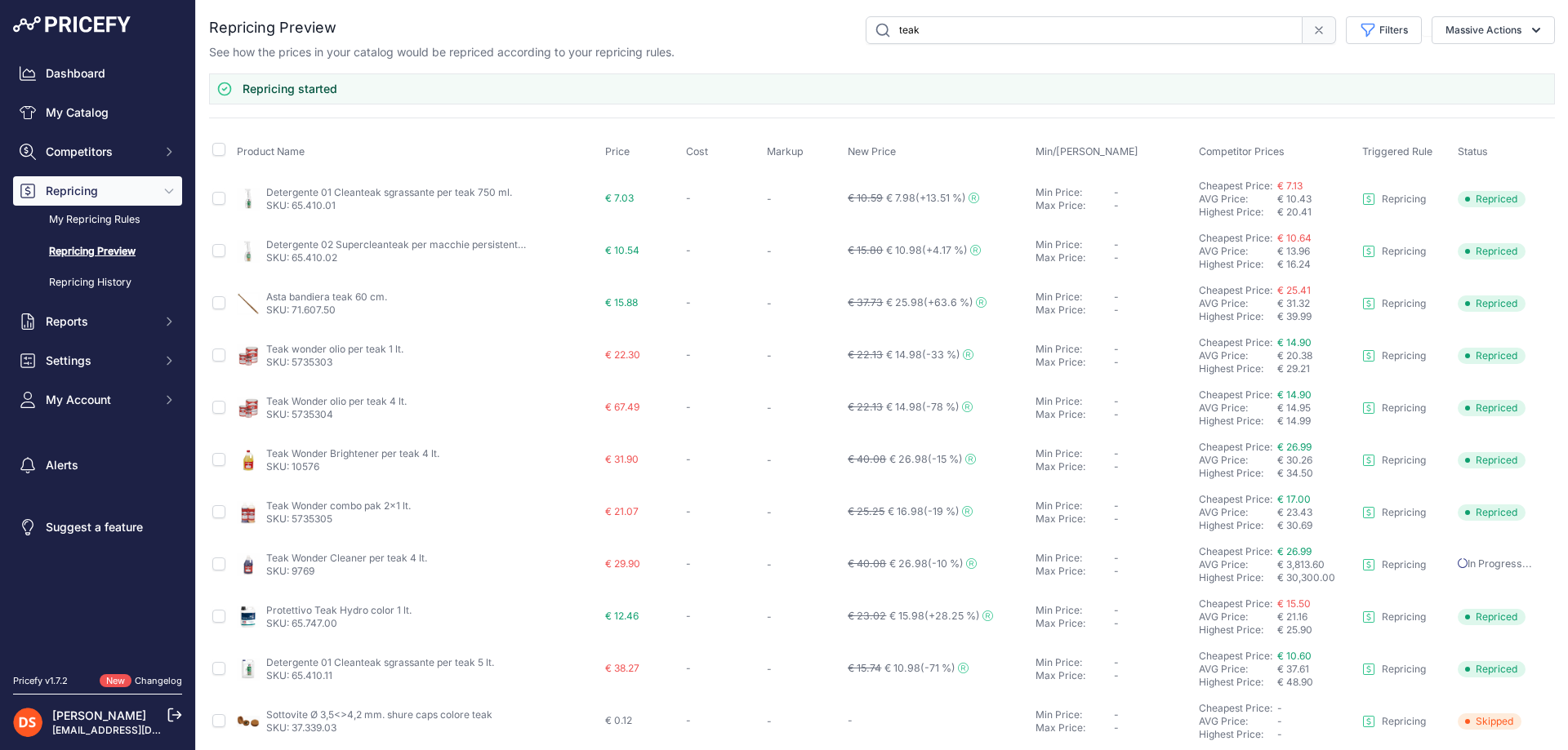
drag, startPoint x: 920, startPoint y: 30, endPoint x: 785, endPoint y: 47, distance: 136.1
click at [787, 47] on div "Repricing Preview teak" at bounding box center [882, 38] width 1346 height 44
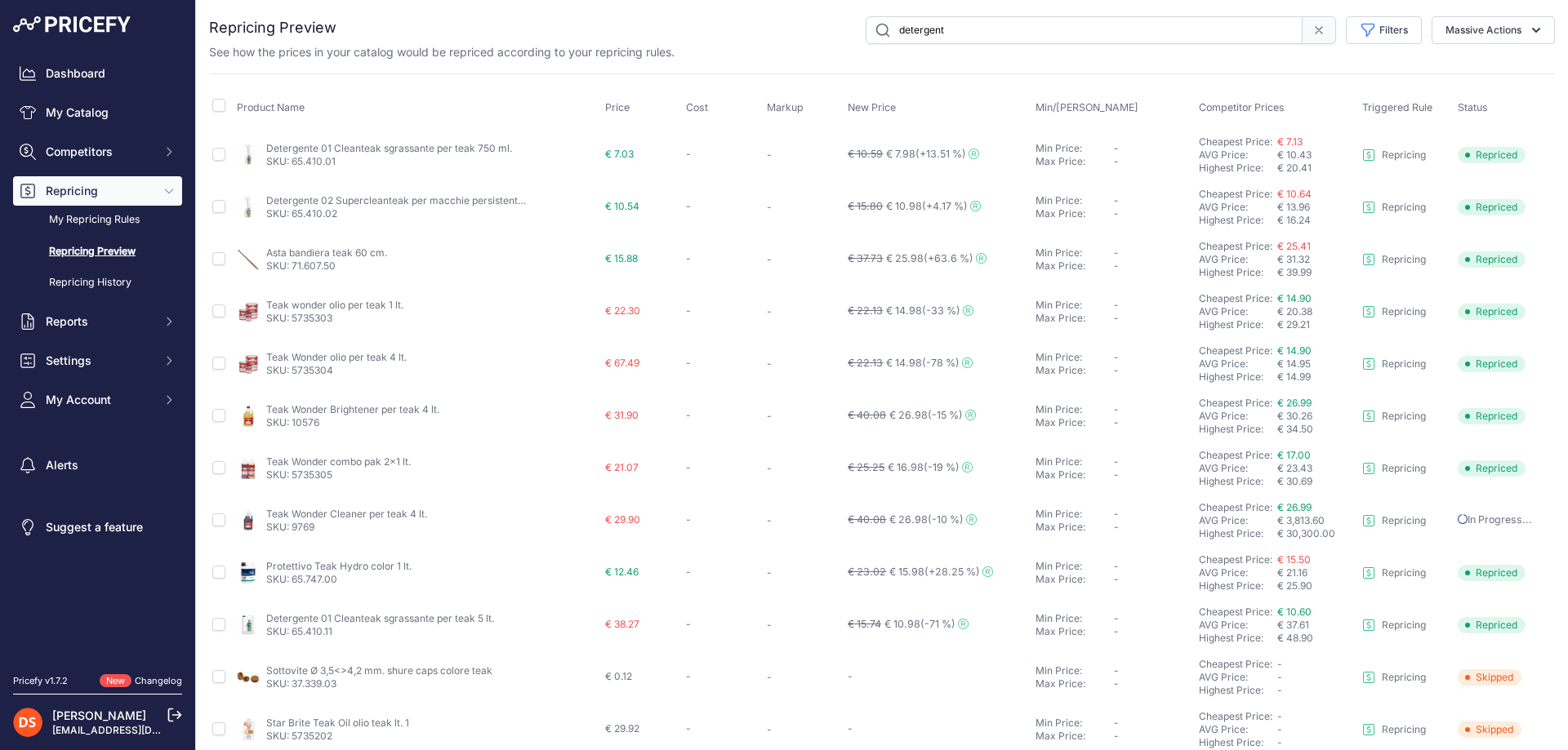
type input "detergent"
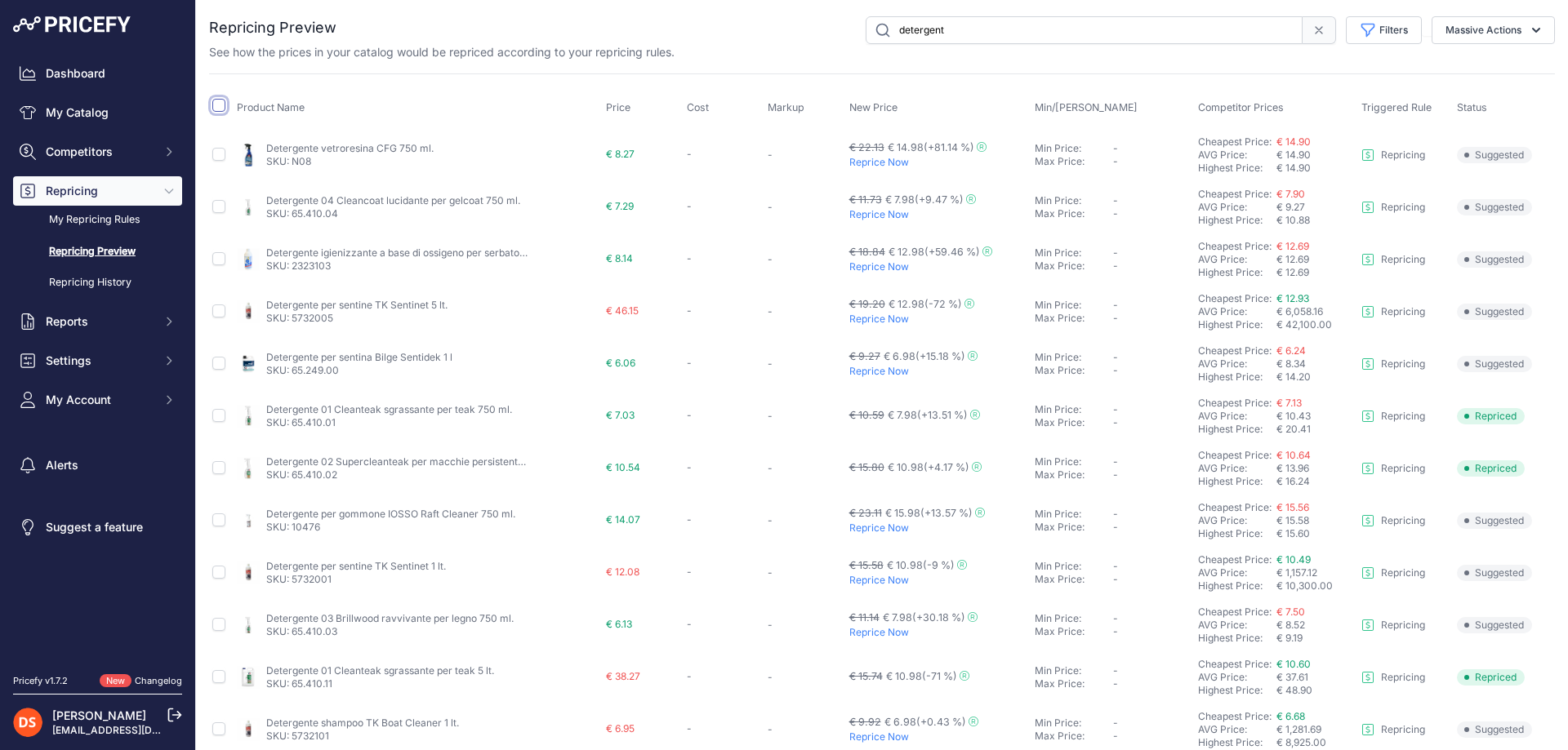
drag, startPoint x: 218, startPoint y: 106, endPoint x: 393, endPoint y: 182, distance: 190.8
click at [218, 107] on input "checkbox" at bounding box center [218, 105] width 13 height 13
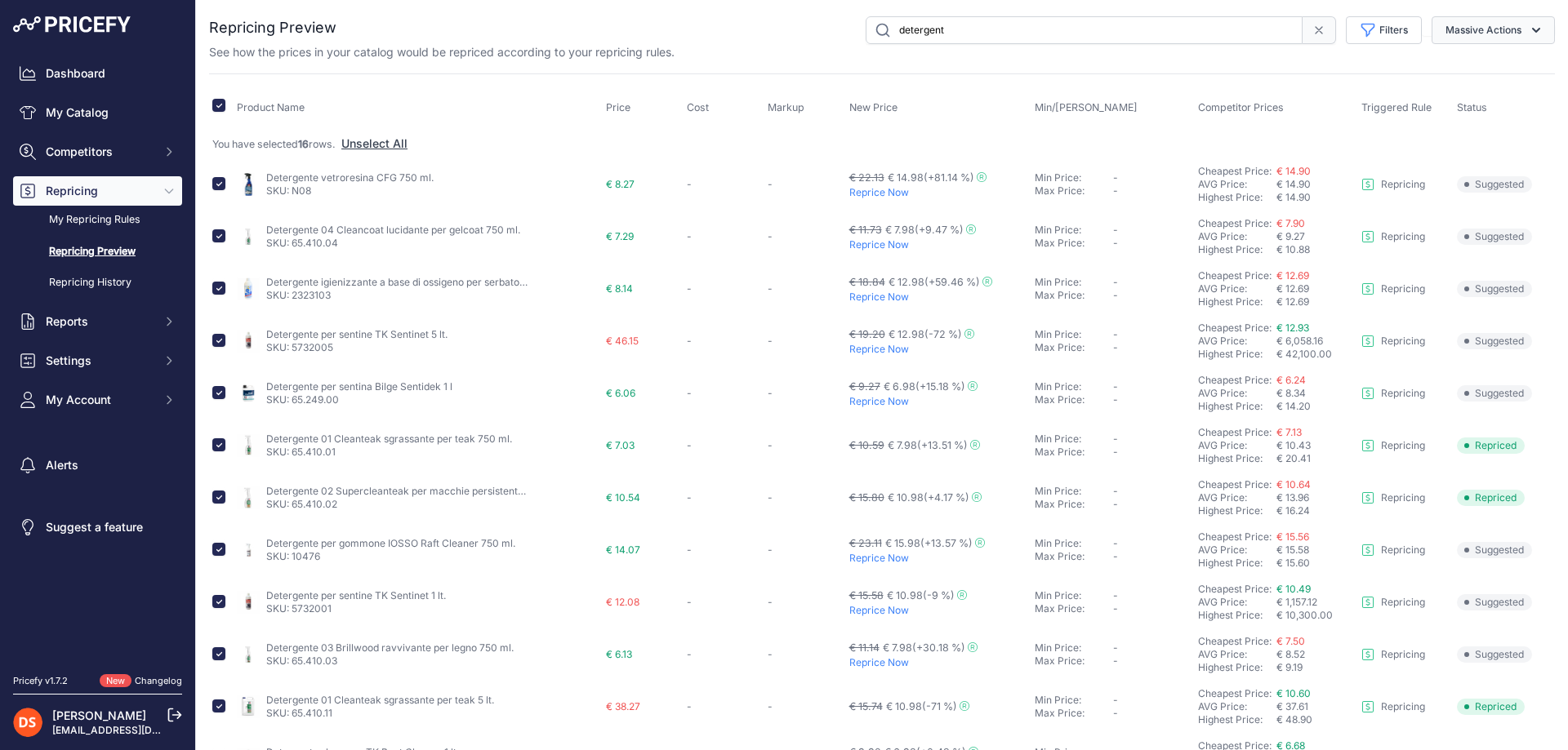
click at [1479, 28] on button "Massive Actions" at bounding box center [1492, 29] width 123 height 27
click at [1475, 69] on span "Reprice Now" at bounding box center [1472, 68] width 69 height 14
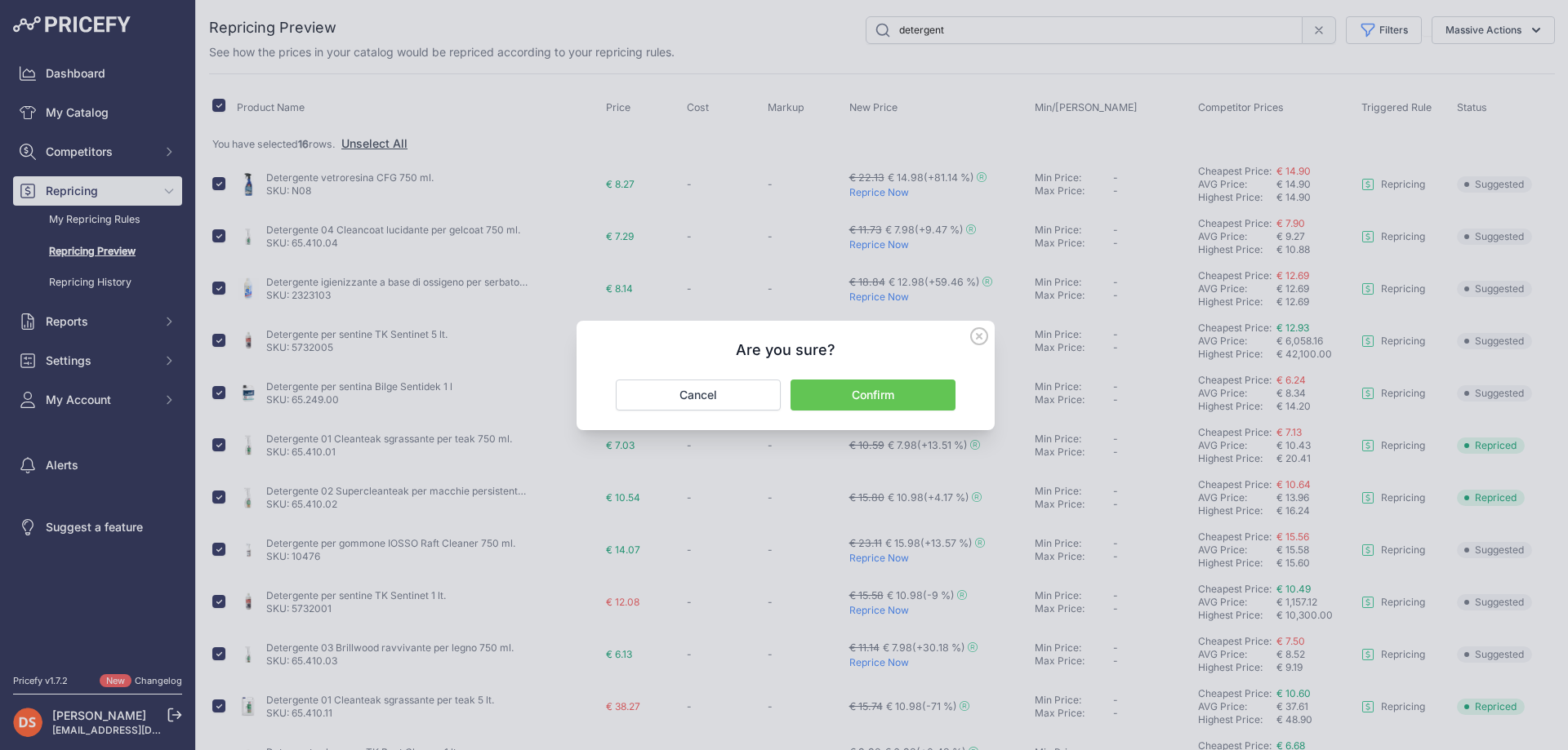
click at [883, 392] on button "Confirm" at bounding box center [873, 394] width 164 height 31
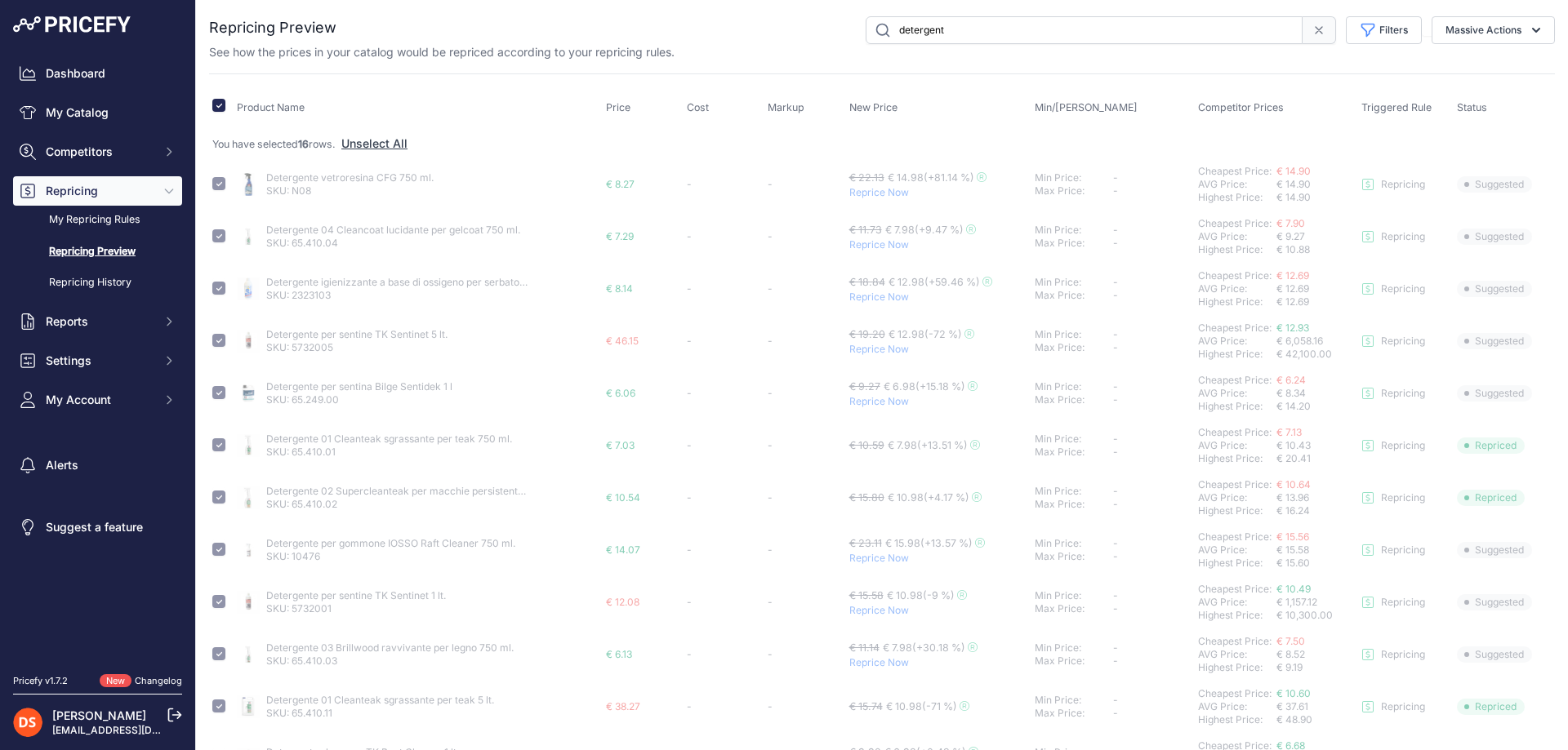
checkbox input "false"
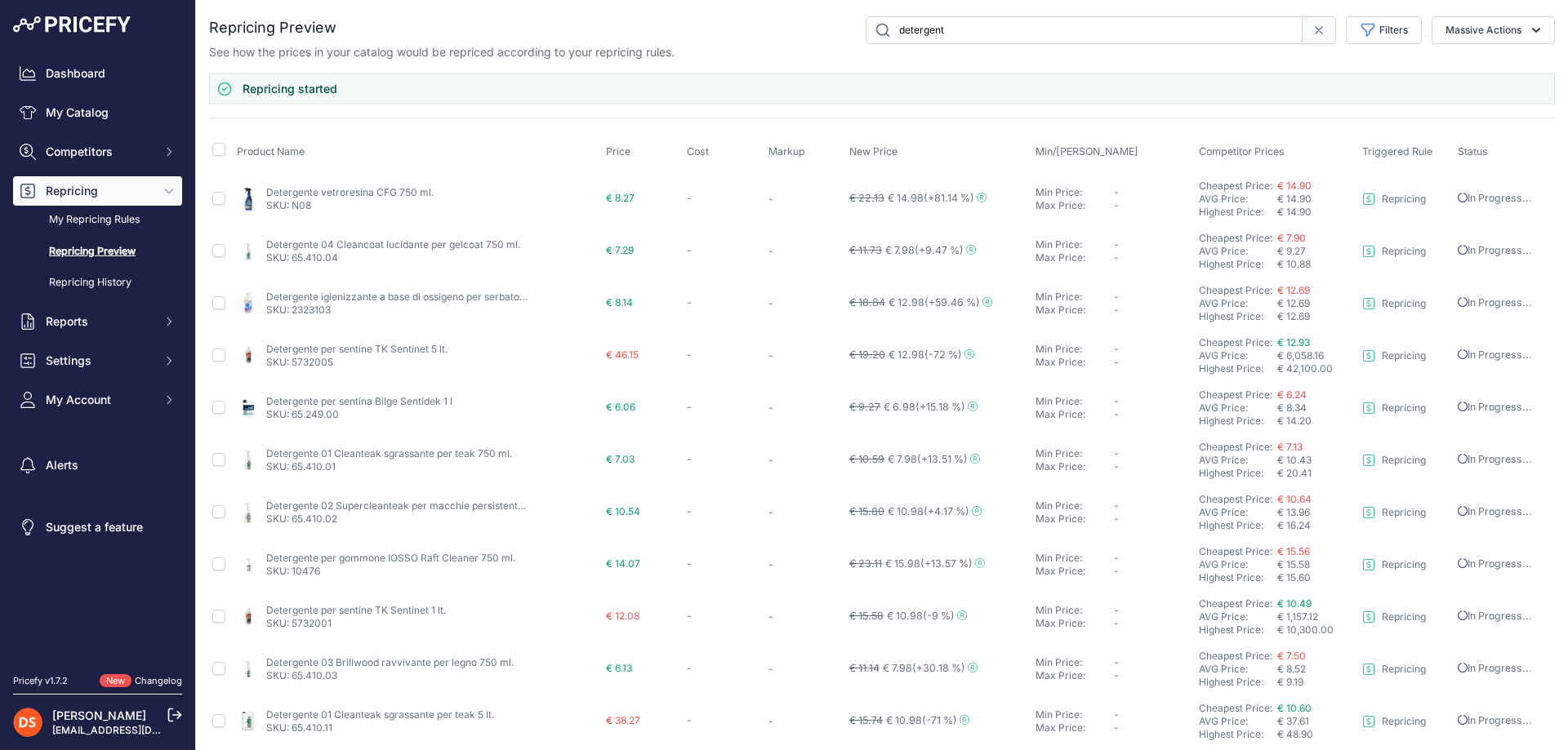
drag, startPoint x: 967, startPoint y: 31, endPoint x: 686, endPoint y: 42, distance: 281.2
click at [686, 42] on div "detergent Filters Rule Name Select an option Repricing Select an option" at bounding box center [945, 29] width 1219 height 27
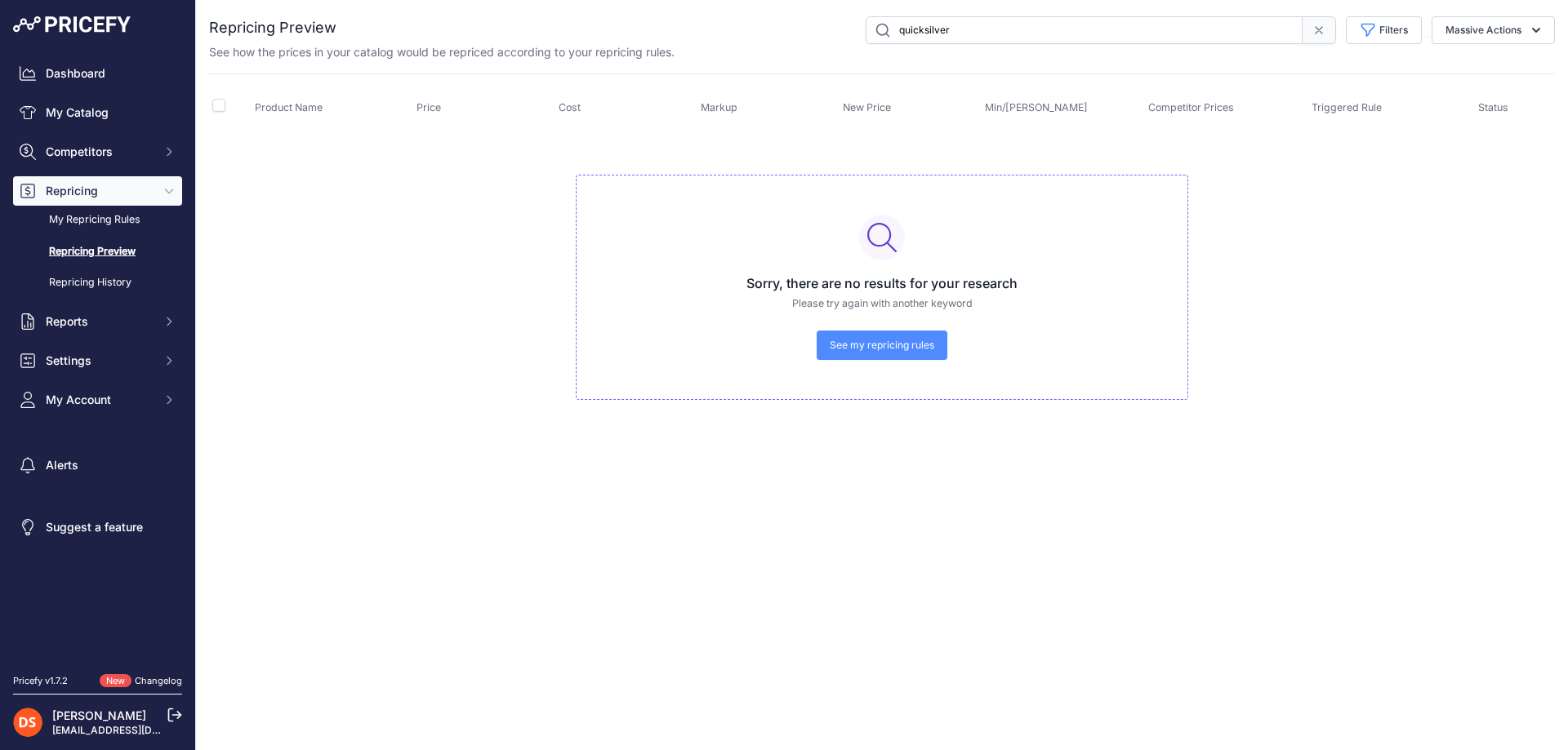
type input "quicksilver"
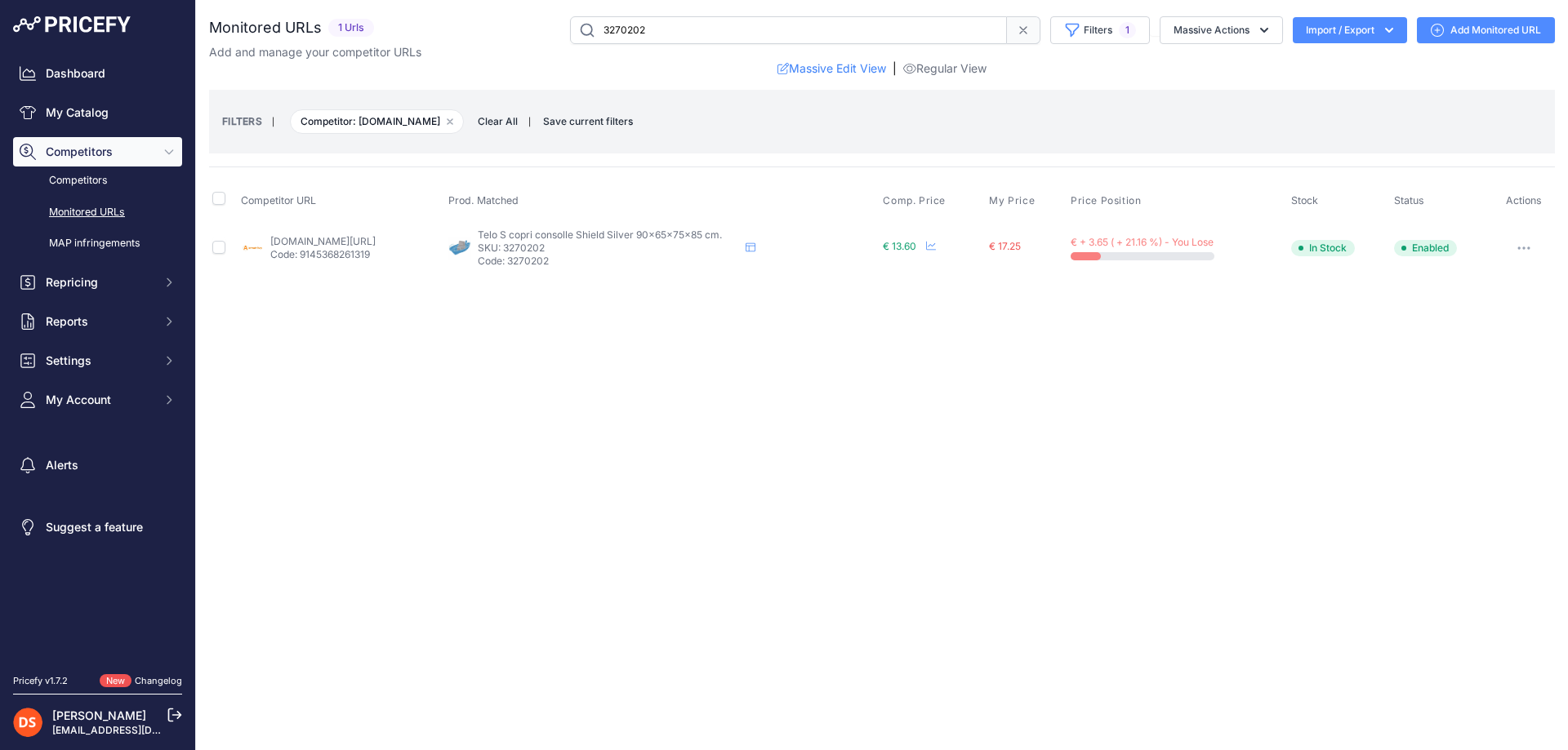
drag, startPoint x: 692, startPoint y: 32, endPoint x: 516, endPoint y: 27, distance: 176.1
click at [518, 27] on div "3270202 Filters 1 Saved Filters Set None Competitors Cheaper Than Me Competitor…" at bounding box center [968, 29] width 1174 height 27
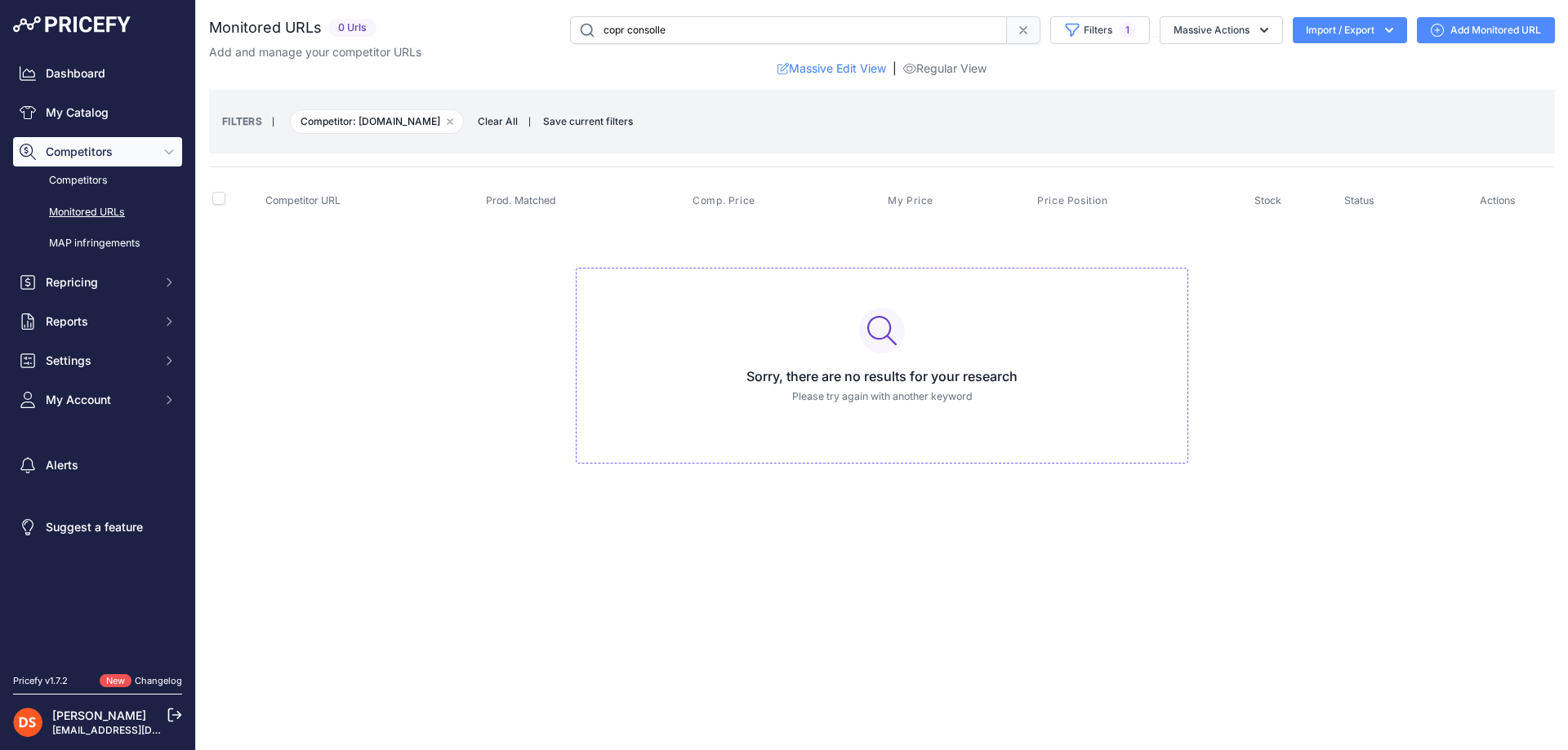
drag, startPoint x: 620, startPoint y: 27, endPoint x: 632, endPoint y: 84, distance: 58.2
click at [620, 27] on input "copr consolle" at bounding box center [788, 29] width 437 height 27
type input "copri consolle"
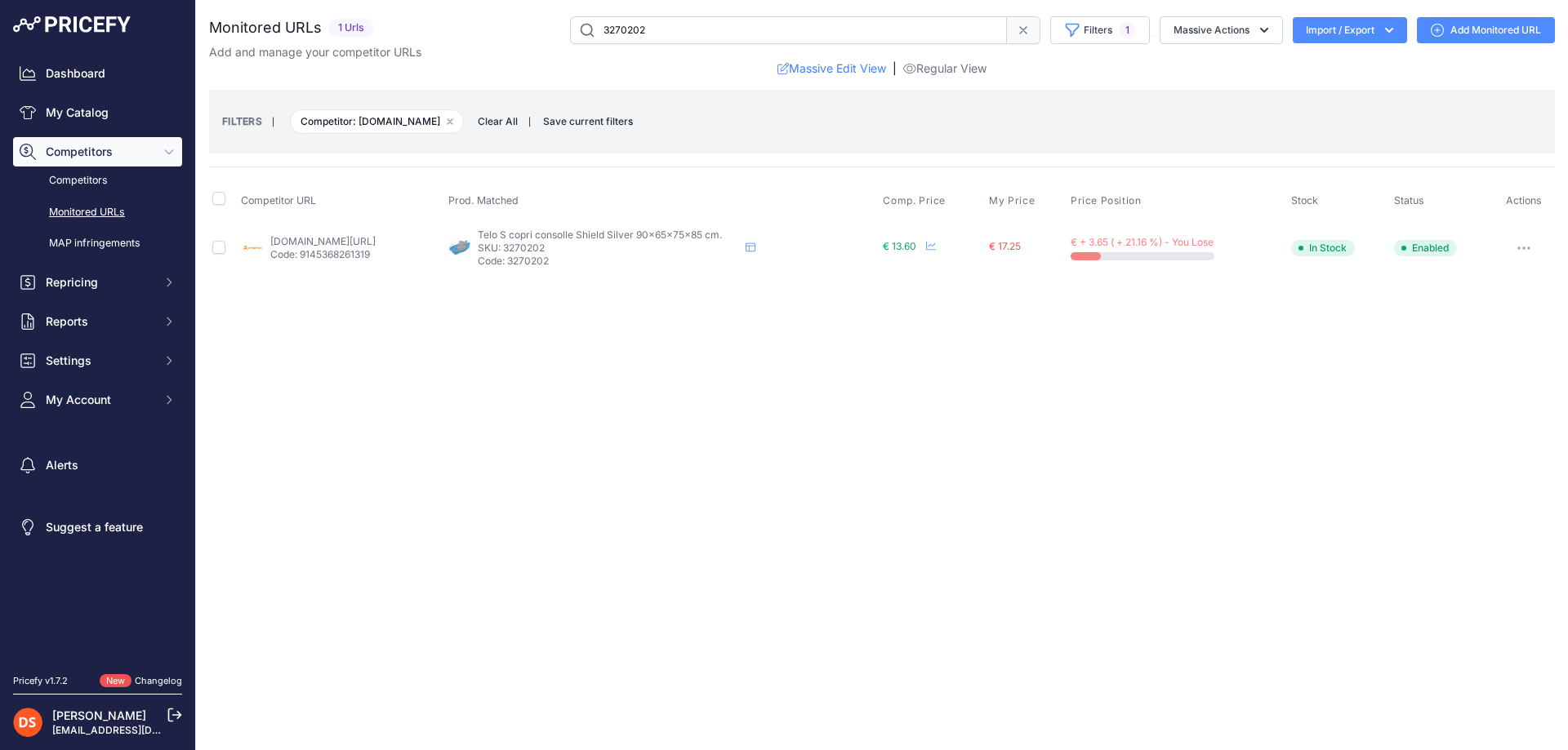
click at [359, 243] on link "[DOMAIN_NAME][URL]" at bounding box center [323, 241] width 105 height 12
drag, startPoint x: 628, startPoint y: 262, endPoint x: 581, endPoint y: 264, distance: 47.0
click at [581, 264] on p "Code: 3270202" at bounding box center [608, 261] width 261 height 13
copy p "3270202"
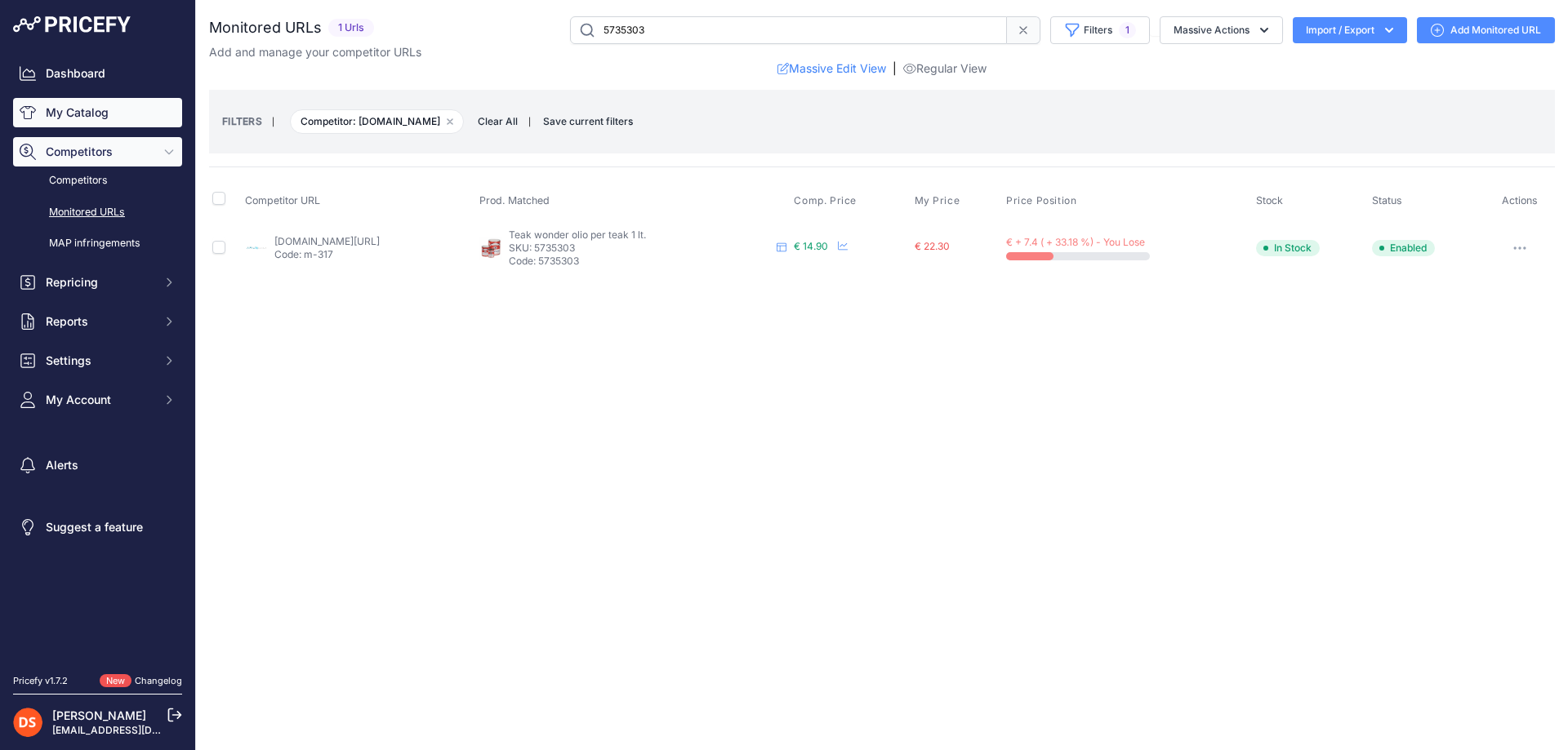
click at [84, 116] on link "My Catalog" at bounding box center [97, 112] width 169 height 29
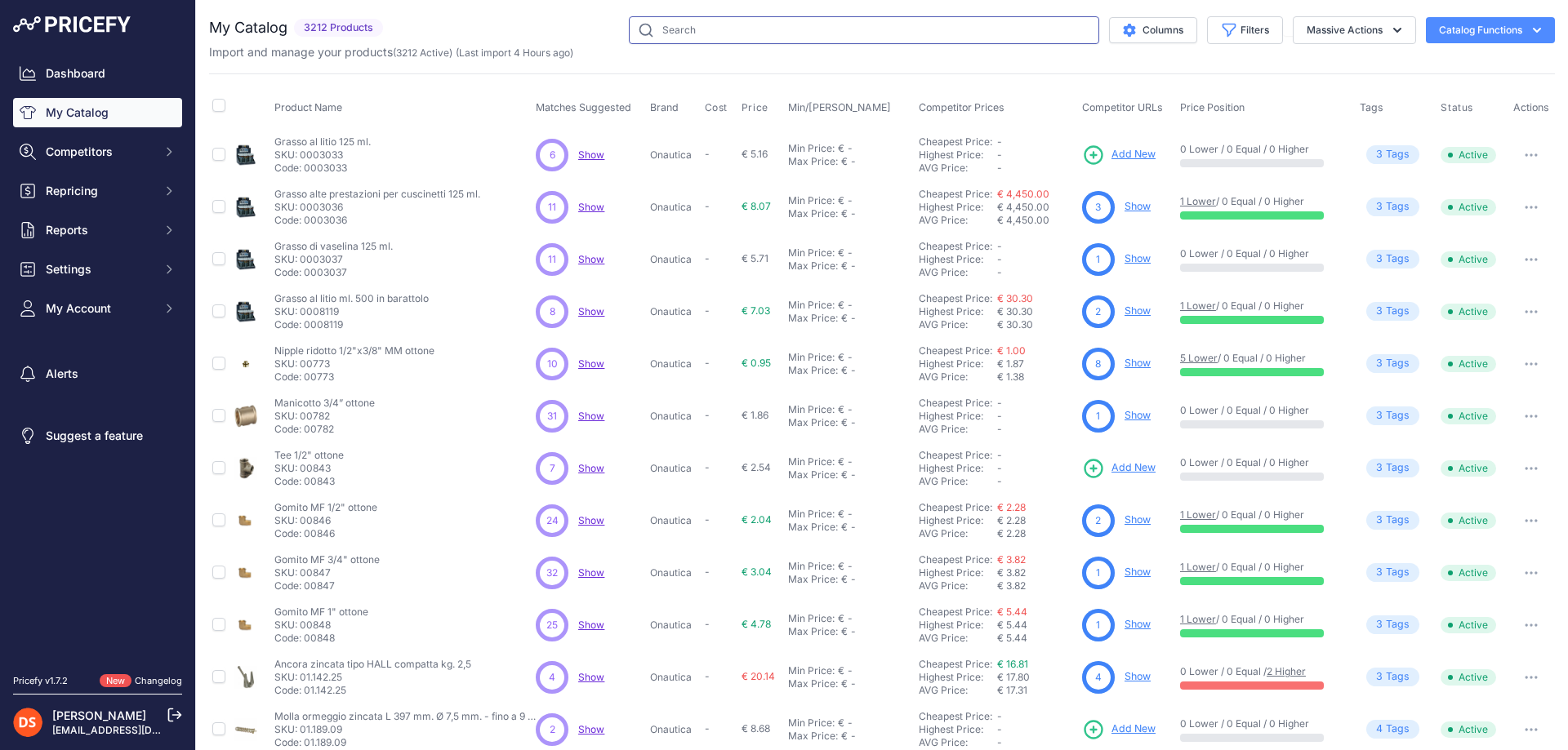
click at [733, 24] on input "text" at bounding box center [864, 29] width 470 height 27
type input "teak wonder"
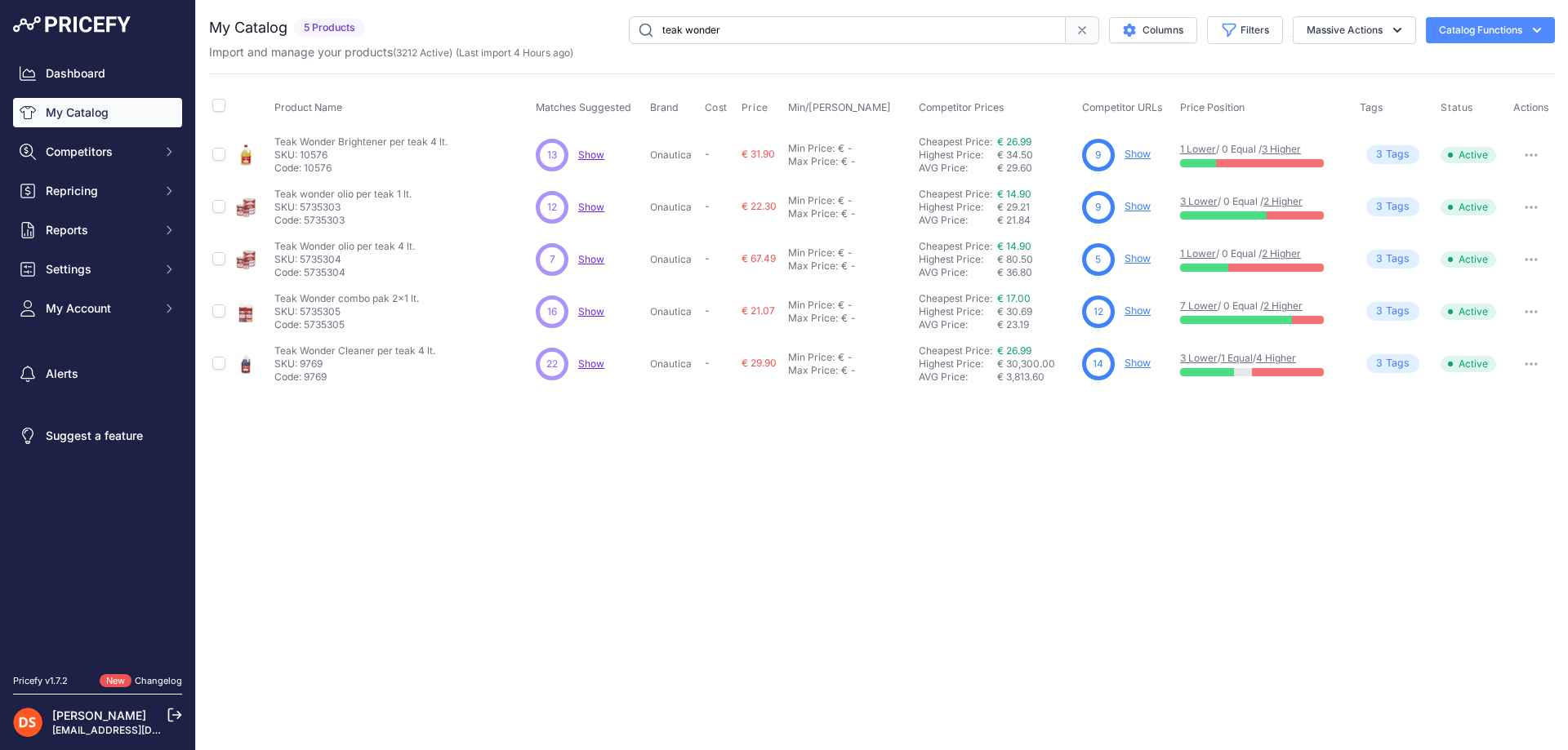
click at [1186, 150] on link "1 Lower" at bounding box center [1197, 149] width 36 height 12
click at [1203, 197] on link "3 Lower" at bounding box center [1198, 202] width 37 height 12
click at [1205, 304] on link "7 Lower" at bounding box center [1198, 306] width 37 height 12
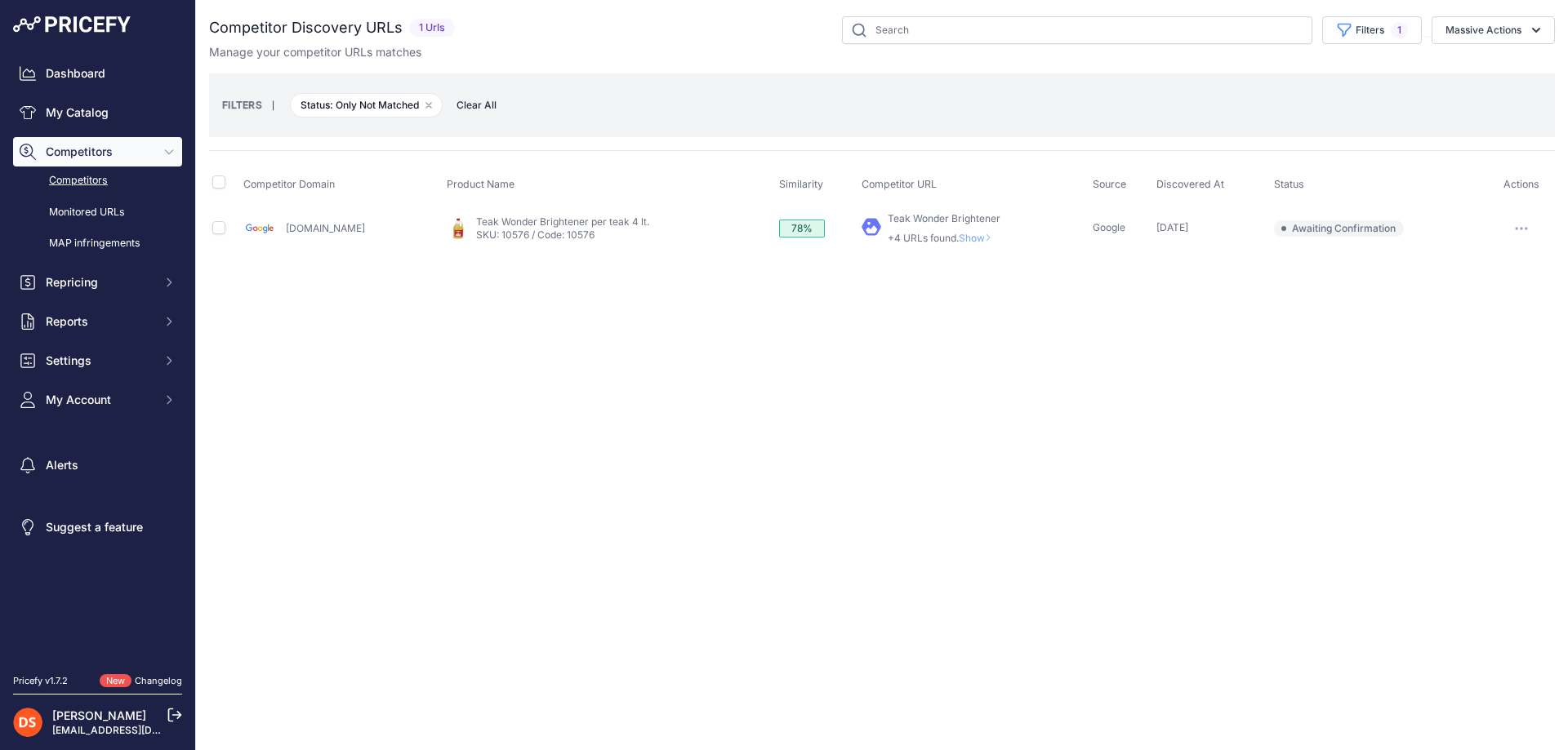
click at [959, 239] on span "Show" at bounding box center [978, 238] width 39 height 12
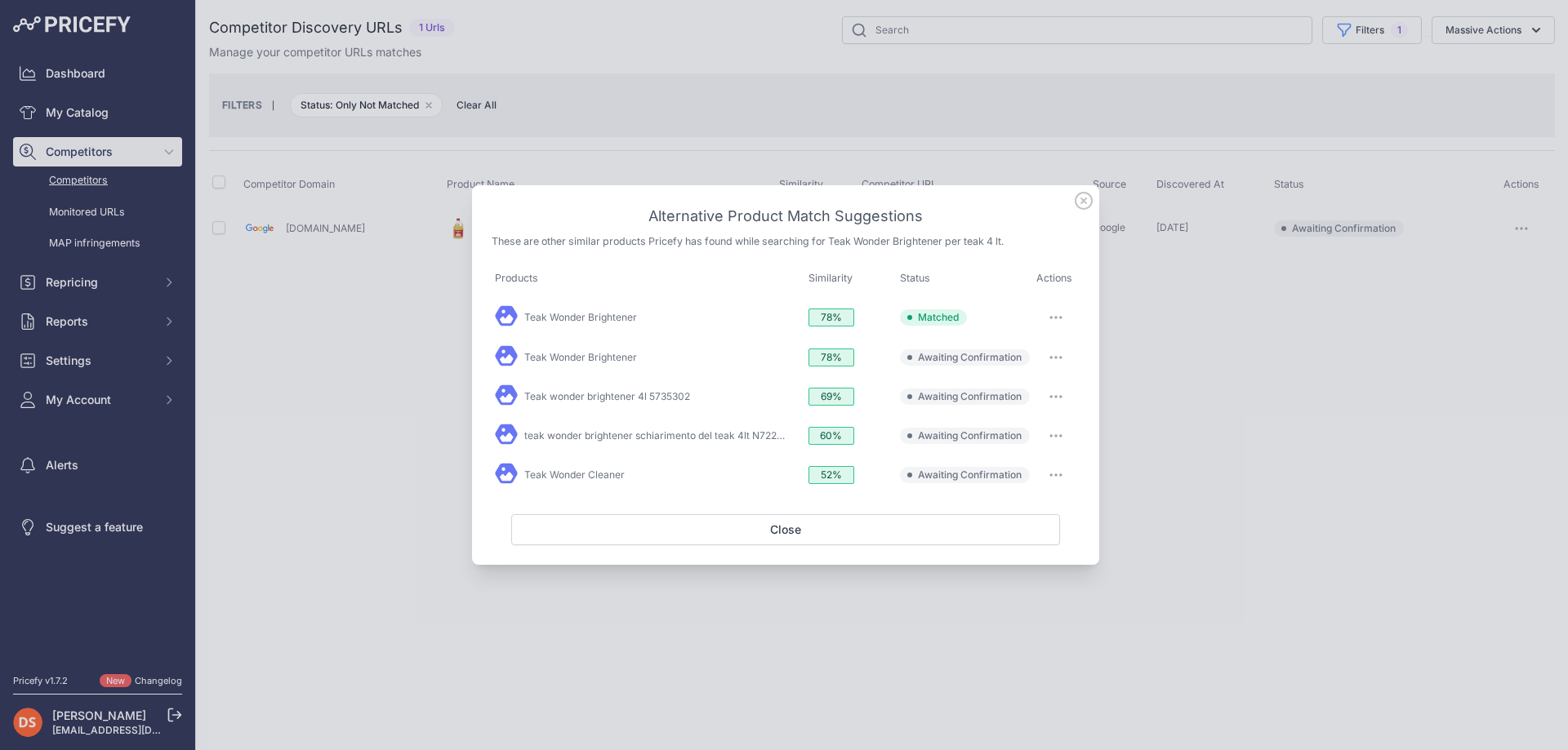
click at [1082, 201] on icon at bounding box center [1083, 201] width 18 height 18
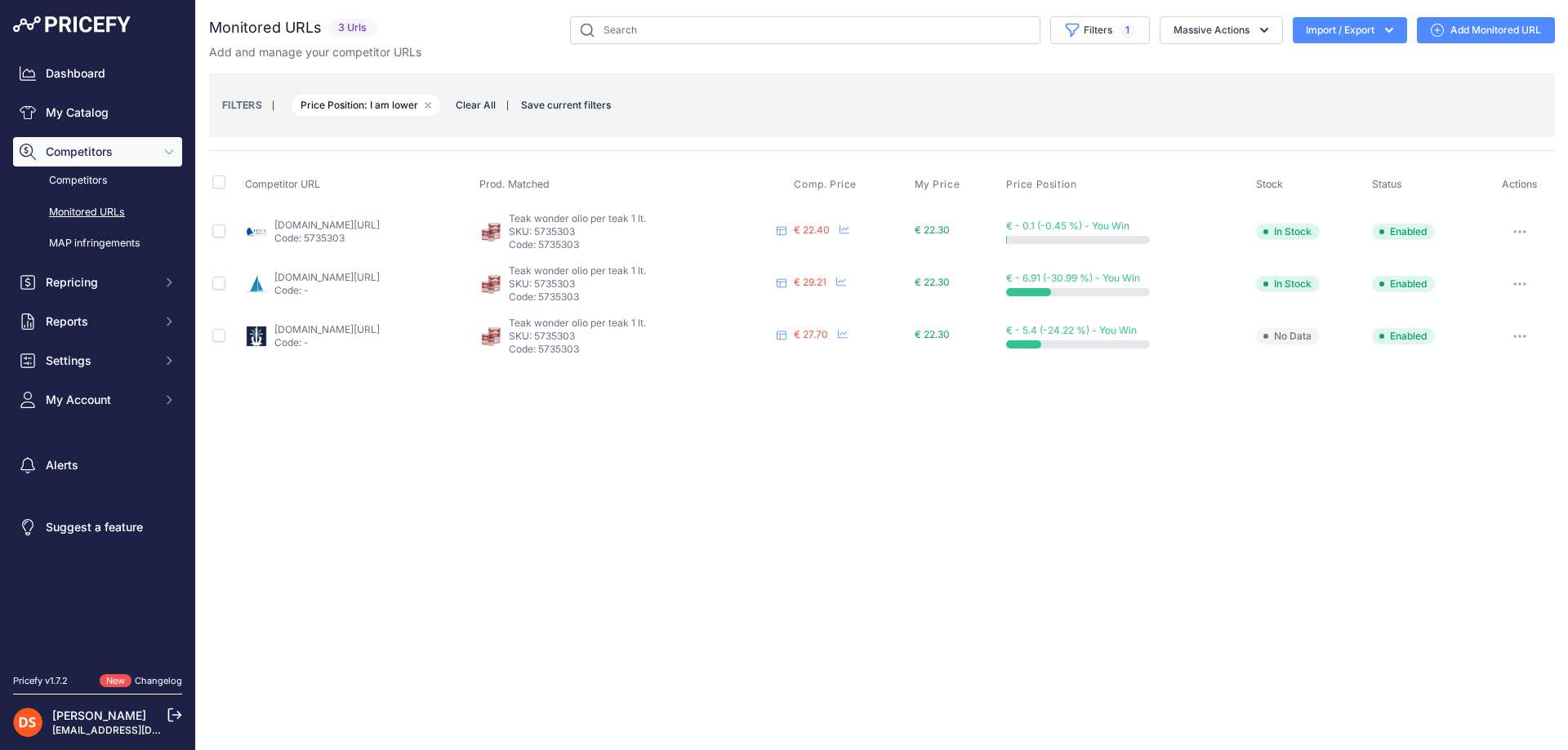
click at [1517, 228] on button "button" at bounding box center [1519, 232] width 33 height 23
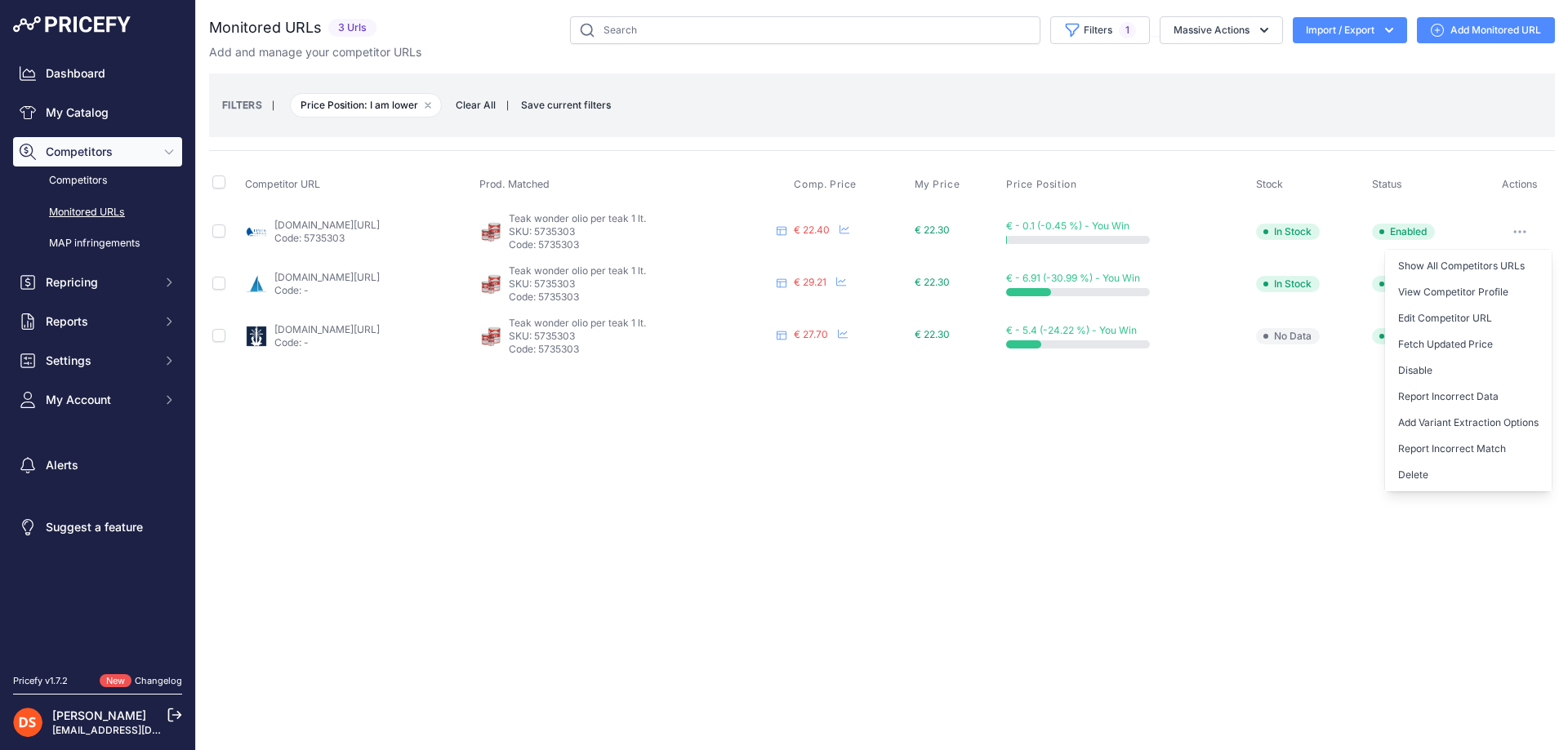
click at [1264, 394] on div "Close You are not connected to the internet." at bounding box center [882, 375] width 1372 height 750
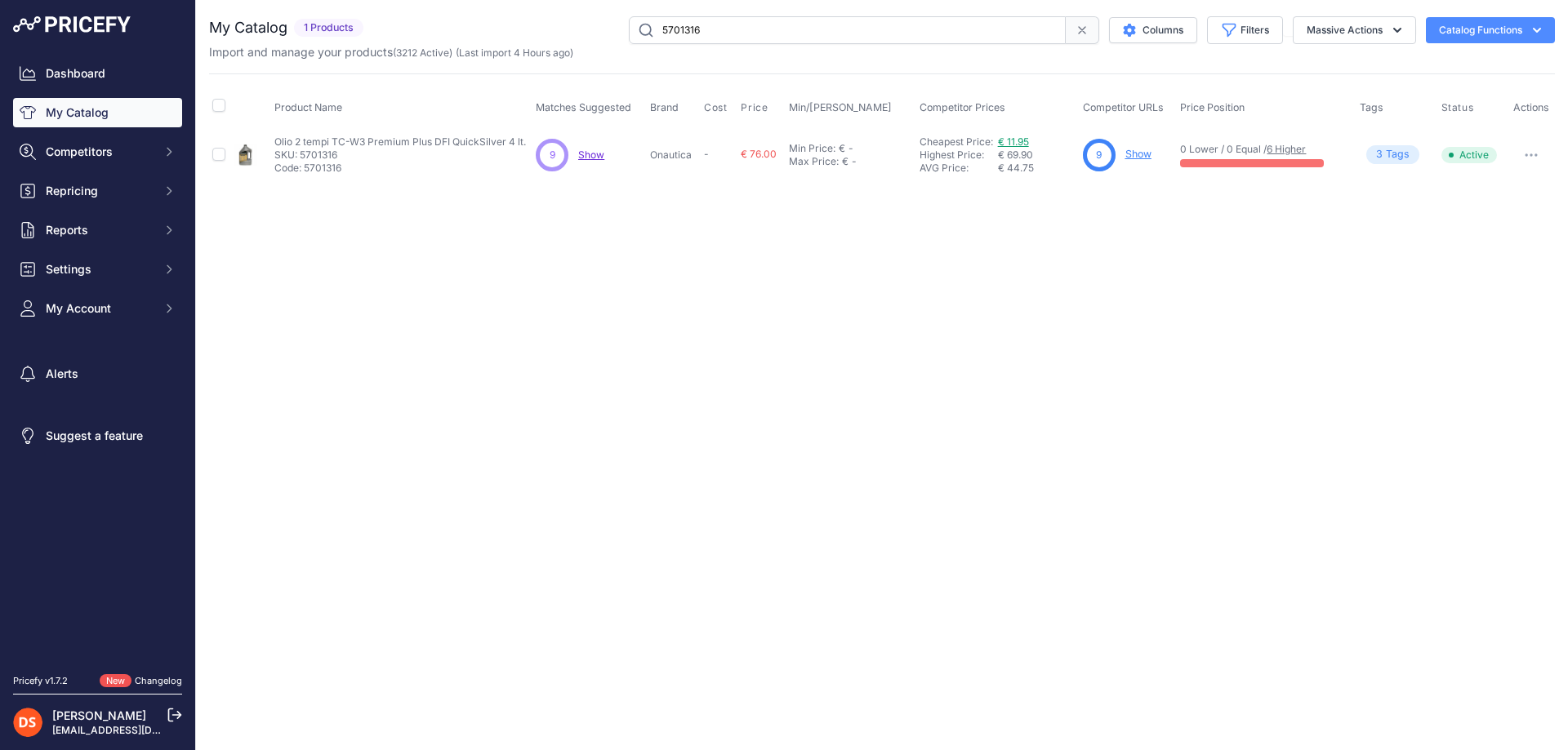
click at [1008, 142] on link "€ 11.95" at bounding box center [1013, 142] width 31 height 12
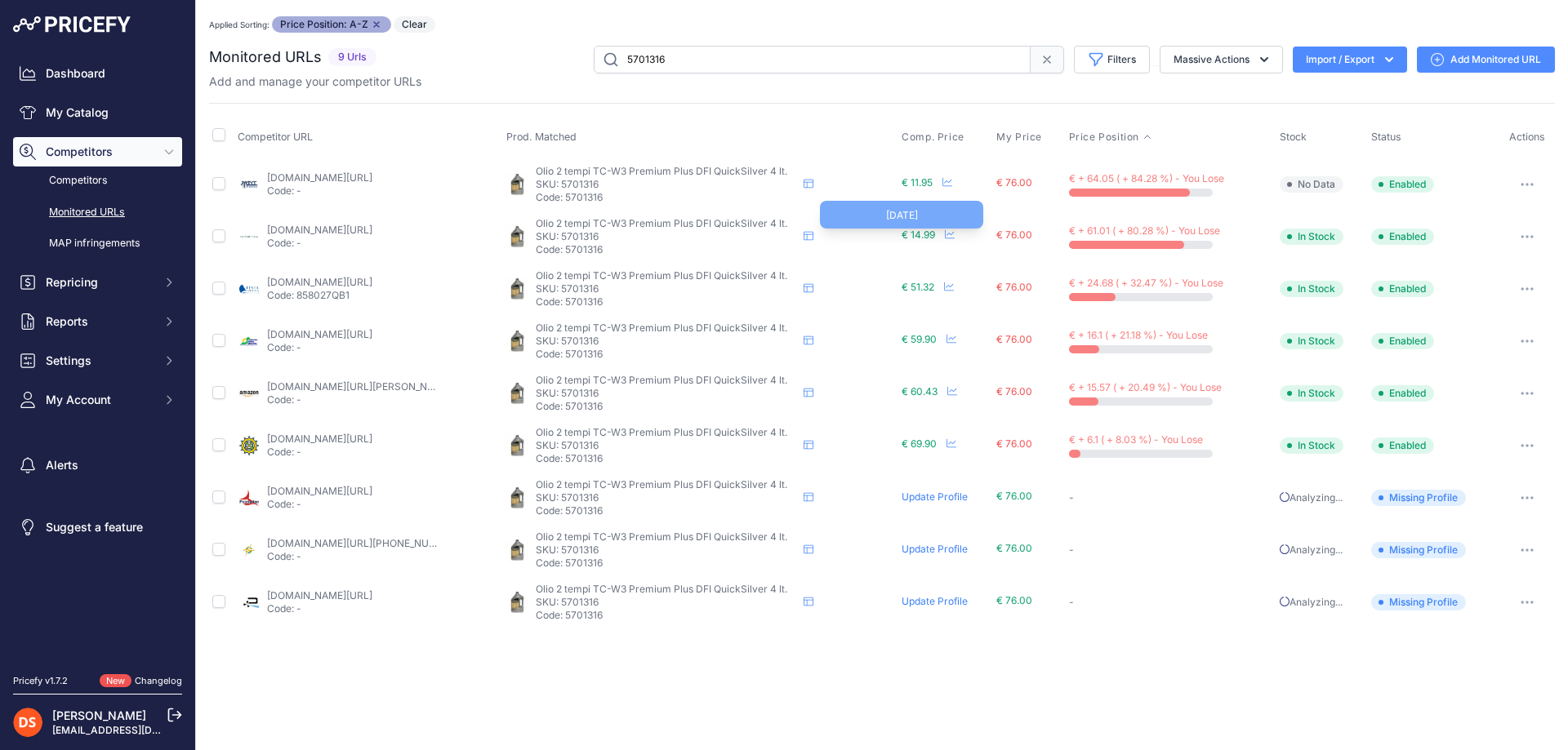
click at [907, 234] on span "€ 14.99" at bounding box center [918, 235] width 34 height 12
click at [803, 237] on icon at bounding box center [807, 235] width 10 height 10
click at [1529, 188] on button "button" at bounding box center [1526, 185] width 33 height 23
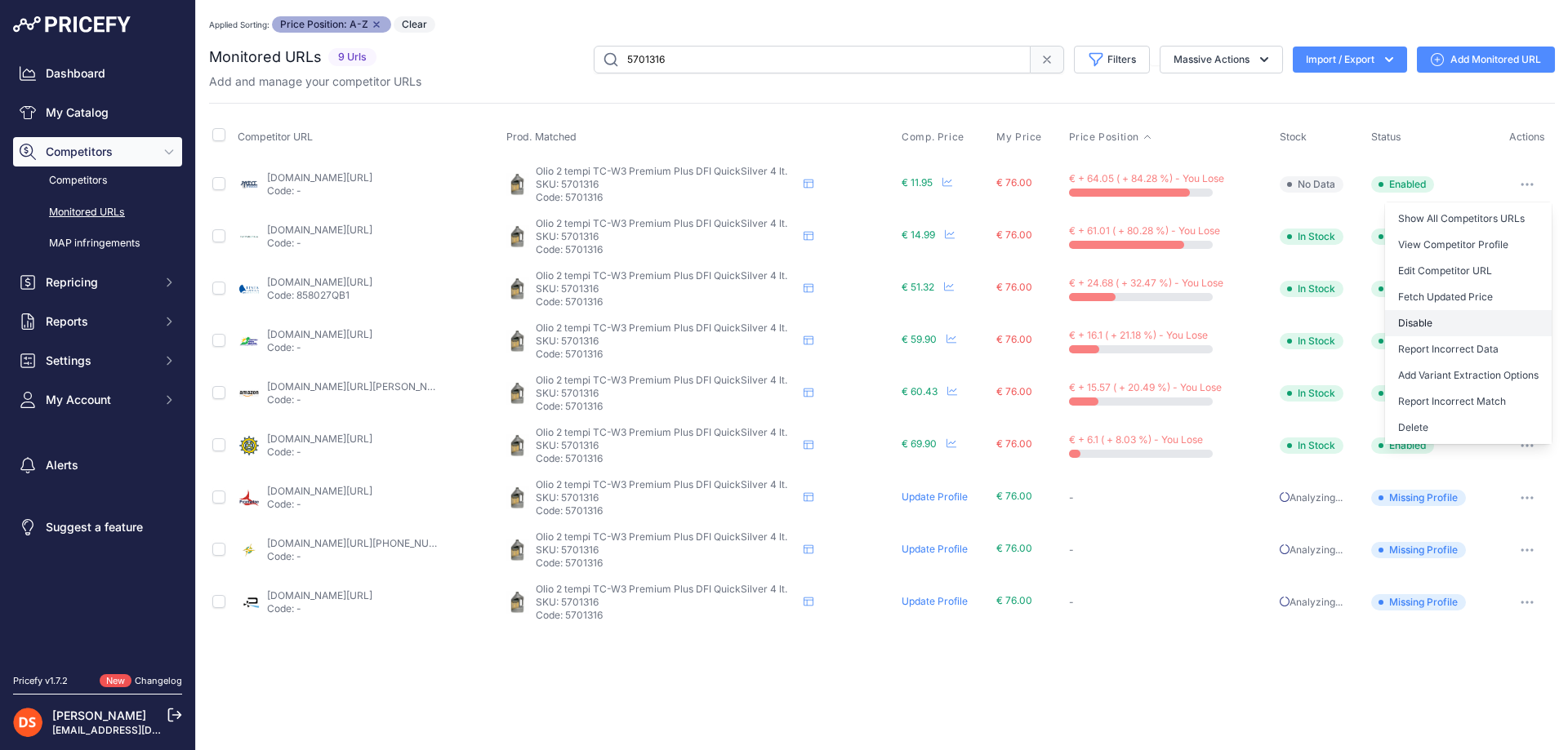
click at [1429, 319] on button "Disable" at bounding box center [1468, 324] width 166 height 27
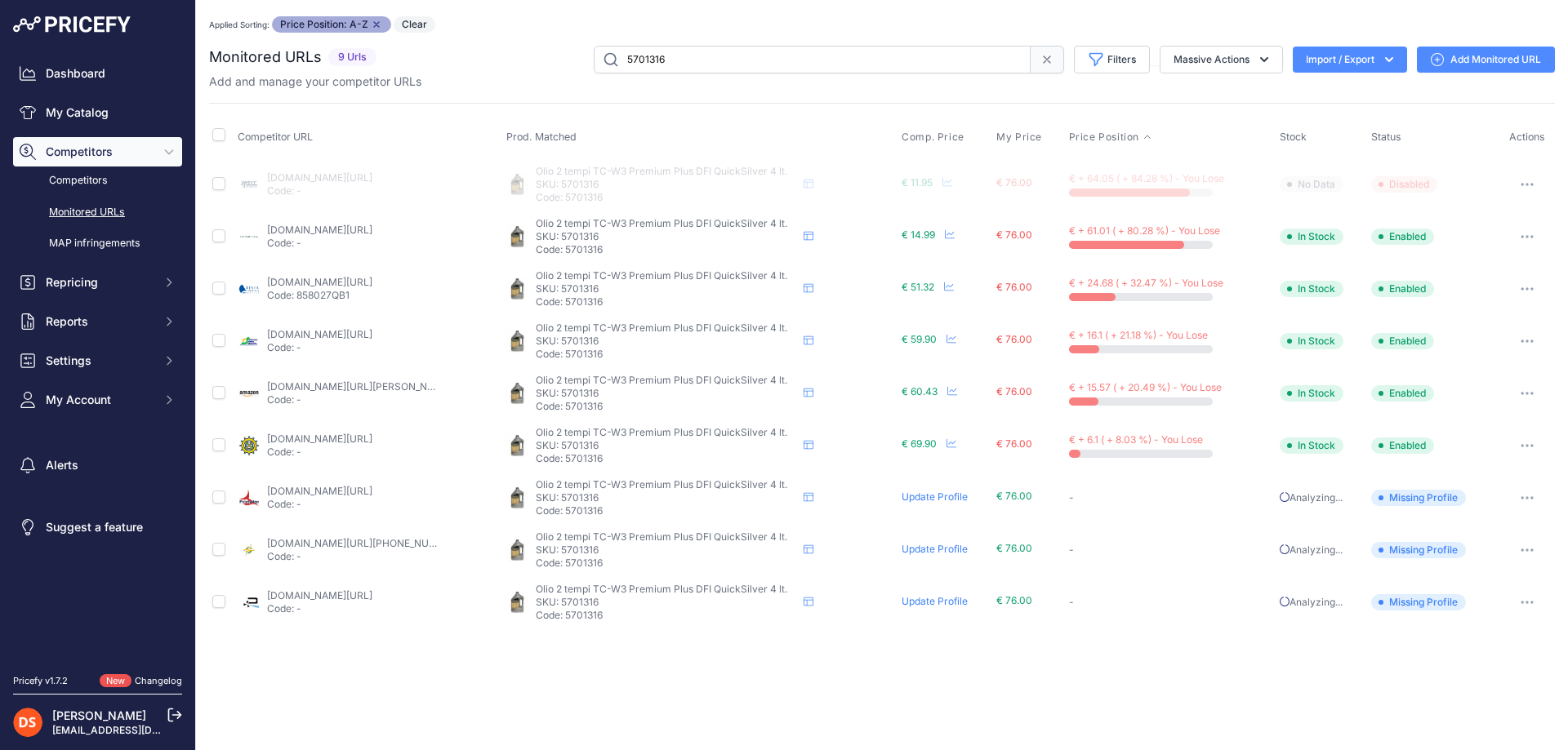
click at [1522, 233] on button "button" at bounding box center [1526, 237] width 33 height 23
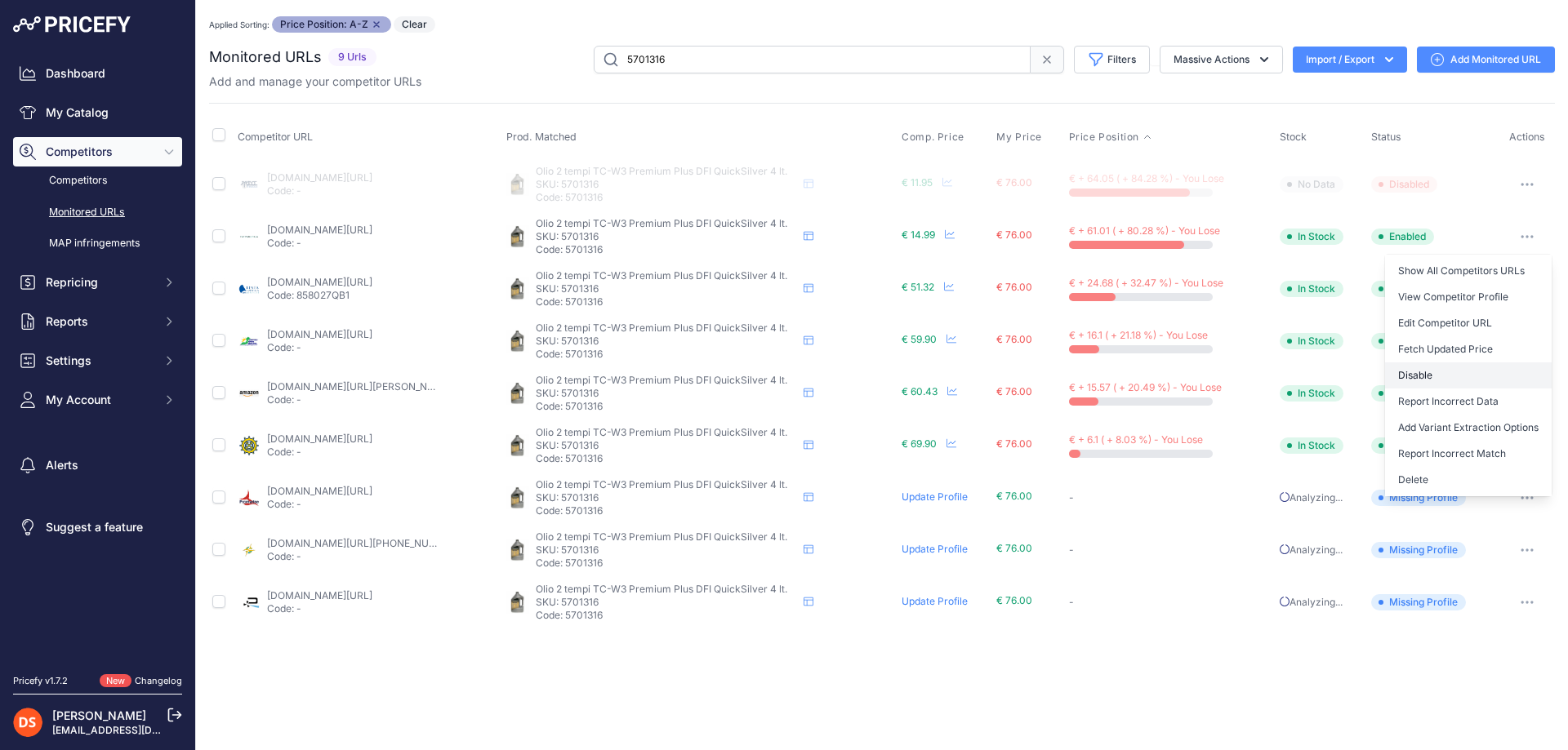
click at [1429, 370] on button "Disable" at bounding box center [1468, 376] width 166 height 27
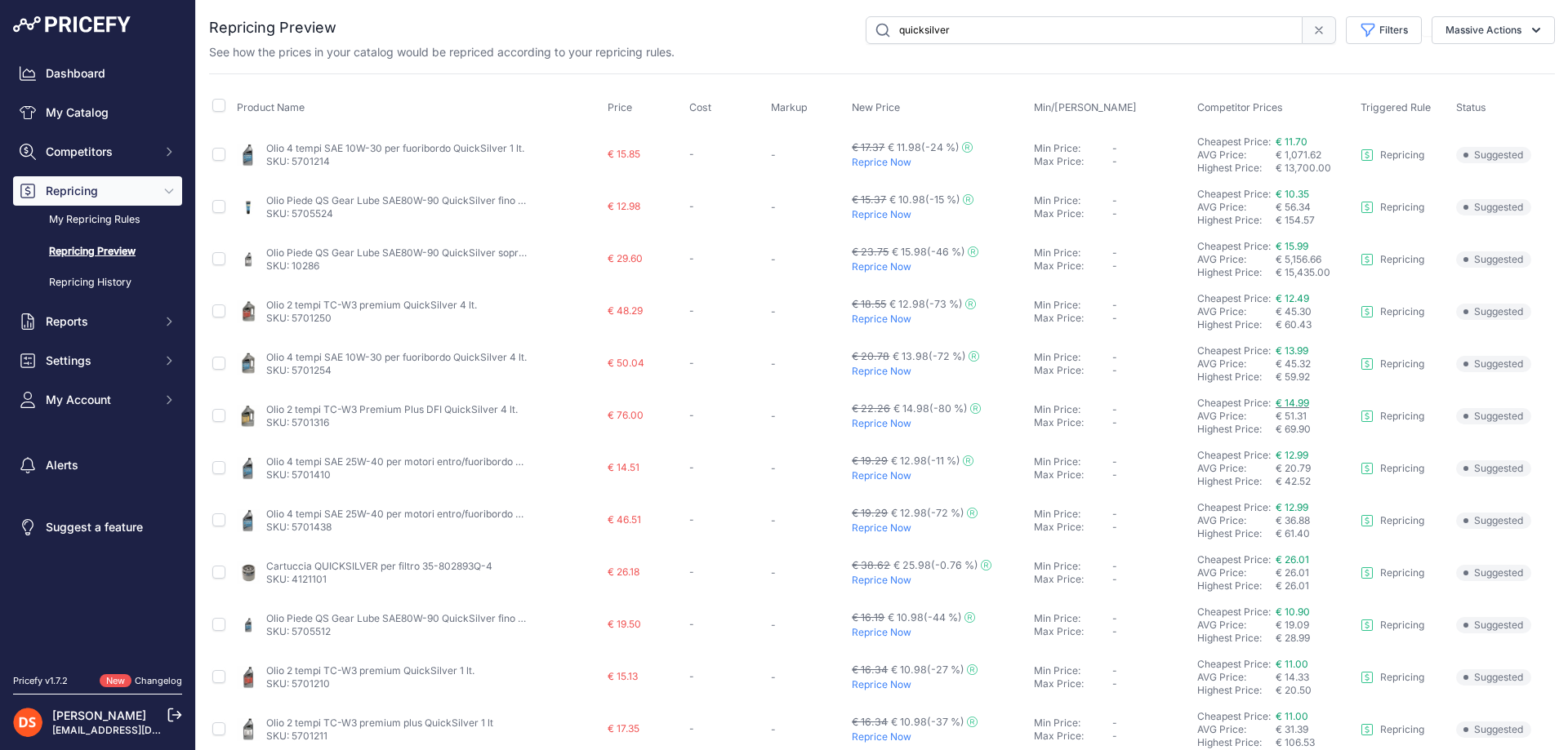
click at [1287, 402] on span "€ 14.99" at bounding box center [1292, 403] width 34 height 12
click at [74, 195] on span "Repricing" at bounding box center [99, 191] width 107 height 16
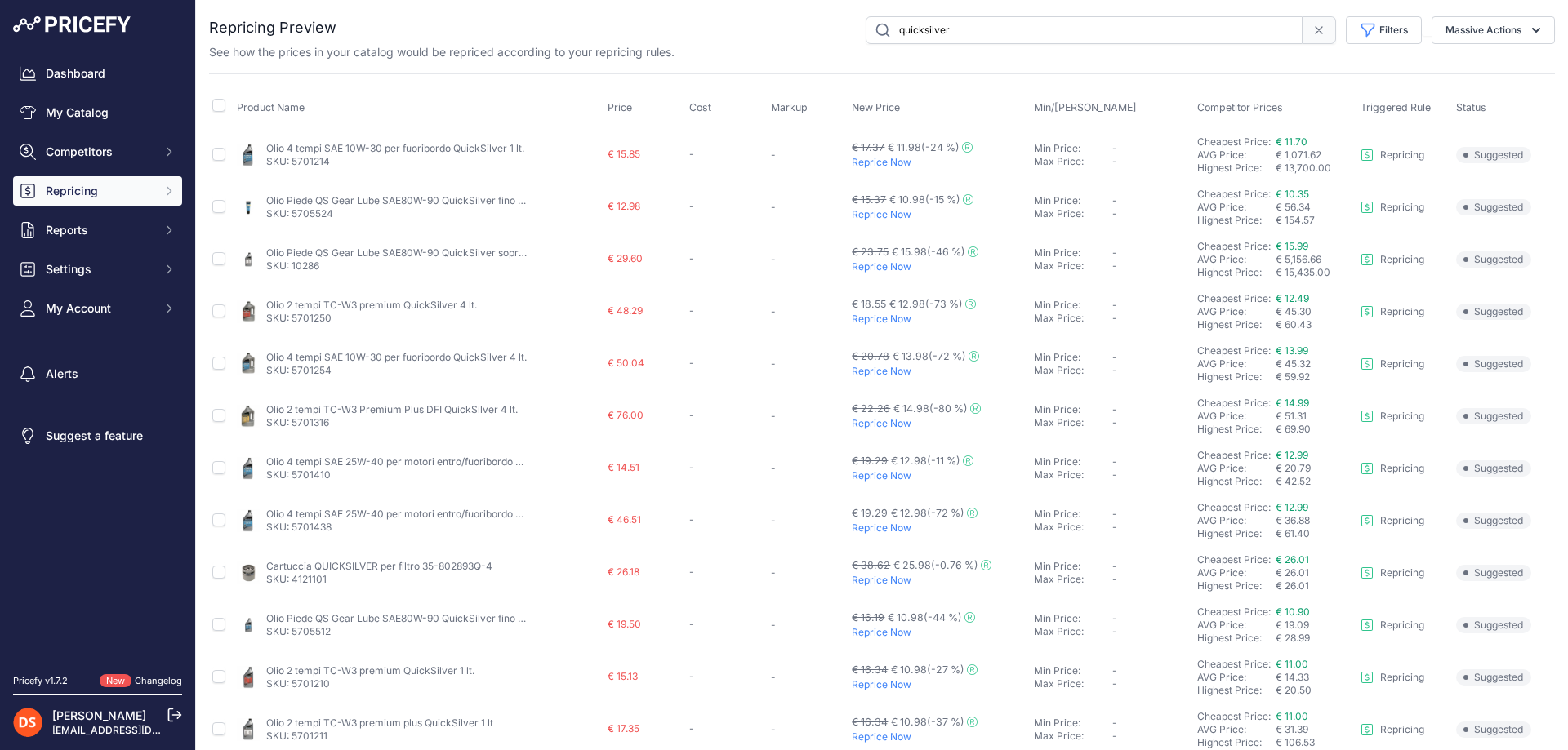
click at [61, 200] on button "Repricing" at bounding box center [97, 190] width 169 height 29
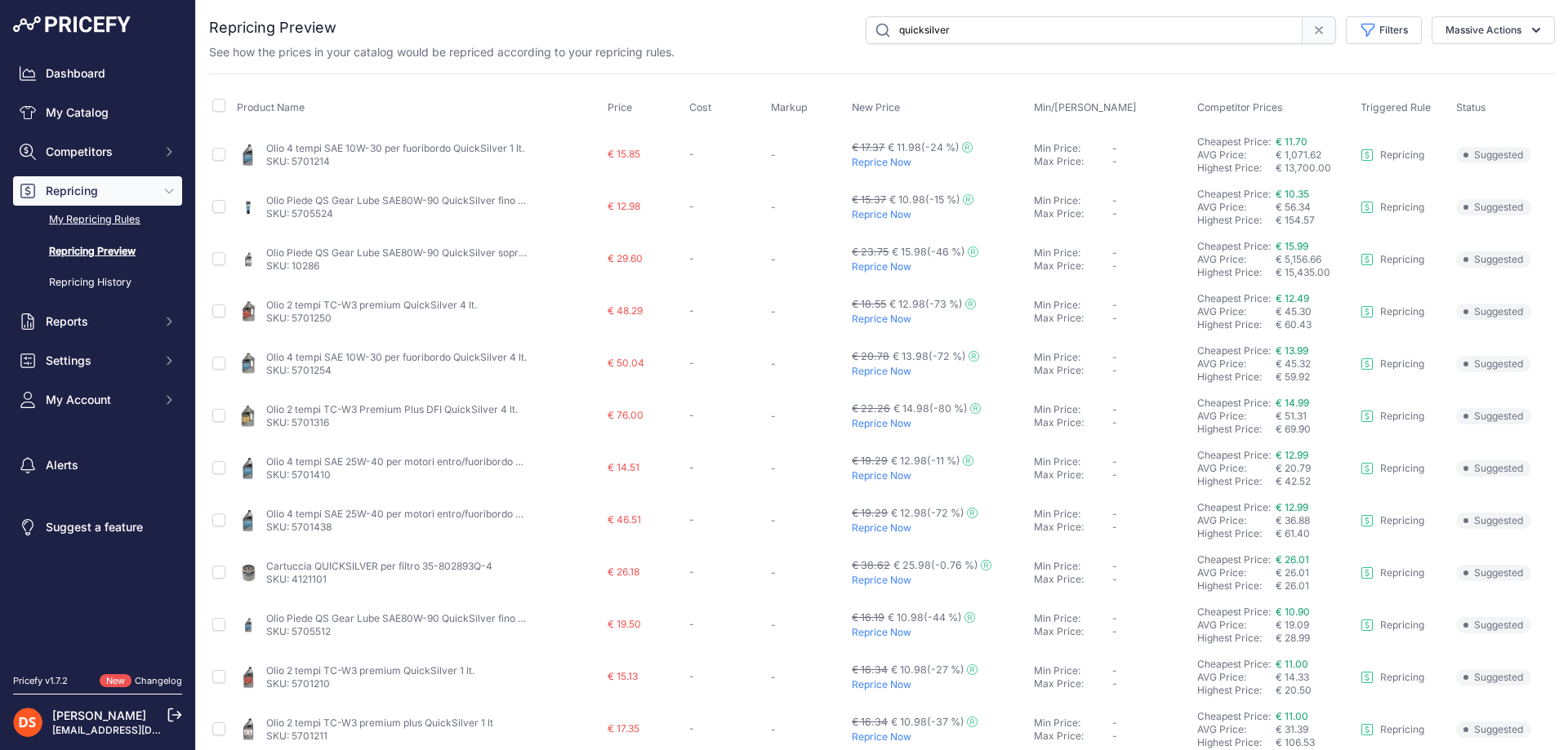
click at [87, 227] on link "My Repricing Rules" at bounding box center [97, 220] width 169 height 28
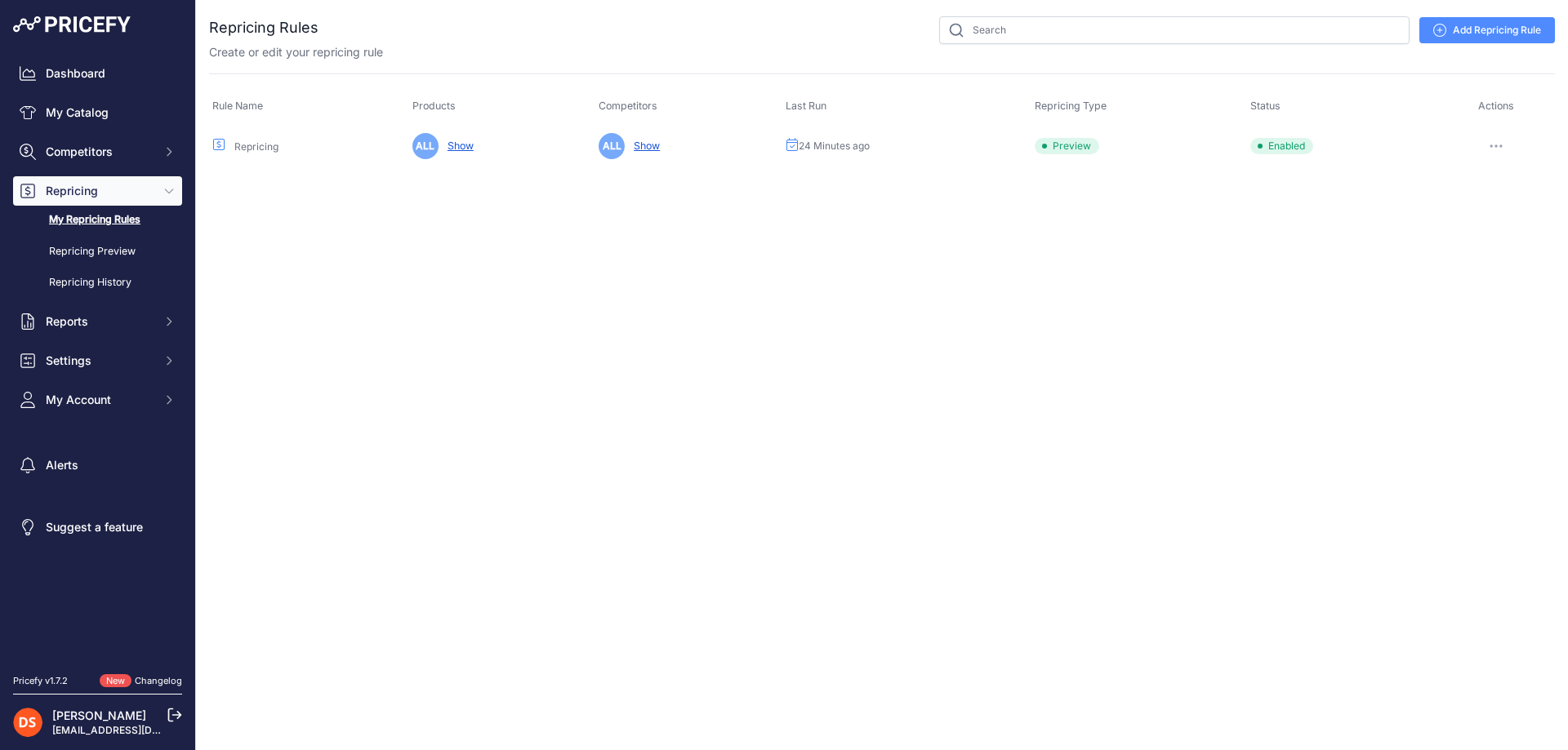
click at [1505, 143] on button "button" at bounding box center [1495, 146] width 33 height 23
click at [1467, 182] on link "Edit" at bounding box center [1499, 180] width 104 height 27
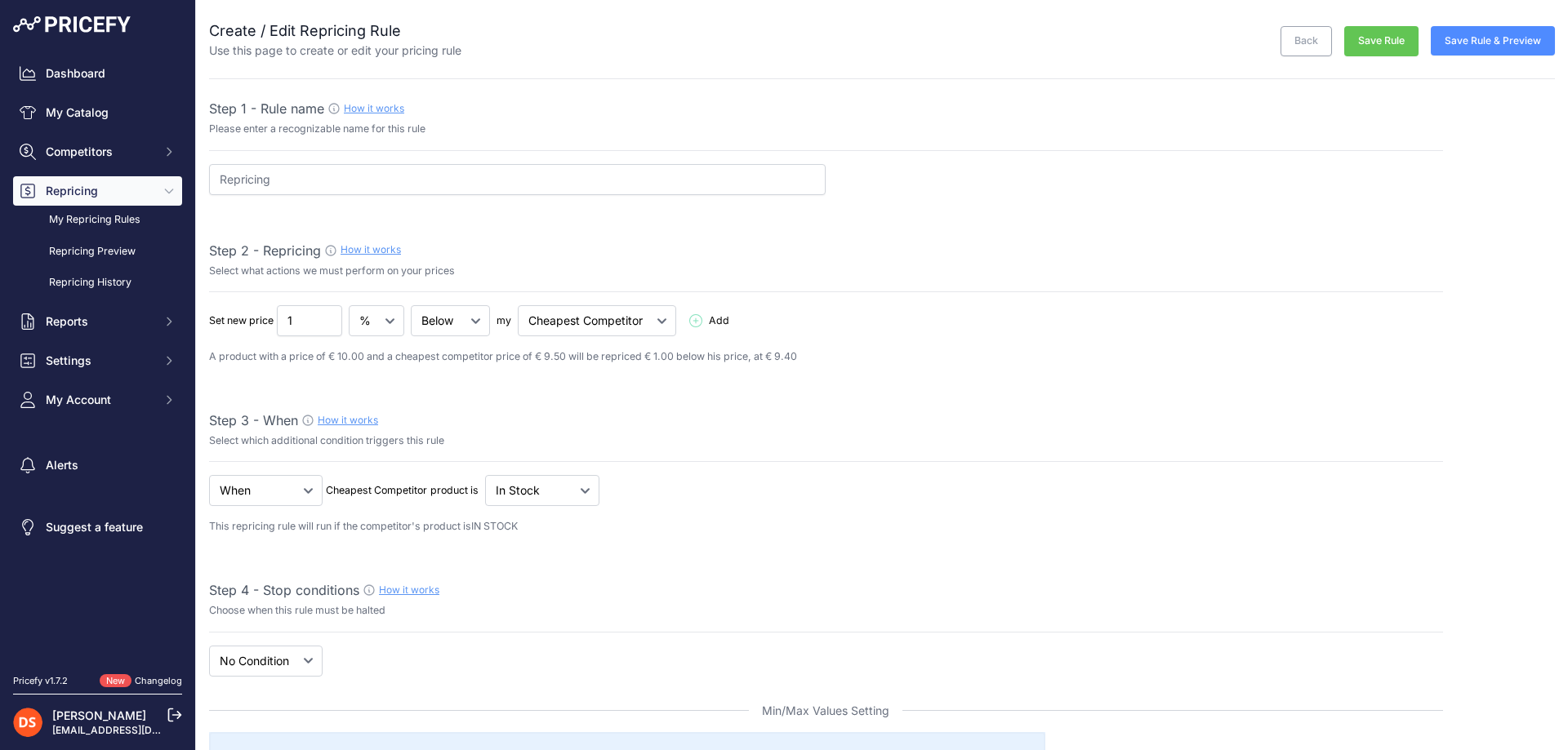
select select "7"
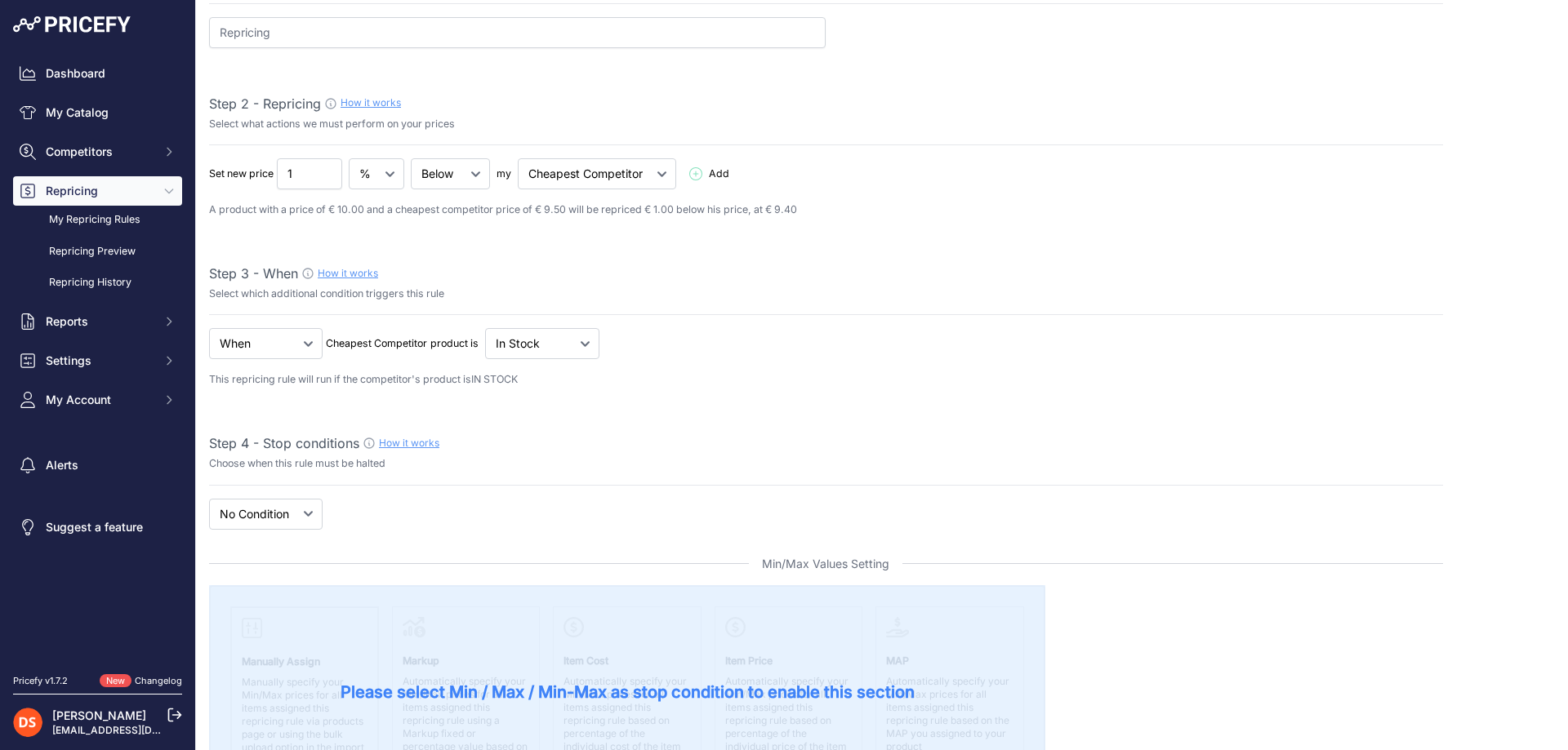
scroll to position [164, 0]
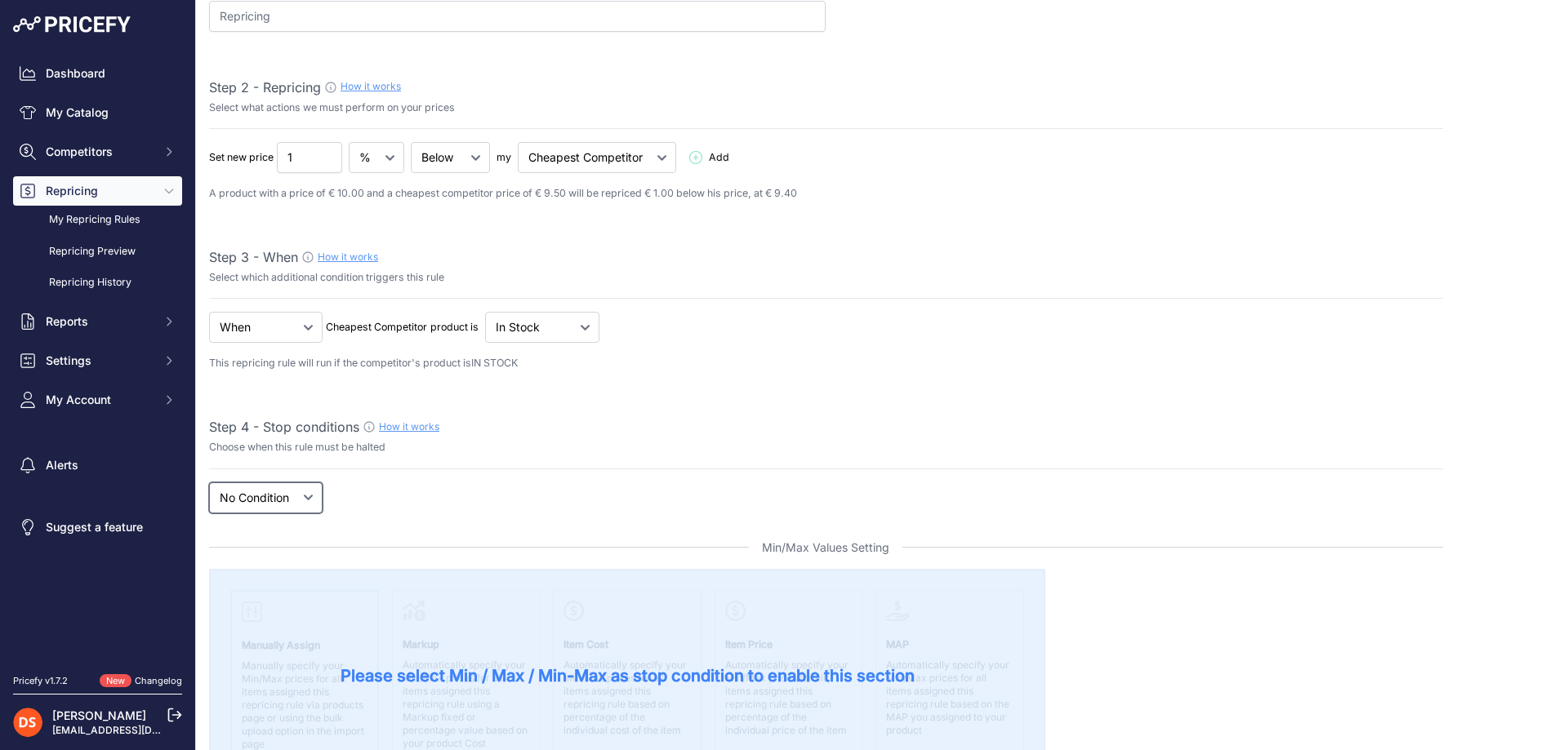
click at [254, 498] on select "New Price No Condition" at bounding box center [265, 498] width 113 height 31
click at [254, 497] on select "New Price No Condition" at bounding box center [265, 498] width 113 height 31
click at [596, 152] on select "Cheapest Competitor Highest Competitor" at bounding box center [596, 157] width 158 height 31
click at [708, 155] on span "Add" at bounding box center [712, 158] width 47 height 16
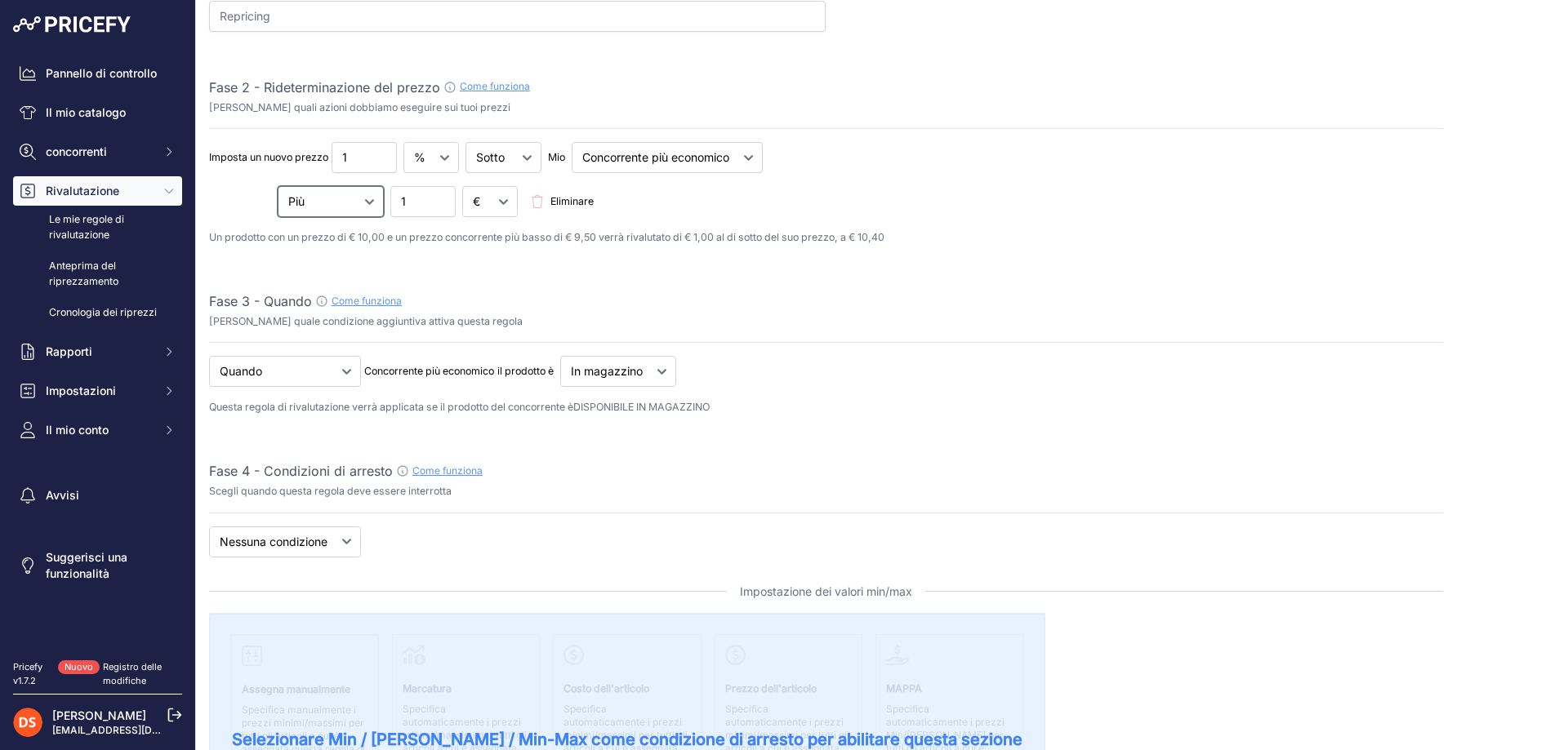
click at [313, 196] on select "Più Meno Moltiplicato Diviso" at bounding box center [331, 202] width 106 height 31
click at [579, 201] on font "Eliminare" at bounding box center [571, 202] width 43 height 12
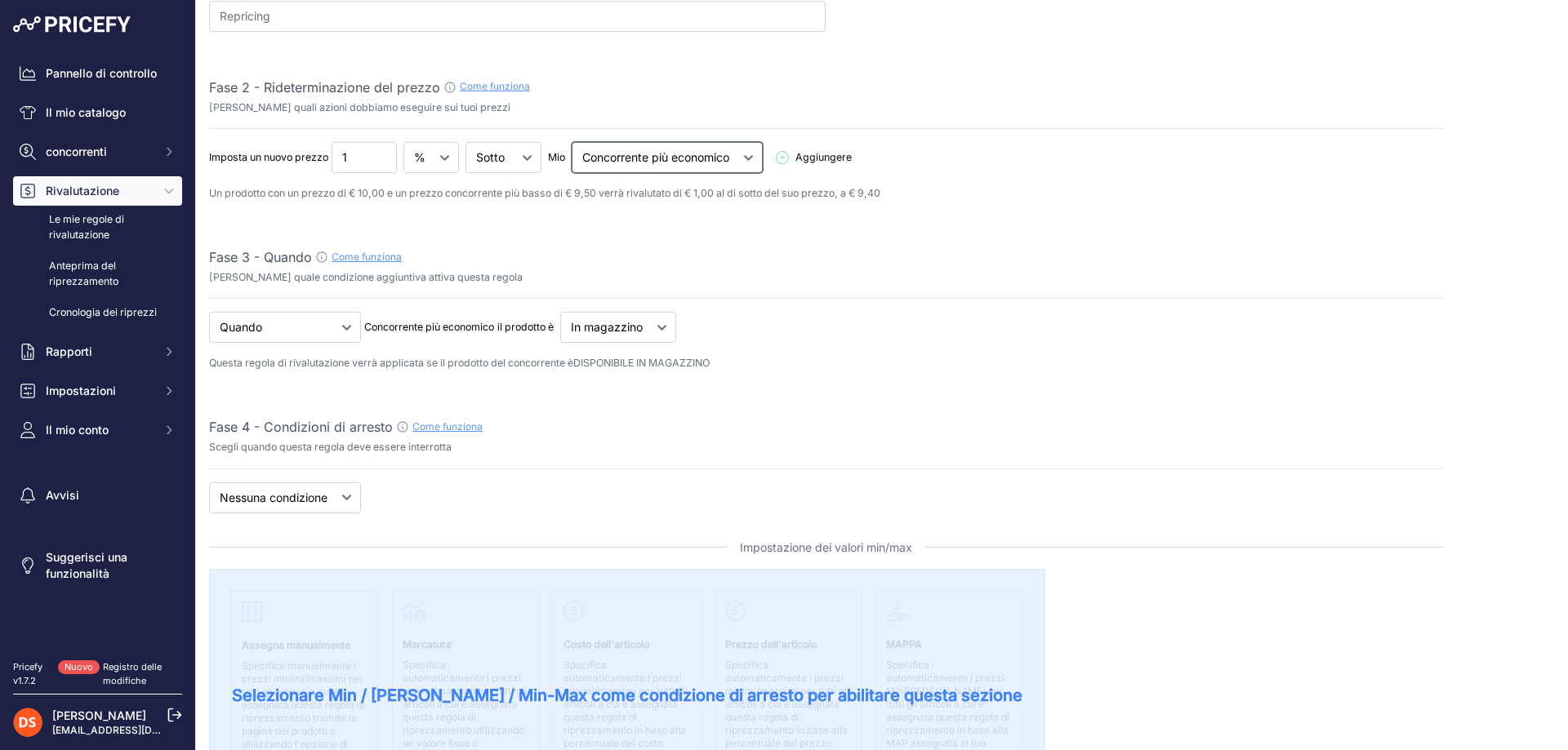
click at [624, 155] on select "Concorrente più economico Il concorrente più forte" at bounding box center [667, 157] width 191 height 31
click at [326, 492] on select "Nuovo prezzo Nessuna condizione" at bounding box center [285, 498] width 152 height 31
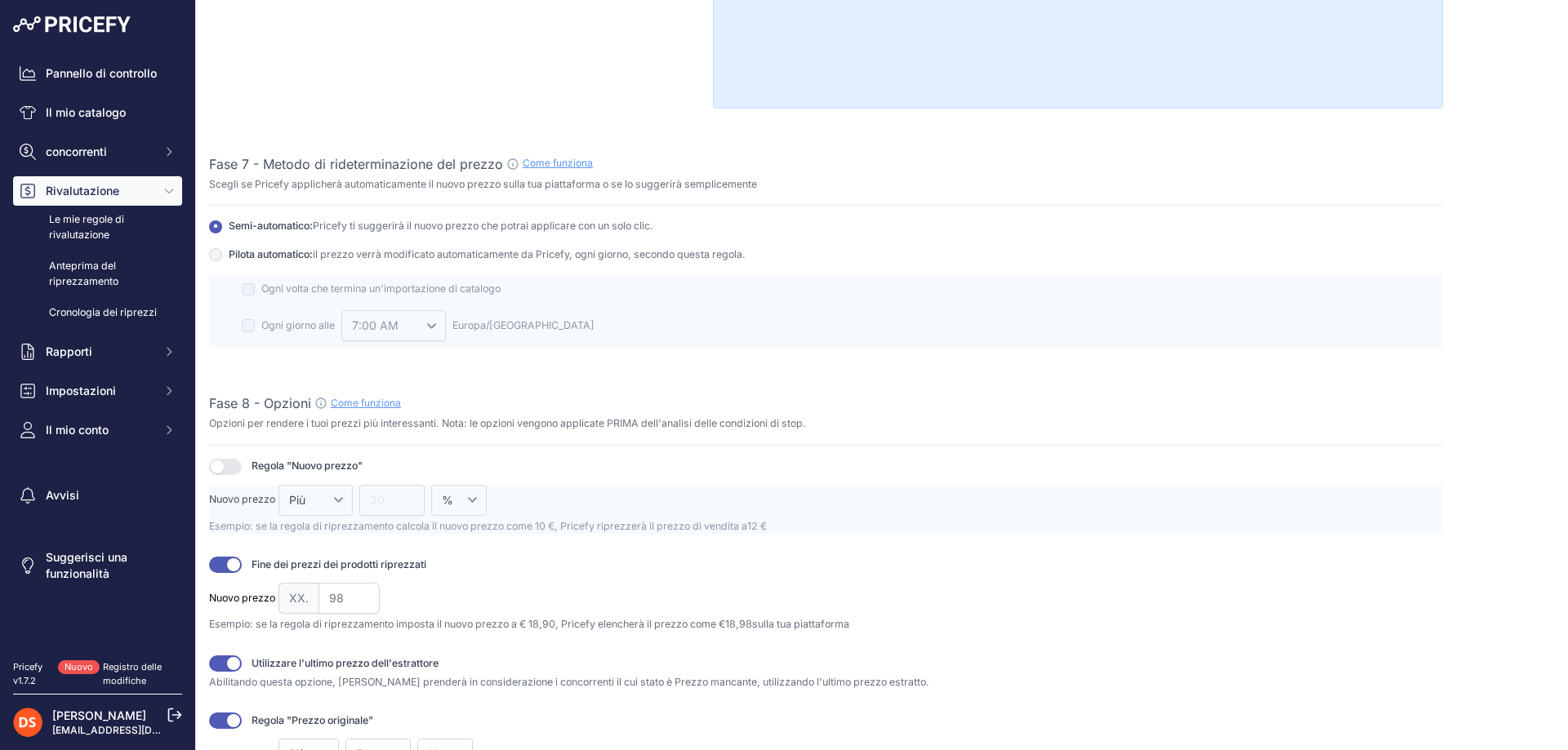
scroll to position [1796, 0]
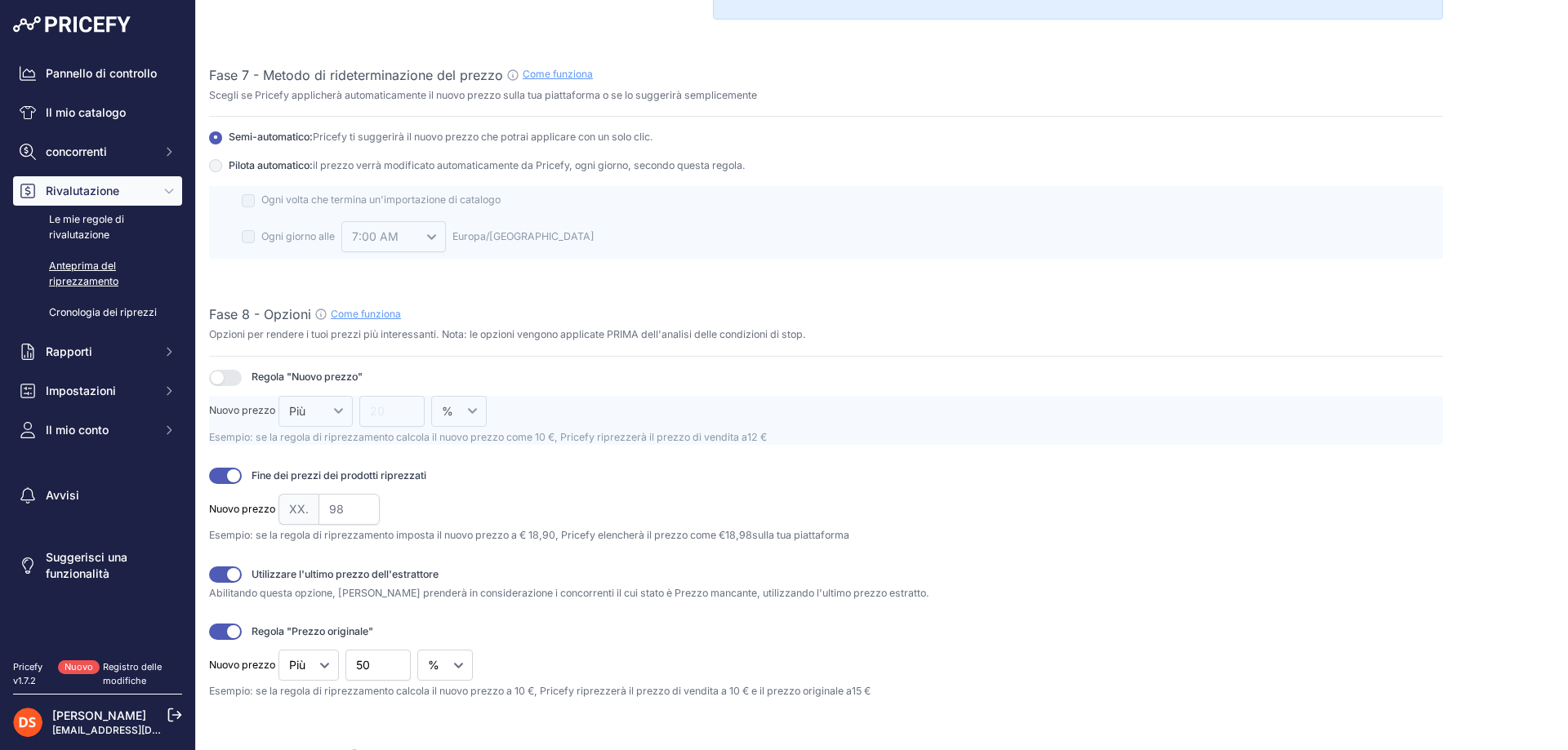
click at [83, 262] on font "Anteprima del riprezzamento" at bounding box center [83, 273] width 69 height 27
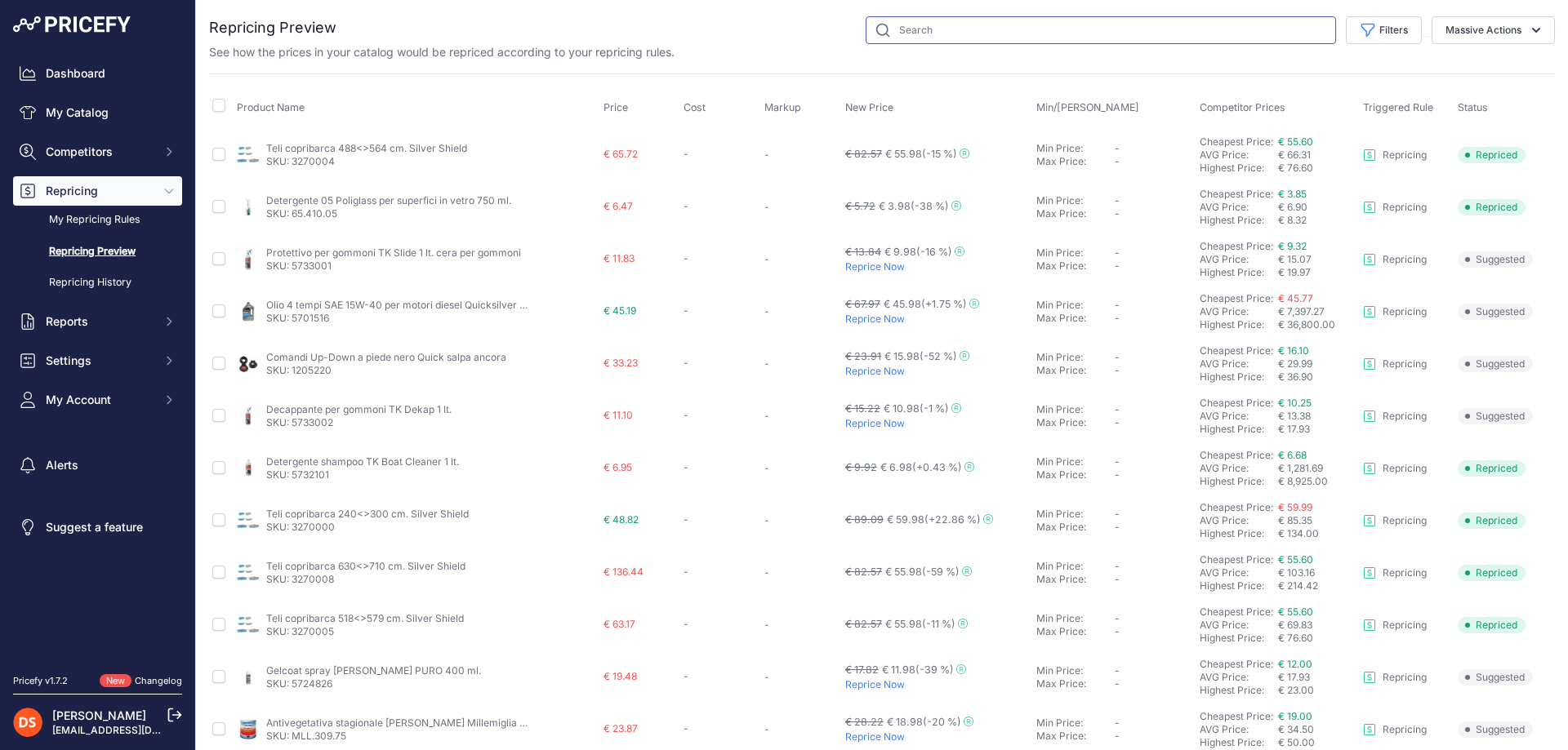
click at [936, 26] on input "text" at bounding box center [1101, 29] width 470 height 27
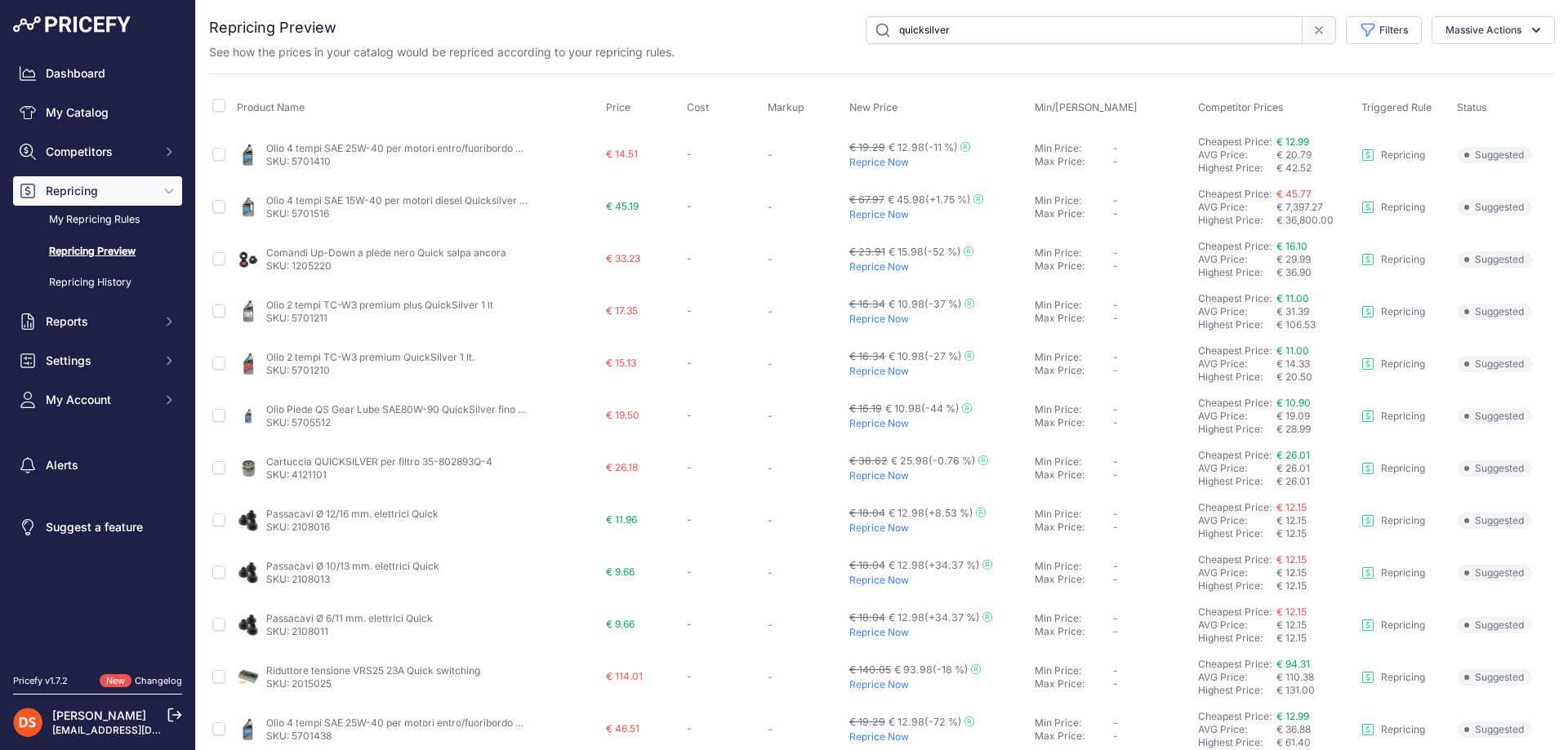
type input "quicksilver"
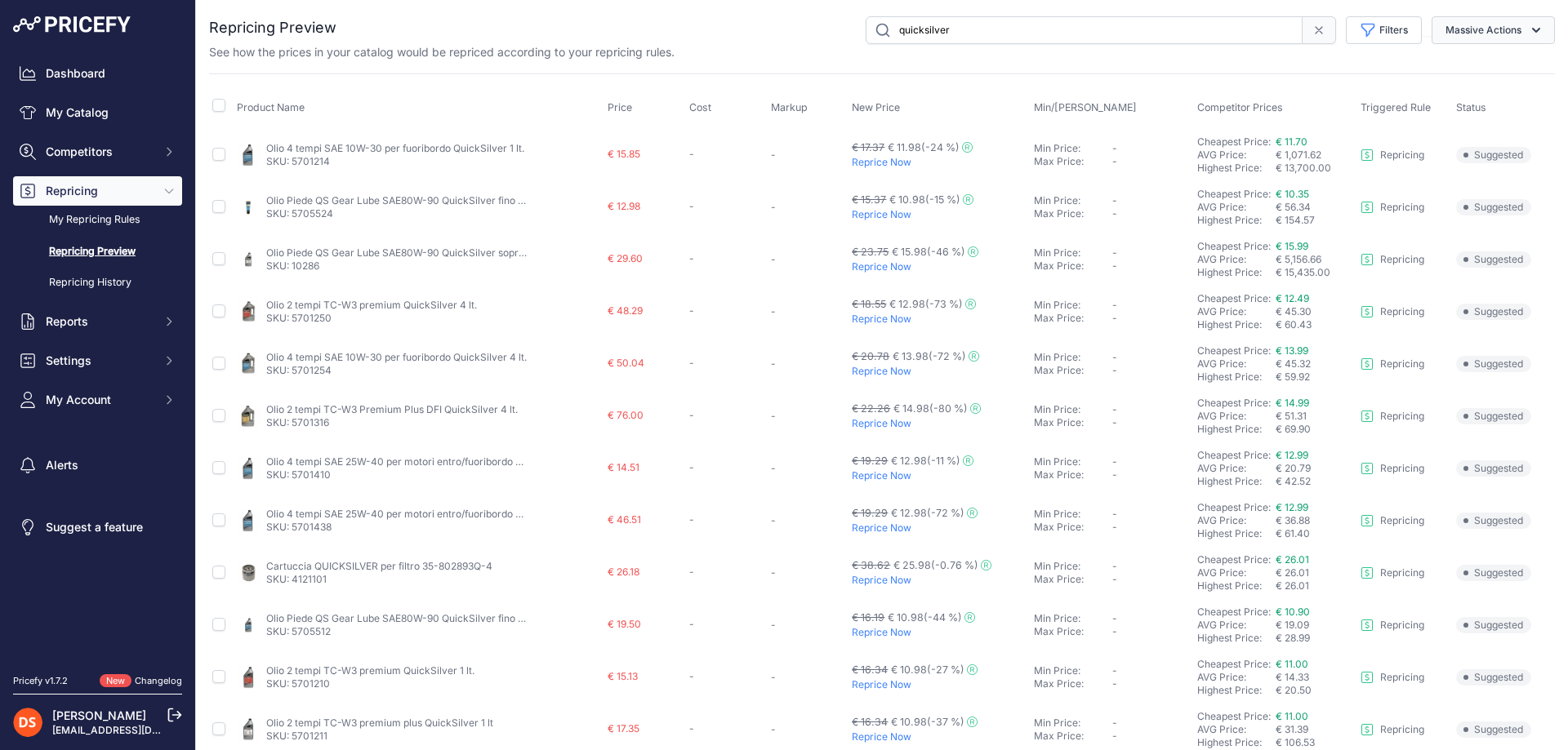
click at [1453, 32] on button "Massive Actions" at bounding box center [1492, 29] width 123 height 27
click at [85, 108] on link "My Catalog" at bounding box center [97, 112] width 169 height 29
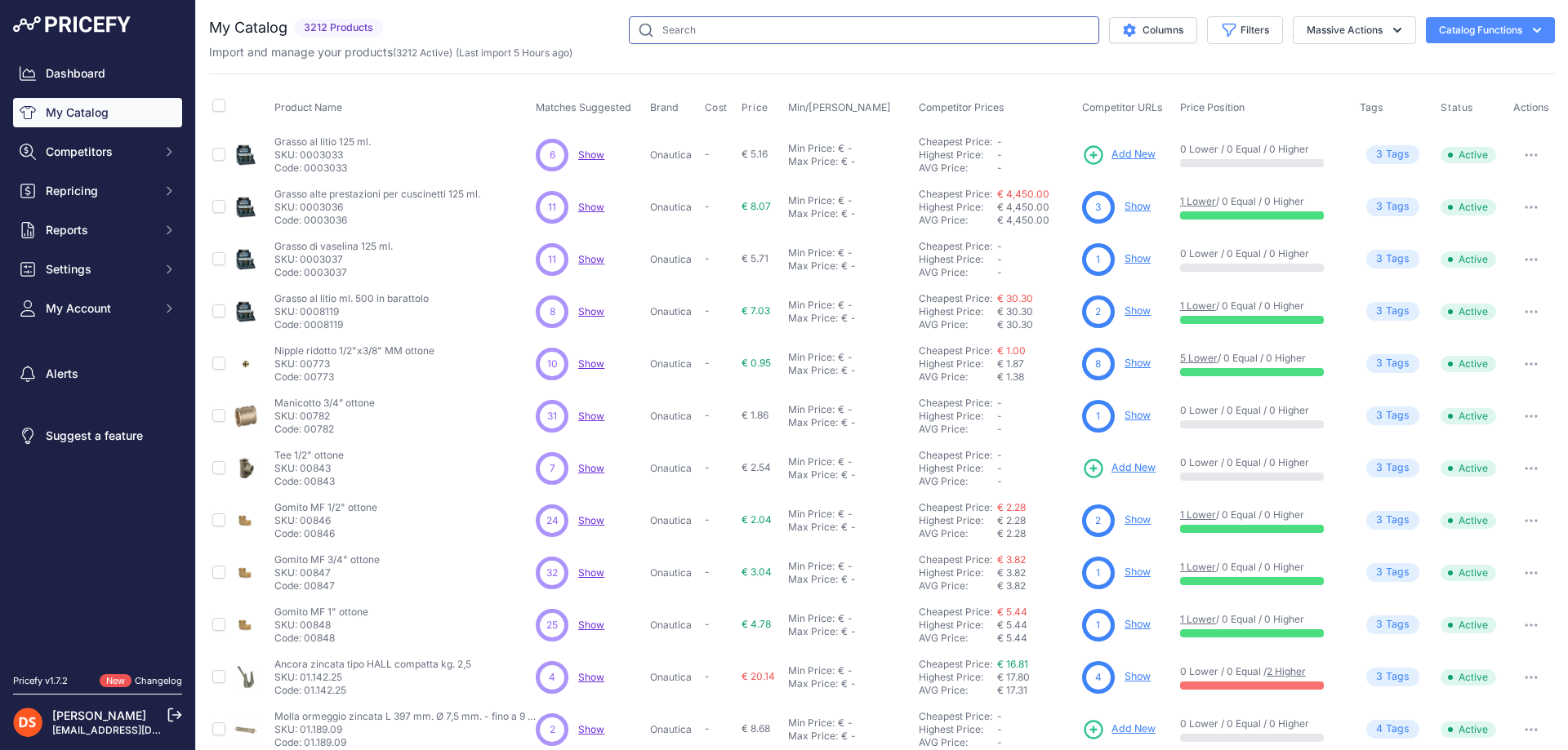
click at [655, 30] on input "text" at bounding box center [864, 29] width 470 height 27
type input "quicksilver"
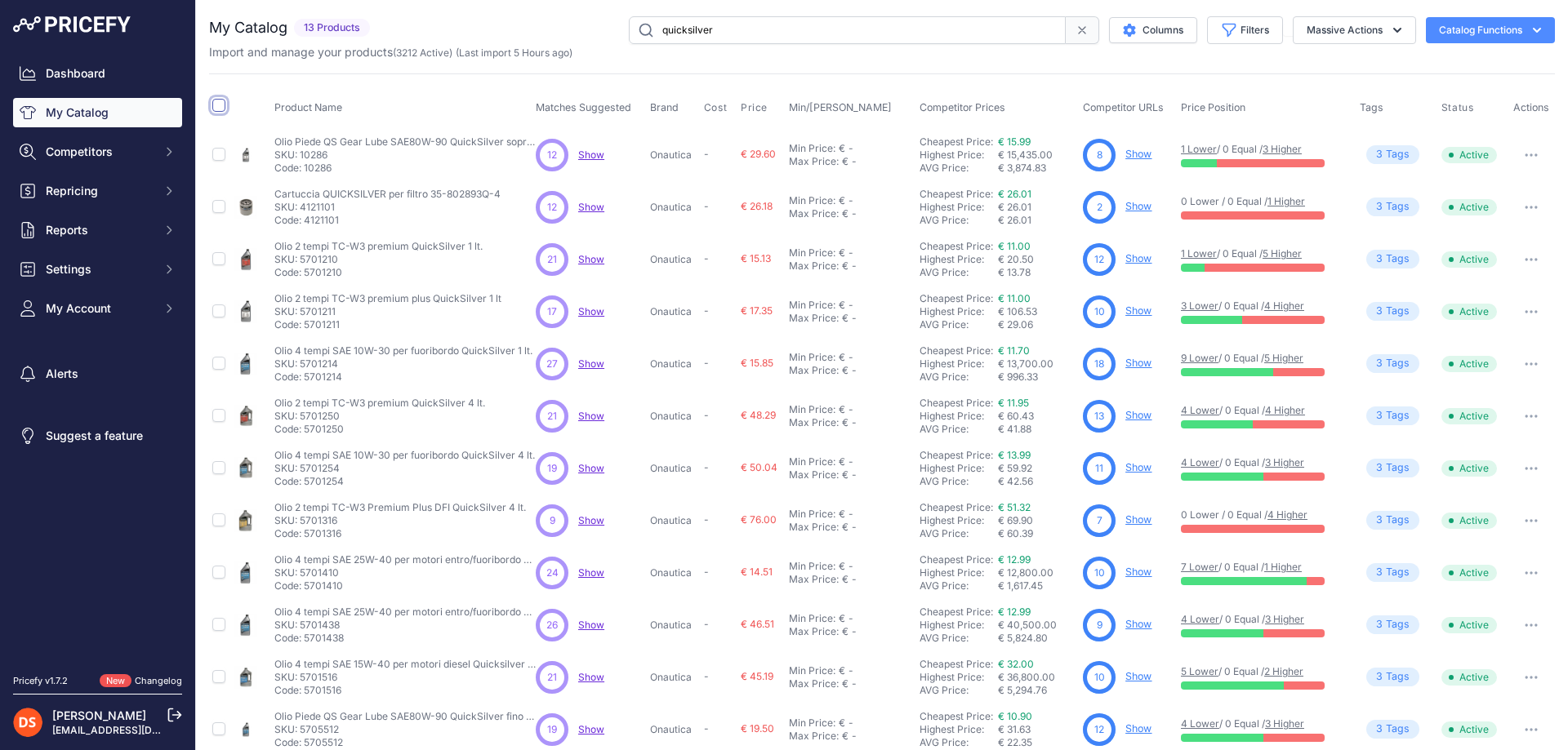
click at [218, 101] on input "checkbox" at bounding box center [218, 105] width 13 height 13
checkbox input "true"
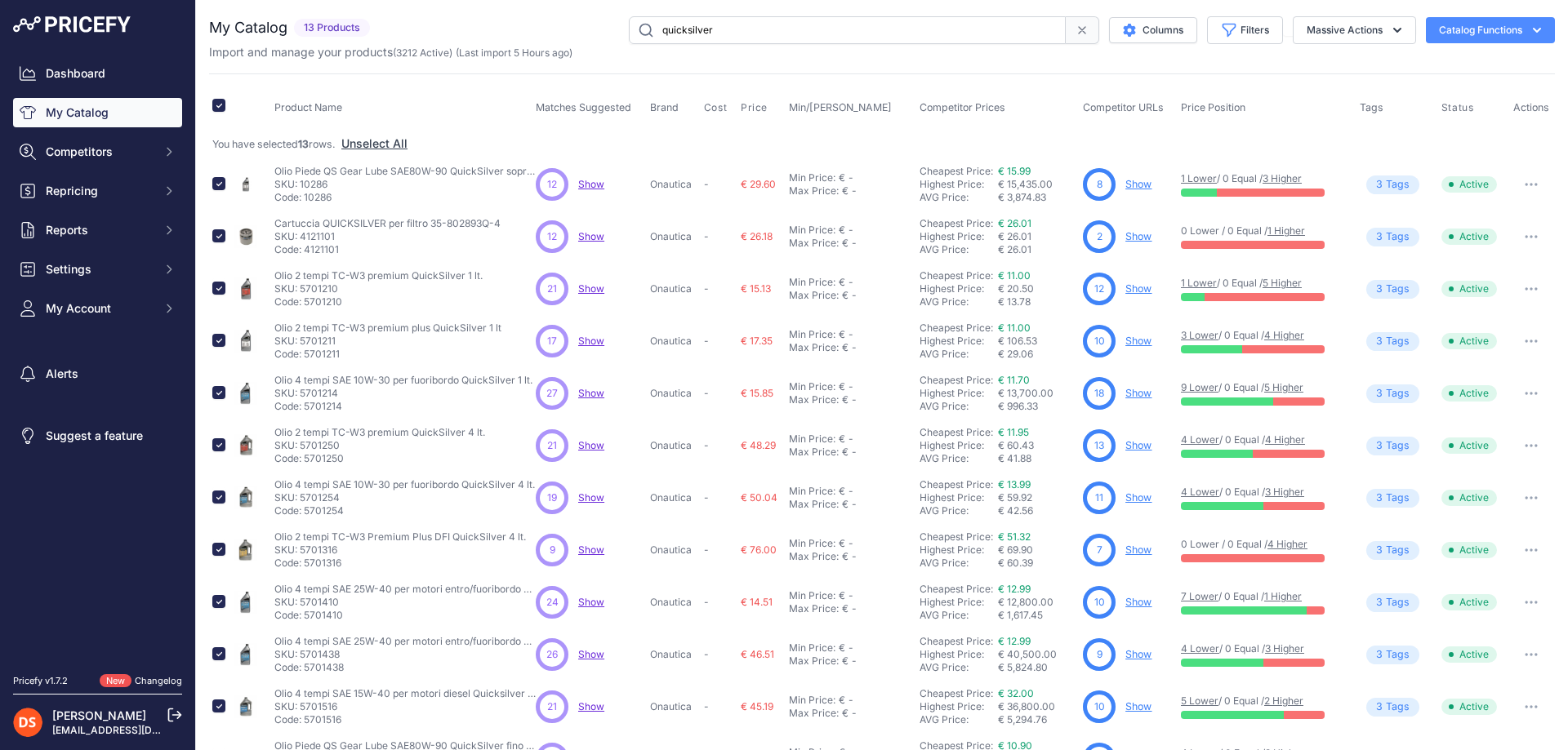
click at [1503, 27] on button "Catalog Functions" at bounding box center [1490, 30] width 129 height 27
click at [402, 101] on th "Product Name" at bounding box center [402, 108] width 261 height 41
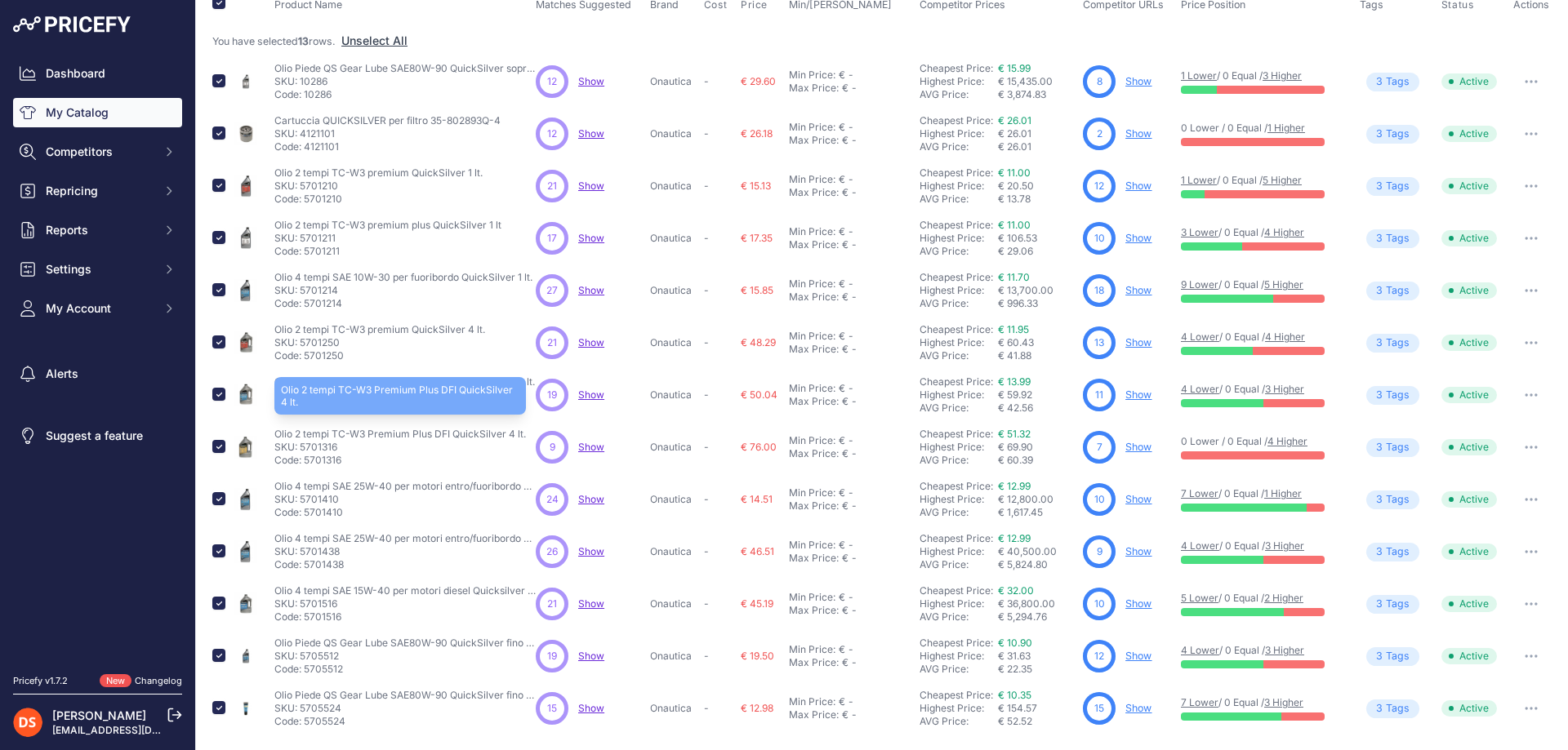
scroll to position [103, 0]
drag, startPoint x: 593, startPoint y: 343, endPoint x: 585, endPoint y: 300, distance: 43.7
drag, startPoint x: 585, startPoint y: 289, endPoint x: 583, endPoint y: 264, distance: 25.1
drag, startPoint x: 593, startPoint y: 133, endPoint x: 593, endPoint y: 117, distance: 16.0
click at [1013, 64] on link "€ 15.99" at bounding box center [1013, 67] width 33 height 12
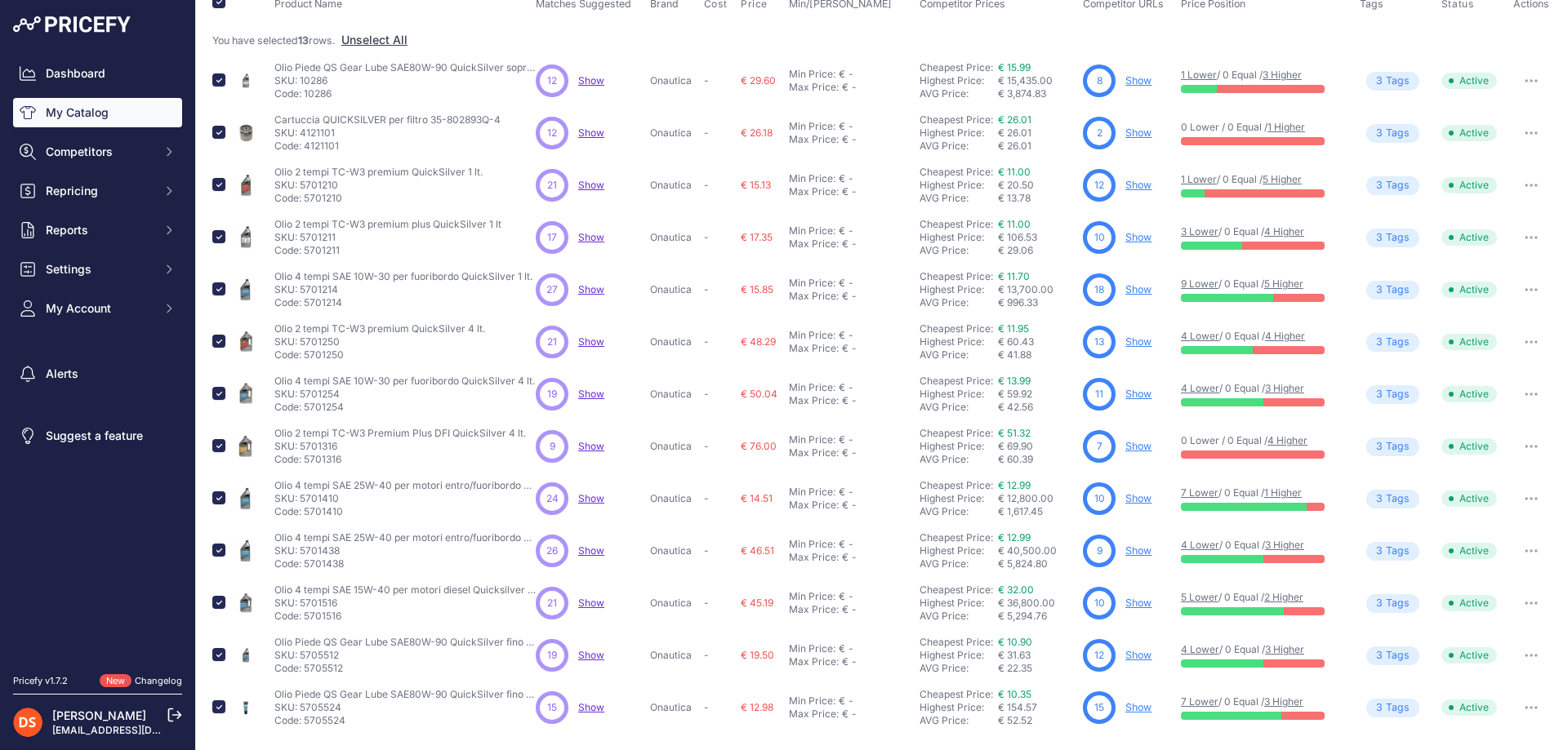
drag, startPoint x: 69, startPoint y: 187, endPoint x: 101, endPoint y: 208, distance: 38.3
click at [71, 188] on span "Repricing" at bounding box center [99, 191] width 107 height 16
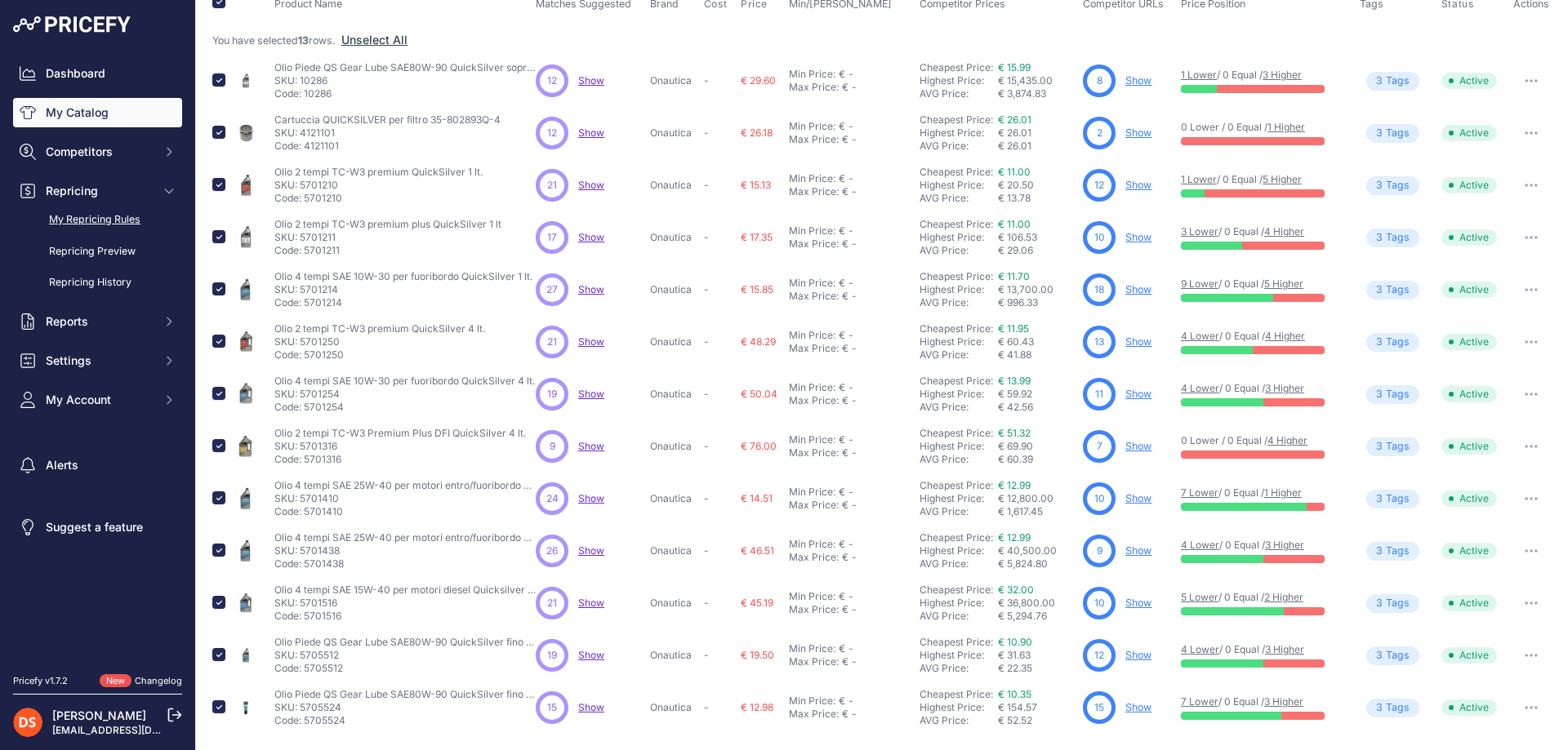
click at [103, 218] on link "My Repricing Rules" at bounding box center [97, 220] width 169 height 28
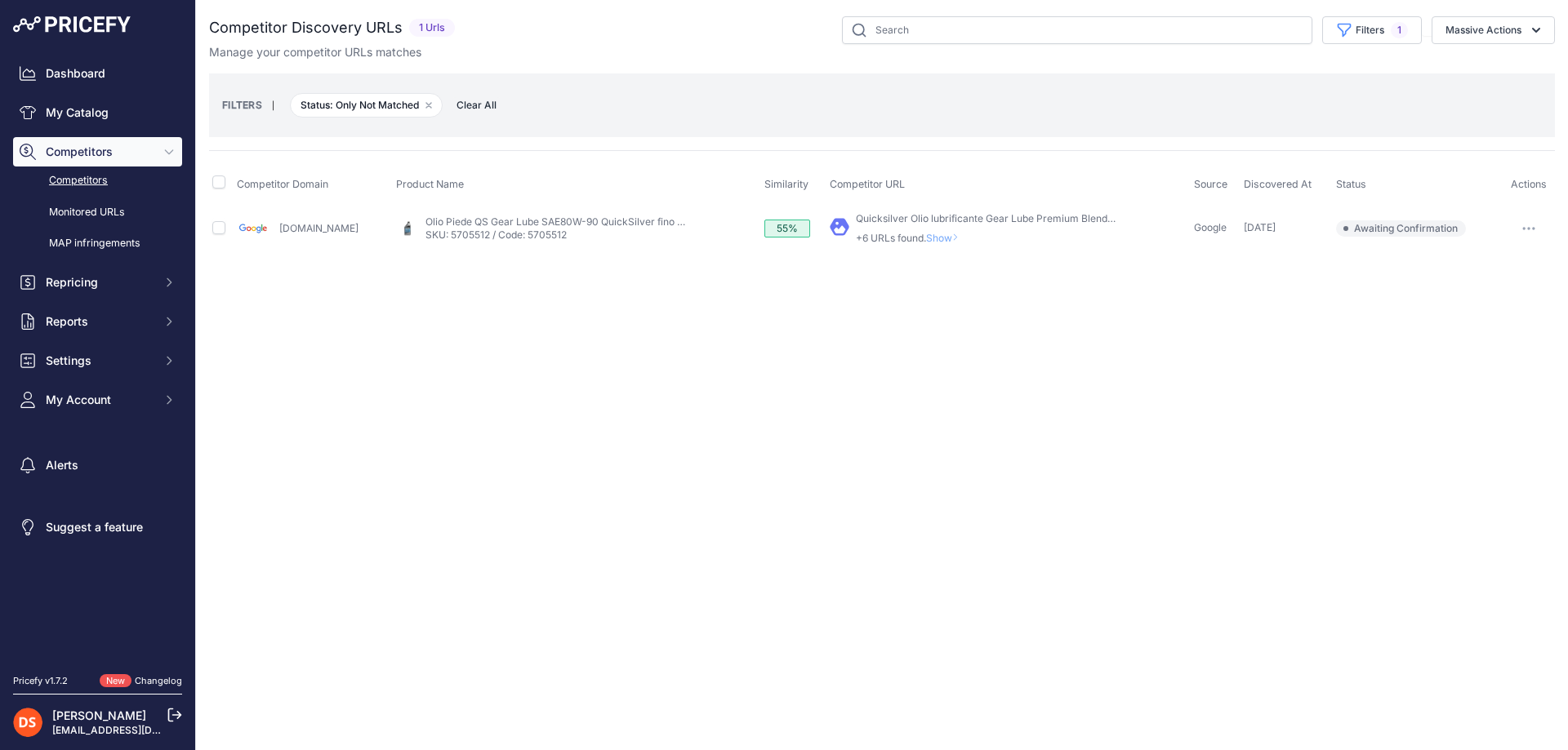
click at [928, 241] on span "Show" at bounding box center [945, 238] width 39 height 12
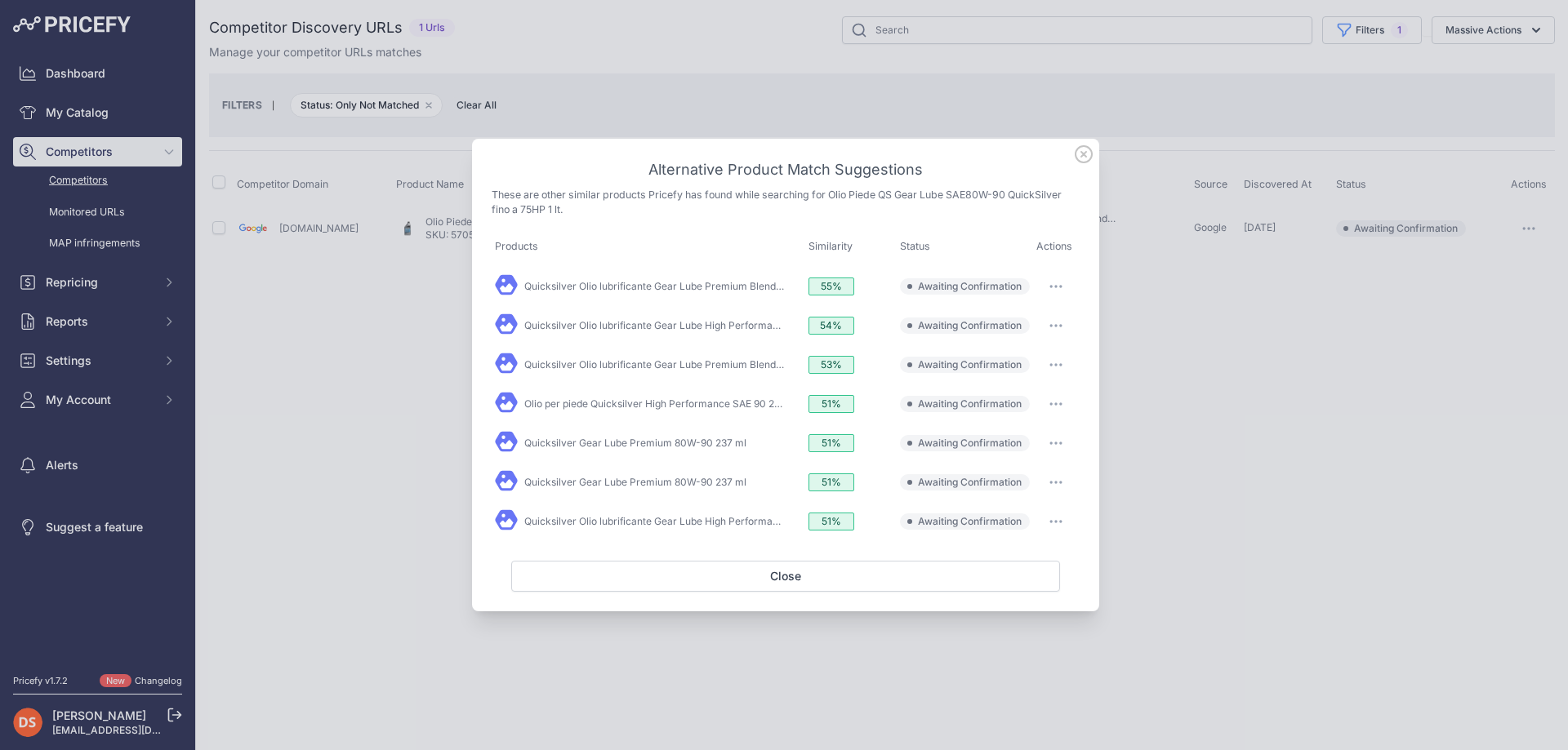
click at [876, 344] on td "54%" at bounding box center [850, 325] width 91 height 39
click at [1082, 153] on icon at bounding box center [1083, 154] width 16 height 16
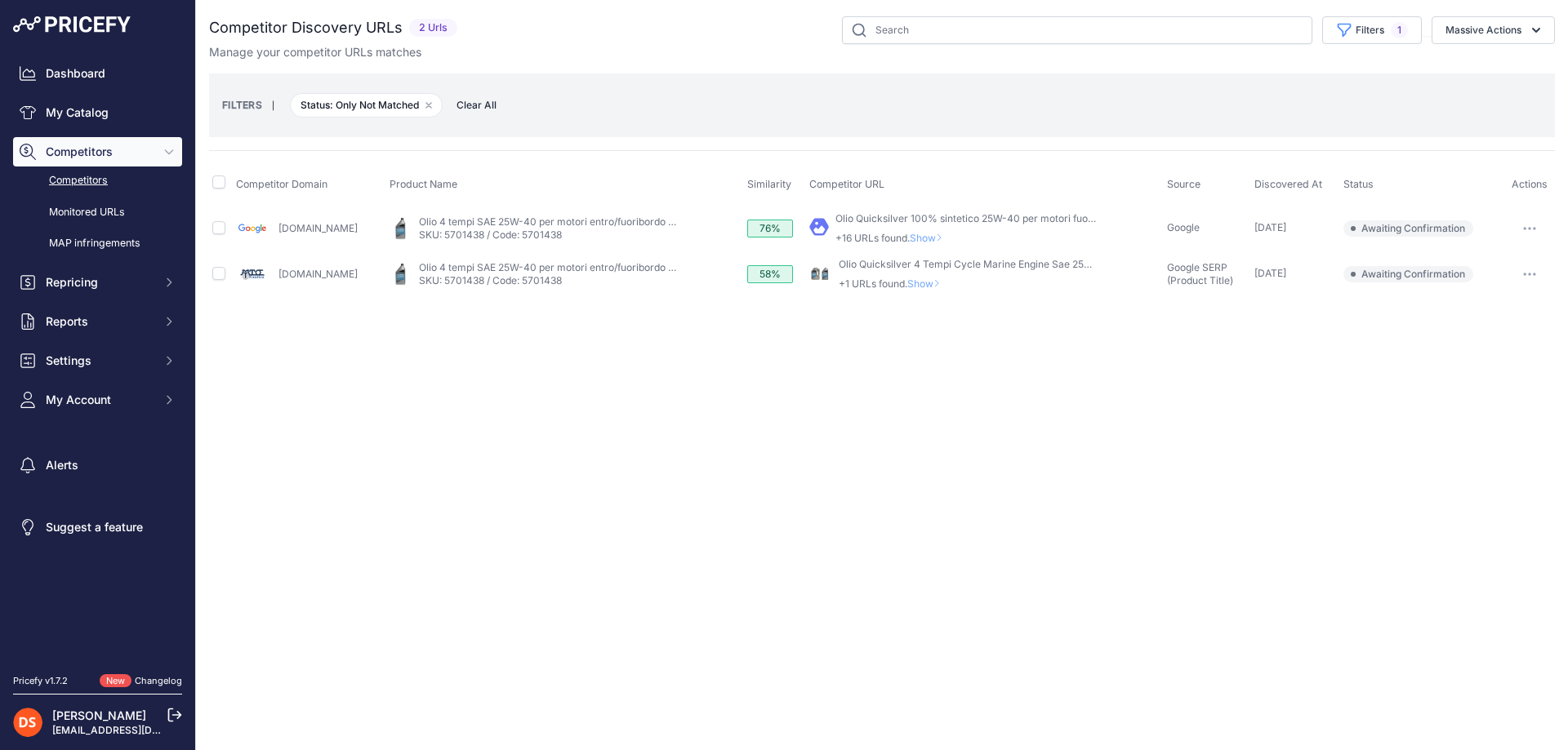
click at [929, 240] on span "Show" at bounding box center [929, 238] width 39 height 12
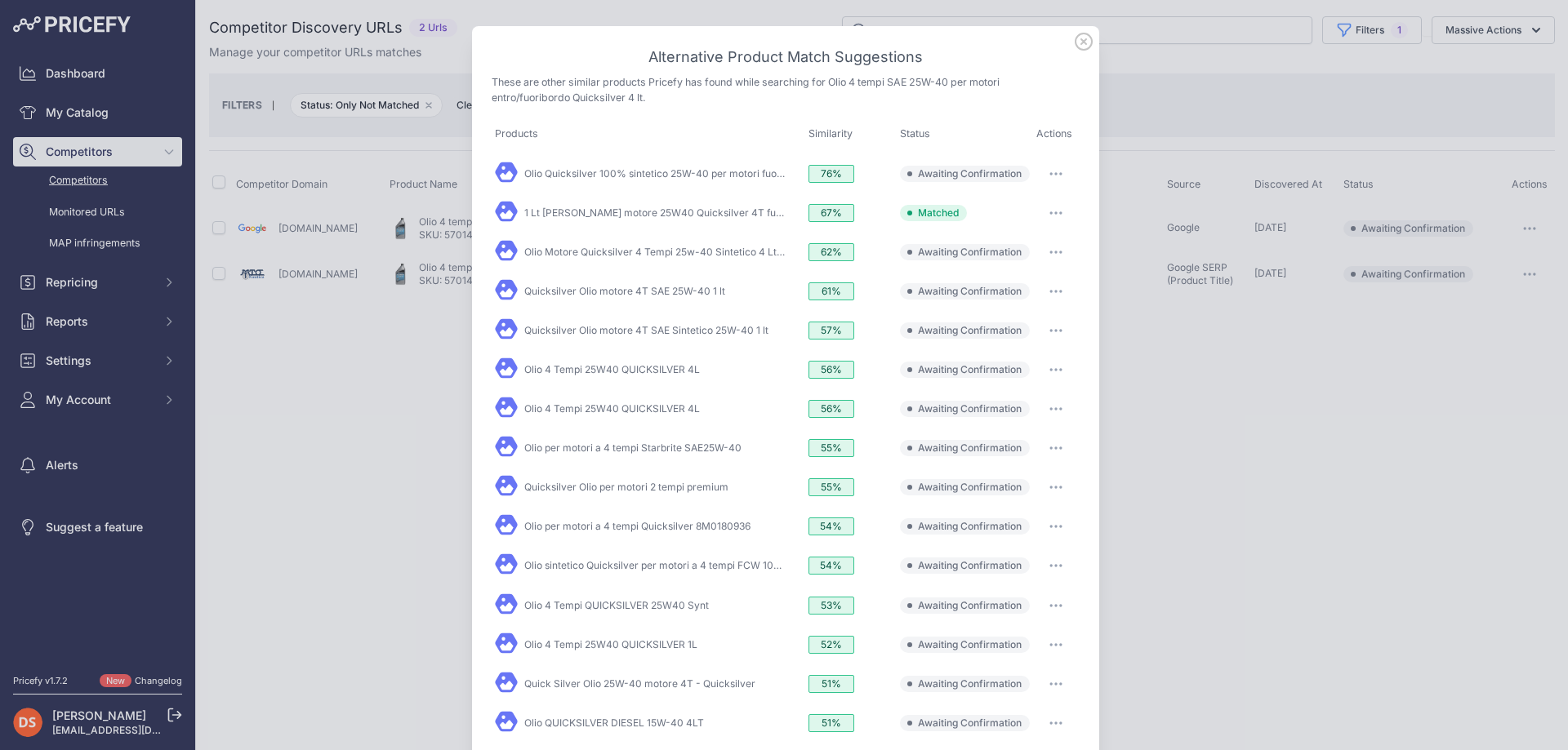
click at [1200, 358] on div at bounding box center [784, 375] width 1568 height 750
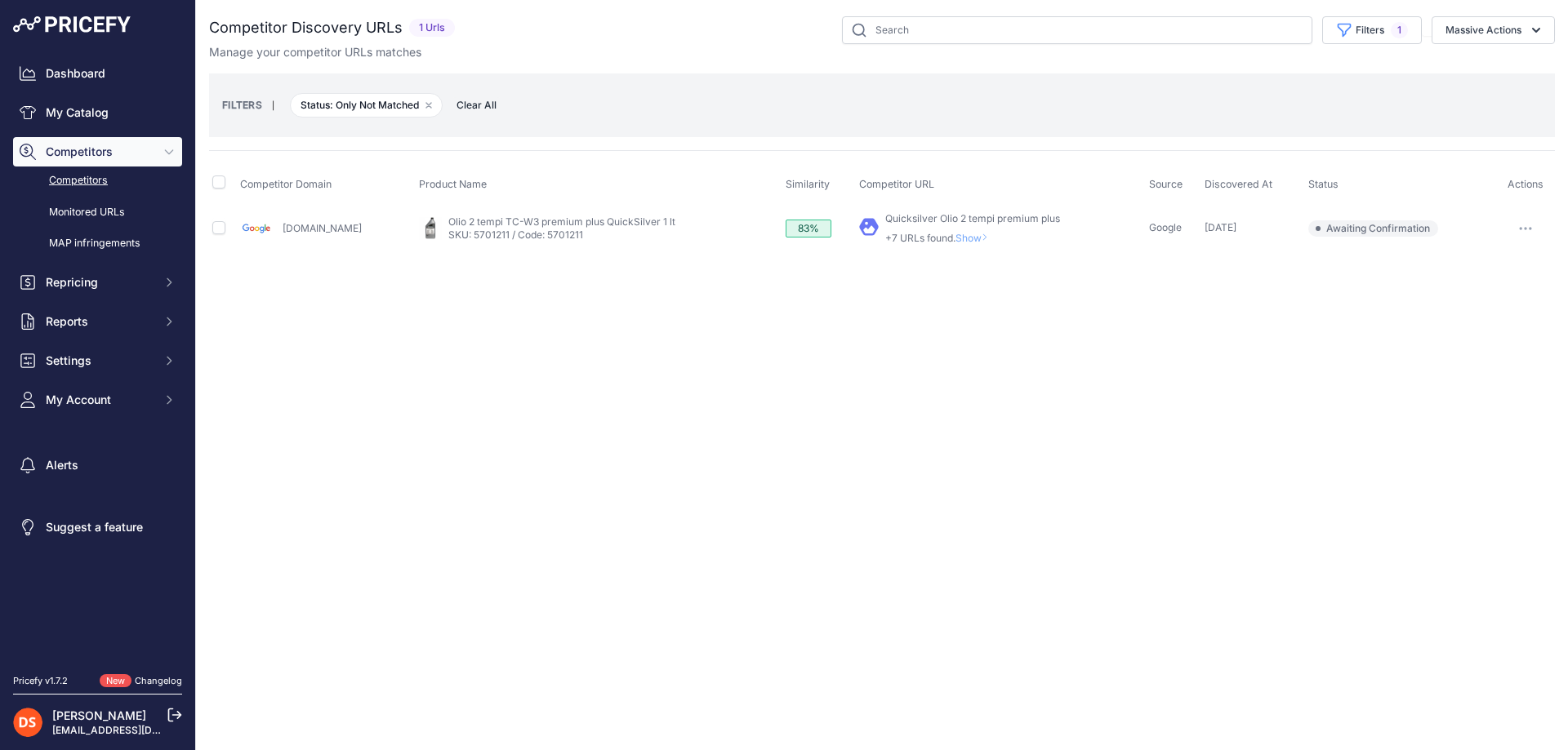
click at [955, 234] on span "Show" at bounding box center [975, 238] width 39 height 12
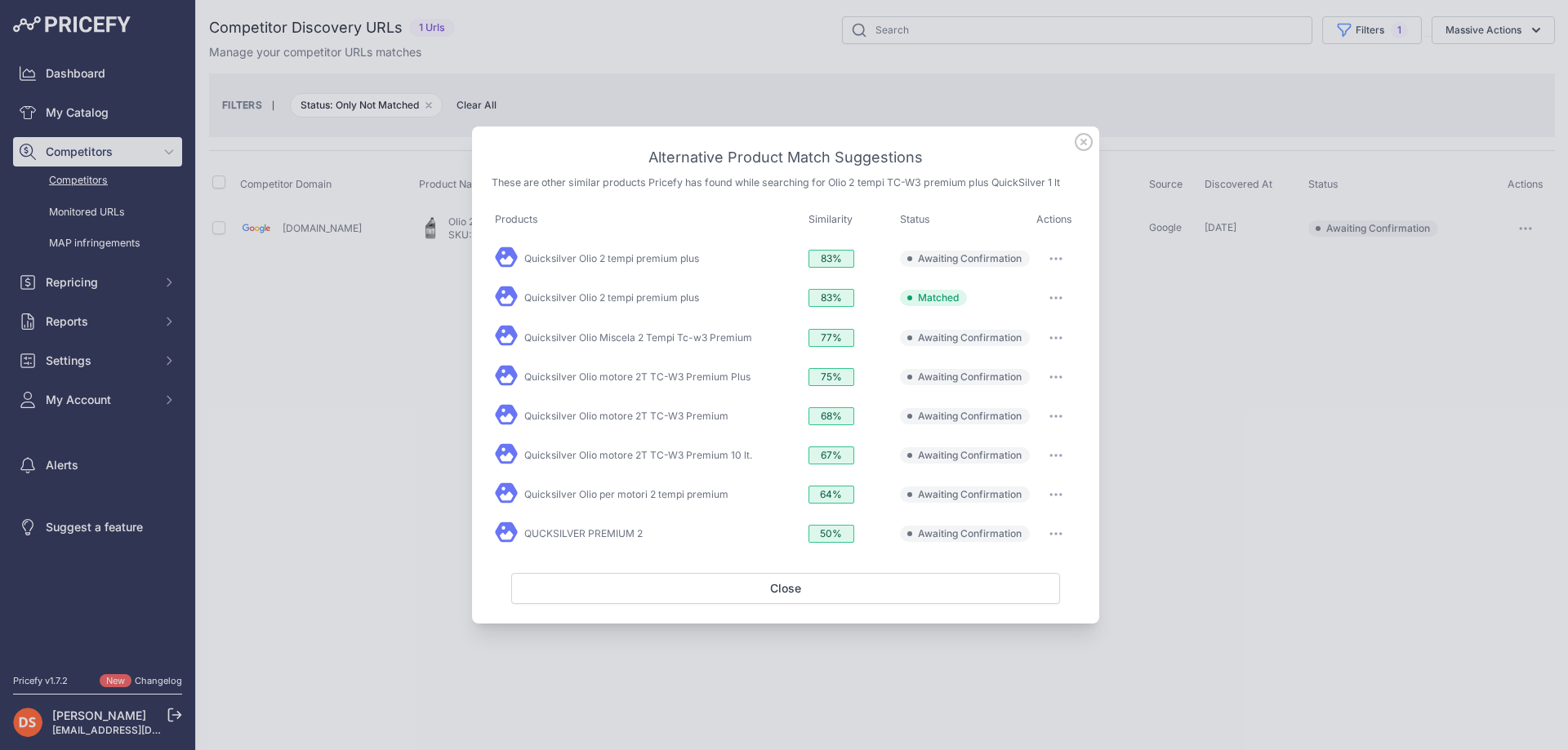
click at [372, 314] on div at bounding box center [784, 375] width 1568 height 750
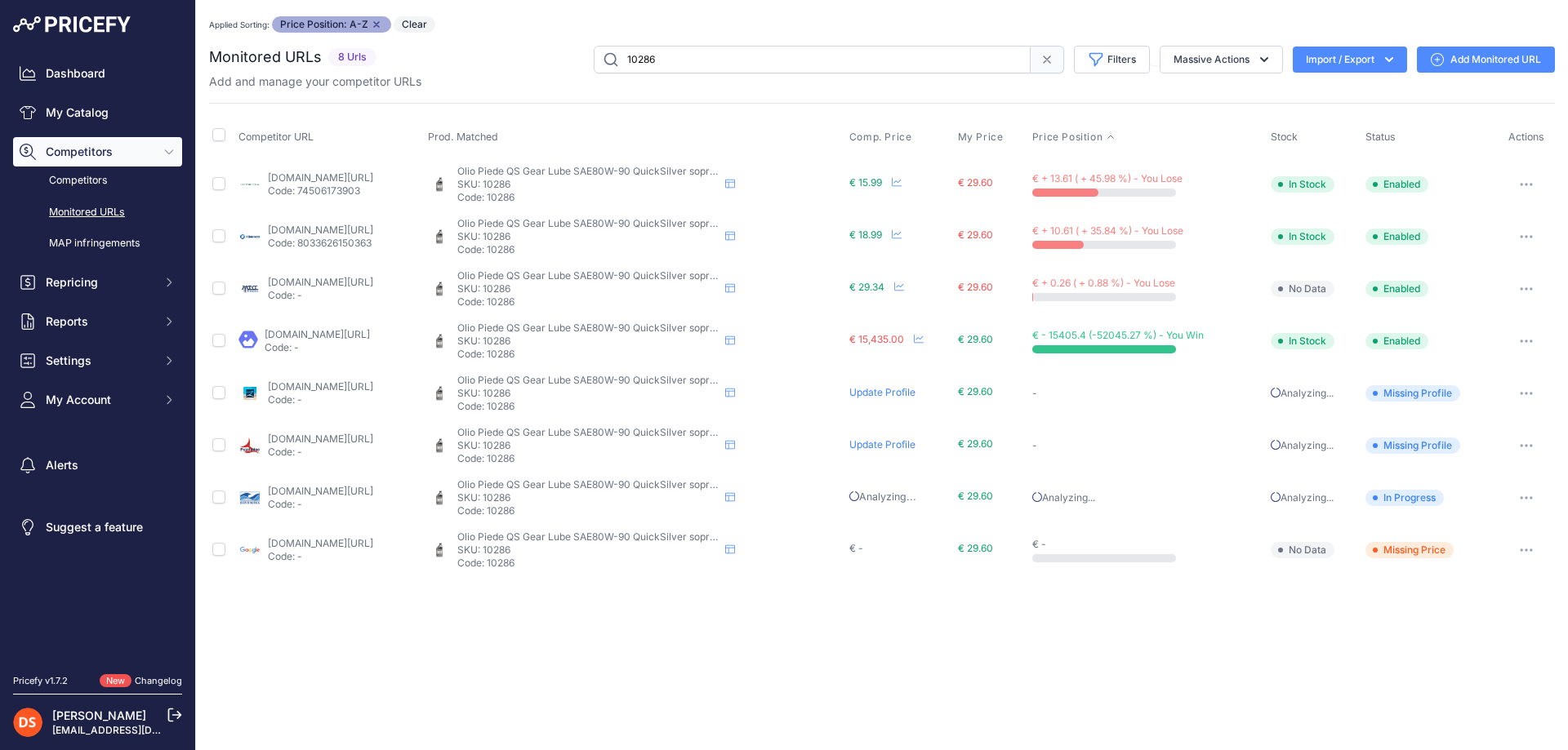
click at [1533, 183] on icon "button" at bounding box center [1526, 185] width 13 height 4
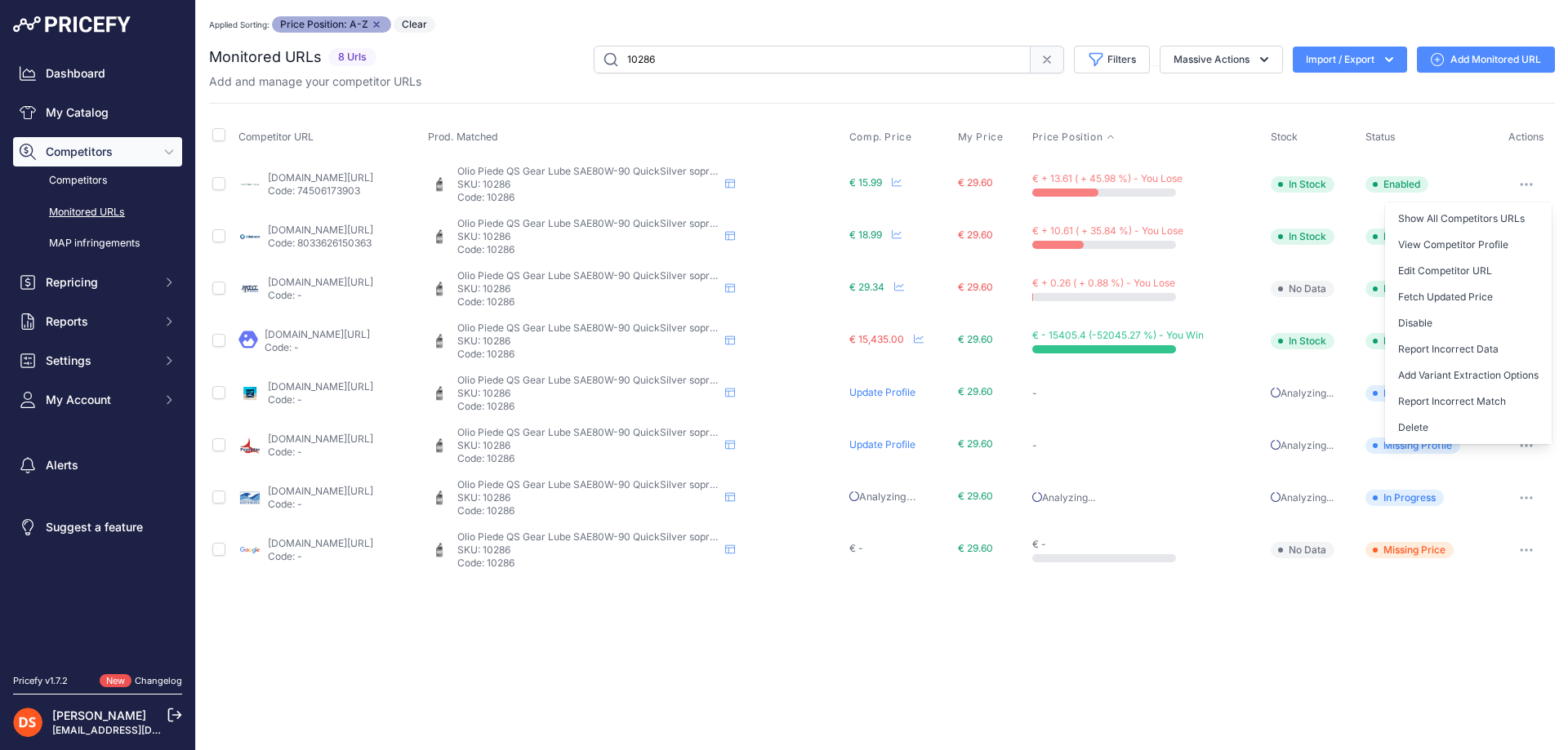
drag, startPoint x: 1426, startPoint y: 319, endPoint x: 1427, endPoint y: 294, distance: 25.0
click at [1426, 319] on button "Disable" at bounding box center [1468, 324] width 166 height 27
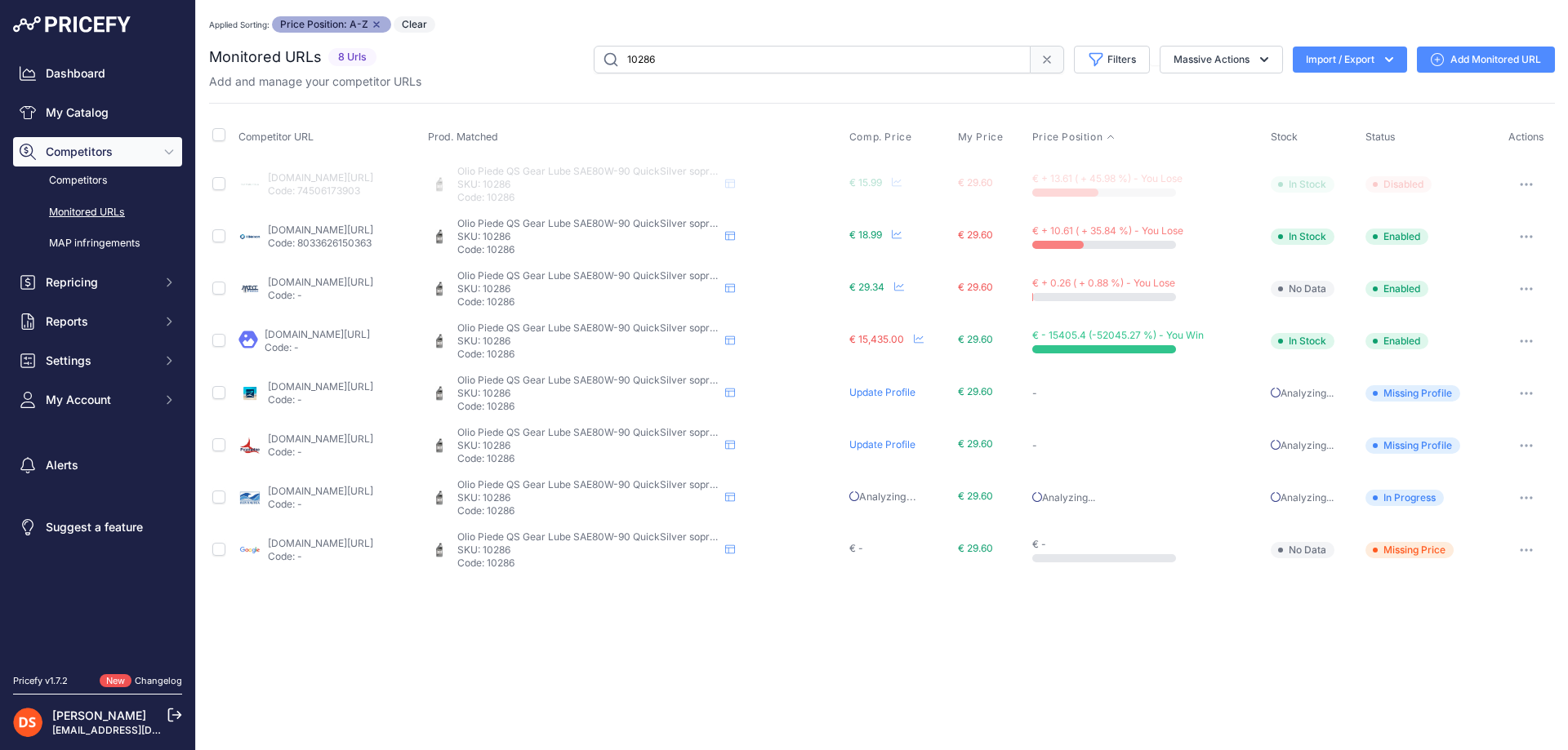
click at [1526, 233] on button "button" at bounding box center [1526, 237] width 33 height 23
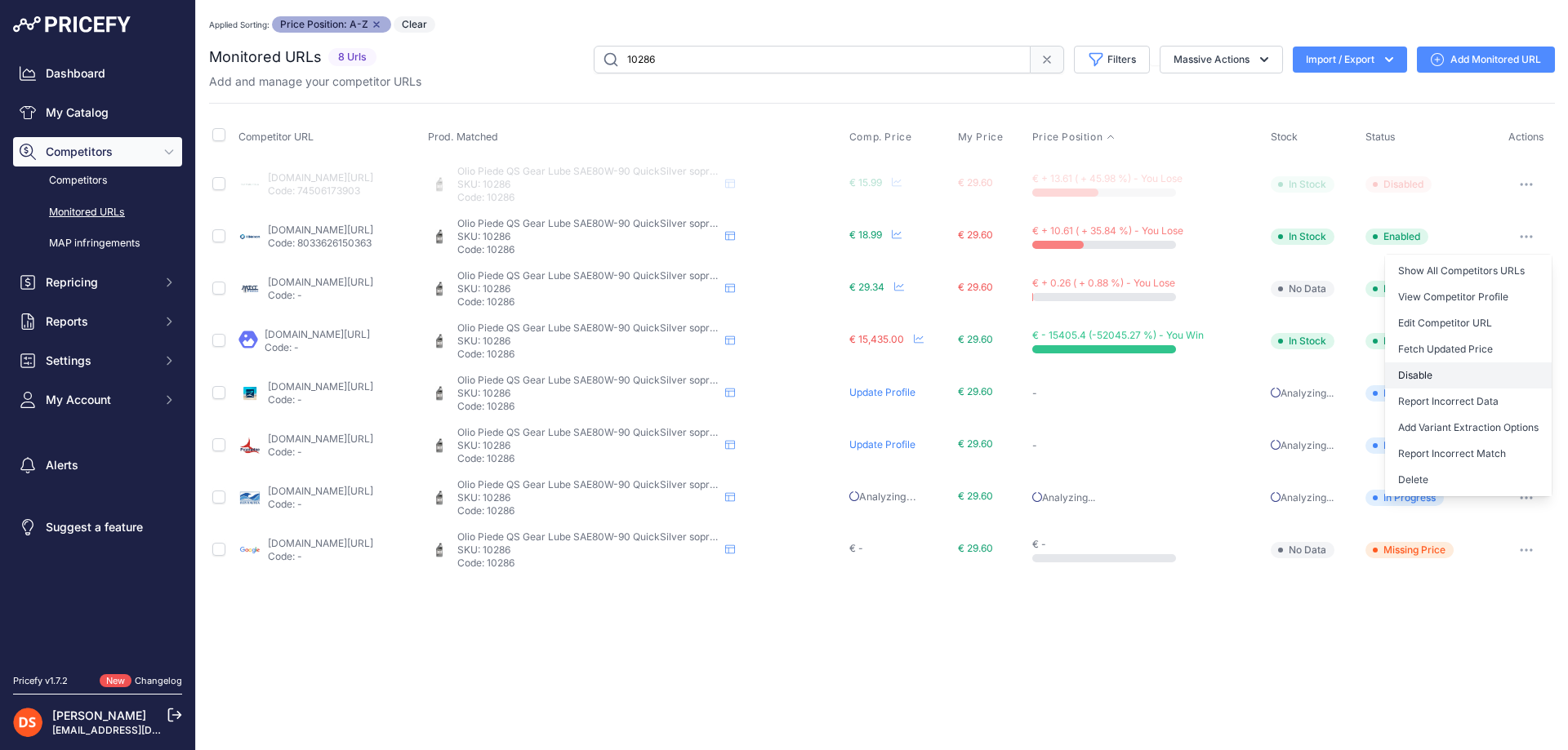
click at [1436, 369] on button "Disable" at bounding box center [1468, 376] width 166 height 27
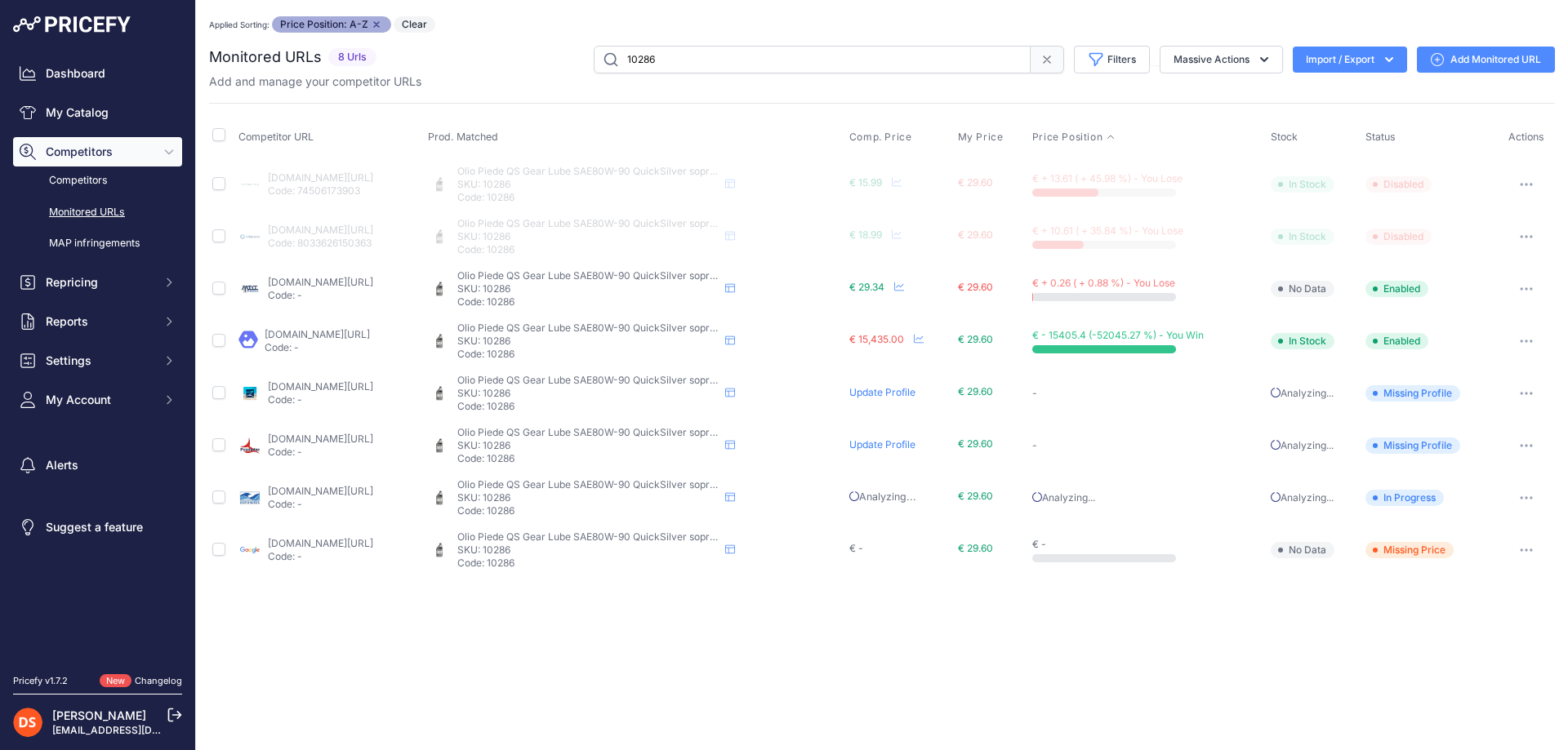
click at [1528, 335] on button "button" at bounding box center [1526, 341] width 33 height 23
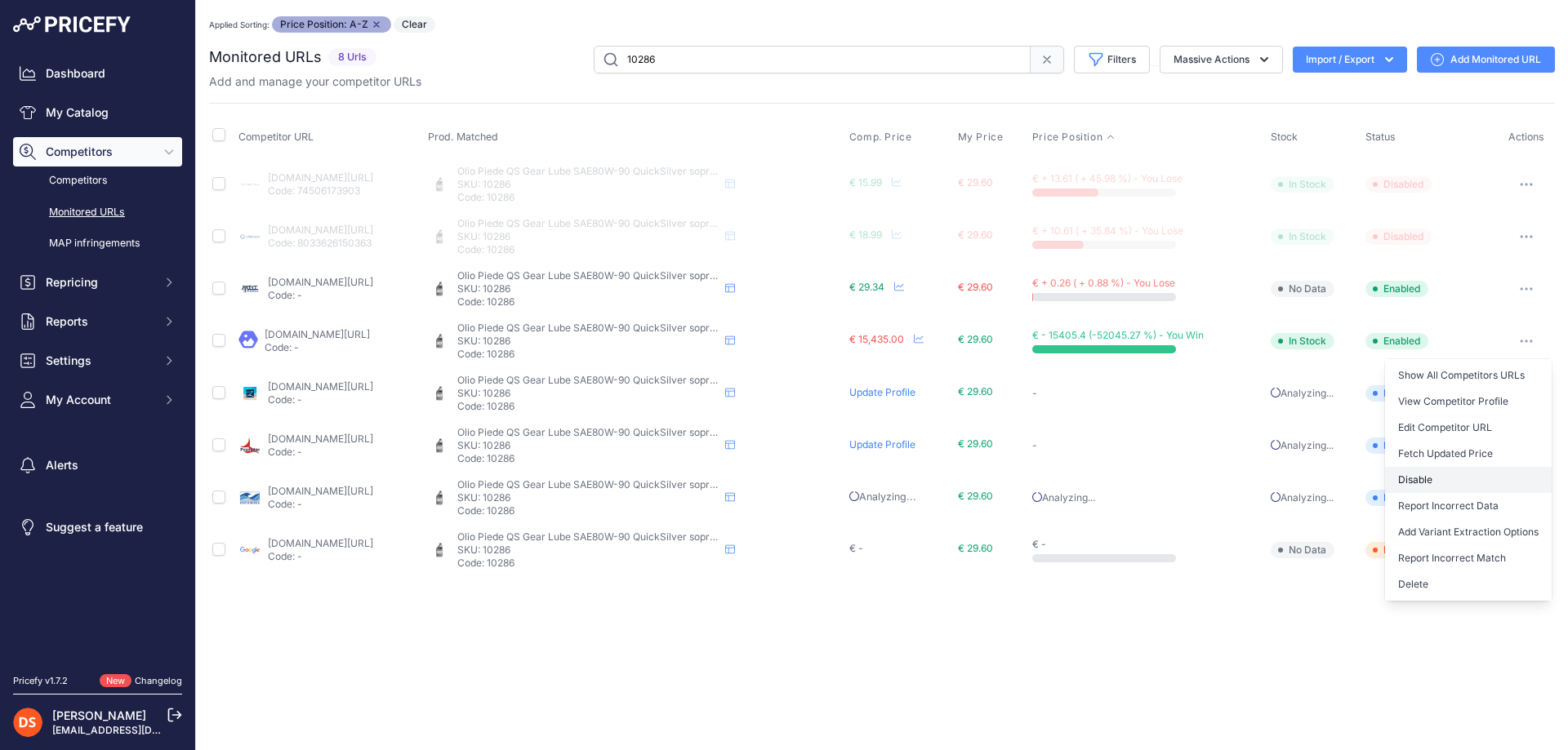
click at [1426, 476] on button "Disable" at bounding box center [1468, 480] width 166 height 27
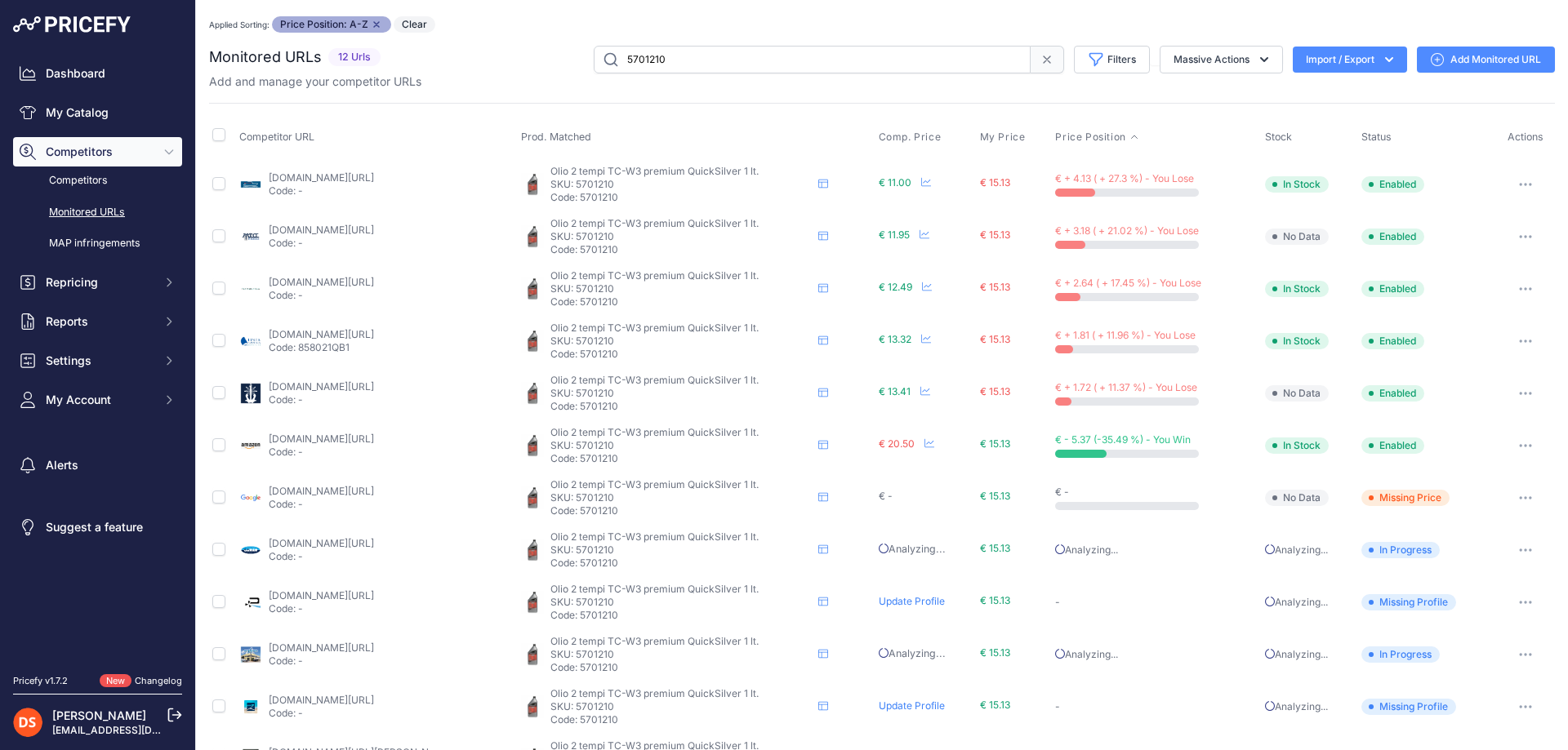
click at [319, 176] on link "barracudamarine.it/products/olio-quicksilver-2-tempi-da-1-litro?prirule_jdsnikf…" at bounding box center [321, 178] width 105 height 12
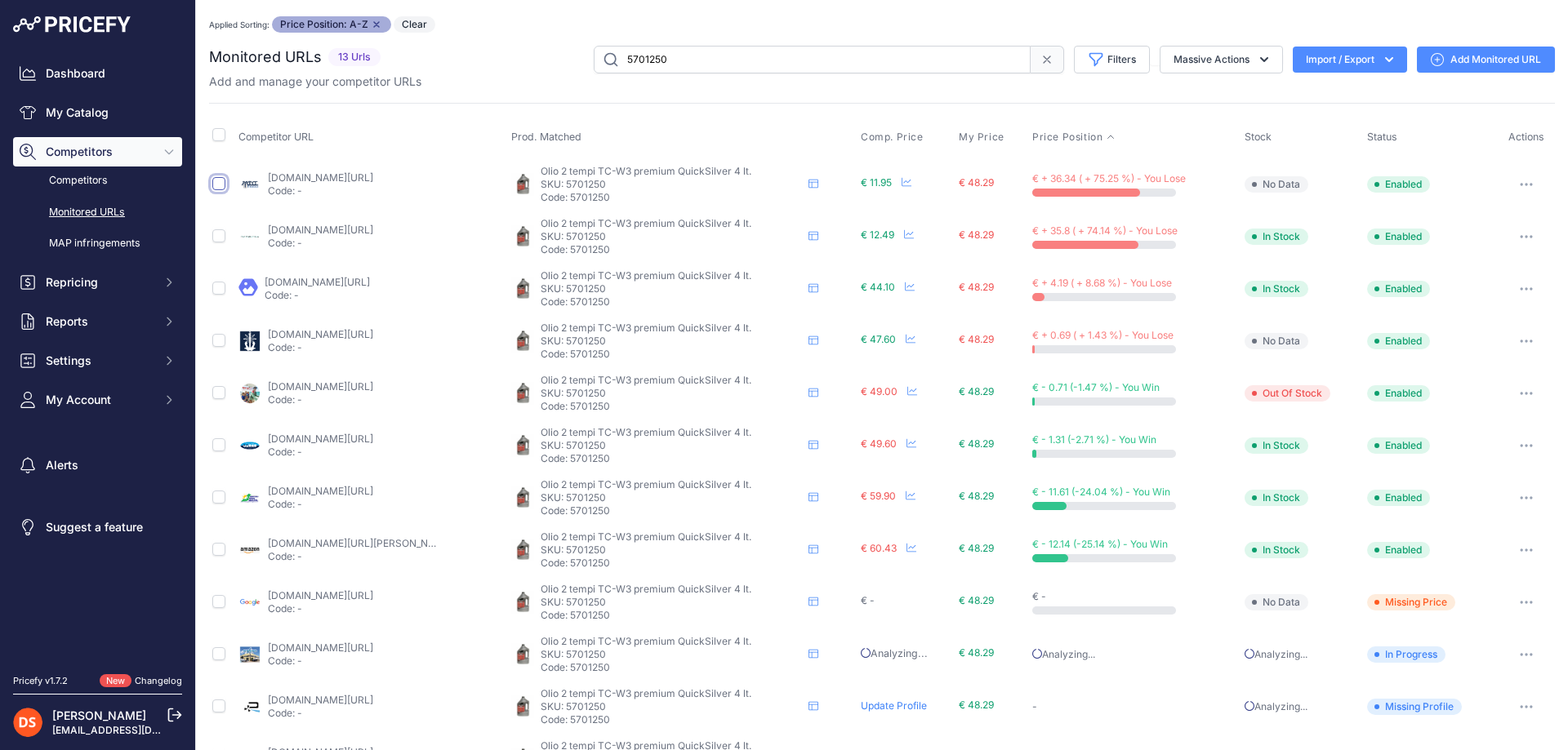
click at [216, 182] on input "checkbox" at bounding box center [218, 183] width 13 height 13
checkbox input "true"
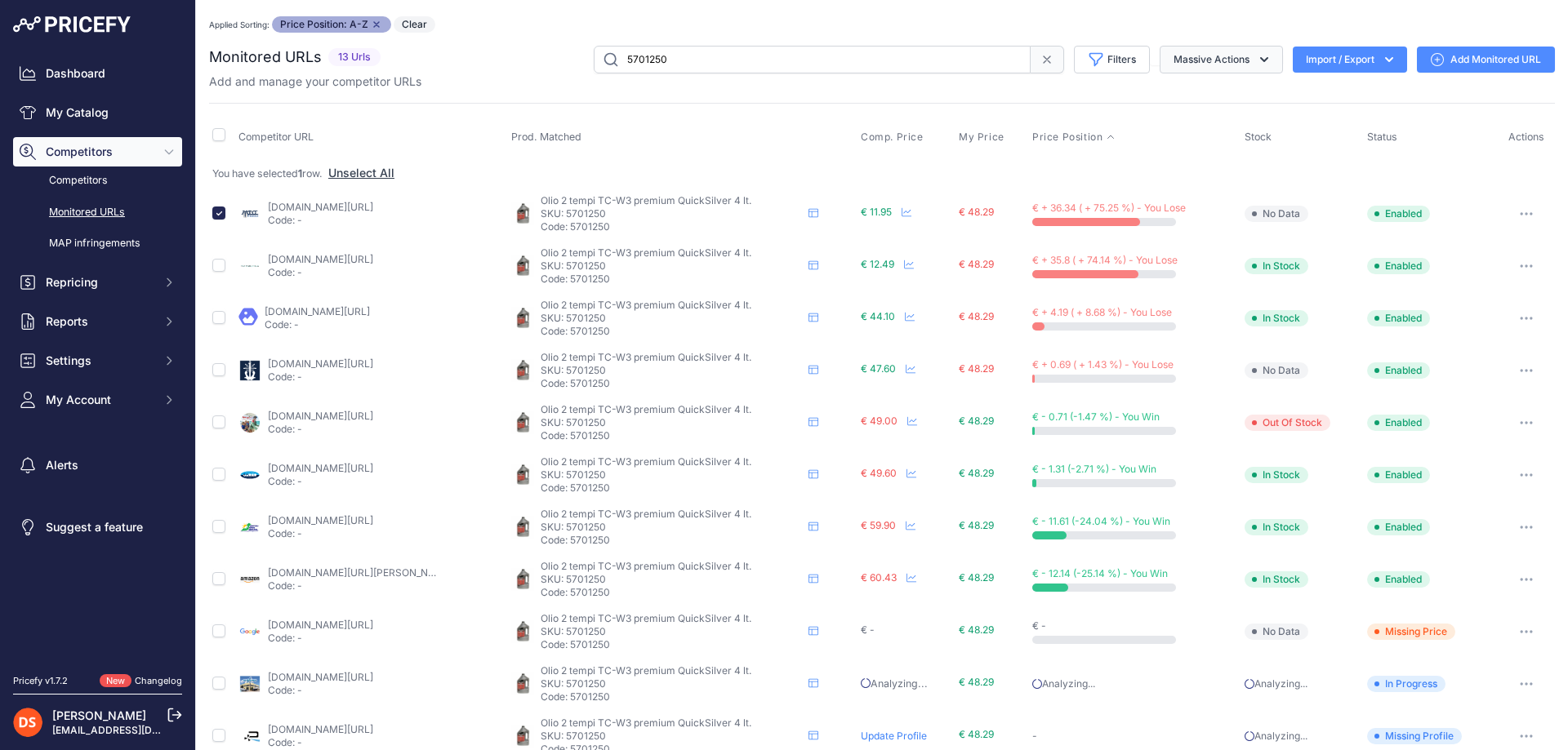
click at [1221, 65] on button "Massive Actions" at bounding box center [1220, 59] width 123 height 27
click at [218, 271] on input "checkbox" at bounding box center [218, 265] width 13 height 13
checkbox input "true"
click at [1174, 129] on span "Disable" at bounding box center [1185, 127] width 39 height 14
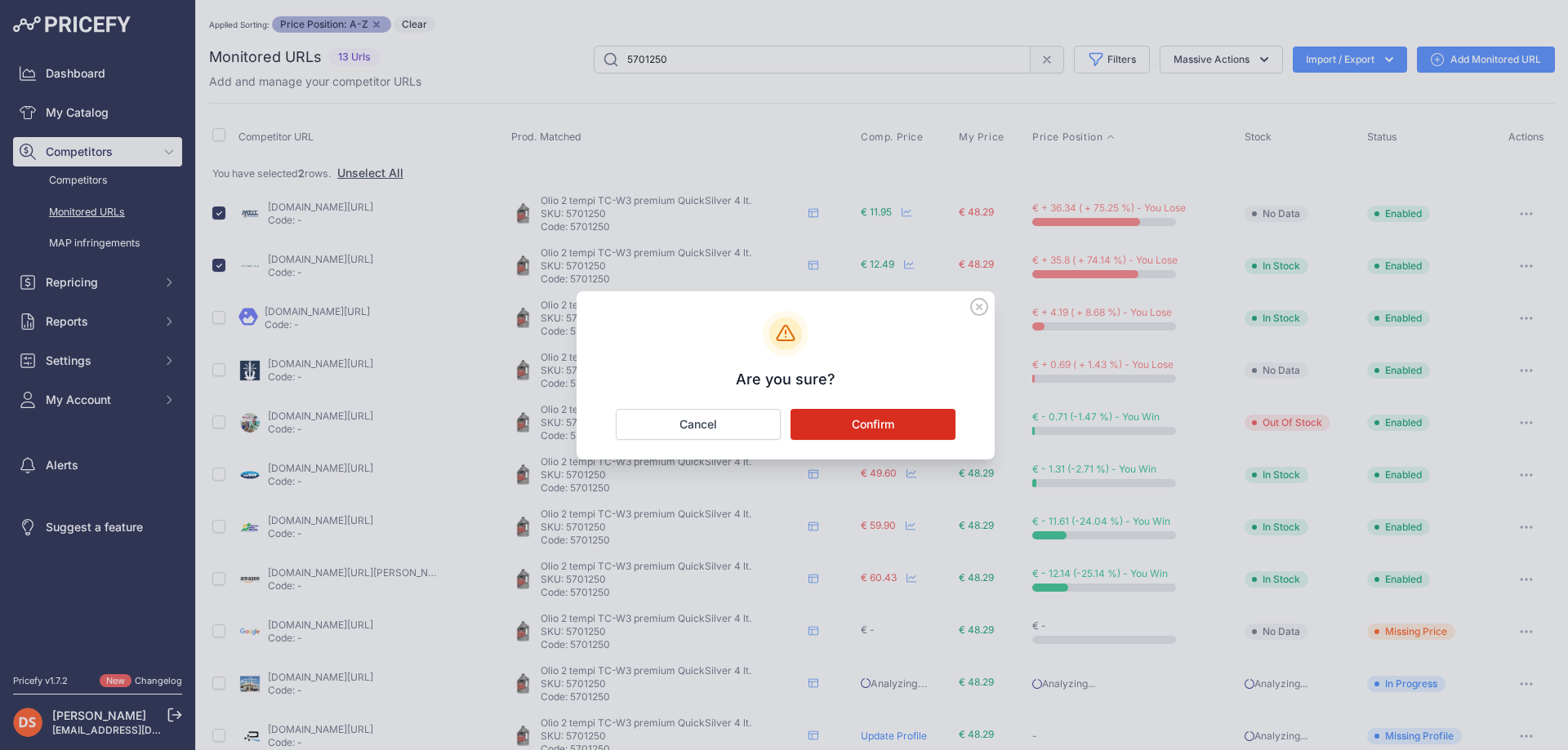
drag, startPoint x: 885, startPoint y: 422, endPoint x: 922, endPoint y: 415, distance: 37.7
click at [890, 422] on button "Confirm" at bounding box center [873, 425] width 164 height 31
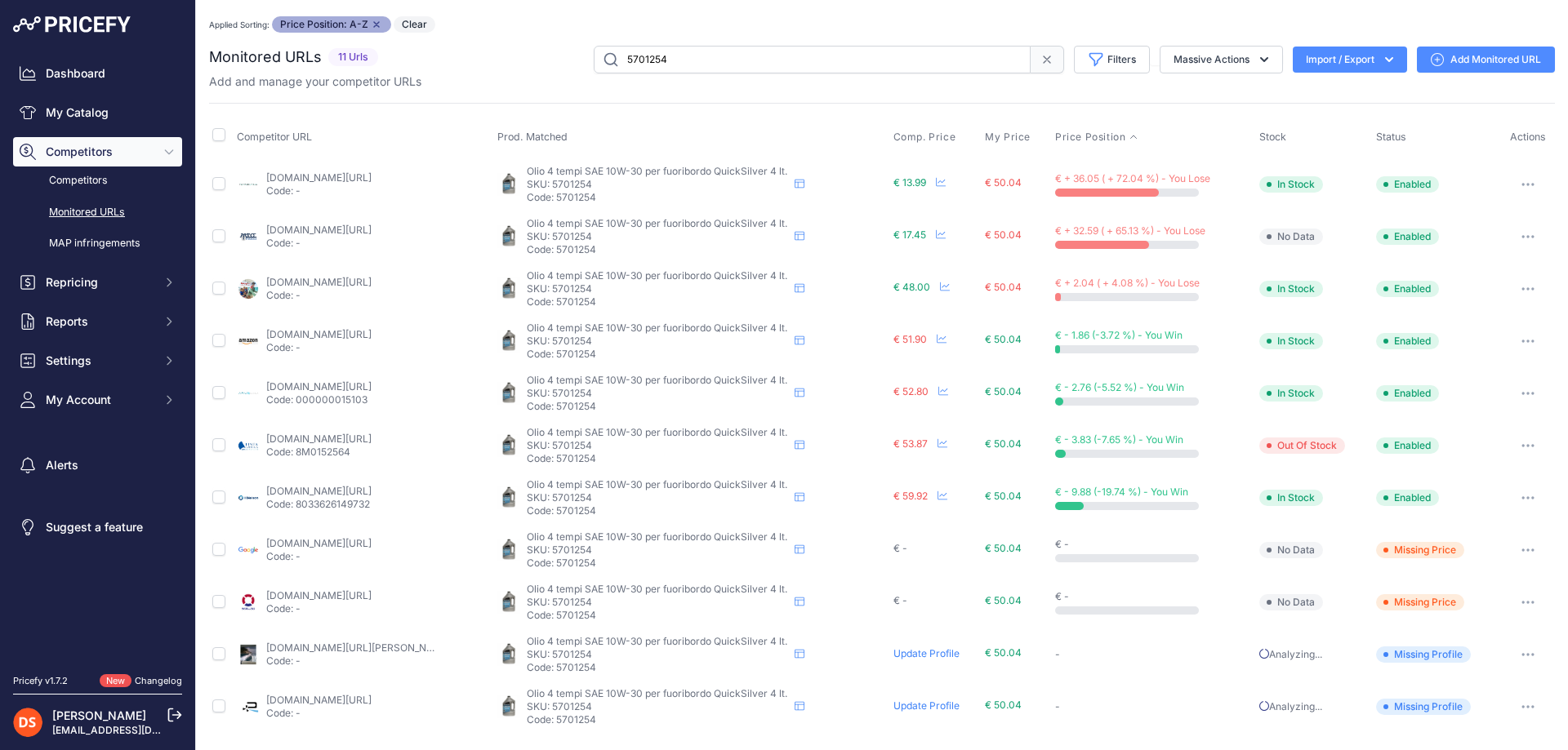
drag, startPoint x: 1530, startPoint y: 181, endPoint x: 1520, endPoint y: 195, distance: 17.2
click at [1530, 183] on button "button" at bounding box center [1527, 185] width 33 height 23
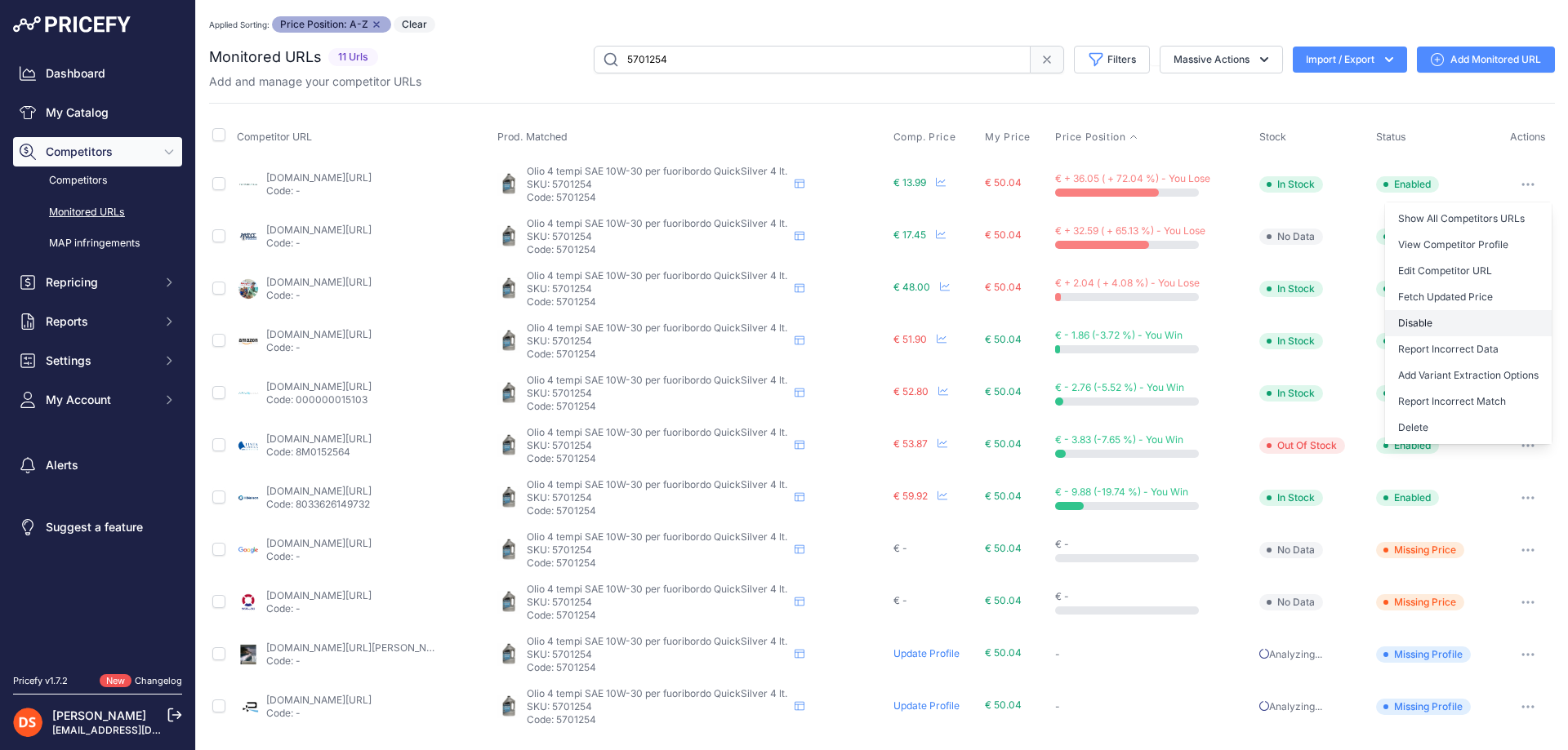
click at [1440, 318] on button "Disable" at bounding box center [1468, 324] width 166 height 27
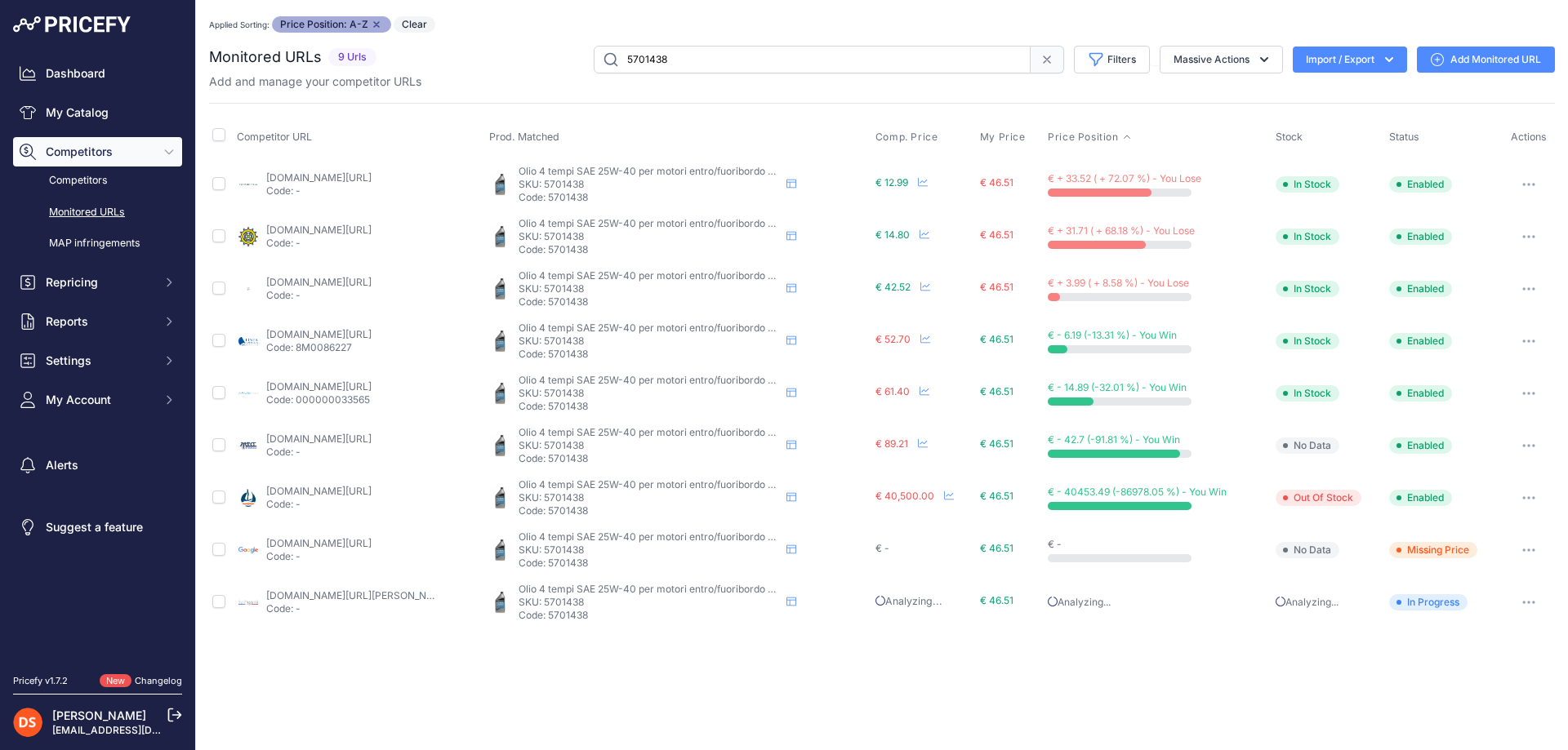
click at [1528, 187] on button "button" at bounding box center [1528, 185] width 33 height 23
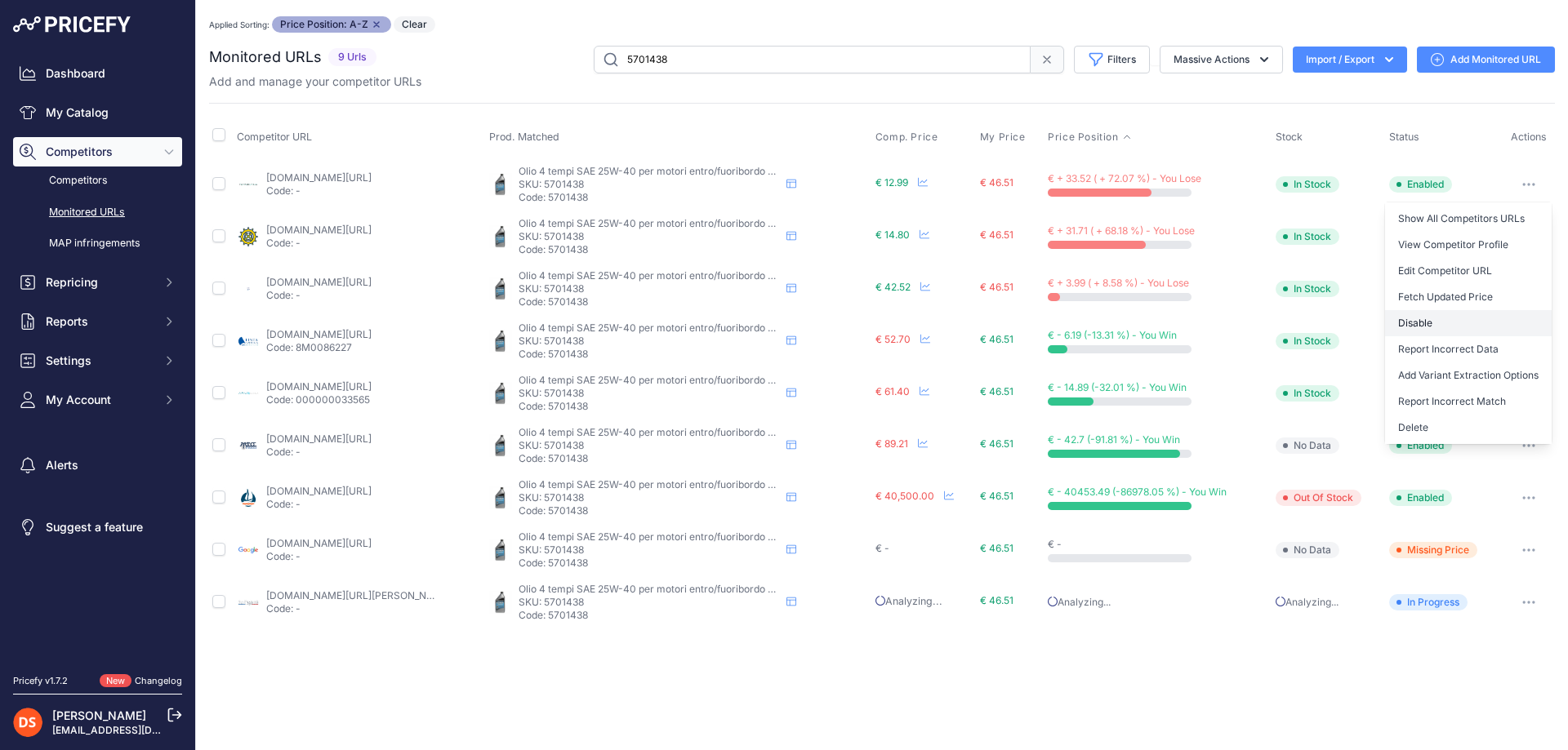
click at [1433, 318] on button "Disable" at bounding box center [1468, 324] width 166 height 27
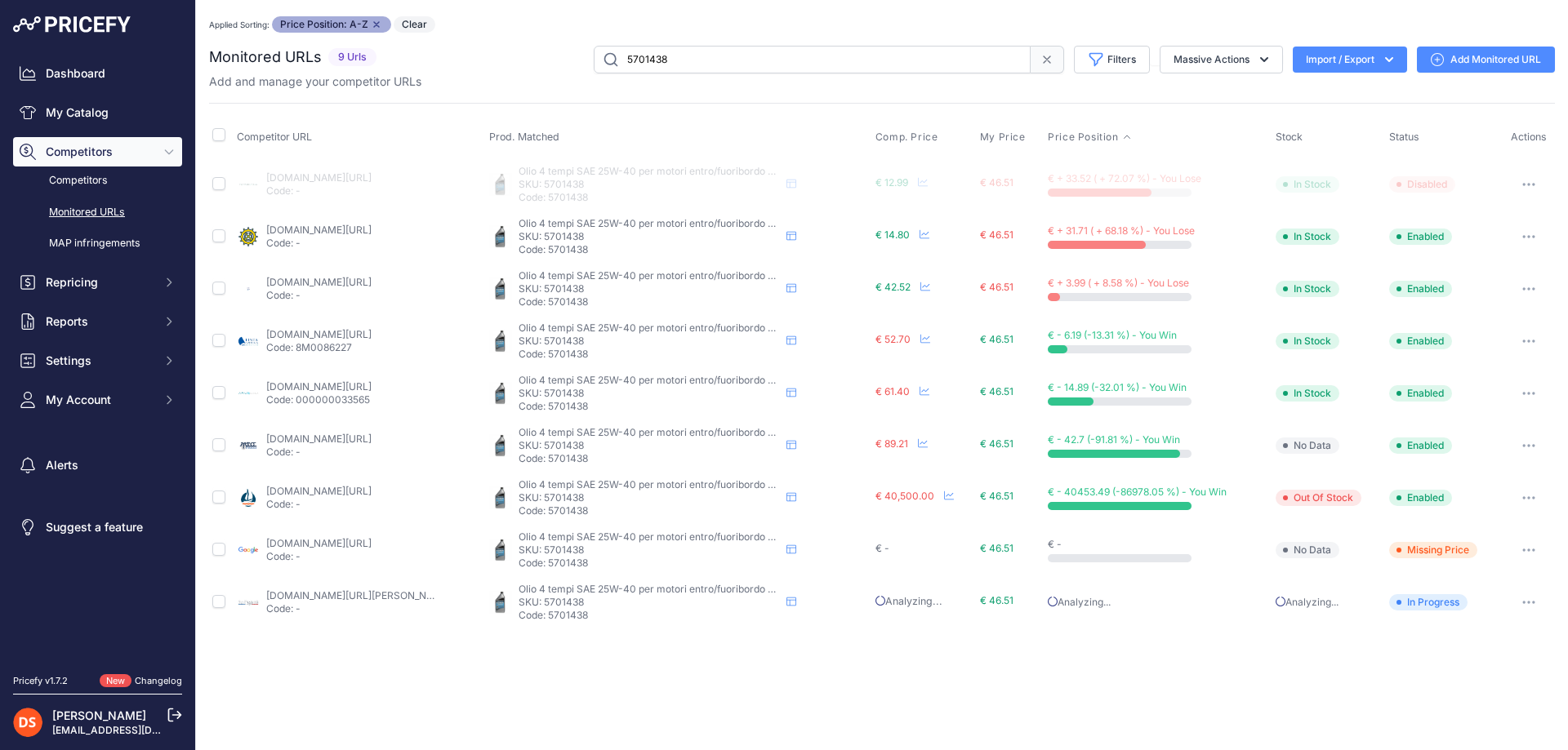
drag, startPoint x: 1529, startPoint y: 229, endPoint x: 1530, endPoint y: 240, distance: 11.0
click at [1530, 230] on button "button" at bounding box center [1528, 237] width 33 height 23
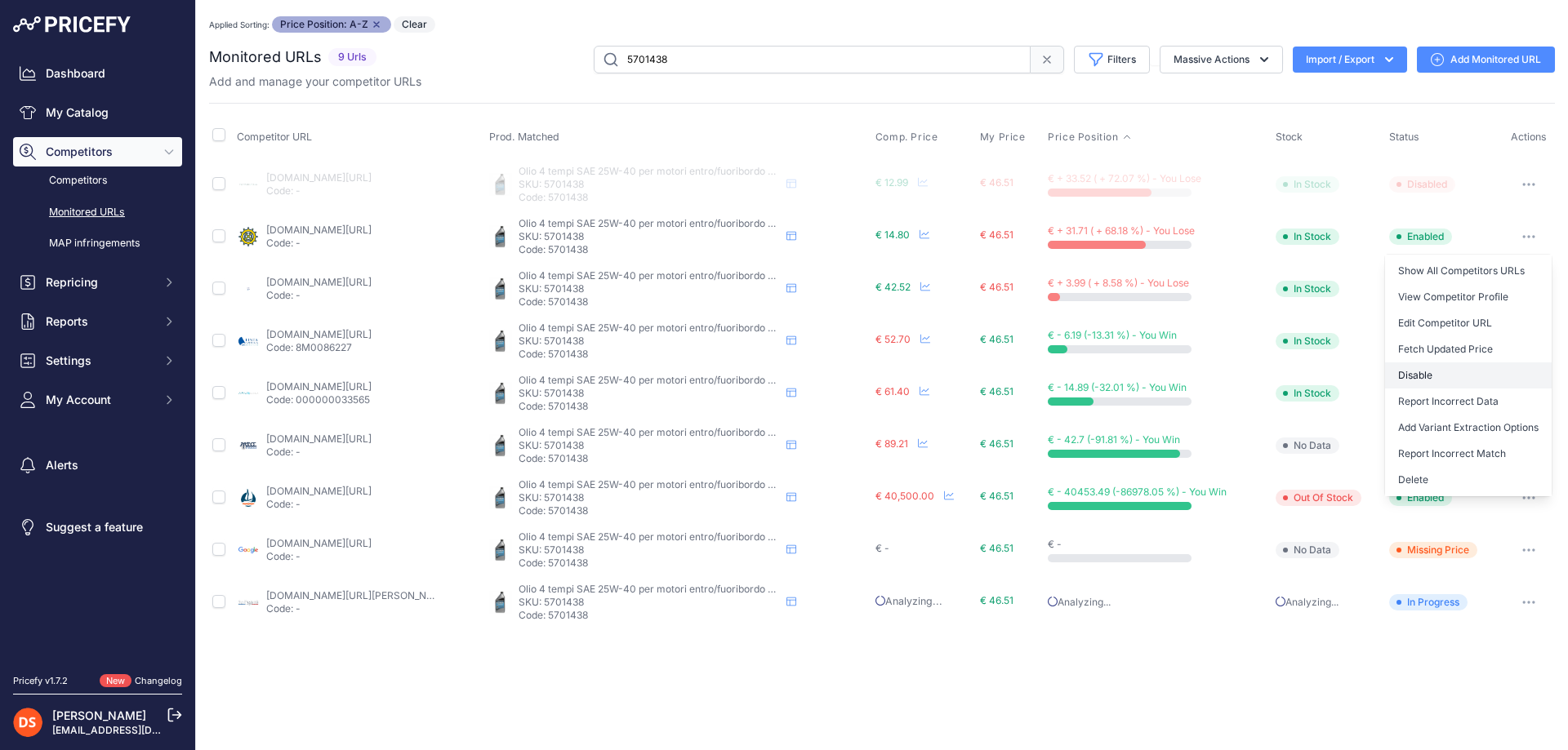
click at [1428, 371] on button "Disable" at bounding box center [1468, 376] width 166 height 27
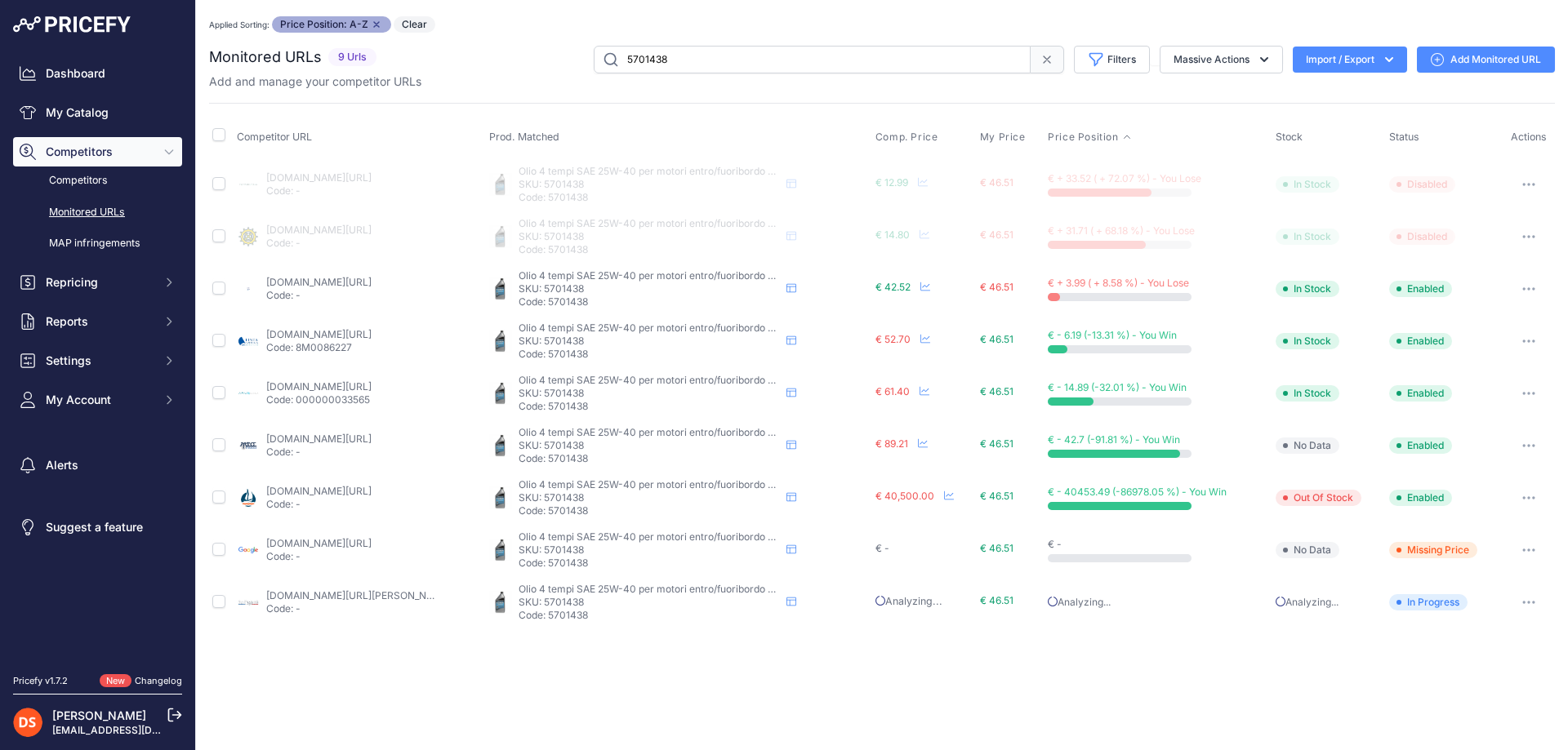
click at [1525, 494] on button "button" at bounding box center [1528, 498] width 33 height 23
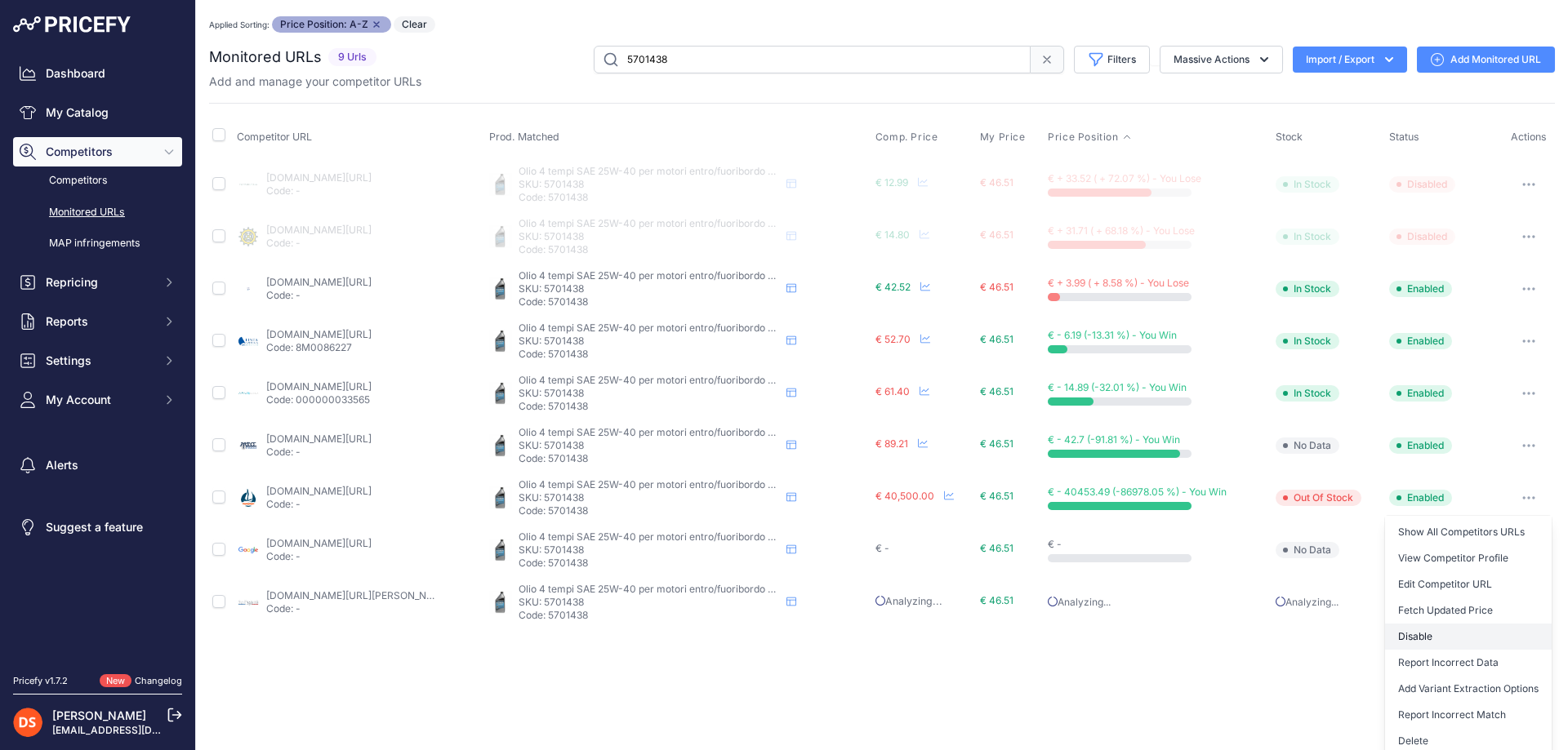
click at [1408, 635] on button "Disable" at bounding box center [1468, 637] width 166 height 27
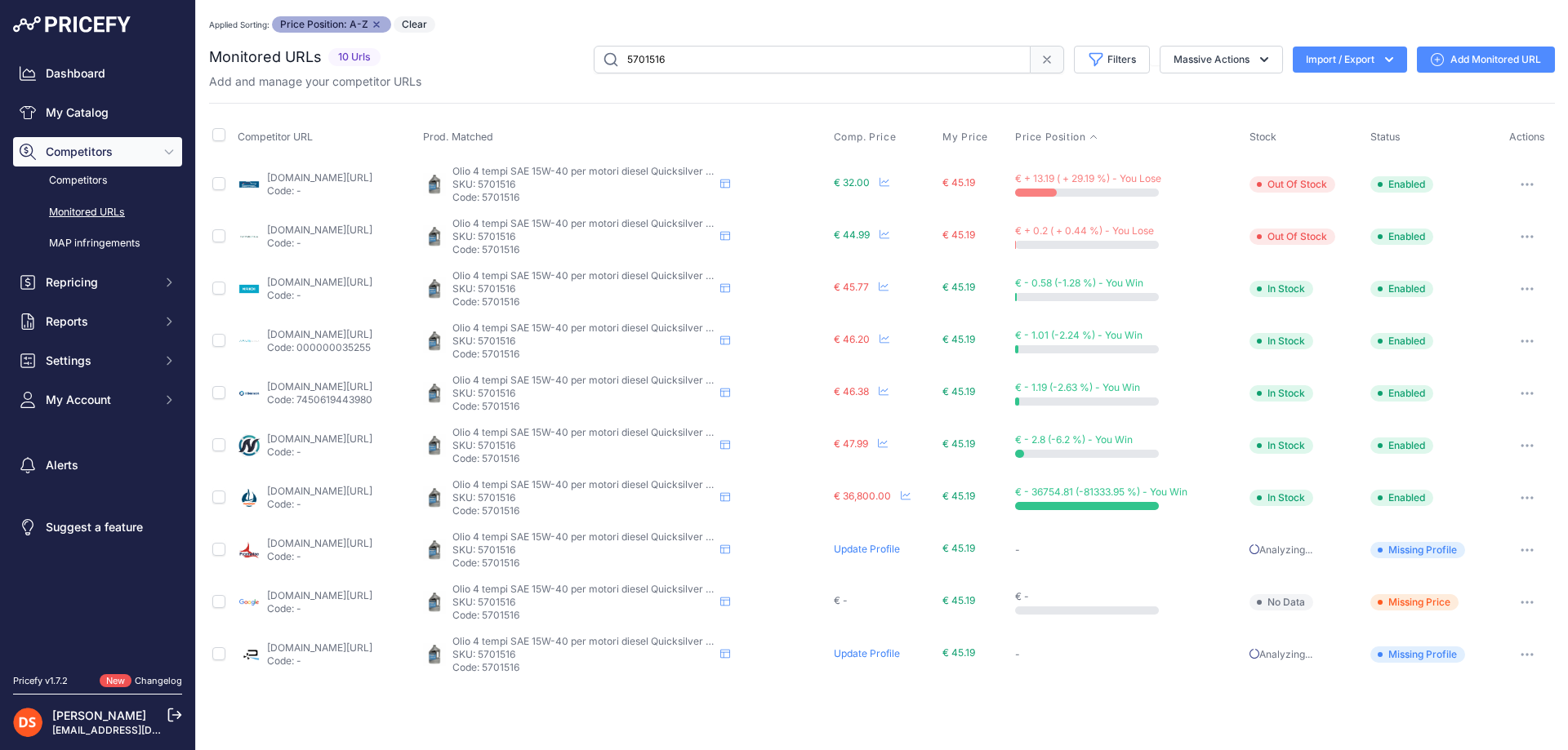
click at [1526, 180] on button "button" at bounding box center [1526, 185] width 33 height 23
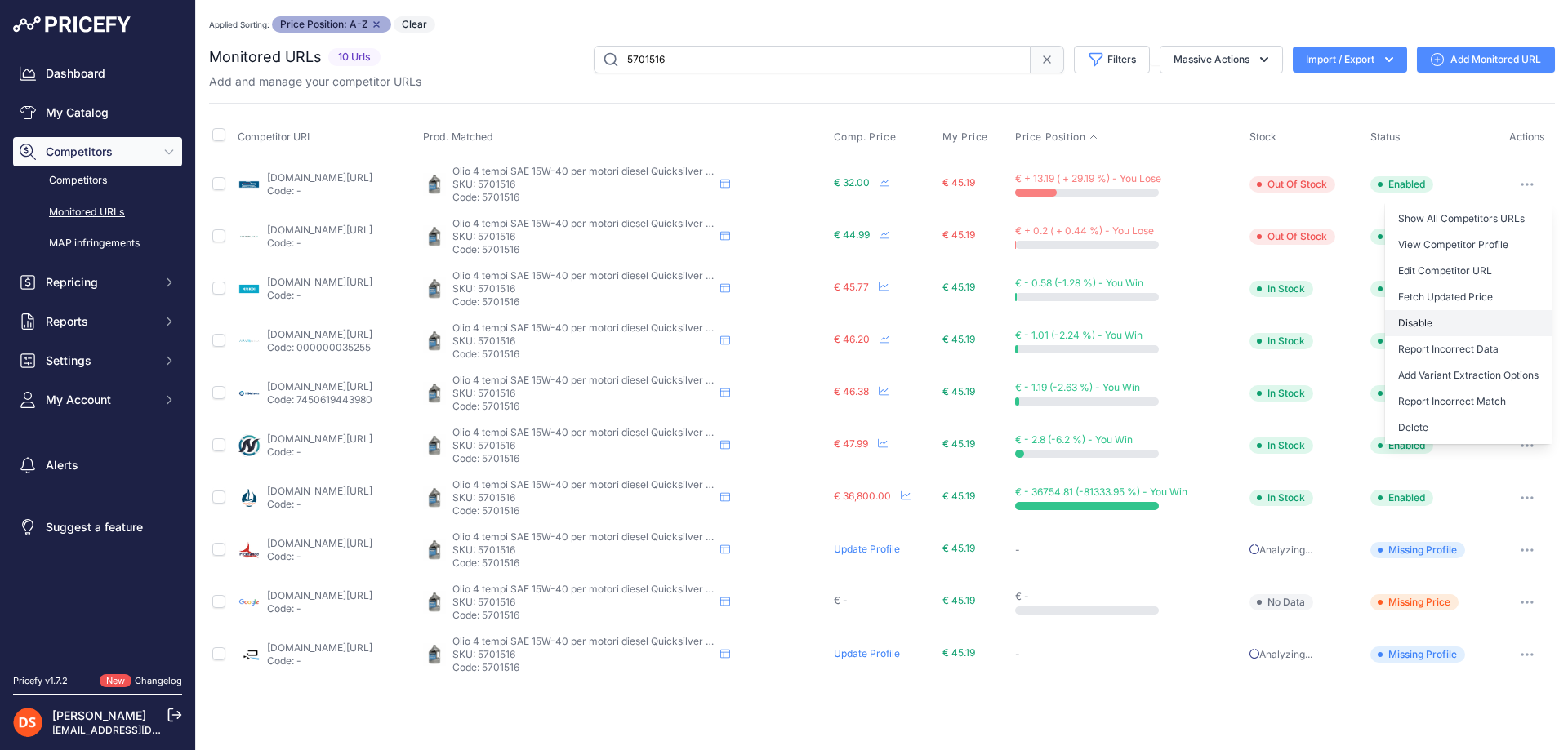
click at [1426, 323] on button "Disable" at bounding box center [1468, 324] width 166 height 27
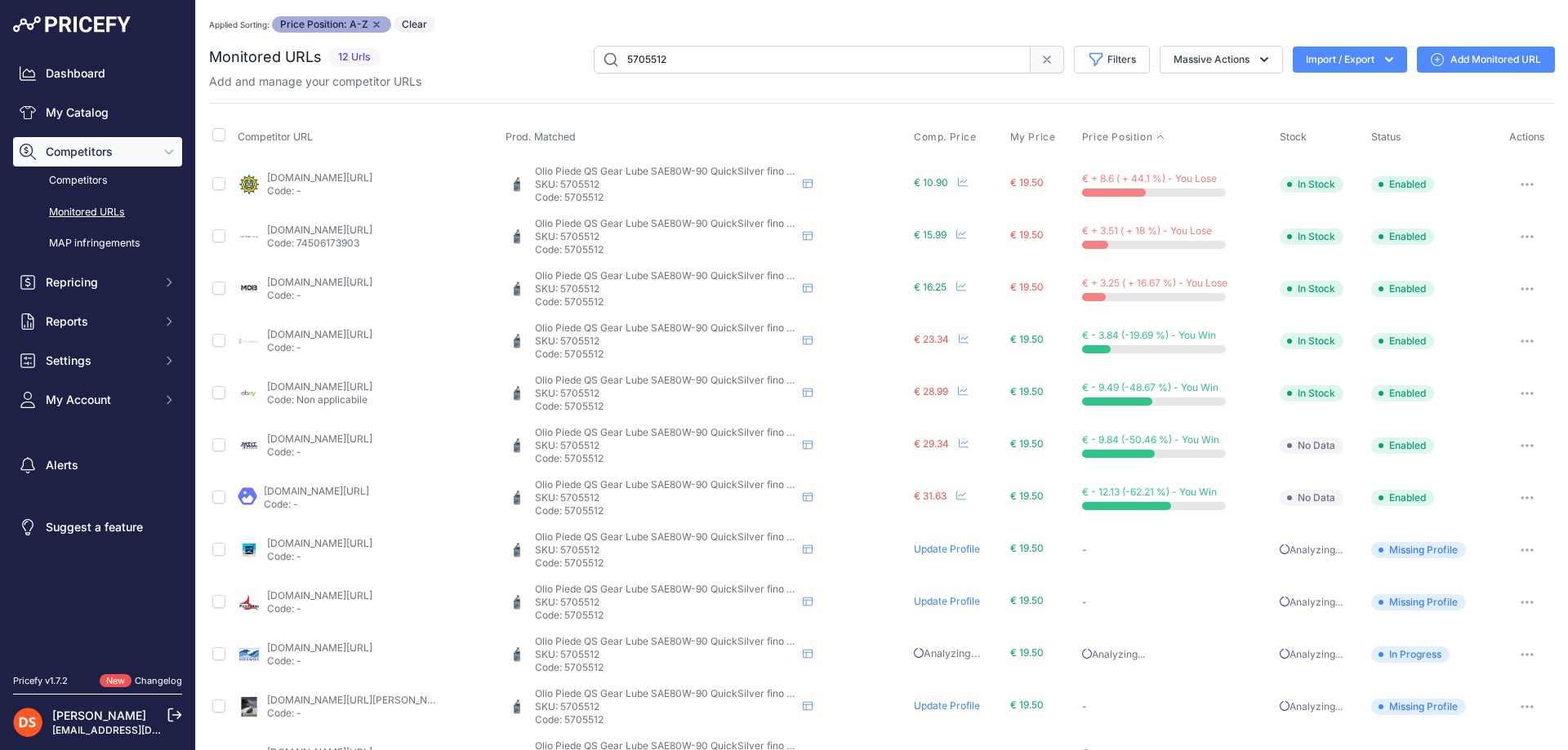
click at [1511, 181] on button "button" at bounding box center [1526, 185] width 33 height 23
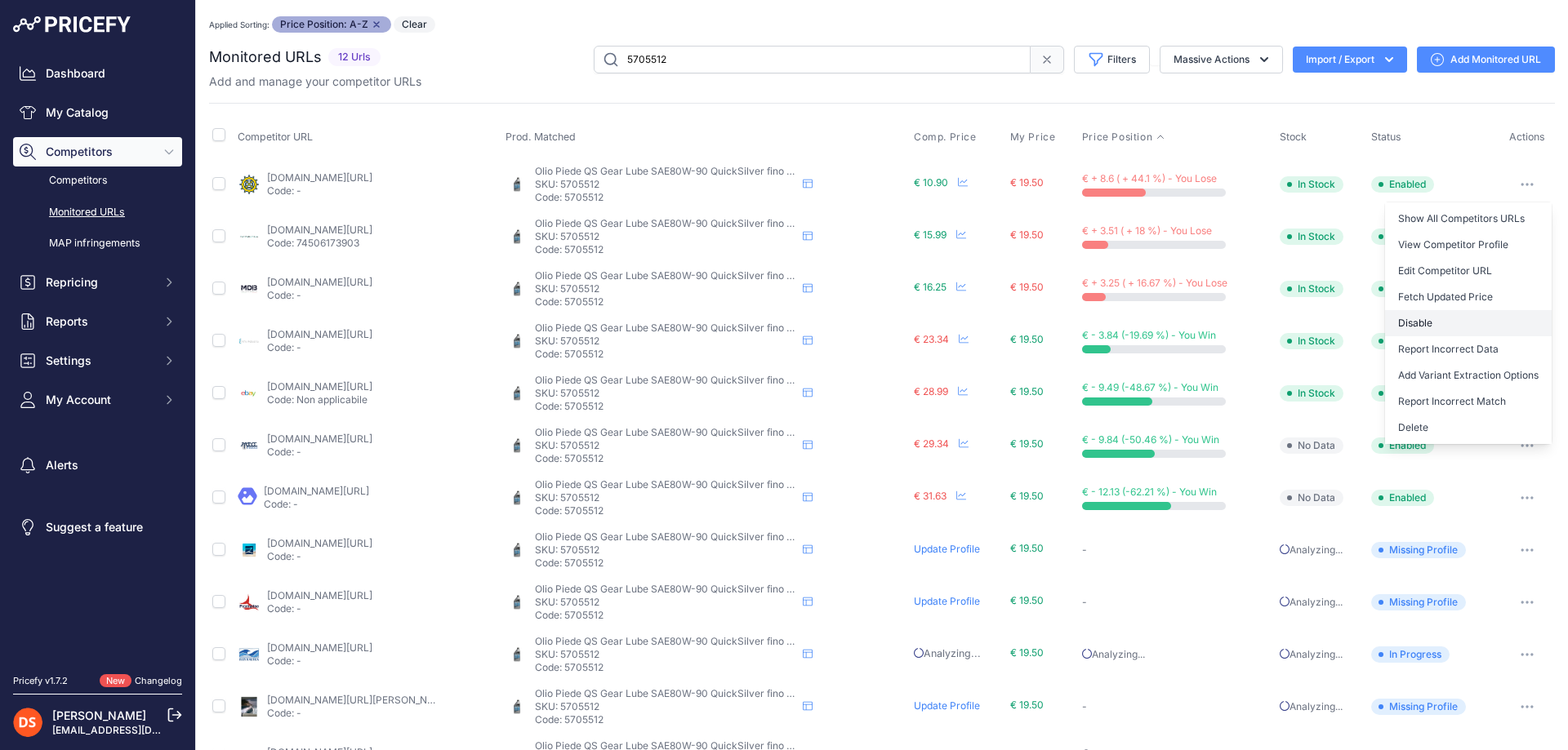
click at [1411, 328] on button "Disable" at bounding box center [1468, 324] width 166 height 27
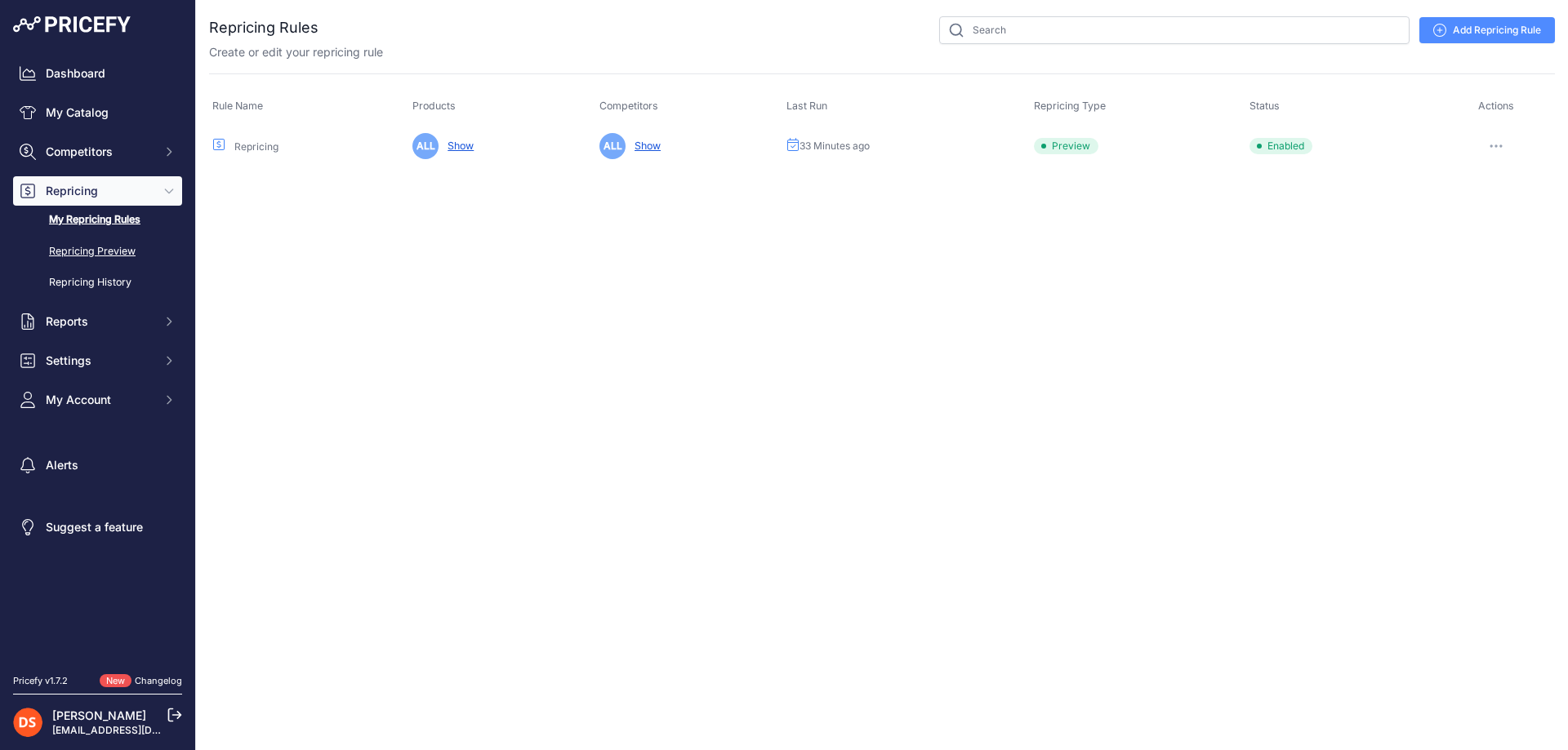
click at [90, 244] on link "Repricing Preview" at bounding box center [97, 252] width 169 height 28
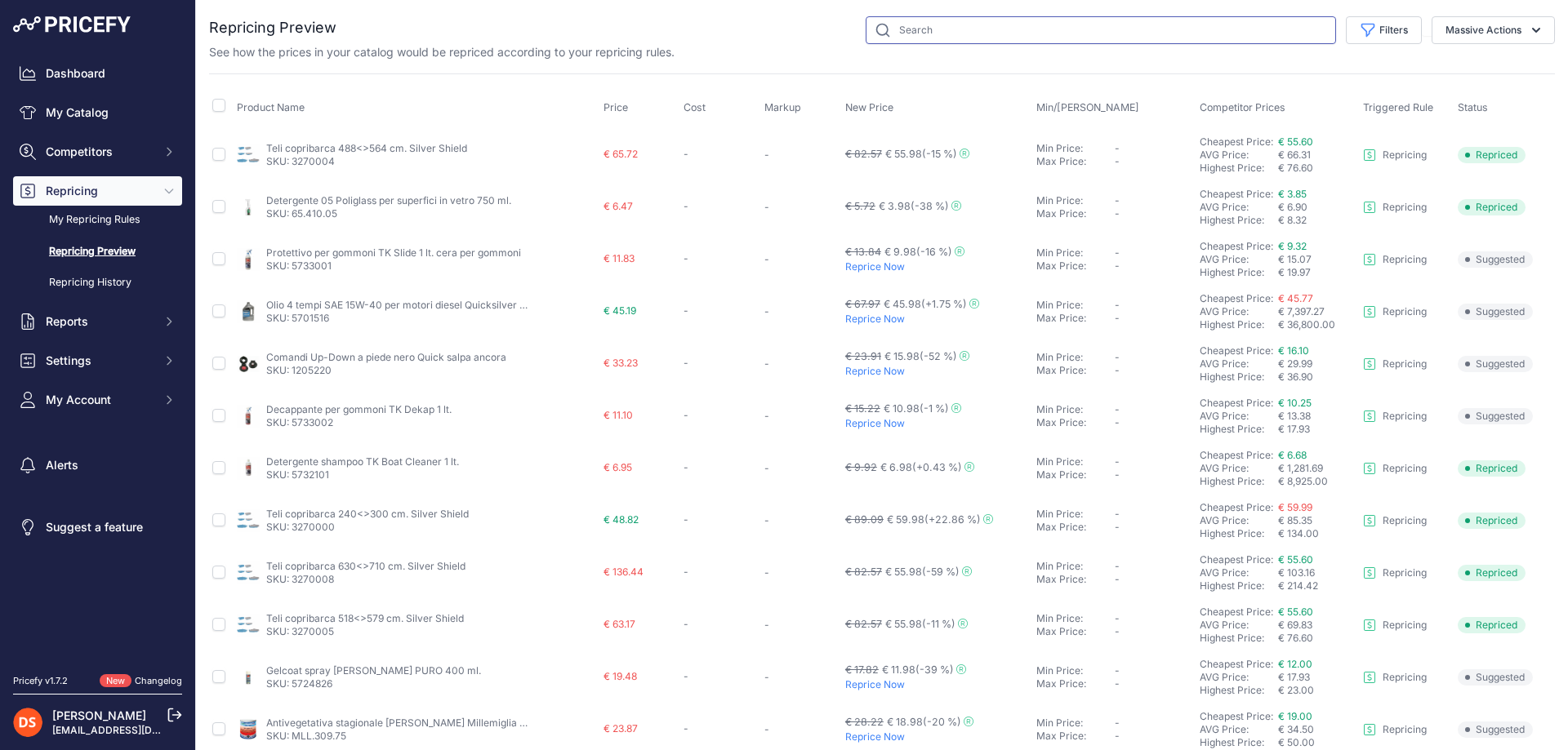
click at [971, 34] on input "text" at bounding box center [1101, 29] width 470 height 27
type input "quicksilver"
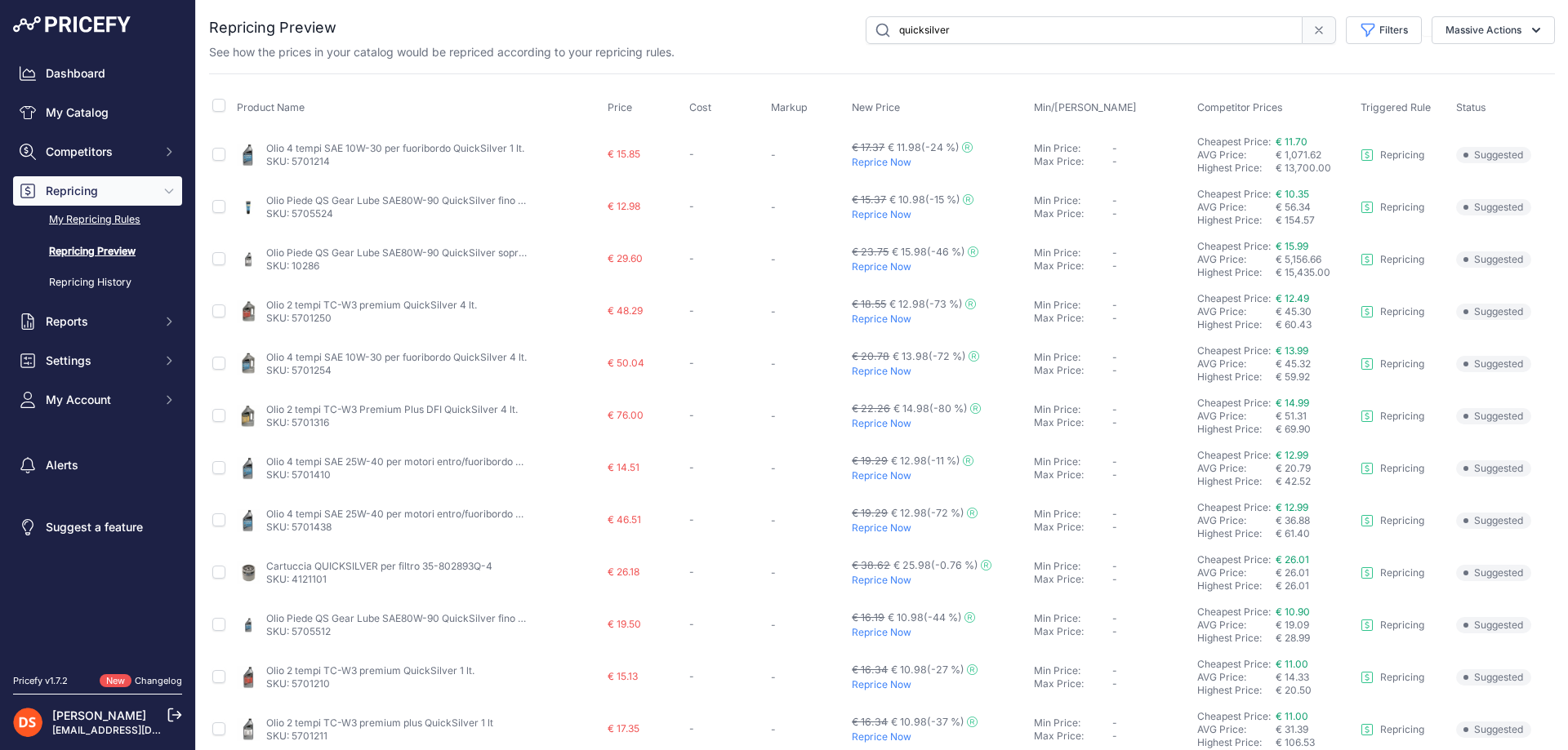
click at [95, 214] on link "My Repricing Rules" at bounding box center [97, 220] width 169 height 28
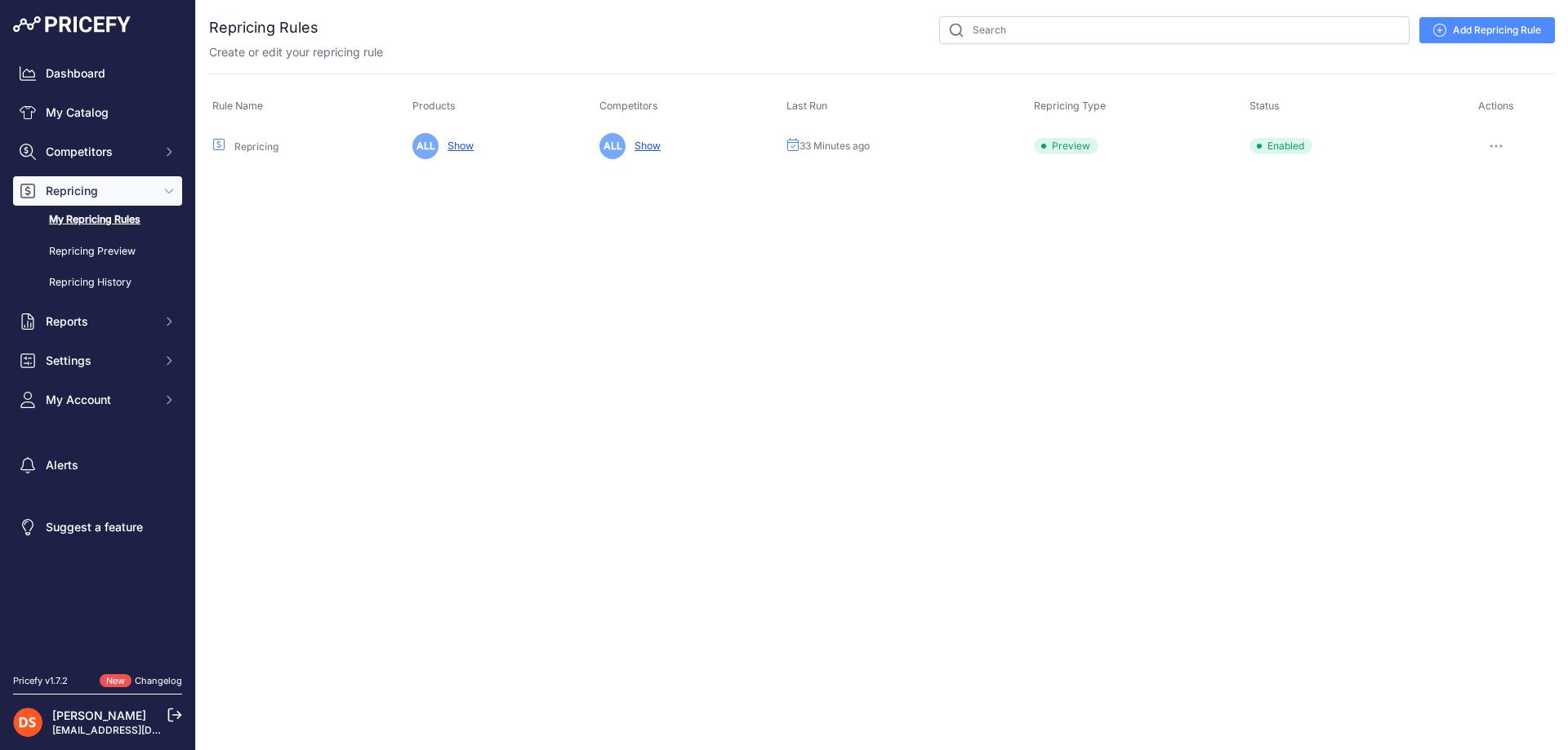
click at [1075, 144] on span "Preview" at bounding box center [1066, 146] width 65 height 16
click at [1501, 145] on icon "button" at bounding box center [1501, 146] width 2 height 2
click at [1487, 203] on button "Run Preview" at bounding box center [1499, 207] width 104 height 27
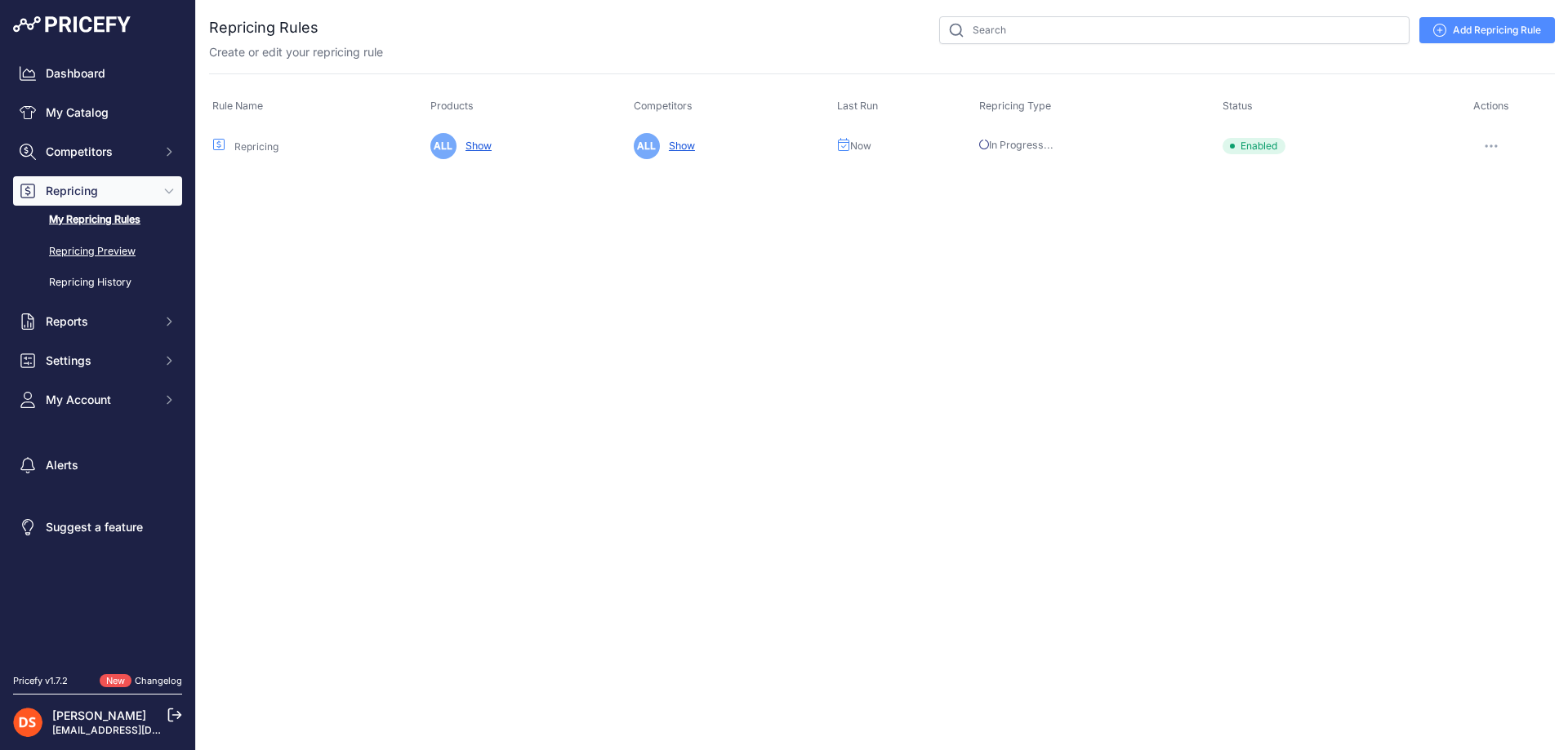
click at [104, 250] on link "Repricing Preview" at bounding box center [97, 252] width 169 height 28
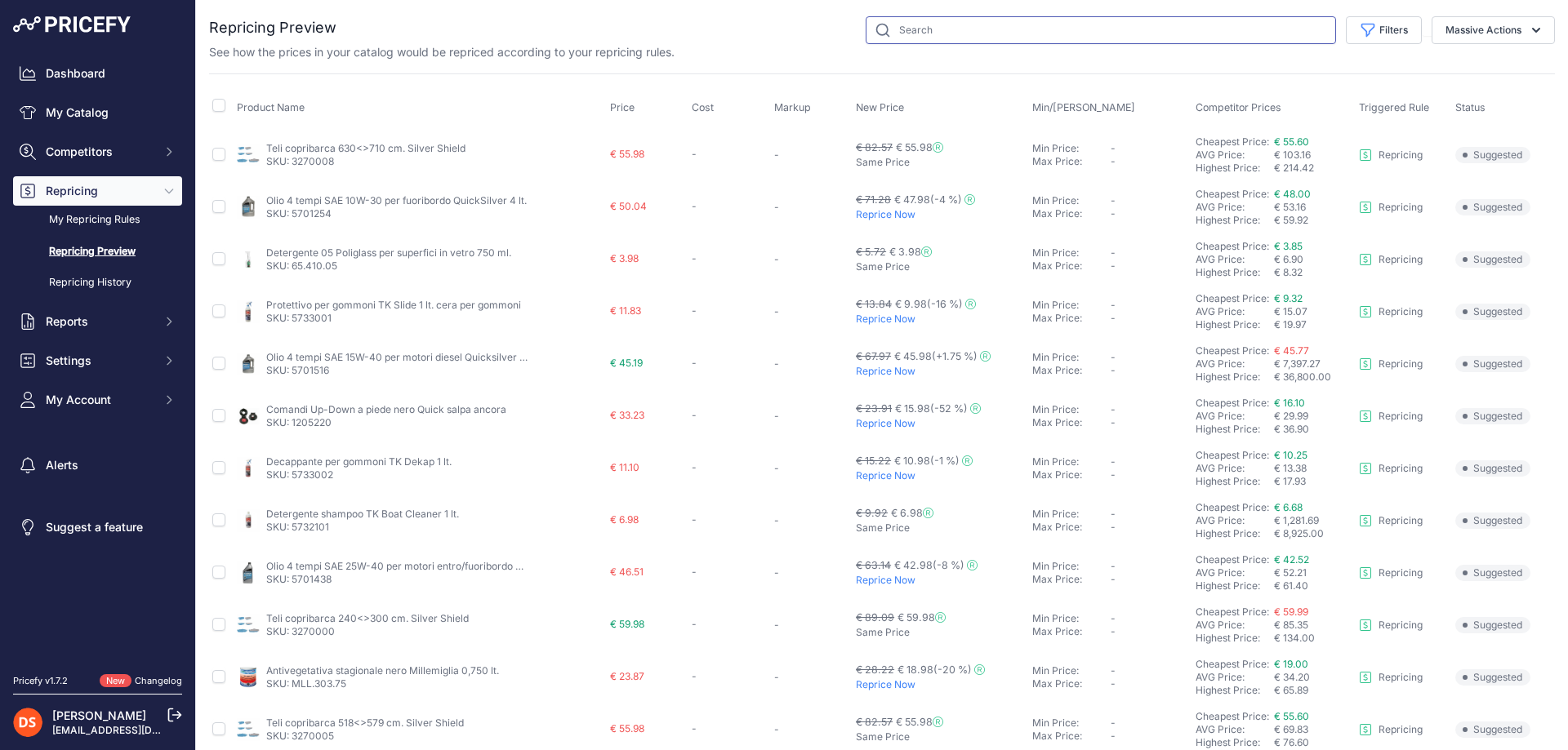
click at [922, 27] on input "text" at bounding box center [1101, 29] width 470 height 27
type input "quicksilver"
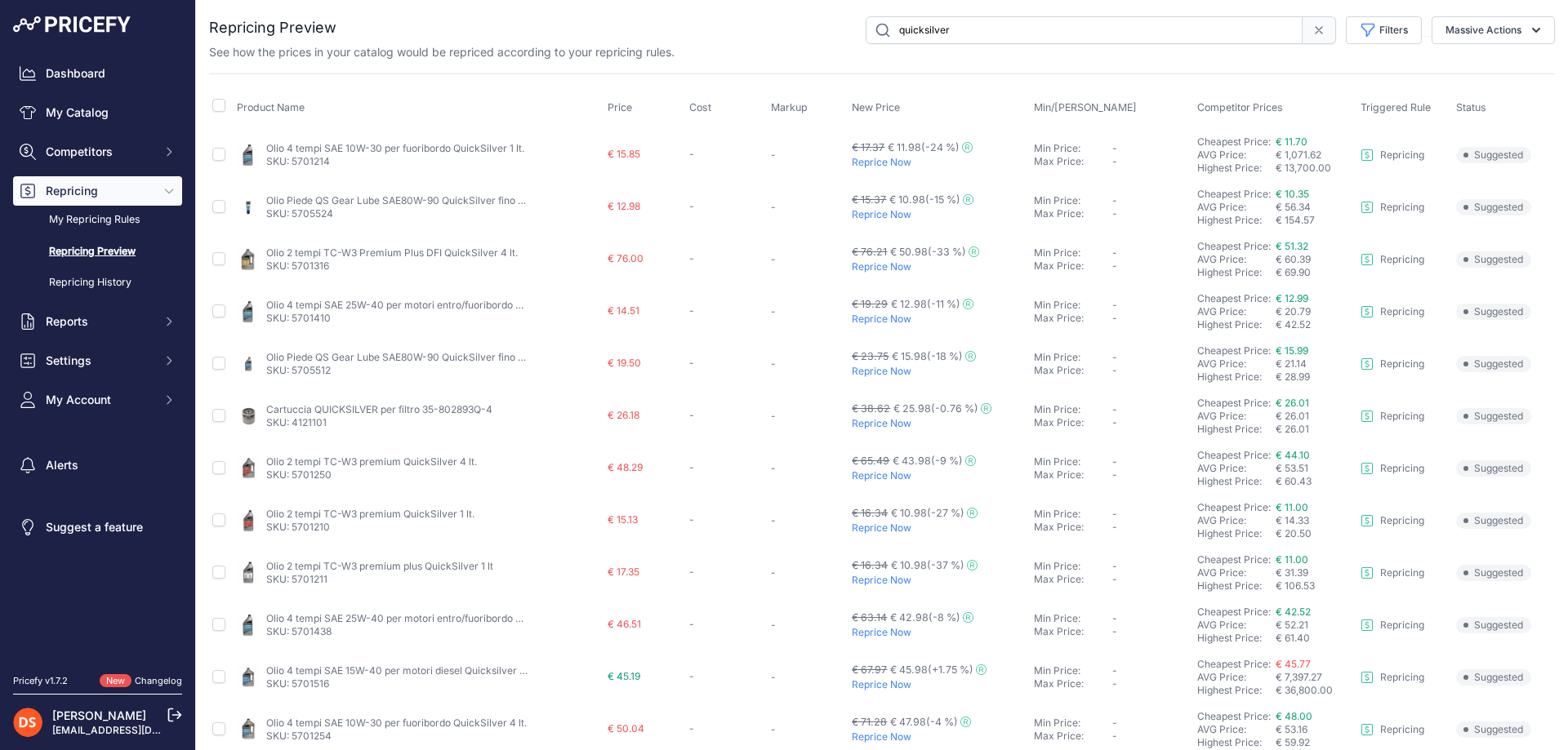
scroll to position [74, 0]
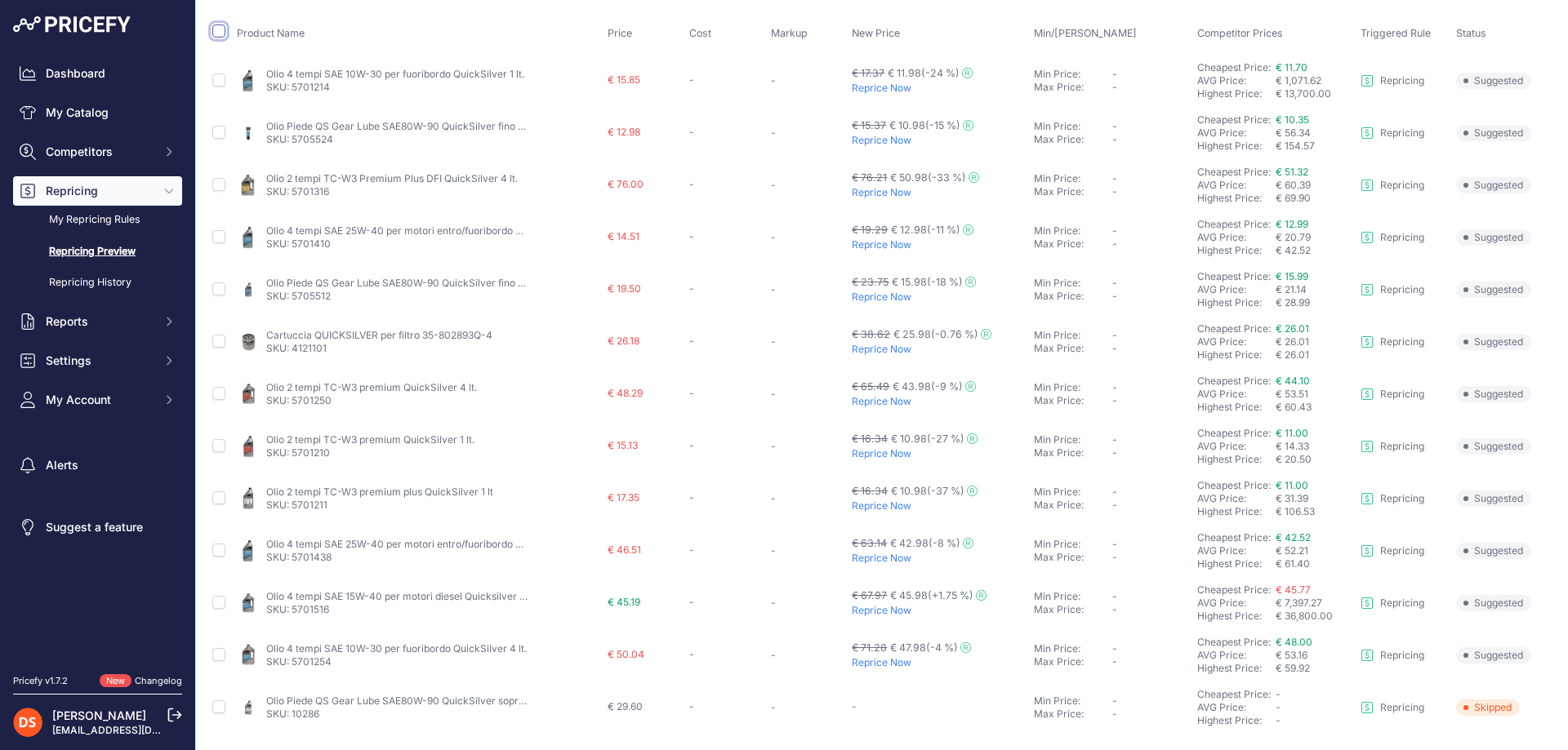
drag, startPoint x: 220, startPoint y: 27, endPoint x: 285, endPoint y: 100, distance: 97.7
click at [220, 27] on input "checkbox" at bounding box center [218, 31] width 13 height 13
checkbox input "true"
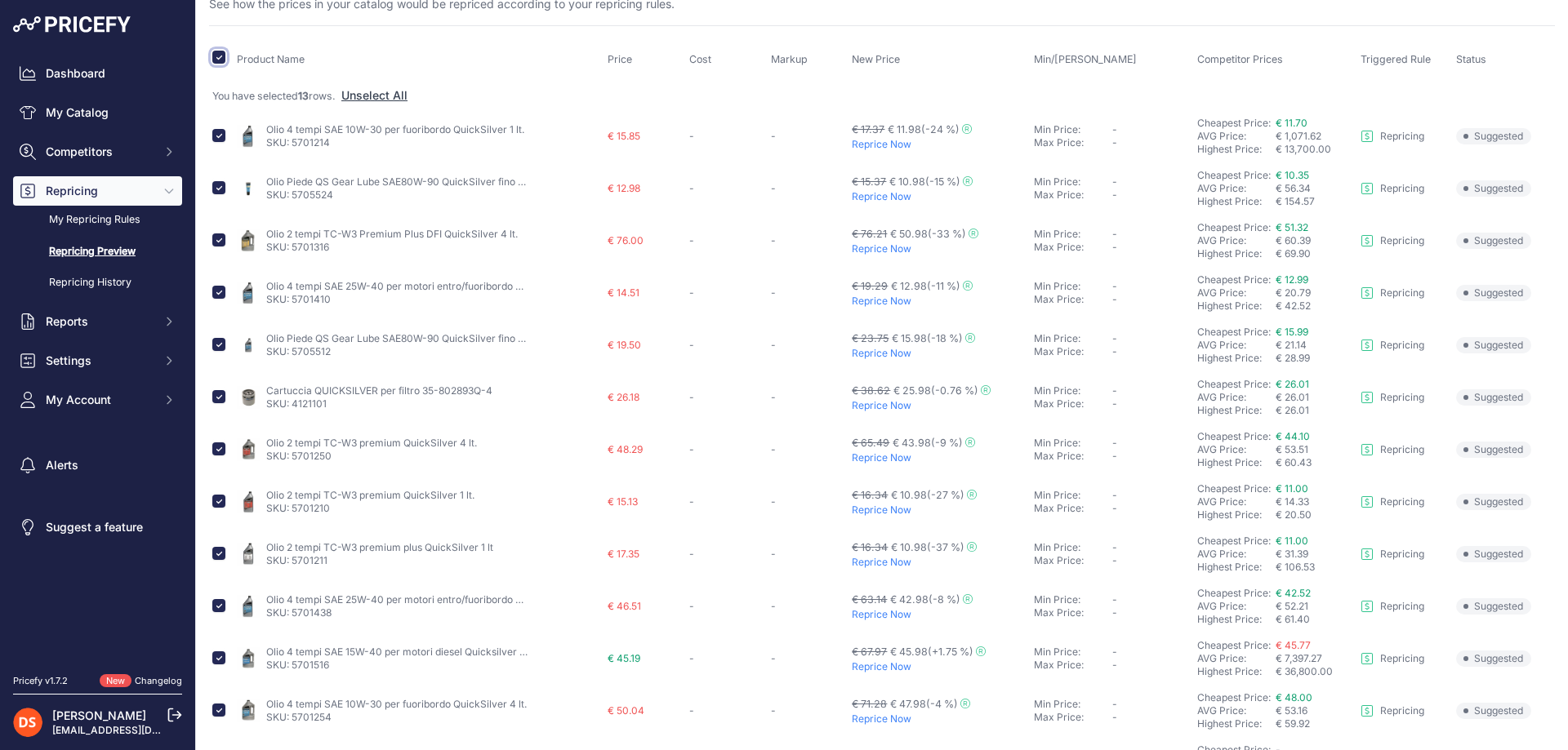
scroll to position [0, 0]
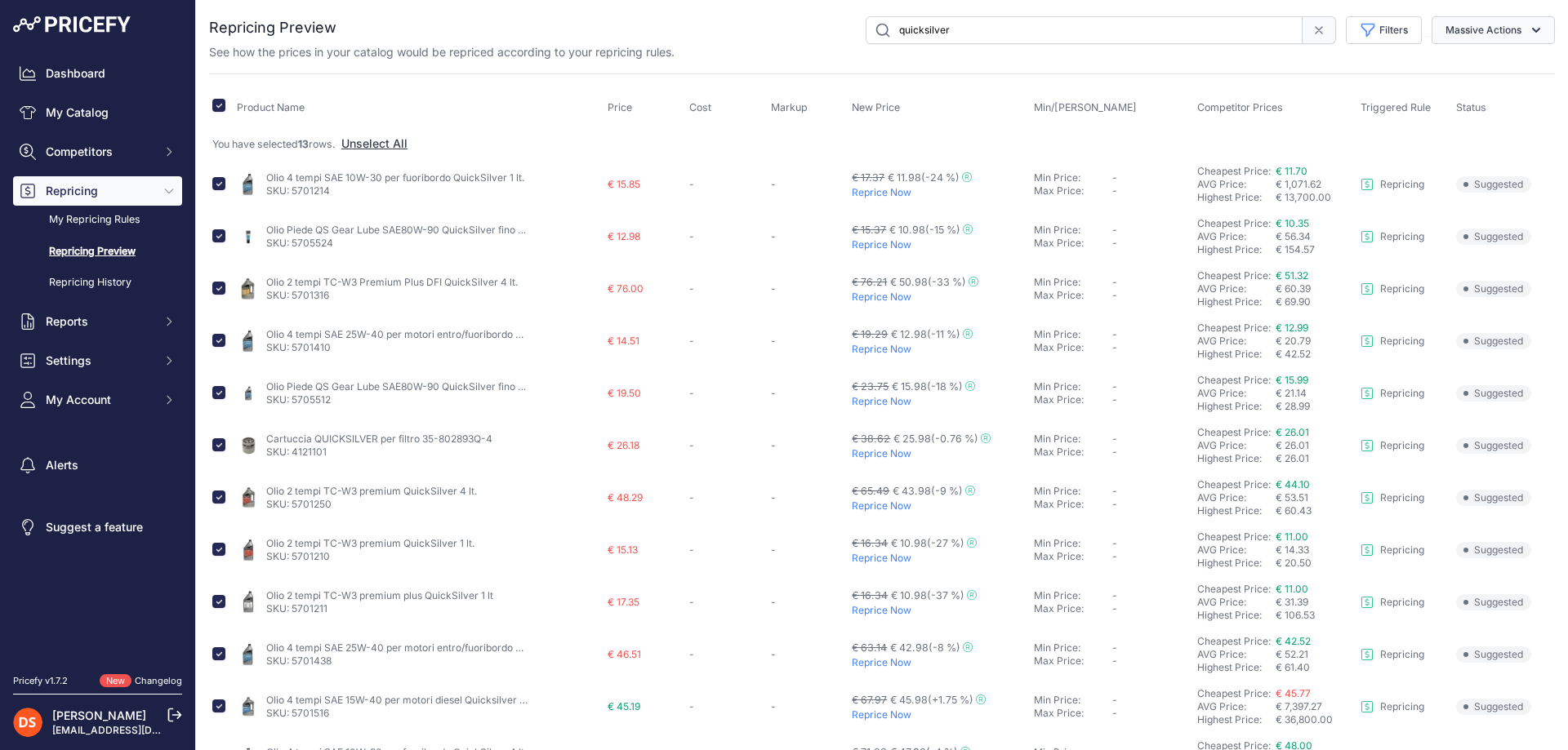
click at [1473, 24] on button "Massive Actions" at bounding box center [1492, 29] width 123 height 27
click at [1463, 67] on span "Reprice Now" at bounding box center [1472, 68] width 69 height 14
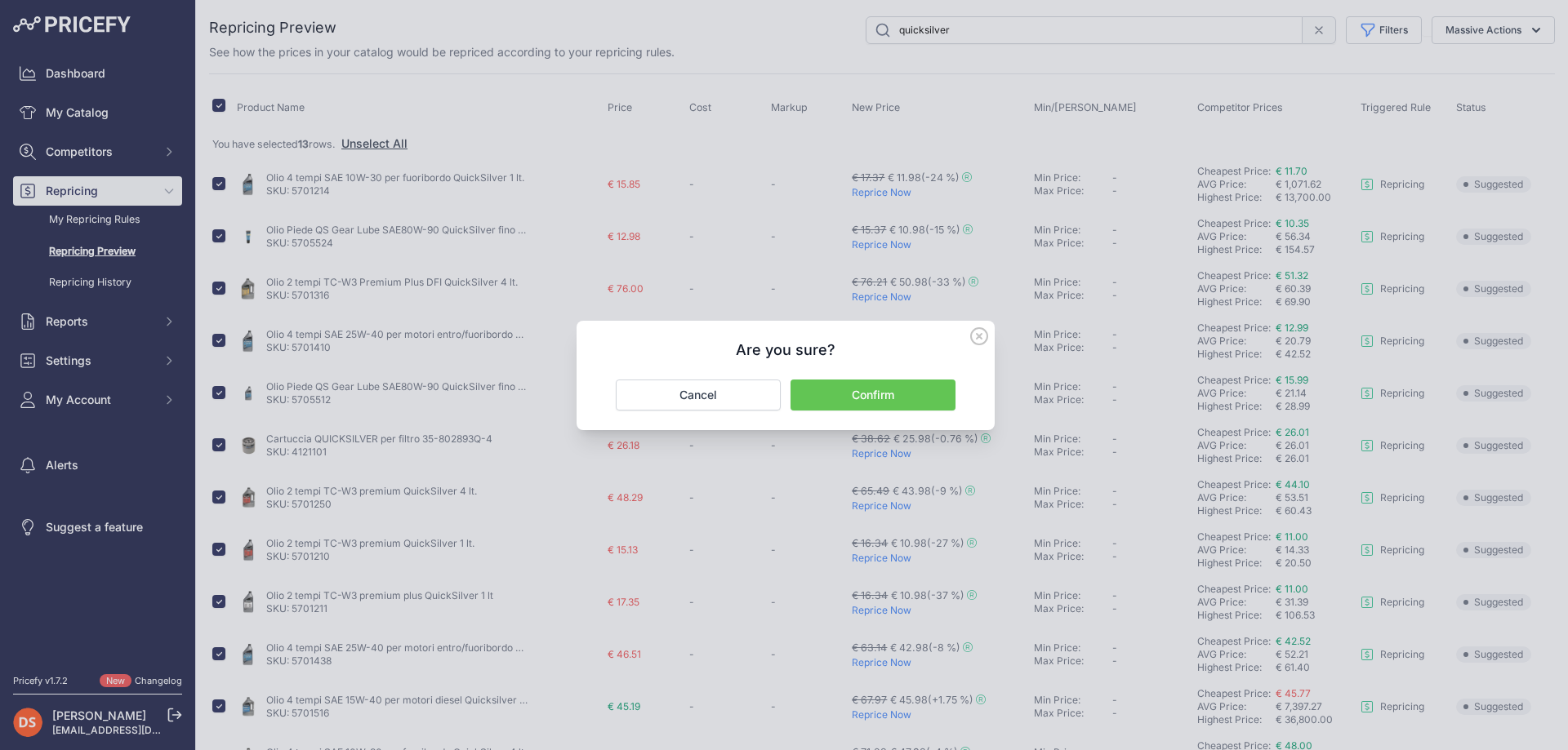
click at [887, 401] on button "Confirm" at bounding box center [873, 394] width 164 height 31
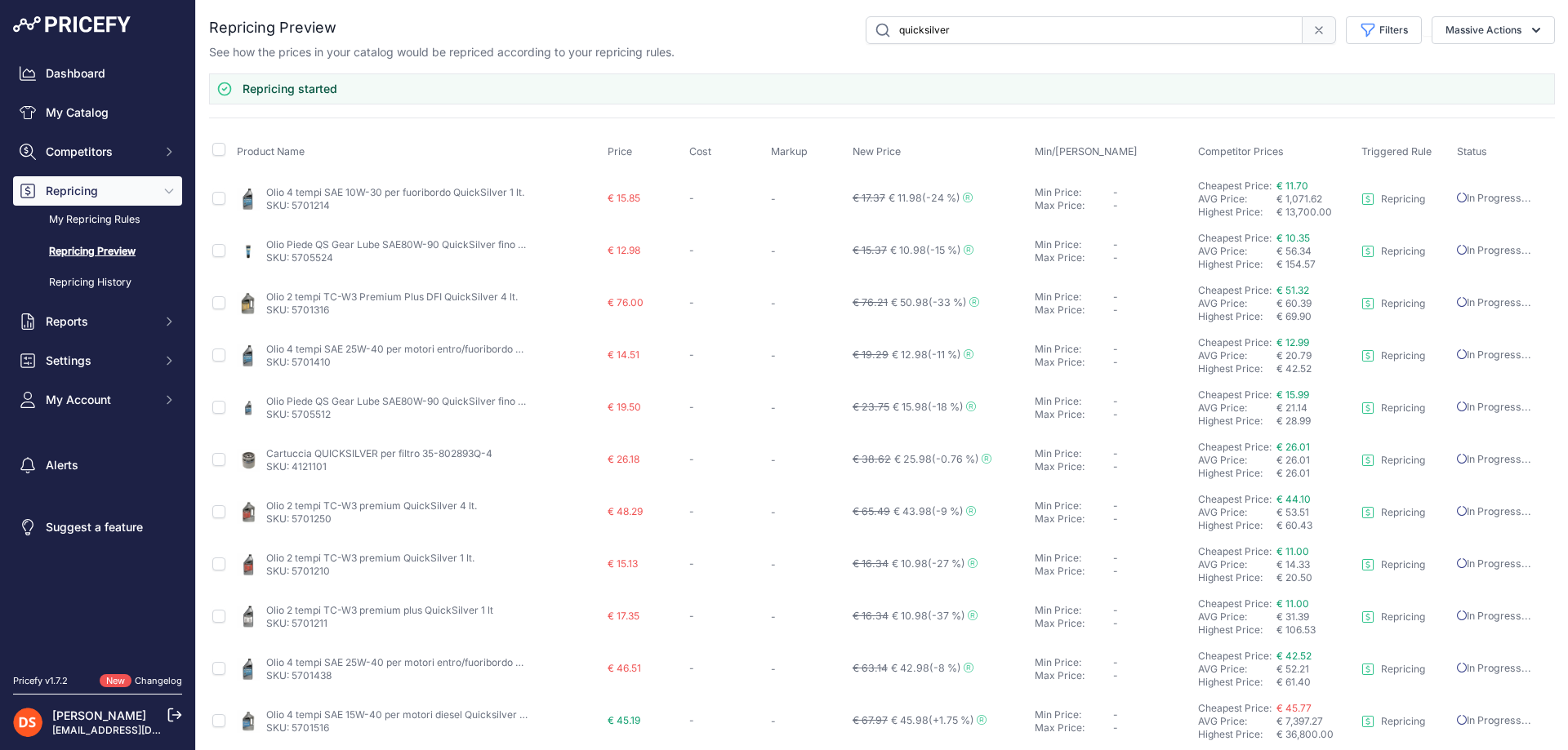
drag, startPoint x: 973, startPoint y: 28, endPoint x: 677, endPoint y: 29, distance: 296.0
click at [709, 29] on div "quicksilver Filters Rule Name Select an option Repricing Select an option" at bounding box center [945, 29] width 1219 height 27
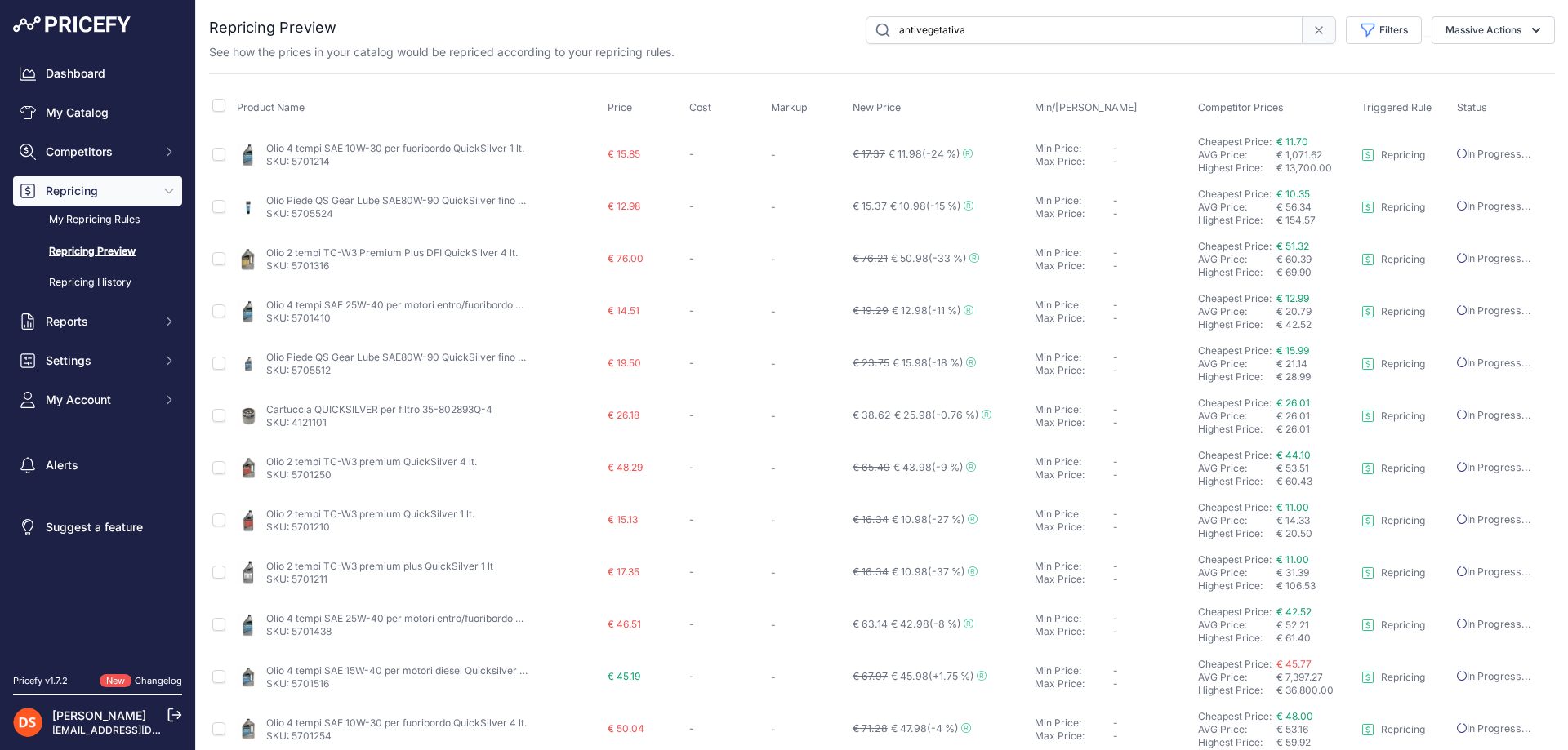
type input "antivegetativa"
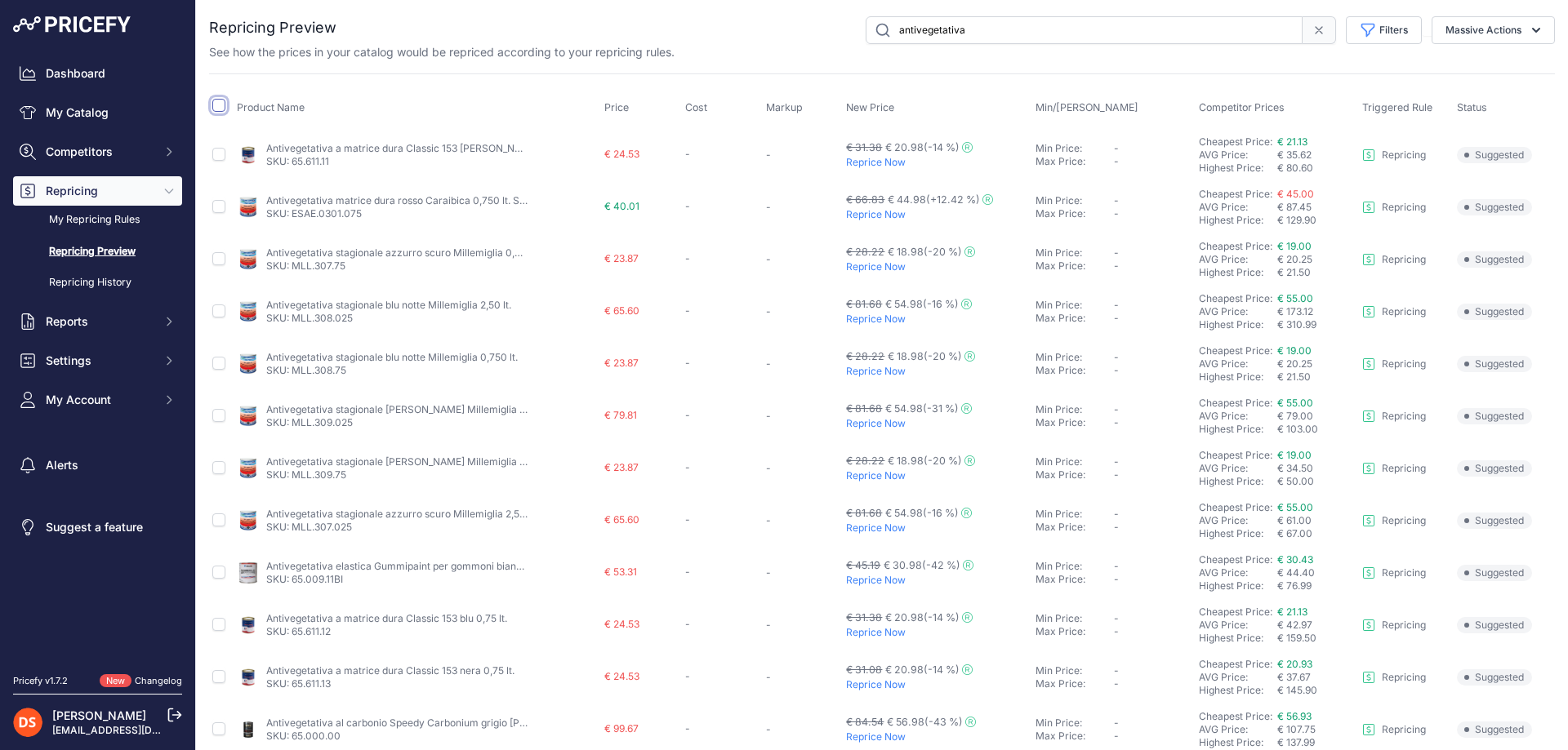
click at [220, 101] on input "checkbox" at bounding box center [218, 105] width 13 height 13
checkbox input "true"
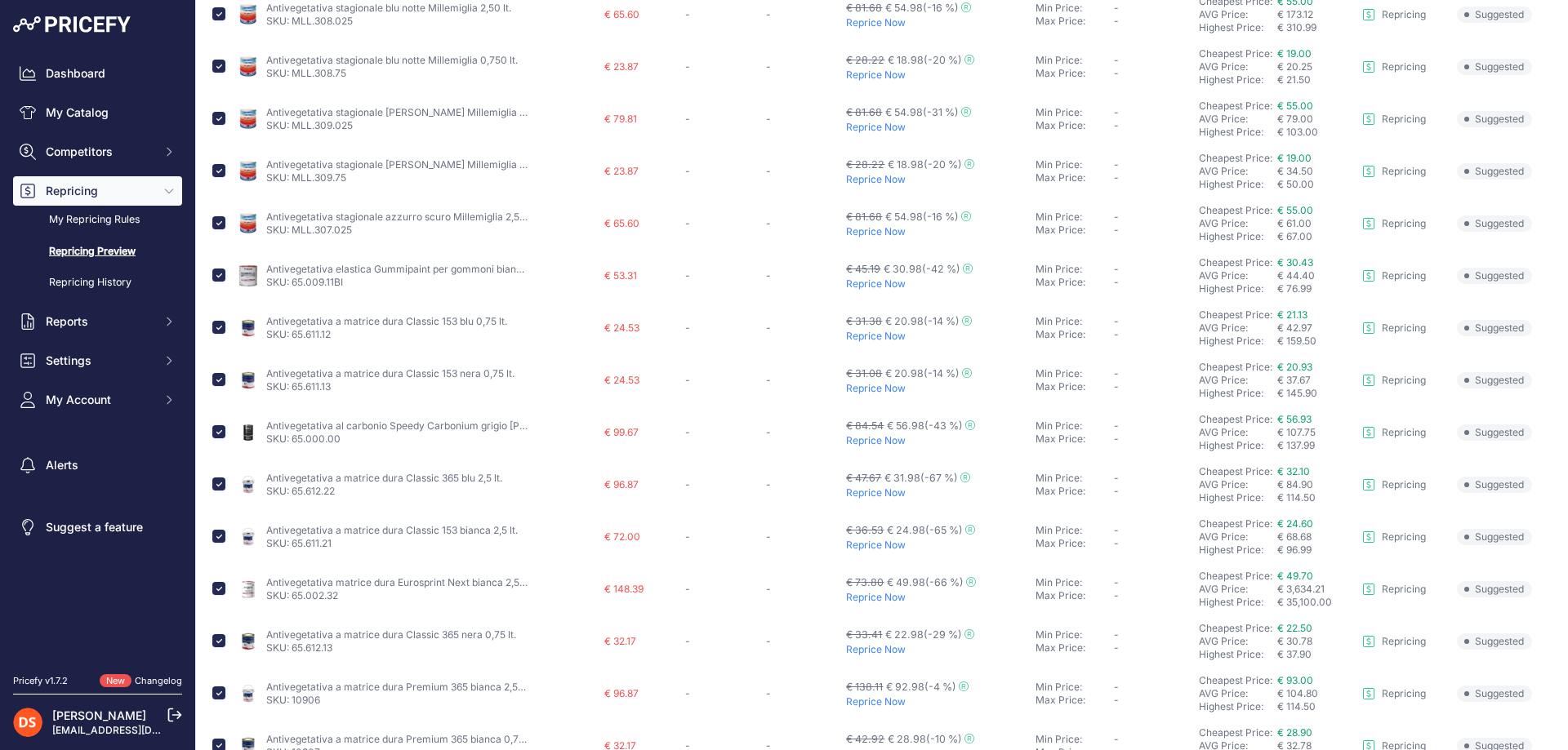
scroll to position [490, 0]
